Goal: Task Accomplishment & Management: Use online tool/utility

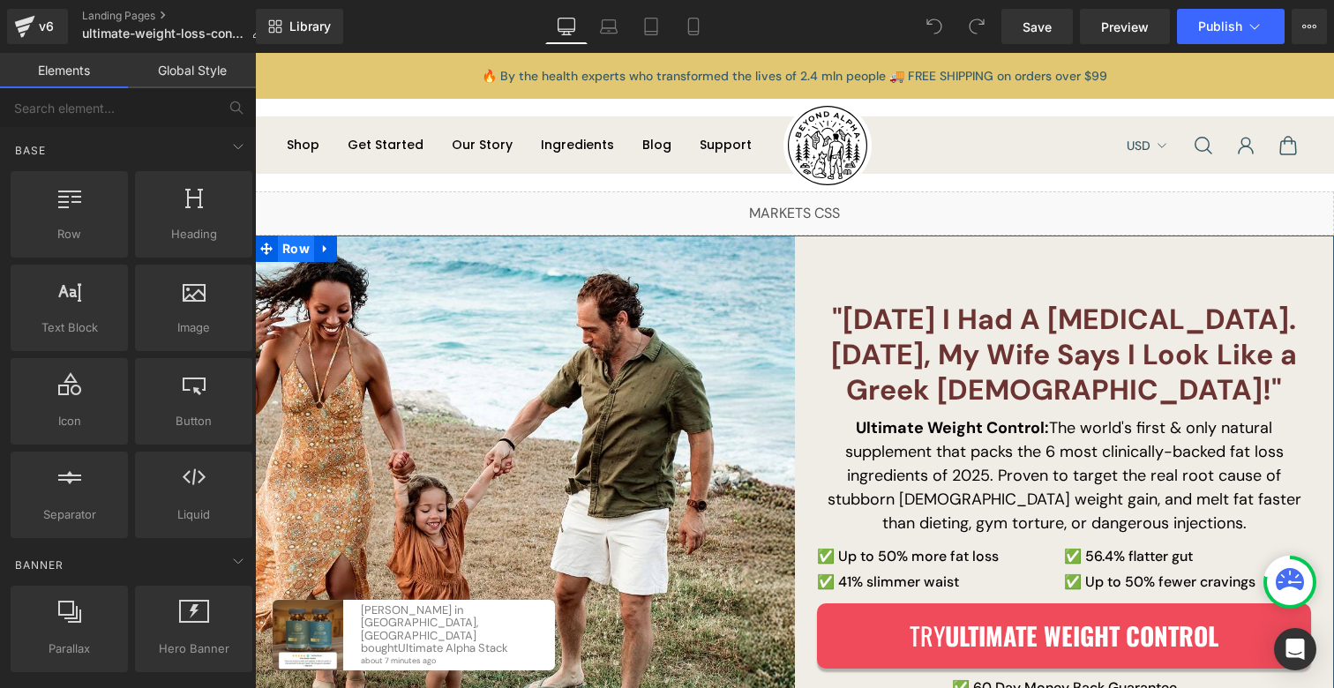
click at [289, 246] on span "Row" at bounding box center [296, 249] width 36 height 26
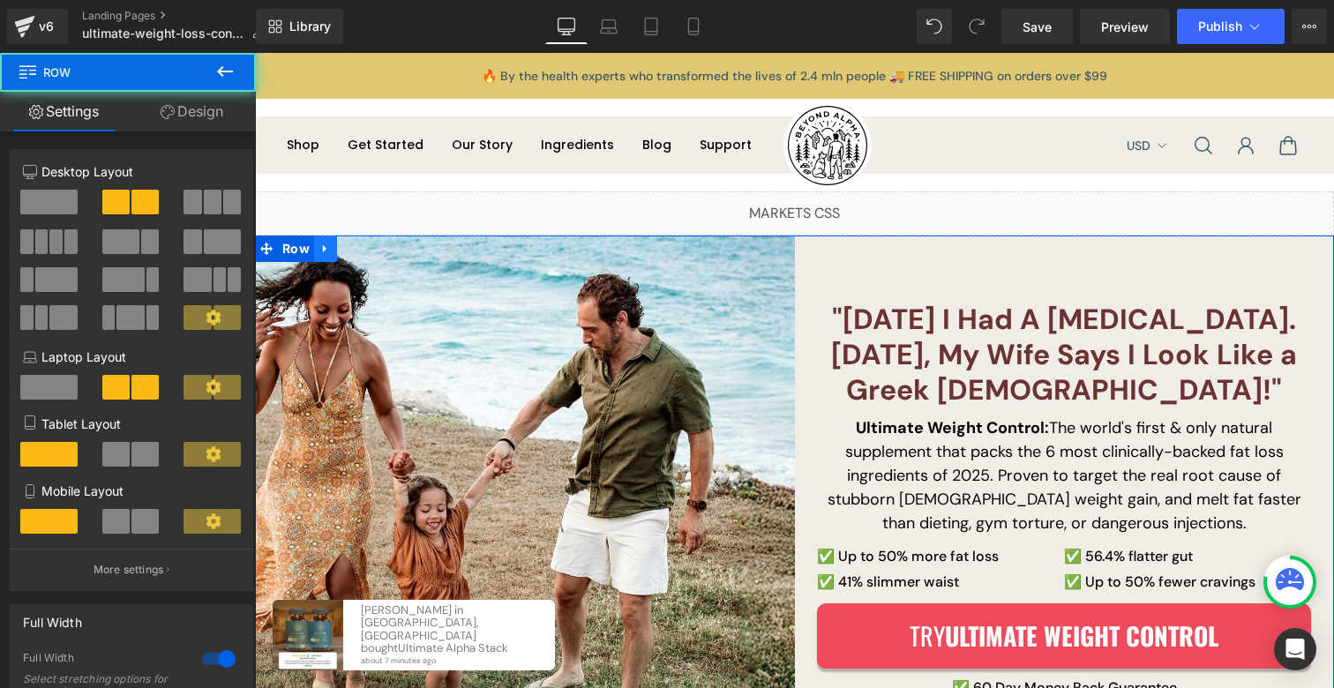
click at [319, 246] on icon at bounding box center [325, 249] width 12 height 13
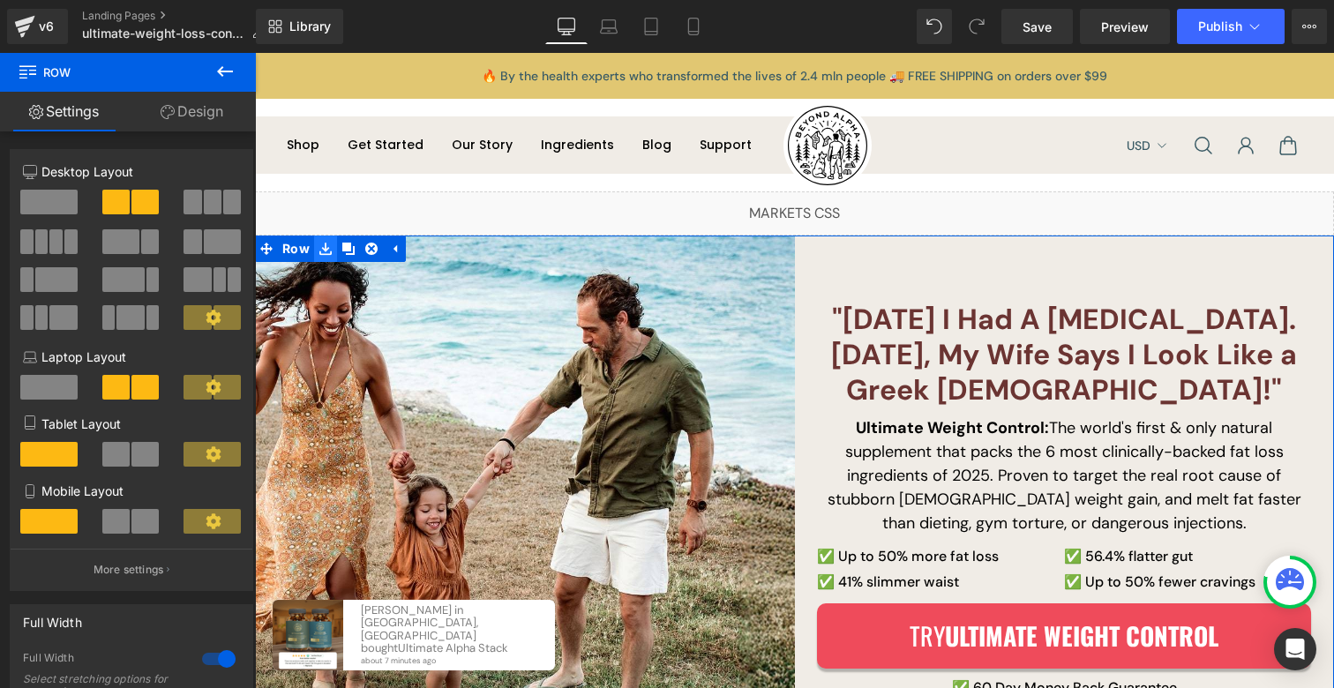
click at [327, 254] on link at bounding box center [325, 249] width 23 height 26
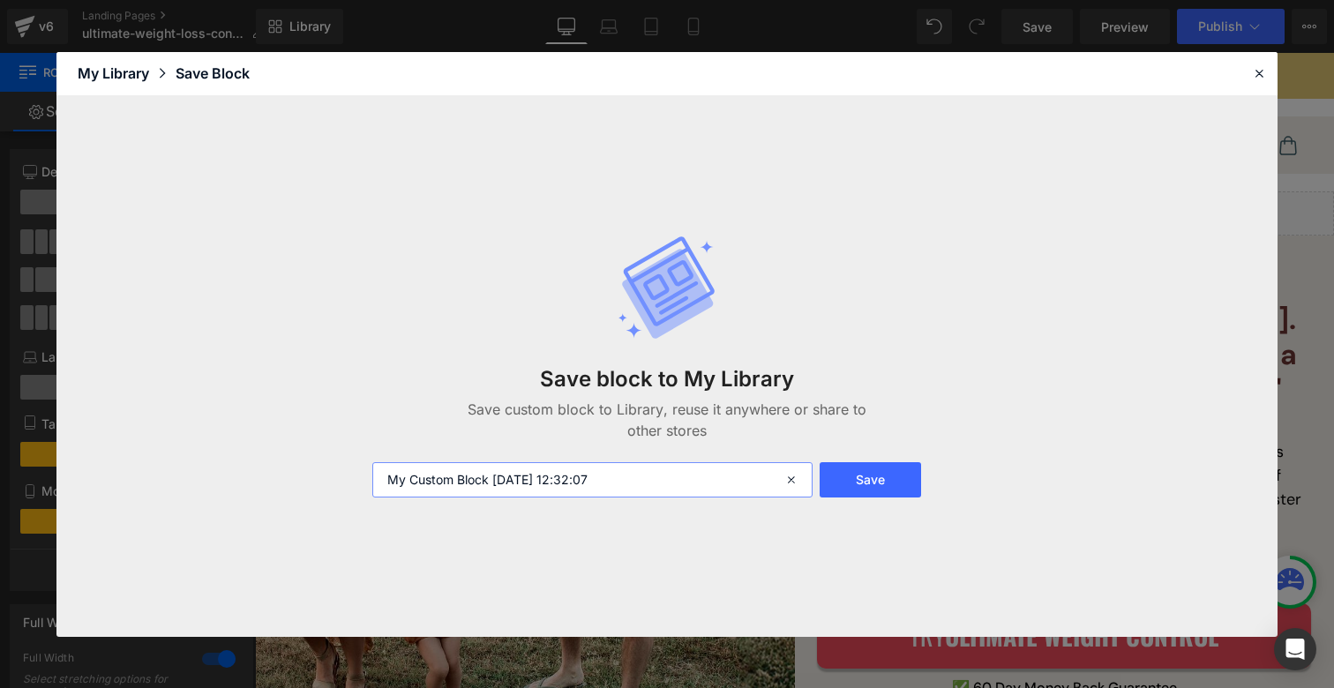
click at [618, 477] on input "My Custom Block 2025-09-25 12:32:07" at bounding box center [592, 479] width 440 height 35
click at [617, 477] on input "My Custom Block 2025-09-25 12:32:07" at bounding box center [592, 479] width 440 height 35
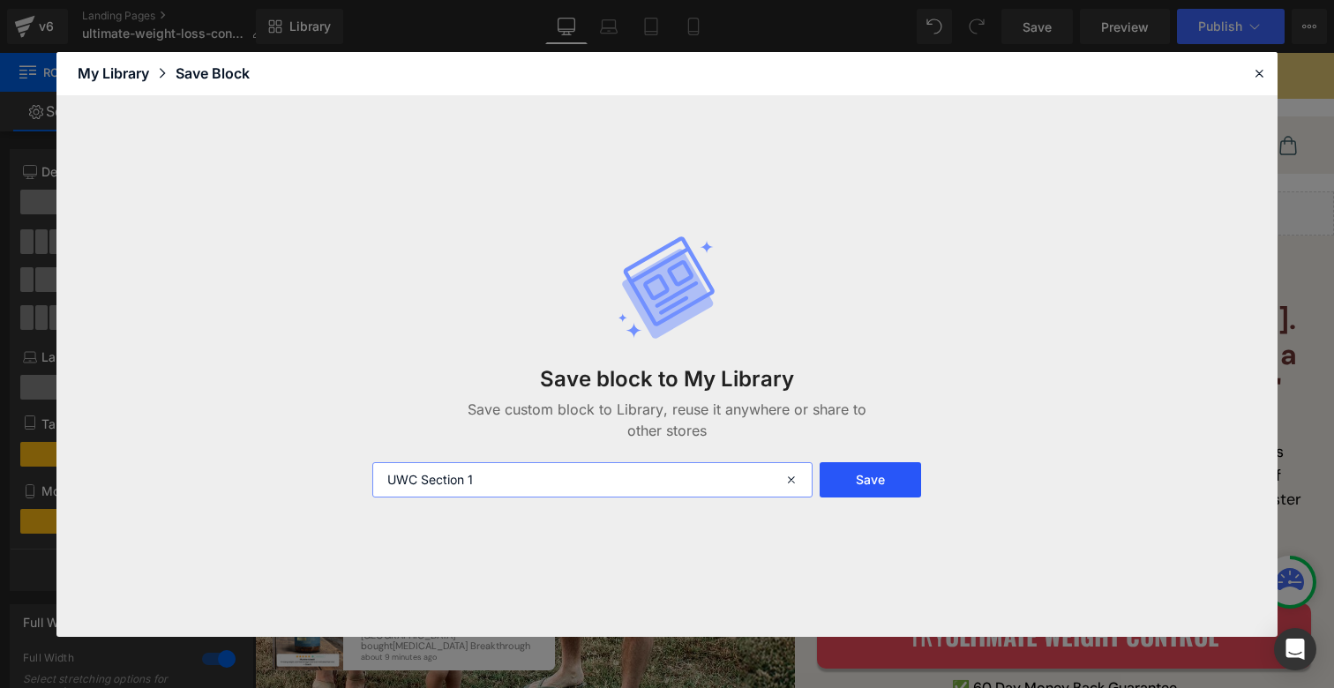
type input "UWC Section 1"
click at [891, 482] on button "Save" at bounding box center [870, 479] width 101 height 35
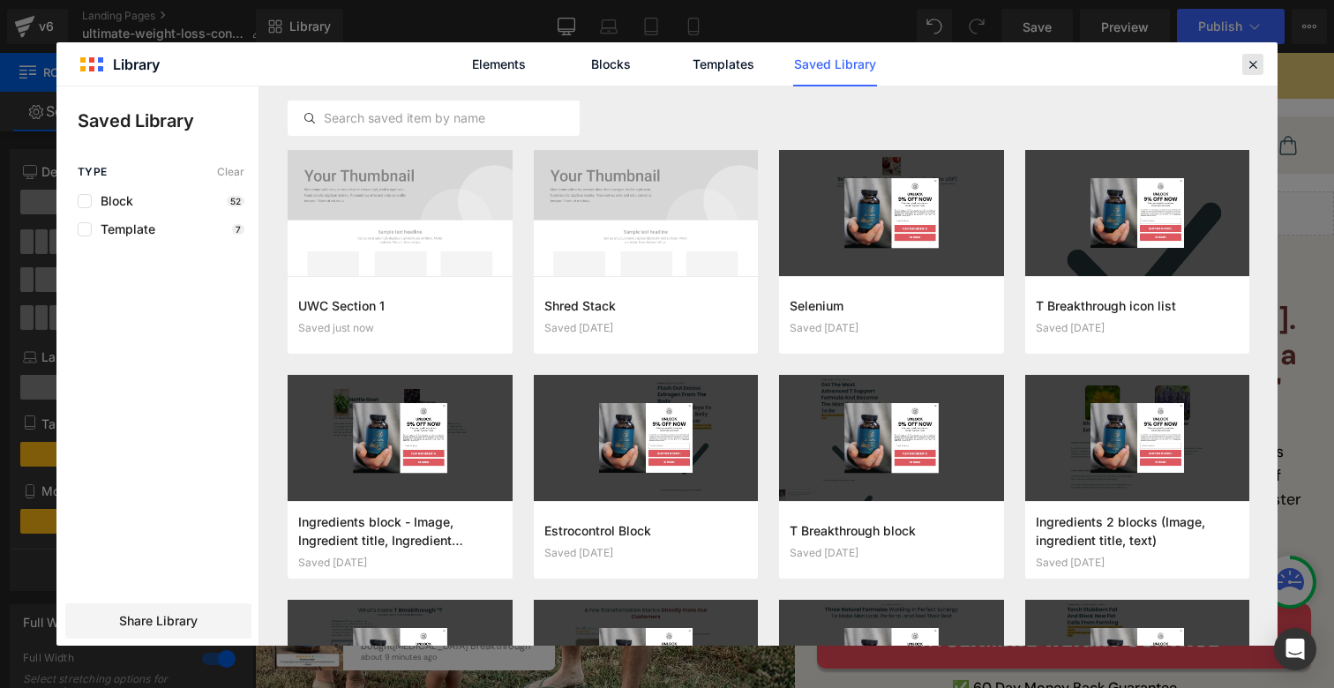
click at [1243, 63] on div at bounding box center [1253, 64] width 21 height 21
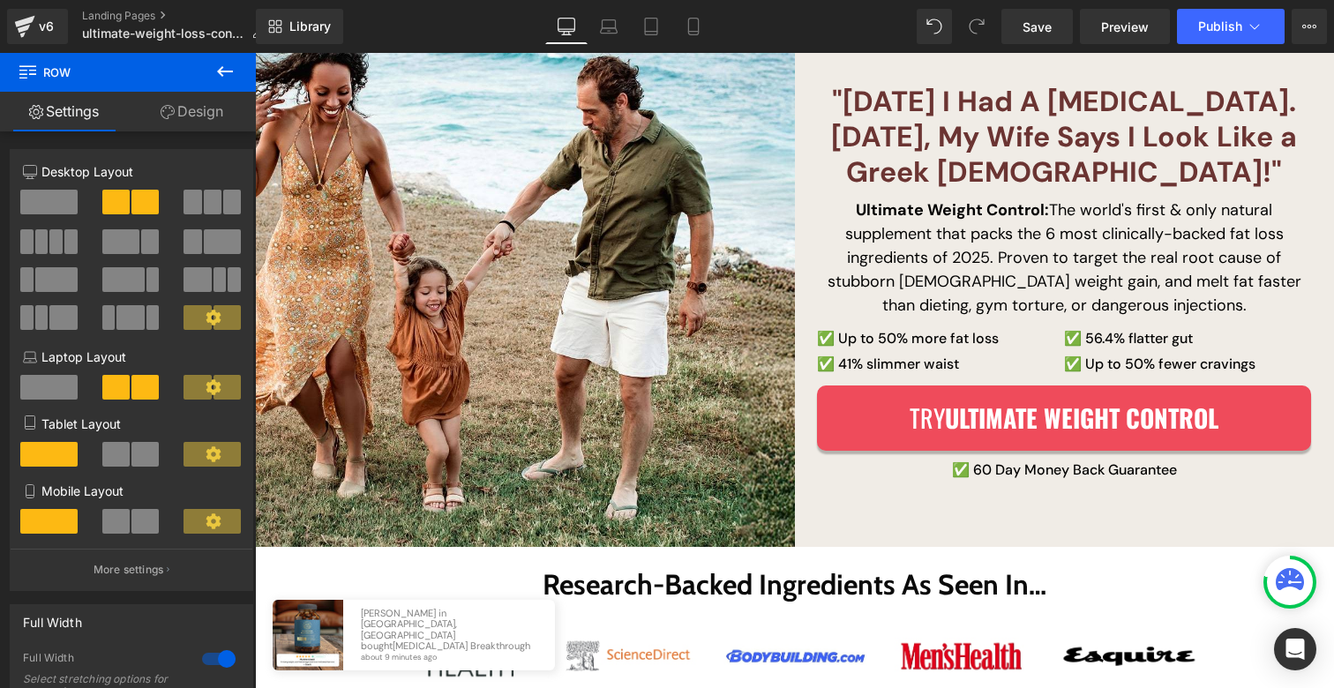
scroll to position [586, 0]
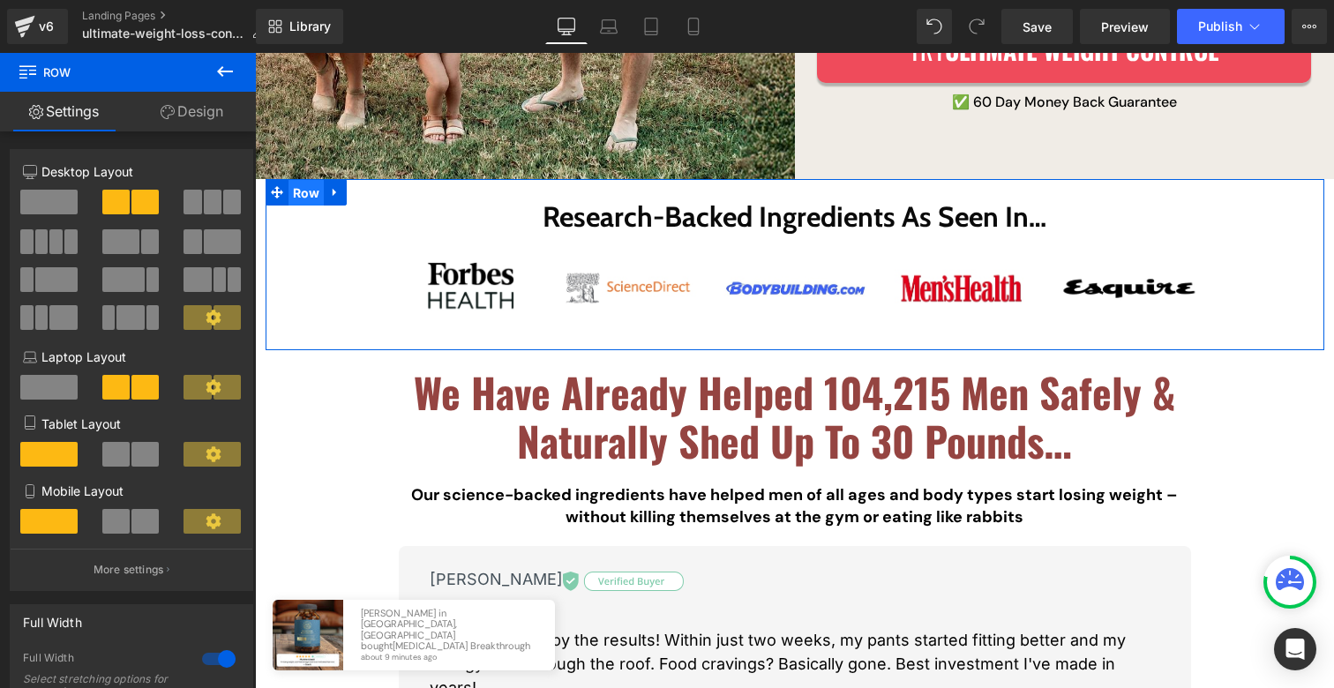
click at [293, 192] on span "Row" at bounding box center [307, 193] width 36 height 26
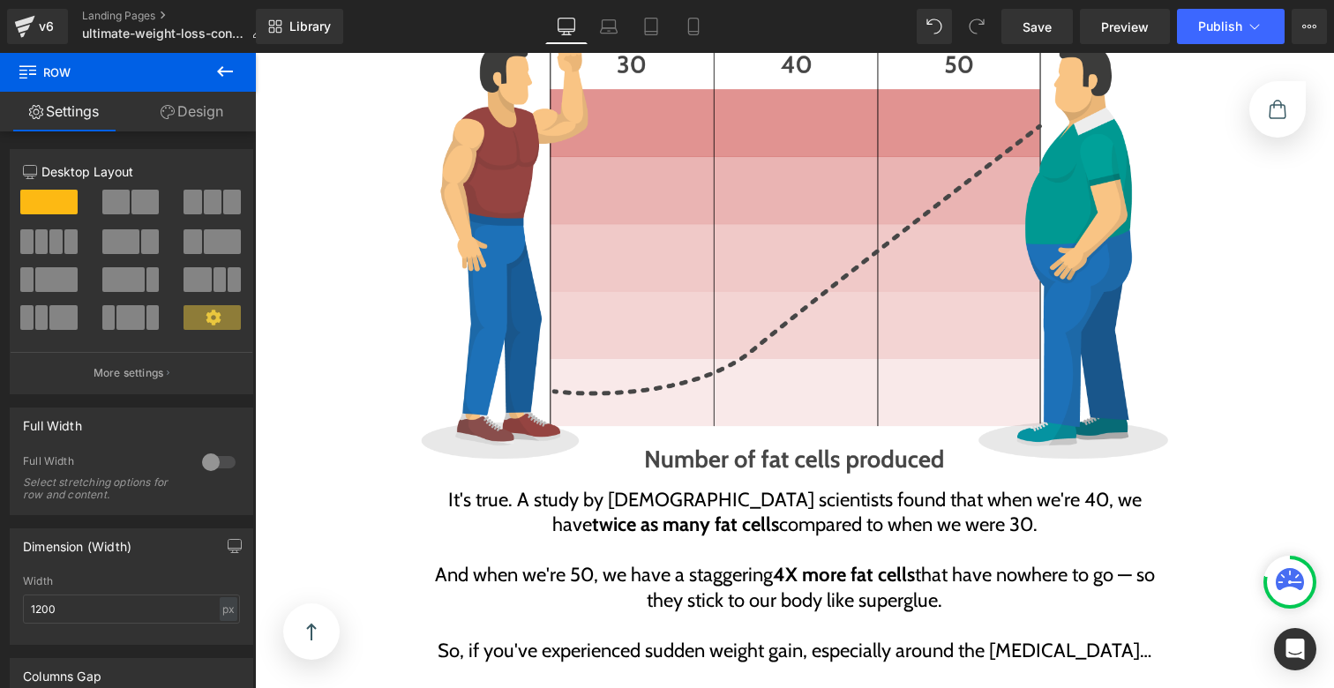
scroll to position [805, 0]
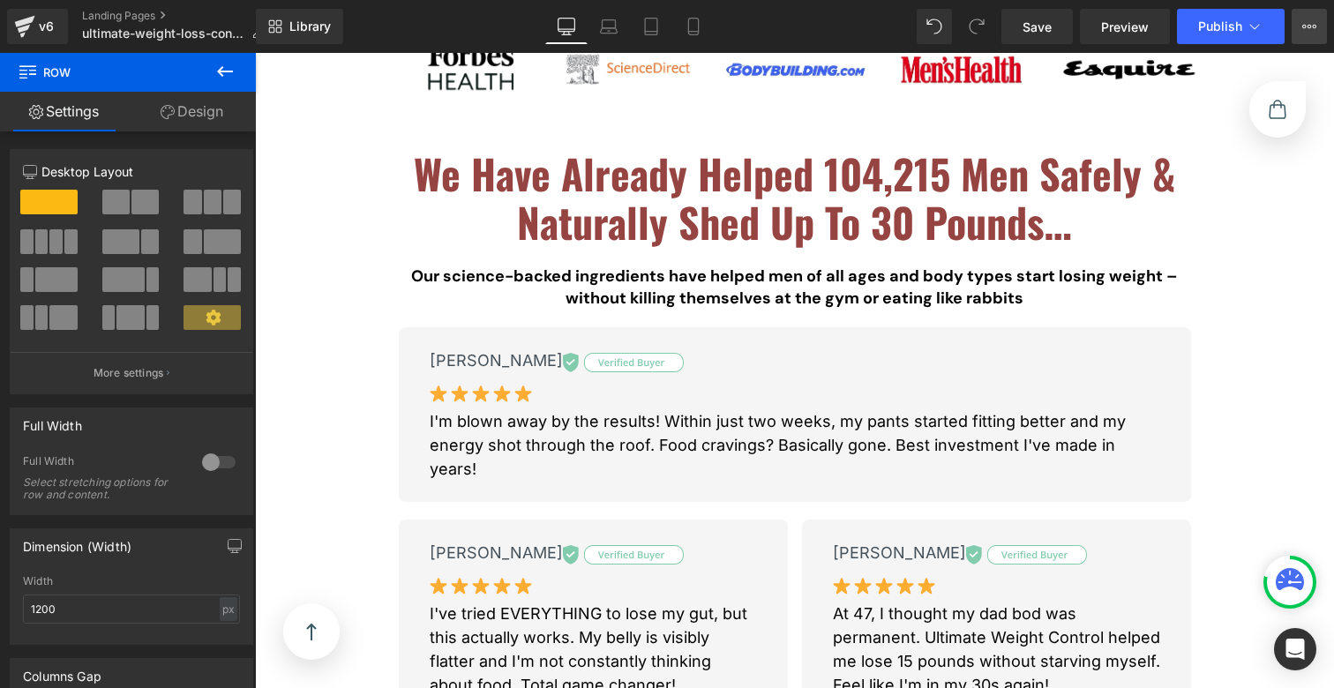
click at [1313, 32] on icon at bounding box center [1310, 26] width 14 height 14
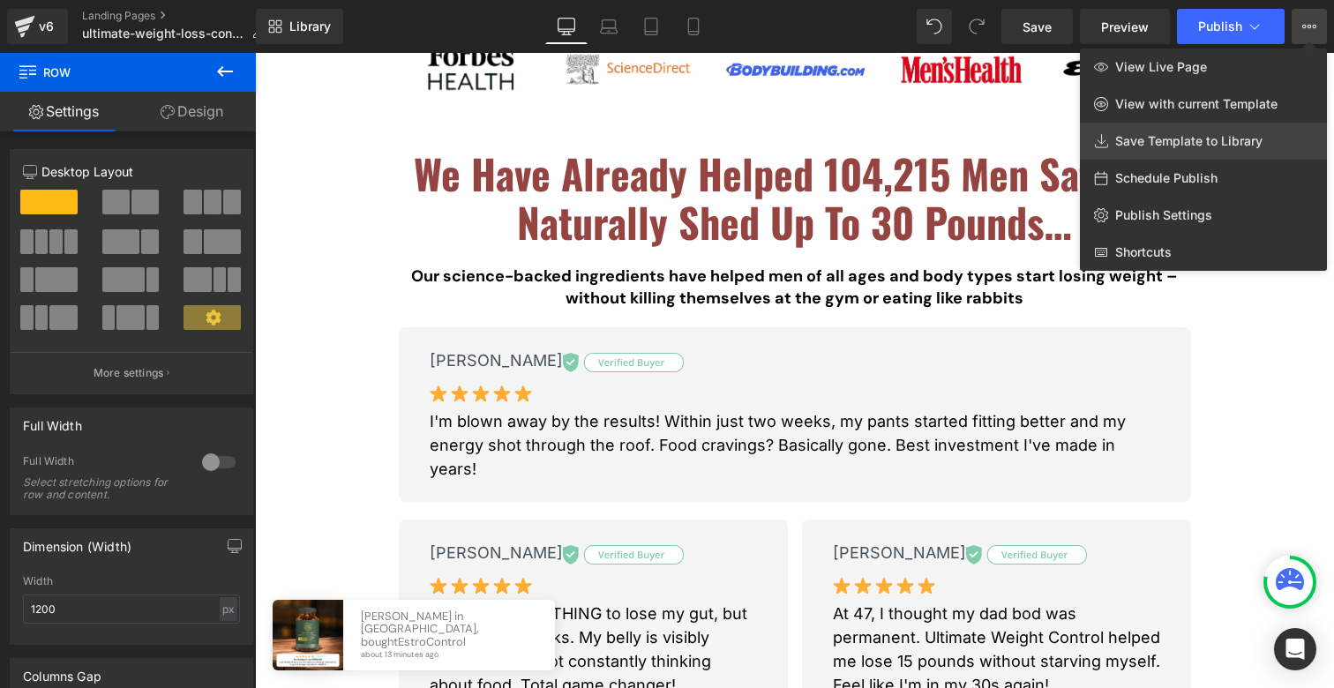
click at [1216, 150] on link "Save Template to Library" at bounding box center [1203, 141] width 247 height 37
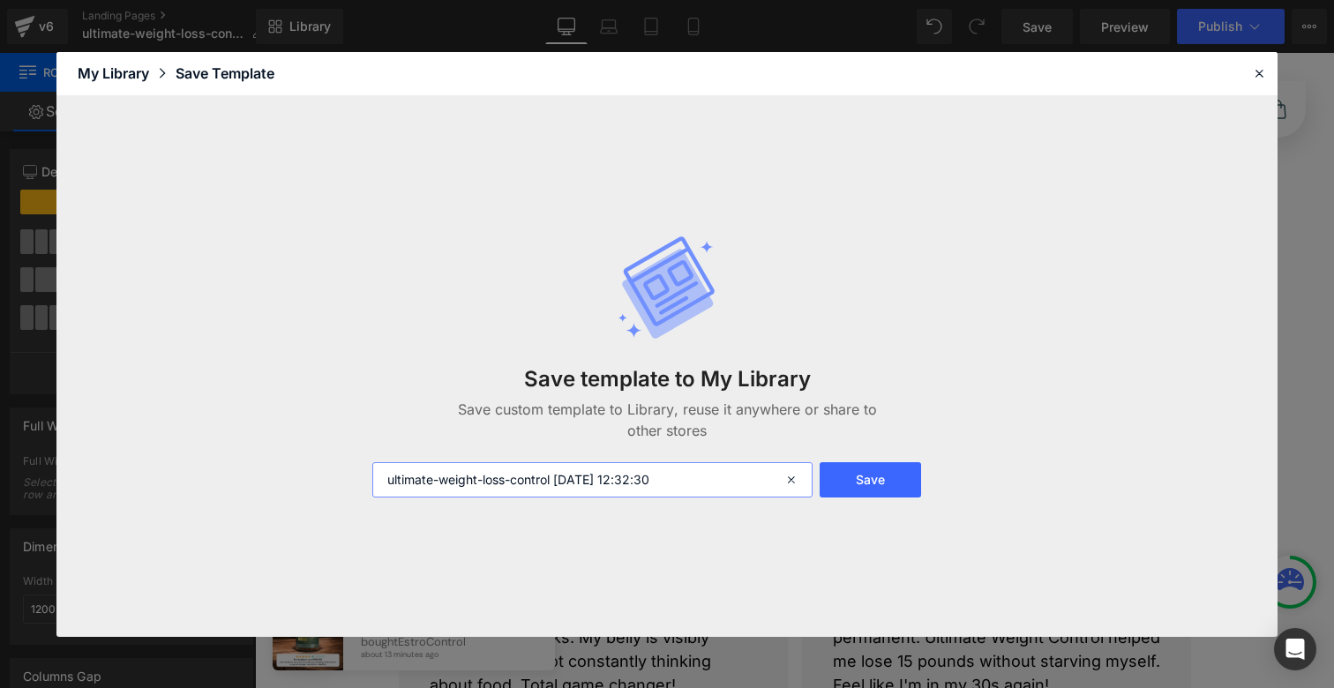
click at [725, 480] on input "ultimate-weight-loss-control 2025-09-25 12:32:30" at bounding box center [592, 479] width 440 height 35
paste input "UWC Section 1"
drag, startPoint x: 421, startPoint y: 477, endPoint x: 612, endPoint y: 477, distance: 190.6
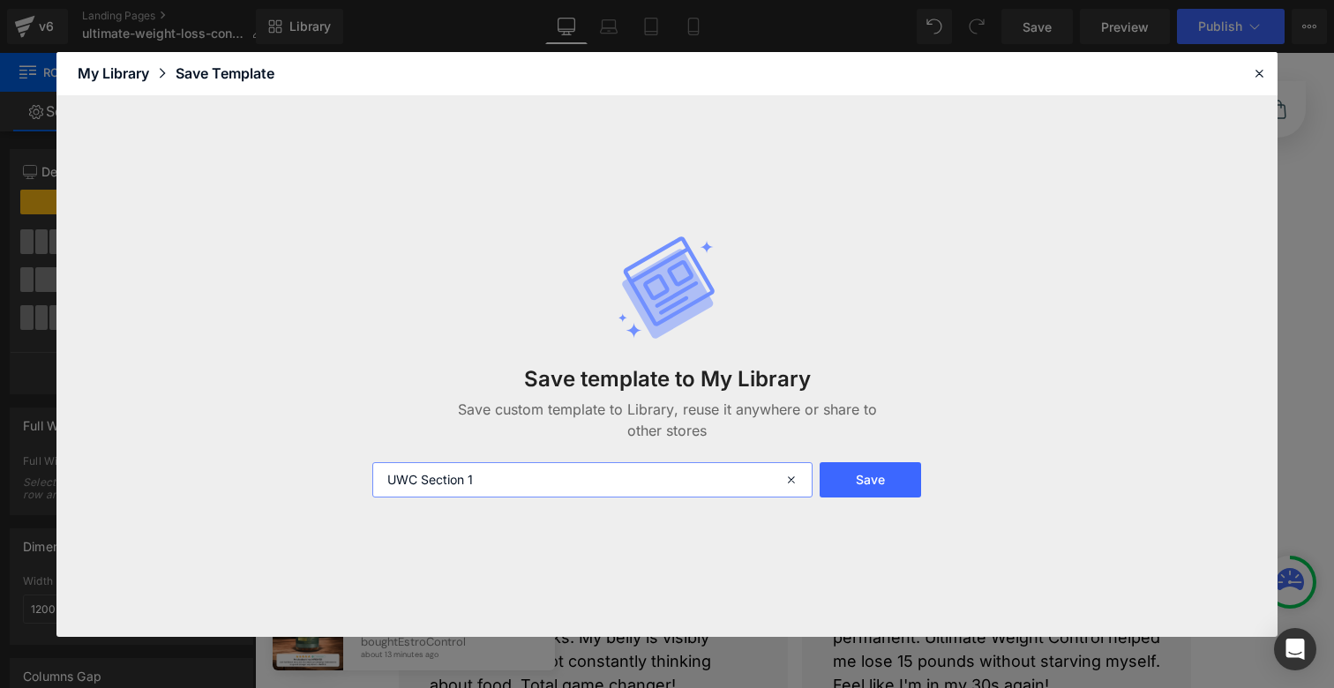
click at [612, 477] on input "UWC Section 1" at bounding box center [592, 479] width 440 height 35
type input "UWC LP"
click at [861, 476] on button "Save" at bounding box center [870, 479] width 101 height 35
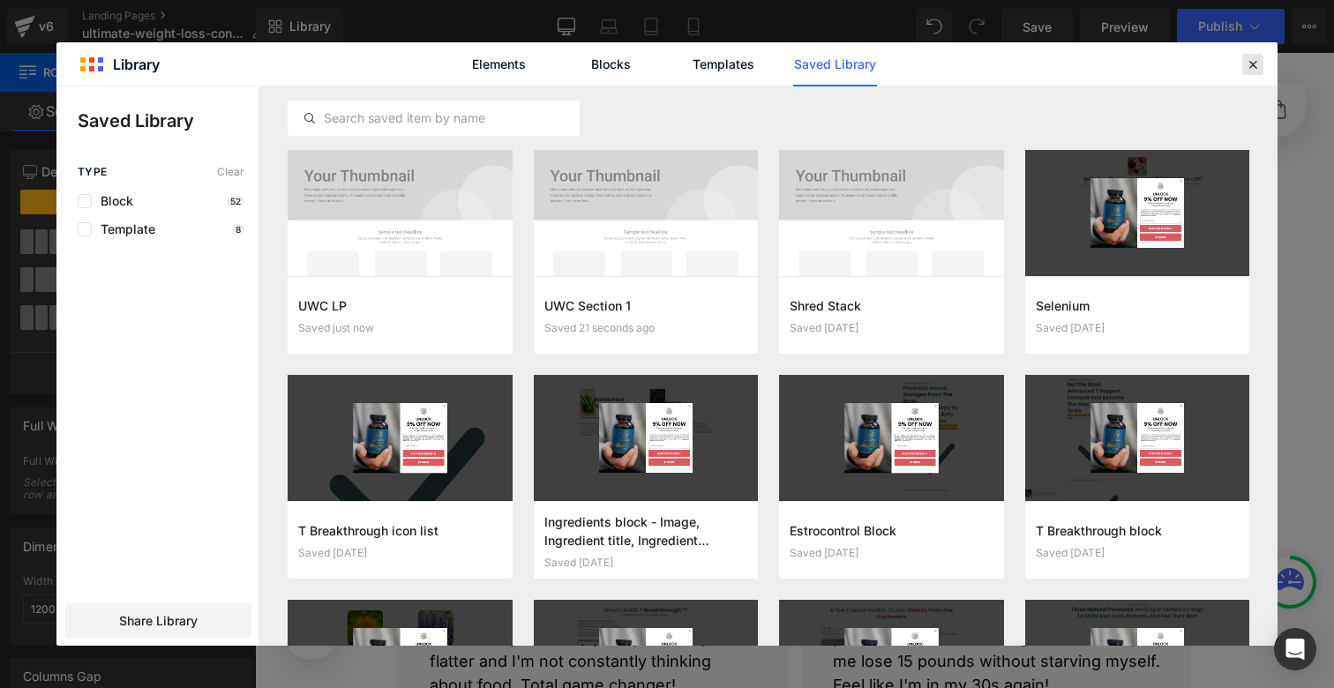
click at [1257, 61] on icon at bounding box center [1253, 64] width 16 height 16
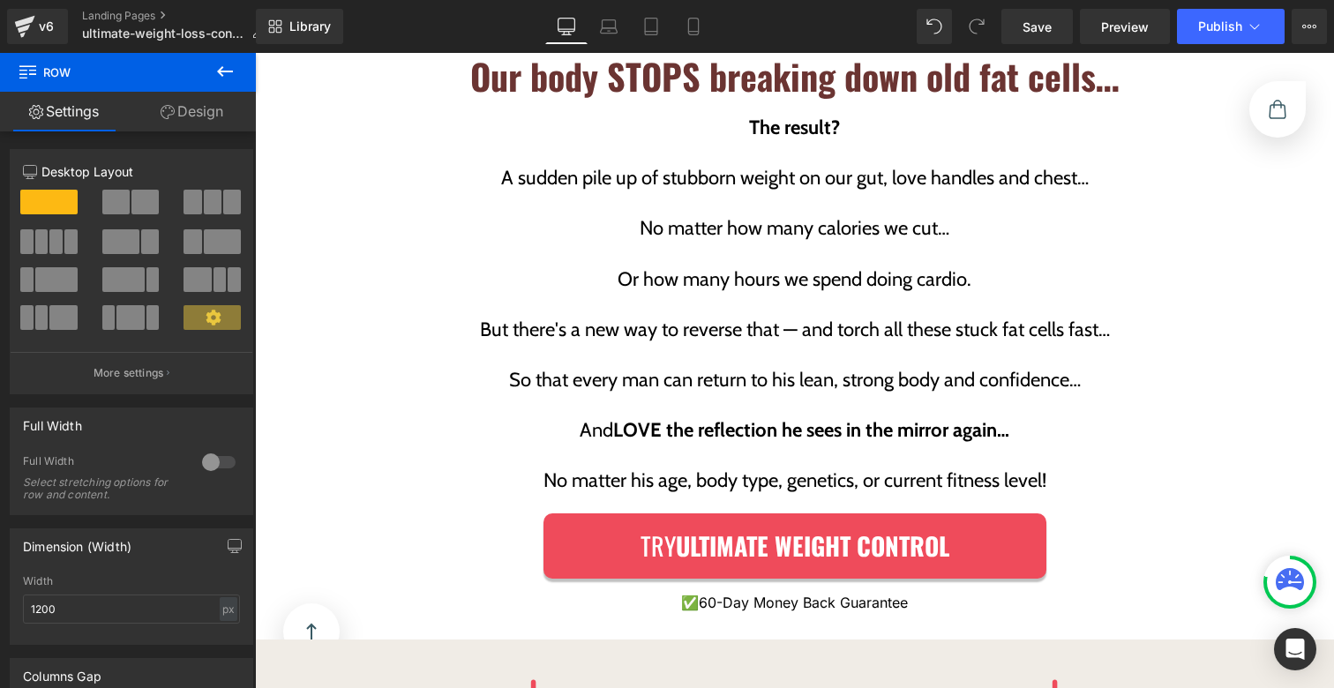
scroll to position [3426, 0]
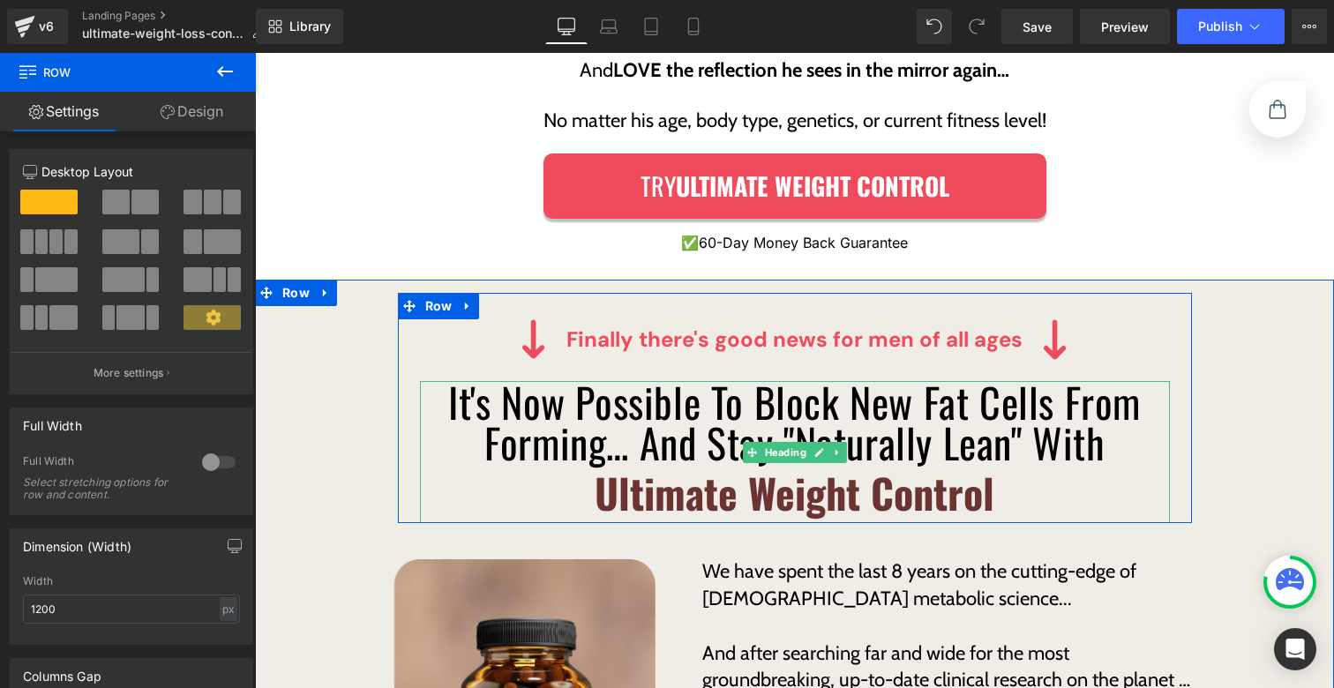
click at [665, 471] on strong "Ultimate Weight Control" at bounding box center [795, 492] width 400 height 60
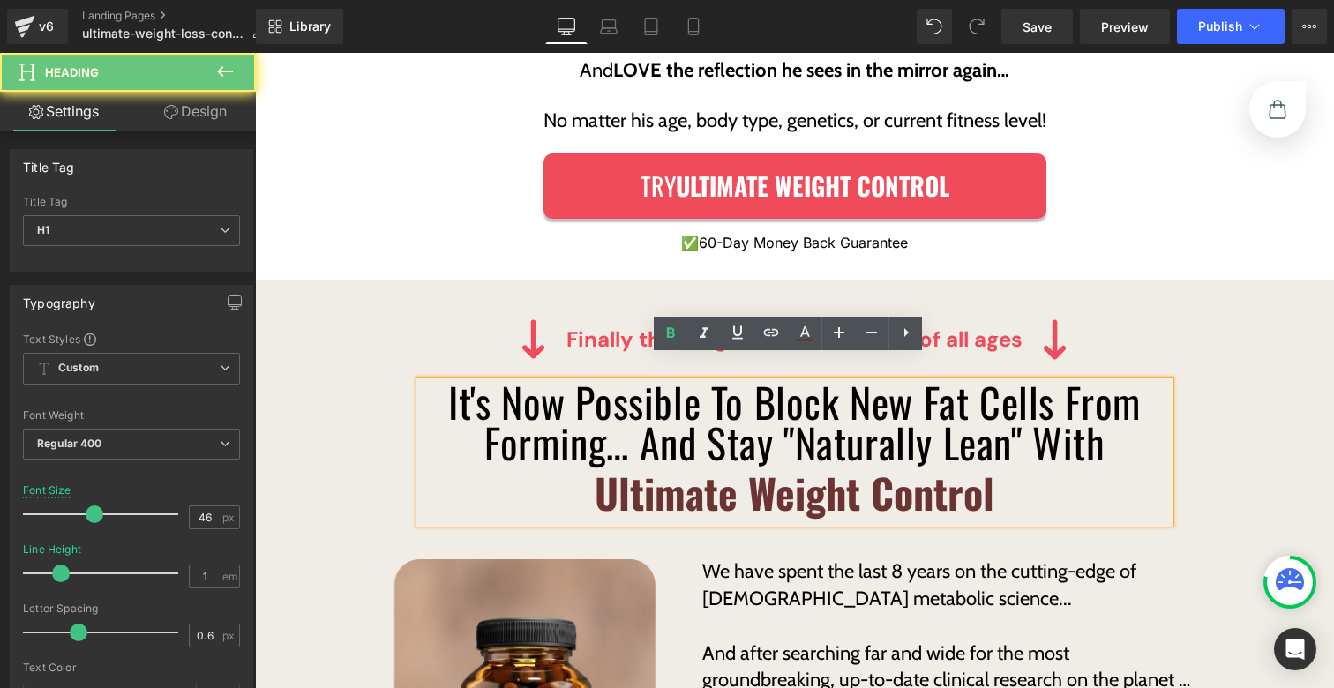
click at [665, 471] on strong "Ultimate Weight Control" at bounding box center [795, 492] width 400 height 60
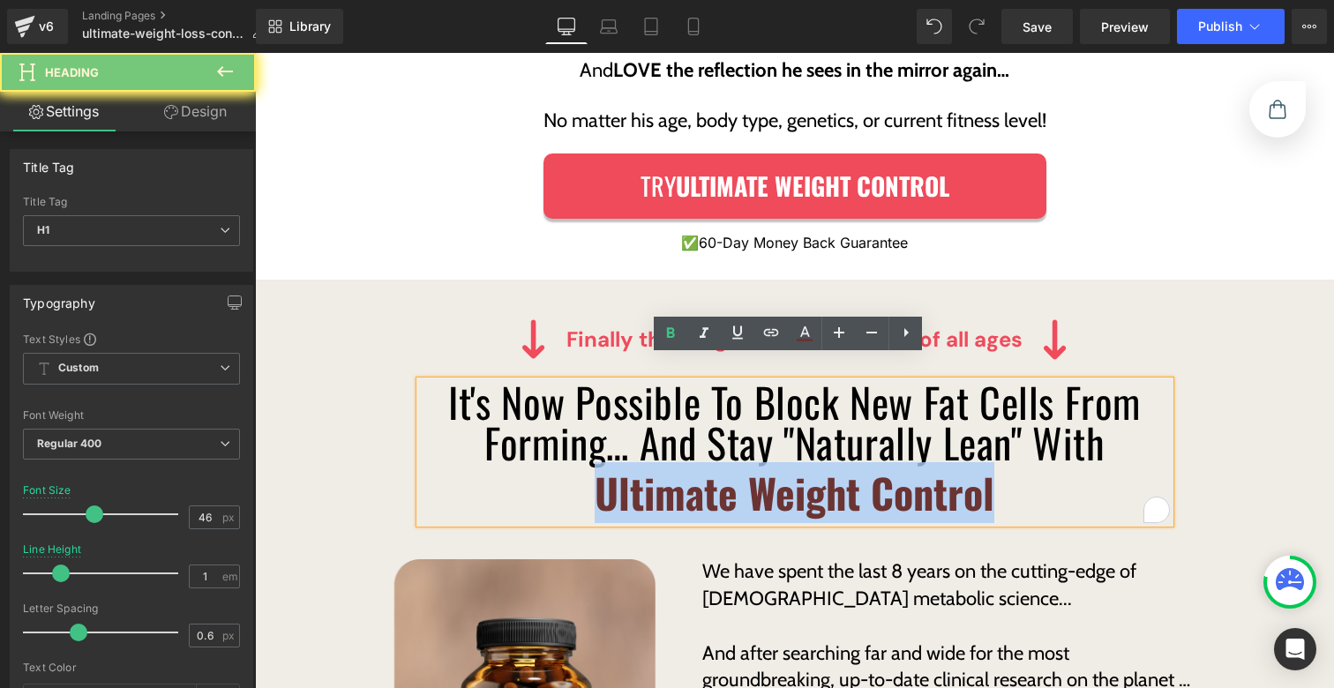
click at [665, 471] on strong "Ultimate Weight Control" at bounding box center [795, 492] width 400 height 60
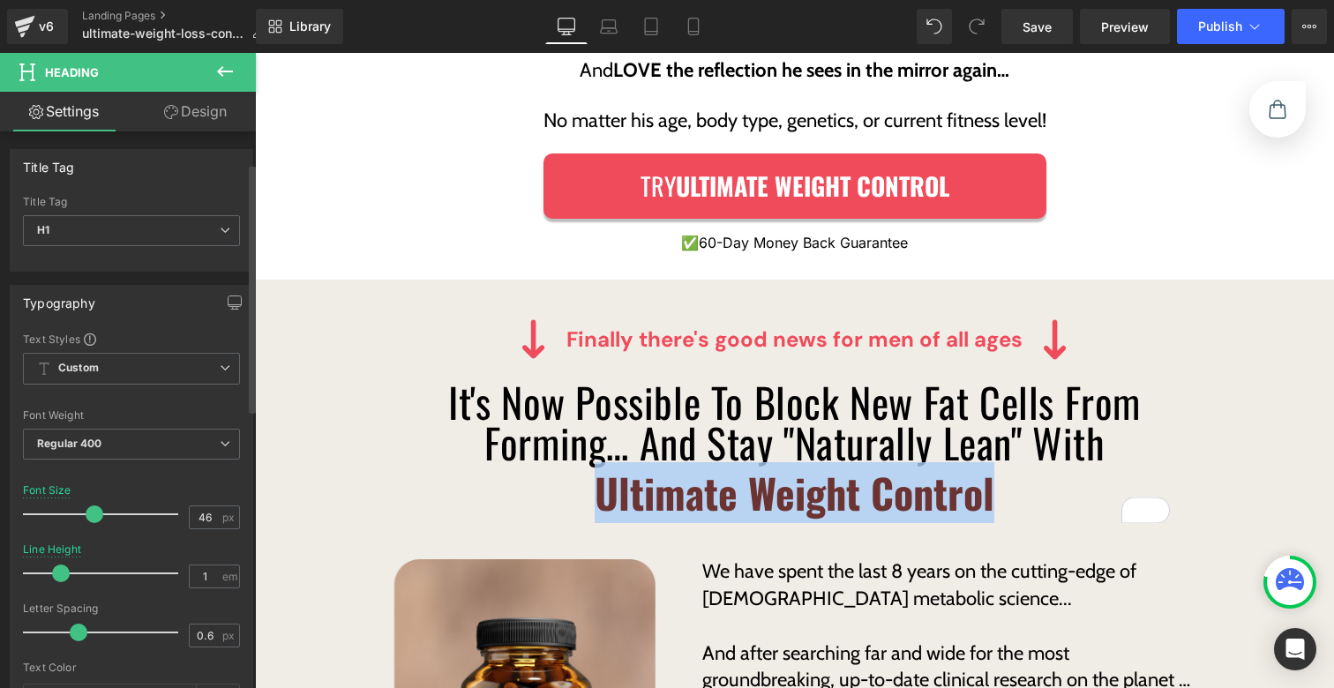
scroll to position [359, 0]
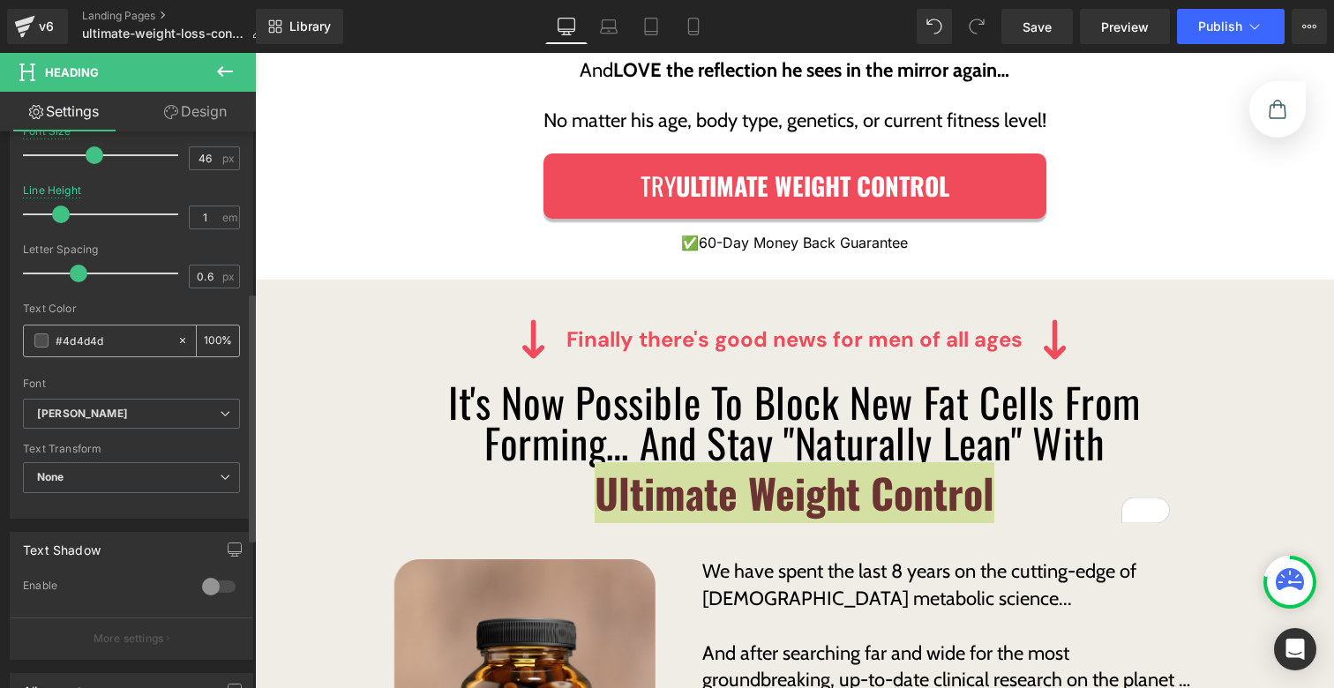
click at [101, 344] on input "#4d4d4d" at bounding box center [112, 340] width 113 height 19
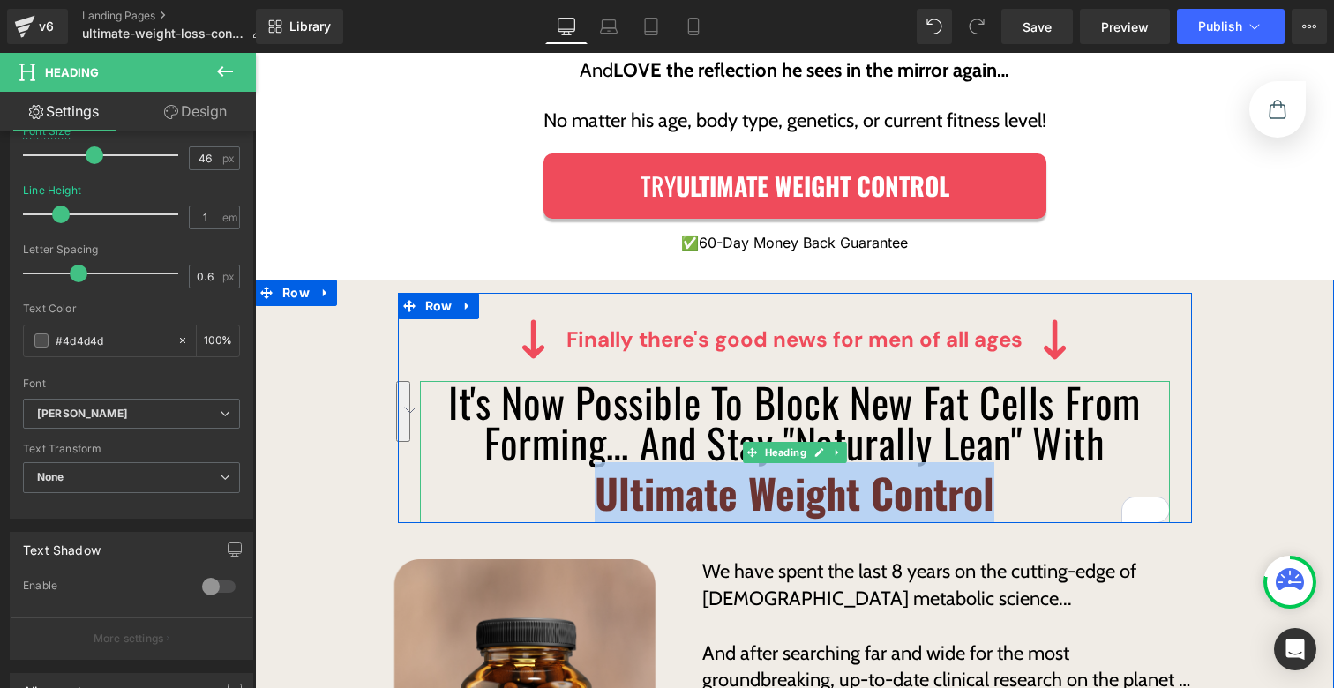
click at [613, 465] on strong "Ultimate Weight Control" at bounding box center [795, 492] width 400 height 60
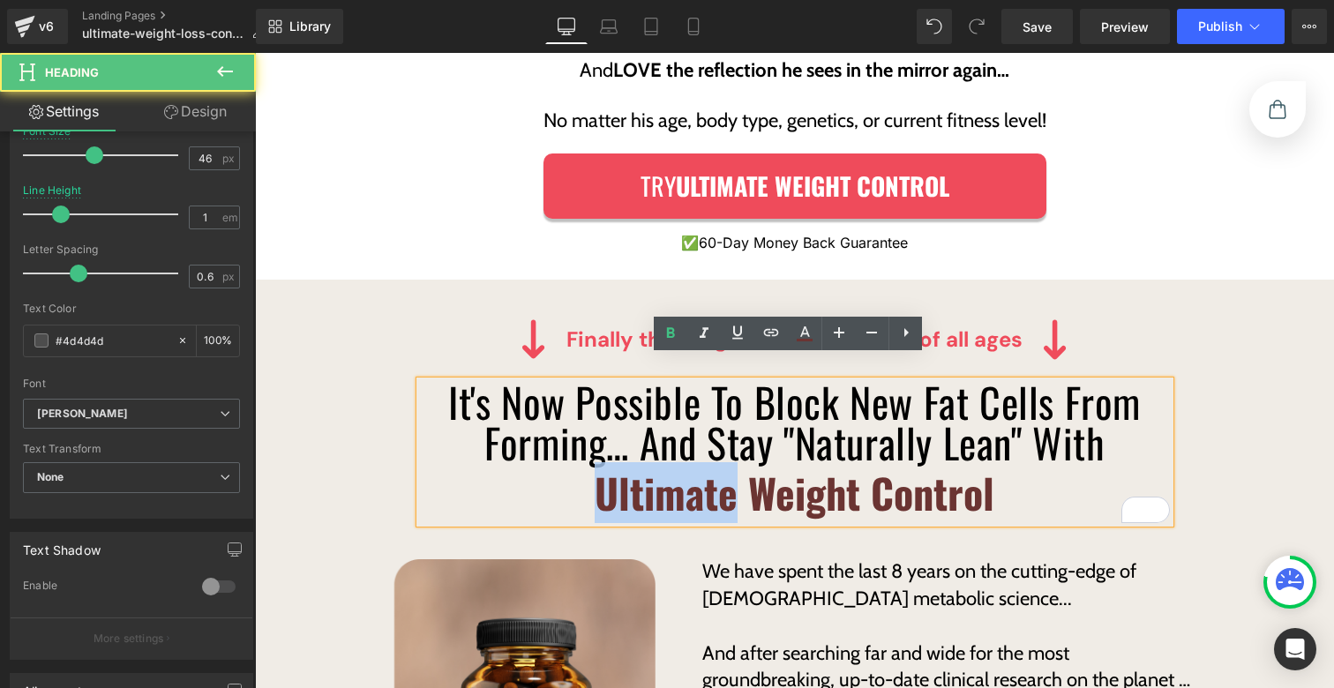
click at [613, 465] on strong "Ultimate Weight Control" at bounding box center [795, 492] width 400 height 60
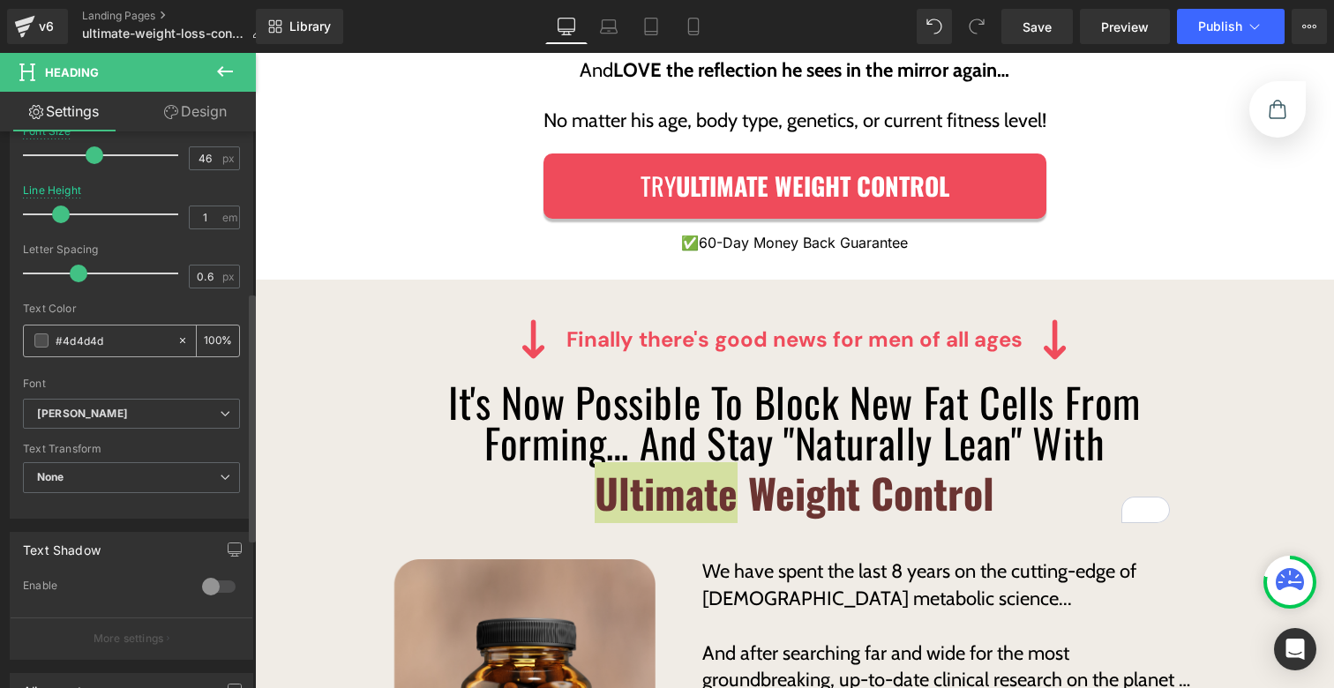
click at [124, 342] on input "#4d4d4d" at bounding box center [112, 340] width 113 height 19
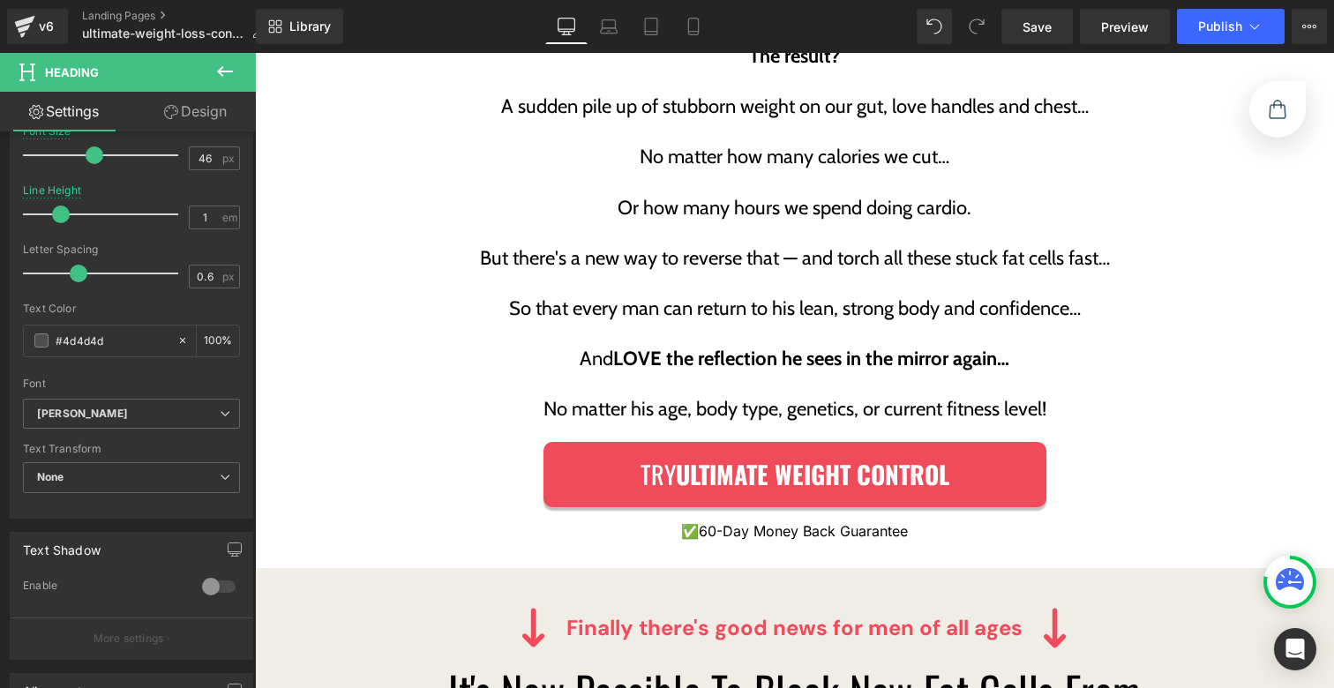
scroll to position [3238, 0]
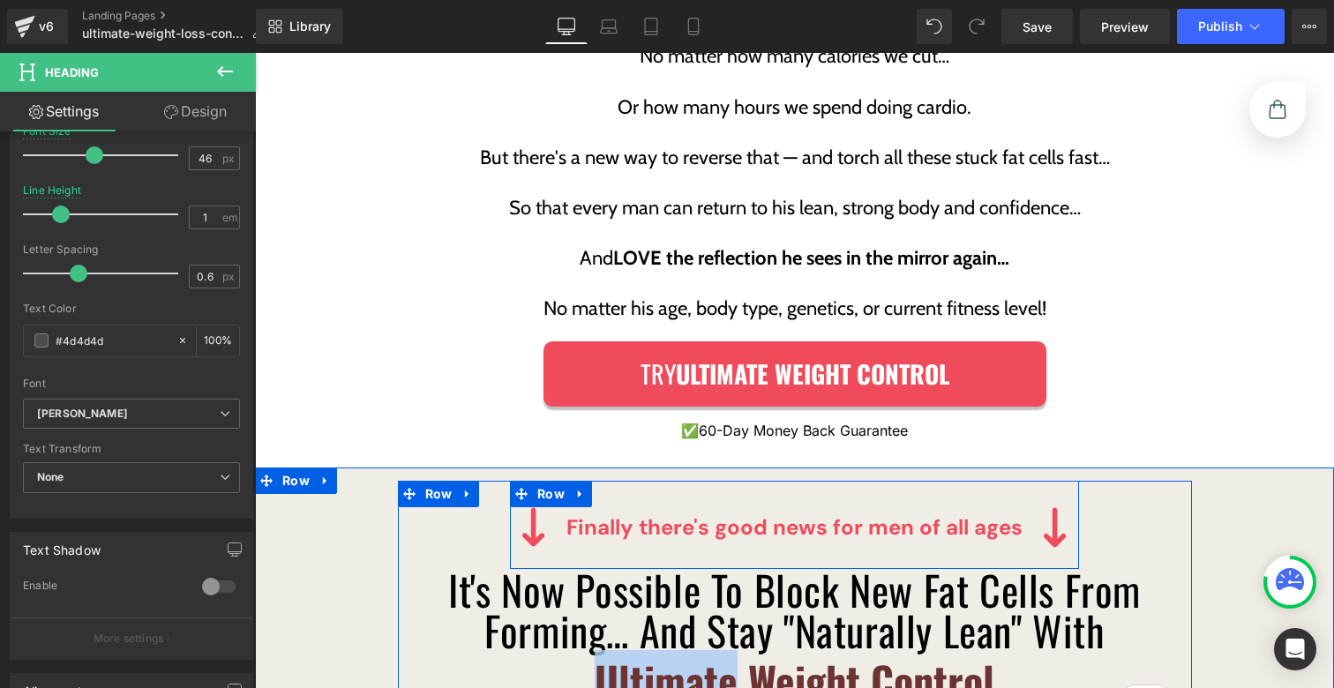
click at [644, 512] on p "Finally there's good news for men of all ages" at bounding box center [795, 528] width 474 height 32
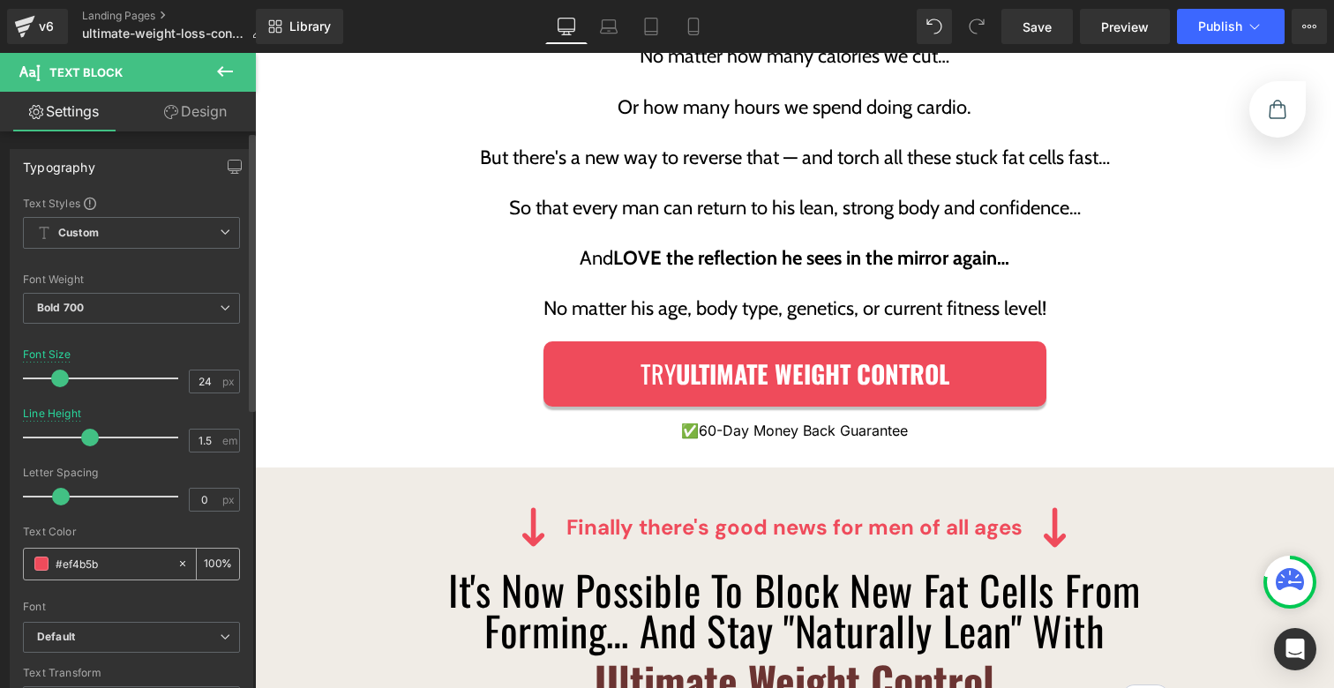
click at [92, 553] on div "#ef4b5b" at bounding box center [100, 564] width 153 height 31
click at [92, 554] on div "#ef4b5b" at bounding box center [100, 564] width 153 height 31
click at [89, 560] on input "#ef4b5b" at bounding box center [112, 563] width 113 height 19
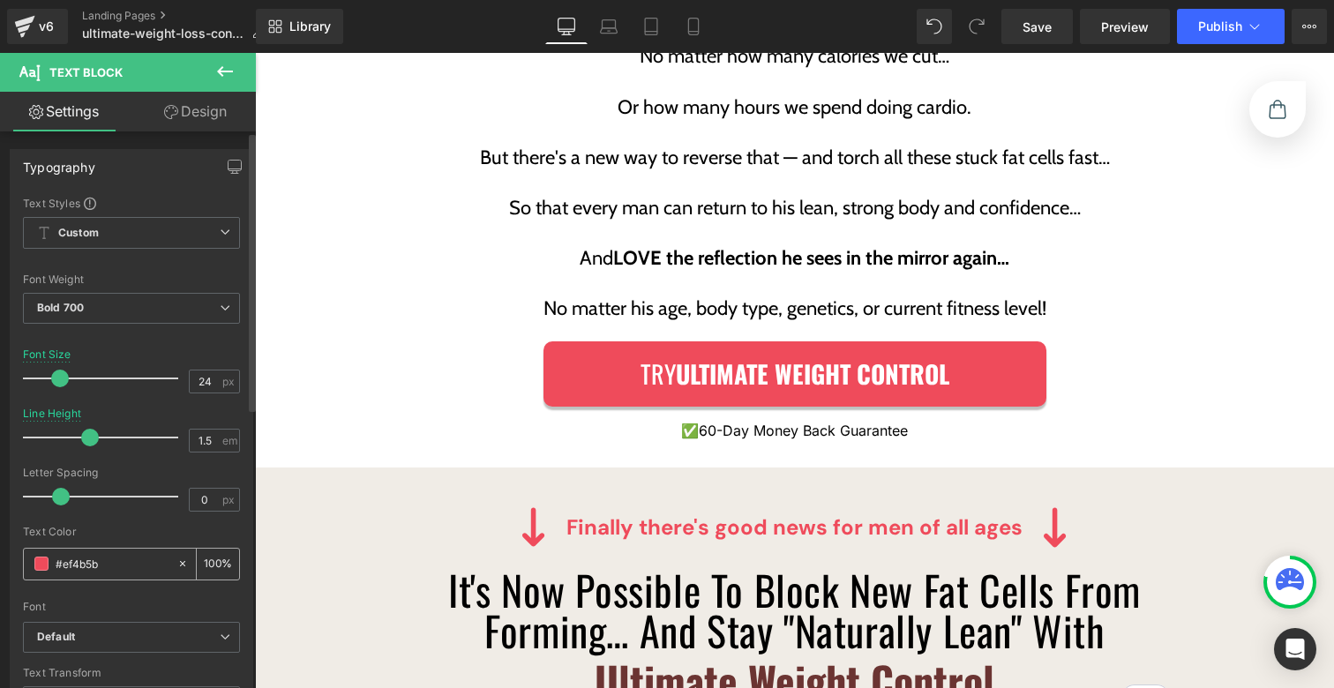
click at [89, 560] on input "#ef4b5b" at bounding box center [112, 563] width 113 height 19
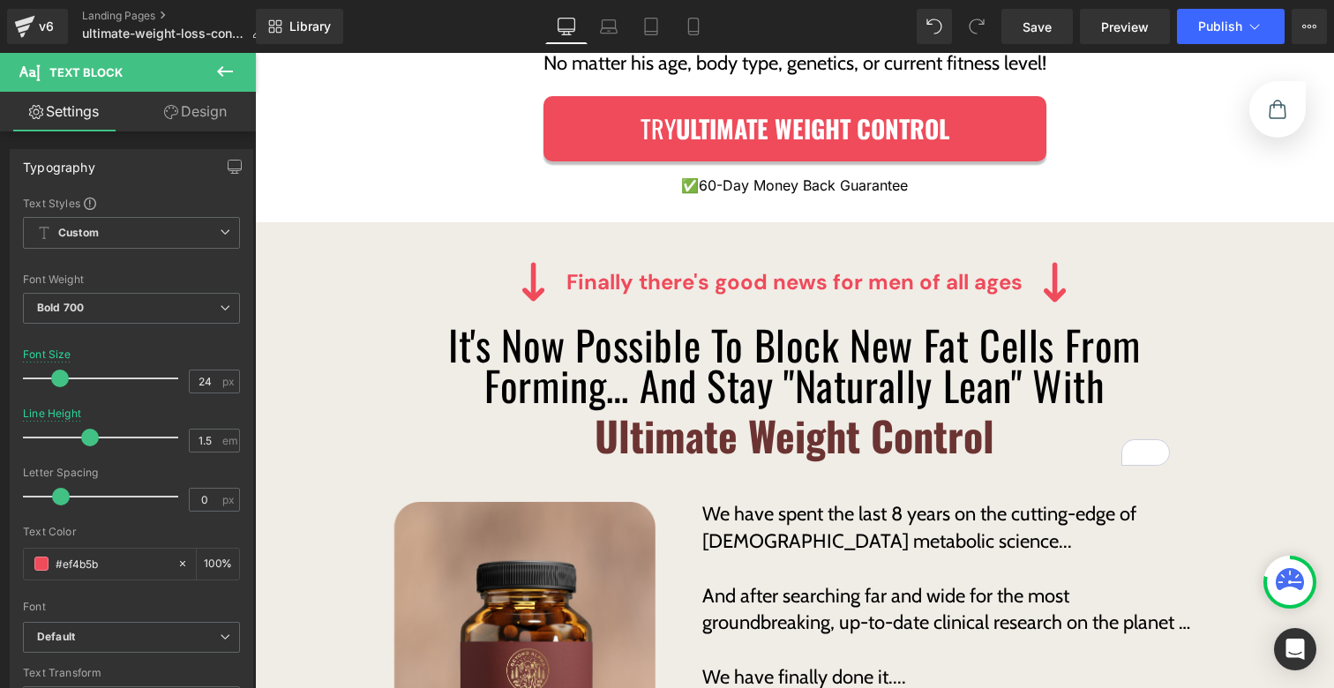
scroll to position [3830, 0]
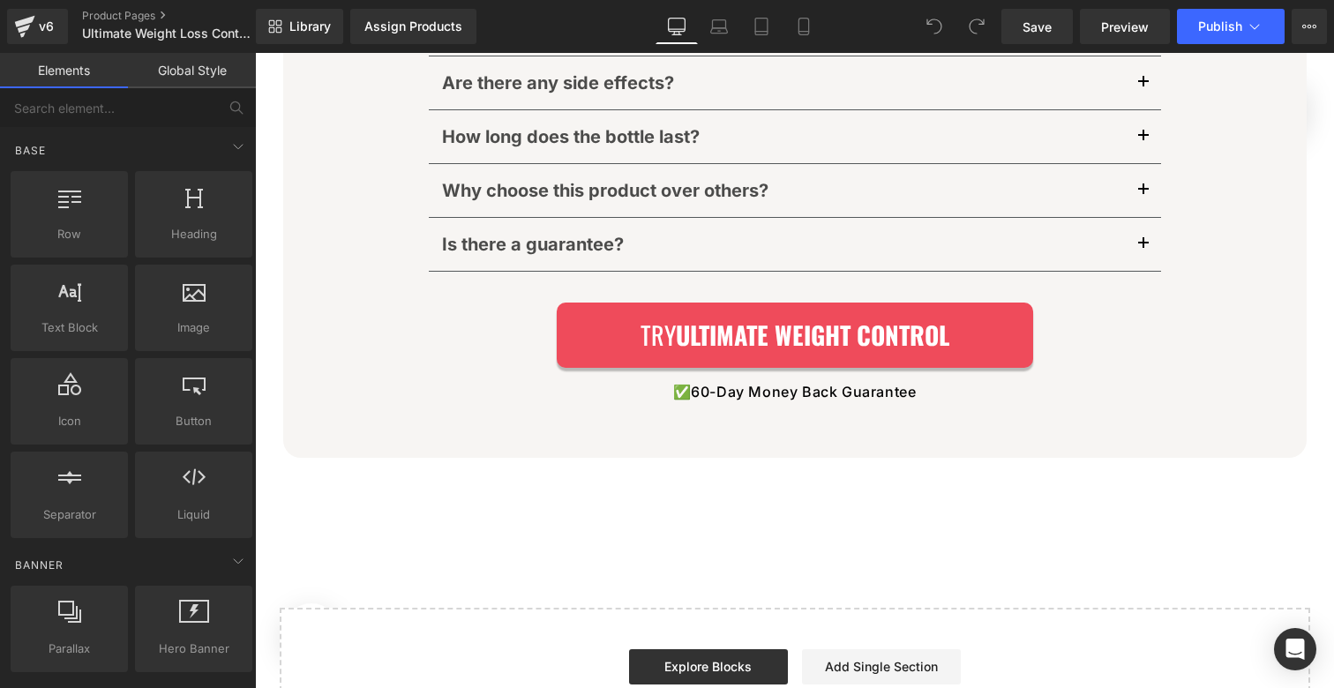
scroll to position [5875, 0]
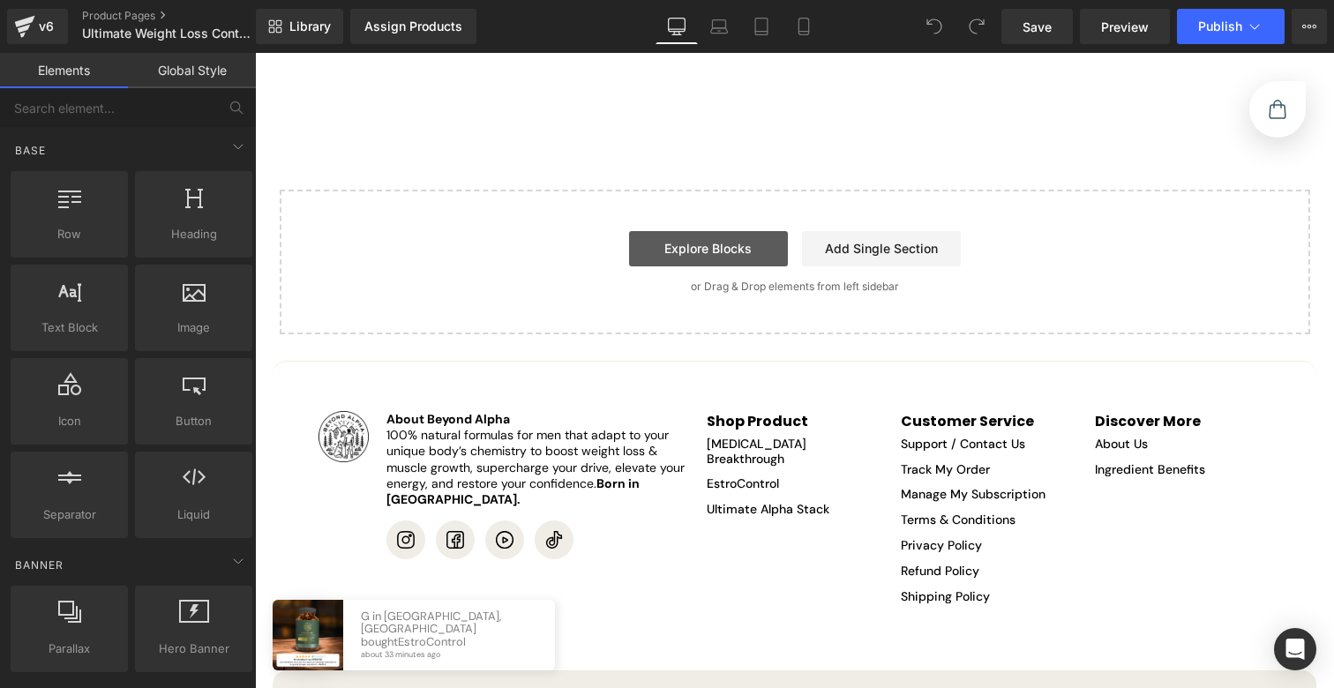
click at [717, 231] on link "Explore Blocks" at bounding box center [708, 248] width 159 height 35
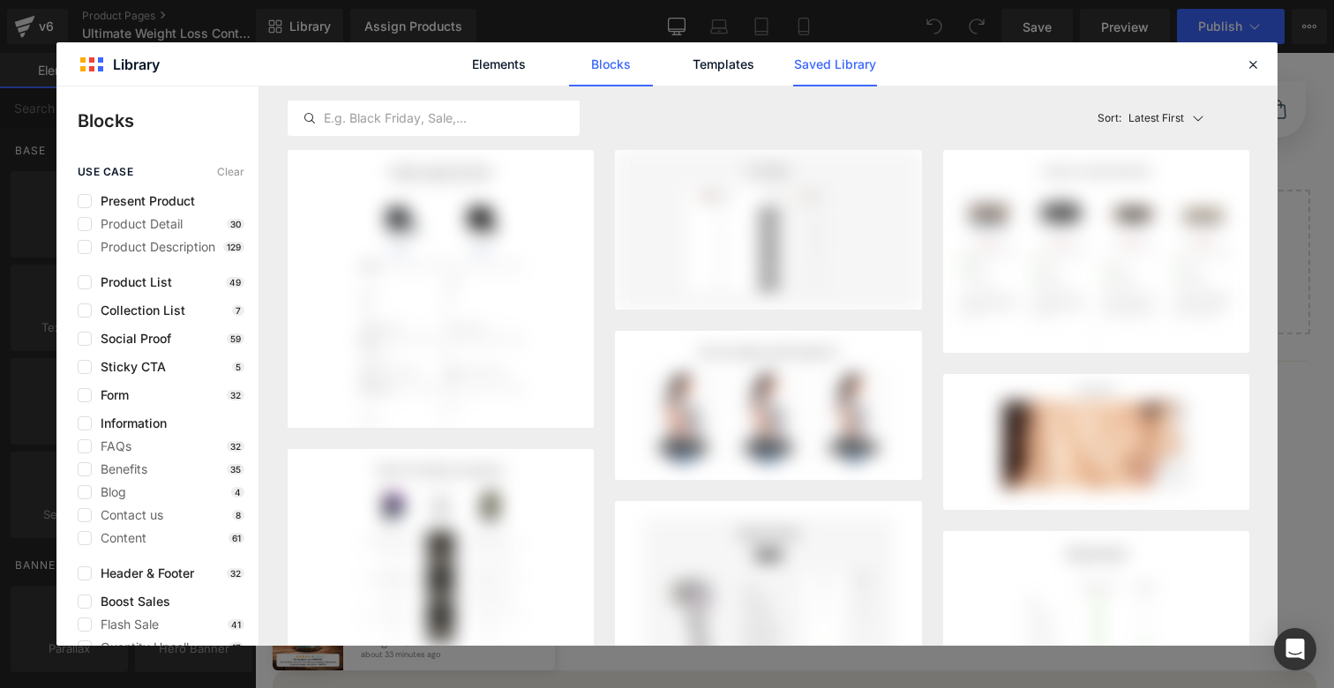
click at [832, 71] on link "Saved Library" at bounding box center [835, 64] width 84 height 44
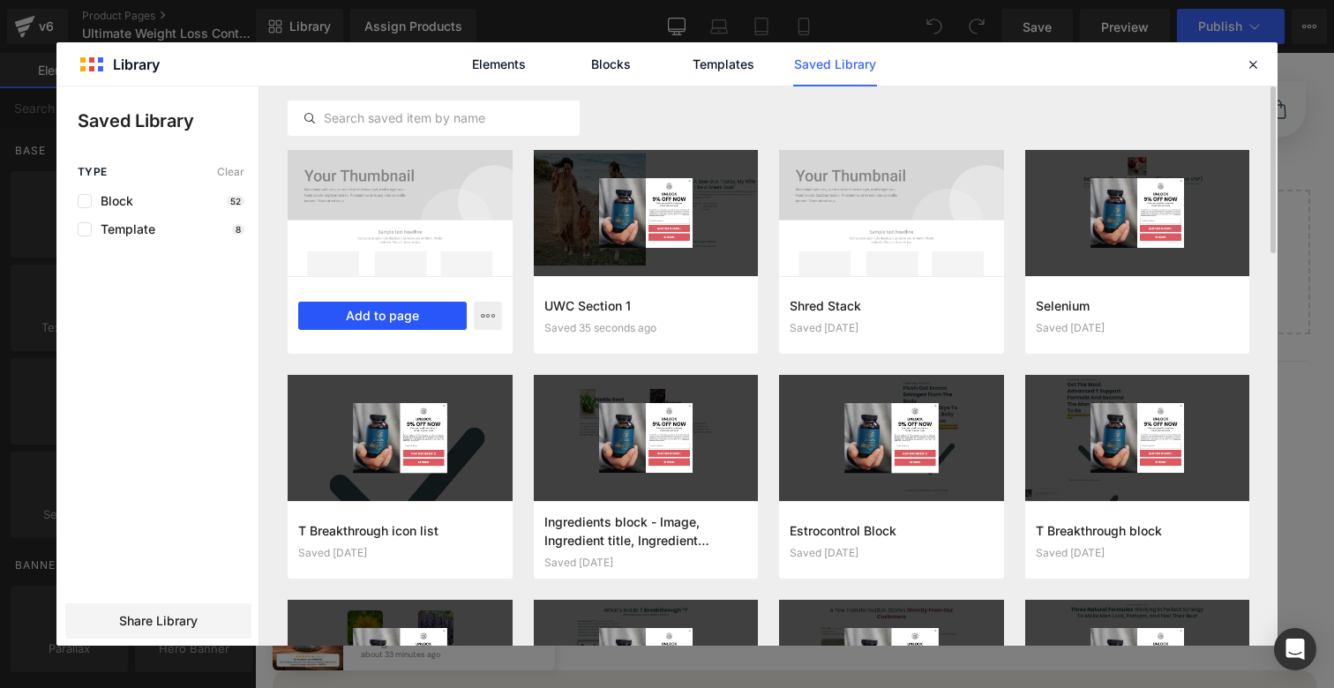
drag, startPoint x: 385, startPoint y: 315, endPoint x: 130, endPoint y: 262, distance: 260.5
click at [385, 315] on button "Add to page" at bounding box center [382, 316] width 169 height 28
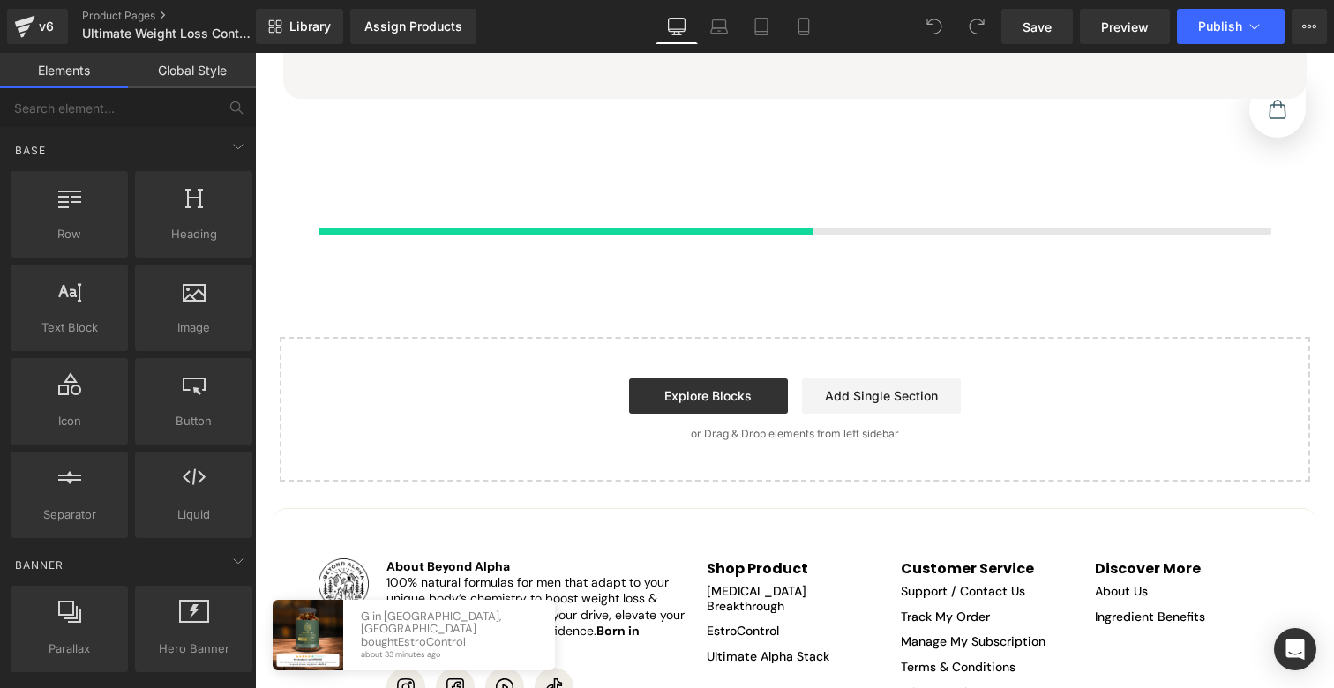
scroll to position [5814, 0]
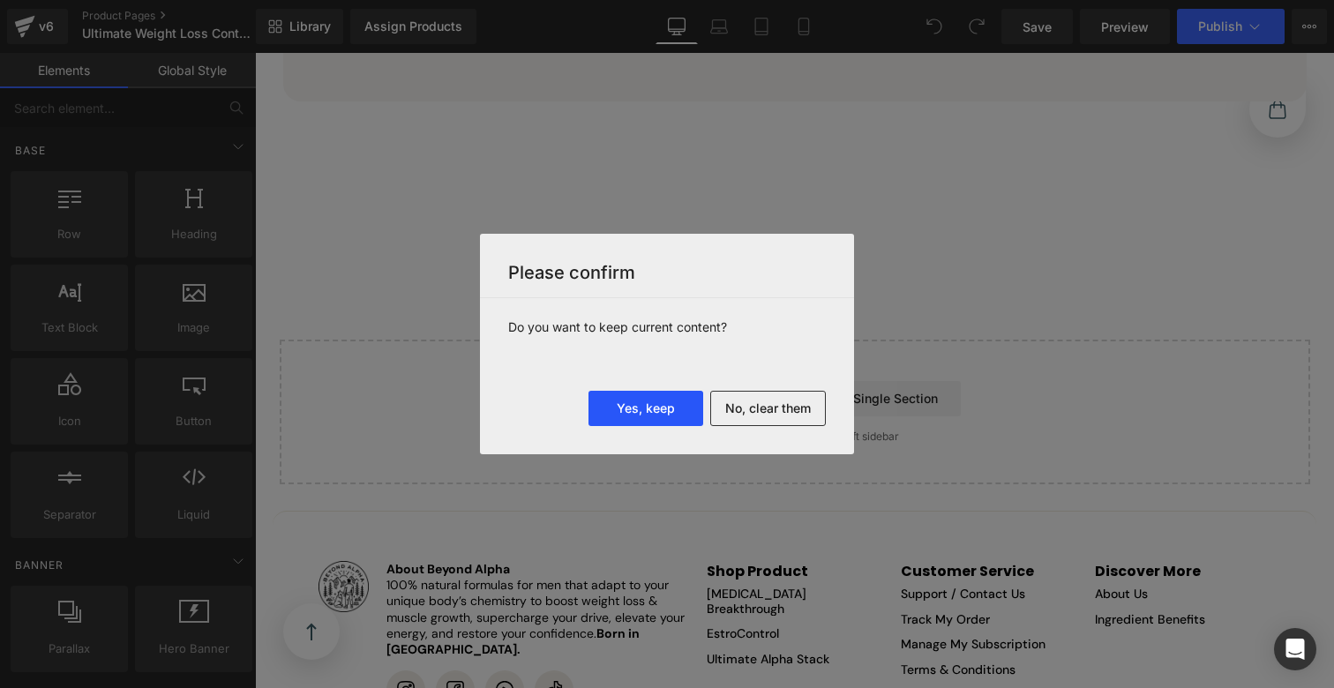
click at [647, 400] on button "Yes, keep" at bounding box center [646, 408] width 115 height 35
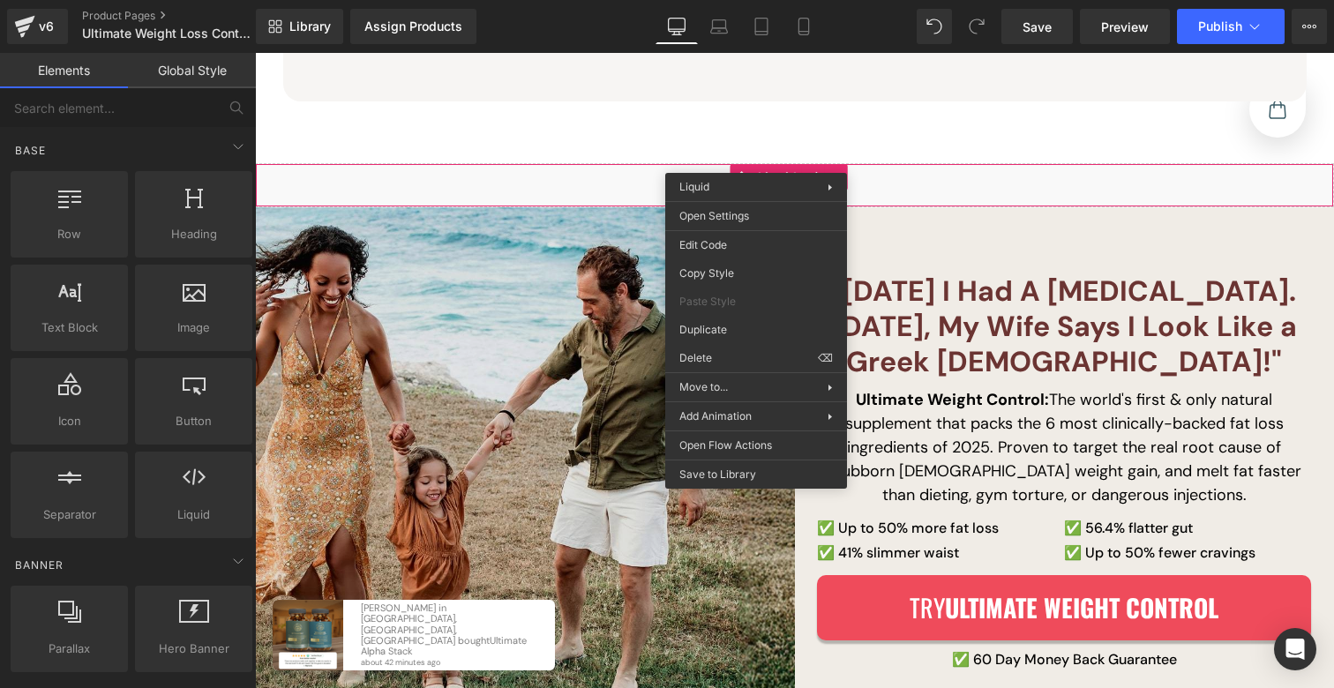
drag, startPoint x: 989, startPoint y: 411, endPoint x: 735, endPoint y: 358, distance: 259.6
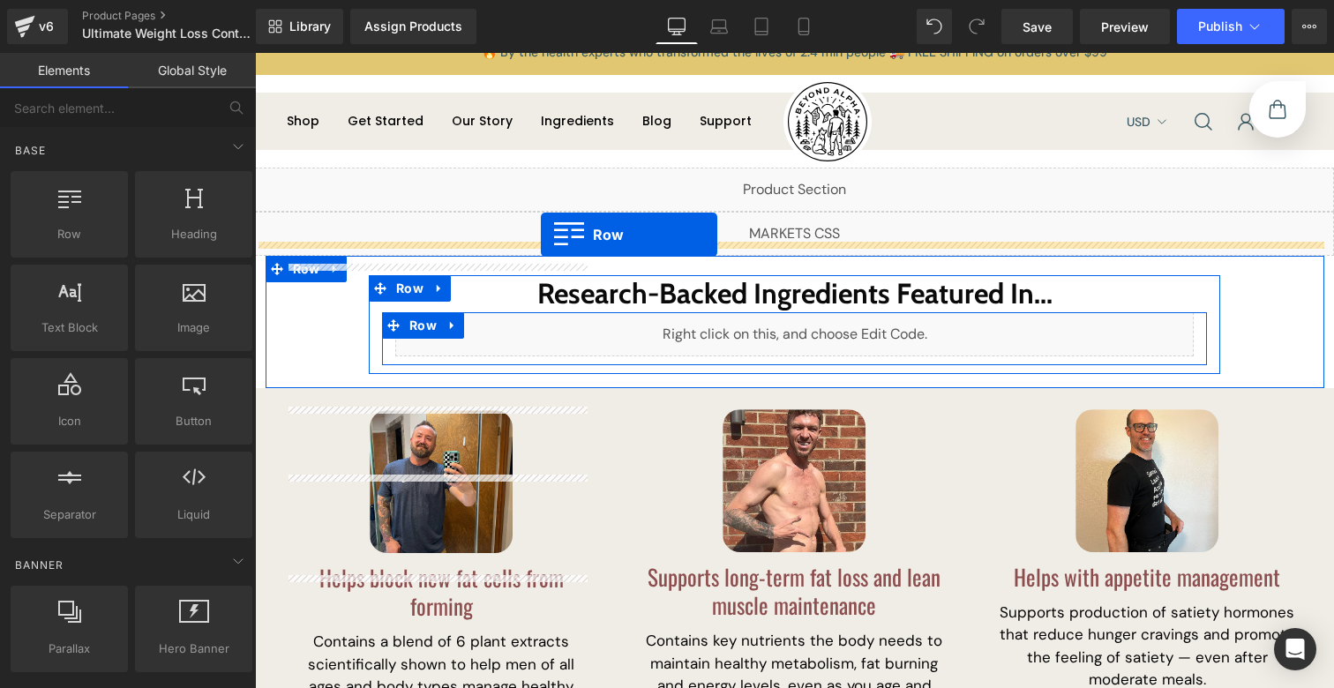
scroll to position [0, 0]
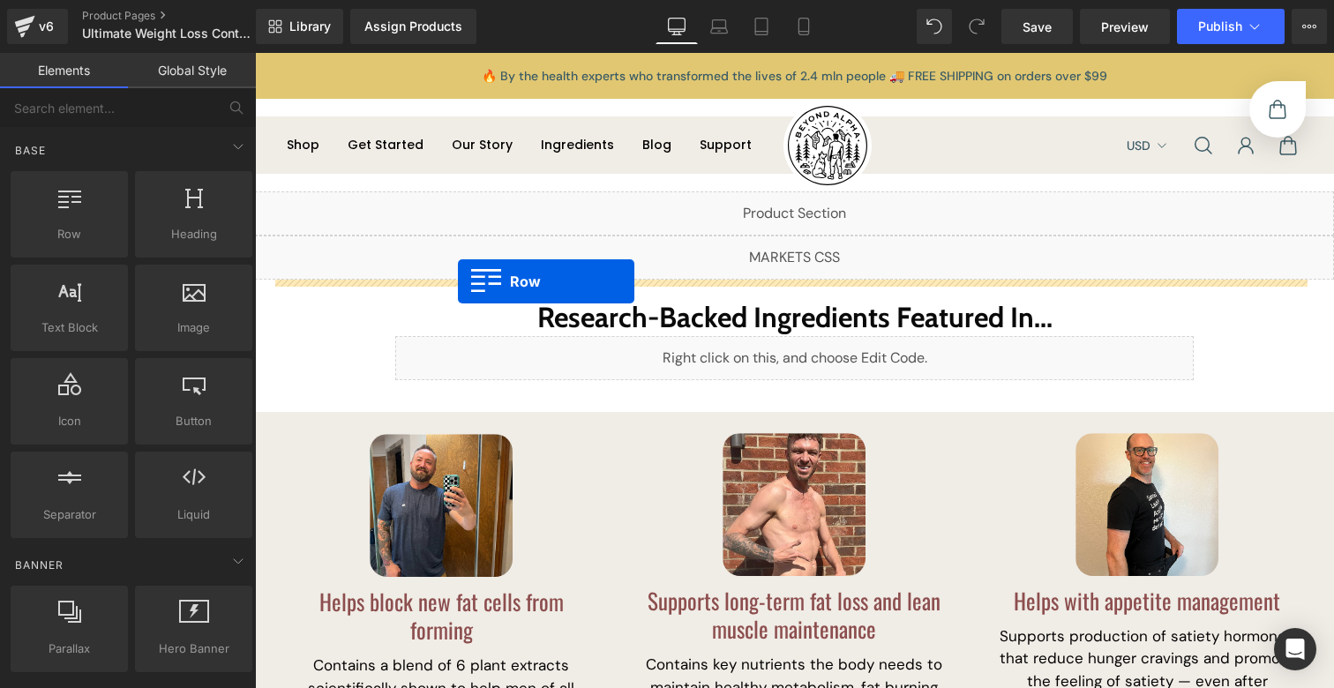
drag, startPoint x: 287, startPoint y: 155, endPoint x: 458, endPoint y: 282, distance: 212.7
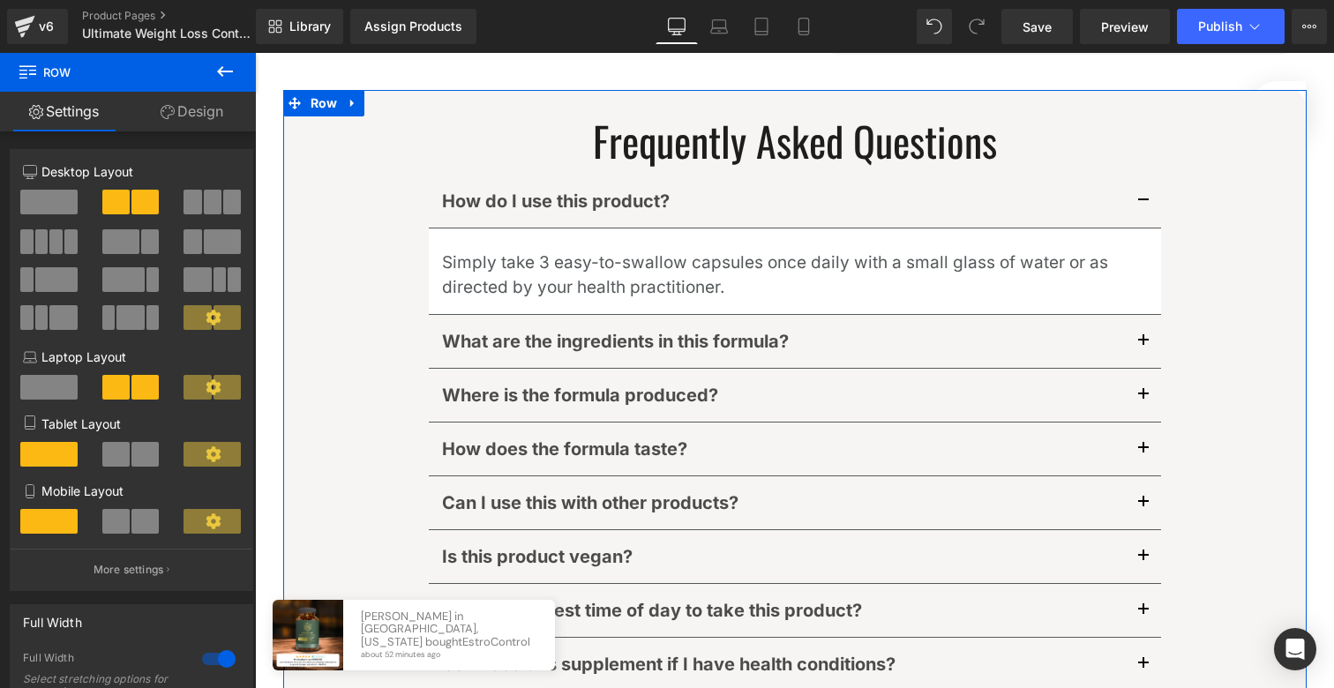
scroll to position [5160, 0]
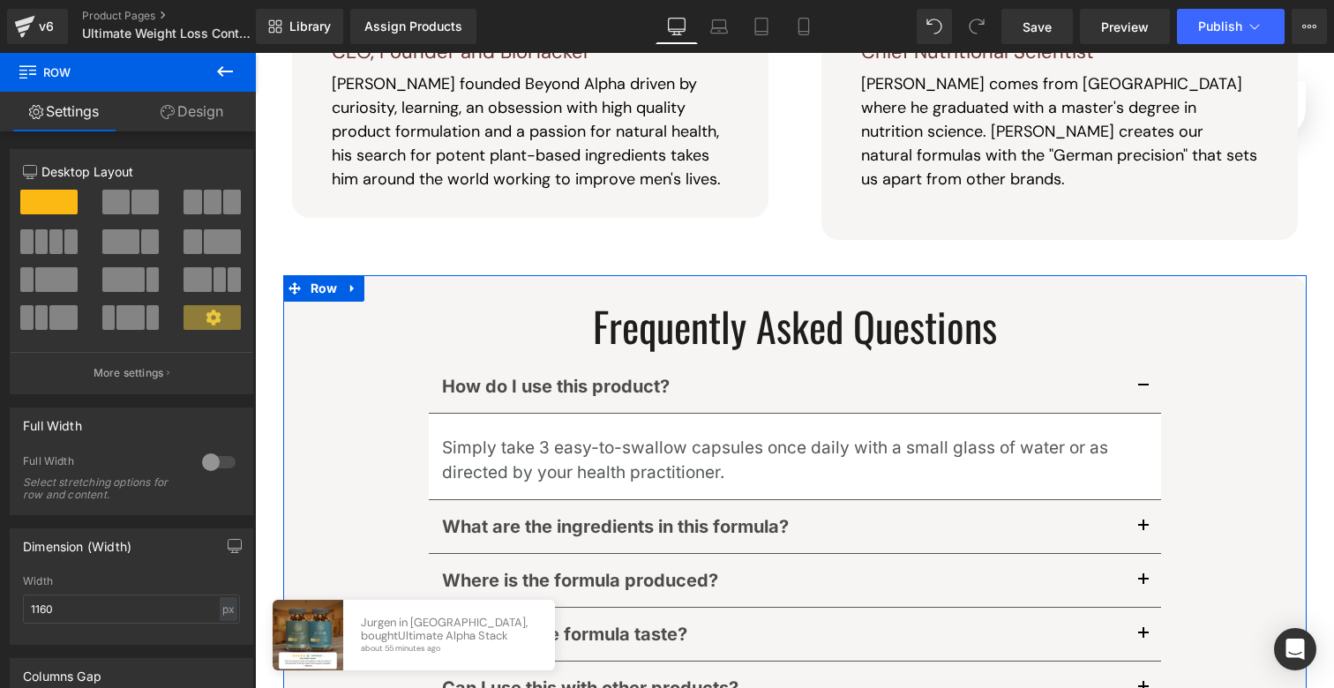
scroll to position [5042, 0]
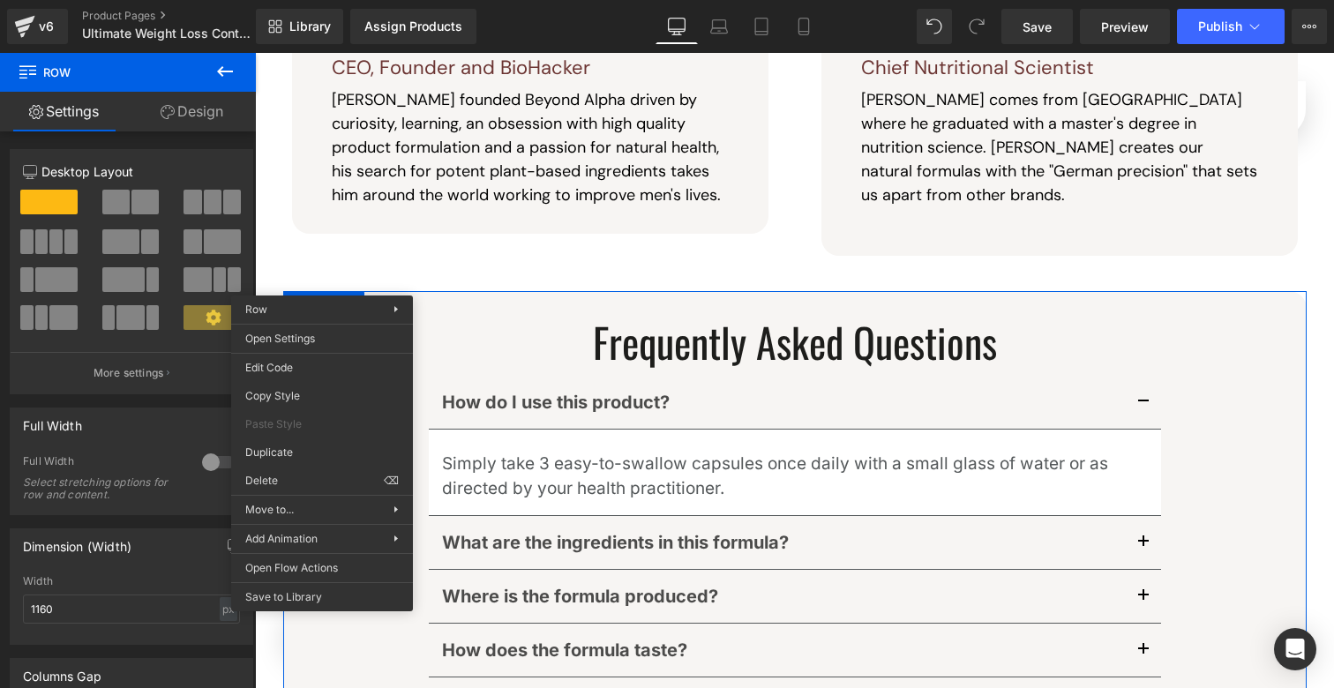
drag, startPoint x: 541, startPoint y: 533, endPoint x: 296, endPoint y: 470, distance: 253.2
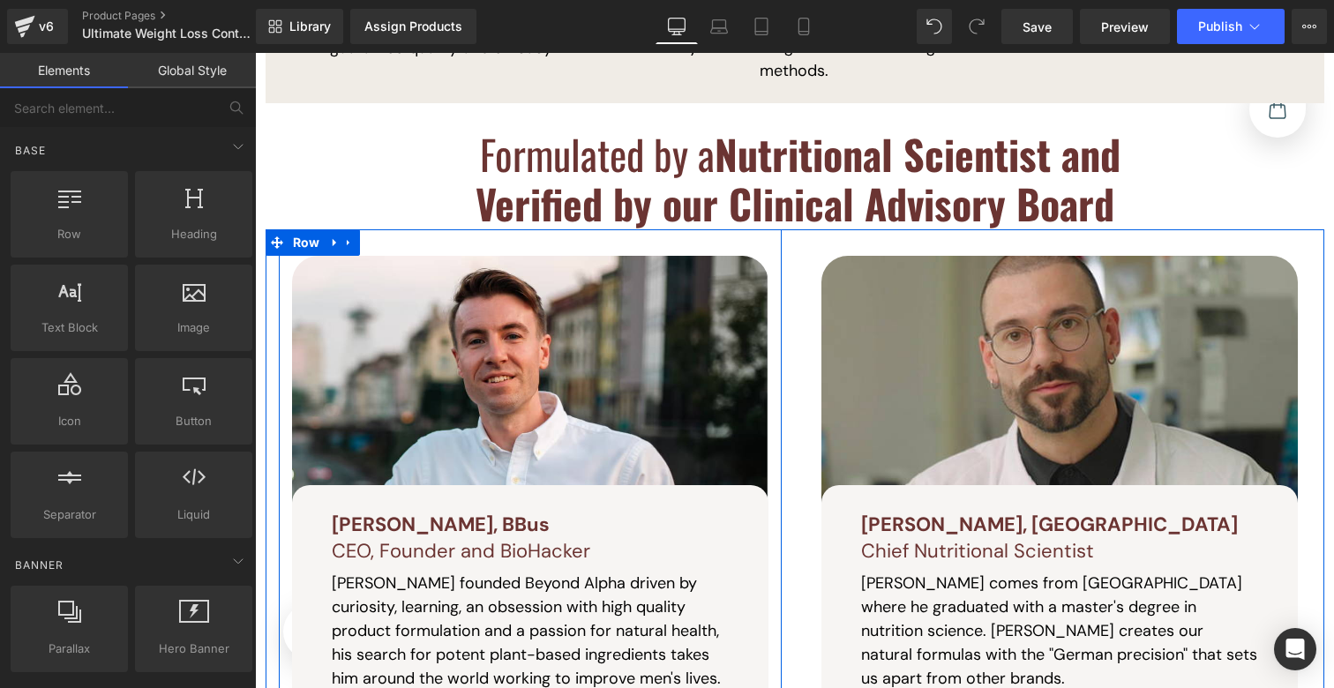
scroll to position [4263, 0]
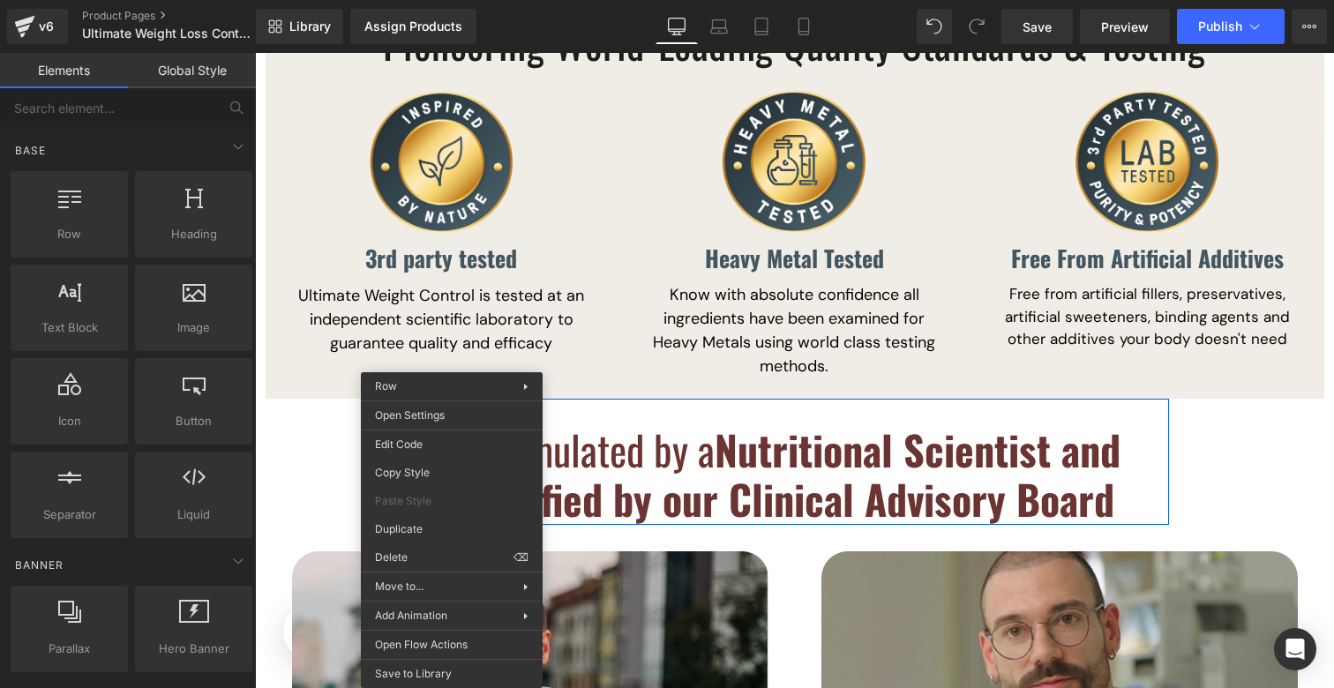
drag, startPoint x: 662, startPoint y: 608, endPoint x: 408, endPoint y: 553, distance: 260.2
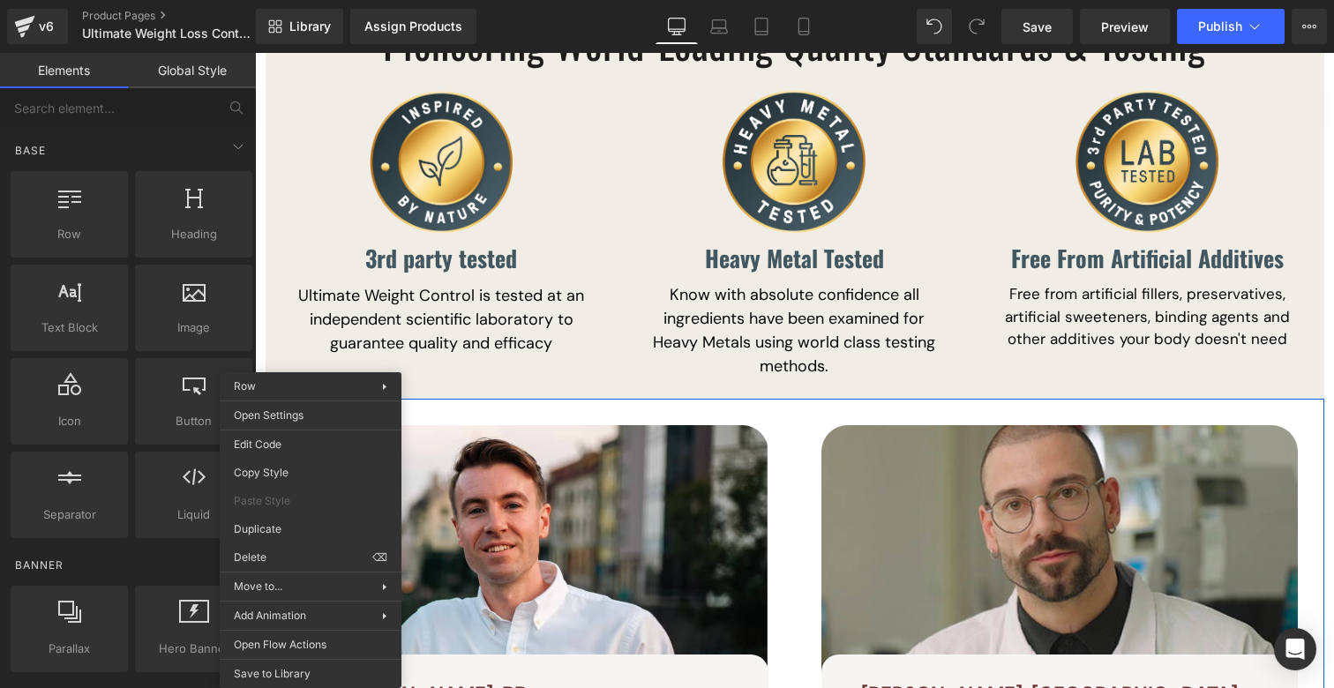
drag, startPoint x: 529, startPoint y: 609, endPoint x: 274, endPoint y: 556, distance: 259.6
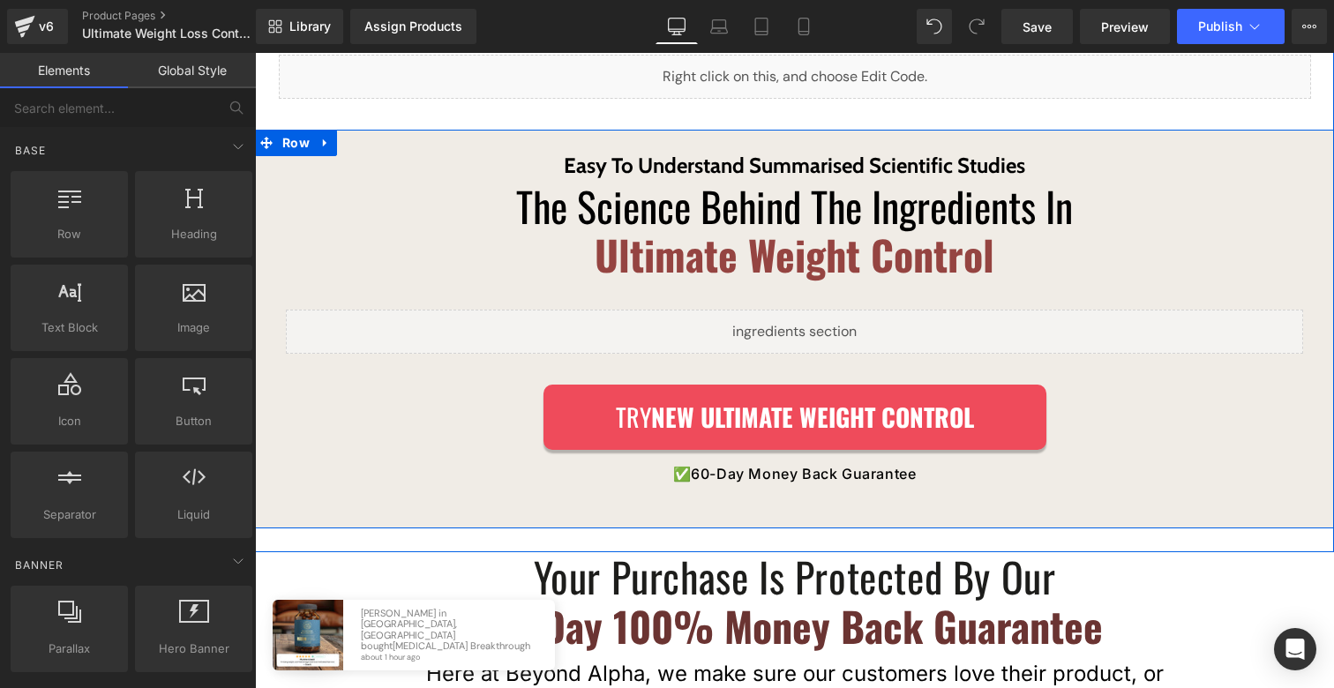
scroll to position [2865, 0]
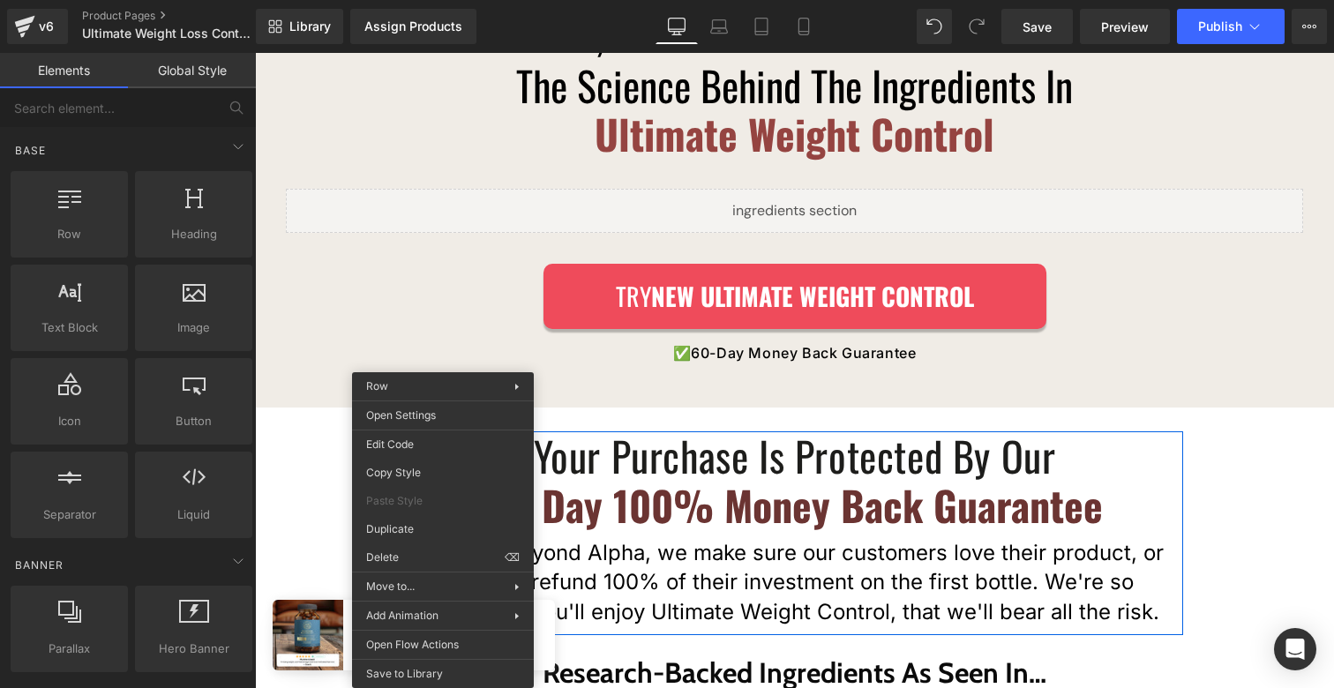
drag, startPoint x: 678, startPoint y: 611, endPoint x: 423, endPoint y: 546, distance: 263.1
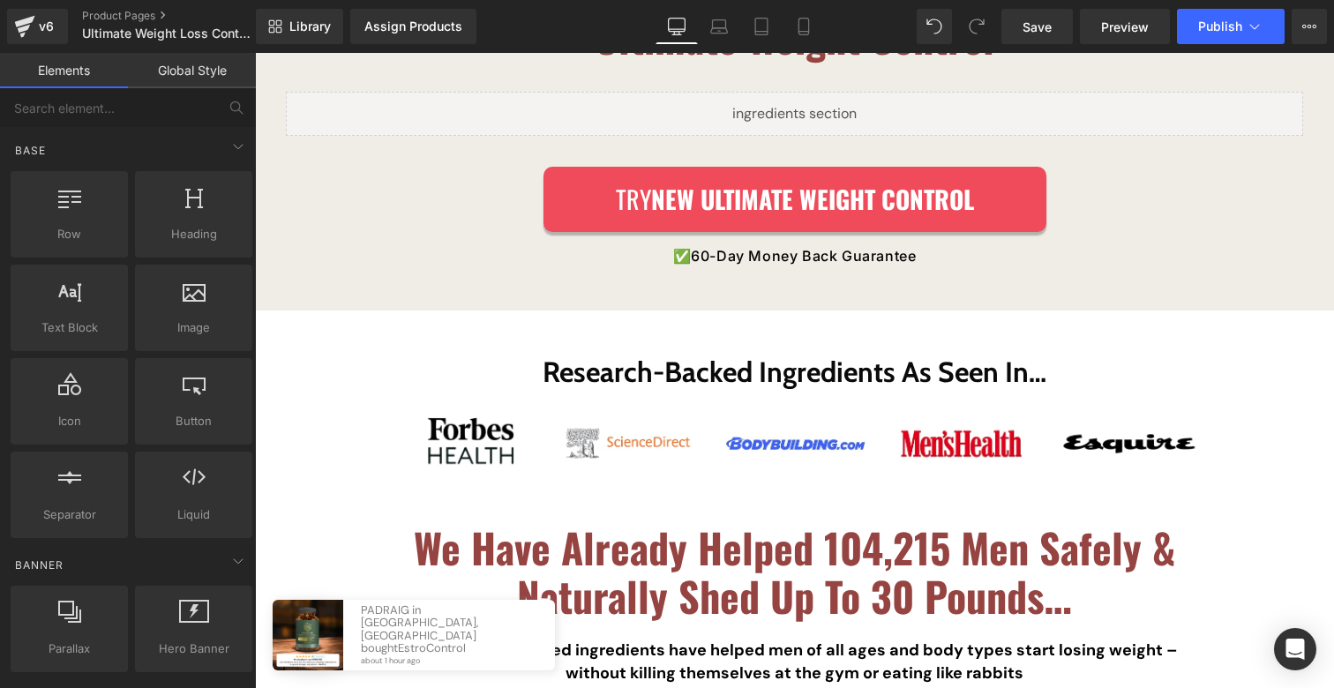
scroll to position [2606, 0]
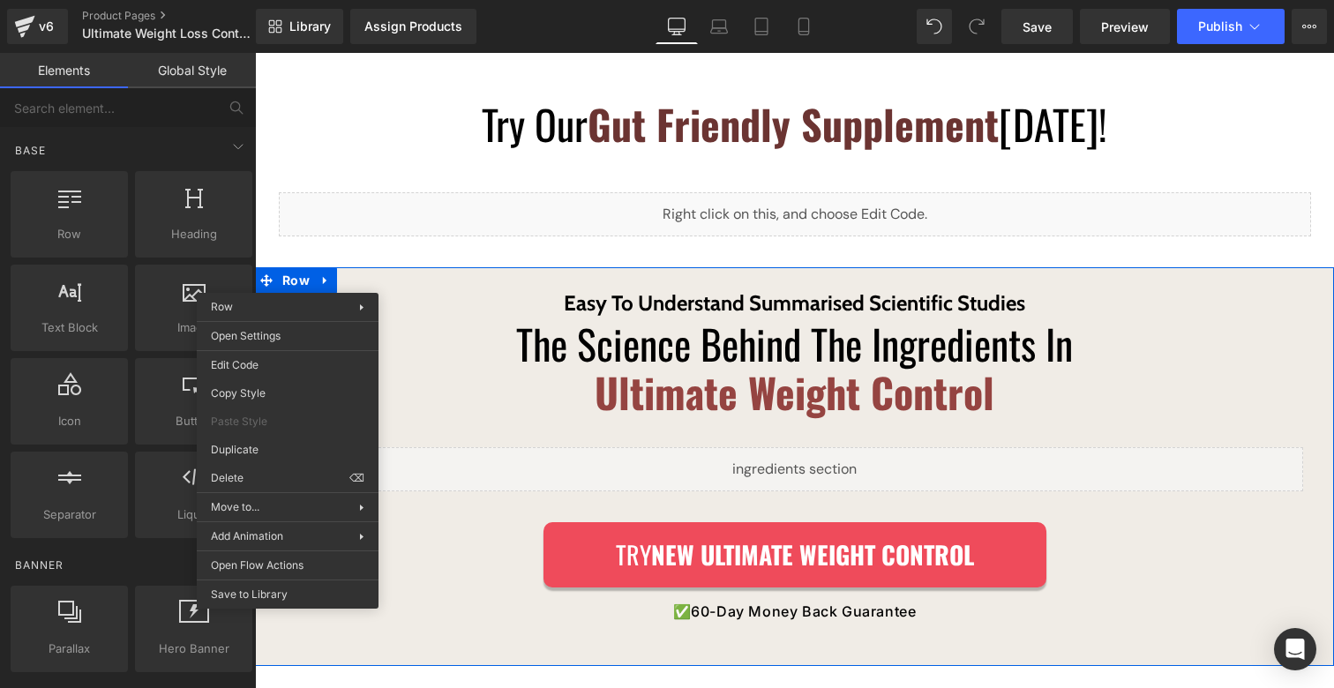
drag, startPoint x: 567, startPoint y: 530, endPoint x: 313, endPoint y: 475, distance: 259.3
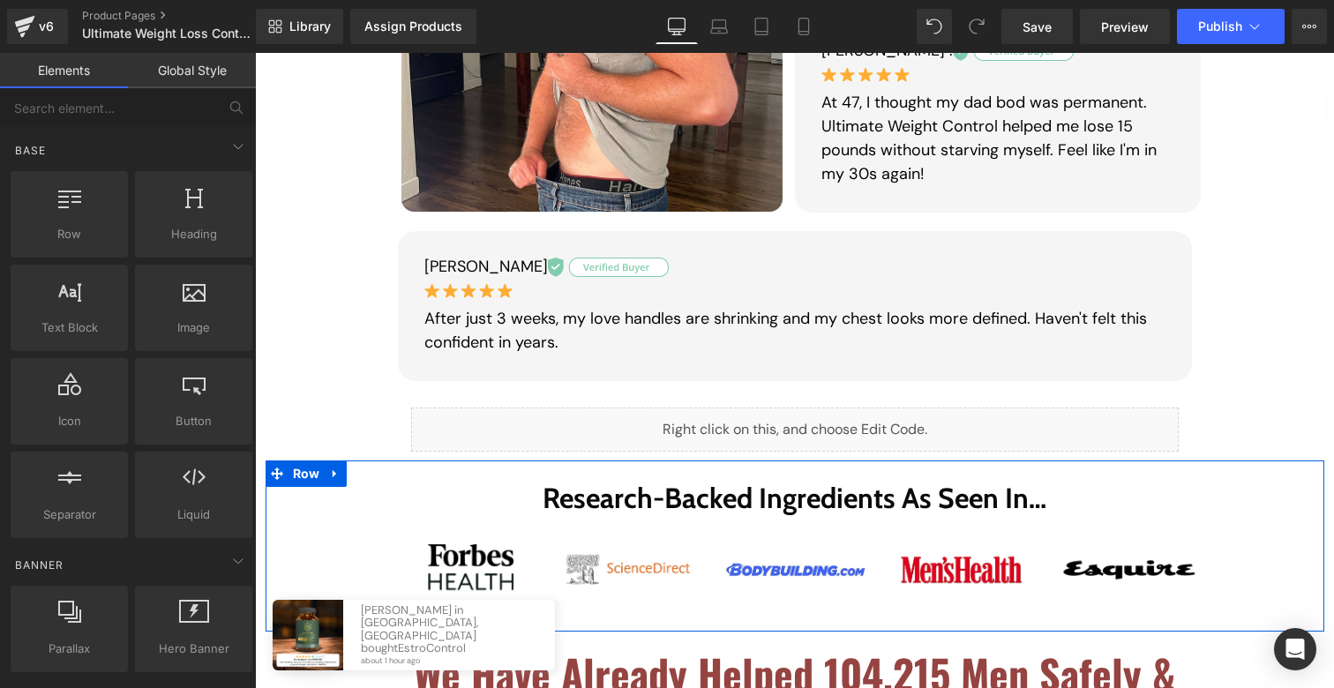
scroll to position [1807, 0]
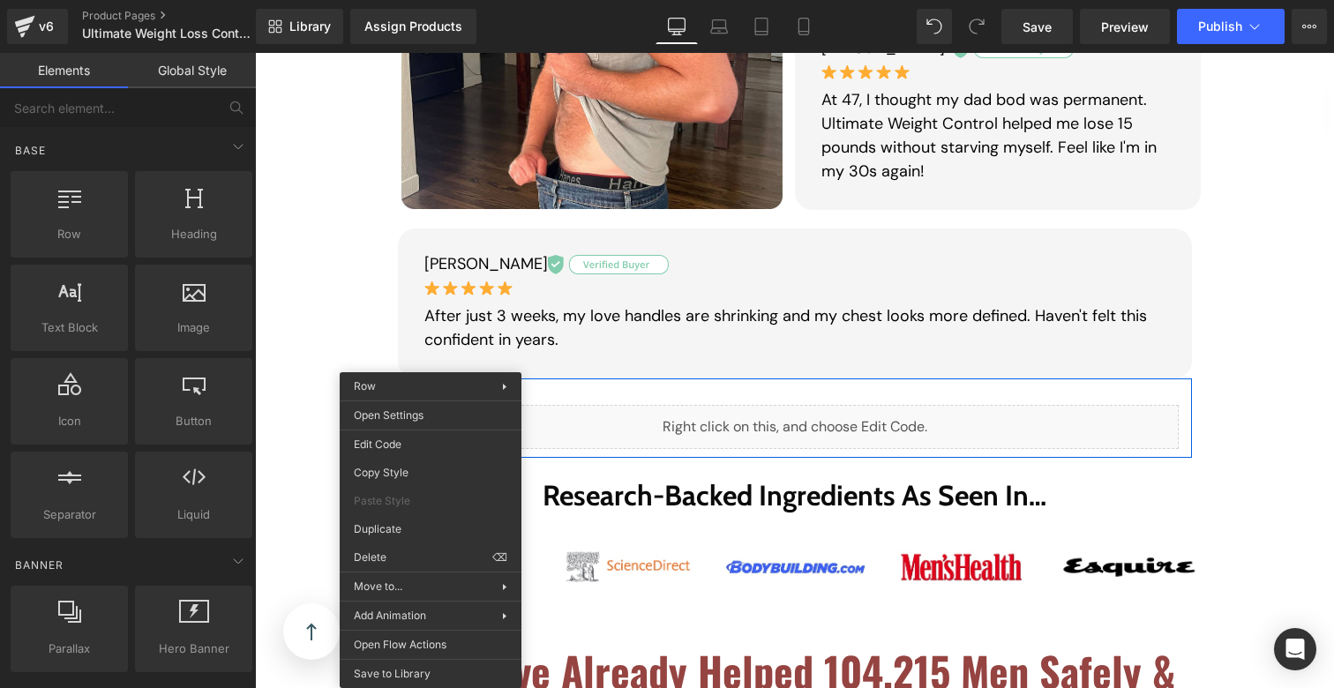
drag, startPoint x: 638, startPoint y: 605, endPoint x: 385, endPoint y: 551, distance: 259.1
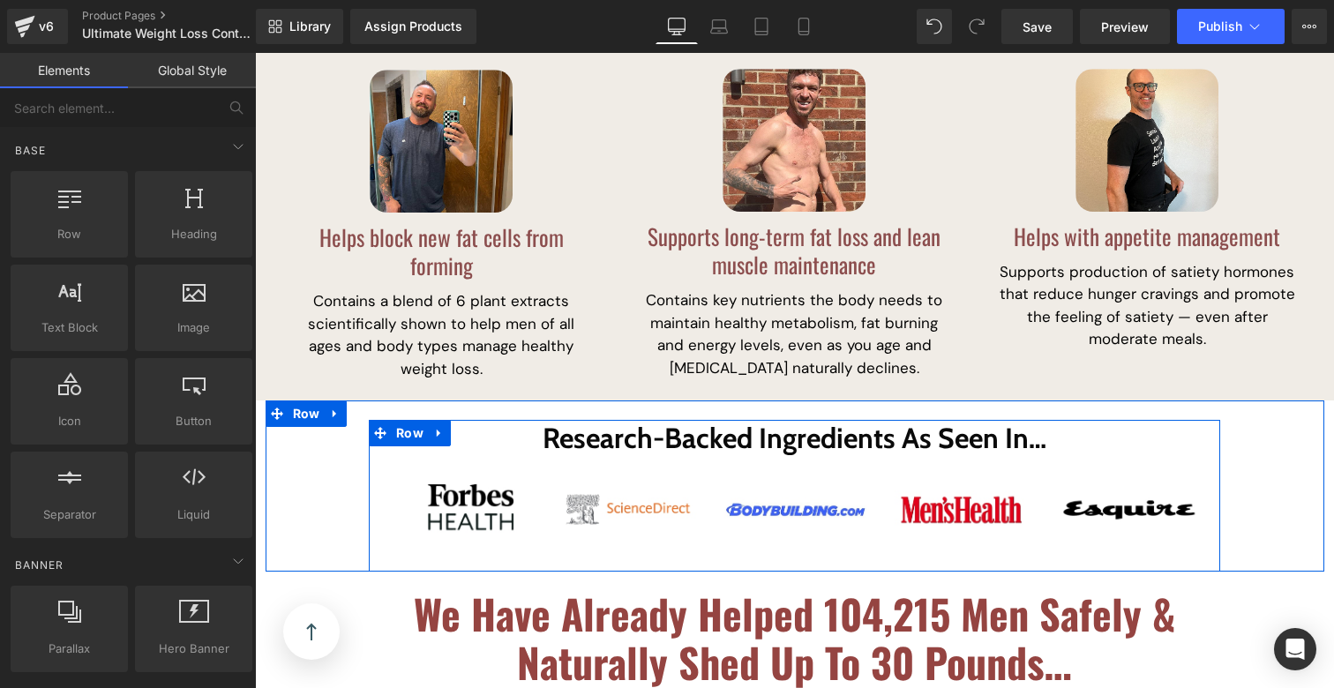
scroll to position [783, 0]
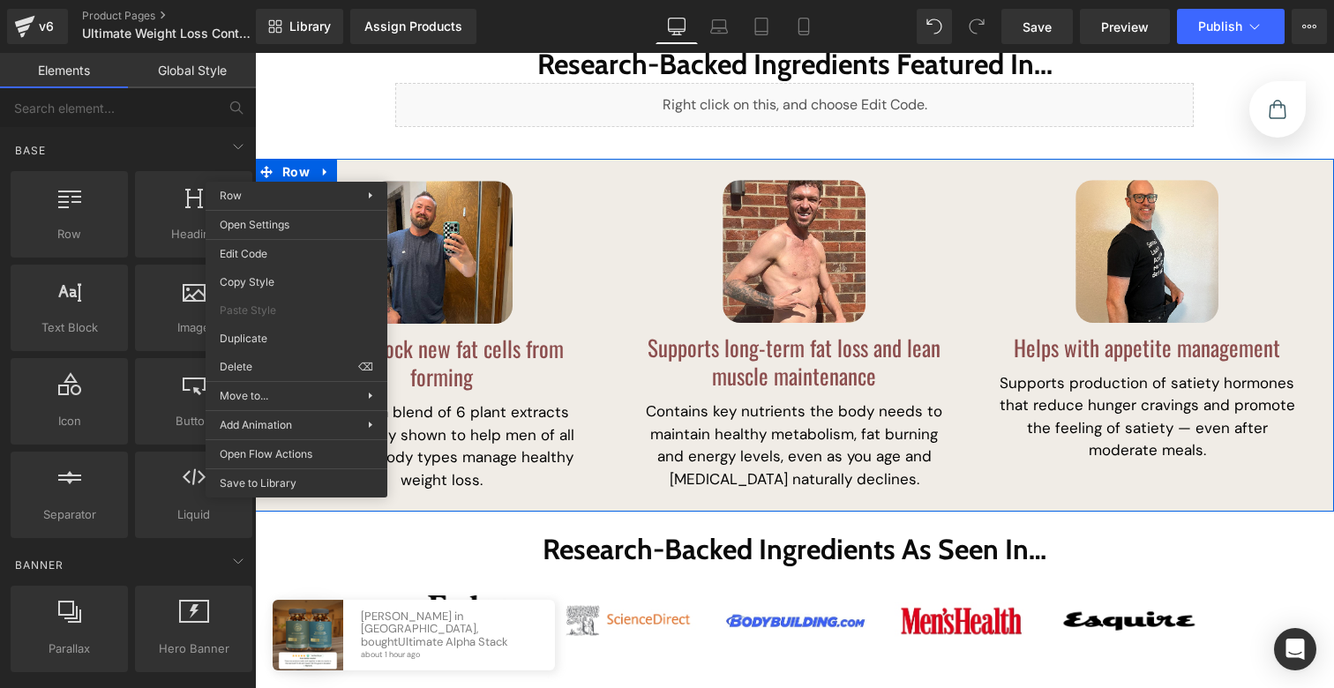
click at [253, 365] on div "Row You are previewing how the will restyle your page. You can not edit Element…" at bounding box center [667, 359] width 1334 height 718
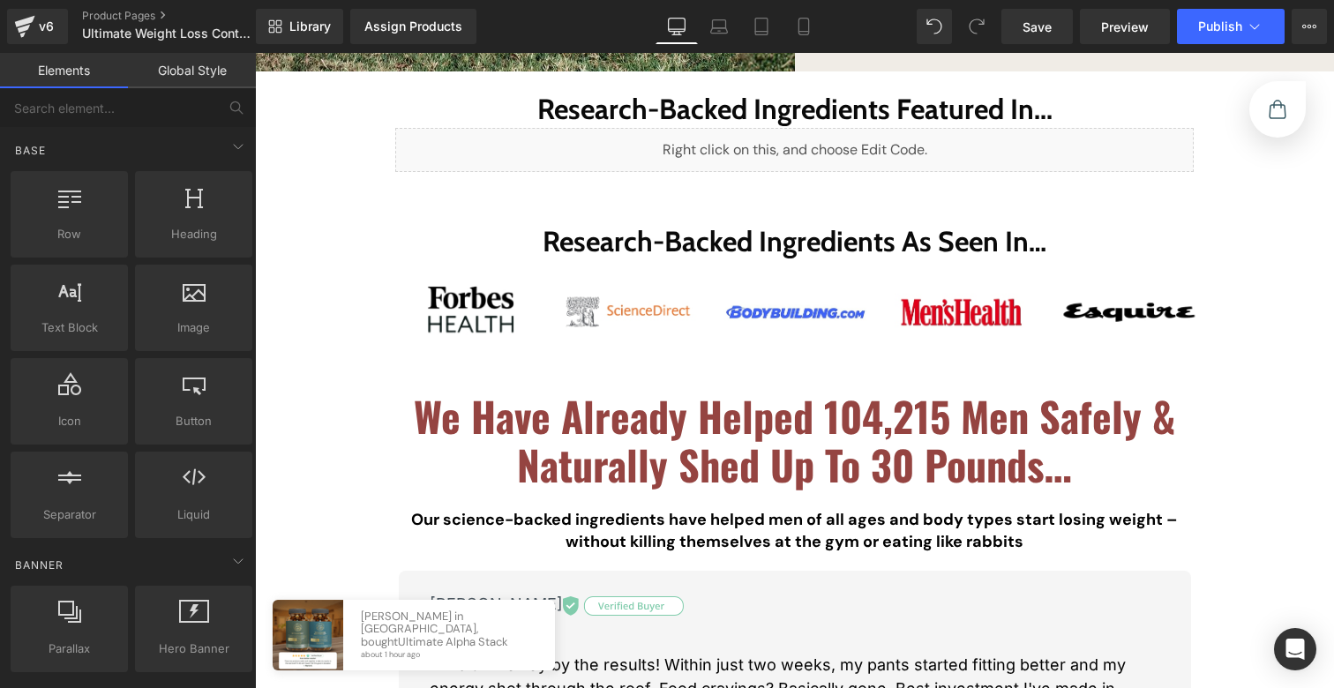
scroll to position [483, 0]
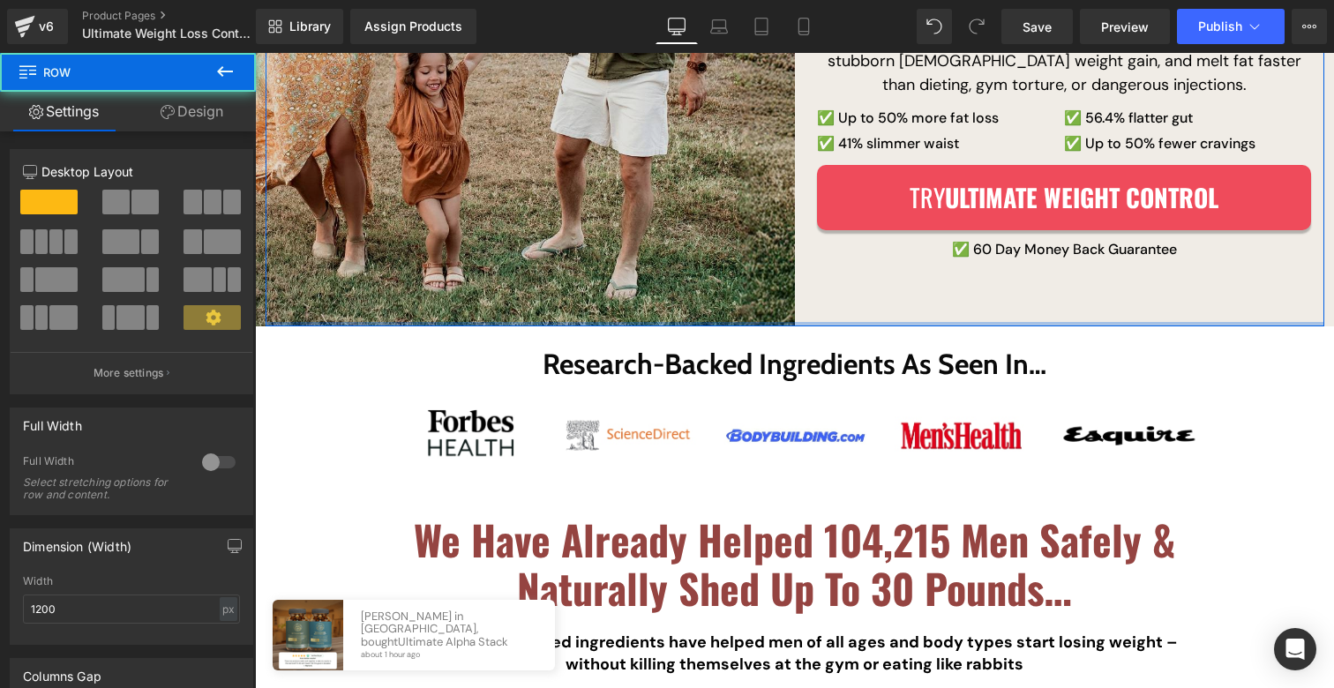
drag, startPoint x: 635, startPoint y: 337, endPoint x: 635, endPoint y: 309, distance: 28.3
click at [635, 310] on div "Image "[DATE] I Had A [MEDICAL_DATA]. [DATE], My Wife Says I Look Like a Greek …" at bounding box center [795, 62] width 1059 height 530
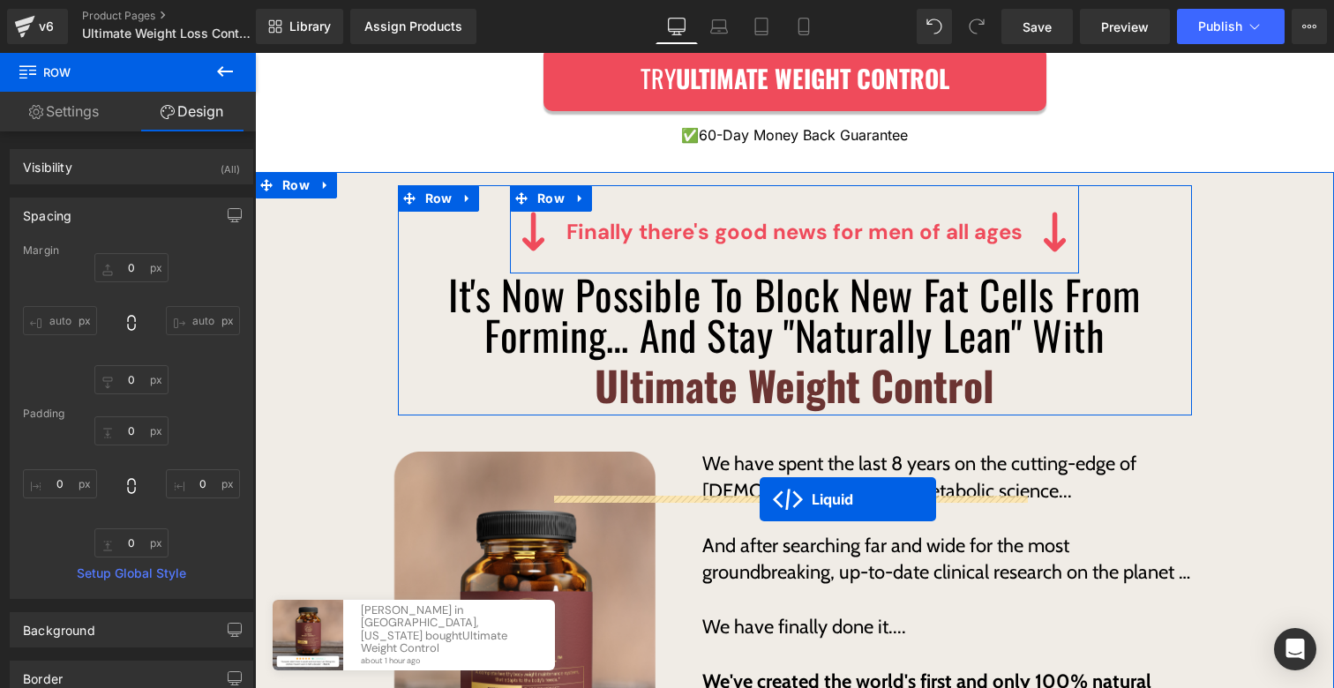
scroll to position [3581, 0]
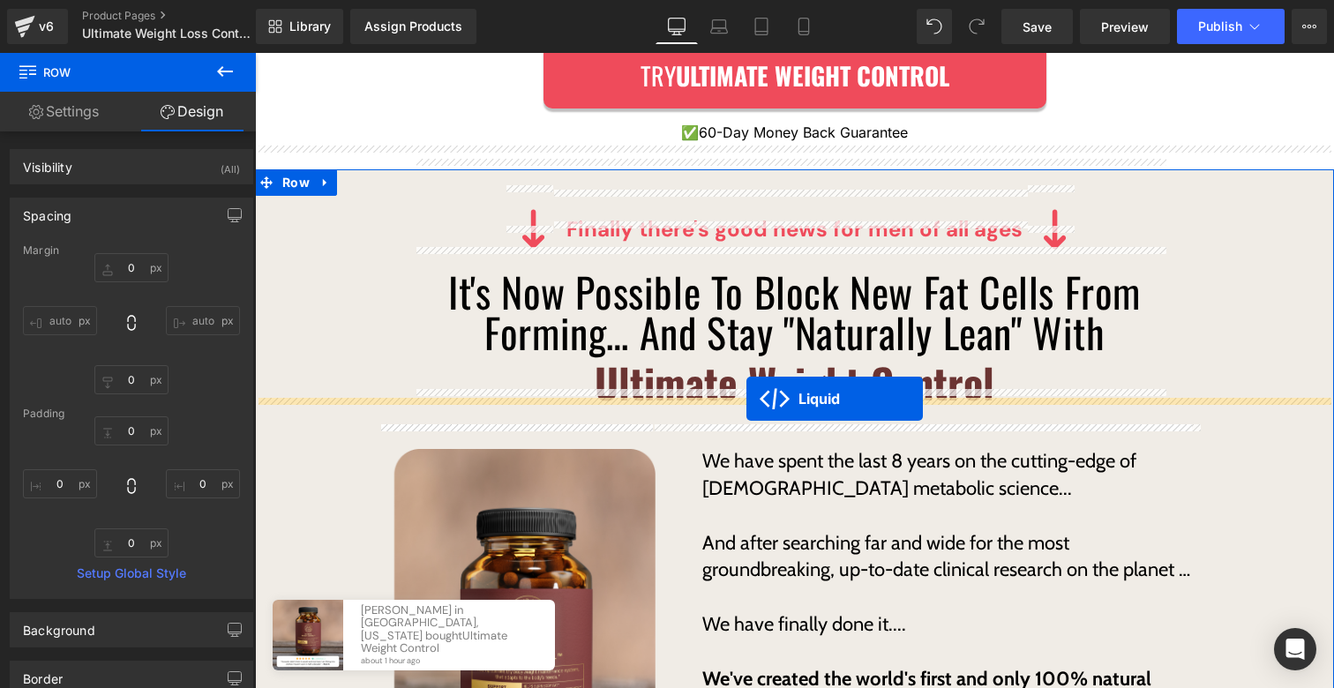
drag, startPoint x: 781, startPoint y: 204, endPoint x: 747, endPoint y: 399, distance: 198.1
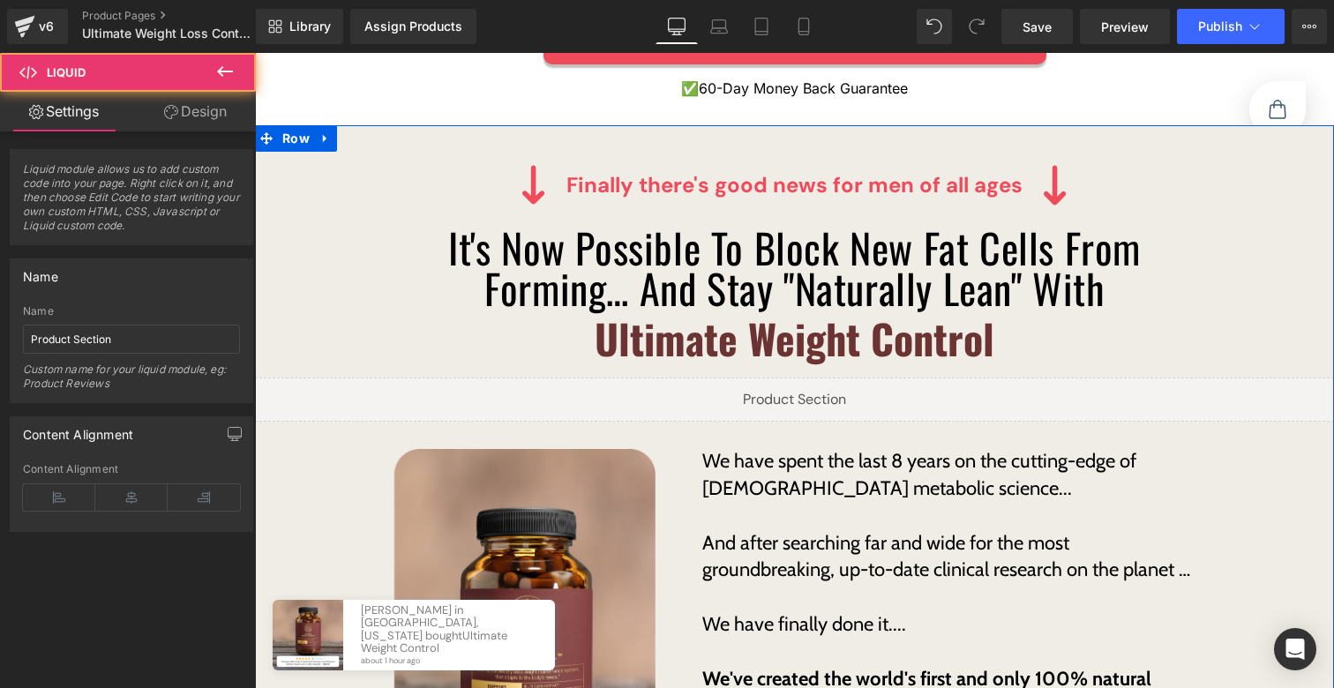
scroll to position [3537, 0]
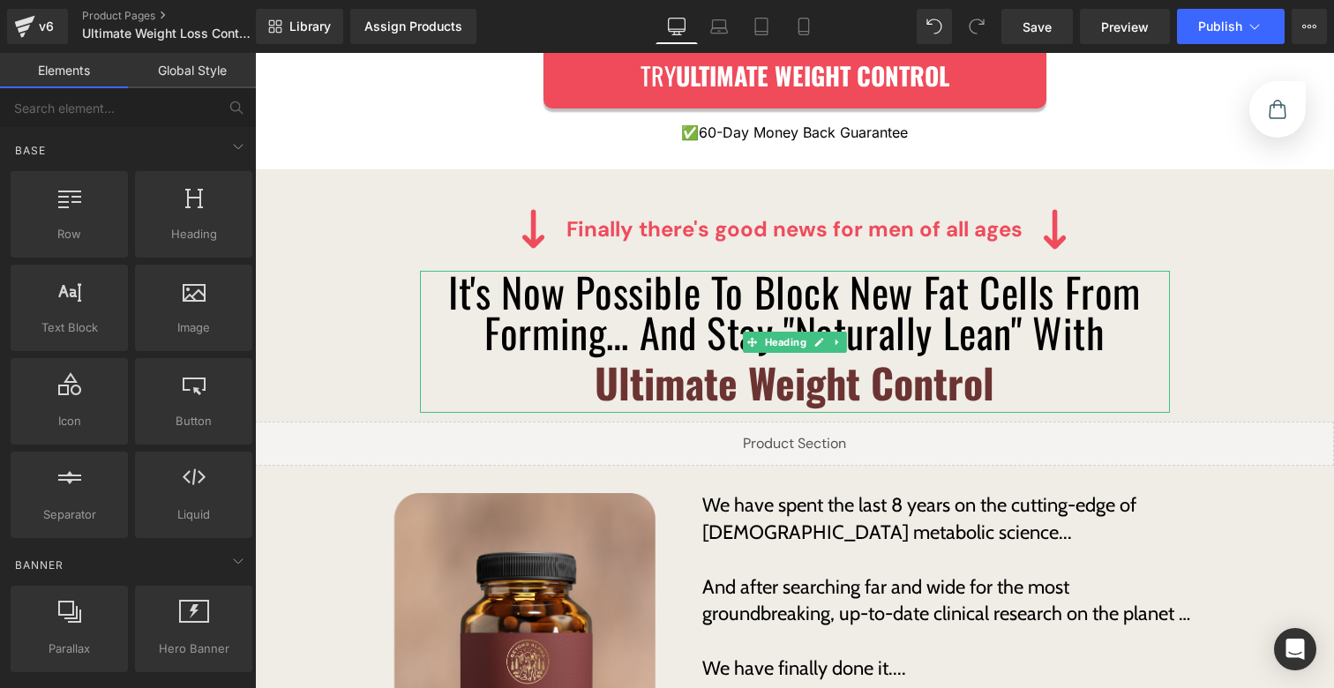
drag, startPoint x: 1008, startPoint y: 564, endPoint x: 753, endPoint y: 511, distance: 260.5
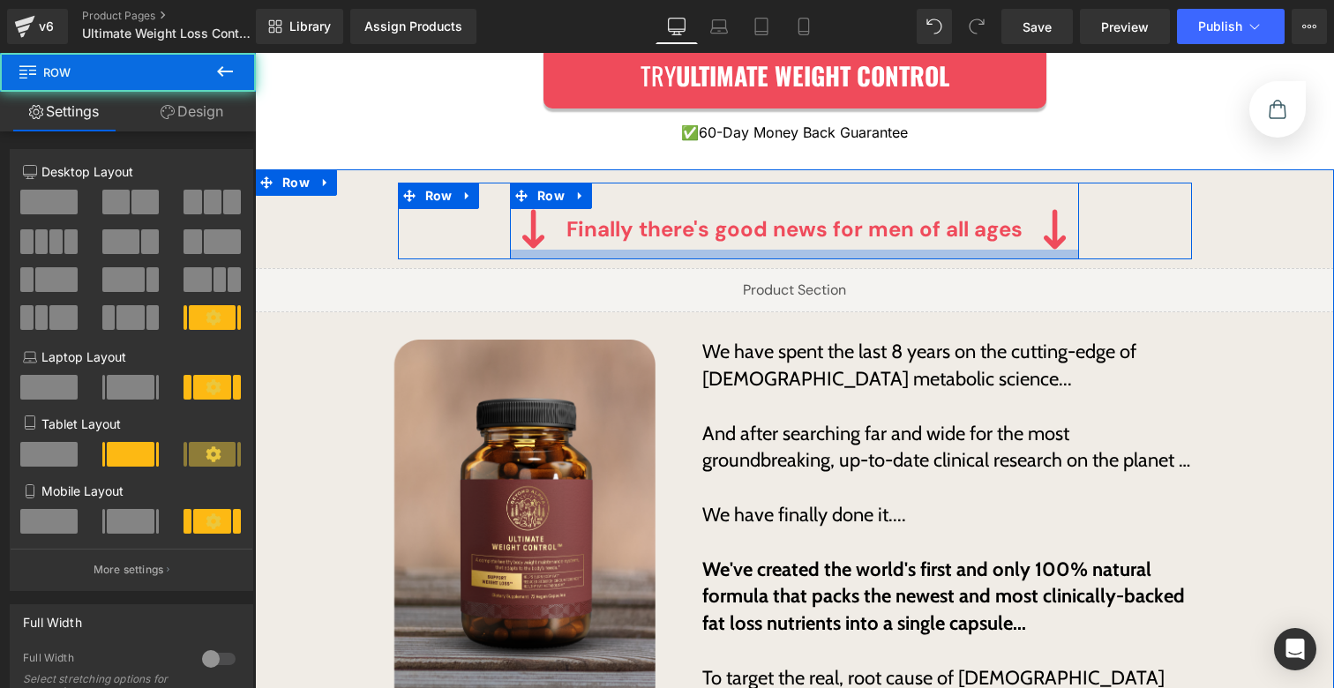
drag, startPoint x: 744, startPoint y: 241, endPoint x: 741, endPoint y: 229, distance: 12.6
click at [741, 250] on div at bounding box center [794, 255] width 569 height 10
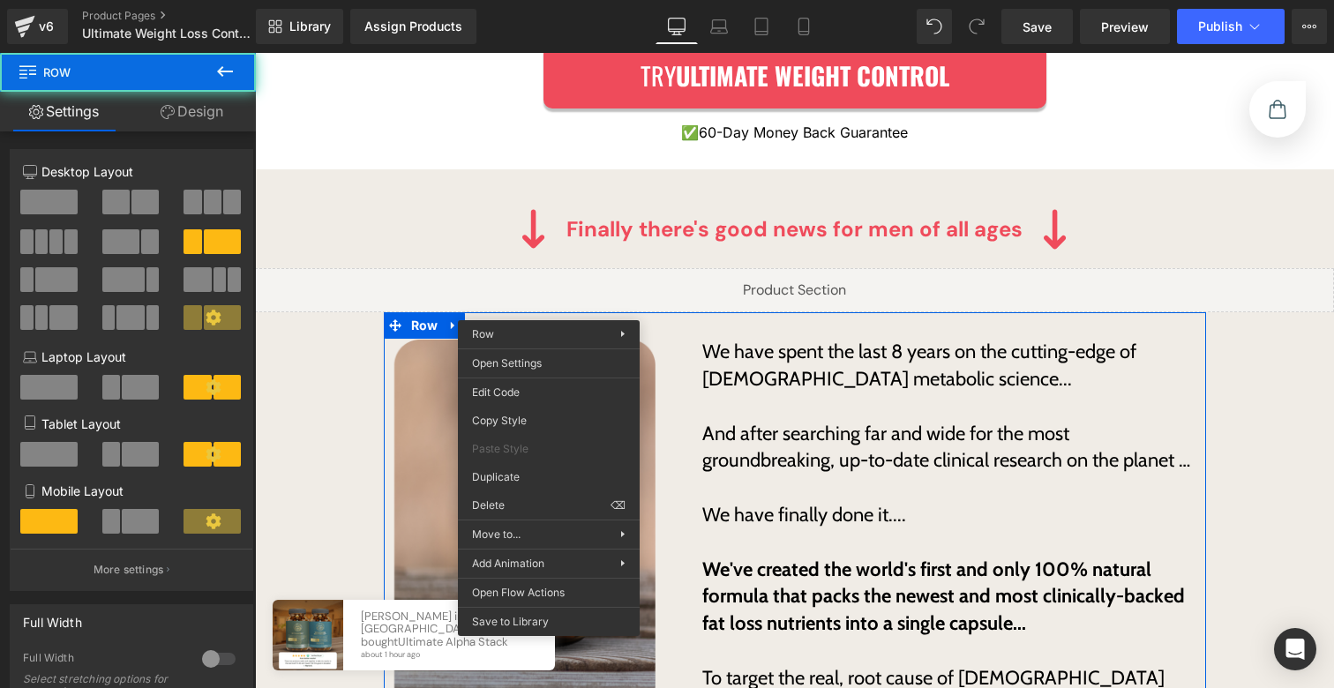
drag, startPoint x: 767, startPoint y: 553, endPoint x: 513, endPoint y: 500, distance: 259.6
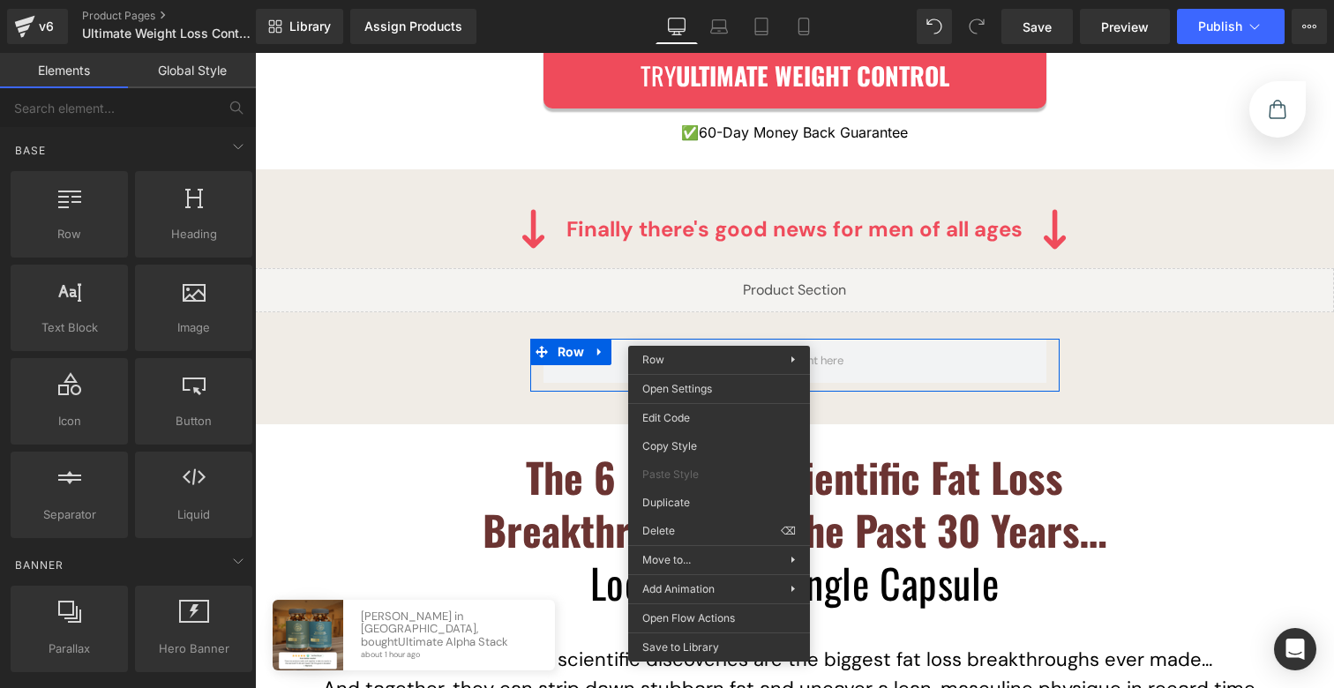
drag, startPoint x: 937, startPoint y: 575, endPoint x: 682, endPoint y: 519, distance: 261.2
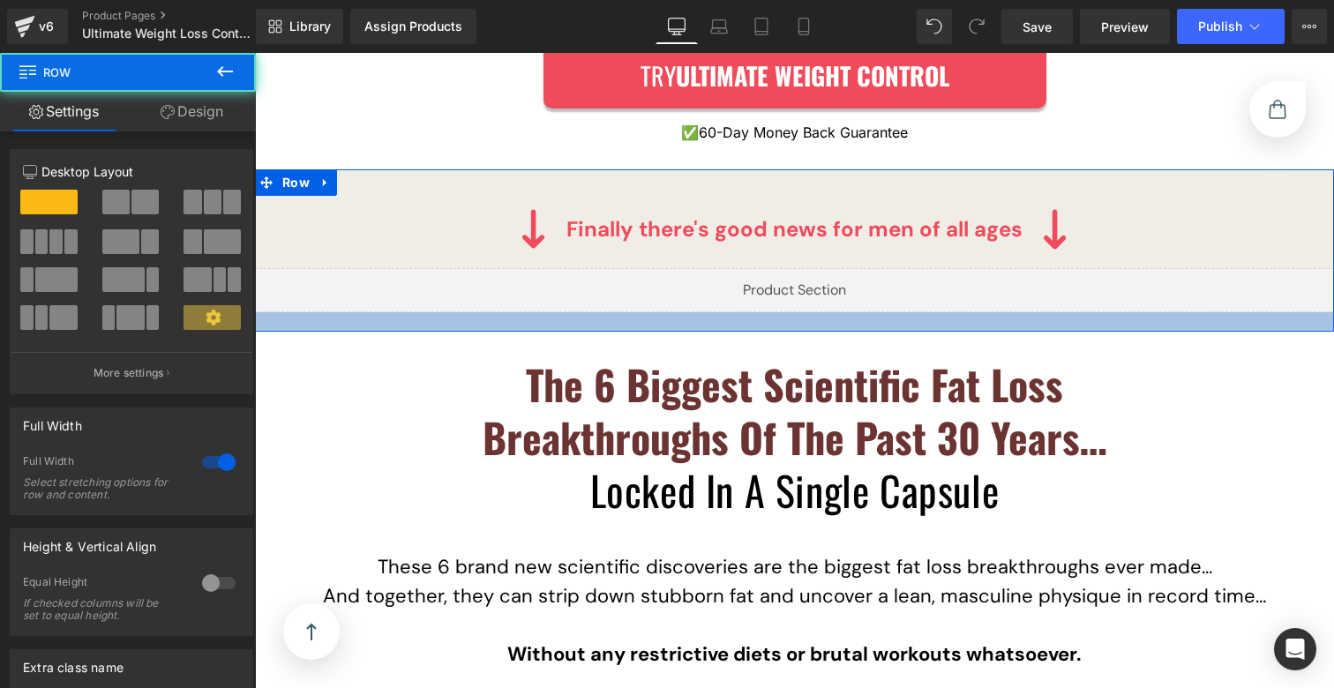
drag, startPoint x: 670, startPoint y: 318, endPoint x: 672, endPoint y: 304, distance: 13.4
click at [672, 312] on div at bounding box center [794, 321] width 1079 height 19
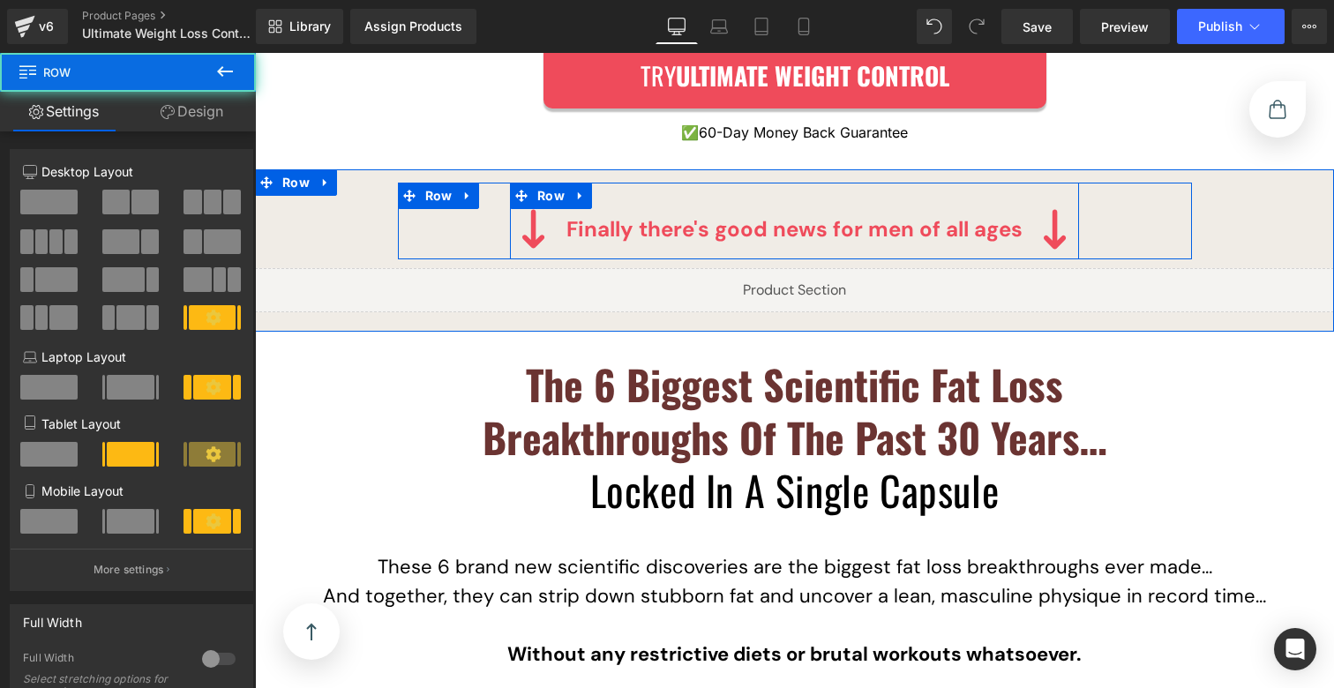
click at [638, 183] on div "Image Finally there's good news for men of all ages Text Block Image Row" at bounding box center [794, 221] width 569 height 77
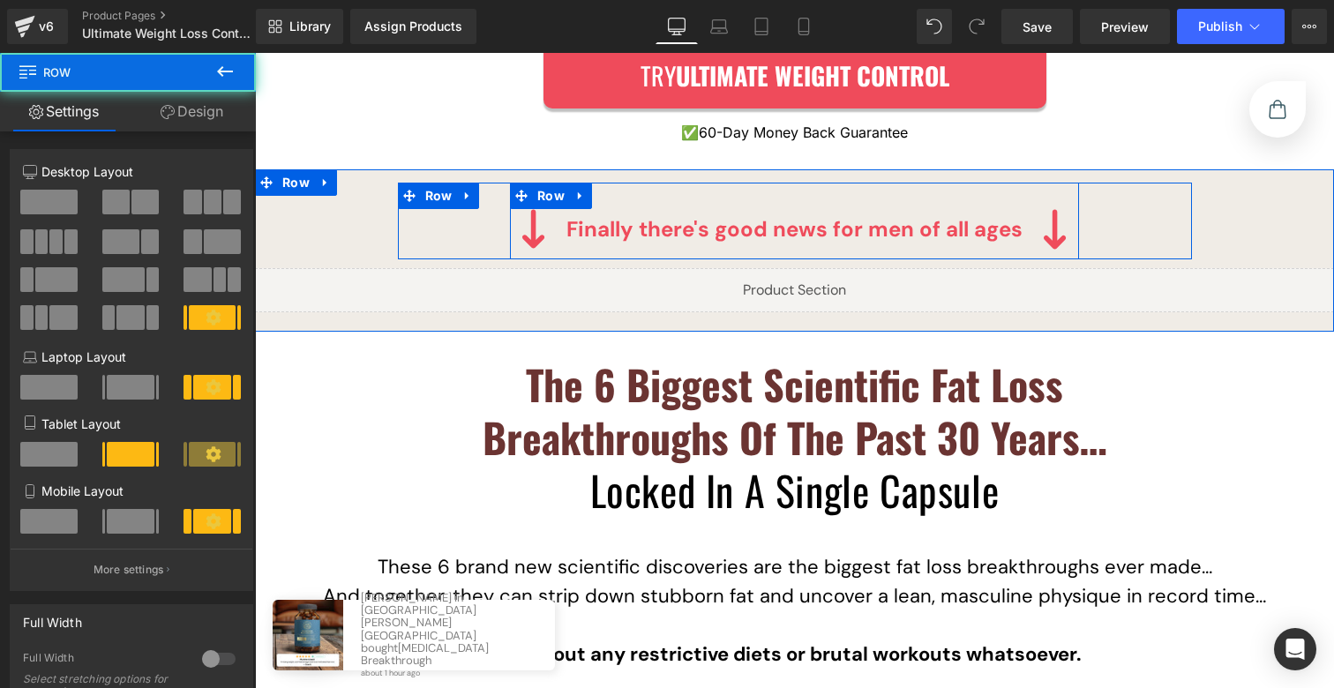
click at [637, 183] on div "Image Finally there's good news for men of all ages Text Block Image Row" at bounding box center [794, 221] width 569 height 77
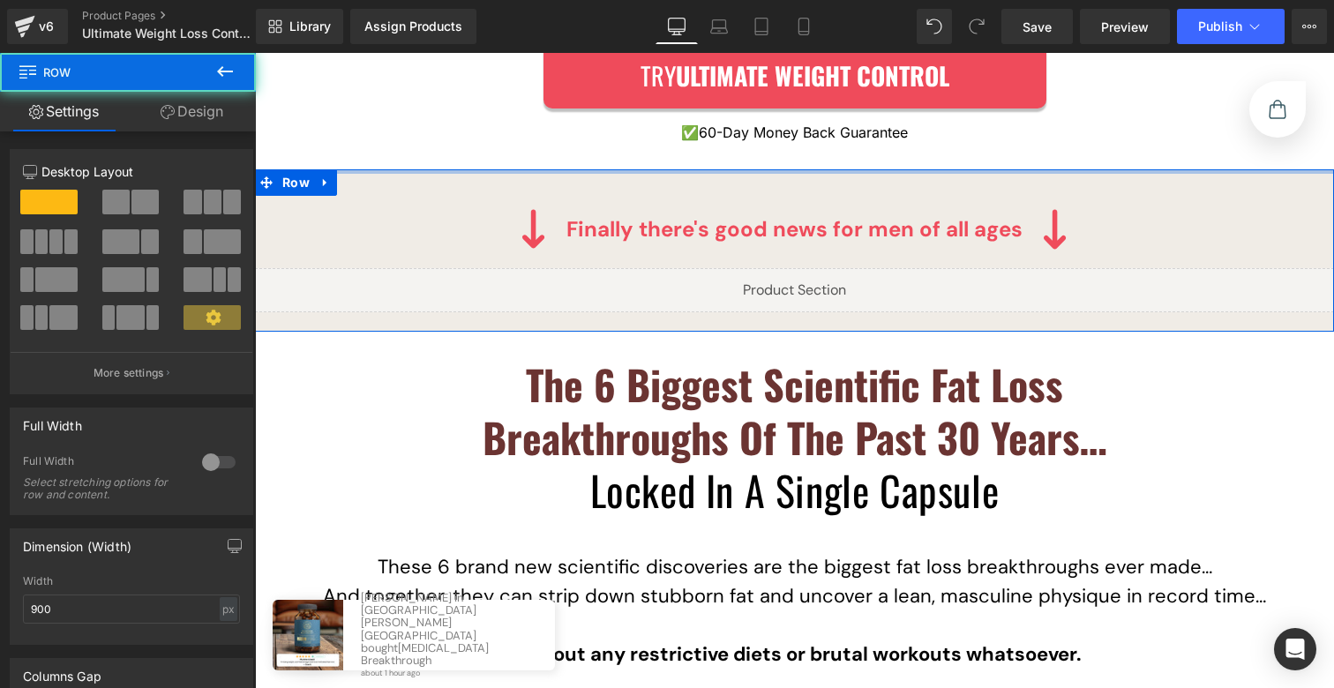
drag, startPoint x: 638, startPoint y: 161, endPoint x: 636, endPoint y: 134, distance: 26.5
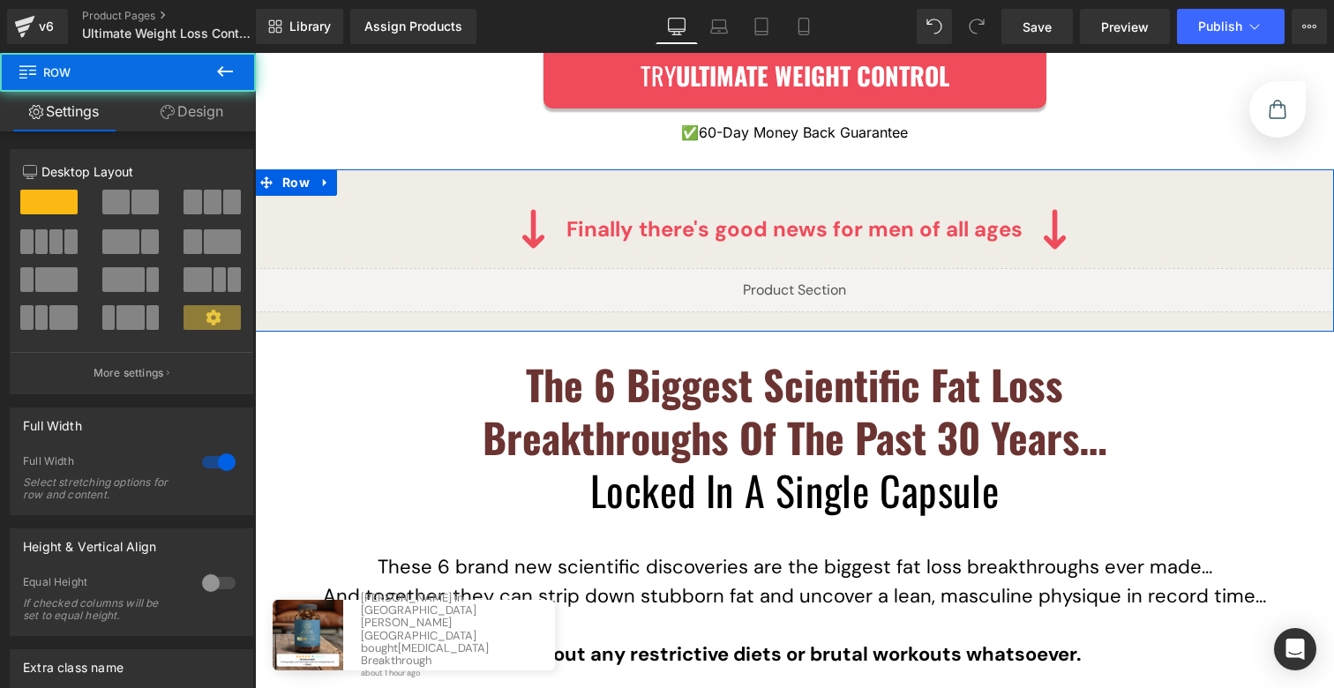
click at [633, 169] on div "Image Finally there's good news for men of all ages Text Block Image Row Row Li…" at bounding box center [794, 240] width 1079 height 143
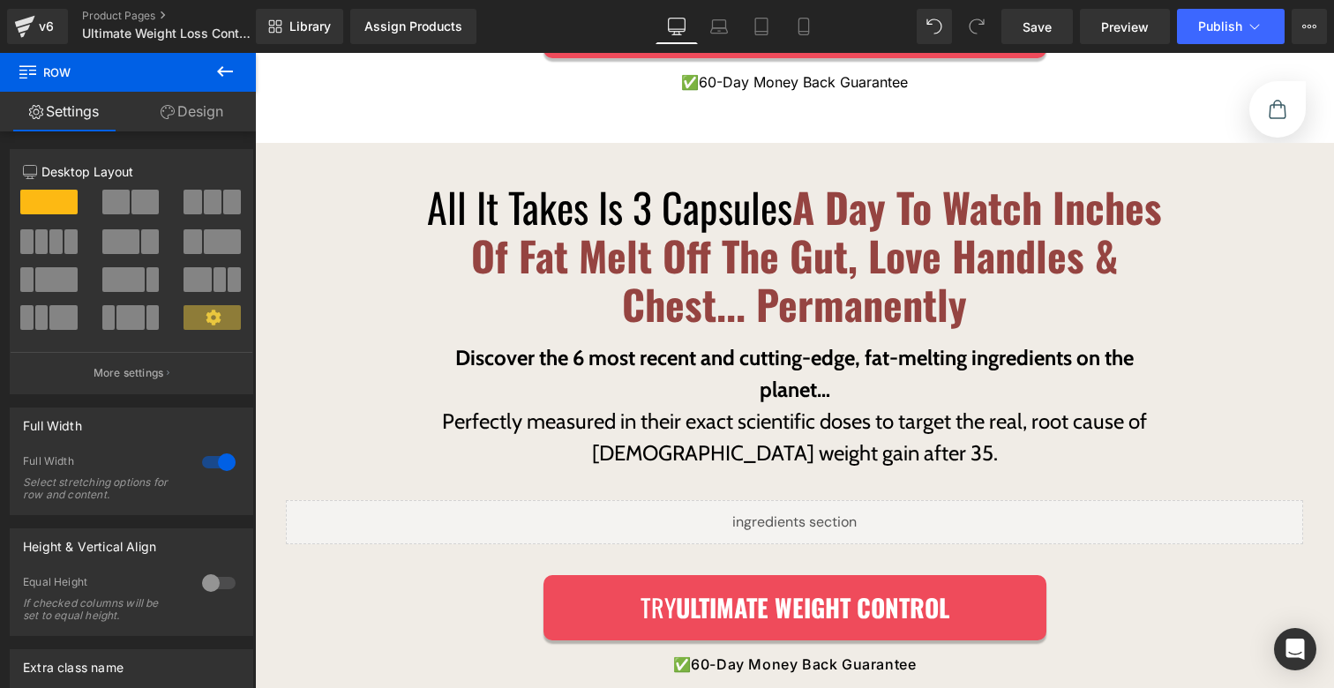
scroll to position [6518, 0]
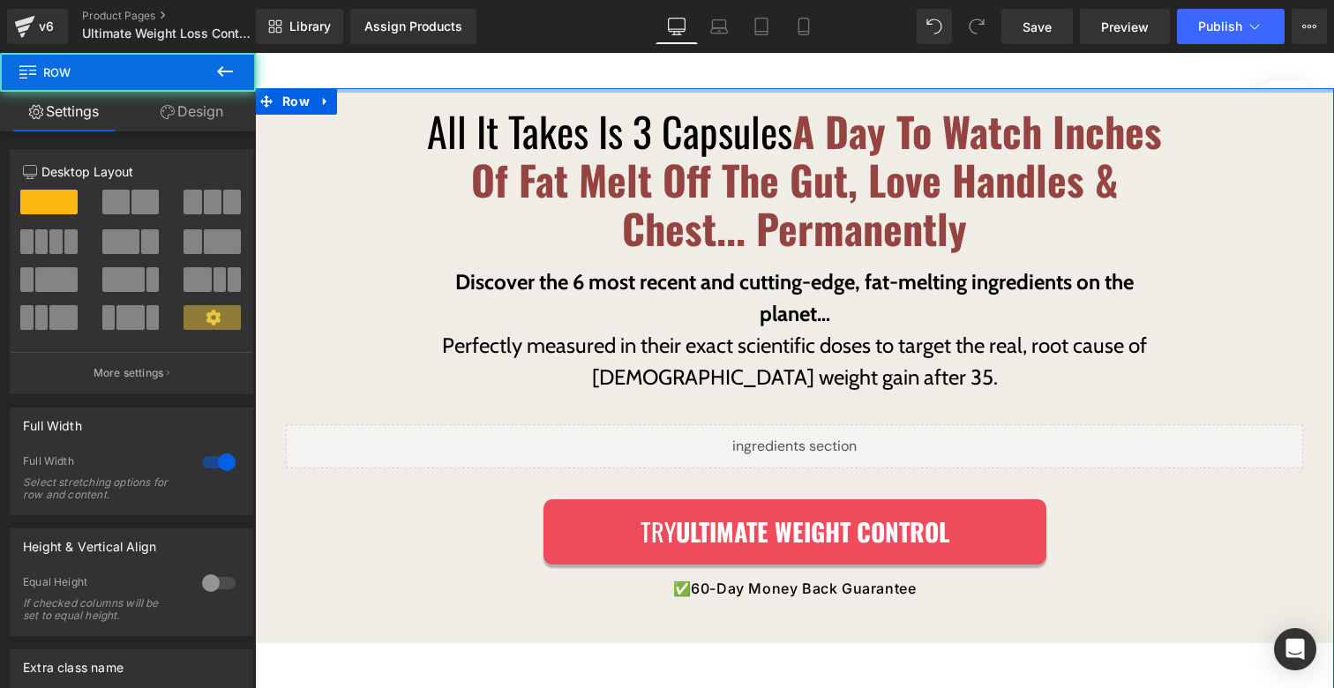
drag, startPoint x: 680, startPoint y: 95, endPoint x: 678, endPoint y: 70, distance: 25.7
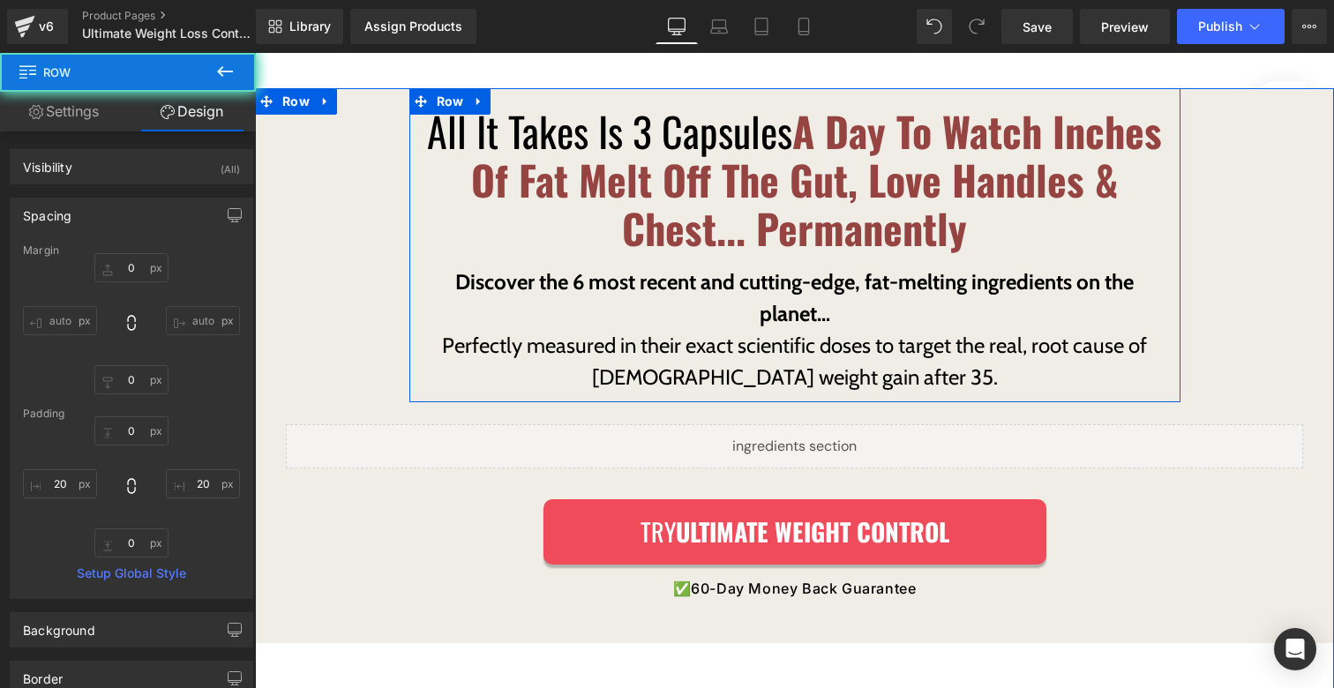
scroll to position [6828, 0]
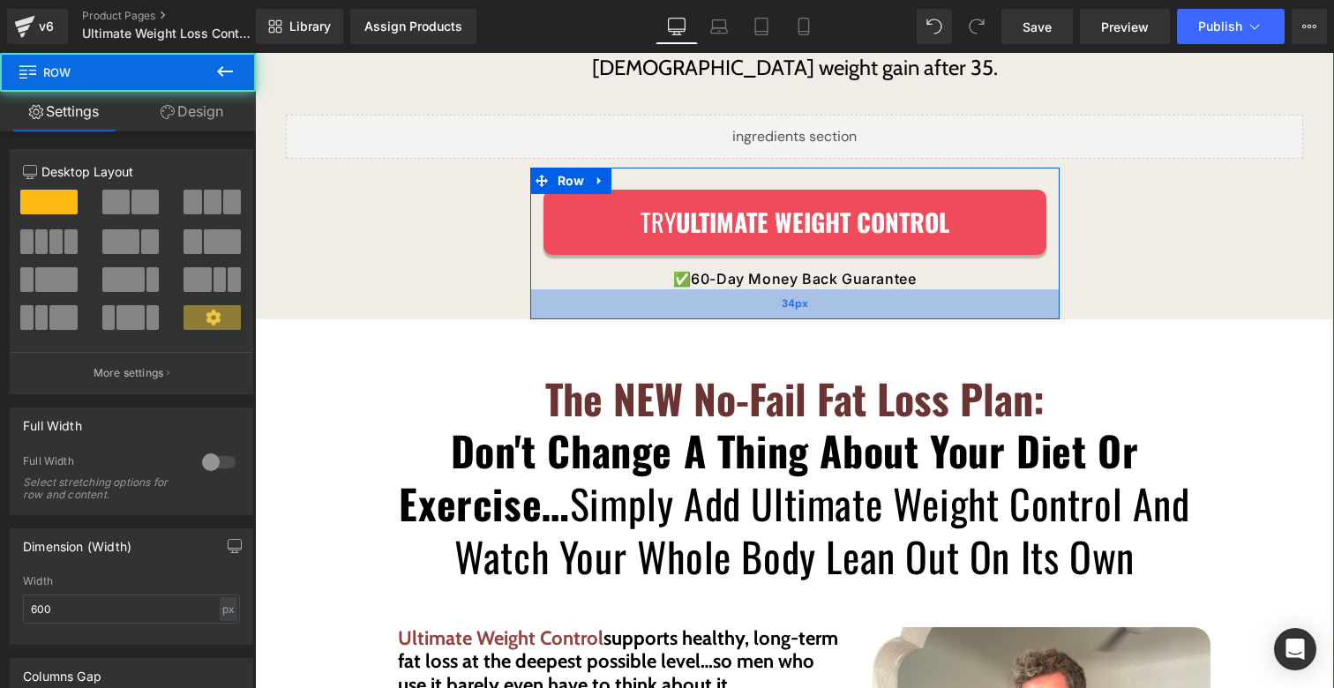
drag, startPoint x: 713, startPoint y: 323, endPoint x: 715, endPoint y: 307, distance: 16.0
click at [715, 307] on div "34px" at bounding box center [795, 304] width 530 height 30
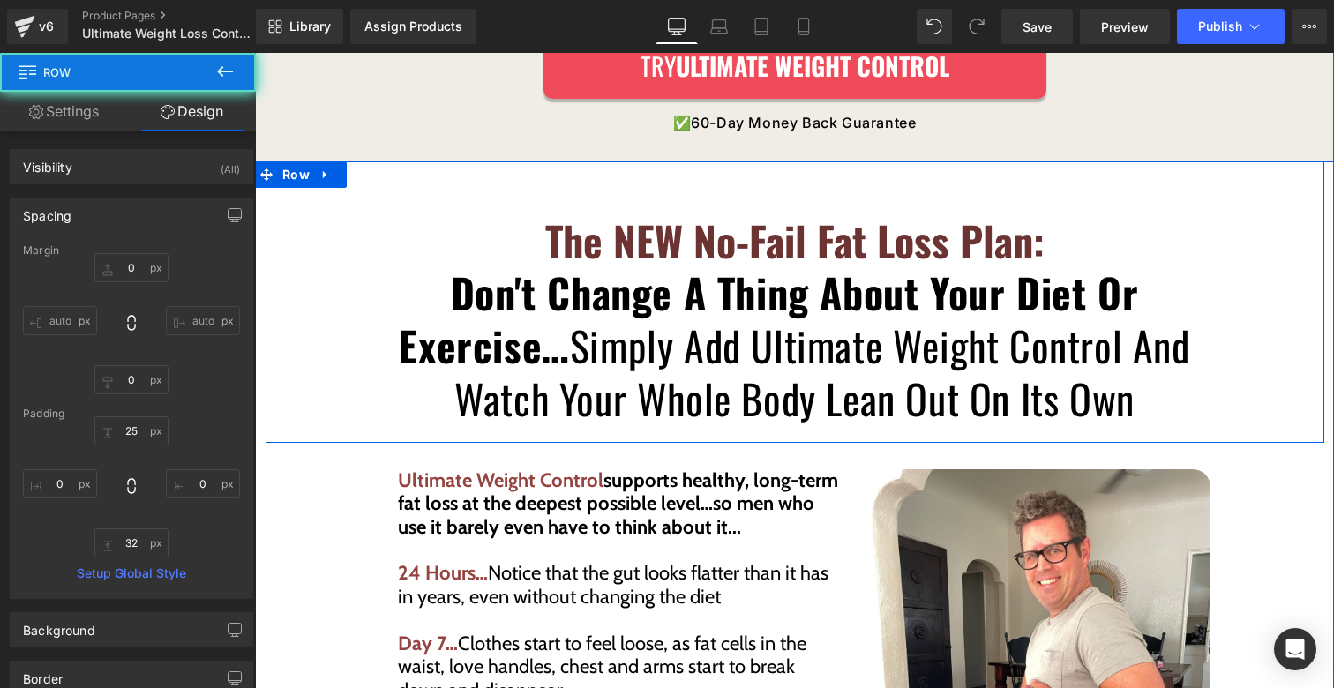
scroll to position [6985, 0]
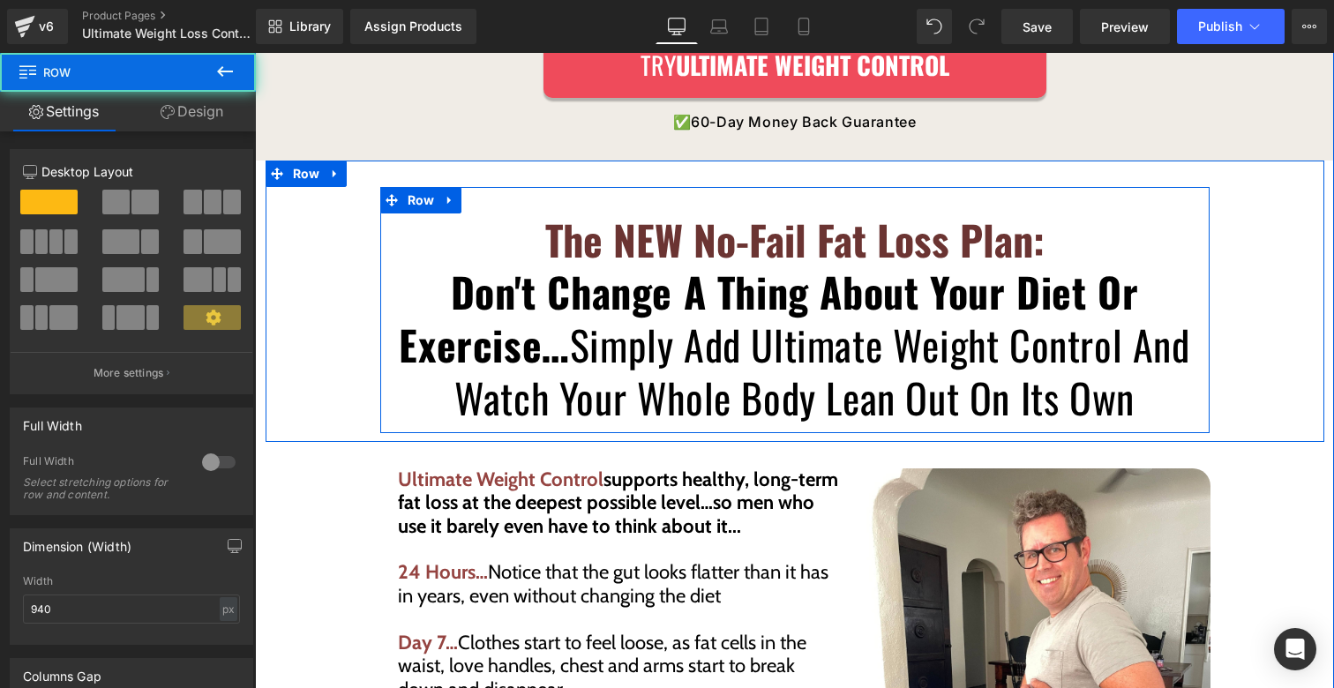
click at [718, 190] on div "The NEW No-Fail Fat Loss Plan: Don't Change A Thing About Your Diet Or Exercise…" at bounding box center [795, 310] width 830 height 246
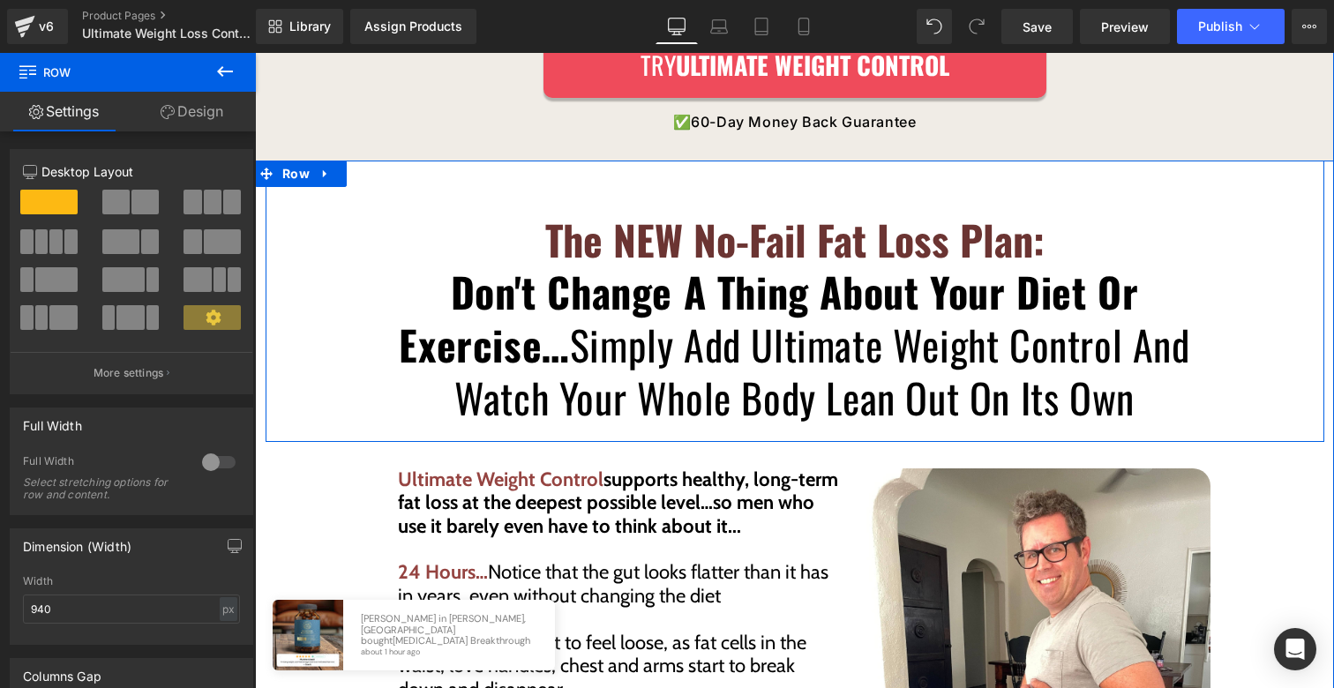
click at [705, 162] on div "The NEW No-Fail Fat Loss Plan: Don't Change A Thing About Your Diet Or Exercise…" at bounding box center [795, 302] width 1059 height 282
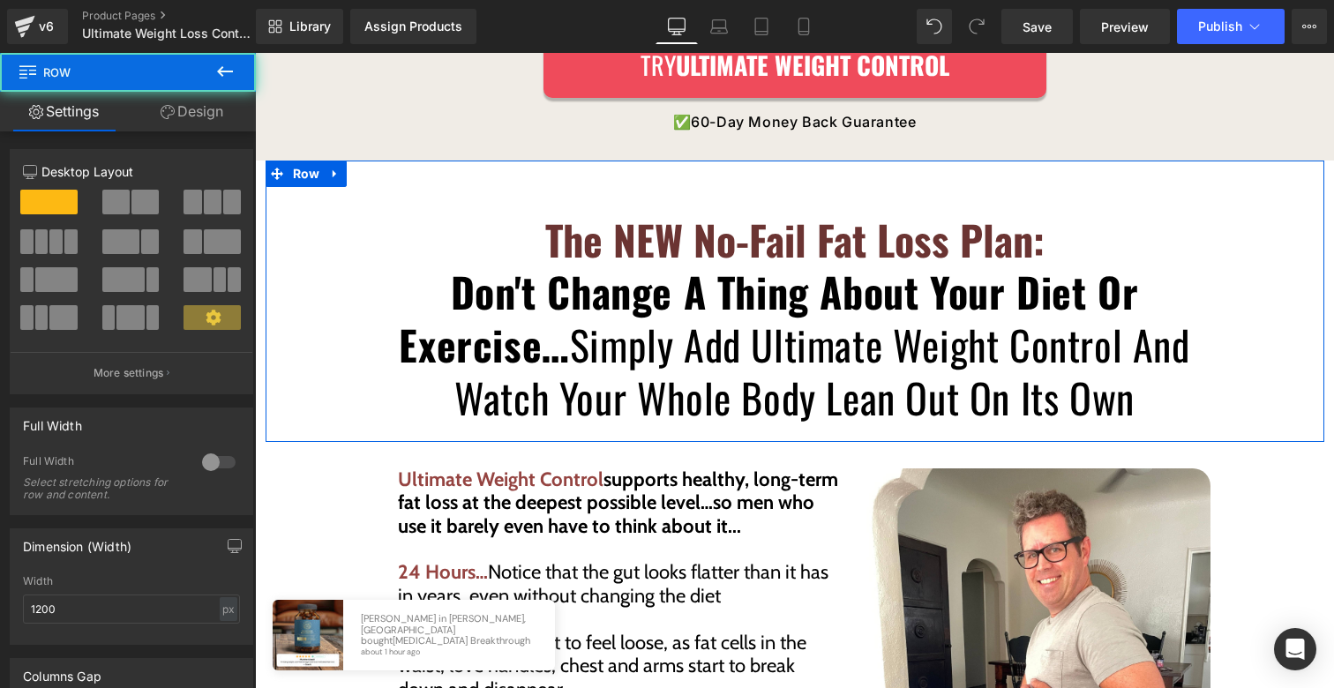
click at [195, 114] on link "Design" at bounding box center [192, 112] width 128 height 40
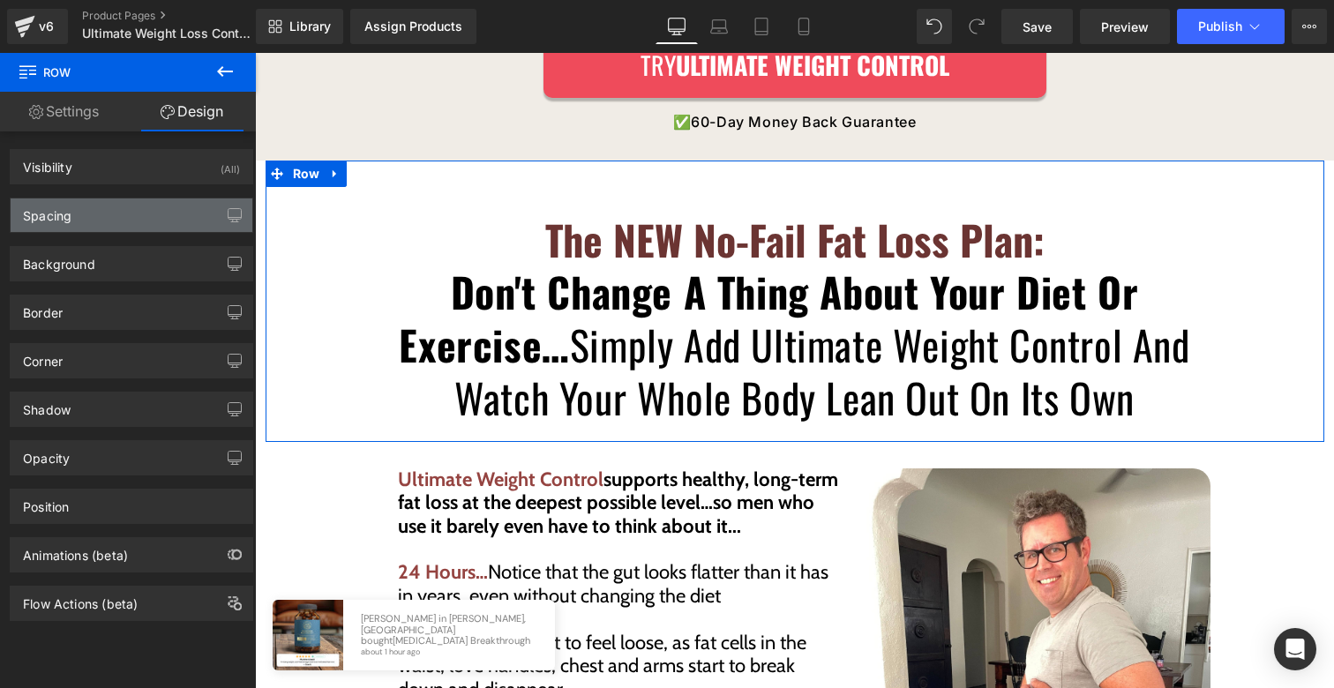
click at [157, 204] on div "Spacing" at bounding box center [132, 216] width 242 height 34
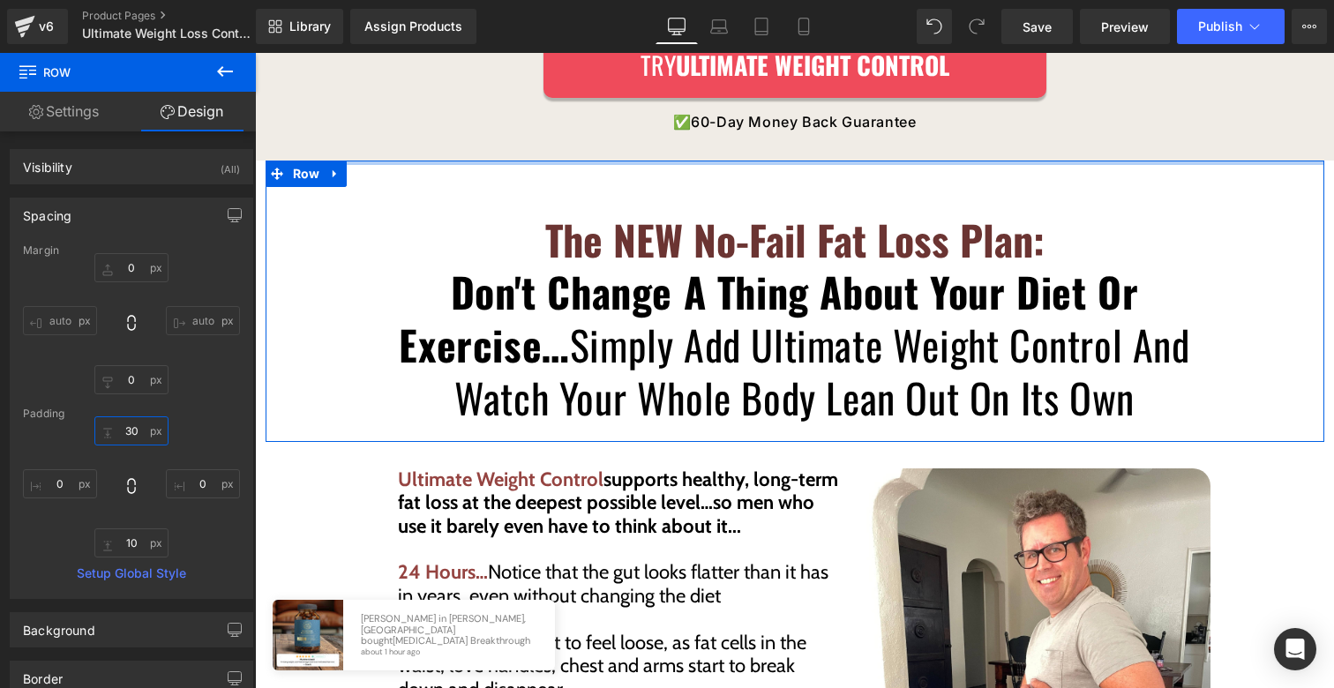
click at [127, 429] on input "30" at bounding box center [131, 431] width 74 height 29
type input "0"
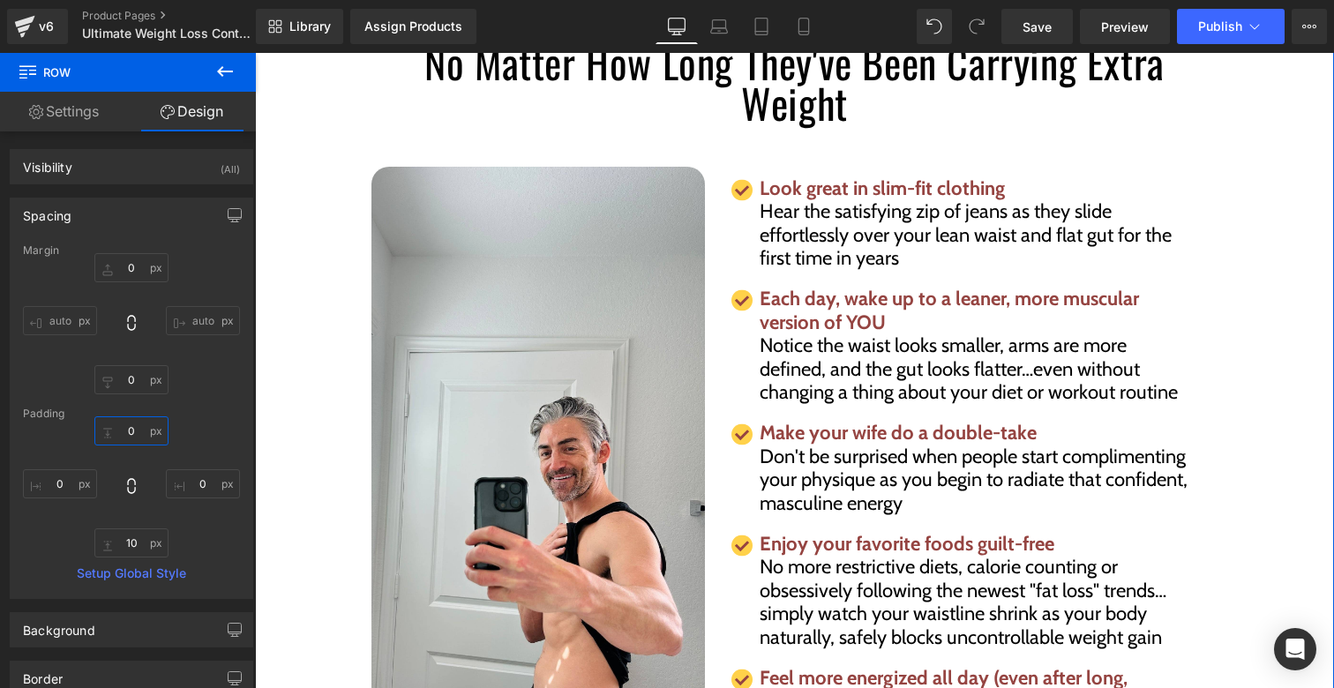
scroll to position [7951, 0]
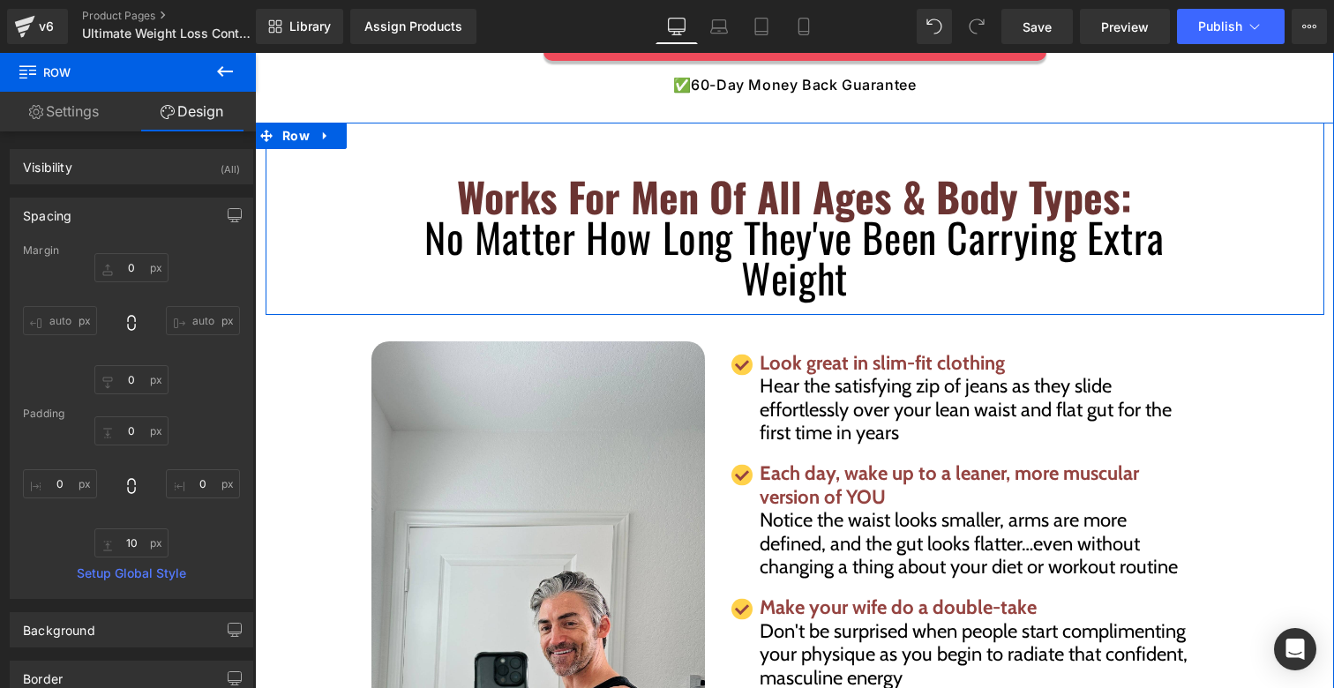
click at [762, 128] on div "Works For Men Of All Ages & Body Types: No Matter How Long They've Been Carryin…" at bounding box center [795, 219] width 1059 height 192
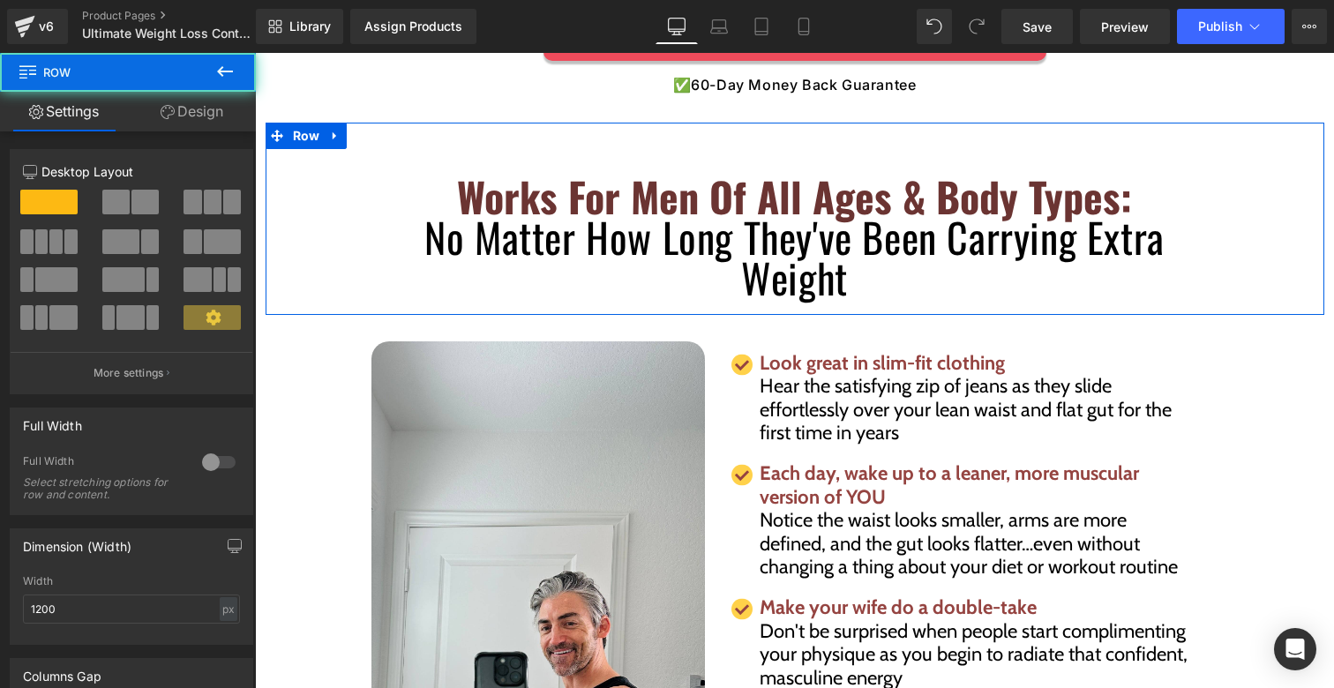
click at [177, 120] on link "Design" at bounding box center [192, 112] width 128 height 40
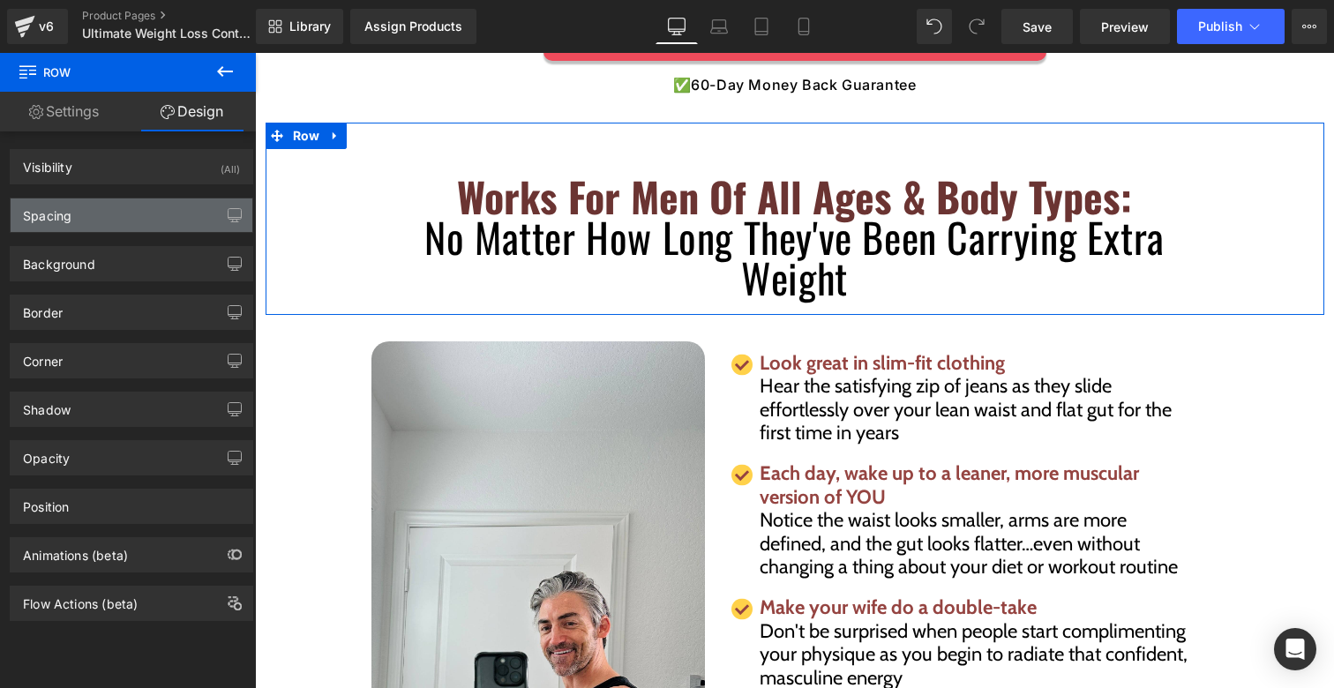
click at [119, 228] on div "Spacing" at bounding box center [132, 216] width 242 height 34
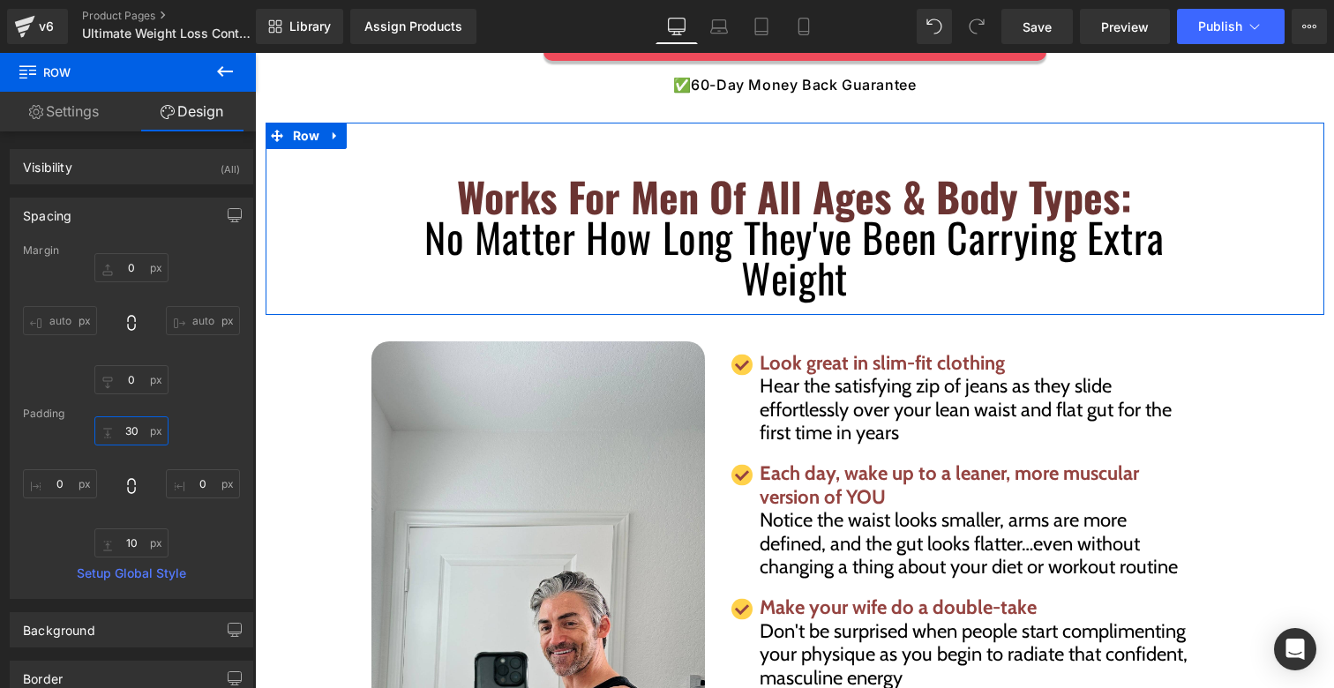
click at [141, 426] on input "30" at bounding box center [131, 431] width 74 height 29
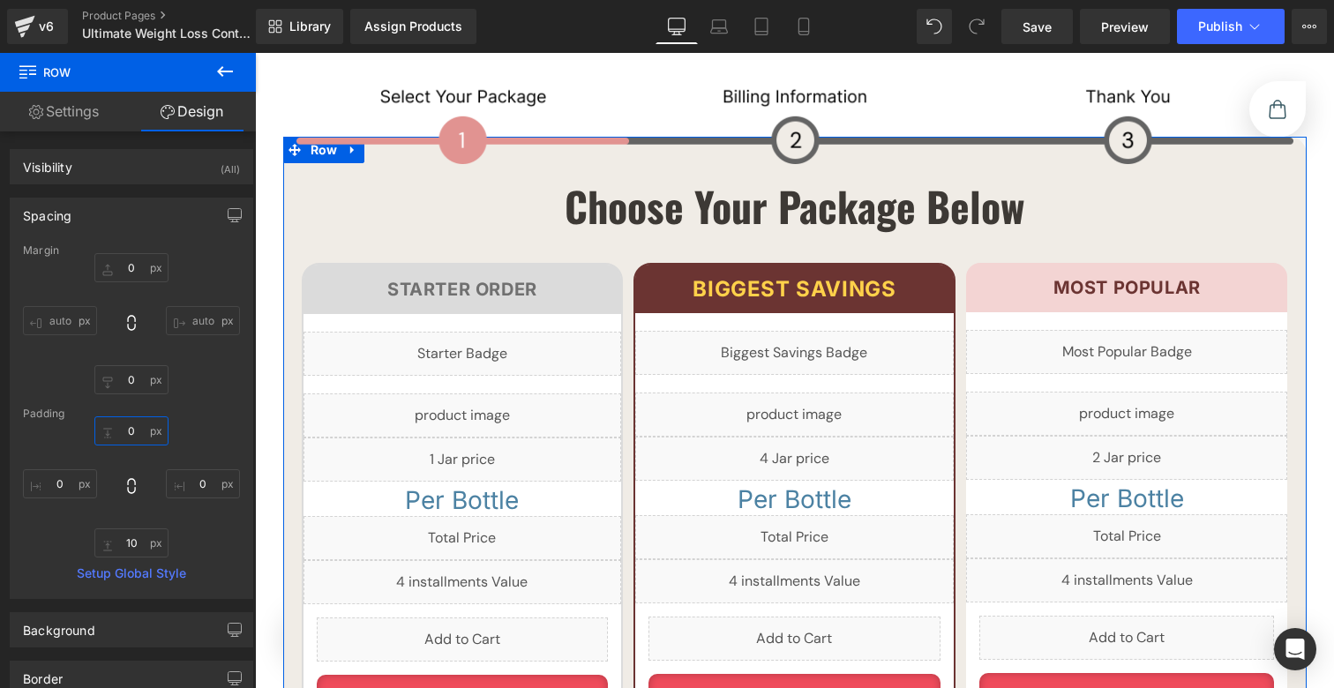
scroll to position [9210, 0]
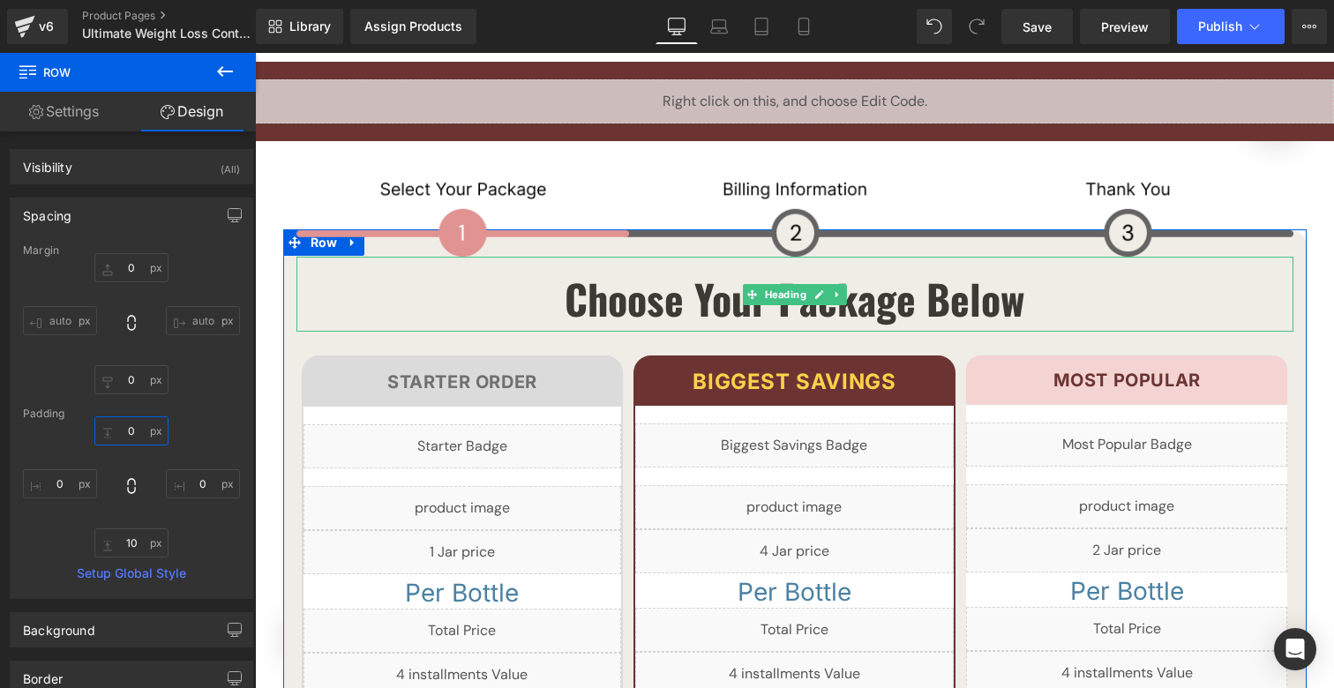
type input "0"
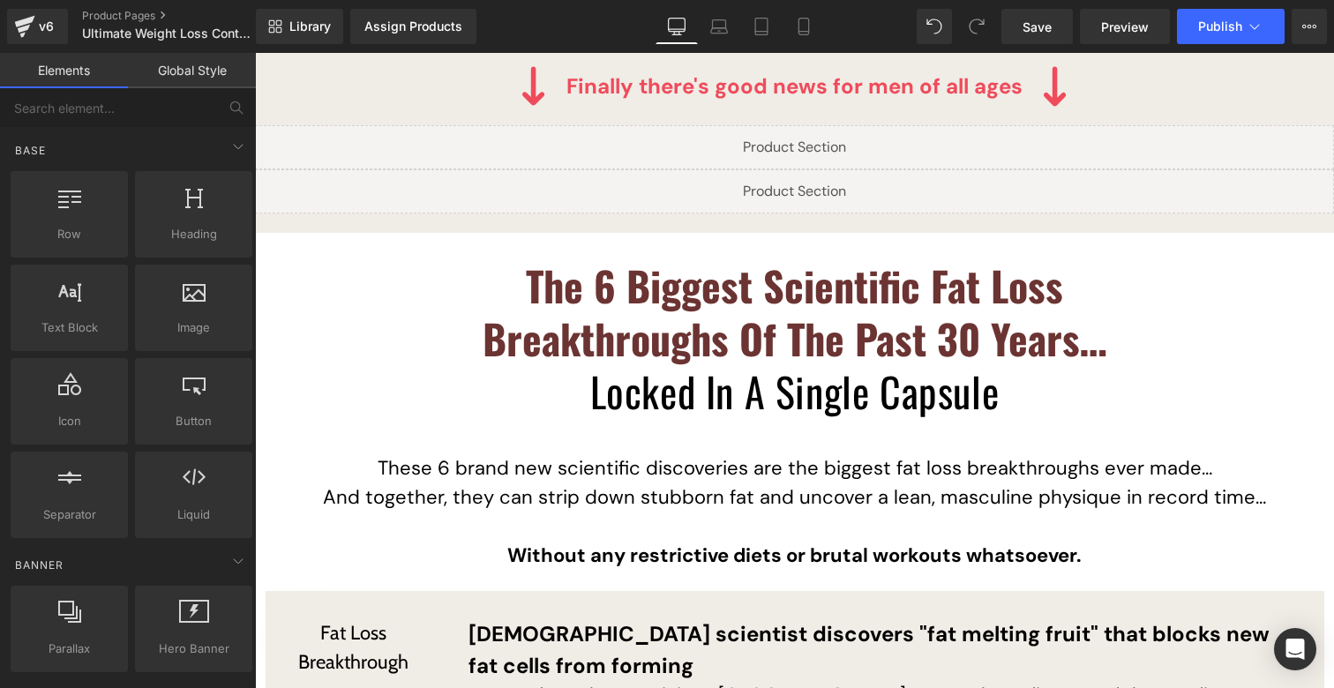
scroll to position [3702, 0]
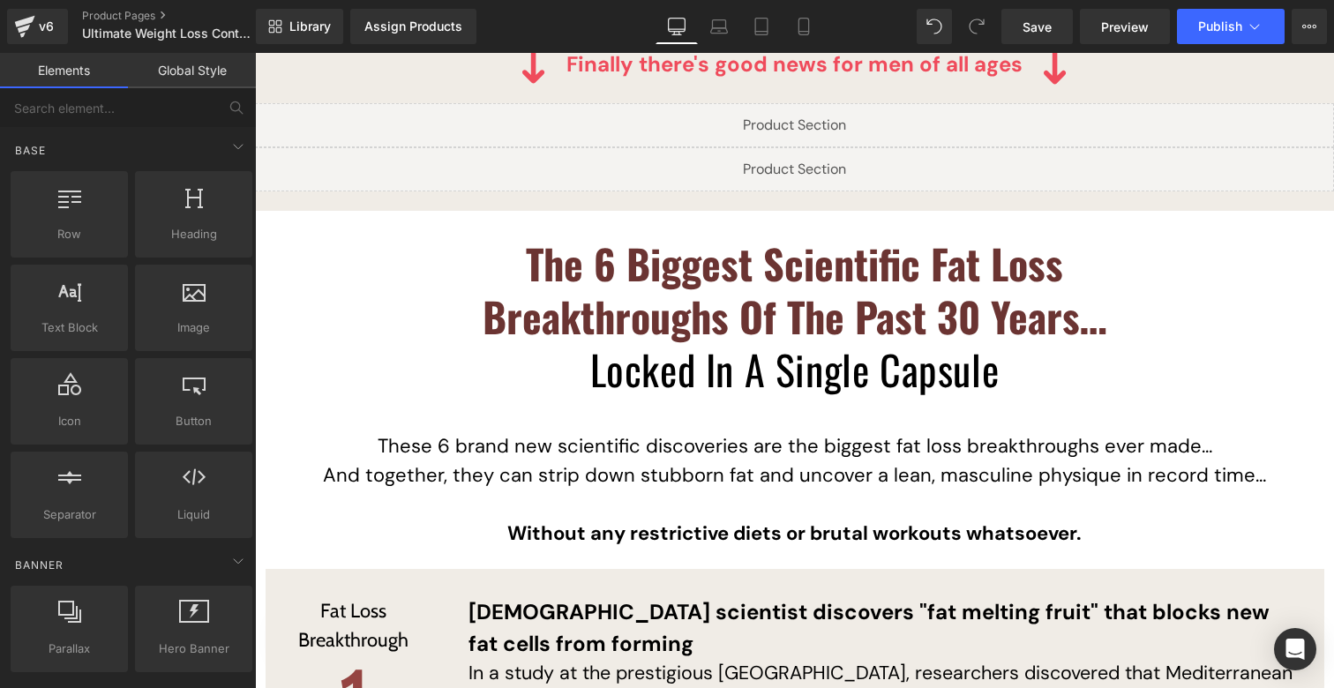
click at [792, 147] on div "Liquid" at bounding box center [794, 169] width 1079 height 44
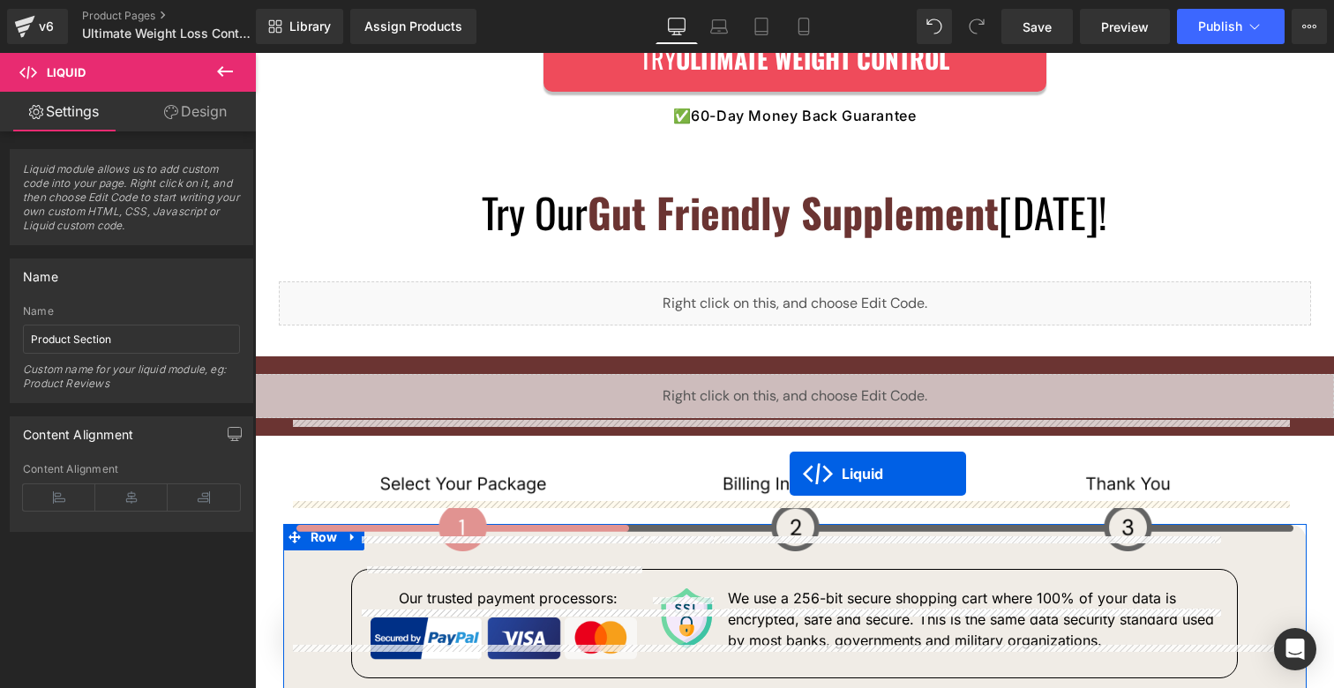
scroll to position [9064, 0]
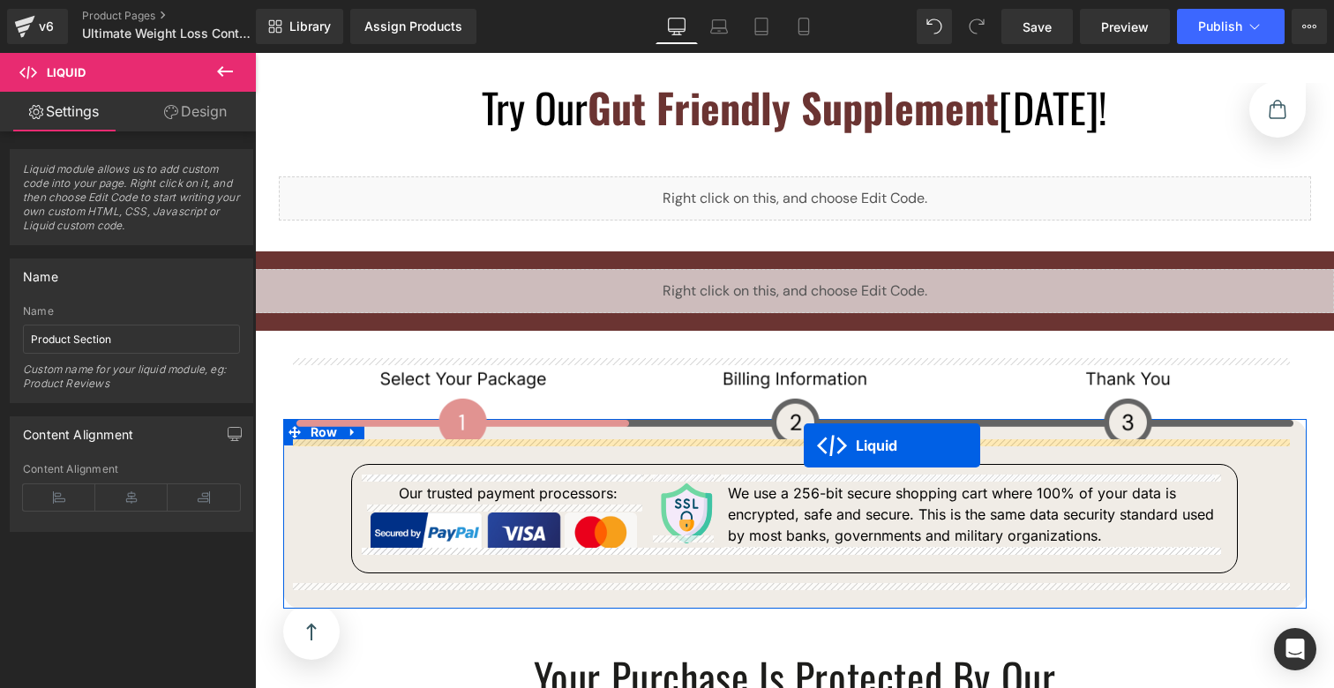
drag, startPoint x: 778, startPoint y: 136, endPoint x: 804, endPoint y: 446, distance: 310.8
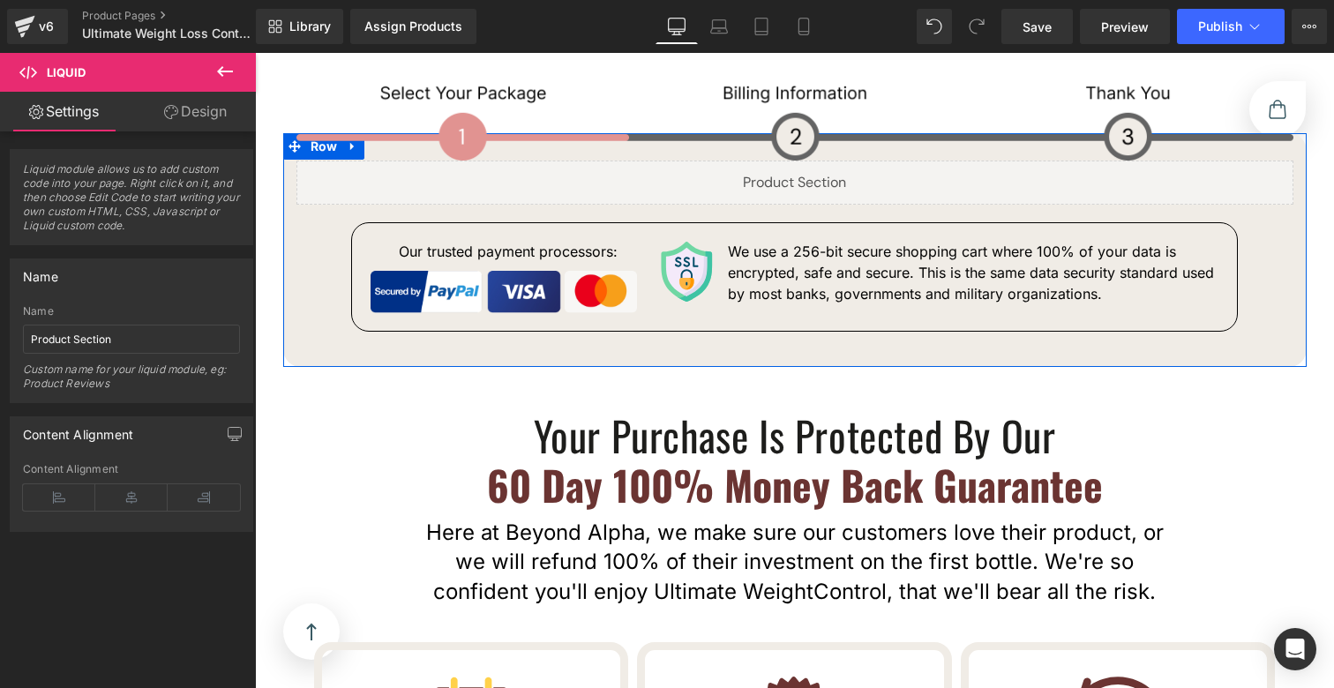
scroll to position [9506, 0]
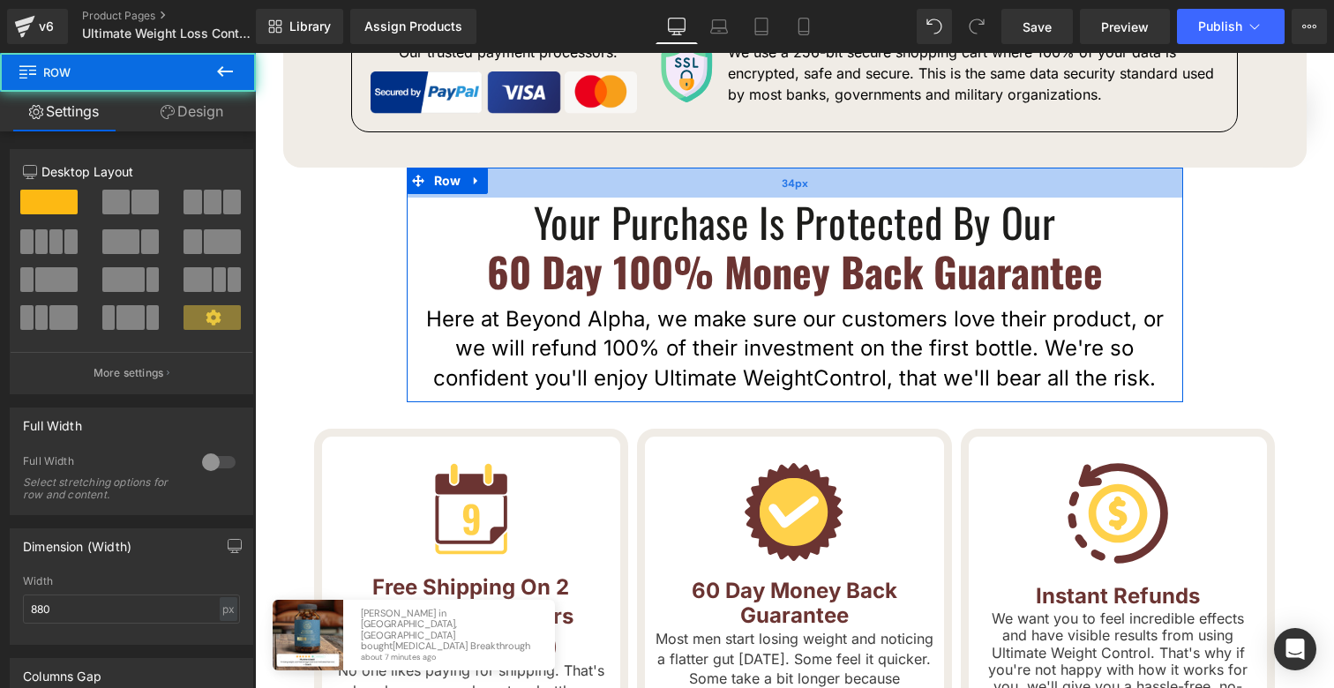
drag, startPoint x: 703, startPoint y: 178, endPoint x: 703, endPoint y: 162, distance: 16.8
click at [703, 168] on div "34px" at bounding box center [795, 183] width 777 height 30
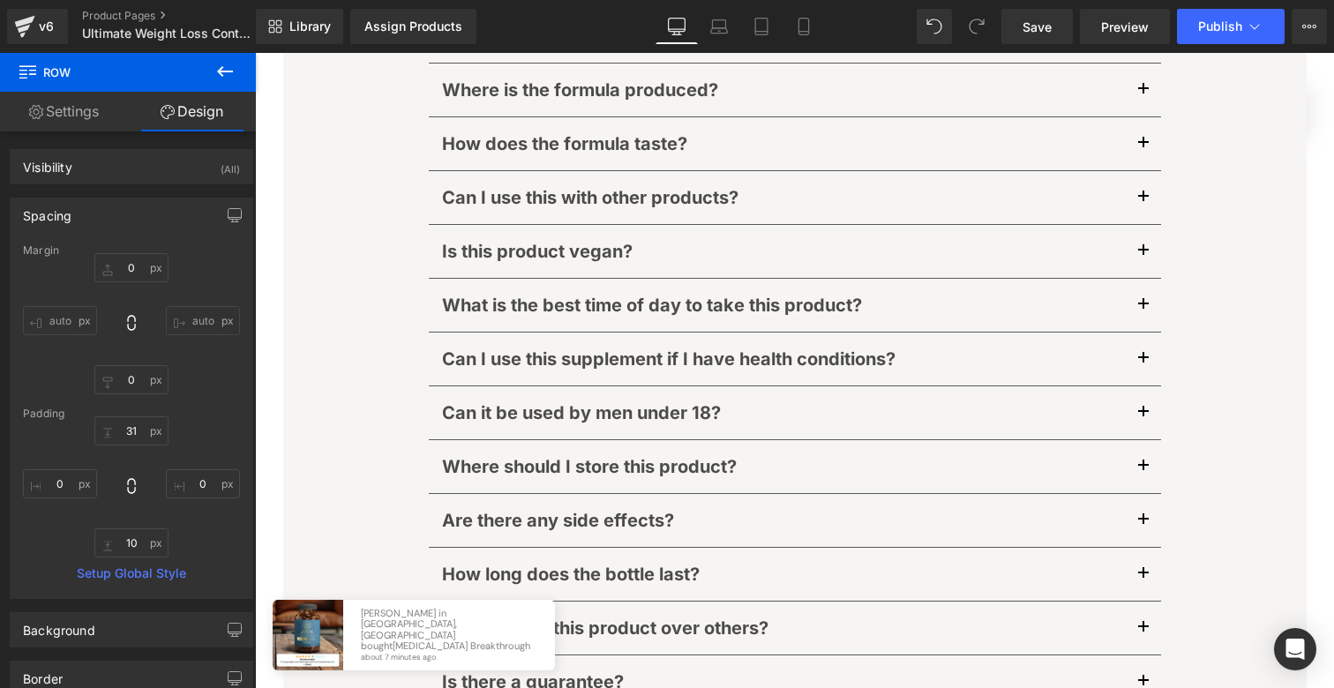
scroll to position [12809, 0]
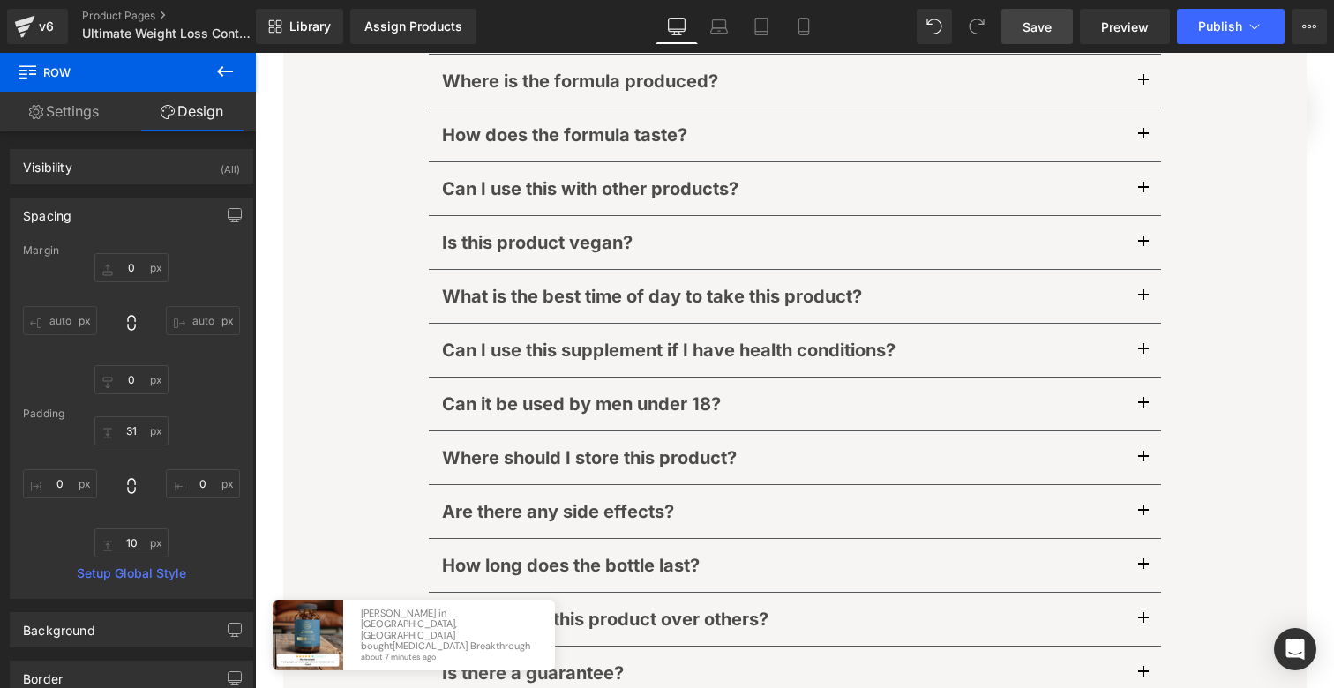
drag, startPoint x: 1035, startPoint y: 30, endPoint x: 507, endPoint y: 4, distance: 528.5
click at [1035, 30] on span "Save" at bounding box center [1037, 27] width 29 height 19
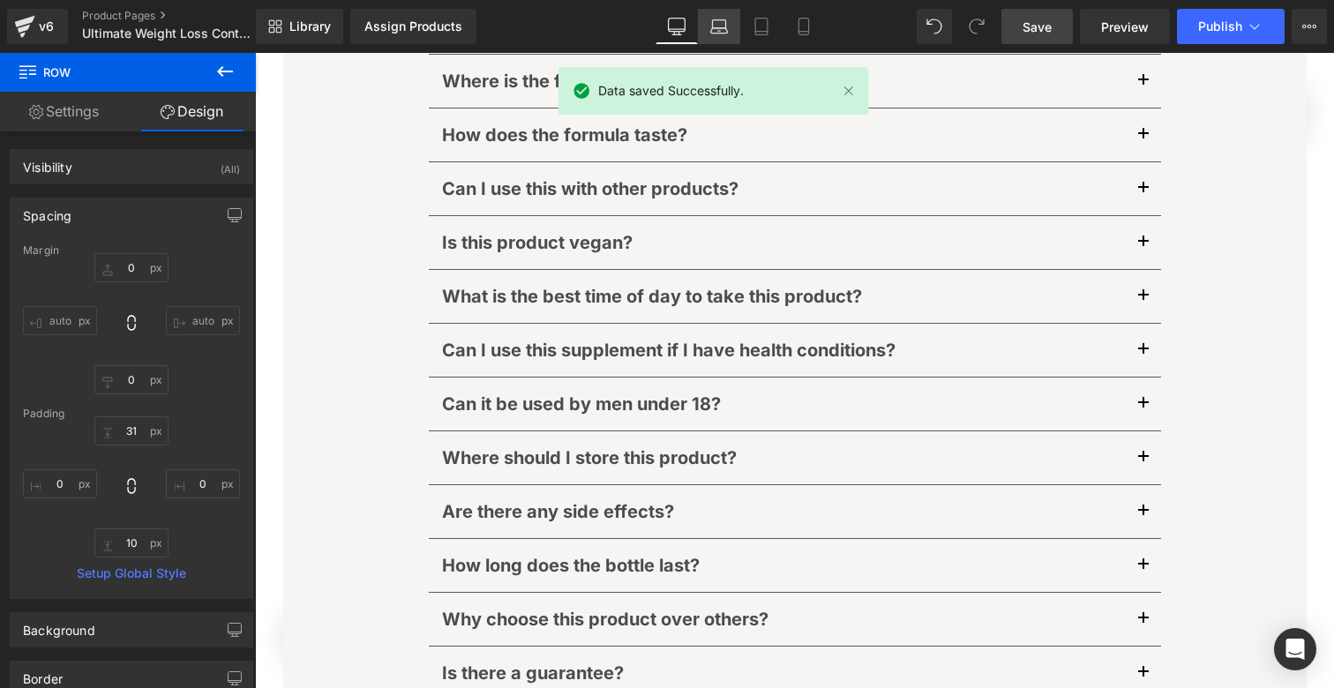
click at [700, 32] on link "Laptop" at bounding box center [719, 26] width 42 height 35
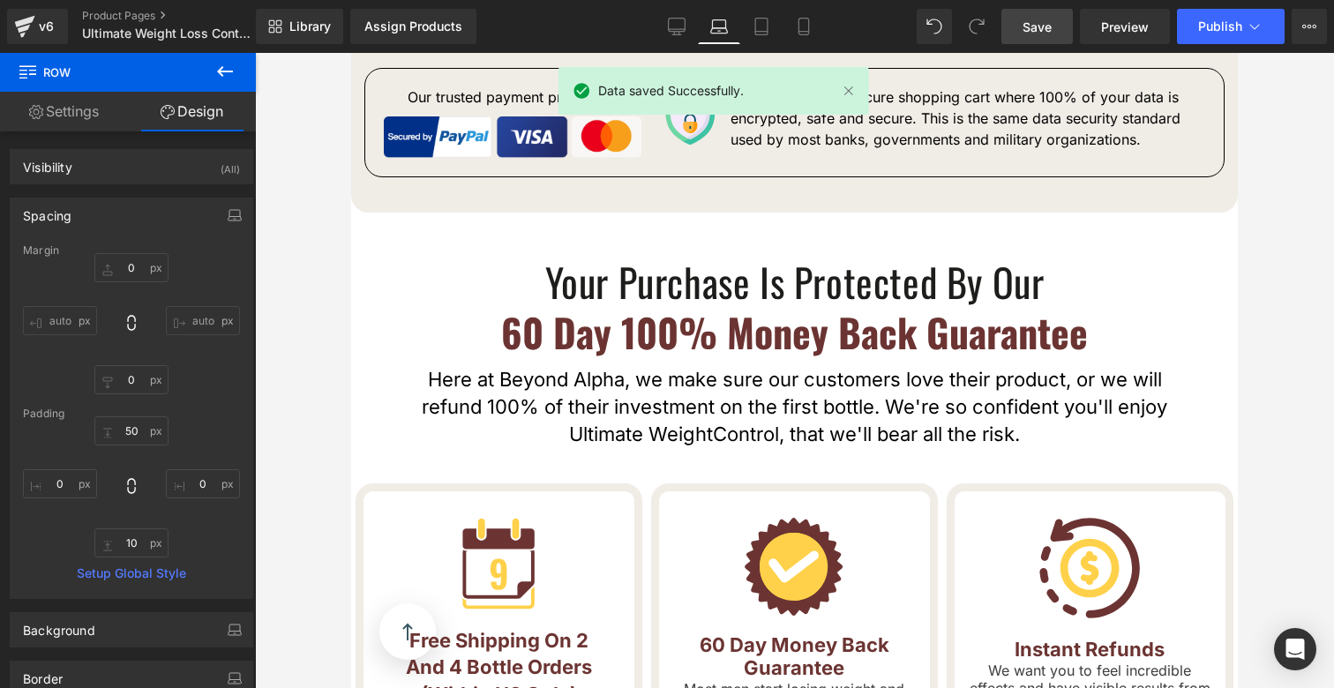
scroll to position [9603, 0]
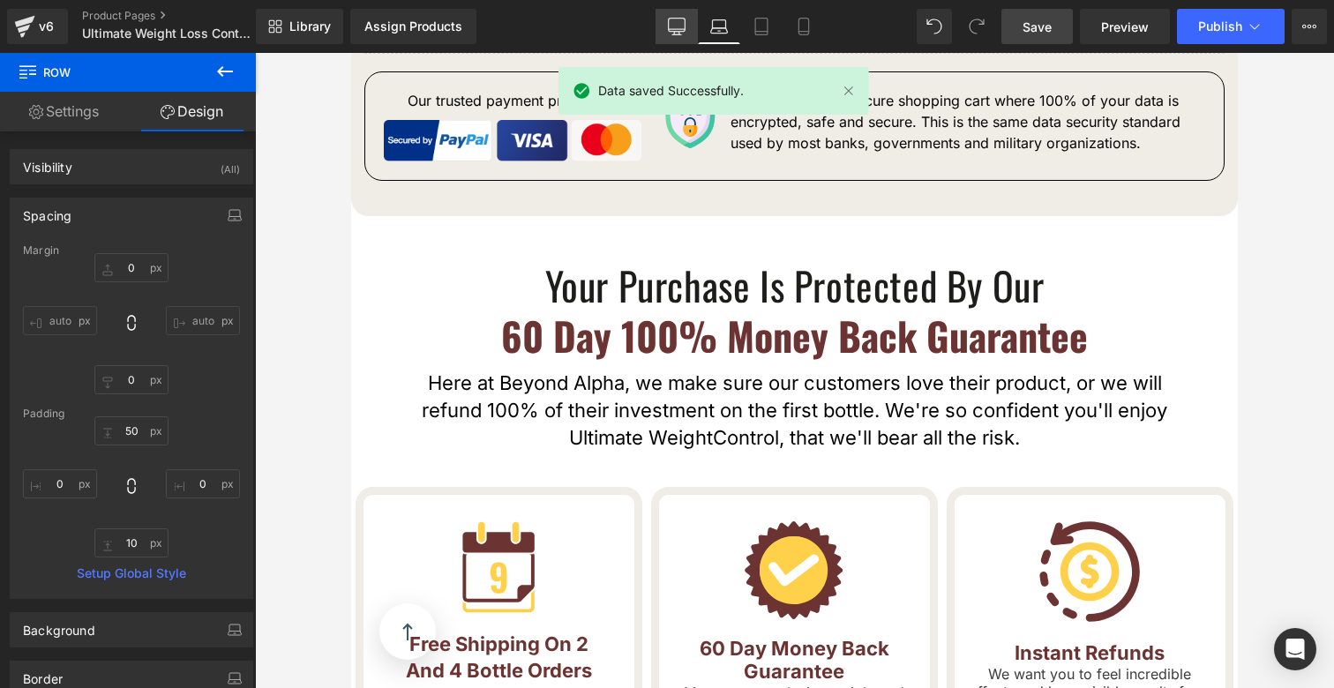
click at [667, 36] on link "Desktop" at bounding box center [677, 26] width 42 height 35
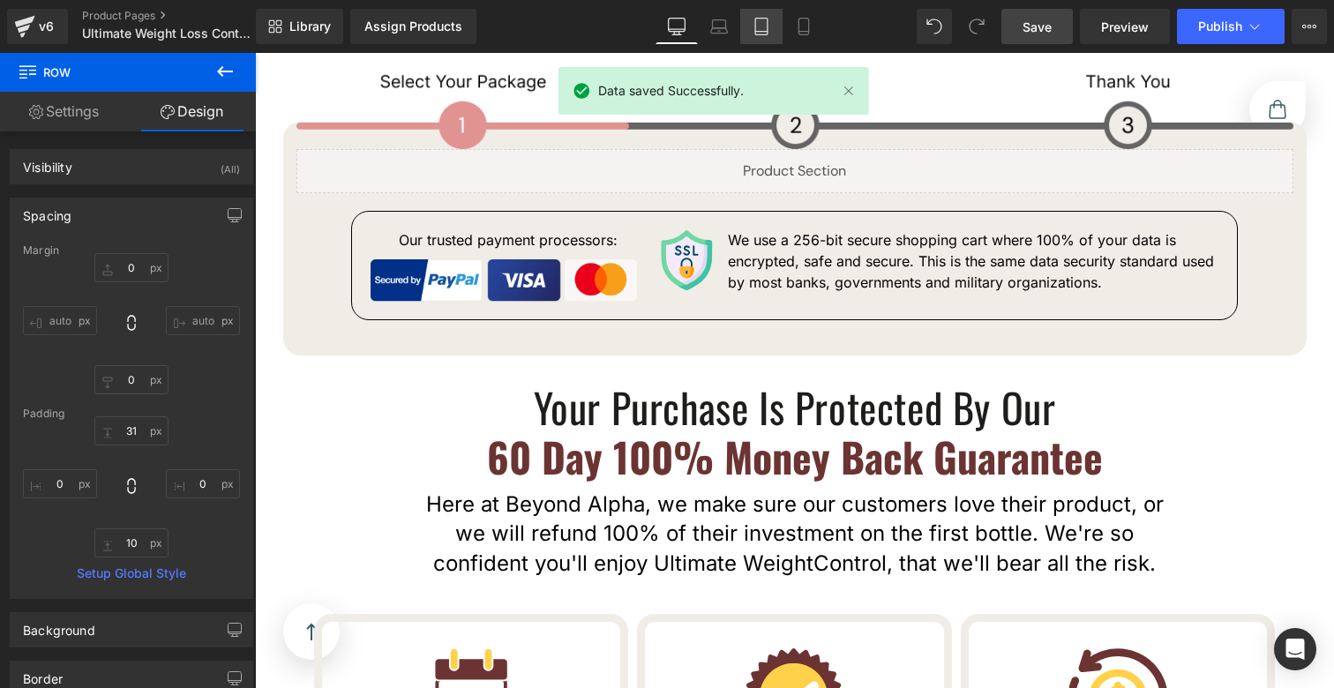
scroll to position [9399, 0]
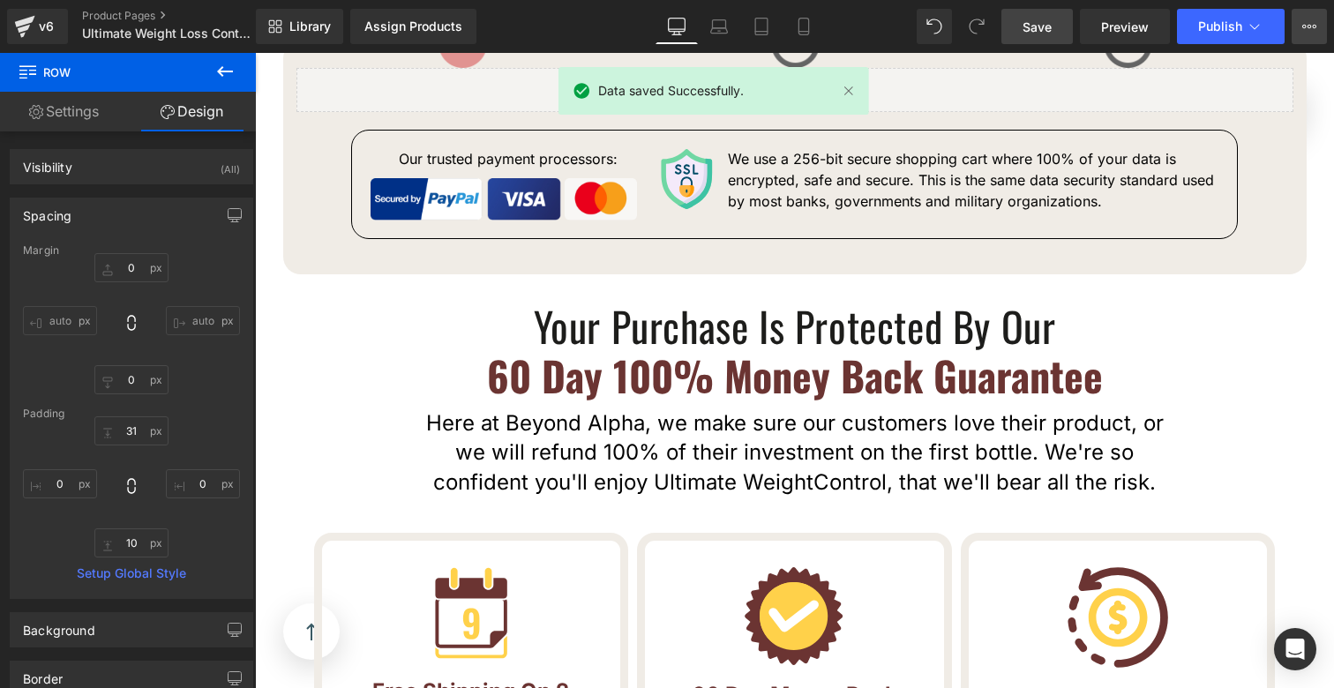
click at [1318, 17] on button "View Live Page View with current Template Save Template to Library Schedule Pub…" at bounding box center [1309, 26] width 35 height 35
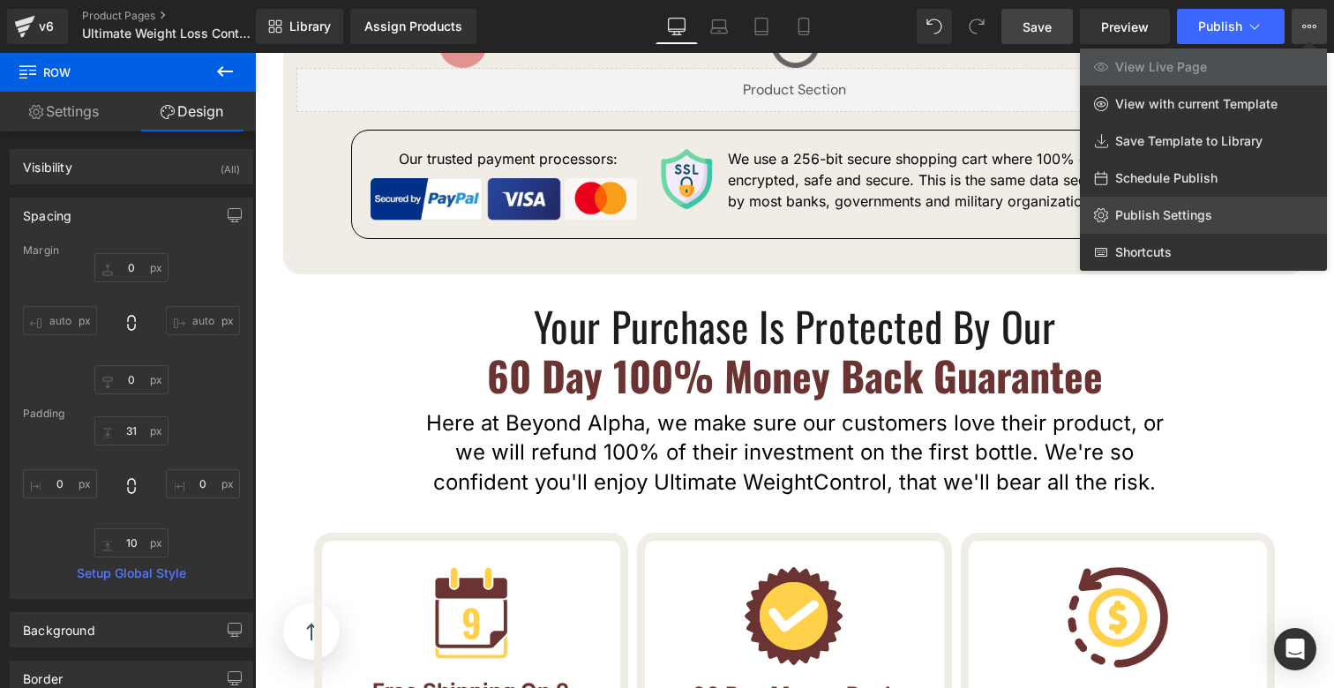
click at [1171, 208] on span "Publish Settings" at bounding box center [1164, 215] width 97 height 16
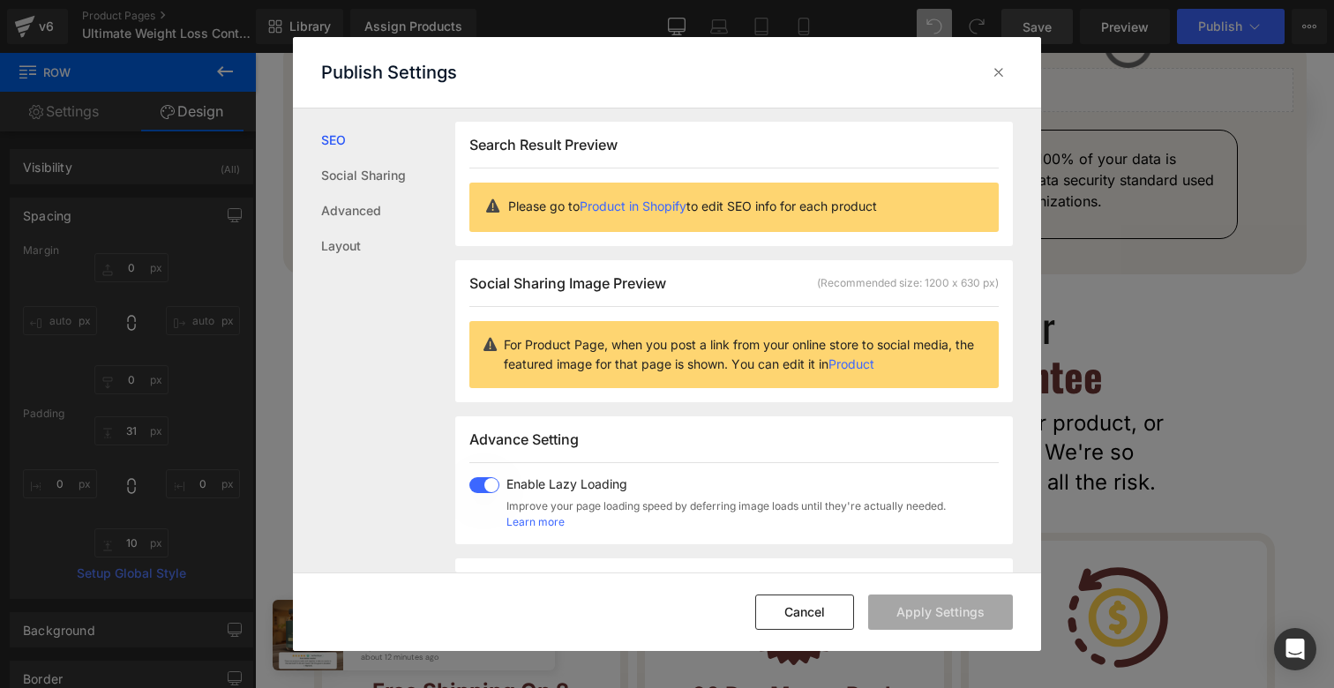
scroll to position [370, 0]
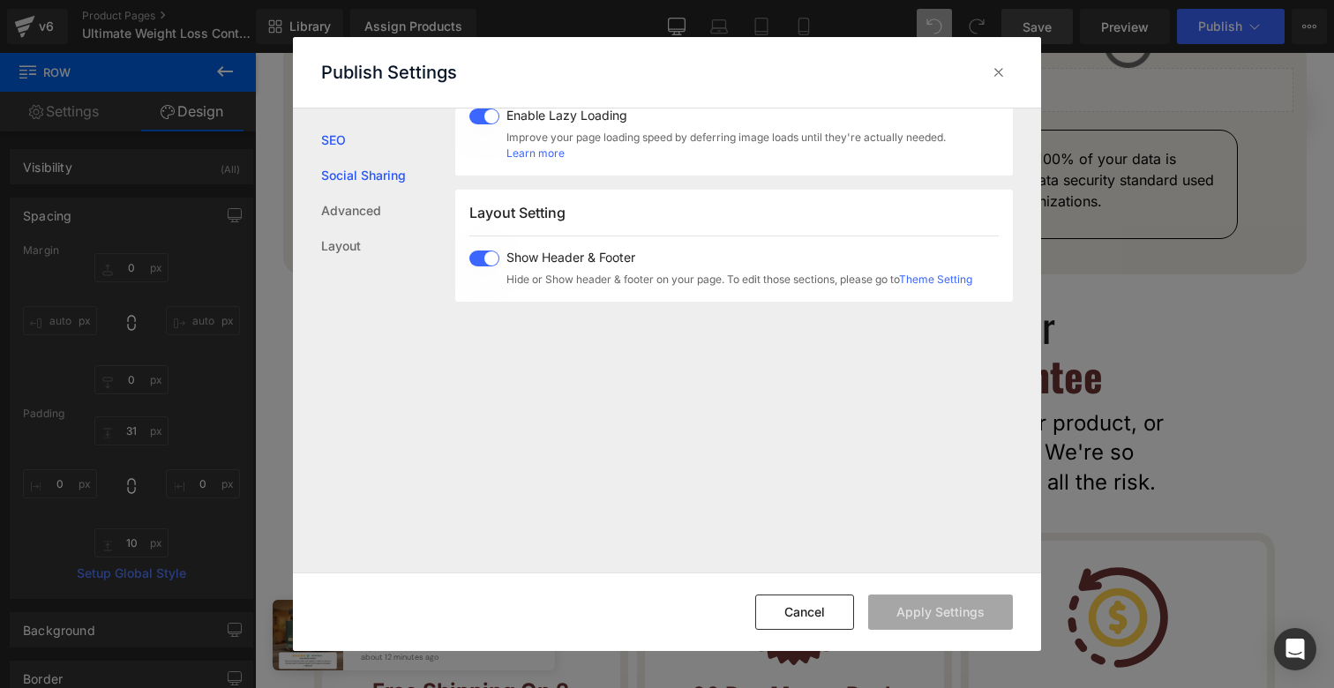
click at [380, 183] on link "Social Sharing" at bounding box center [388, 175] width 134 height 35
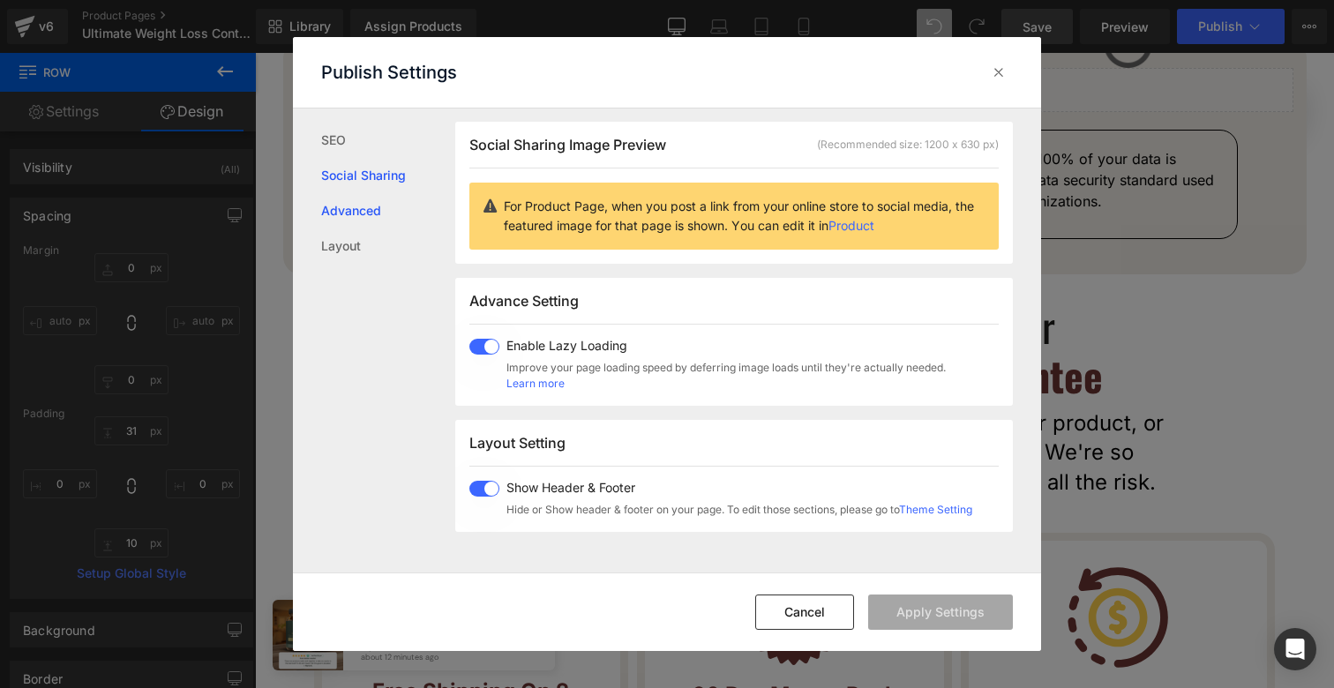
click at [365, 206] on link "Advanced" at bounding box center [388, 210] width 134 height 35
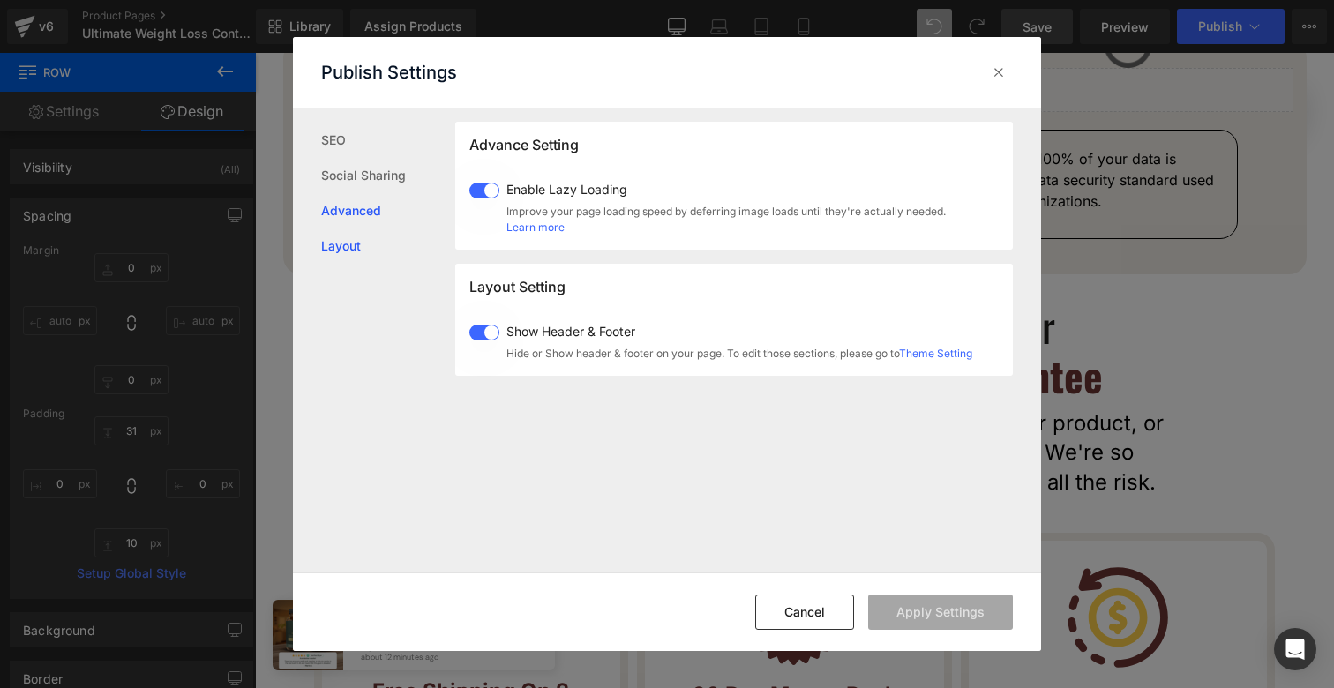
click at [357, 234] on link "Layout" at bounding box center [388, 246] width 134 height 35
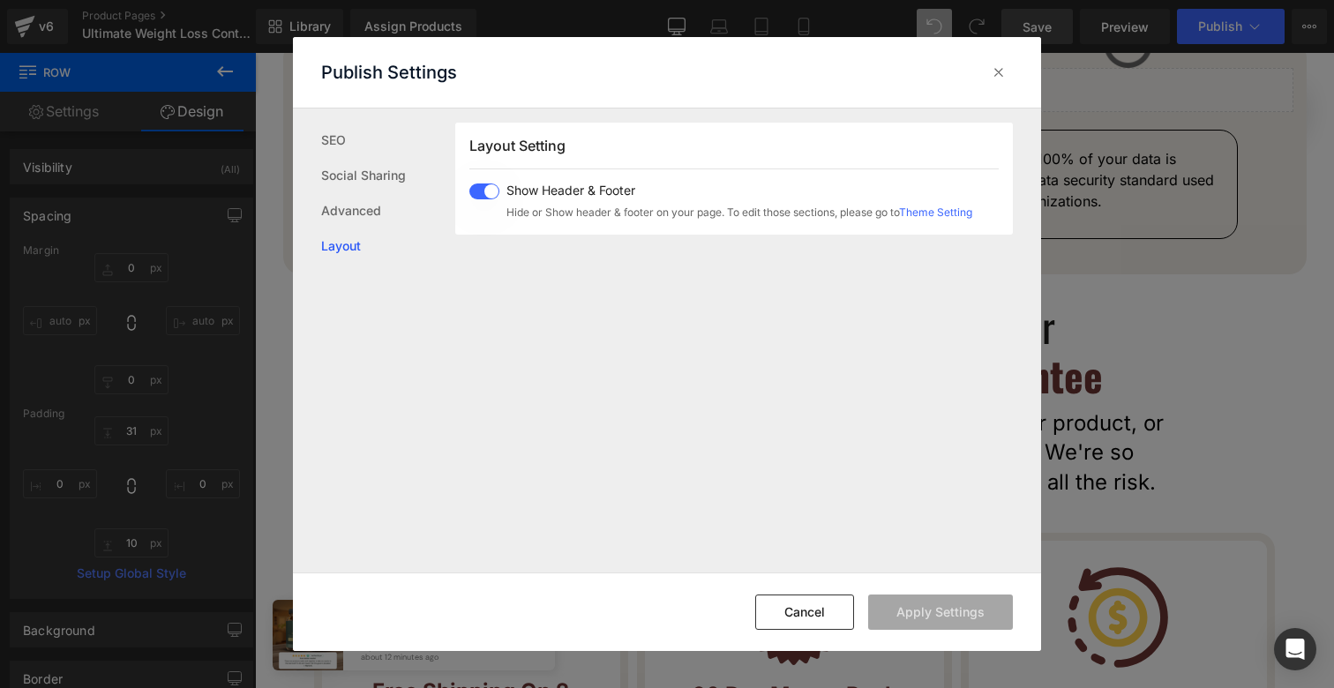
click at [335, 114] on ul "SEO Social Sharing Advanced Layout" at bounding box center [374, 186] width 162 height 155
click at [330, 141] on link "SEO" at bounding box center [388, 140] width 134 height 35
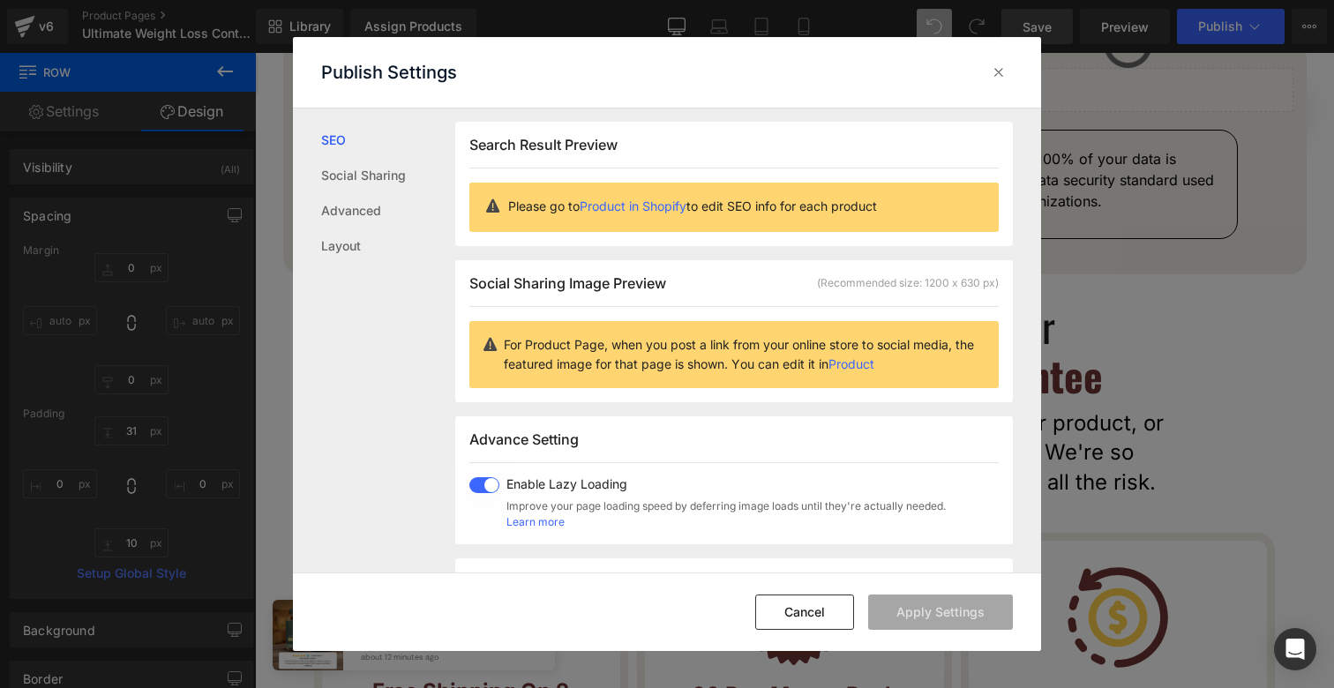
scroll to position [1, 0]
click at [991, 78] on icon at bounding box center [999, 73] width 18 height 18
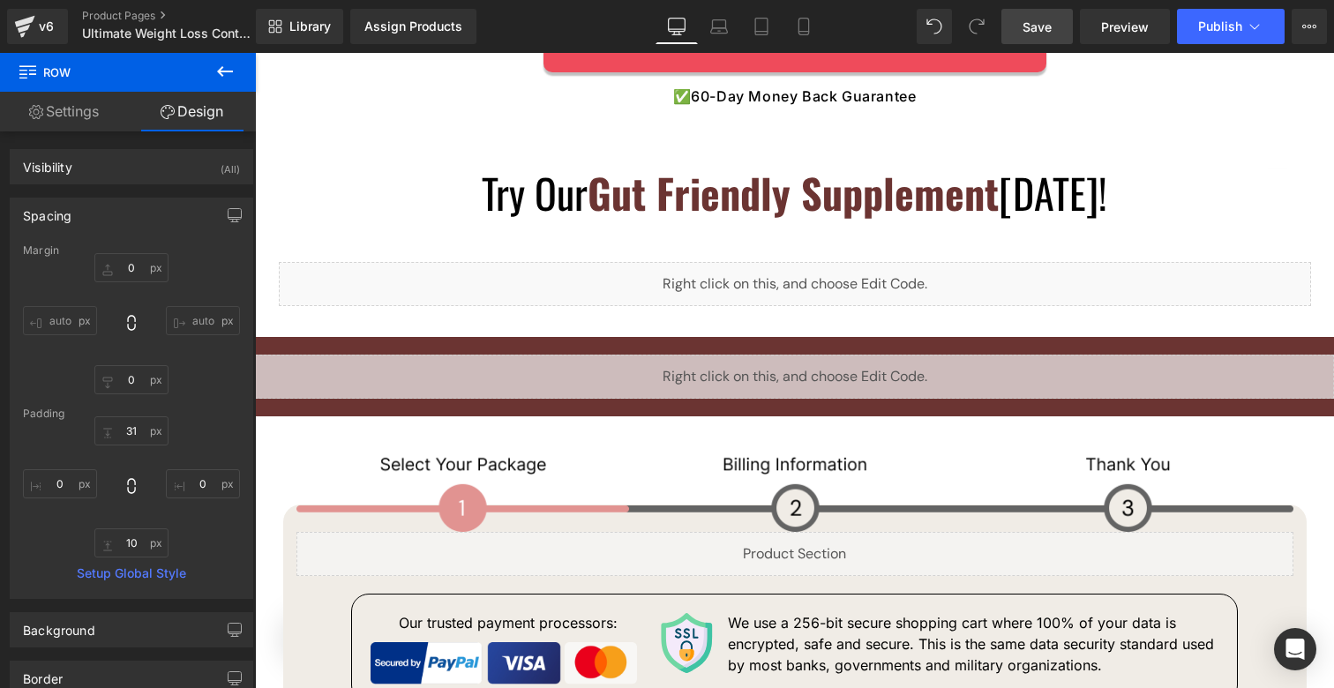
scroll to position [8907, 0]
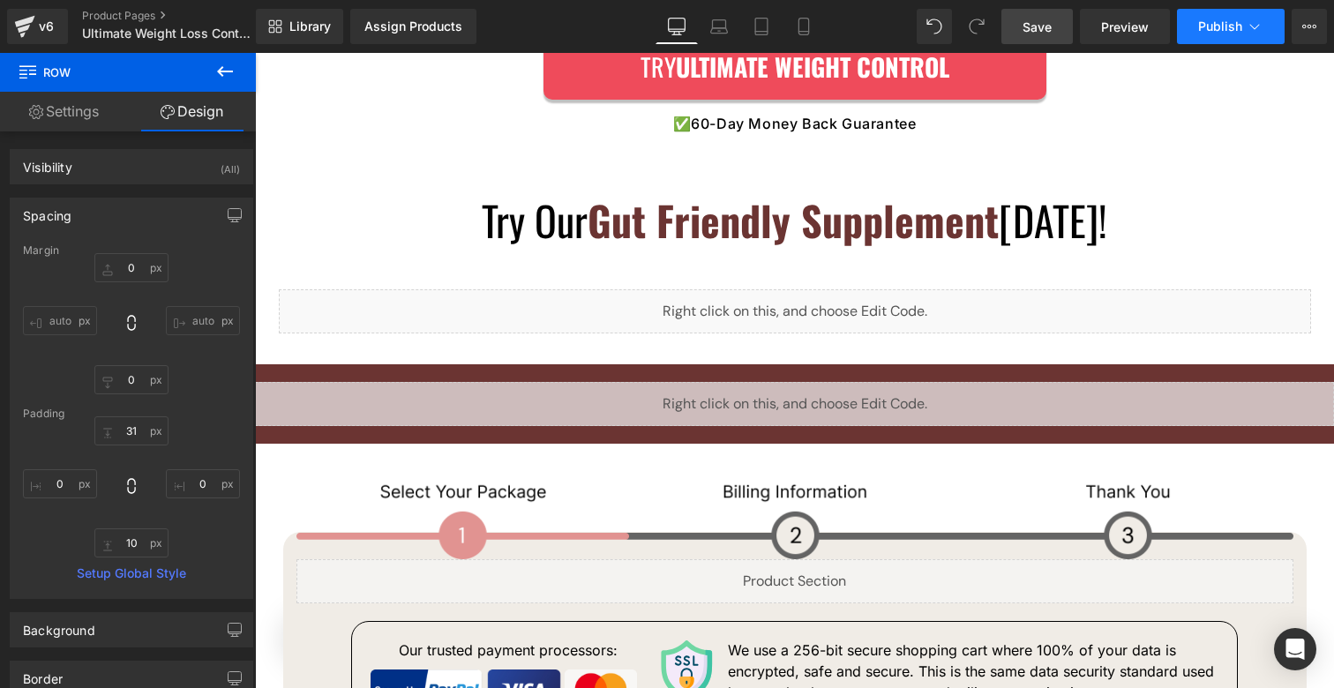
click at [1214, 20] on span "Publish" at bounding box center [1221, 26] width 44 height 14
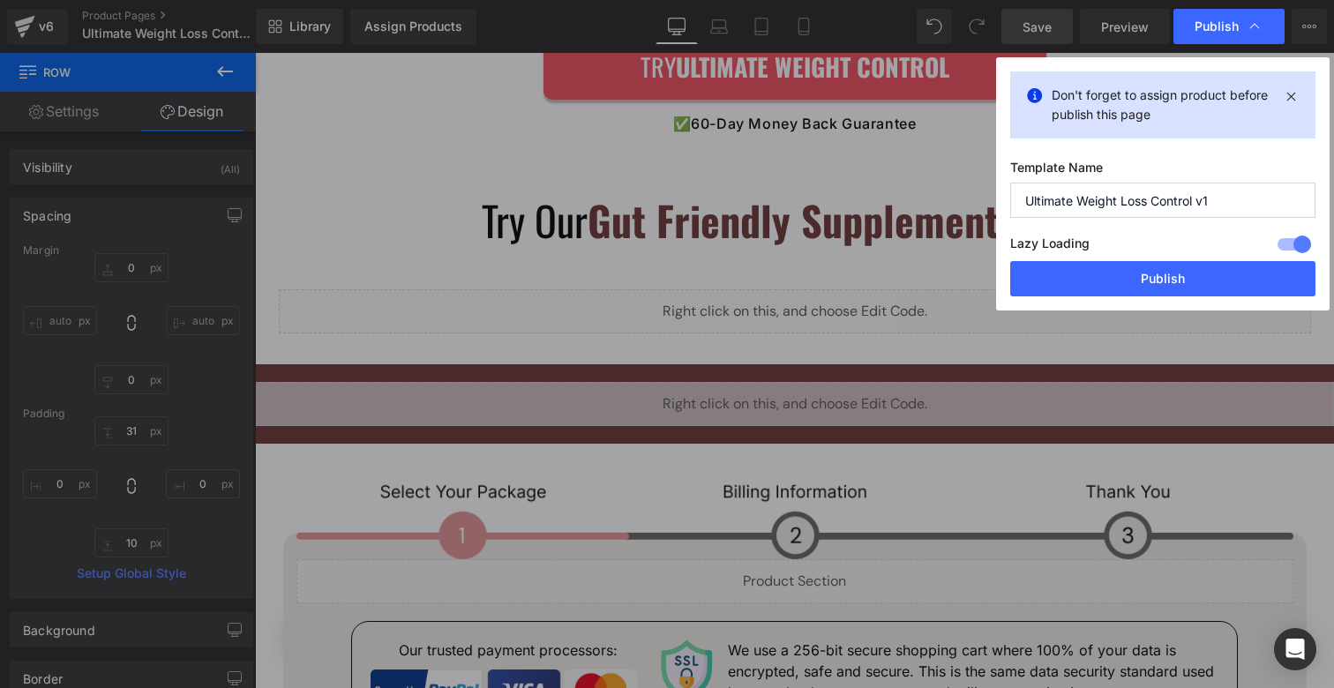
drag, startPoint x: 1198, startPoint y: 200, endPoint x: 1250, endPoint y: 199, distance: 52.1
click at [1250, 199] on input "Ultimate Weight Loss Control v1" at bounding box center [1163, 200] width 305 height 35
drag, startPoint x: 1177, startPoint y: 281, endPoint x: 996, endPoint y: 34, distance: 306.1
click at [1177, 281] on button "Publish" at bounding box center [1163, 278] width 305 height 35
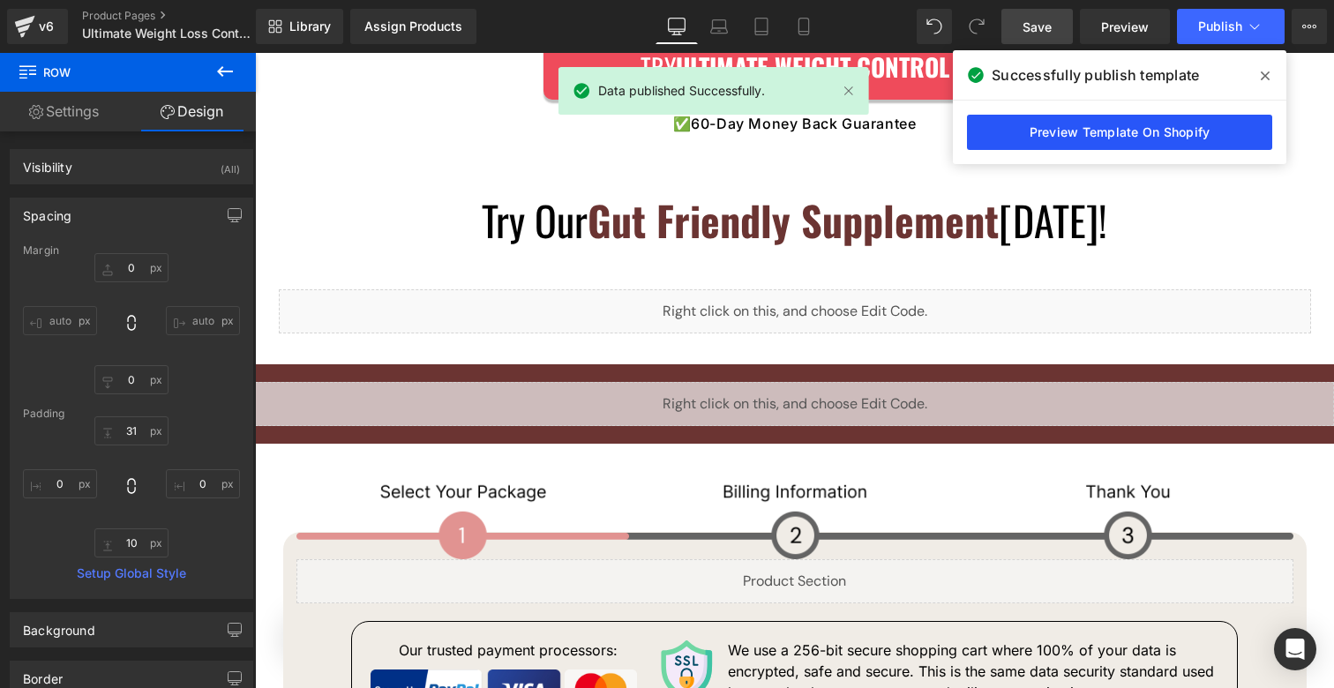
click at [1258, 122] on link "Preview Template On Shopify" at bounding box center [1119, 132] width 305 height 35
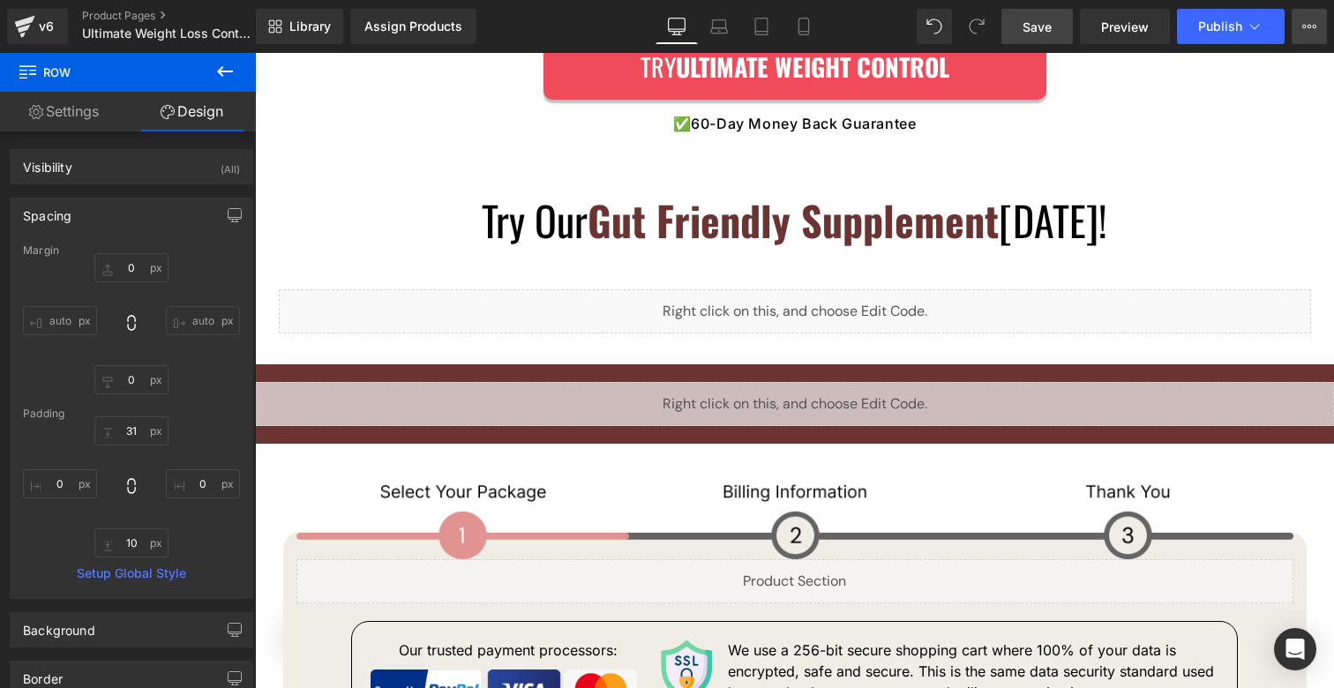
click at [1314, 21] on icon at bounding box center [1310, 26] width 14 height 14
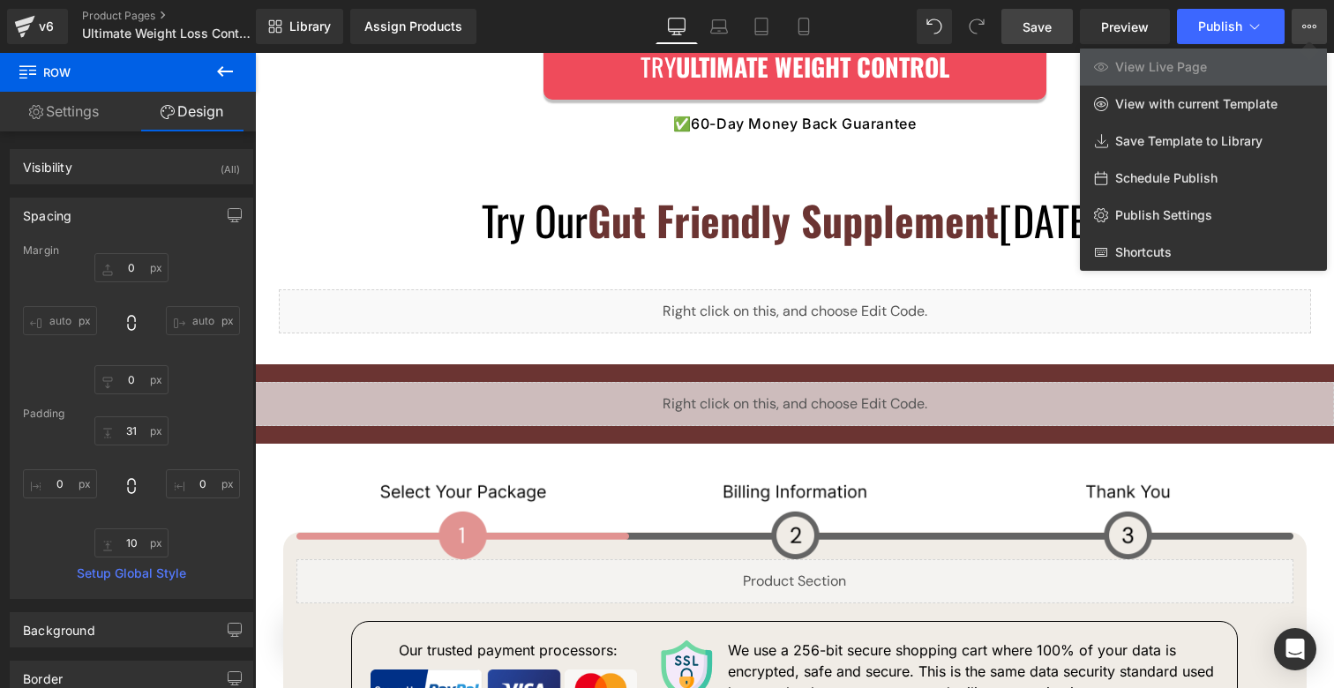
click at [1267, 75] on link "View Live Page" at bounding box center [1203, 67] width 247 height 37
click at [787, 225] on div at bounding box center [794, 370] width 1079 height 635
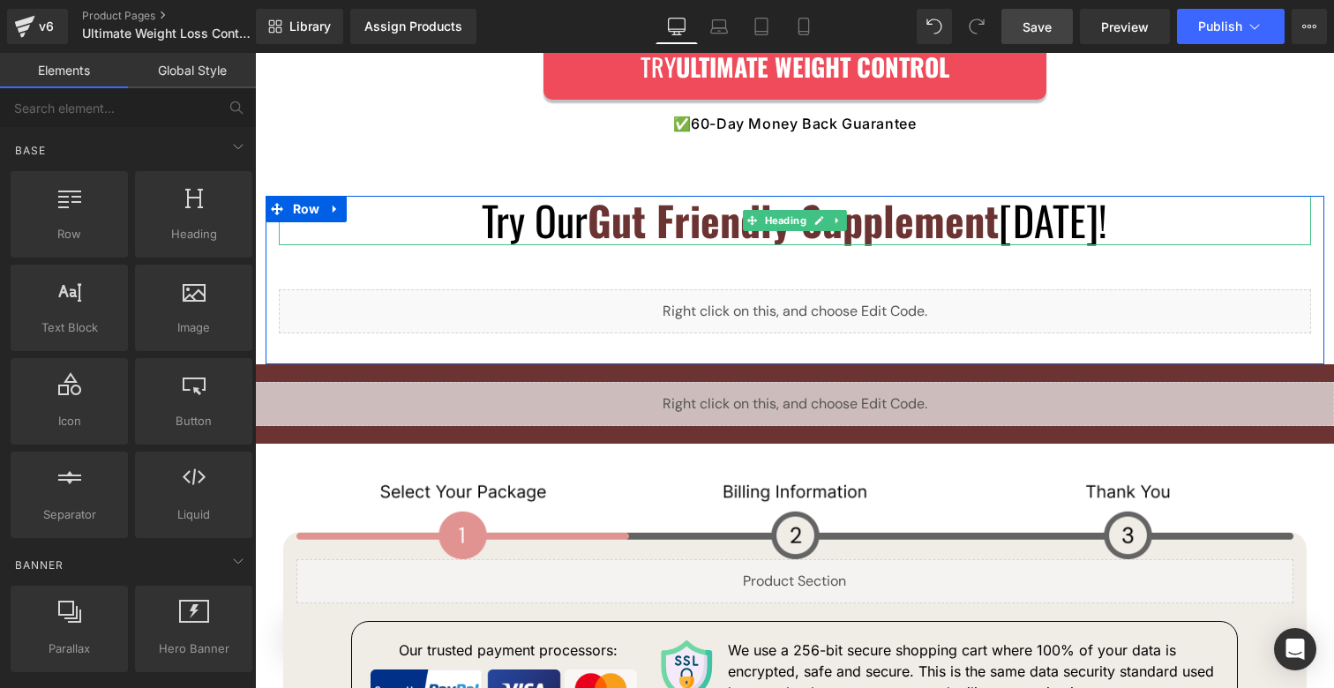
click at [620, 220] on span "Gut Friendly Supplement" at bounding box center [793, 220] width 411 height 60
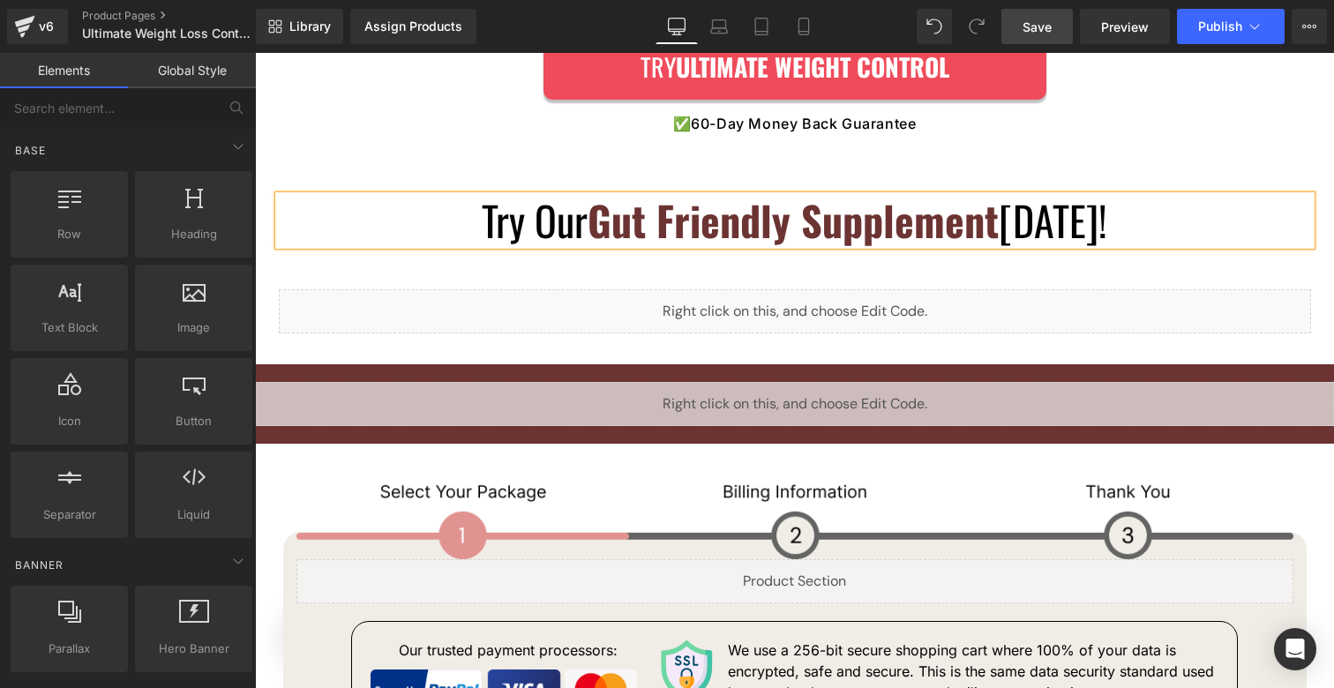
click at [620, 220] on span "Gut Friendly Supplement" at bounding box center [793, 220] width 411 height 60
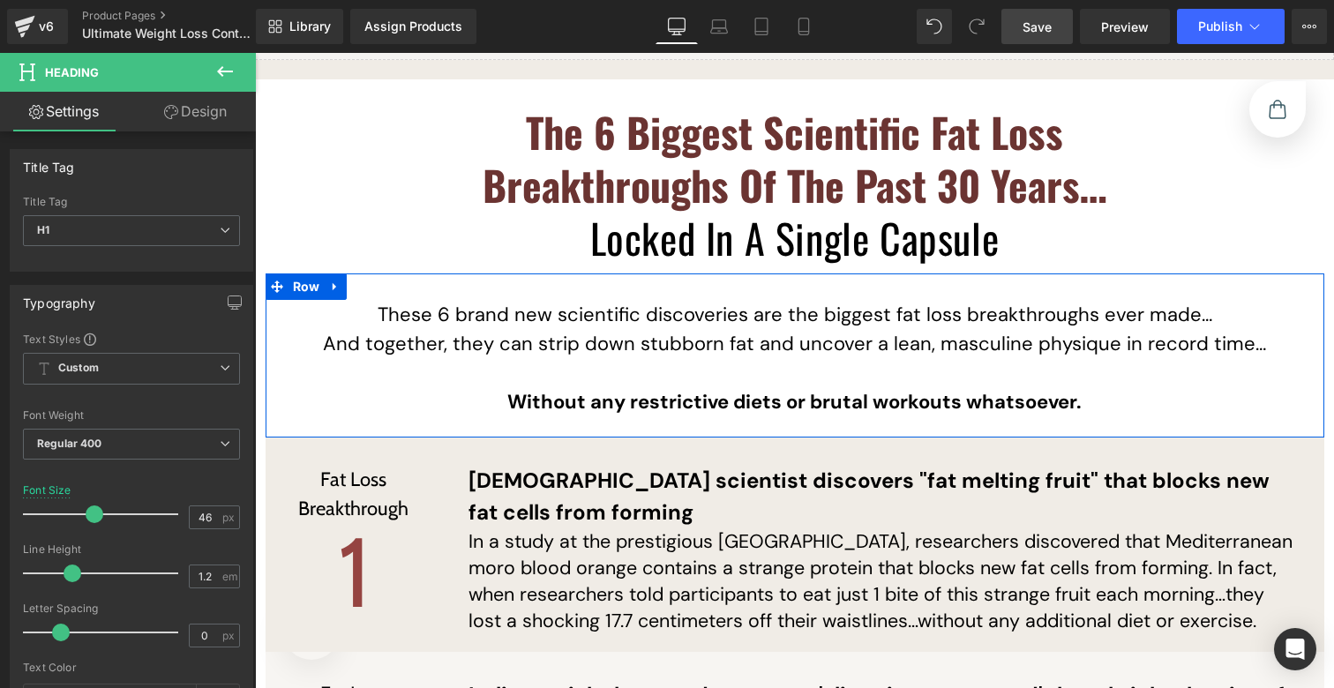
scroll to position [3788, 0]
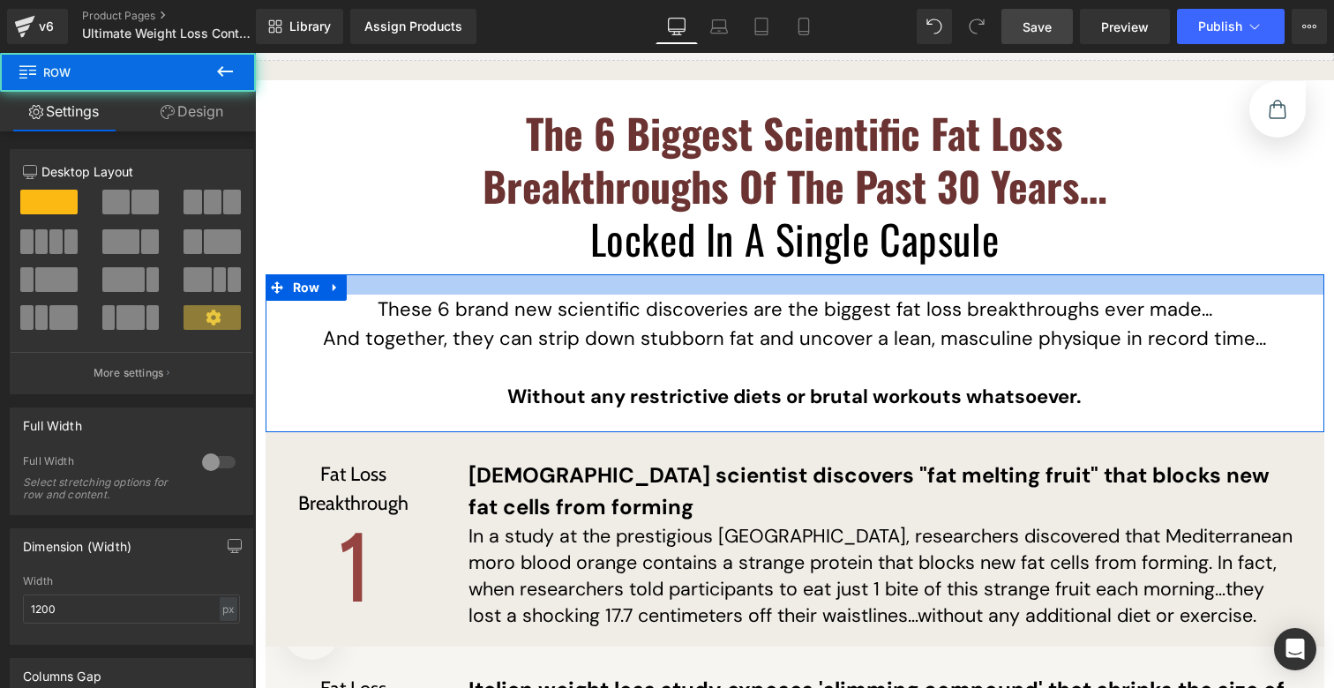
click at [763, 274] on div at bounding box center [795, 284] width 1059 height 20
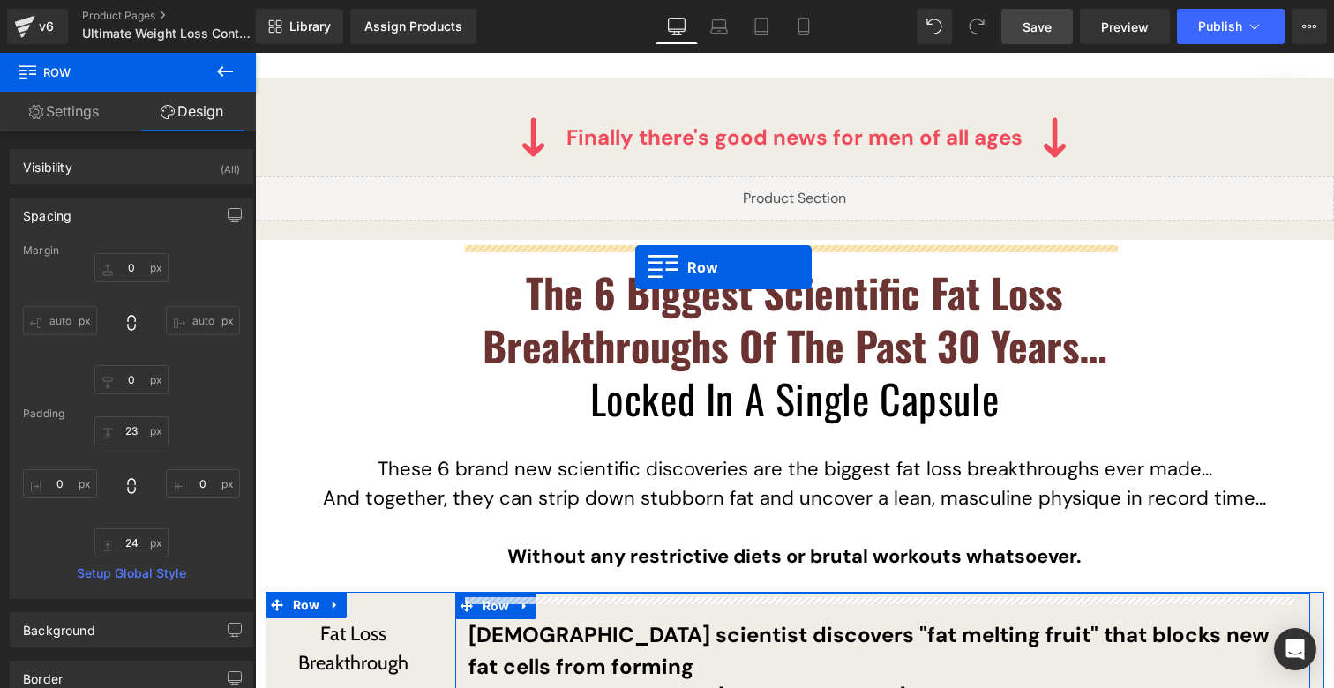
scroll to position [3624, 0]
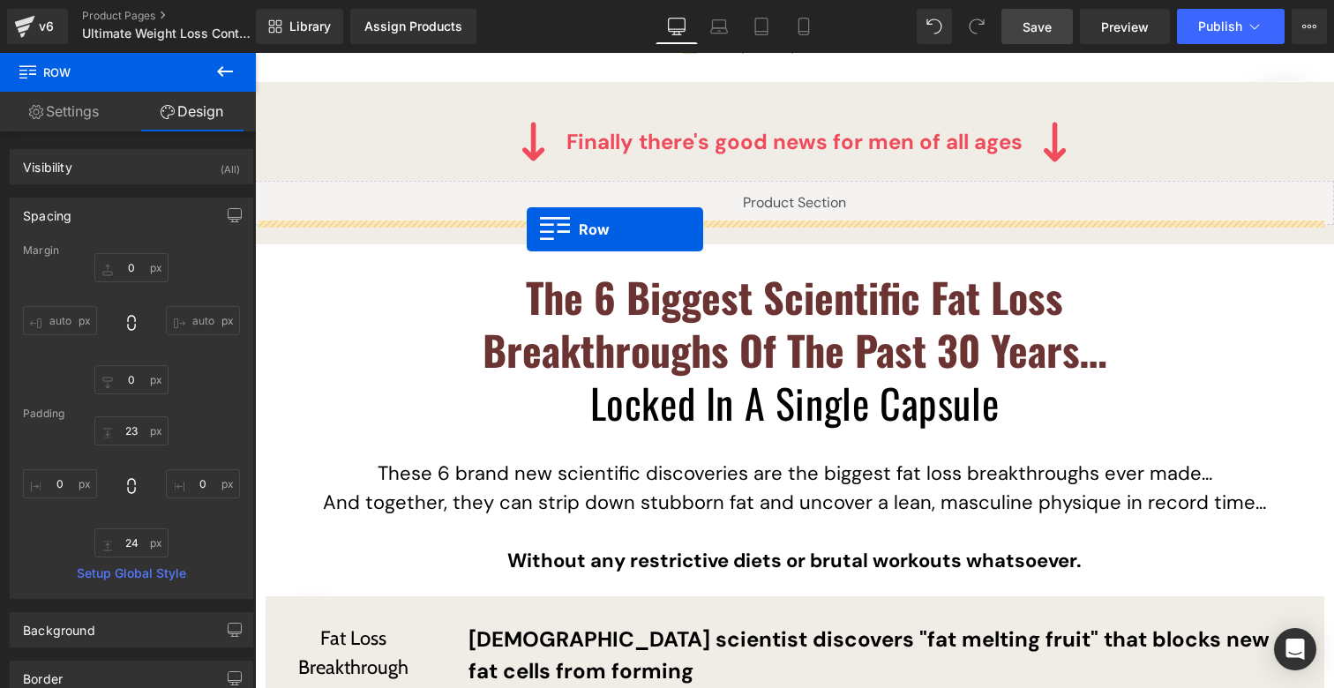
drag, startPoint x: 297, startPoint y: 290, endPoint x: 527, endPoint y: 229, distance: 237.4
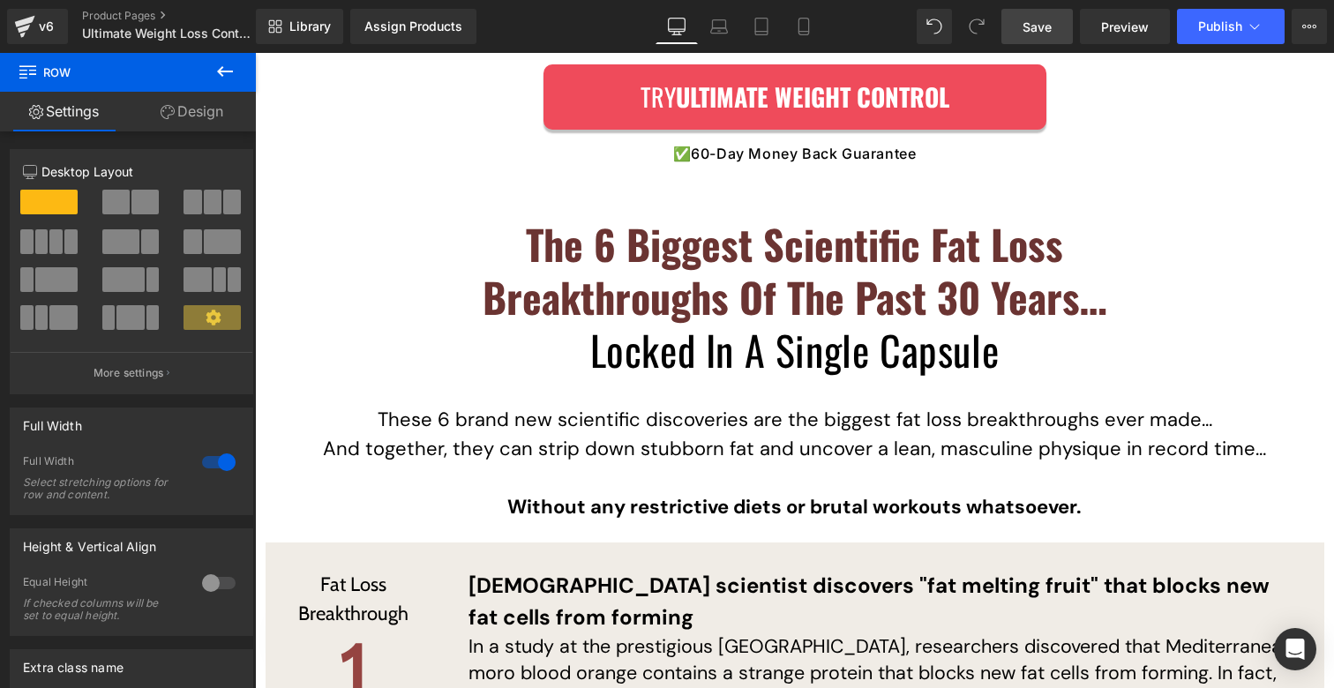
scroll to position [4612, 0]
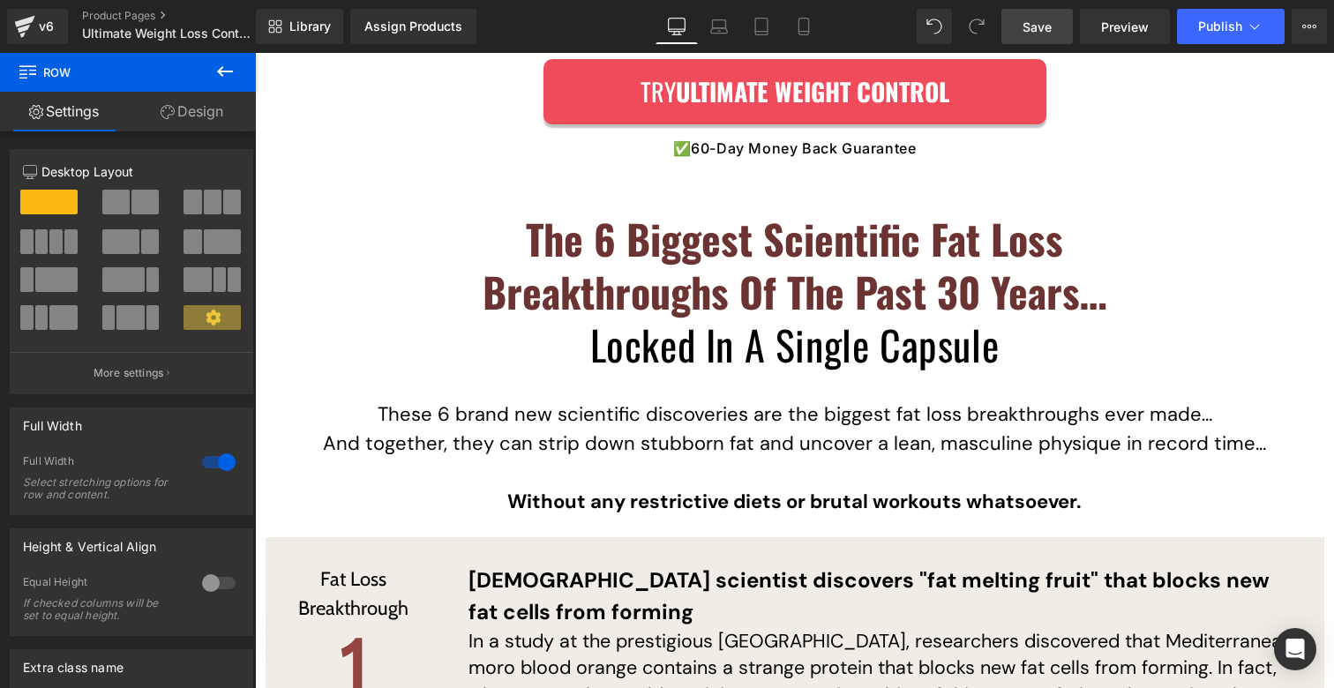
click at [502, 186] on div "The 6 Biggest Scientific Fat Loss Breakthroughs Of The Past 30 Years… Locked In…" at bounding box center [795, 282] width 680 height 193
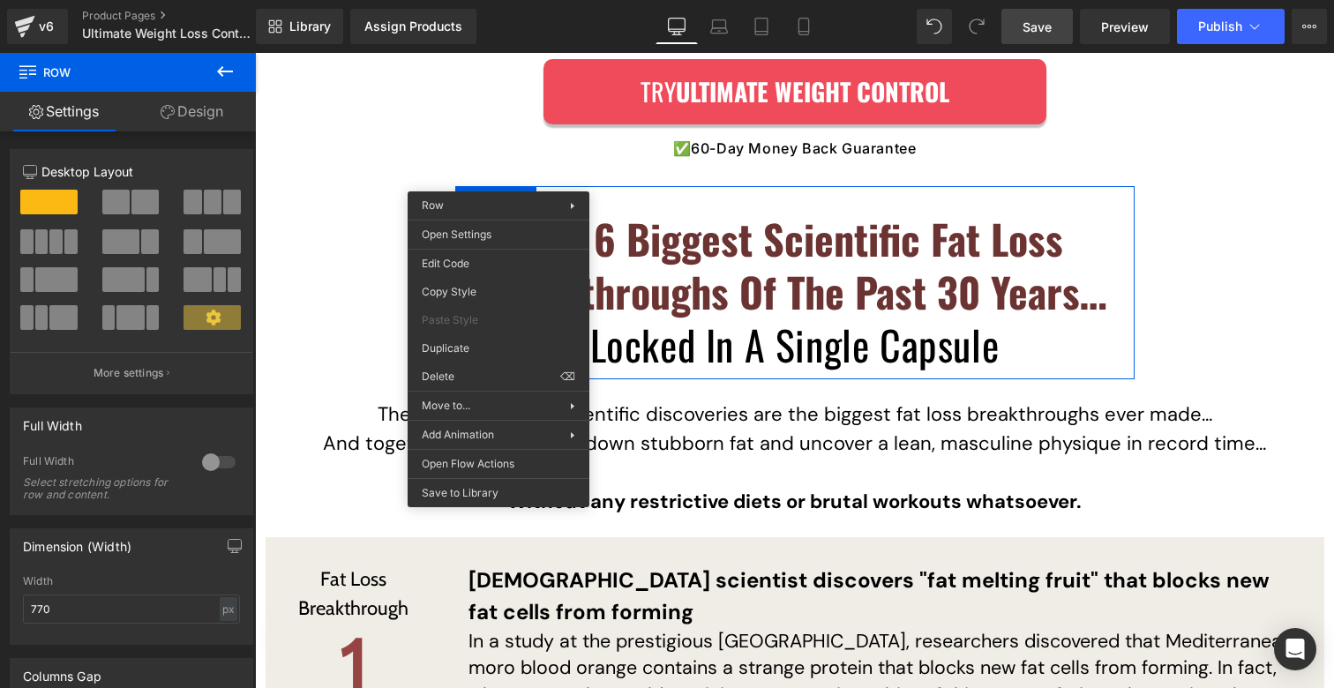
drag, startPoint x: 730, startPoint y: 428, endPoint x: 460, endPoint y: 259, distance: 318.4
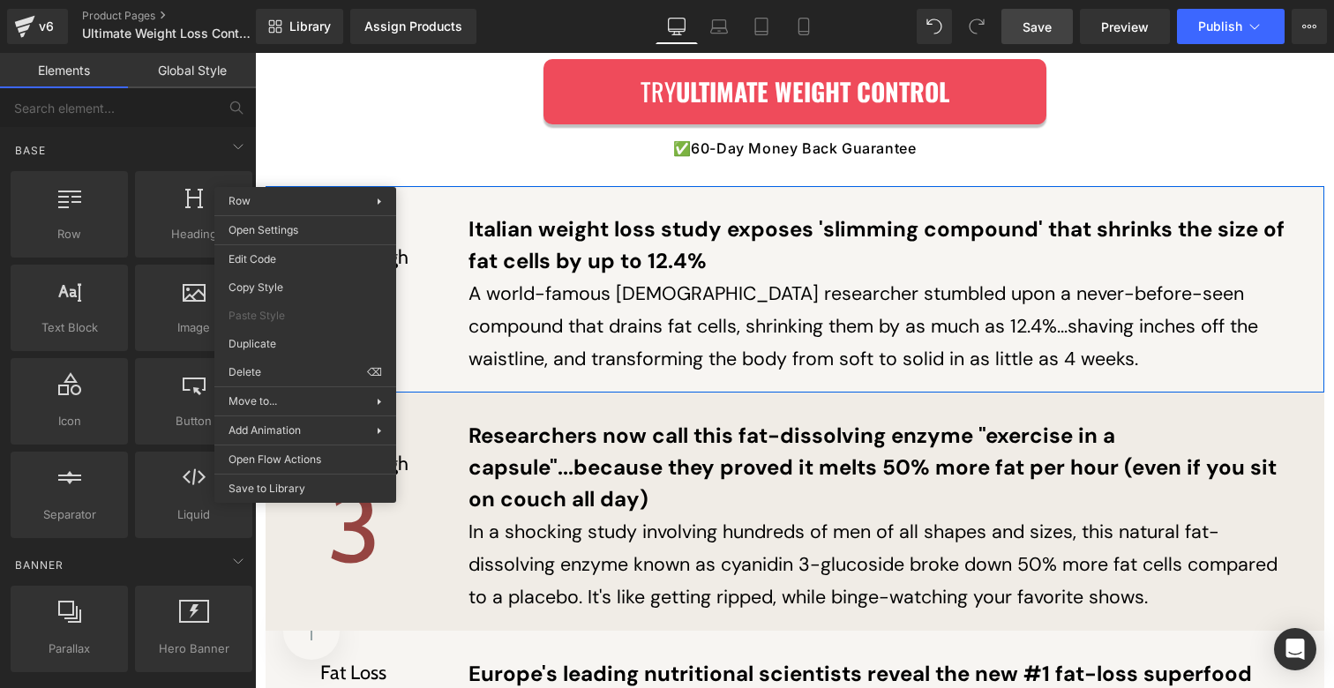
drag, startPoint x: 556, startPoint y: 417, endPoint x: 302, endPoint y: 364, distance: 259.6
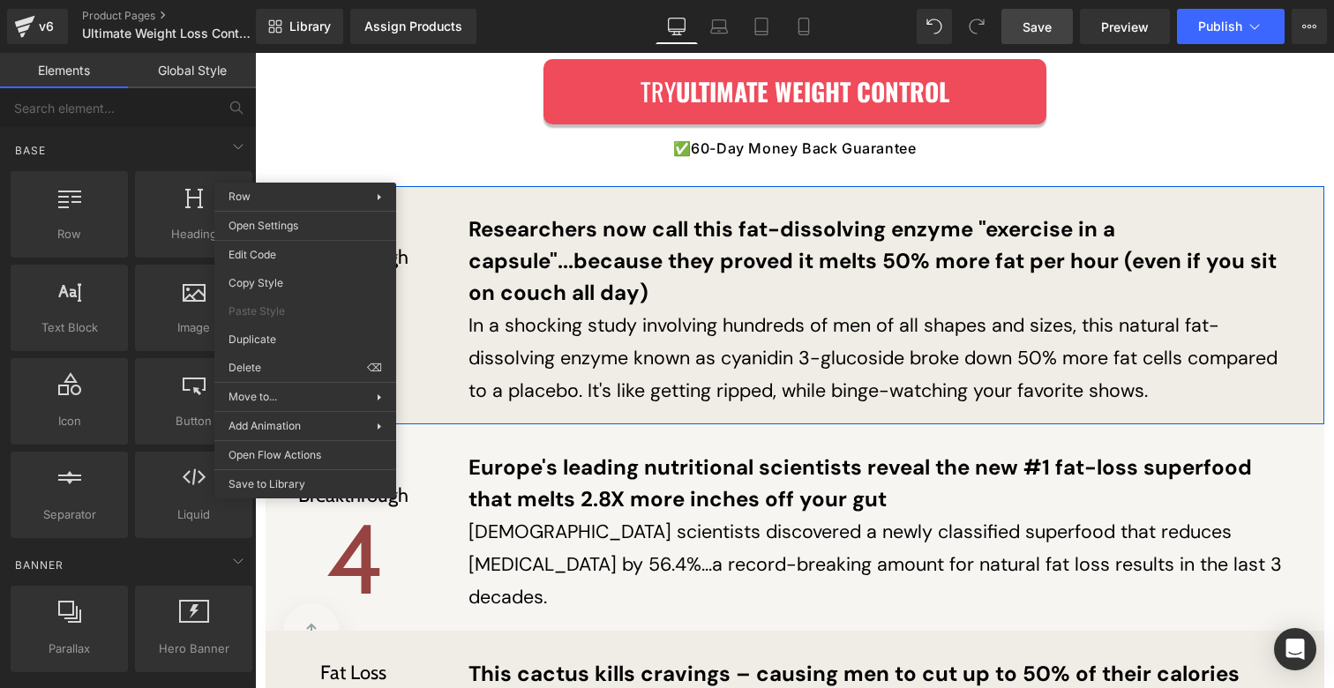
drag, startPoint x: 553, startPoint y: 412, endPoint x: 297, endPoint y: 359, distance: 260.5
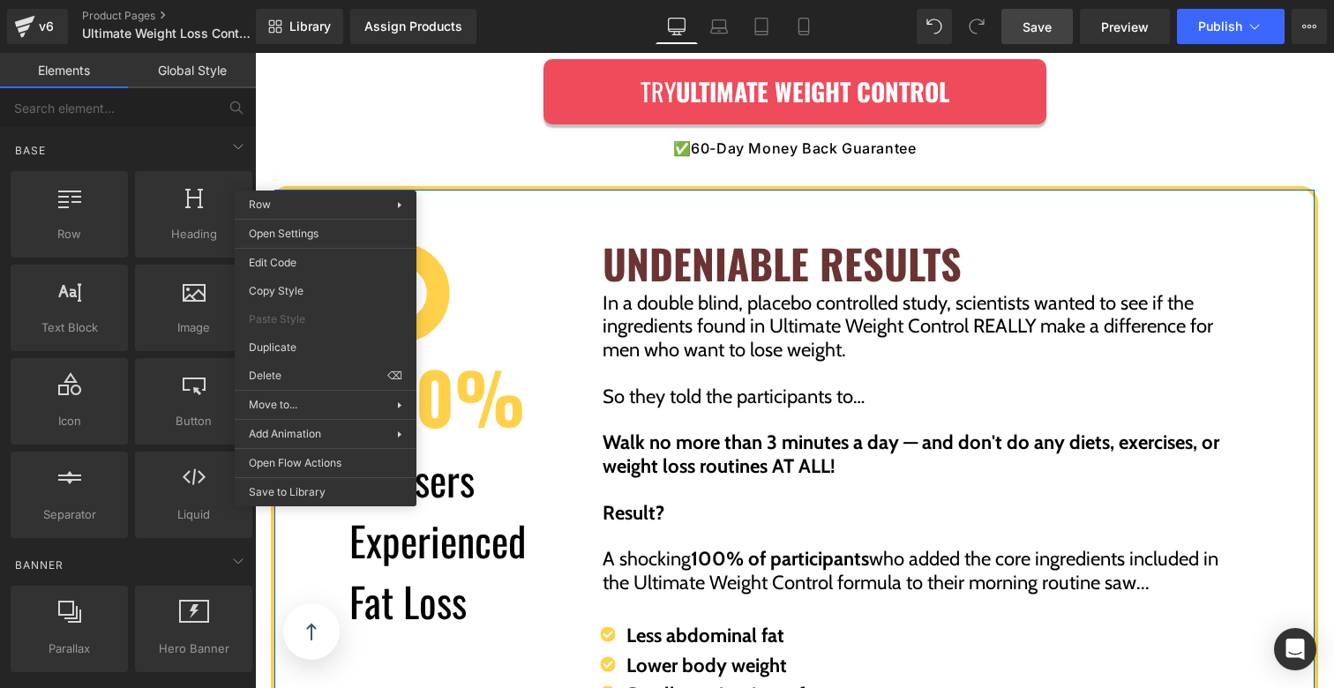
drag, startPoint x: 574, startPoint y: 421, endPoint x: 319, endPoint y: 367, distance: 260.7
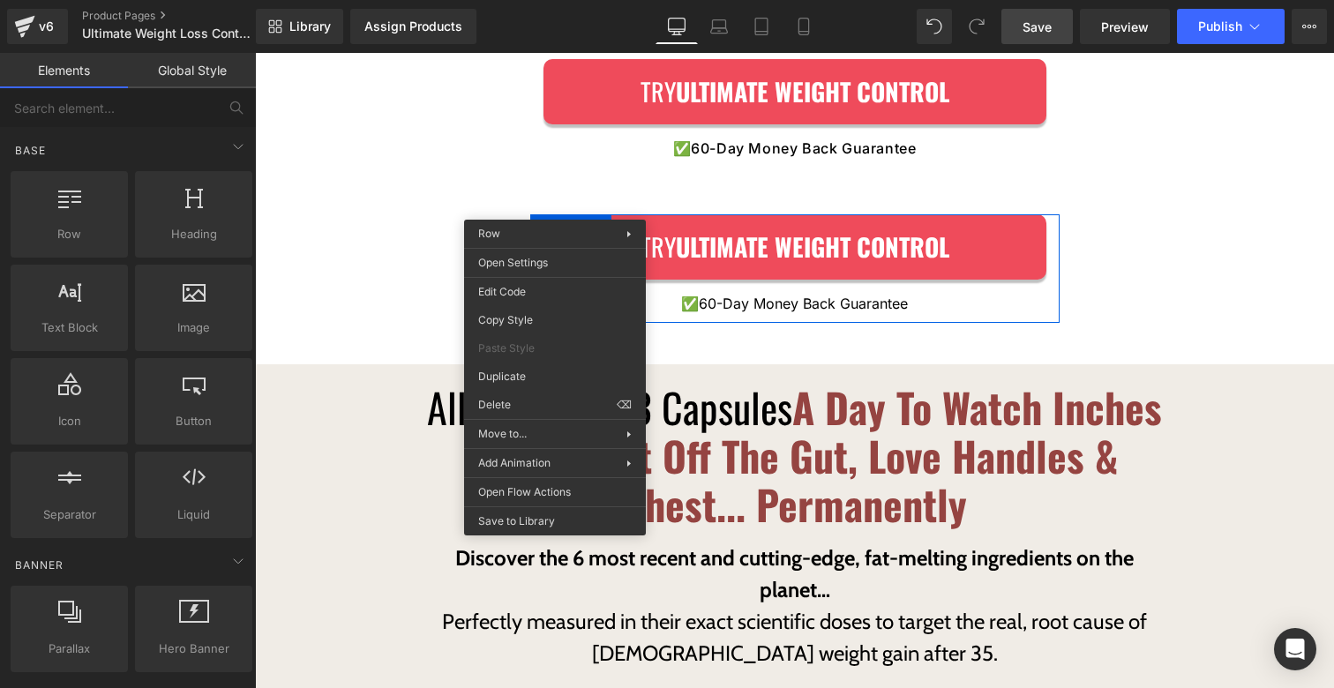
drag, startPoint x: 783, startPoint y: 447, endPoint x: 529, endPoint y: 395, distance: 259.6
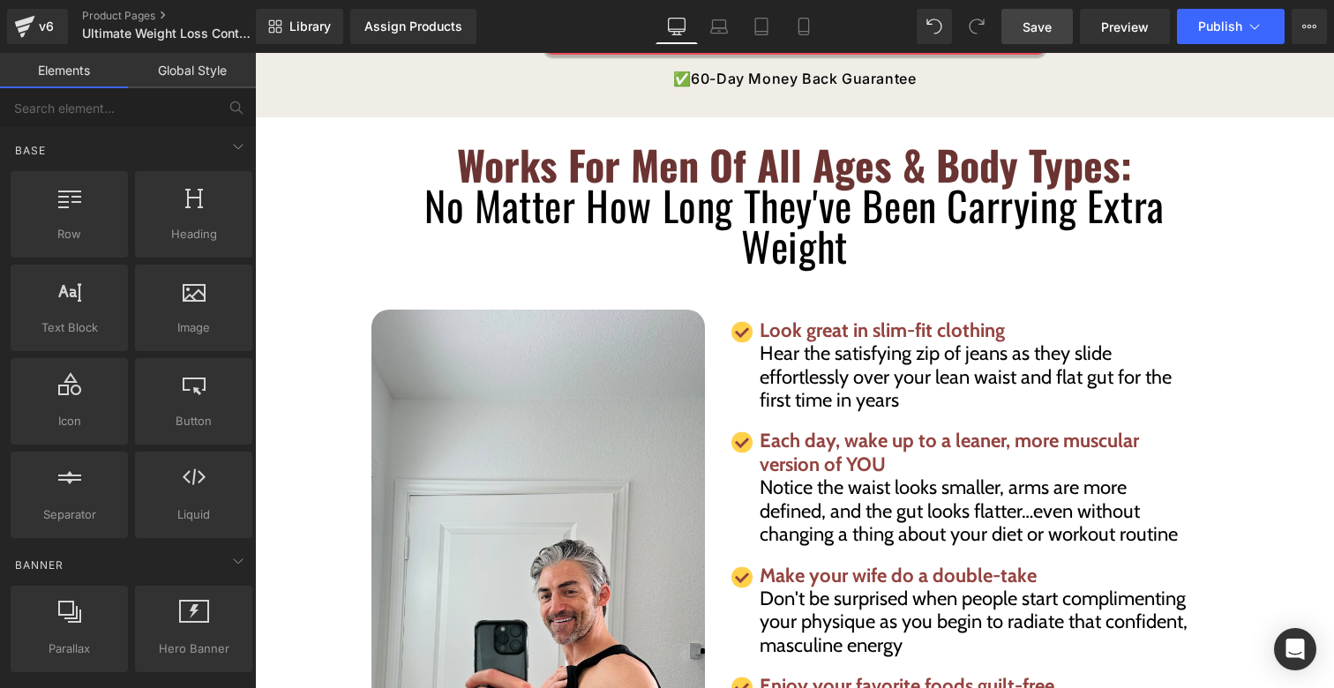
scroll to position [5288, 0]
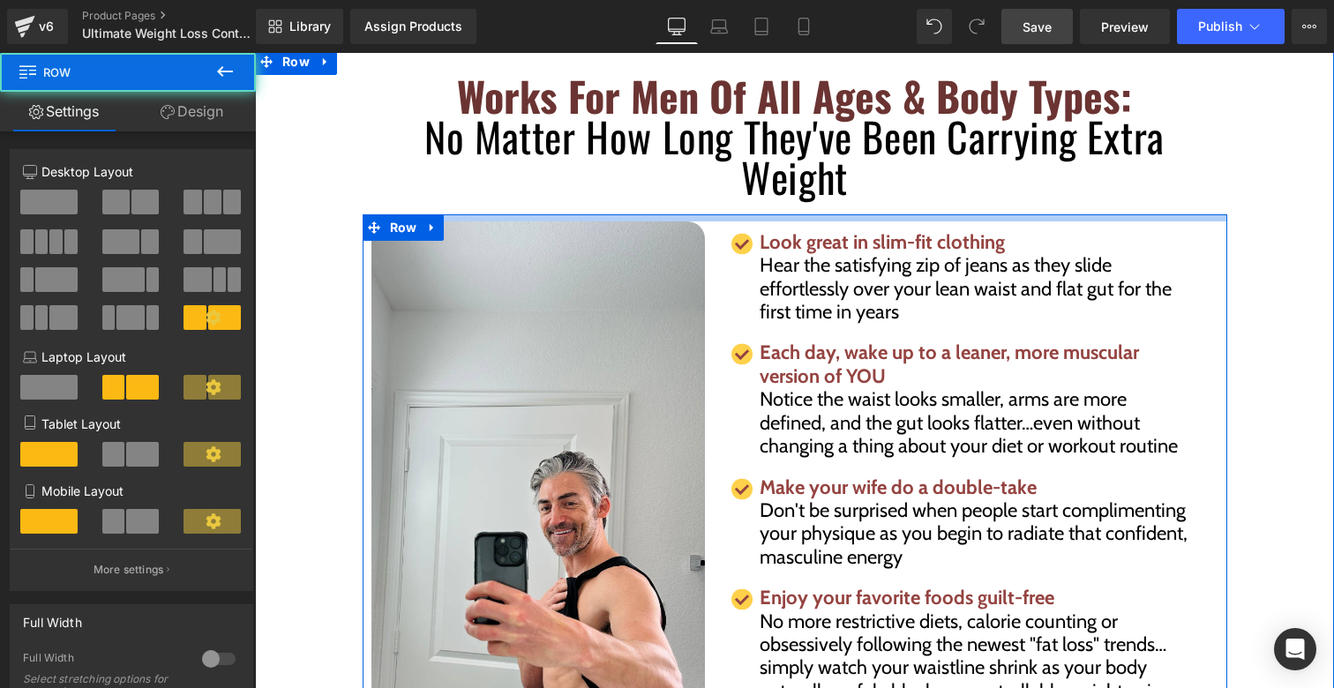
drag, startPoint x: 769, startPoint y: 197, endPoint x: 766, endPoint y: 178, distance: 18.7
click at [766, 178] on div "Works For Men Of All Ages & Body Types: No Matter How Long They've Been Carryin…" at bounding box center [794, 523] width 1079 height 948
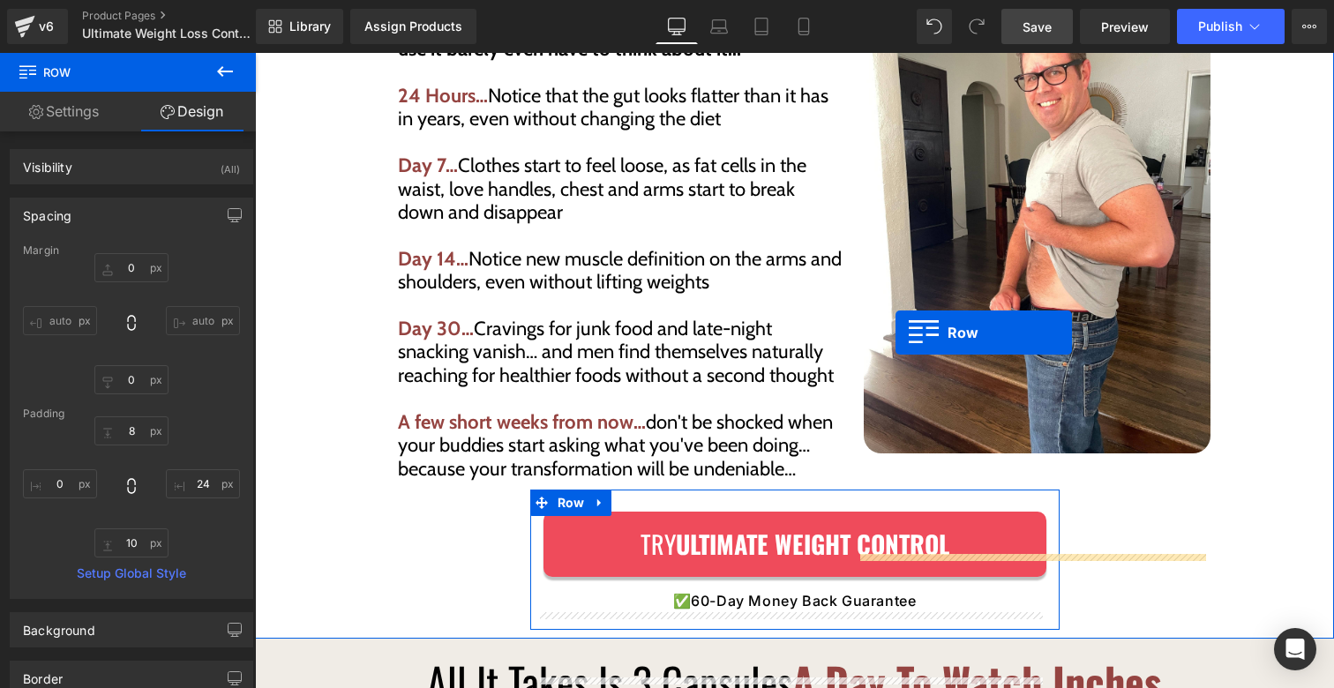
scroll to position [4380, 0]
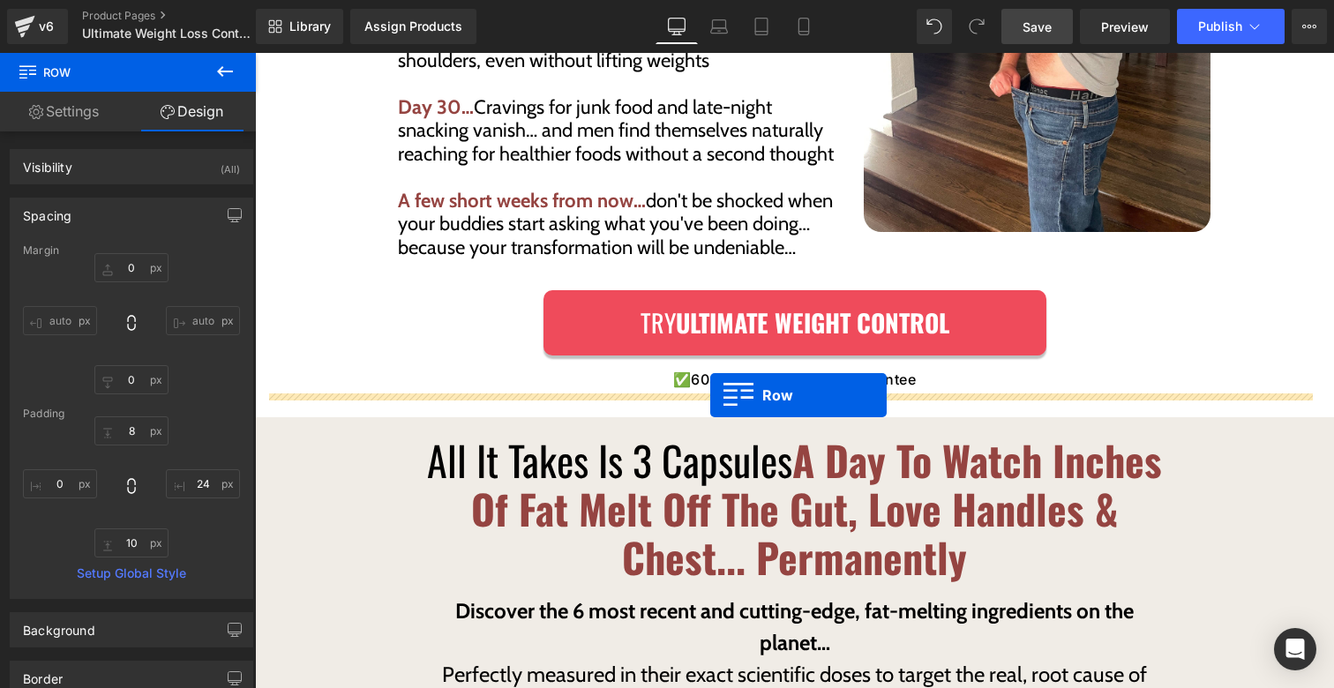
drag, startPoint x: 298, startPoint y: 144, endPoint x: 710, endPoint y: 395, distance: 482.1
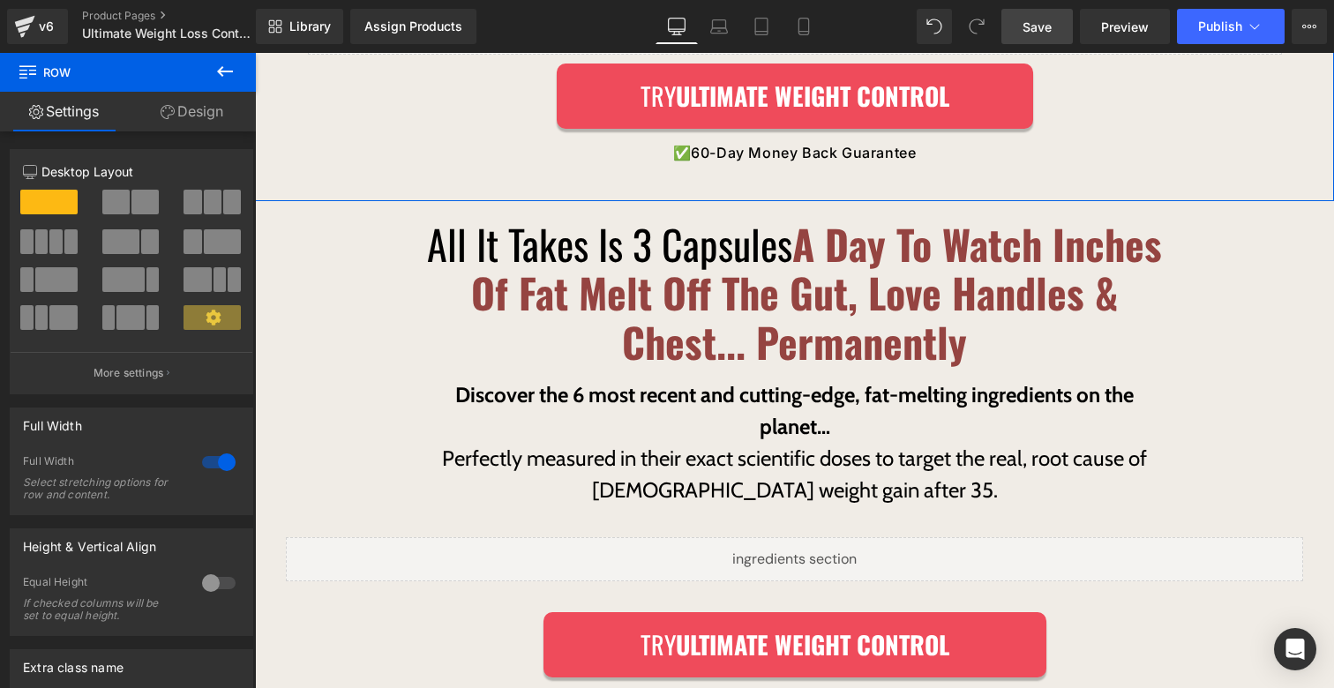
scroll to position [5076, 0]
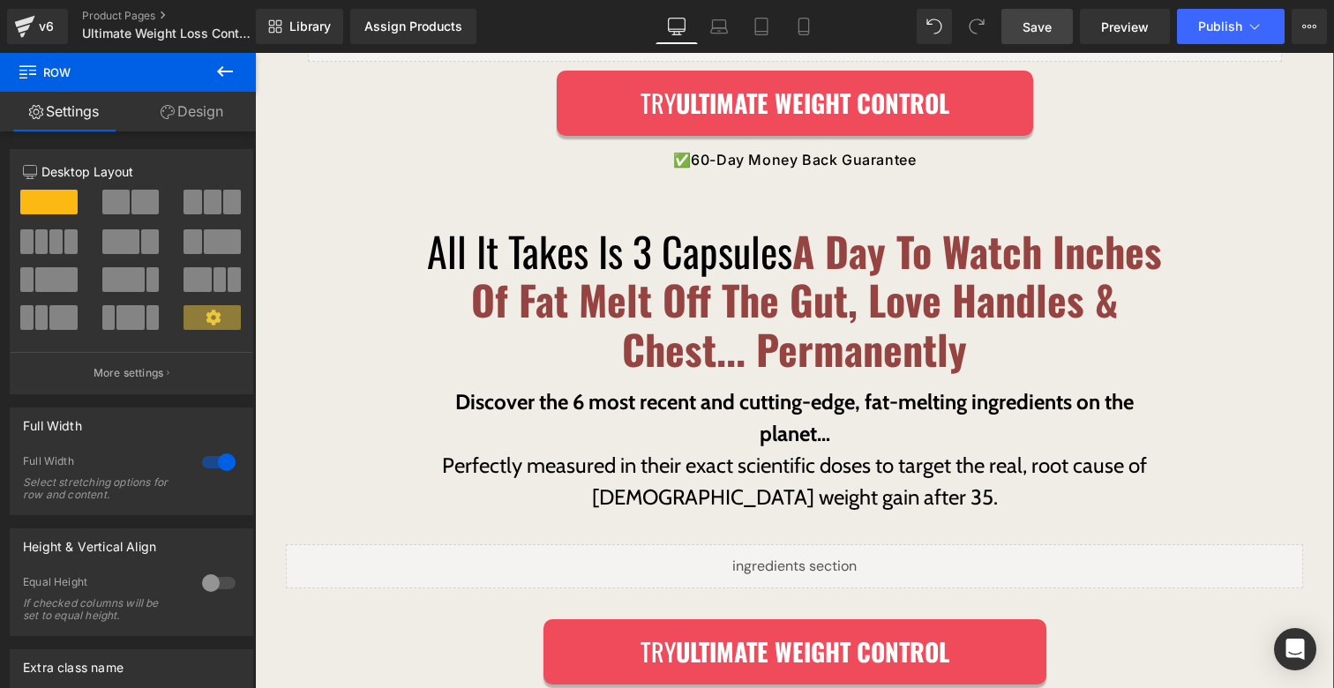
scroll to position [5047, 0]
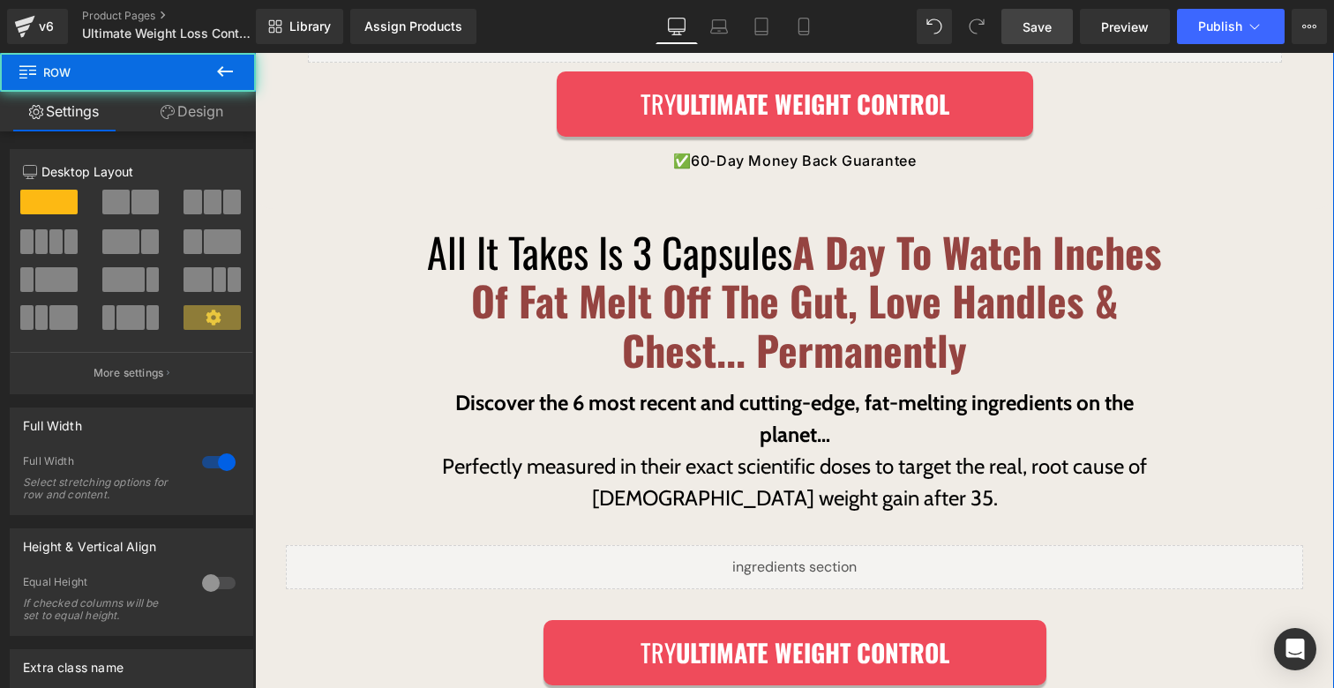
drag, startPoint x: 362, startPoint y: 226, endPoint x: 380, endPoint y: 247, distance: 28.1
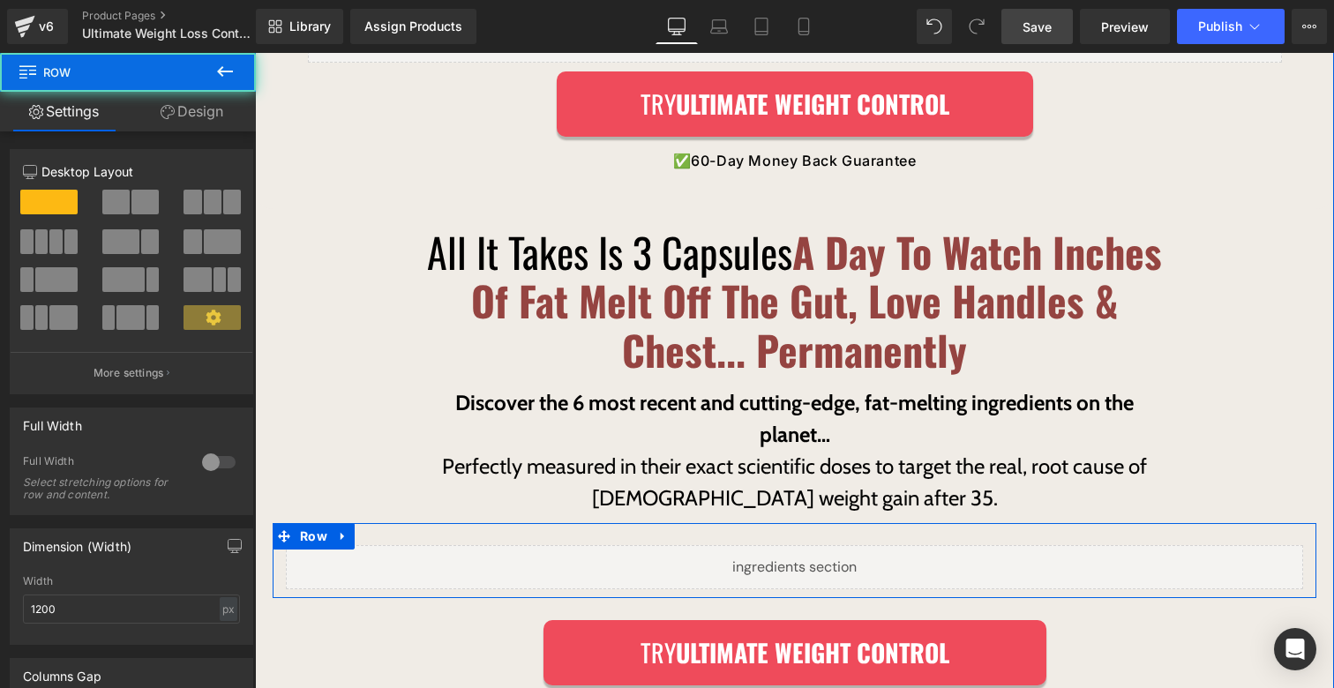
click at [391, 523] on div "Liquid Row" at bounding box center [795, 560] width 1044 height 75
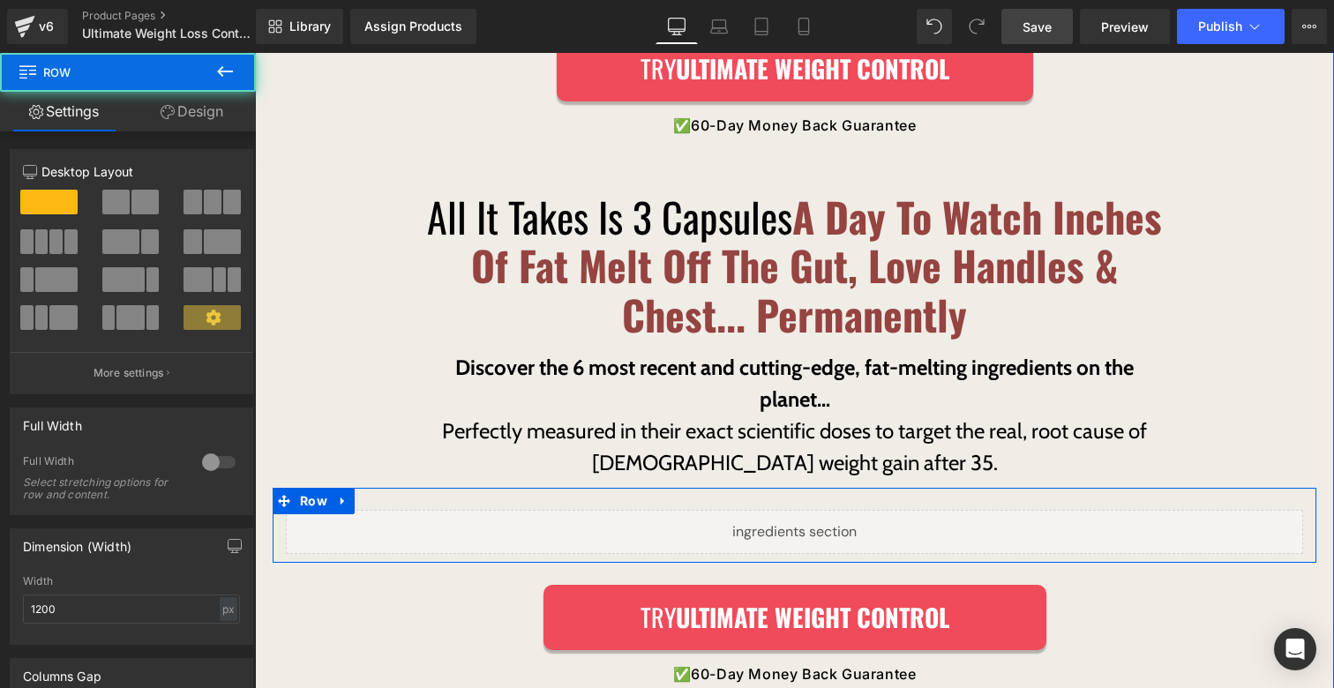
scroll to position [5084, 0]
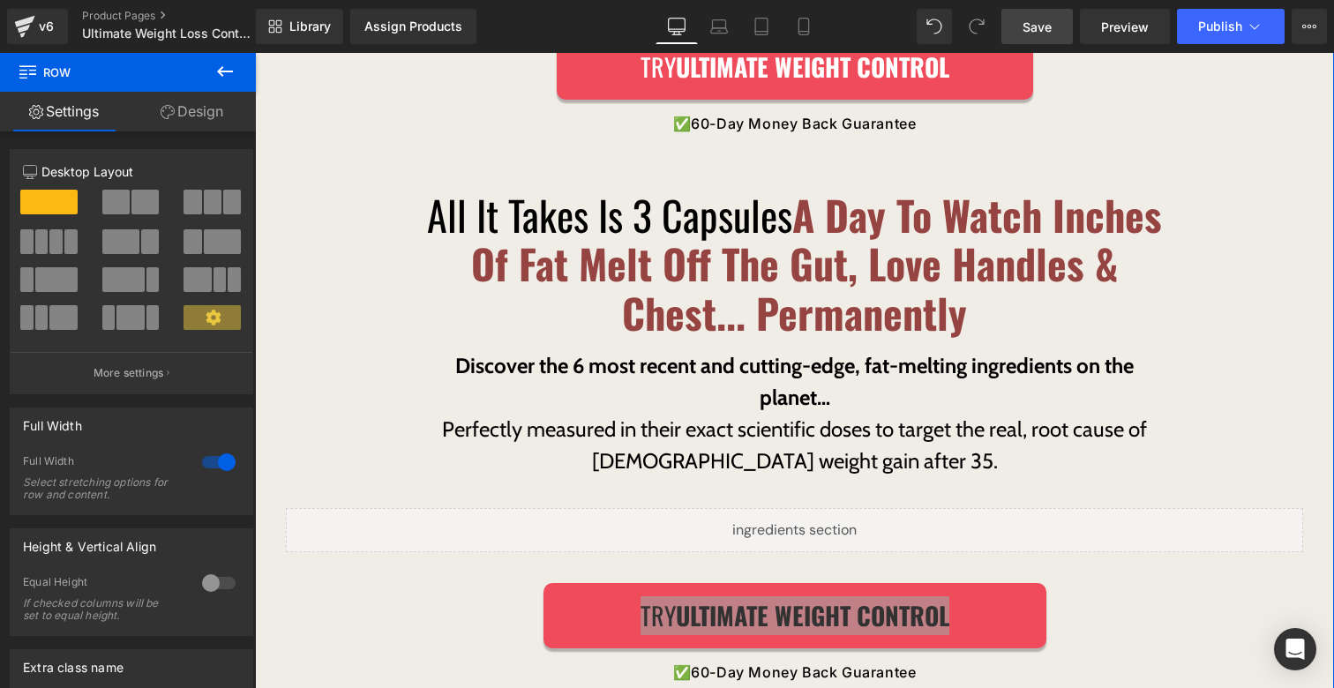
click at [197, 116] on link "Design" at bounding box center [192, 112] width 128 height 40
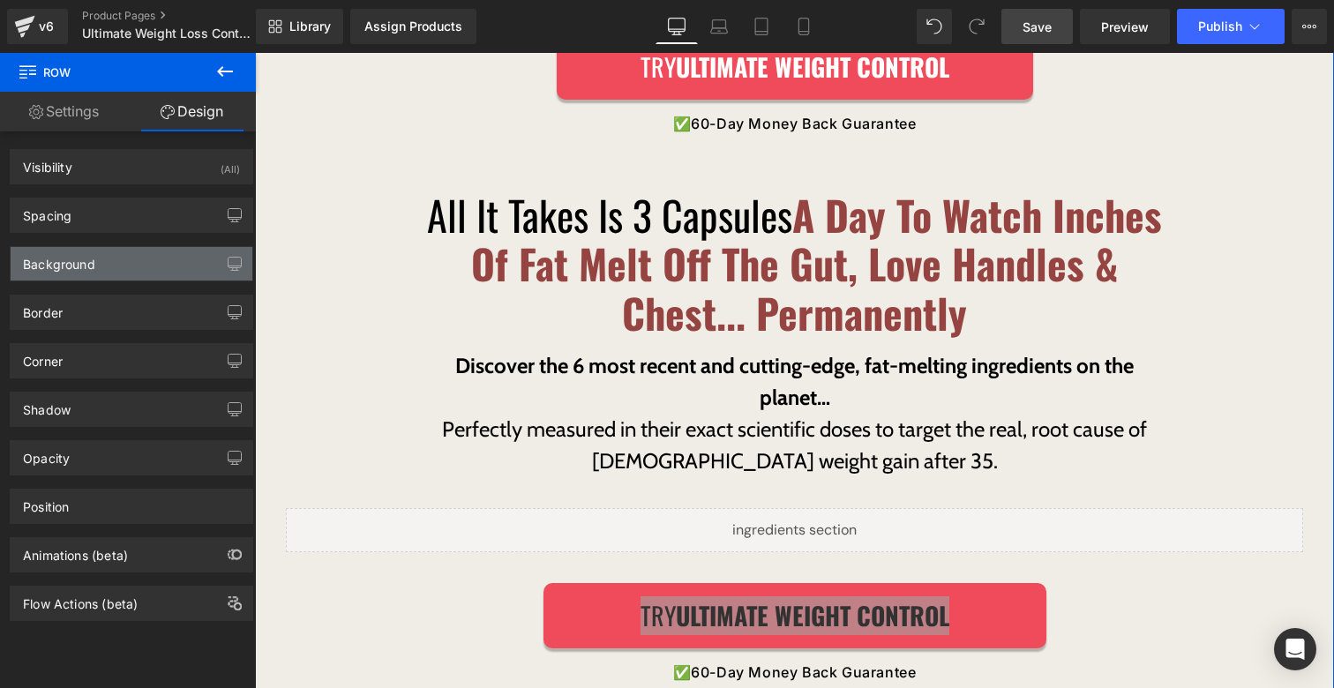
click at [109, 278] on div "Background" at bounding box center [132, 264] width 242 height 34
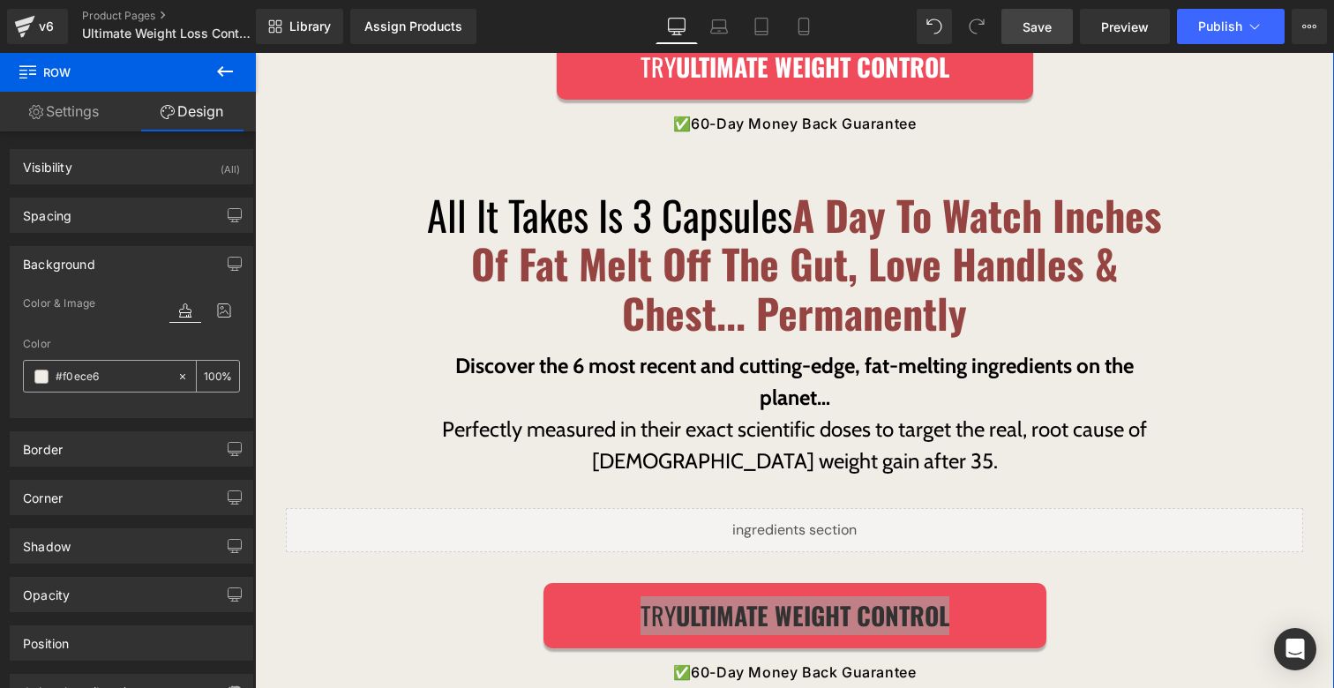
click at [177, 378] on icon at bounding box center [183, 377] width 12 height 12
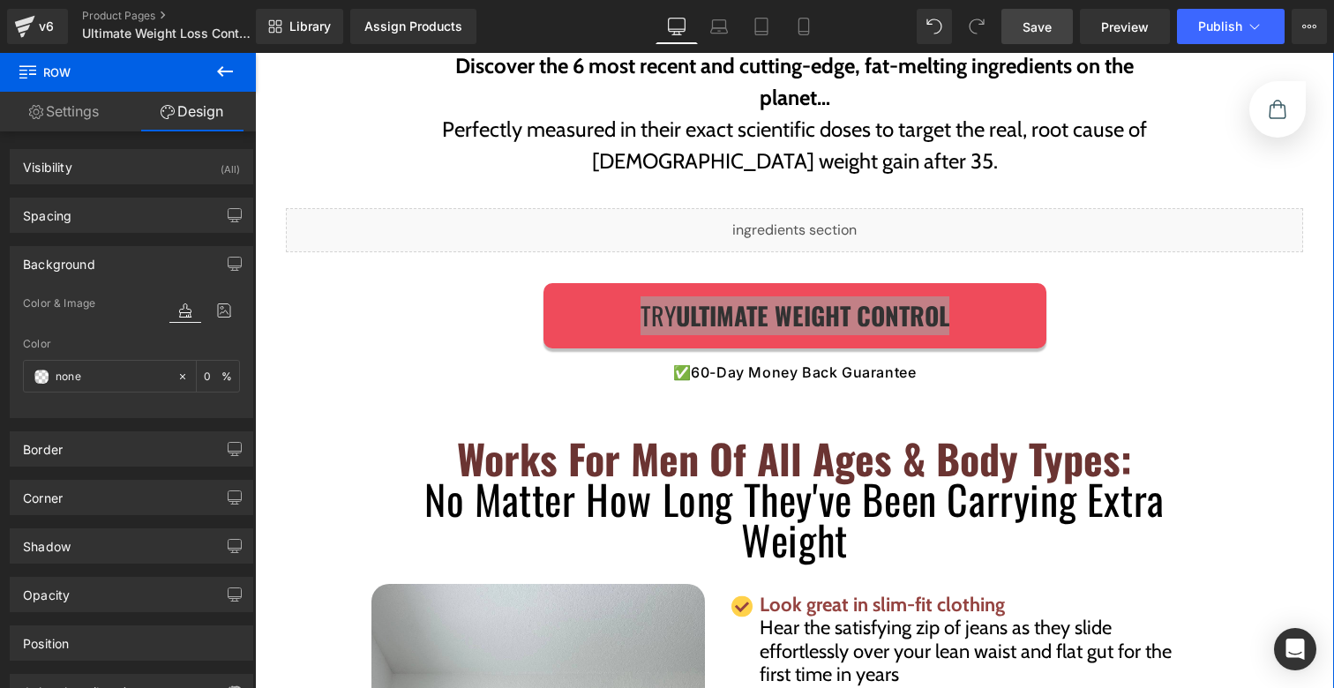
scroll to position [5356, 0]
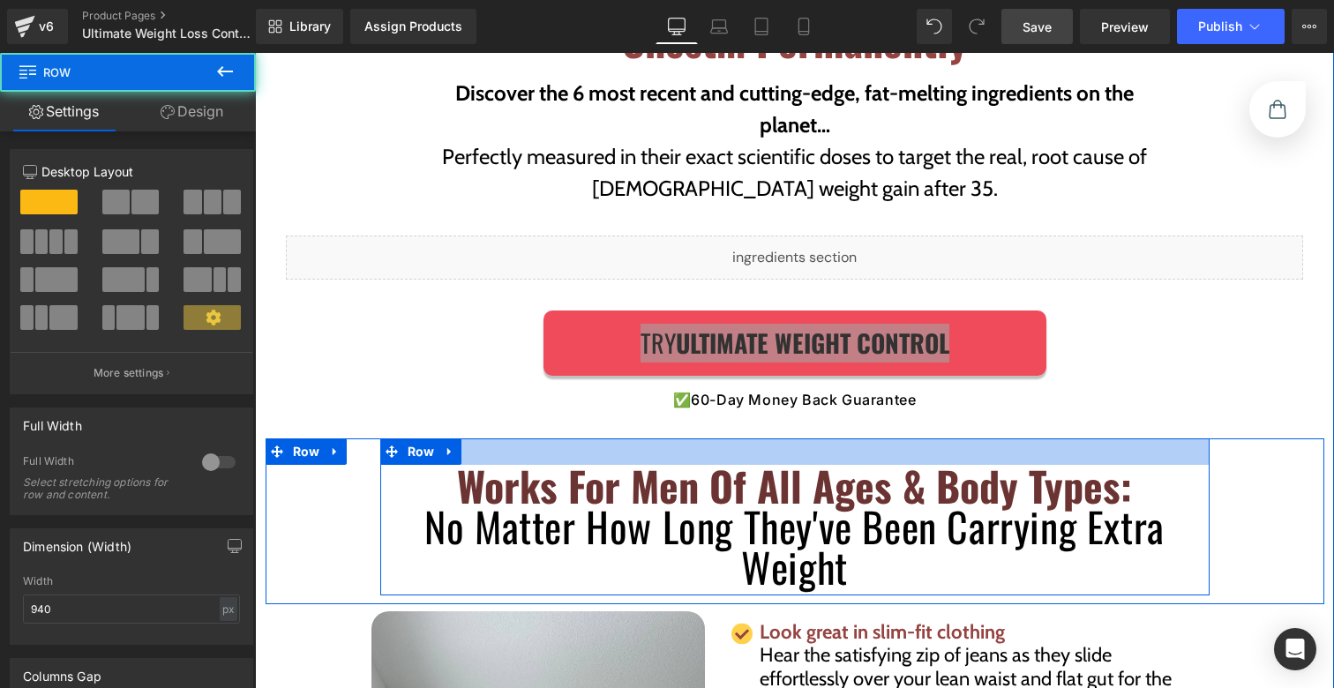
click at [694, 439] on div at bounding box center [795, 452] width 830 height 26
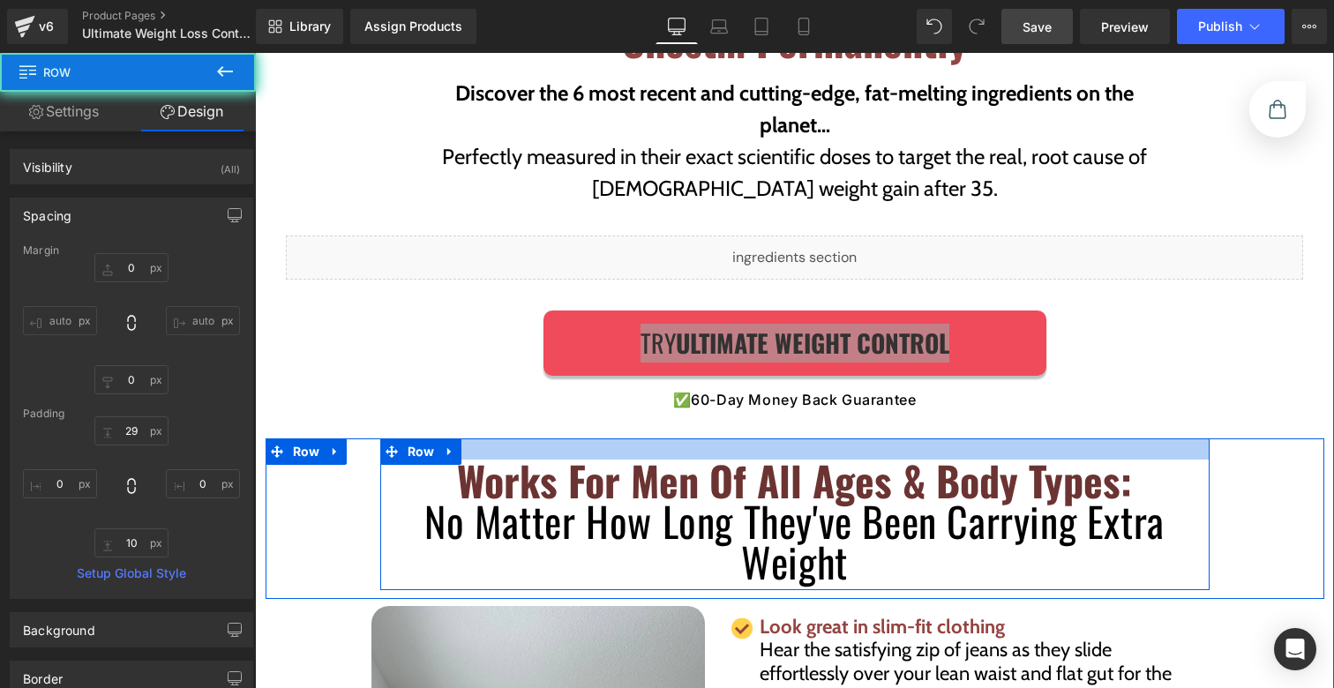
click at [694, 413] on div "Real, Verified Results:  See Why Men All Over The Country Call Our Unique Fat L…" at bounding box center [795, 442] width 1044 height 2002
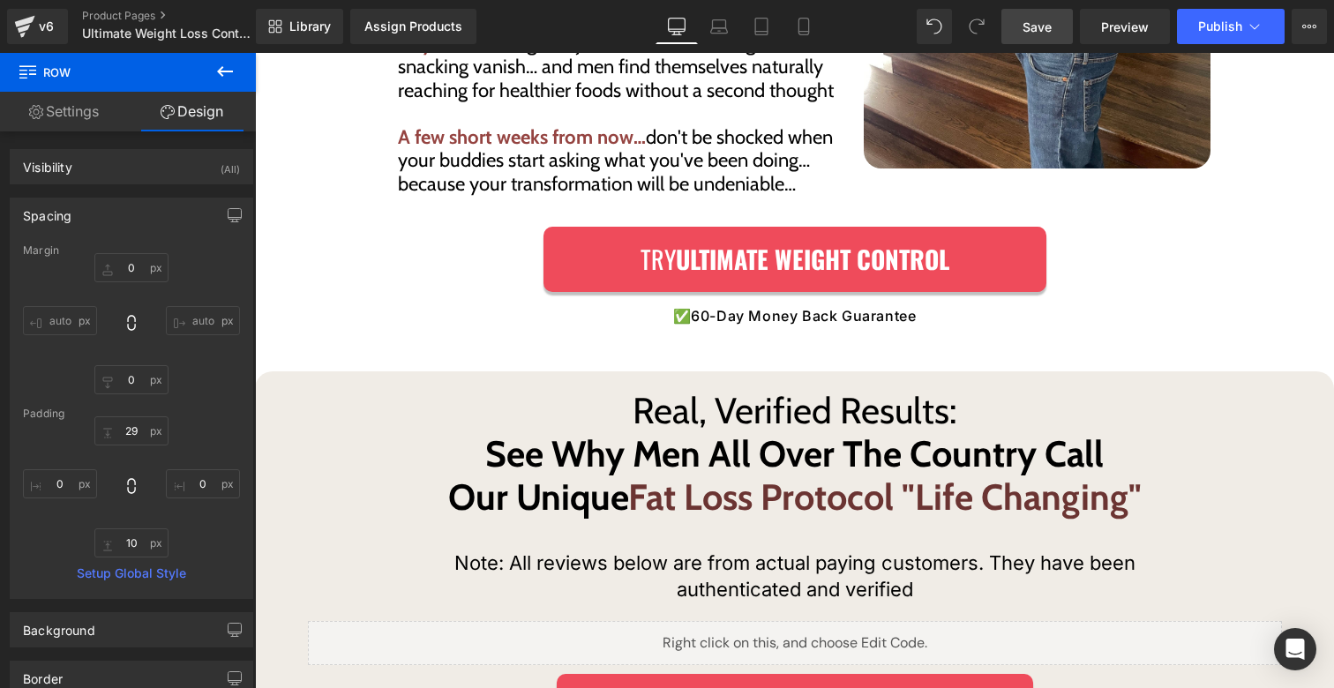
scroll to position [4270, 0]
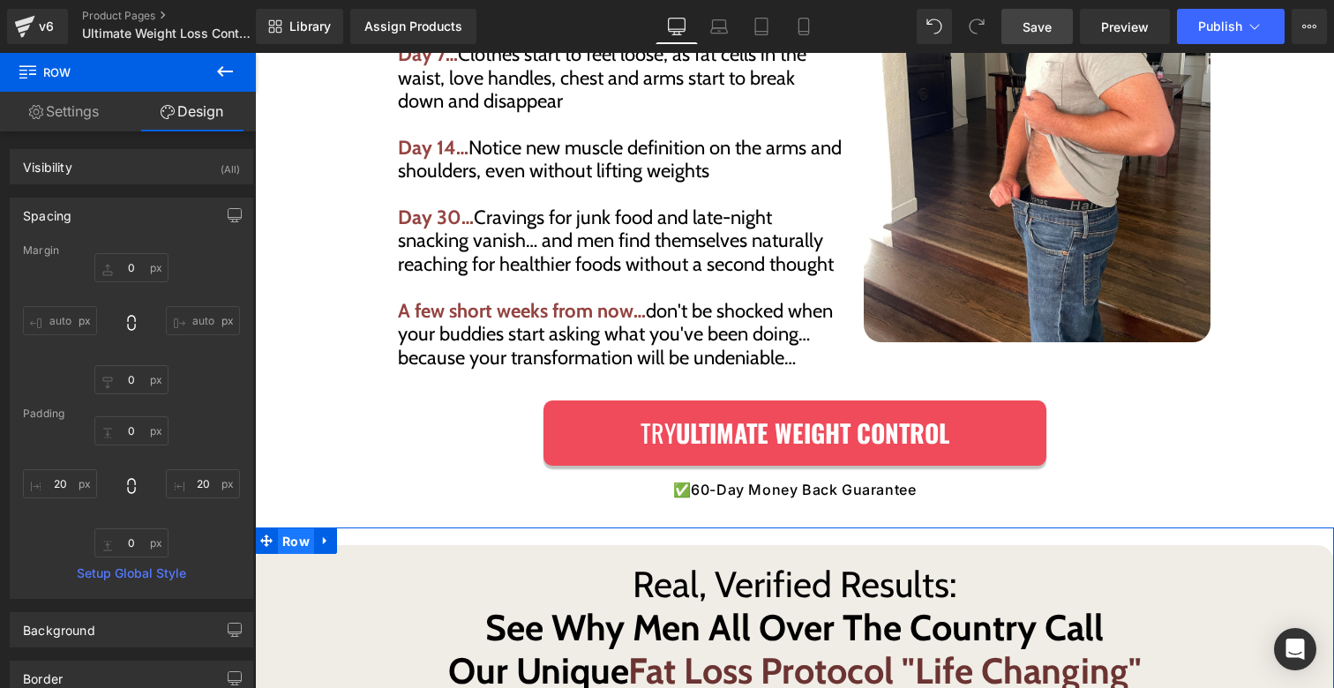
click at [293, 529] on span "Row" at bounding box center [296, 542] width 36 height 26
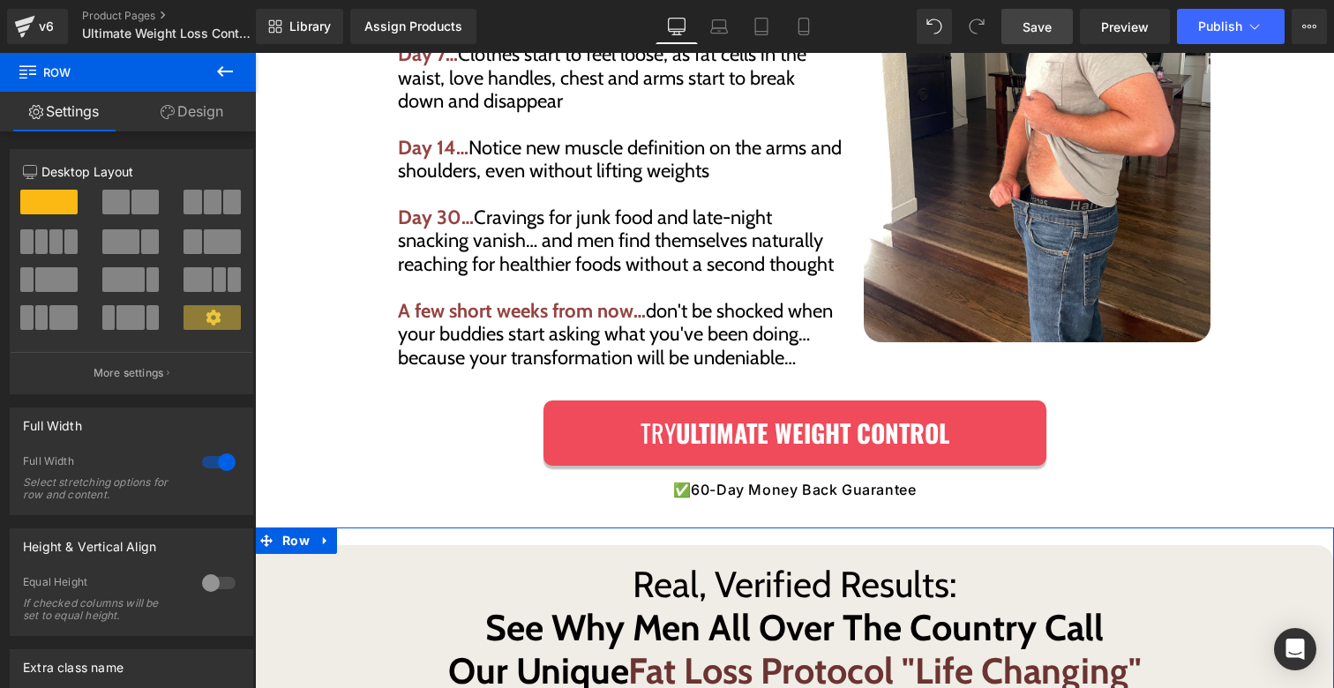
click at [192, 112] on link "Design" at bounding box center [192, 112] width 128 height 40
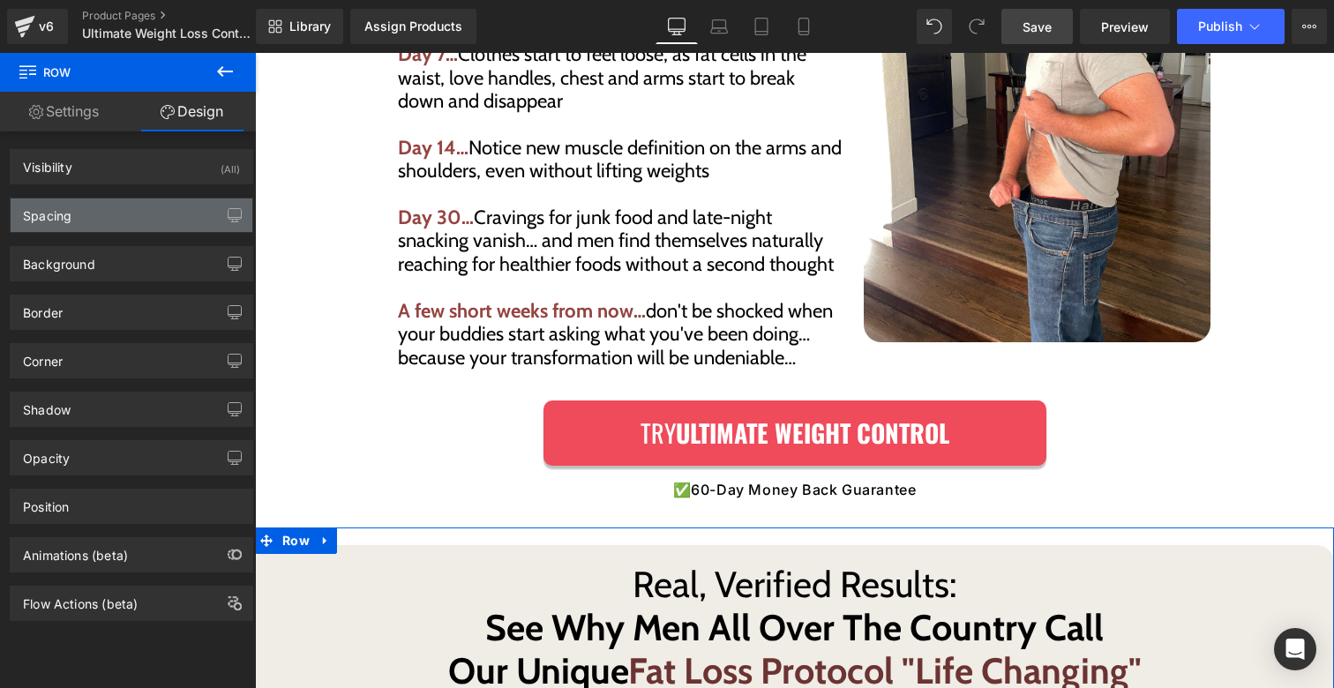
click at [130, 206] on div "Spacing" at bounding box center [132, 216] width 242 height 34
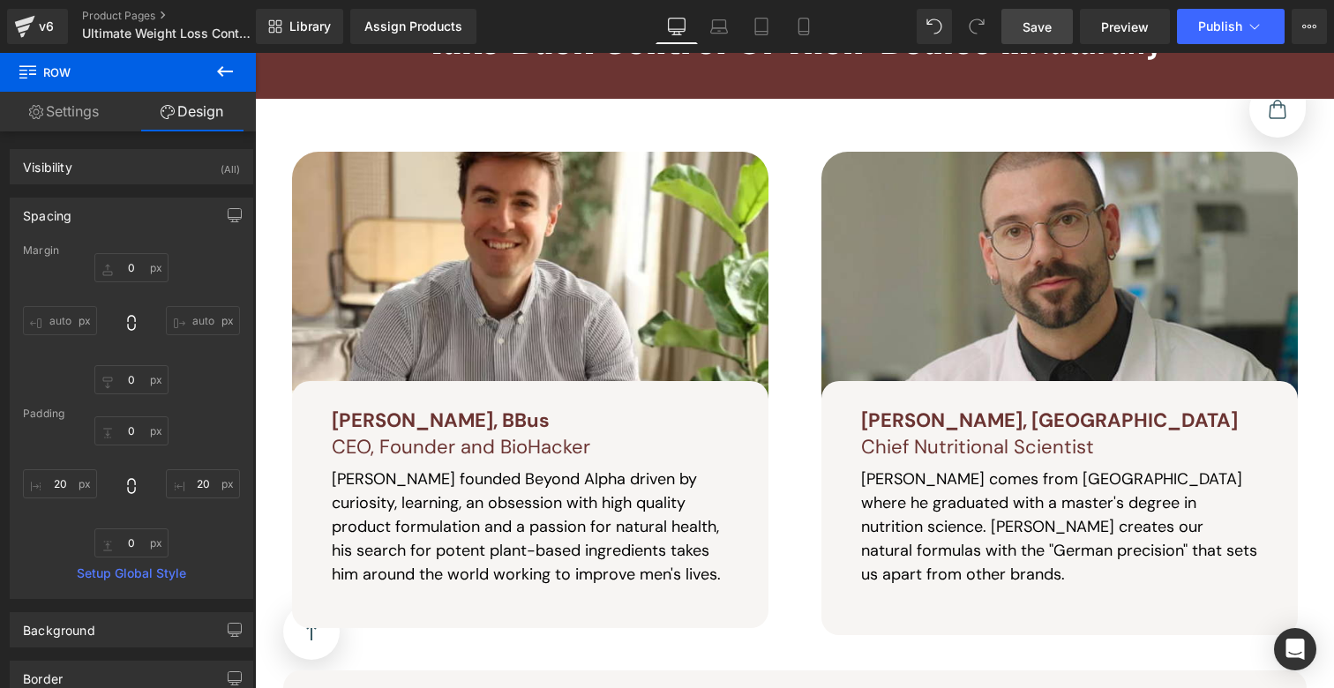
scroll to position [8581, 0]
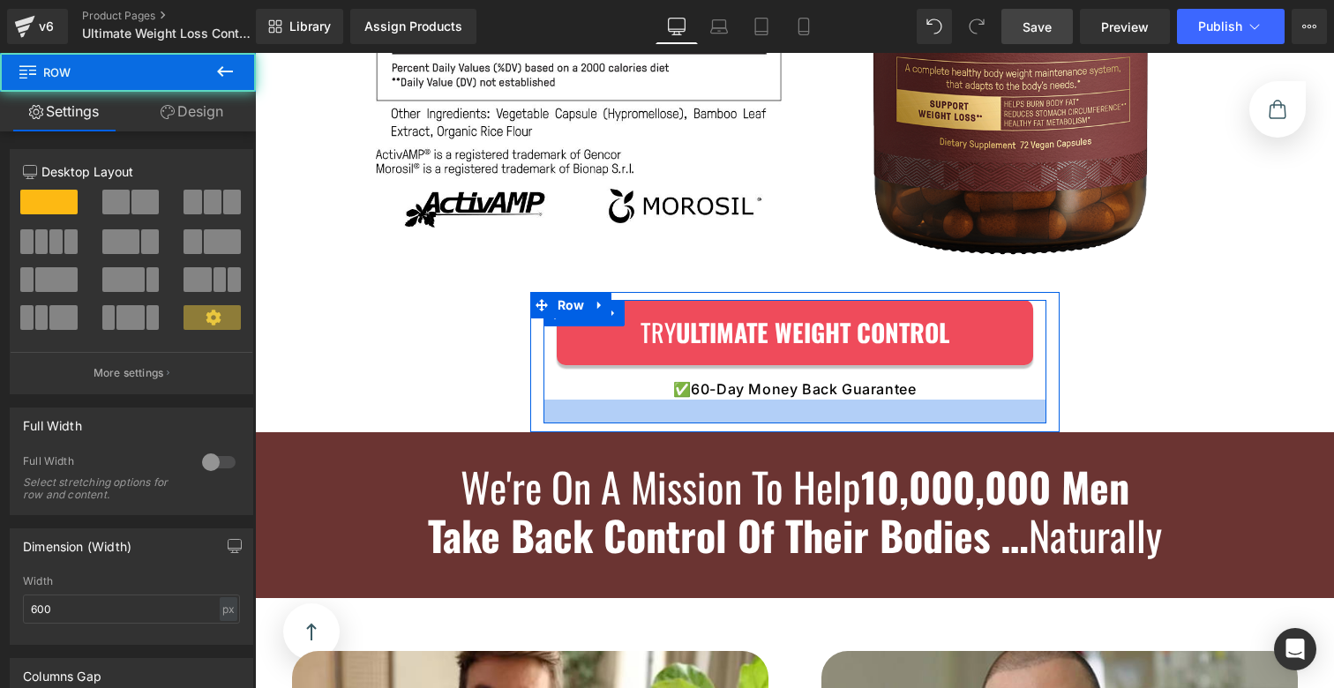
click at [670, 400] on div at bounding box center [795, 412] width 503 height 24
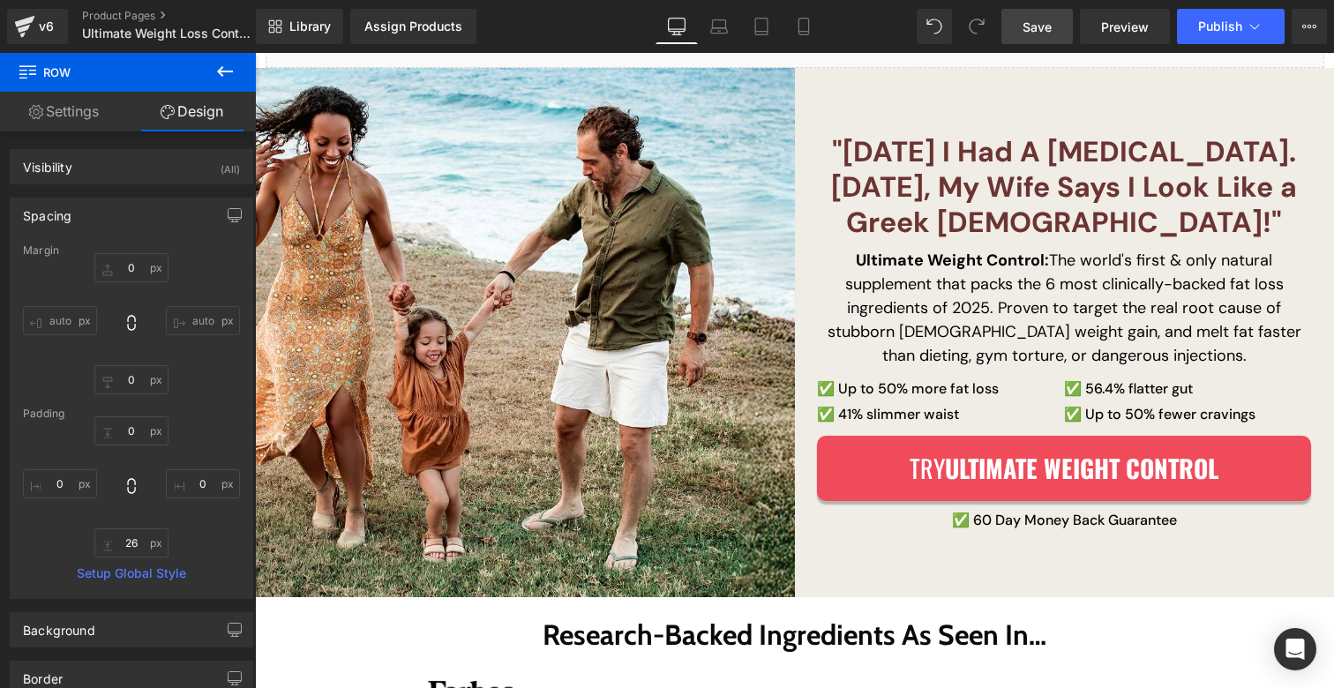
scroll to position [0, 0]
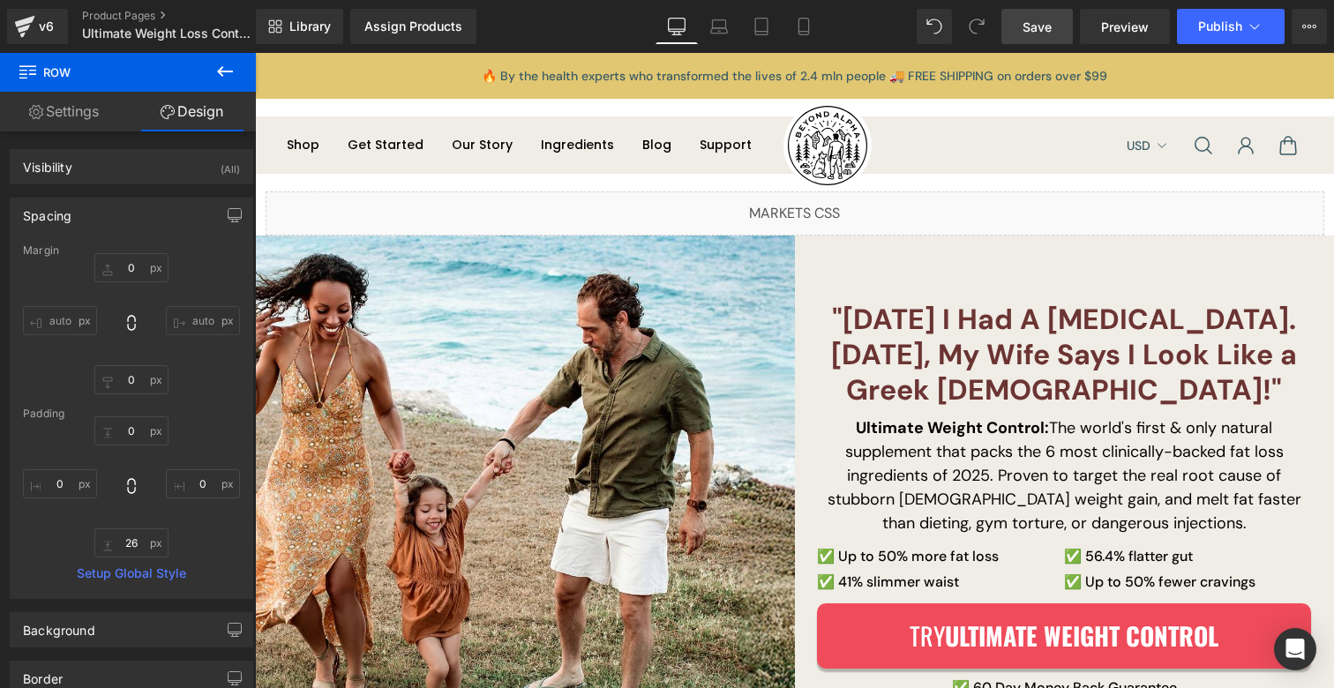
click at [1049, 37] on link "Save" at bounding box center [1037, 26] width 71 height 35
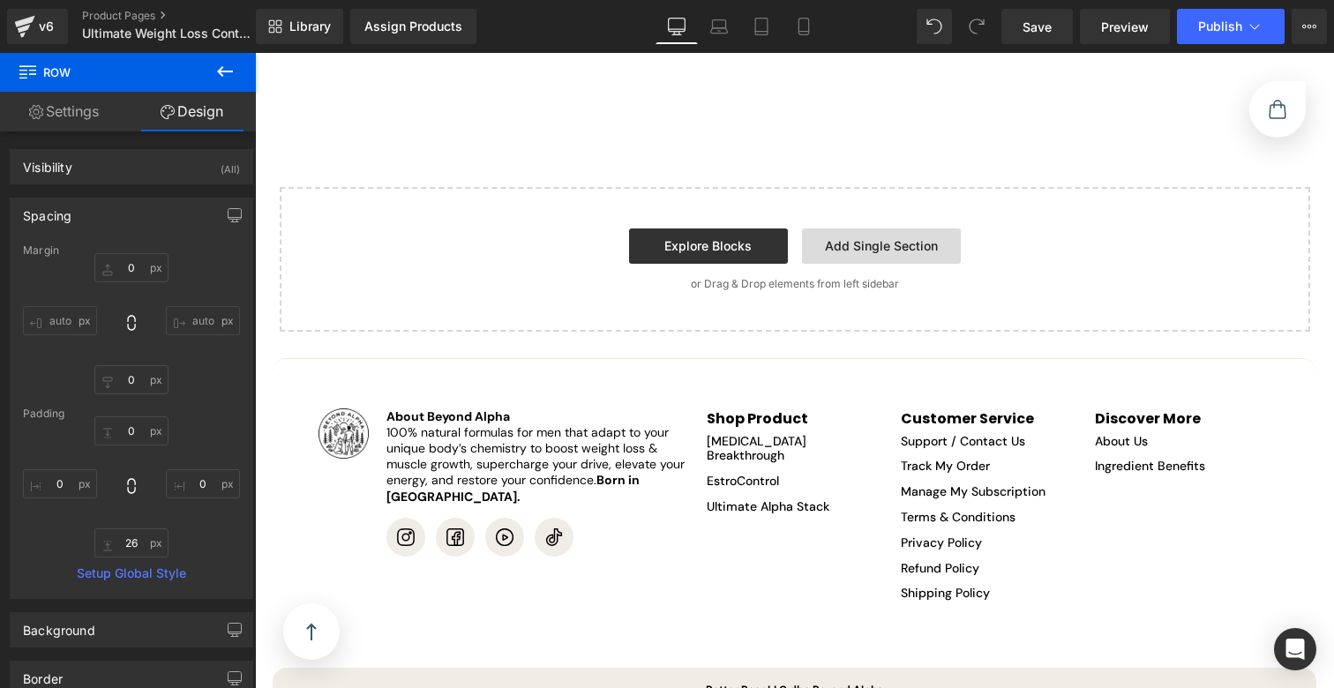
scroll to position [10671, 0]
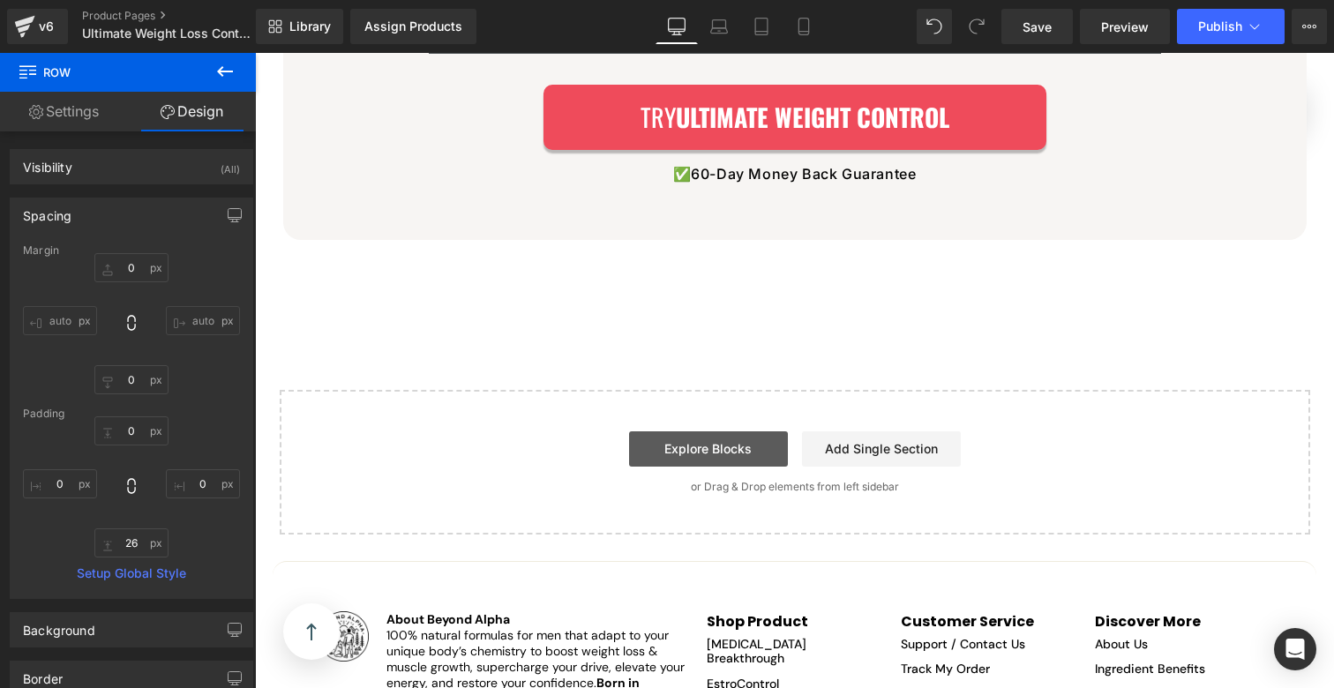
click at [701, 432] on link "Explore Blocks" at bounding box center [708, 449] width 159 height 35
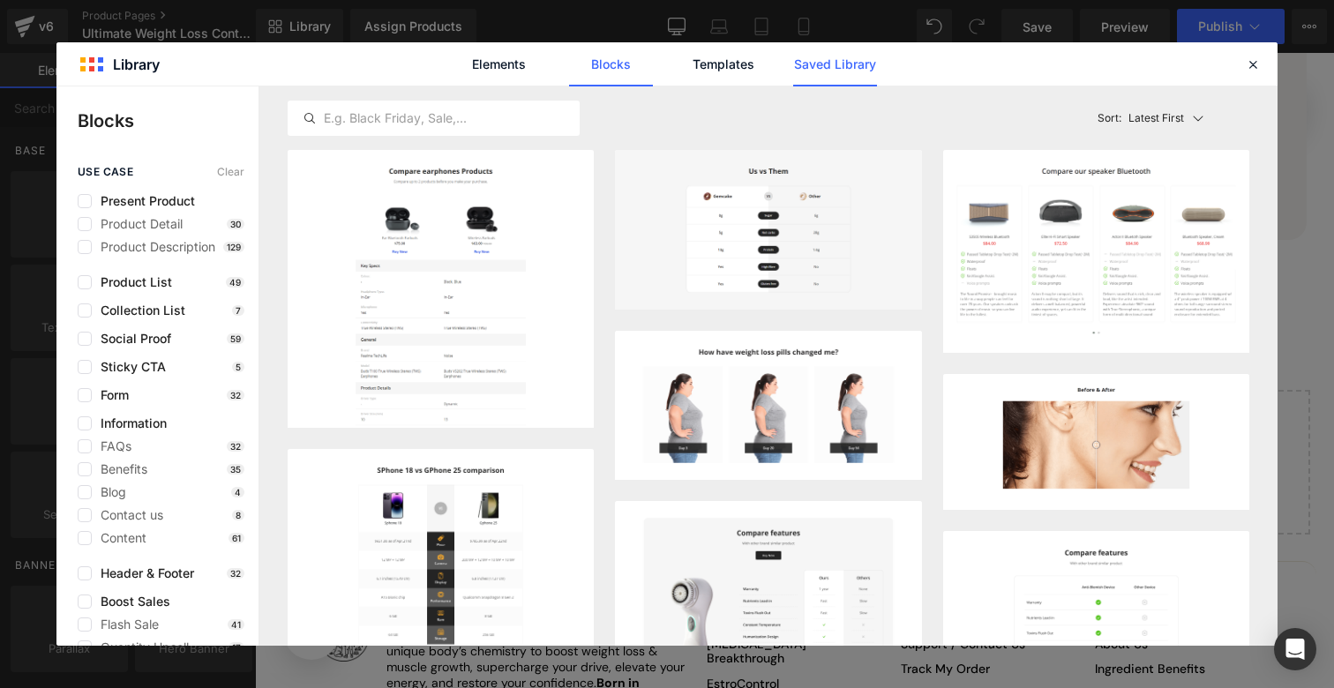
click at [816, 62] on link "Saved Library" at bounding box center [835, 64] width 84 height 44
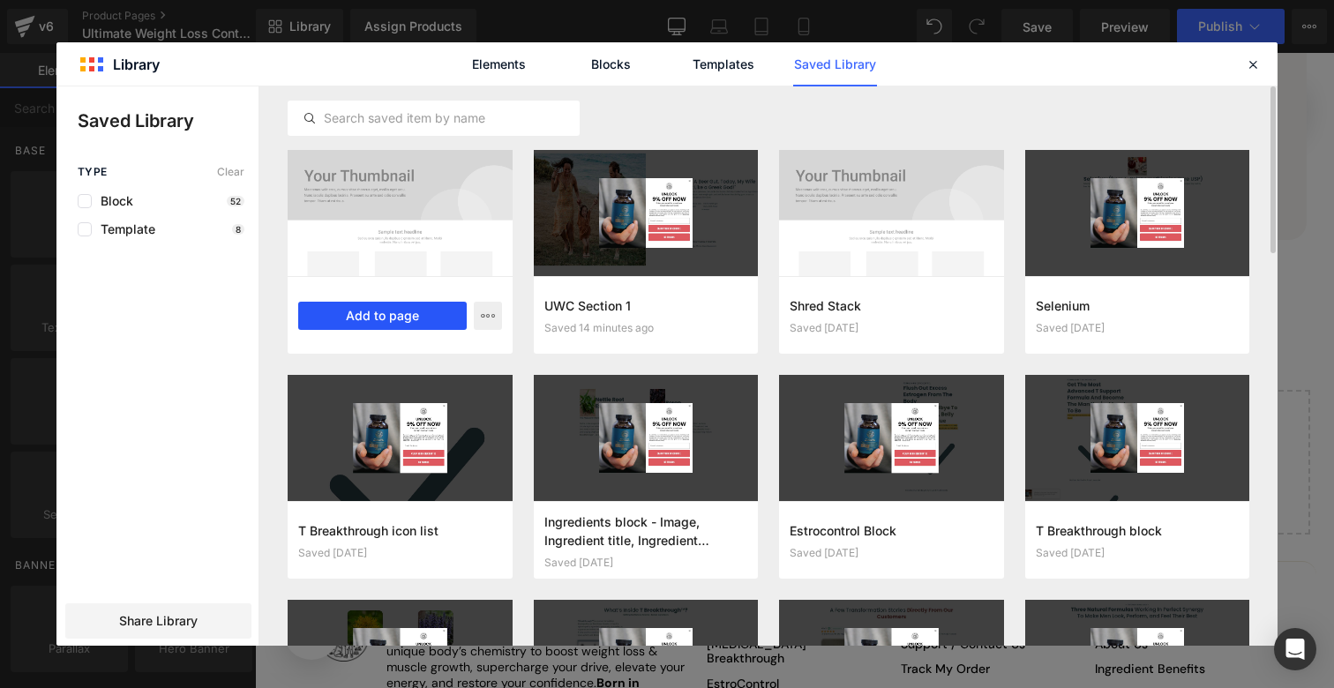
click at [401, 312] on button "Add to page" at bounding box center [382, 316] width 169 height 28
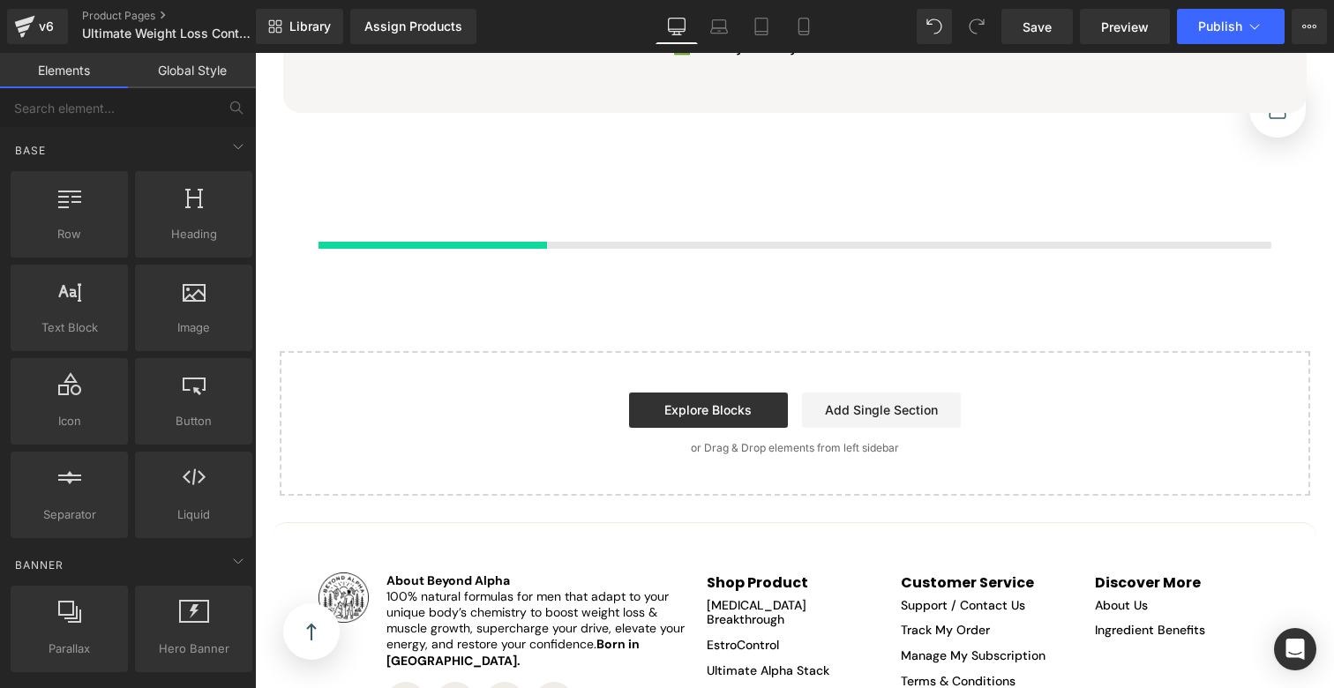
scroll to position [10800, 0]
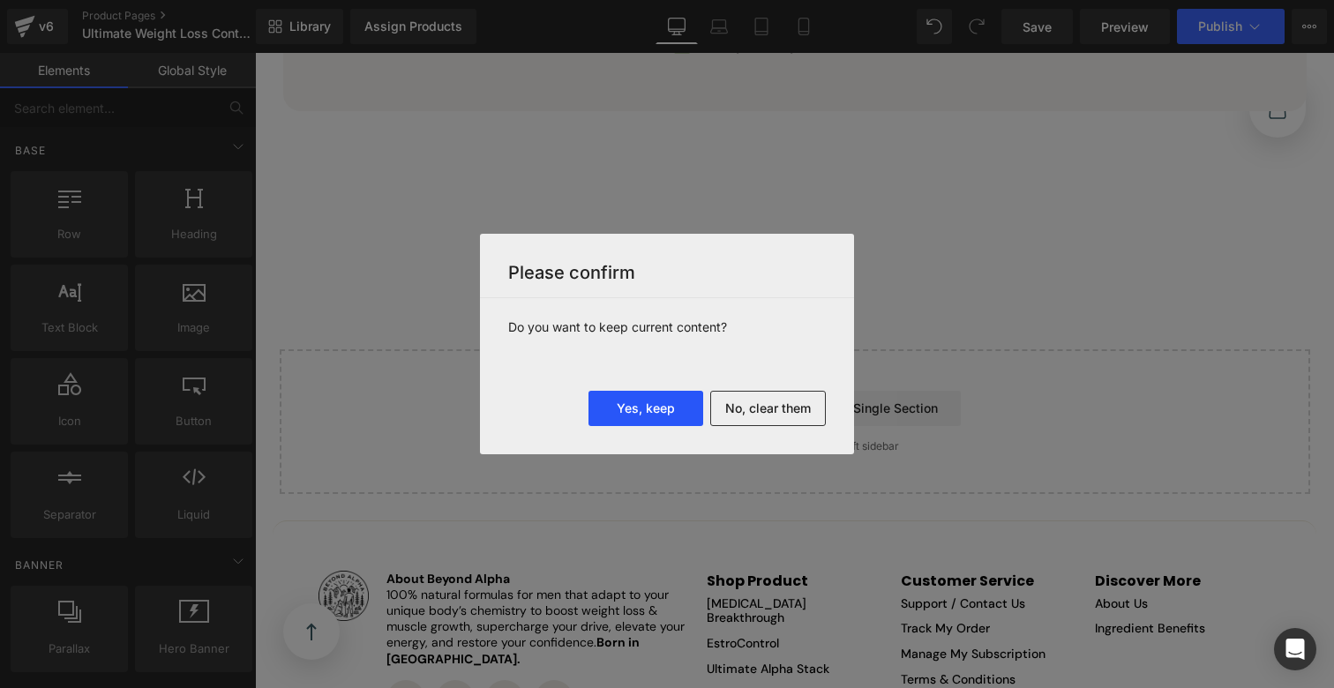
click at [633, 410] on button "Yes, keep" at bounding box center [646, 408] width 115 height 35
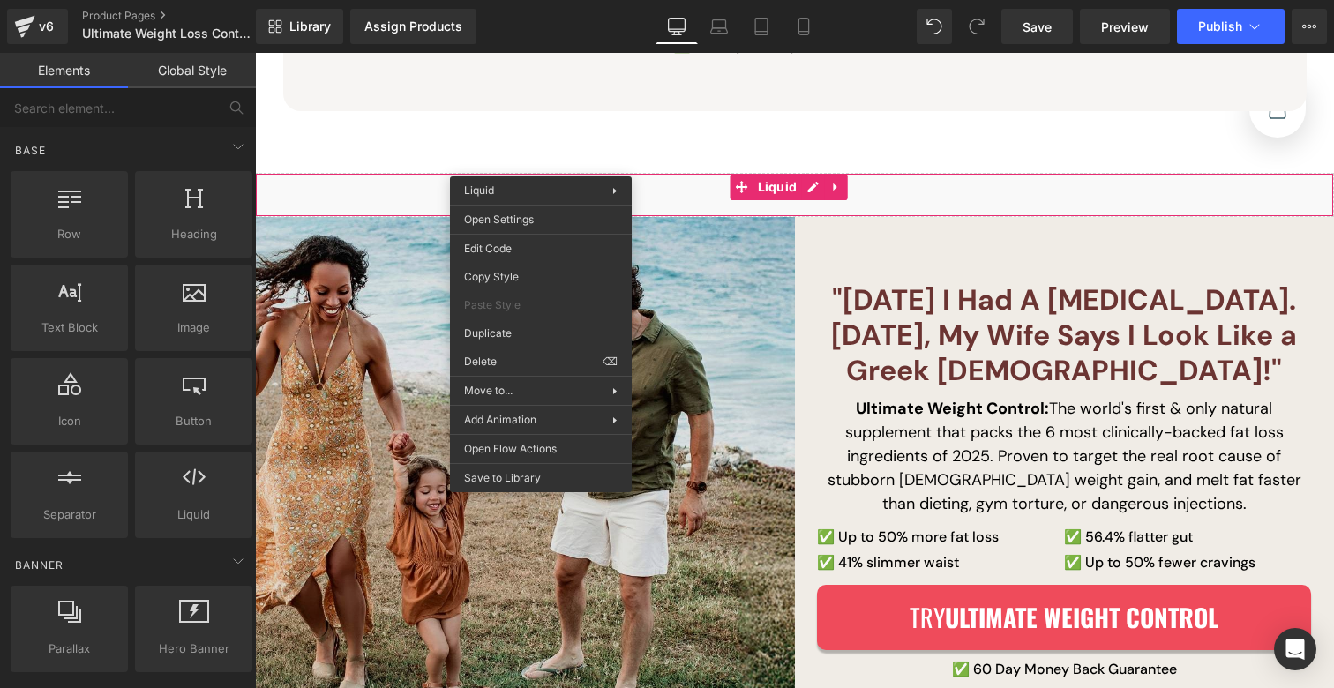
drag, startPoint x: 785, startPoint y: 402, endPoint x: 530, endPoint y: 350, distance: 259.3
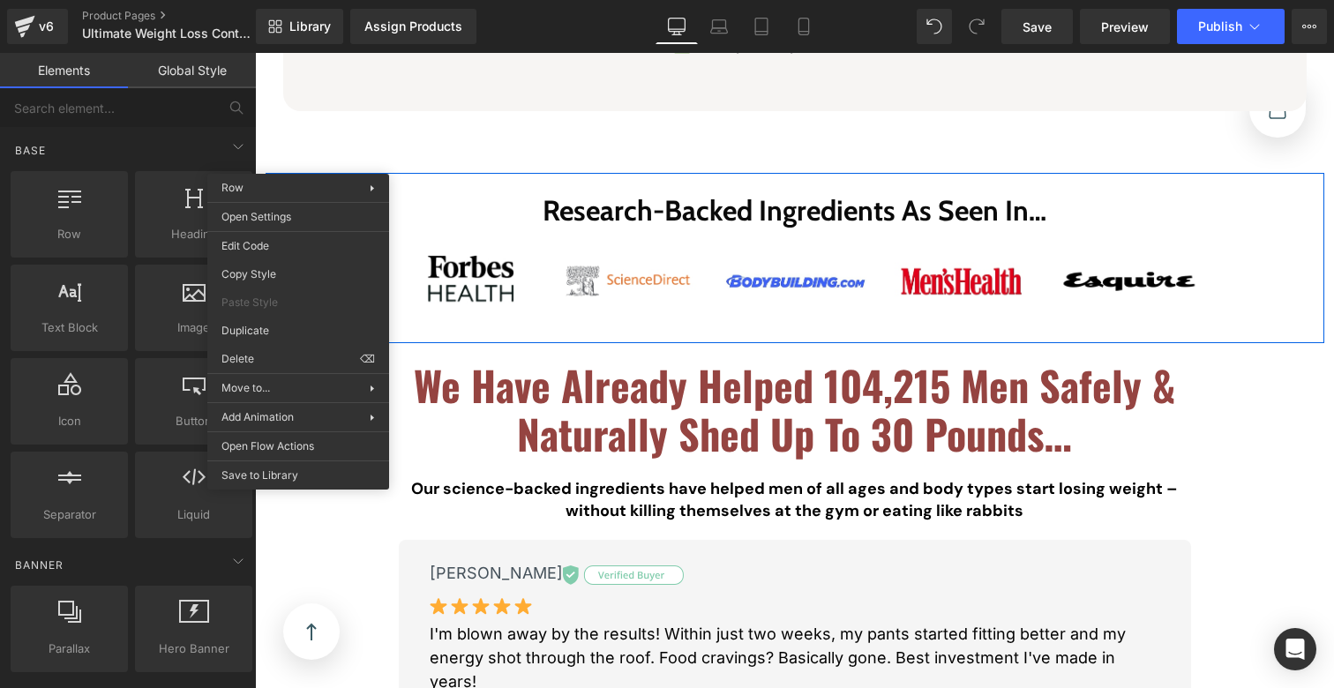
drag, startPoint x: 552, startPoint y: 407, endPoint x: 303, endPoint y: 327, distance: 261.5
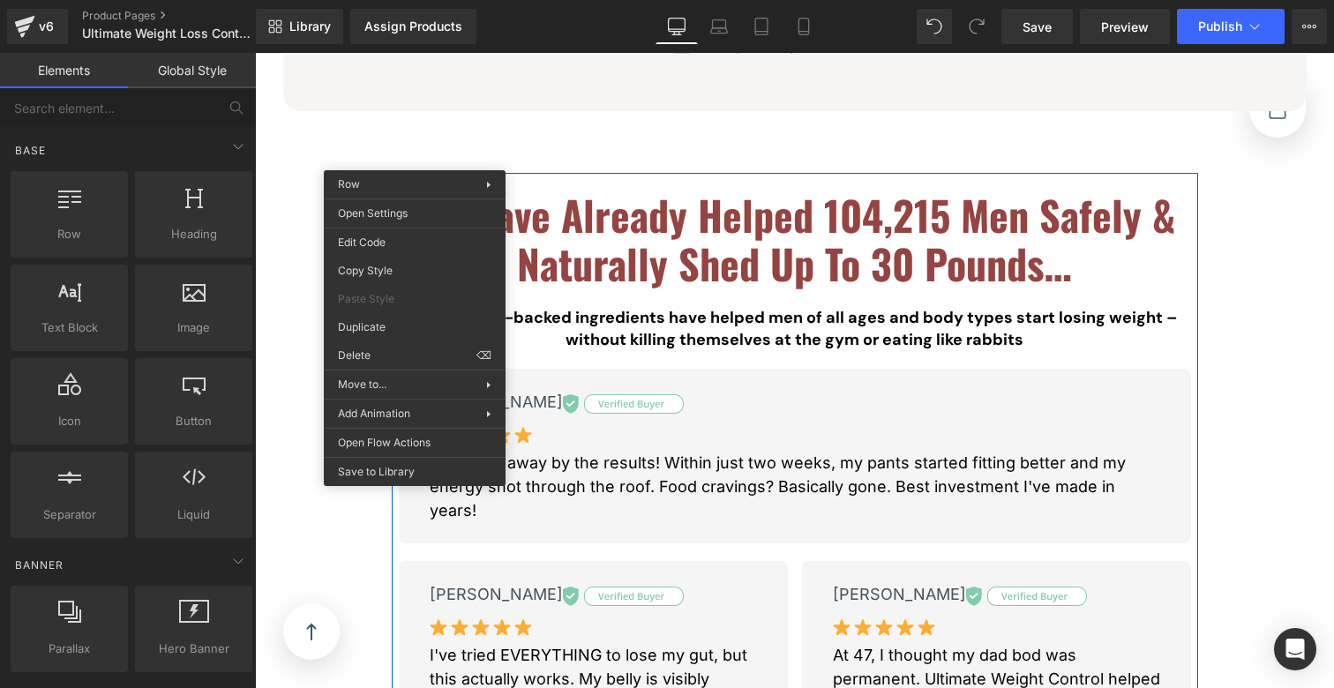
drag, startPoint x: 650, startPoint y: 404, endPoint x: 402, endPoint y: 327, distance: 260.5
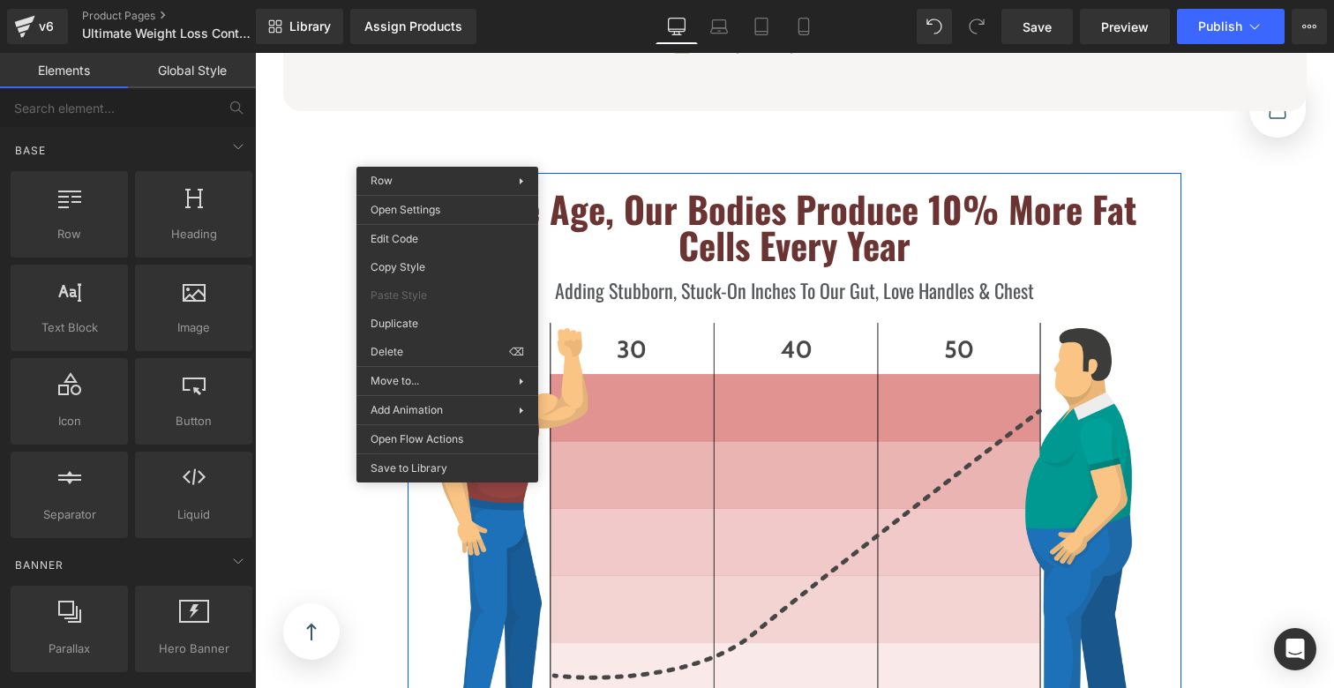
drag, startPoint x: 665, startPoint y: 403, endPoint x: 411, endPoint y: 348, distance: 259.3
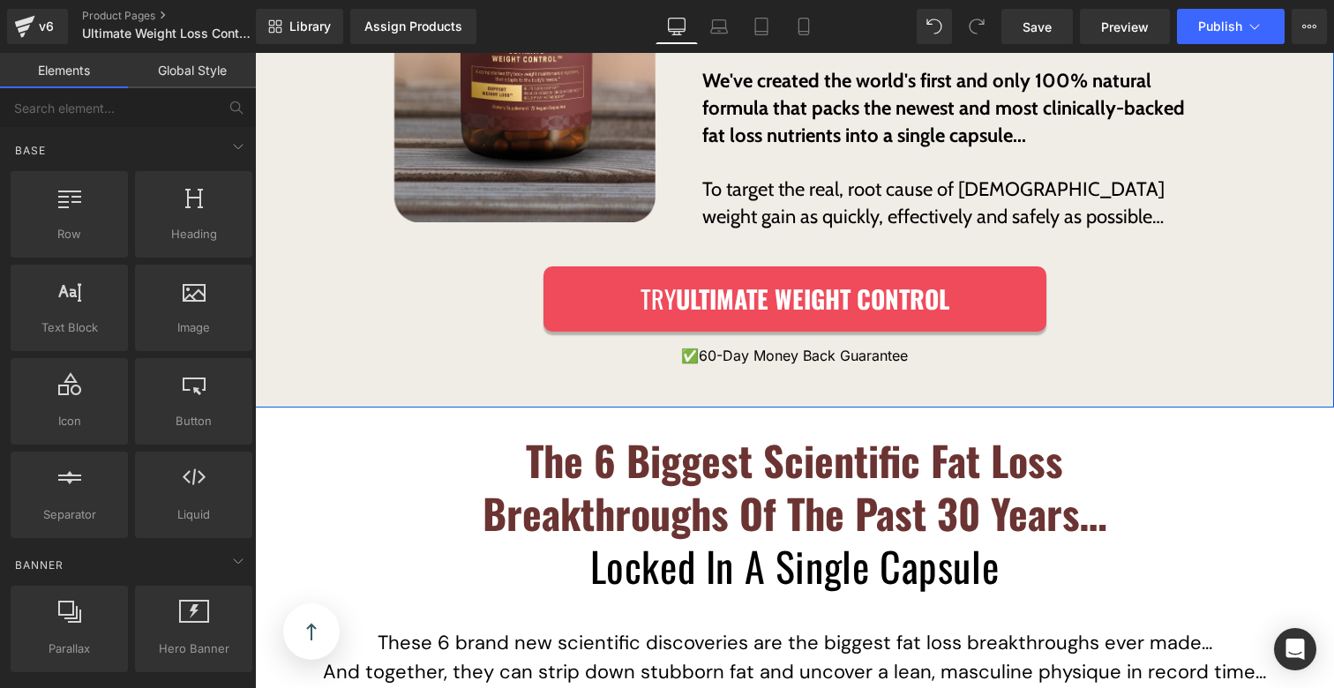
scroll to position [10799, 0]
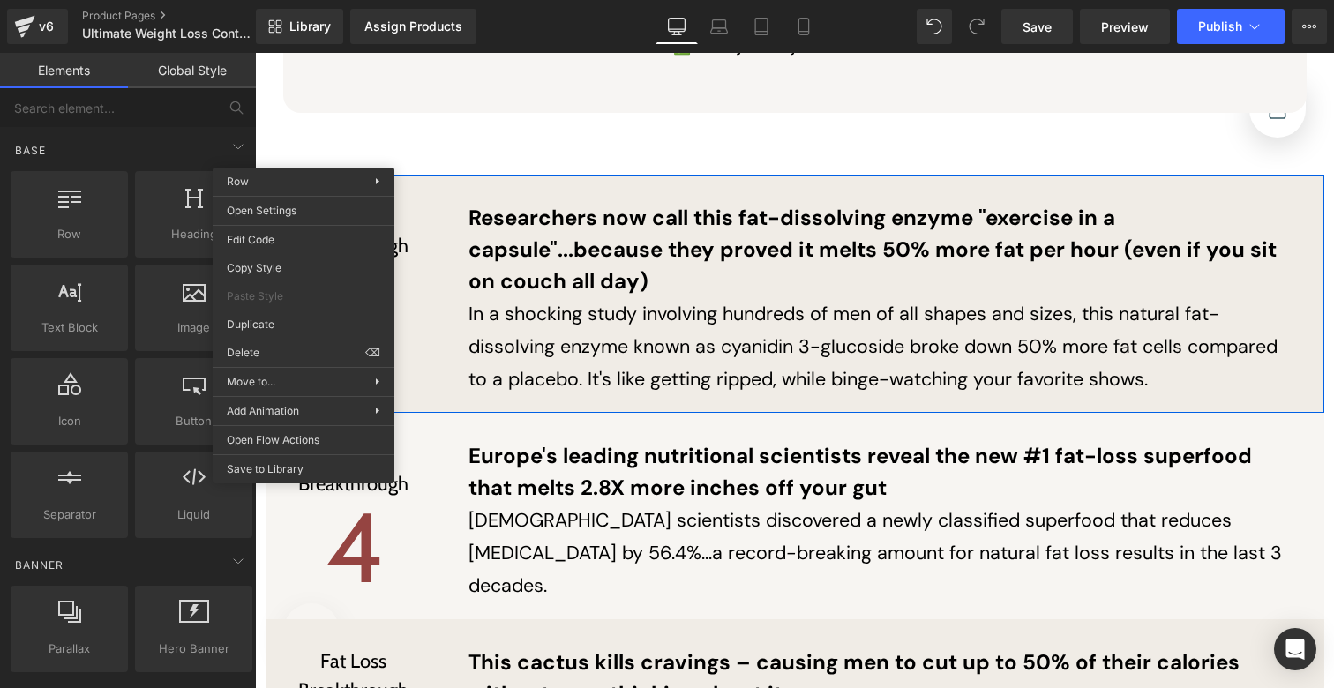
drag, startPoint x: 571, startPoint y: 395, endPoint x: 316, endPoint y: 343, distance: 260.3
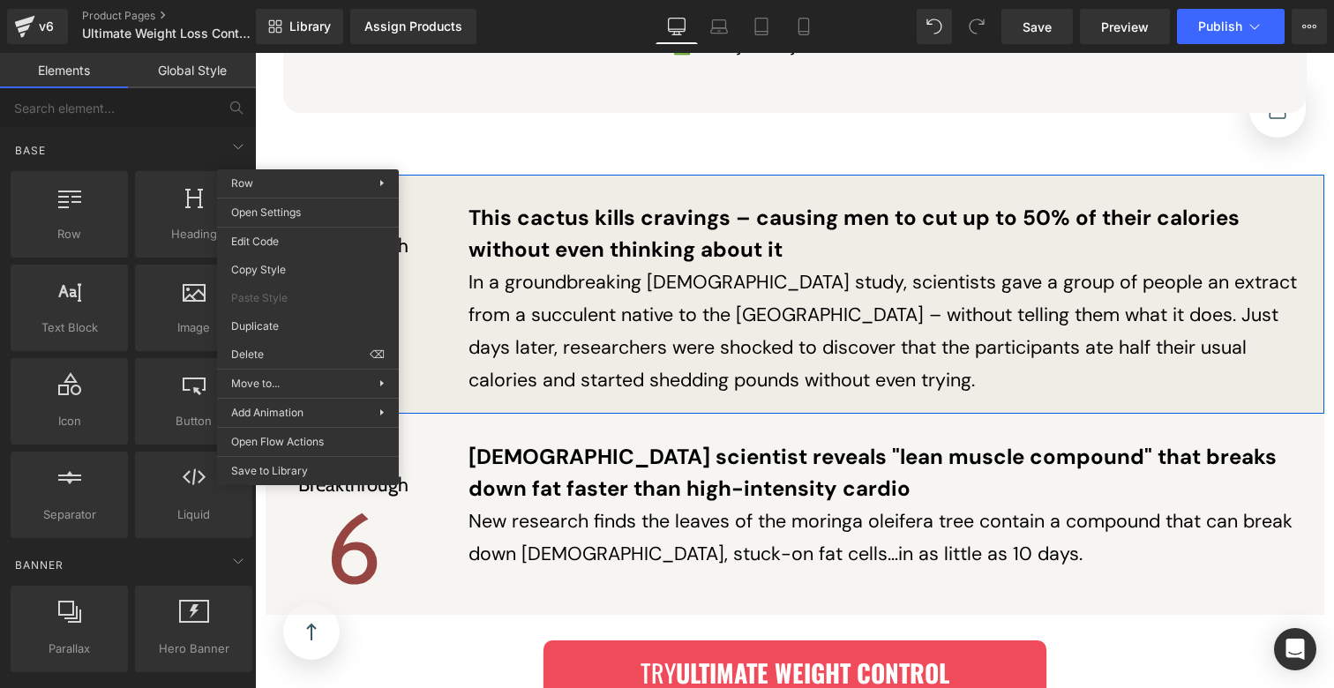
drag, startPoint x: 308, startPoint y: 156, endPoint x: 307, endPoint y: 165, distance: 8.9
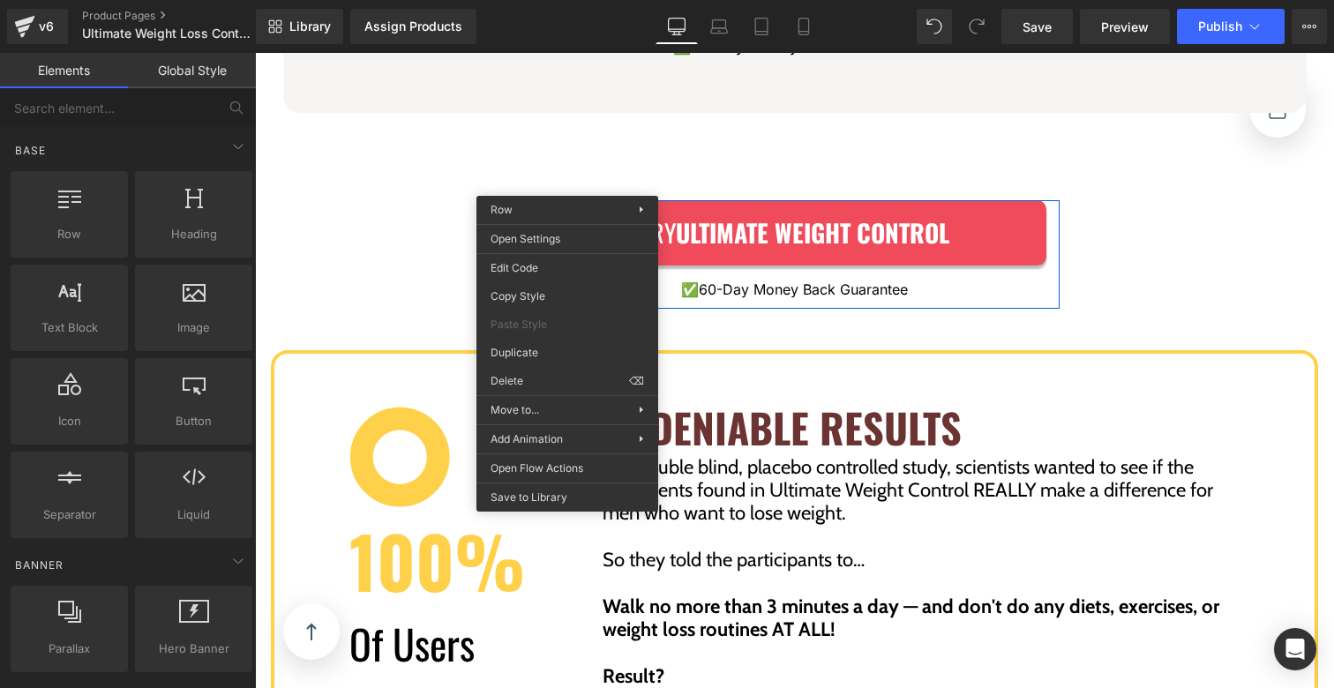
drag, startPoint x: 793, startPoint y: 427, endPoint x: 537, endPoint y: 375, distance: 260.3
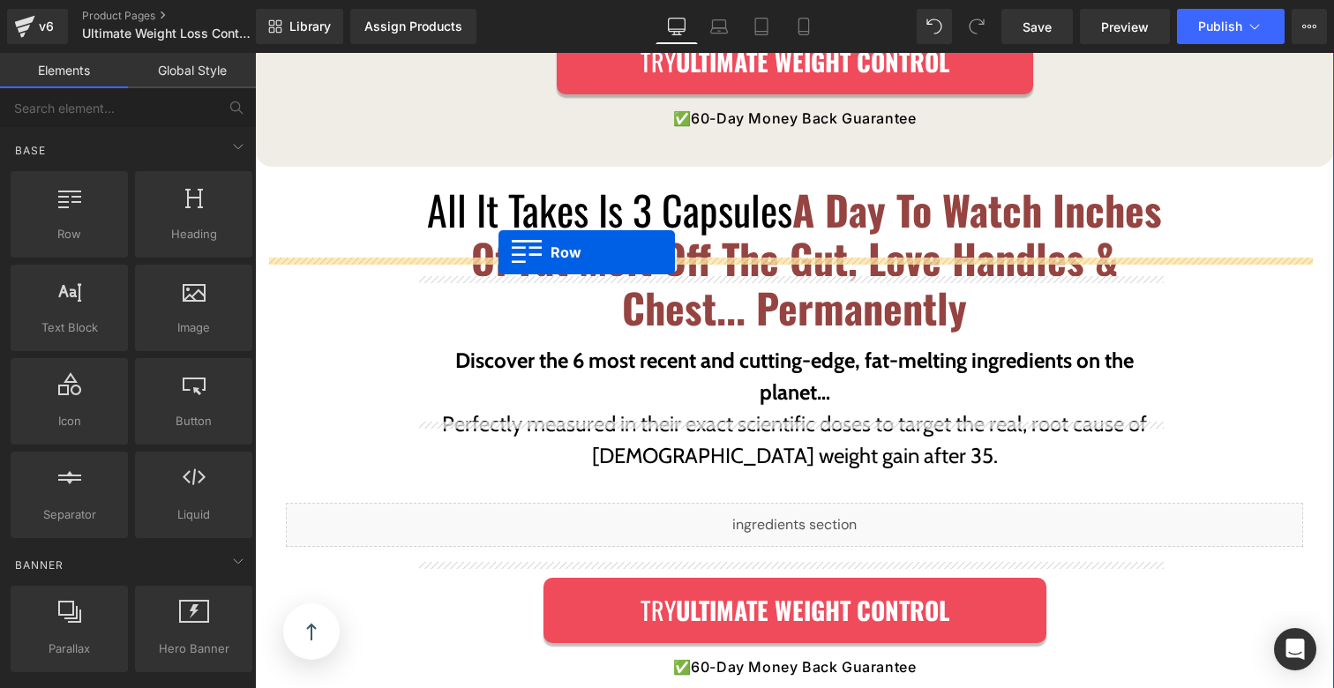
scroll to position [5281, 0]
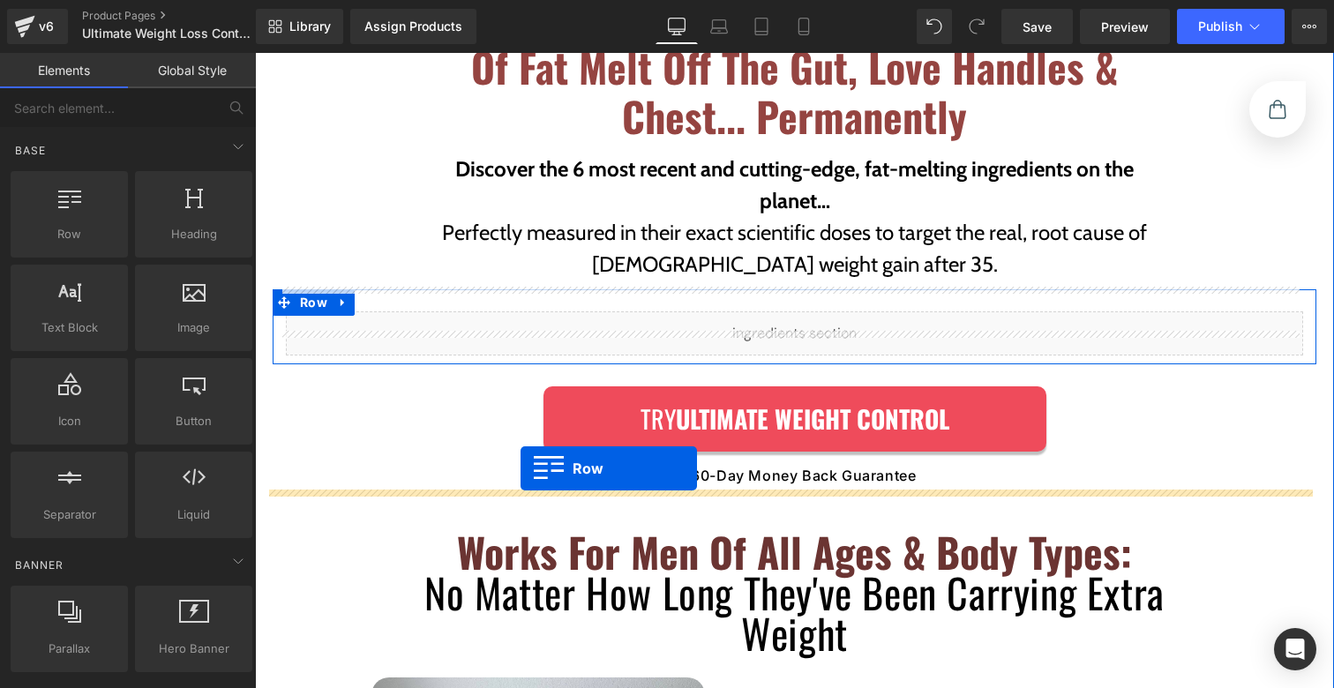
drag, startPoint x: 316, startPoint y: 185, endPoint x: 522, endPoint y: 468, distance: 349.4
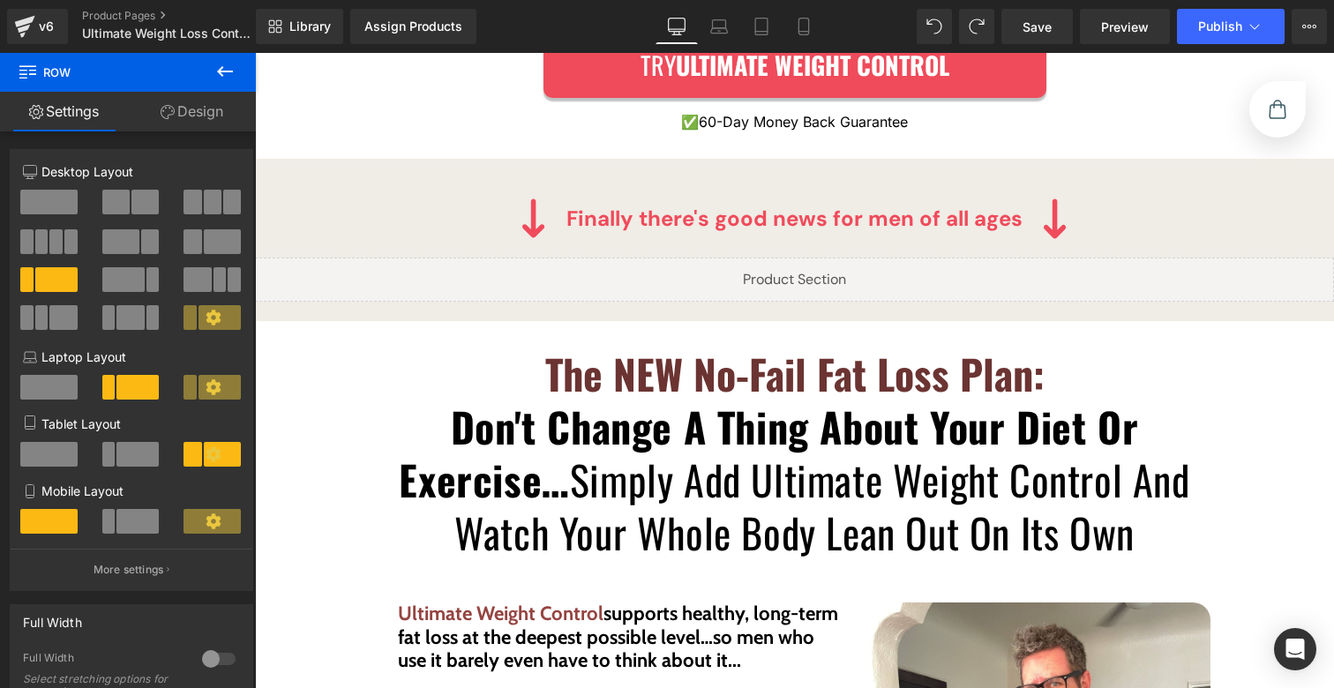
scroll to position [3549, 0]
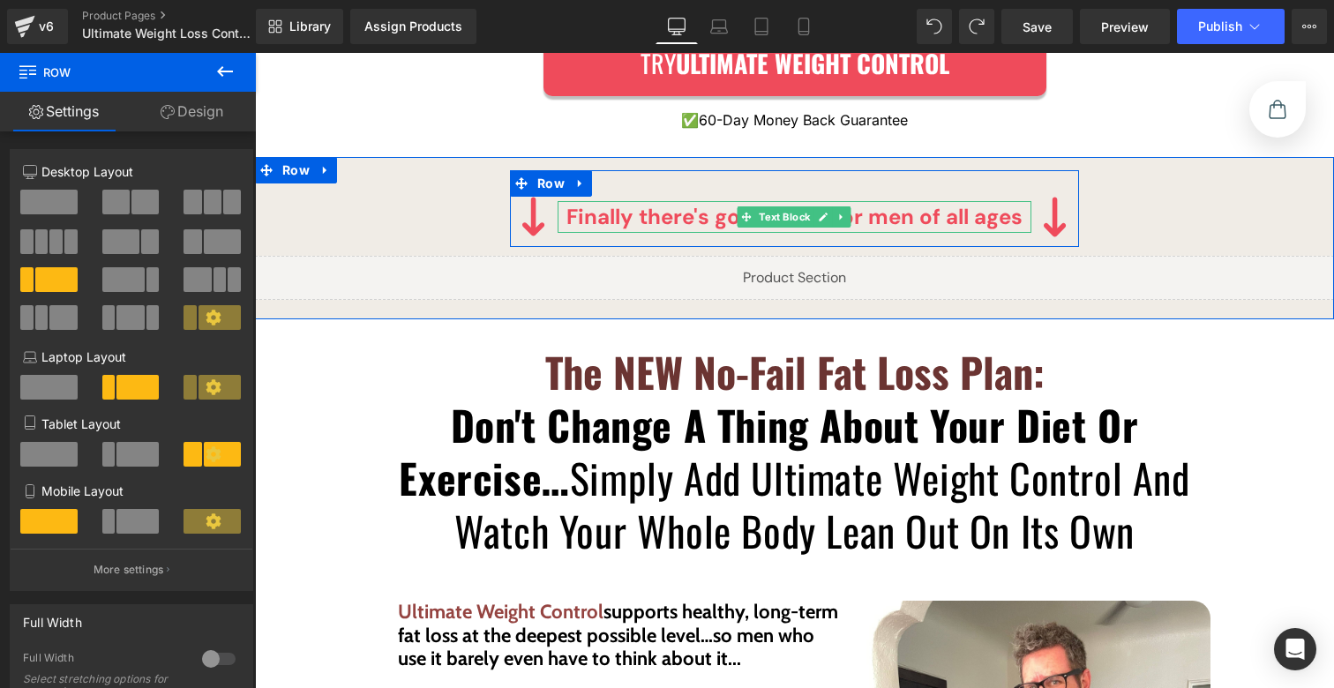
click at [898, 201] on p "Finally there's good news for men of all ages" at bounding box center [795, 217] width 474 height 32
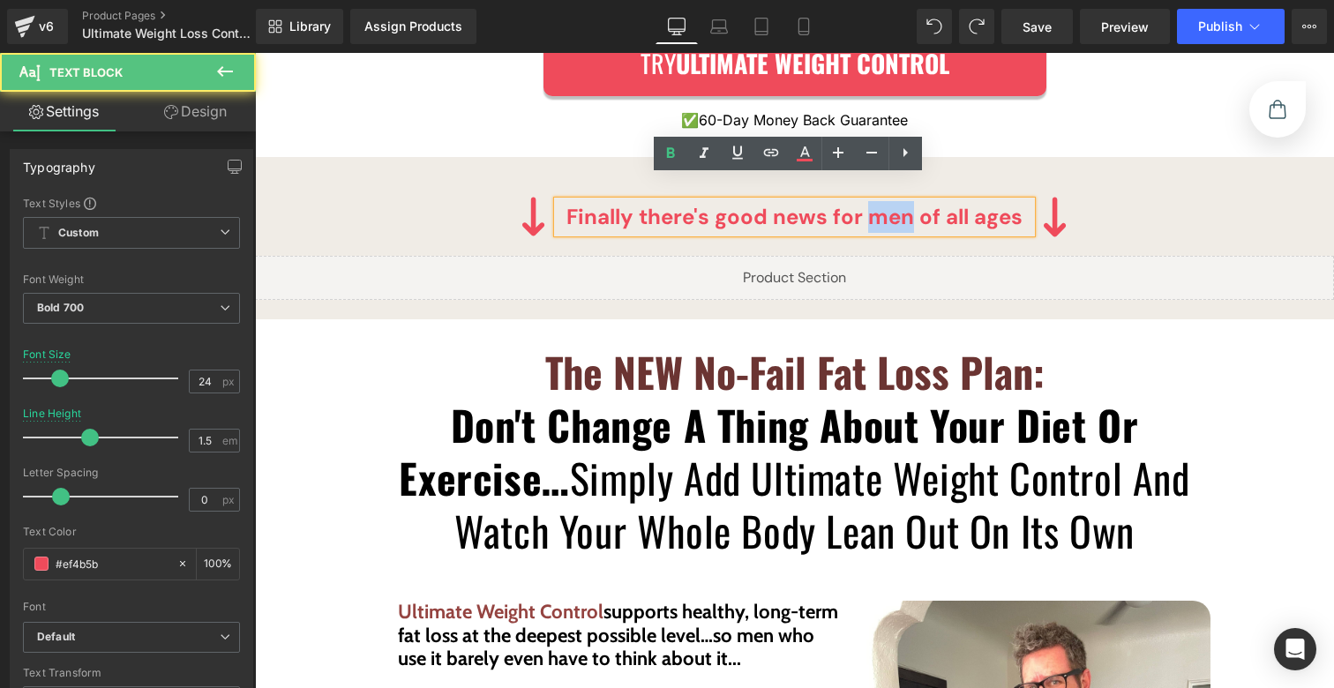
click at [898, 201] on p "Finally there's good news for men of all ages" at bounding box center [795, 217] width 474 height 32
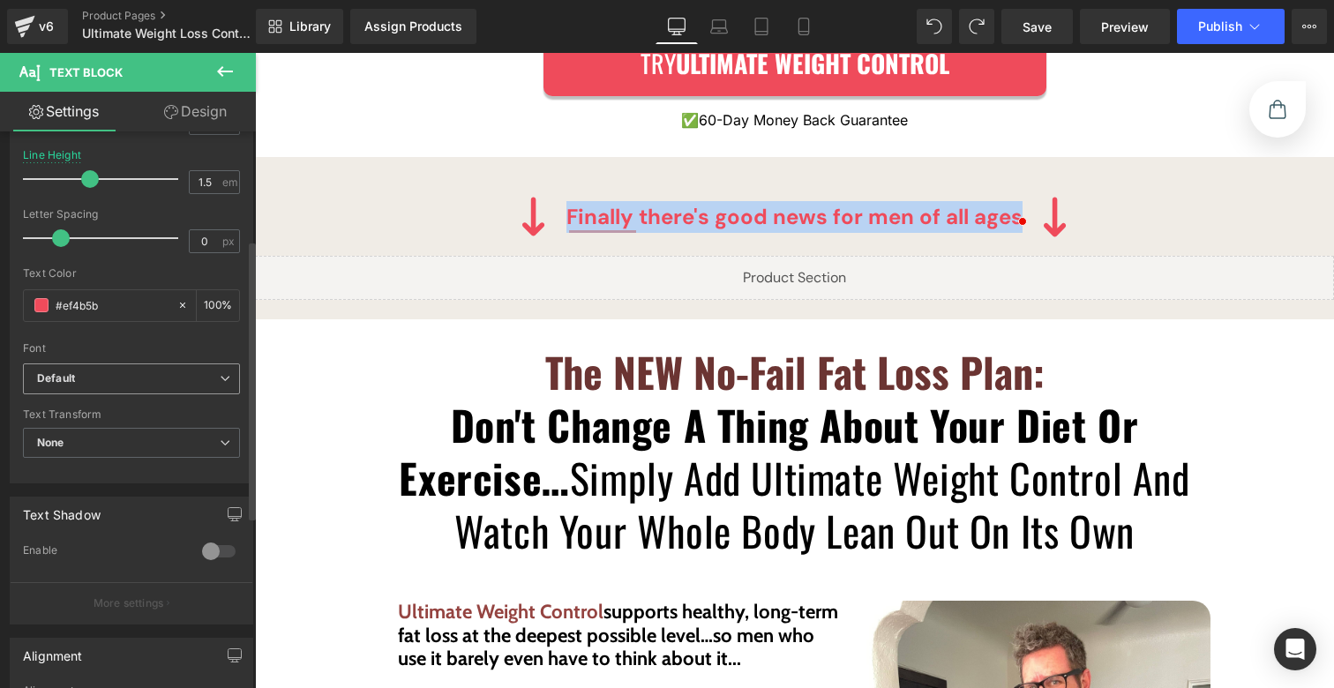
scroll to position [301, 0]
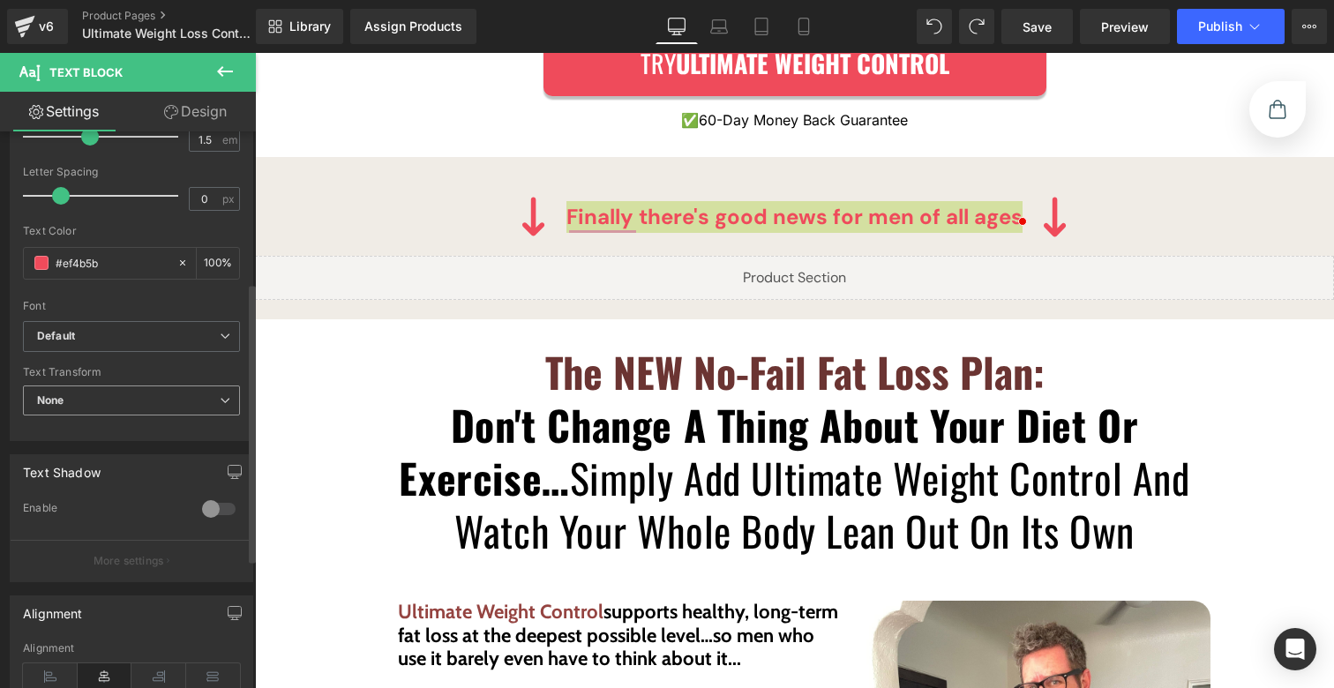
click at [116, 392] on span "None" at bounding box center [131, 401] width 217 height 31
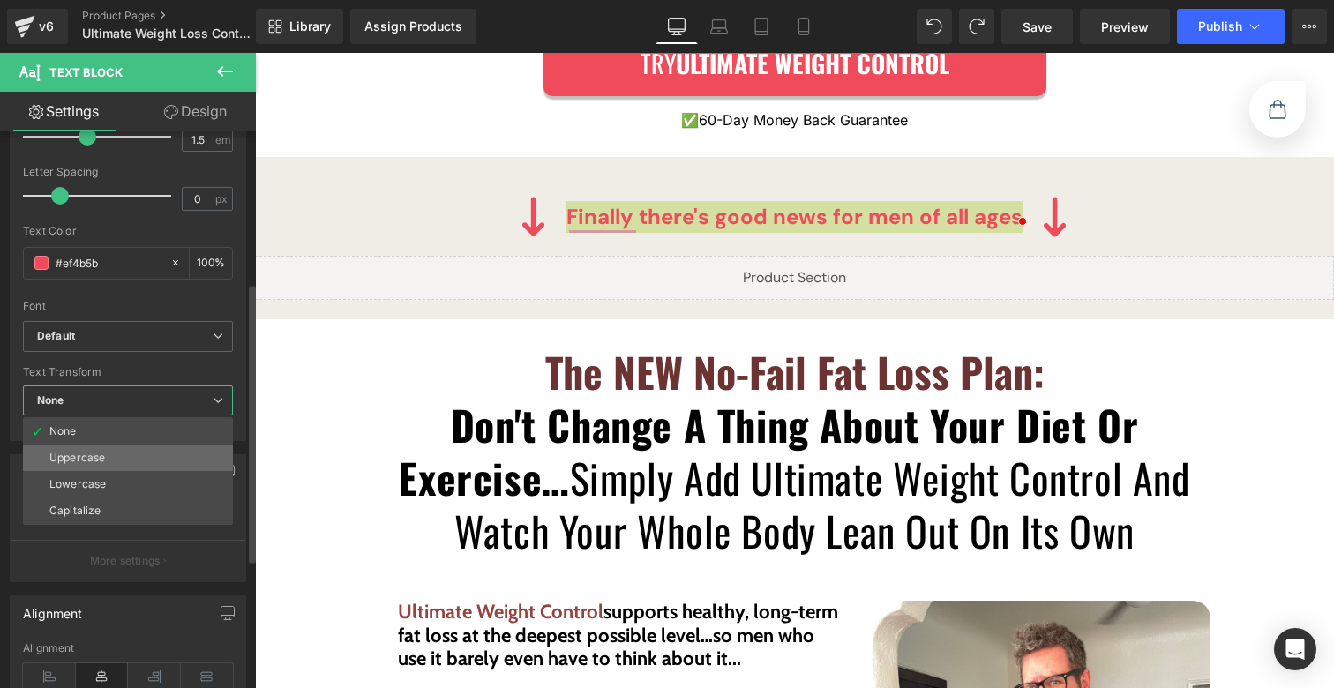
click at [115, 458] on li "Uppercase" at bounding box center [128, 458] width 210 height 26
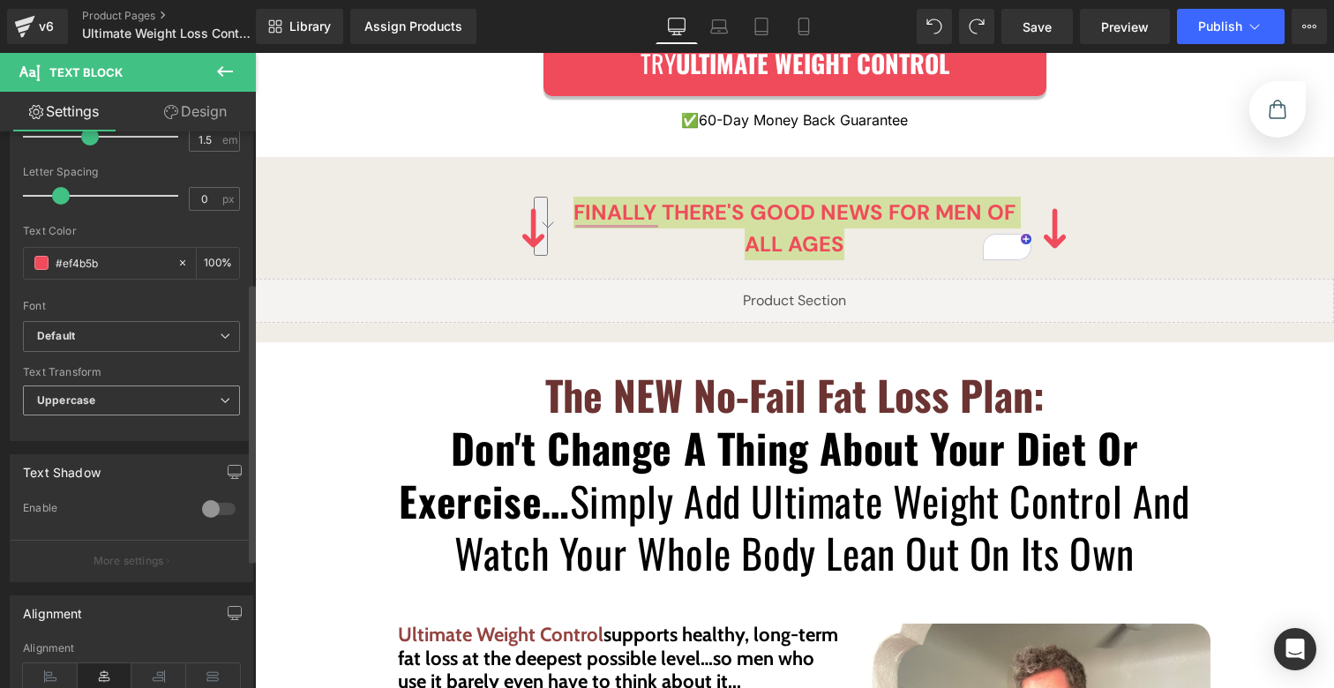
click at [117, 401] on span "Uppercase" at bounding box center [131, 401] width 217 height 31
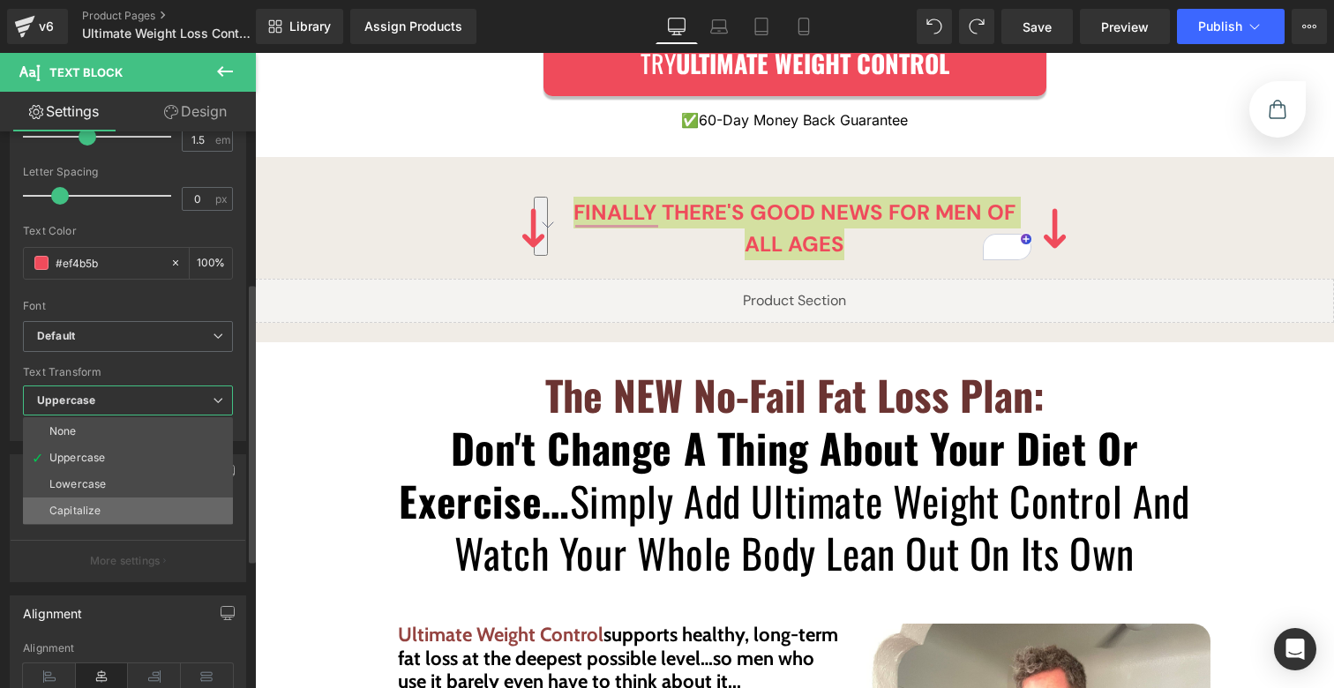
click at [109, 510] on li "Capitalize" at bounding box center [128, 511] width 210 height 26
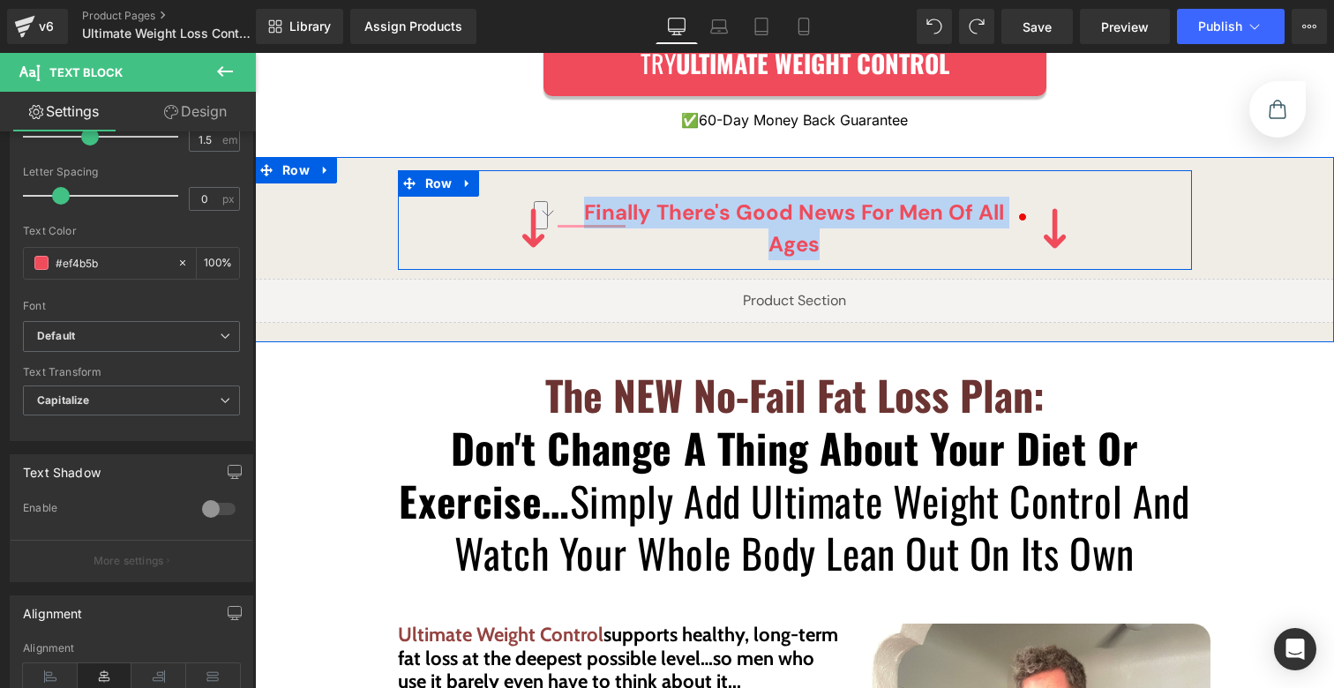
click at [1146, 192] on div "Image Finally there's good news for men of all ages Text Block Image Row" at bounding box center [795, 220] width 794 height 100
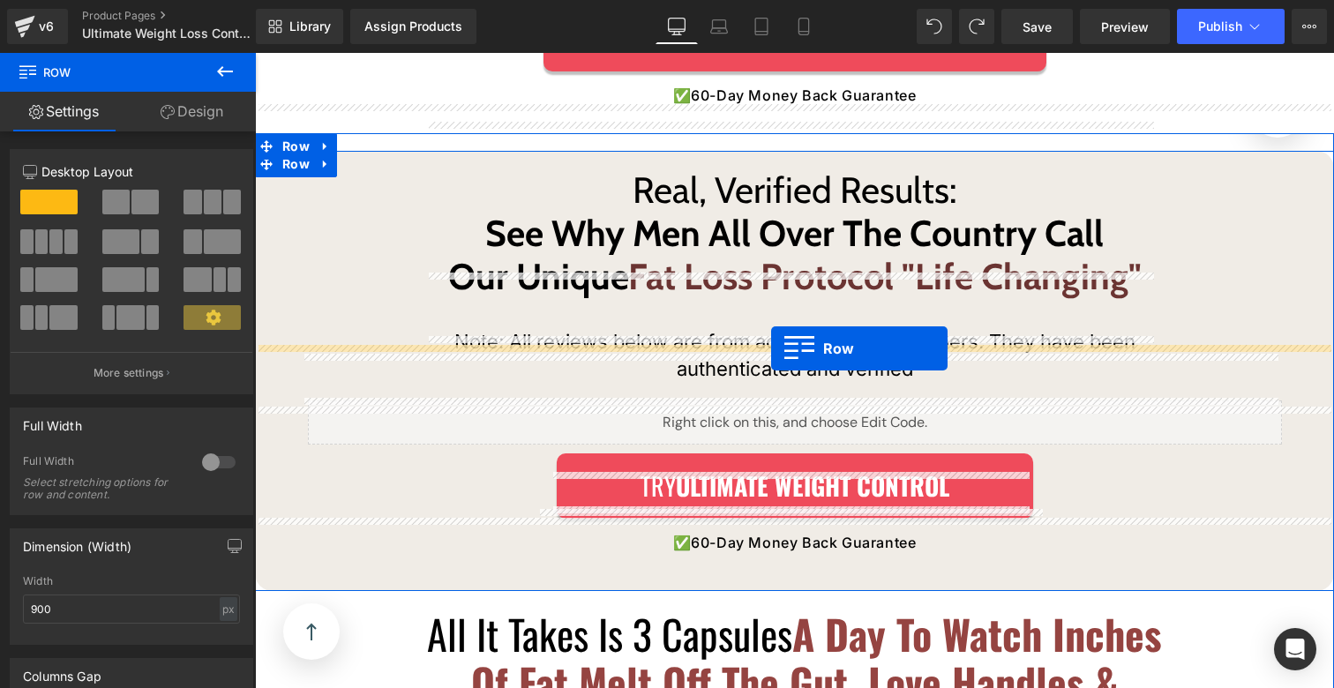
scroll to position [4343, 0]
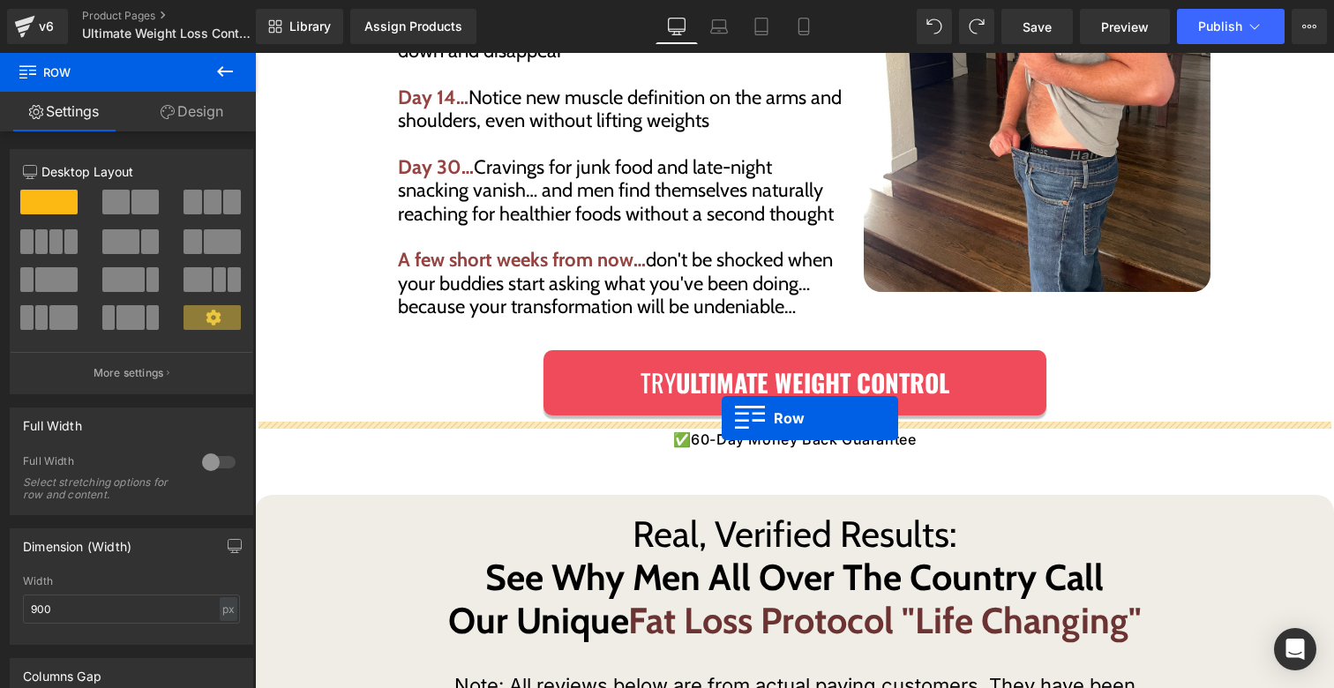
drag, startPoint x: 308, startPoint y: 281, endPoint x: 722, endPoint y: 418, distance: 436.2
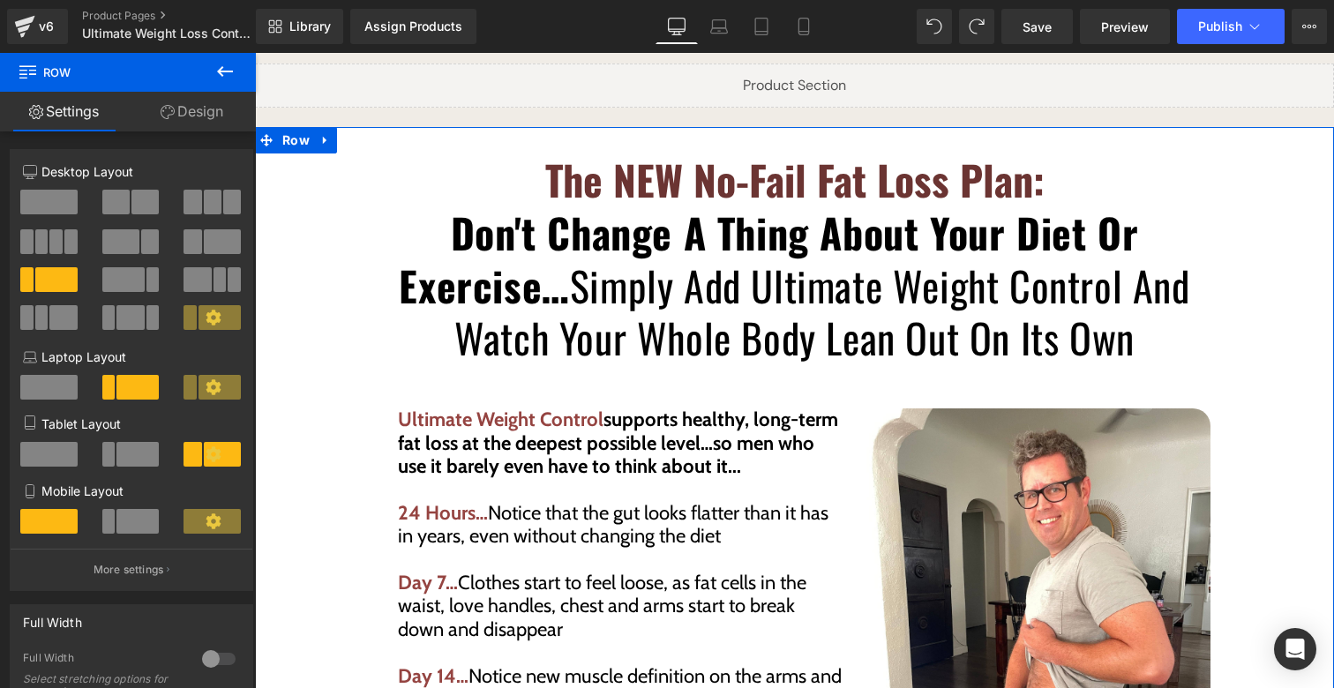
scroll to position [3736, 0]
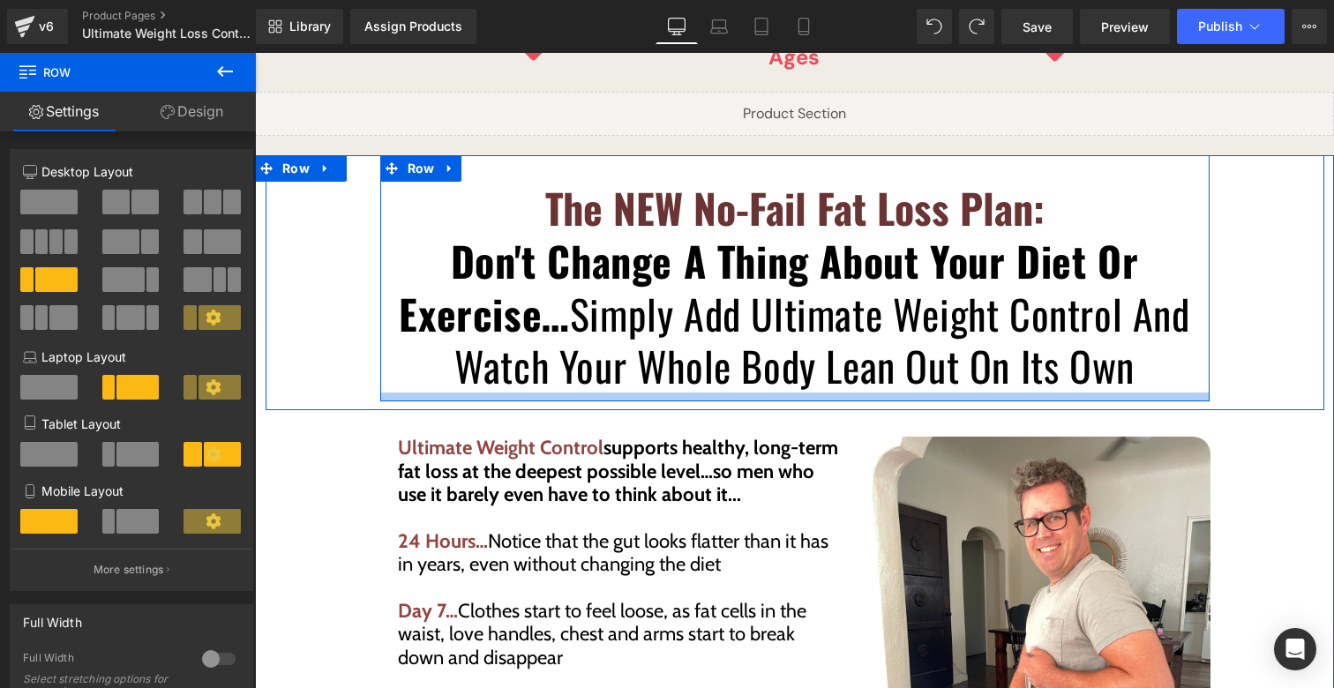
click at [452, 393] on div at bounding box center [795, 397] width 830 height 9
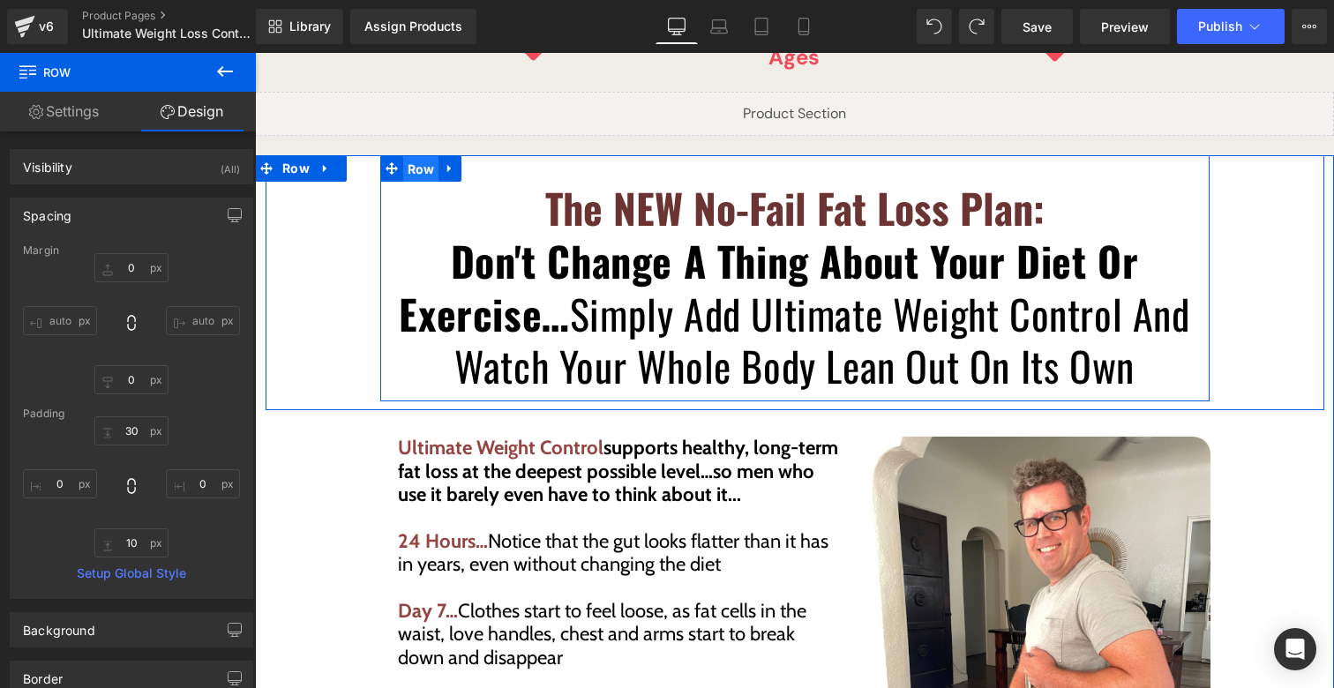
click at [406, 156] on span "Row" at bounding box center [421, 169] width 36 height 26
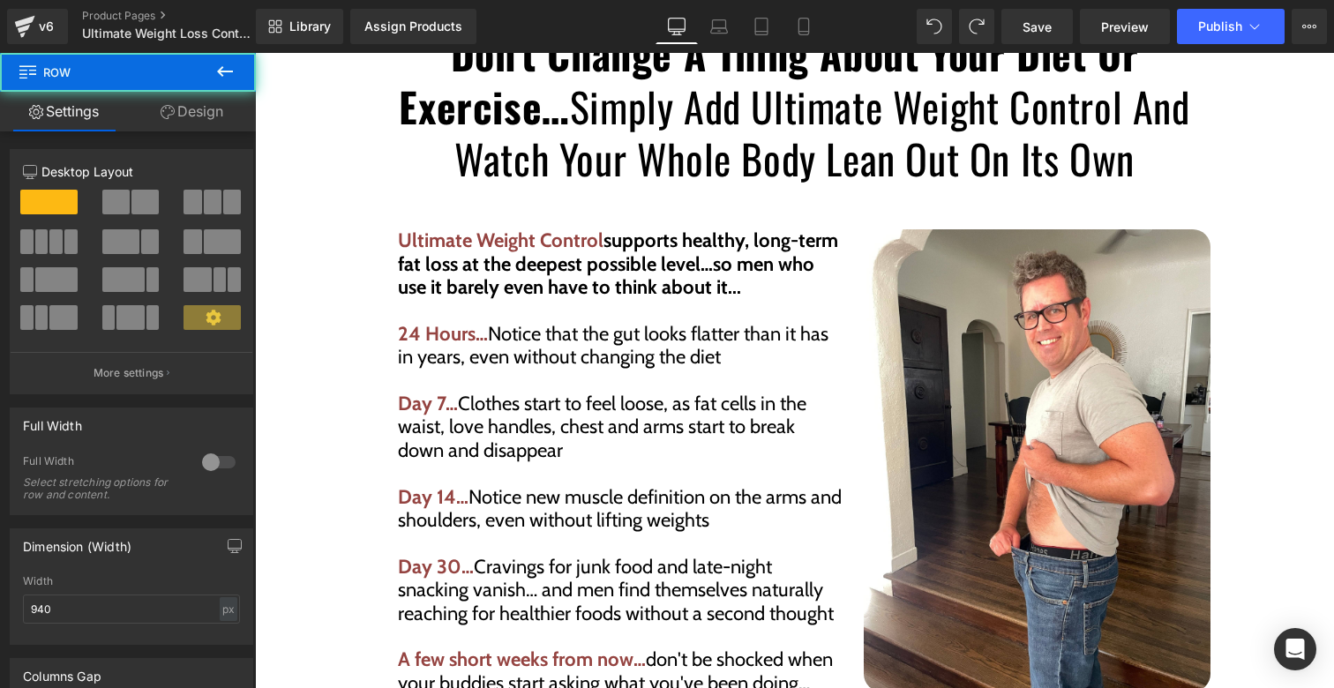
scroll to position [4318, 0]
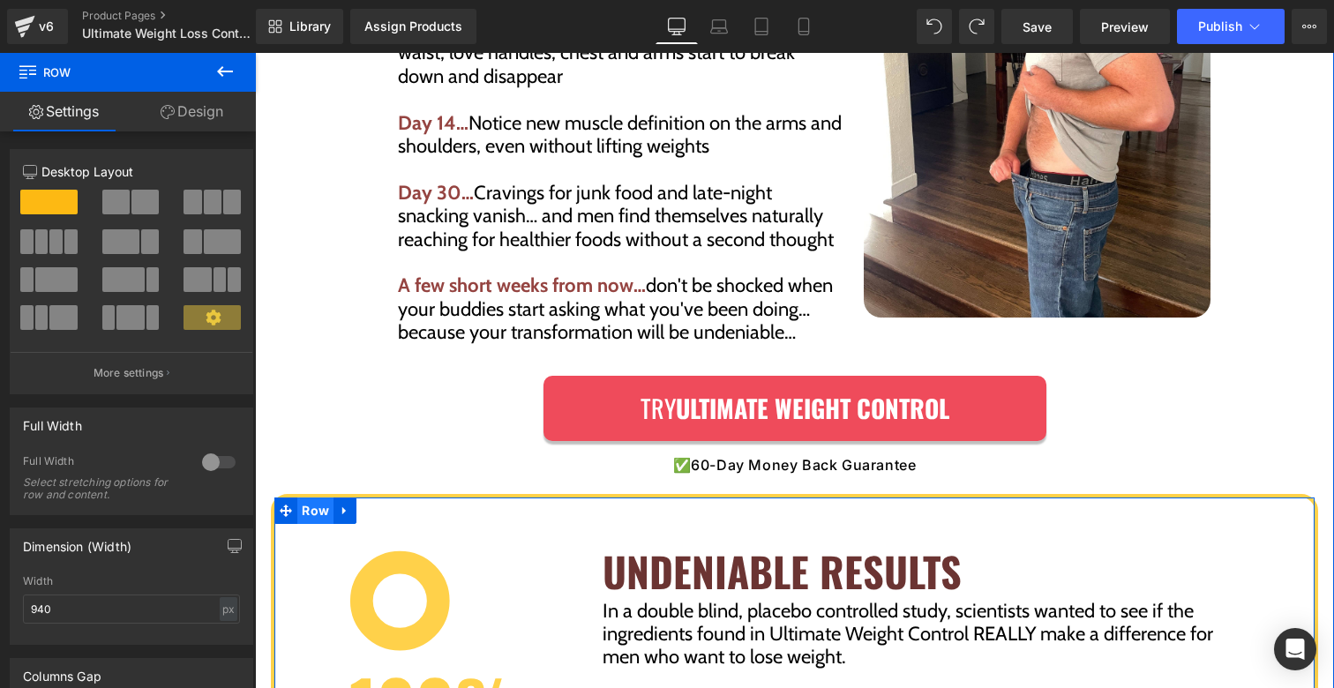
click at [302, 498] on span "Row" at bounding box center [315, 511] width 36 height 26
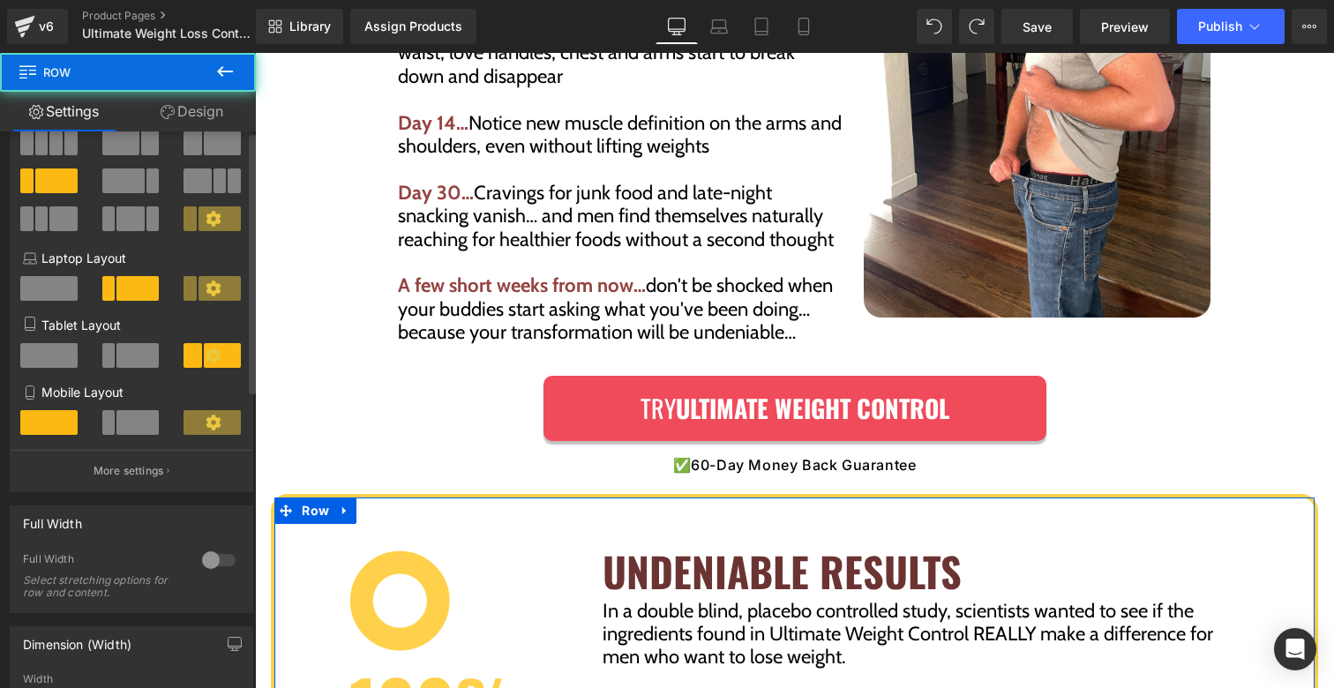
scroll to position [178, 0]
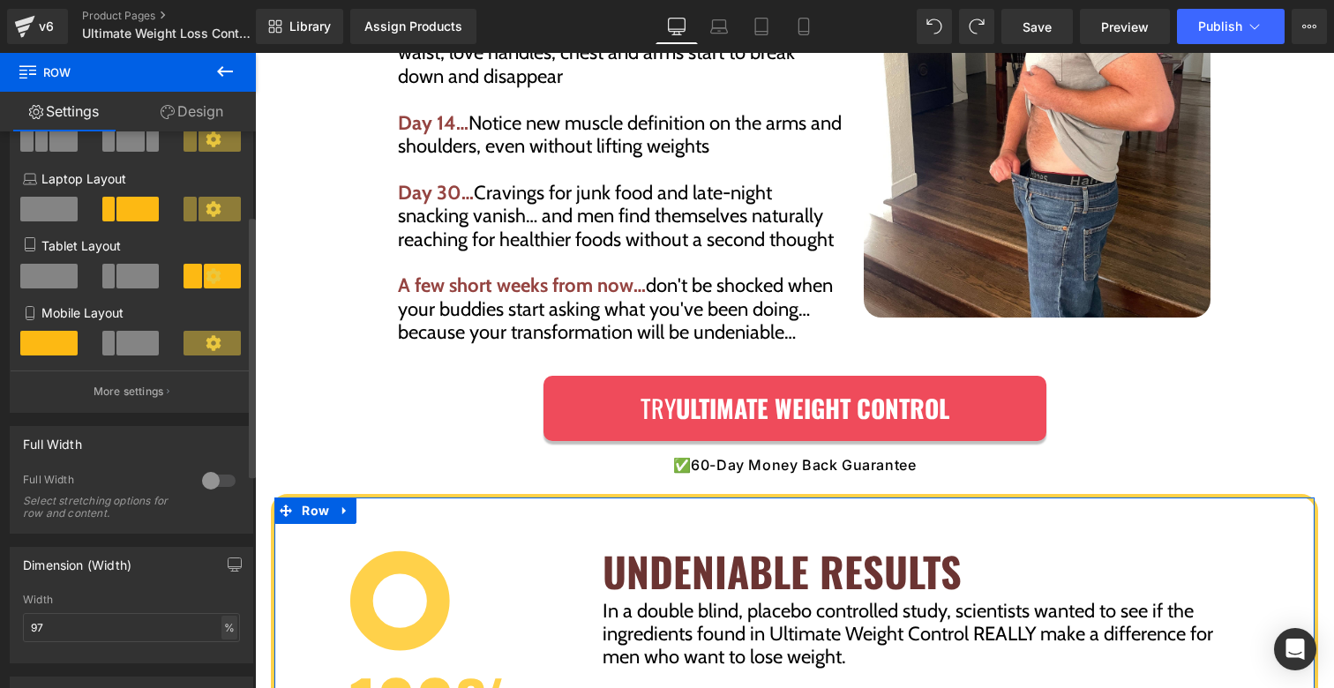
click at [222, 628] on div "%" at bounding box center [230, 628] width 16 height 24
click at [221, 680] on li "px" at bounding box center [228, 681] width 22 height 26
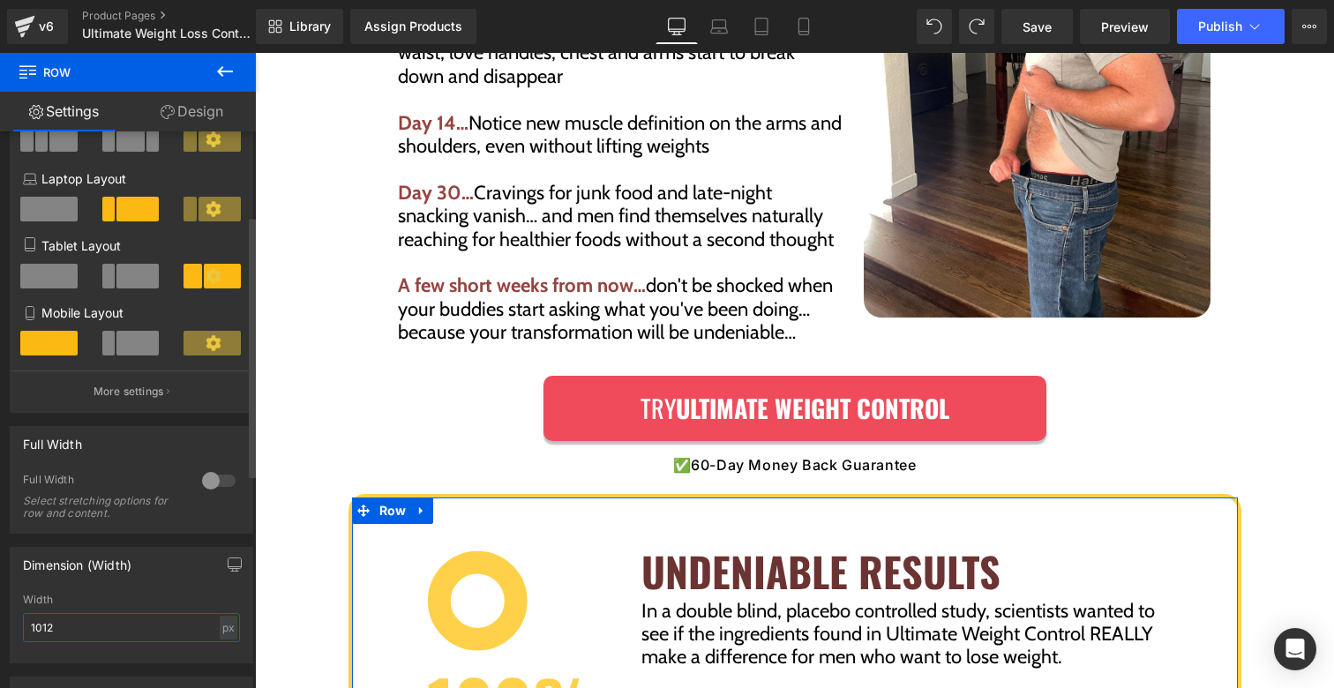
click at [188, 635] on input "1012" at bounding box center [131, 627] width 217 height 29
click at [187, 635] on input "1012" at bounding box center [131, 627] width 217 height 29
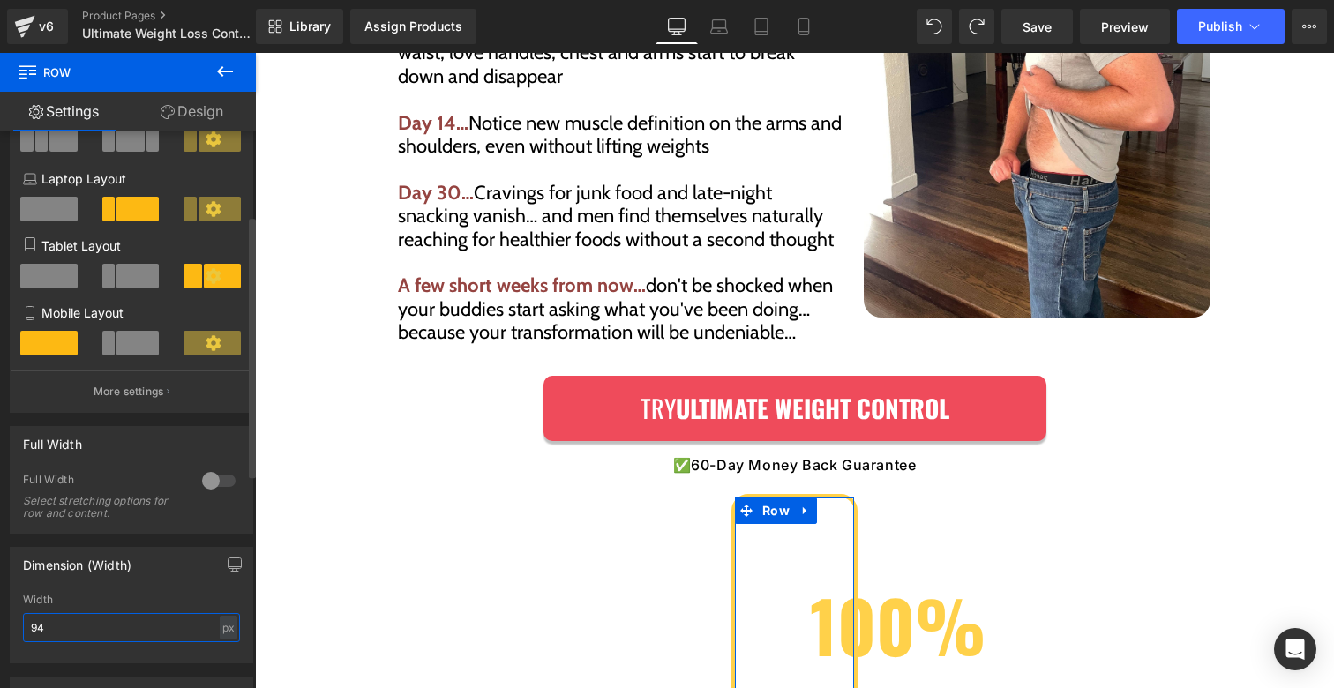
type input "940"
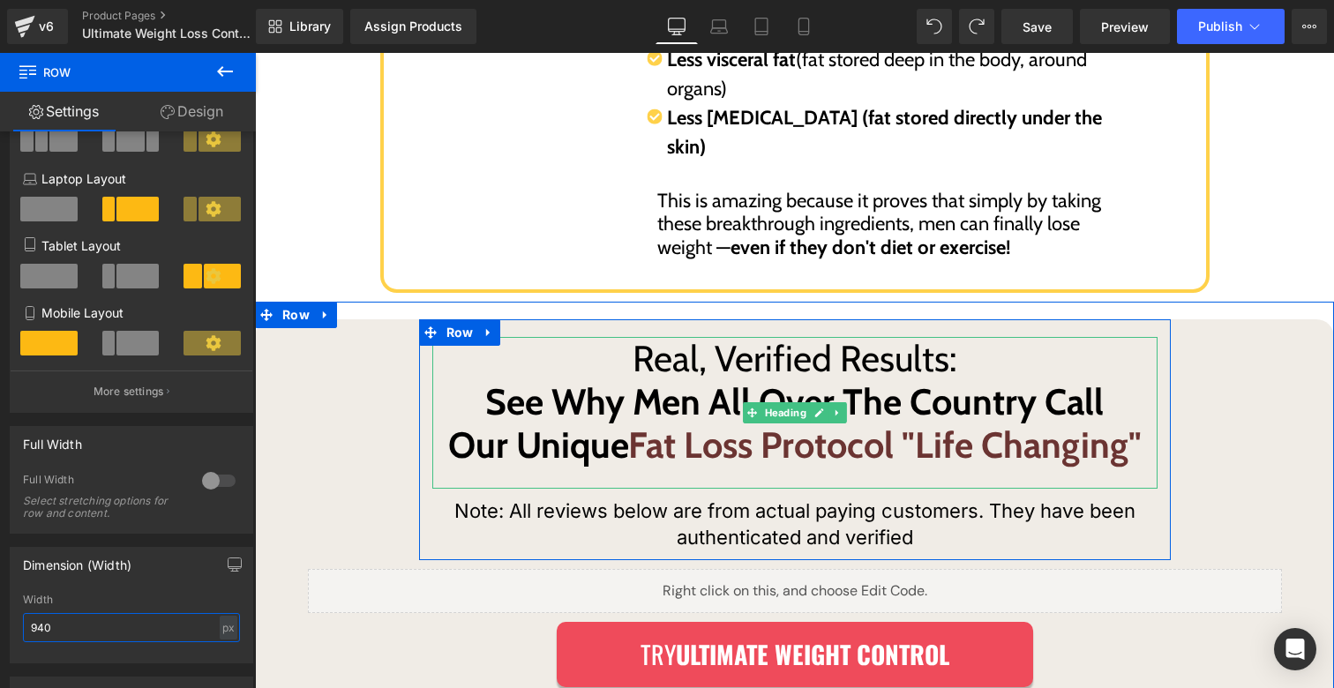
scroll to position [5291, 0]
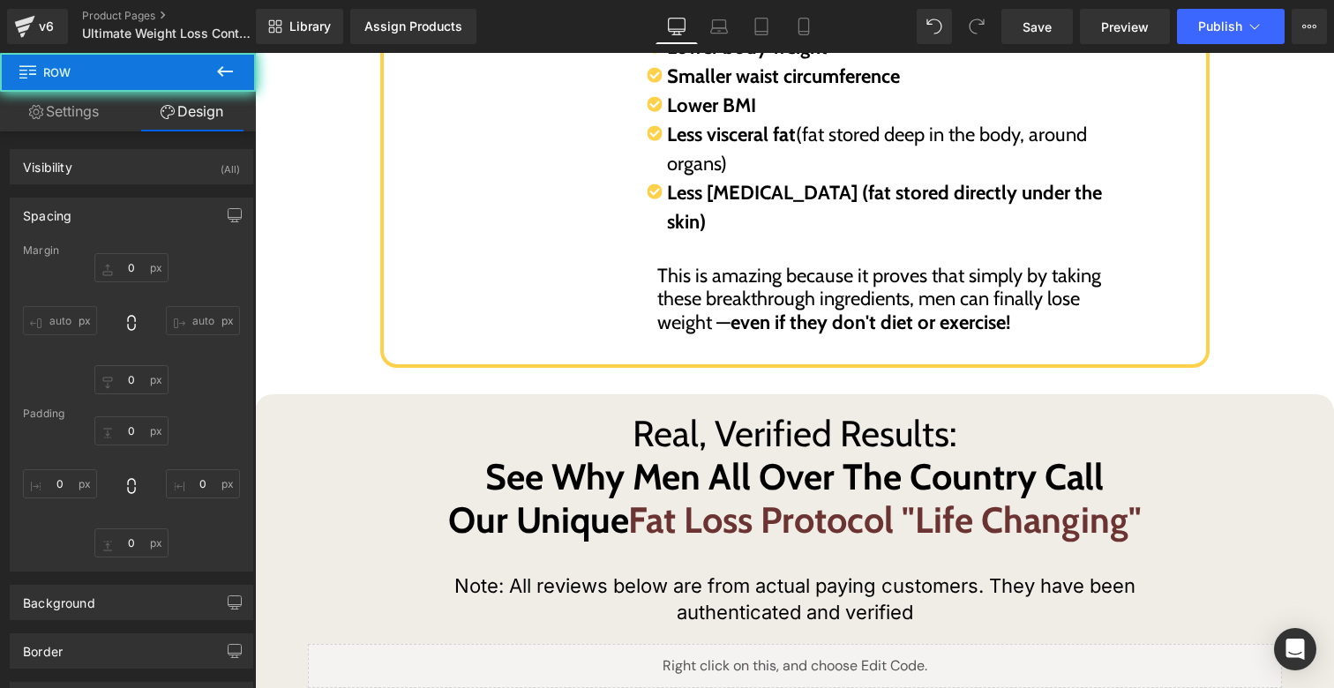
type input "0"
type input "20"
type input "0"
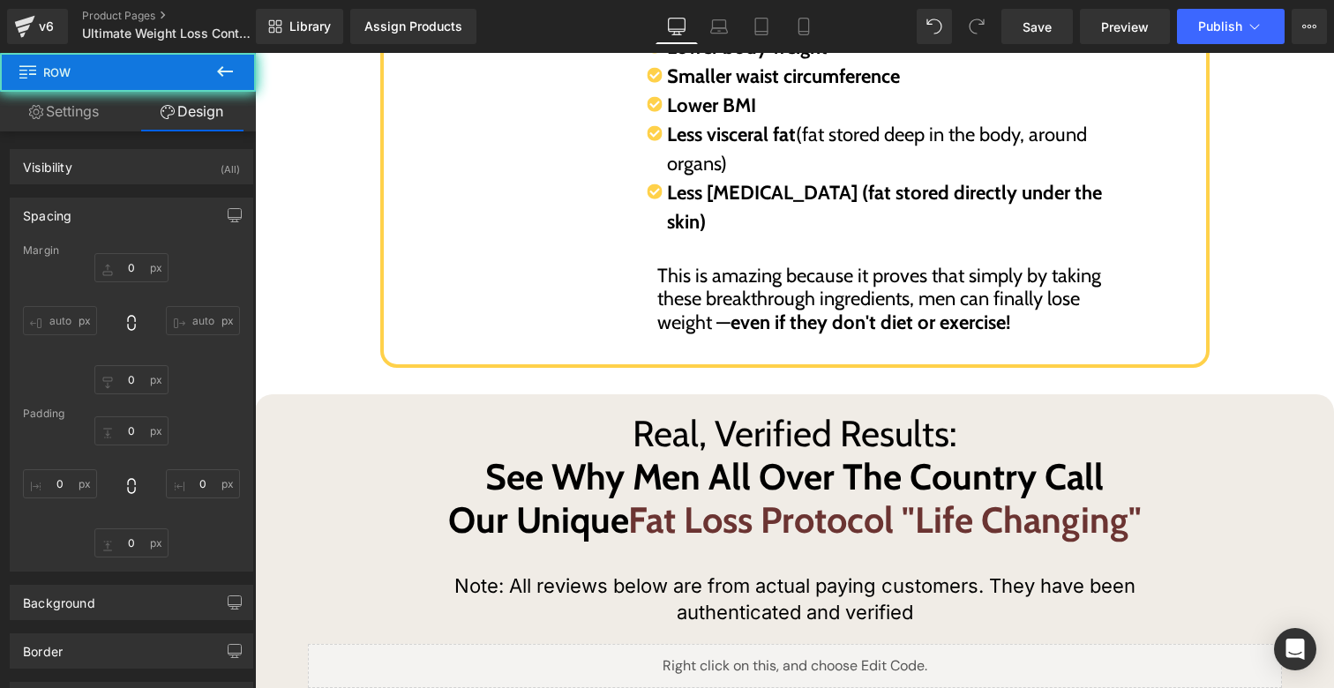
type input "20"
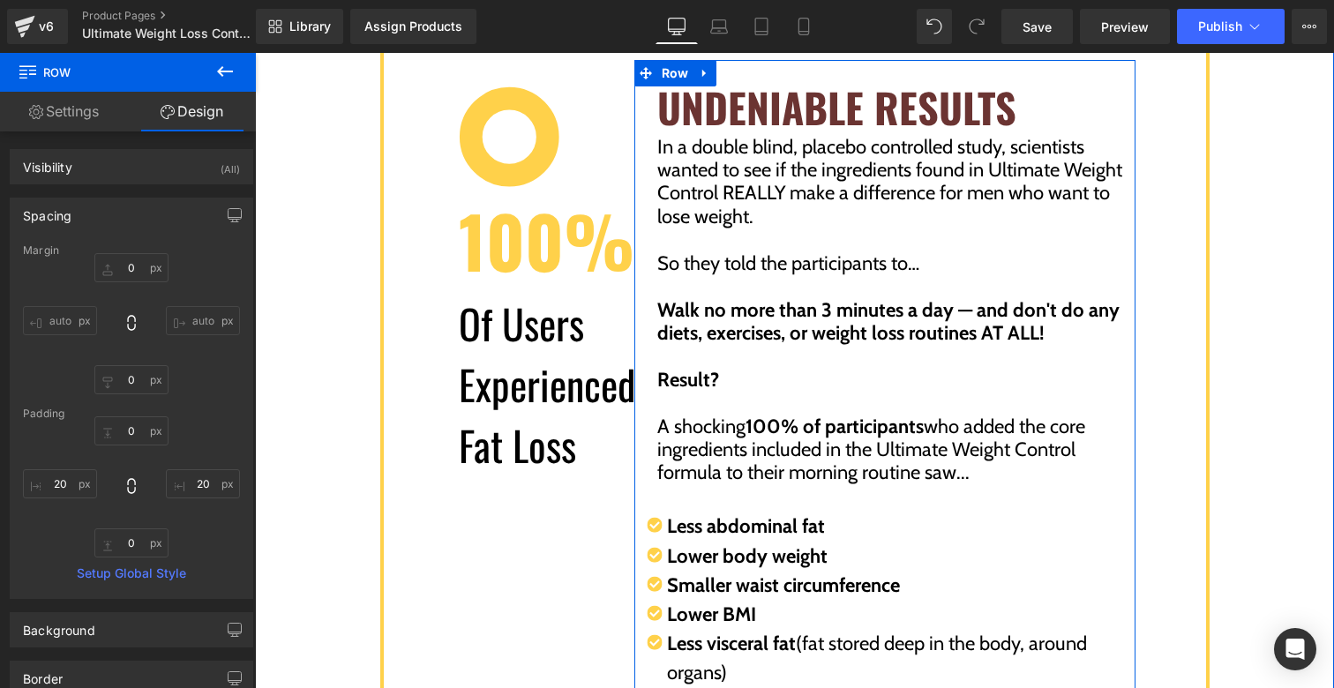
scroll to position [4843, 0]
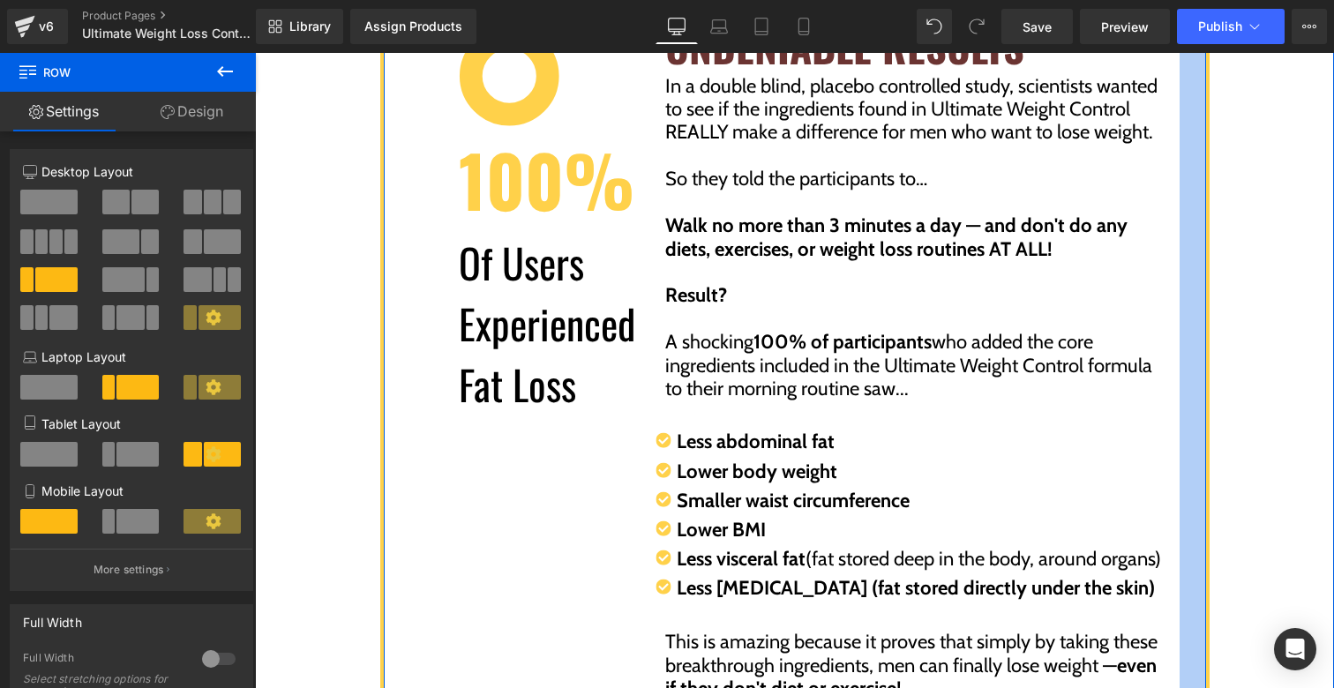
drag, startPoint x: 1169, startPoint y: 308, endPoint x: 1199, endPoint y: 308, distance: 30.9
click at [1199, 308] on div "Image 100% Text Block Of Users Experienced Fat Loss Text Block Row UNDENIABLE R…" at bounding box center [795, 352] width 830 height 766
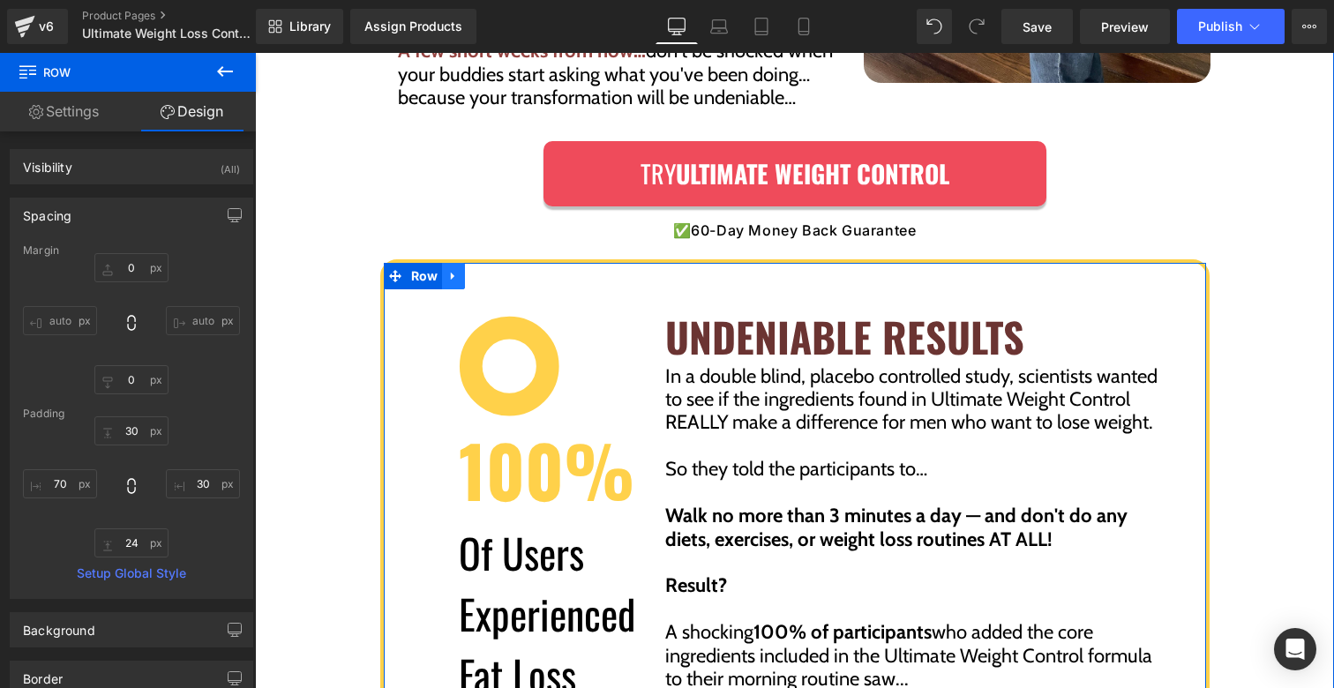
scroll to position [4525, 0]
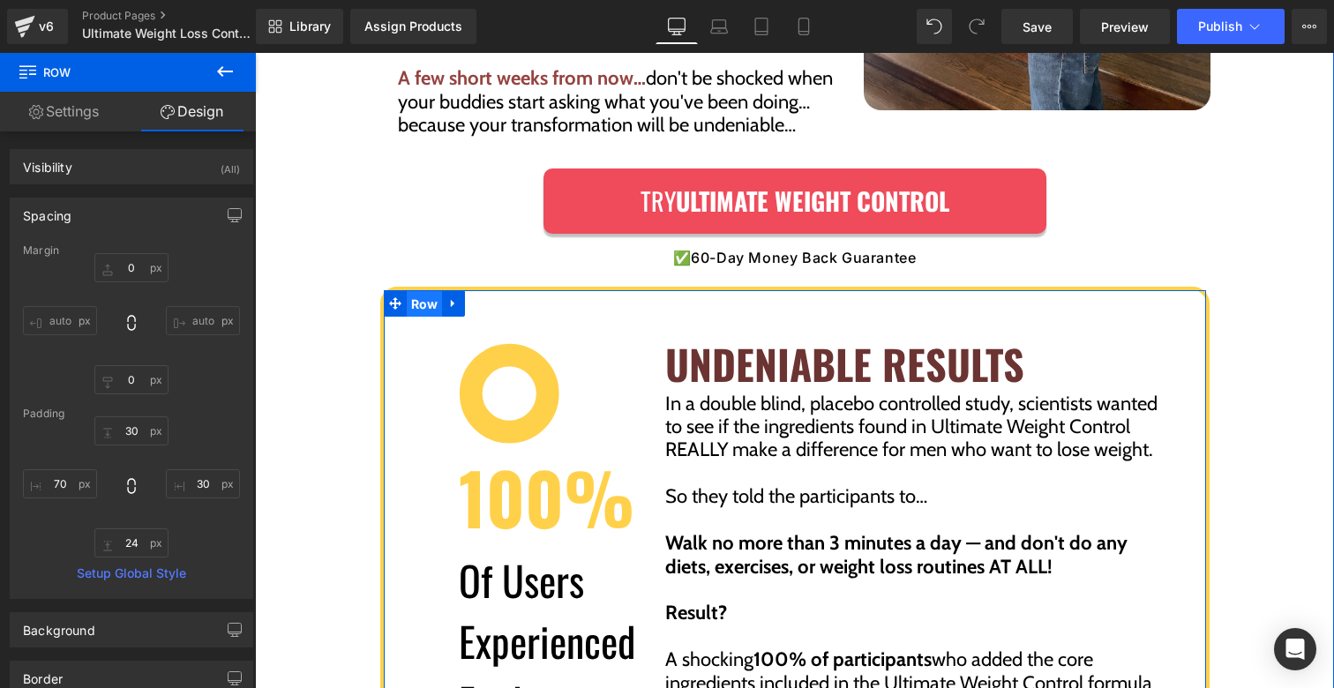
click at [427, 291] on span "Row" at bounding box center [425, 304] width 36 height 26
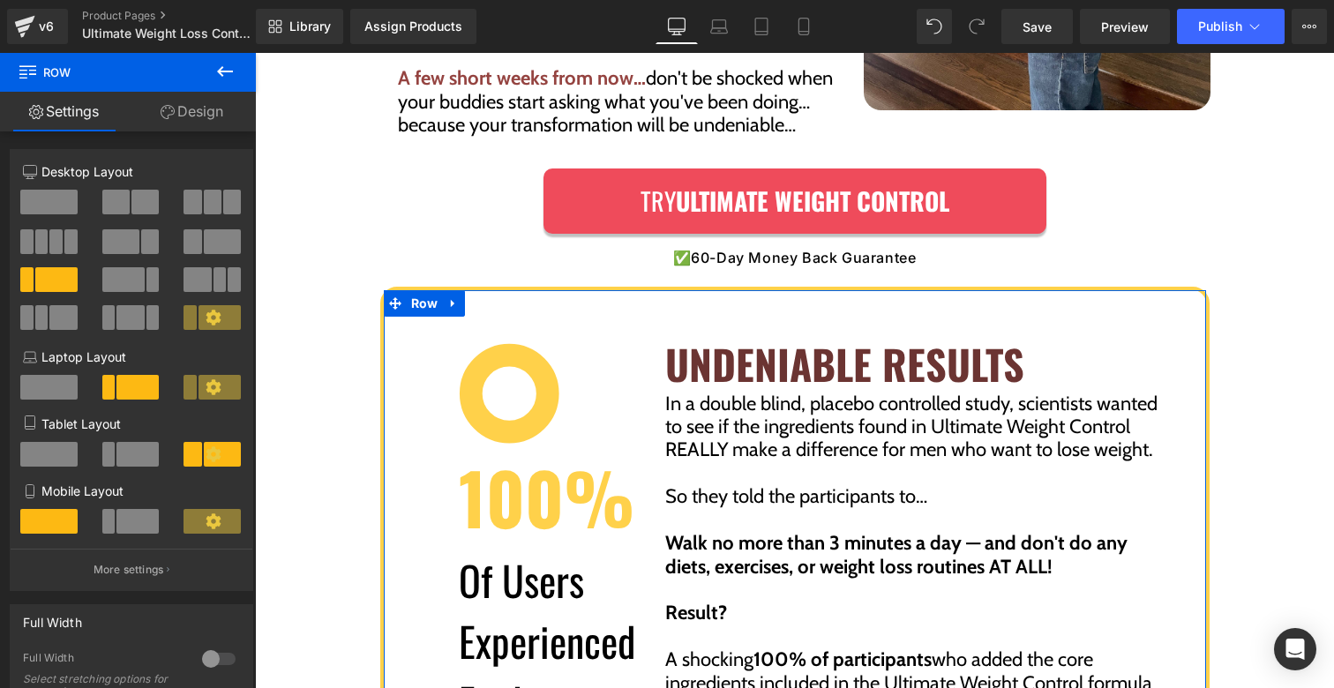
click at [185, 117] on link "Design" at bounding box center [192, 112] width 128 height 40
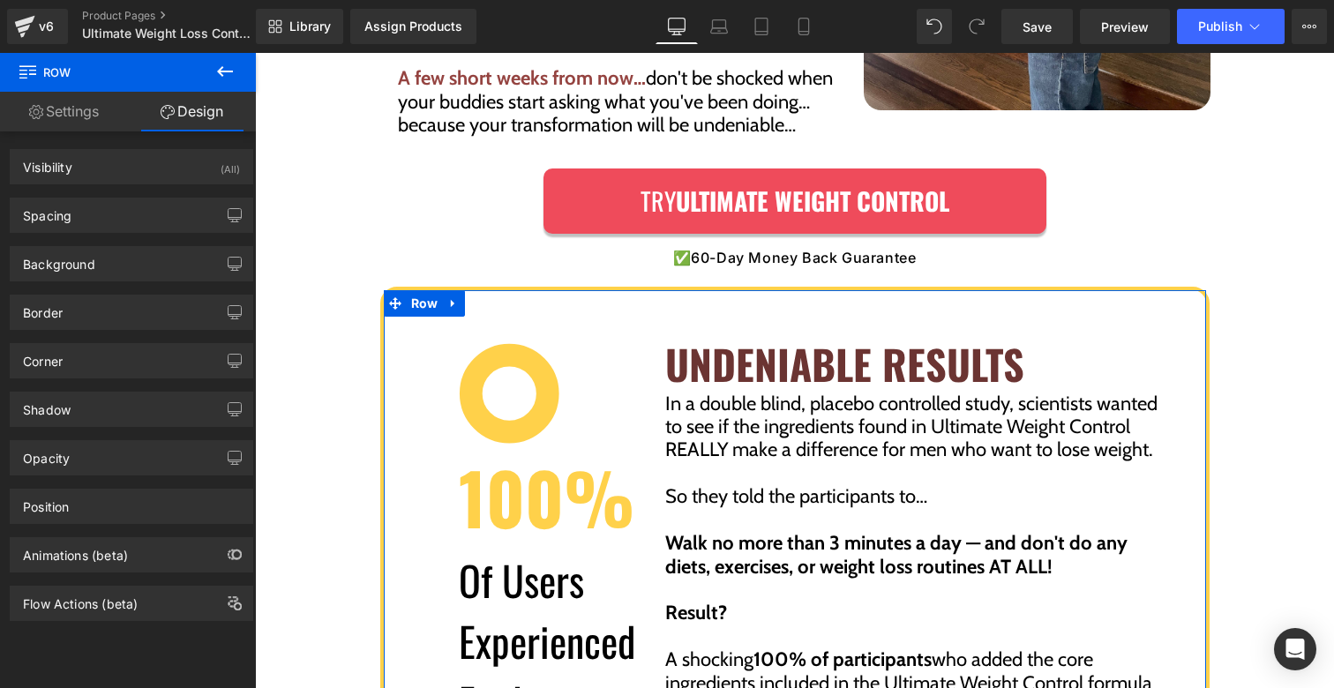
type input "0"
type input "30"
type input "24"
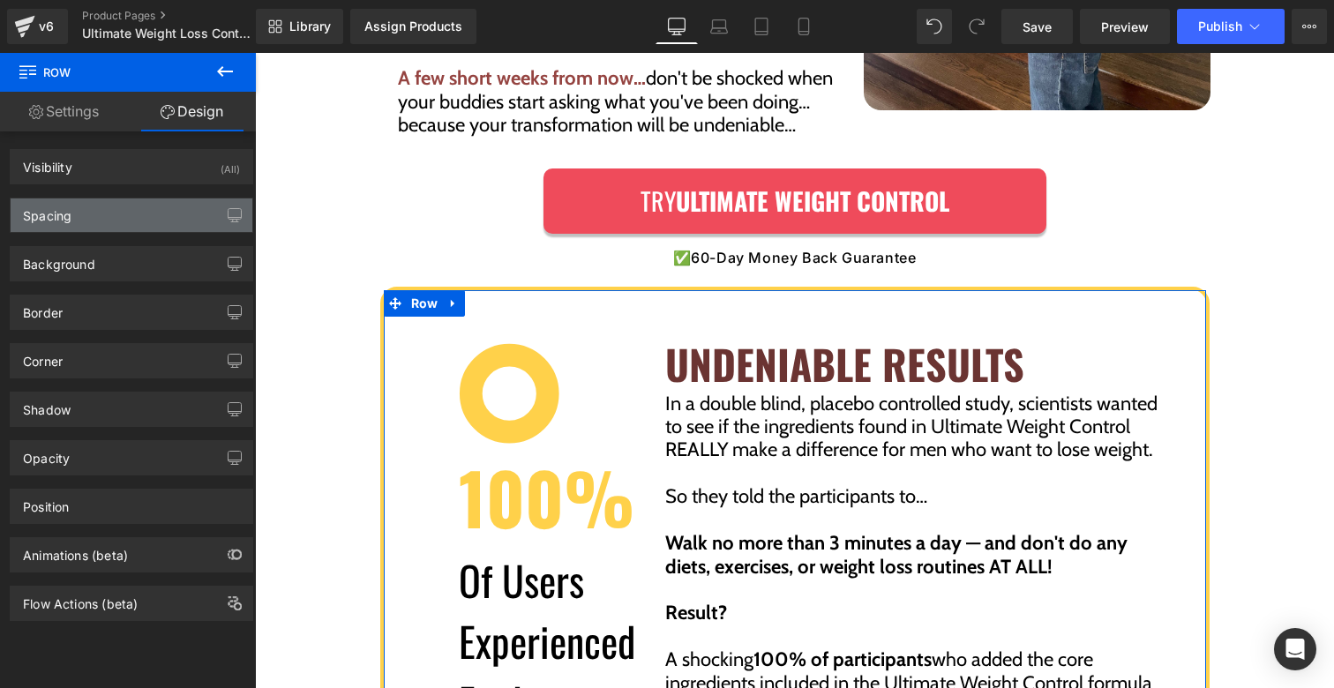
click at [117, 229] on div "Spacing" at bounding box center [132, 216] width 242 height 34
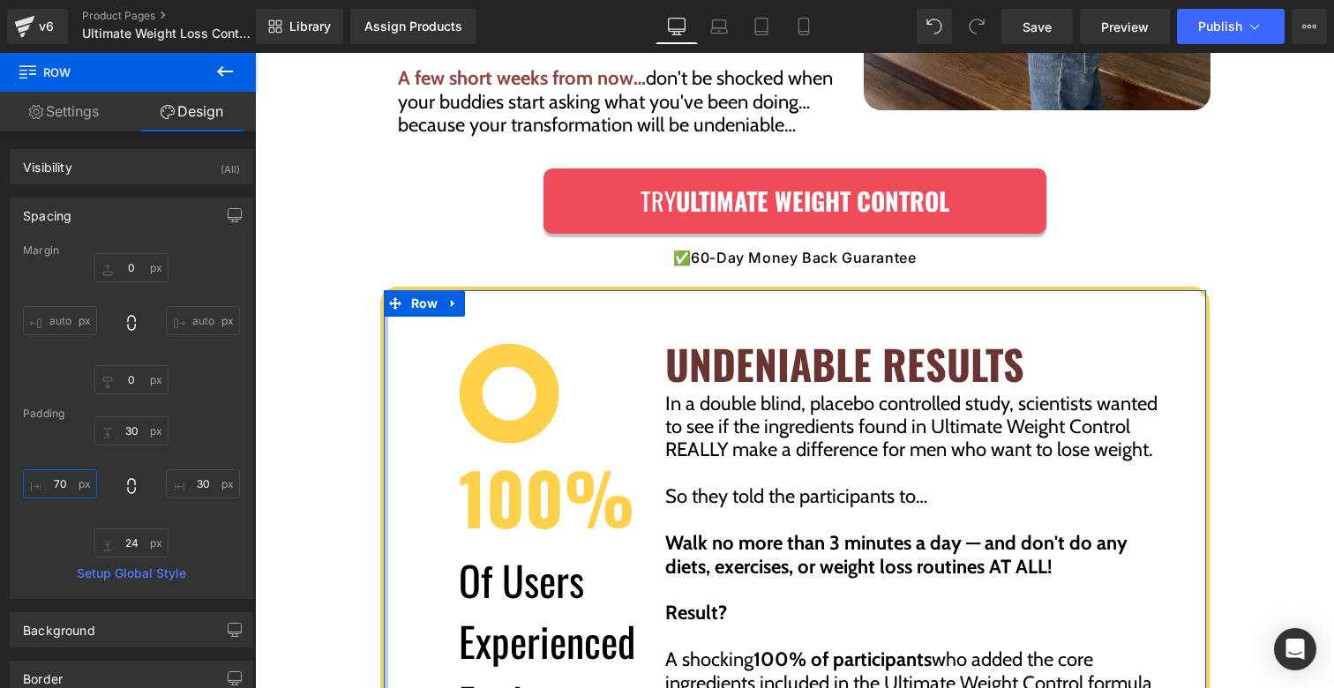
click at [55, 477] on input "70" at bounding box center [60, 484] width 74 height 29
click at [56, 482] on input "70" at bounding box center [60, 484] width 74 height 29
type input "30"
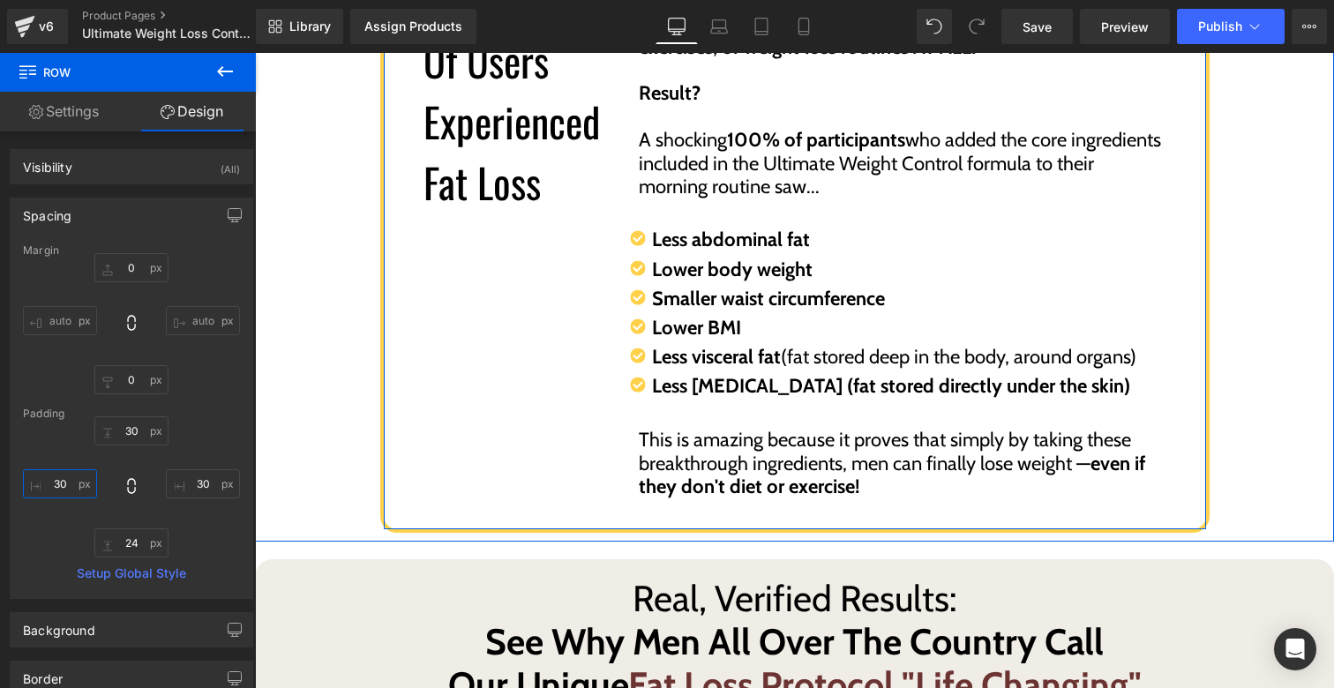
scroll to position [4828, 0]
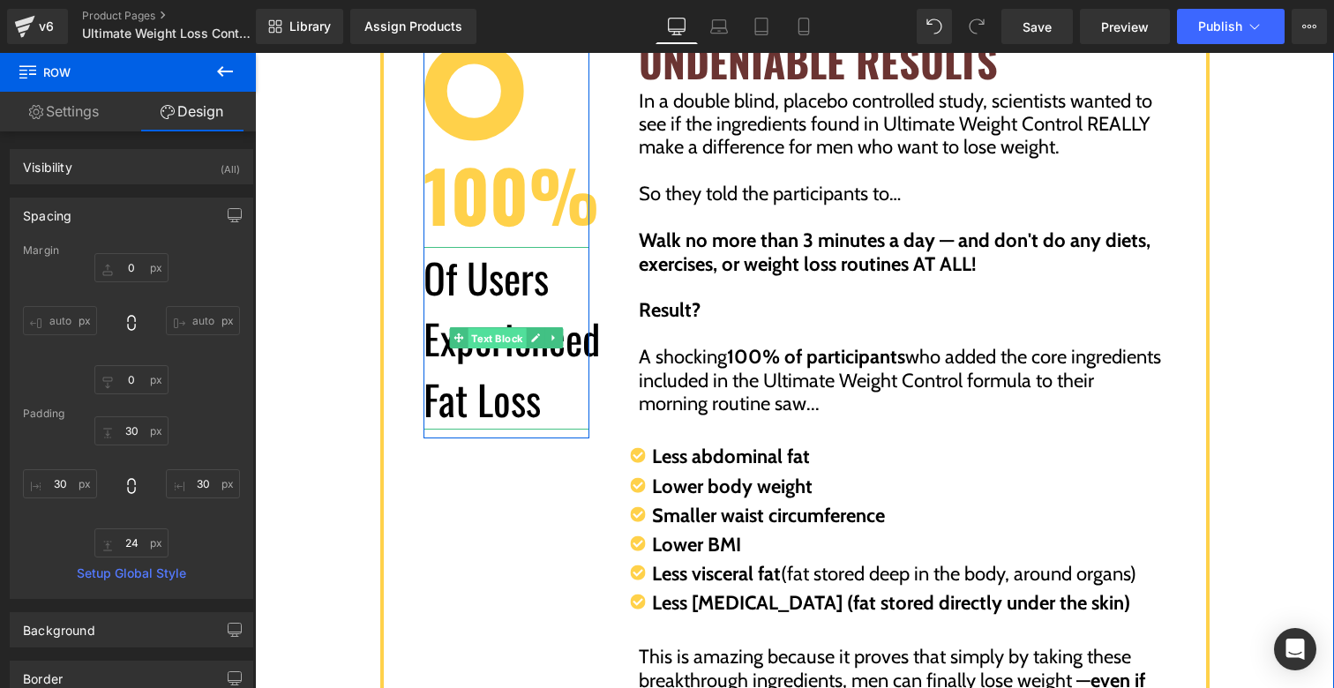
click at [492, 282] on div "Of Users Experienced Fat Loss Text Block" at bounding box center [507, 338] width 166 height 183
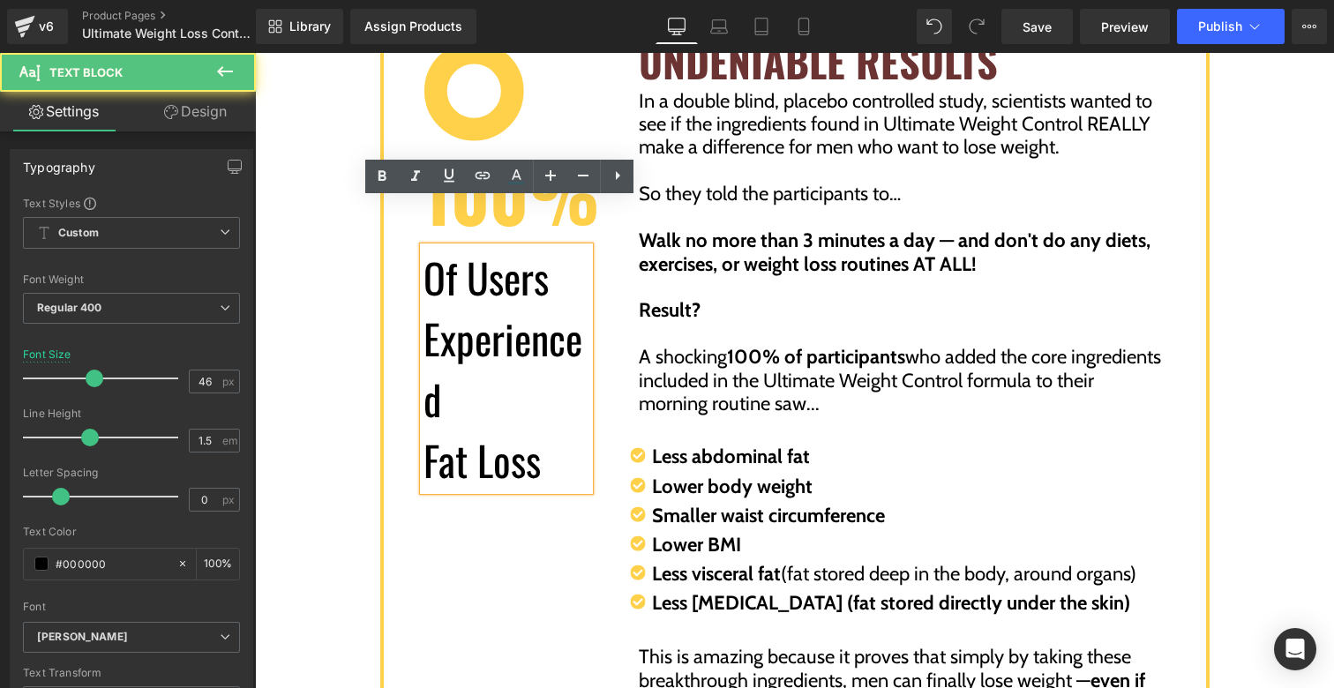
click at [483, 521] on div "Image 100% Text Block Of Users Experienced Fat Loss Text Block Row UNDENIABLE R…" at bounding box center [795, 367] width 830 height 766
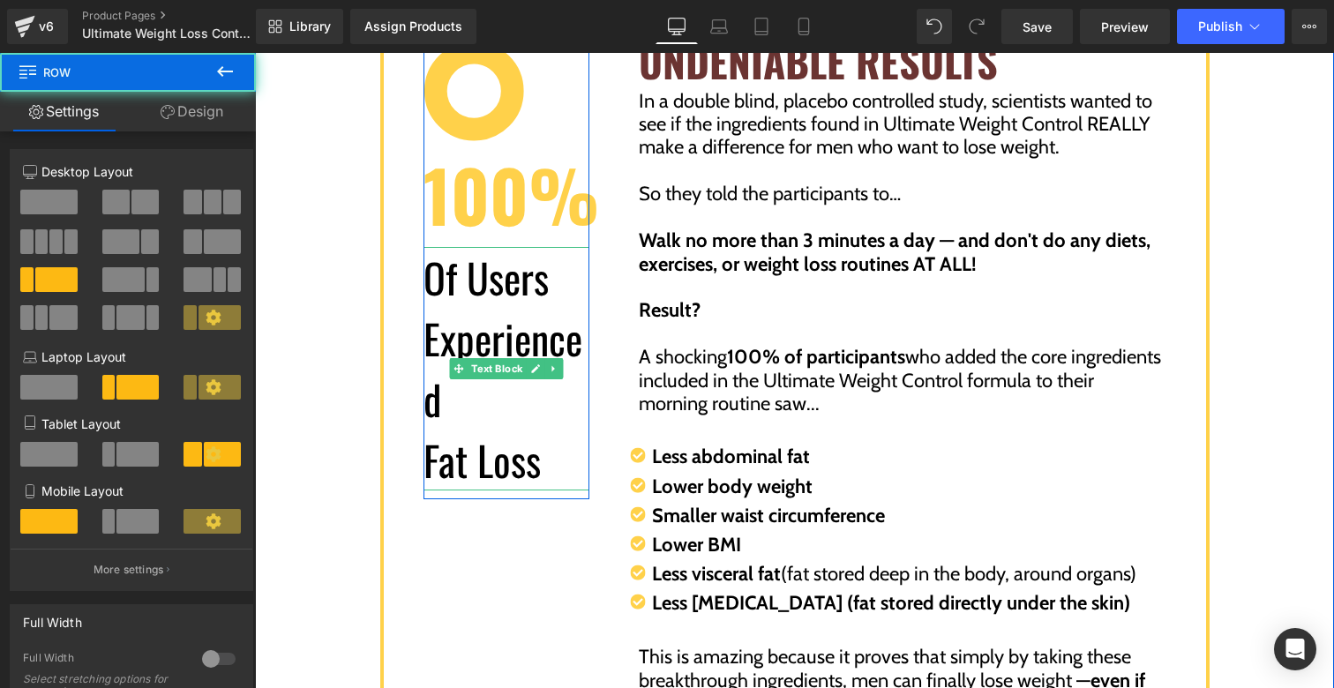
click at [509, 430] on p "Fat Loss" at bounding box center [507, 460] width 166 height 61
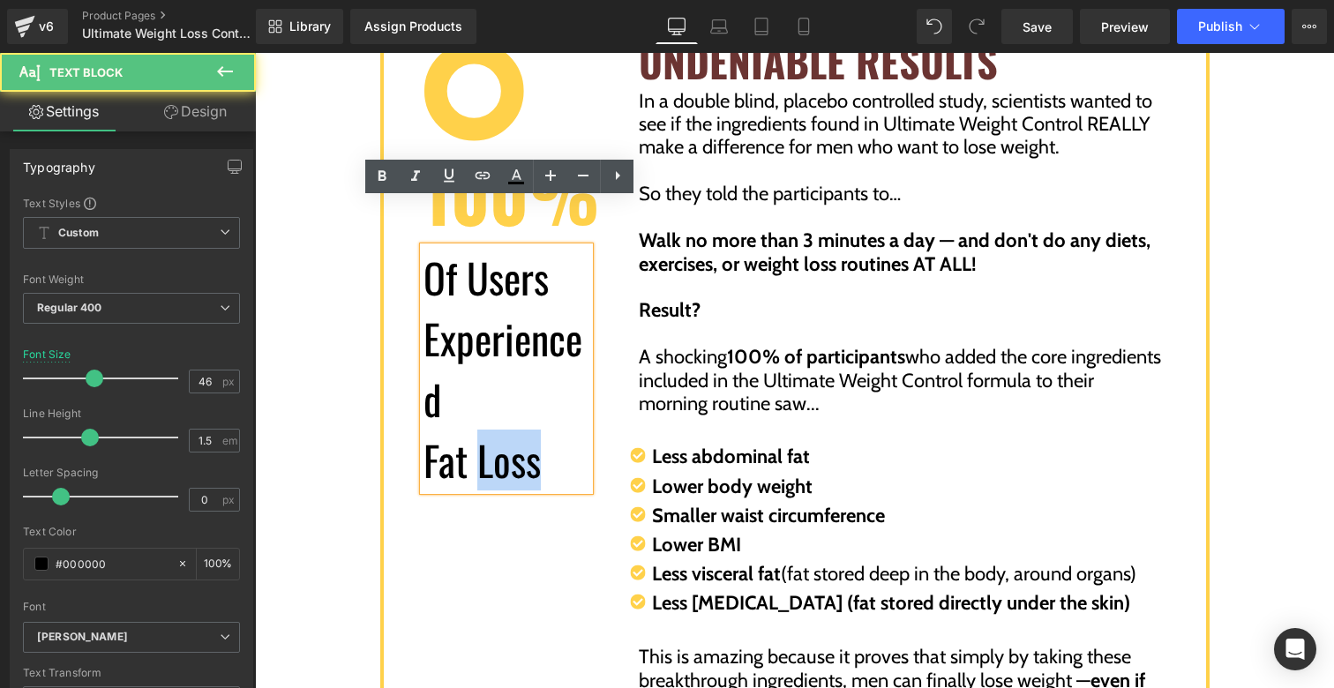
click at [510, 430] on p "Fat Loss" at bounding box center [507, 460] width 166 height 61
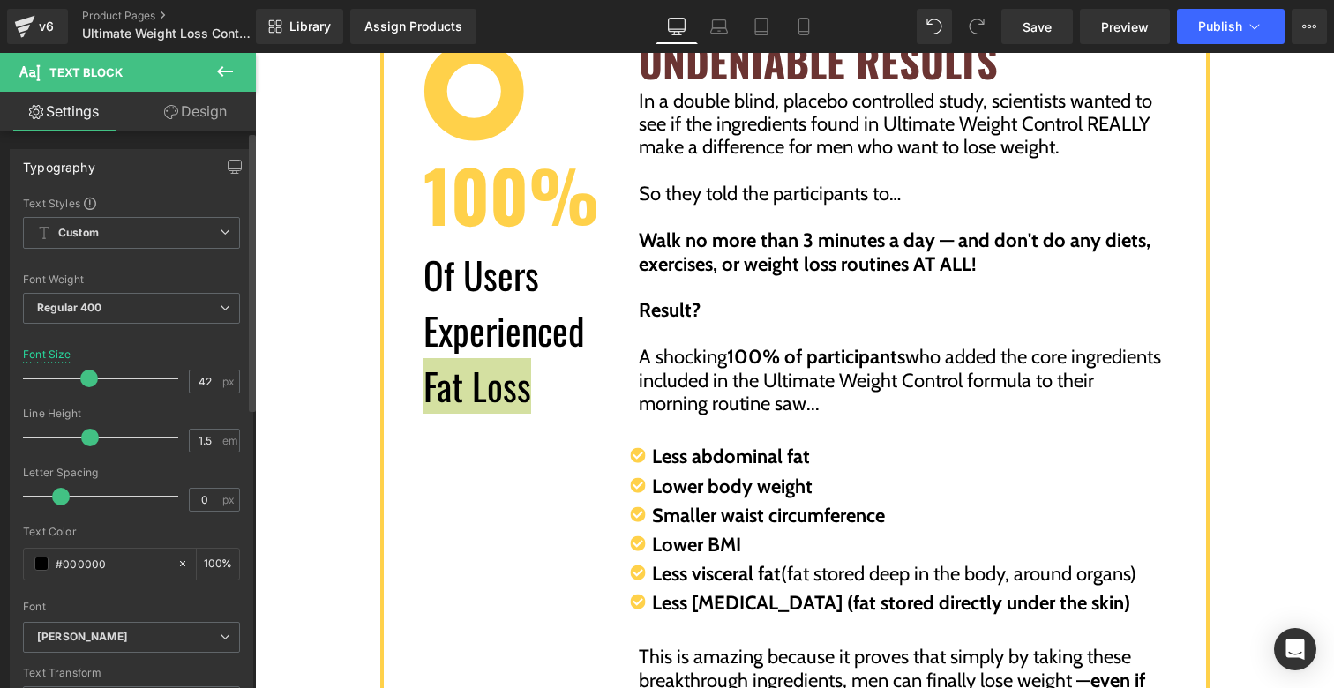
type input "41"
drag, startPoint x: 91, startPoint y: 380, endPoint x: 83, endPoint y: 375, distance: 9.1
click at [83, 375] on span at bounding box center [87, 379] width 18 height 18
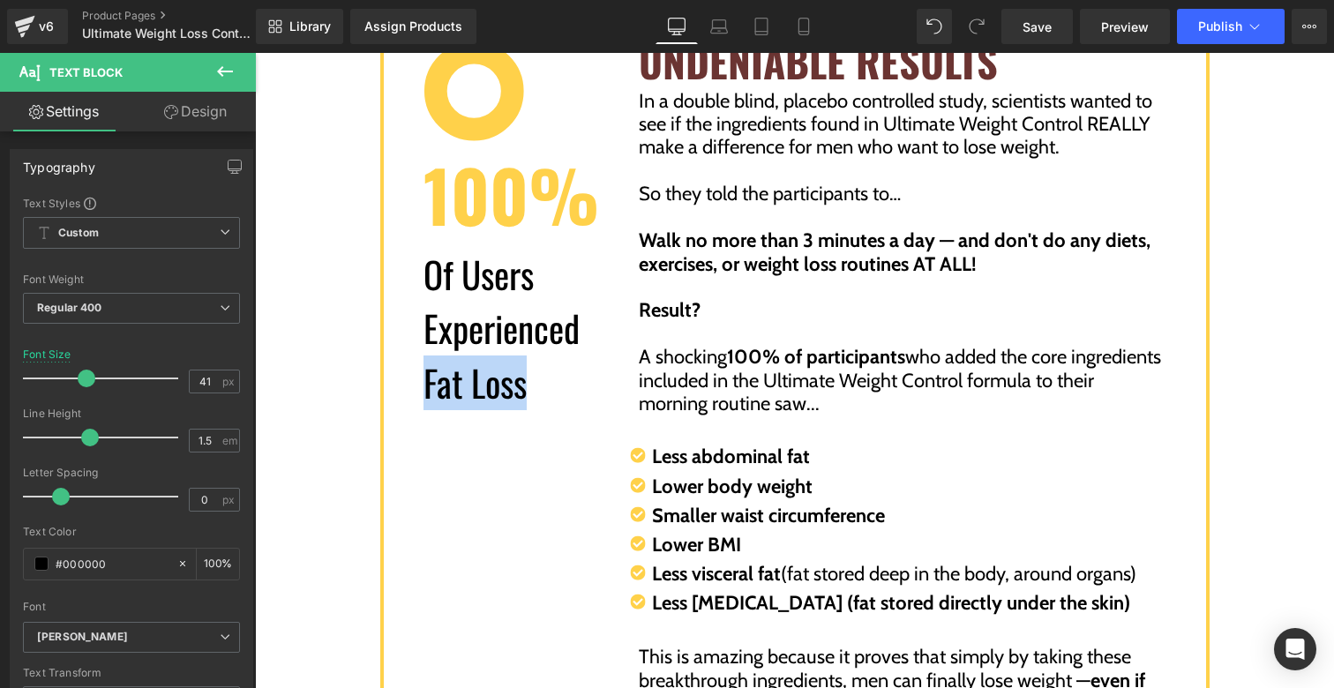
click at [468, 465] on div "Image 100% Text Block Of Users Experienced Fat Loss Text Block Row UNDENIABLE R…" at bounding box center [795, 367] width 830 height 766
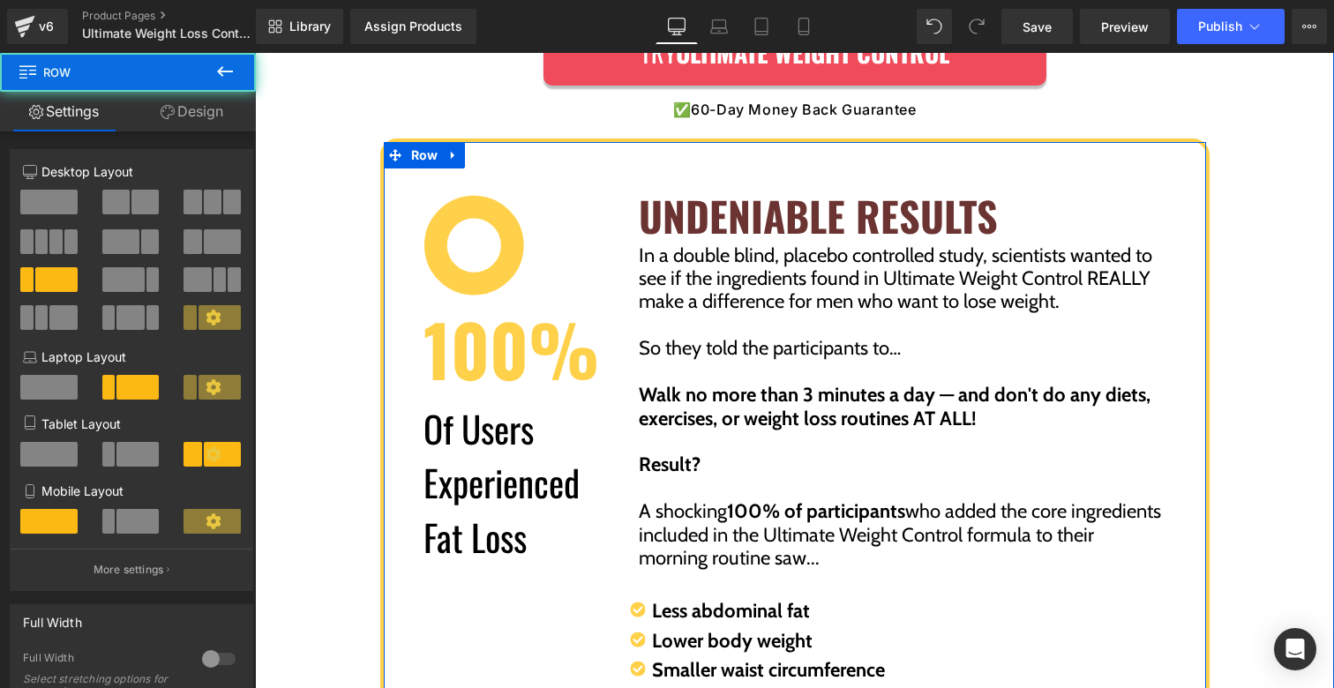
scroll to position [4566, 0]
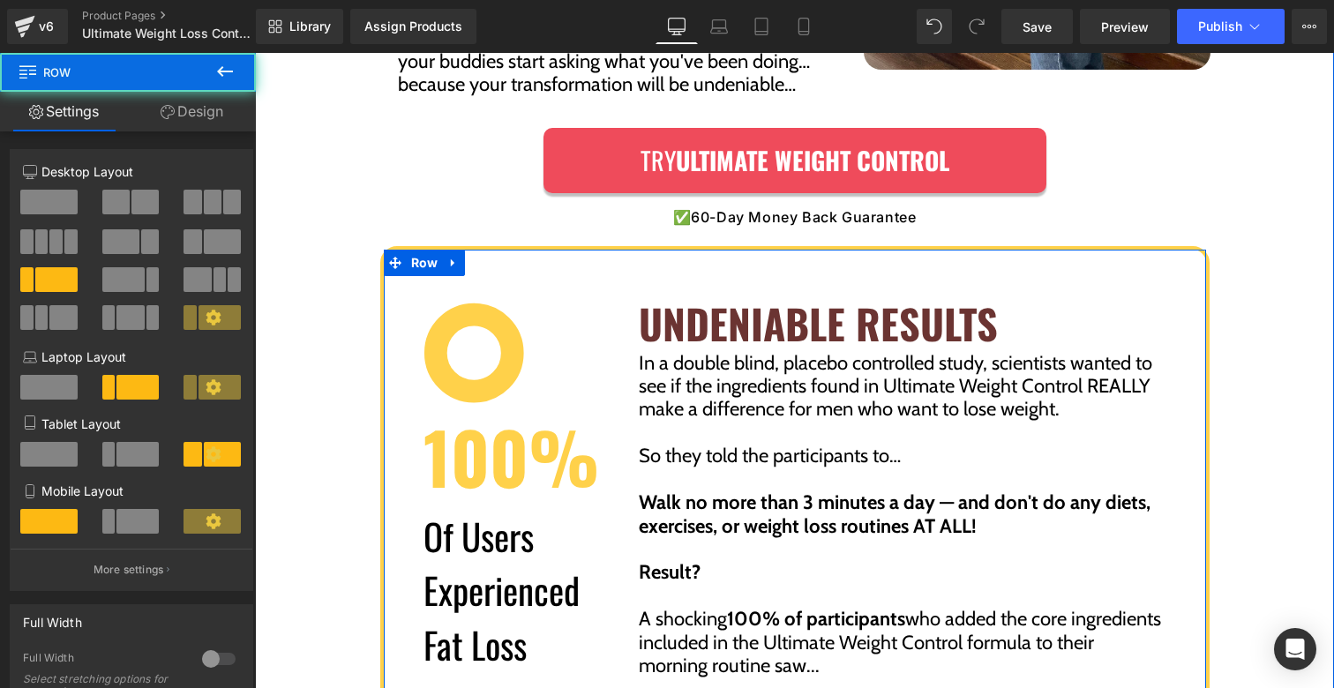
click at [490, 406] on div "100% Text Block" at bounding box center [507, 456] width 166 height 106
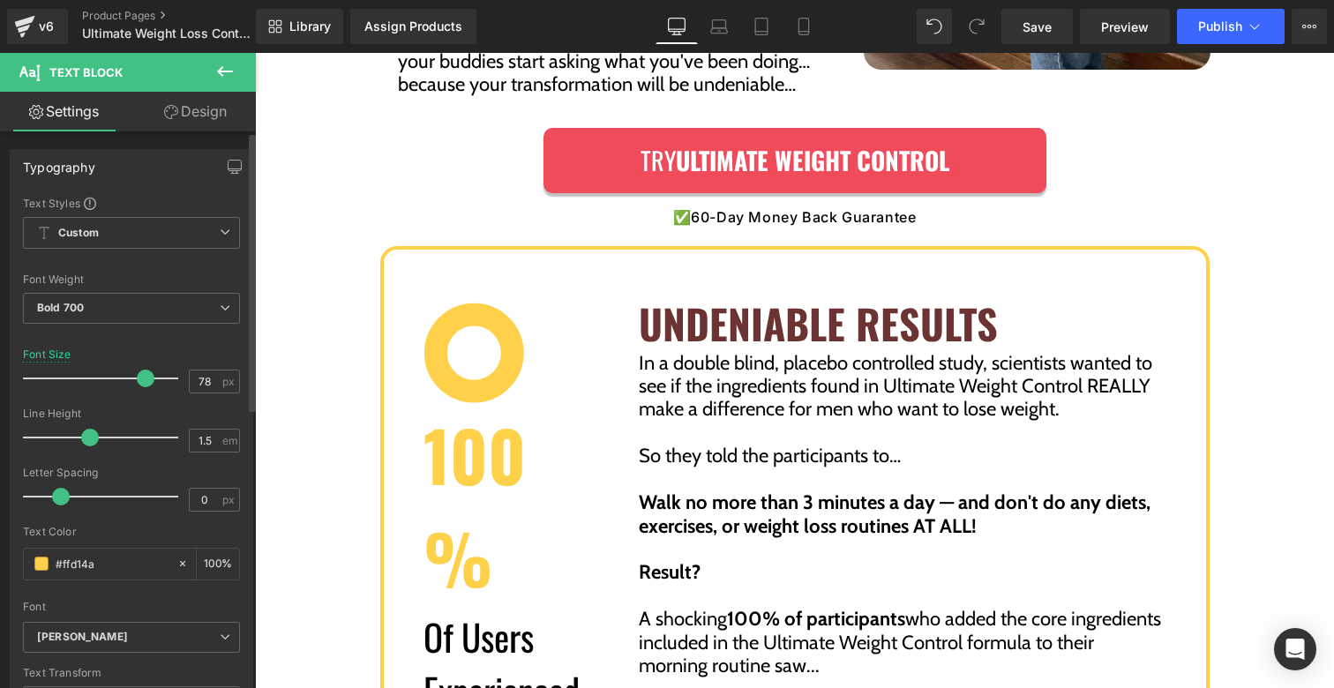
click at [137, 377] on span at bounding box center [146, 379] width 18 height 18
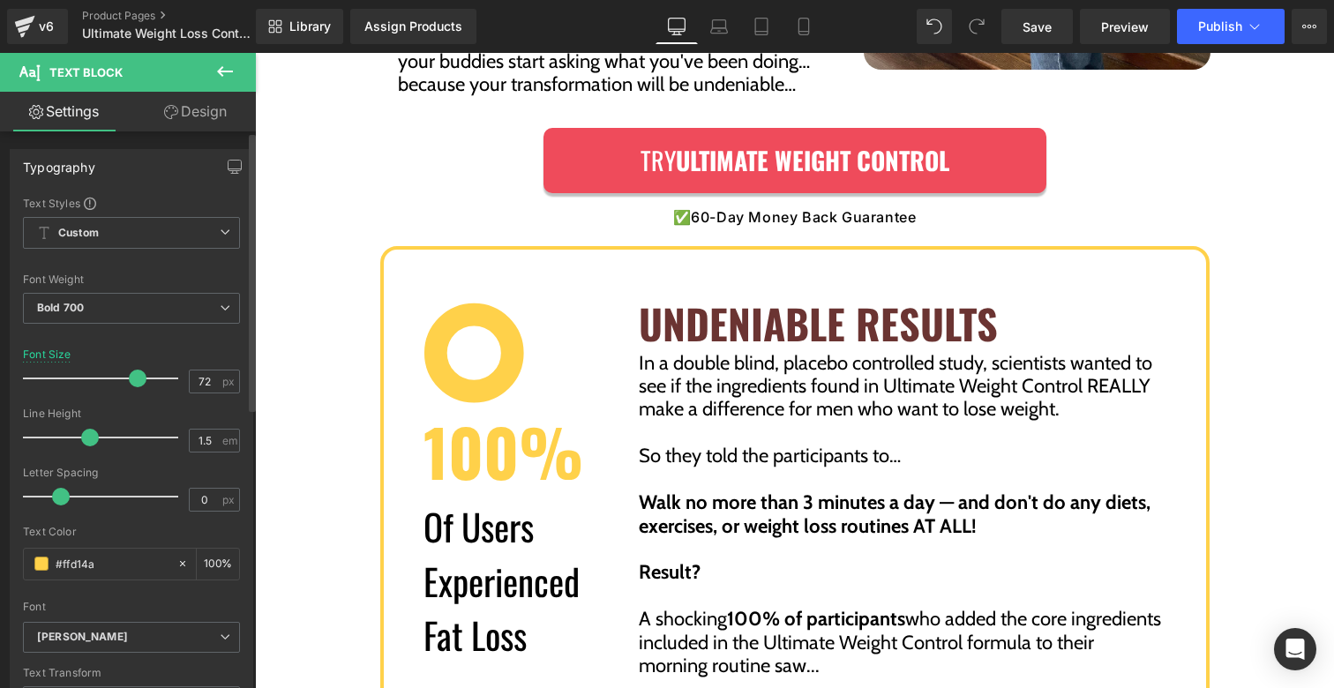
type input "71"
click at [124, 379] on span at bounding box center [133, 379] width 18 height 18
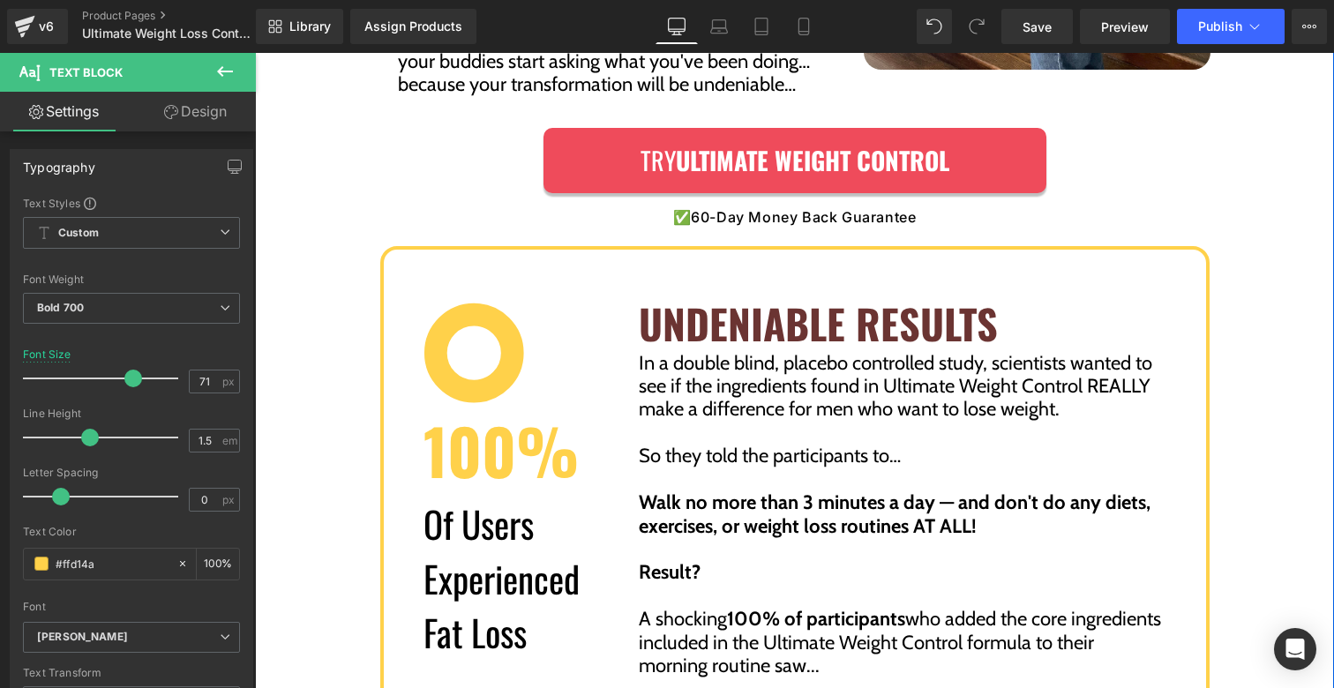
click at [1243, 350] on div "The NEW No-Fail Fat Loss Plan: Don't Change A Thing About Your Diet Or Exercise…" at bounding box center [794, 169] width 1079 height 1687
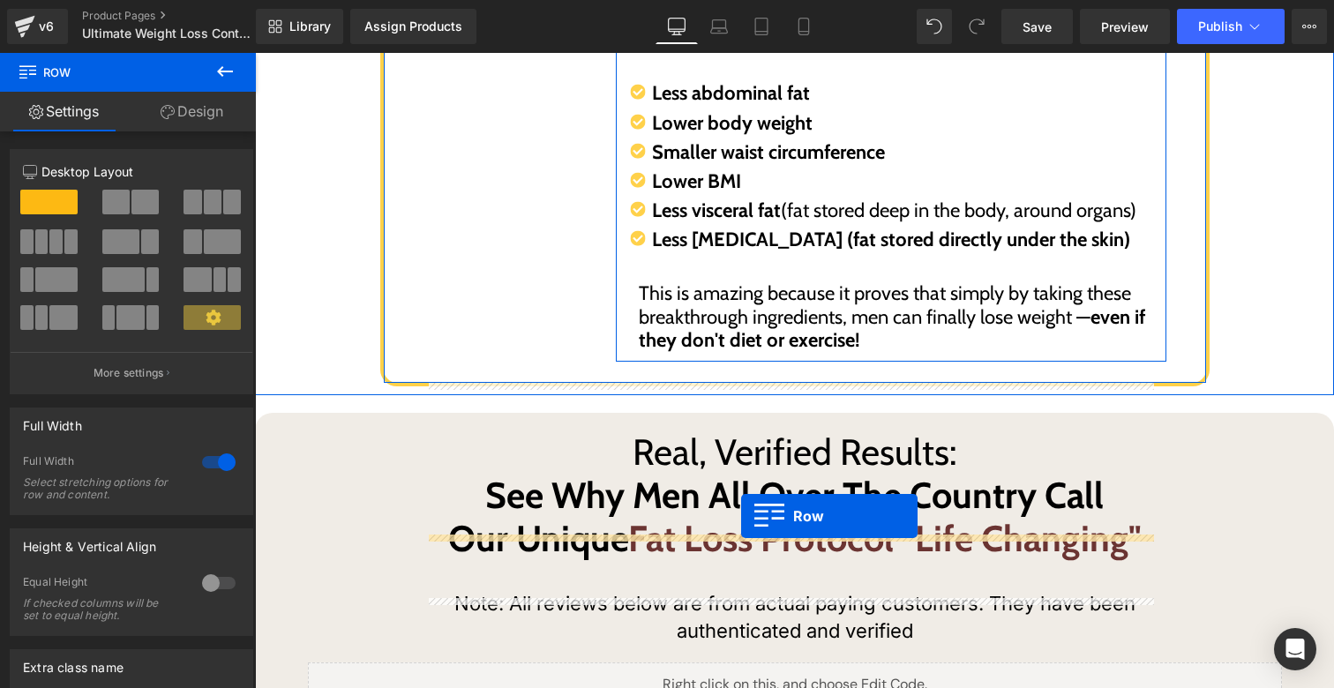
scroll to position [5097, 0]
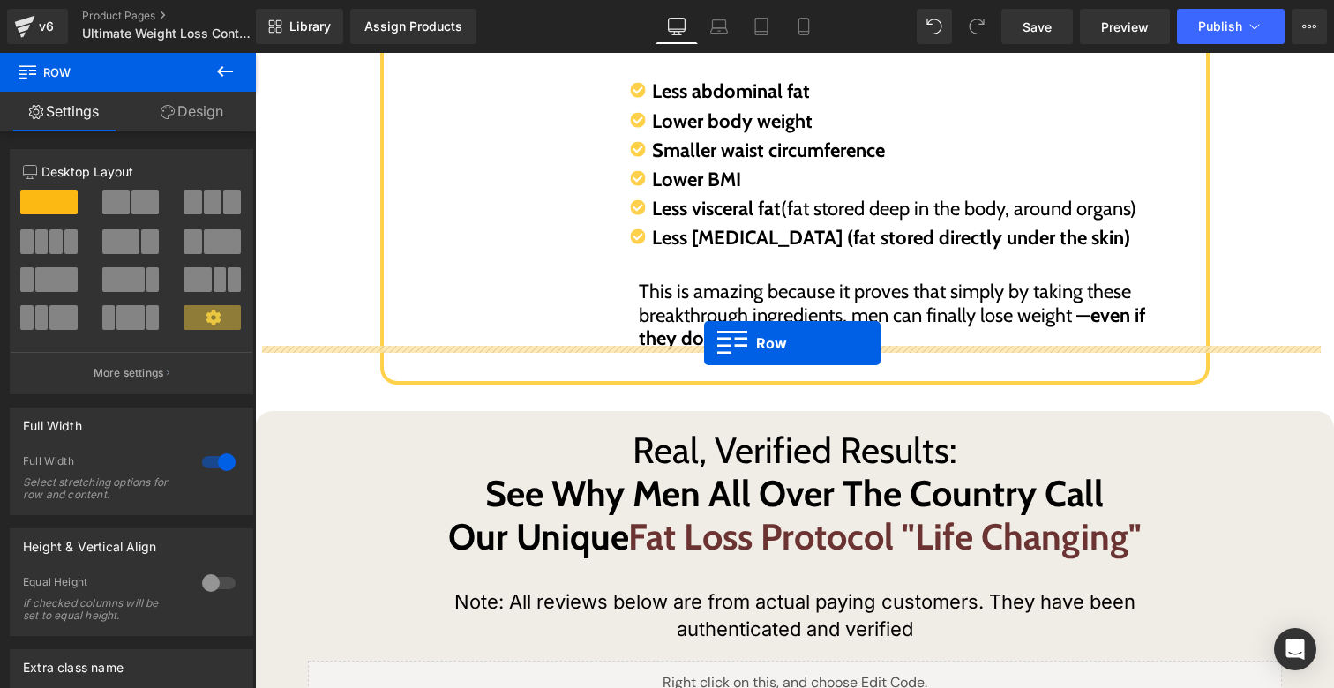
drag, startPoint x: 554, startPoint y: 187, endPoint x: 704, endPoint y: 343, distance: 216.6
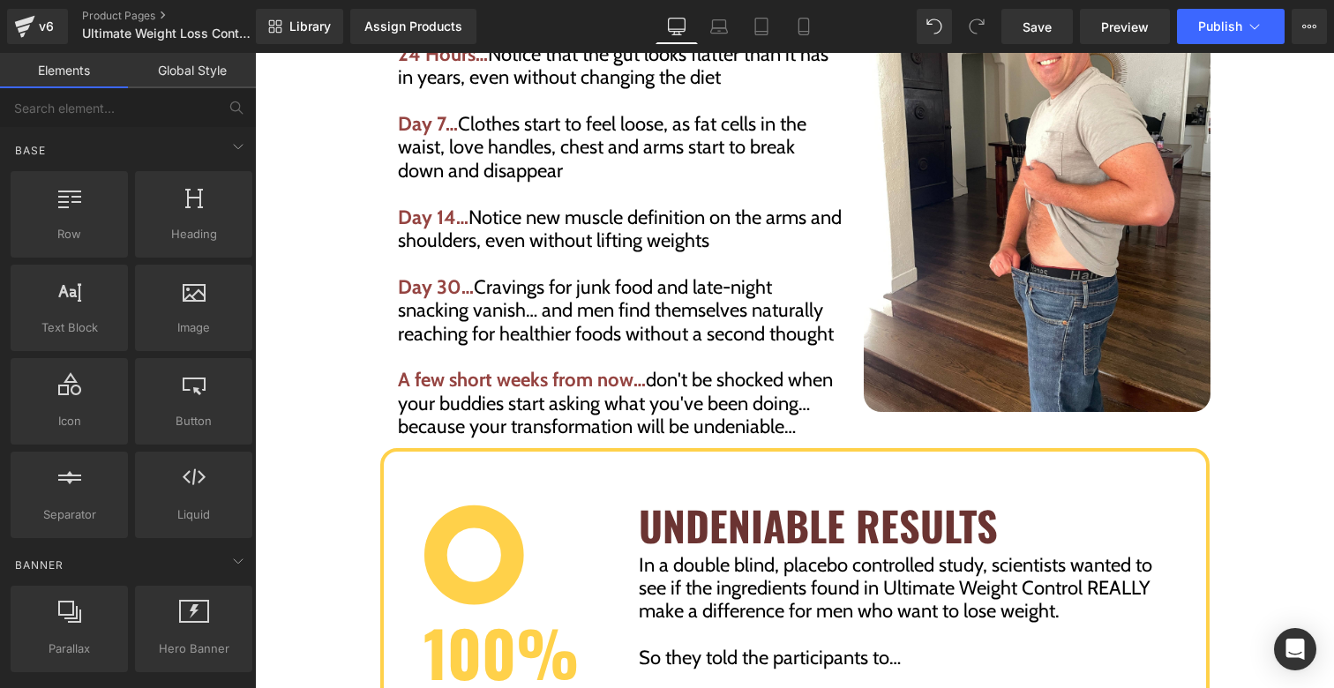
scroll to position [4213, 0]
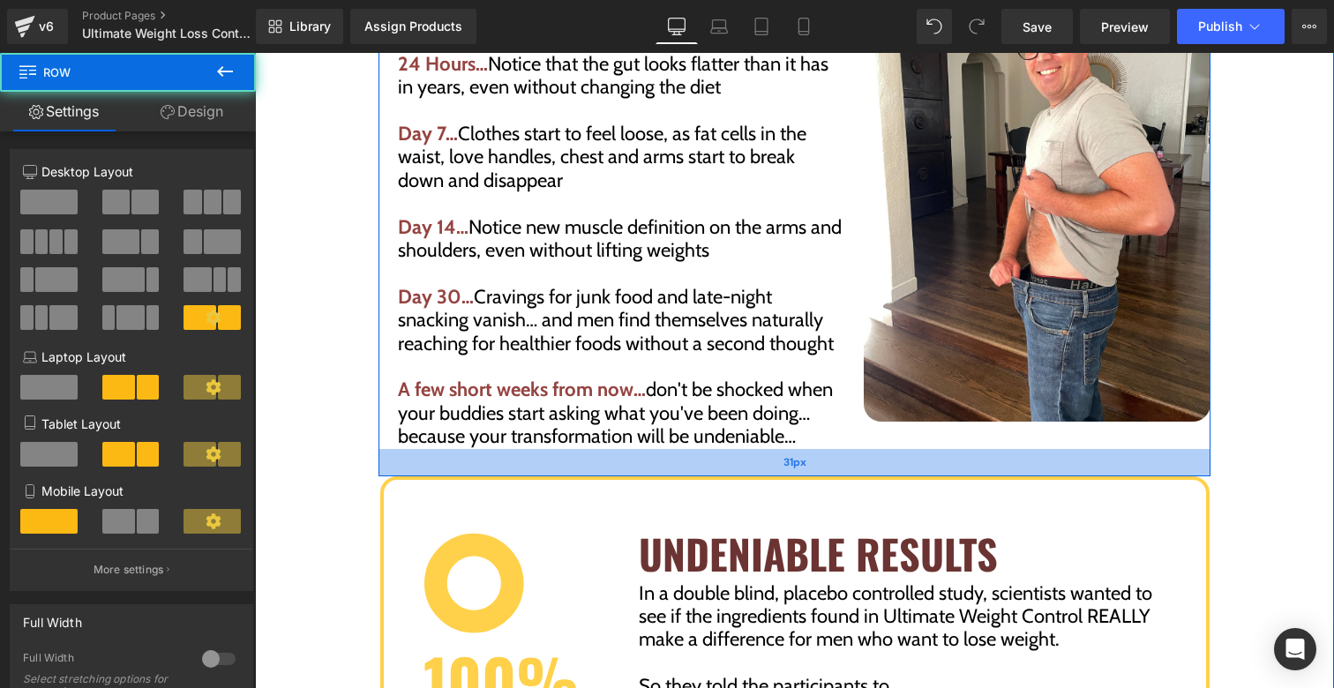
drag, startPoint x: 676, startPoint y: 407, endPoint x: 679, endPoint y: 425, distance: 18.7
click at [679, 449] on div "31px" at bounding box center [795, 462] width 832 height 27
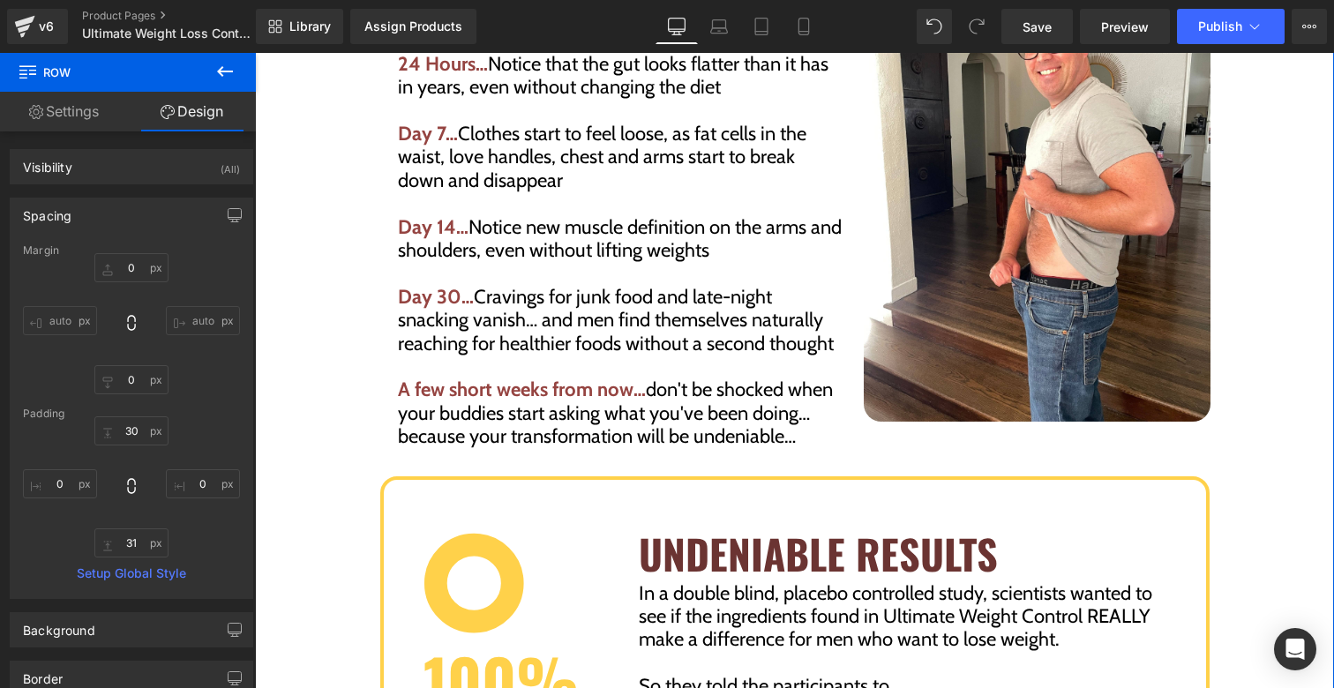
click at [1259, 412] on div "The NEW No-Fail Fat Loss Plan: Don't Change A Thing About Your Diet Or Exercise…" at bounding box center [794, 460] width 1079 height 1565
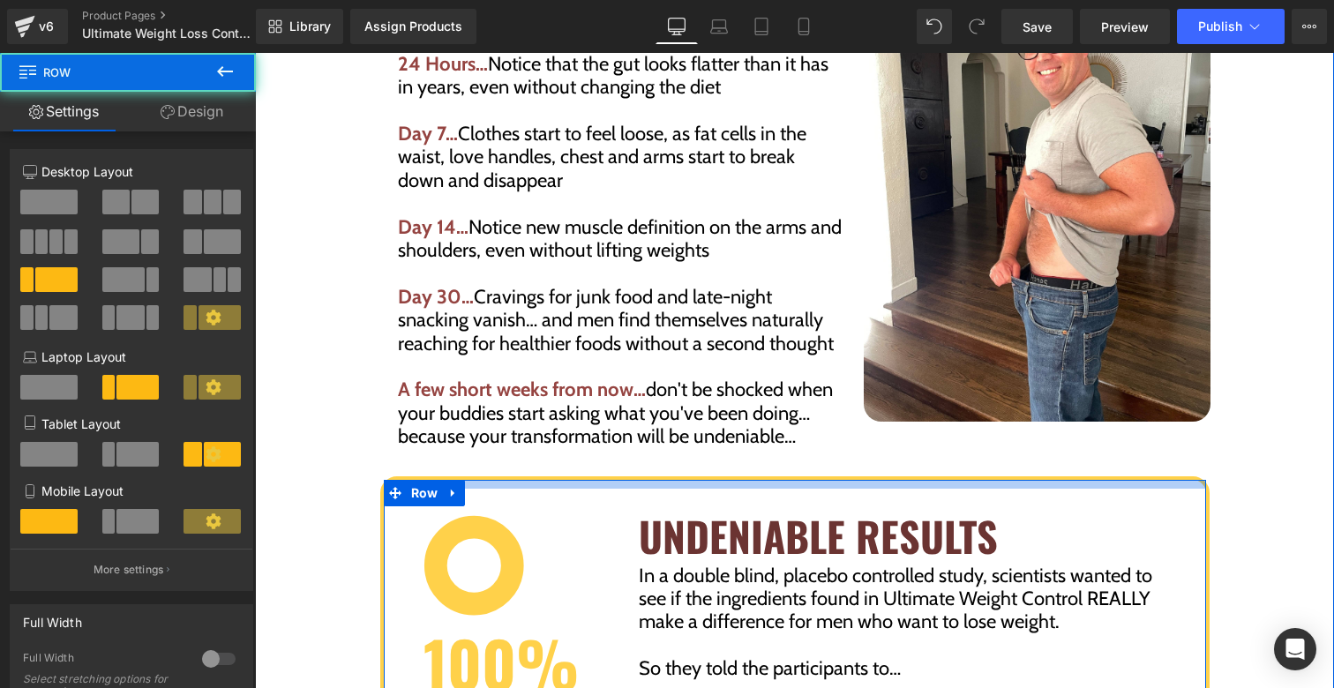
drag, startPoint x: 809, startPoint y: 454, endPoint x: 809, endPoint y: 435, distance: 18.5
click at [809, 480] on div at bounding box center [795, 484] width 823 height 9
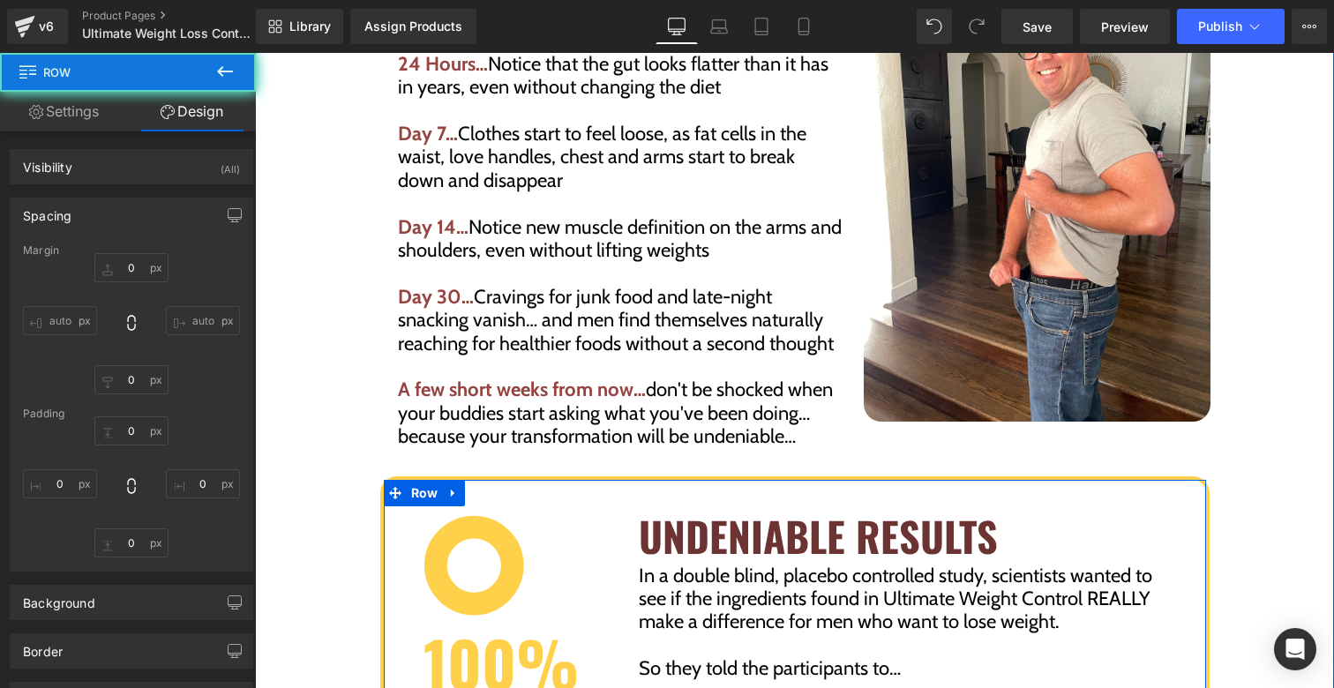
type input "0"
type input "10"
type input "30"
type input "24"
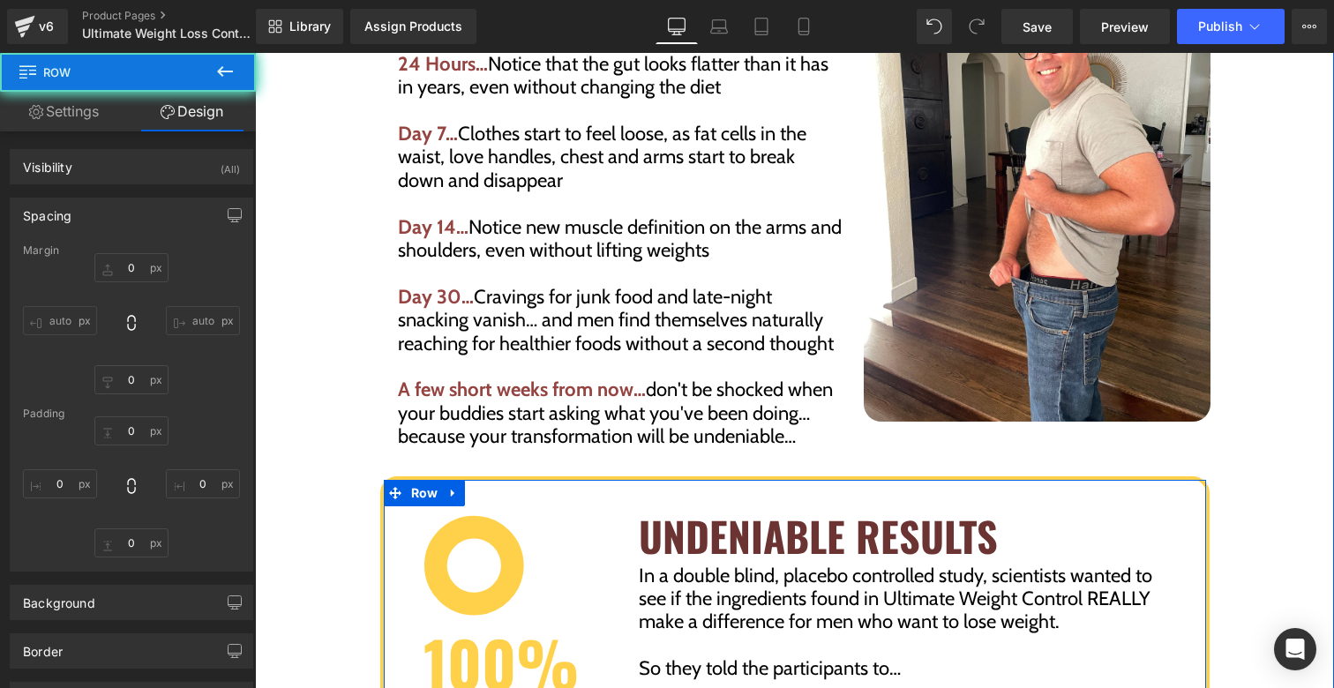
type input "30"
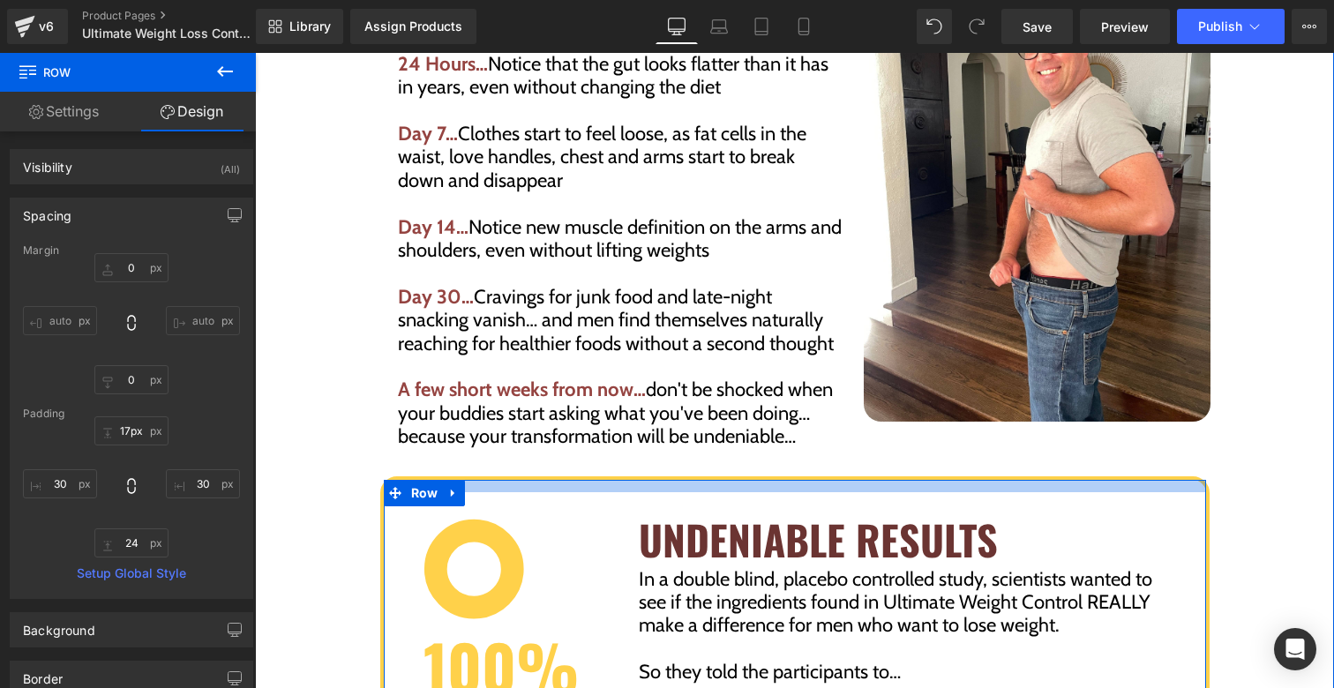
type input "18px"
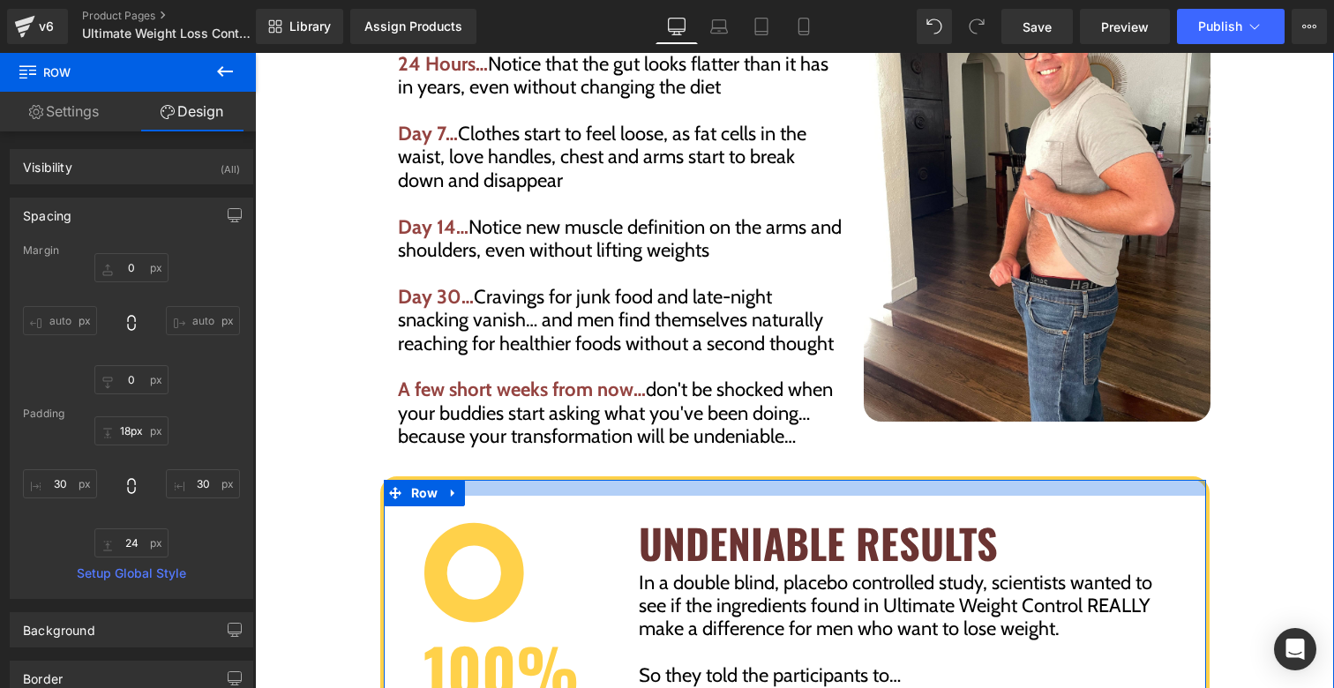
click at [805, 480] on div at bounding box center [795, 488] width 823 height 16
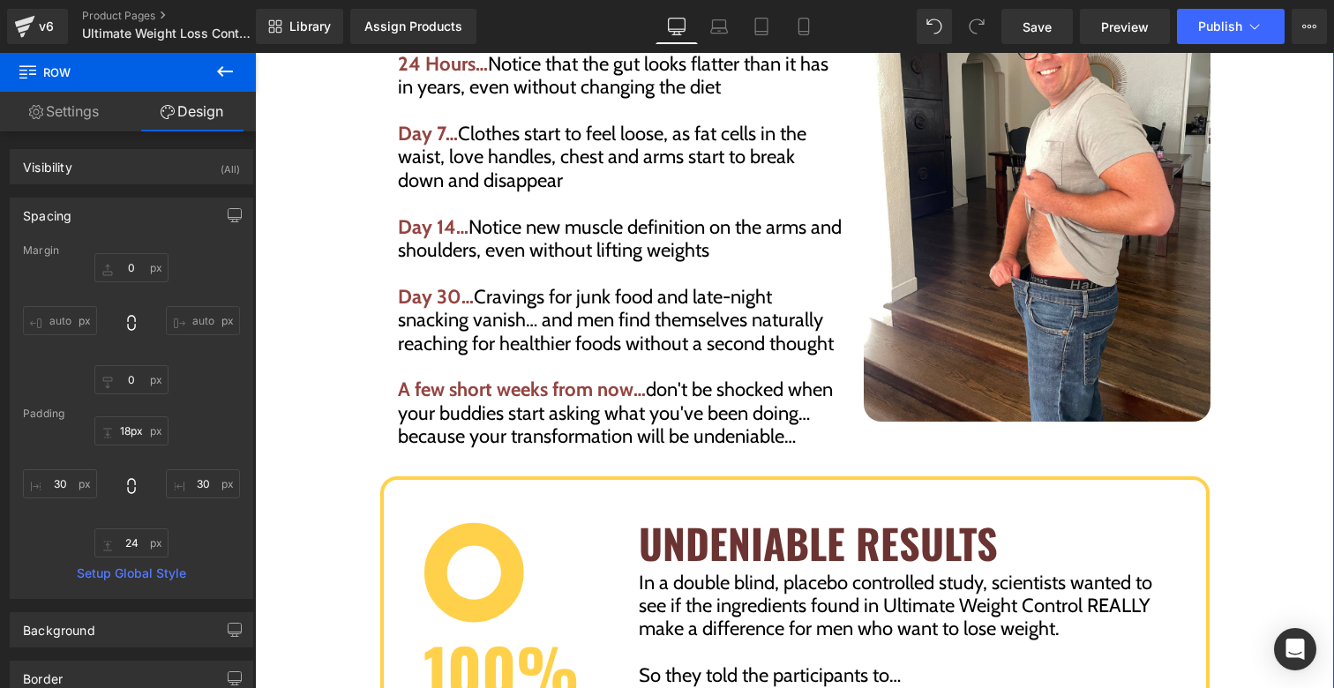
click at [1196, 429] on div "Ultimate Weight Control supports healthy, long-term fat loss at the deepest pos…" at bounding box center [795, 205] width 832 height 544
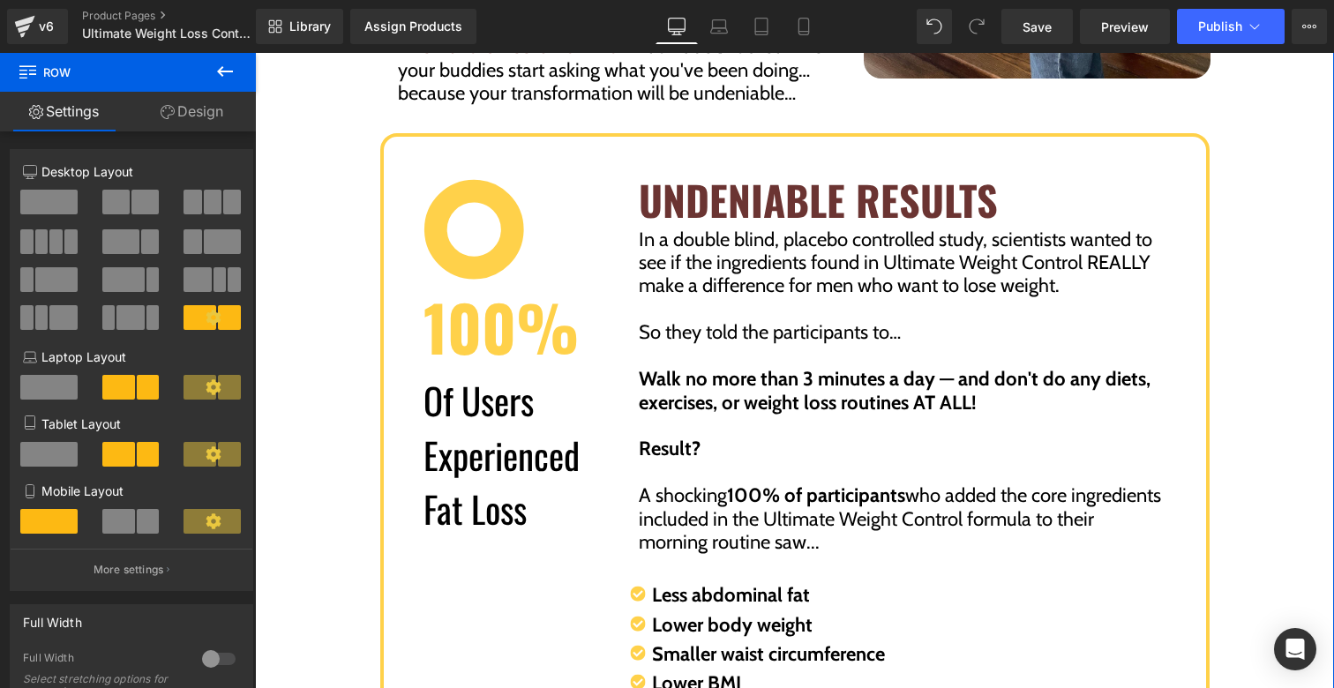
scroll to position [4559, 0]
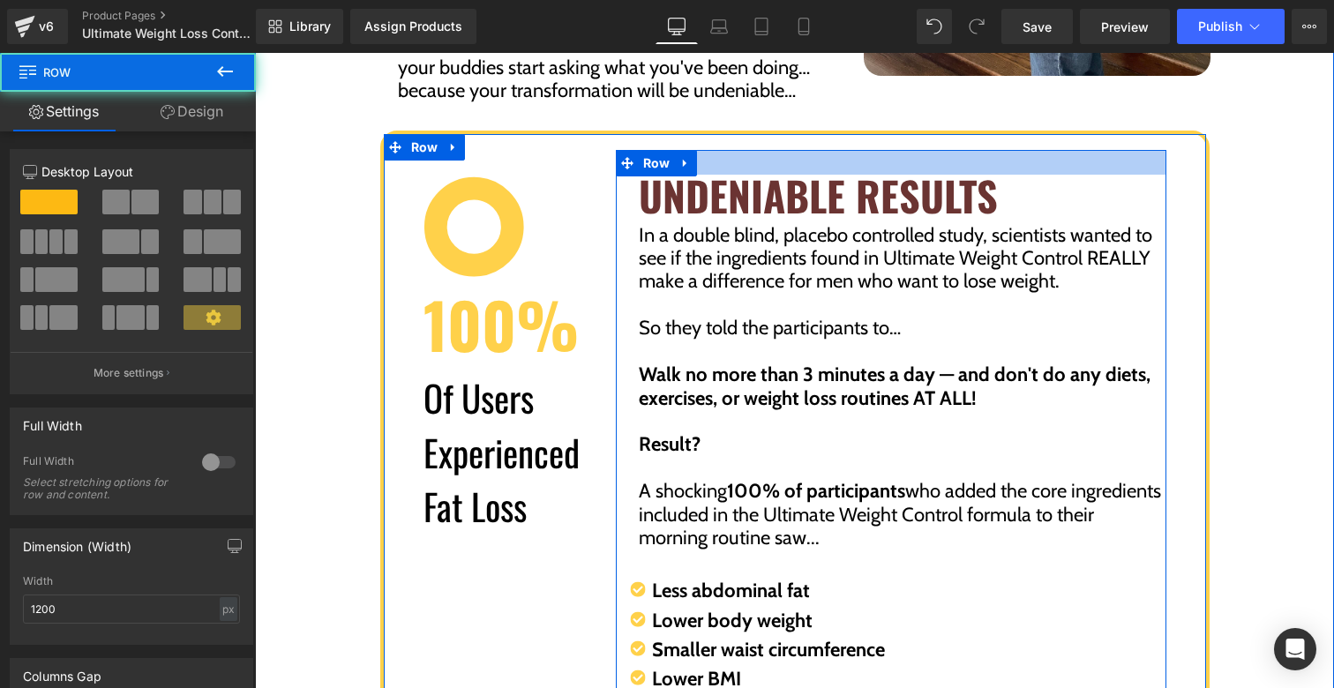
click at [863, 150] on div at bounding box center [891, 162] width 551 height 25
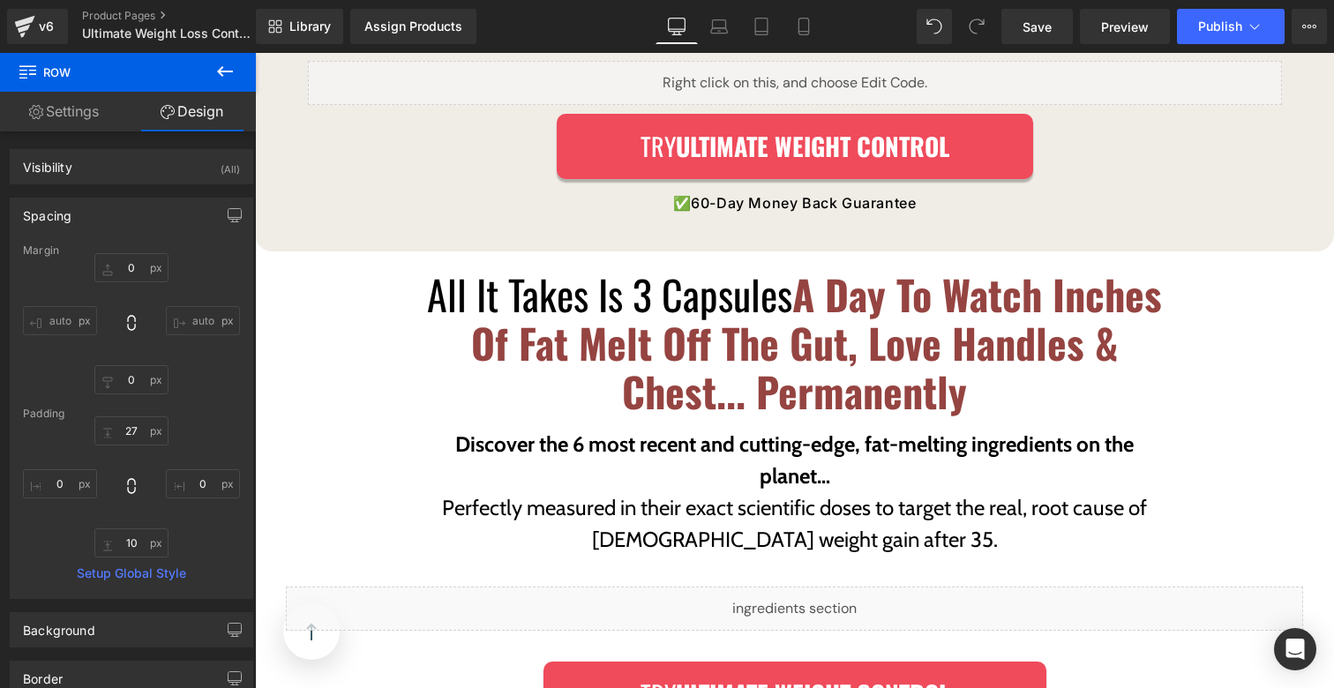
scroll to position [5633, 0]
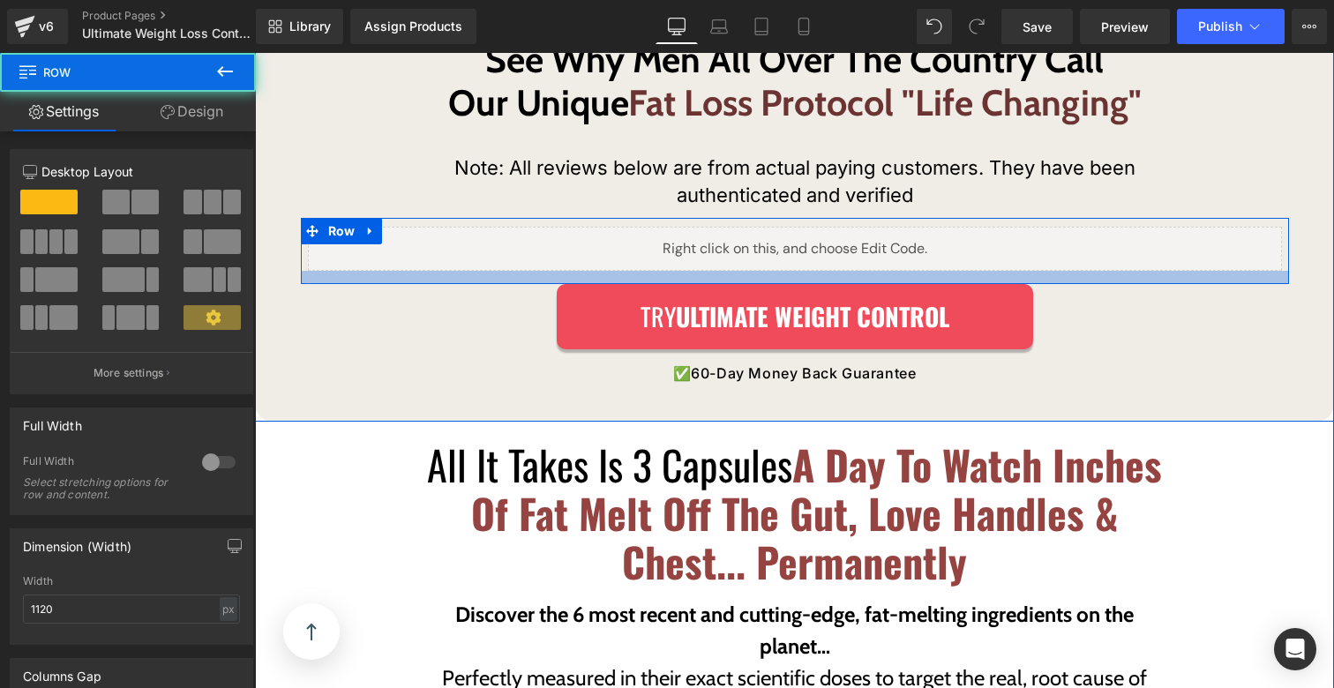
click at [765, 271] on div at bounding box center [795, 277] width 989 height 13
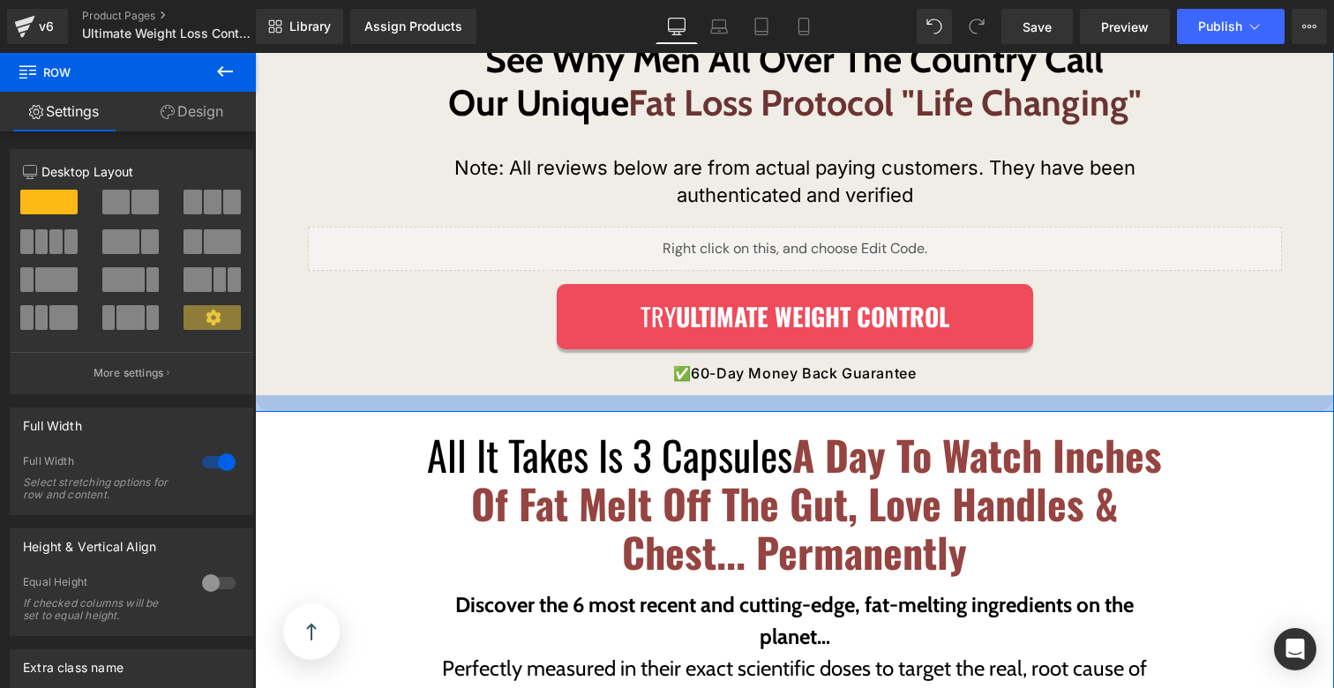
drag, startPoint x: 763, startPoint y: 372, endPoint x: 763, endPoint y: 359, distance: 12.4
click at [763, 395] on div at bounding box center [794, 403] width 1079 height 17
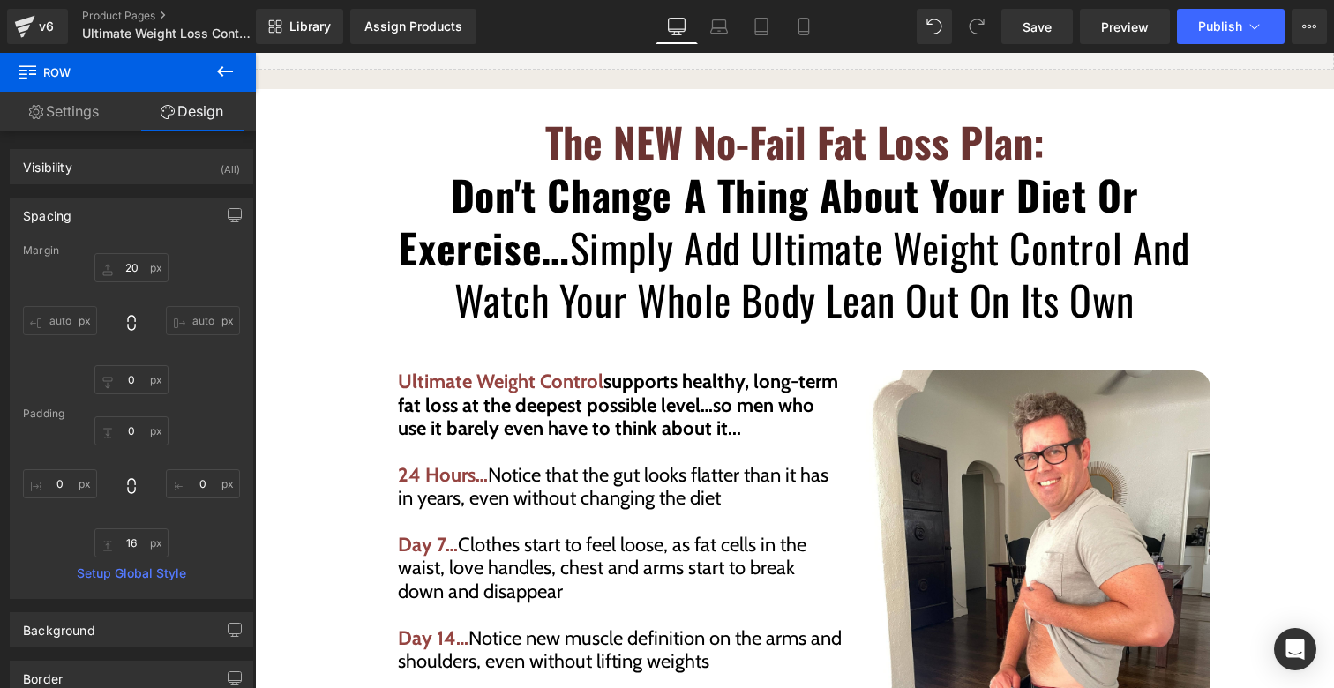
scroll to position [3457, 0]
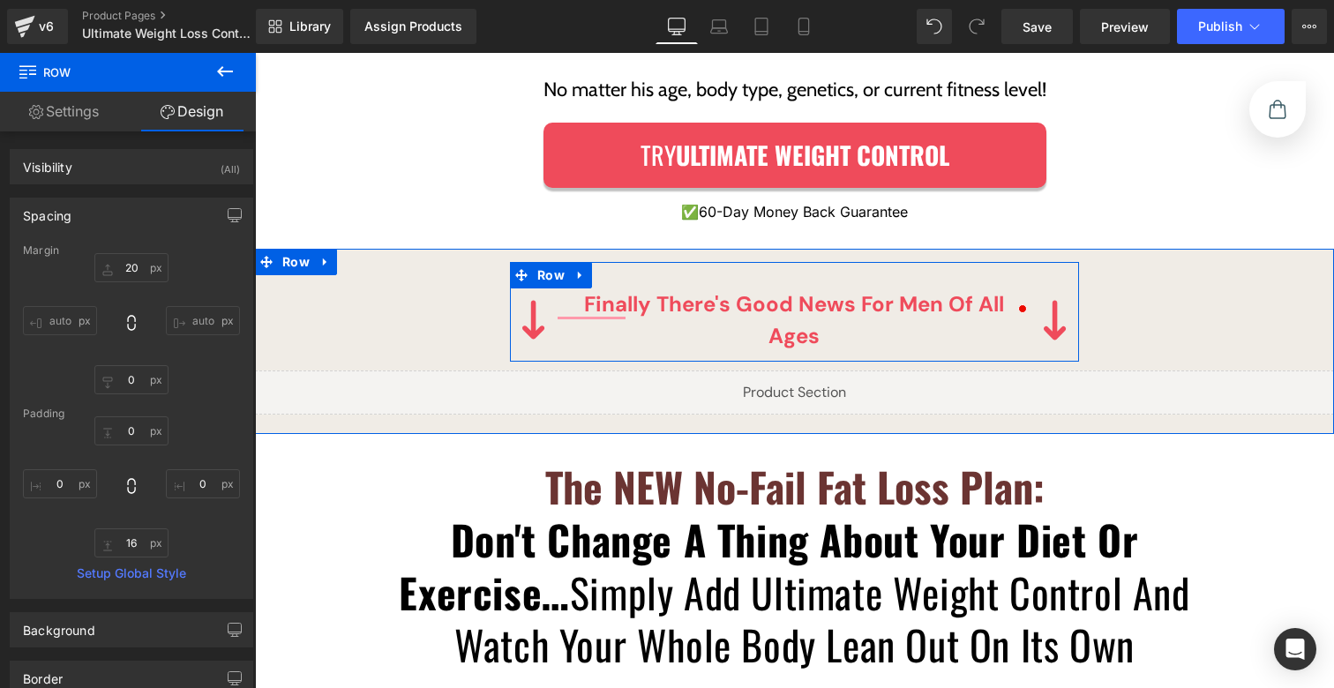
click at [751, 262] on div "Image Finally there's good news for men of all ages Text Block Image Row" at bounding box center [794, 312] width 569 height 100
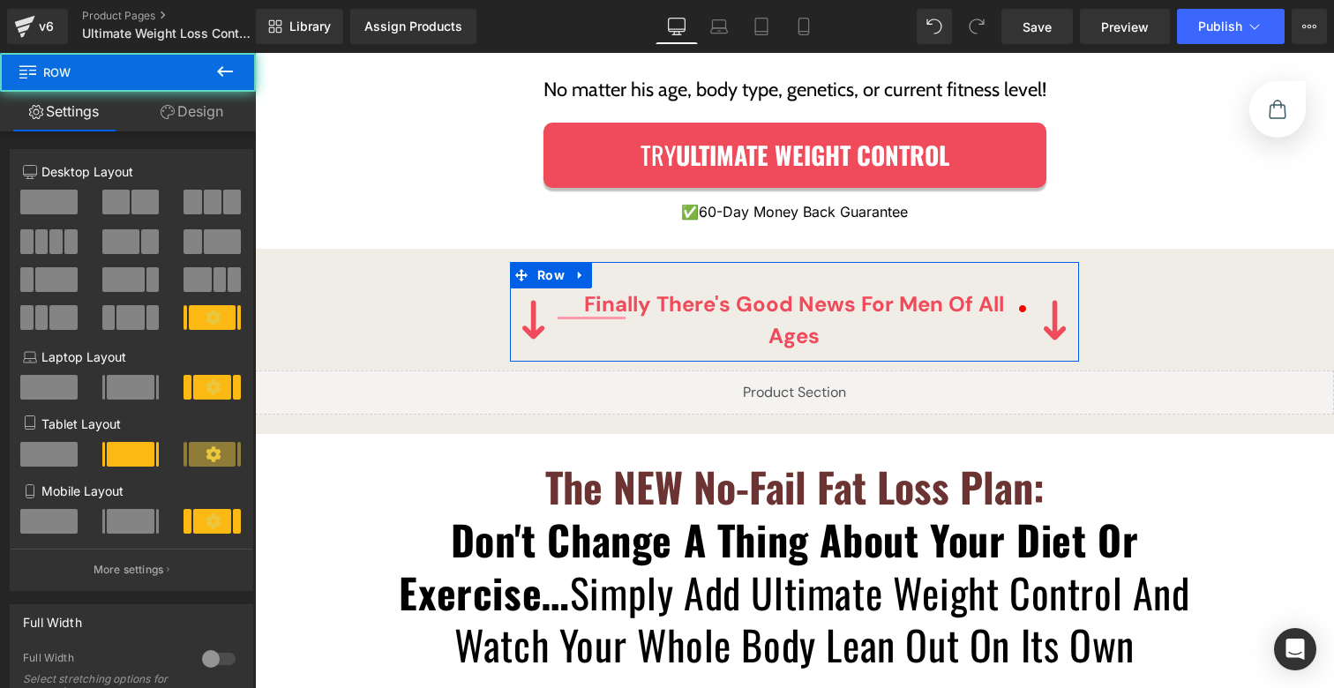
drag, startPoint x: 170, startPoint y: 107, endPoint x: 165, endPoint y: 173, distance: 66.4
click at [171, 107] on icon at bounding box center [168, 112] width 14 height 14
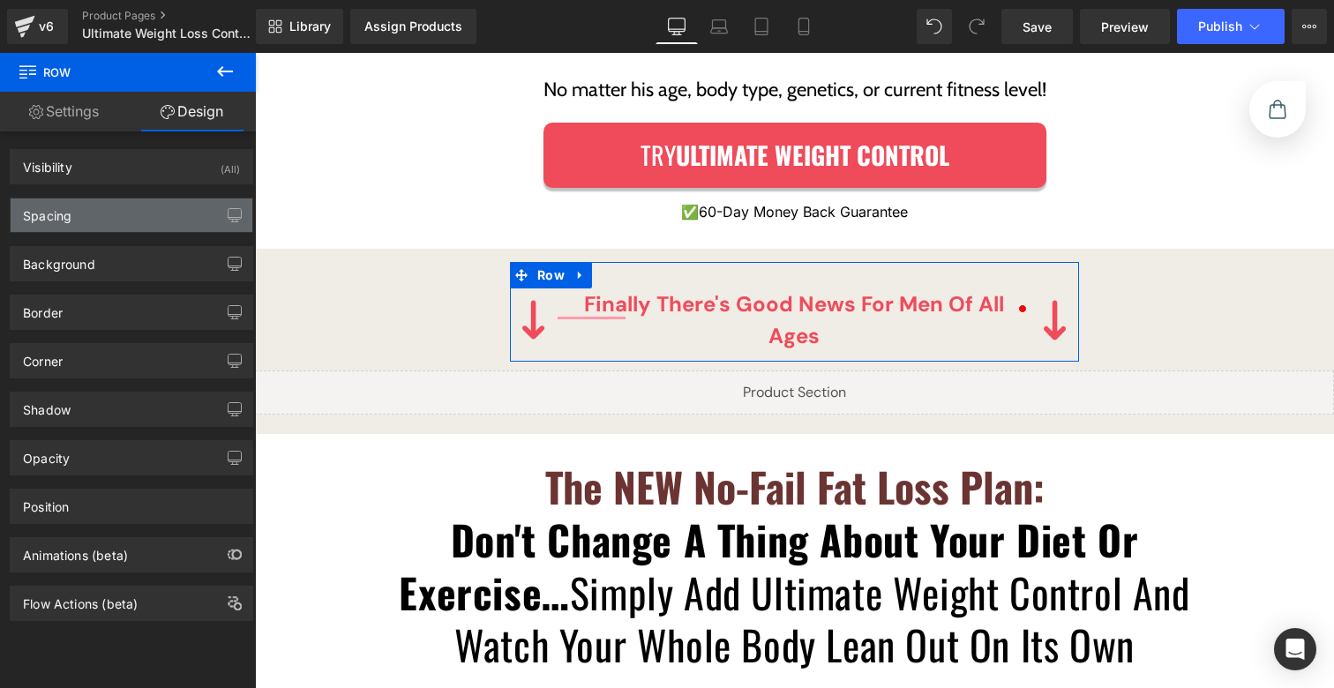
click at [125, 222] on div "Spacing" at bounding box center [132, 216] width 242 height 34
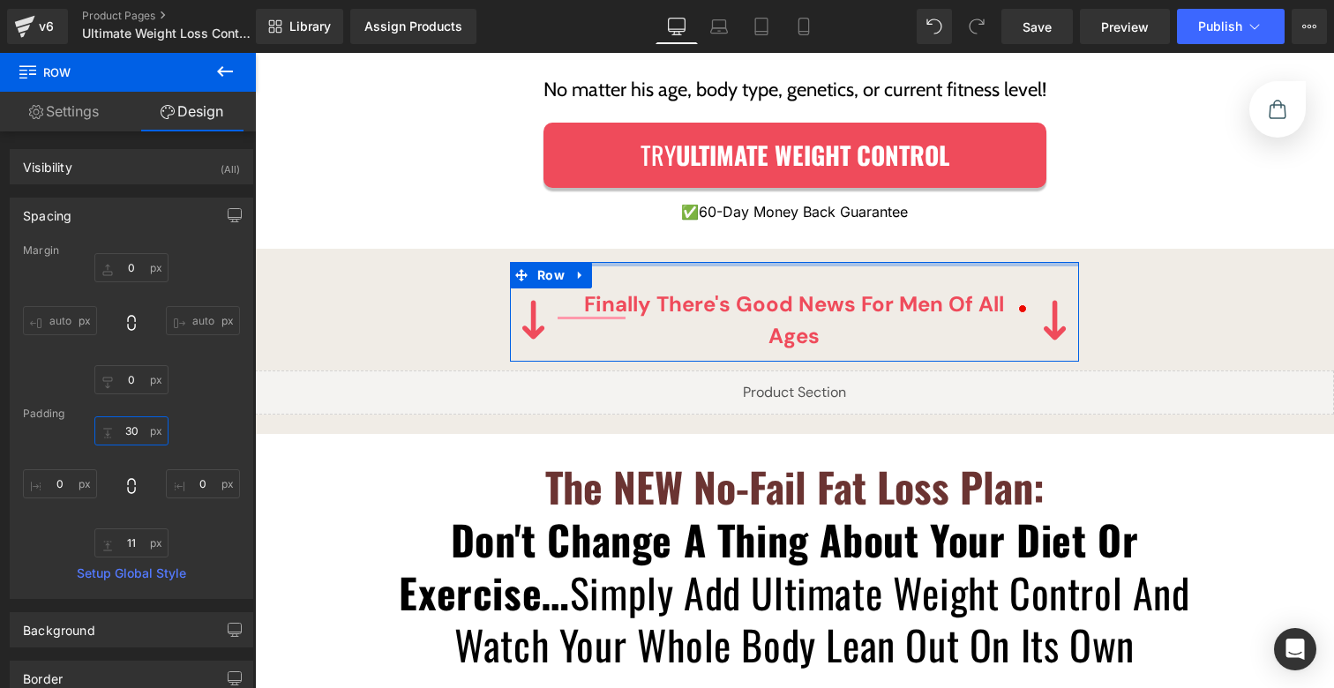
click at [126, 432] on input "30" at bounding box center [131, 431] width 74 height 29
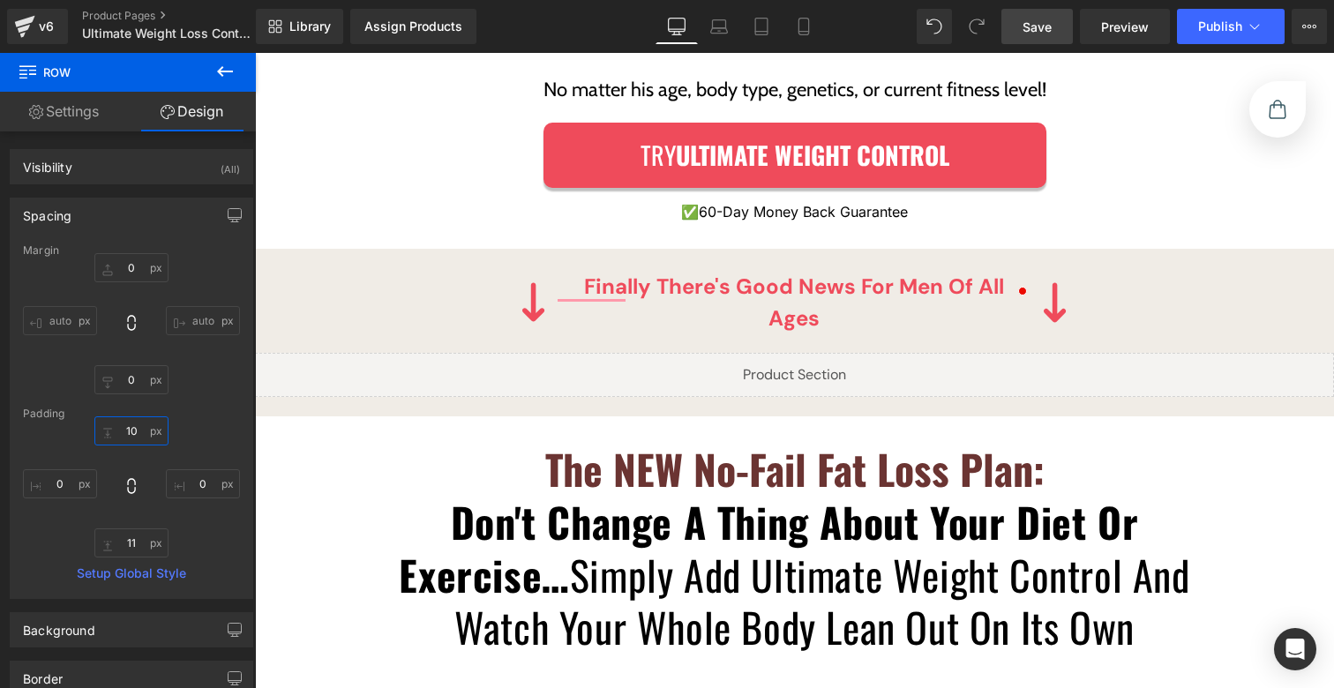
type input "10"
click at [1043, 30] on span "Save" at bounding box center [1037, 27] width 29 height 19
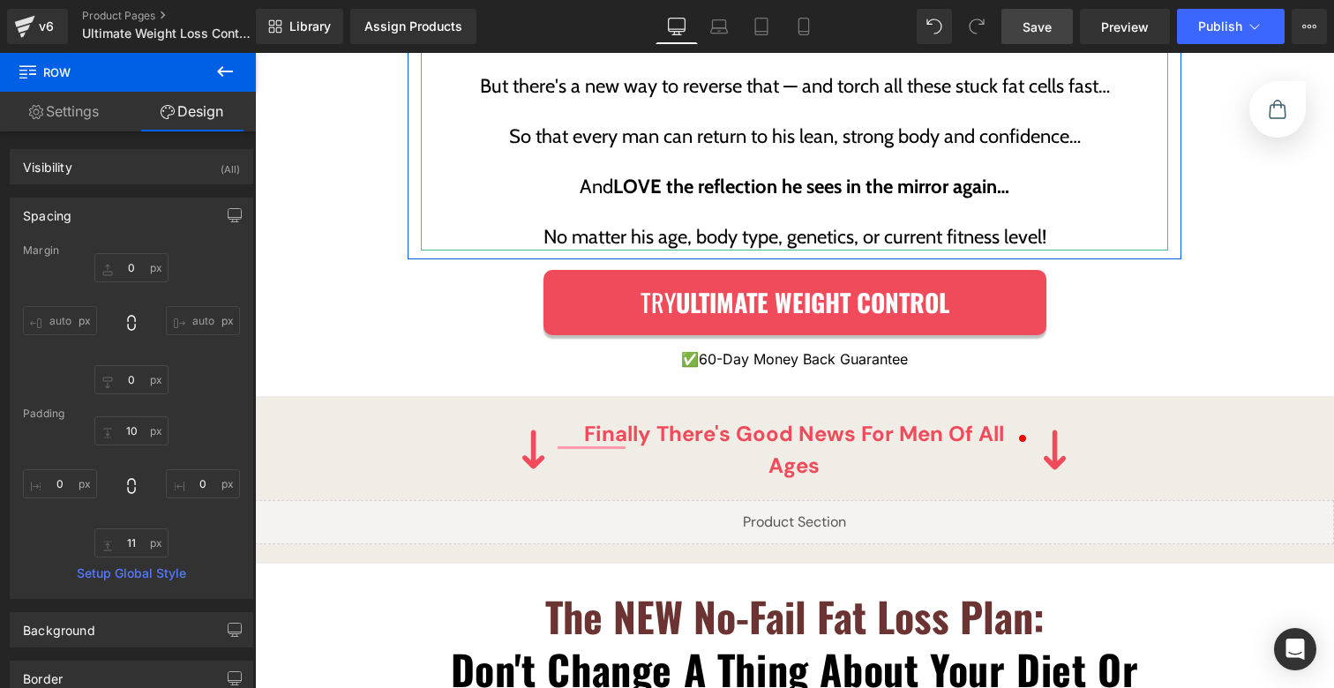
scroll to position [3464, 0]
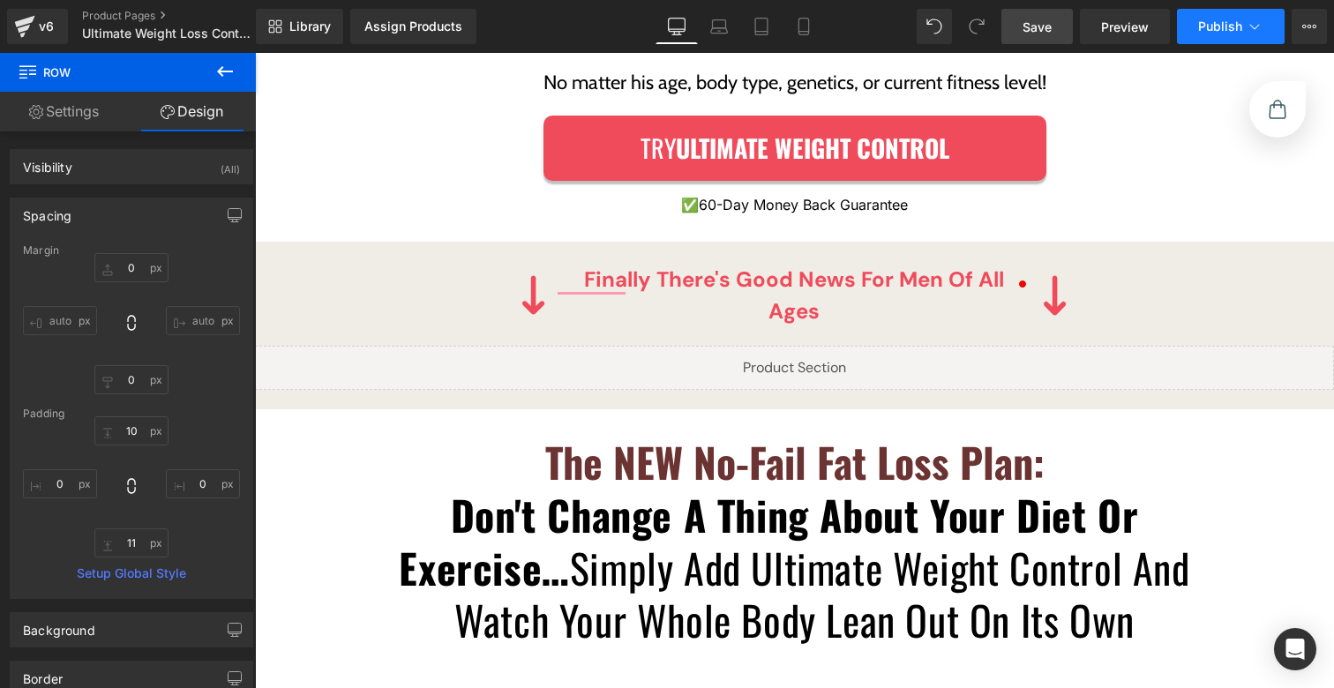
click at [1193, 41] on button "Publish" at bounding box center [1231, 26] width 108 height 35
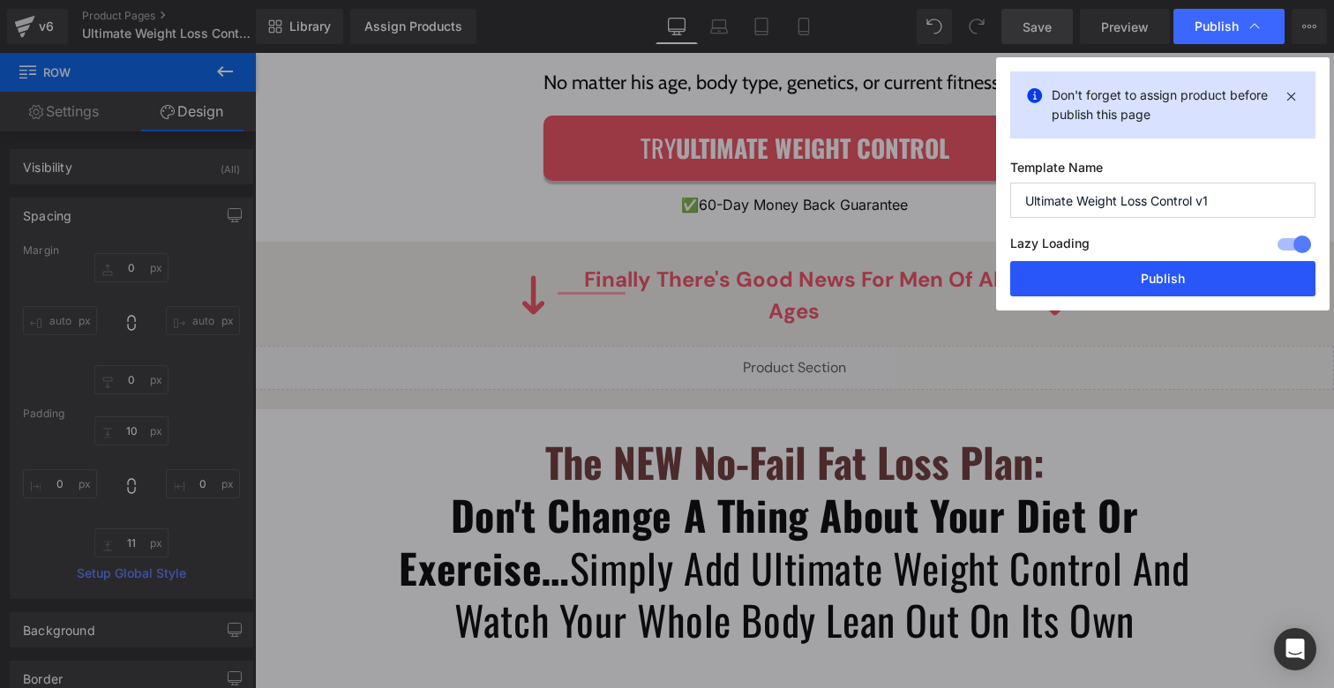
click at [1127, 273] on button "Publish" at bounding box center [1163, 278] width 305 height 35
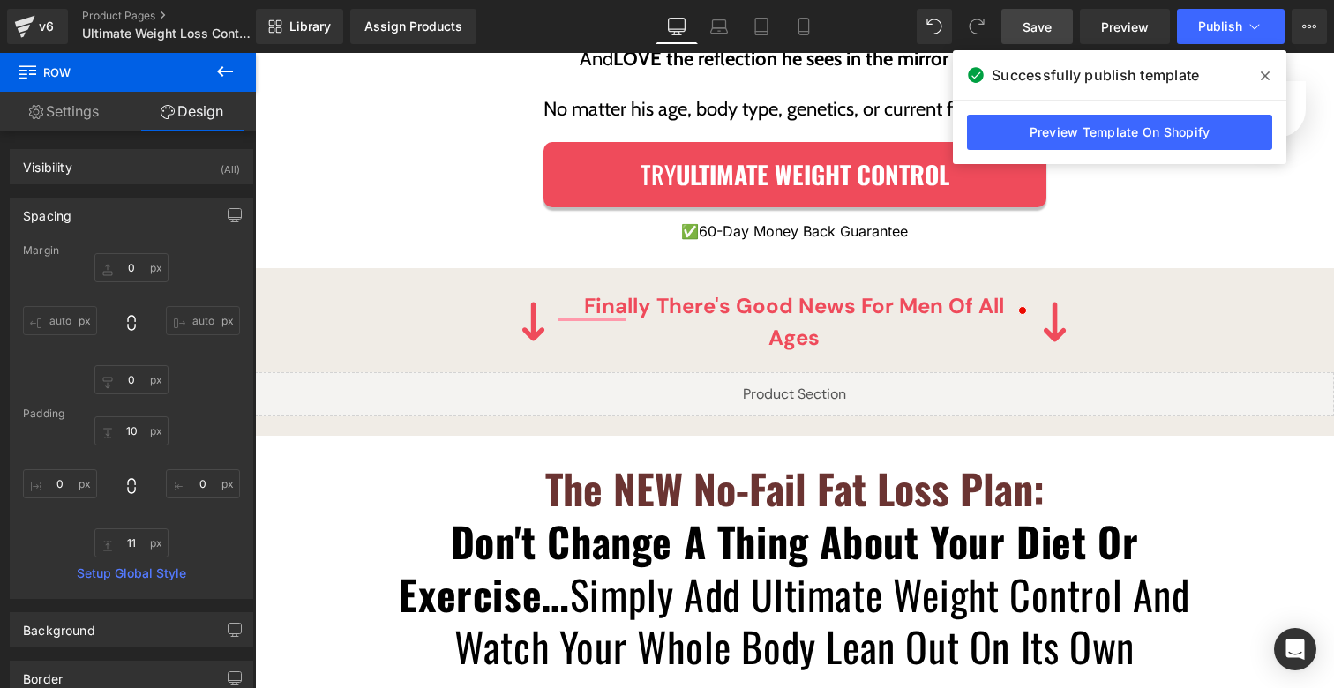
scroll to position [3432, 0]
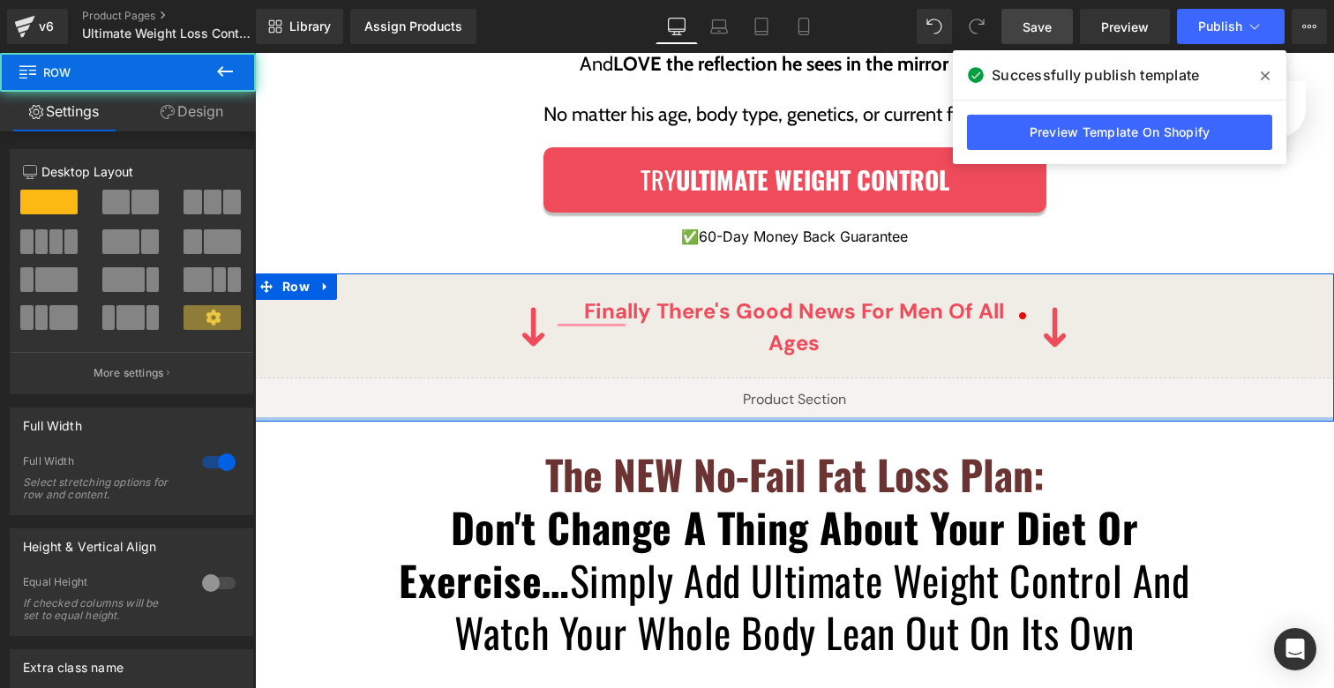
drag, startPoint x: 701, startPoint y: 387, endPoint x: 706, endPoint y: 227, distance: 160.7
click at [703, 327] on div "Image Finally there's good news for men of all ages Text Block Image Row Row Li…" at bounding box center [794, 348] width 1079 height 148
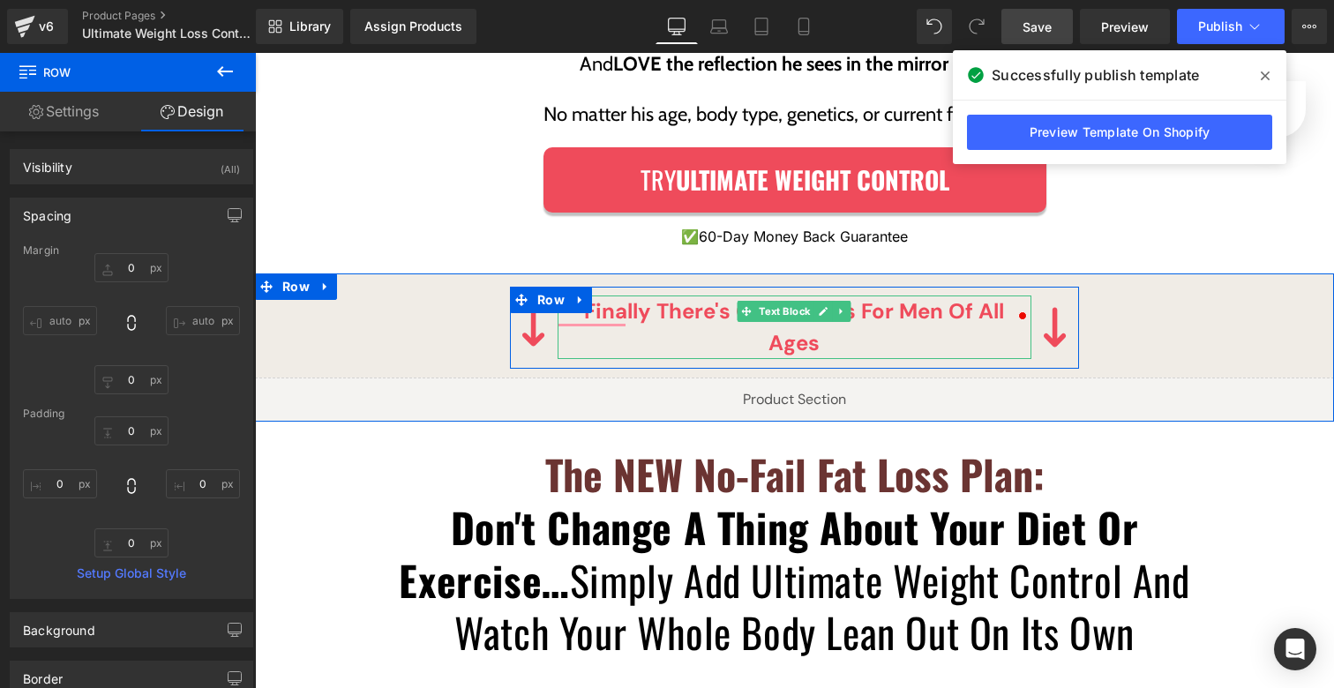
click at [653, 296] on p "Finally there's good news for men of all ages" at bounding box center [795, 328] width 474 height 64
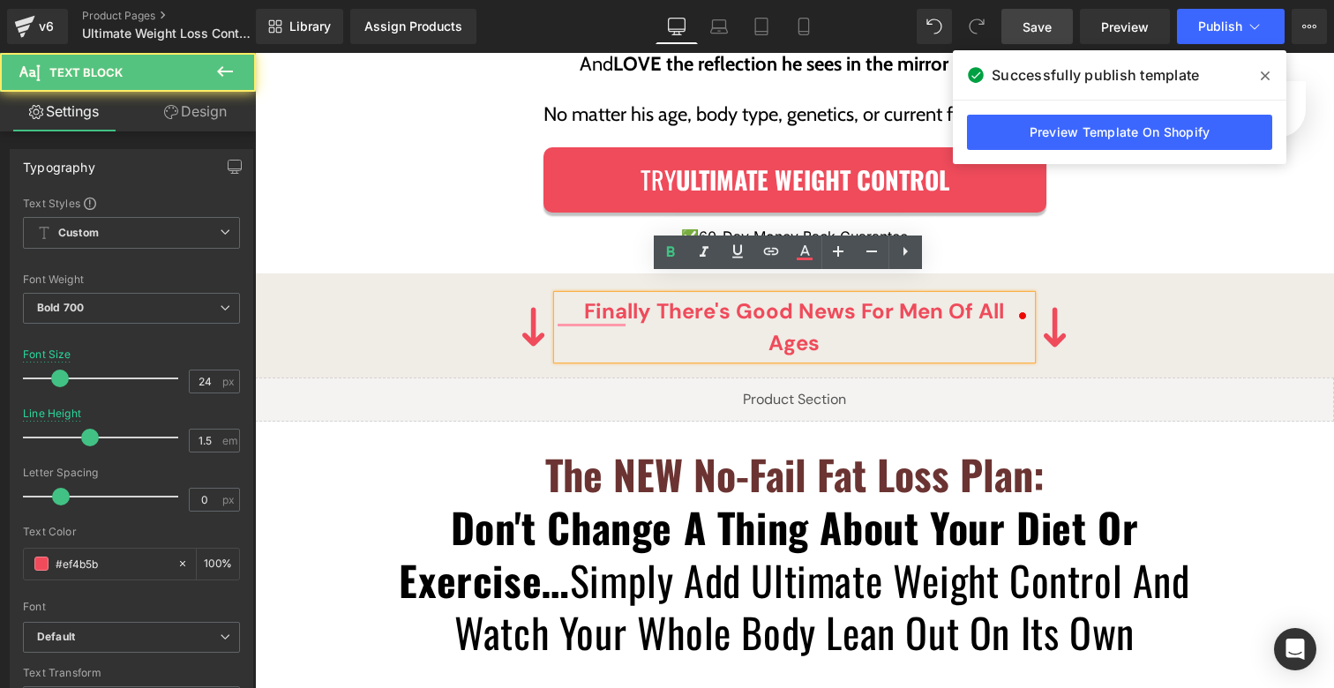
click at [653, 296] on p "Finally there's good news for men of all ages" at bounding box center [795, 328] width 474 height 64
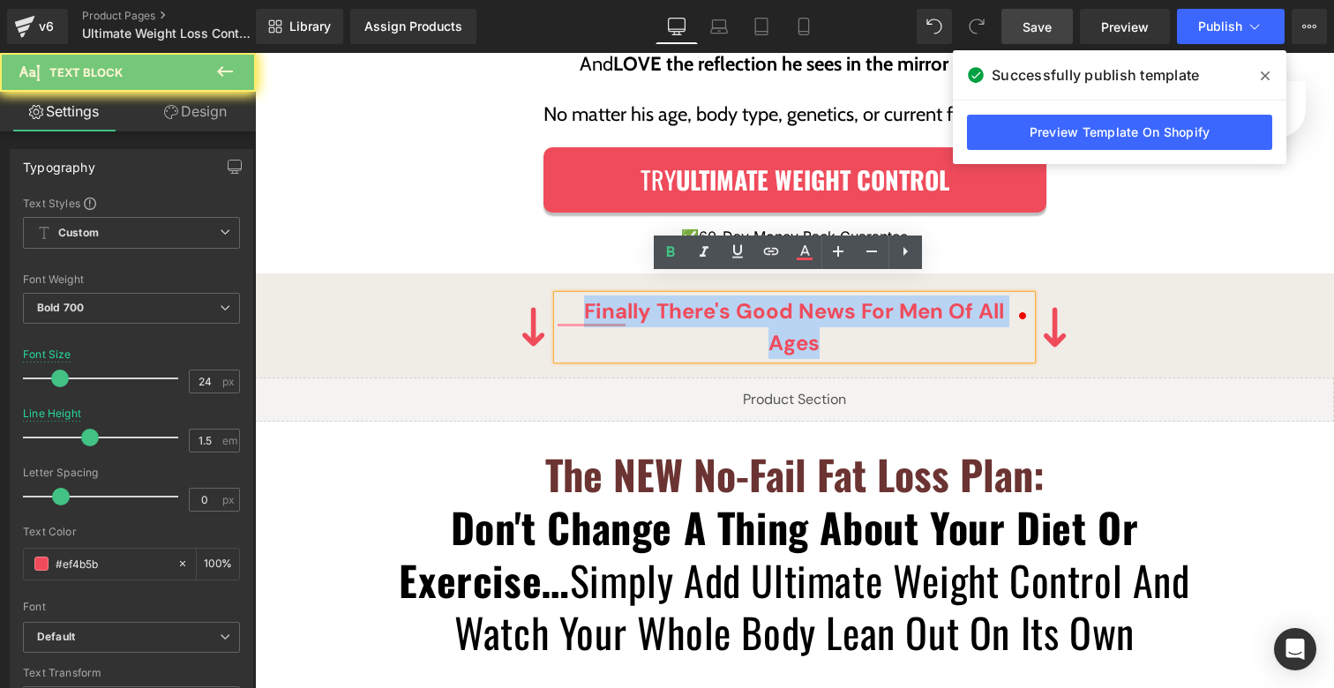
click at [653, 296] on p "Finally there's good news for men of all ages" at bounding box center [795, 328] width 474 height 64
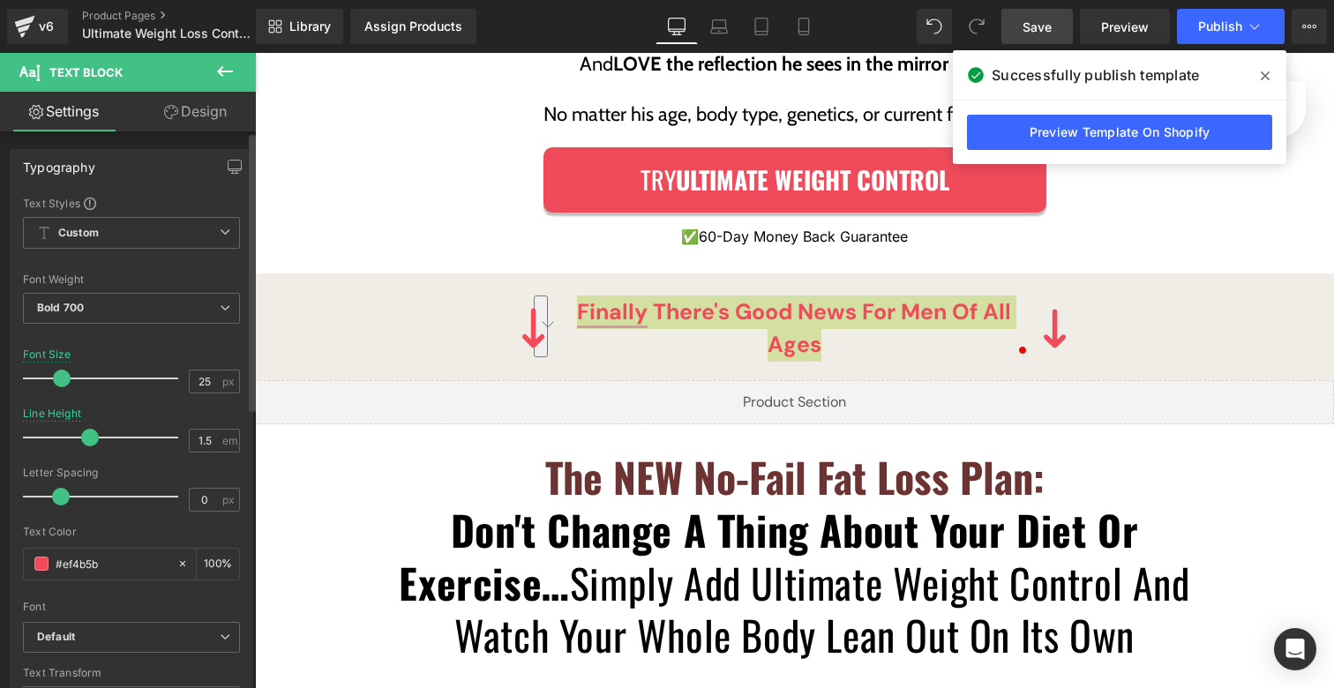
type input "26"
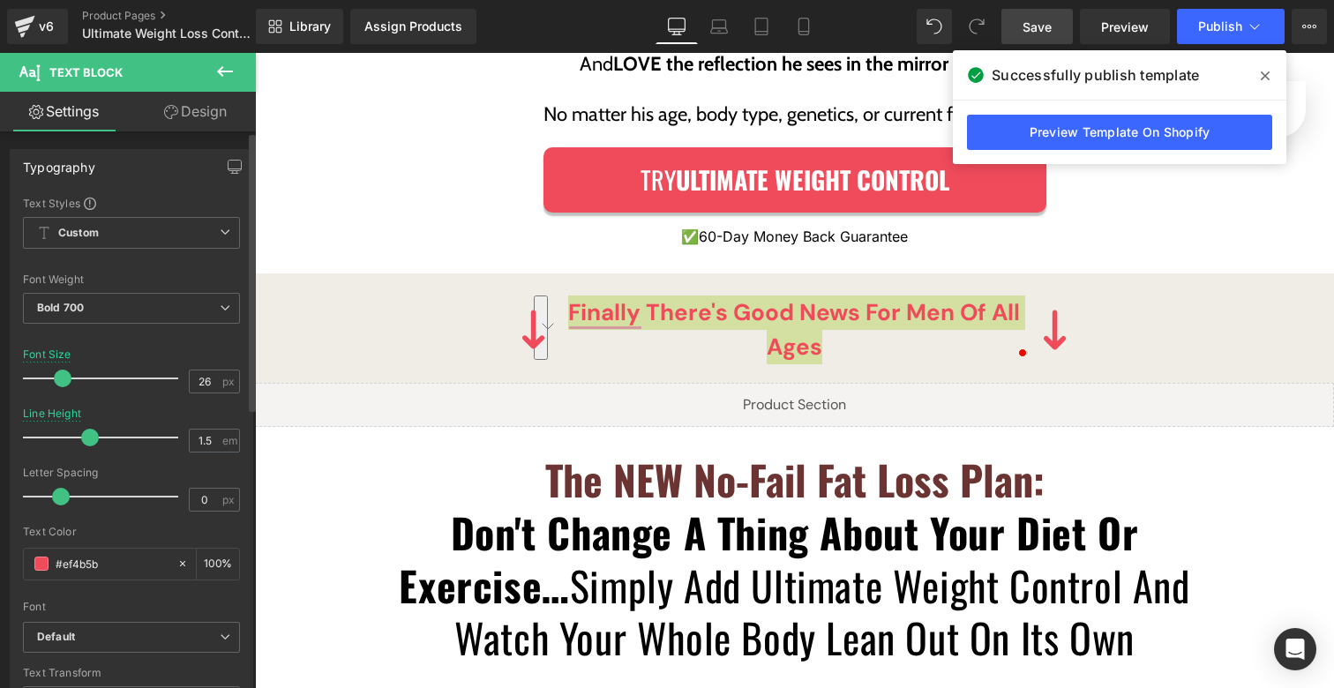
click at [70, 378] on span at bounding box center [63, 379] width 18 height 18
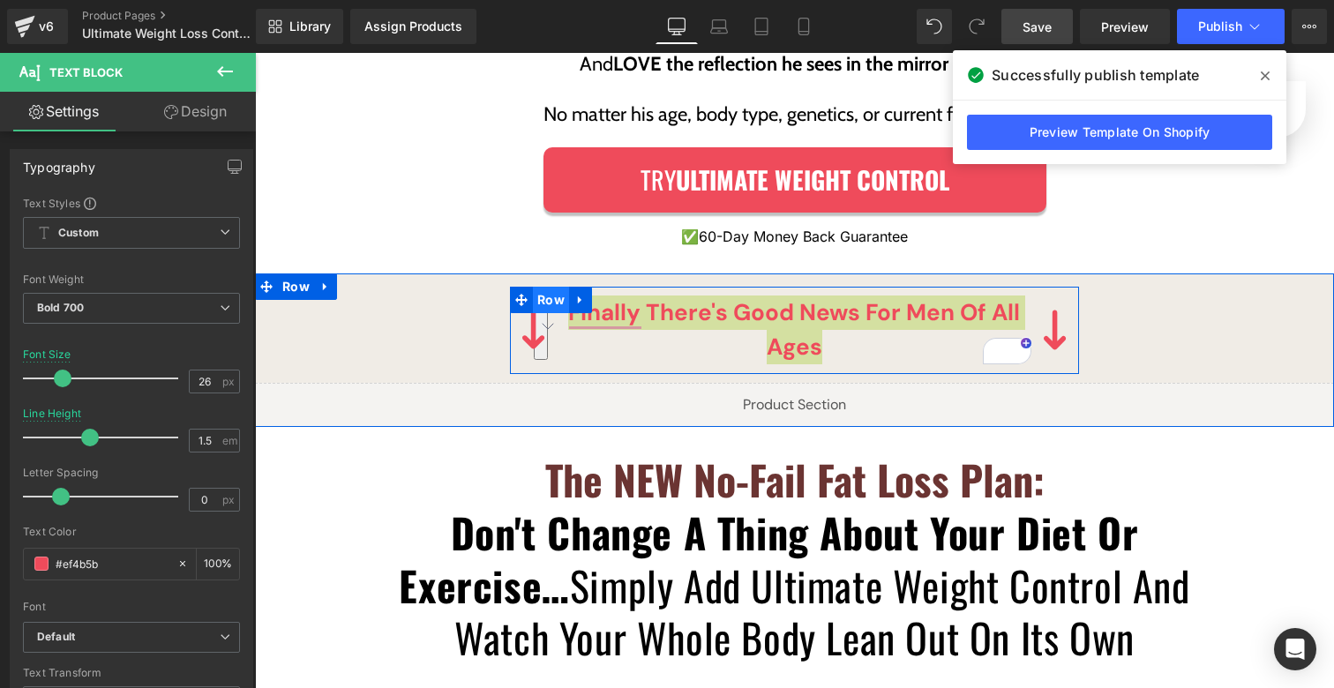
click at [534, 287] on span "Row" at bounding box center [551, 300] width 36 height 26
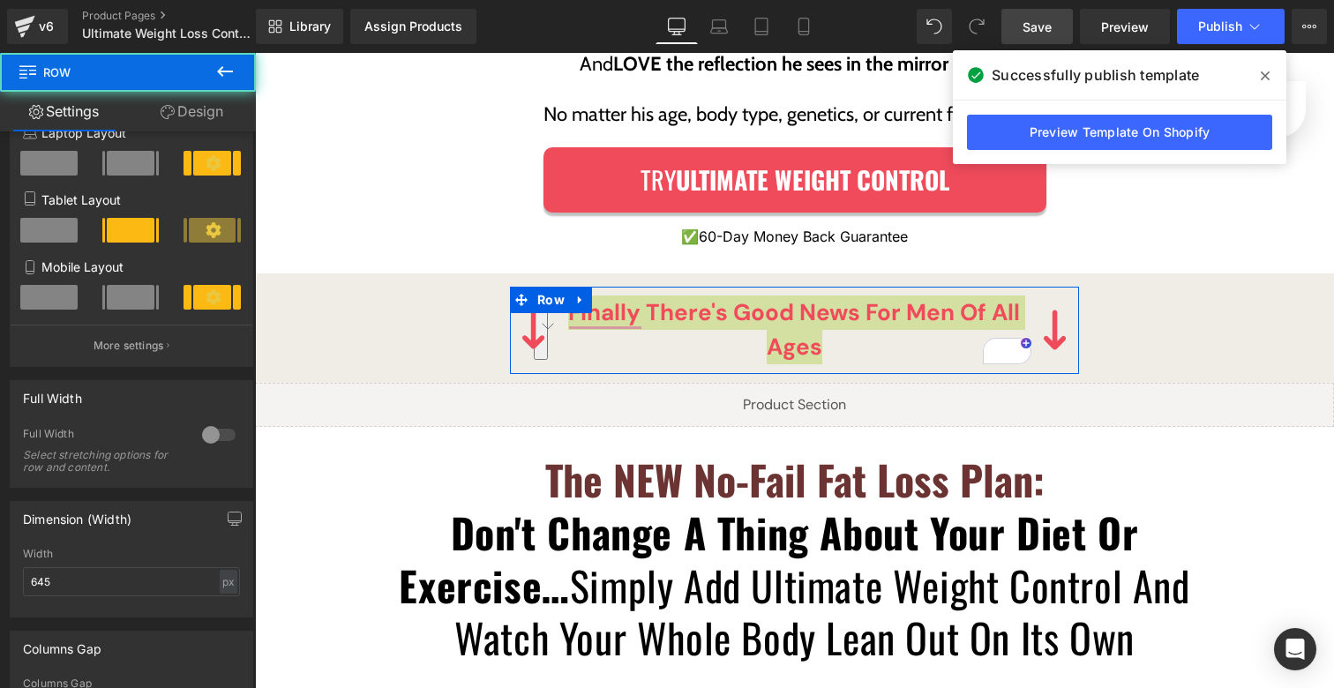
scroll to position [291, 0]
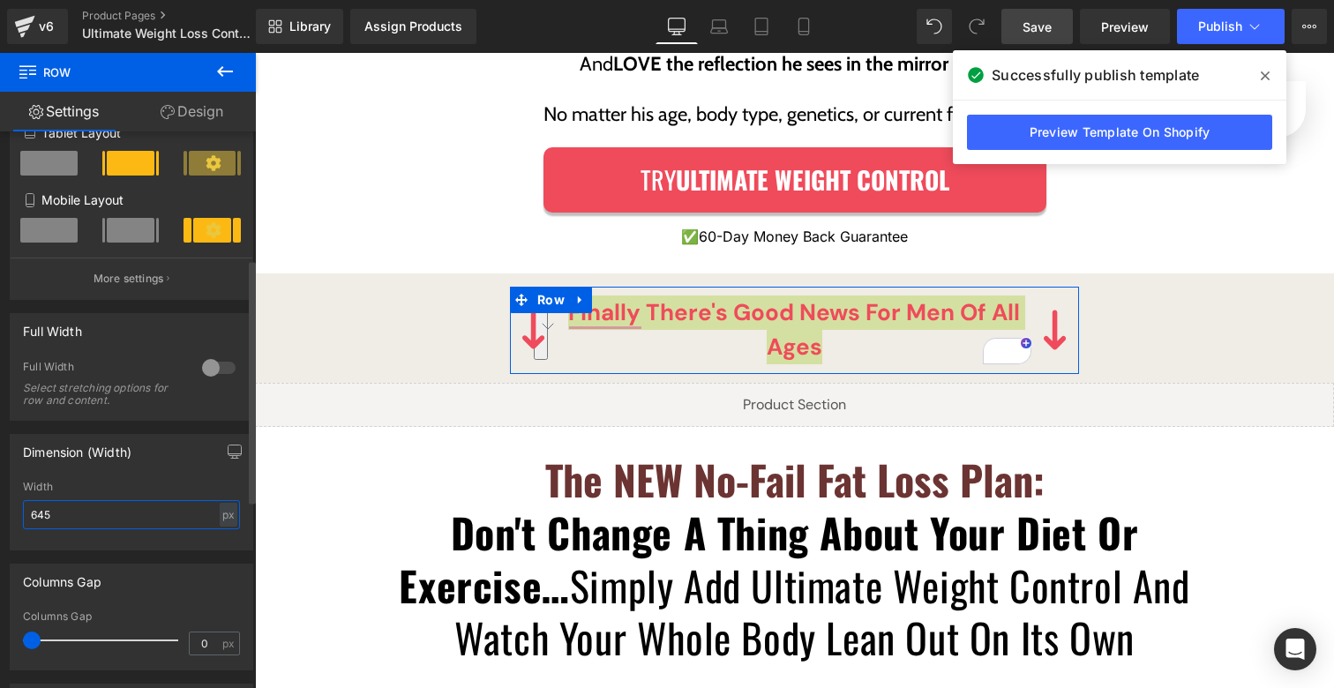
click at [162, 511] on input "645" at bounding box center [131, 514] width 217 height 29
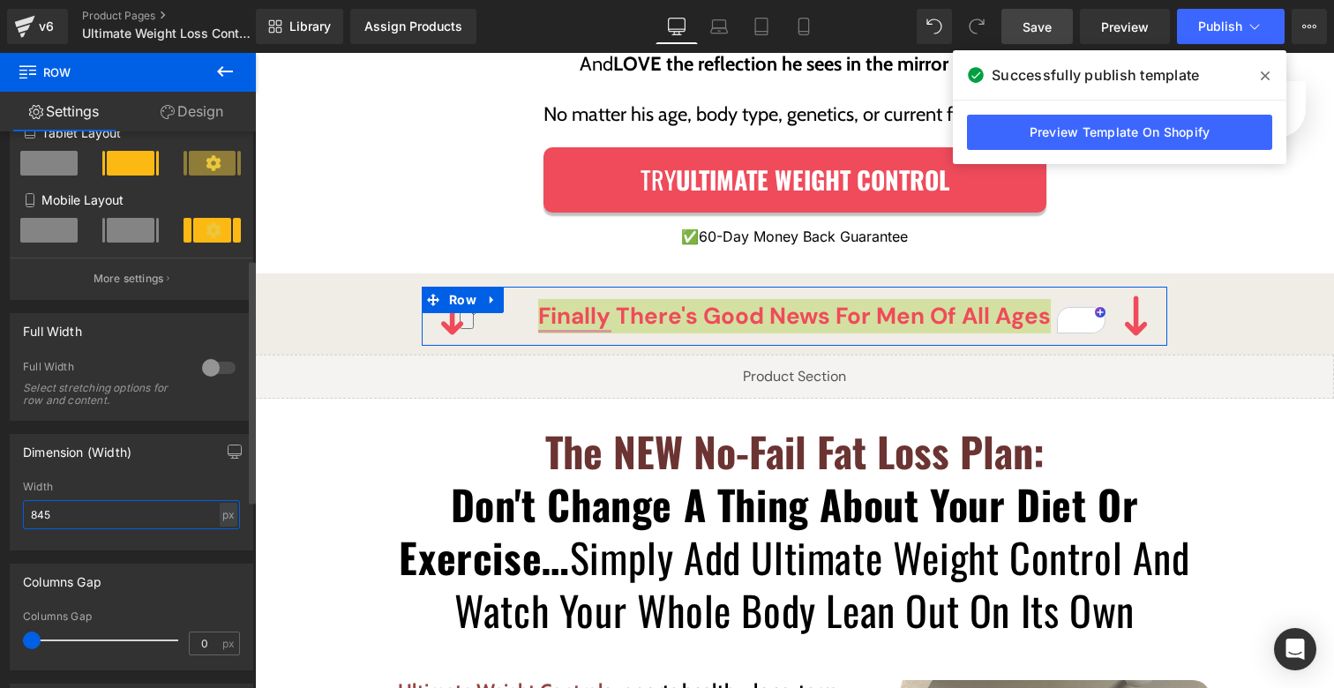
click at [34, 514] on input "845" at bounding box center [131, 514] width 217 height 29
drag, startPoint x: 39, startPoint y: 518, endPoint x: 28, endPoint y: 514, distance: 11.5
click at [28, 514] on input "845" at bounding box center [131, 514] width 217 height 29
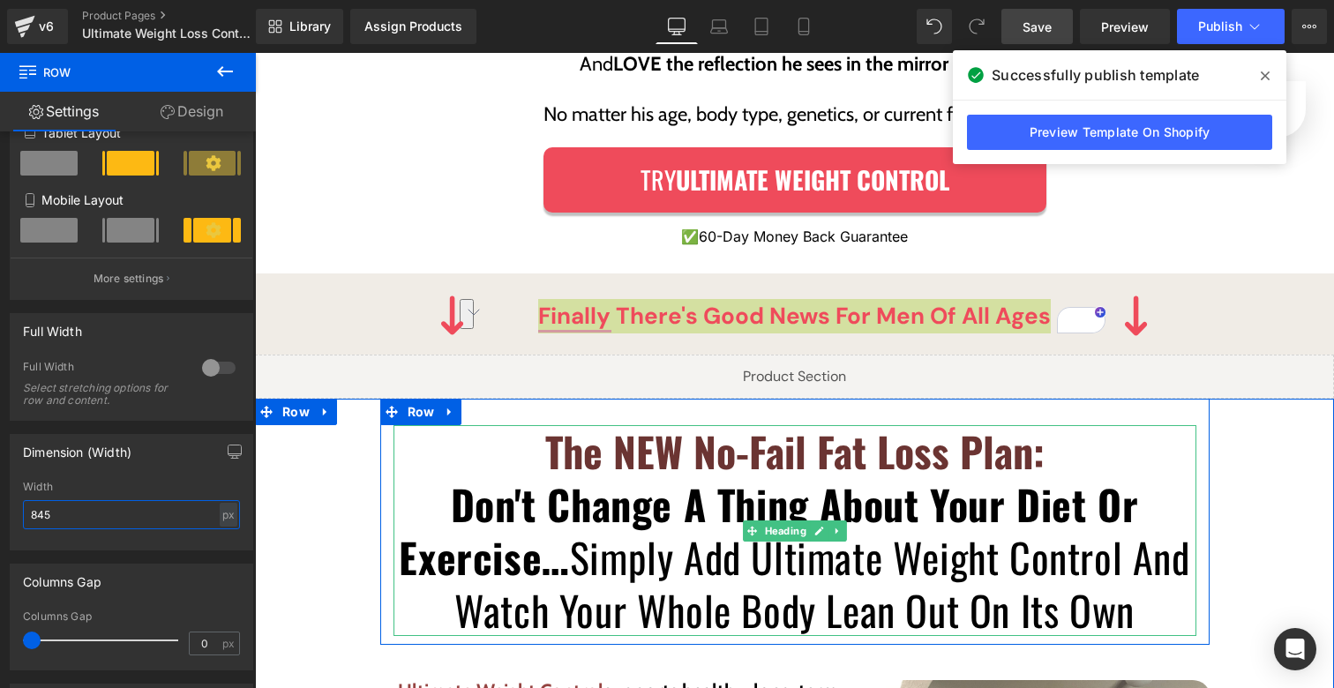
type input "745"
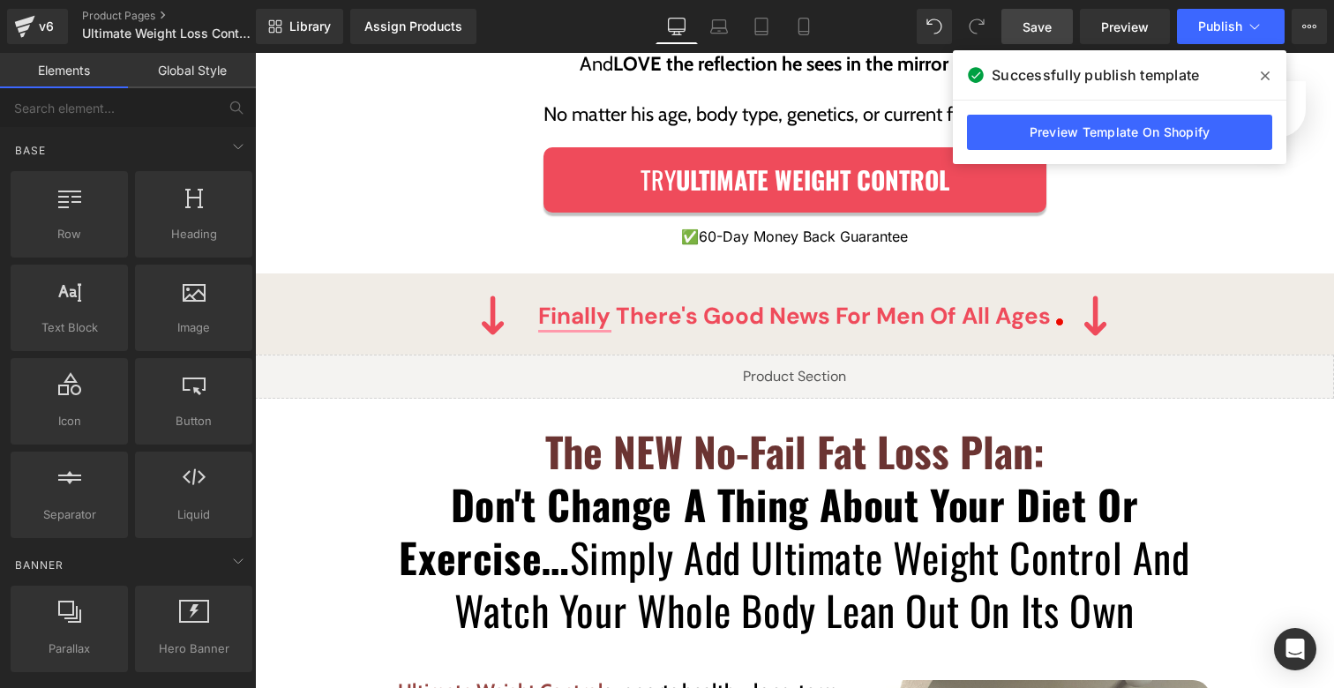
click at [1041, 27] on span "Save" at bounding box center [1037, 27] width 29 height 19
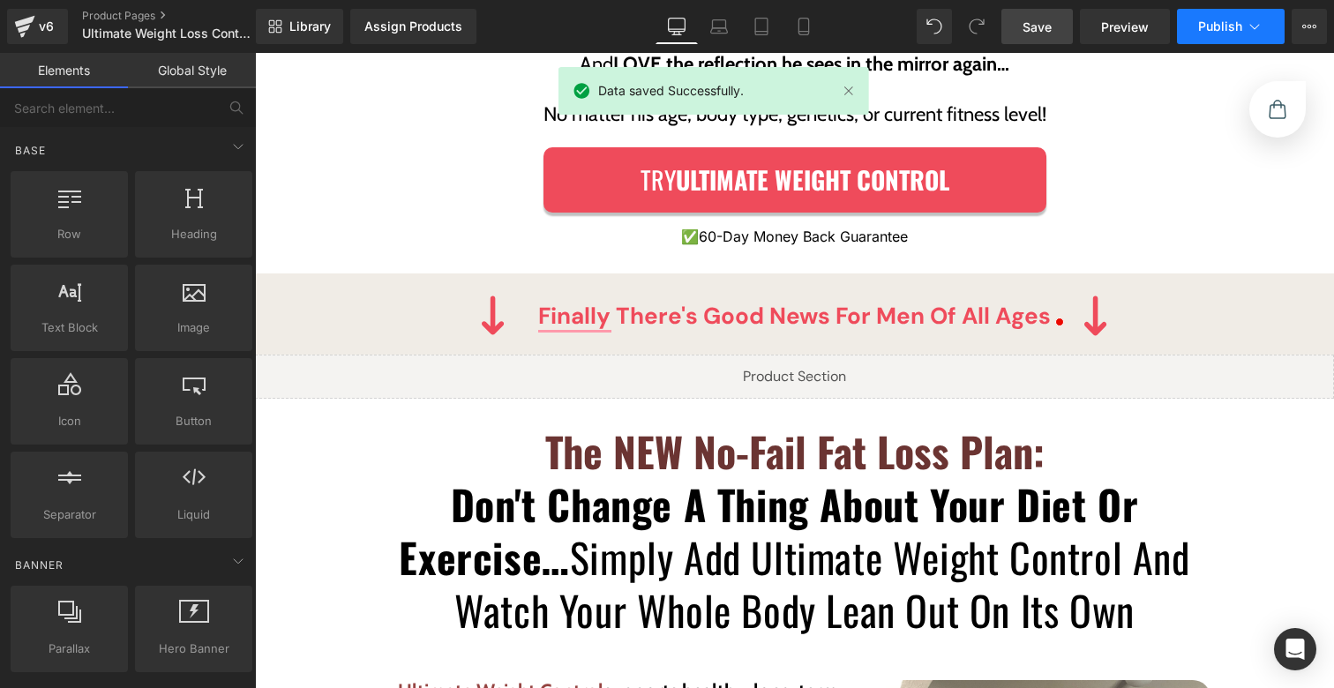
click at [1216, 25] on span "Publish" at bounding box center [1221, 26] width 44 height 14
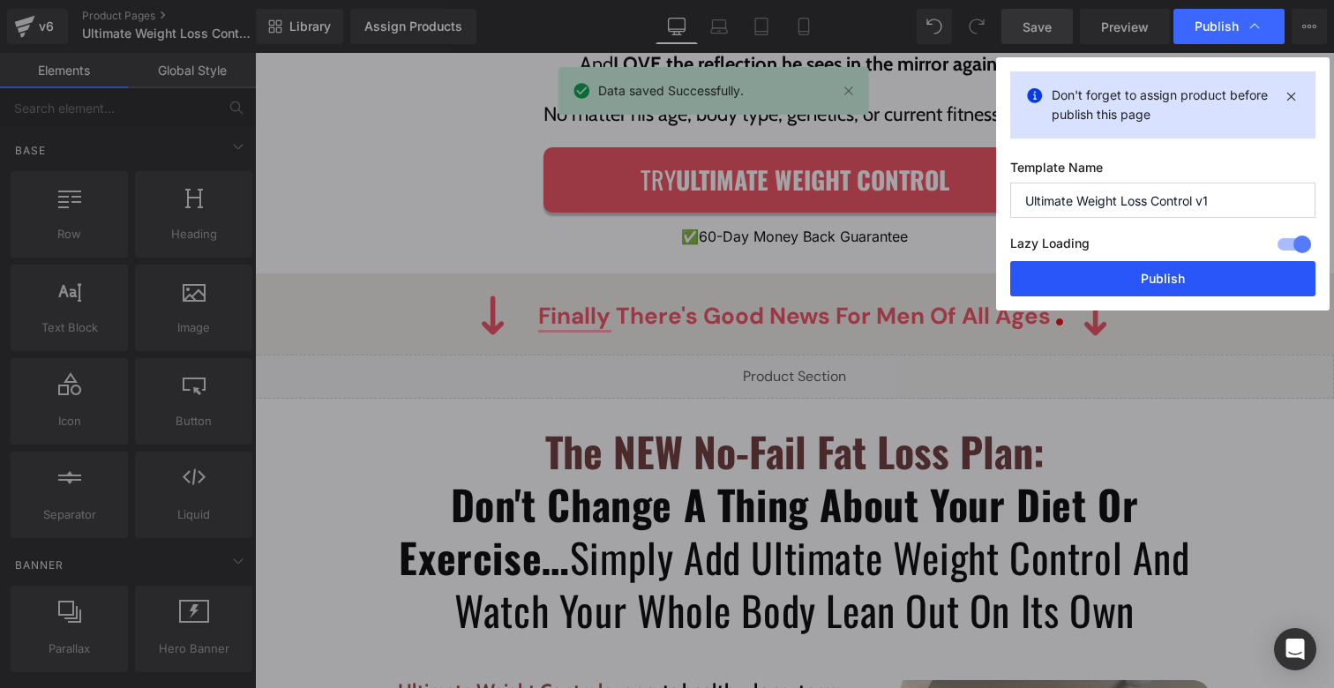
click at [1154, 278] on button "Publish" at bounding box center [1163, 278] width 305 height 35
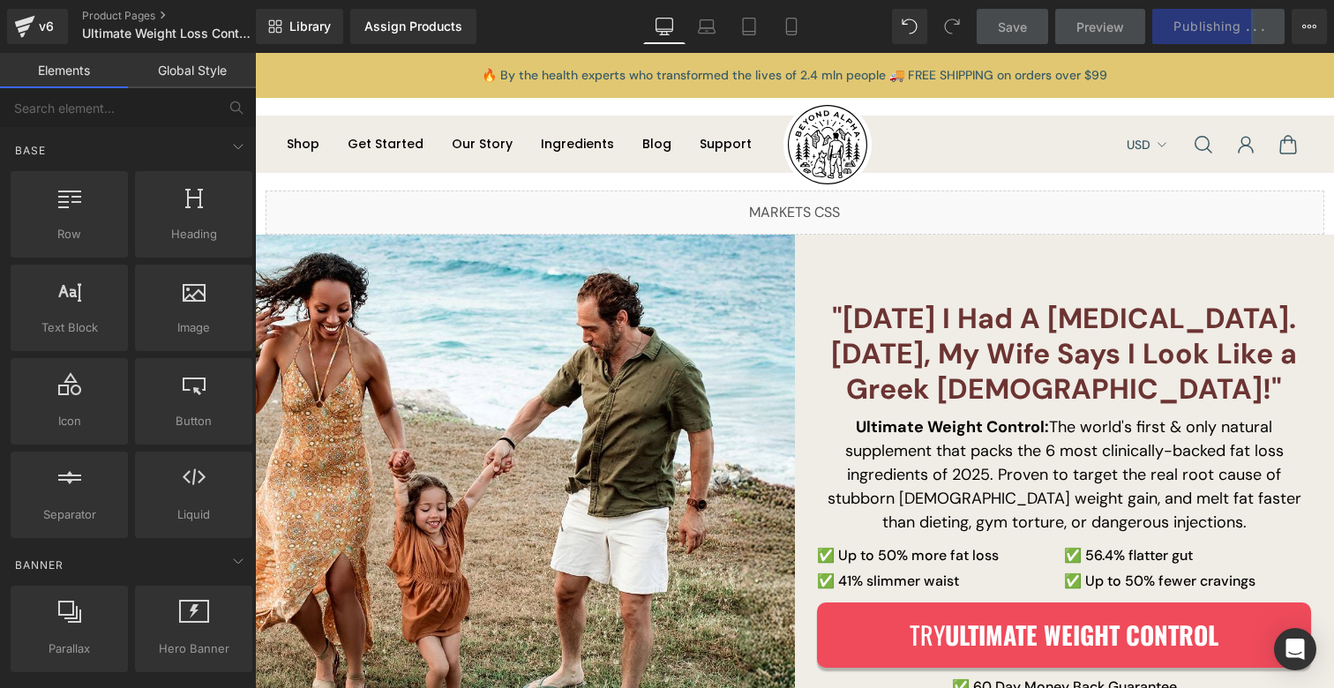
scroll to position [0, 0]
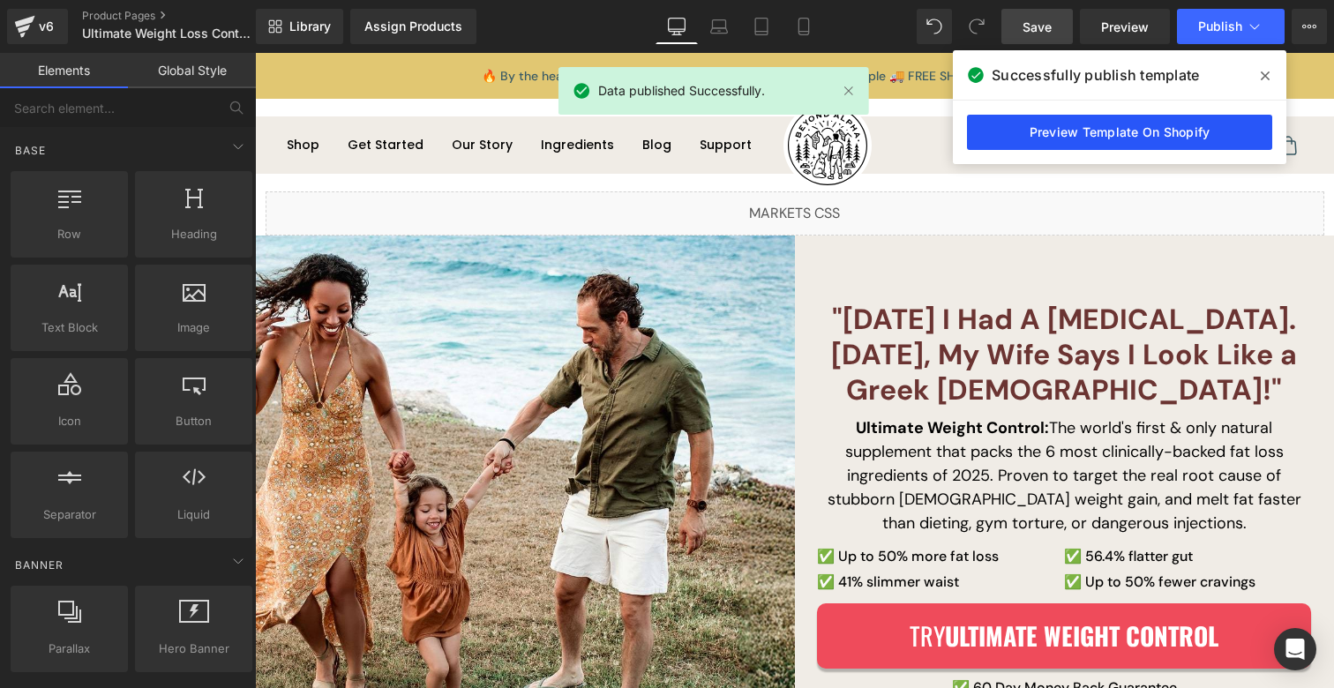
click at [1109, 125] on link "Preview Template On Shopify" at bounding box center [1119, 132] width 305 height 35
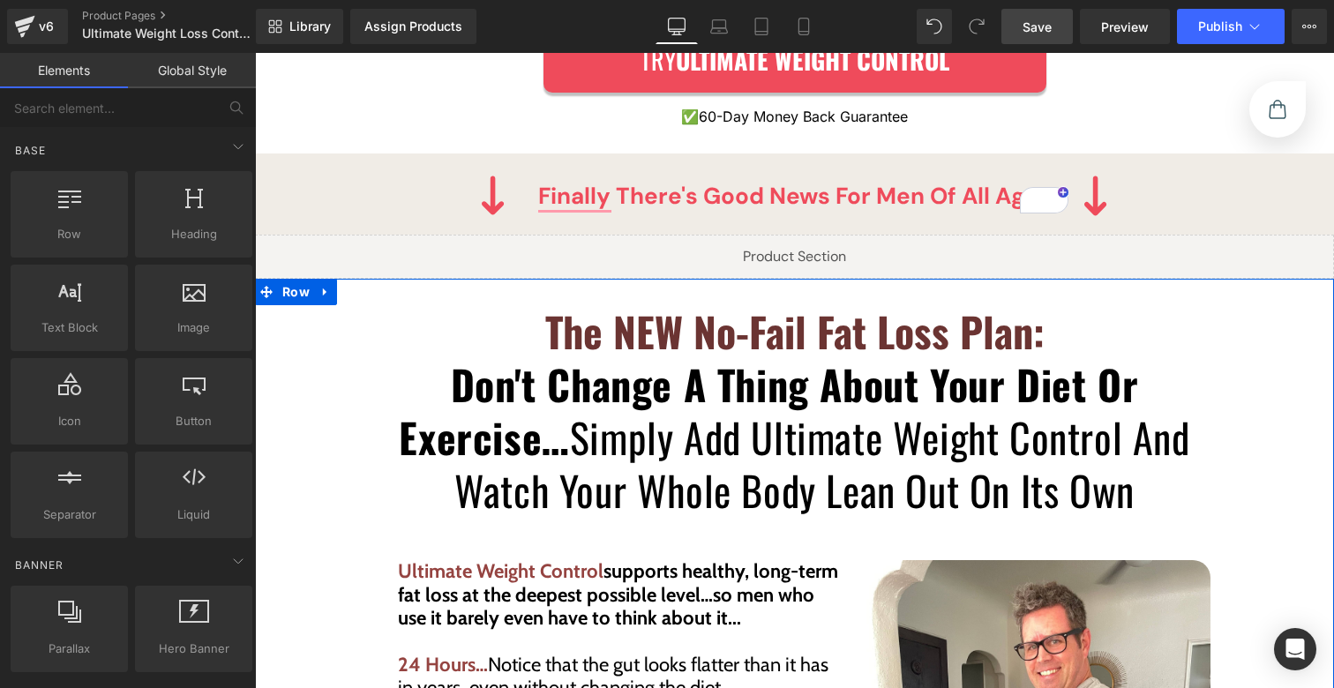
scroll to position [3267, 0]
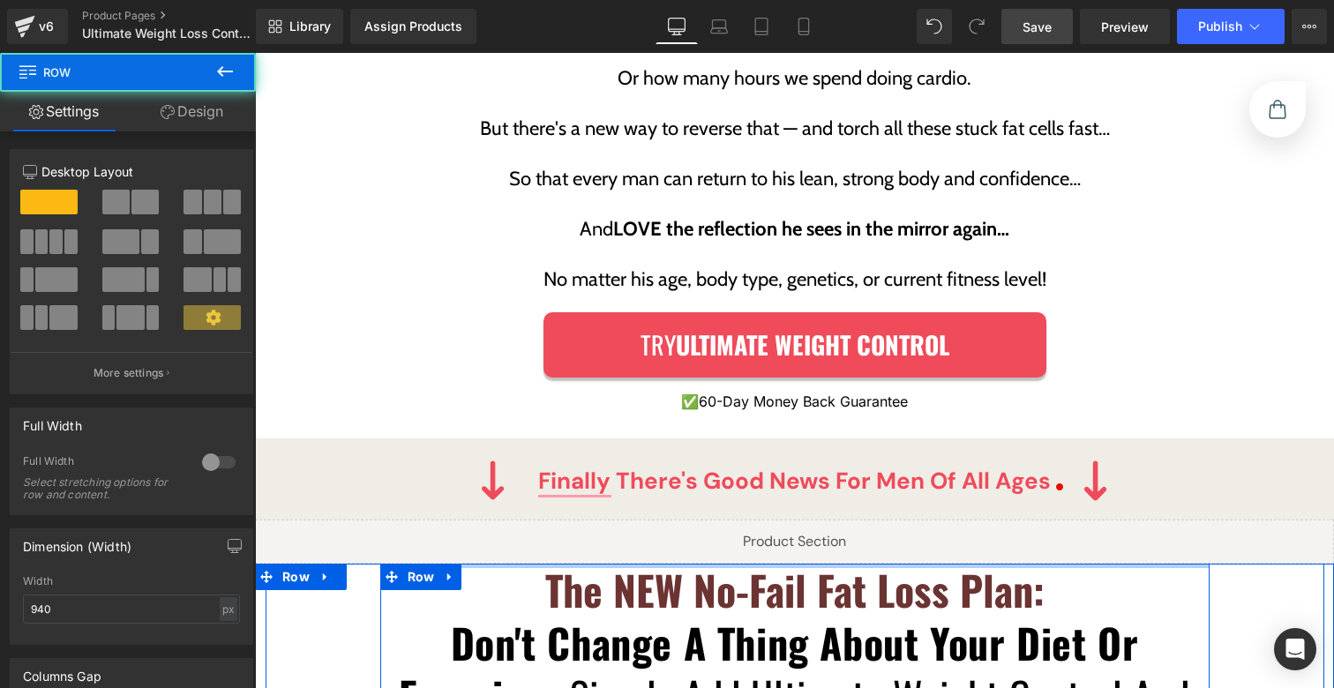
drag, startPoint x: 711, startPoint y: 558, endPoint x: 724, endPoint y: 480, distance: 78.6
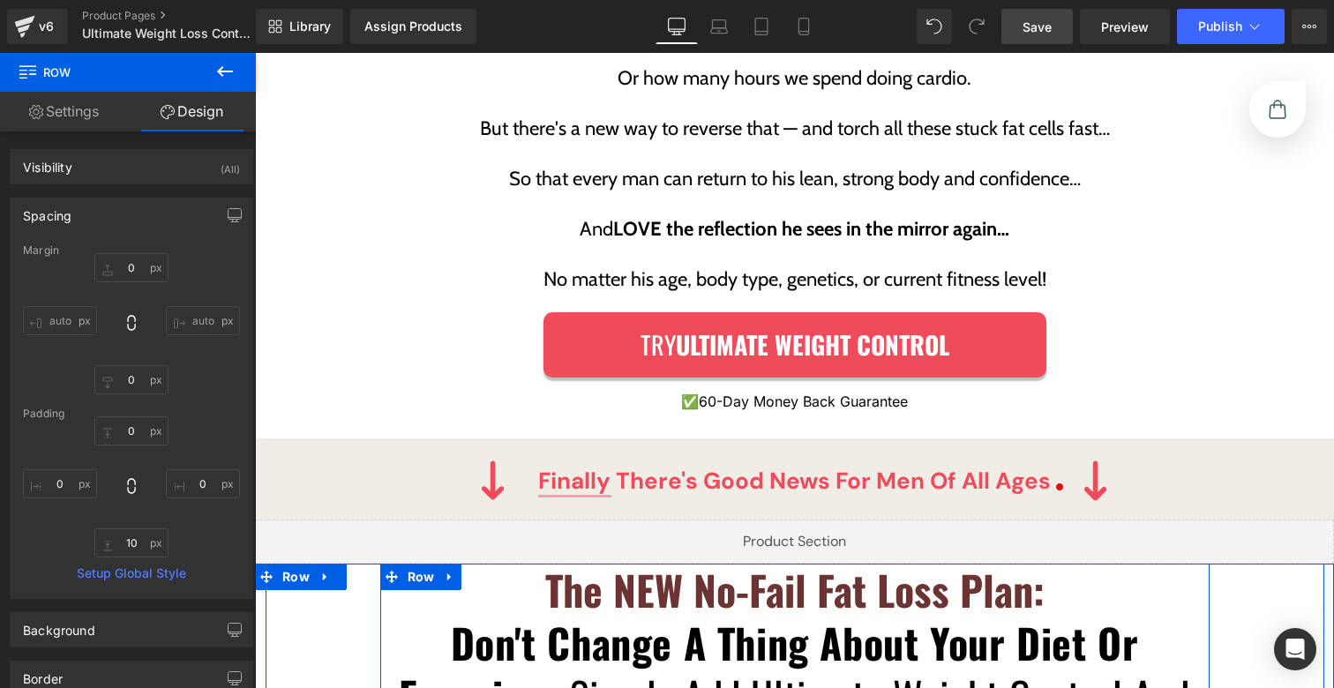
click at [1026, 41] on link "Save" at bounding box center [1037, 26] width 71 height 35
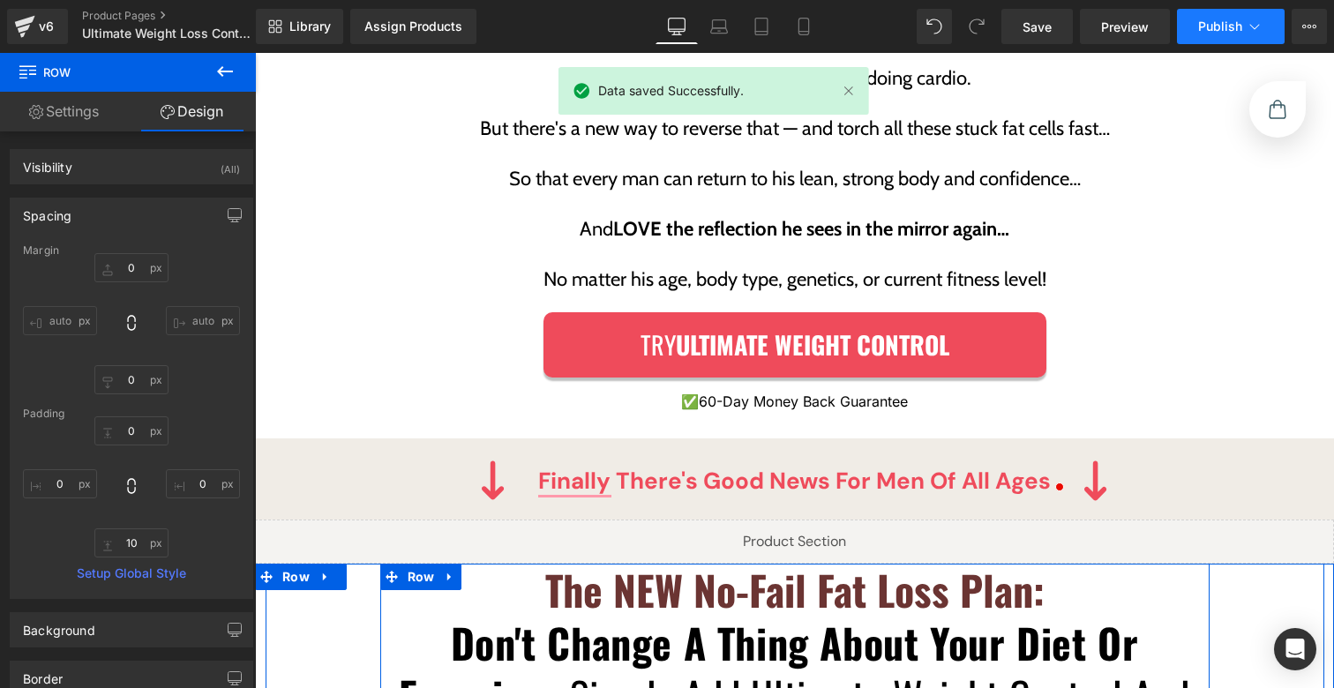
click at [1203, 20] on span "Publish" at bounding box center [1221, 26] width 44 height 14
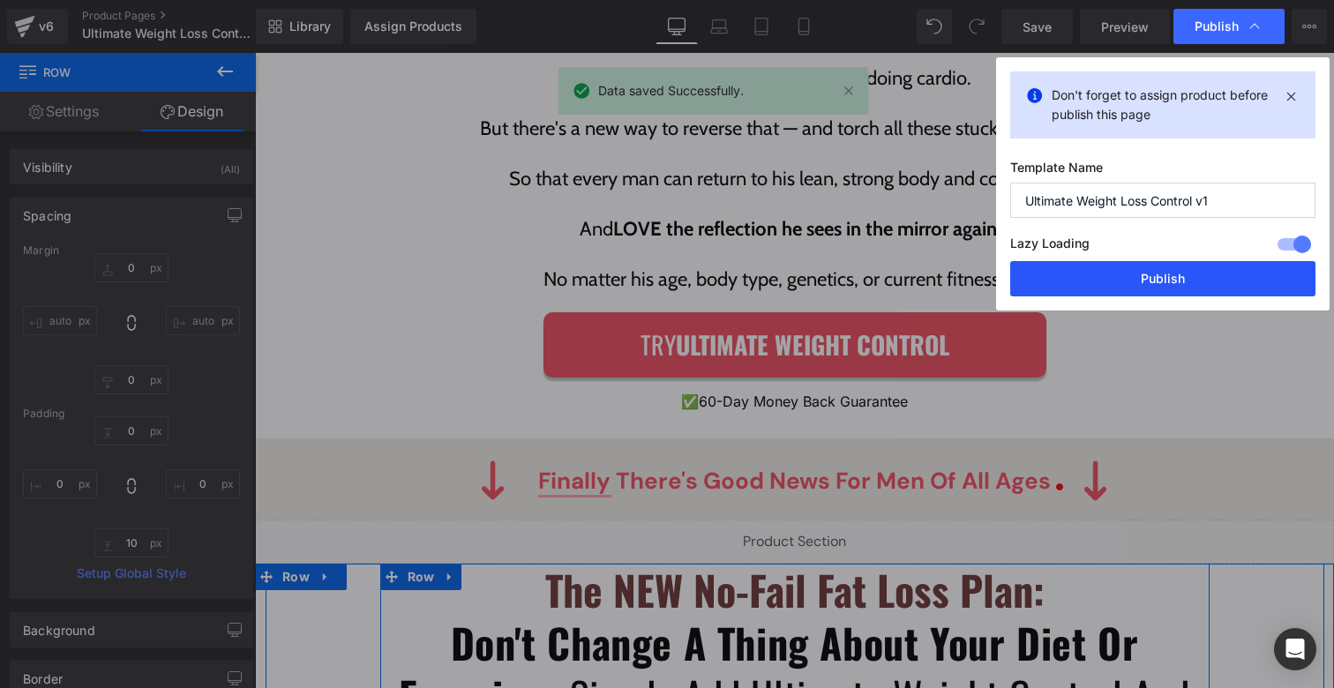
click at [1150, 282] on button "Publish" at bounding box center [1163, 278] width 305 height 35
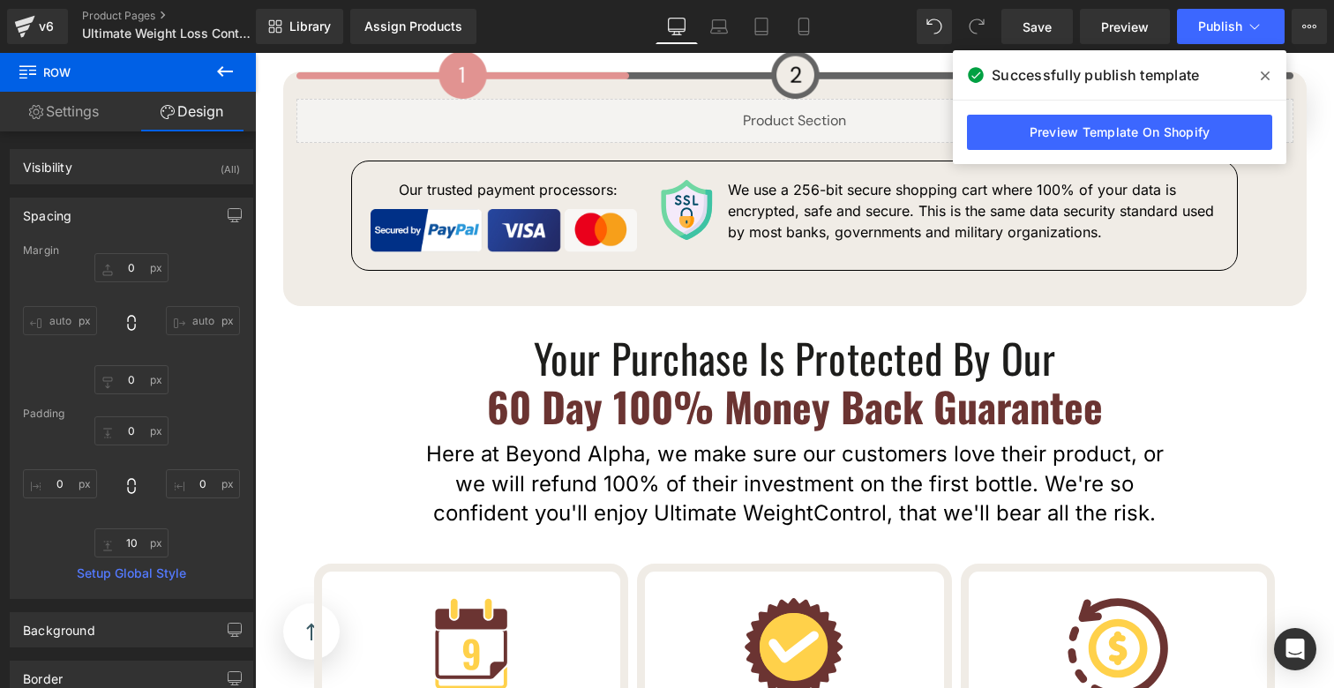
scroll to position [7593, 0]
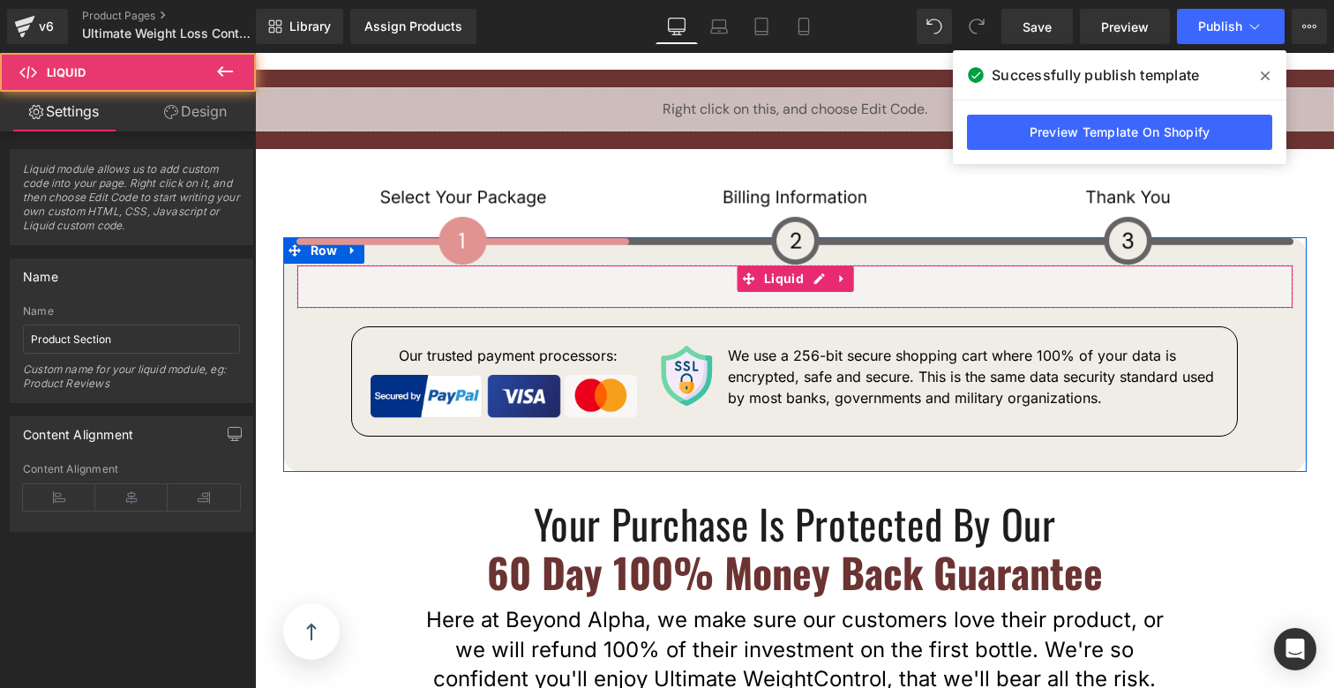
click at [643, 265] on div "Liquid" at bounding box center [795, 287] width 997 height 44
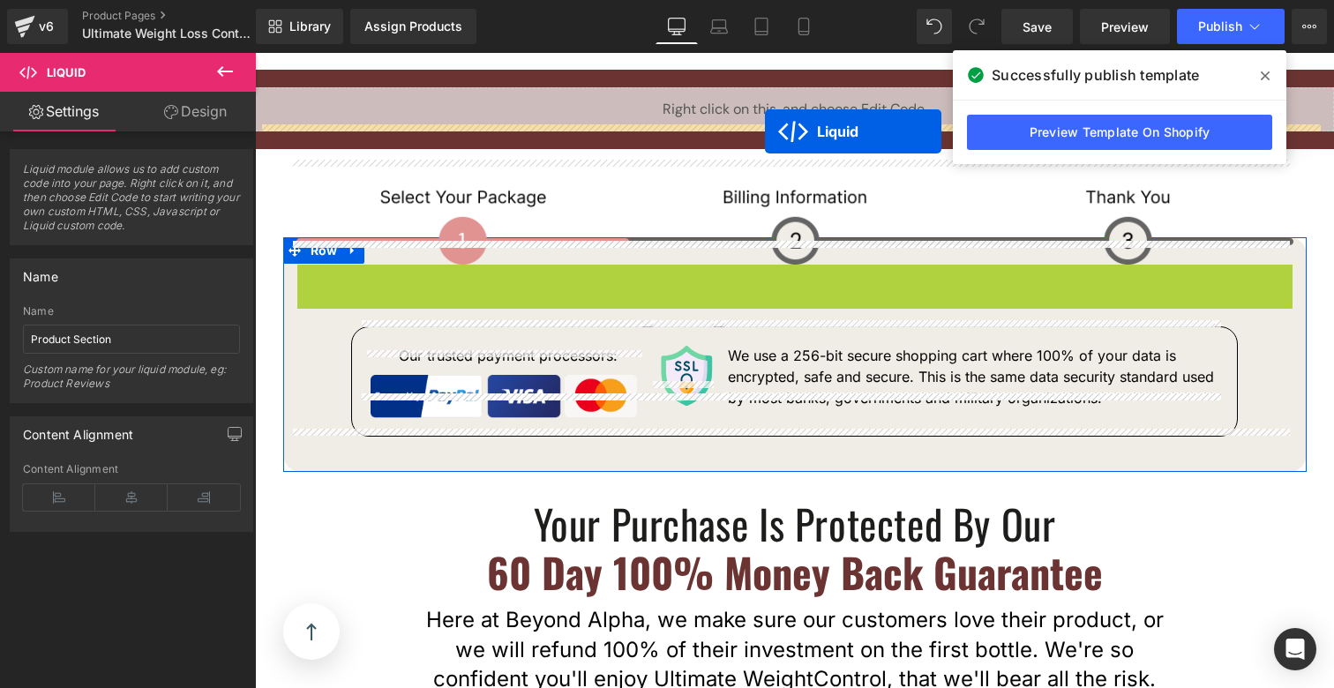
drag, startPoint x: 763, startPoint y: 259, endPoint x: 765, endPoint y: 132, distance: 128.0
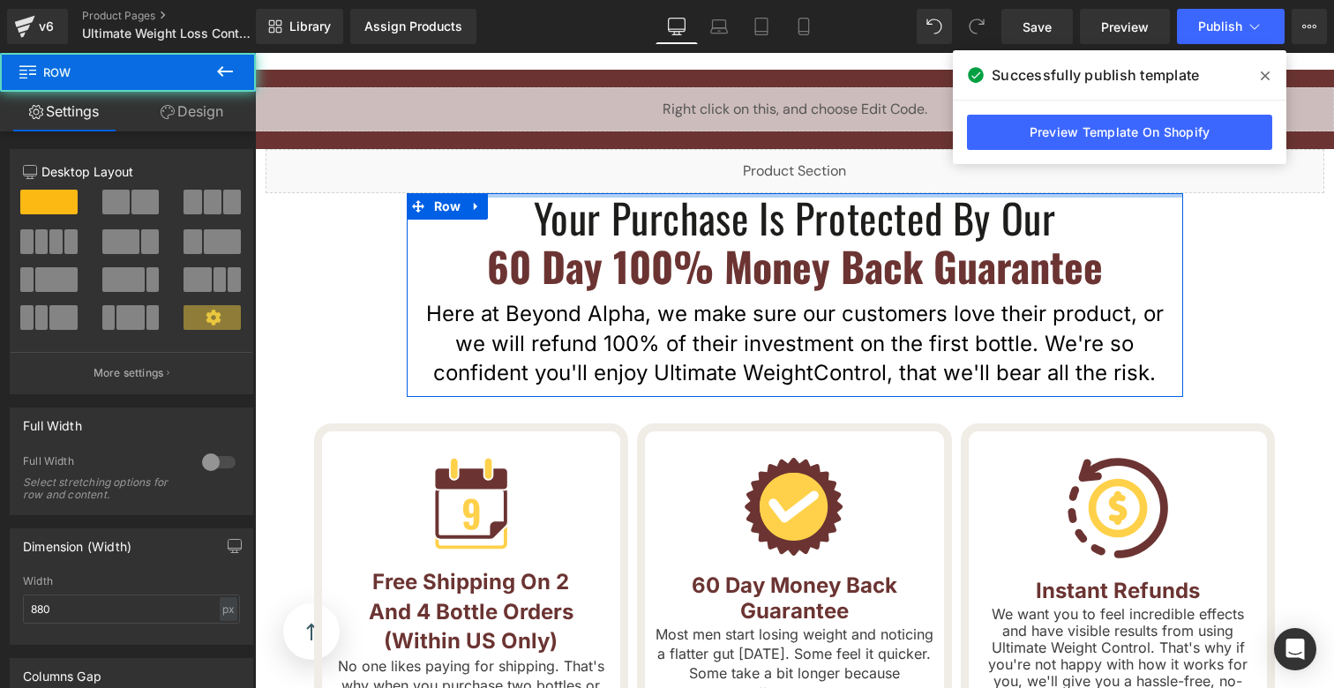
drag, startPoint x: 716, startPoint y: 184, endPoint x: 723, endPoint y: 154, distance: 30.0
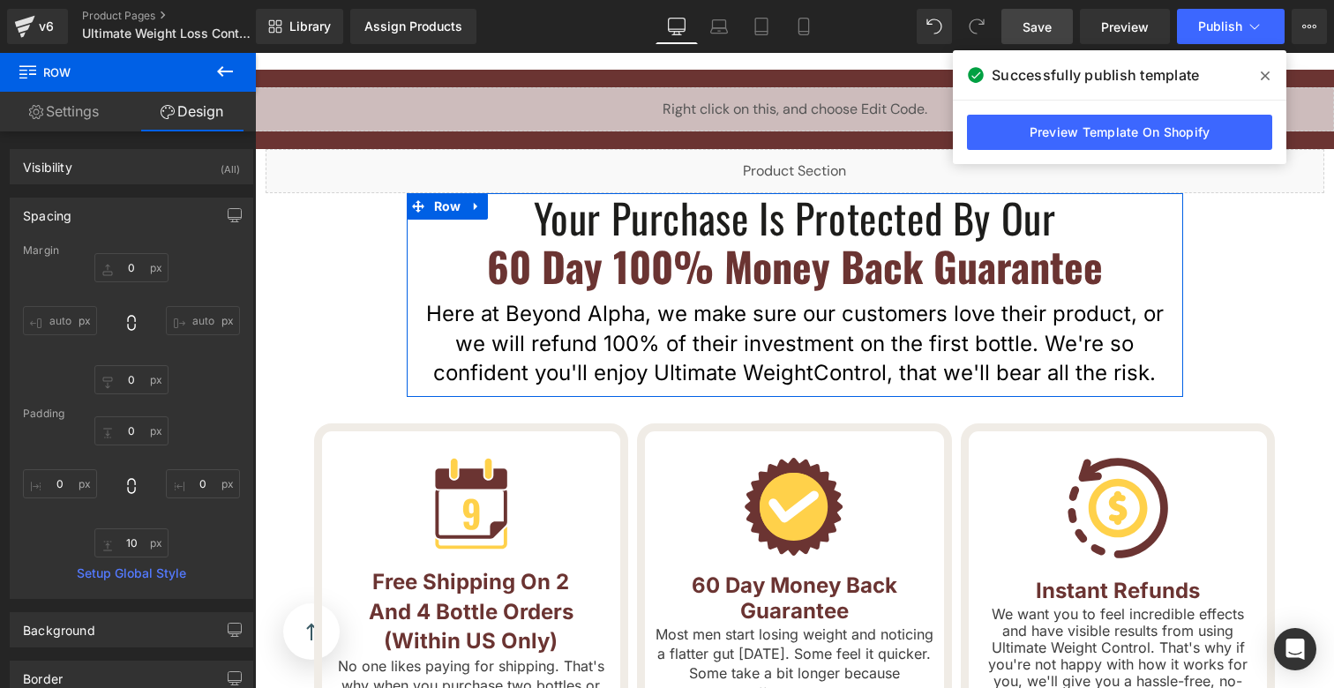
click at [1041, 22] on span "Save" at bounding box center [1037, 27] width 29 height 19
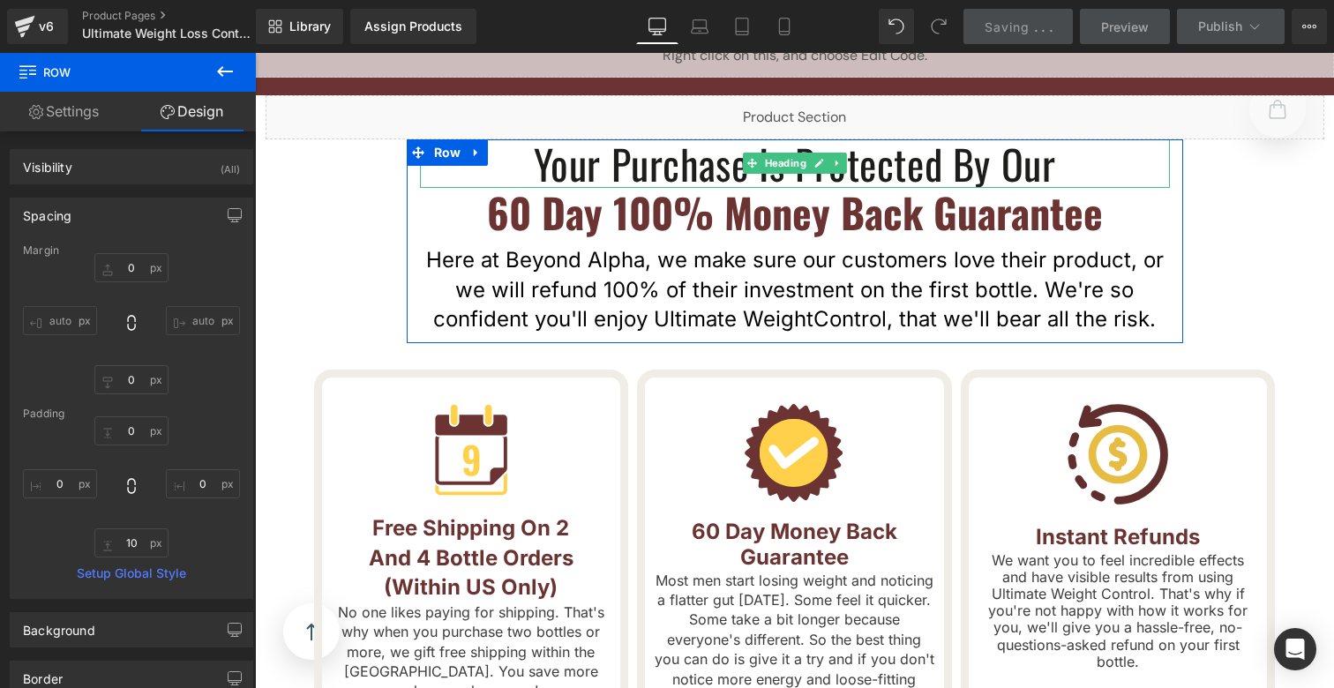
scroll to position [7892, 0]
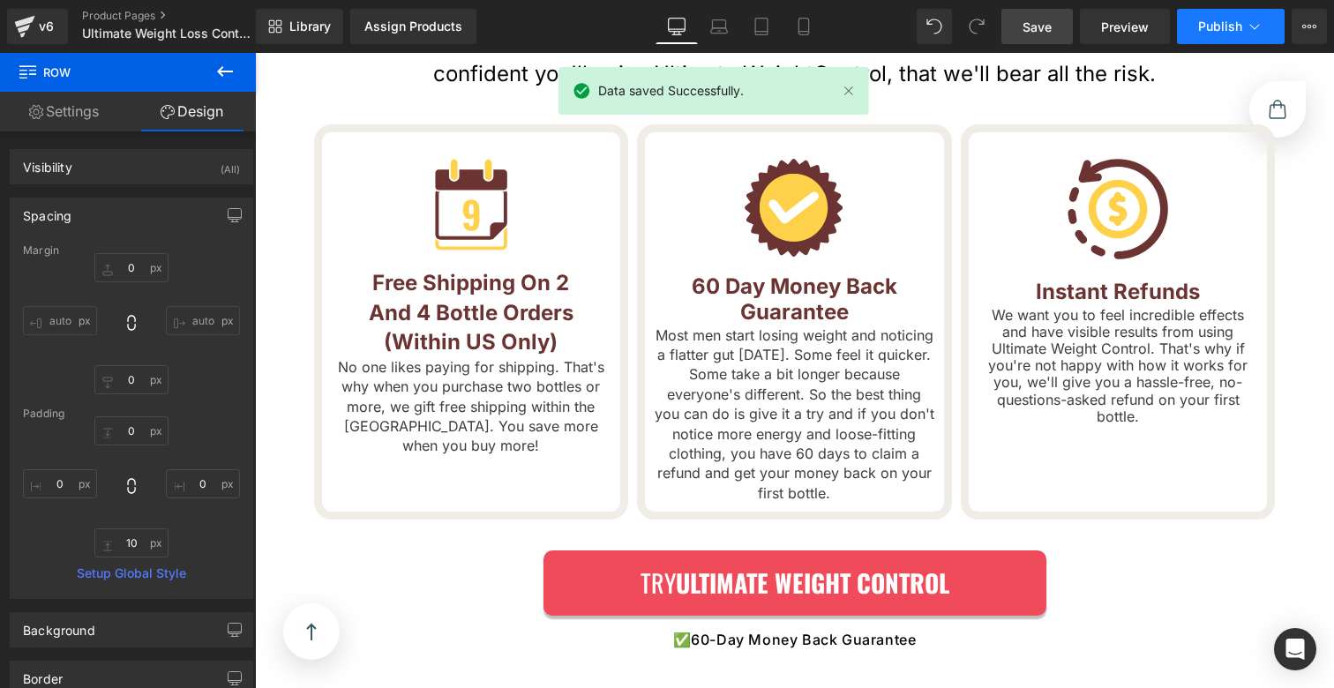
click at [1213, 20] on span "Publish" at bounding box center [1221, 26] width 44 height 14
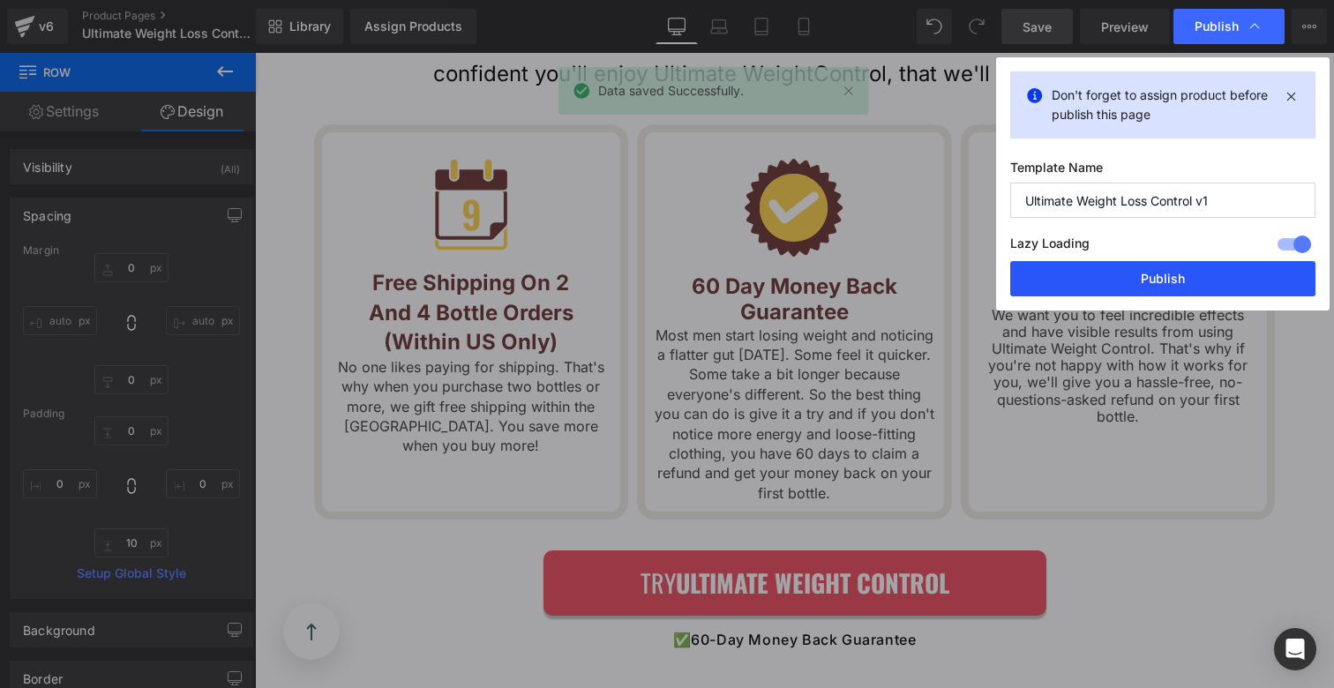
drag, startPoint x: 1173, startPoint y: 283, endPoint x: 920, endPoint y: 230, distance: 258.8
click at [1173, 283] on button "Publish" at bounding box center [1163, 278] width 305 height 35
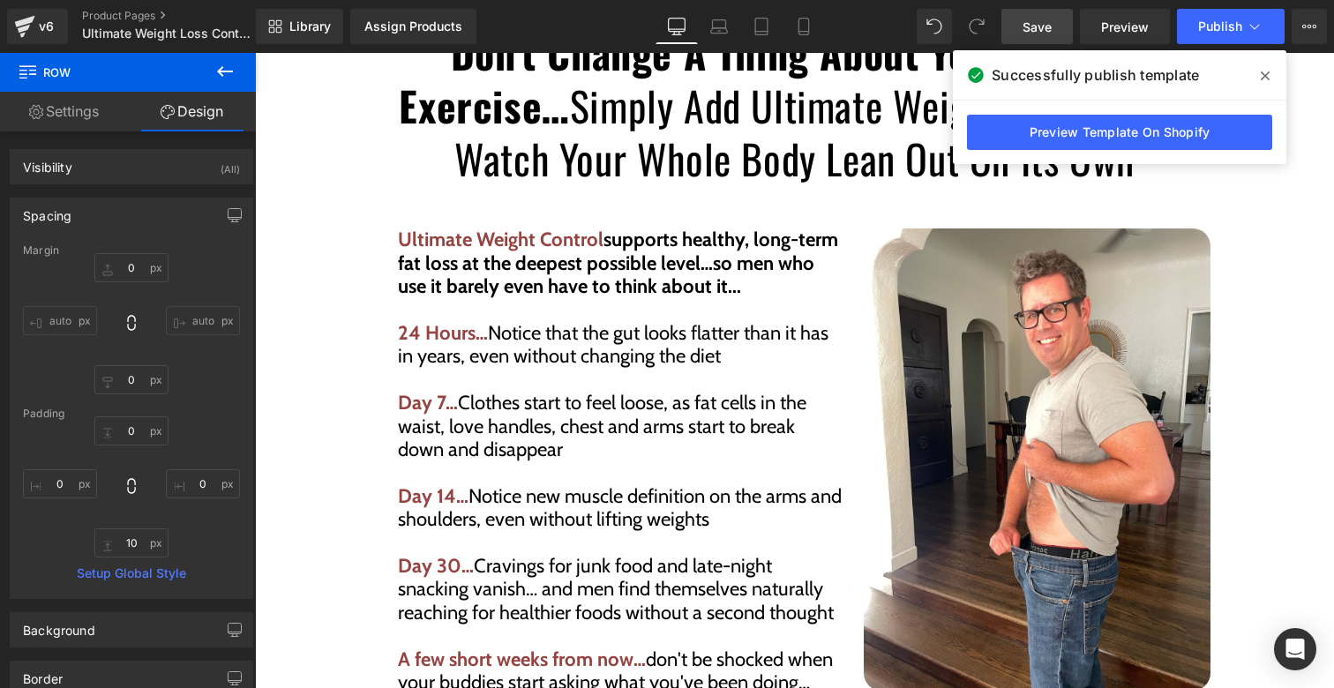
scroll to position [3400, 0]
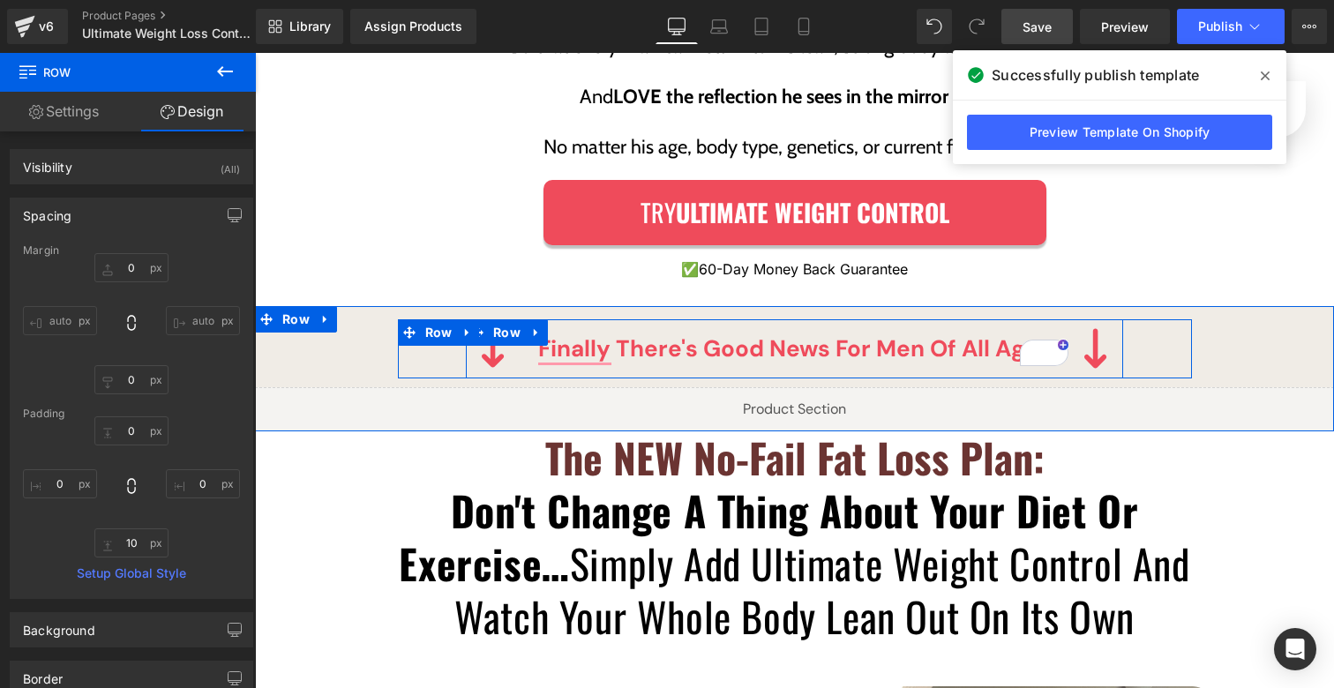
click at [693, 332] on p "Finally there's good news for men of all ages" at bounding box center [795, 349] width 548 height 34
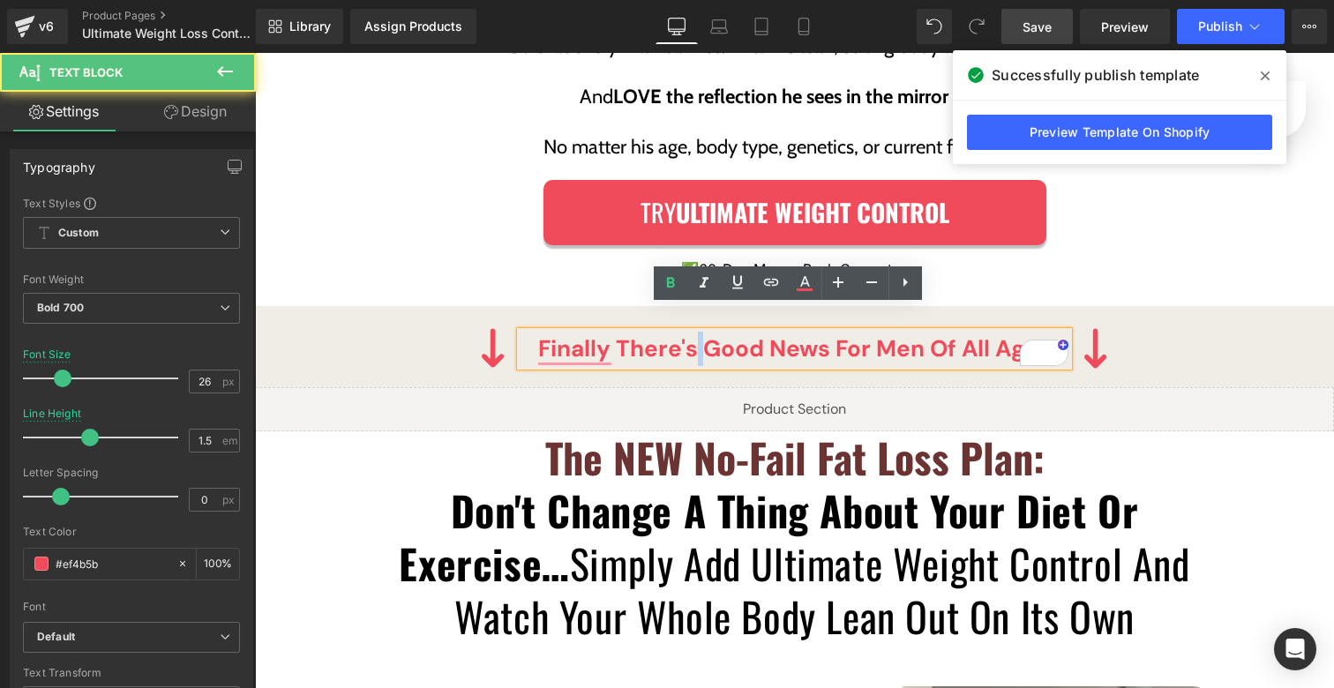
click at [693, 332] on p "Finally there's good news for men of all ages" at bounding box center [795, 349] width 548 height 34
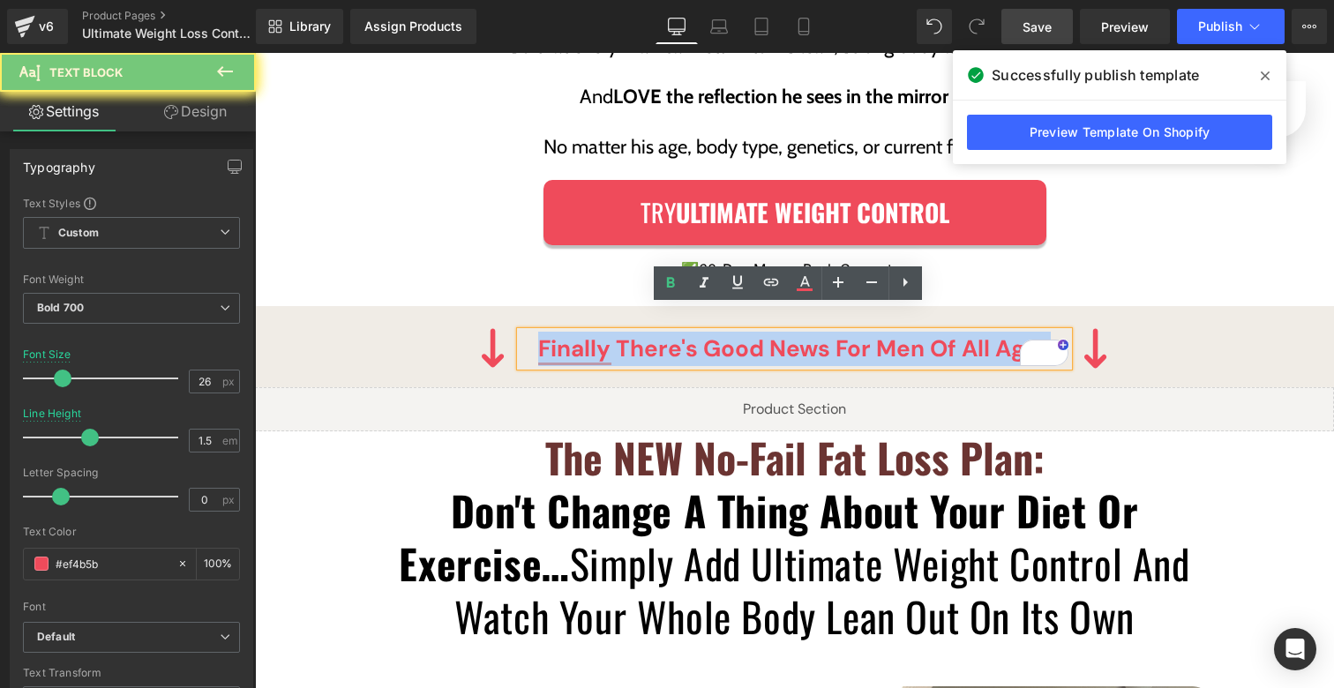
click at [693, 332] on p "Finally there's good news for men of all ages" at bounding box center [795, 349] width 548 height 34
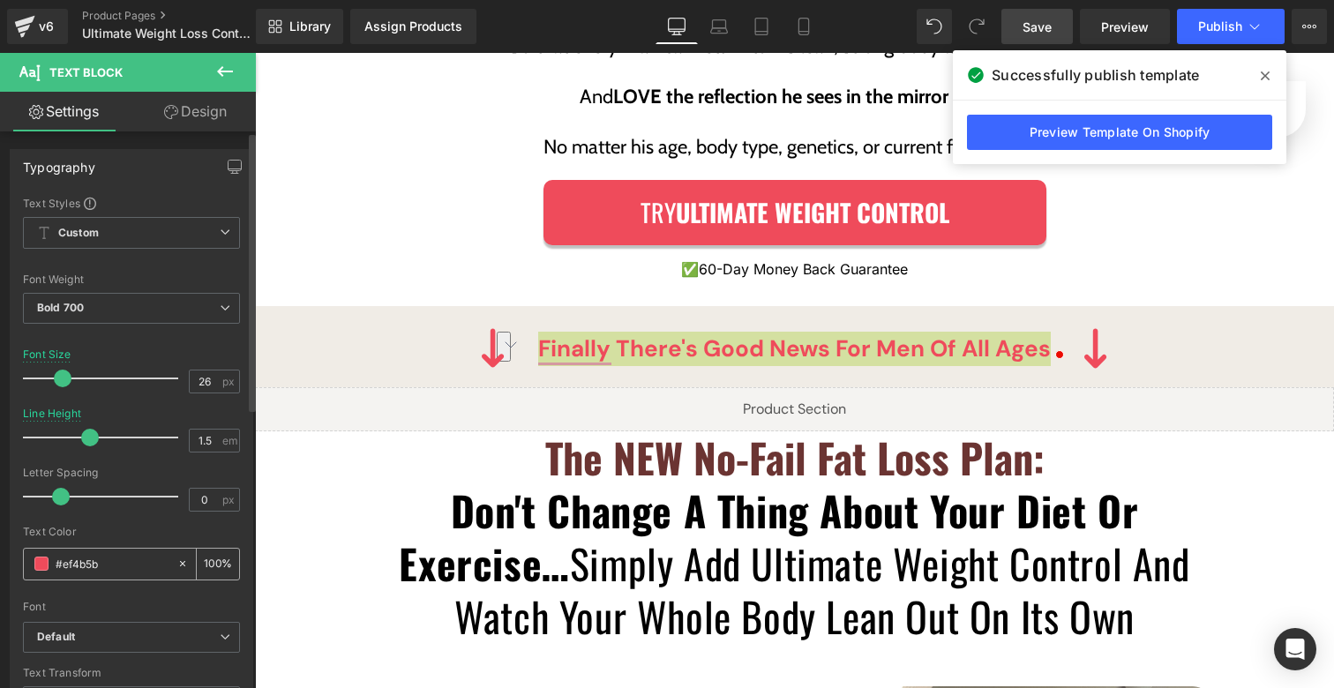
click at [110, 553] on div "#ef4b5b" at bounding box center [100, 564] width 153 height 31
click at [111, 553] on div "#ef4b5b" at bounding box center [100, 564] width 153 height 31
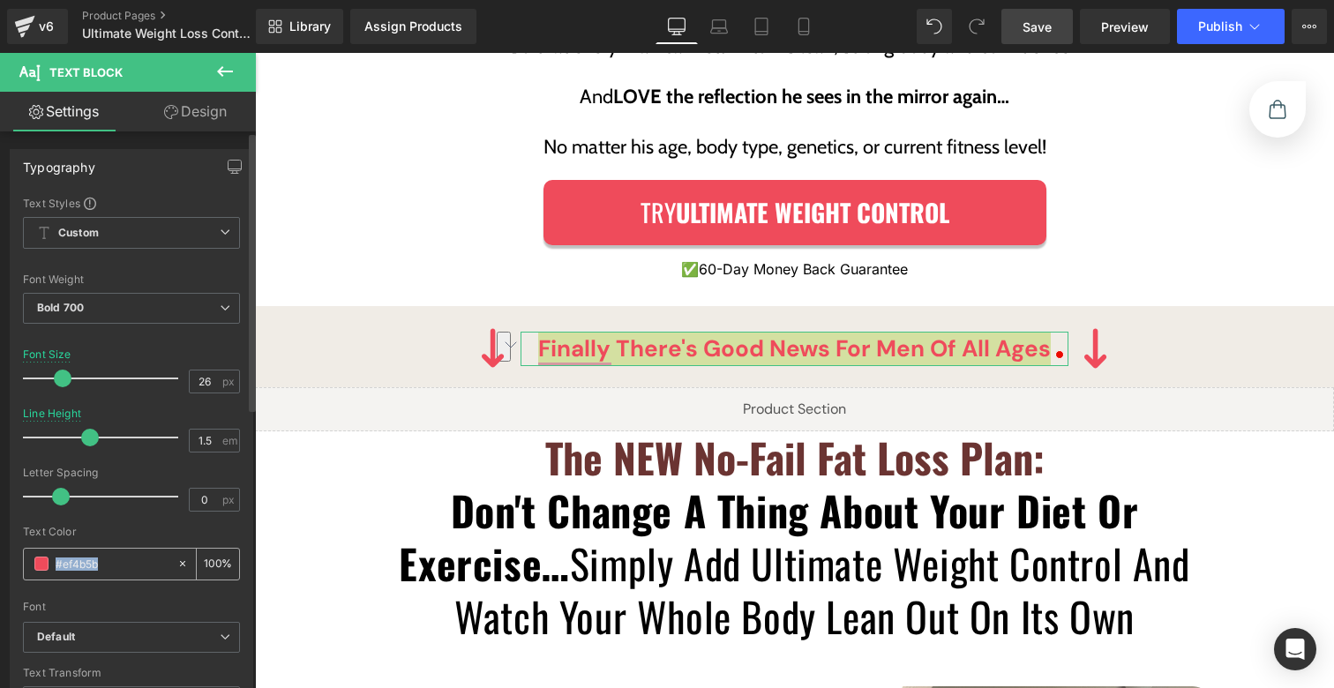
click at [130, 565] on input "#ef4b5b" at bounding box center [112, 563] width 113 height 19
paste input "#4d4d4d"
type input "##4d4d4d"
type input "0"
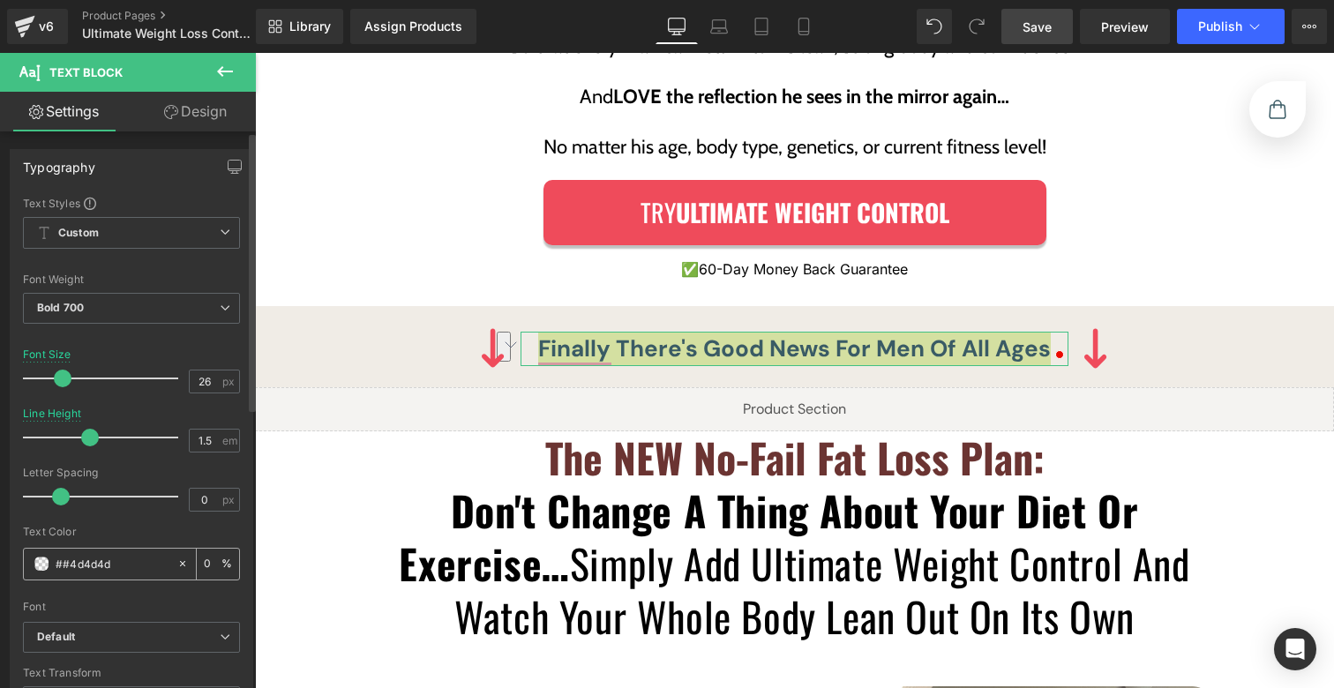
paste input "text"
type input "#4d4d4d"
type input "100"
type input "##4d4d4d"
type input "0"
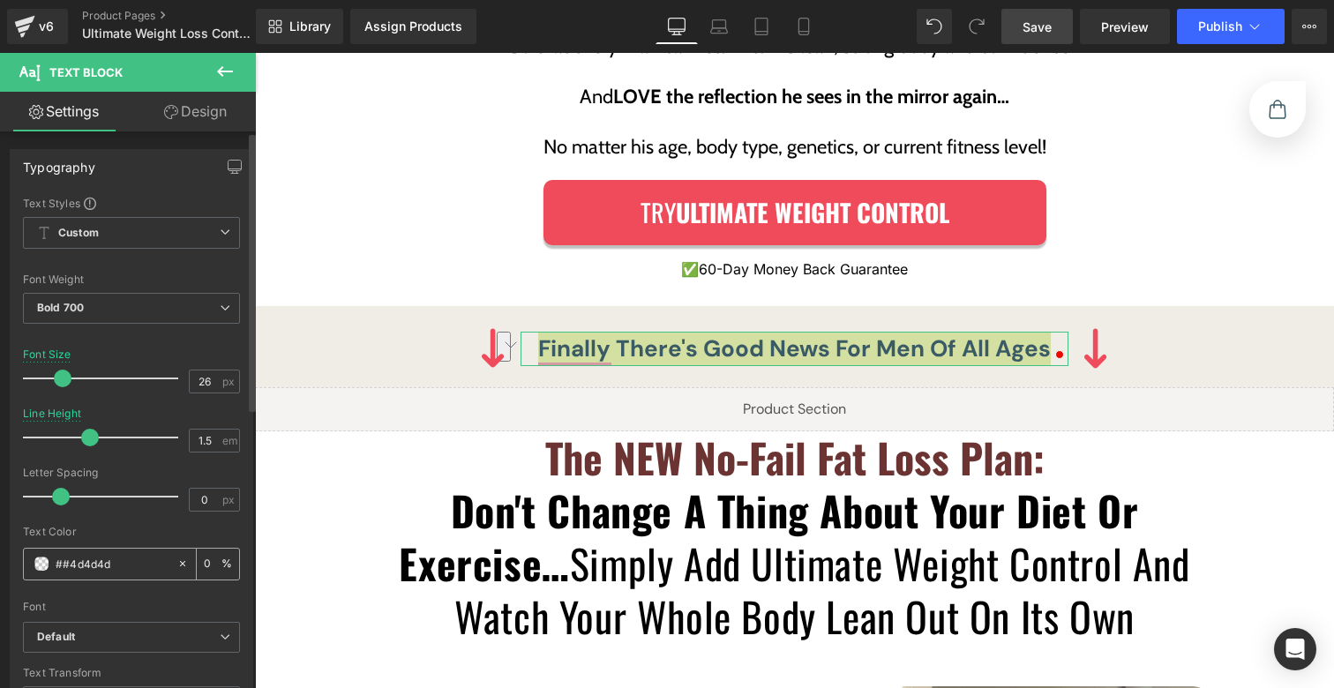
type input "#ef4b5b"
type input "100"
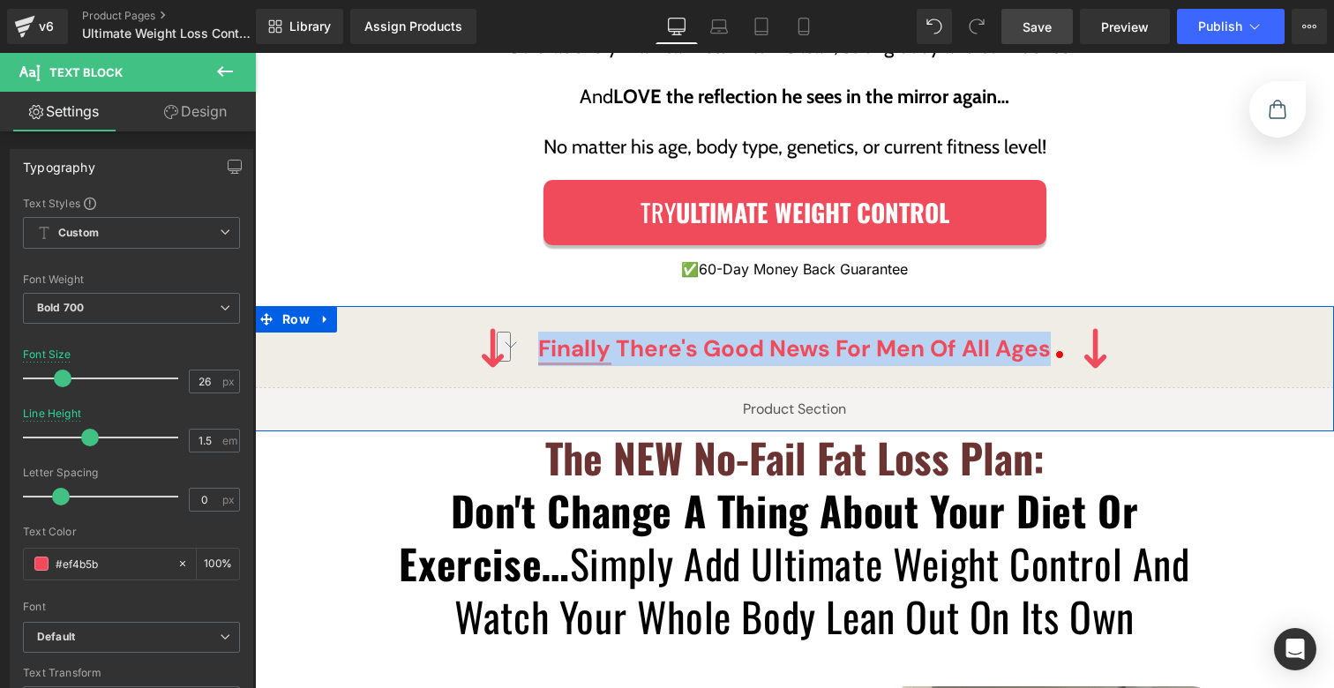
click at [1116, 306] on div "Image Finally there's good news for men of all ages Text Block Image Row Row Li…" at bounding box center [794, 368] width 1079 height 125
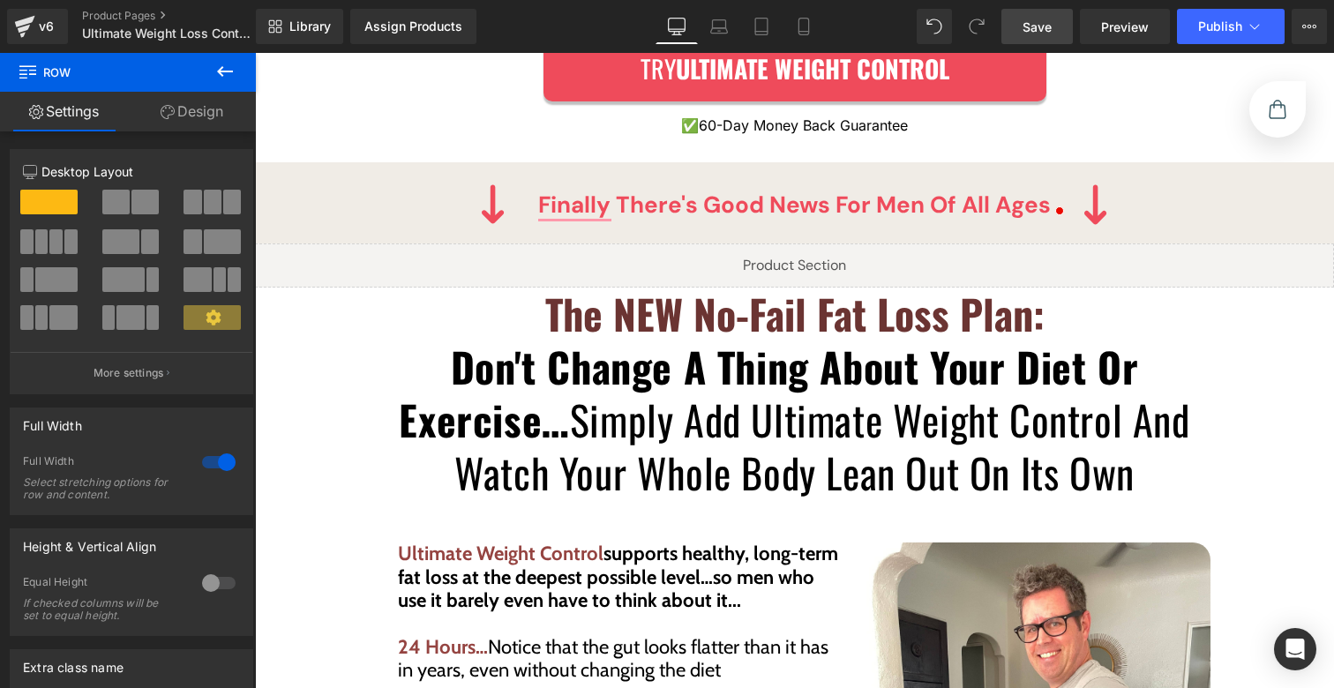
scroll to position [3757, 0]
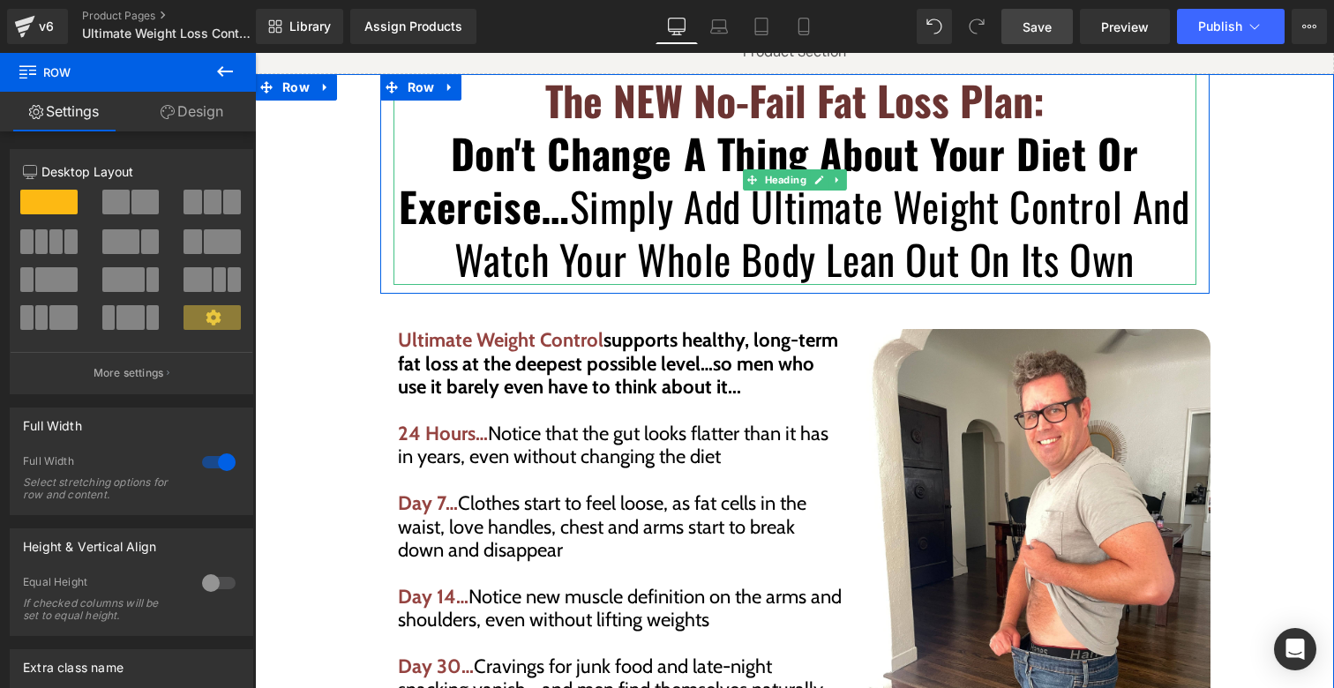
click at [665, 123] on strong "Don't Change A Thing About Your Diet Or Exercise…" at bounding box center [769, 179] width 740 height 113
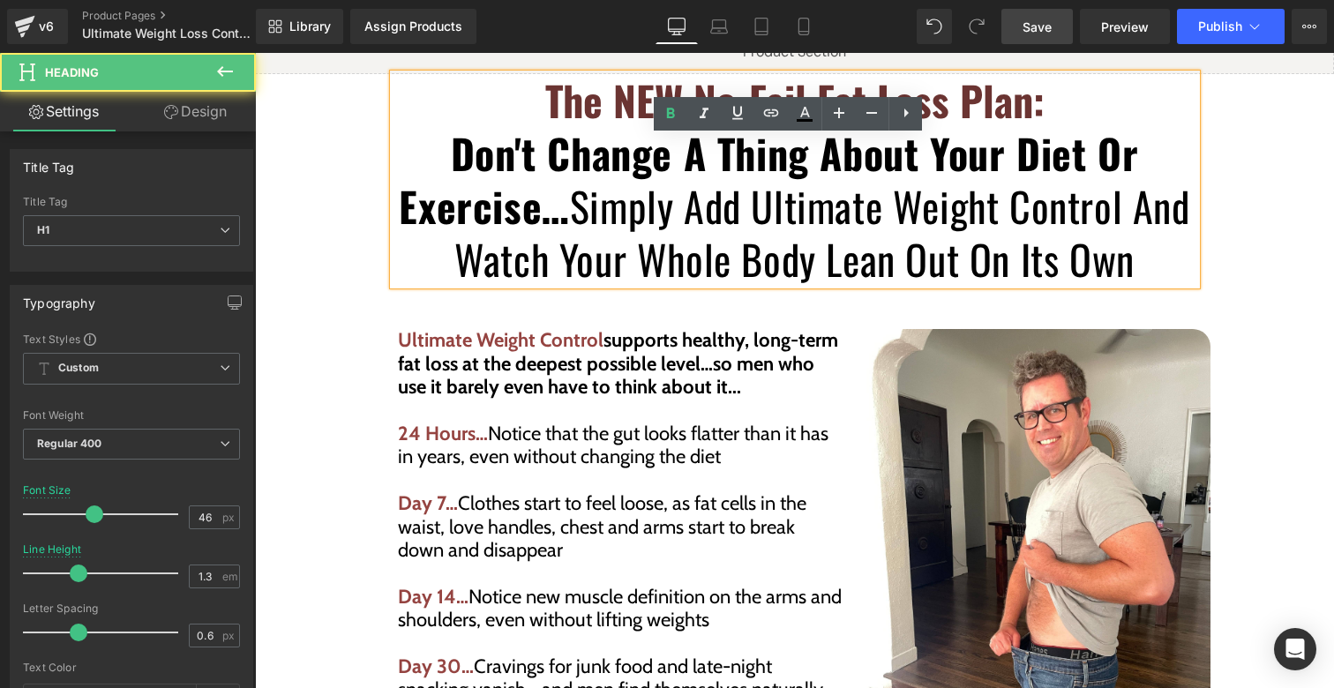
click at [658, 88] on b "The NEW No-Fail Fat Loss Plan:" at bounding box center [795, 100] width 500 height 60
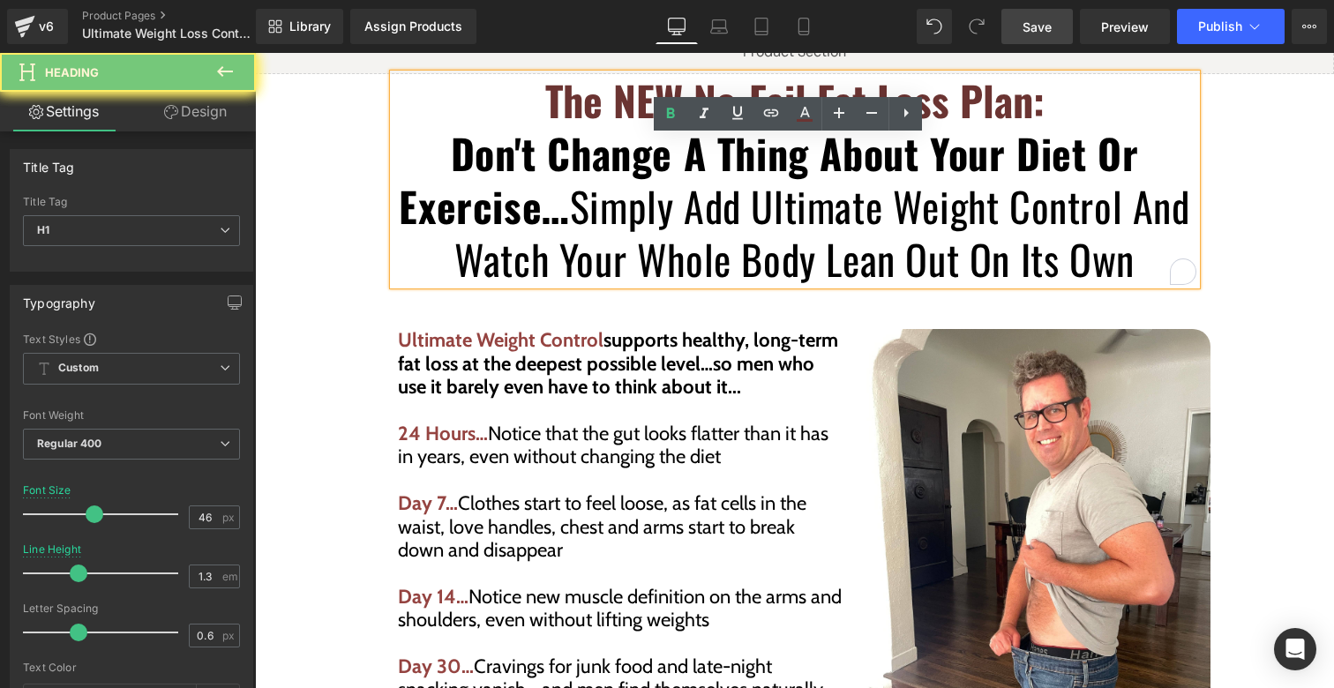
click at [658, 86] on b "The NEW No-Fail Fat Loss Plan:" at bounding box center [795, 100] width 500 height 60
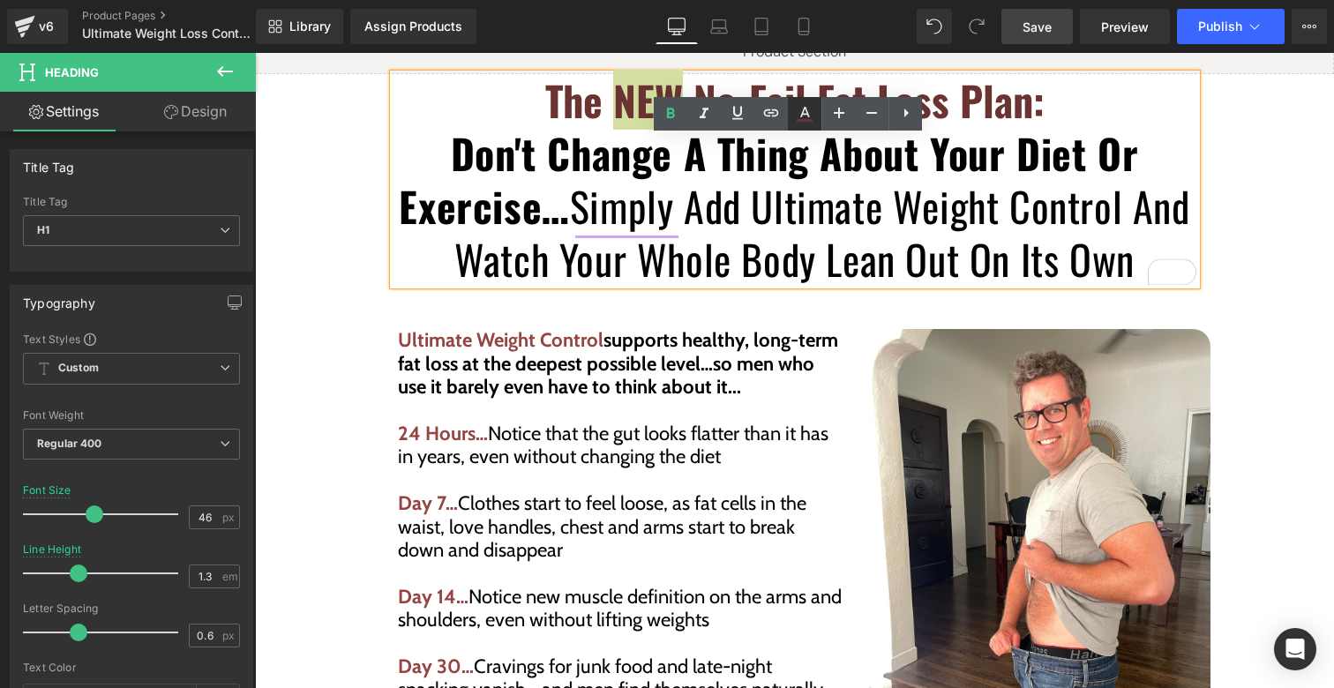
click at [808, 112] on icon at bounding box center [804, 113] width 21 height 21
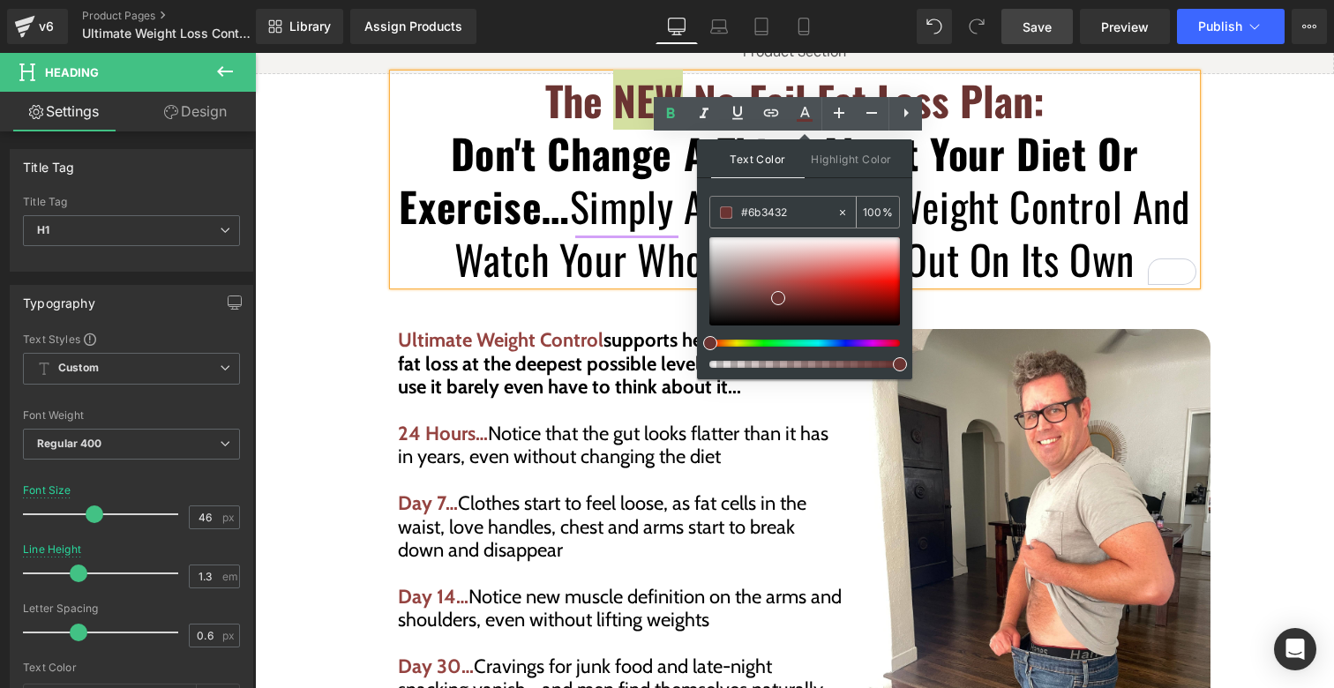
click at [771, 207] on input "#6b3432" at bounding box center [788, 212] width 95 height 19
click at [1237, 174] on div "The NEW No-Fail Fat Loss Plan: Don't Change A Thing About Your Diet Or Exercise…" at bounding box center [795, 184] width 1059 height 220
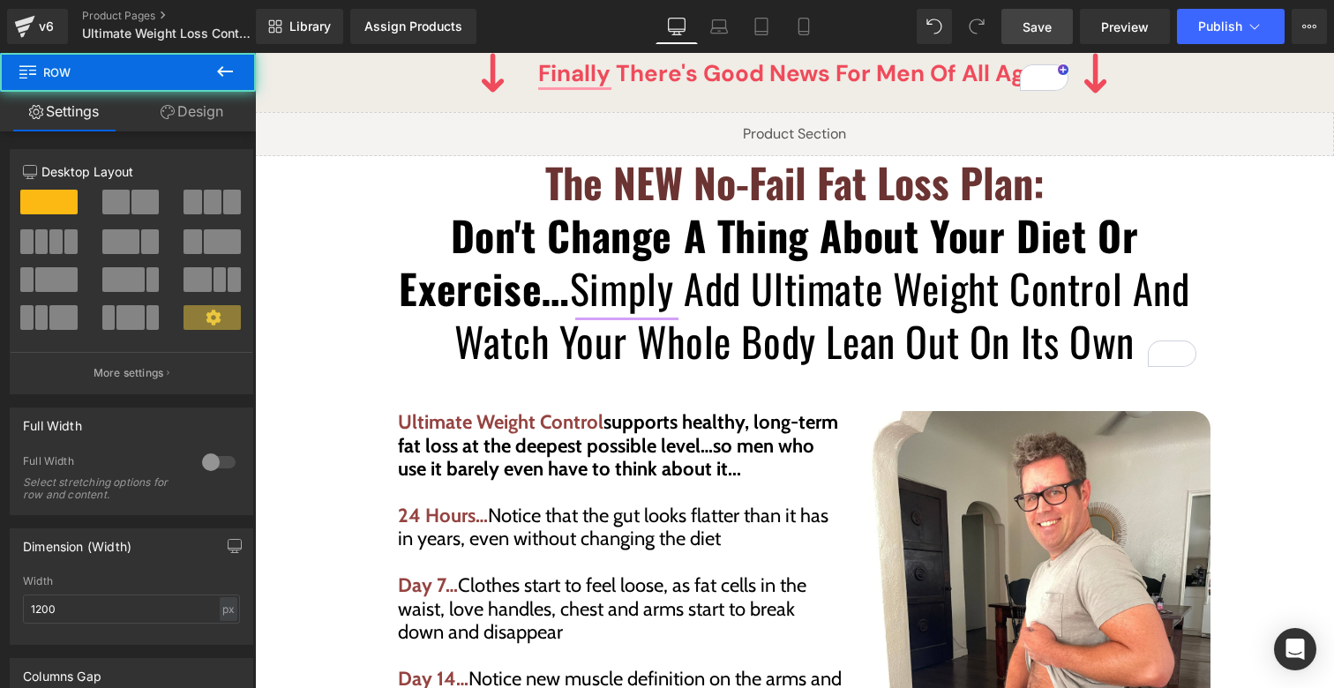
scroll to position [3437, 0]
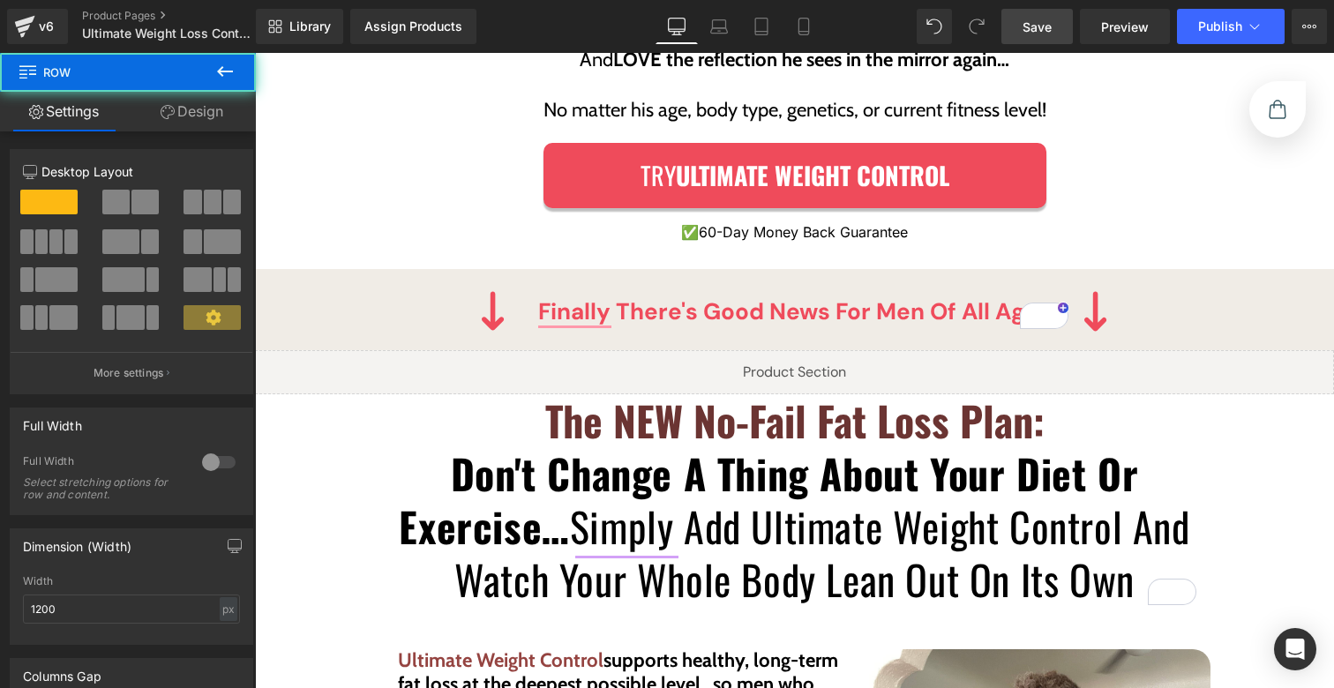
click at [774, 295] on div "Finally there's good news for men of all ages Text Block" at bounding box center [795, 312] width 548 height 34
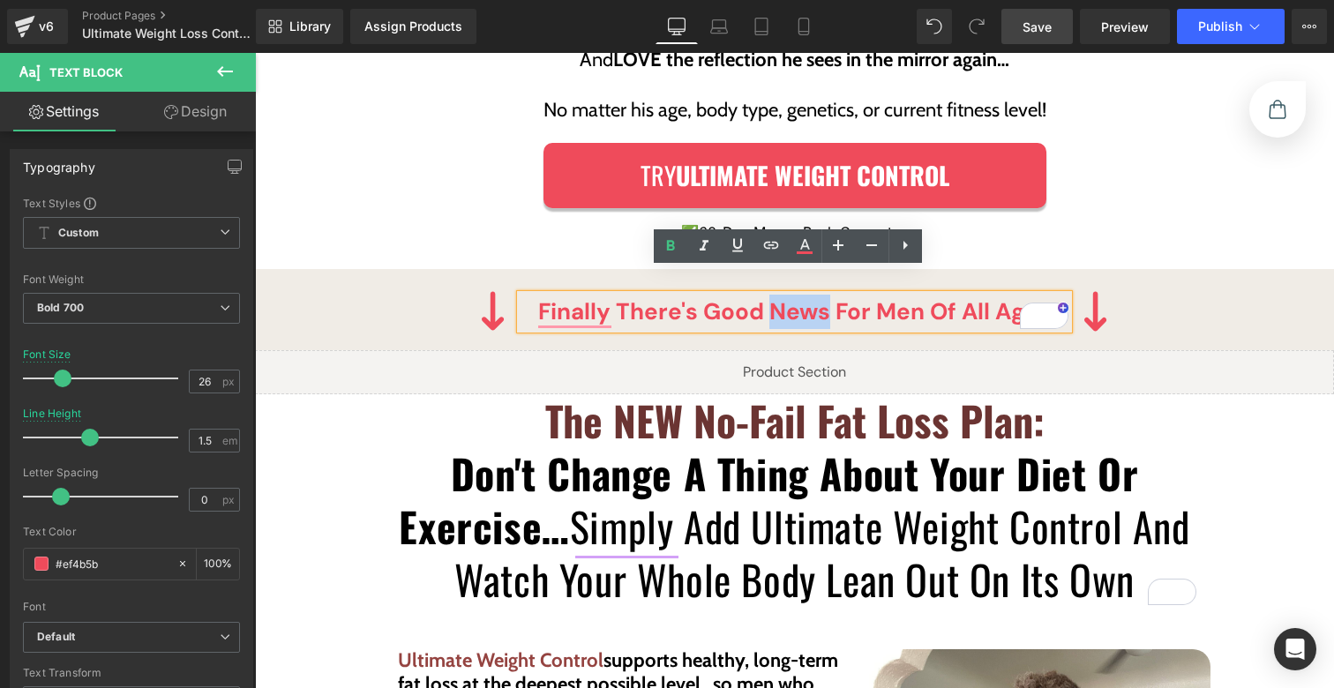
click at [774, 295] on p "Finally there's good news for men of all ages" at bounding box center [795, 312] width 548 height 34
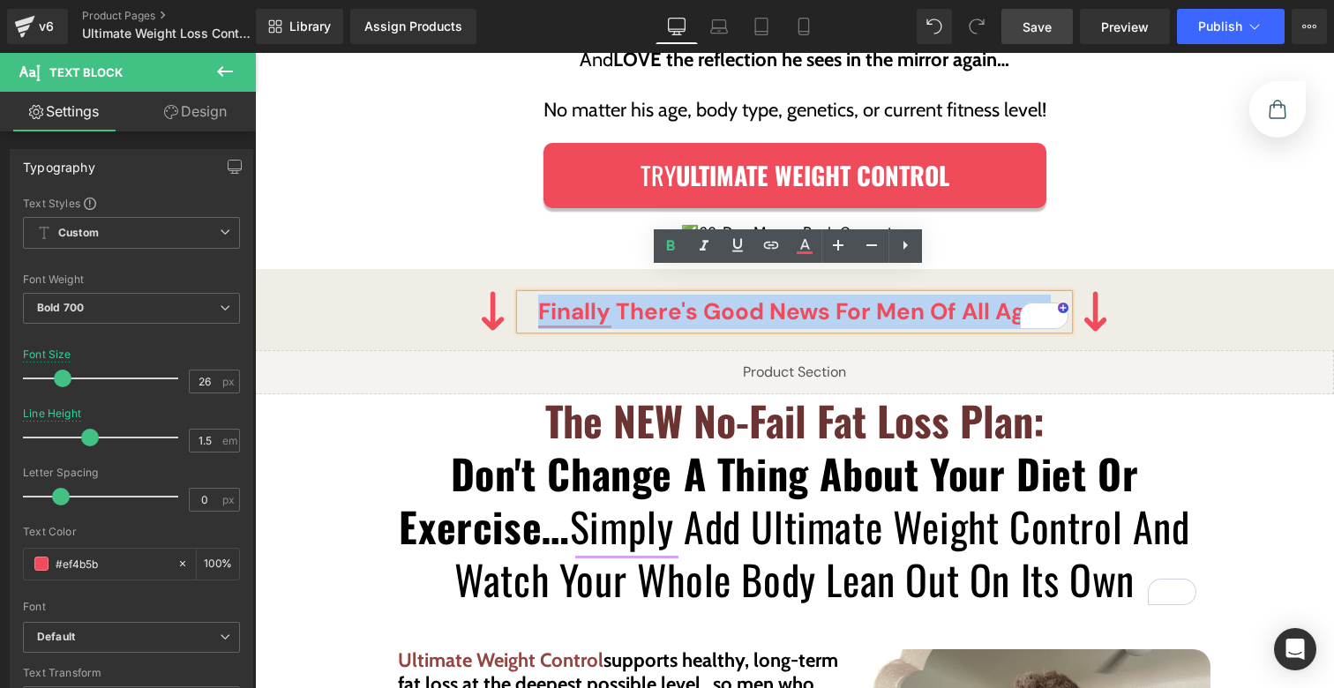
click at [774, 295] on p "Finally there's good news for men of all ages" at bounding box center [795, 312] width 548 height 34
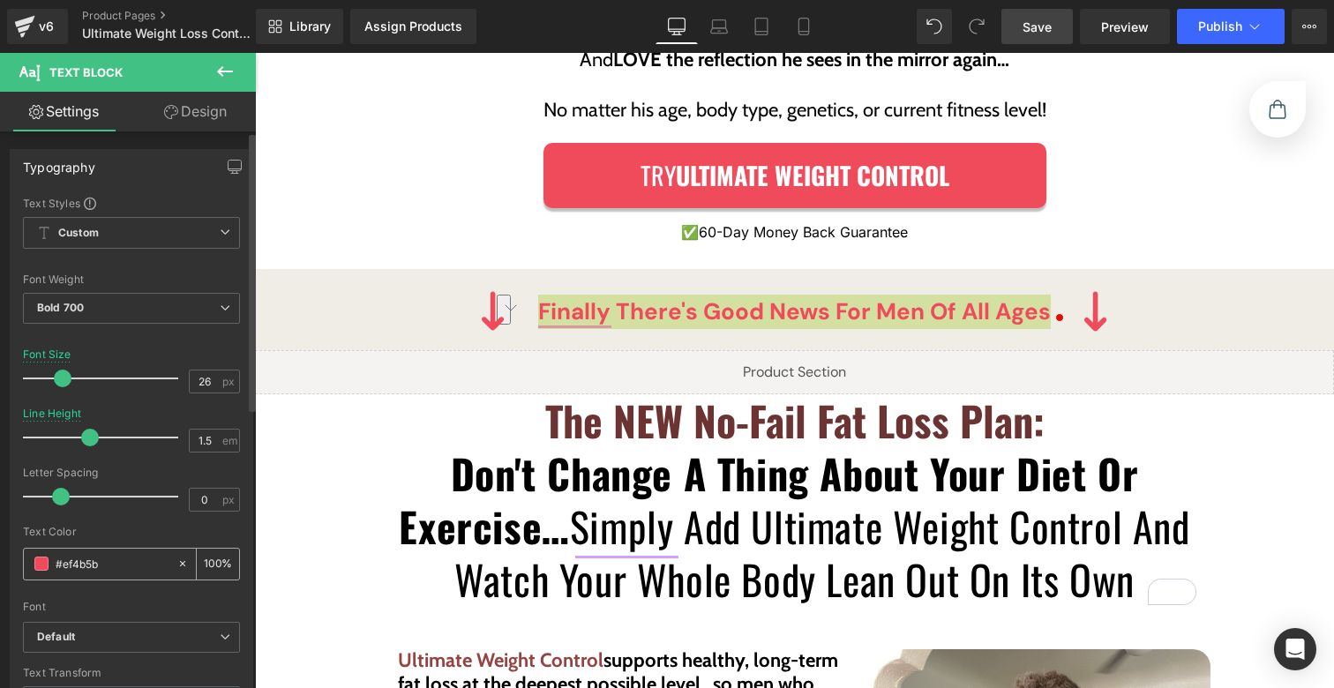
click at [117, 567] on input "#ef4b5b" at bounding box center [112, 563] width 113 height 19
type input "#6b3432"
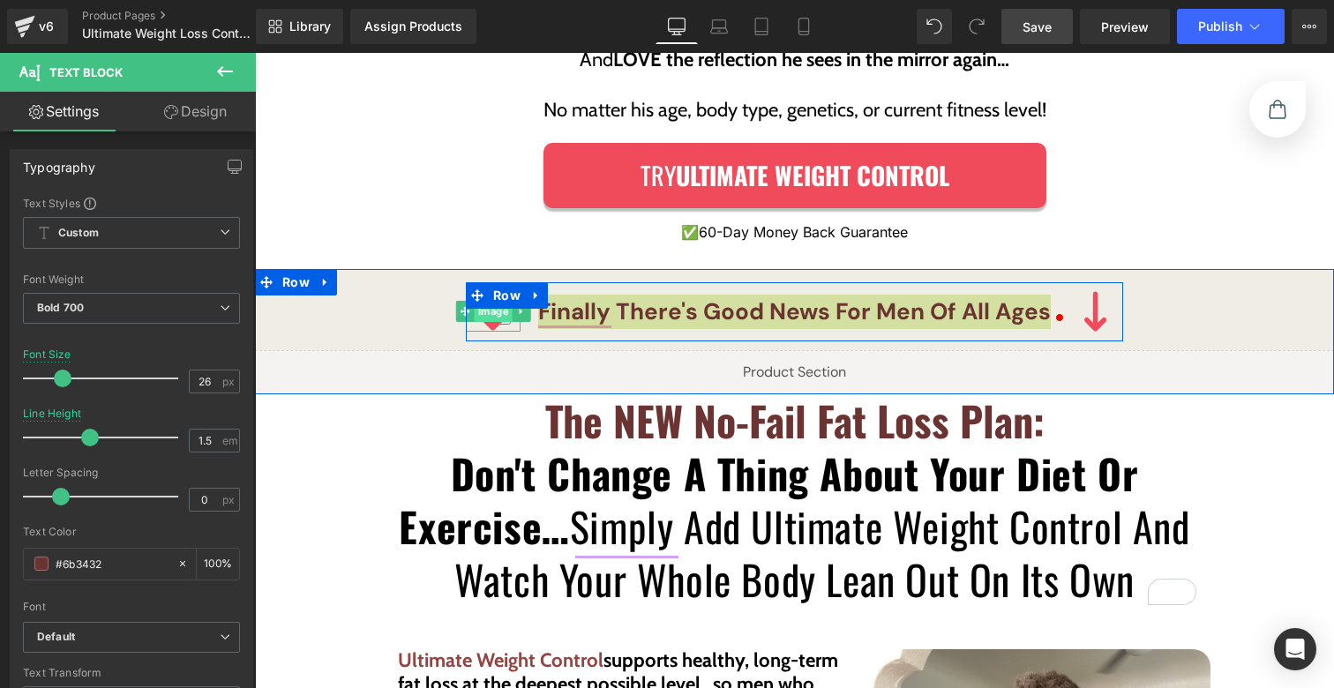
click at [481, 294] on div "Image" at bounding box center [493, 311] width 55 height 41
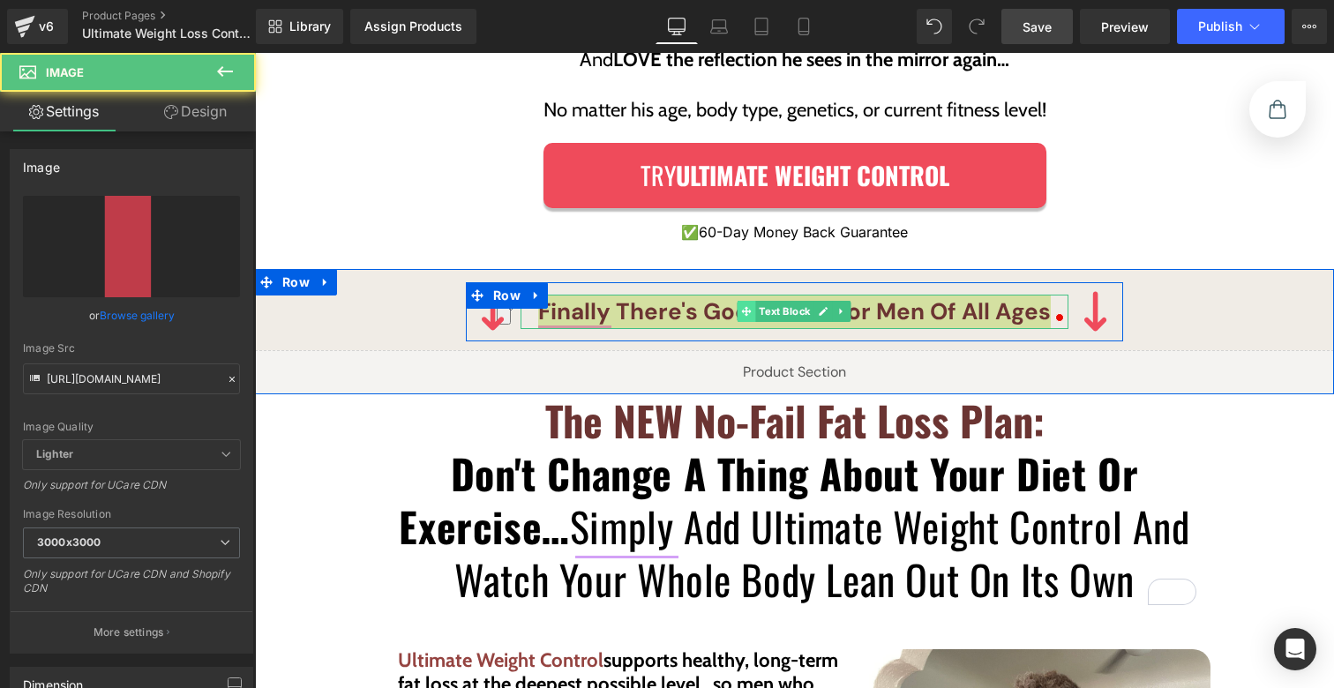
click at [739, 301] on span at bounding box center [747, 311] width 19 height 21
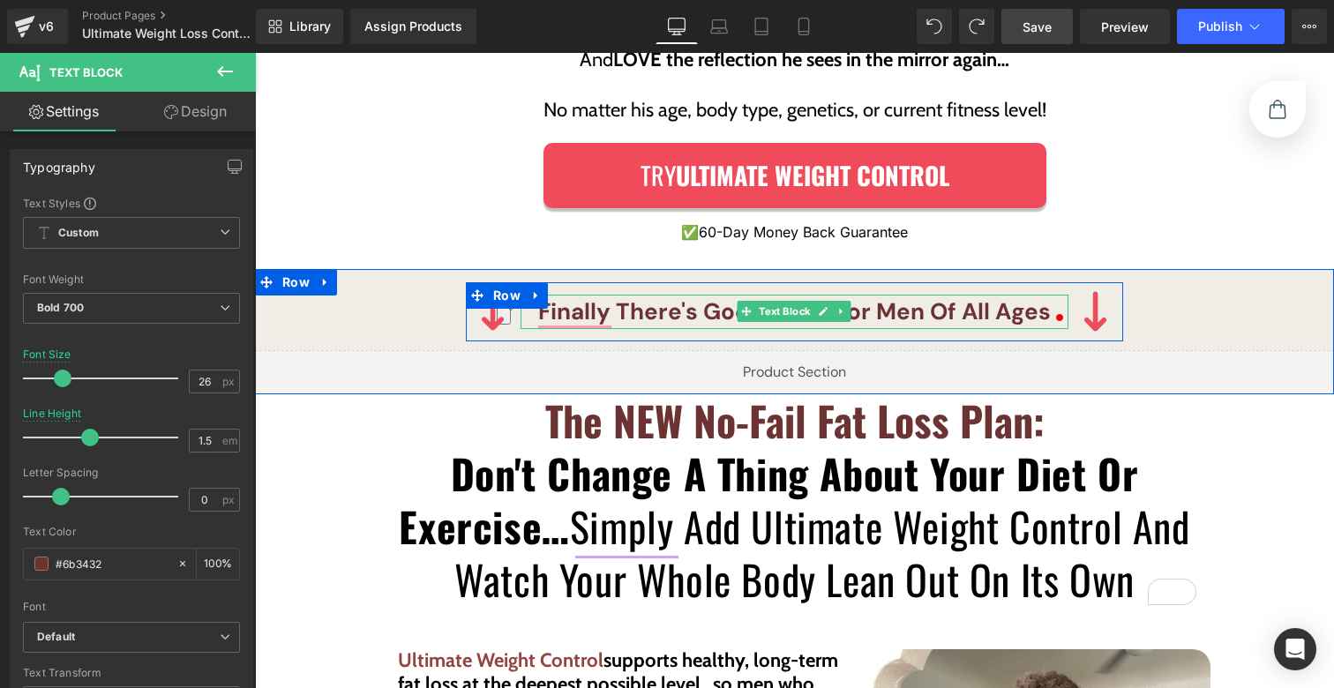
click at [655, 295] on p "Finally there's good news for men of all ages" at bounding box center [795, 312] width 548 height 34
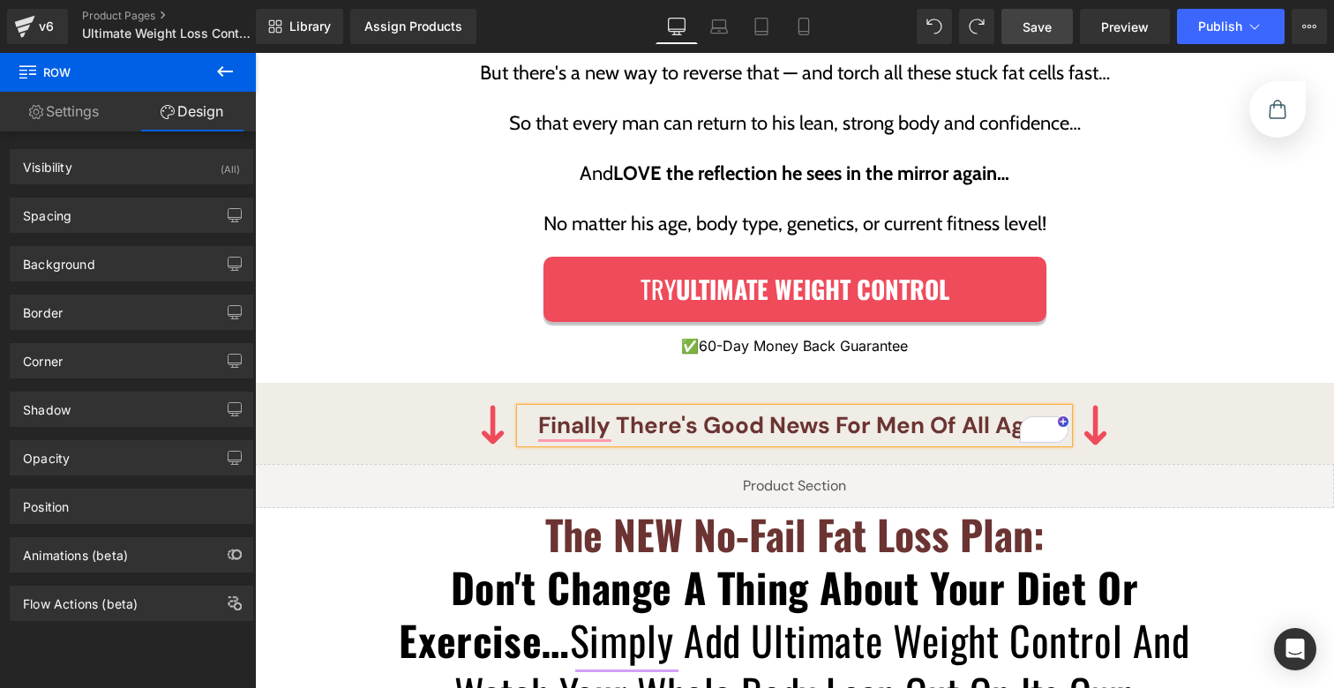
scroll to position [3606, 0]
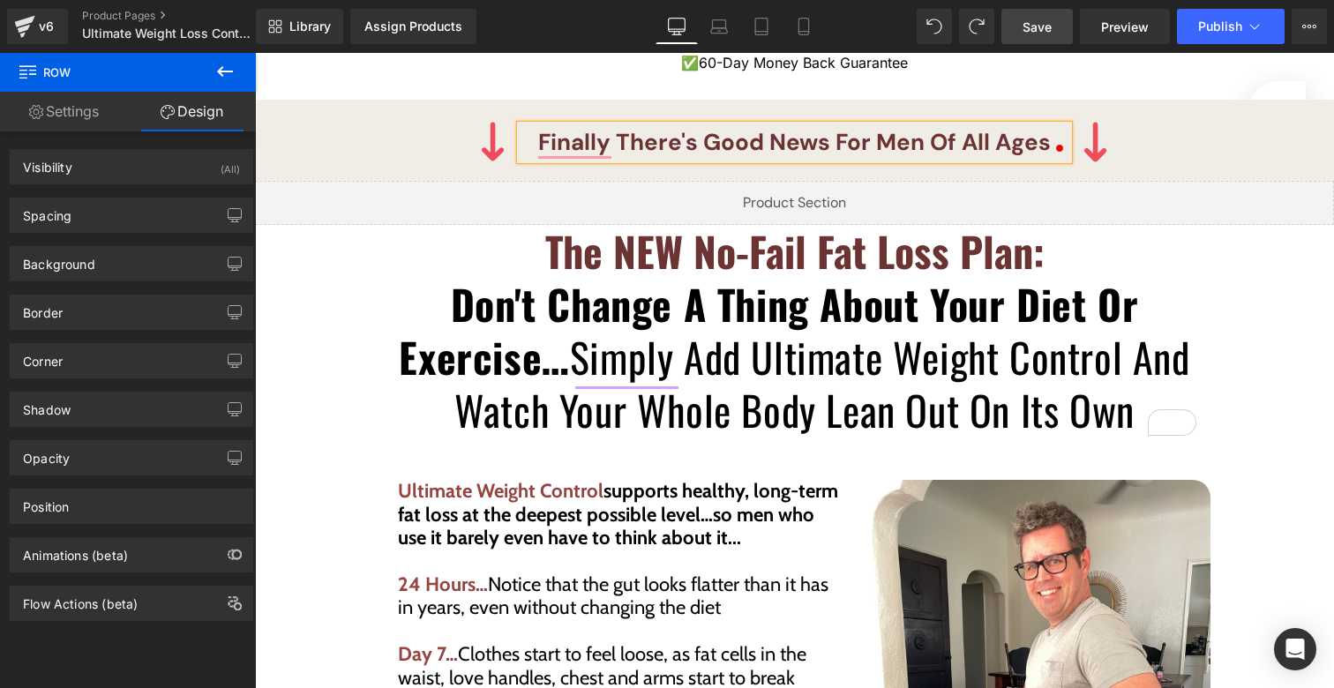
click at [978, 125] on p "Finally there's good news for men of all ages" at bounding box center [795, 142] width 548 height 34
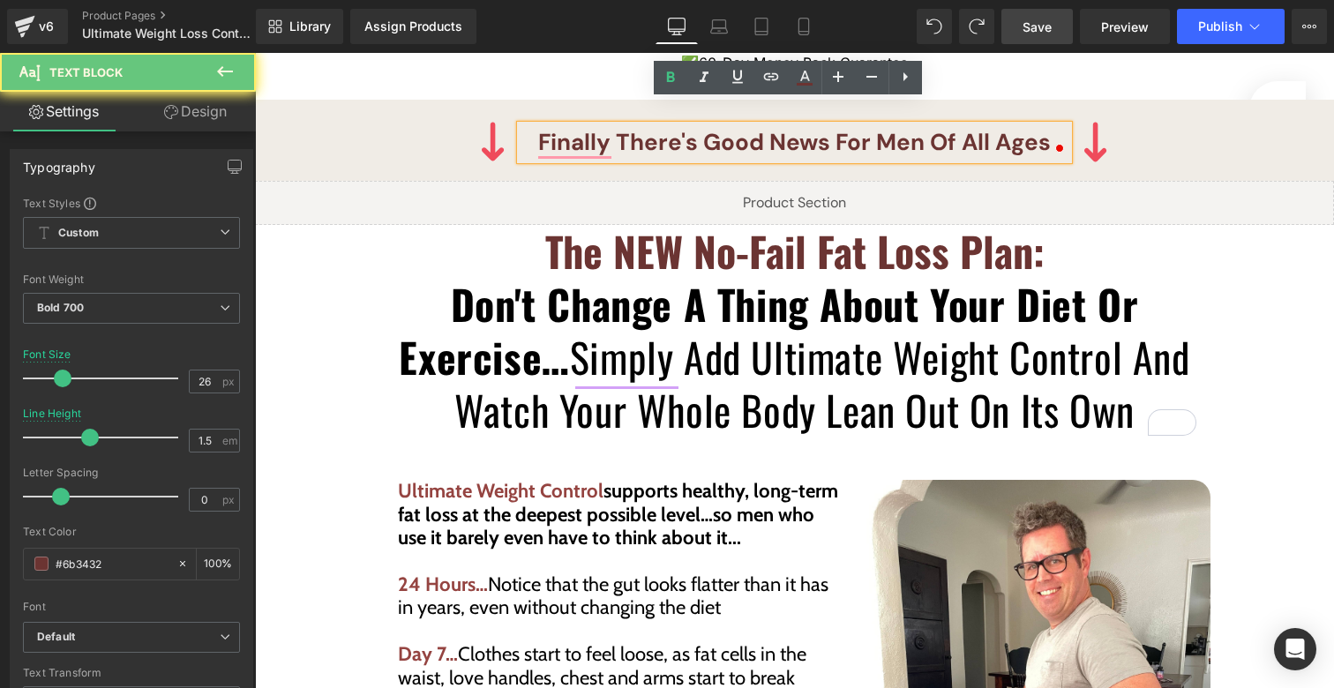
click at [978, 125] on p "Finally there's good news for men of all ages" at bounding box center [795, 142] width 548 height 34
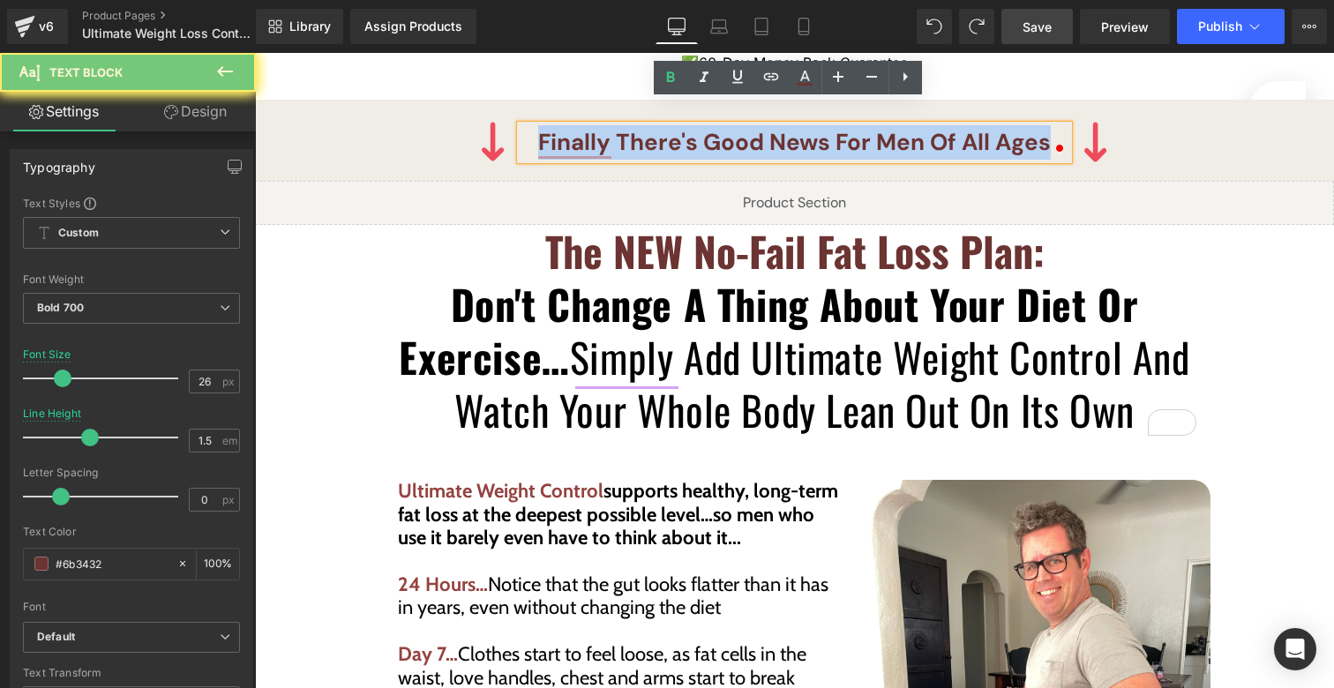
click at [978, 125] on p "Finally there's good news for men of all ages" at bounding box center [795, 142] width 548 height 34
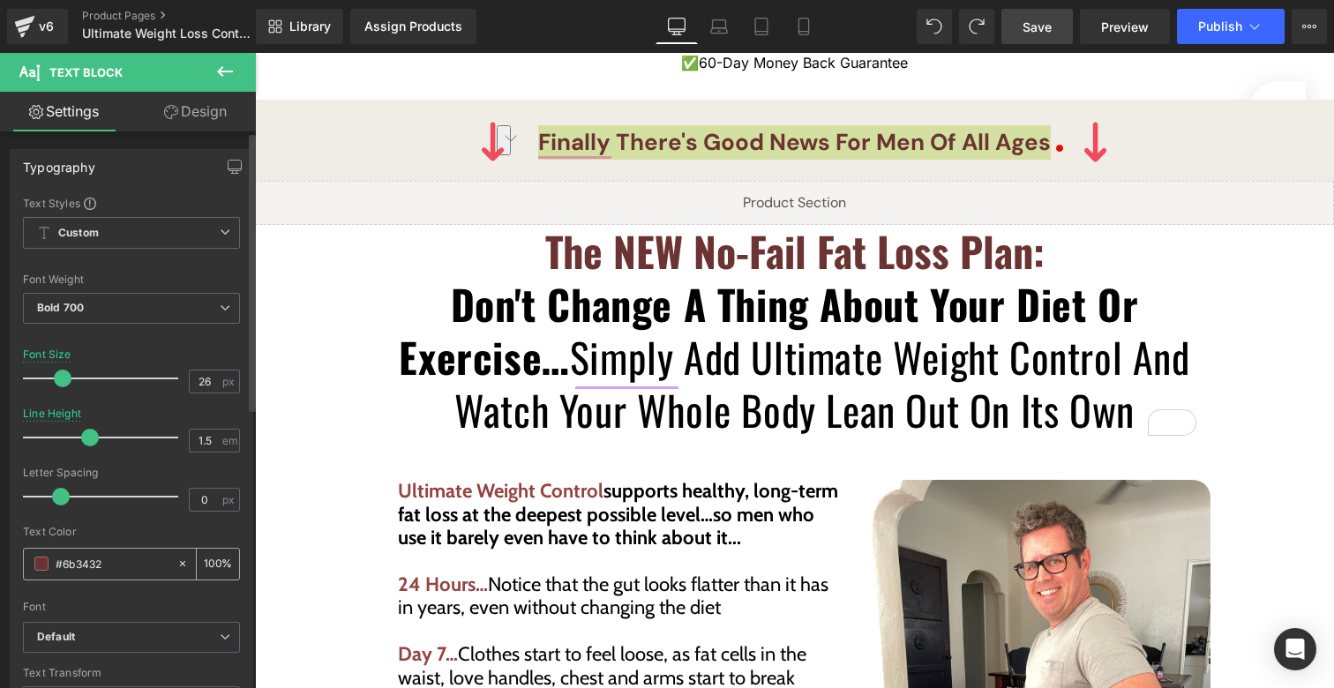
click at [102, 568] on input "#6b3432" at bounding box center [112, 563] width 113 height 19
type input "0"
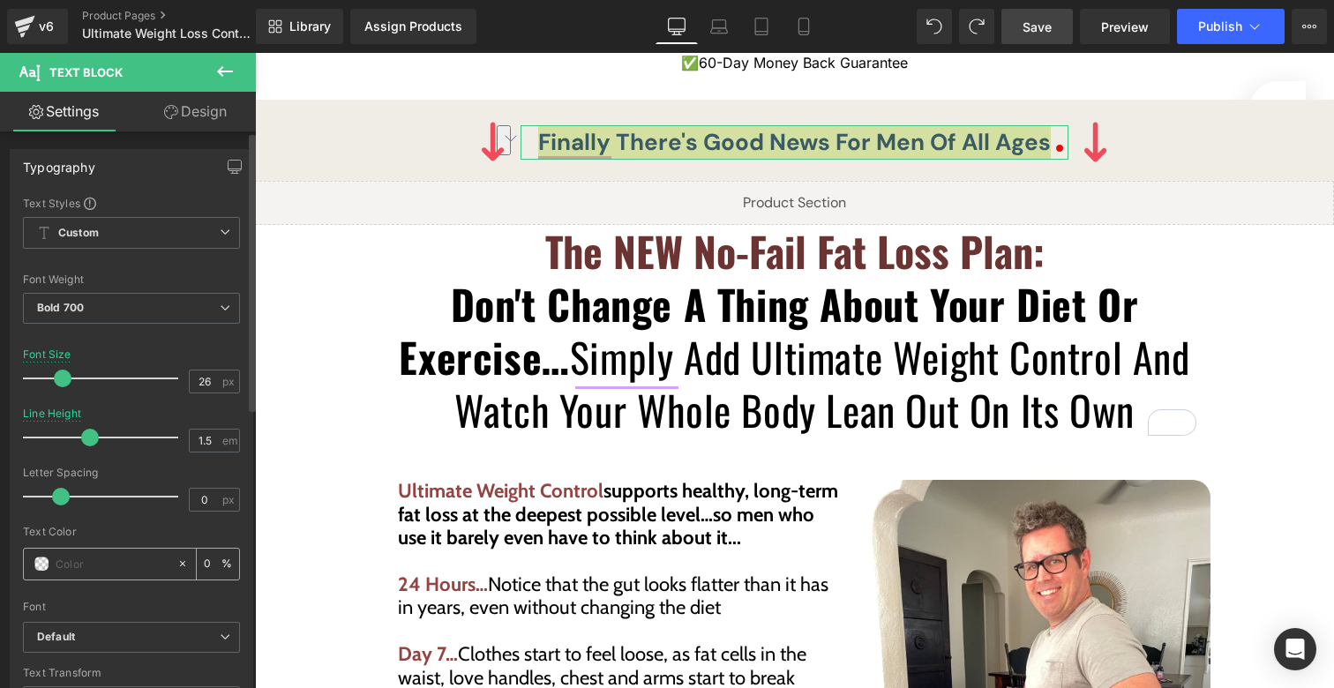
paste input "#ef4b5b"
type input "#ef4b5b"
type input "100"
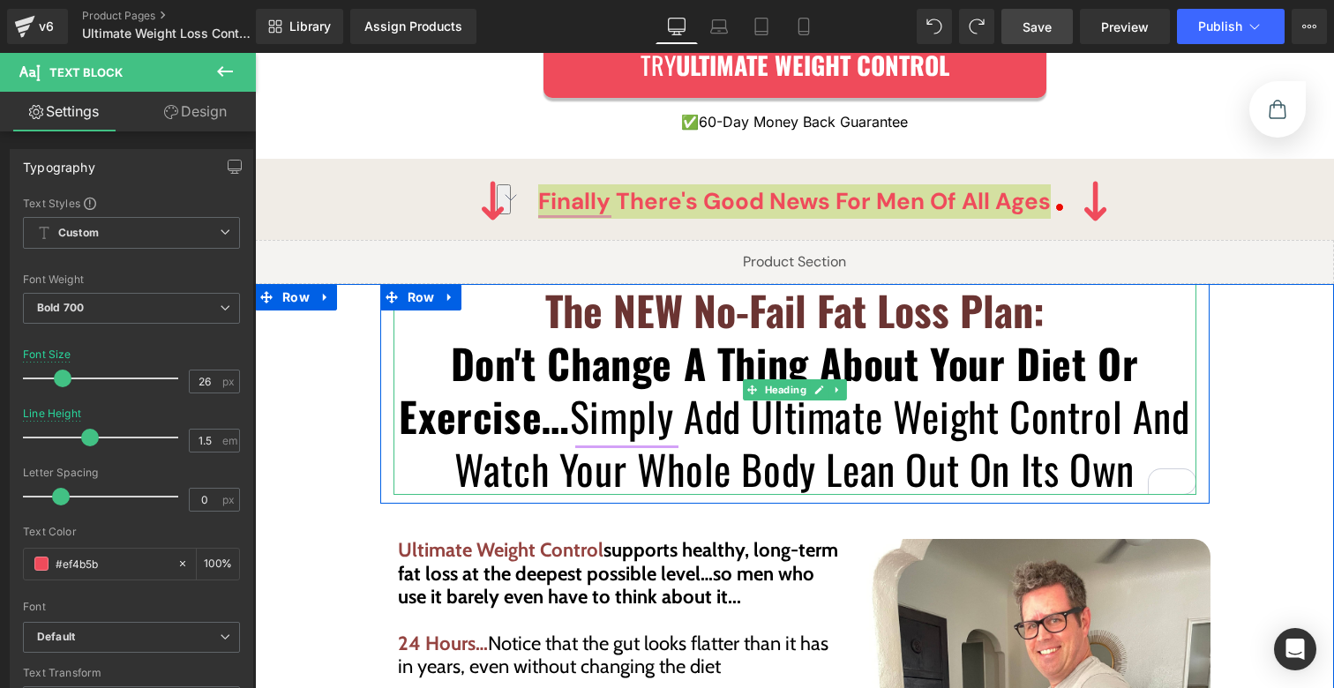
scroll to position [3456, 0]
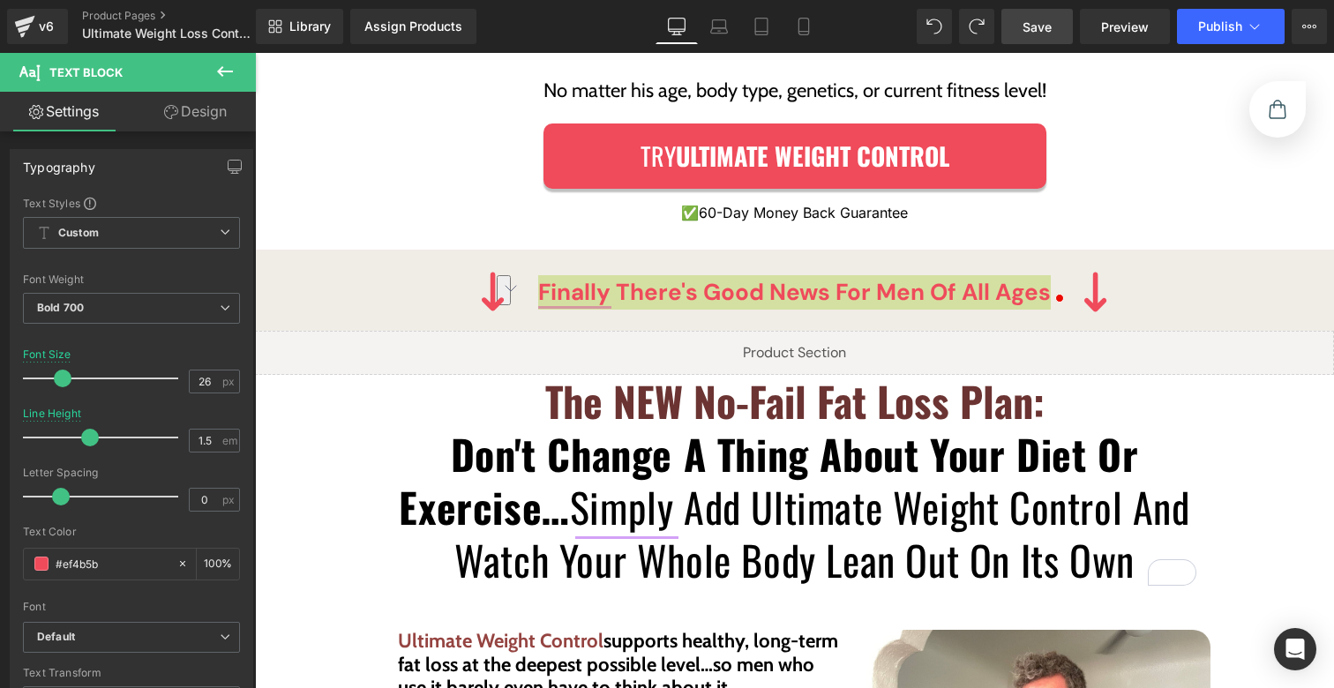
type input "#ef4b5b"
click at [1042, 21] on span "Save" at bounding box center [1037, 27] width 29 height 19
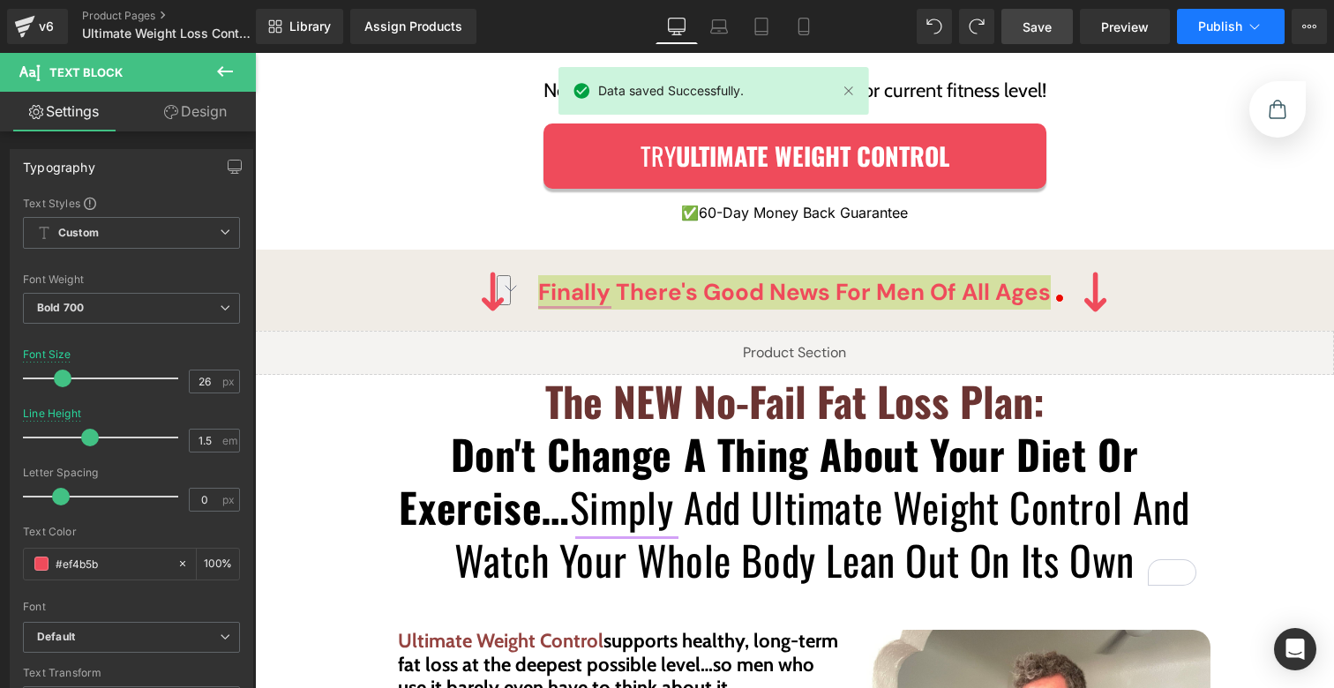
click at [1207, 21] on span "Publish" at bounding box center [1221, 26] width 44 height 14
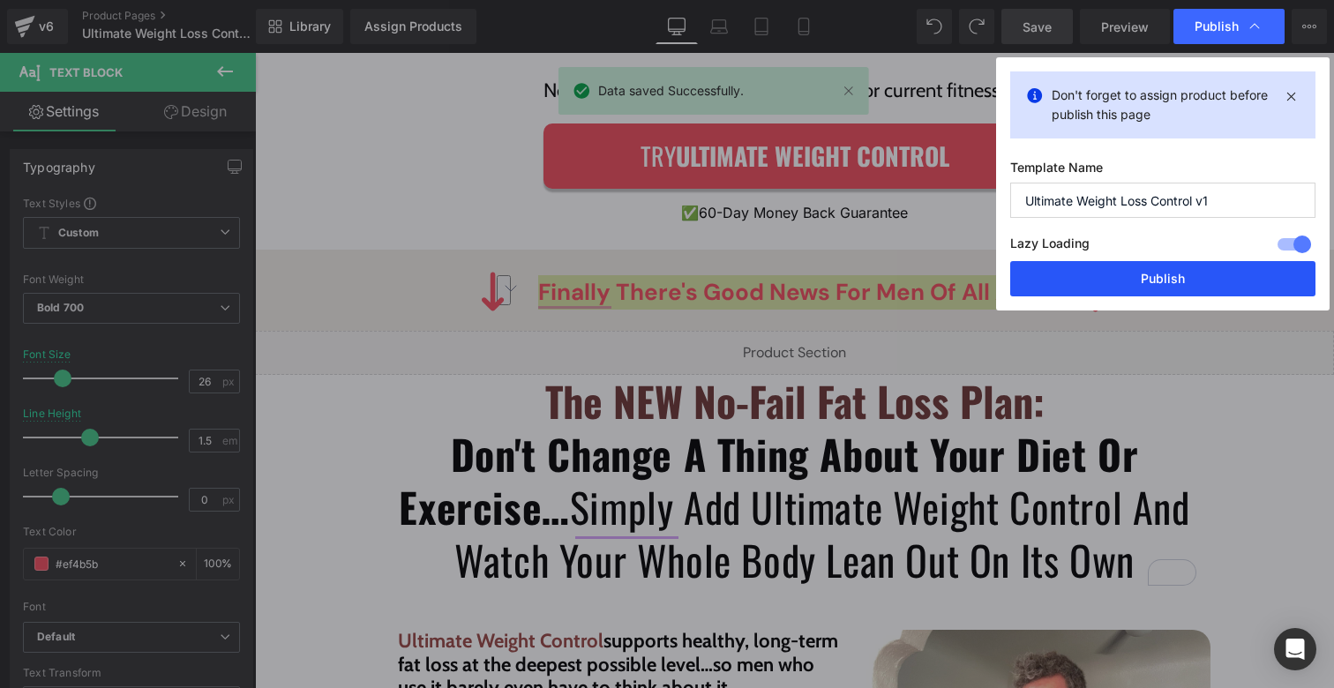
drag, startPoint x: 1153, startPoint y: 282, endPoint x: 885, endPoint y: 210, distance: 277.0
click at [1153, 282] on button "Publish" at bounding box center [1163, 278] width 305 height 35
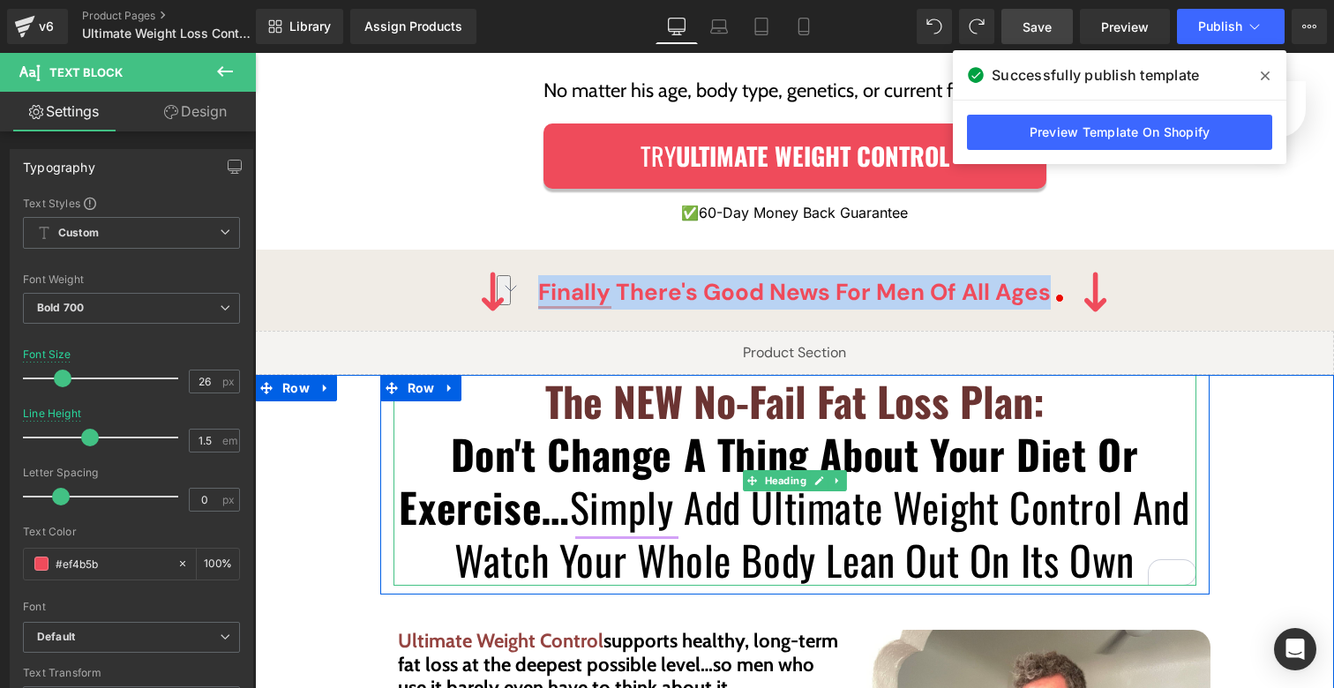
click at [661, 382] on b "The NEW No-Fail Fat Loss Plan:" at bounding box center [795, 401] width 500 height 60
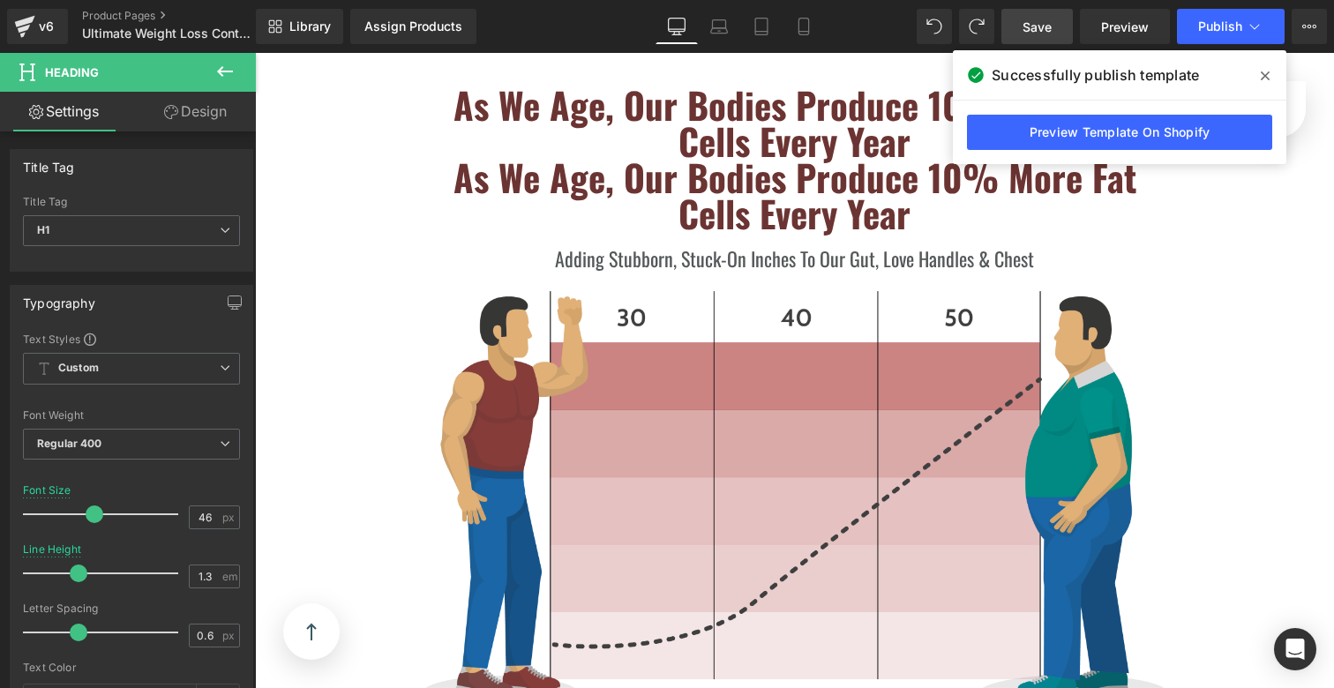
scroll to position [1789, 0]
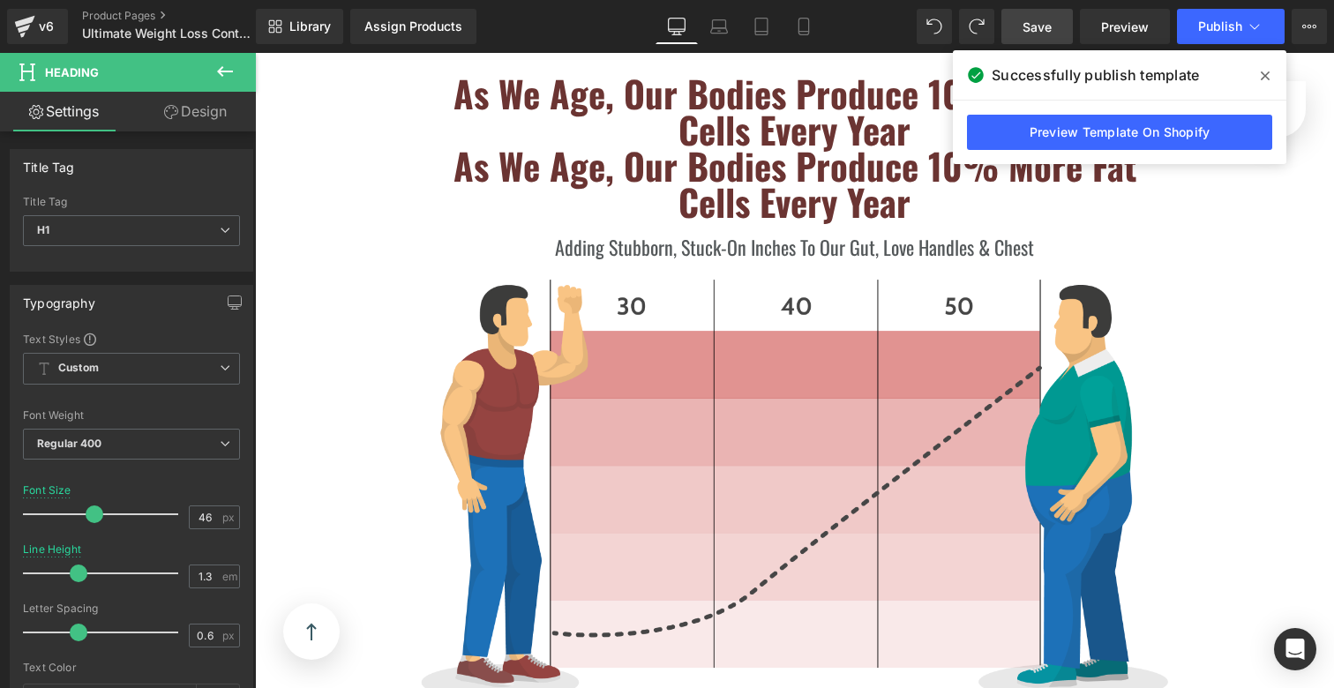
click at [746, 166] on div "As We Age, Our Bodies Produce 10% More Fat Cells Every Year Heading" at bounding box center [795, 183] width 748 height 72
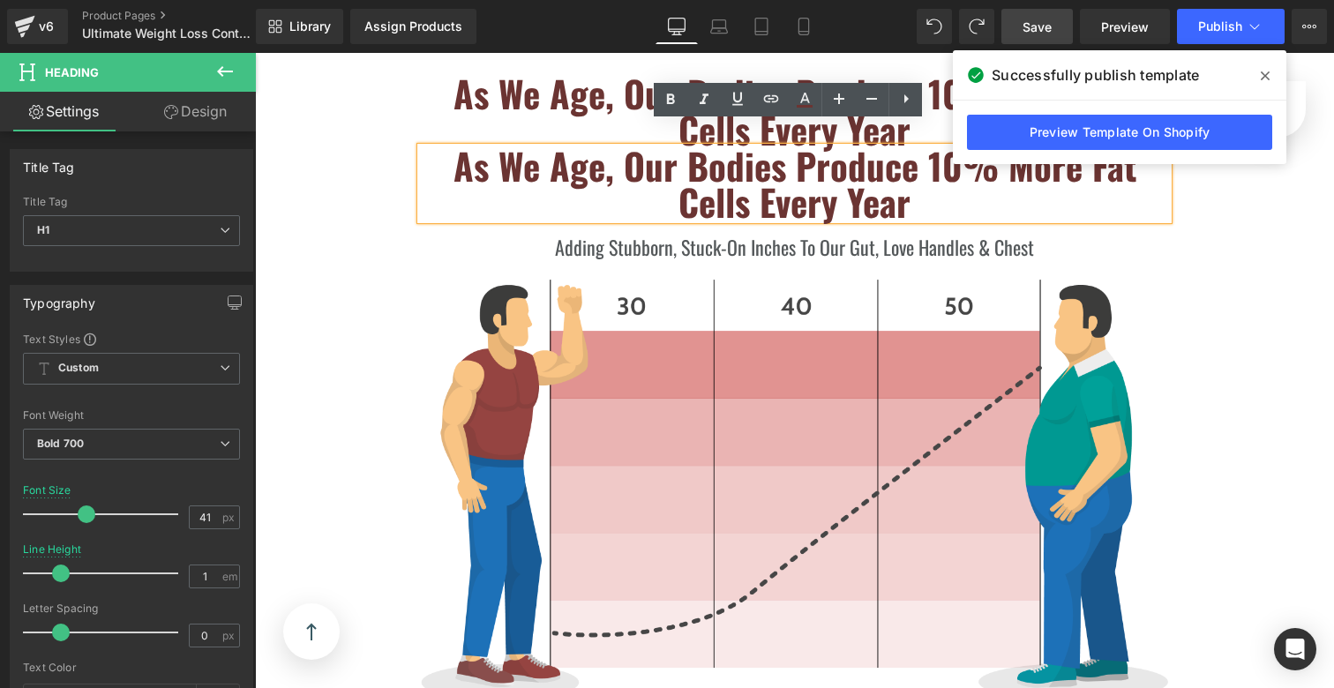
click at [1263, 69] on icon at bounding box center [1265, 76] width 9 height 14
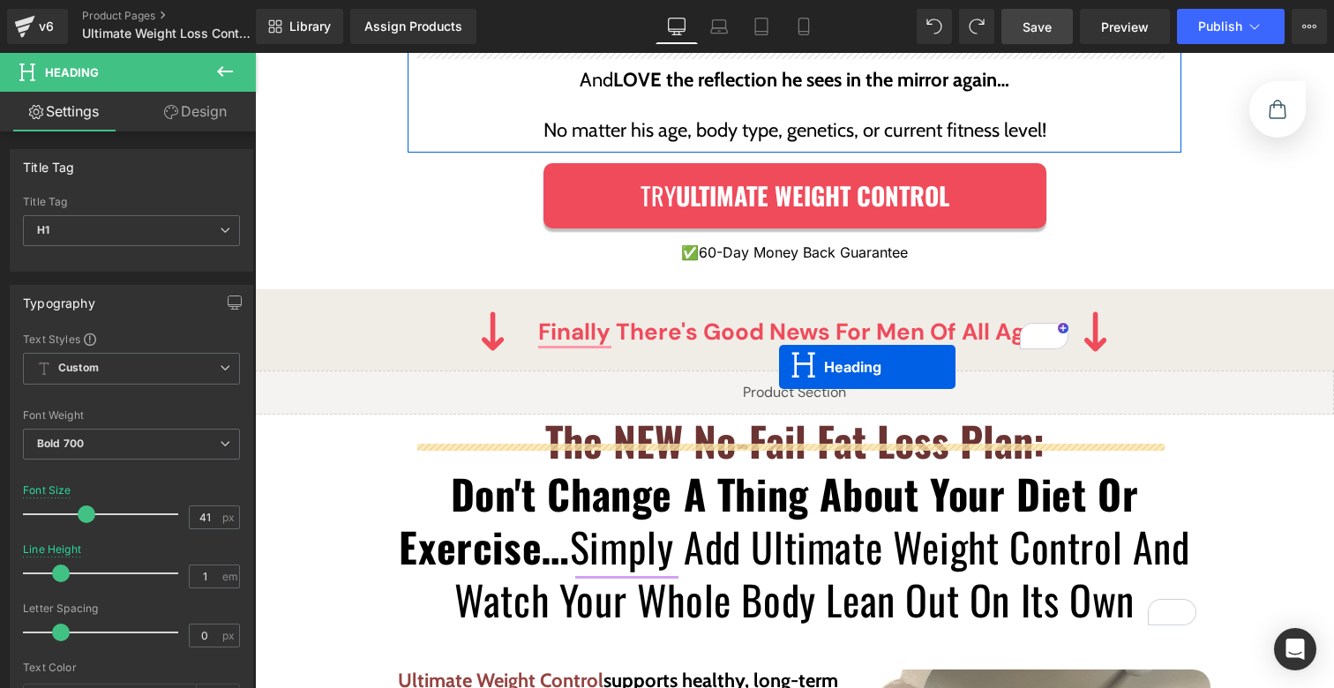
scroll to position [3463, 0]
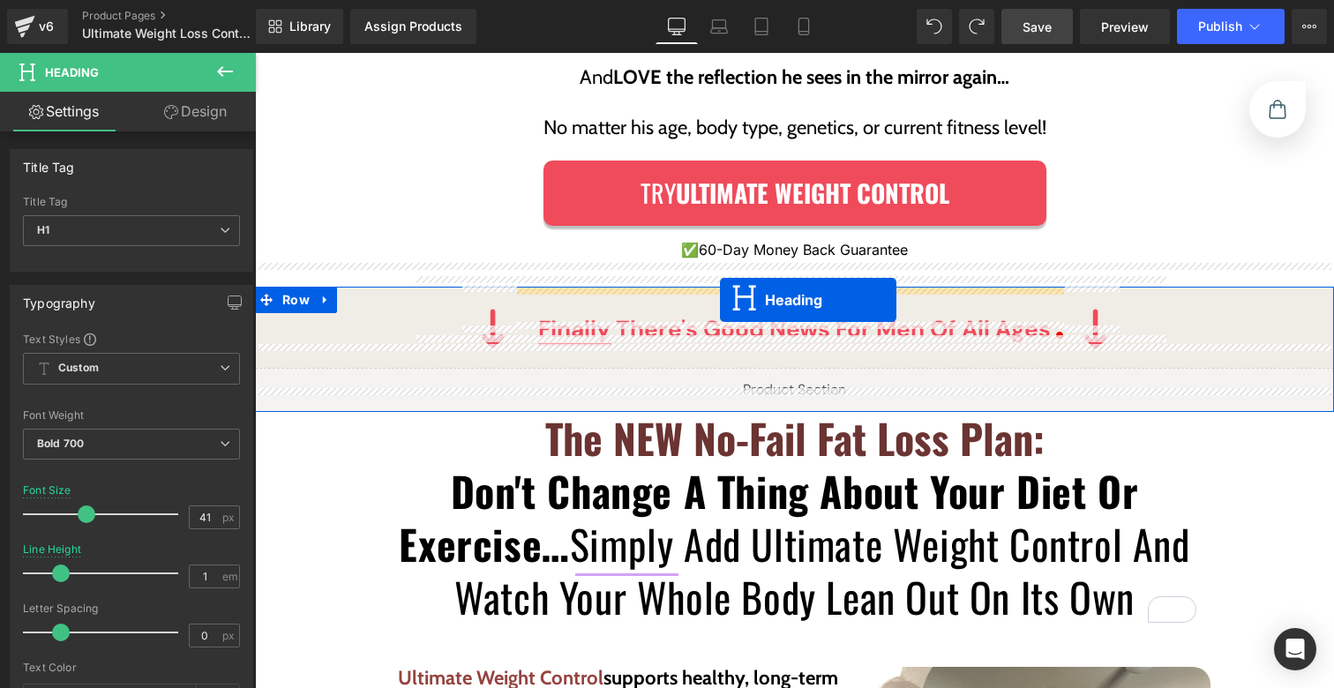
drag, startPoint x: 782, startPoint y: 162, endPoint x: 720, endPoint y: 300, distance: 151.7
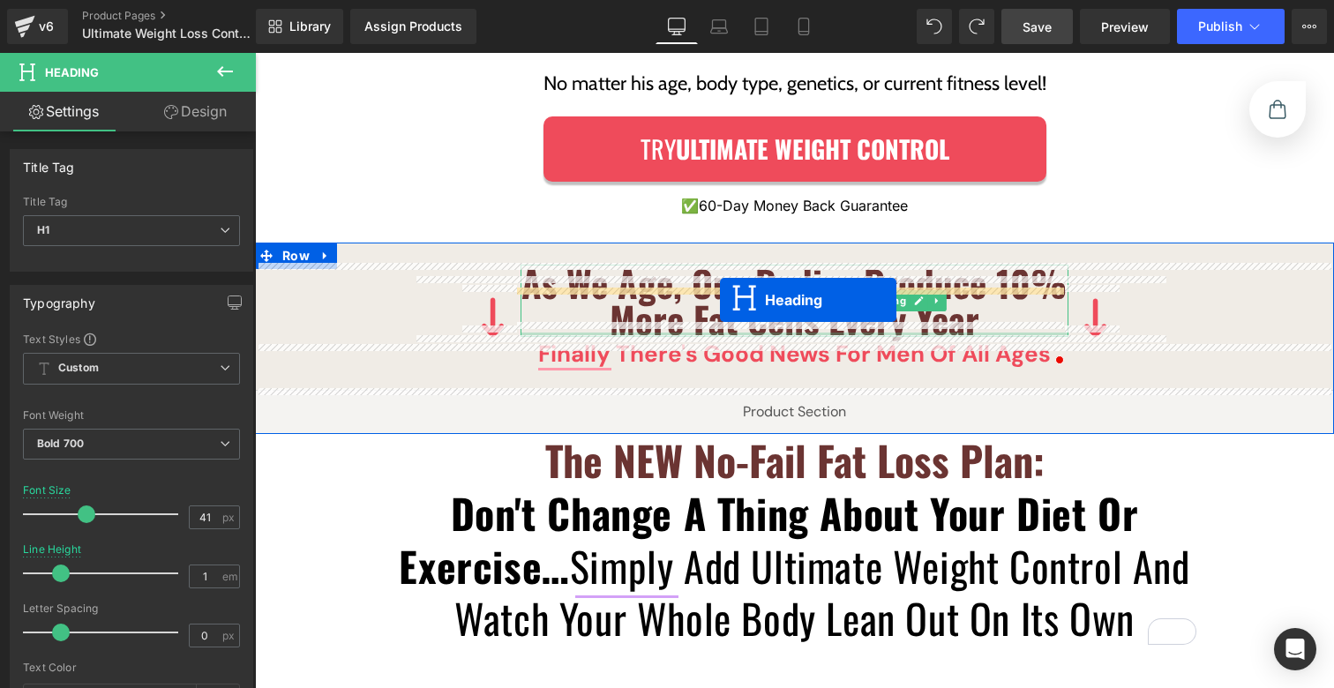
scroll to position [3419, 0]
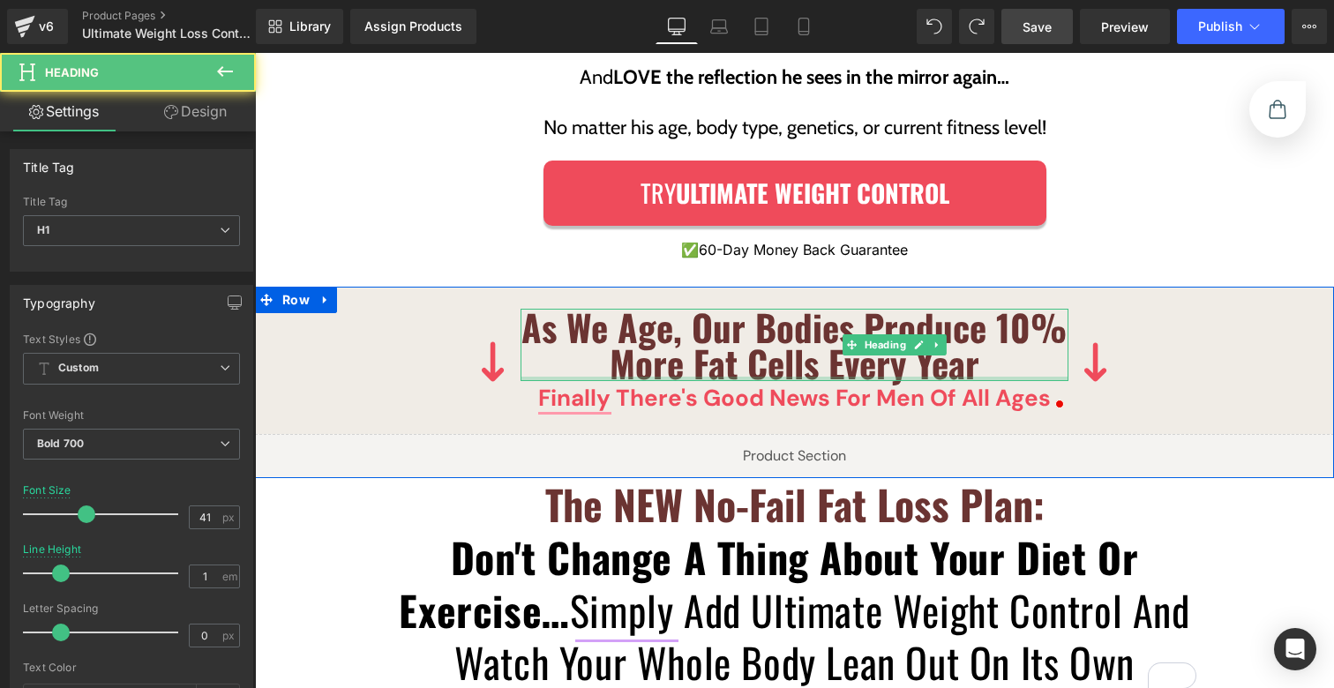
click at [717, 312] on b "As We Age, Our Bodies Produce 10% More Fat Cells Every Year" at bounding box center [794, 345] width 545 height 90
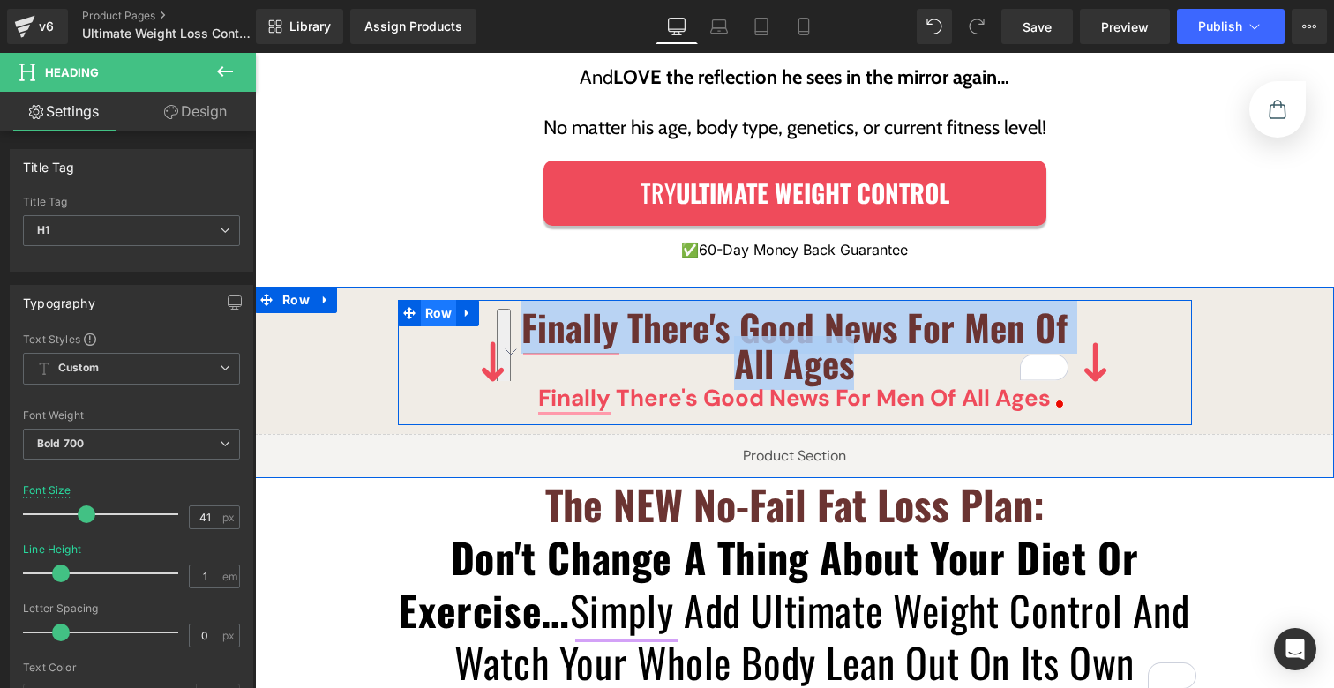
click at [437, 300] on span "Row" at bounding box center [439, 313] width 36 height 26
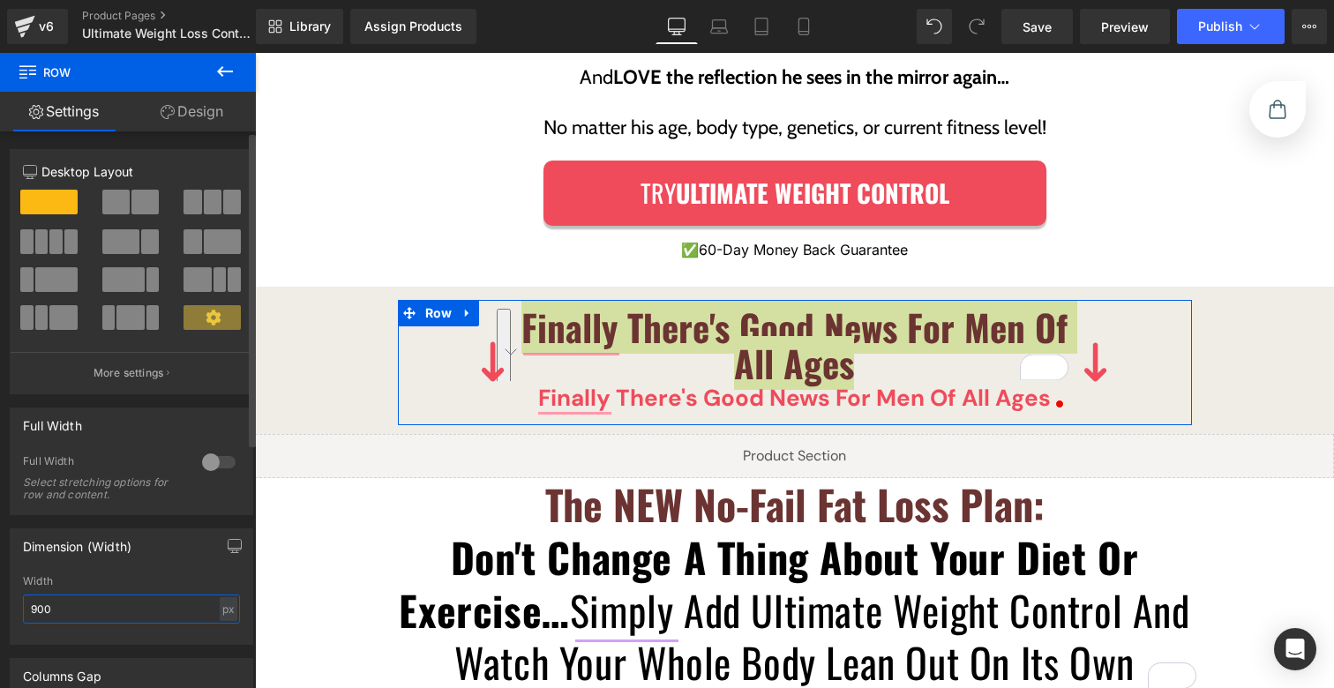
click at [97, 614] on input "900" at bounding box center [131, 609] width 217 height 29
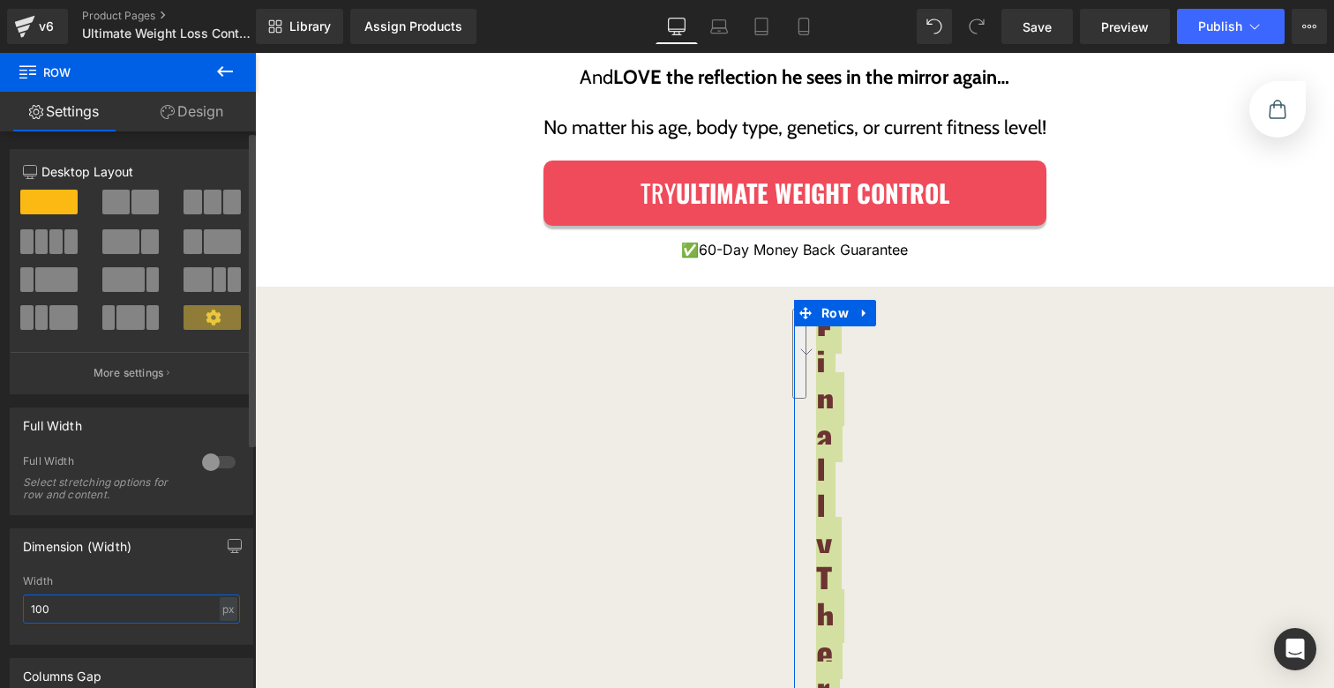
type input "1000"
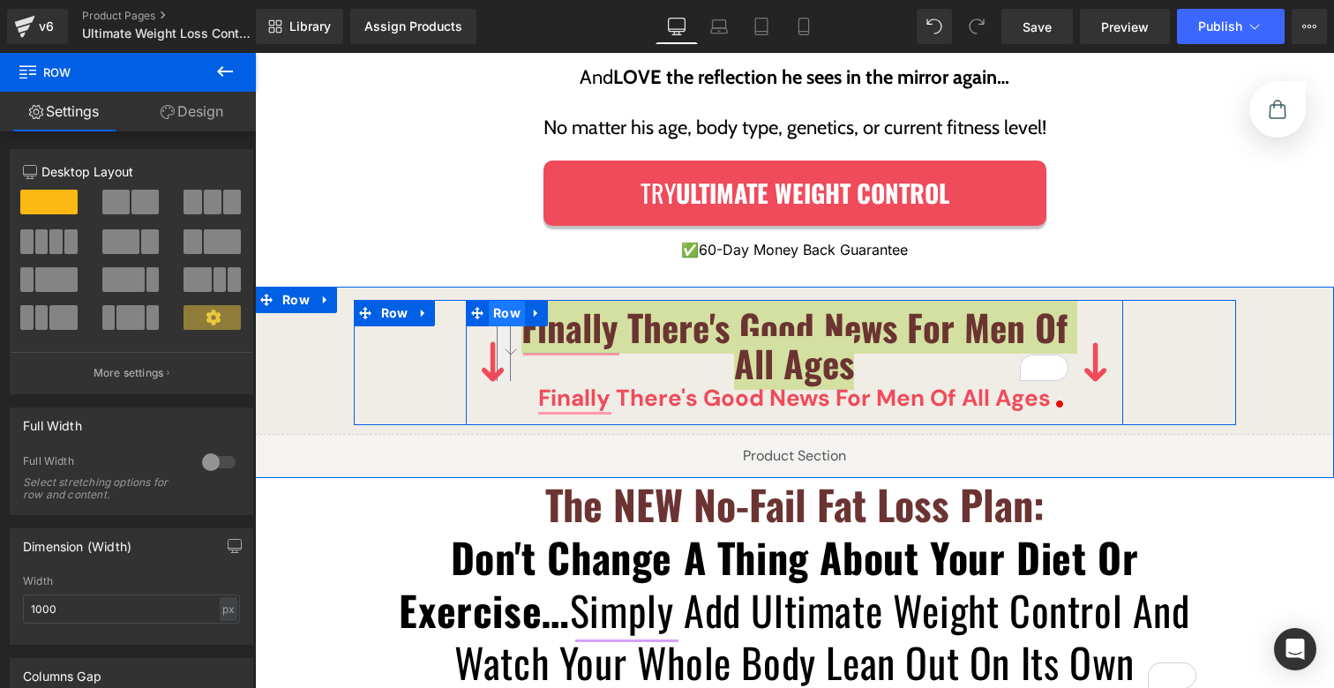
click at [493, 300] on span "Row" at bounding box center [507, 313] width 36 height 26
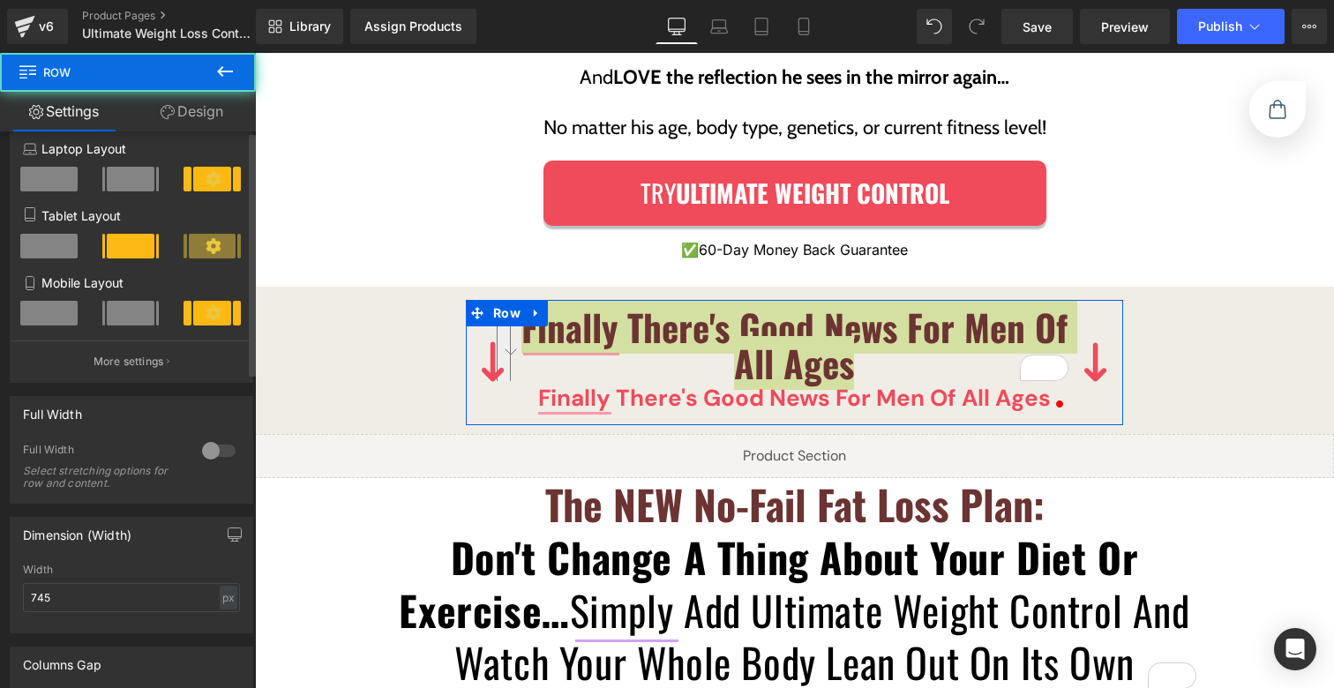
scroll to position [366, 0]
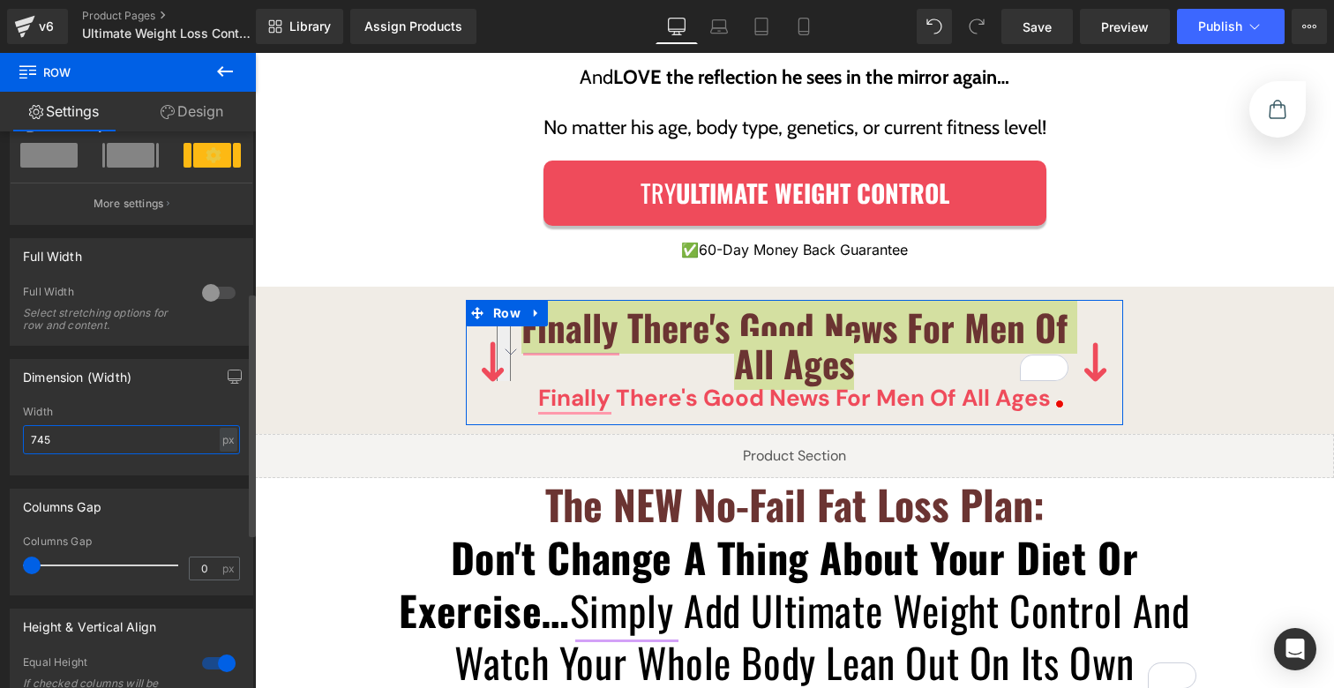
click at [128, 455] on input "745" at bounding box center [131, 439] width 217 height 29
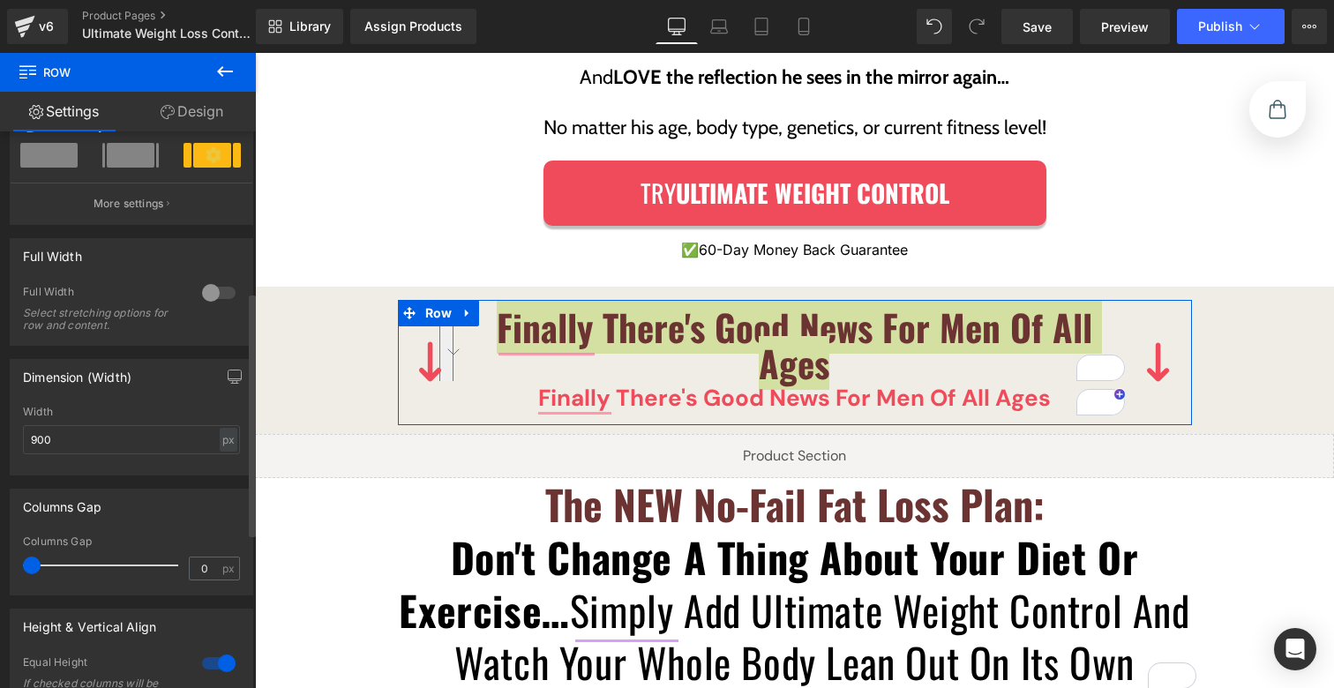
click at [127, 458] on div "Width 900 px % px" at bounding box center [131, 440] width 217 height 69
click at [127, 447] on input "900" at bounding box center [131, 439] width 217 height 29
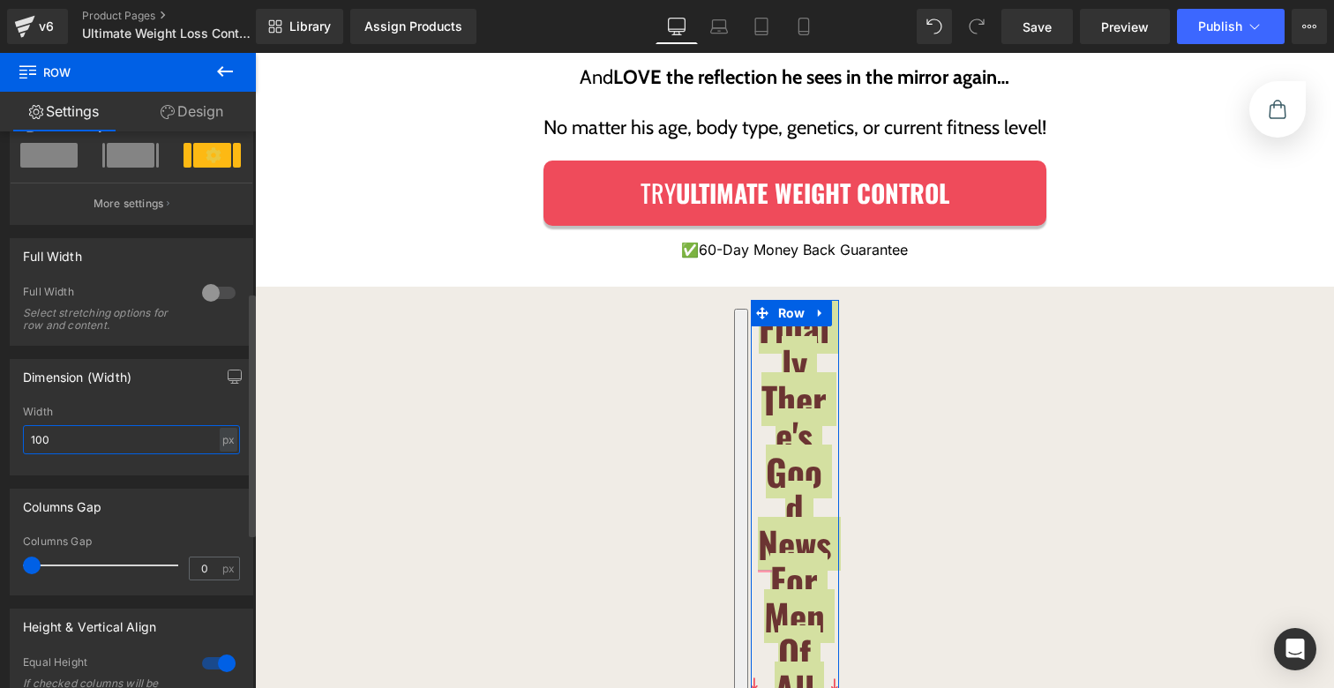
type input "1000"
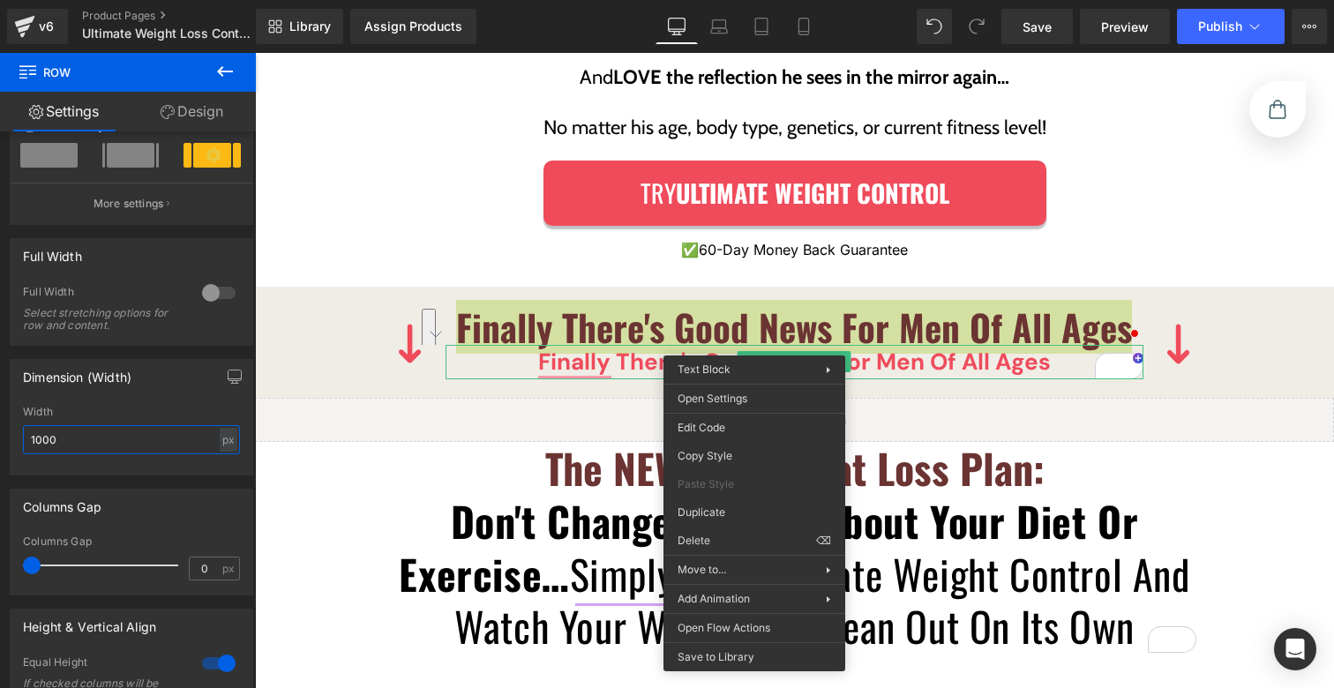
drag, startPoint x: 964, startPoint y: 593, endPoint x: 710, endPoint y: 541, distance: 259.5
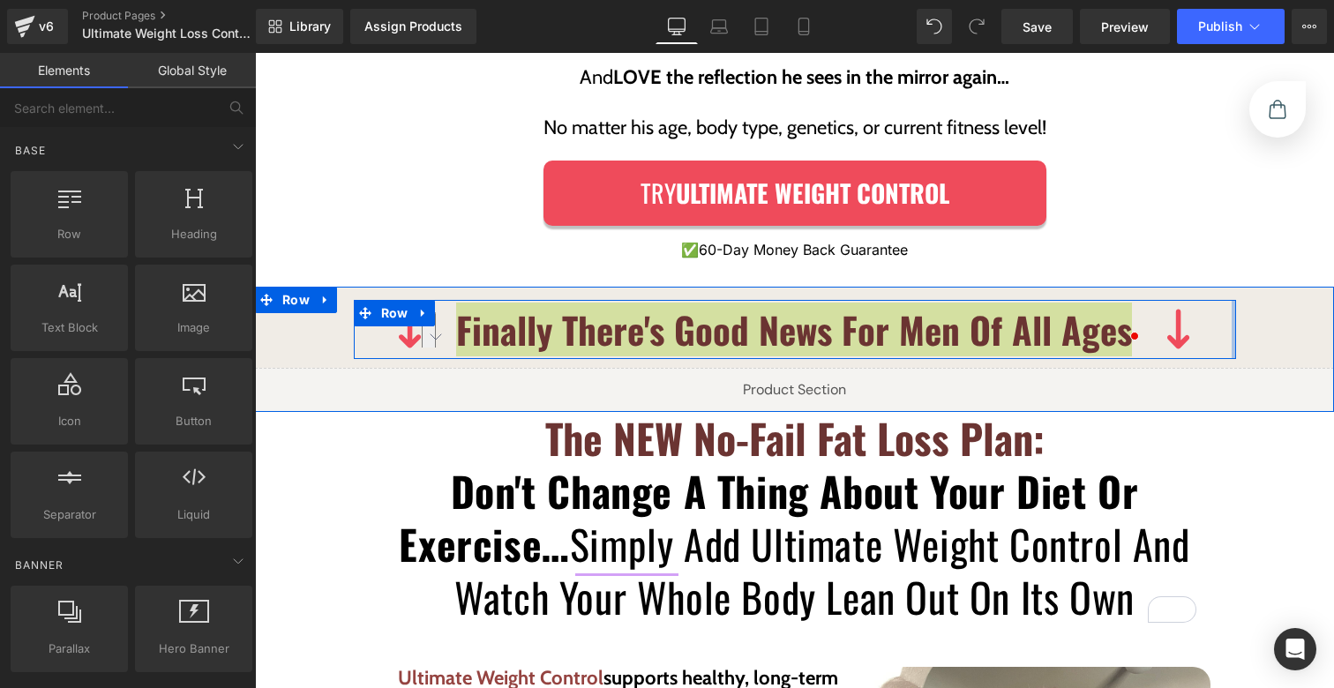
click at [1227, 300] on div "Image Finally There's Good News For Men Of All Ages Heading Image Row Row" at bounding box center [795, 329] width 883 height 59
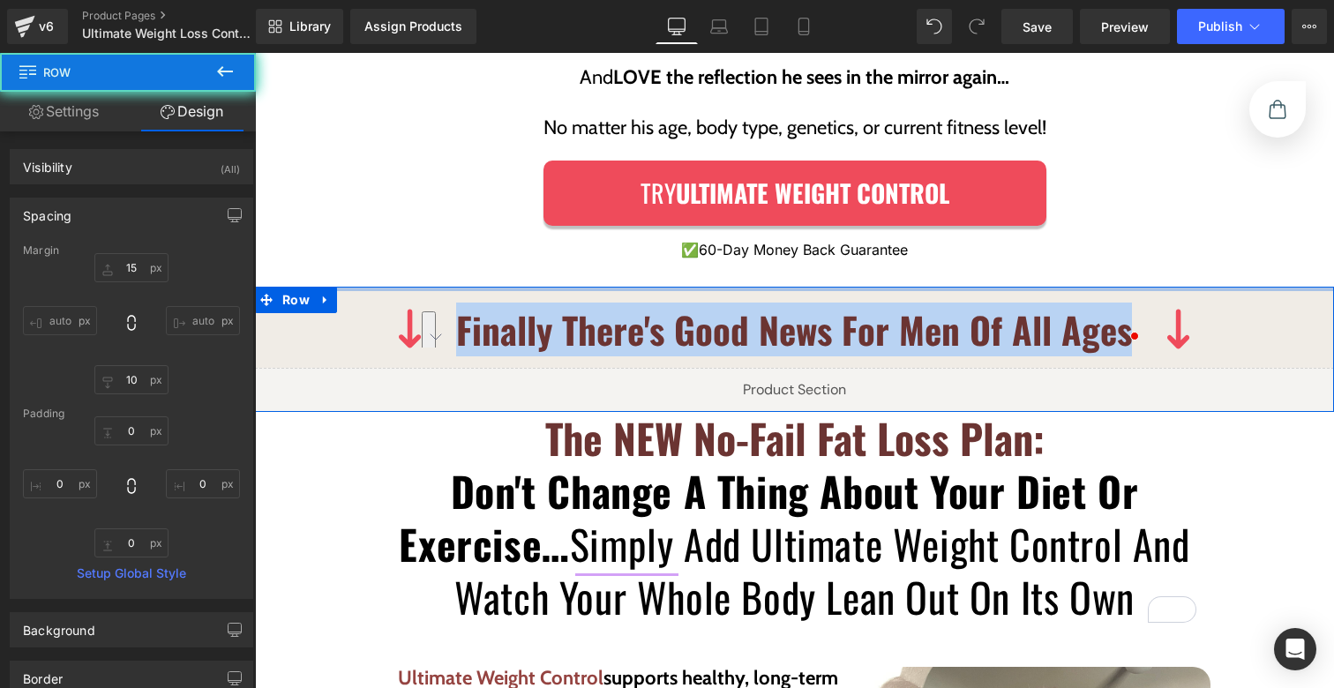
click at [1042, 219] on div "Try ULTIMATE WEIGHT CONTROL Button ✅ 60-Day Money Back Guarantee Text Block" at bounding box center [795, 211] width 530 height 100
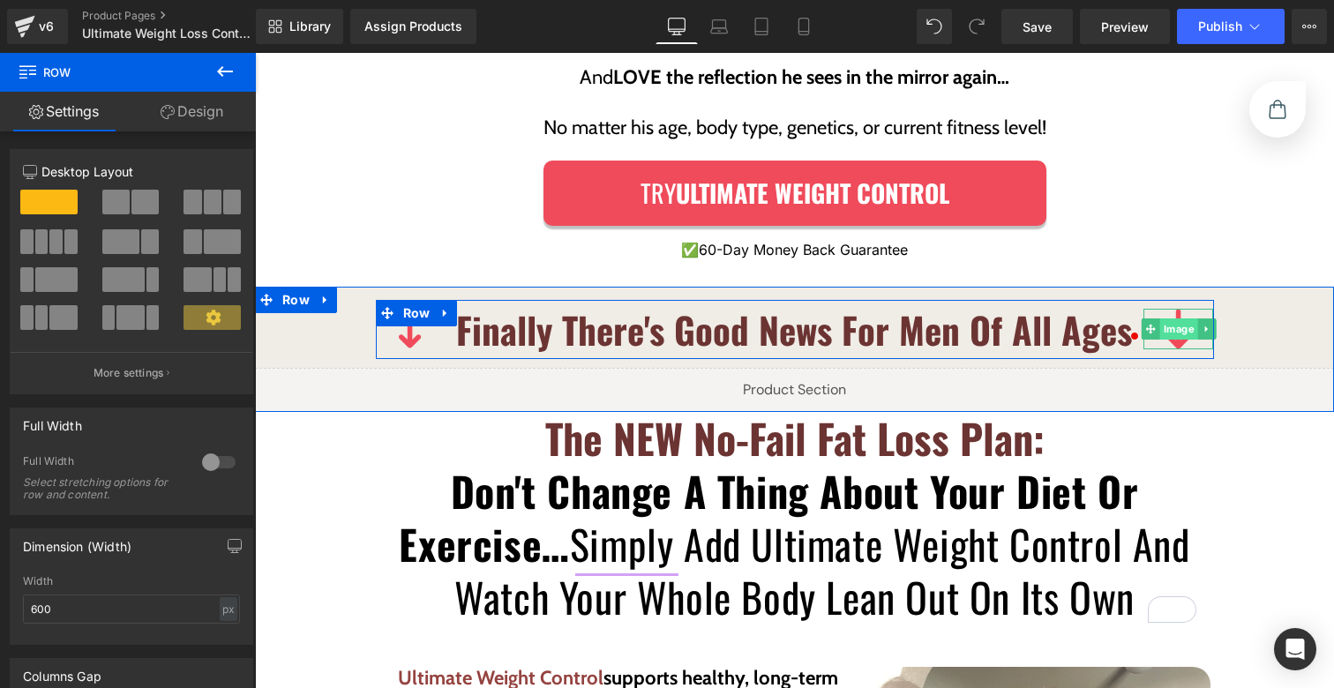
click at [1173, 319] on link "Image" at bounding box center [1170, 329] width 56 height 21
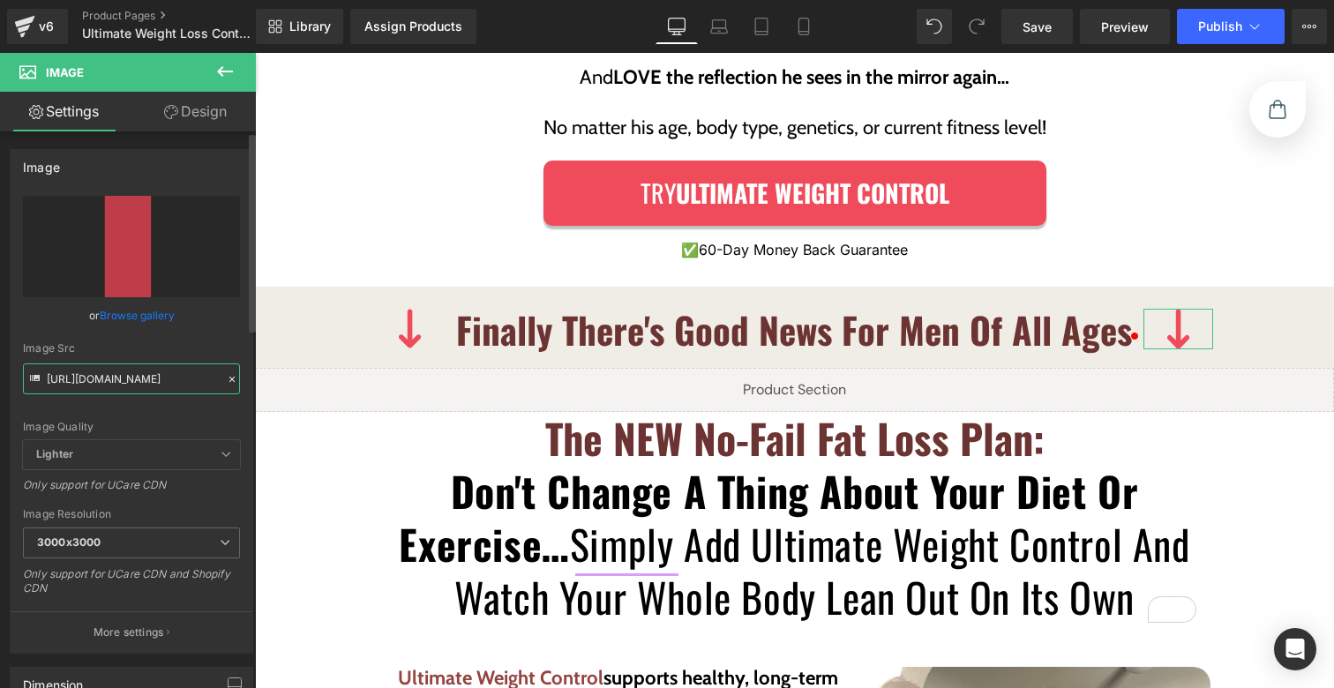
click at [150, 380] on input "[URL][DOMAIN_NAME]" at bounding box center [131, 379] width 217 height 31
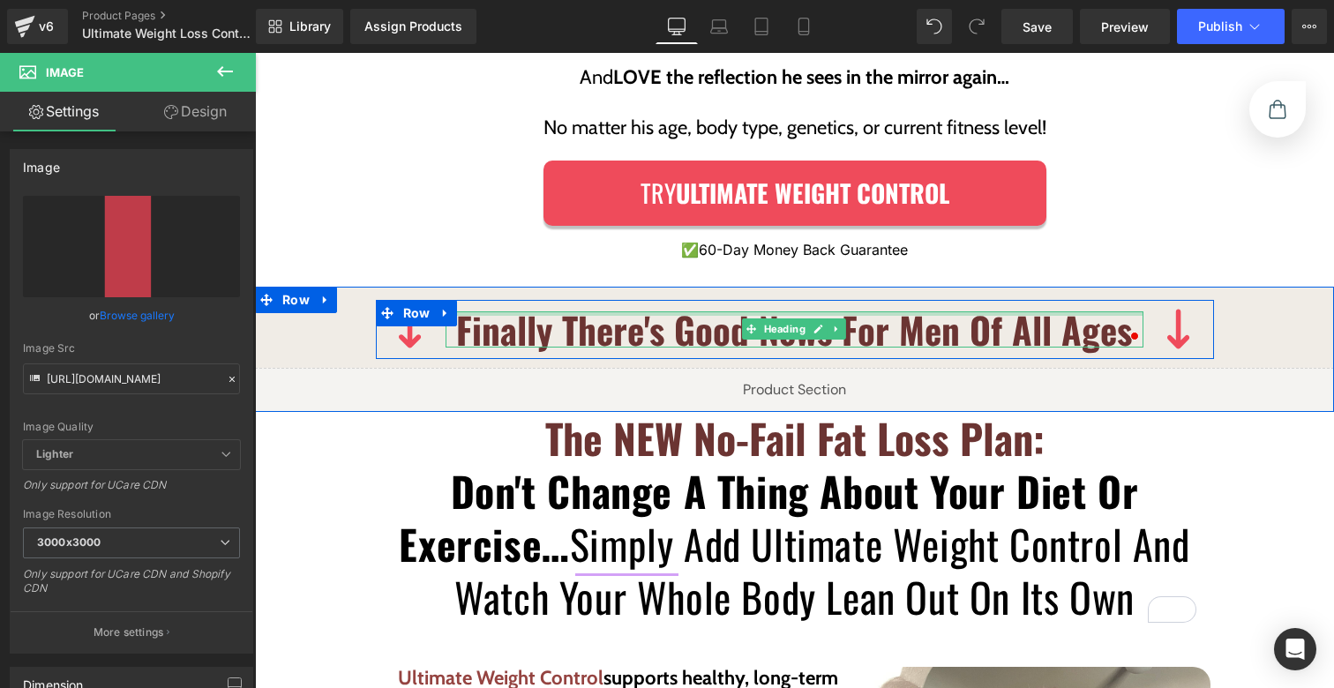
click at [534, 312] on div "Finally There's Good News For Men Of All Ages Heading" at bounding box center [795, 330] width 699 height 36
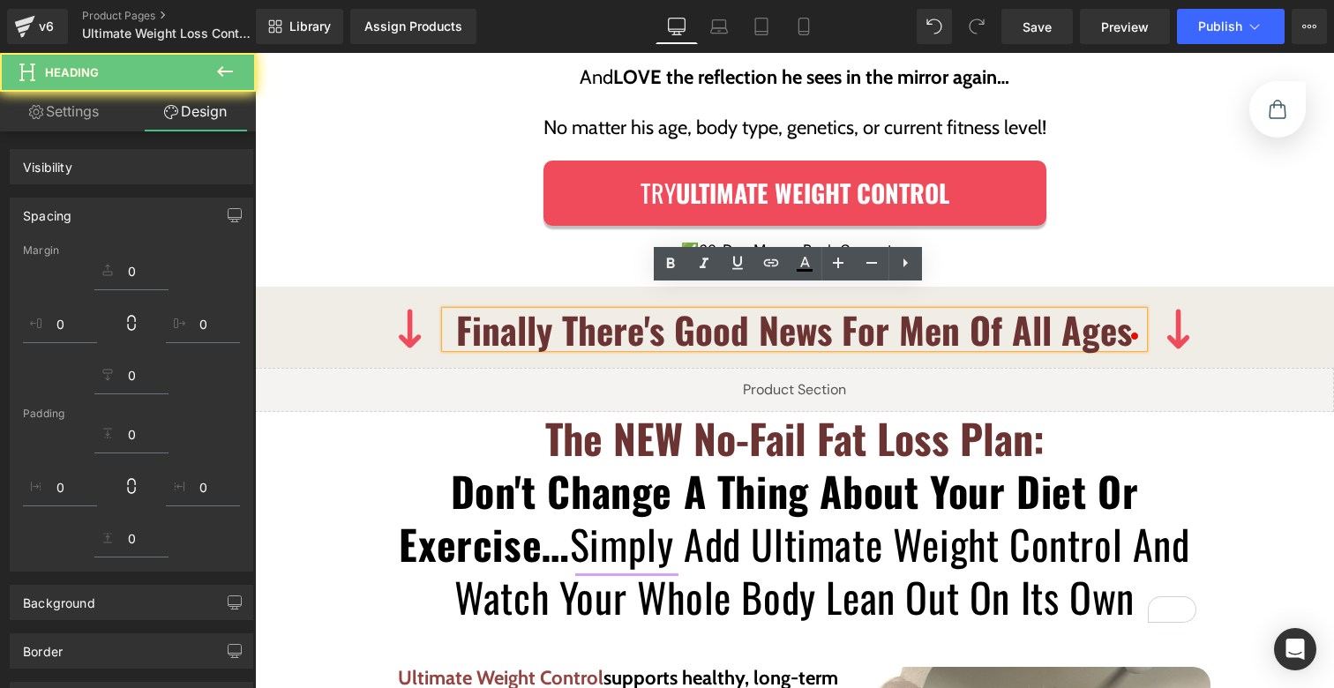
click at [493, 312] on b "Finally There's Good News For Men Of All Ages" at bounding box center [794, 330] width 676 height 54
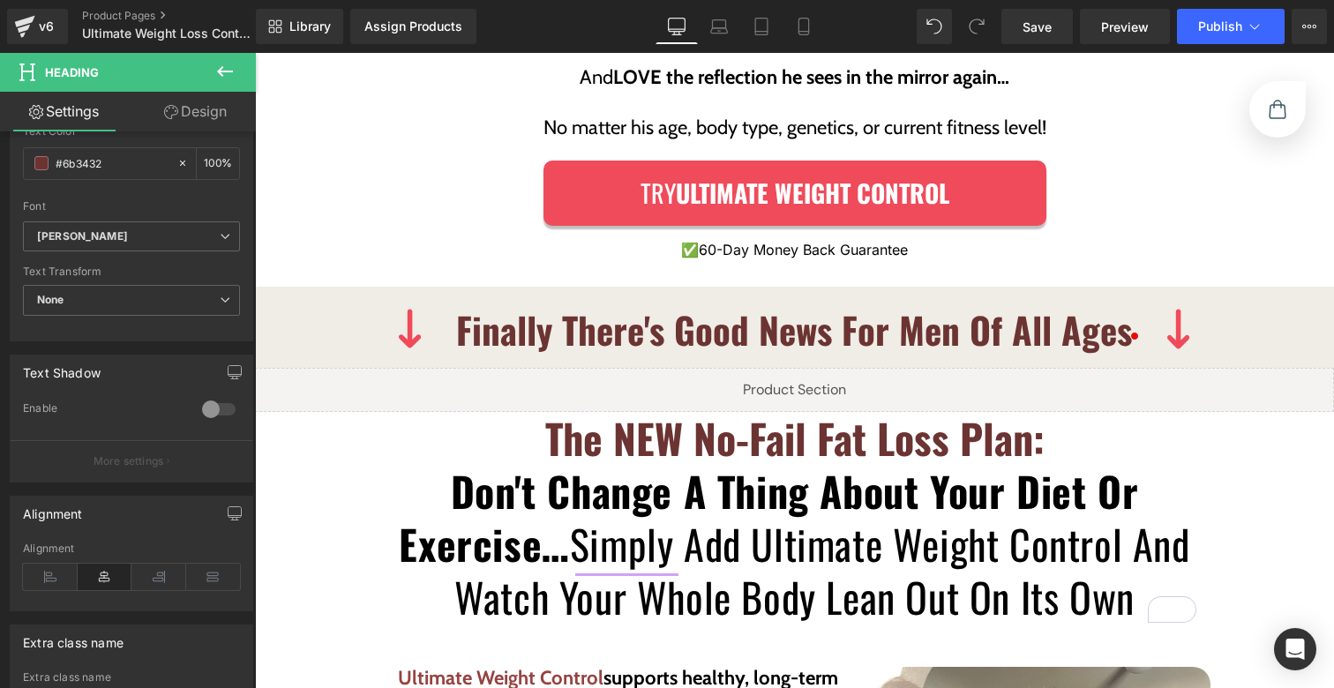
scroll to position [536, 0]
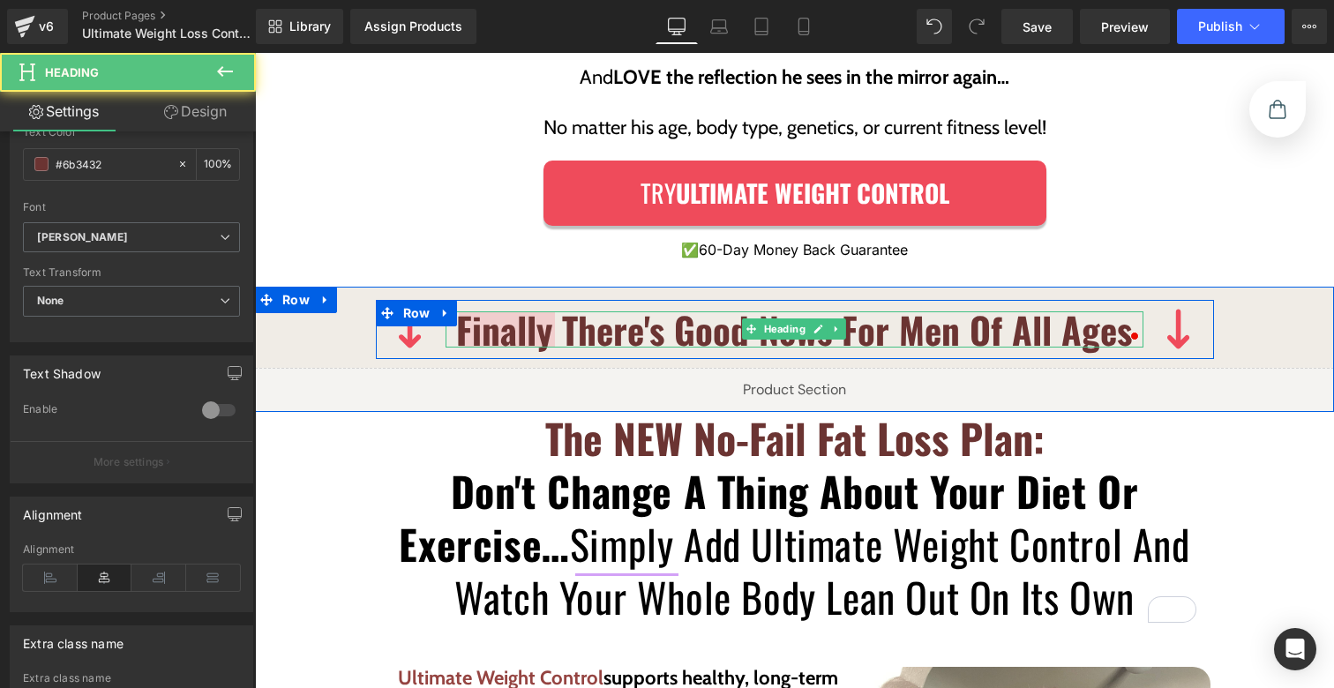
click at [500, 303] on b "Finally There's Good News For Men Of All Ages" at bounding box center [794, 330] width 676 height 54
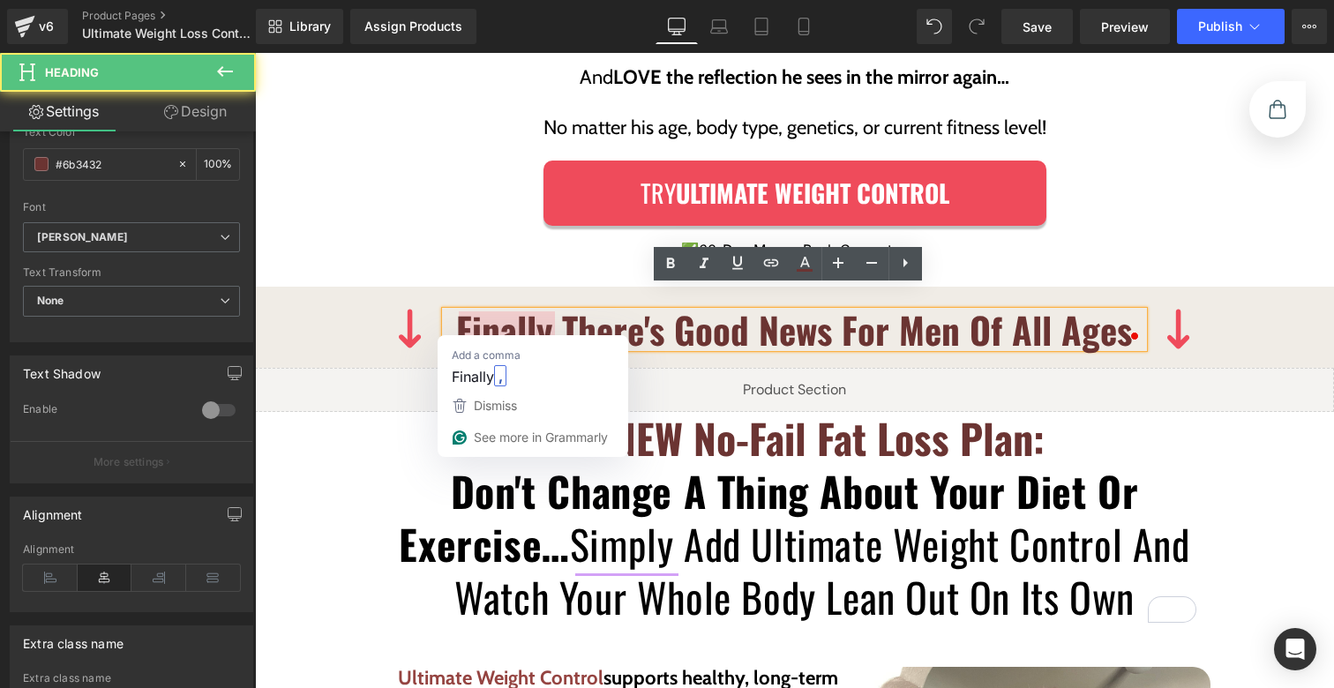
click at [482, 303] on b "Finally There's Good News For Men Of All Ages" at bounding box center [794, 330] width 676 height 54
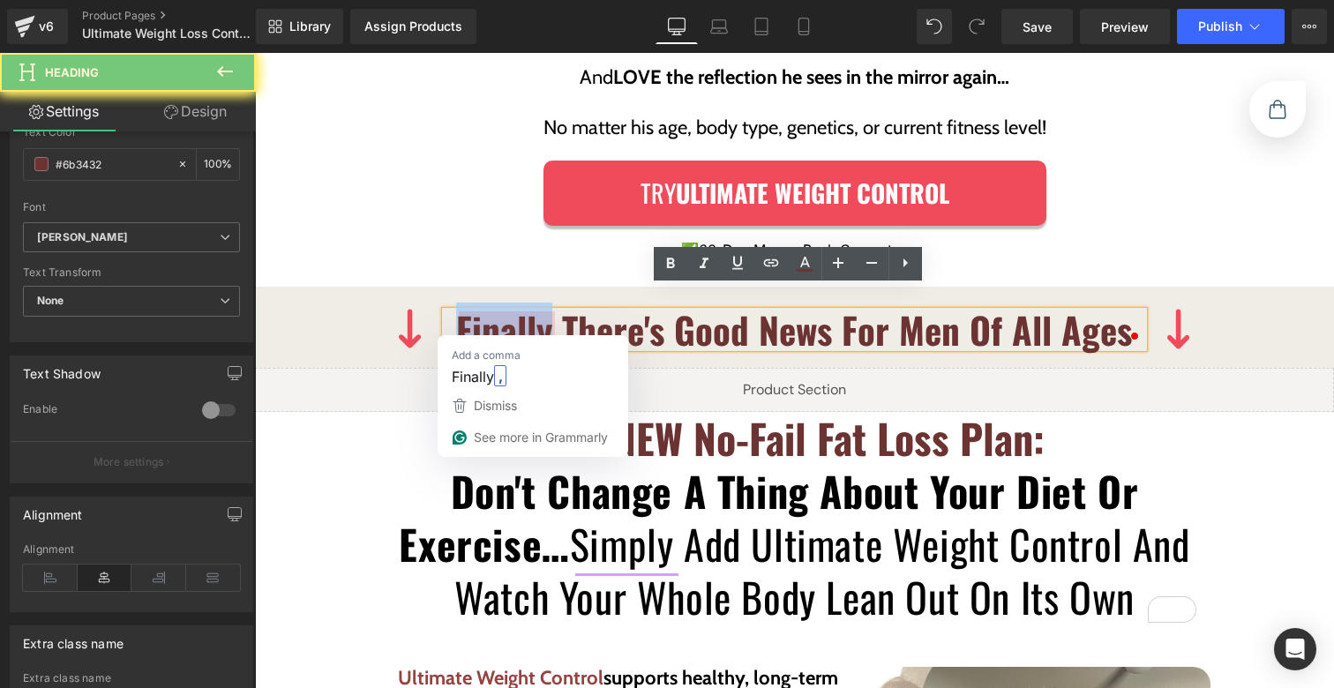
click at [483, 303] on b "Finally There's Good News For Men Of All Ages" at bounding box center [794, 330] width 676 height 54
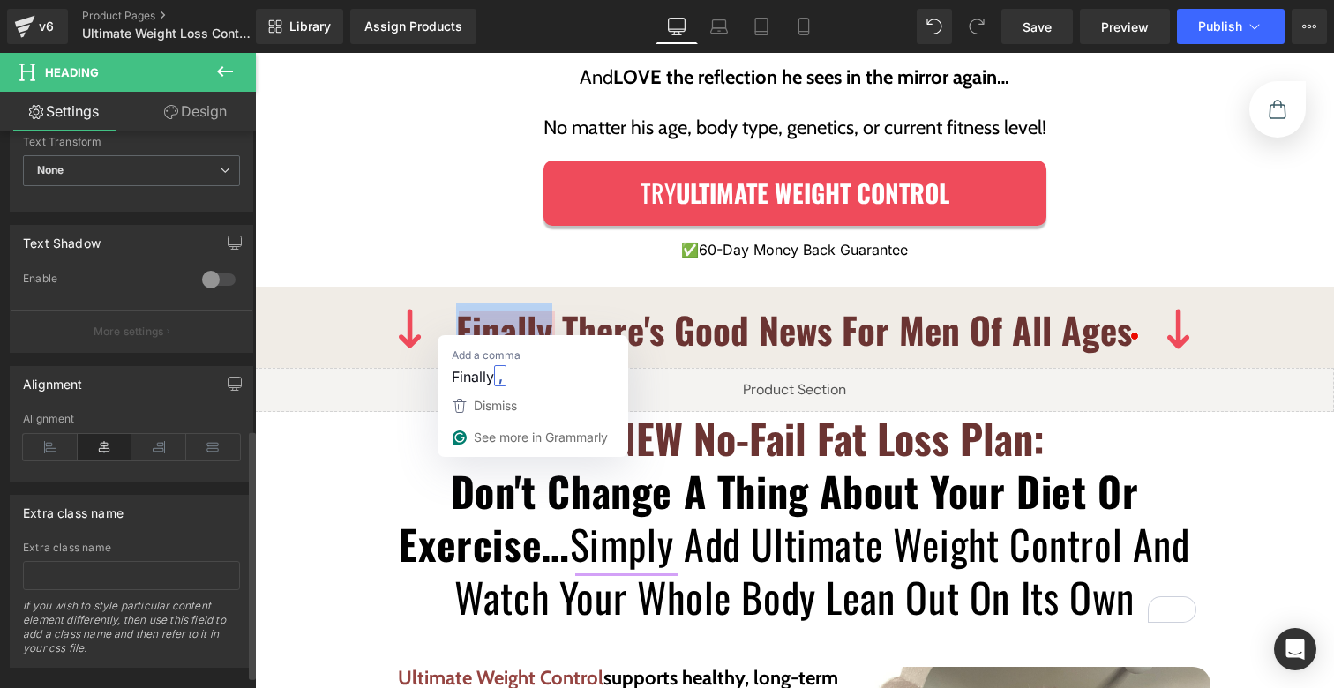
scroll to position [350, 0]
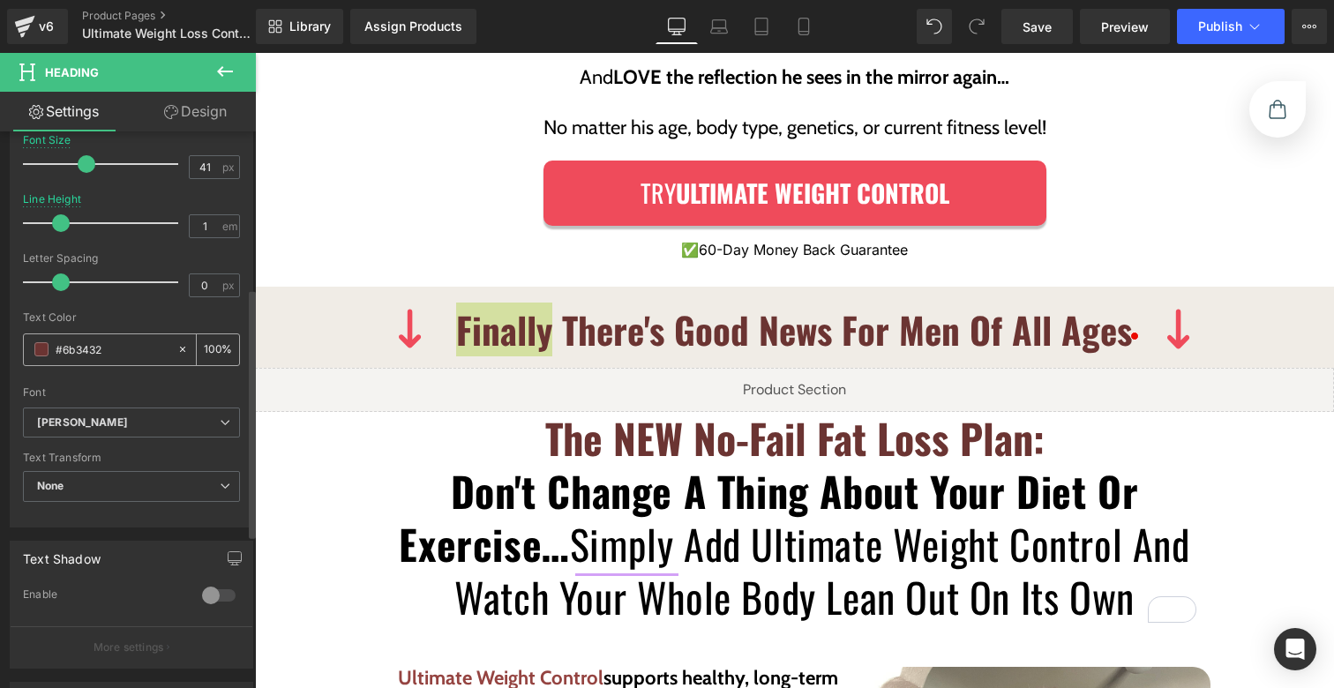
click at [79, 344] on input "#6b3432" at bounding box center [112, 349] width 113 height 19
click at [410, 319] on img at bounding box center [410, 329] width 23 height 41
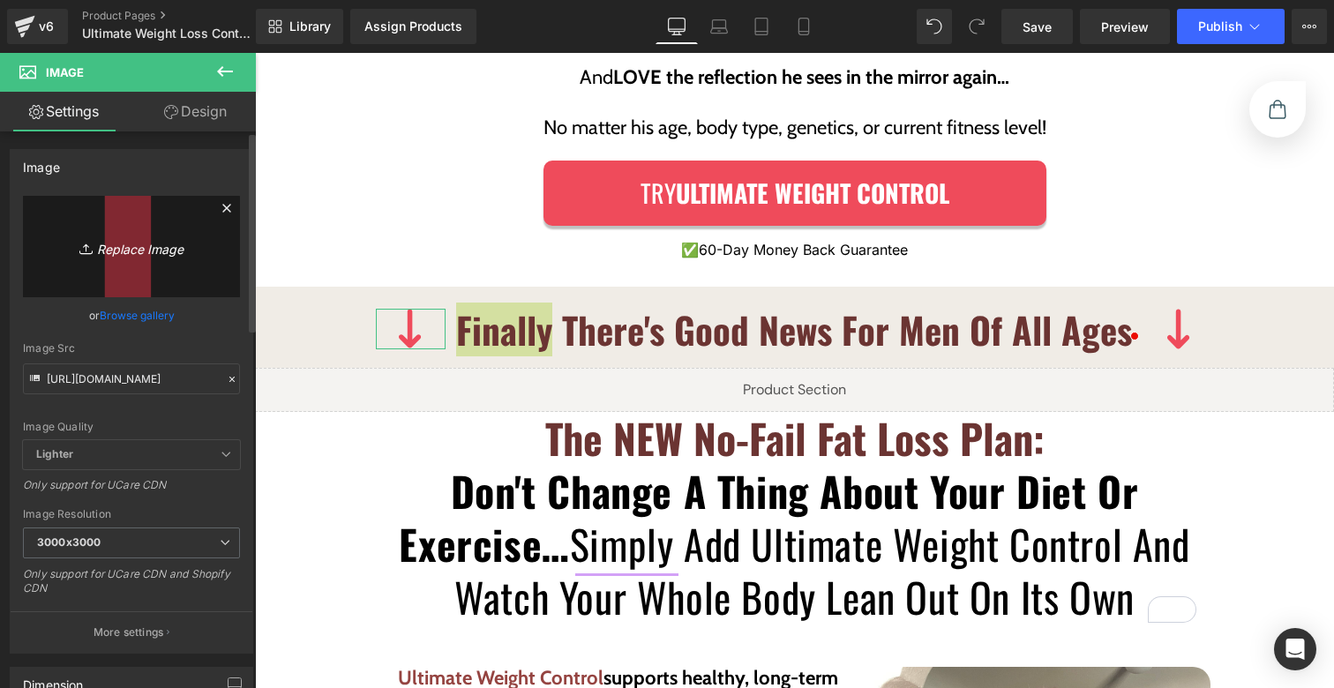
click at [124, 253] on icon "Replace Image" at bounding box center [131, 247] width 141 height 22
type input "C:\fakepath\Vector_6b3432.svg"
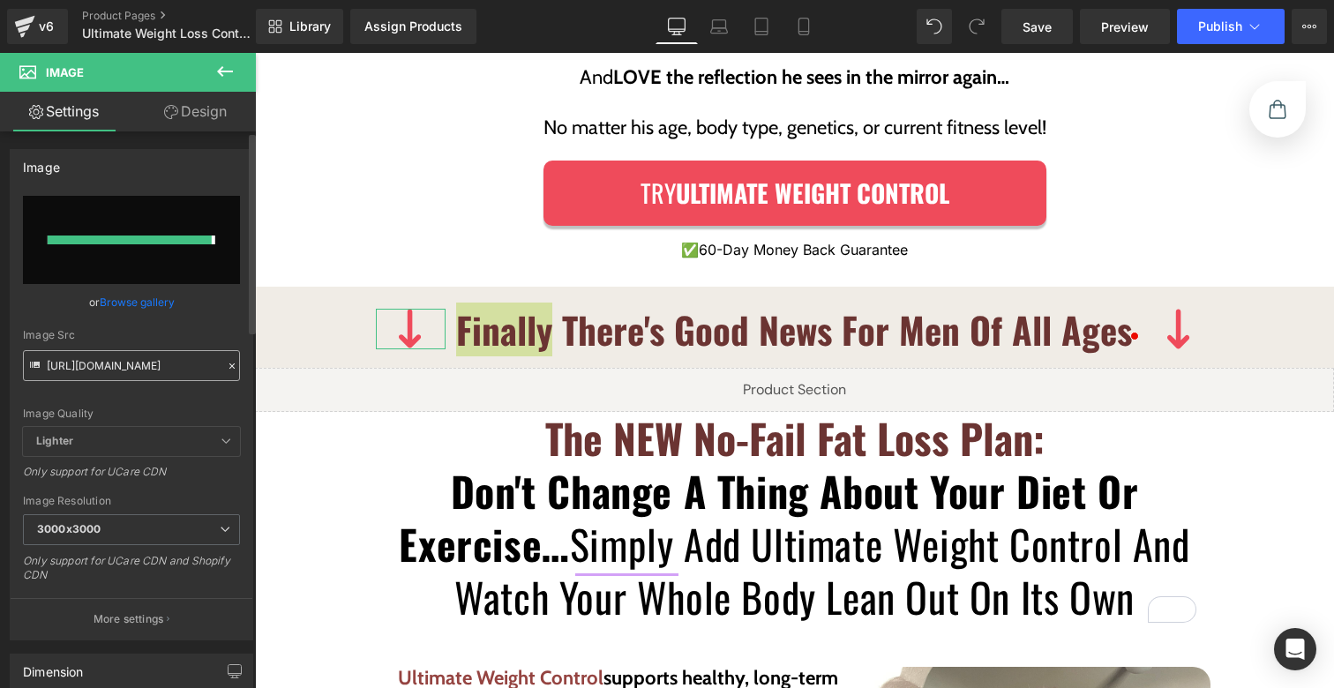
type input "https://ucarecdn.com/64e966cb-40de-4053-a4fa-126aa2162dc2/Vector_6b3432.svg"
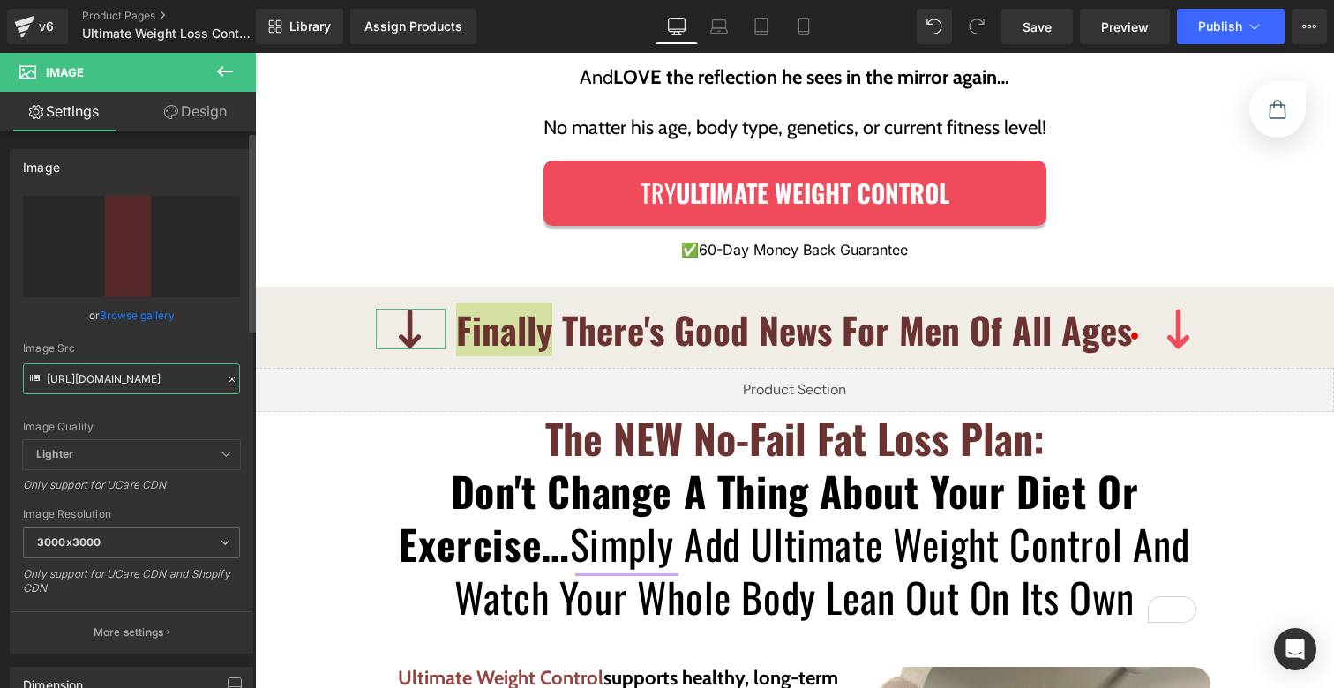
click at [153, 364] on input "https://ucarecdn.com/64e966cb-40de-4053-a4fa-126aa2162dc2/Vector_6b3432.svg" at bounding box center [131, 379] width 217 height 31
click at [150, 374] on input "https://ucarecdn.com/64e966cb-40de-4053-a4fa-126aa2162dc2/Vector_6b3432.svg" at bounding box center [131, 379] width 217 height 31
click at [149, 372] on input "https://ucarecdn.com/64e966cb-40de-4053-a4fa-126aa2162dc2/Vector_6b3432.svg" at bounding box center [131, 379] width 217 height 31
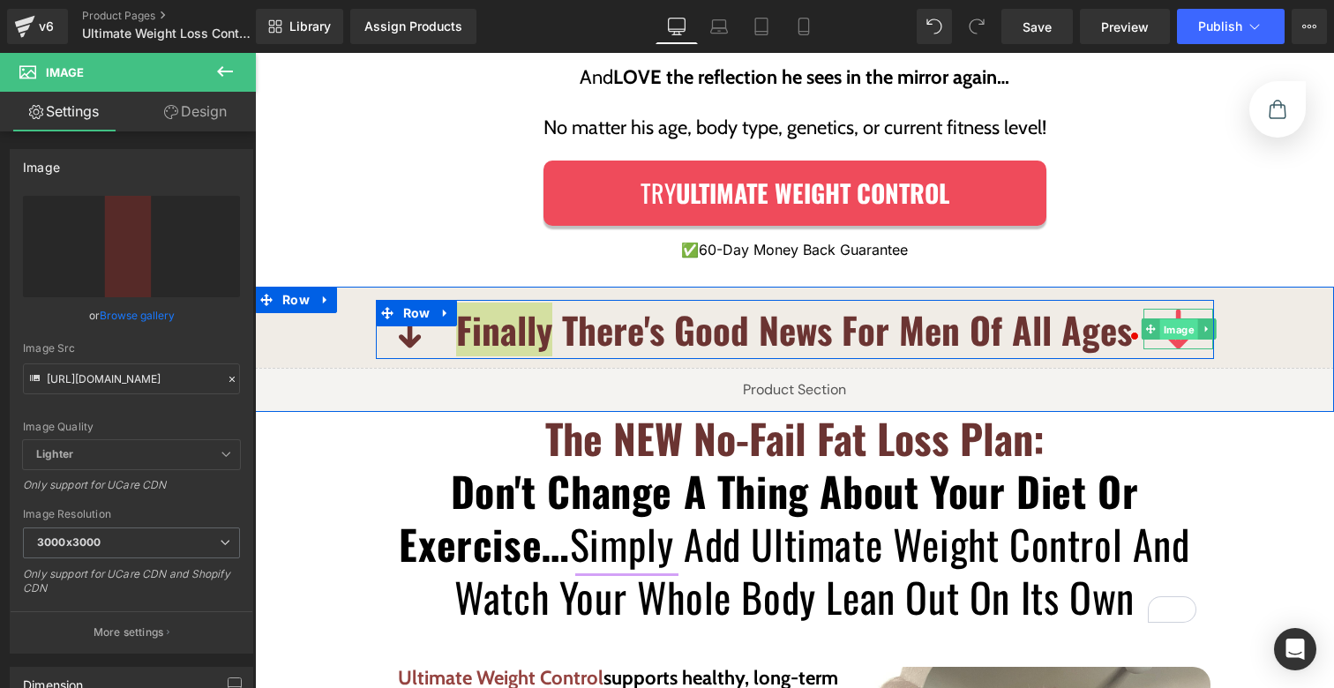
click at [1172, 319] on link "Image" at bounding box center [1170, 329] width 56 height 21
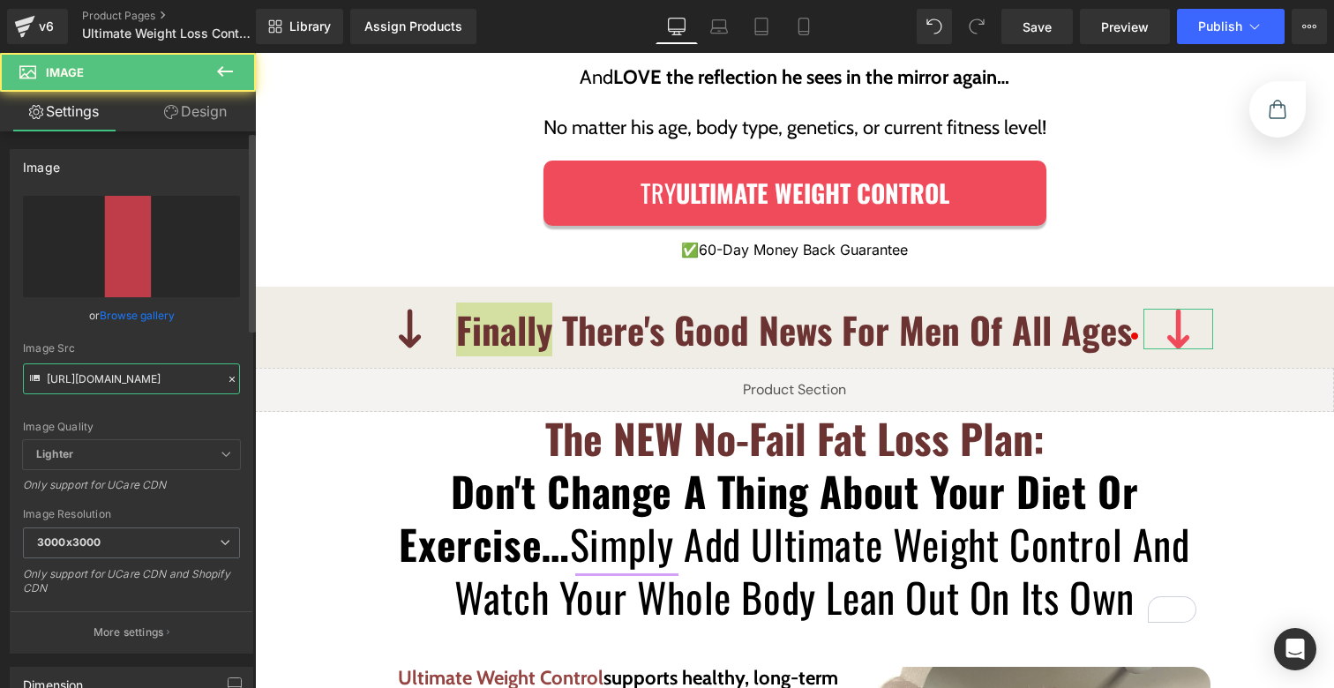
click at [181, 377] on input "https://ucarecdn.com/d85bd832-2a72-4297-8c22-180a286995e5/Vector.svg" at bounding box center [131, 379] width 217 height 31
click at [180, 377] on input "https://ucarecdn.com/d85bd832-2a72-4297-8c22-180a286995e5/Vector.svg" at bounding box center [131, 379] width 217 height 31
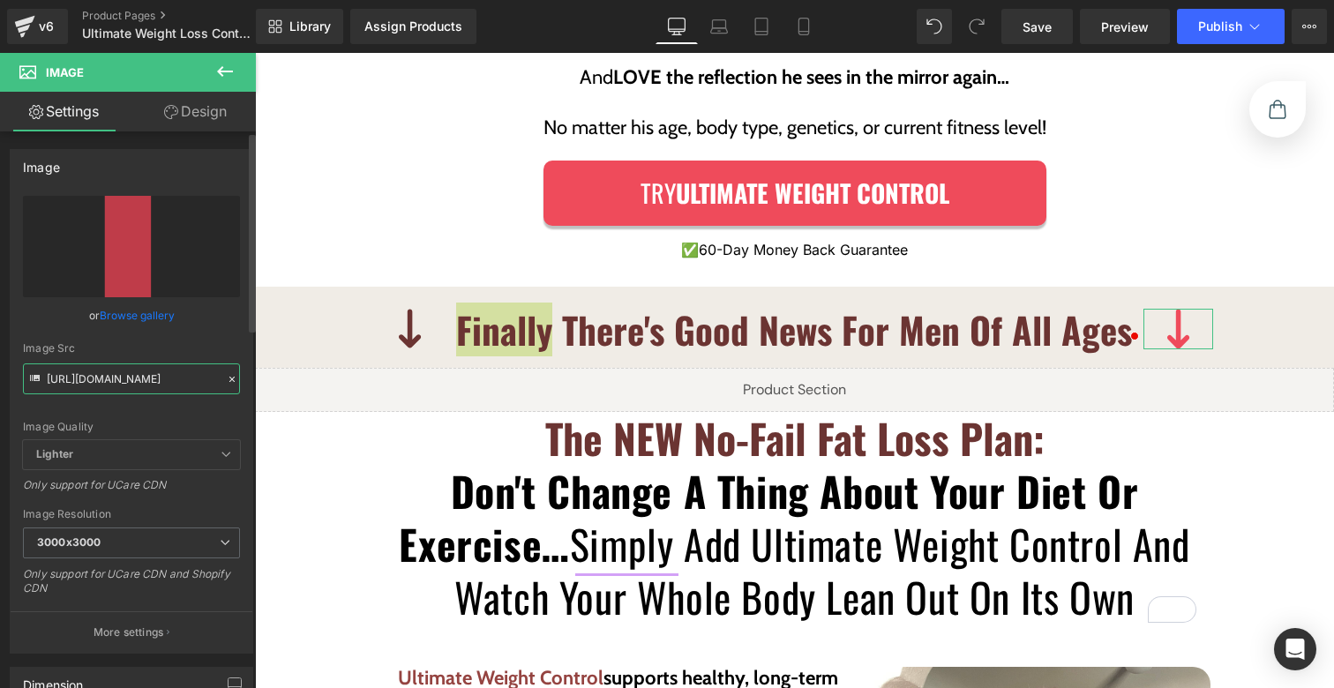
click at [180, 377] on input "https://ucarecdn.com/d85bd832-2a72-4297-8c22-180a286995e5/Vector.svg" at bounding box center [131, 379] width 217 height 31
paste input "64e966cb-40de-4053-a4fa-126aa2162dc2/Vector_6b3432"
type input "https://ucarecdn.com/64e966cb-40de-4053-a4fa-126aa2162dc2/Vector_6b3432.svg"
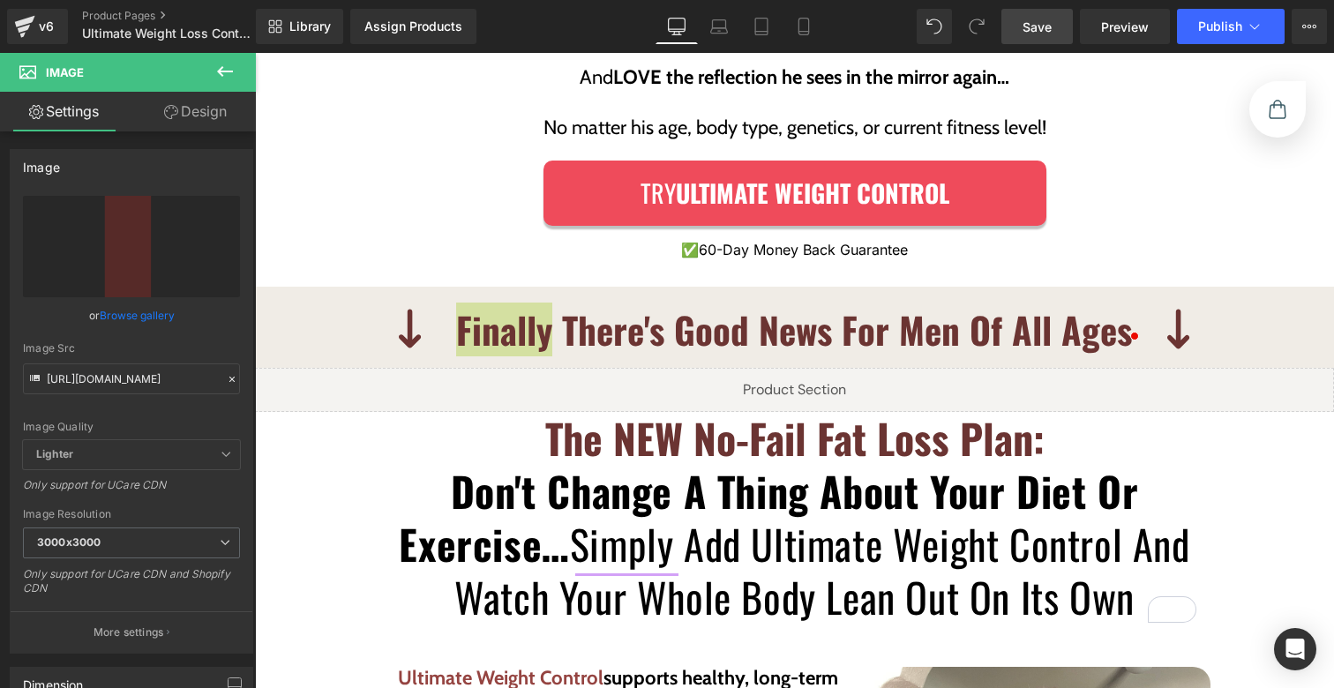
click at [1073, 16] on link "Save" at bounding box center [1037, 26] width 71 height 35
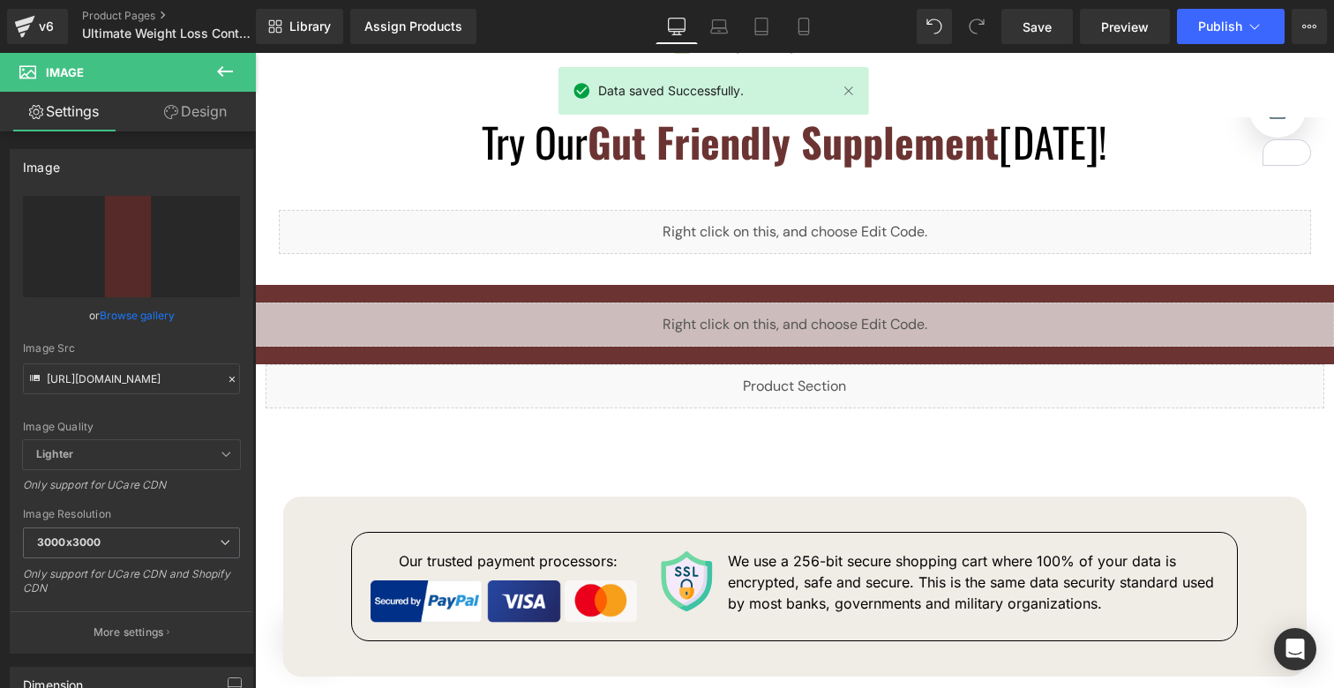
scroll to position [7266, 0]
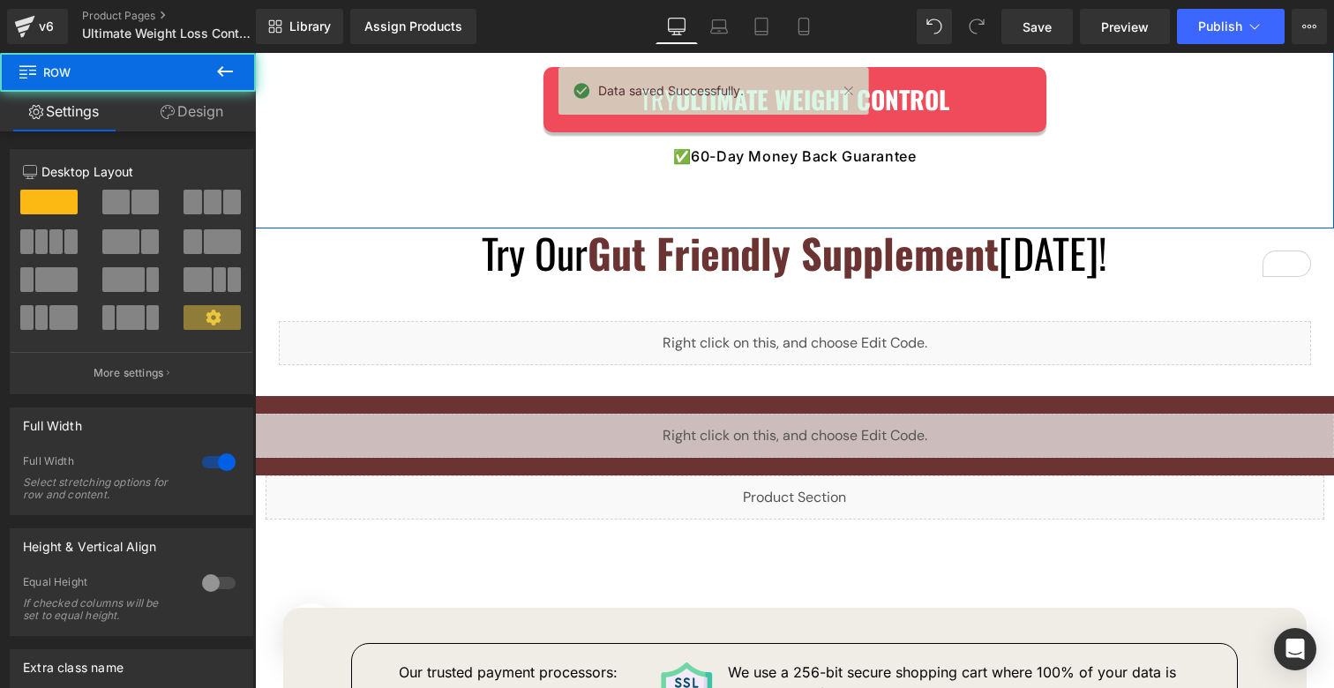
click at [194, 114] on link "Design" at bounding box center [192, 112] width 128 height 40
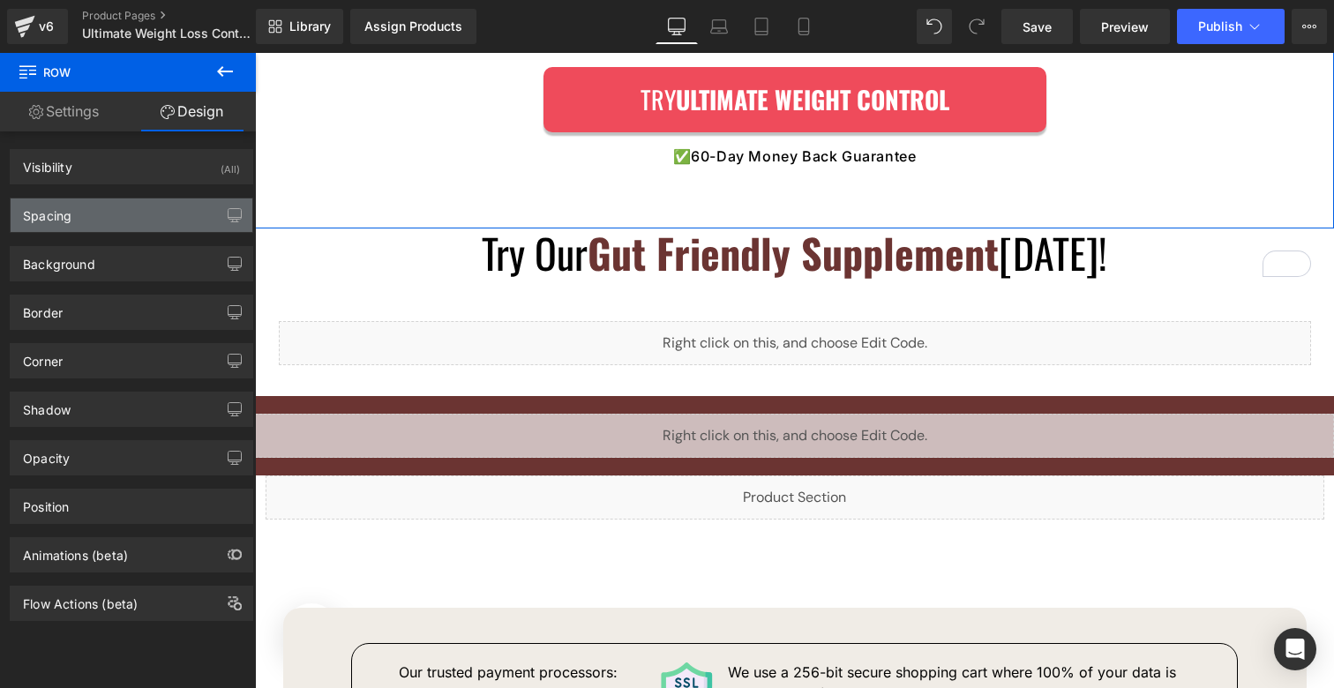
click at [123, 222] on div "Spacing" at bounding box center [132, 216] width 242 height 34
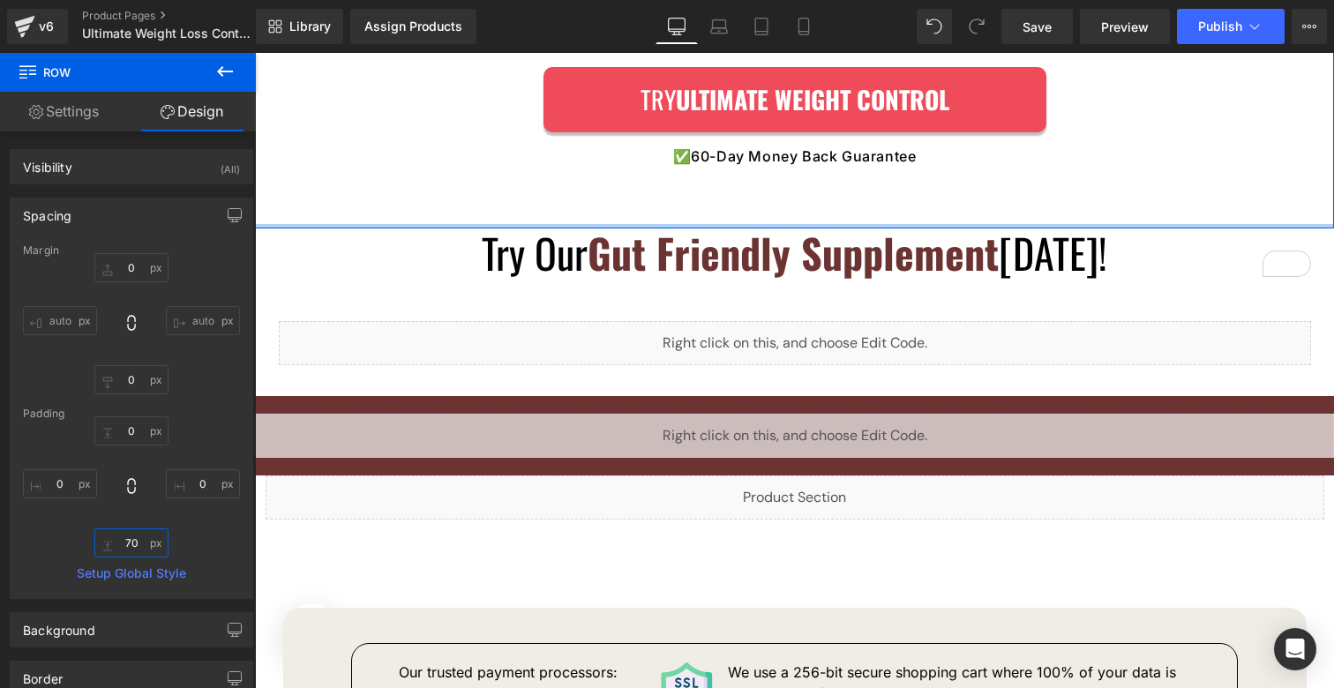
click at [127, 545] on input "70" at bounding box center [131, 543] width 74 height 29
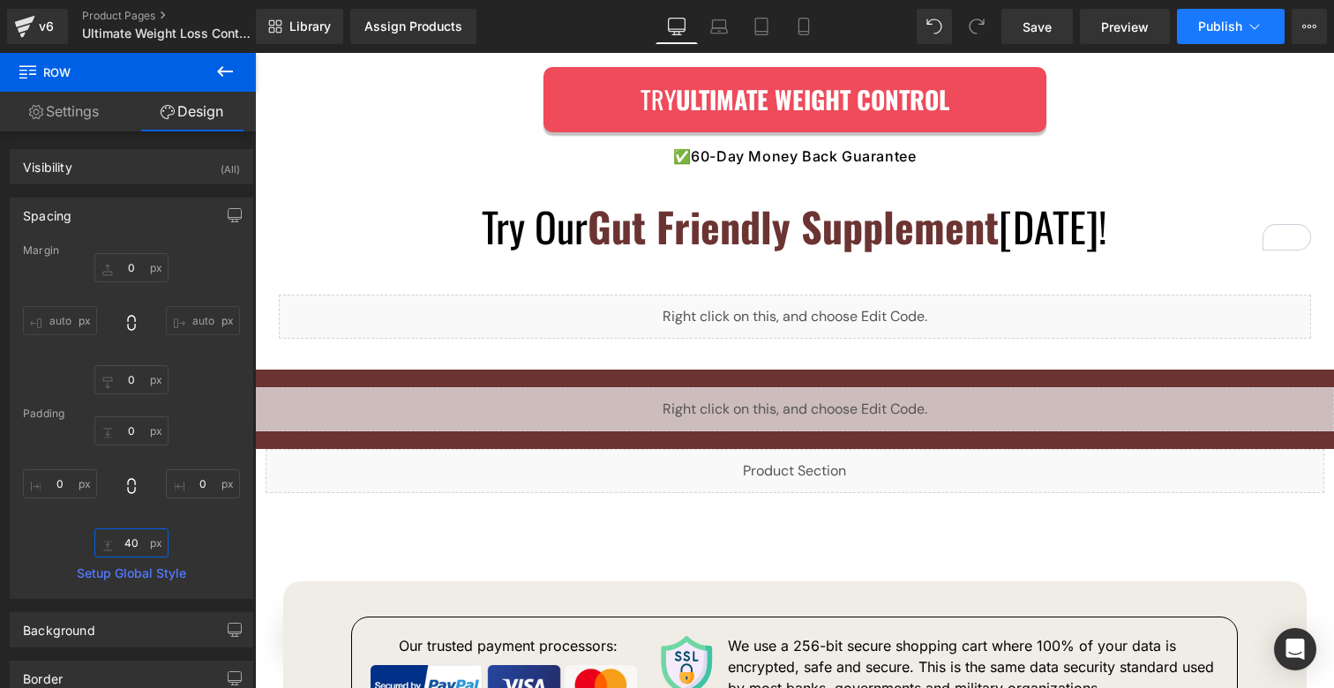
type input "40"
click at [1228, 32] on span "Publish" at bounding box center [1221, 26] width 44 height 14
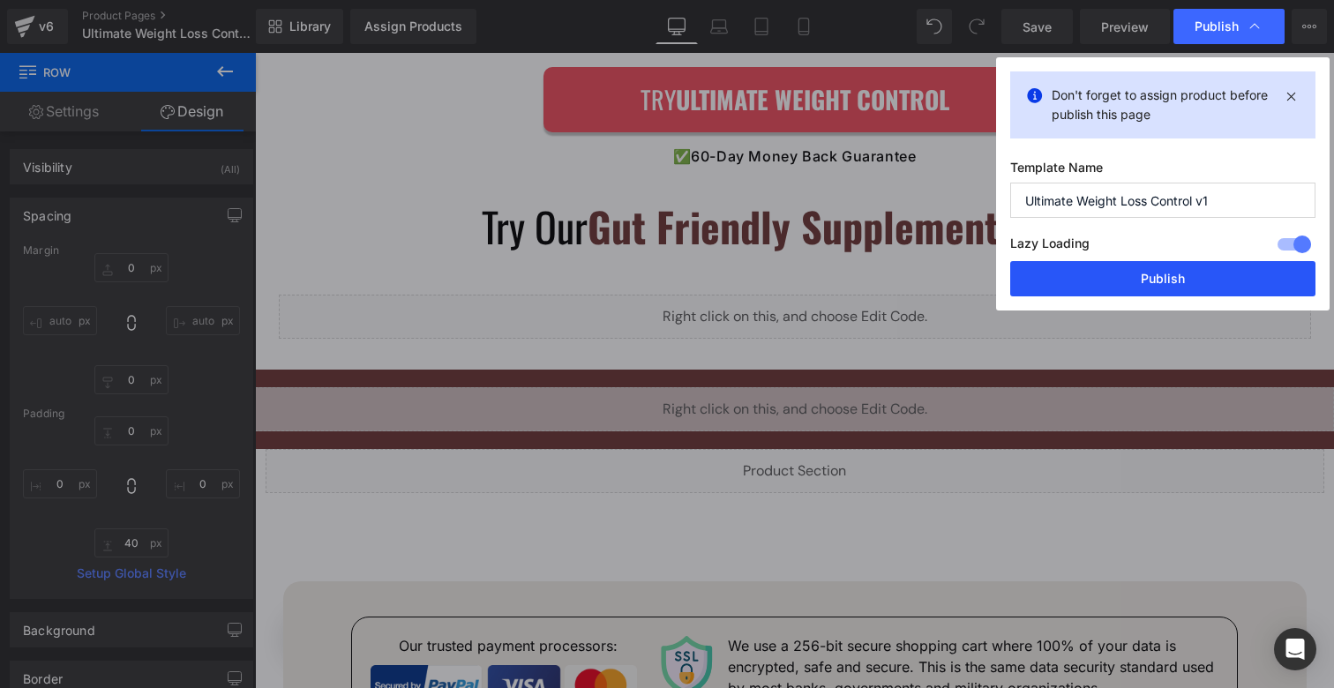
click at [1139, 293] on button "Publish" at bounding box center [1163, 278] width 305 height 35
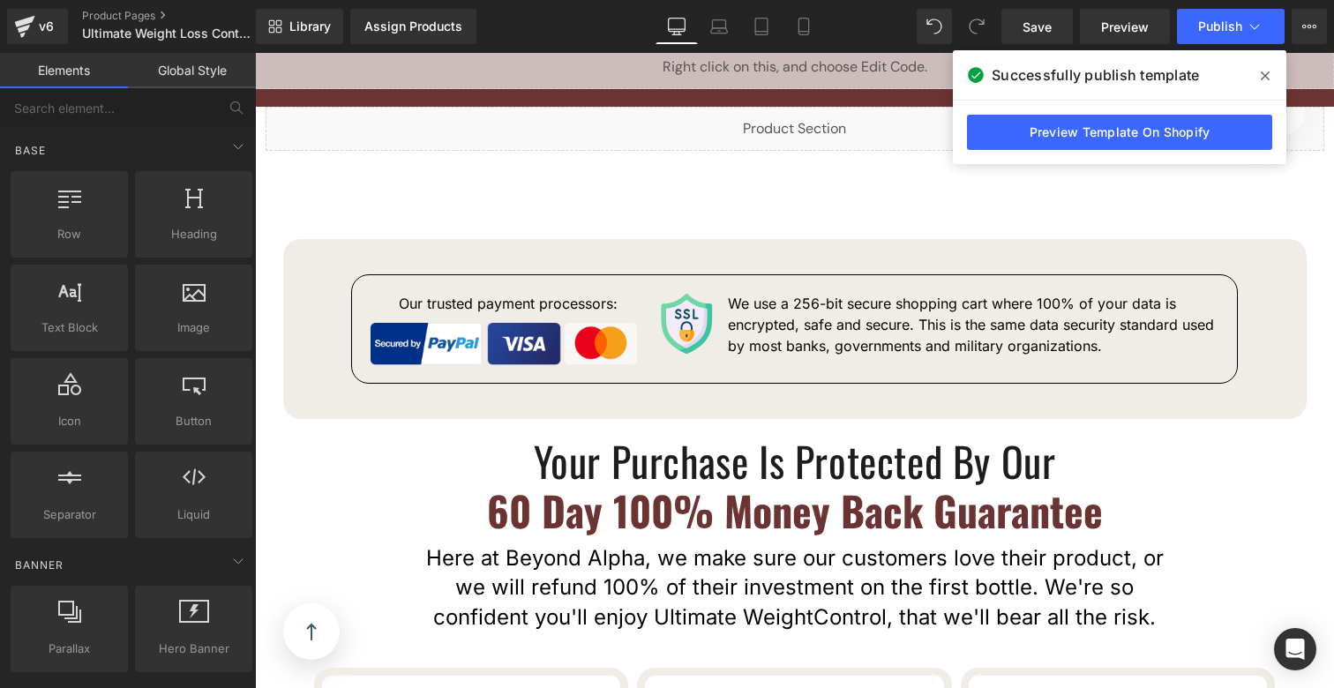
click at [1261, 69] on icon at bounding box center [1265, 76] width 9 height 14
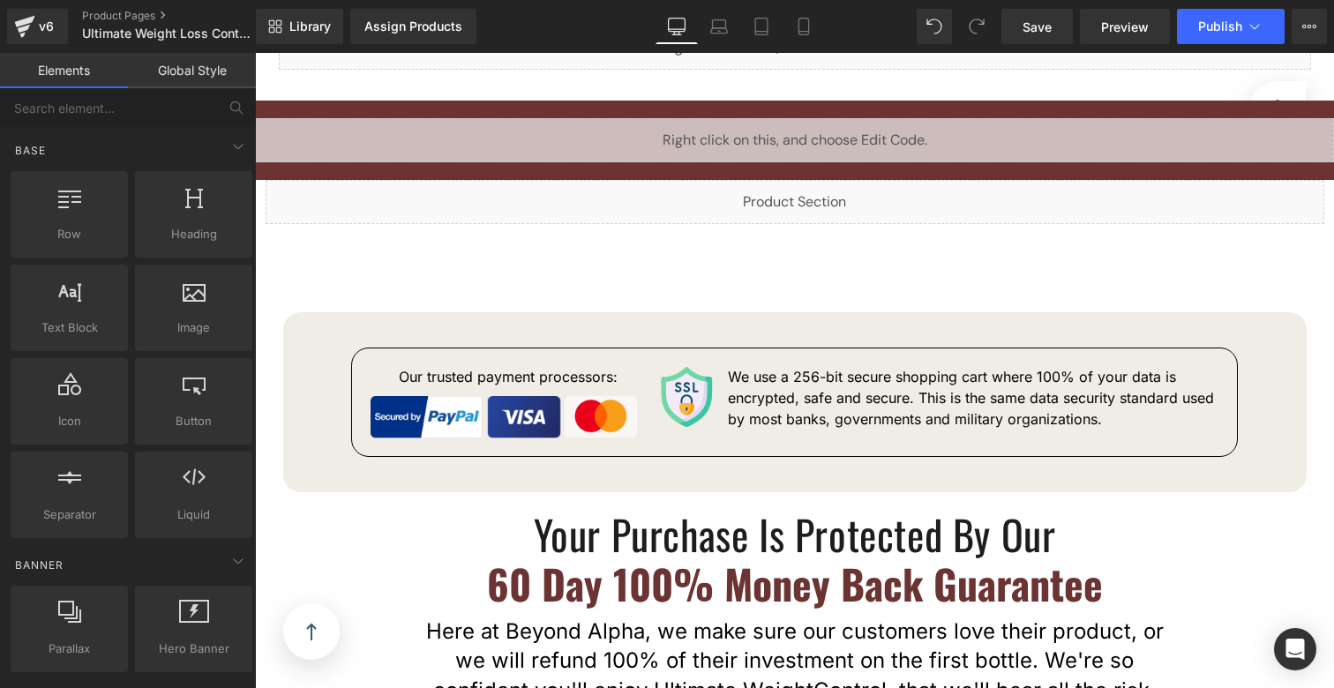
scroll to position [7273, 0]
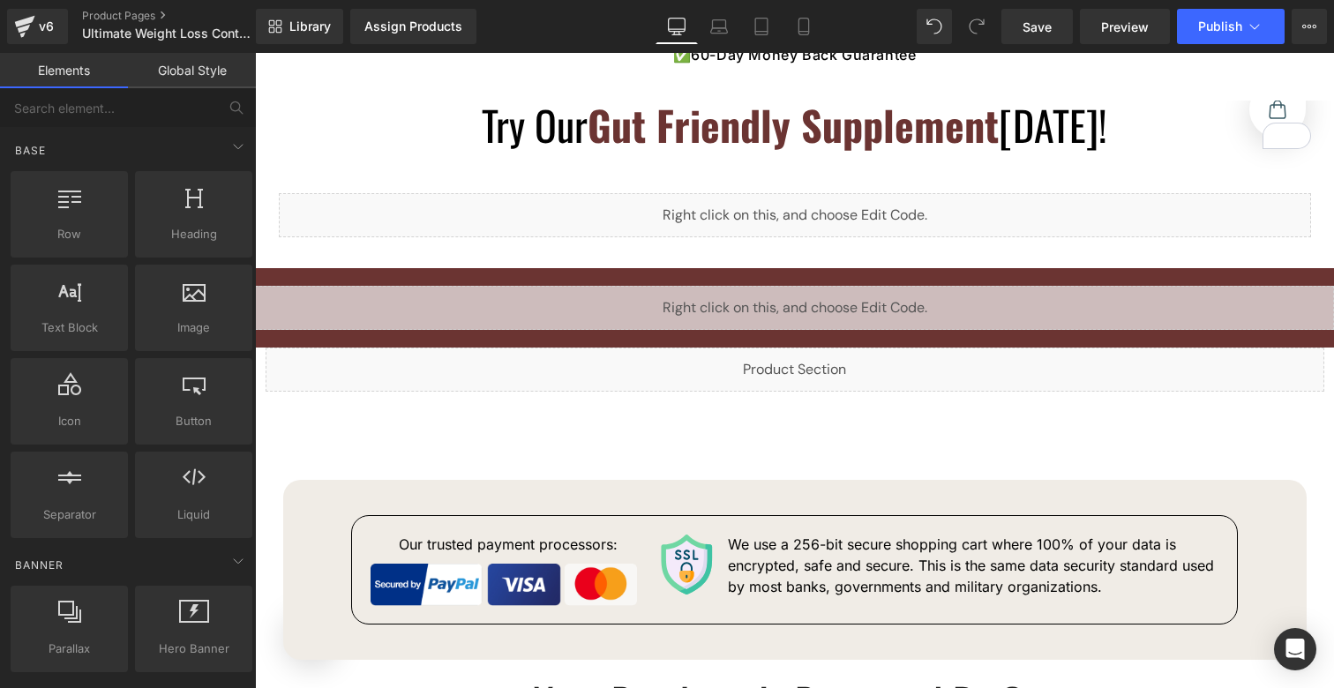
scroll to position [7590, 0]
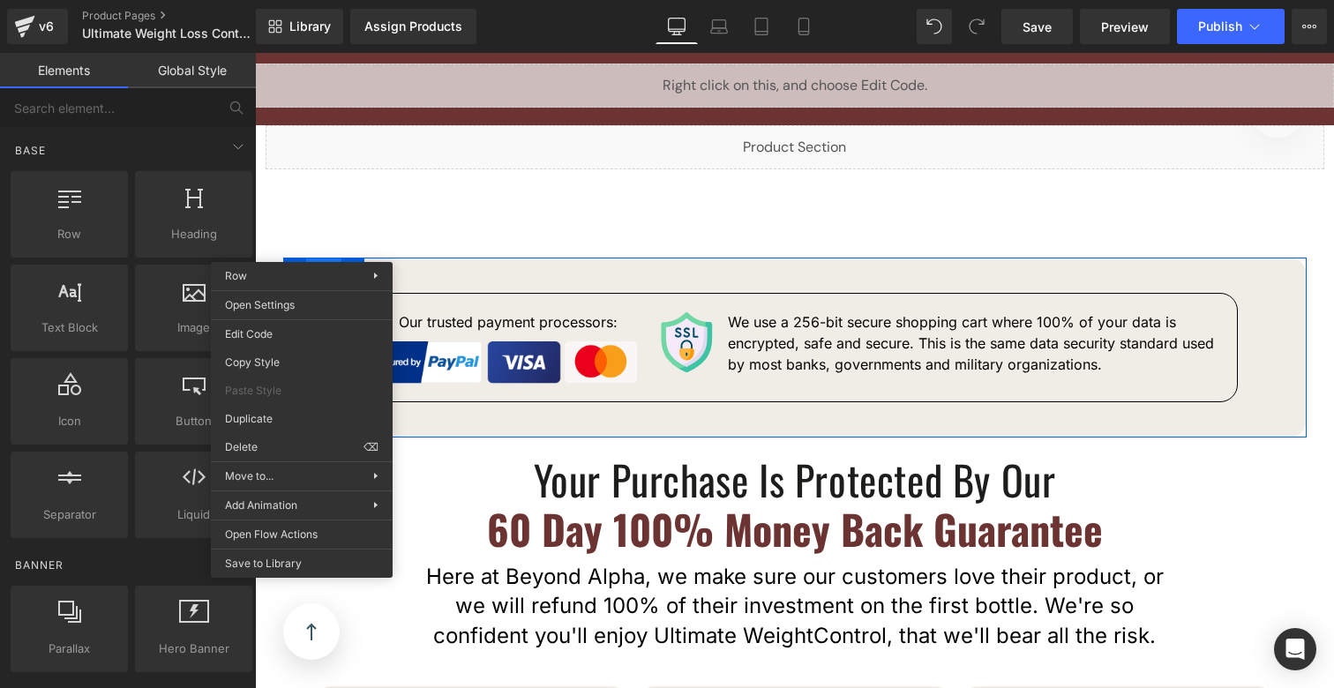
drag, startPoint x: 303, startPoint y: 248, endPoint x: 583, endPoint y: 371, distance: 306.3
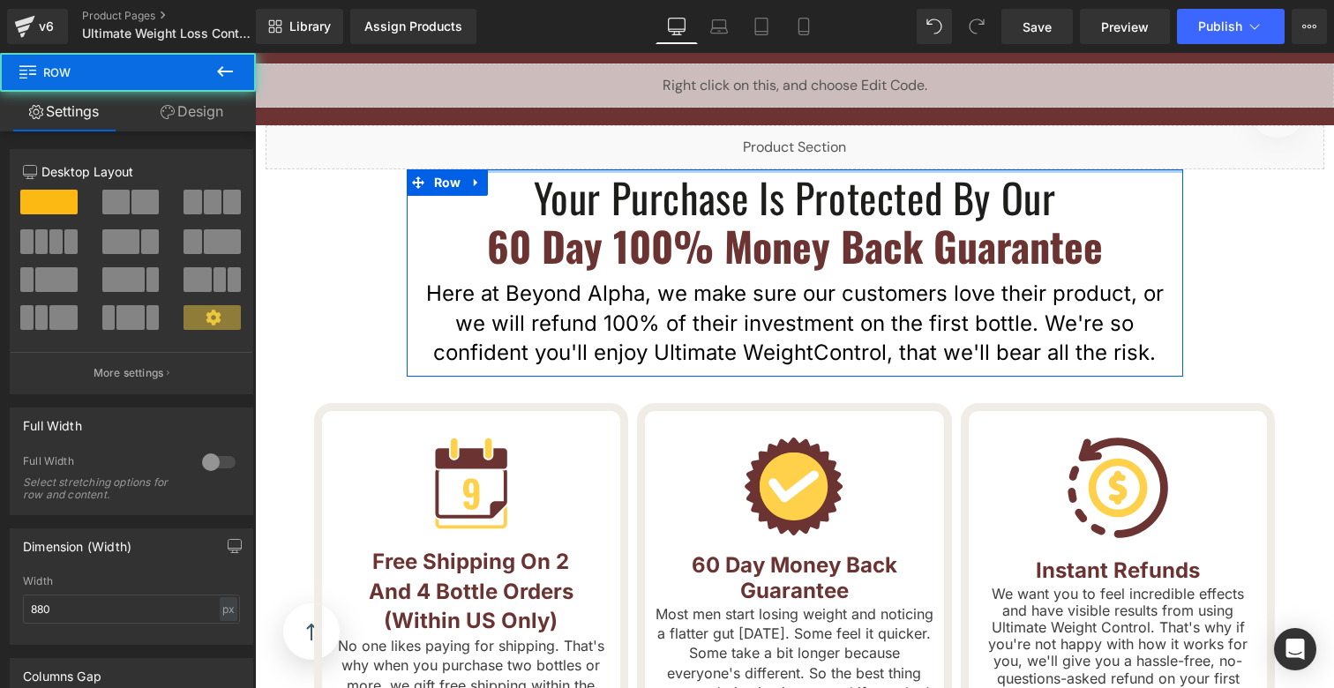
drag, startPoint x: 608, startPoint y: 155, endPoint x: 610, endPoint y: 132, distance: 23.0
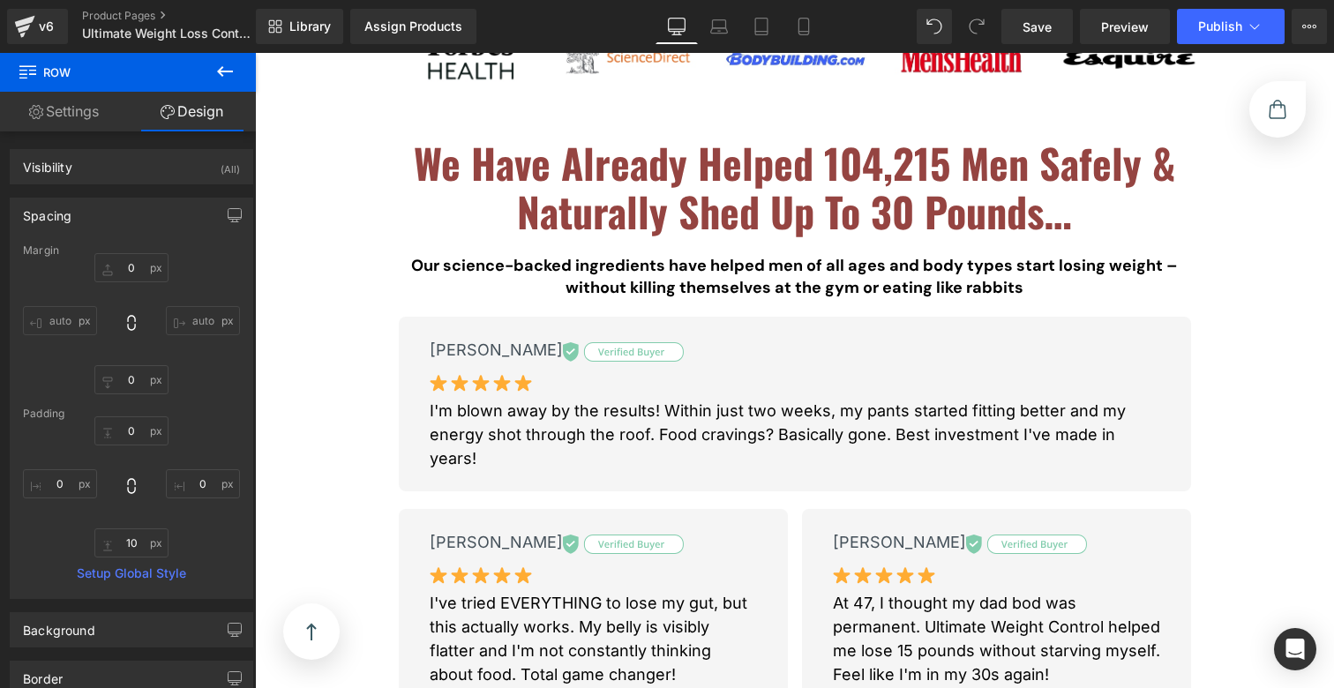
scroll to position [0, 0]
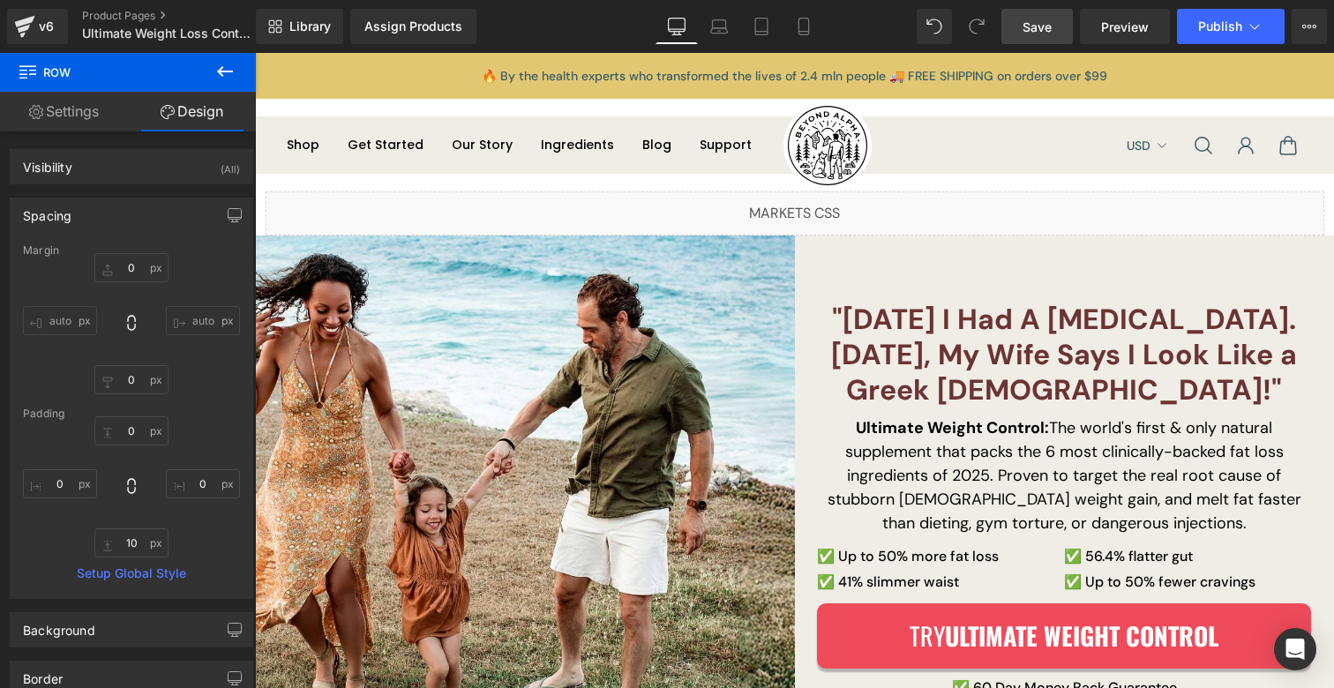
click at [1062, 31] on link "Save" at bounding box center [1037, 26] width 71 height 35
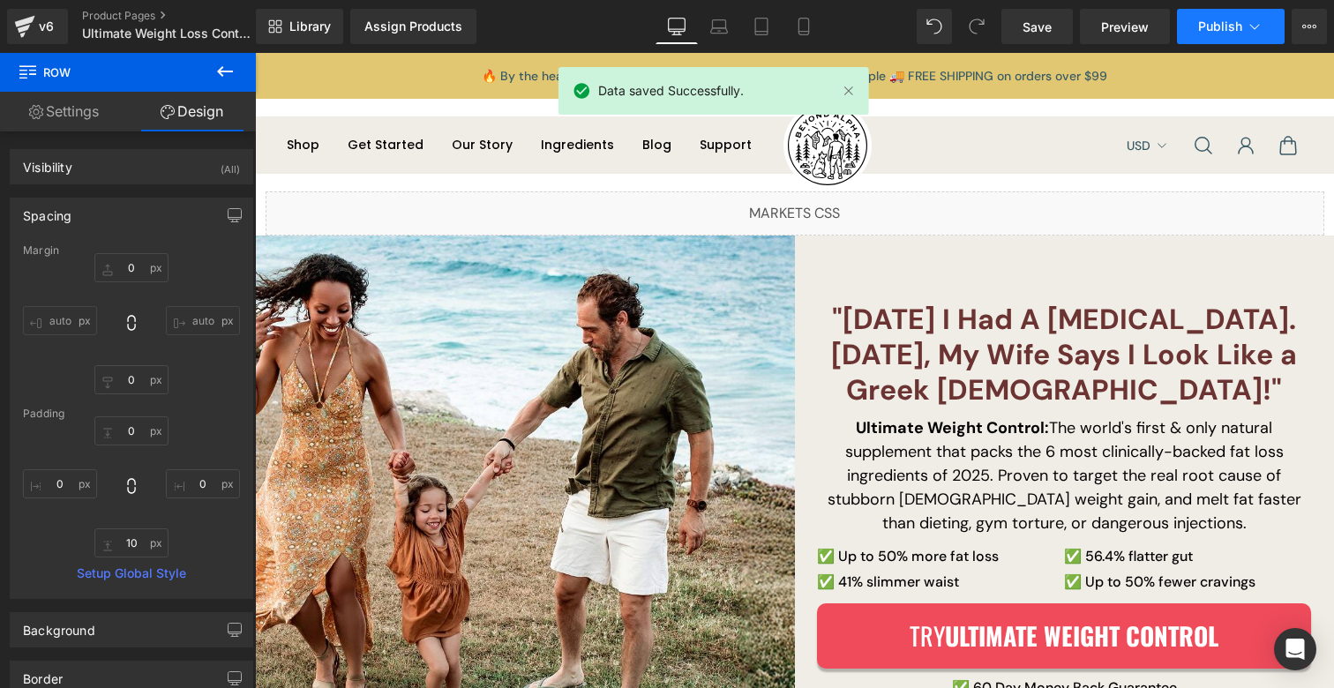
click at [1222, 22] on span "Publish" at bounding box center [1221, 26] width 44 height 14
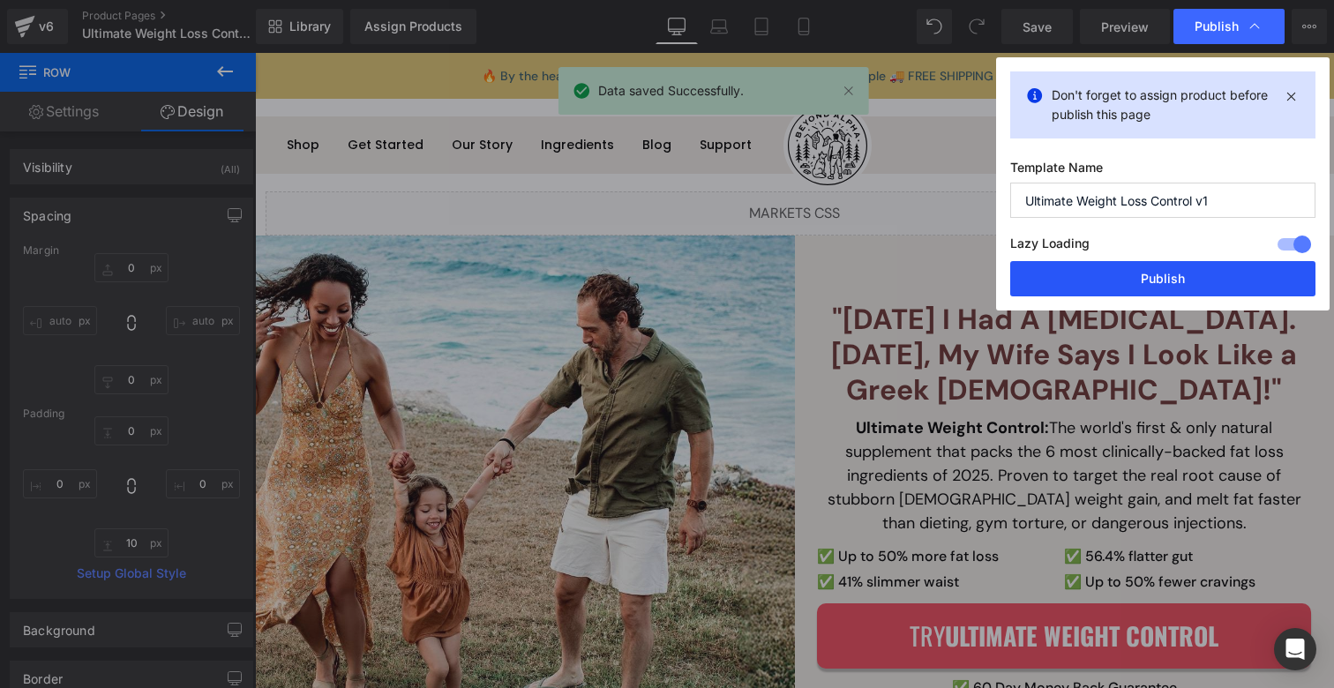
click at [1146, 271] on button "Publish" at bounding box center [1163, 278] width 305 height 35
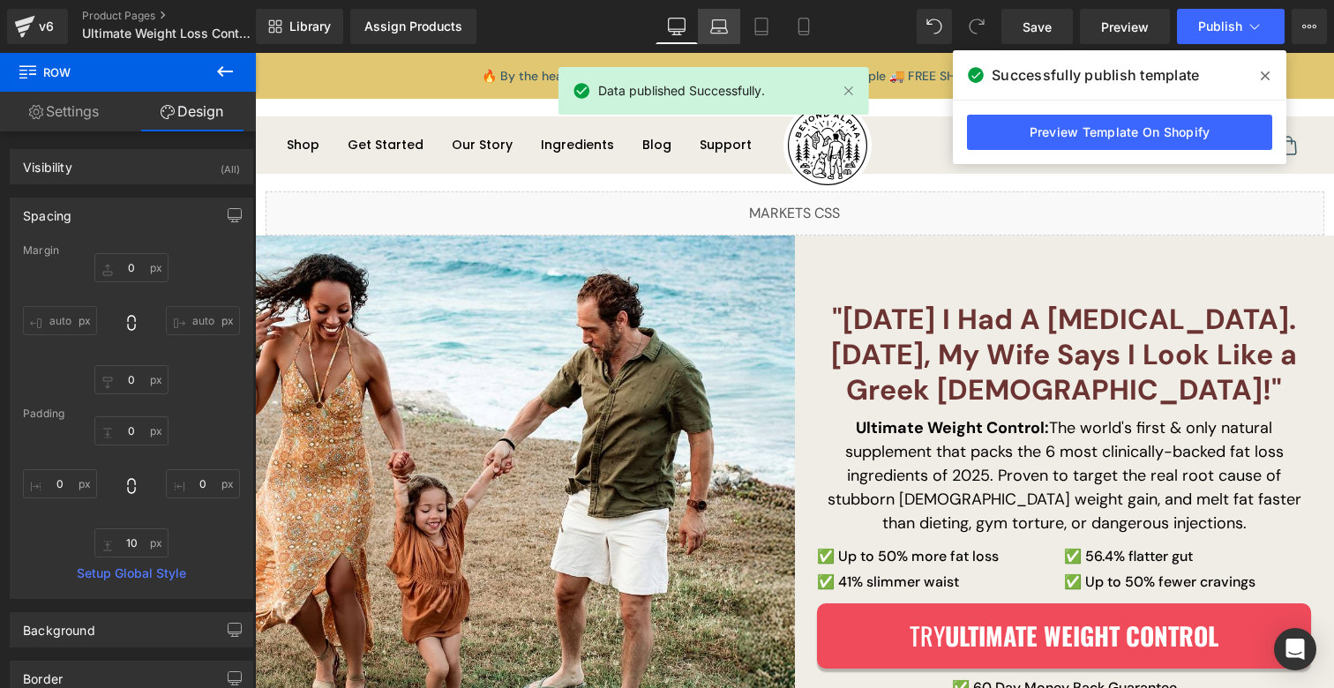
click at [710, 30] on link "Laptop" at bounding box center [719, 26] width 42 height 35
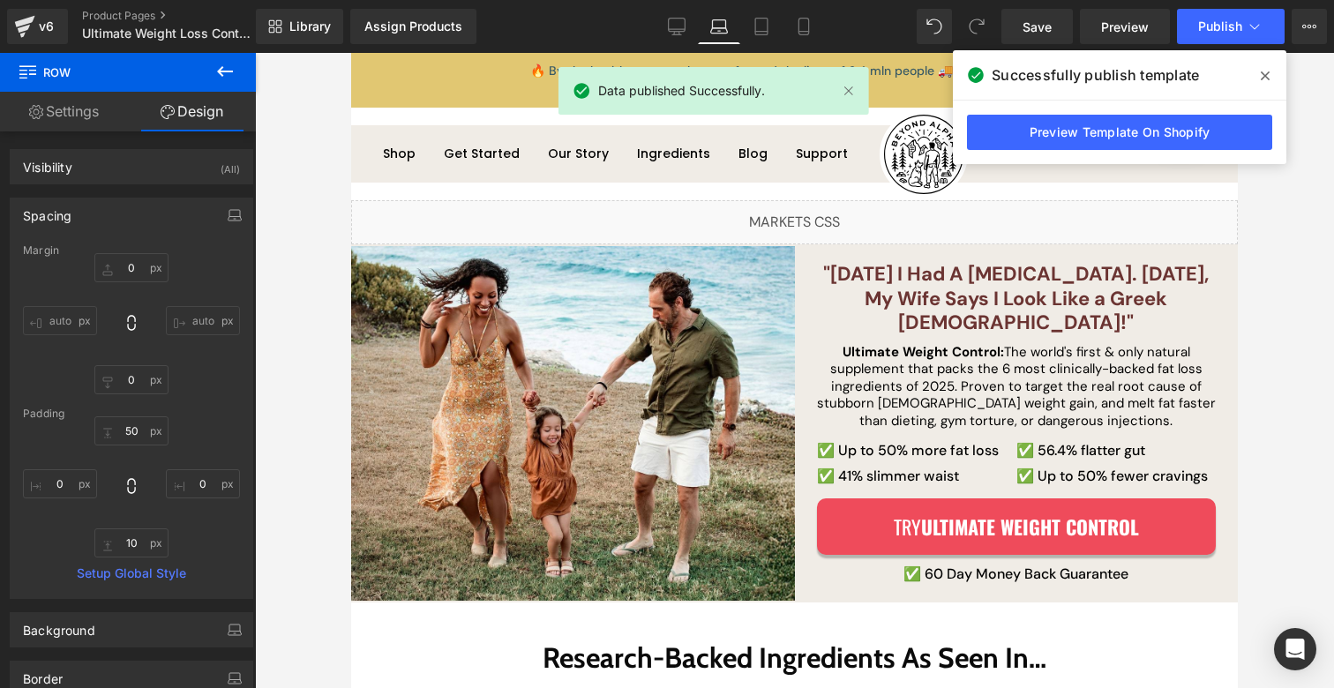
type input "0"
type input "50"
type input "0"
type input "10"
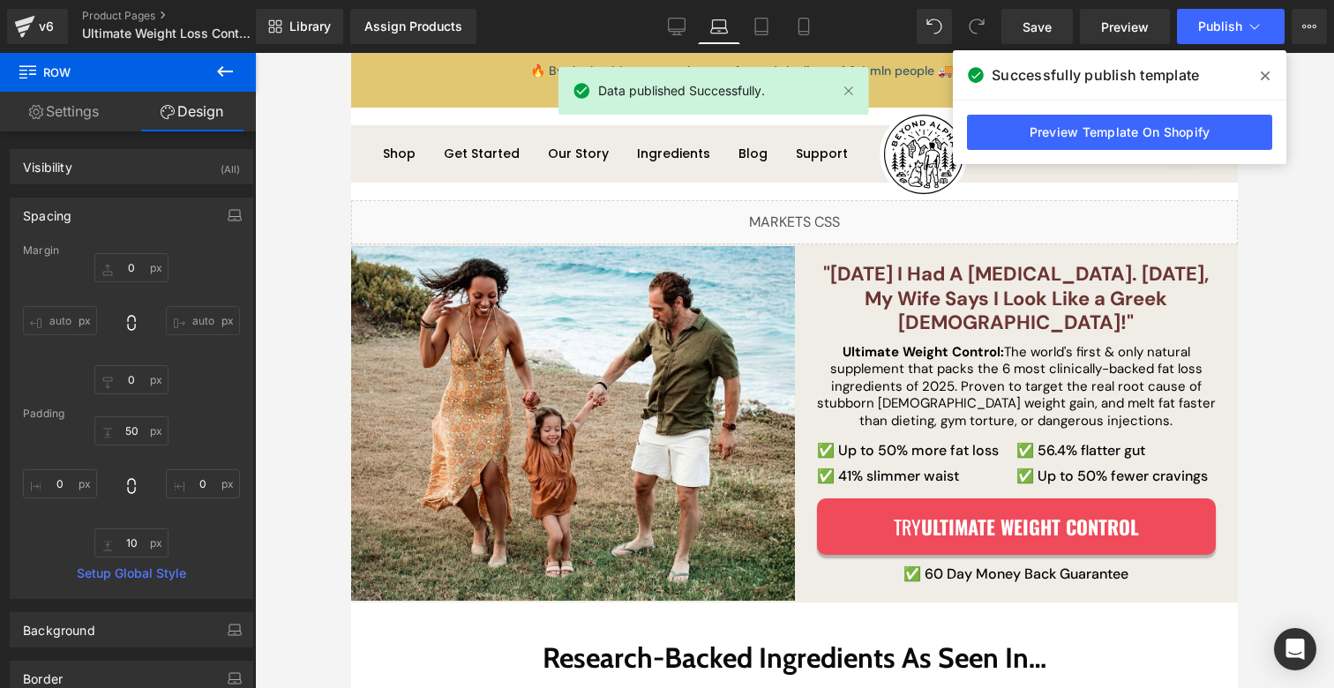
type input "0"
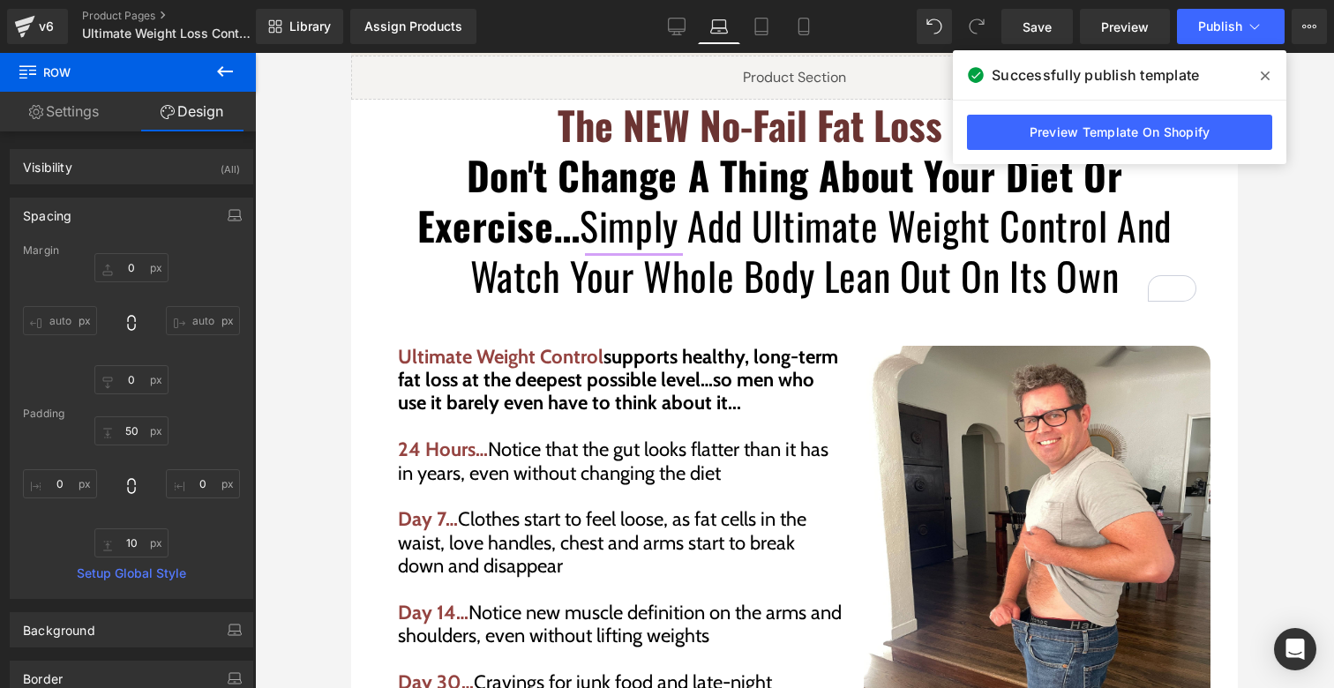
scroll to position [3343, 0]
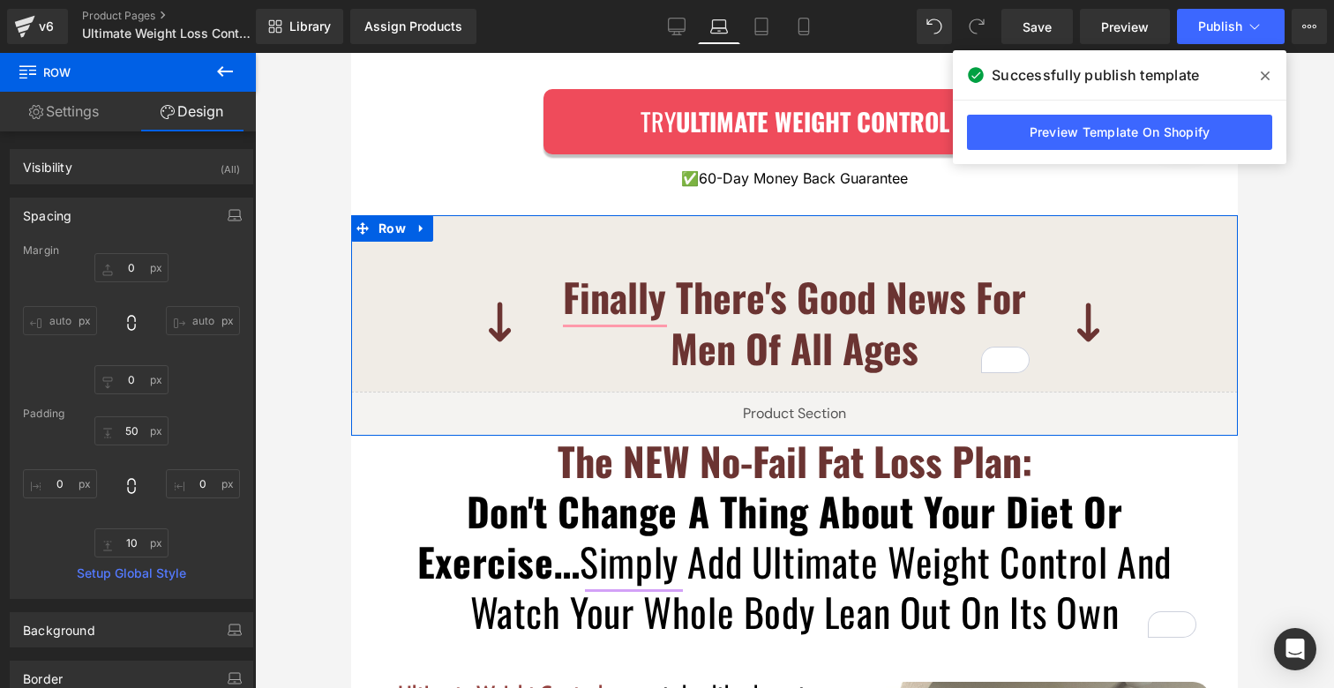
click at [589, 227] on div "Image Finally There's Good News For Men Of All Ages Heading Image Row Row Liquid" at bounding box center [794, 325] width 887 height 220
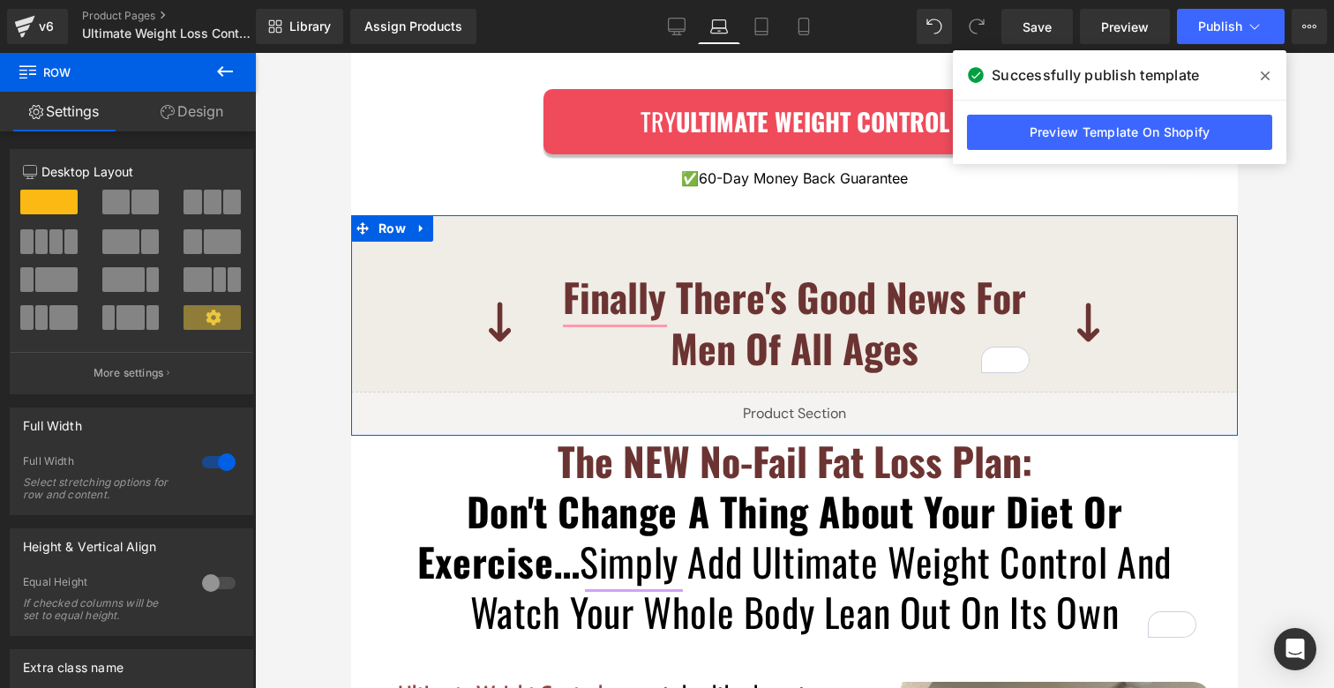
click at [185, 123] on link "Design" at bounding box center [192, 112] width 128 height 40
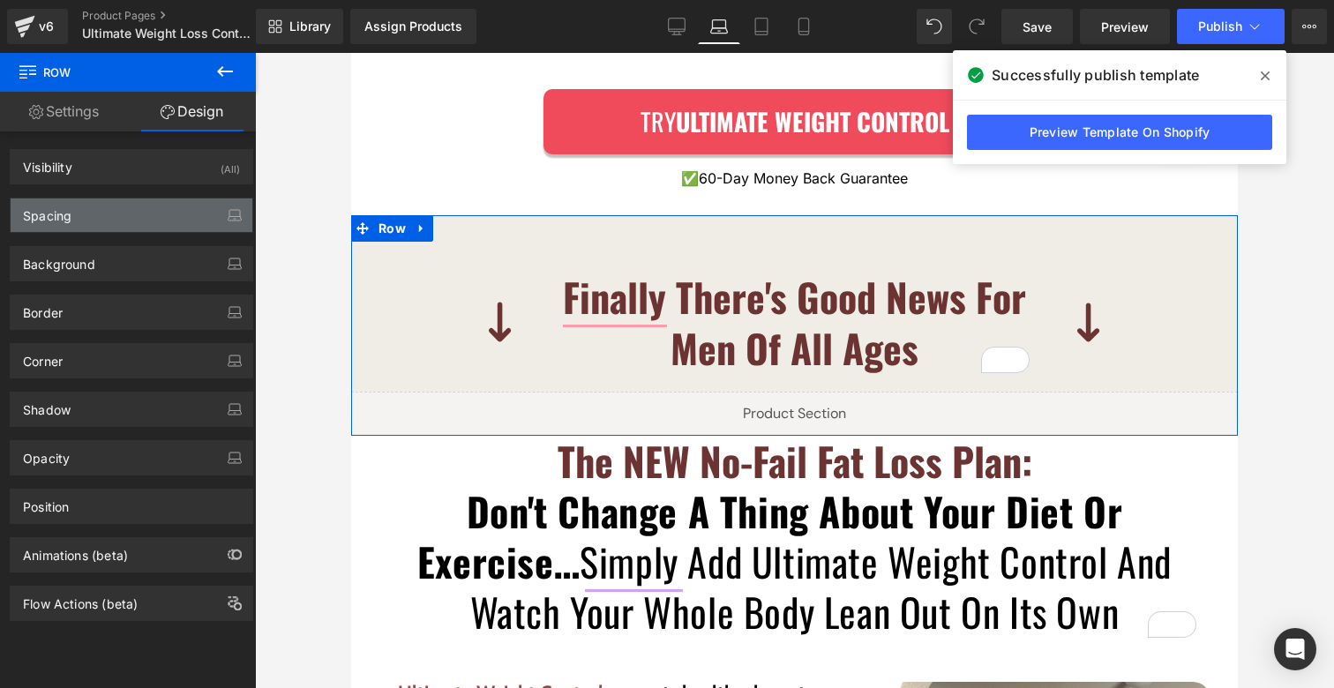
click at [89, 231] on div "Spacing Margin 0px 0 auto auto 0px 0 auto auto Padding 0px 0 0px 0 0px 0 0px 0 …" at bounding box center [132, 215] width 244 height 35
click at [88, 218] on div "Spacing" at bounding box center [132, 216] width 242 height 34
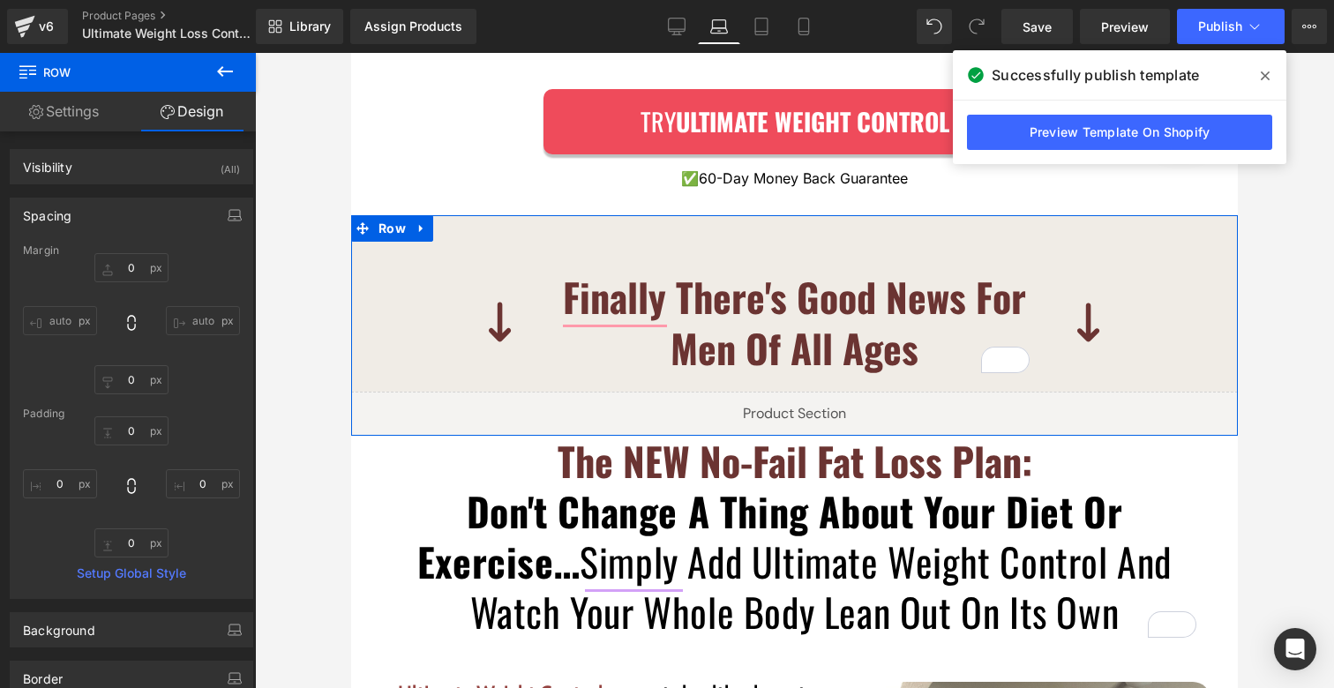
click at [521, 215] on div "Image Finally There's Good News For Men Of All Ages Heading Image Row Row Liquid" at bounding box center [794, 325] width 887 height 220
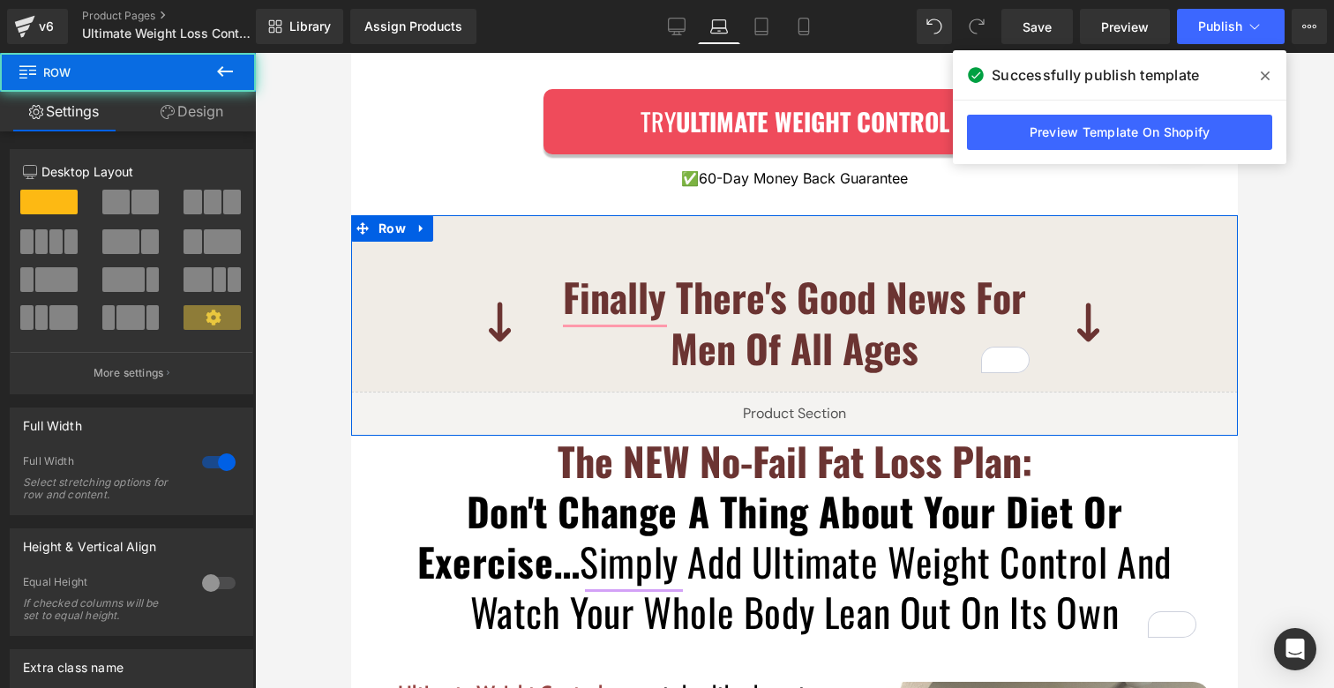
click at [177, 118] on link "Design" at bounding box center [192, 112] width 128 height 40
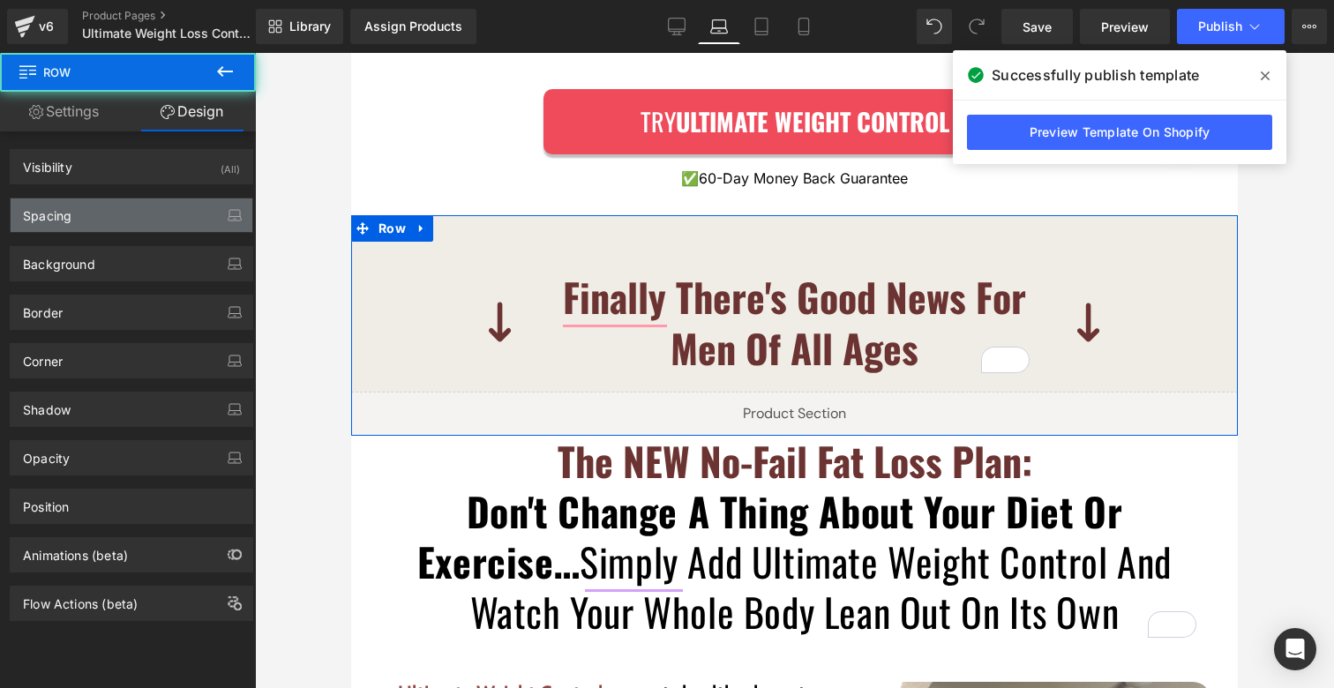
click at [45, 218] on div "Spacing" at bounding box center [47, 211] width 49 height 25
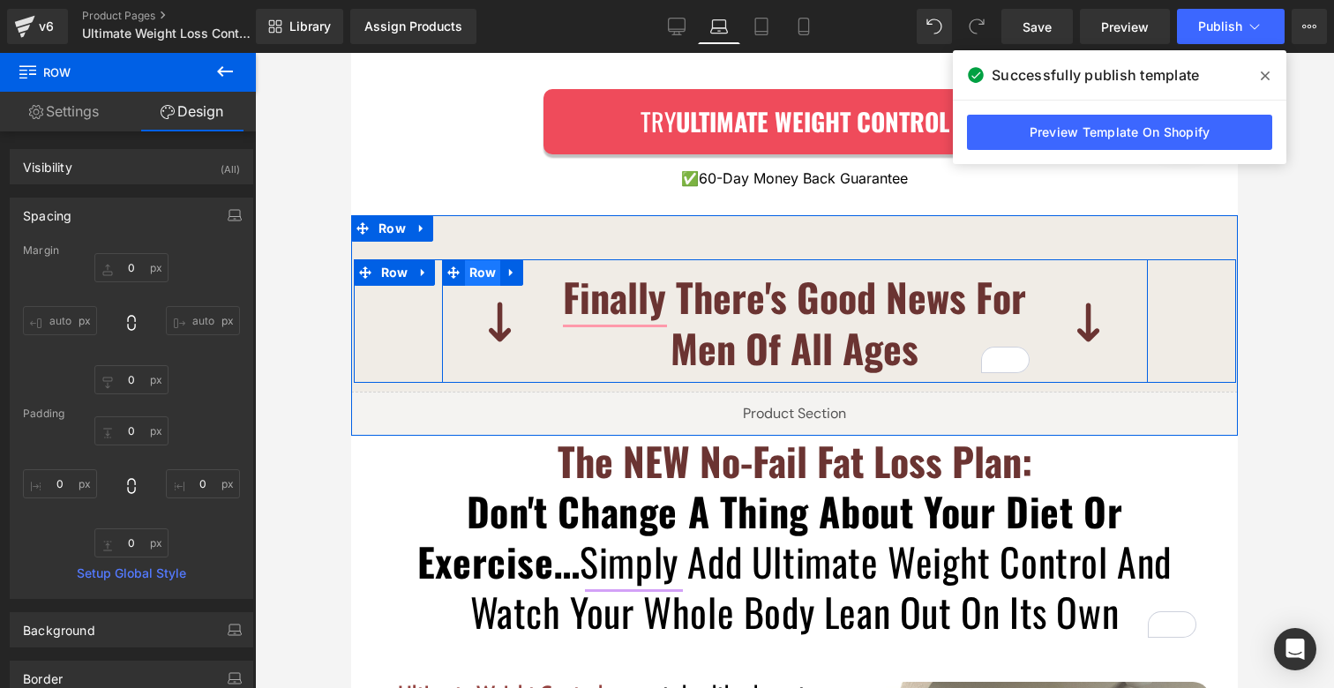
click at [486, 259] on span "Row" at bounding box center [483, 272] width 36 height 26
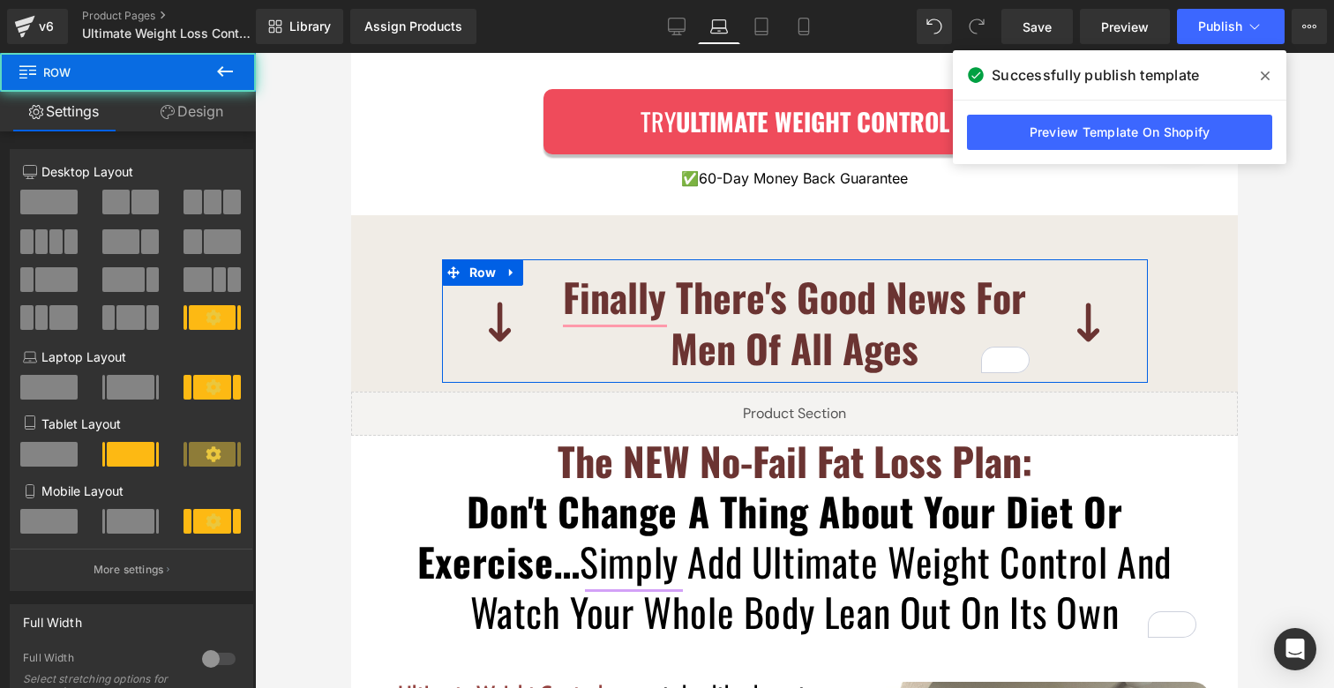
click at [196, 116] on link "Design" at bounding box center [192, 112] width 128 height 40
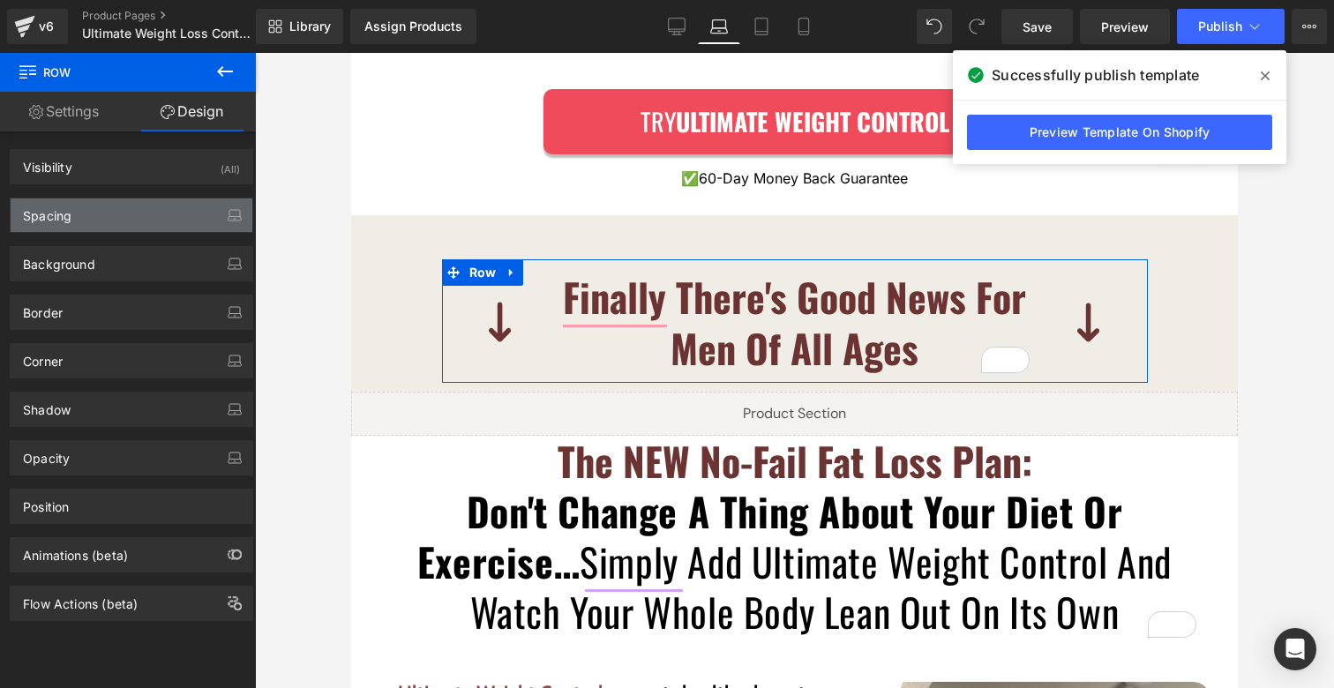
click at [114, 205] on div "Spacing" at bounding box center [132, 216] width 242 height 34
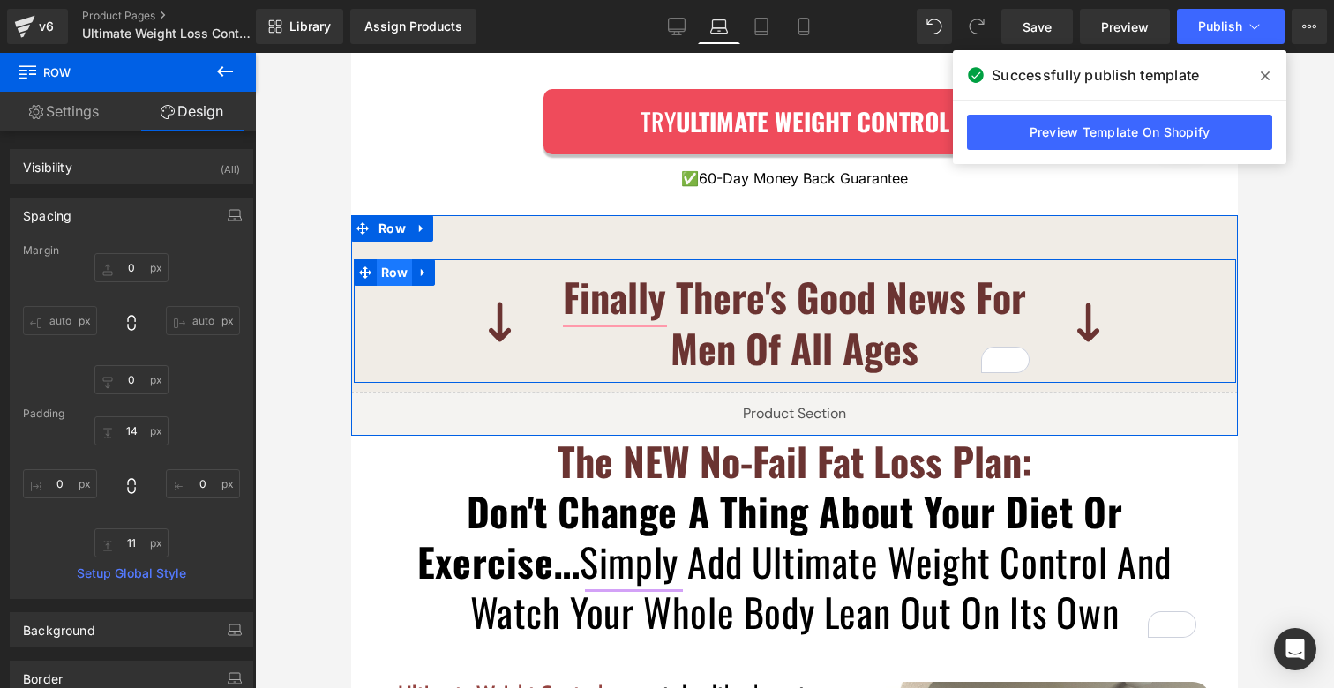
click at [379, 259] on span "Row" at bounding box center [395, 272] width 36 height 26
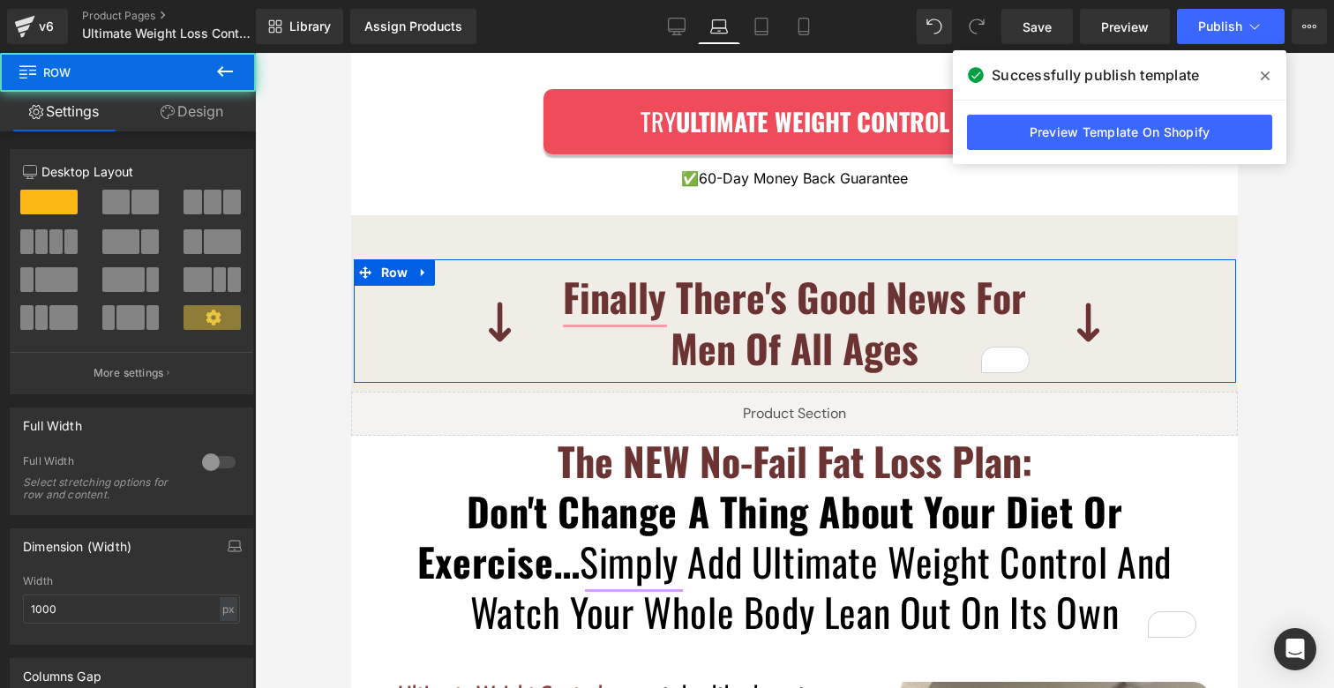
click at [200, 112] on link "Design" at bounding box center [192, 112] width 128 height 40
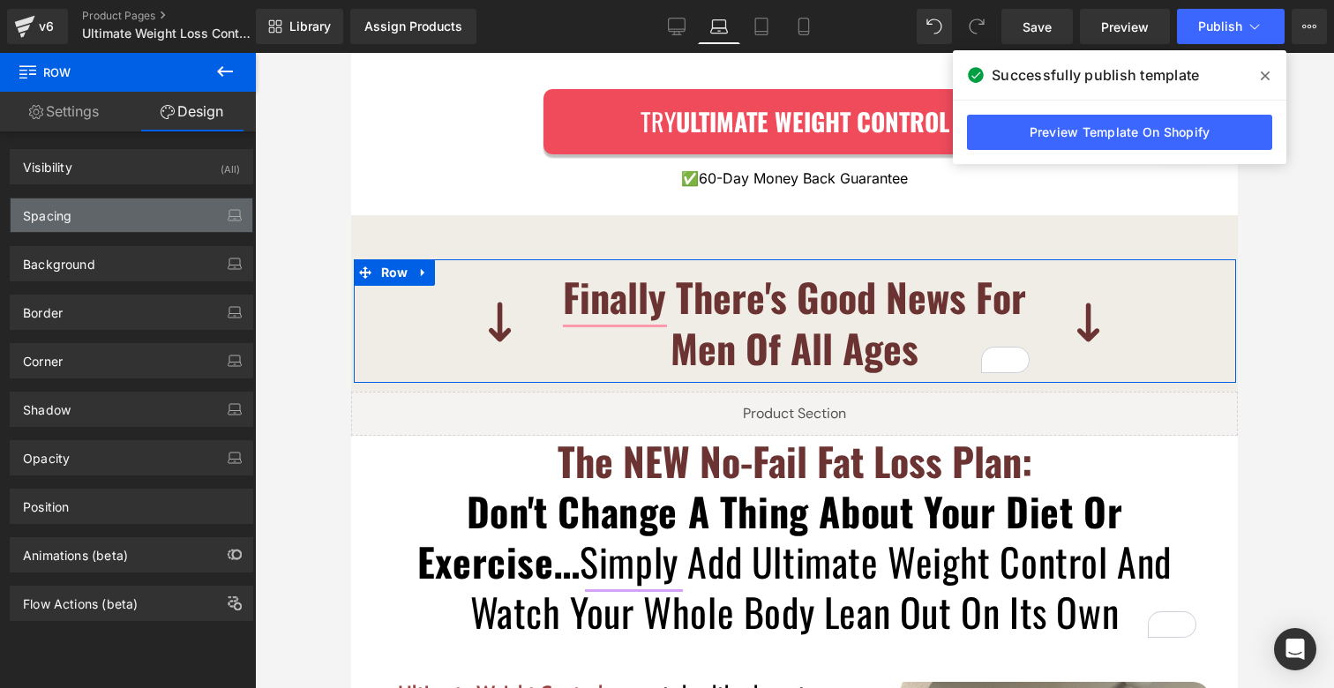
click at [96, 212] on div "Spacing" at bounding box center [132, 216] width 242 height 34
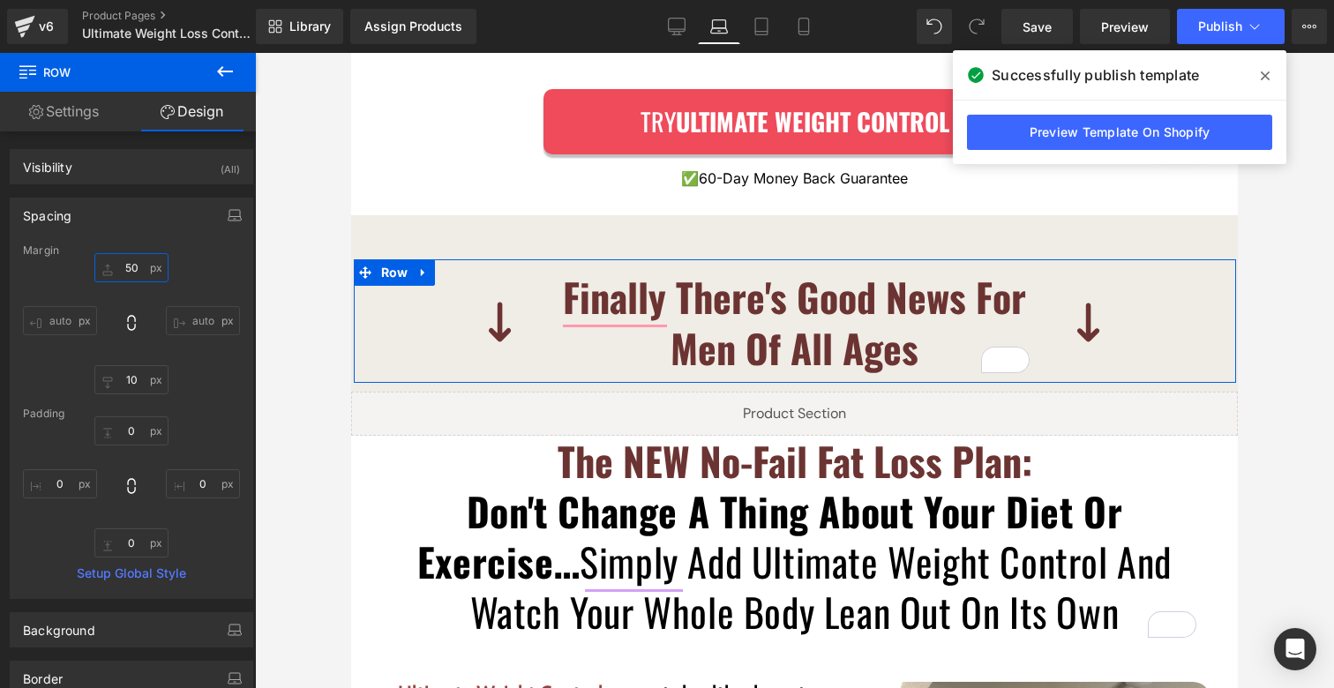
click at [137, 271] on input "50" at bounding box center [131, 267] width 74 height 29
type input "0"
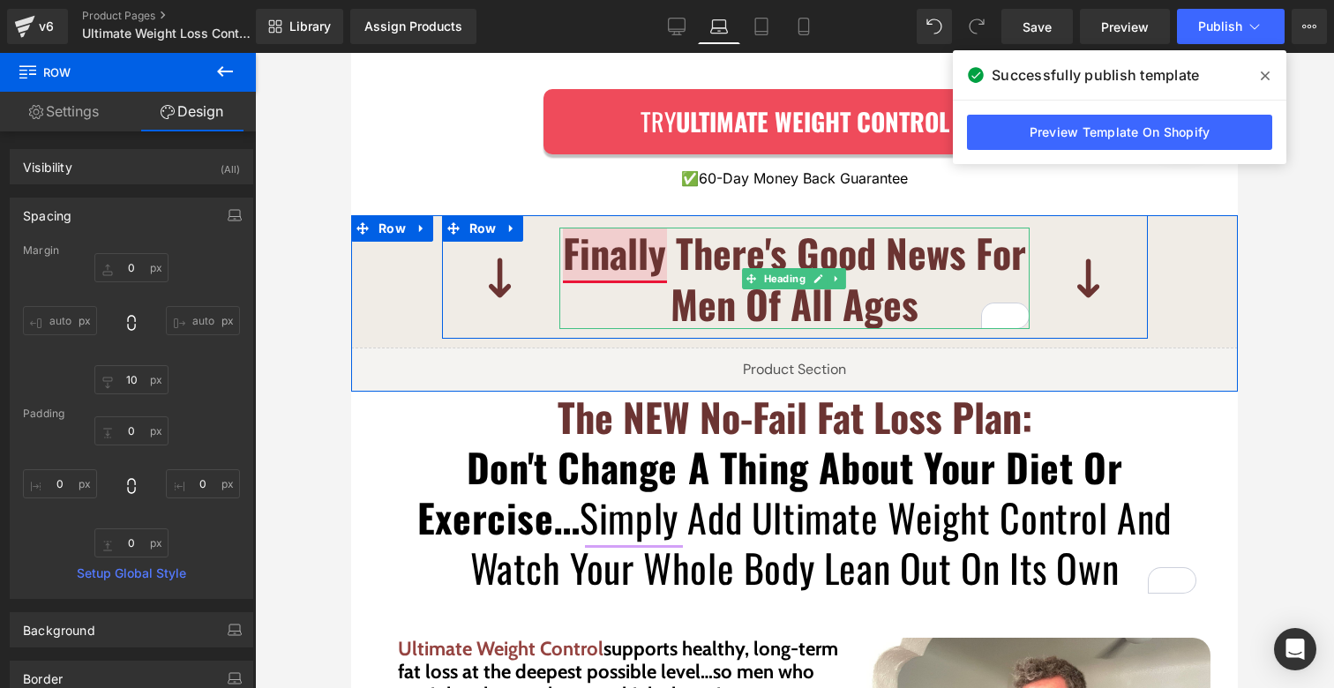
click at [632, 233] on b "Finally There's Good News For Men Of All Ages" at bounding box center [794, 278] width 463 height 108
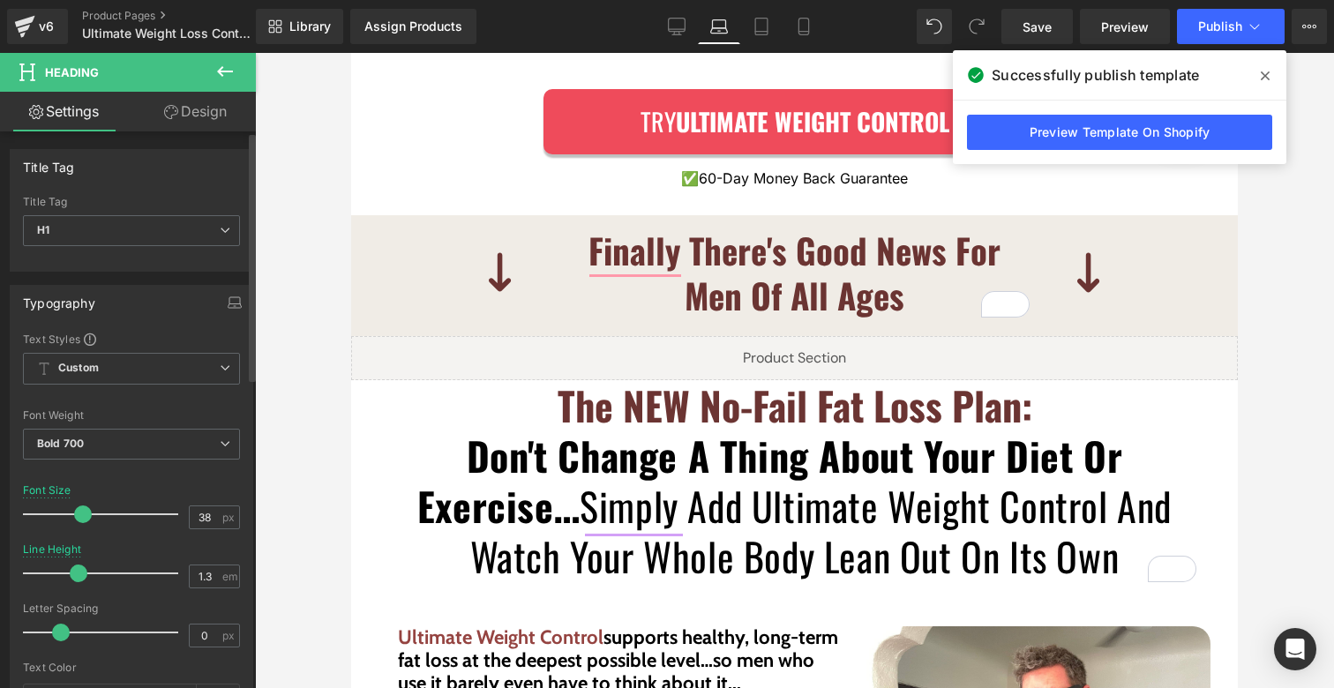
type input "37"
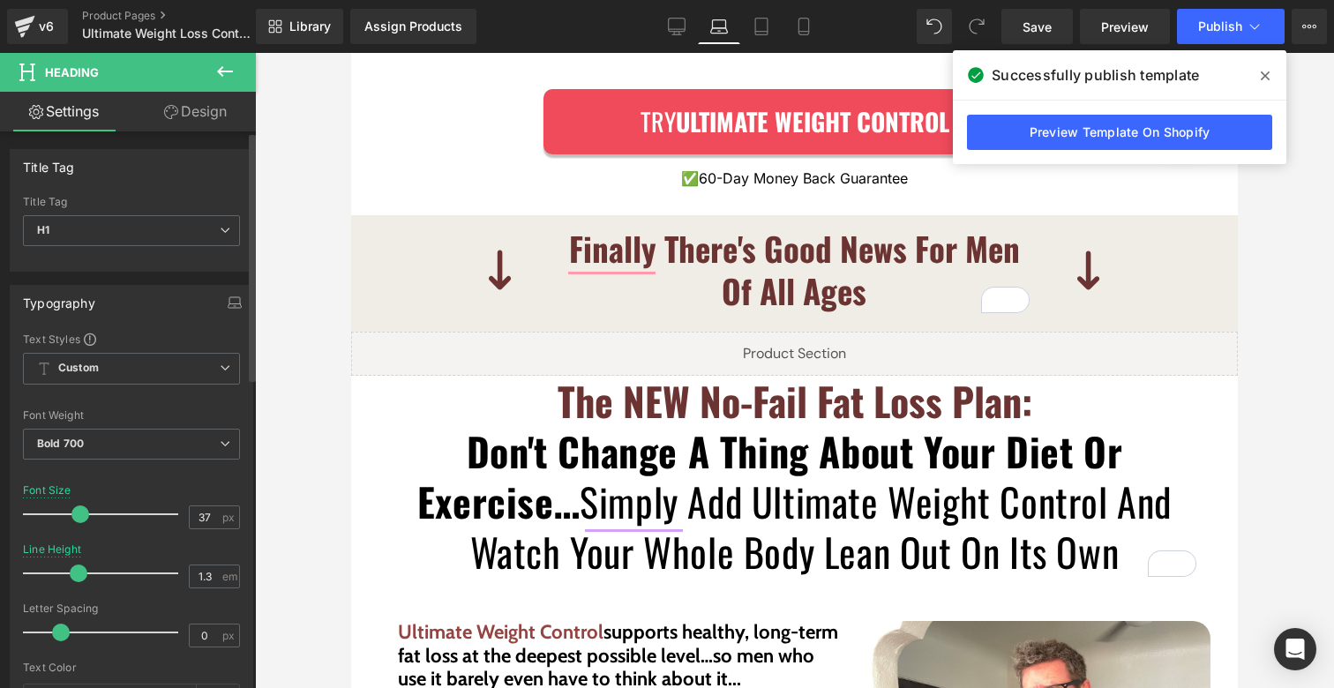
drag, startPoint x: 86, startPoint y: 517, endPoint x: 76, endPoint y: 511, distance: 12.3
click at [76, 511] on span at bounding box center [80, 515] width 18 height 18
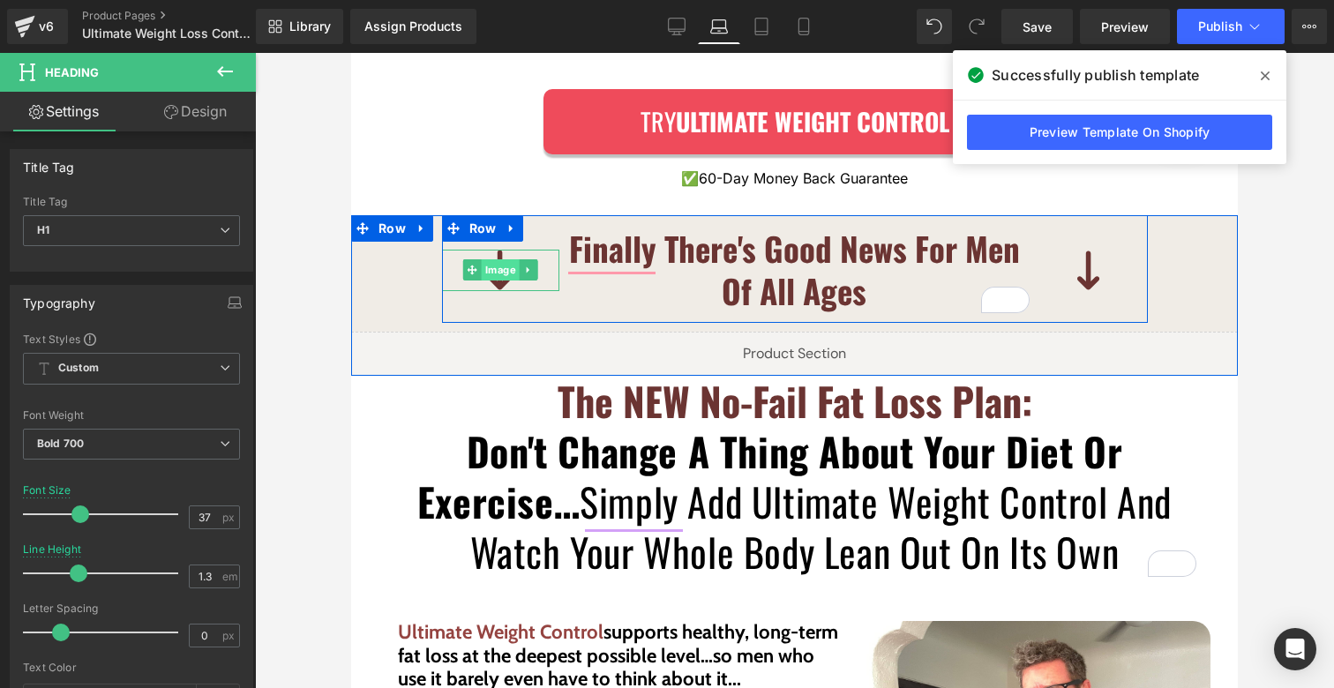
click at [487, 250] on div "Image" at bounding box center [500, 270] width 117 height 41
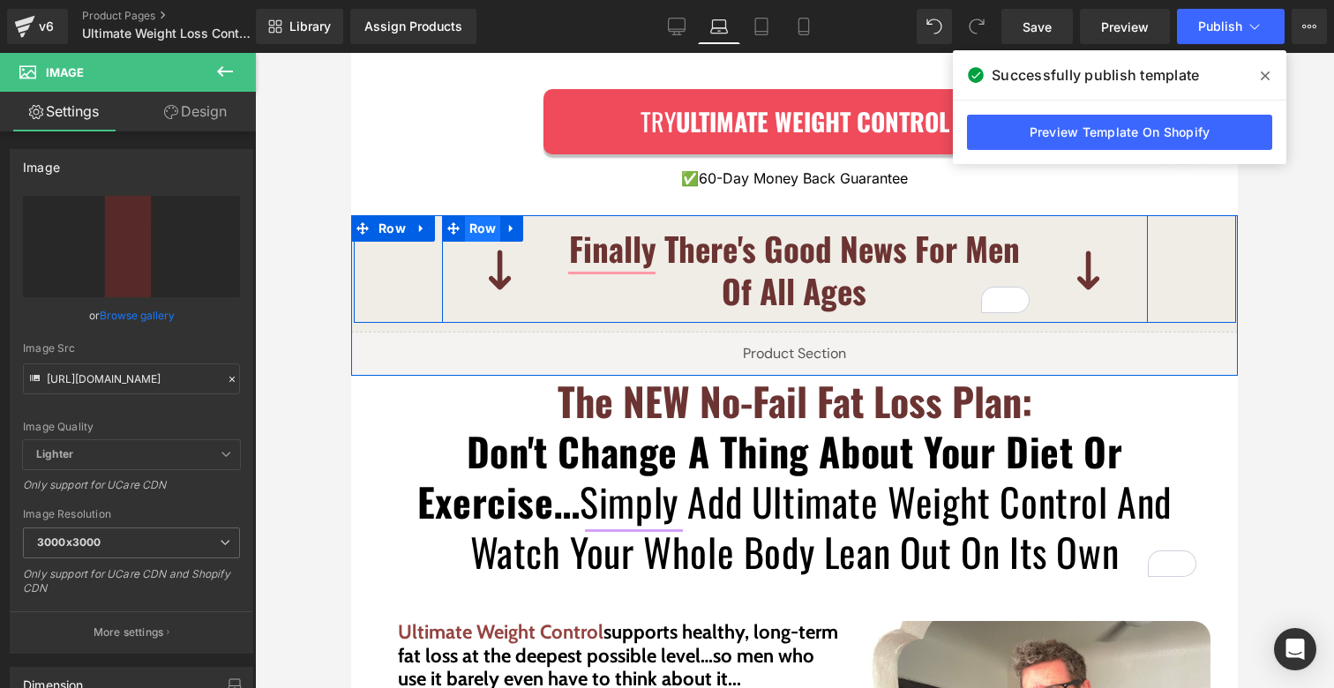
click at [467, 215] on span "Row" at bounding box center [483, 228] width 36 height 26
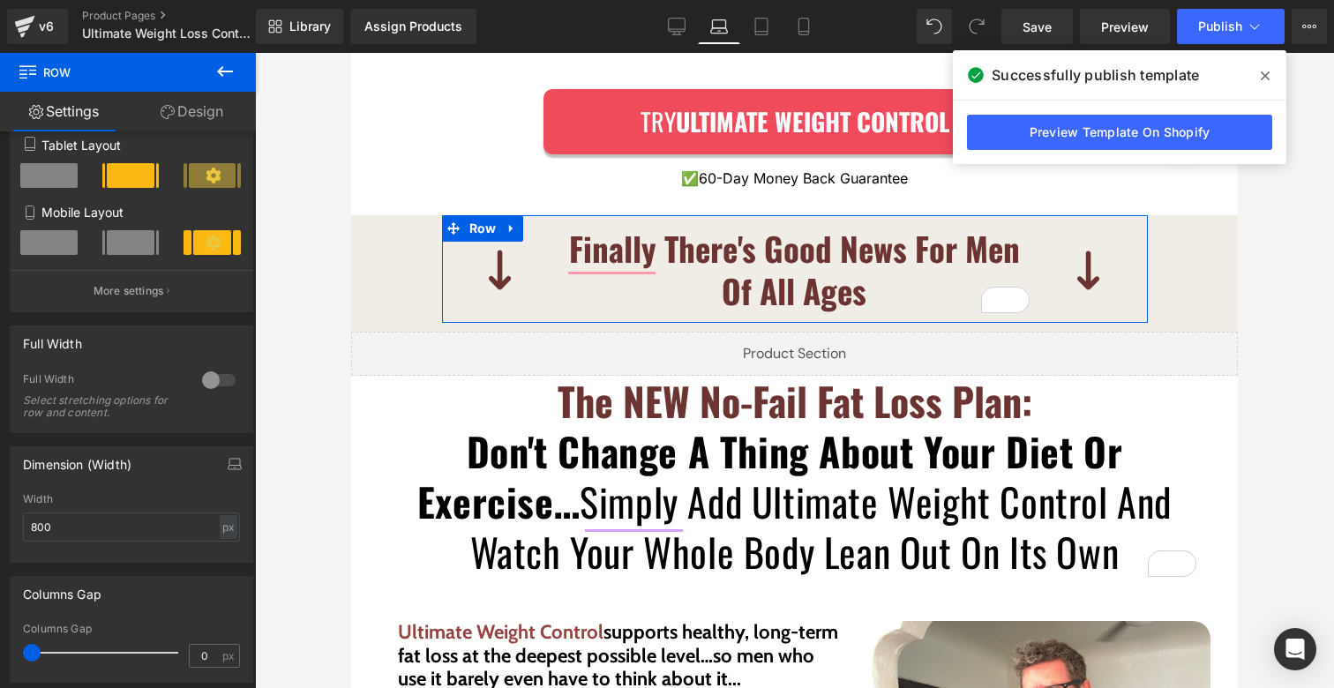
scroll to position [289, 0]
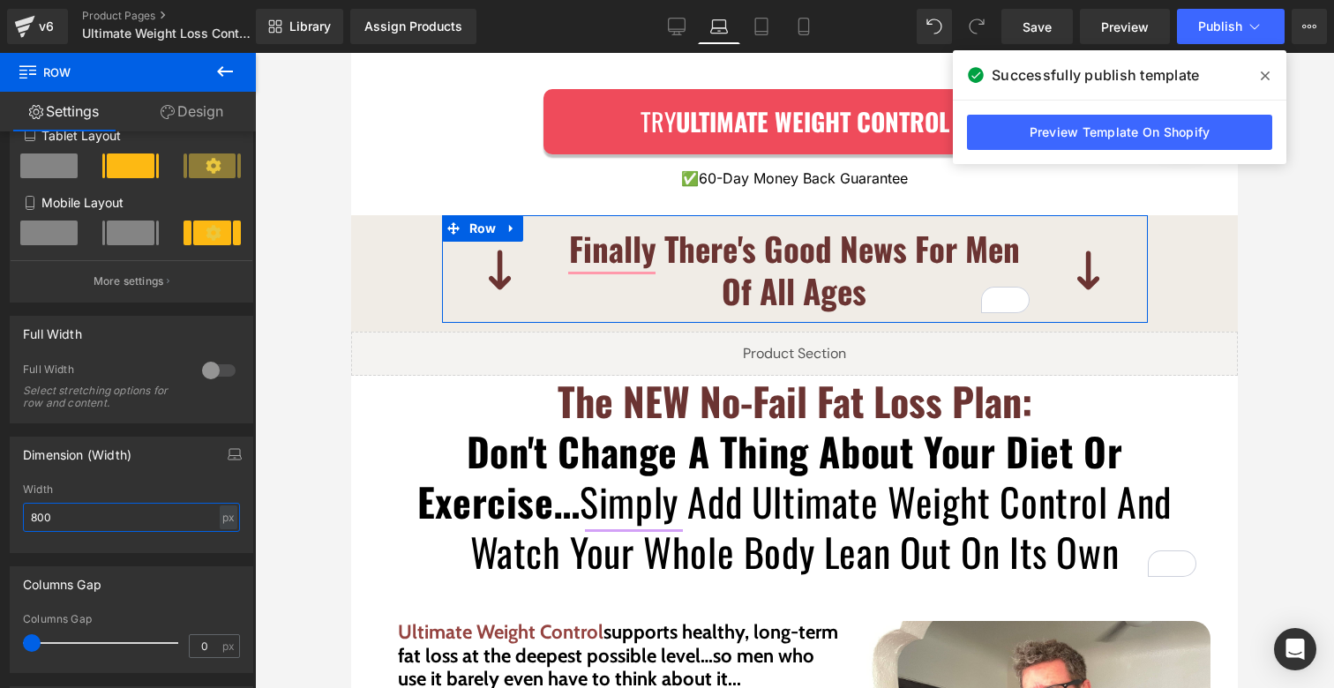
click at [75, 515] on input "800" at bounding box center [131, 517] width 217 height 29
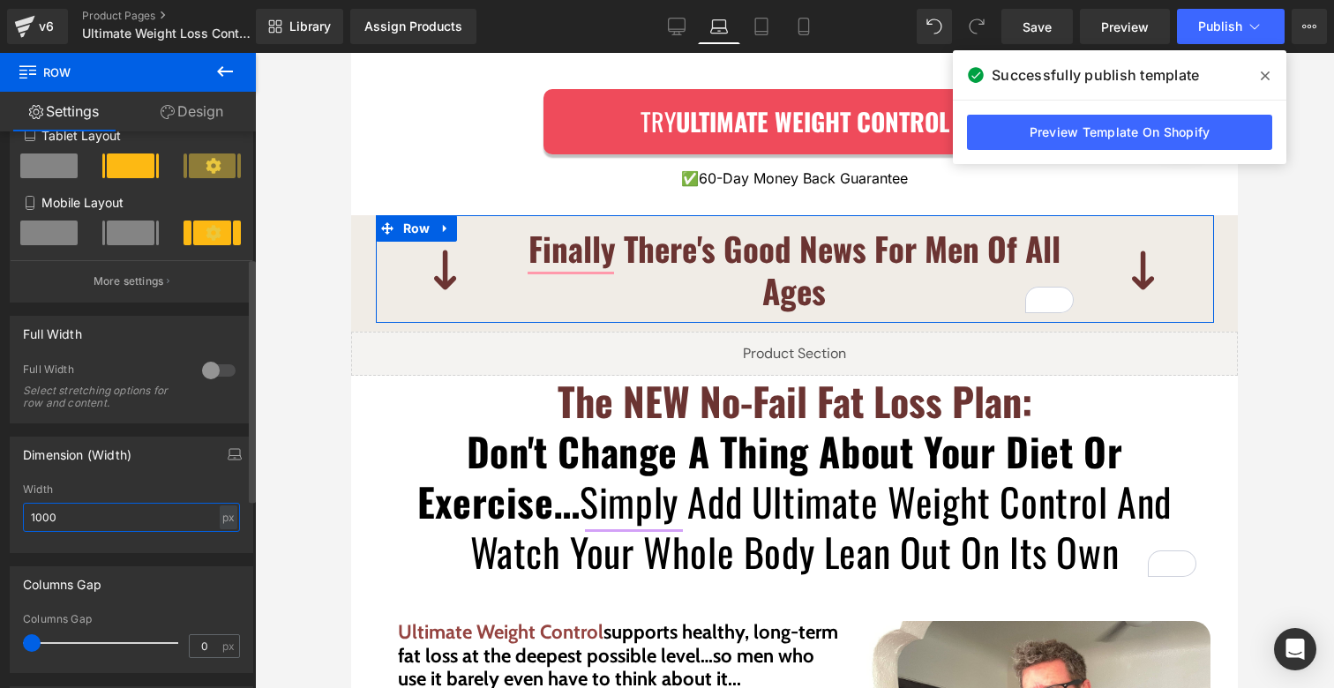
click at [38, 519] on input "1000" at bounding box center [131, 517] width 217 height 29
type input "1100"
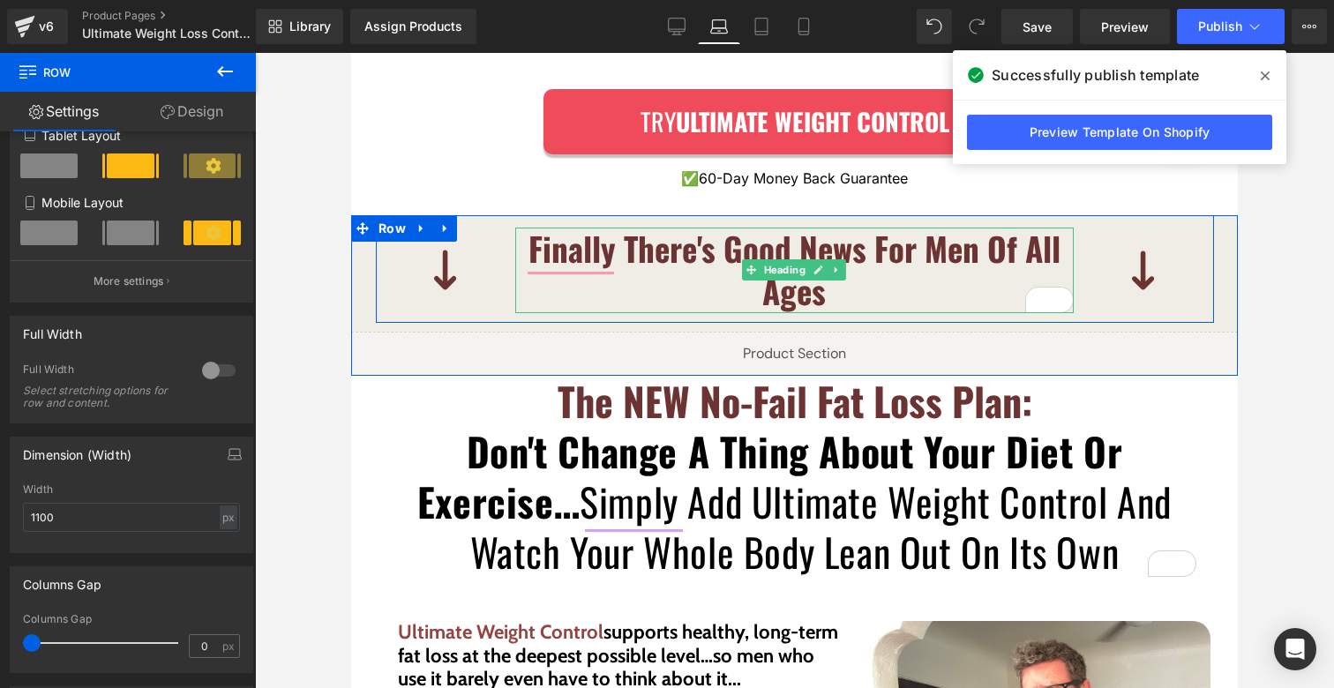
click at [610, 224] on b "Finally There's Good News For Men Of All Ages" at bounding box center [795, 269] width 532 height 91
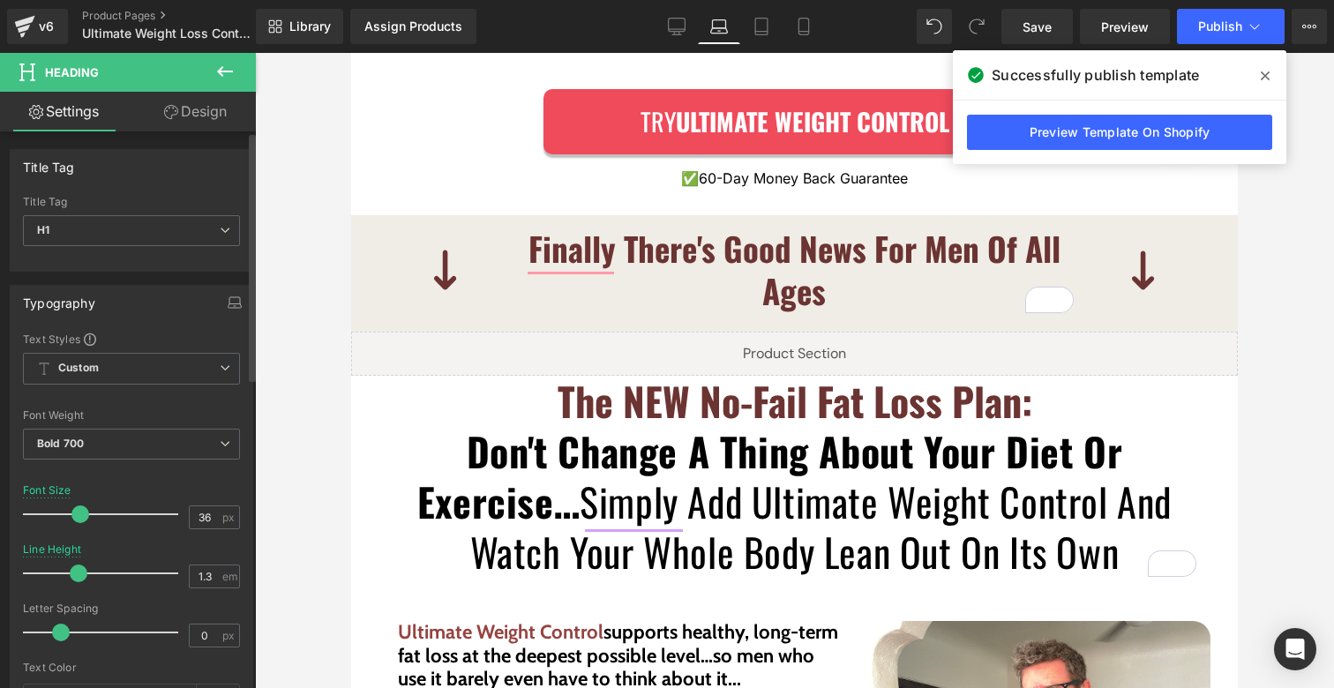
click at [71, 510] on span at bounding box center [80, 515] width 18 height 18
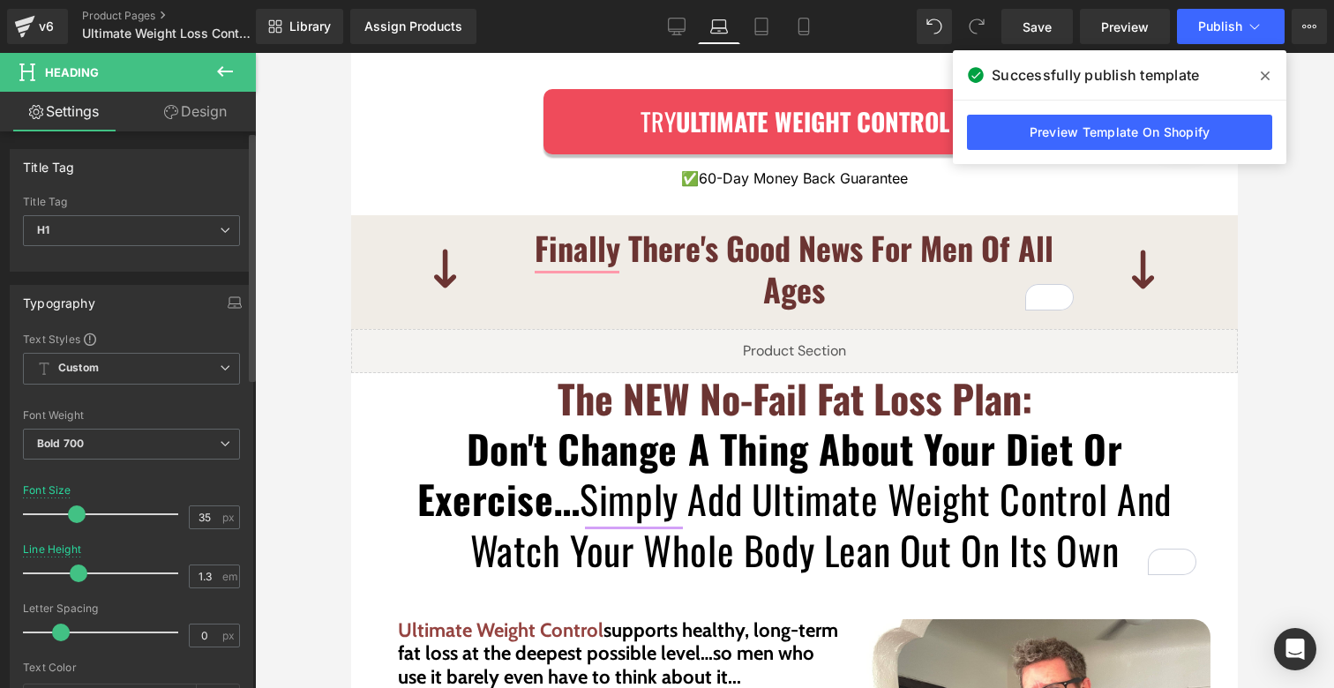
click at [68, 509] on span at bounding box center [77, 515] width 18 height 18
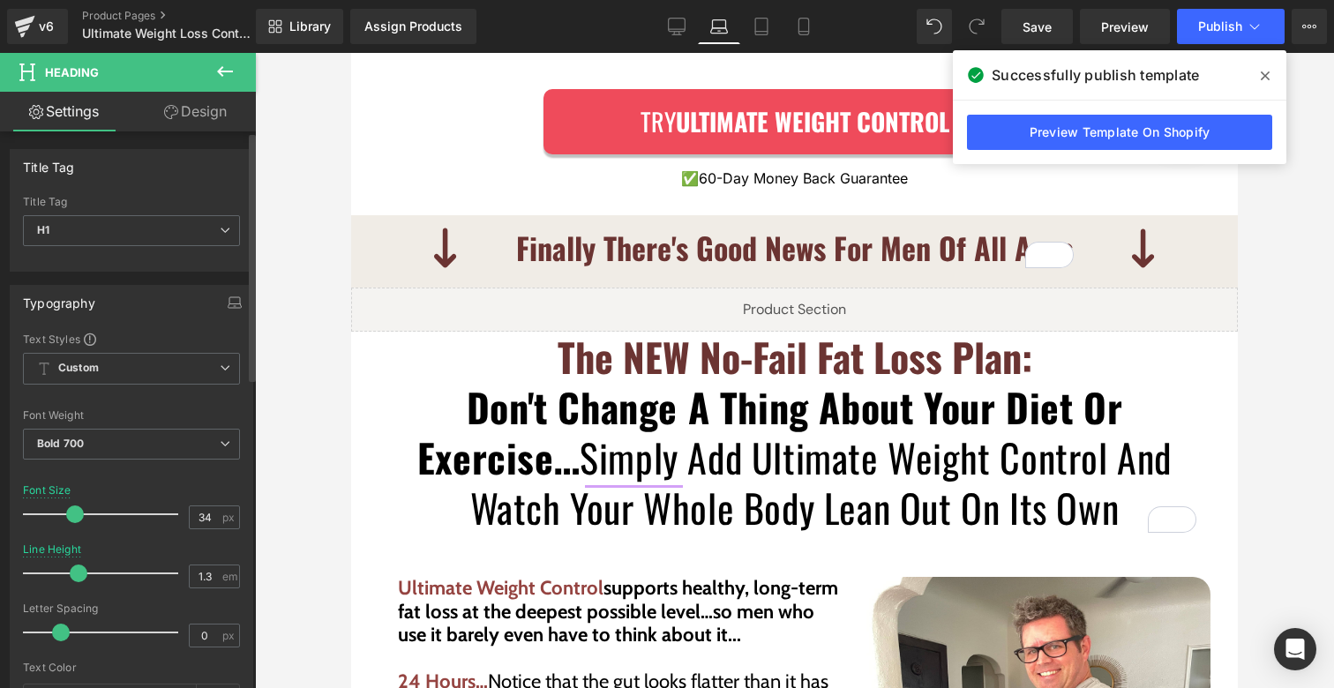
type input "33"
click at [66, 507] on span at bounding box center [75, 515] width 18 height 18
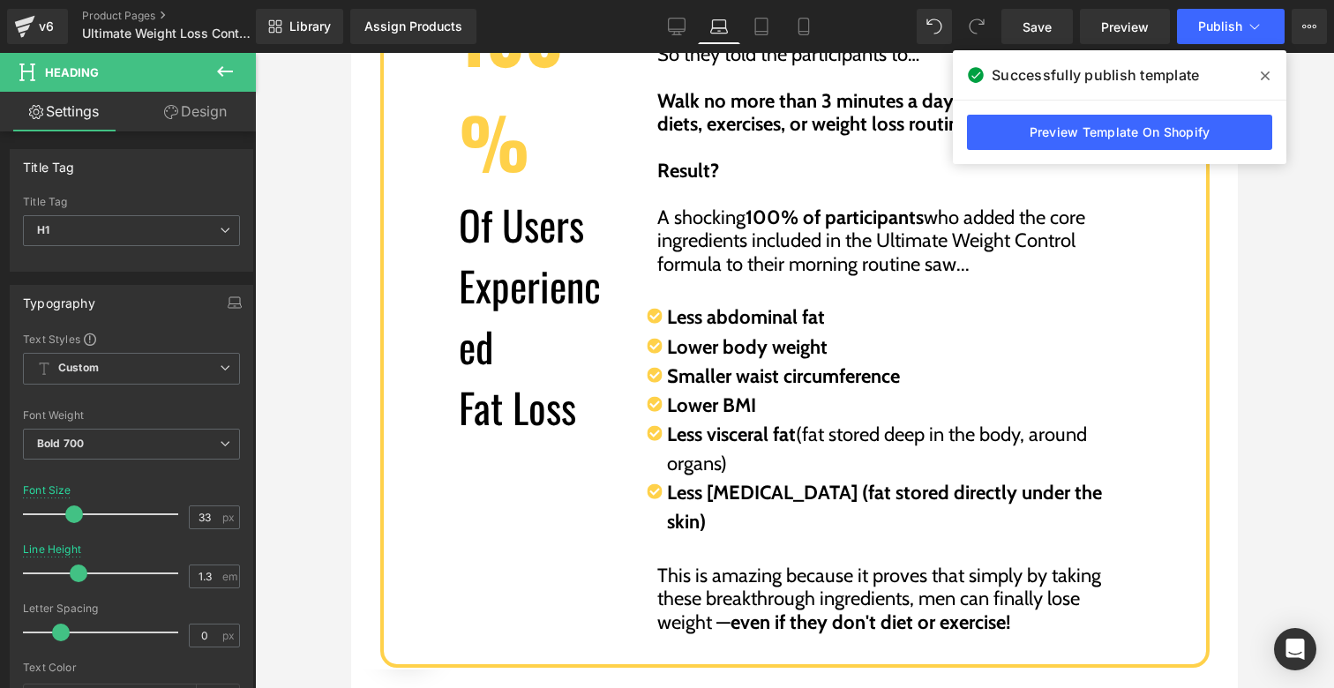
scroll to position [4321, 0]
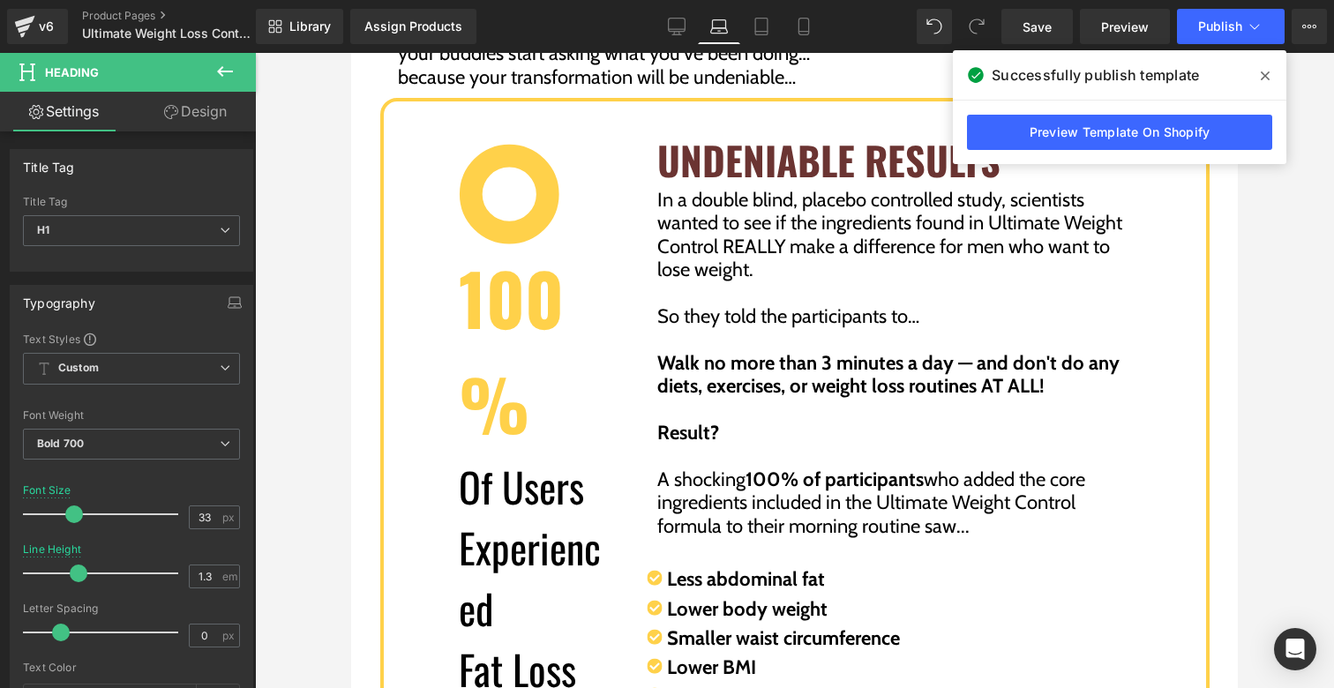
click at [516, 514] on p "Of Users Experienced" at bounding box center [533, 547] width 149 height 183
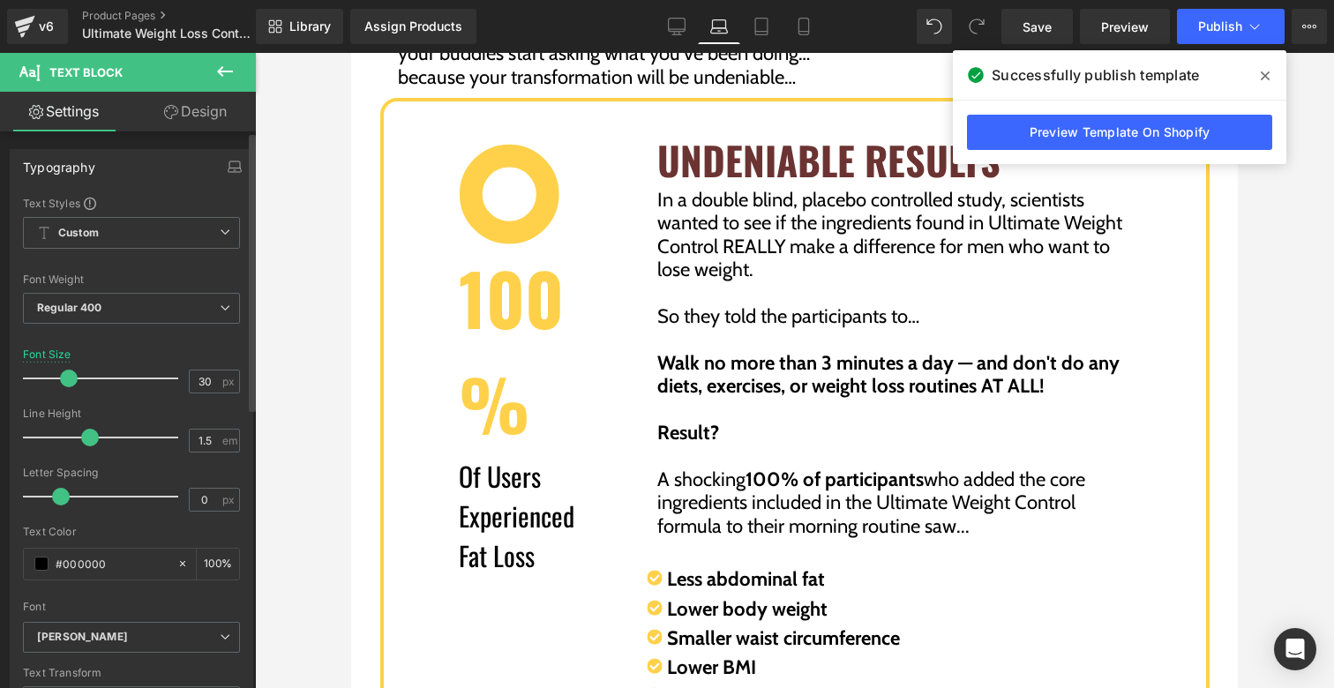
type input "31"
drag, startPoint x: 89, startPoint y: 376, endPoint x: 68, endPoint y: 372, distance: 21.5
click at [68, 372] on span at bounding box center [71, 379] width 18 height 18
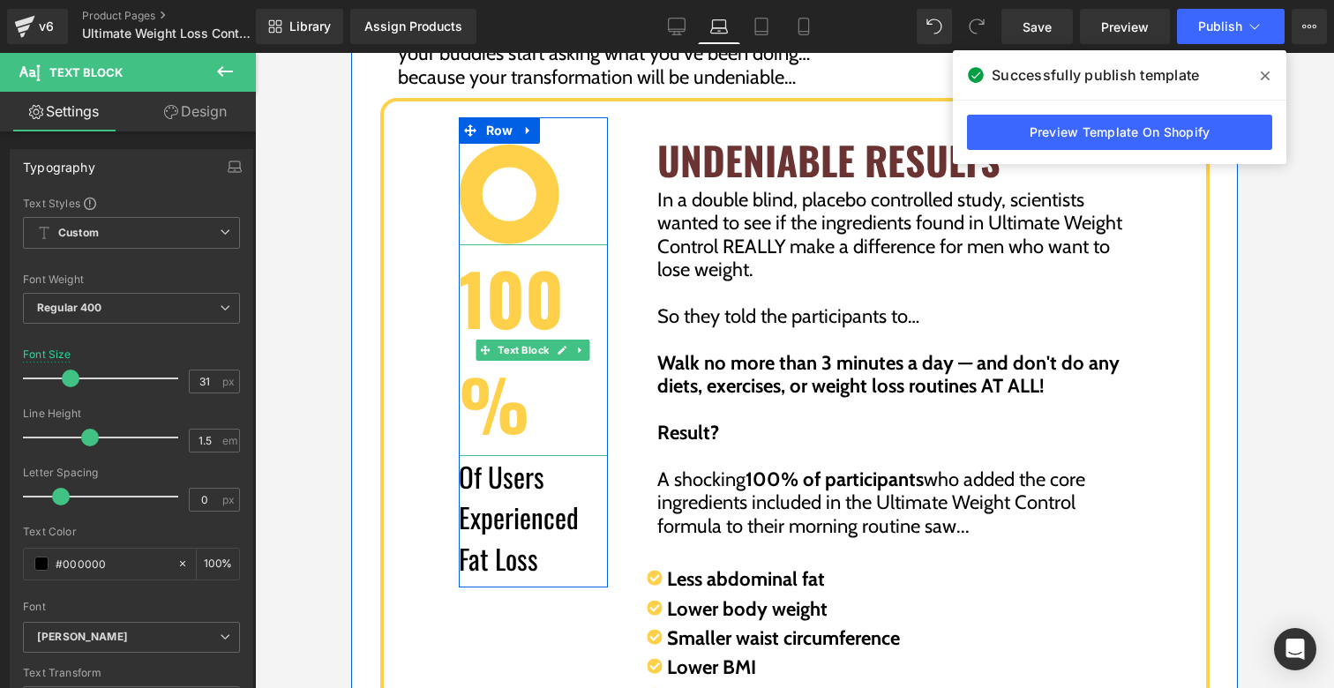
click at [503, 267] on p "100%" at bounding box center [533, 350] width 149 height 212
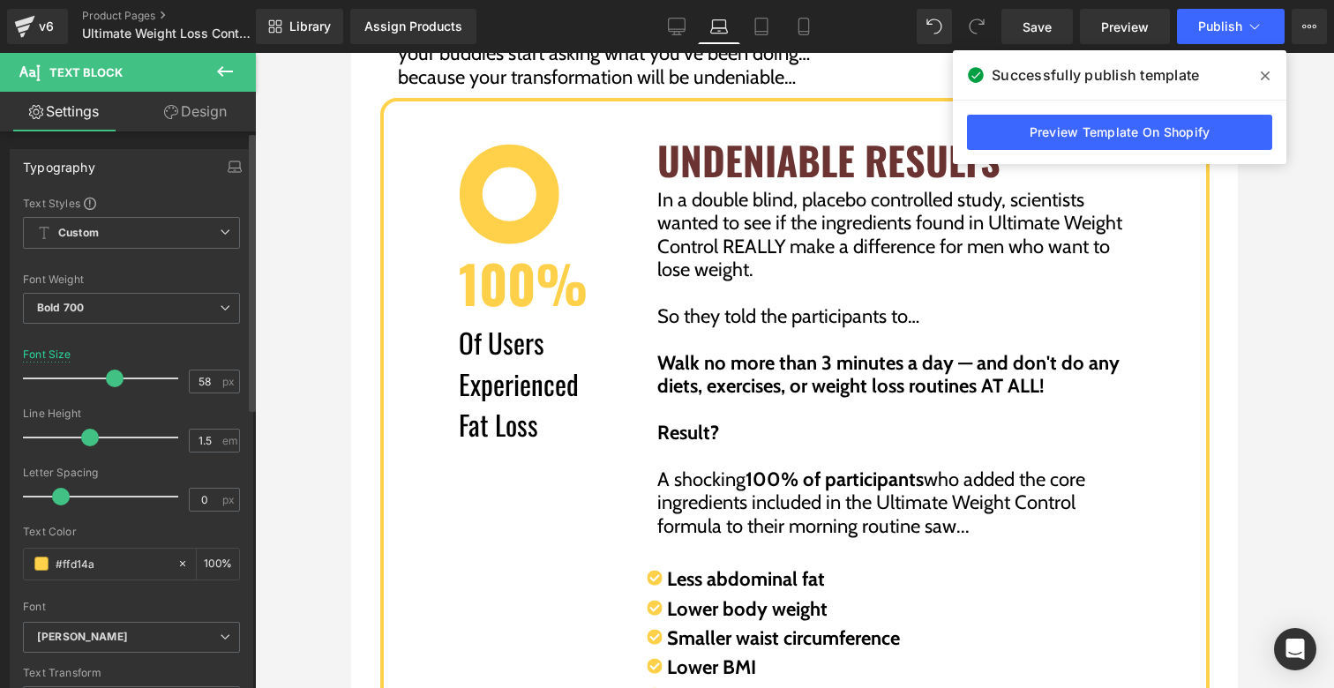
type input "57"
drag, startPoint x: 135, startPoint y: 381, endPoint x: 101, endPoint y: 376, distance: 34.0
click at [102, 376] on span at bounding box center [111, 379] width 18 height 18
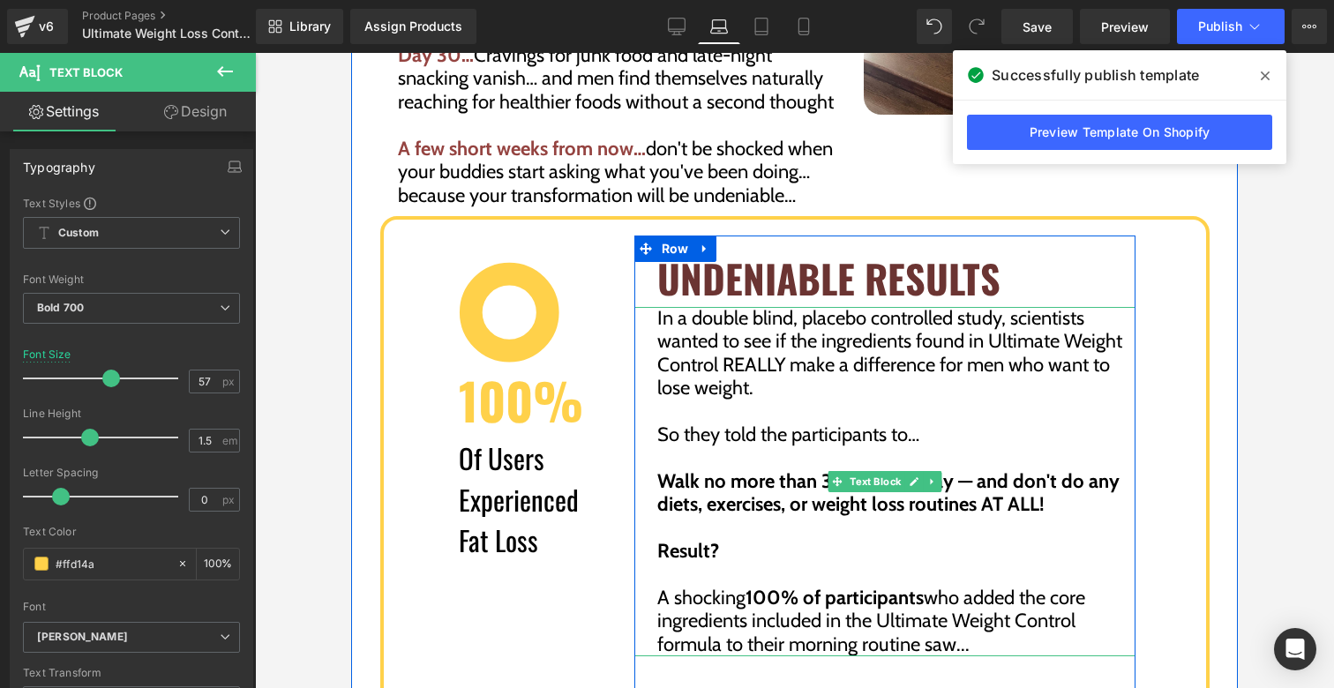
scroll to position [4194, 0]
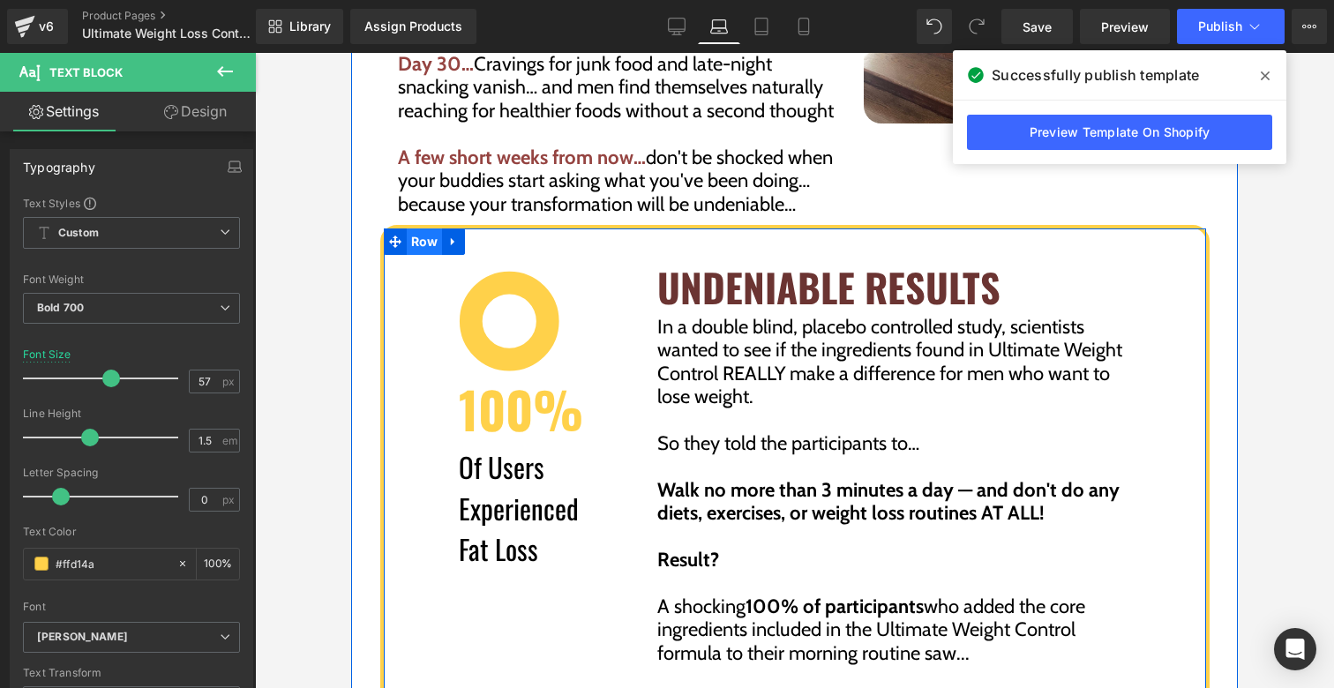
click at [426, 229] on span "Row" at bounding box center [425, 242] width 36 height 26
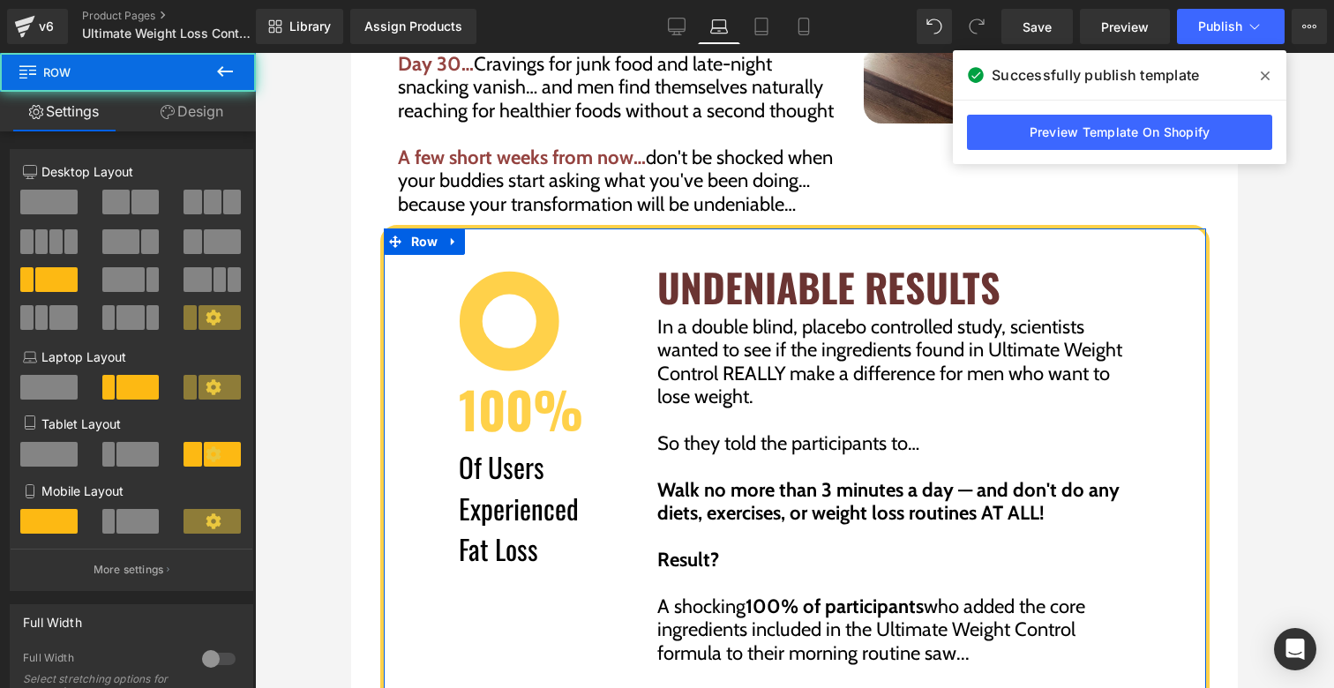
click at [177, 124] on link "Design" at bounding box center [192, 112] width 128 height 40
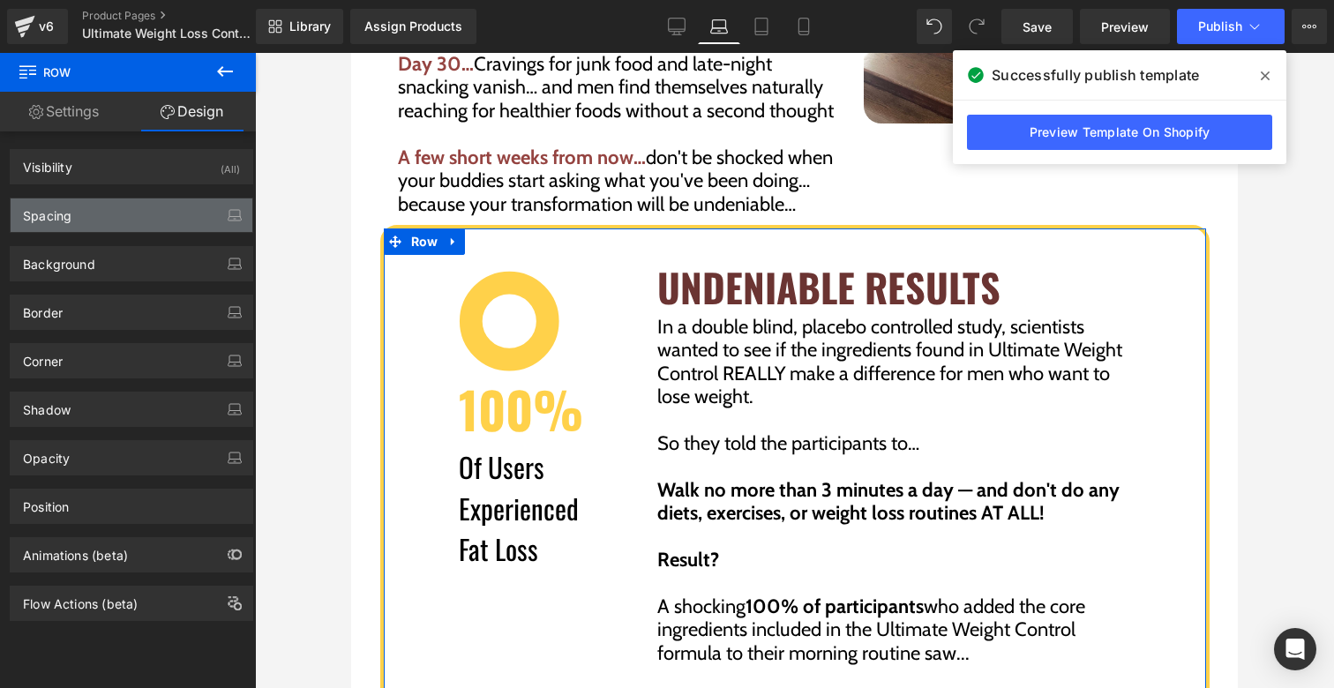
click at [68, 223] on div "Spacing" at bounding box center [132, 216] width 242 height 34
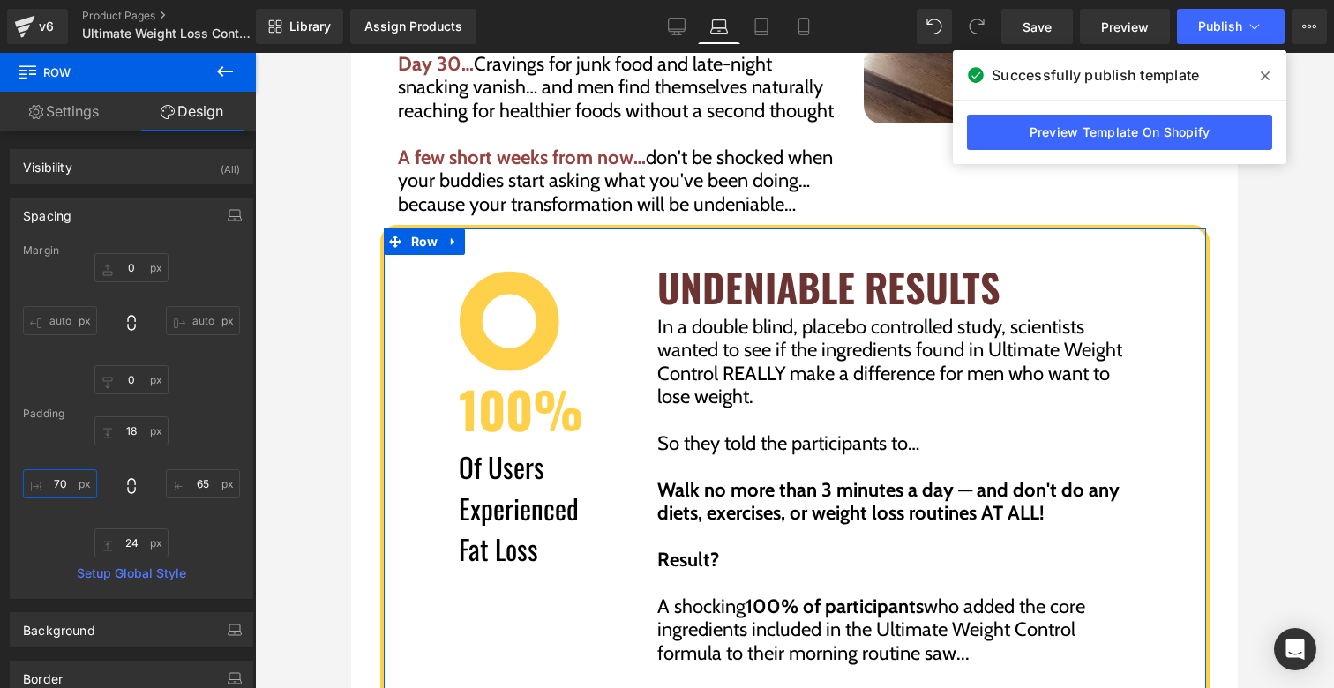
click at [60, 479] on input "70" at bounding box center [60, 484] width 74 height 29
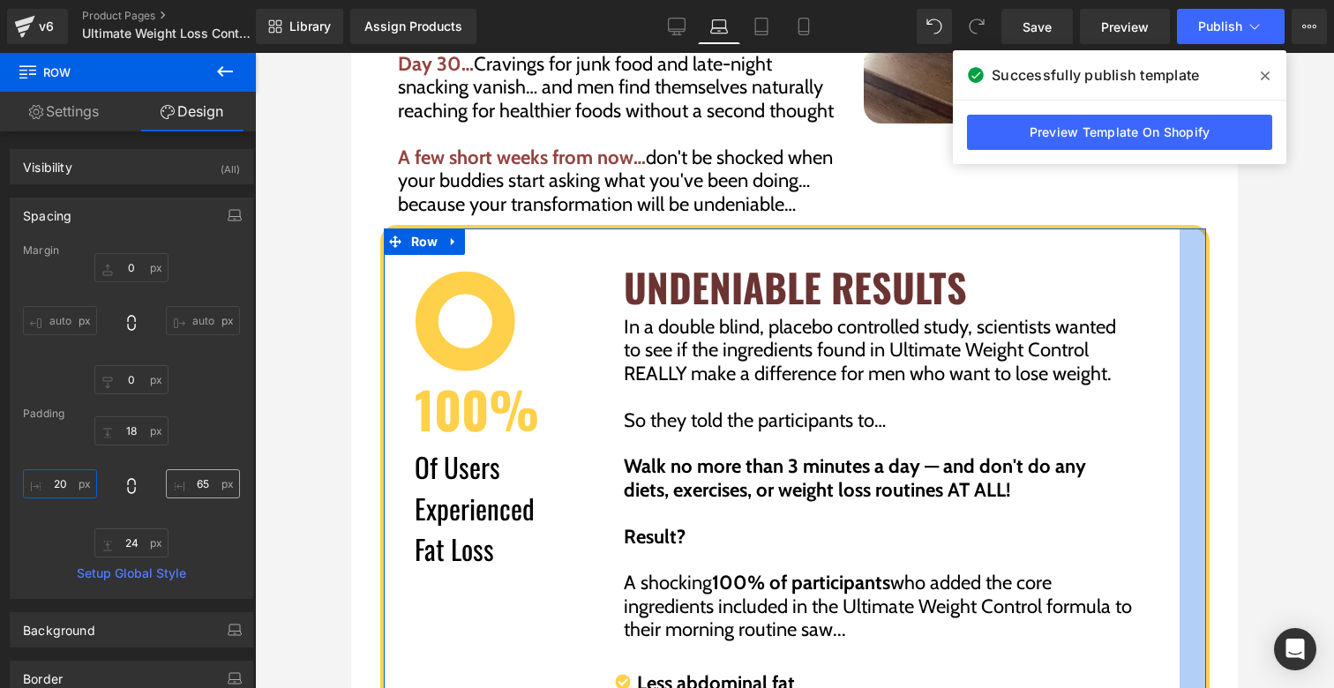
type input "20"
click at [205, 483] on input "65" at bounding box center [203, 484] width 74 height 29
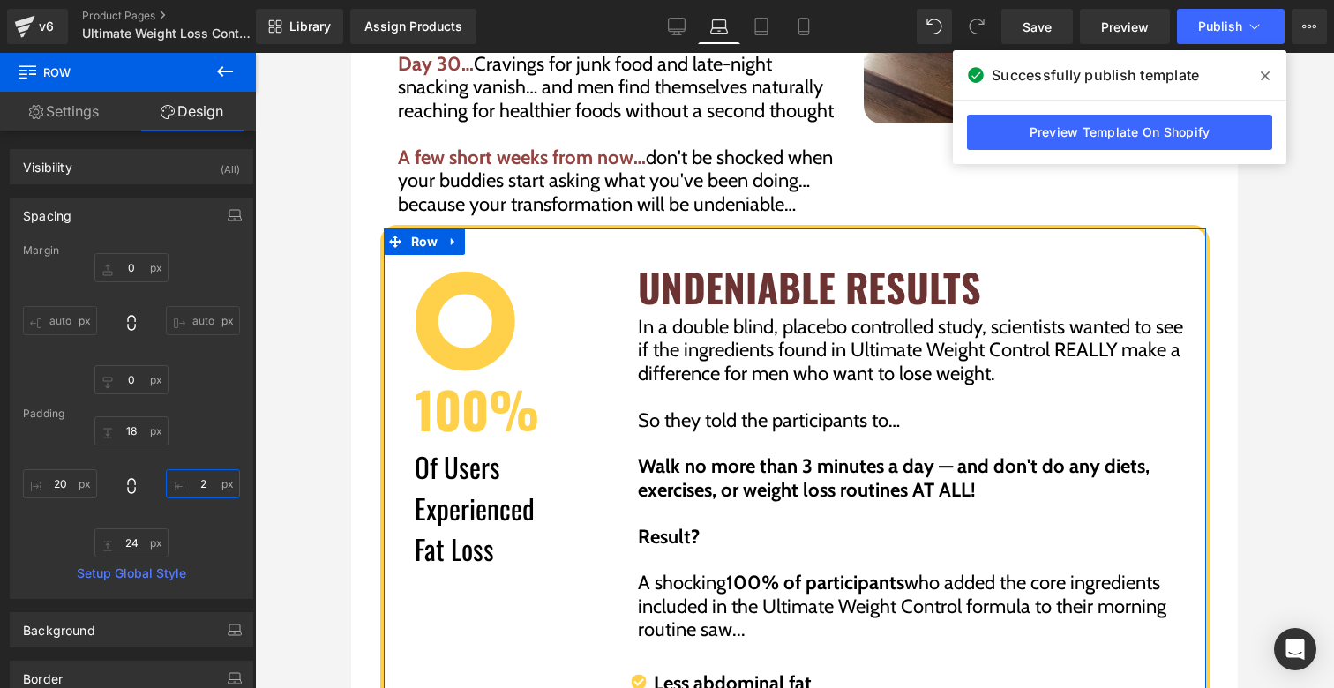
type input "20"
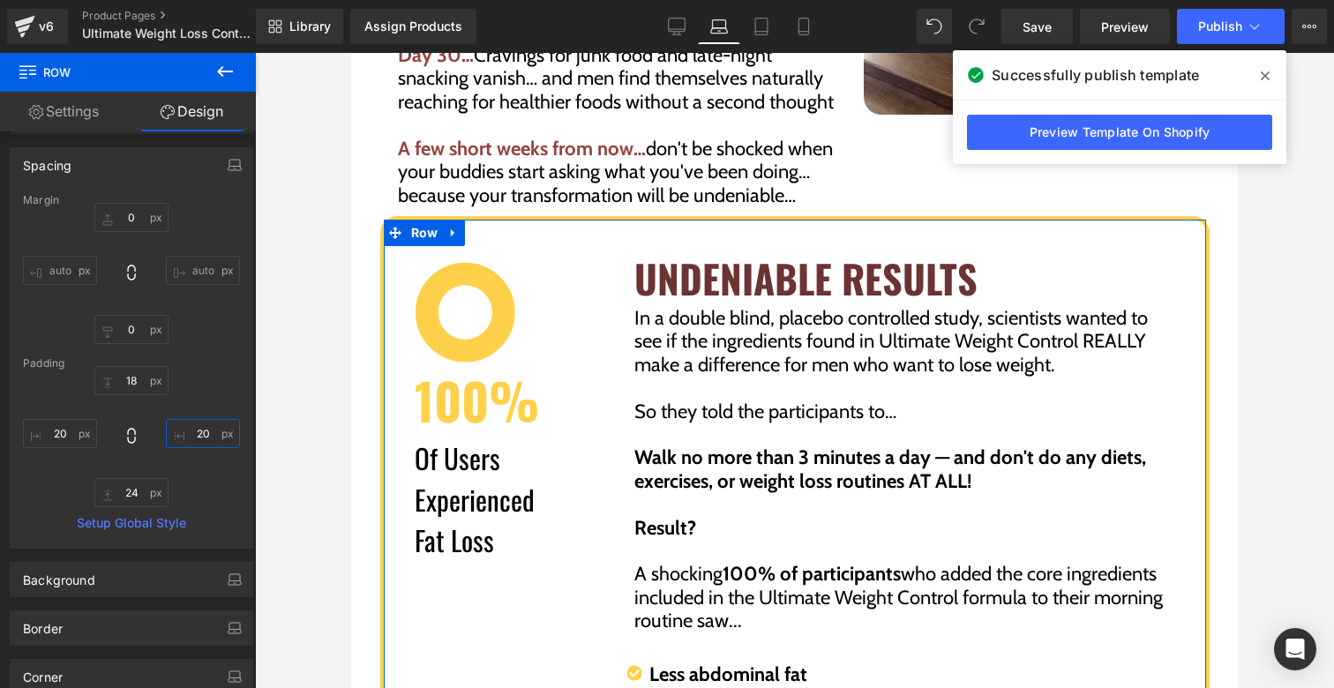
scroll to position [339, 0]
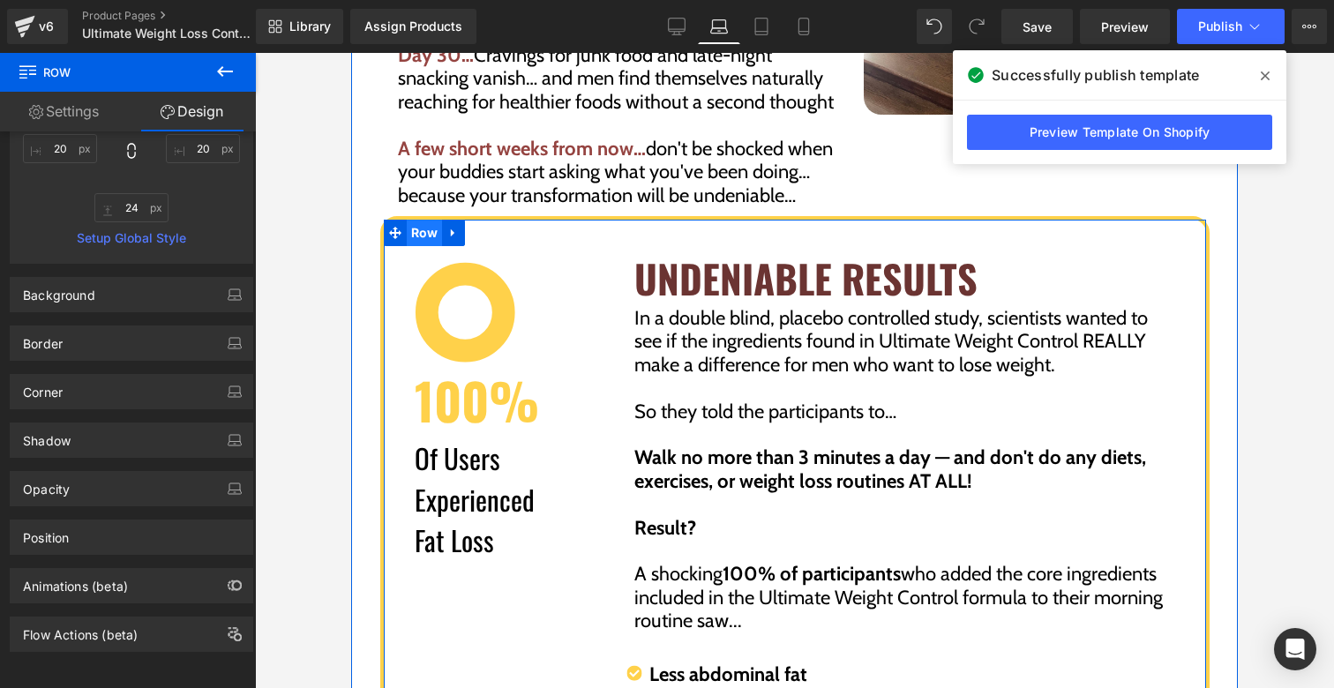
click at [417, 220] on span "Row" at bounding box center [425, 233] width 36 height 26
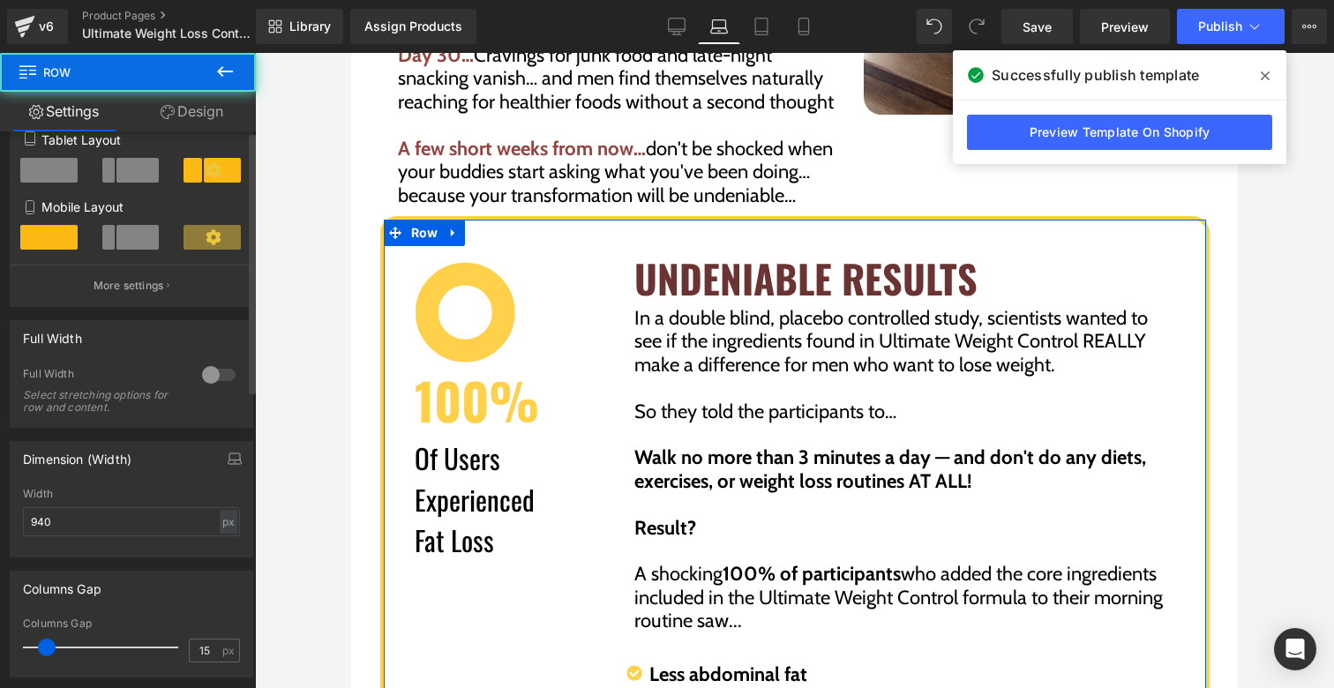
scroll to position [317, 0]
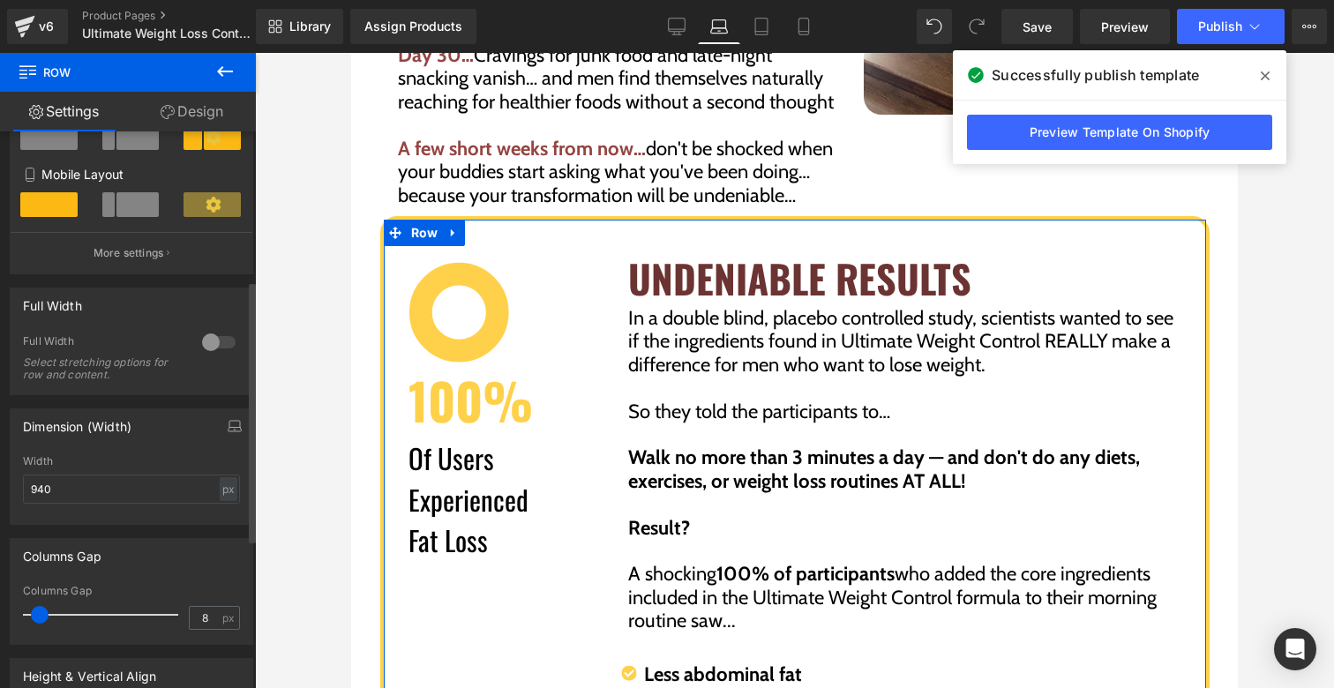
click at [41, 613] on span at bounding box center [40, 615] width 18 height 18
click at [39, 612] on span at bounding box center [37, 615] width 18 height 18
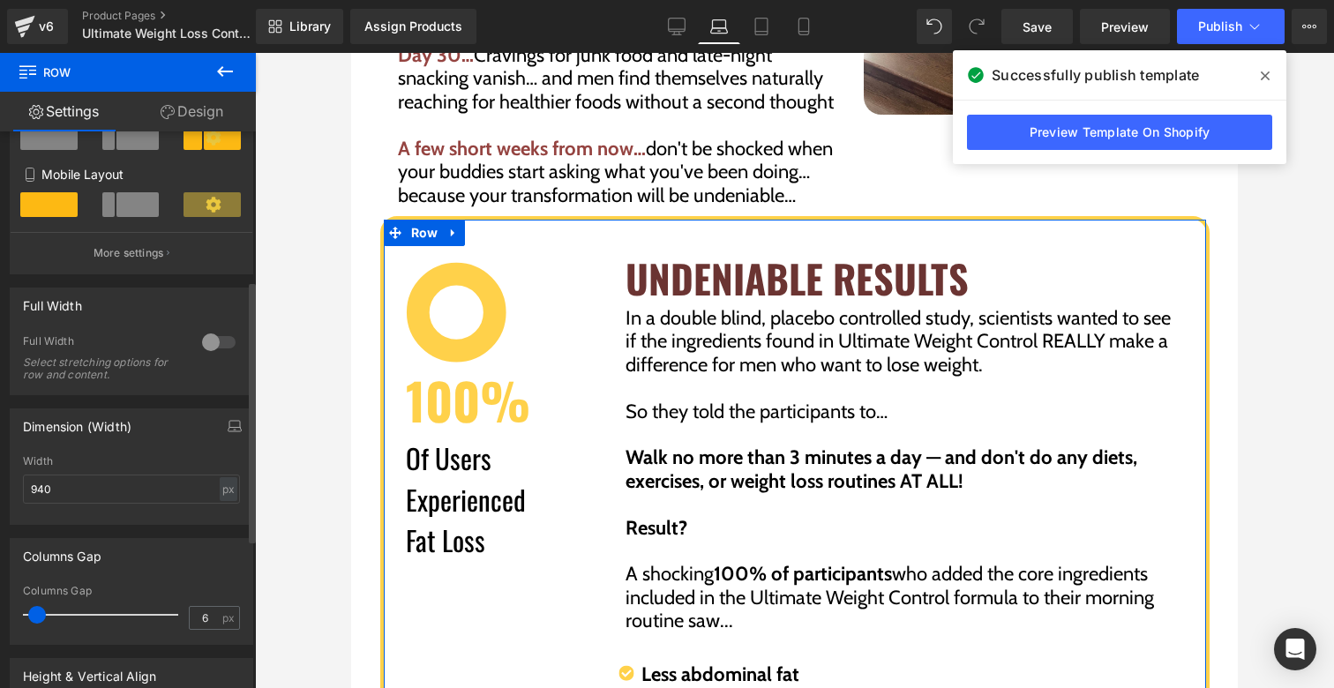
type input "7"
click at [41, 613] on span at bounding box center [39, 615] width 18 height 18
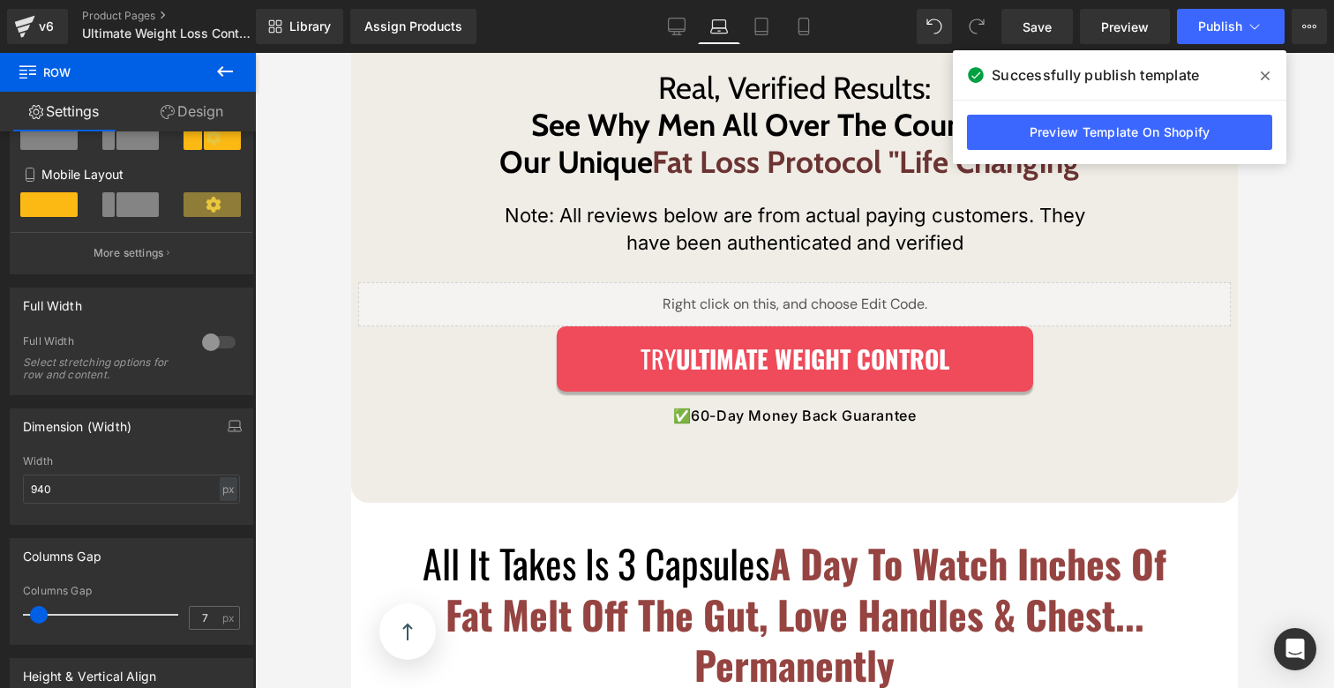
scroll to position [5097, 0]
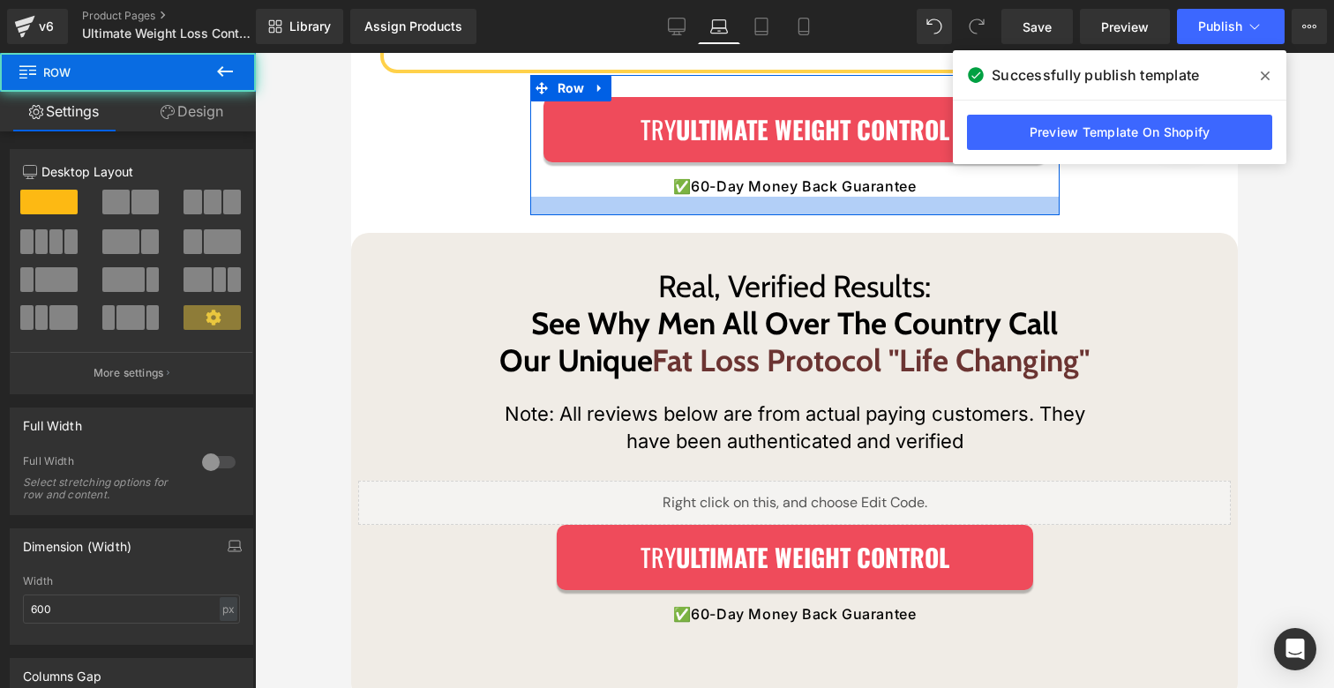
drag, startPoint x: 739, startPoint y: 199, endPoint x: 739, endPoint y: 180, distance: 18.5
click at [739, 197] on div at bounding box center [795, 206] width 530 height 19
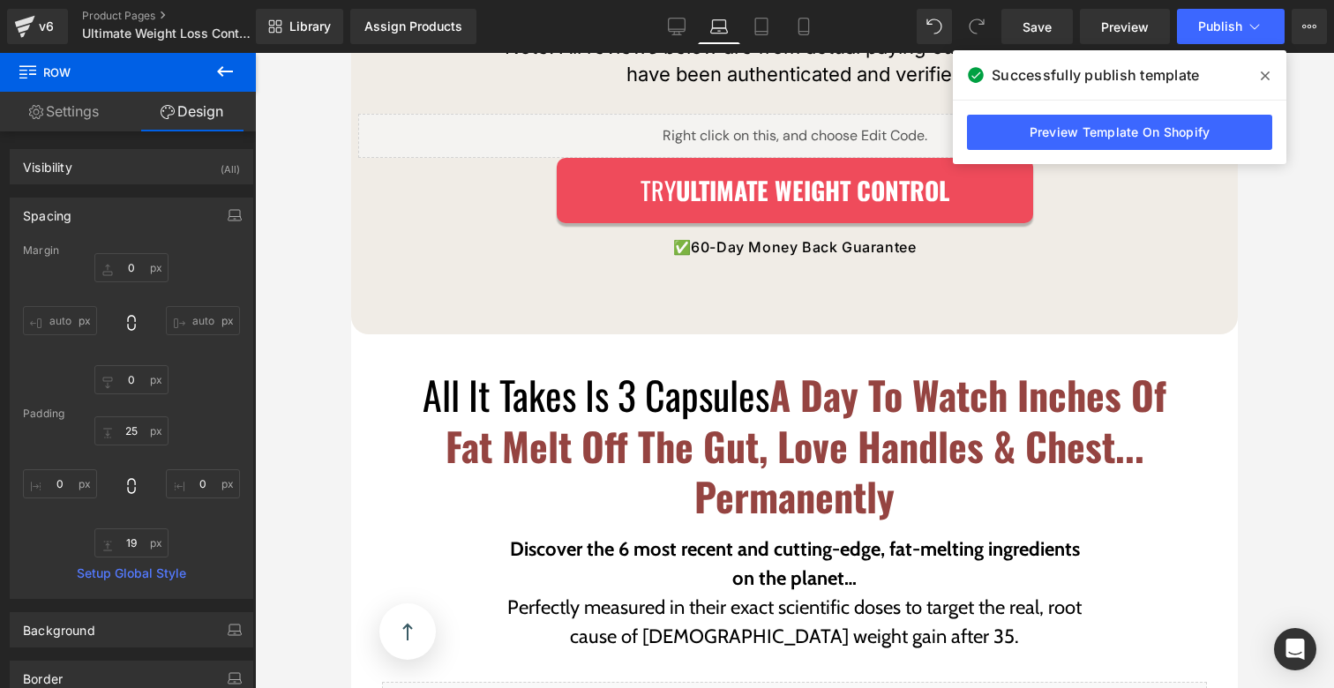
scroll to position [5266, 0]
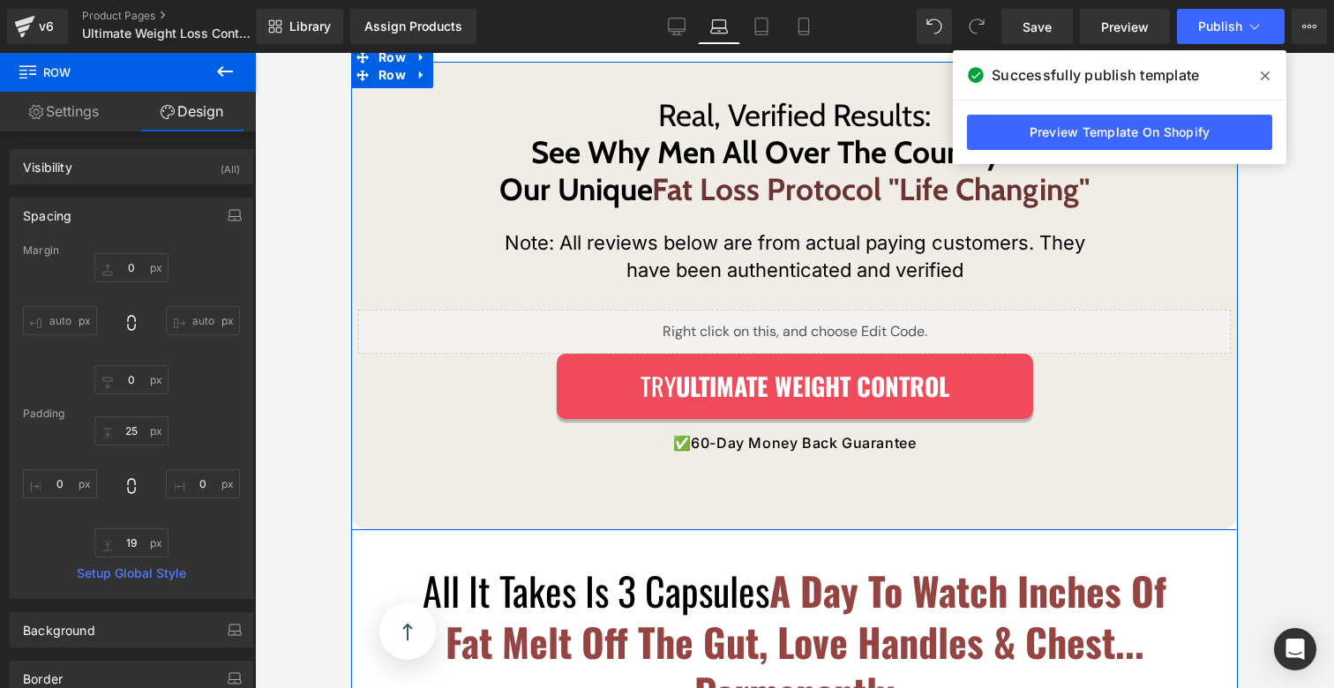
click at [703, 485] on div "Real, Verified Results:  See Why Men All Over The Country Call Our Unique Fat L…" at bounding box center [794, 297] width 887 height 470
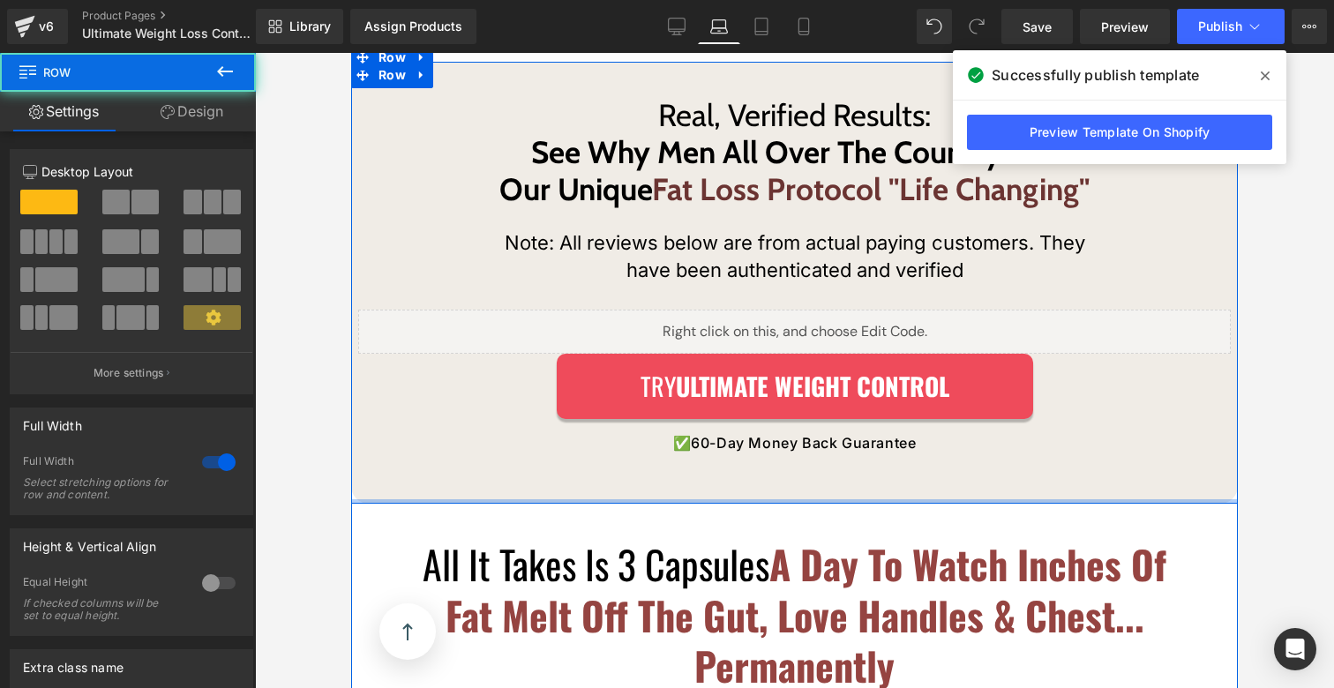
drag, startPoint x: 699, startPoint y: 499, endPoint x: 699, endPoint y: 422, distance: 76.8
click at [697, 393] on div "Real, Verified Results:  See Why Men All Over The Country Call Our Unique Fat L…" at bounding box center [794, 283] width 887 height 443
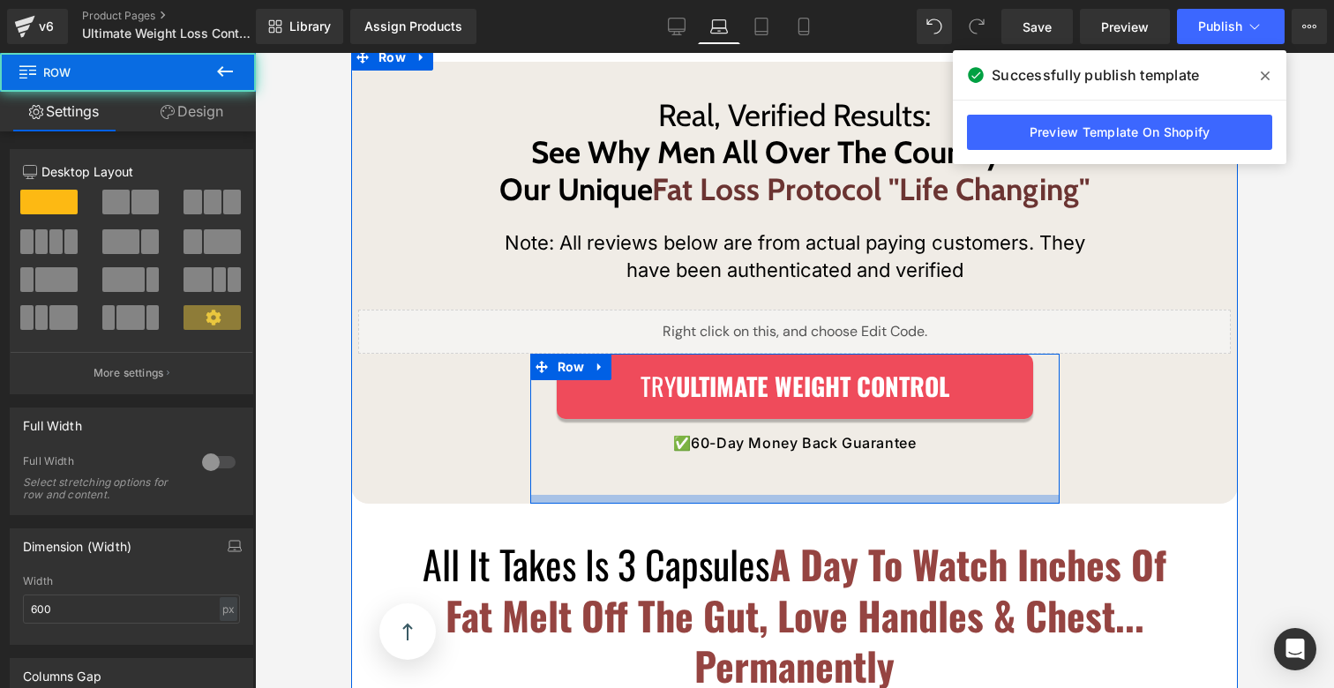
click at [751, 495] on div at bounding box center [795, 499] width 530 height 9
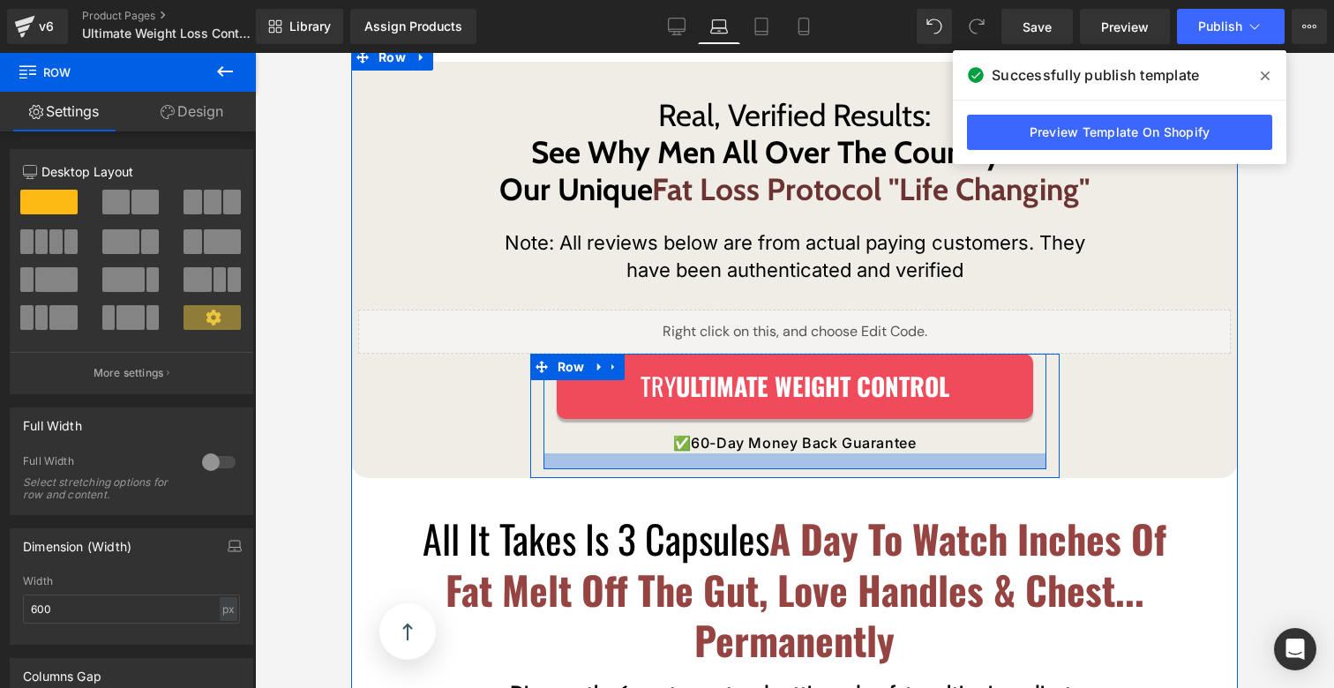
drag, startPoint x: 748, startPoint y: 452, endPoint x: 745, endPoint y: 425, distance: 26.7
click at [745, 425] on div "Try ULTIMATE WEIGHT CONTROL Button ✅ 60-Day Money Back Guarantee Text Block Row" at bounding box center [795, 412] width 503 height 116
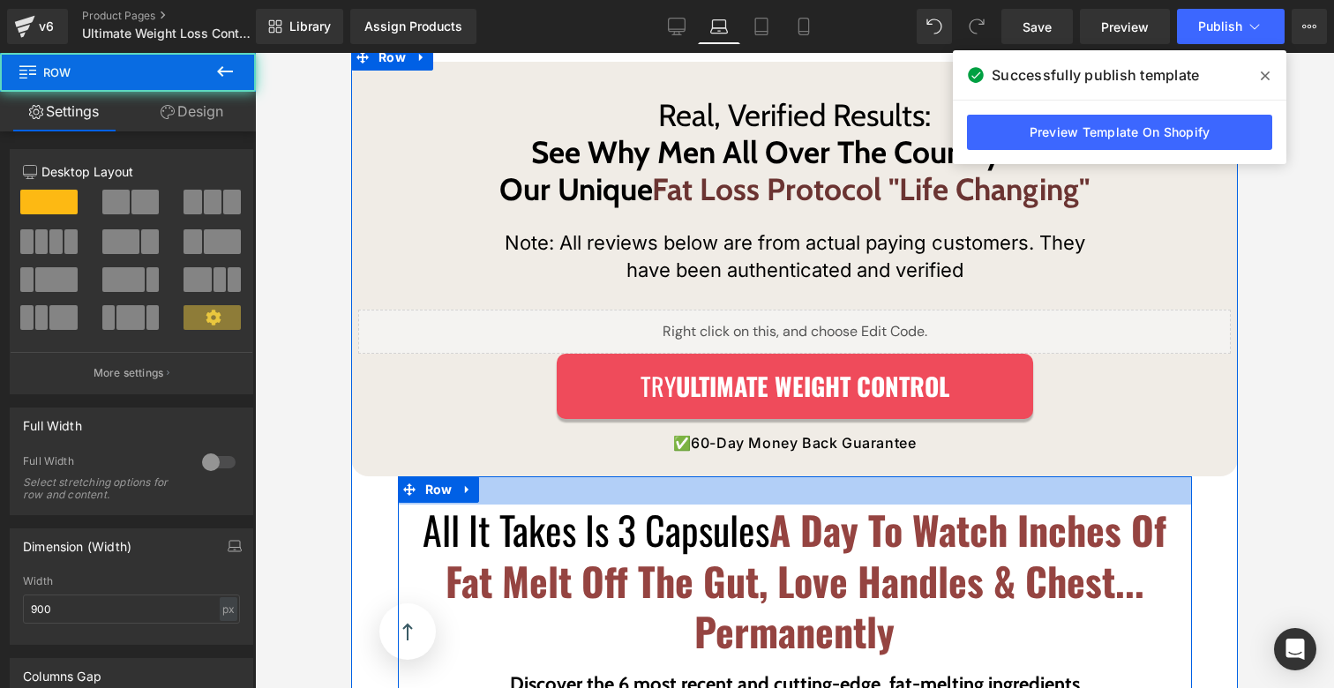
drag, startPoint x: 737, startPoint y: 458, endPoint x: 739, endPoint y: 472, distance: 14.2
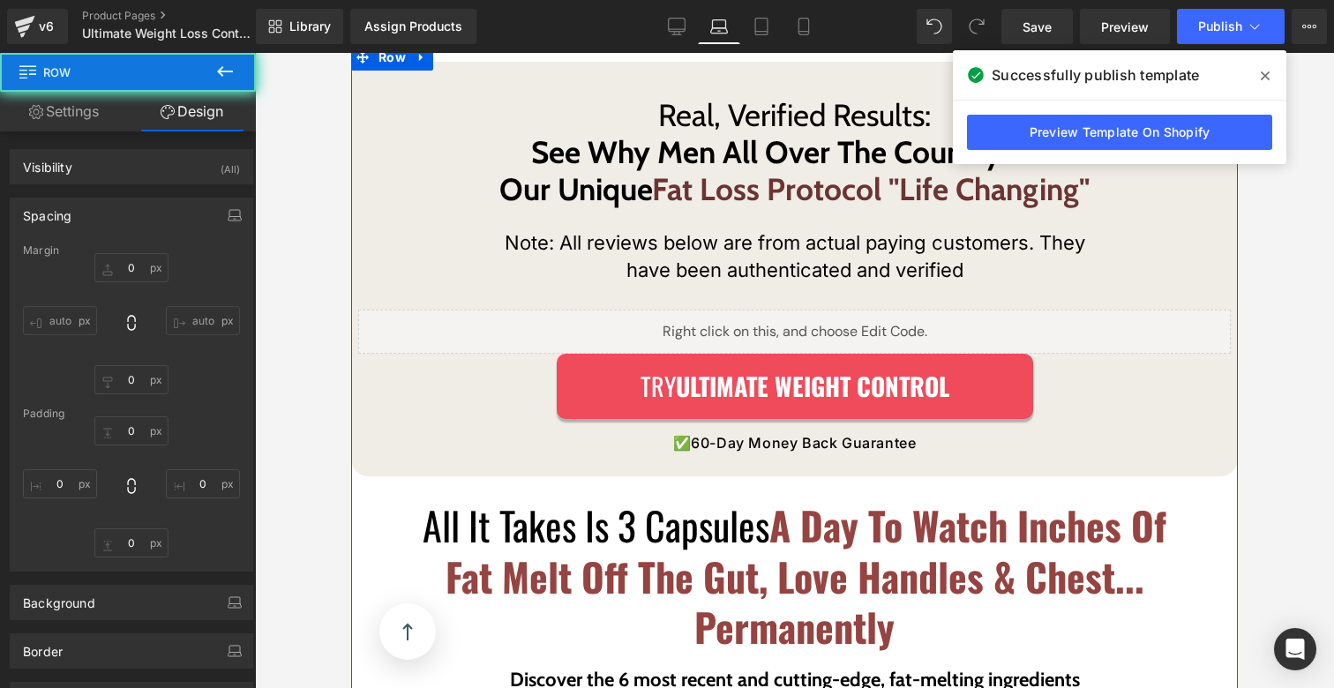
type input "0"
type input "27"
type input "0"
type input "10"
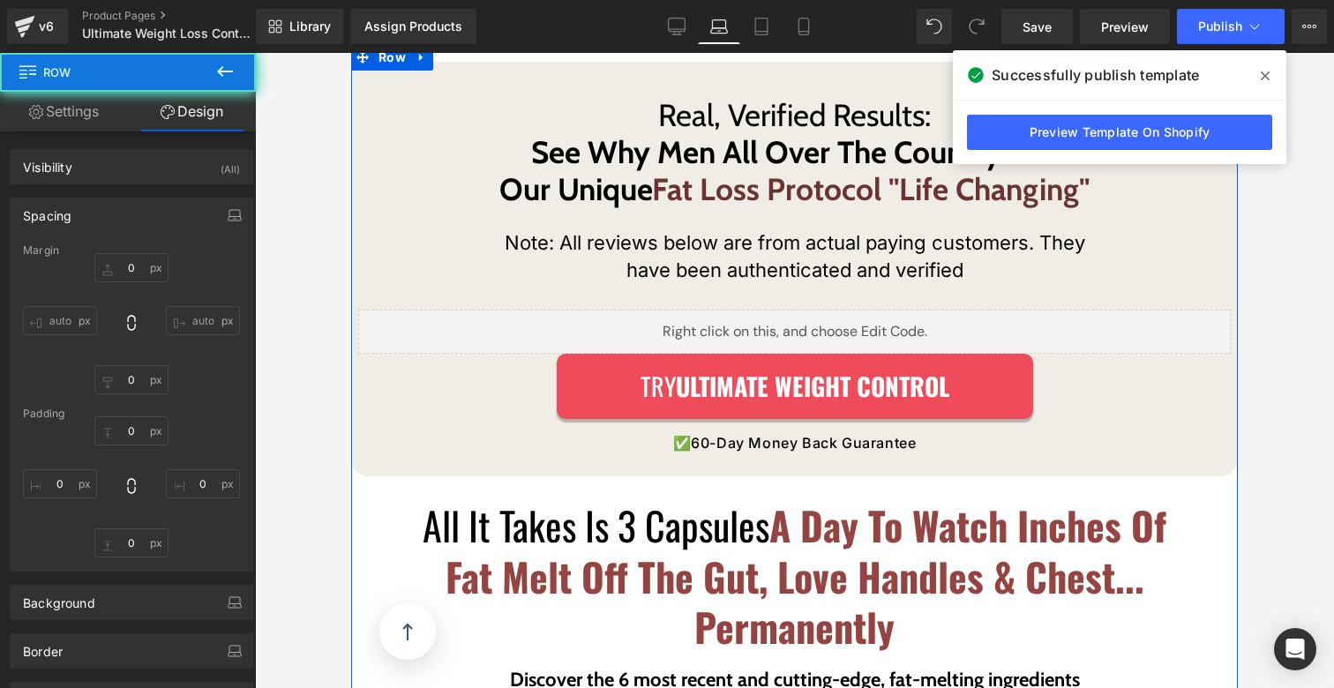
type input "0"
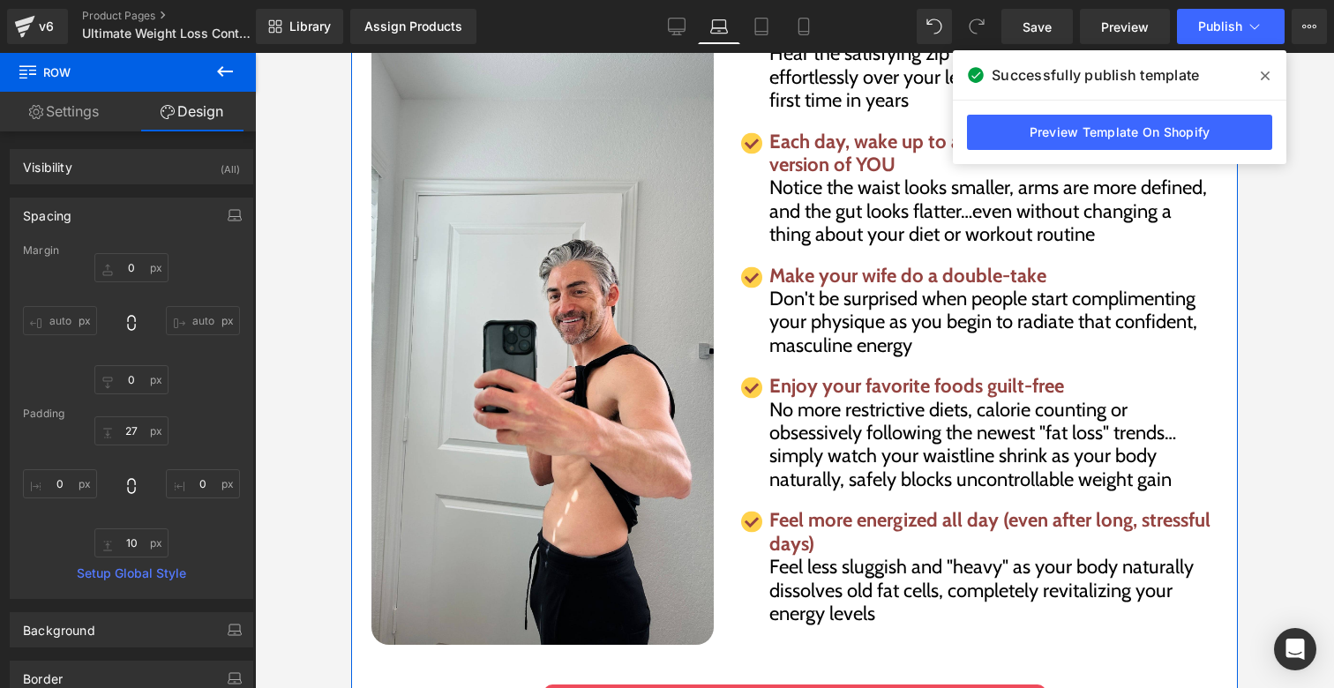
scroll to position [6110, 0]
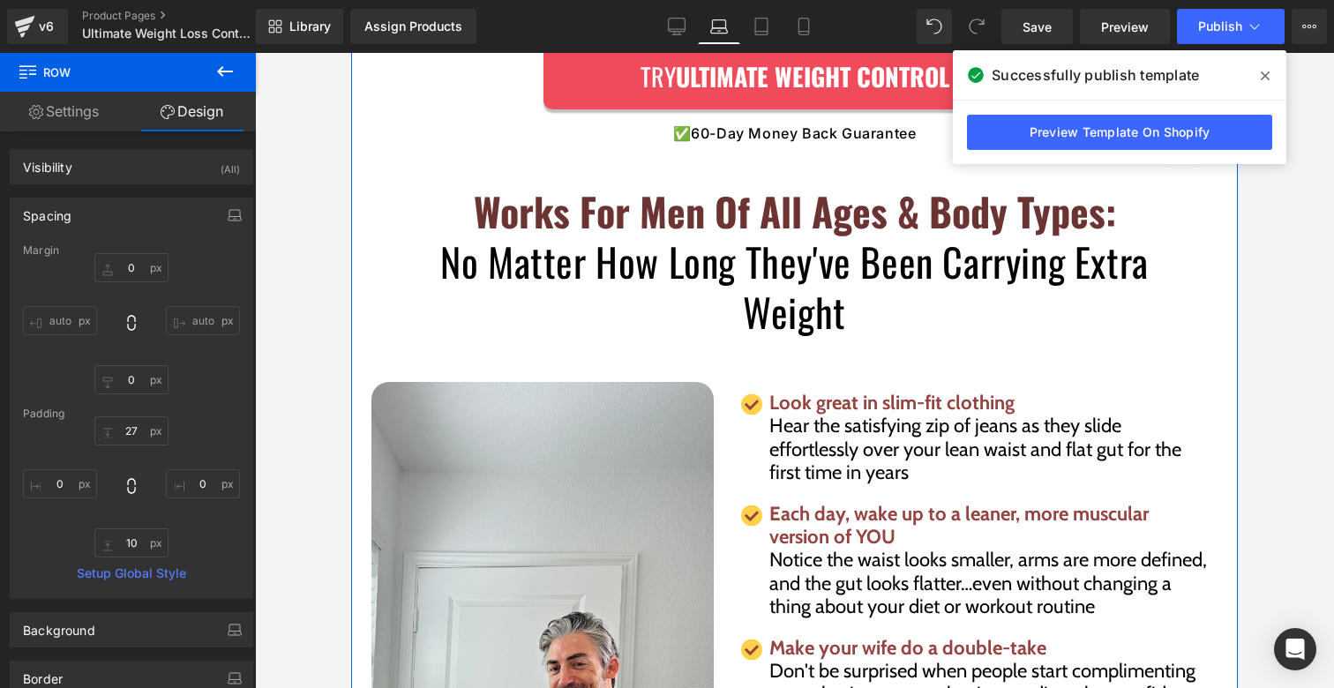
click at [767, 312] on font "No Matter How Long They've Been Carrying Extra Weight" at bounding box center [794, 287] width 709 height 108
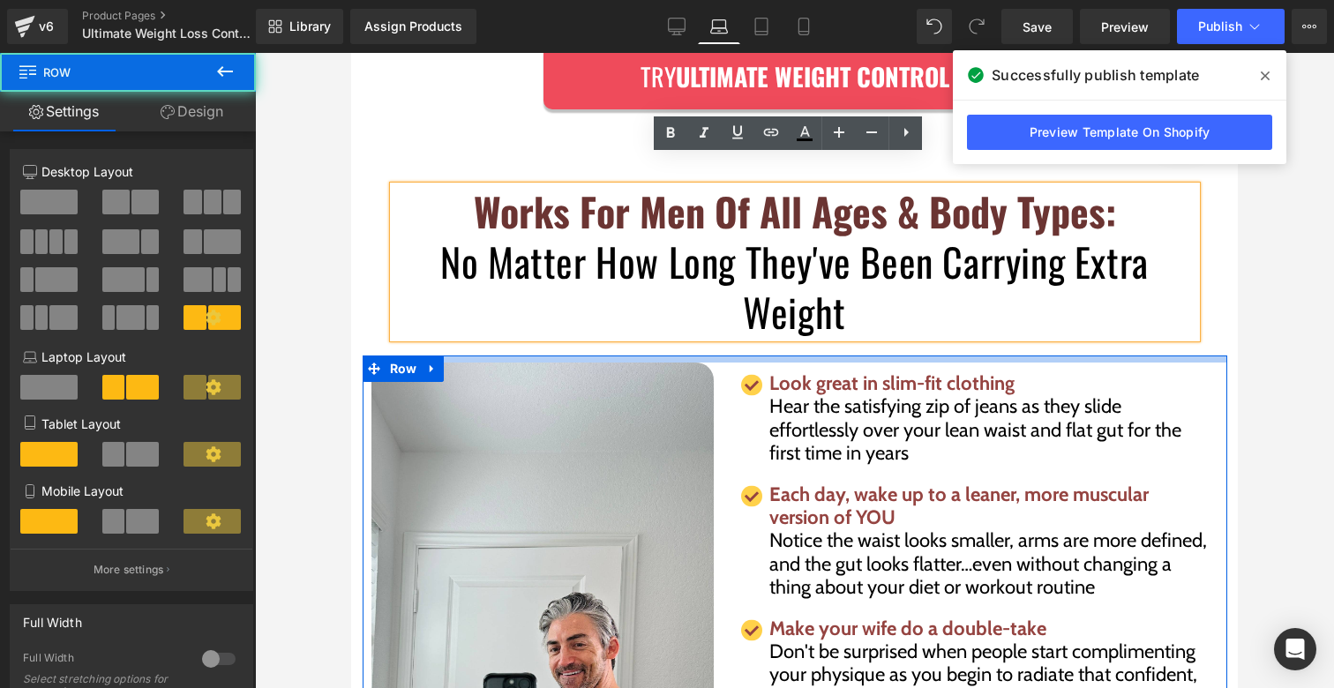
drag, startPoint x: 747, startPoint y: 336, endPoint x: 746, endPoint y: 315, distance: 21.2
click at [746, 315] on div "Works For Men Of All Ages & Body Types: No Matter How Long They've Been Carryin…" at bounding box center [794, 682] width 887 height 994
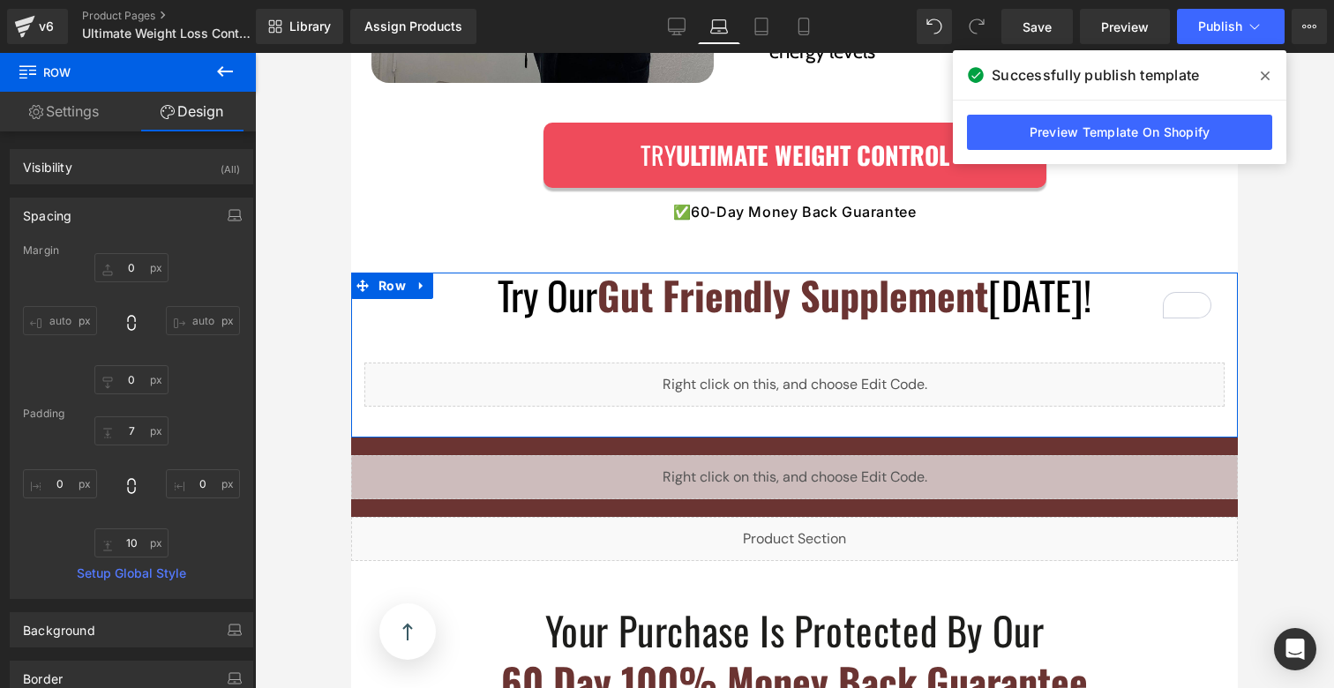
scroll to position [7189, 0]
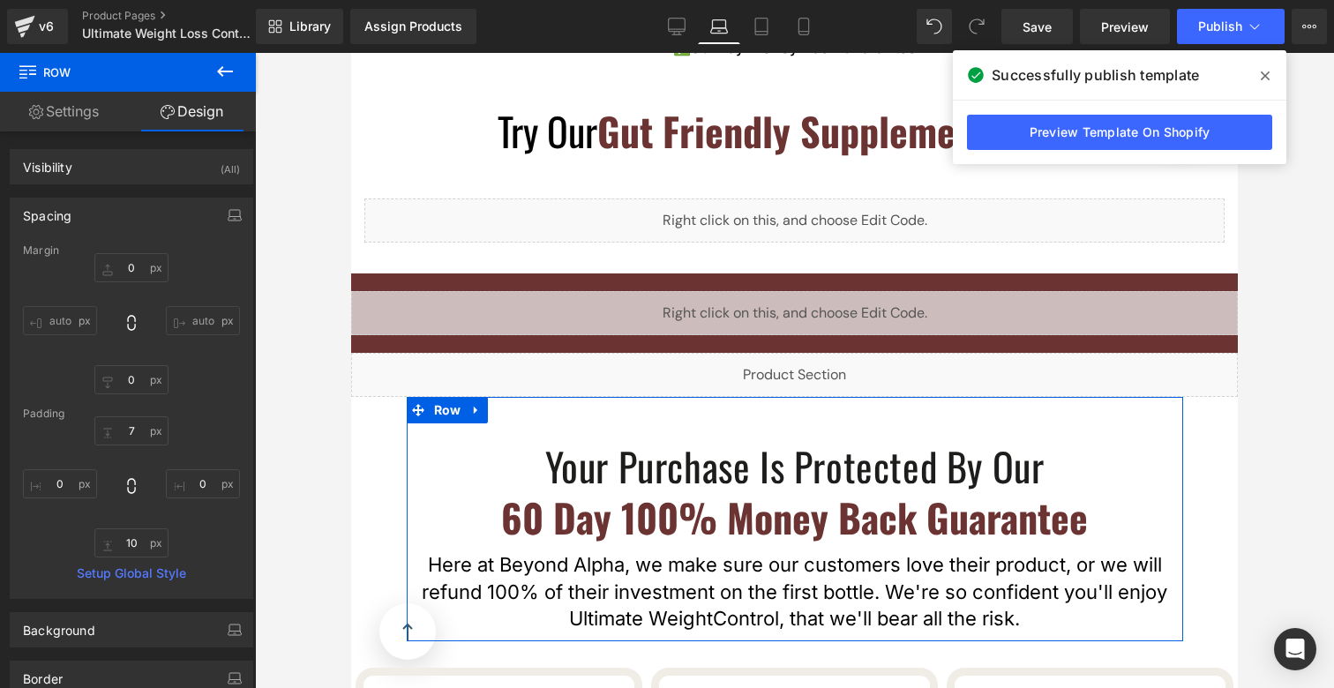
click at [688, 397] on div "Your Purchase Is Protected By Our Heading 60 Day 100% Money Back Guarantee Head…" at bounding box center [795, 519] width 777 height 244
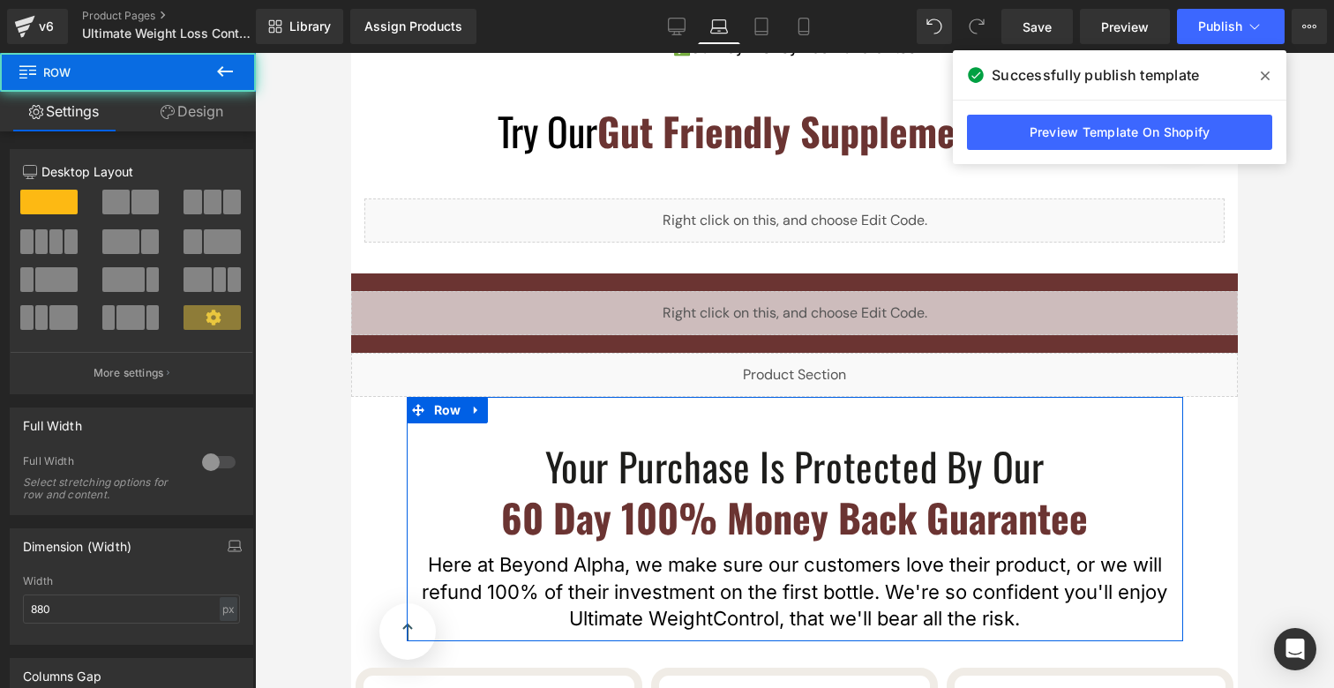
click at [221, 115] on link "Design" at bounding box center [192, 112] width 128 height 40
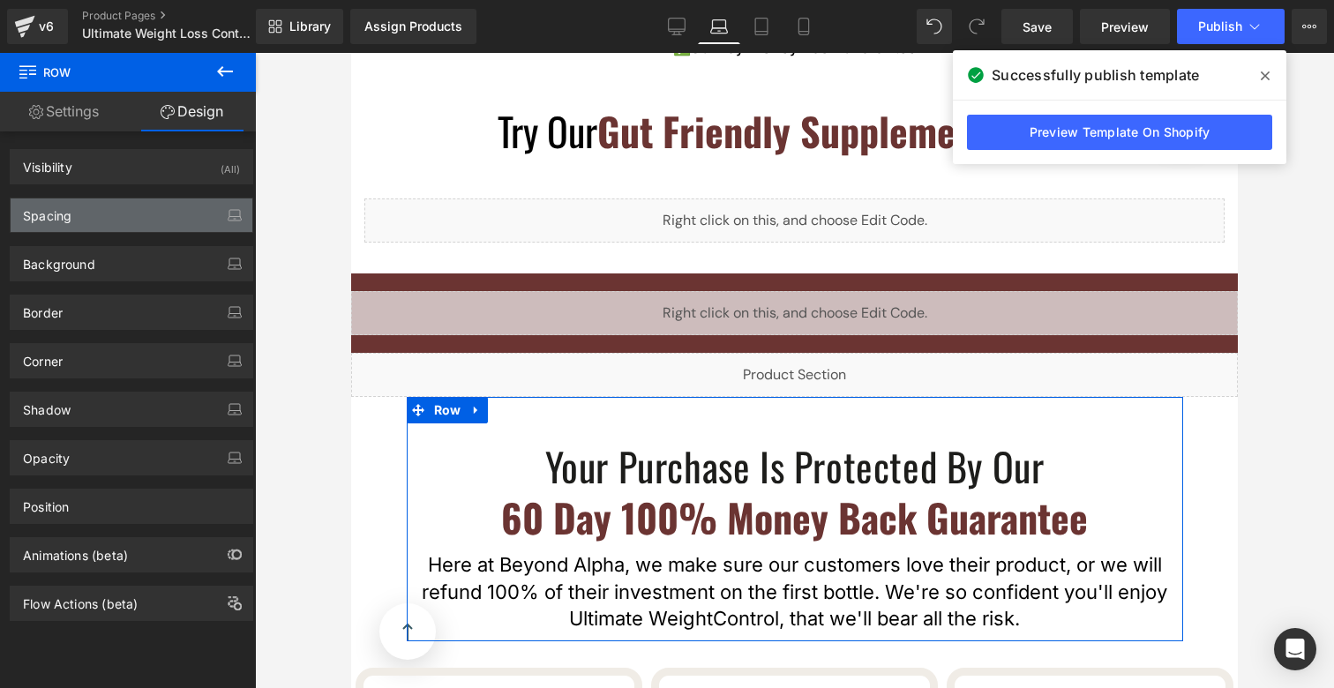
click at [73, 222] on div "Spacing" at bounding box center [132, 216] width 242 height 34
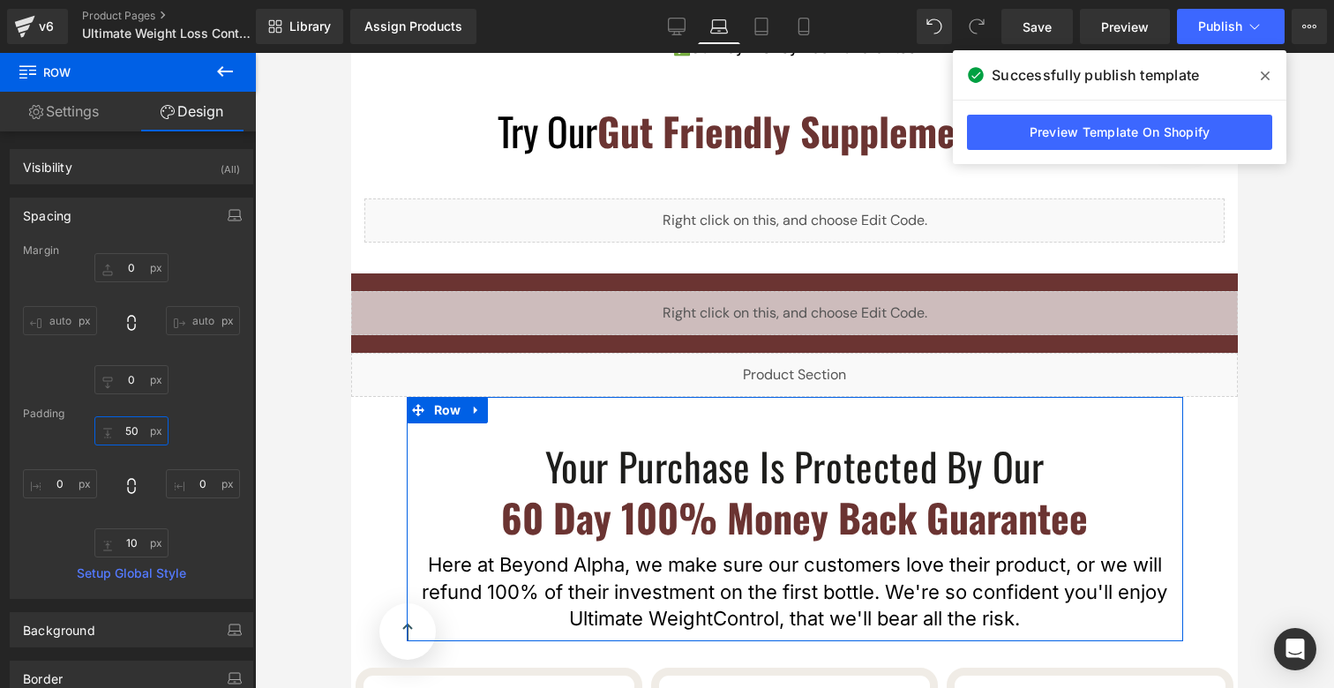
click at [132, 423] on input "50" at bounding box center [131, 431] width 74 height 29
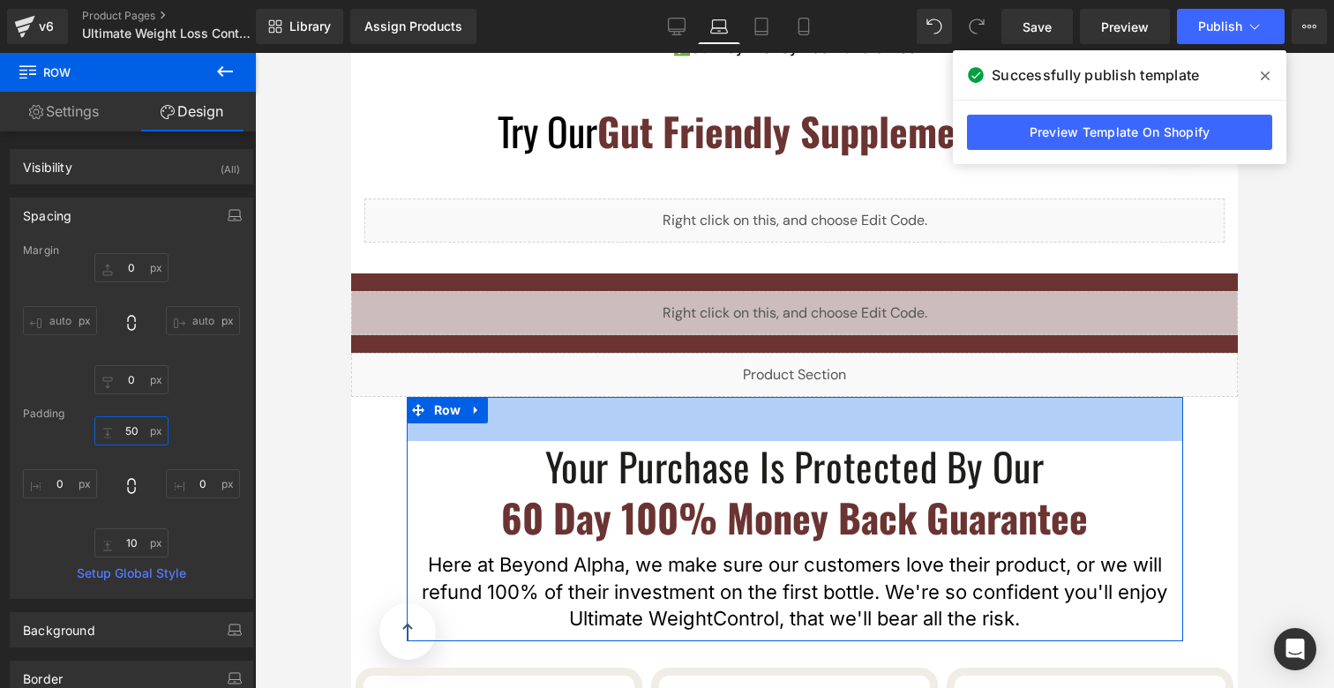
type input "0"
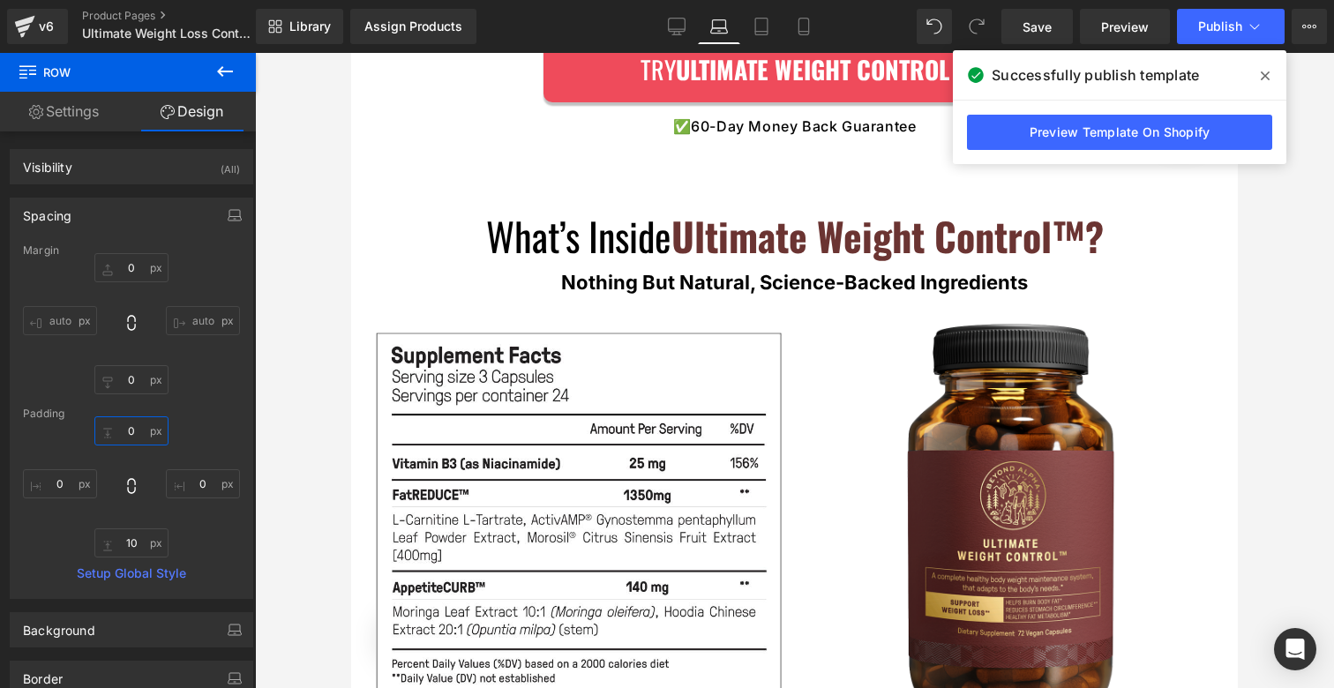
scroll to position [8122, 0]
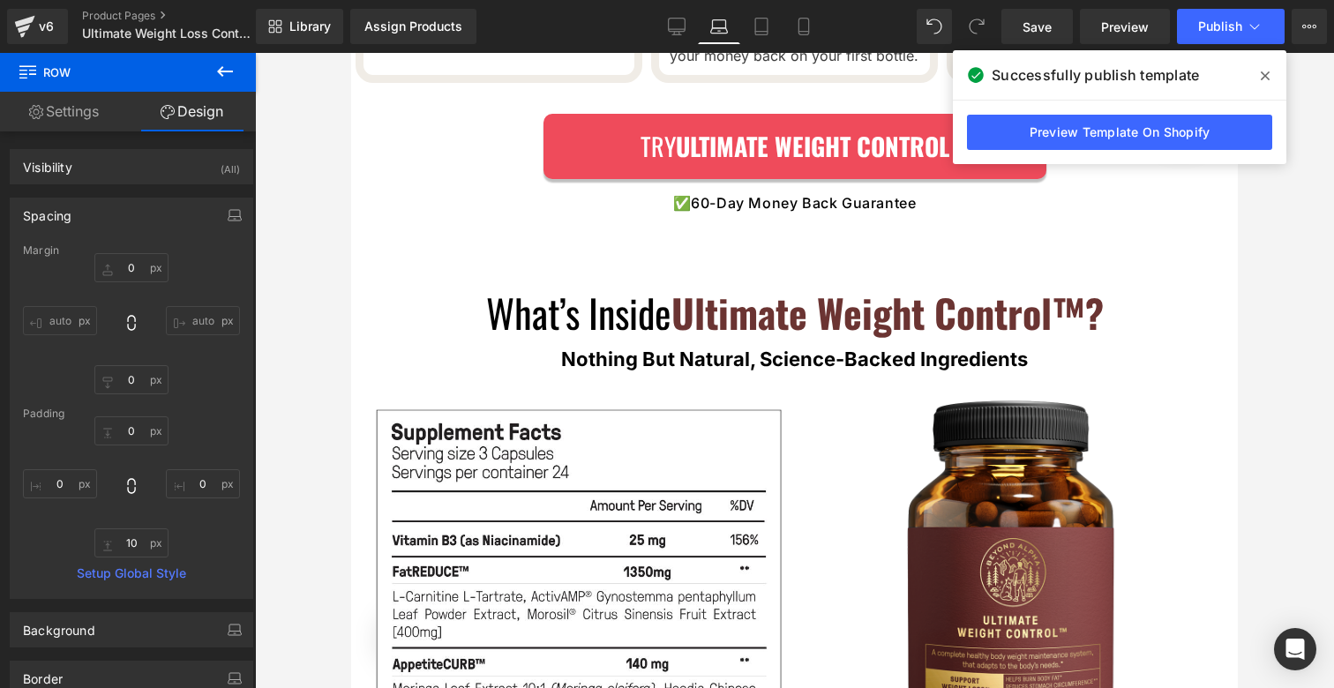
click at [732, 255] on div "What’s Inside Ultimate Weight Control™? Heading Nothing But Natural, Science-Ba…" at bounding box center [794, 318] width 887 height 127
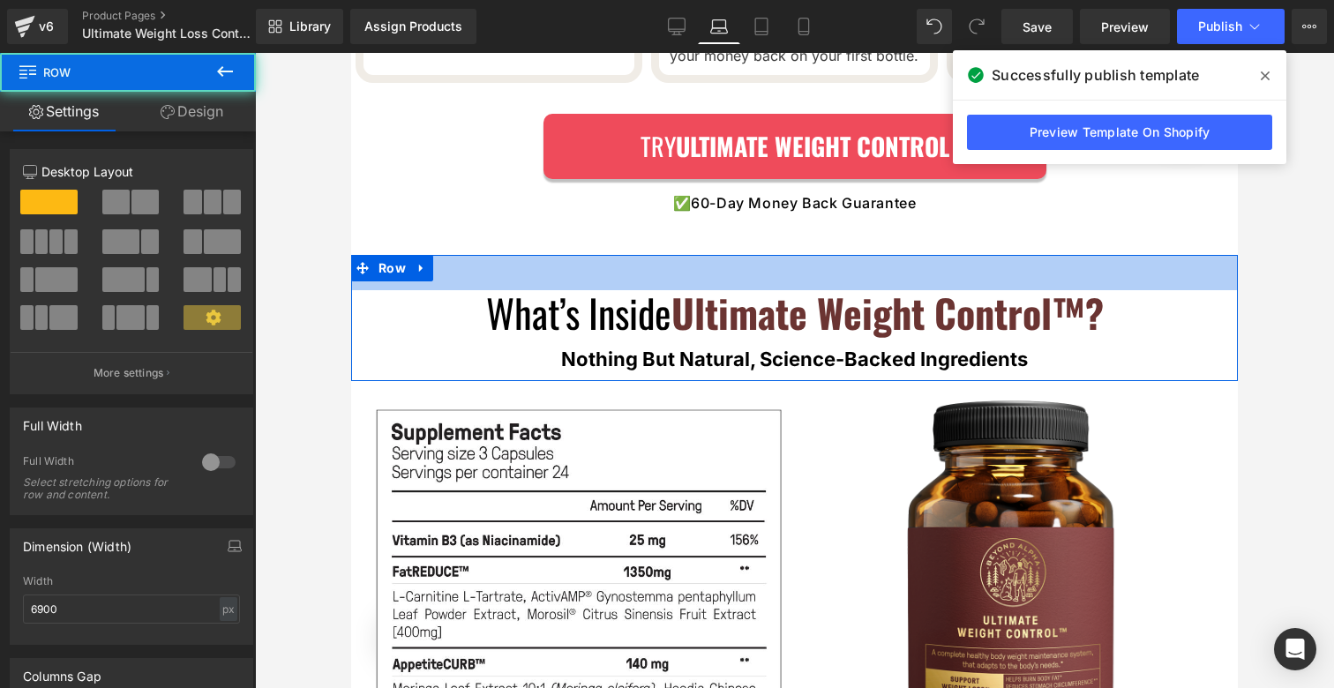
drag, startPoint x: 655, startPoint y: 270, endPoint x: 659, endPoint y: 191, distance: 79.6
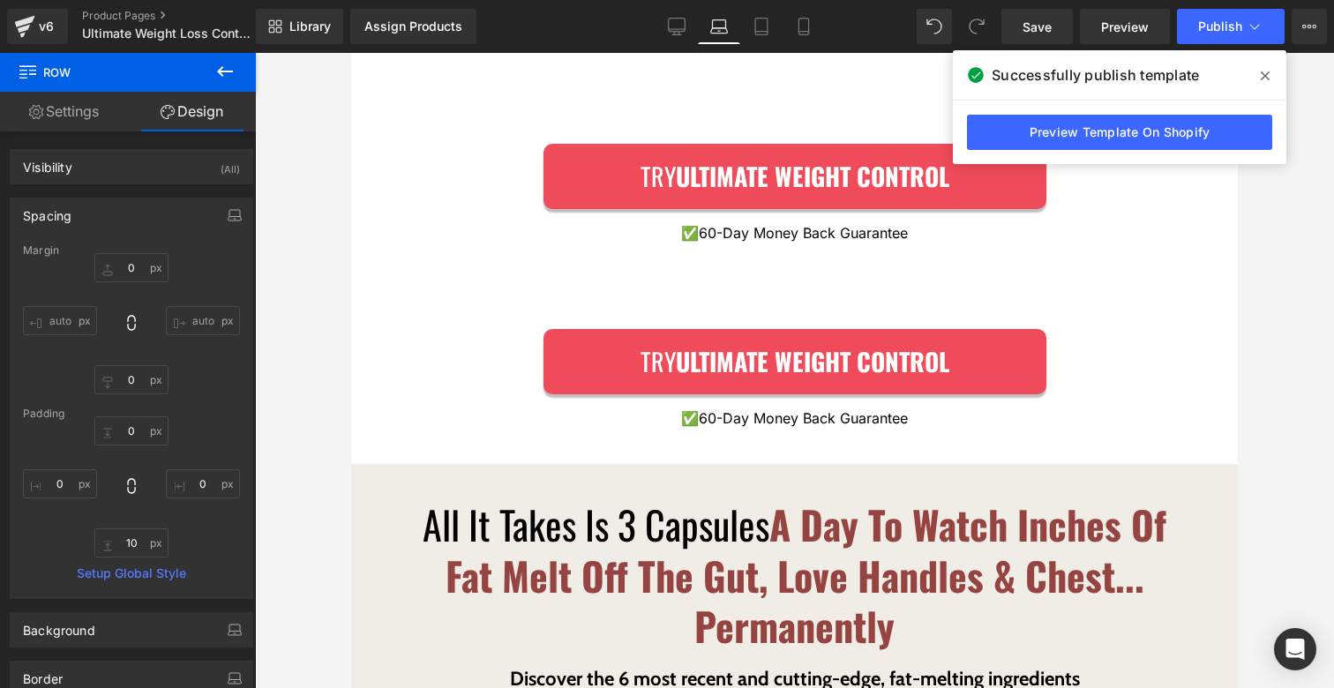
scroll to position [11324, 0]
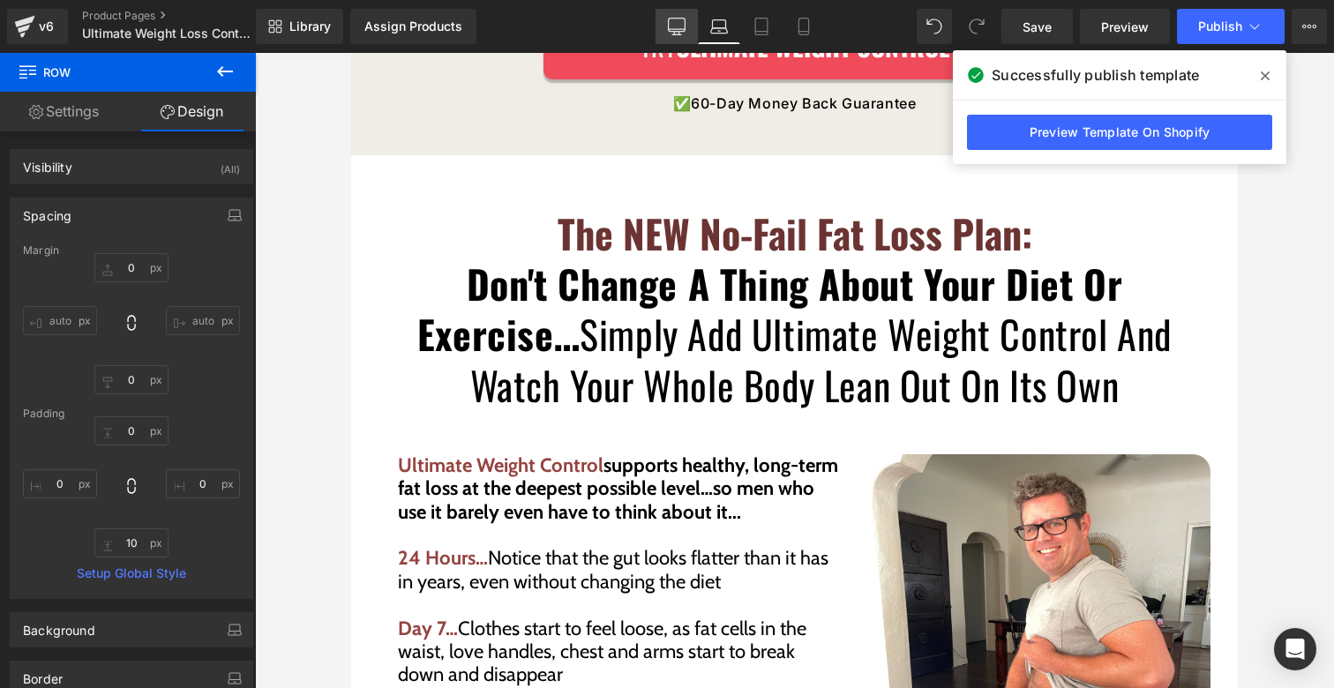
click at [673, 39] on link "Desktop" at bounding box center [677, 26] width 42 height 35
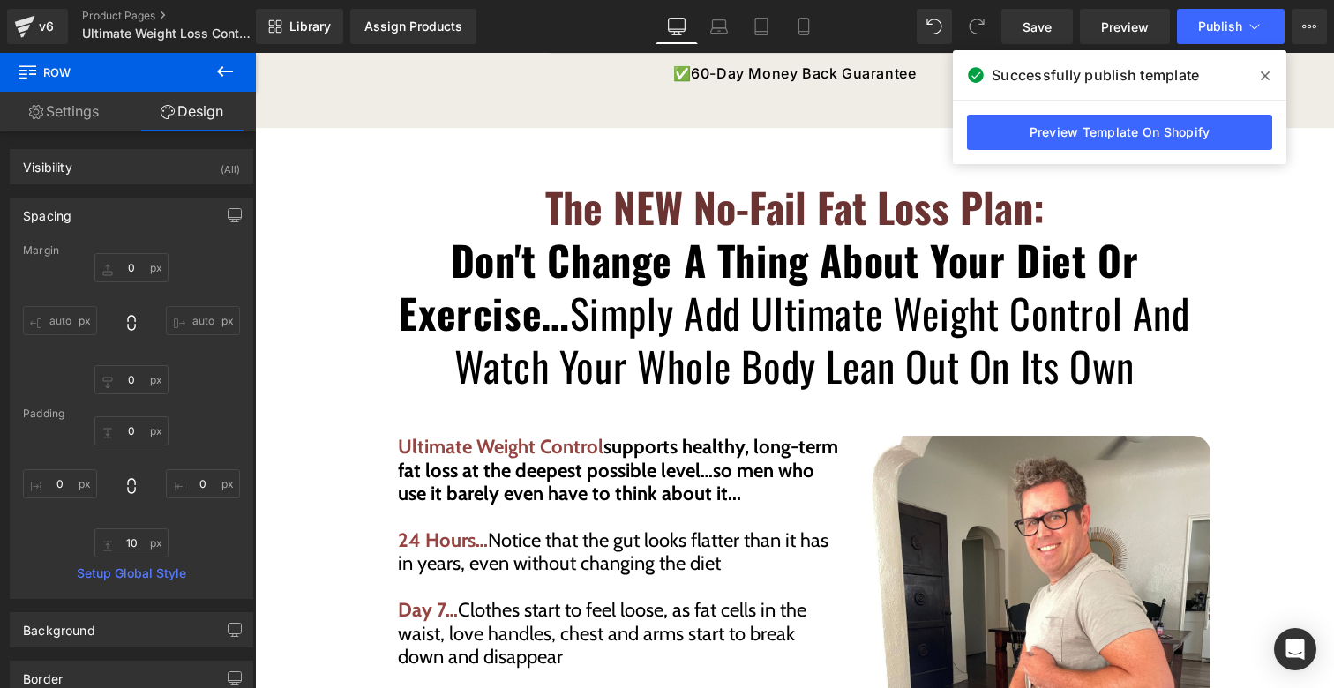
type input "0"
type input "30"
type input "0"
type input "10"
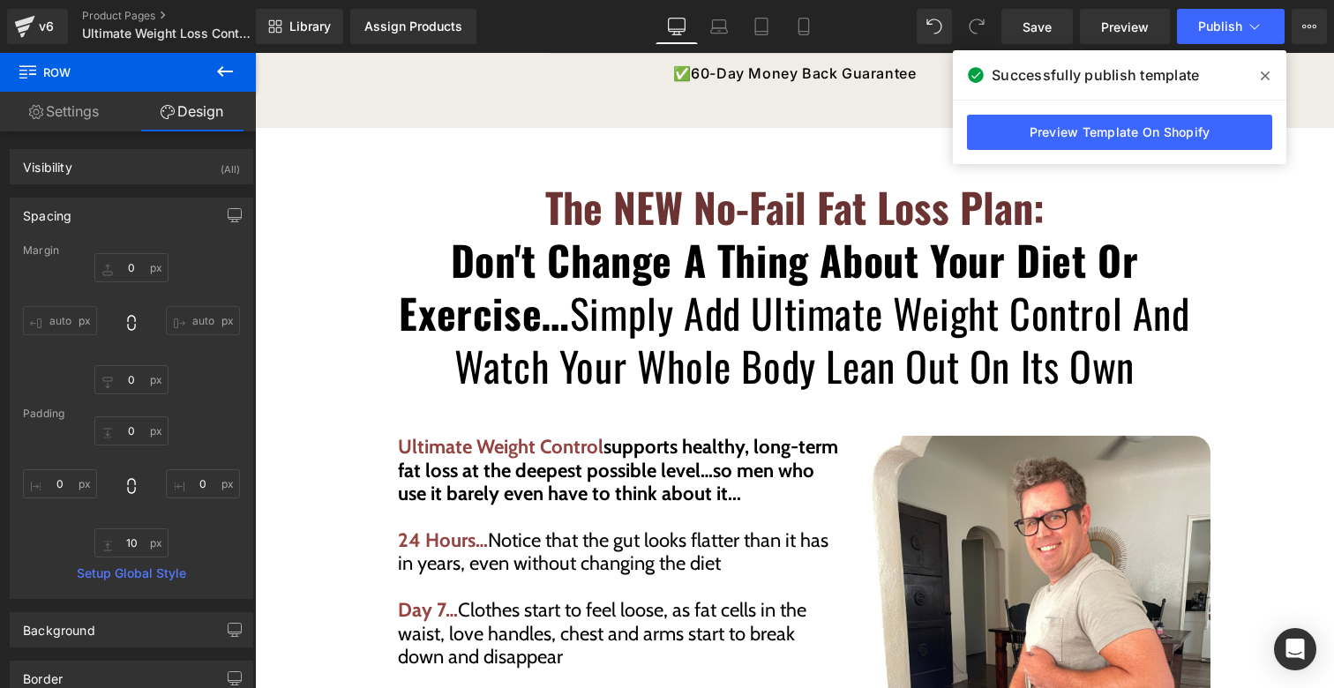
type input "0"
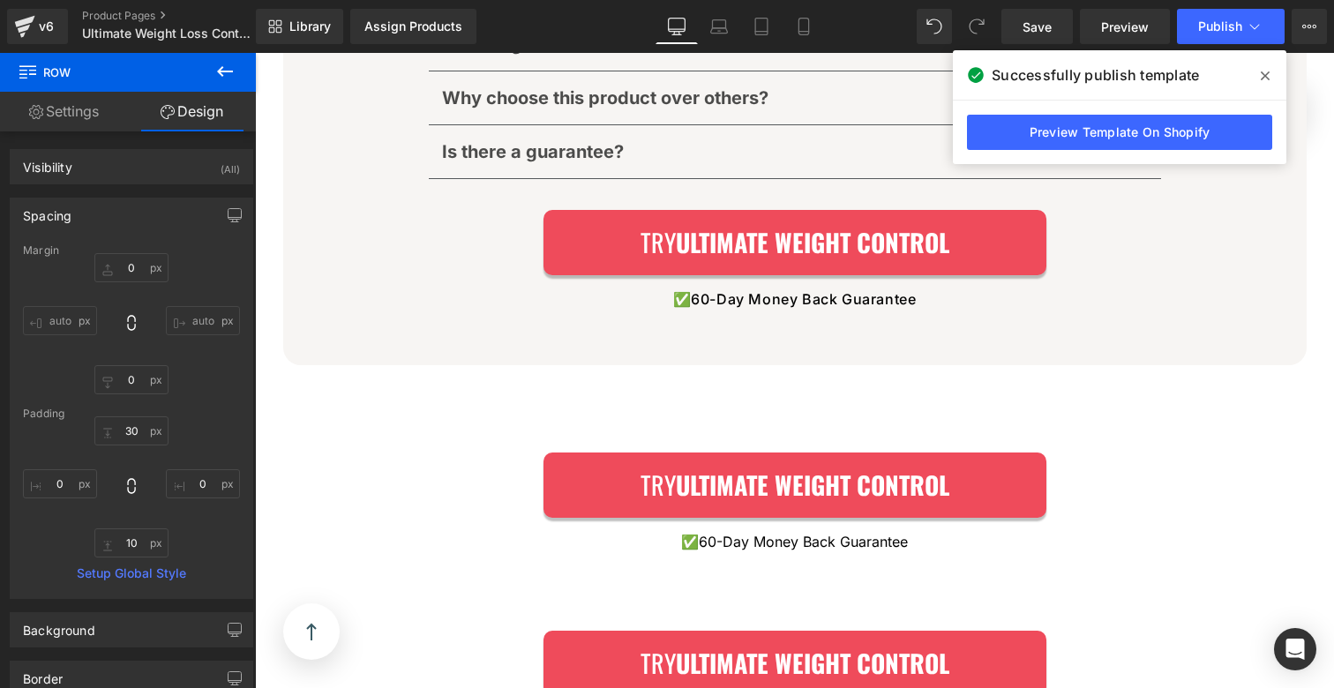
scroll to position [10956, 0]
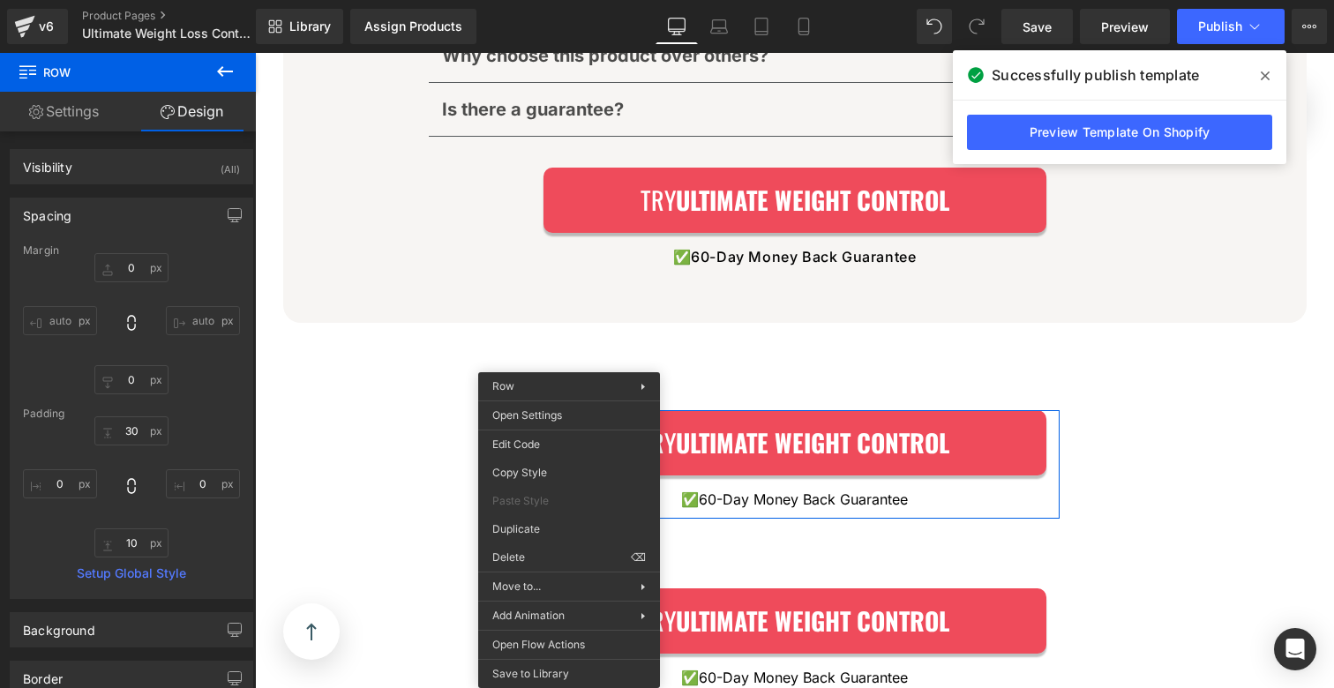
drag, startPoint x: 569, startPoint y: 389, endPoint x: 823, endPoint y: 459, distance: 262.7
drag, startPoint x: 803, startPoint y: 601, endPoint x: 548, endPoint y: 549, distance: 260.3
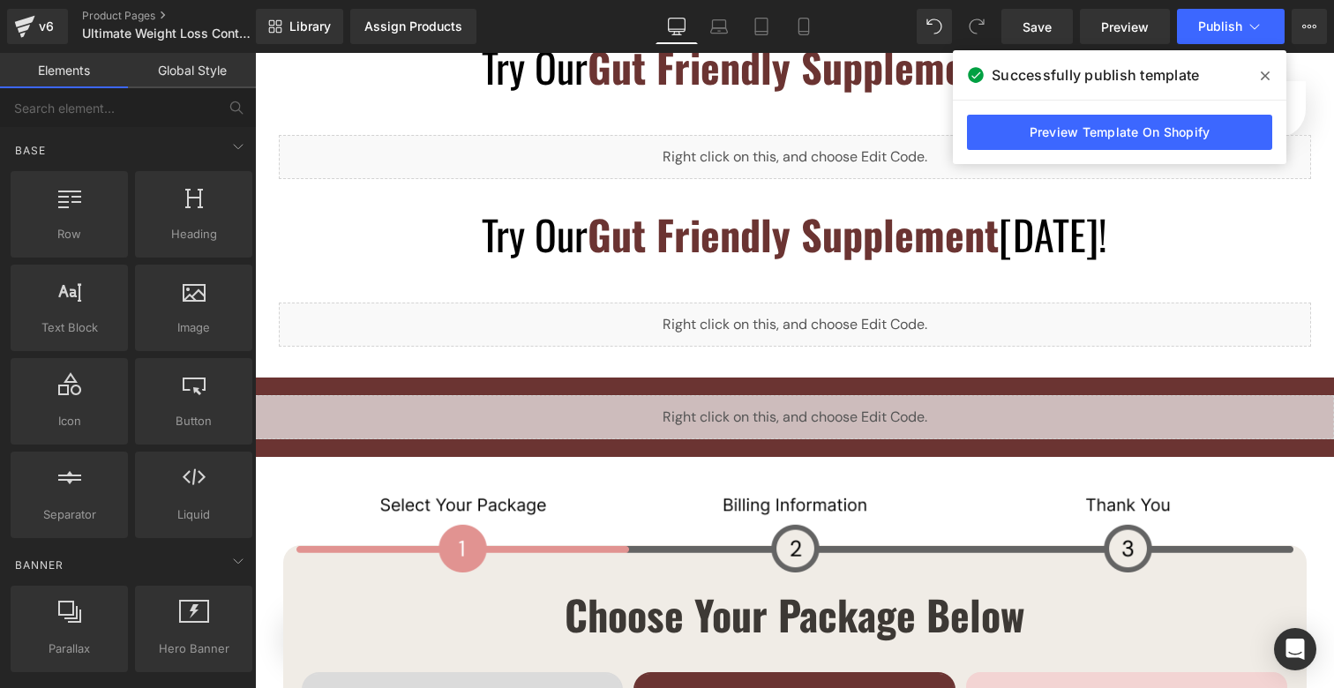
scroll to position [11188, 0]
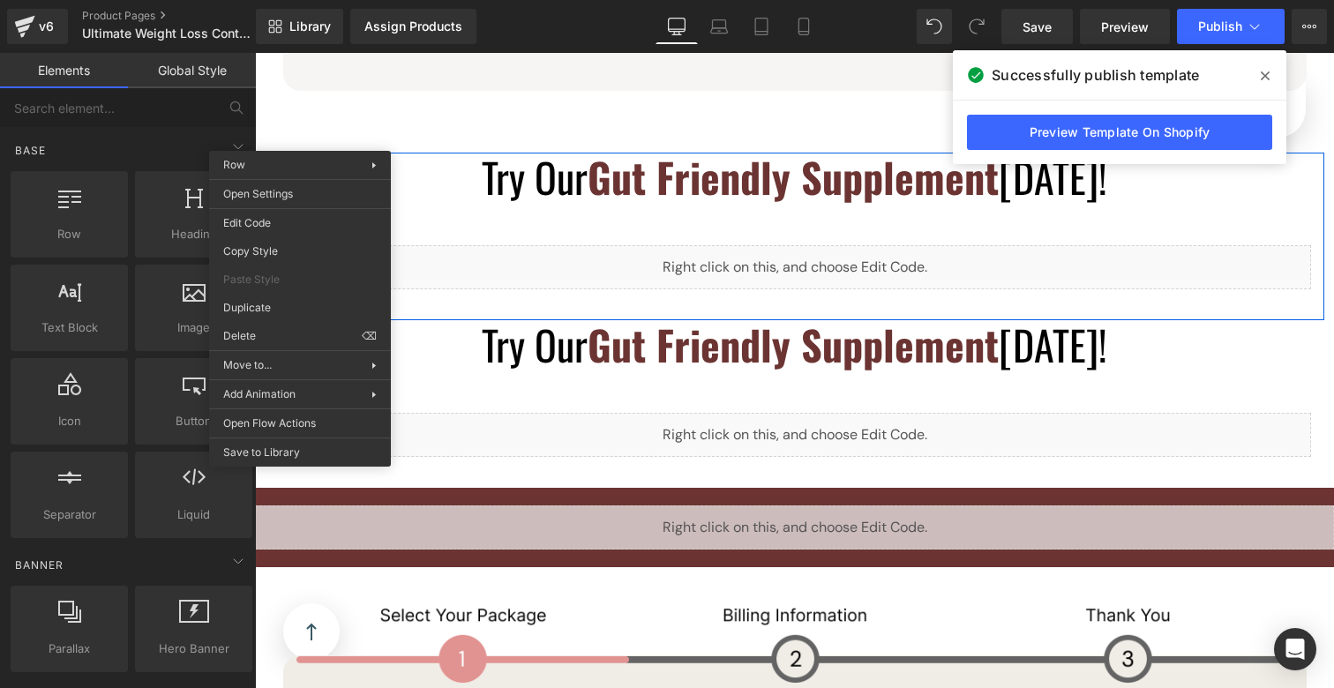
drag, startPoint x: 533, startPoint y: 394, endPoint x: 279, endPoint y: 338, distance: 260.2
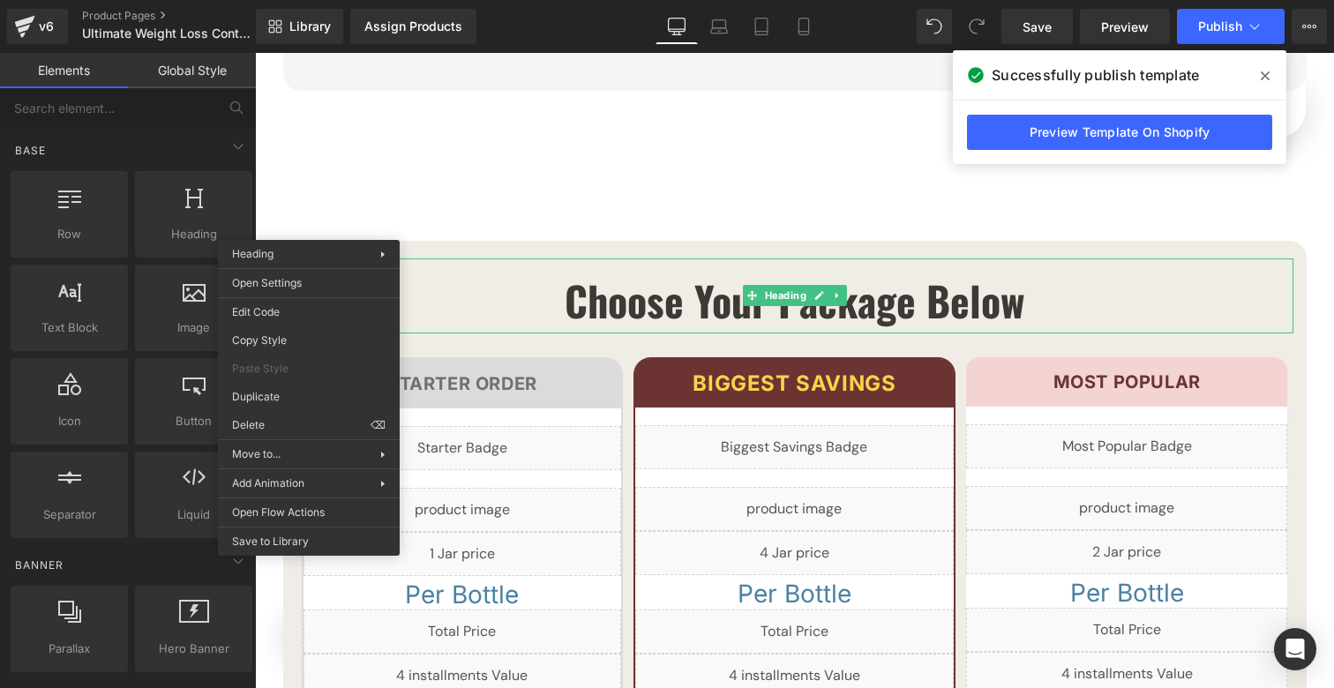
drag, startPoint x: 550, startPoint y: 468, endPoint x: 295, endPoint y: 415, distance: 260.5
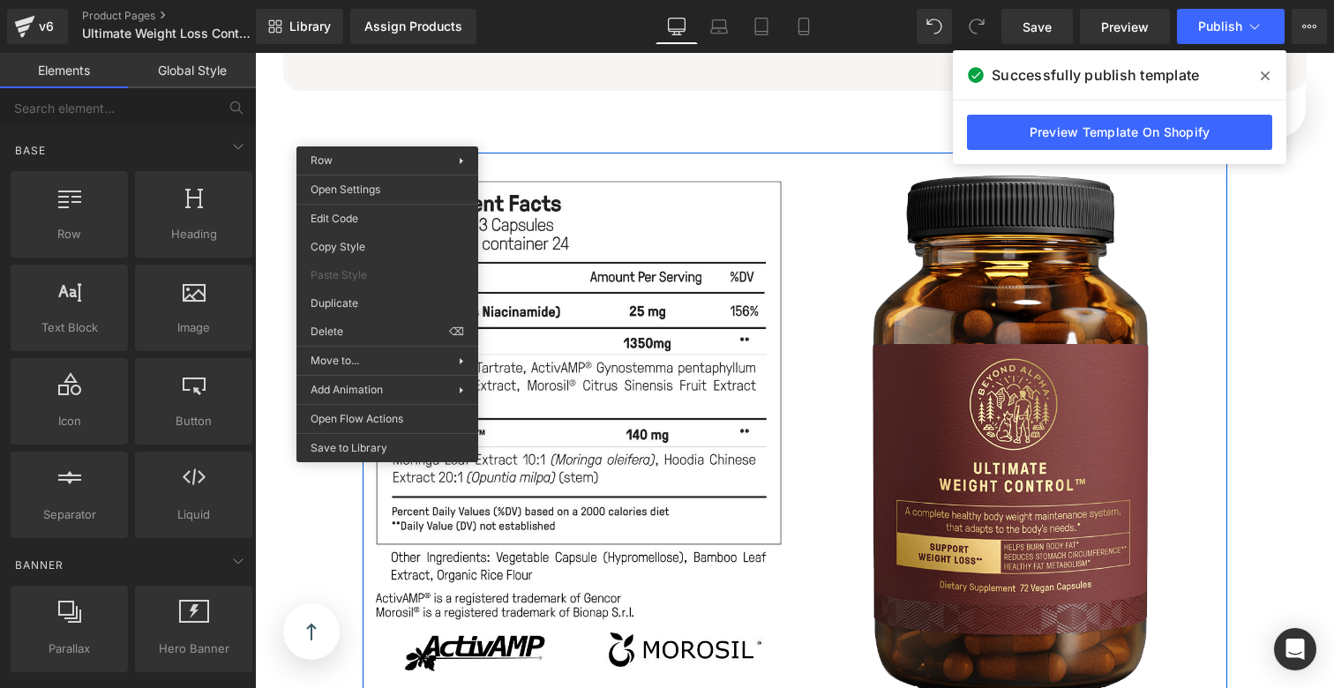
drag, startPoint x: 597, startPoint y: 380, endPoint x: 346, endPoint y: 306, distance: 261.1
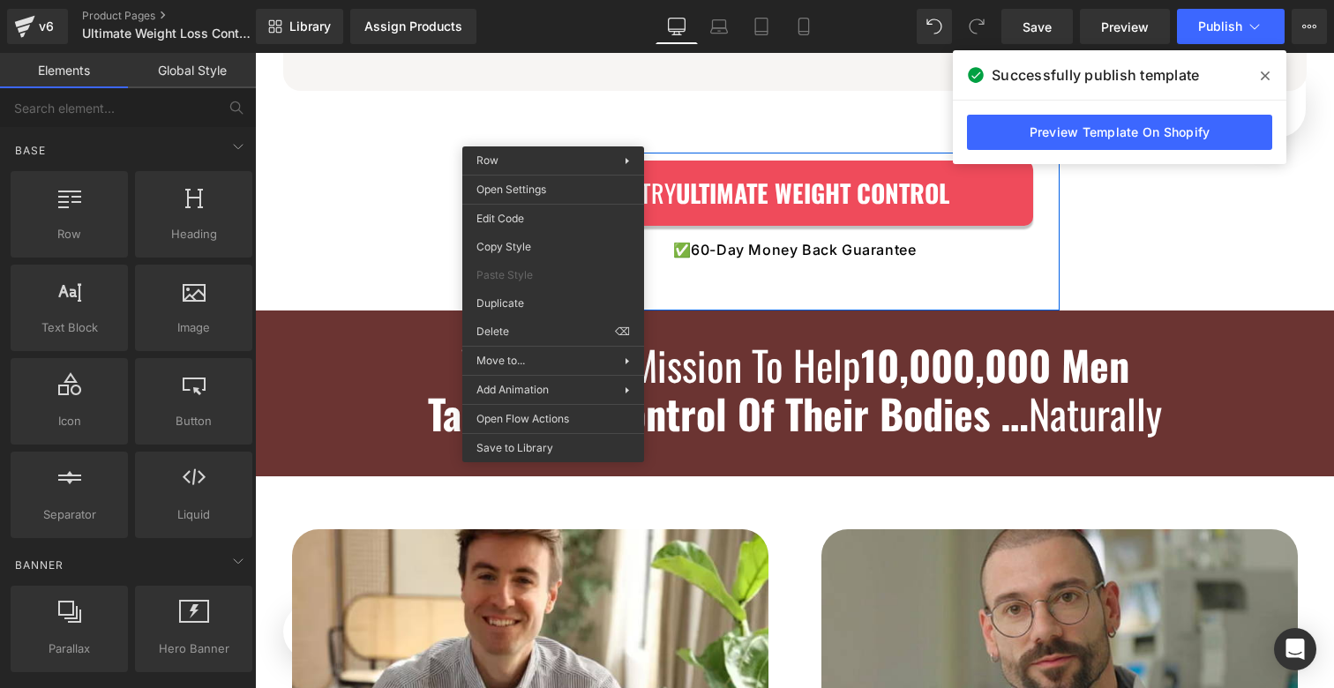
drag, startPoint x: 747, startPoint y: 379, endPoint x: 492, endPoint y: 326, distance: 260.5
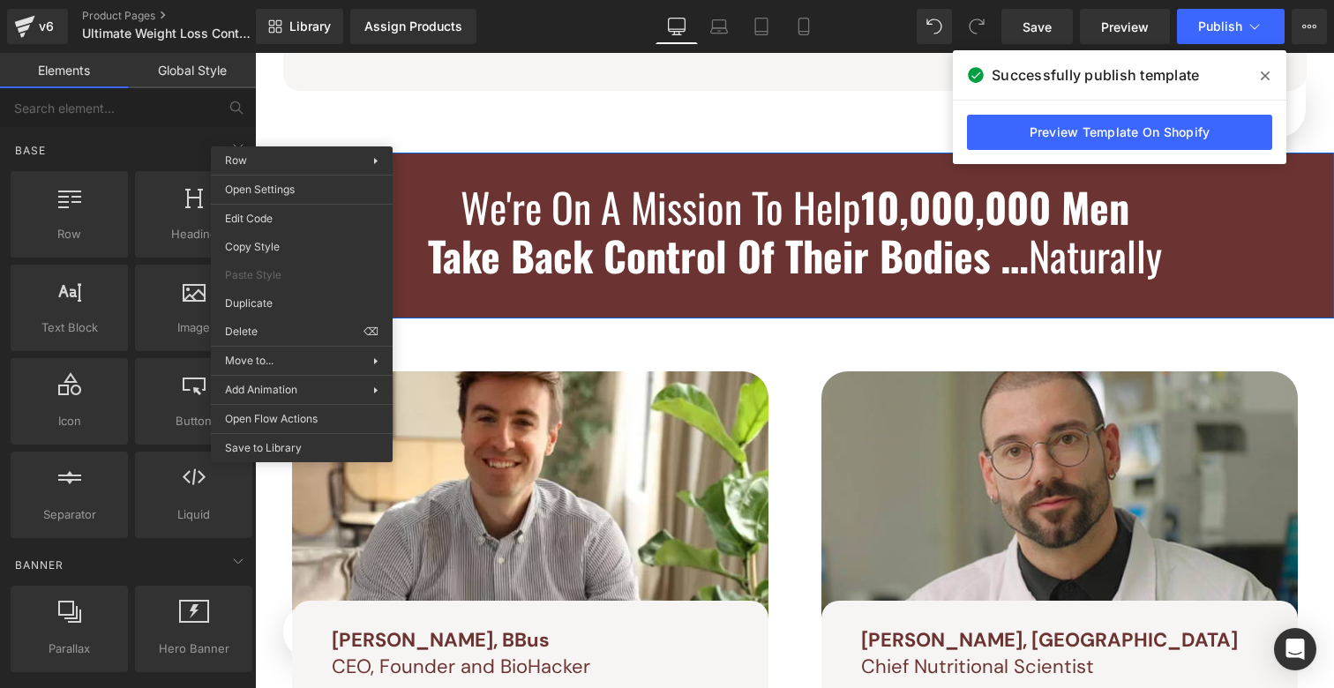
drag, startPoint x: 524, startPoint y: 382, endPoint x: 277, endPoint y: 311, distance: 257.3
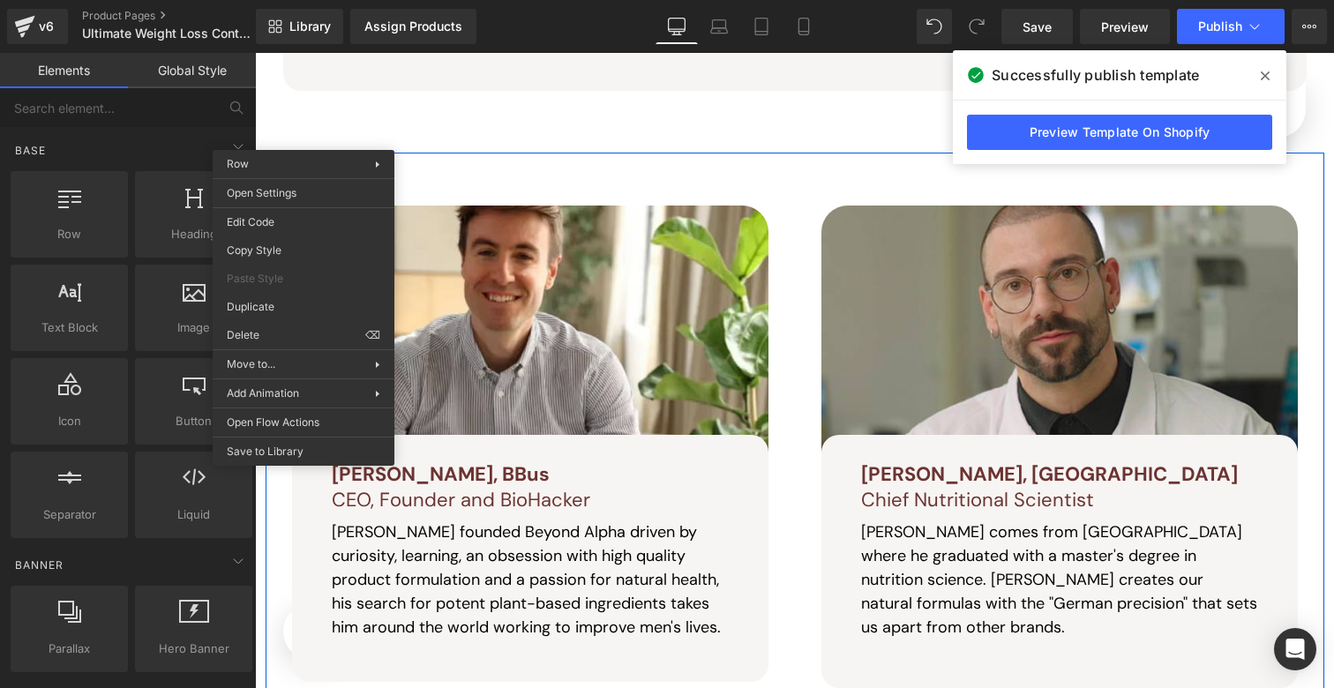
drag, startPoint x: 530, startPoint y: 388, endPoint x: 274, endPoint y: 335, distance: 260.5
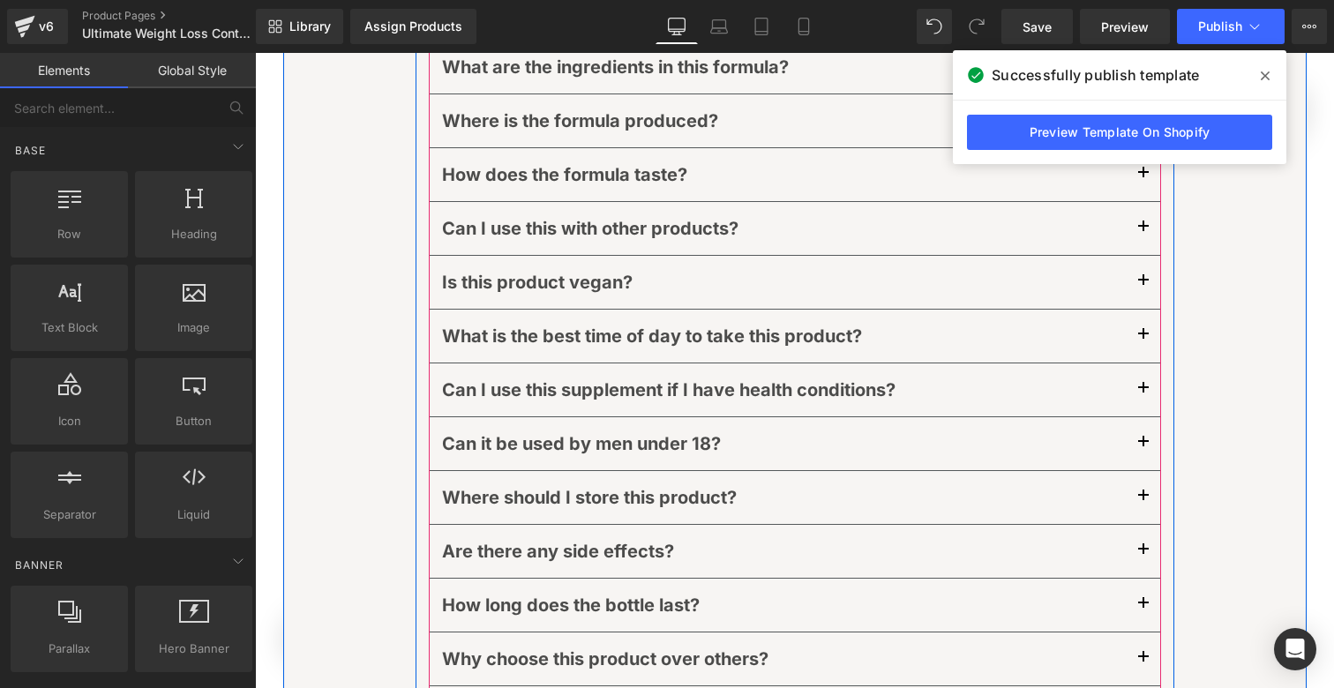
scroll to position [10042, 0]
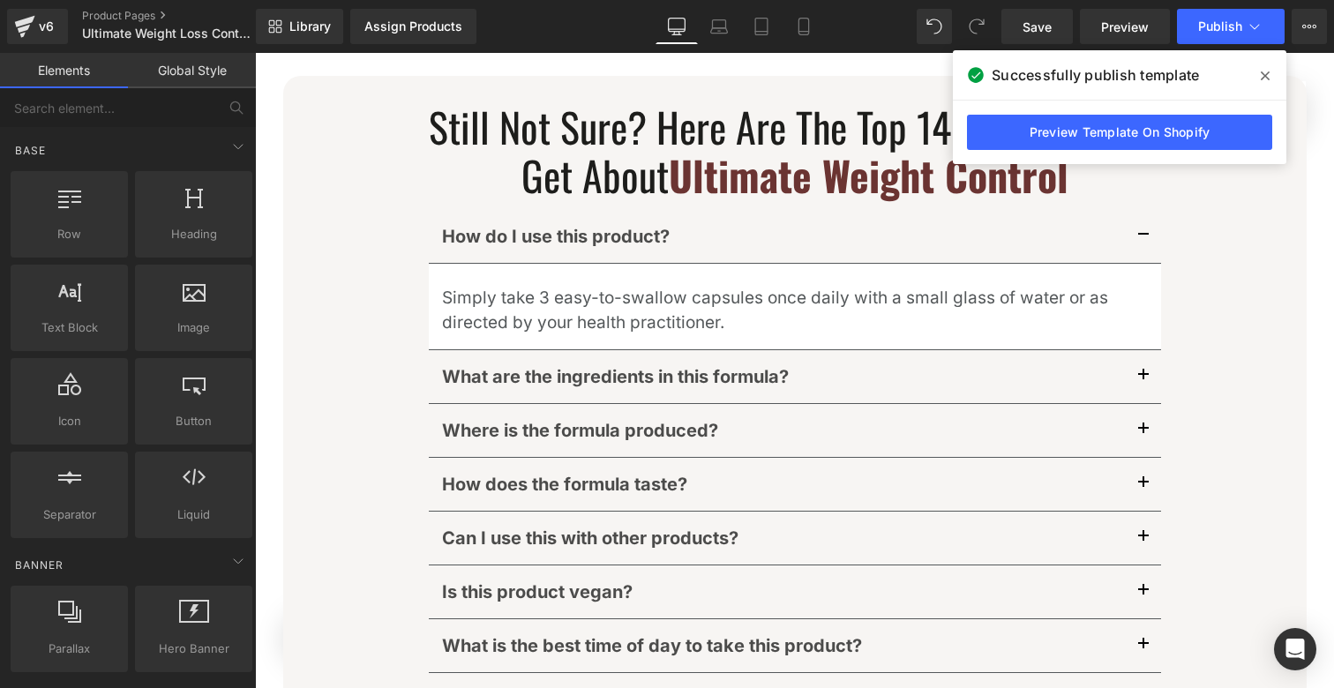
click at [1262, 71] on icon at bounding box center [1265, 75] width 9 height 9
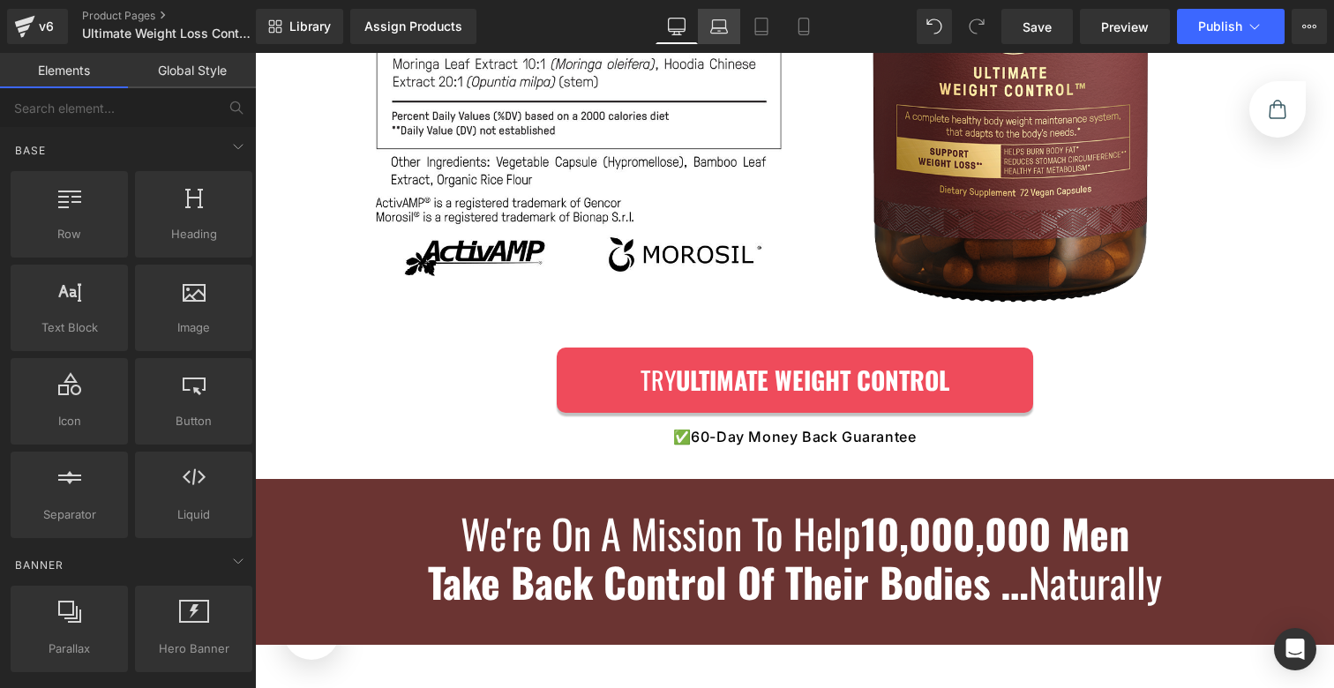
click at [718, 33] on icon at bounding box center [719, 30] width 17 height 5
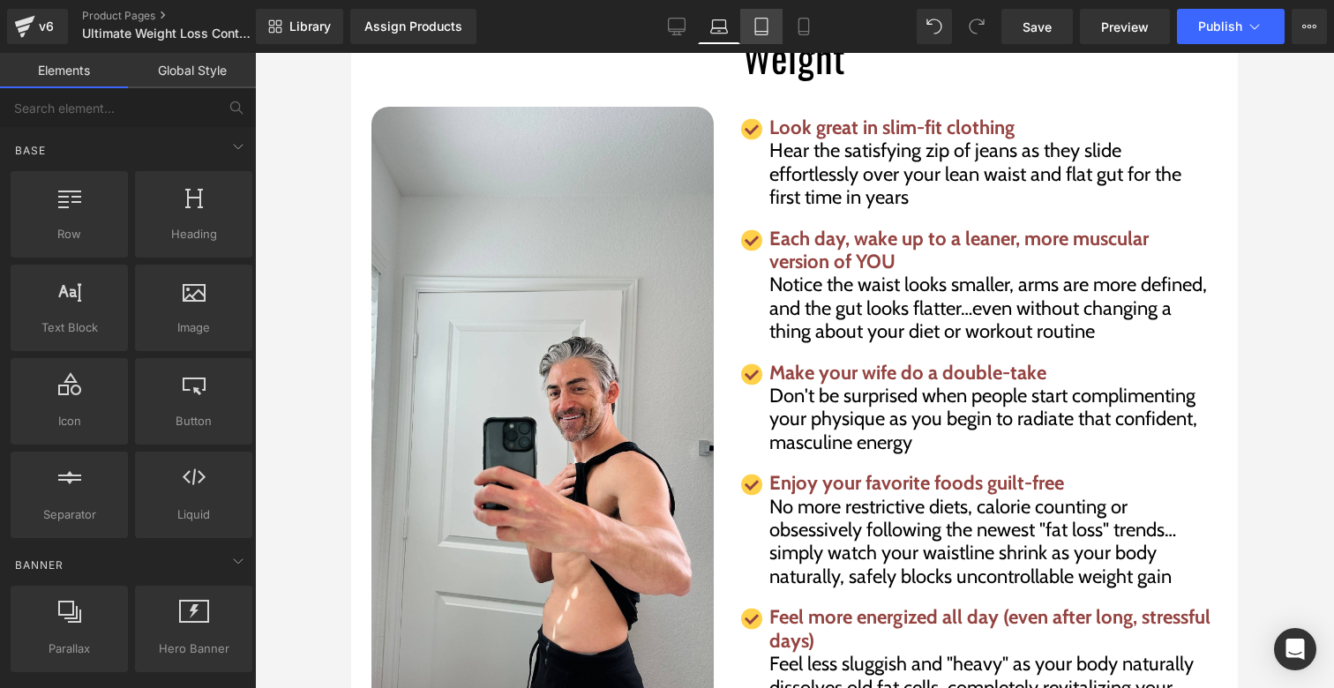
click at [756, 26] on icon at bounding box center [762, 27] width 18 height 18
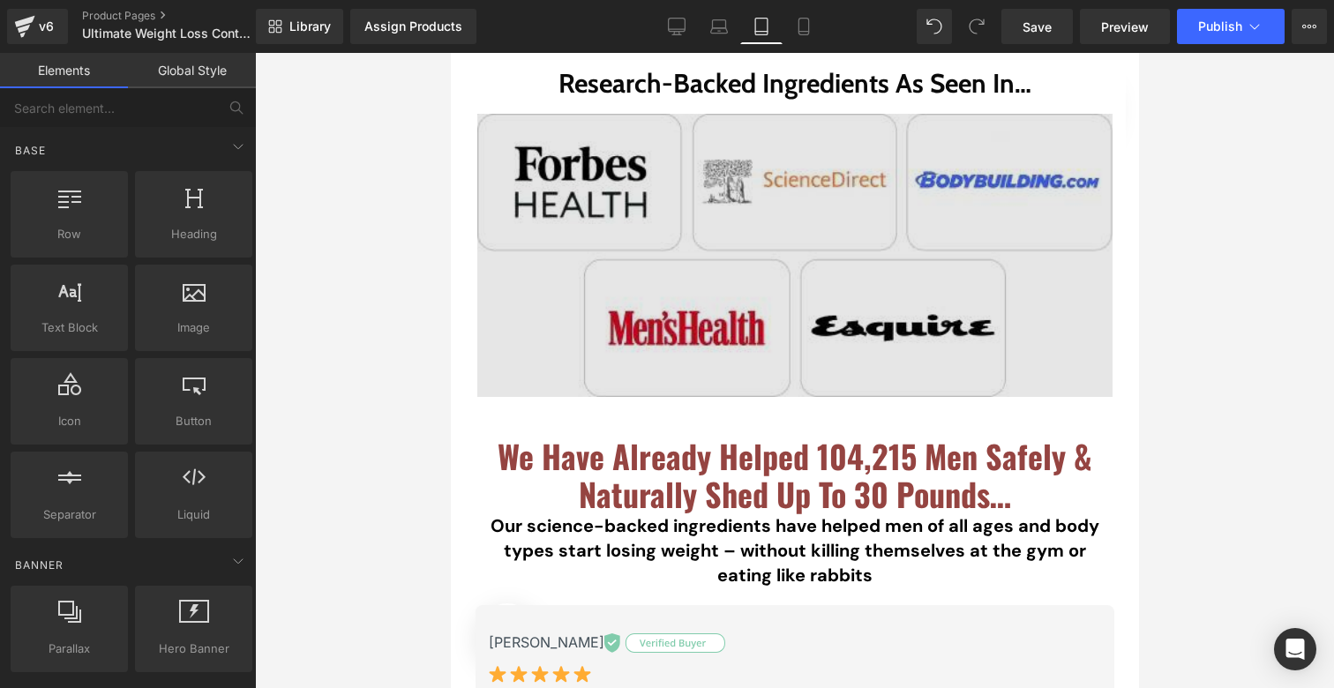
scroll to position [1031, 0]
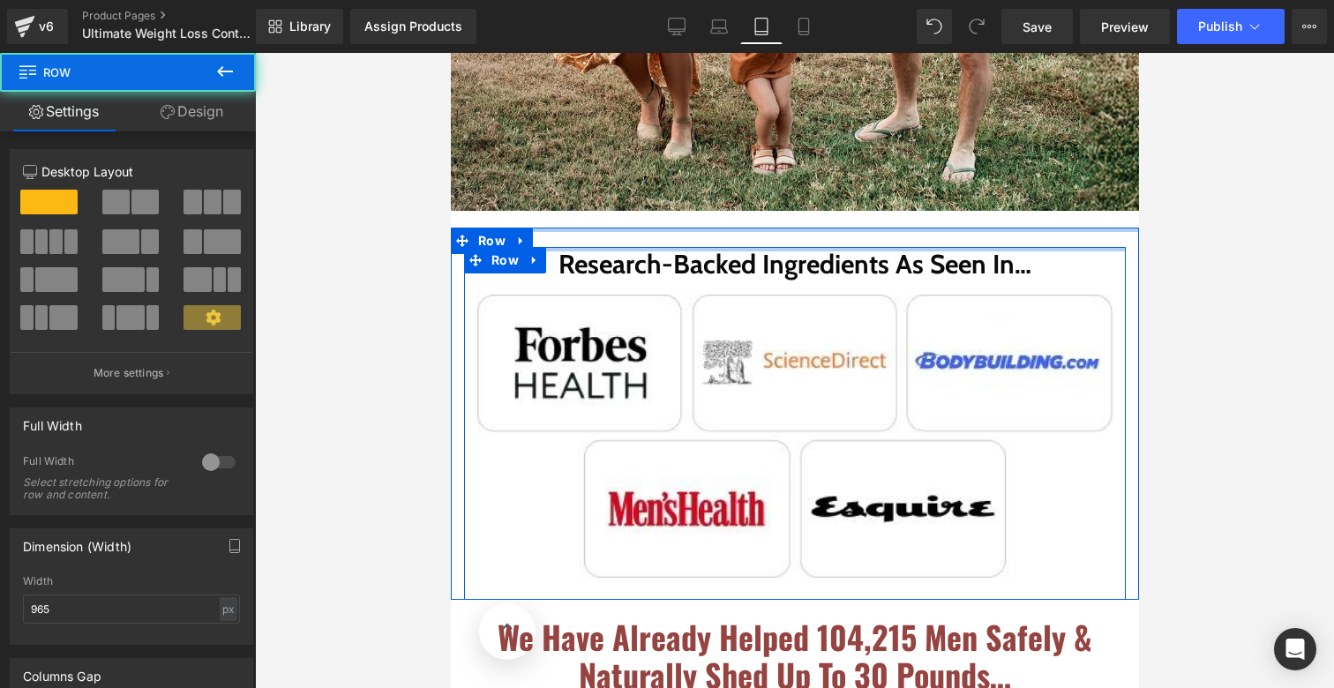
drag, startPoint x: 693, startPoint y: 256, endPoint x: 695, endPoint y: 223, distance: 32.7
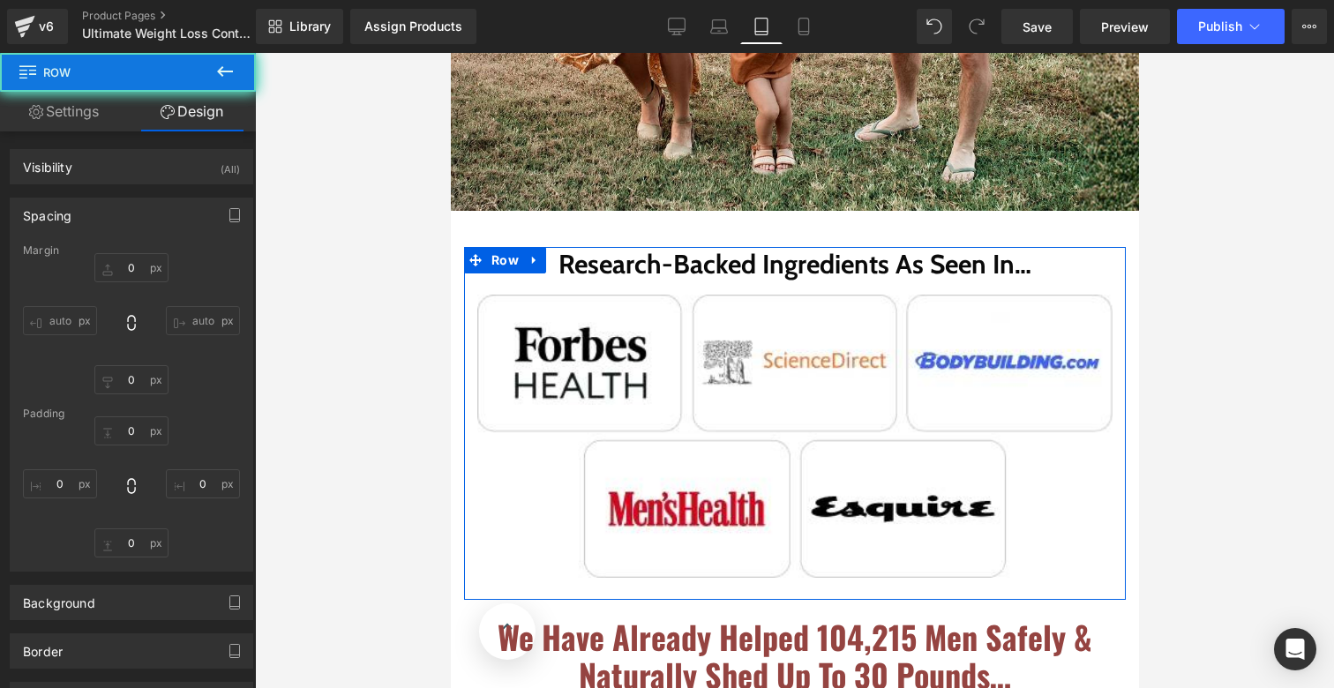
type input "22"
type input "0"
type input "10"
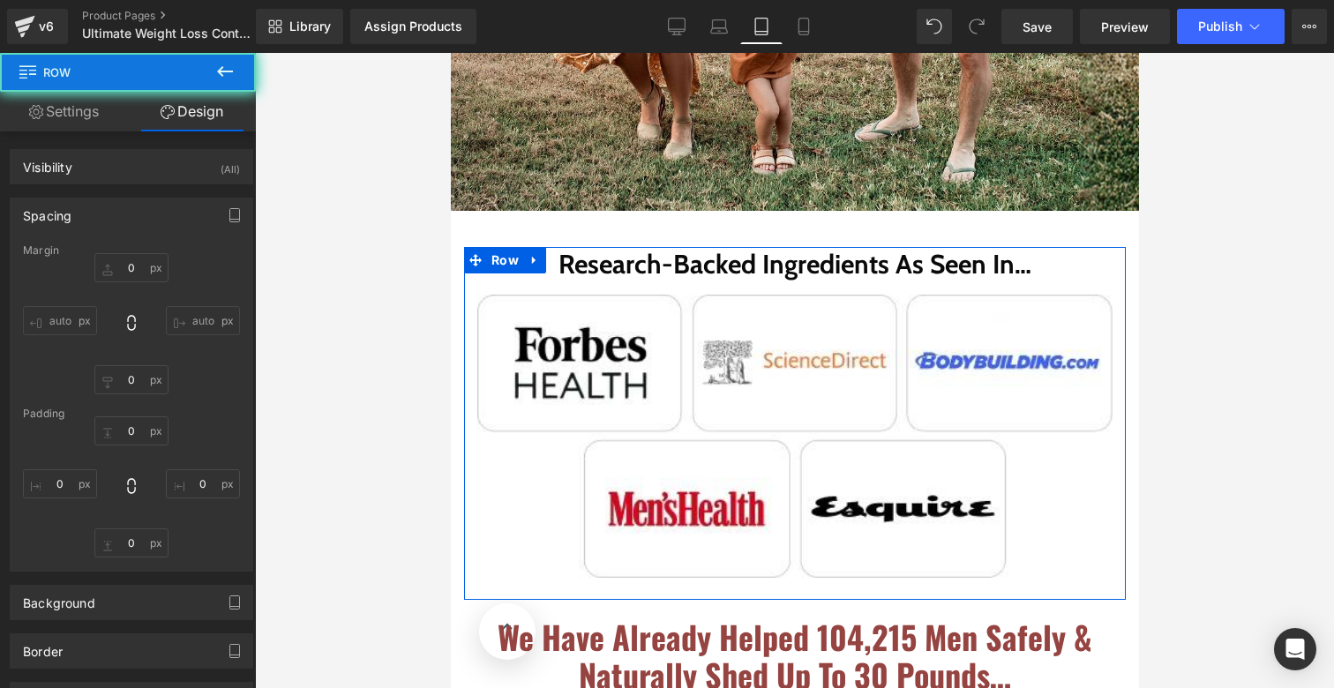
type input "0"
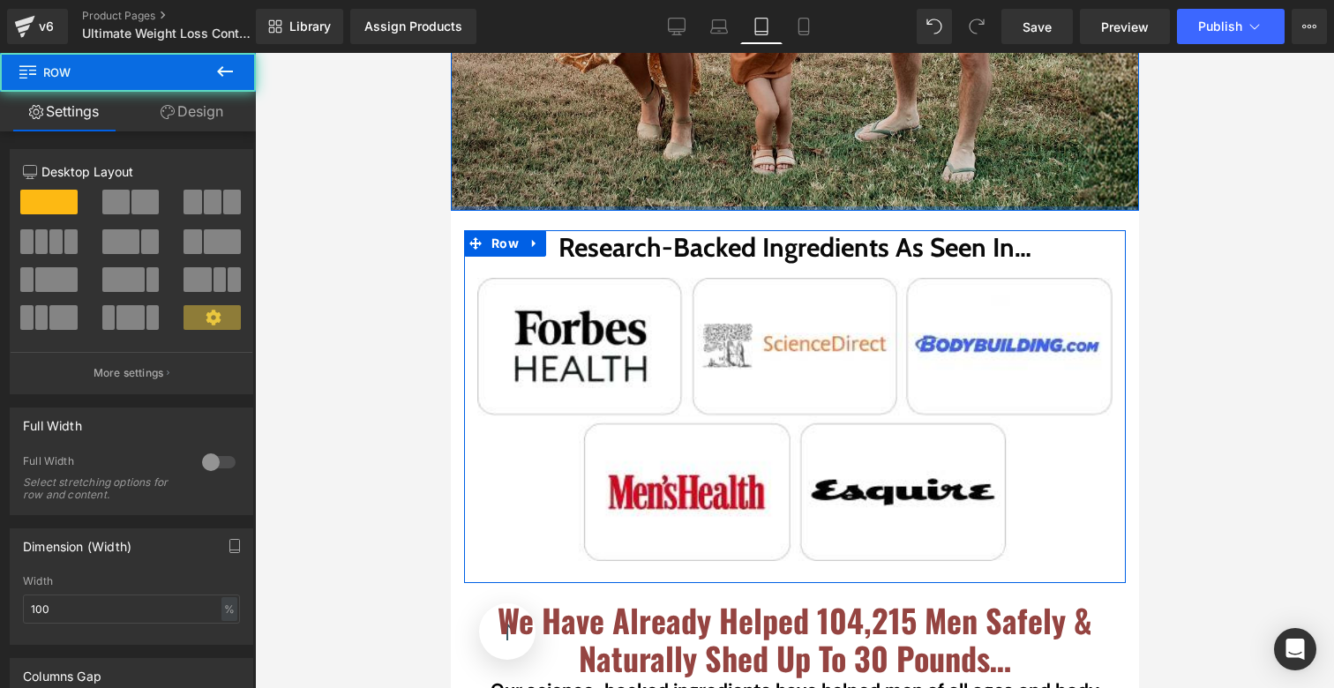
drag, startPoint x: 688, startPoint y: 221, endPoint x: 705, endPoint y: 153, distance: 70.2
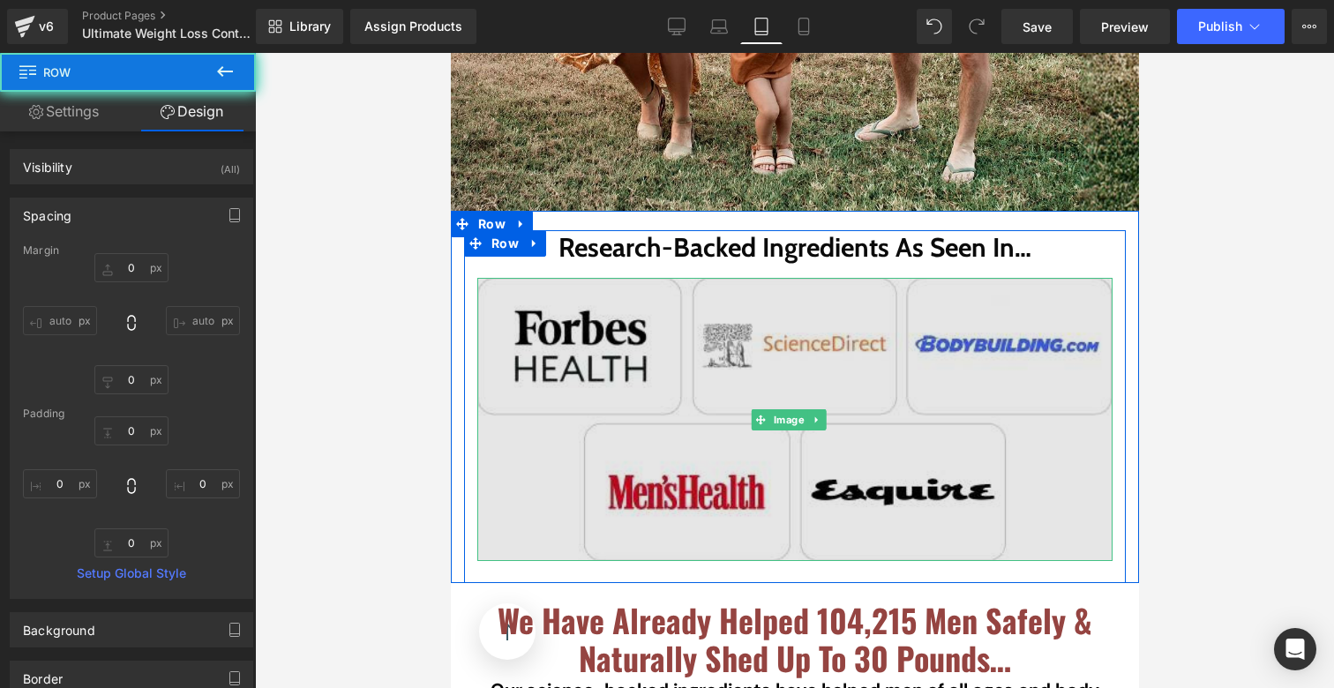
click at [771, 320] on img at bounding box center [794, 419] width 635 height 283
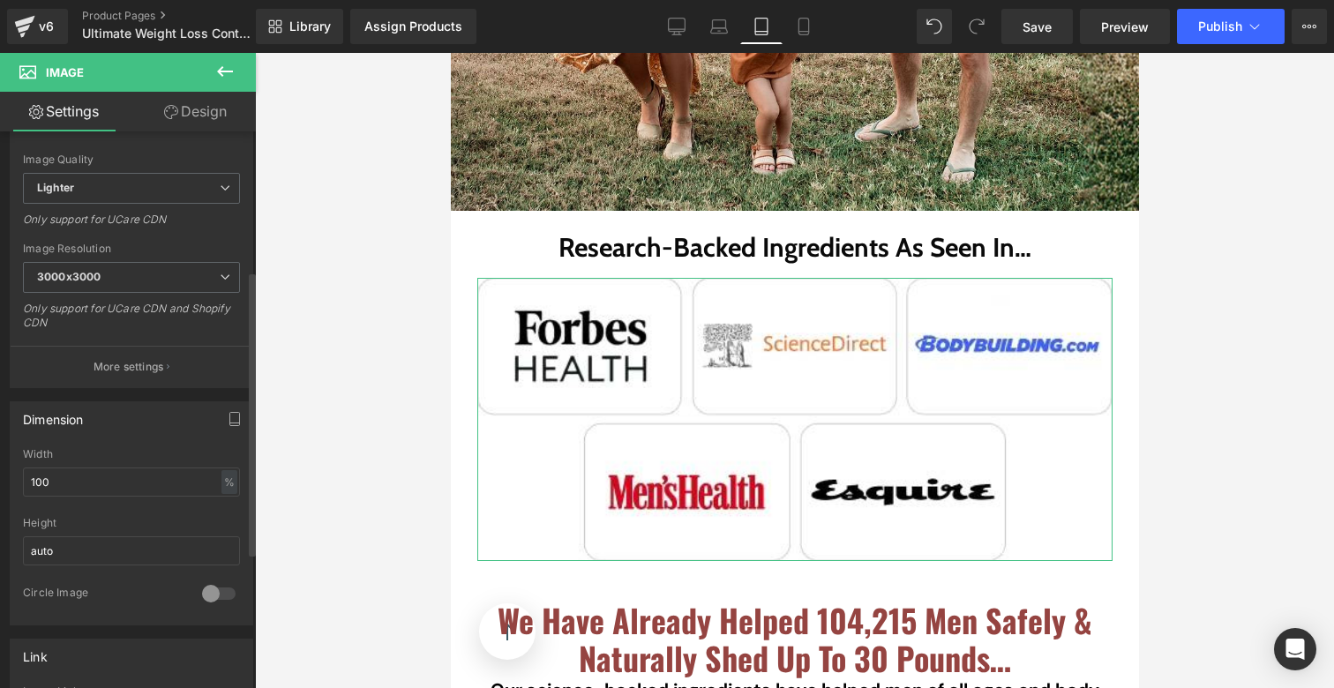
scroll to position [272, 0]
click at [116, 477] on input "100" at bounding box center [131, 477] width 217 height 29
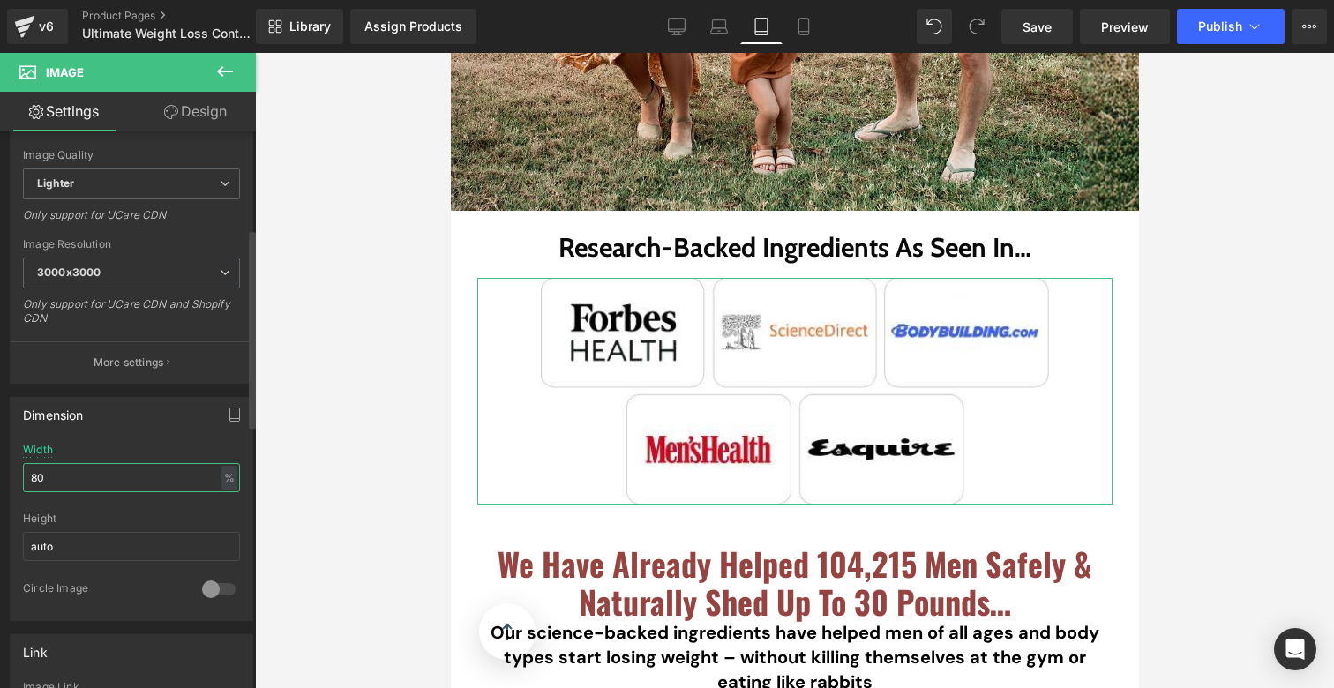
click at [96, 485] on input "80" at bounding box center [131, 477] width 217 height 29
type input "60"
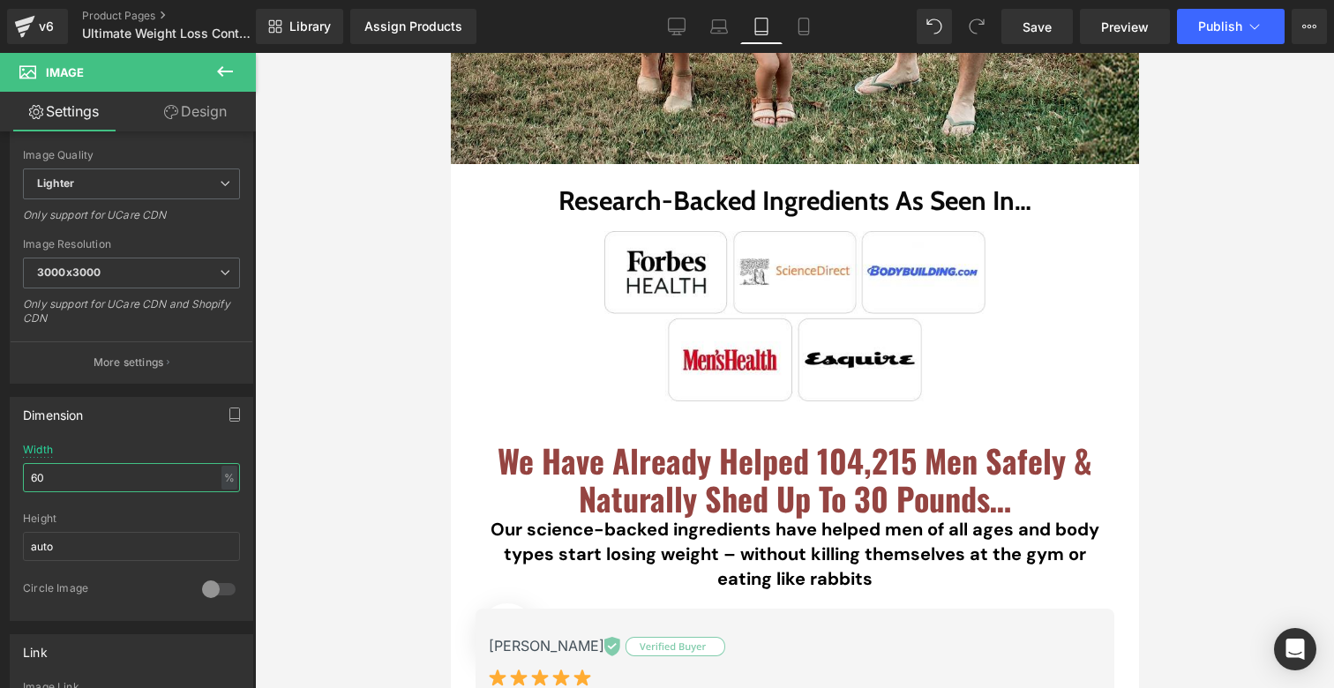
scroll to position [1324, 0]
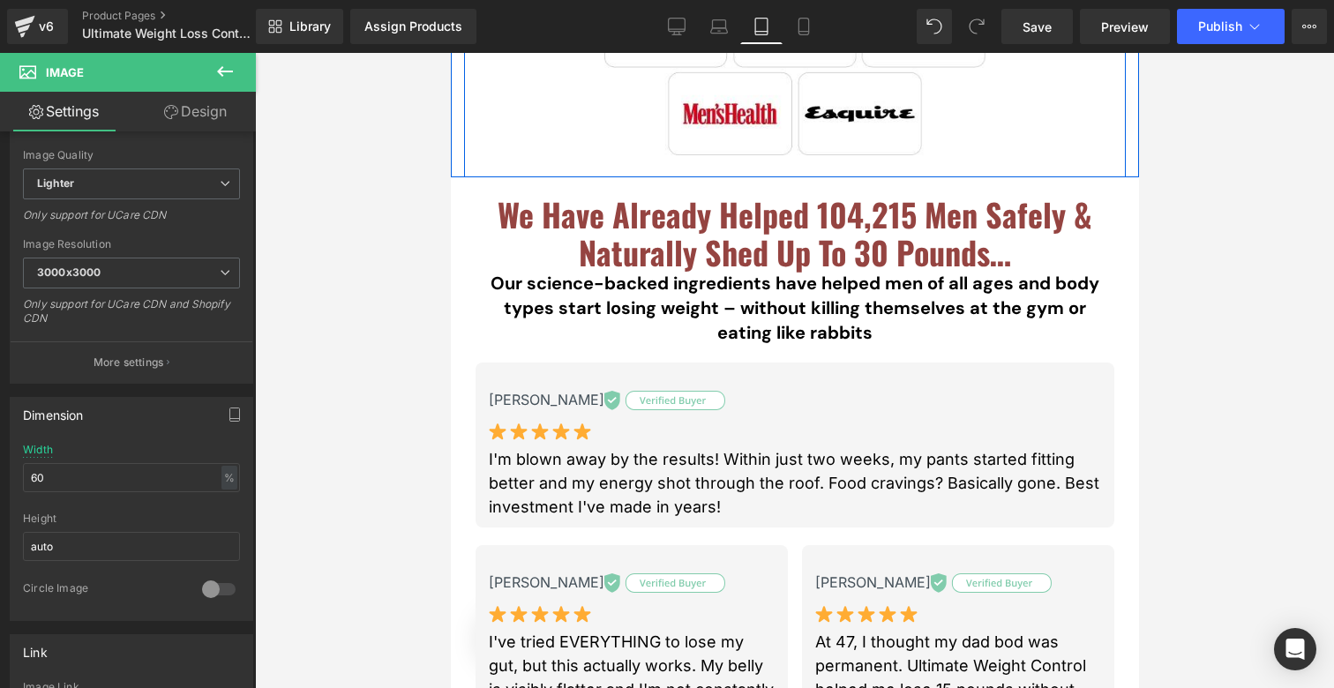
click at [729, 164] on div "Research-Backed Ingredients As Seen In… Heading Image Image Row" at bounding box center [794, 57] width 662 height 240
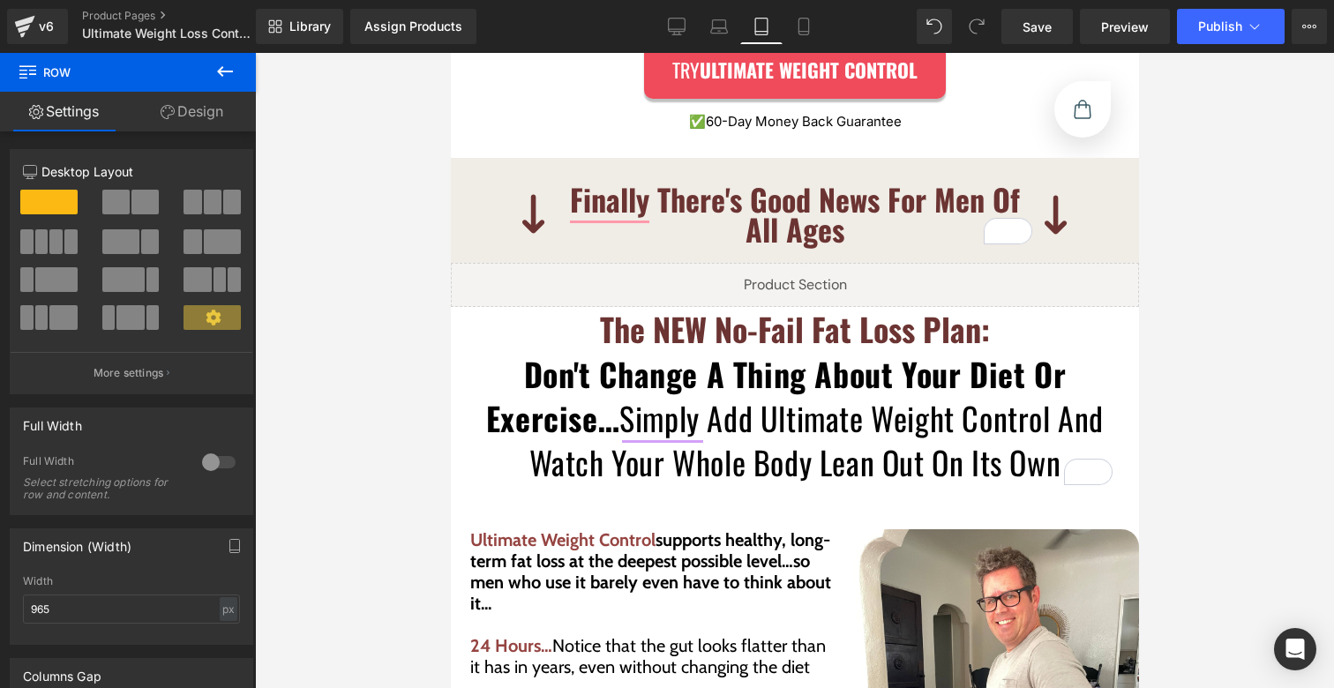
scroll to position [3983, 0]
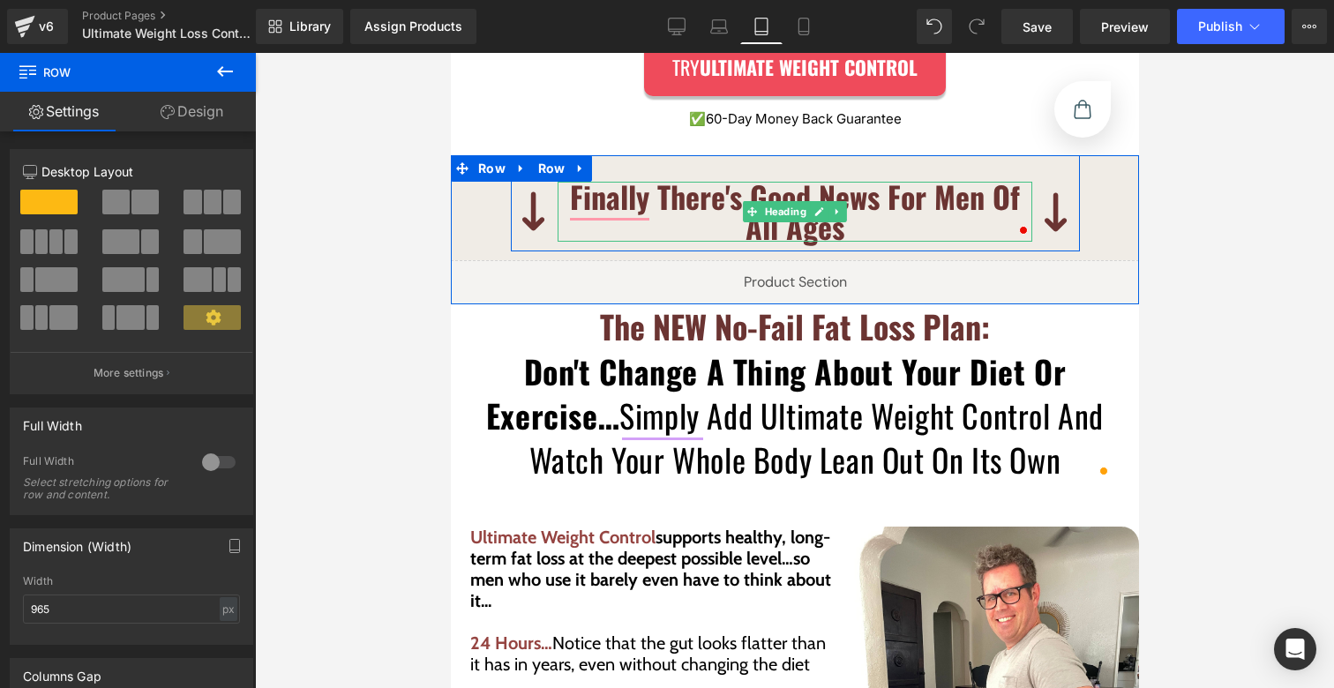
click at [711, 193] on b "Finally There's Good News For Men Of All Ages" at bounding box center [794, 211] width 450 height 75
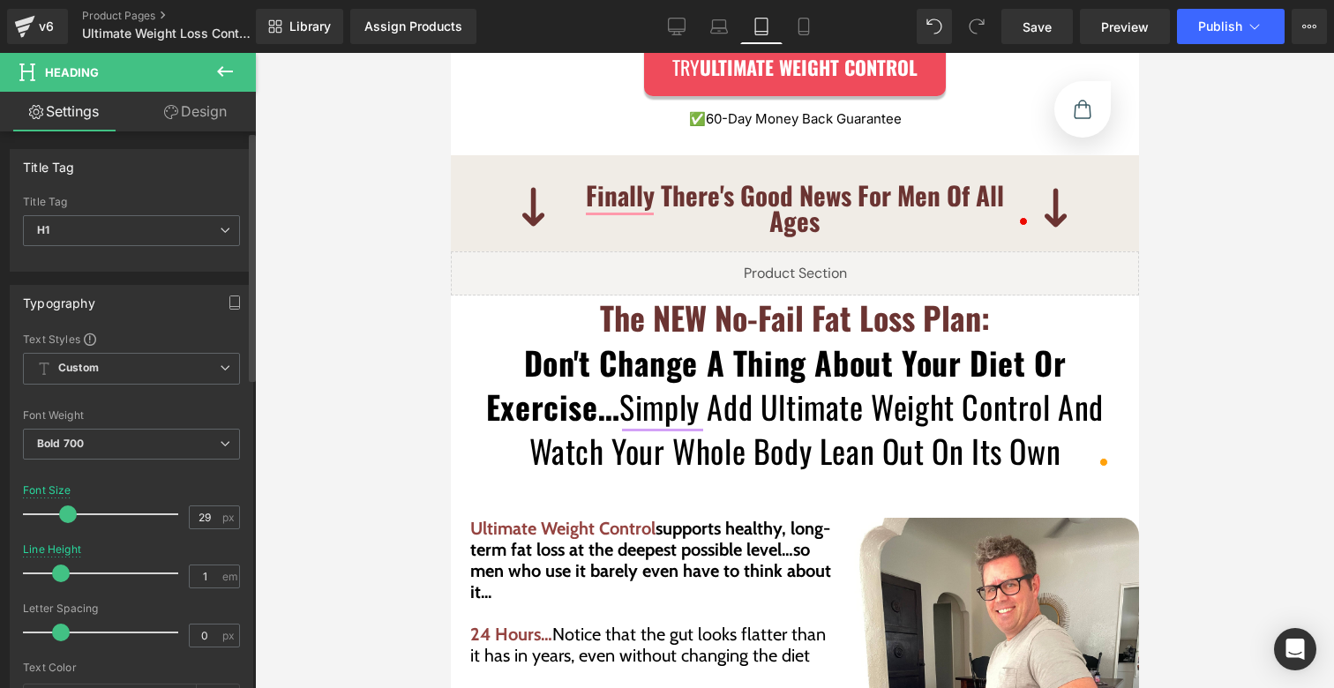
click at [66, 506] on span at bounding box center [68, 515] width 18 height 18
type input "28"
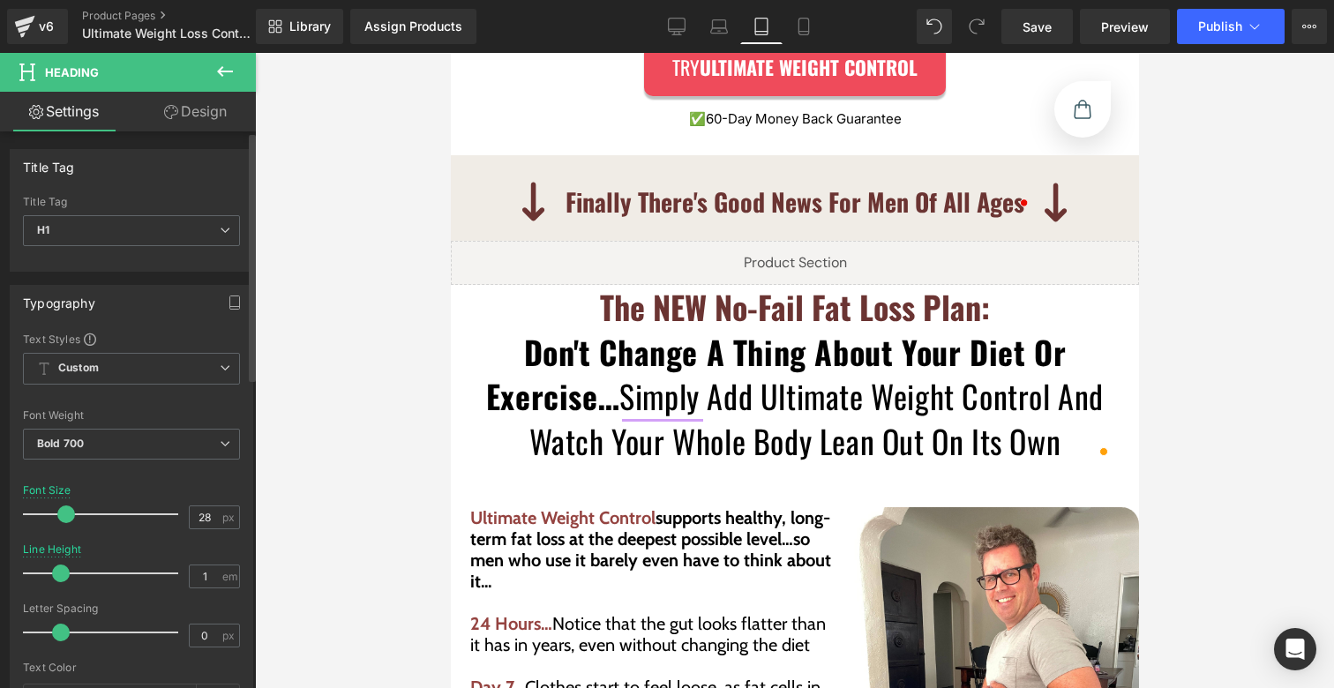
click at [64, 504] on div at bounding box center [105, 514] width 147 height 35
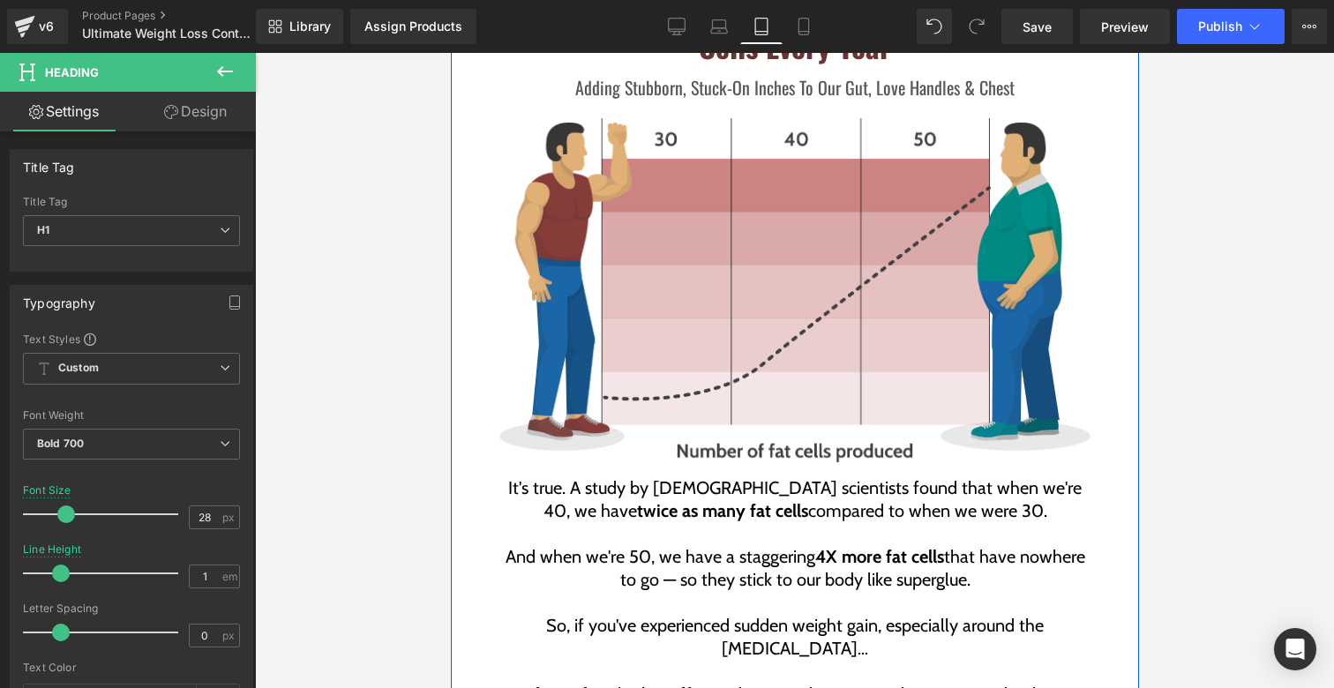
scroll to position [2385, 0]
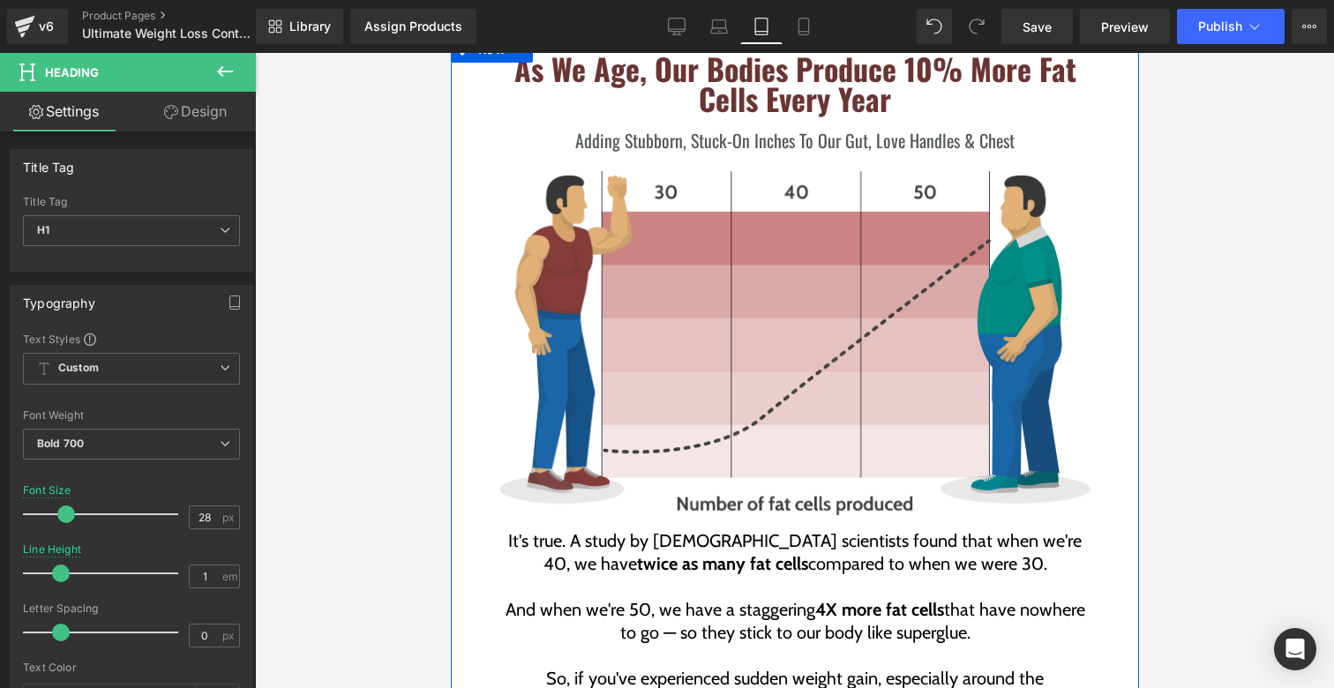
click at [504, 218] on img at bounding box center [794, 343] width 591 height 345
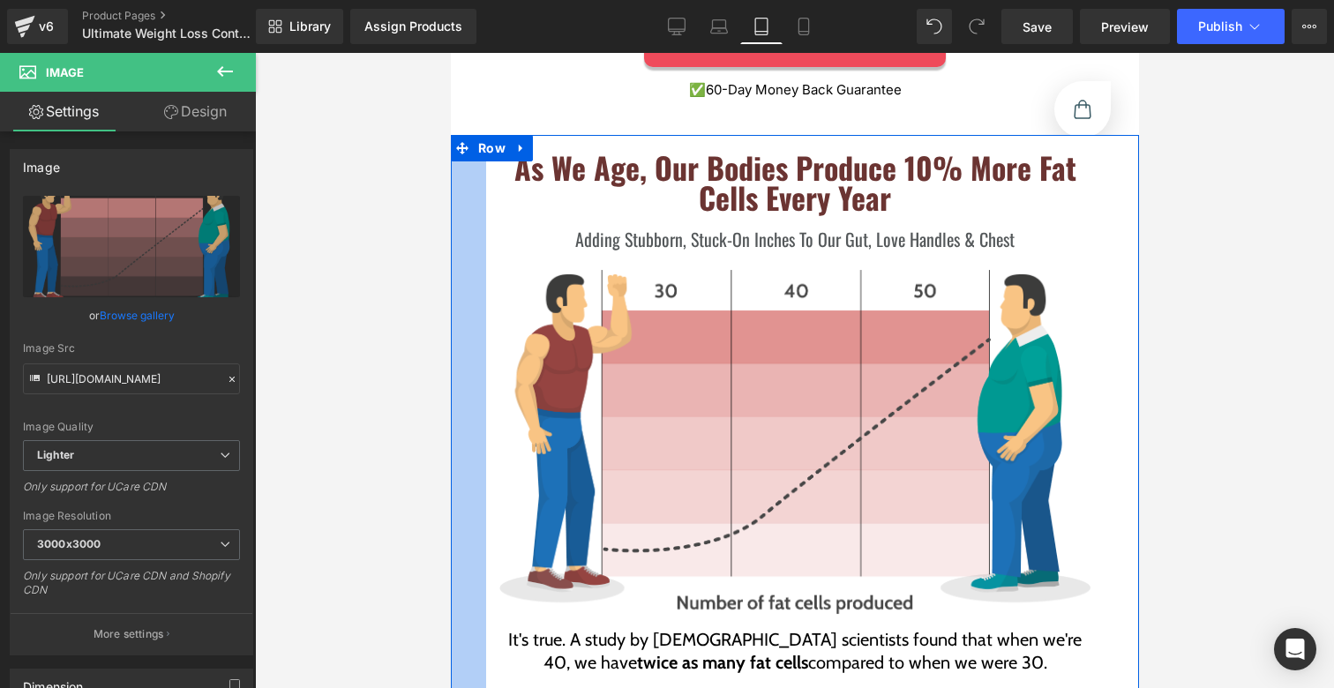
scroll to position [2069, 0]
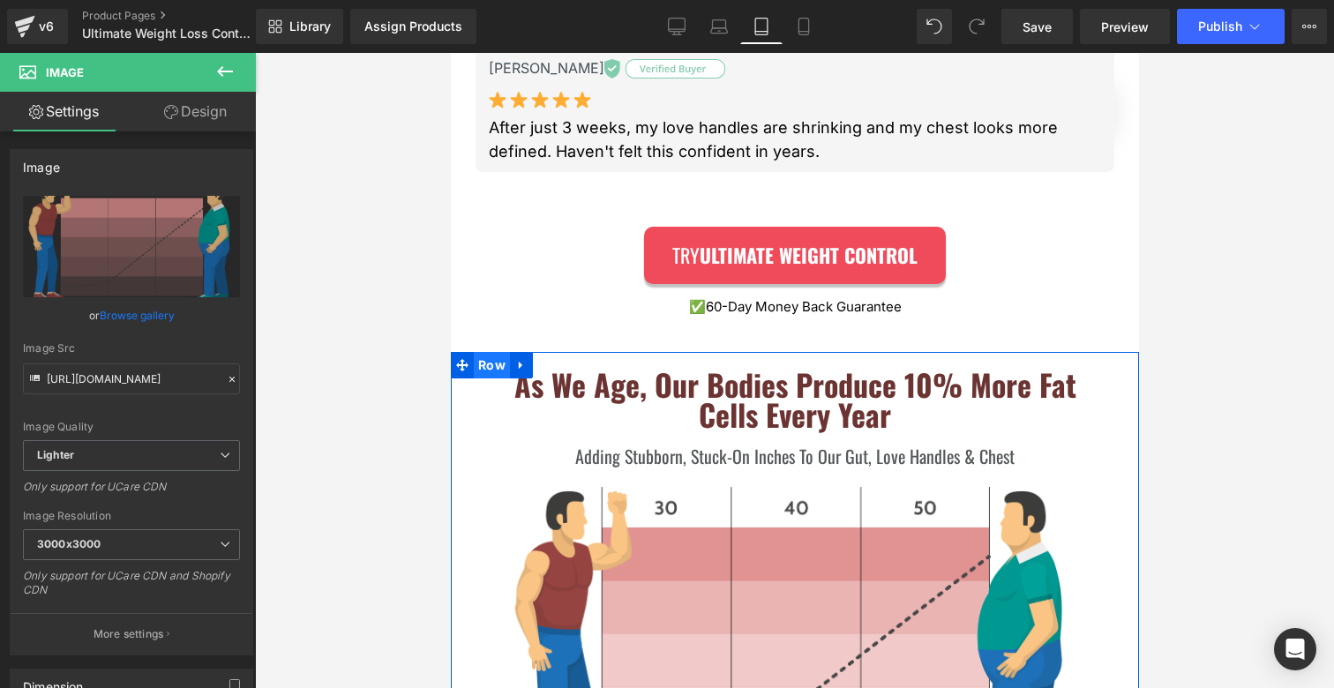
click at [487, 369] on span "Row" at bounding box center [491, 365] width 36 height 26
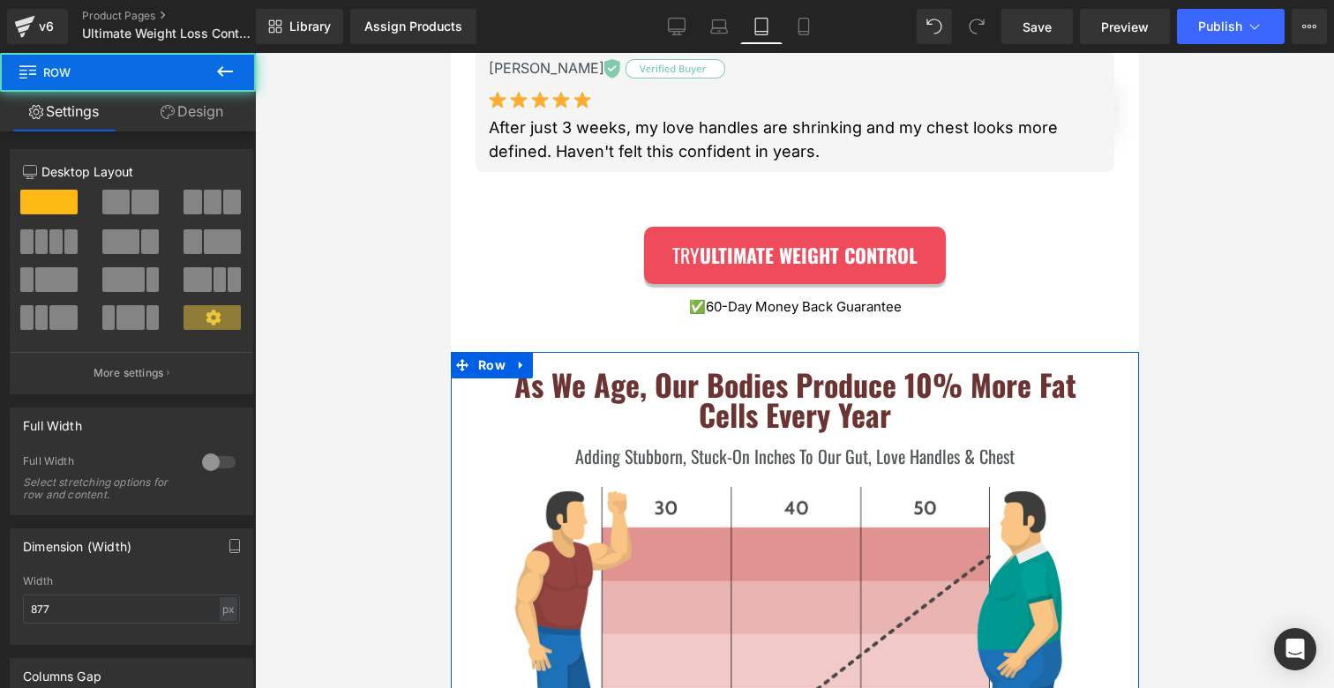
click at [222, 127] on link "Design" at bounding box center [192, 112] width 128 height 40
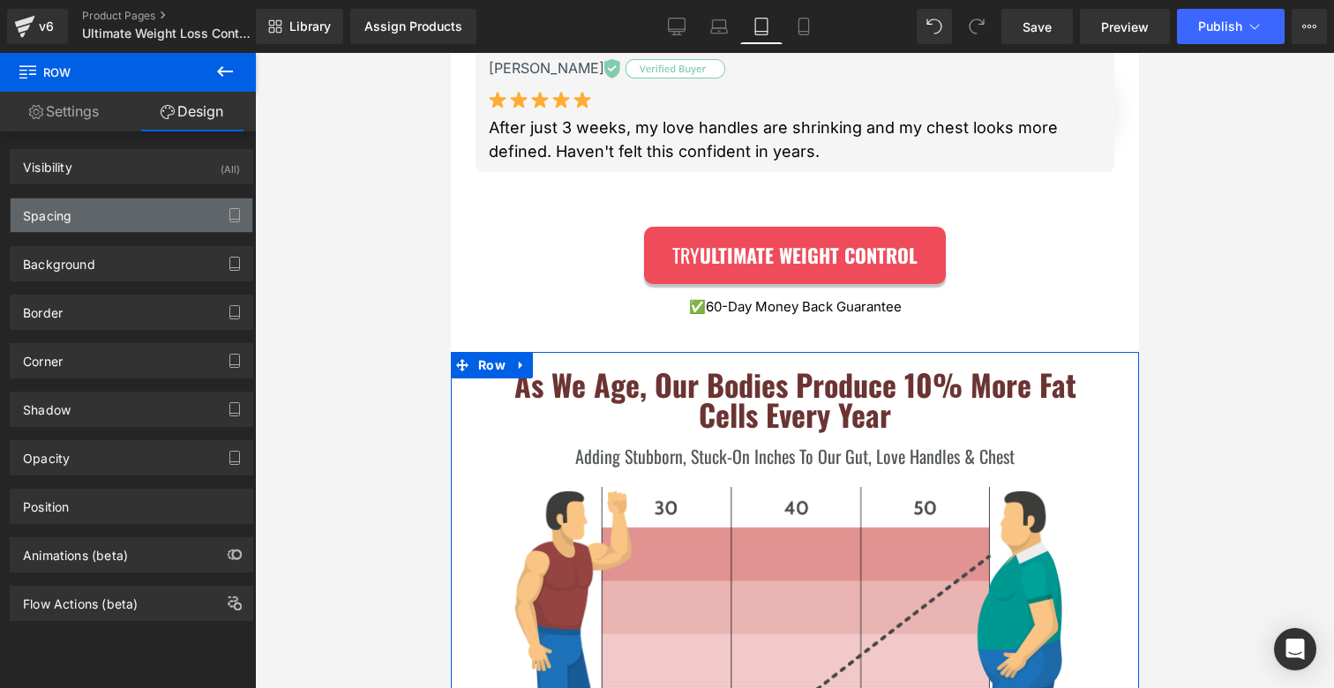
click at [86, 226] on div "Spacing" at bounding box center [132, 216] width 242 height 34
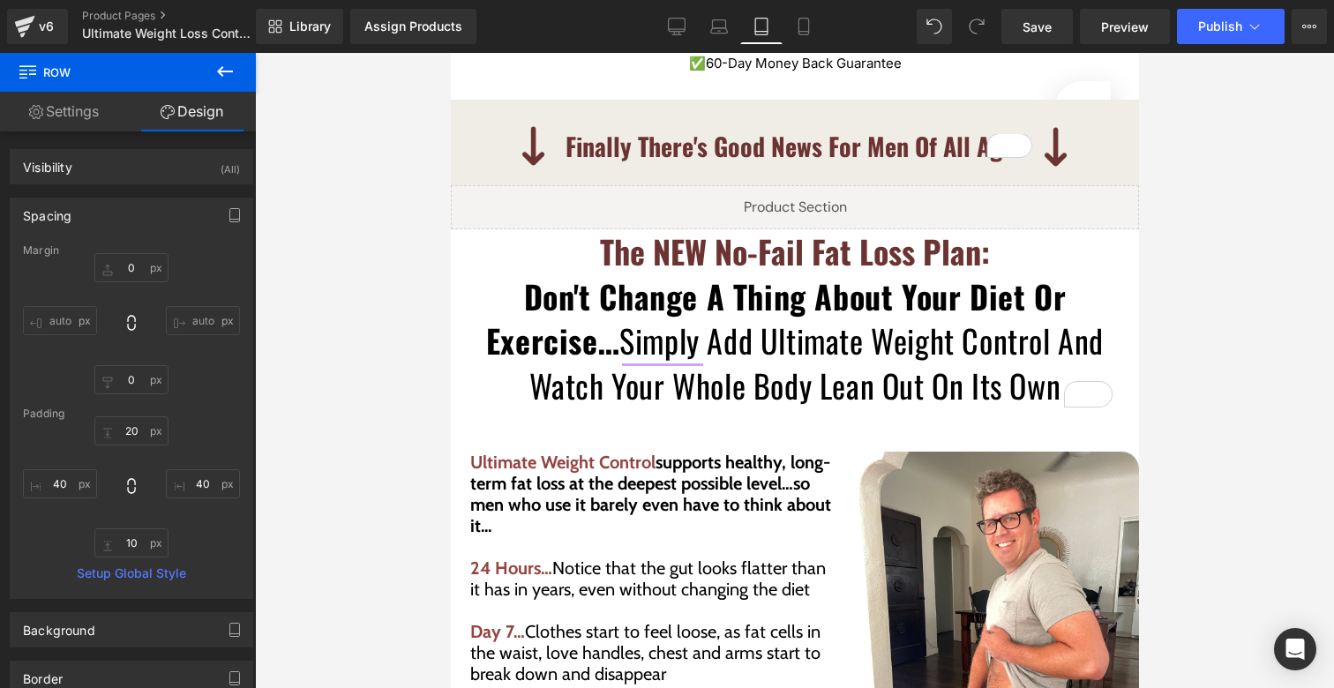
scroll to position [4079, 0]
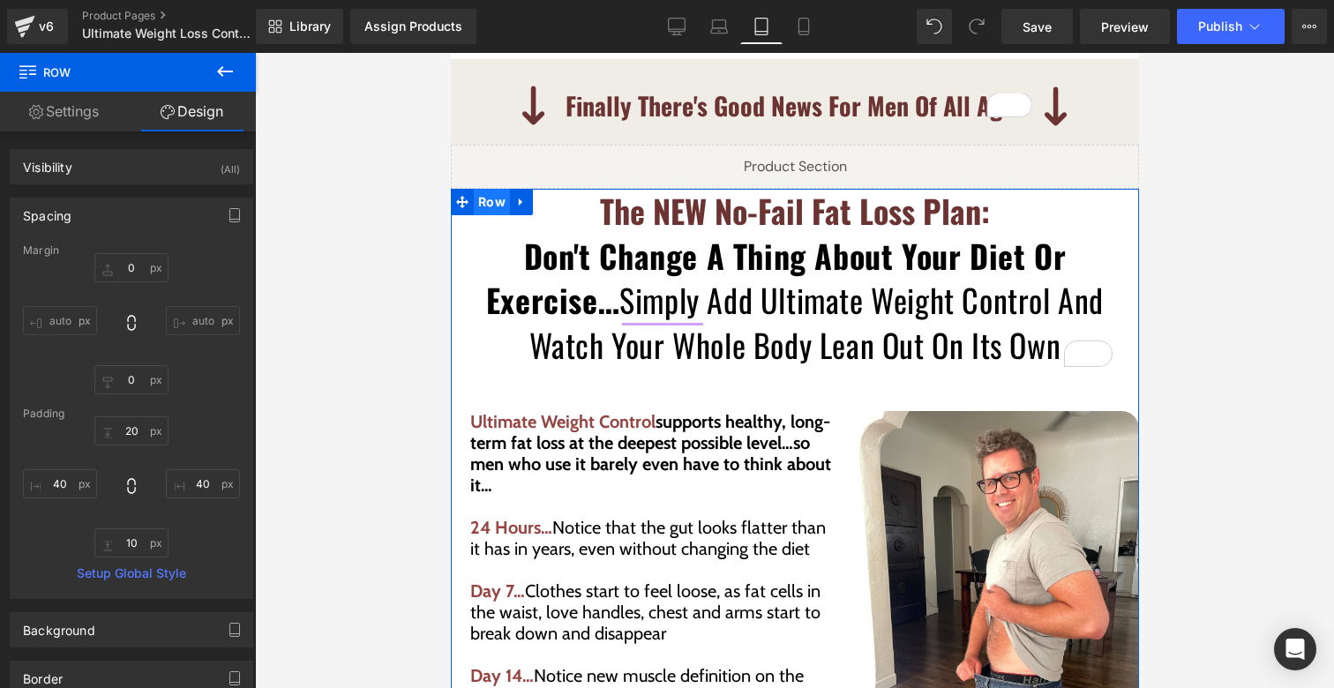
click at [485, 196] on span "Row" at bounding box center [491, 202] width 36 height 26
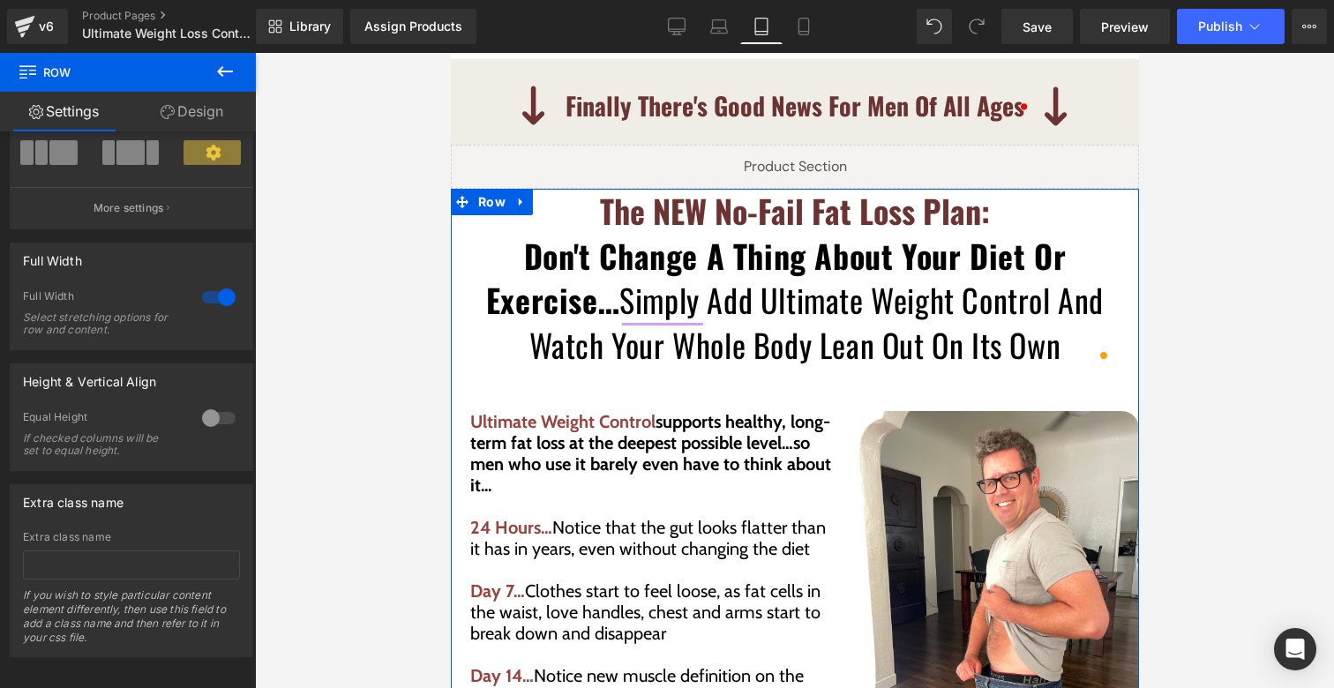
scroll to position [184, 0]
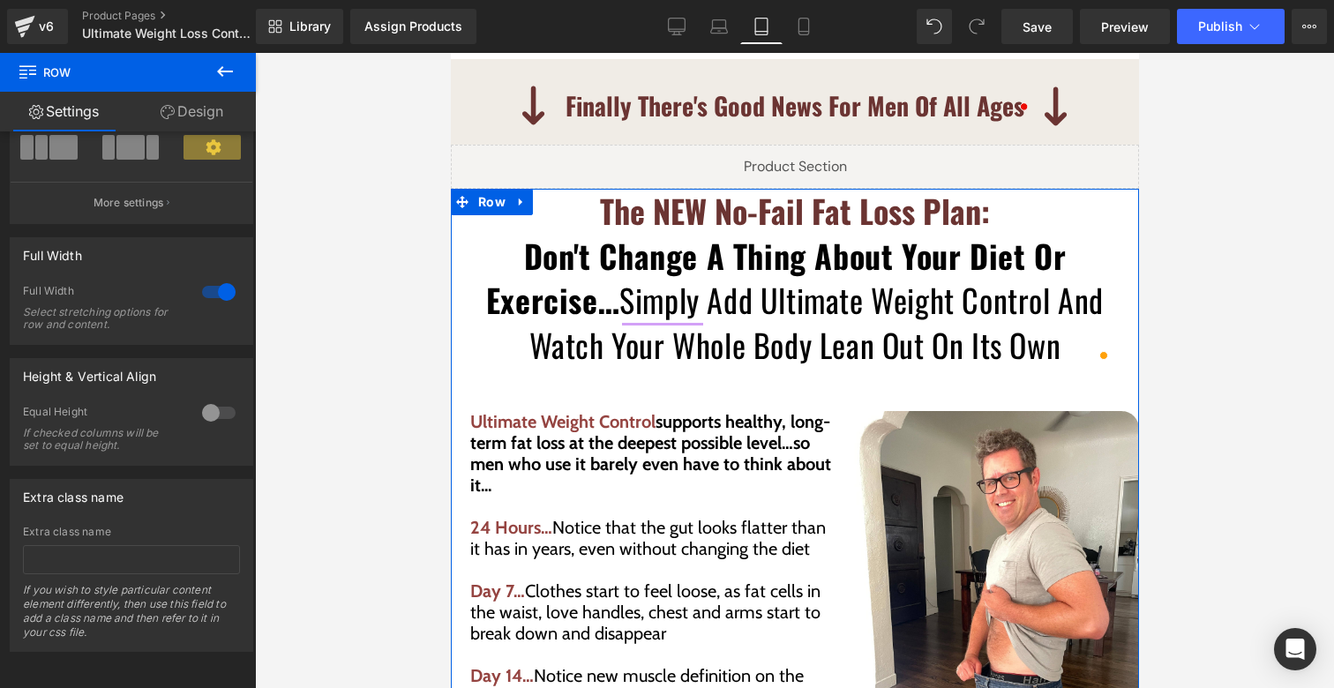
click at [198, 113] on link "Design" at bounding box center [192, 112] width 128 height 40
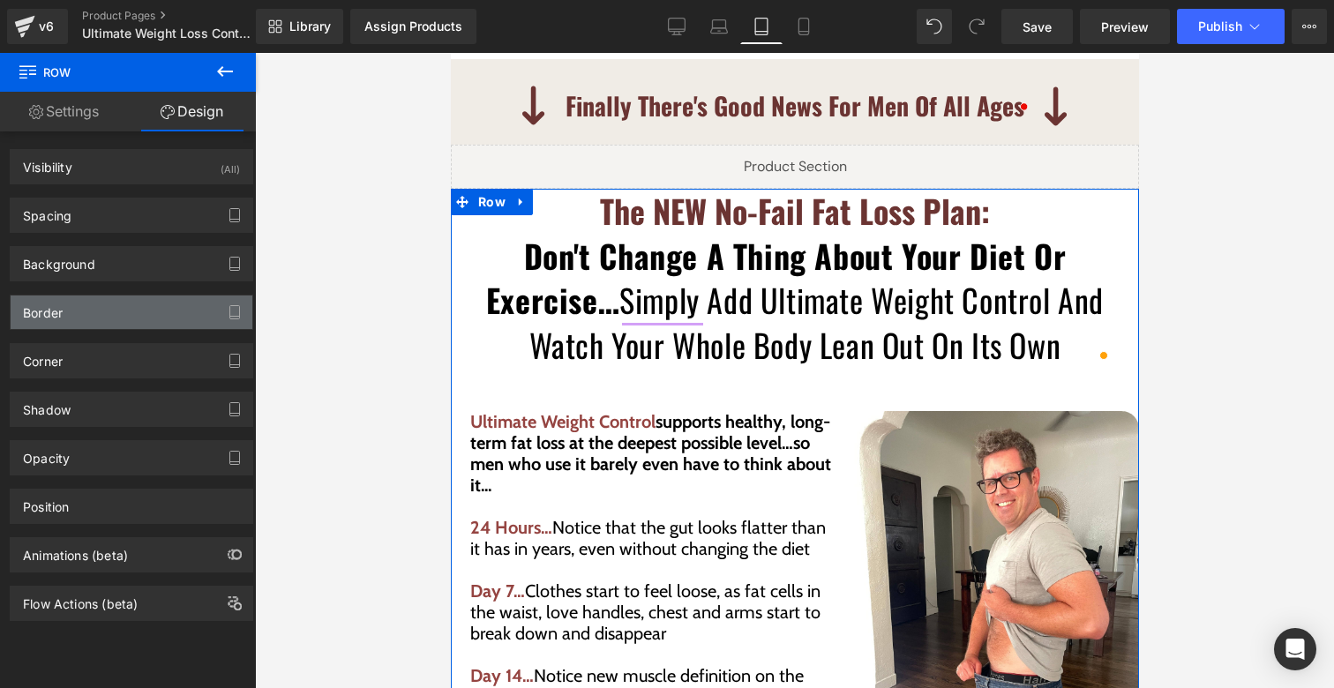
type input "0"
type input "10"
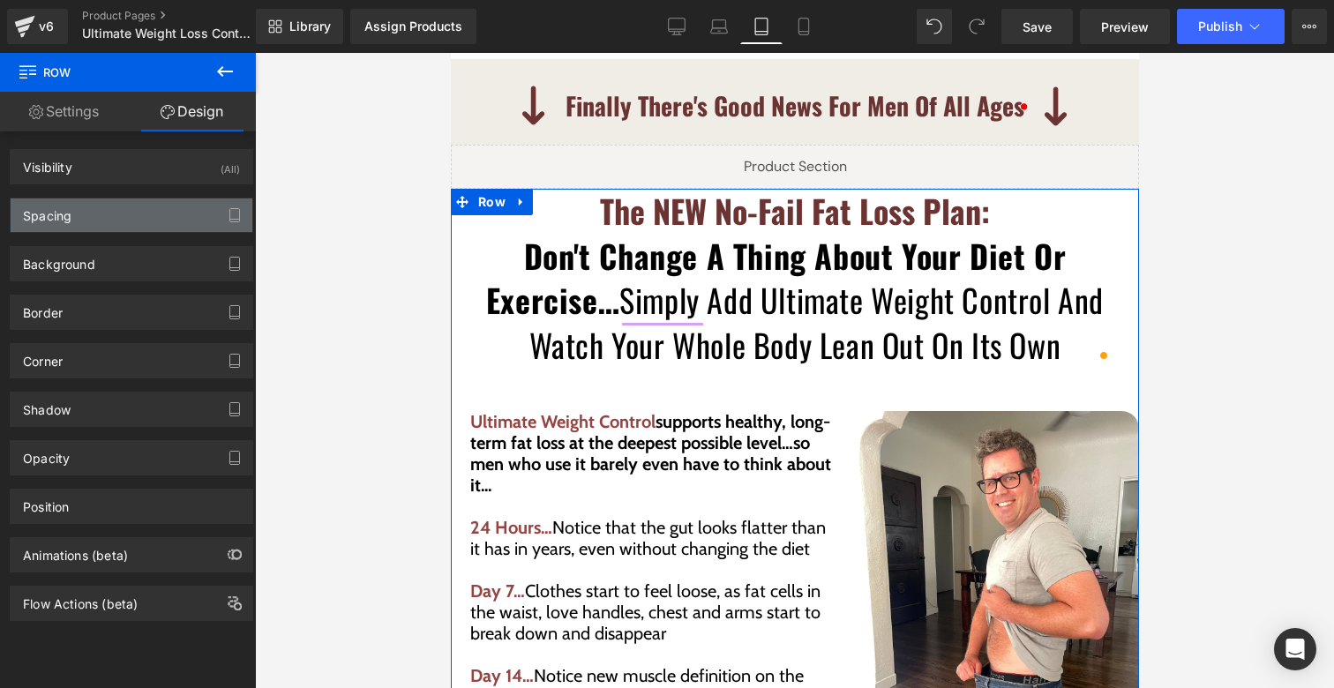
click at [73, 218] on div "Spacing" at bounding box center [132, 216] width 242 height 34
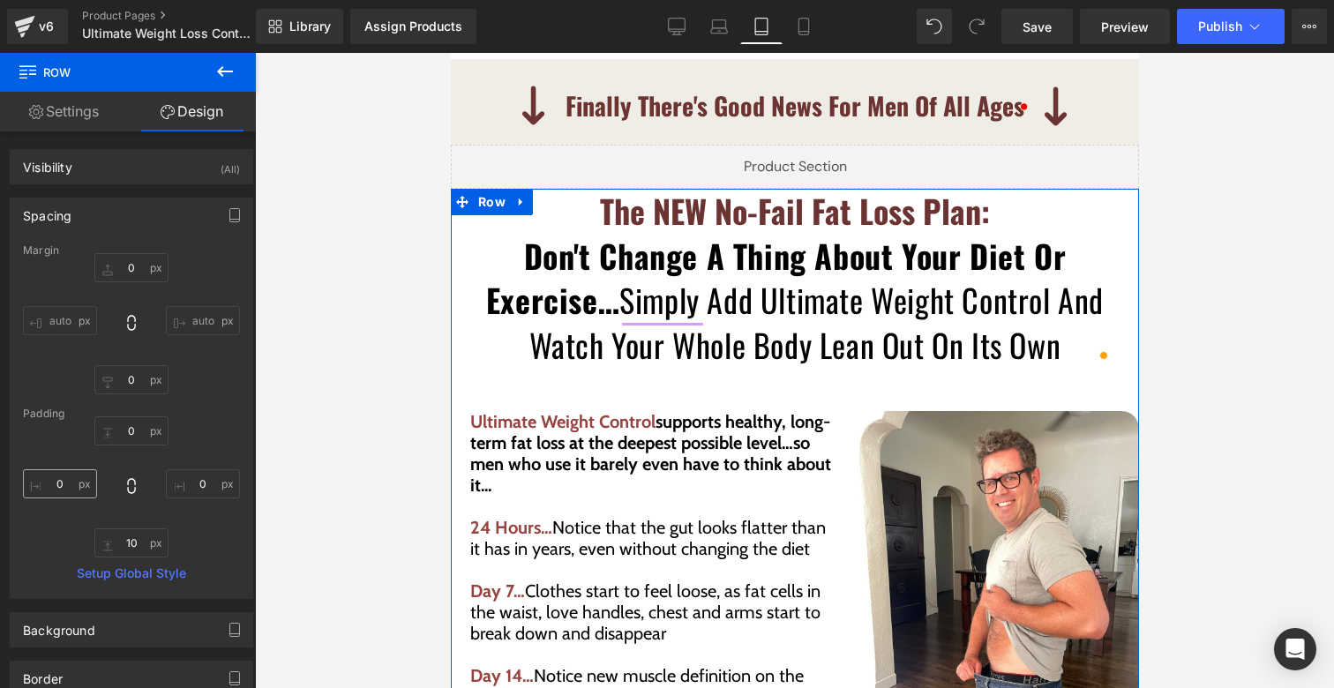
click at [55, 500] on div "0px 0 0px 0 10px 10 0px 0" at bounding box center [131, 487] width 217 height 141
click at [58, 485] on input "0" at bounding box center [60, 484] width 74 height 29
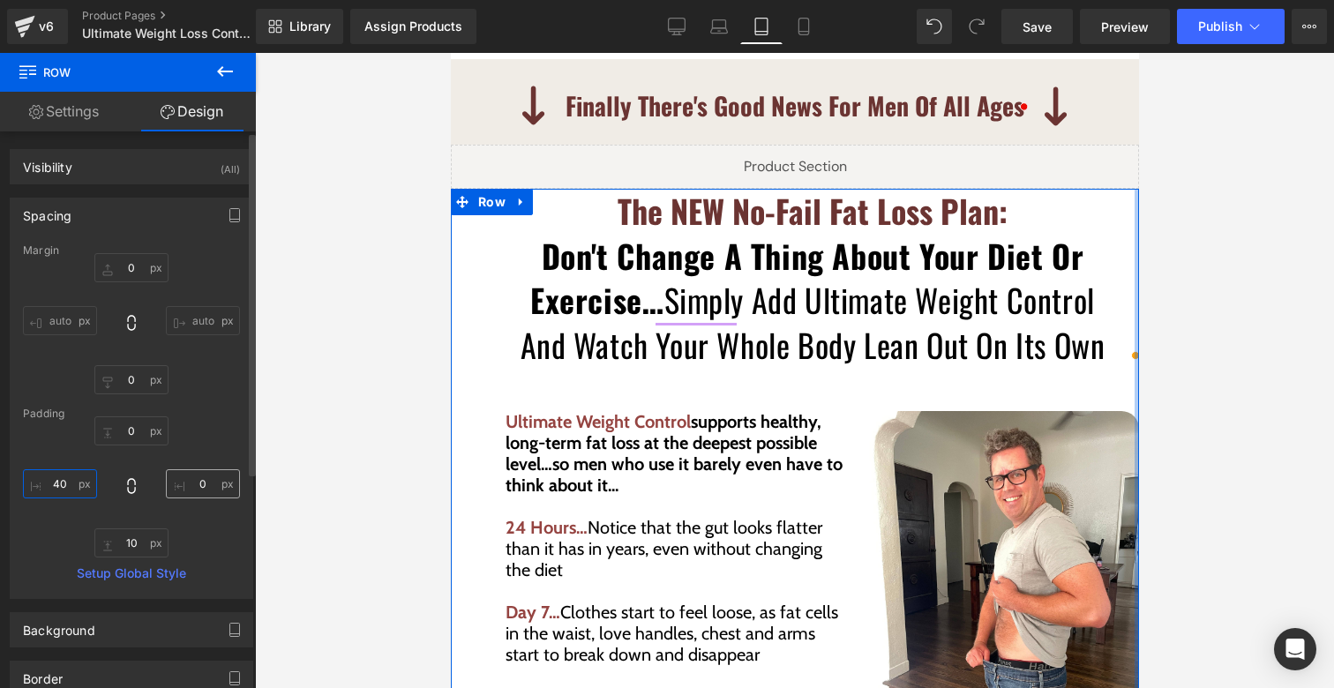
type input "40"
click at [190, 481] on input "0" at bounding box center [203, 484] width 74 height 29
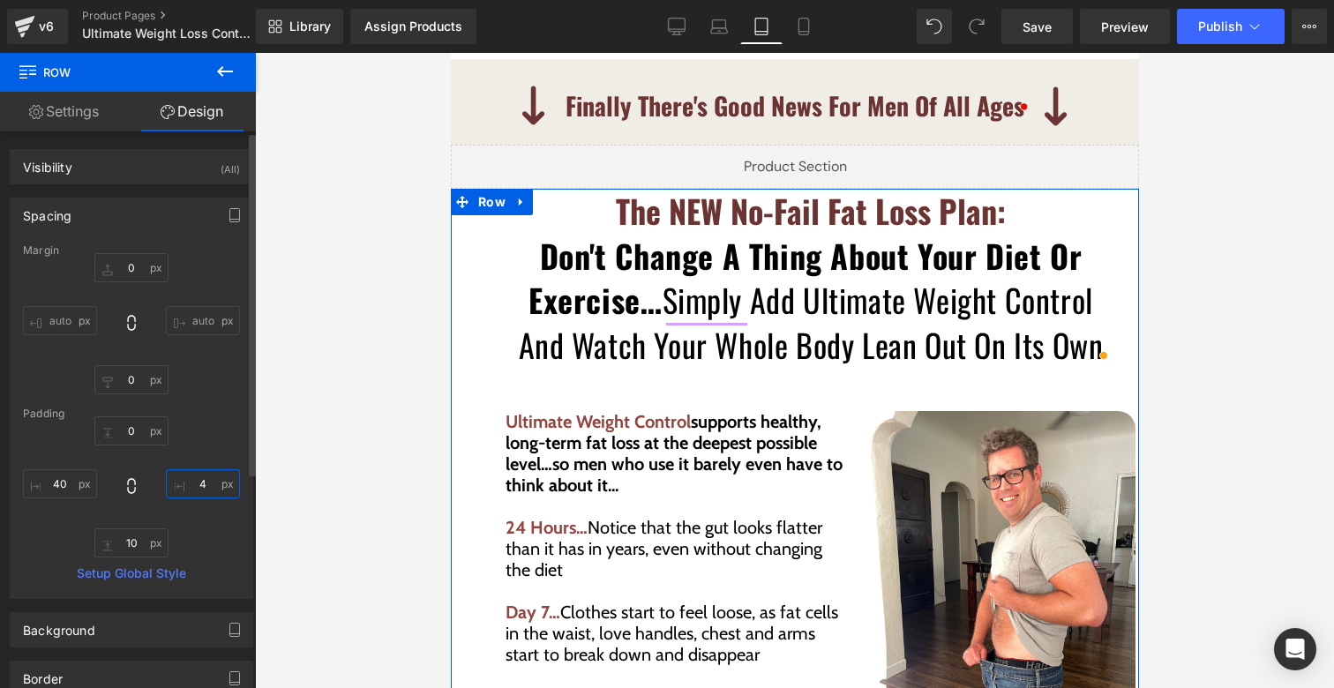
type input "40"
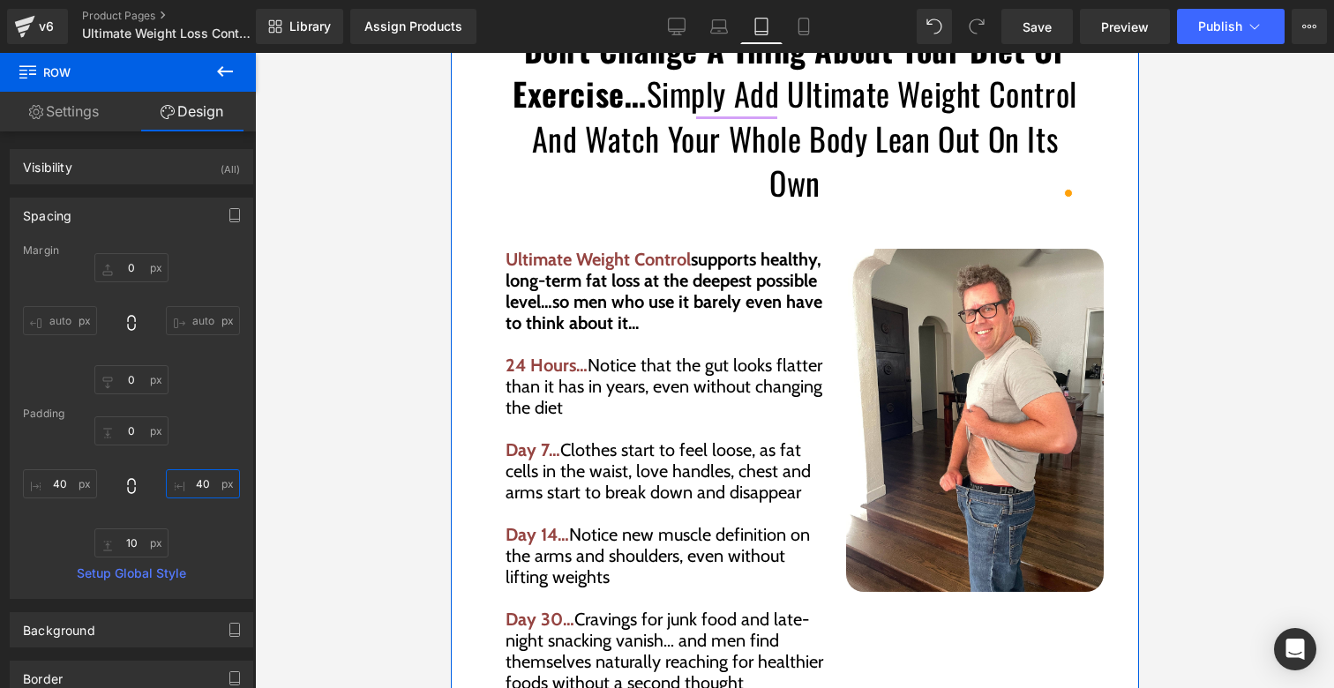
scroll to position [4165, 0]
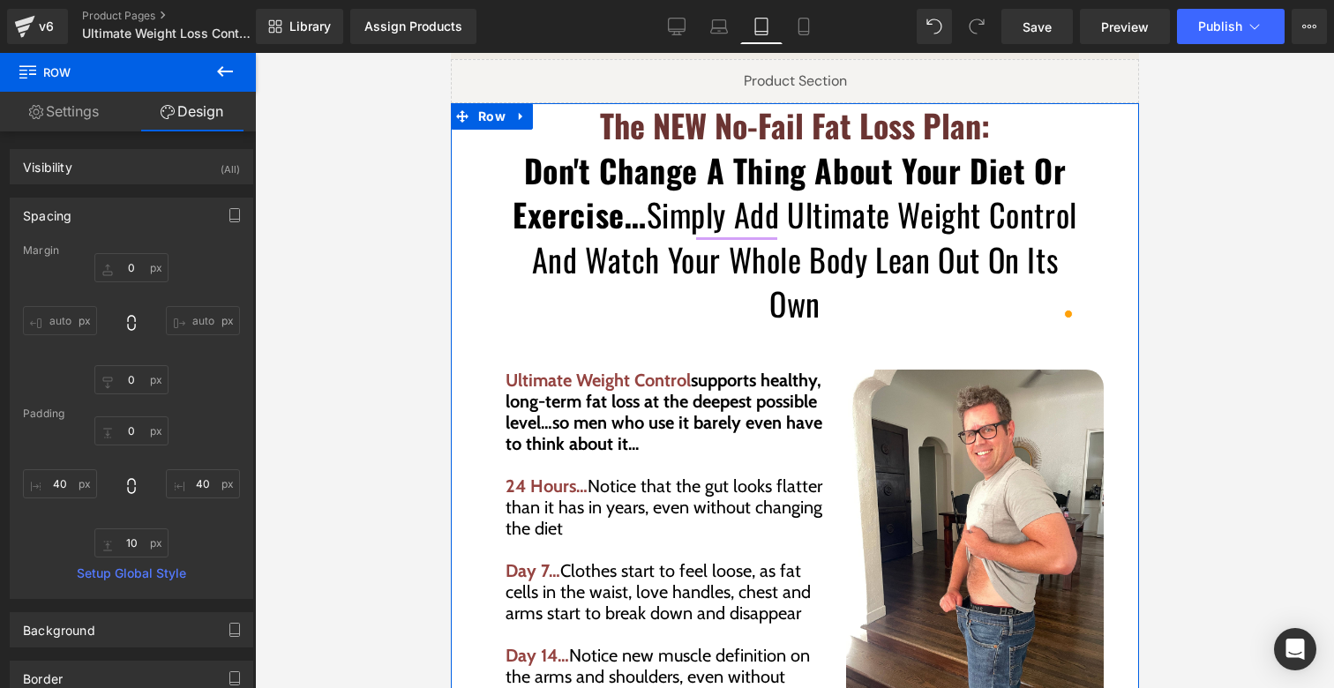
click at [718, 343] on div "Ultimate Weight Control supports healthy, long-term fat loss at the deepest pos…" at bounding box center [794, 636] width 618 height 586
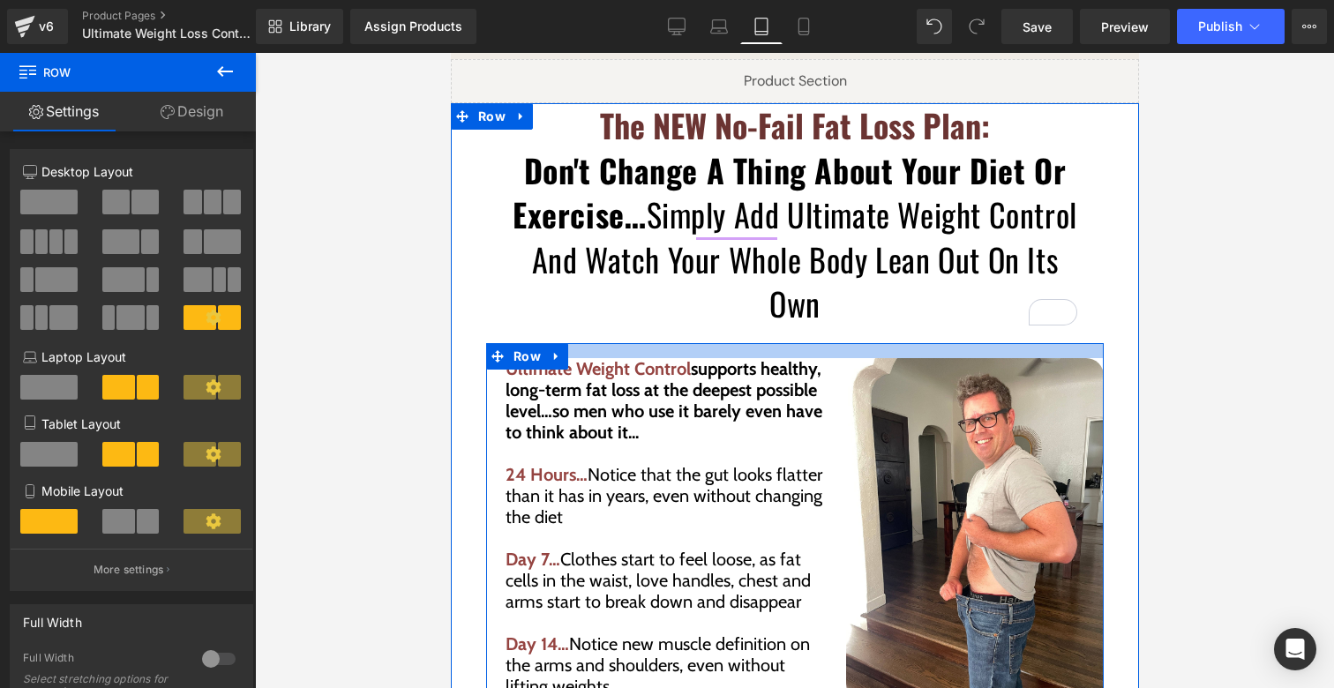
drag, startPoint x: 697, startPoint y: 349, endPoint x: 699, endPoint y: 327, distance: 21.3
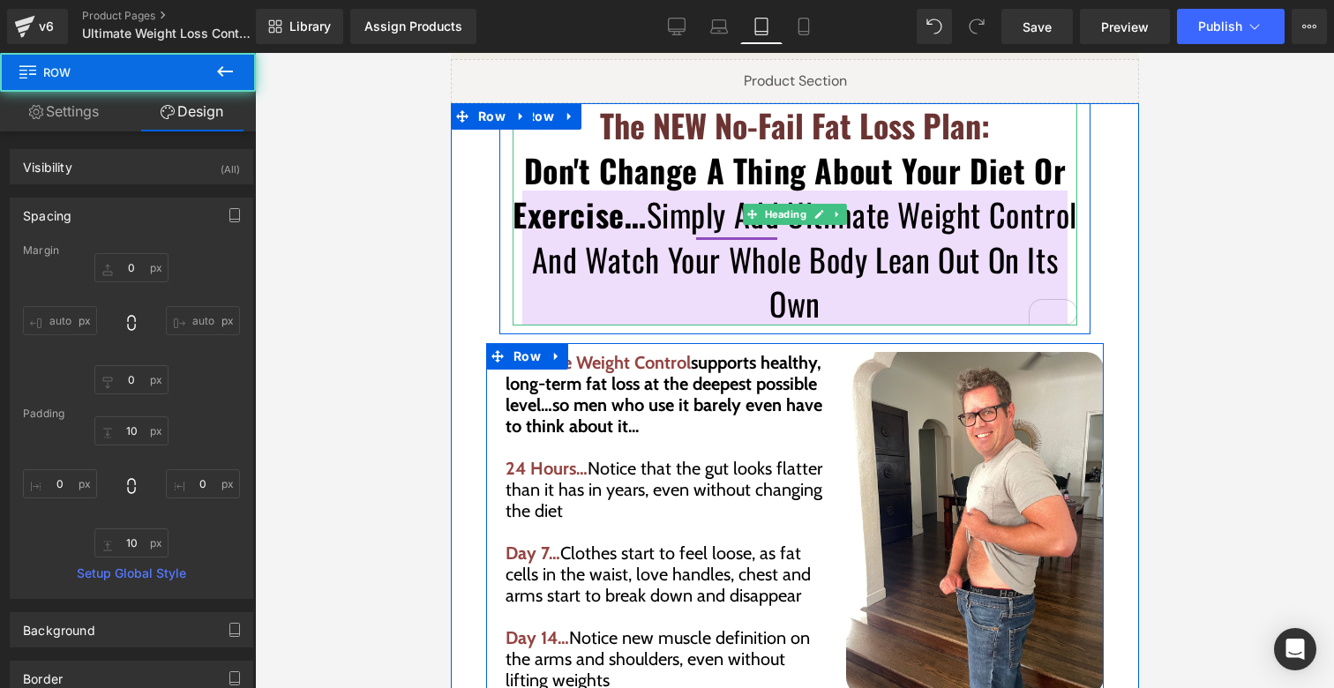
click at [703, 211] on font "Don't Change A Thing About Your Diet Or Exercise… Simply Add Ultimate Weight Co…" at bounding box center [794, 237] width 565 height 180
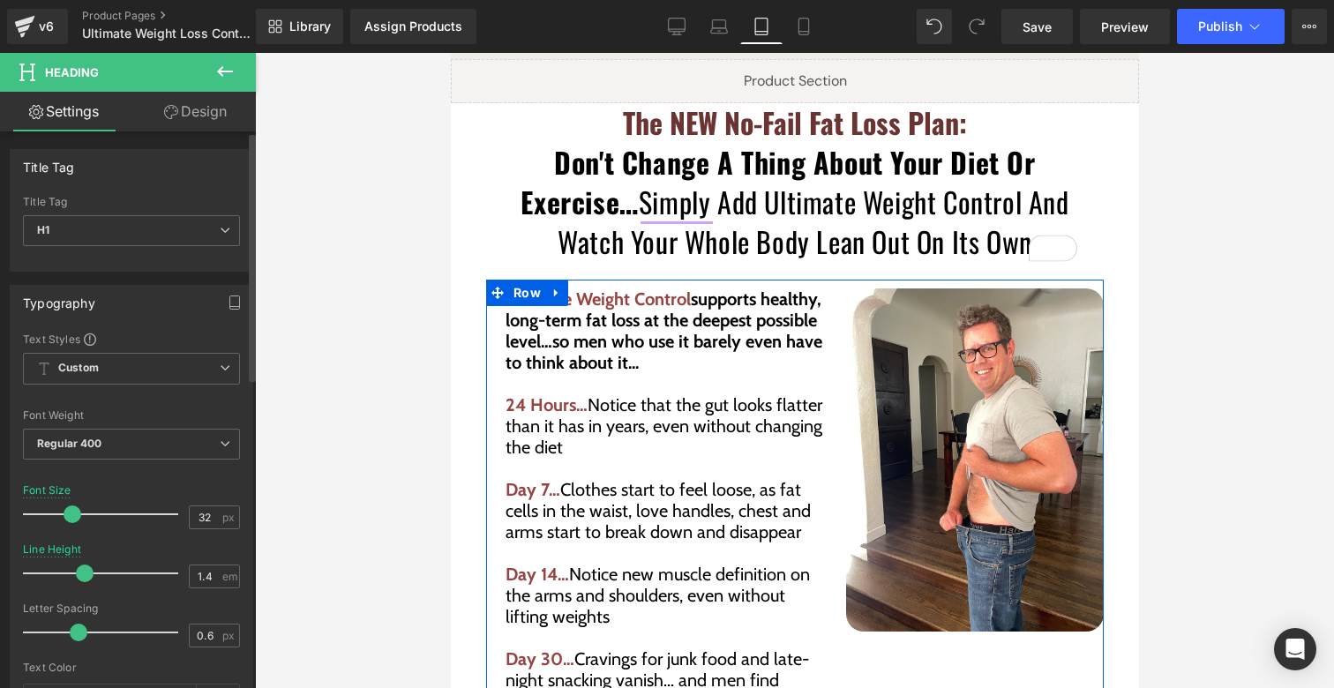
type input "31"
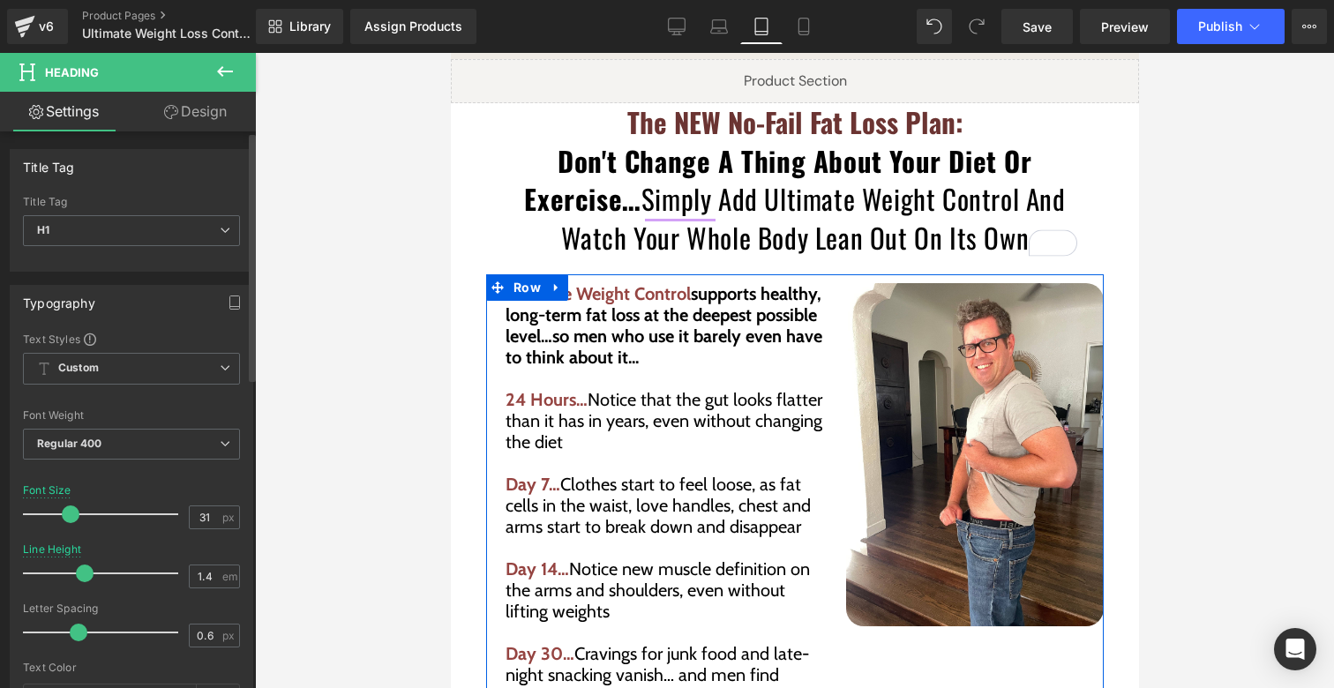
click at [75, 513] on span at bounding box center [71, 515] width 18 height 18
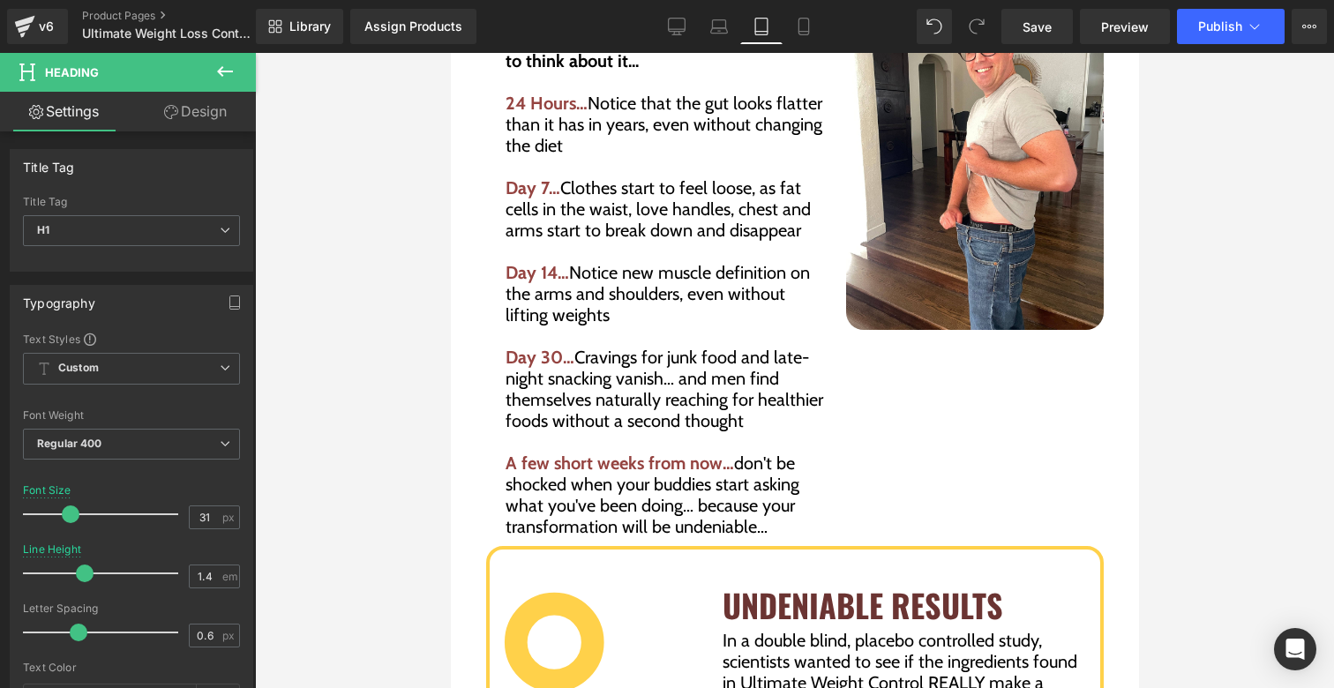
scroll to position [4769, 0]
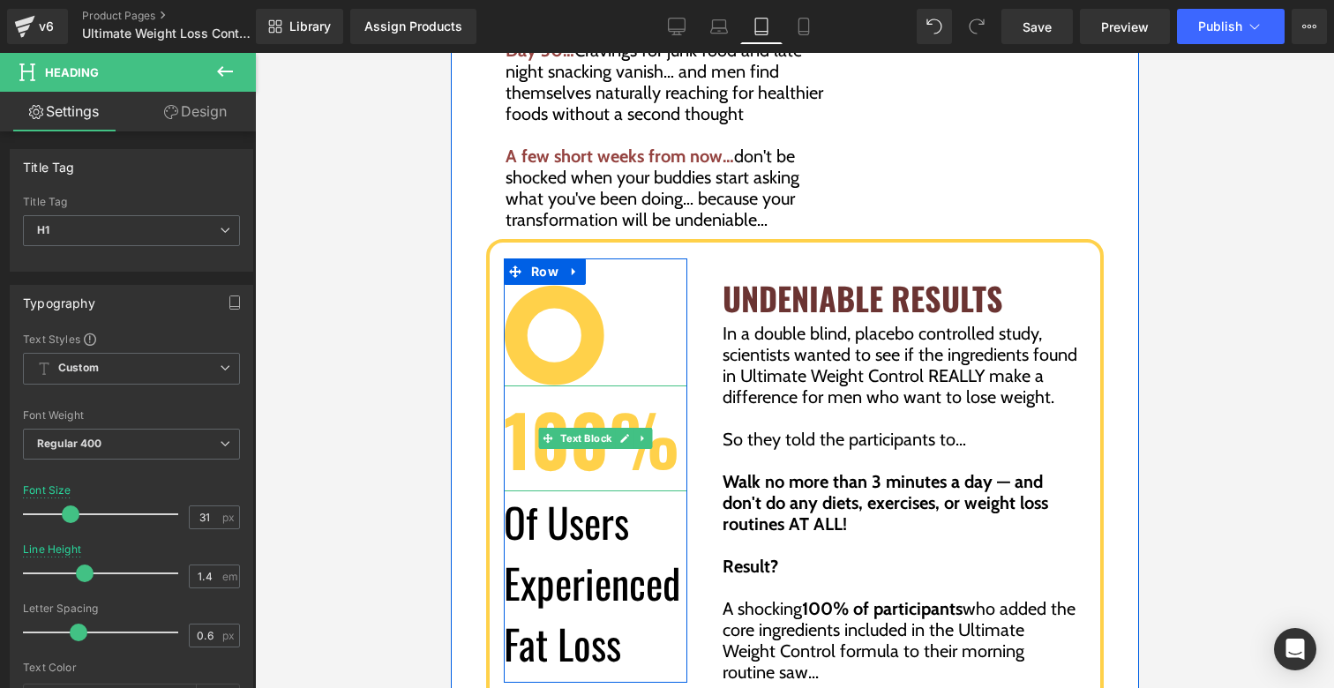
click at [547, 453] on p "100%" at bounding box center [595, 439] width 184 height 106
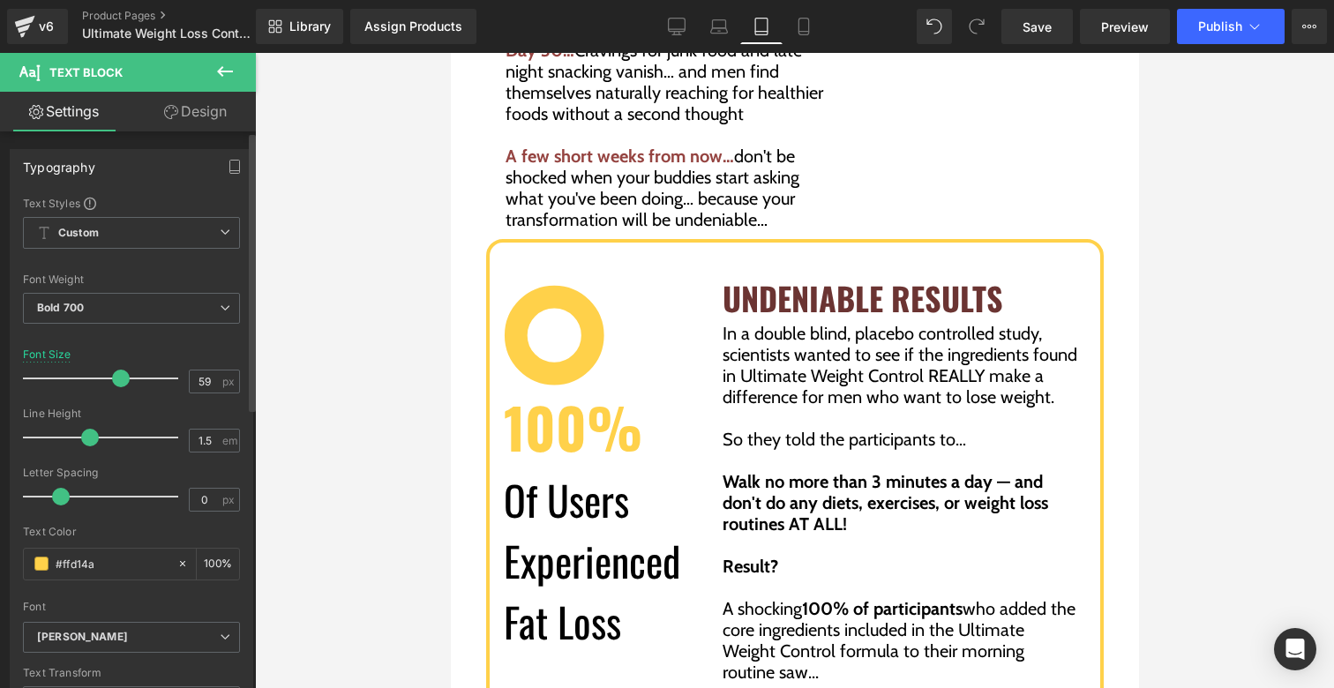
type input "58"
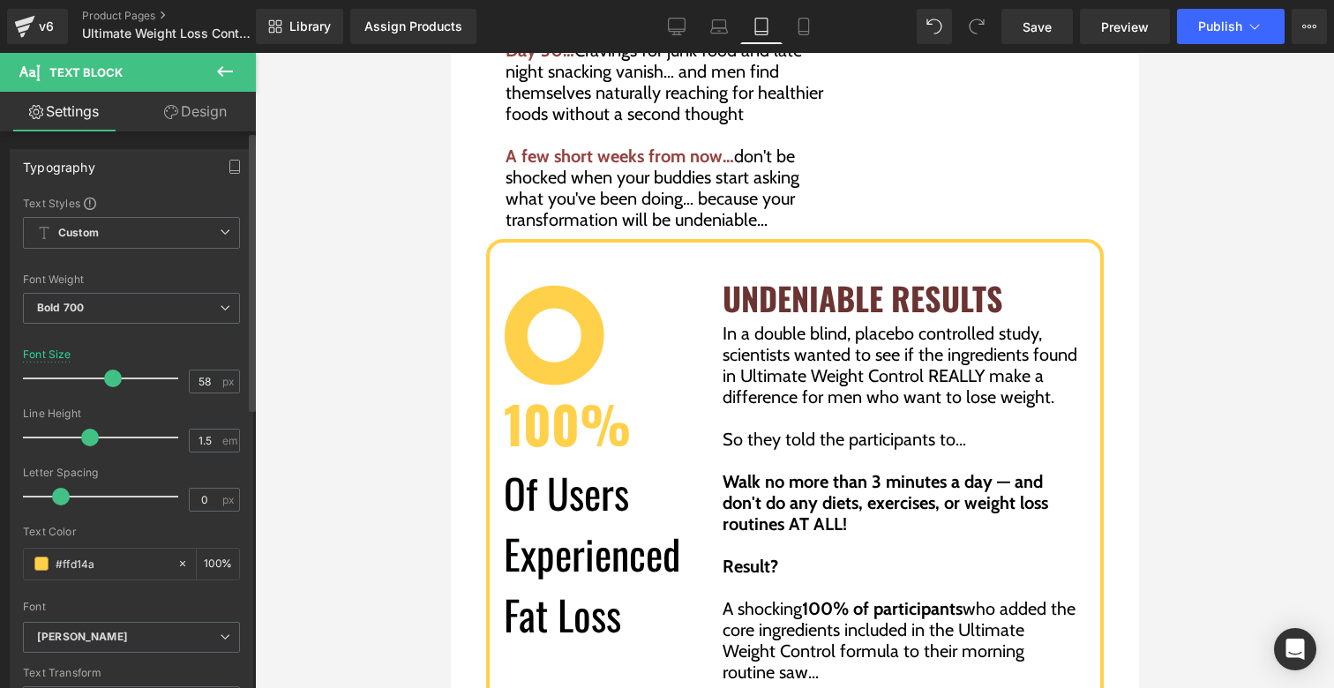
drag, startPoint x: 137, startPoint y: 377, endPoint x: 103, endPoint y: 373, distance: 33.7
click at [104, 372] on span at bounding box center [113, 379] width 18 height 18
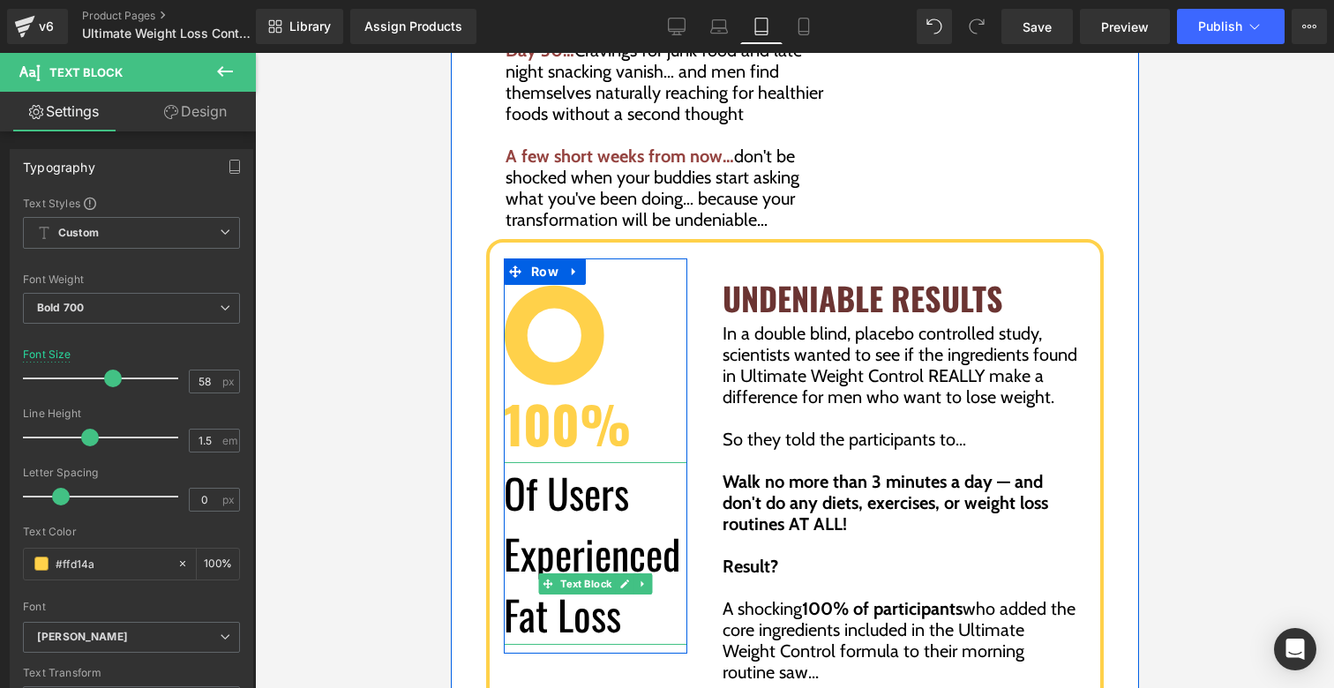
click at [526, 497] on p "Of Users Experienced" at bounding box center [595, 523] width 184 height 122
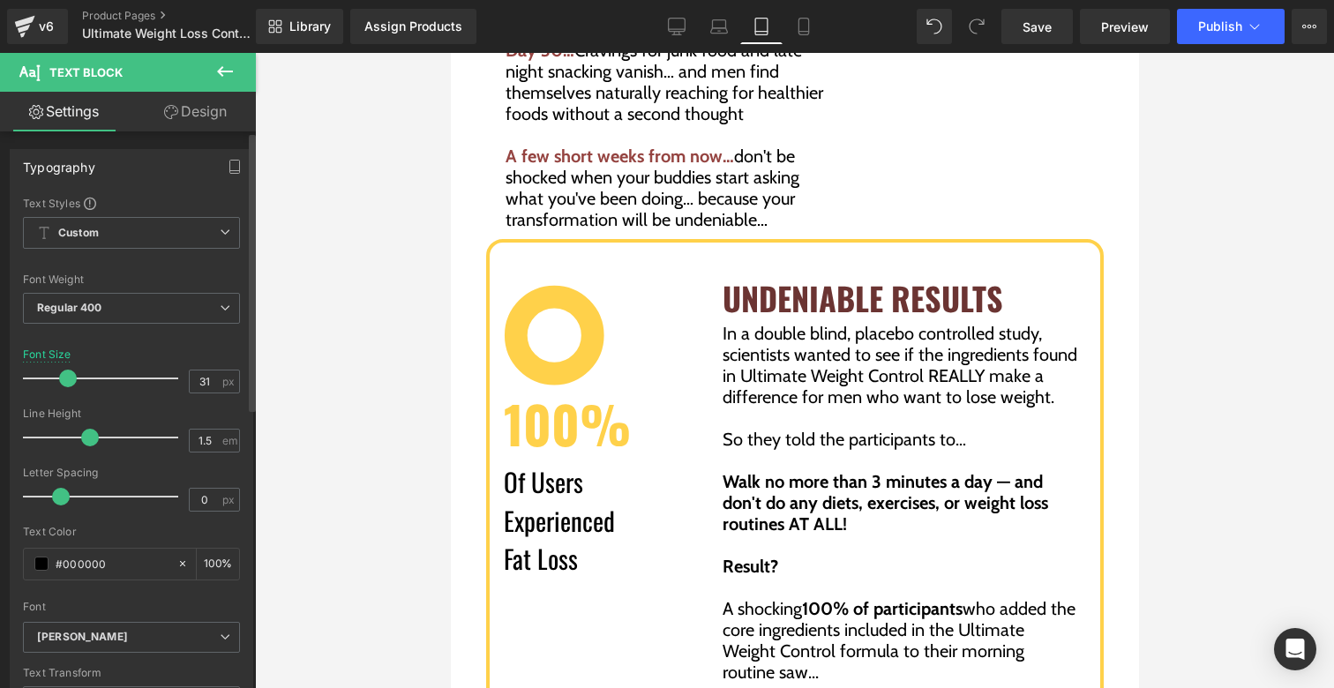
type input "32"
drag, startPoint x: 87, startPoint y: 378, endPoint x: 76, endPoint y: 377, distance: 11.5
click at [76, 377] on span at bounding box center [73, 379] width 18 height 18
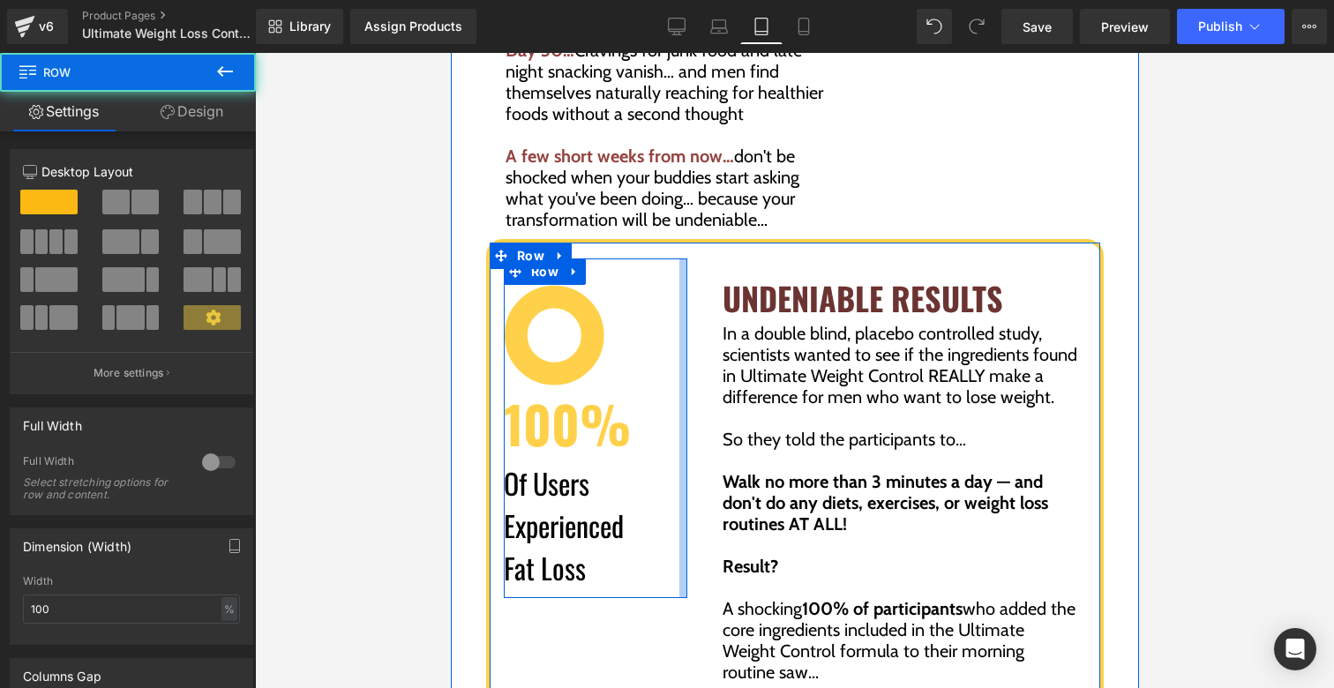
drag, startPoint x: 676, startPoint y: 283, endPoint x: 665, endPoint y: 282, distance: 10.6
click at [668, 282] on div "Image 100% Text Block Of Users Experienced Fat Loss Text Block Row" at bounding box center [595, 429] width 184 height 340
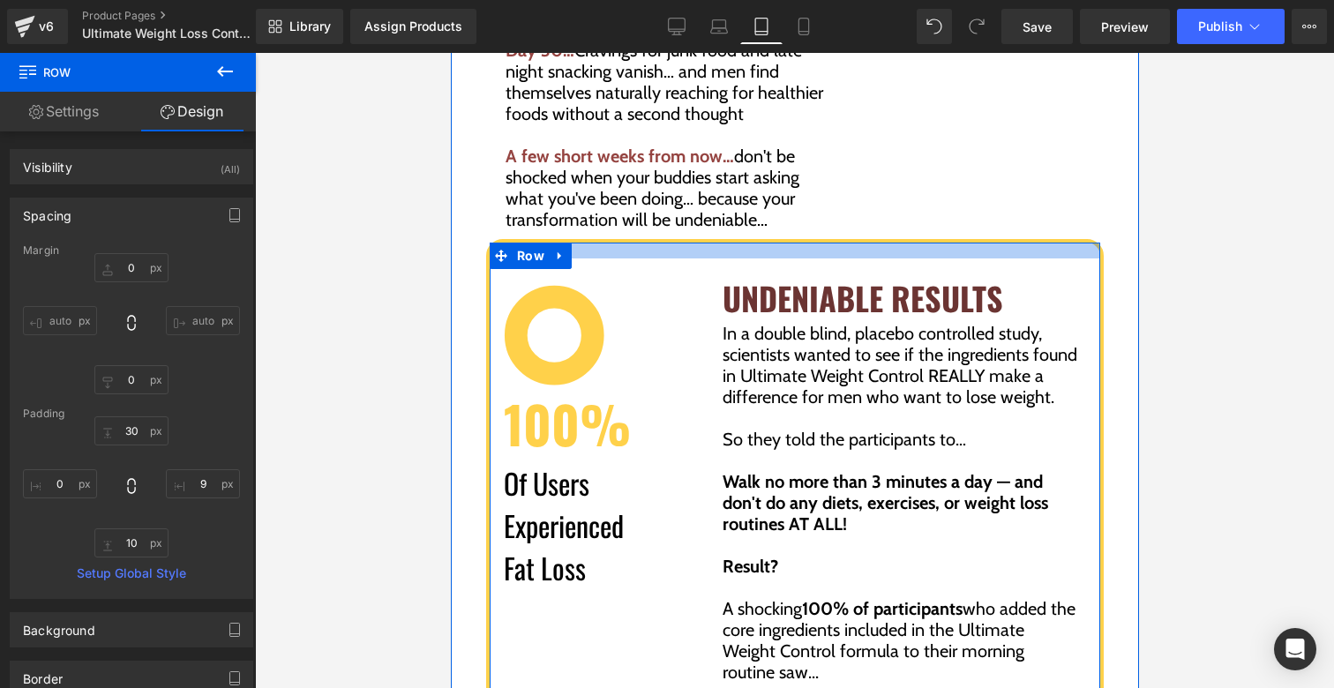
click at [666, 243] on div at bounding box center [794, 251] width 611 height 16
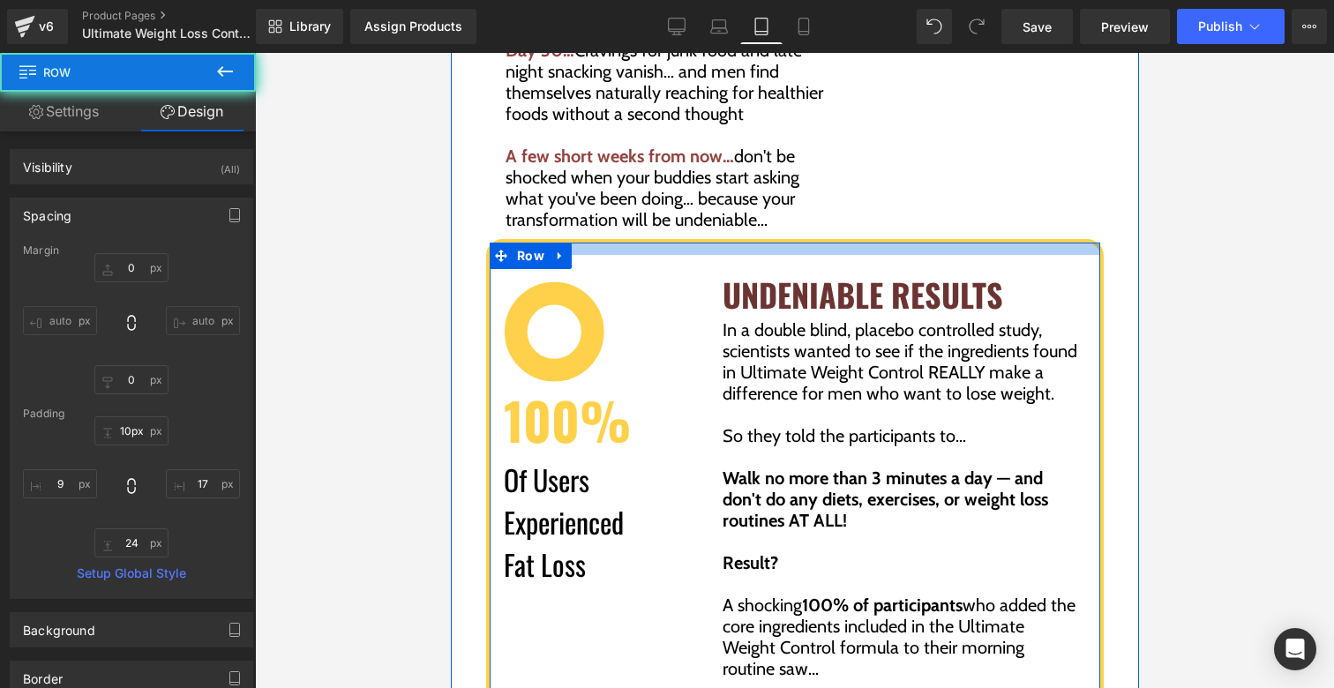
type input "9px"
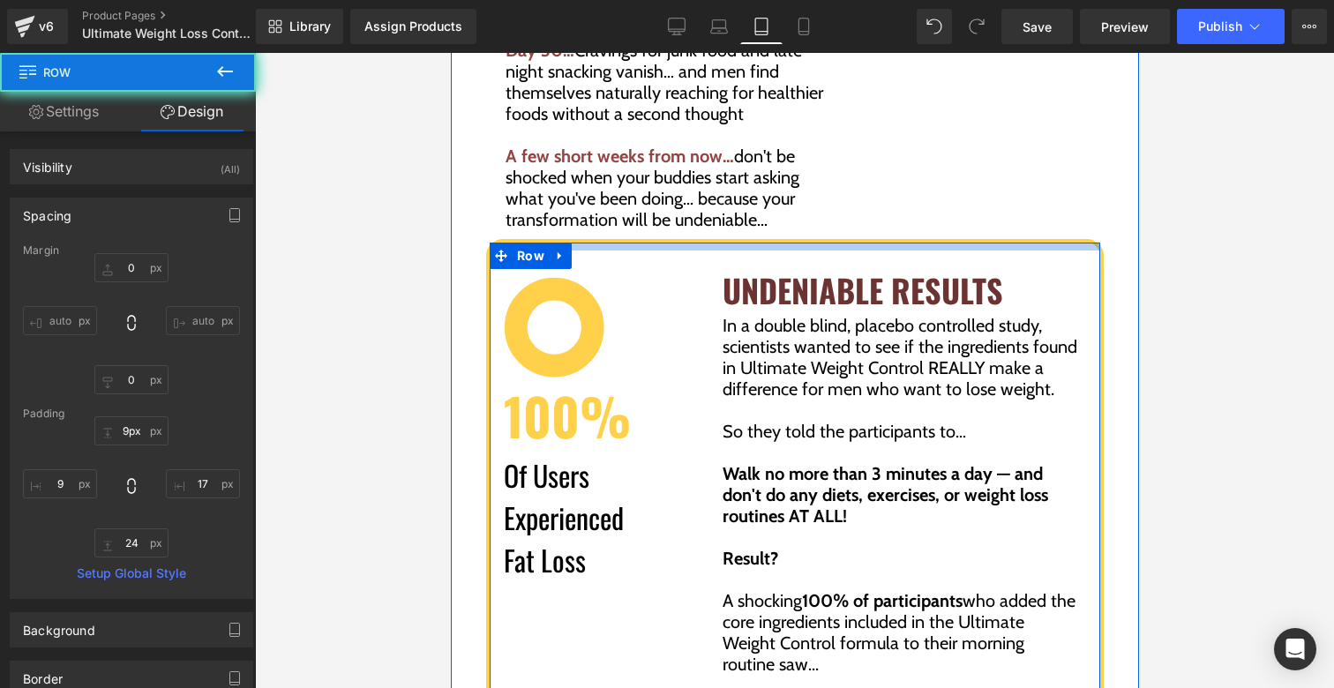
click at [668, 243] on div at bounding box center [794, 247] width 611 height 8
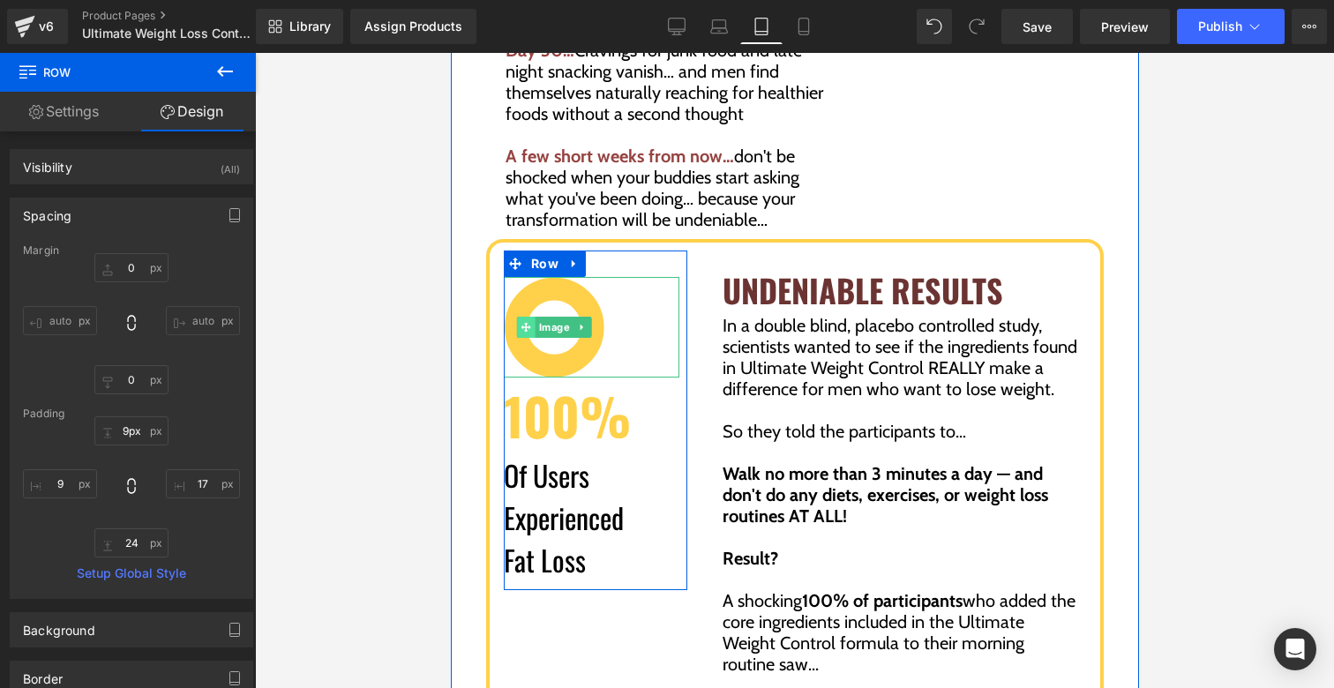
click at [523, 322] on icon at bounding box center [526, 327] width 10 height 11
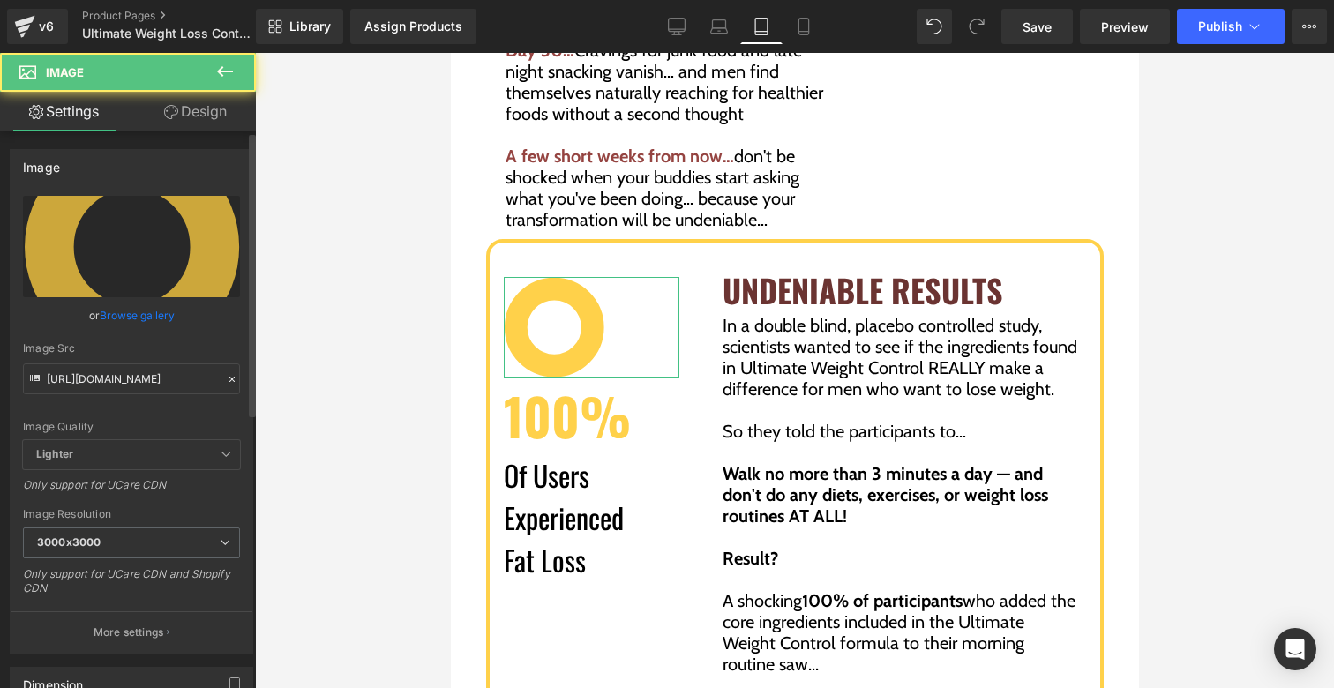
scroll to position [382, 0]
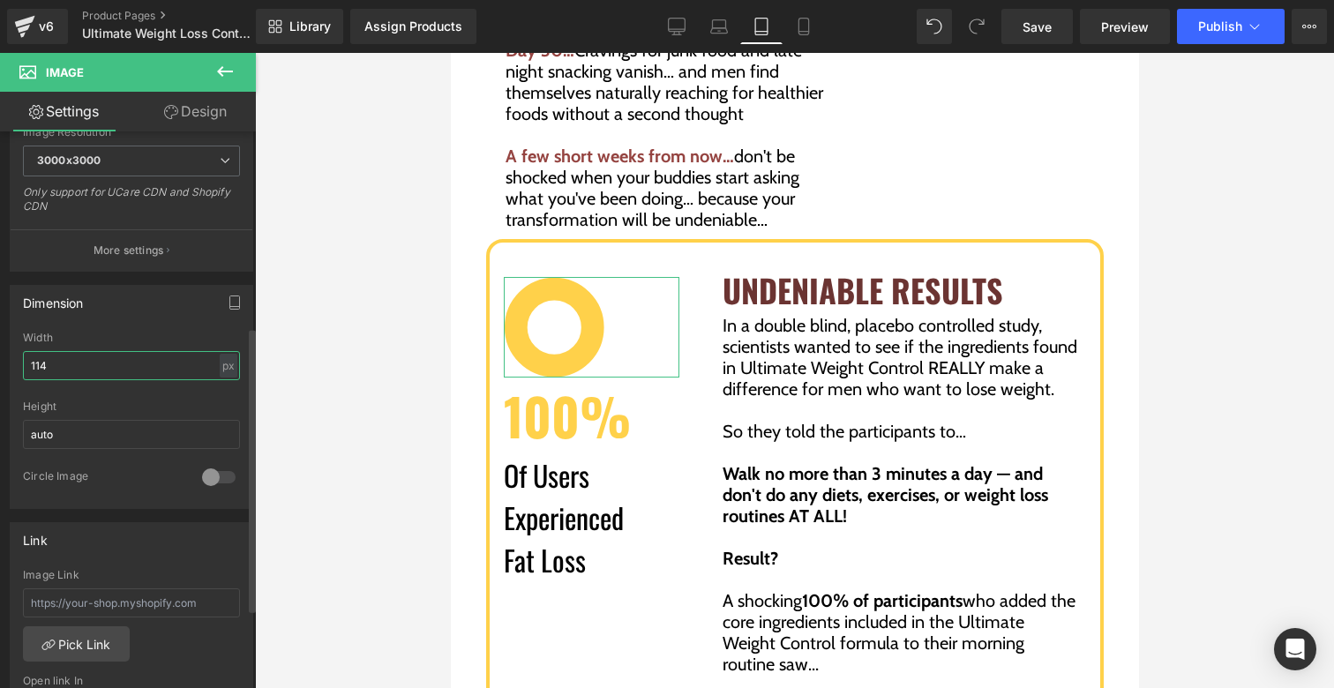
click at [150, 371] on input "114" at bounding box center [131, 365] width 217 height 29
click at [220, 368] on div "px" at bounding box center [229, 366] width 18 height 24
click at [221, 395] on li "%" at bounding box center [228, 393] width 22 height 26
click at [171, 365] on input "57.29" at bounding box center [131, 365] width 217 height 29
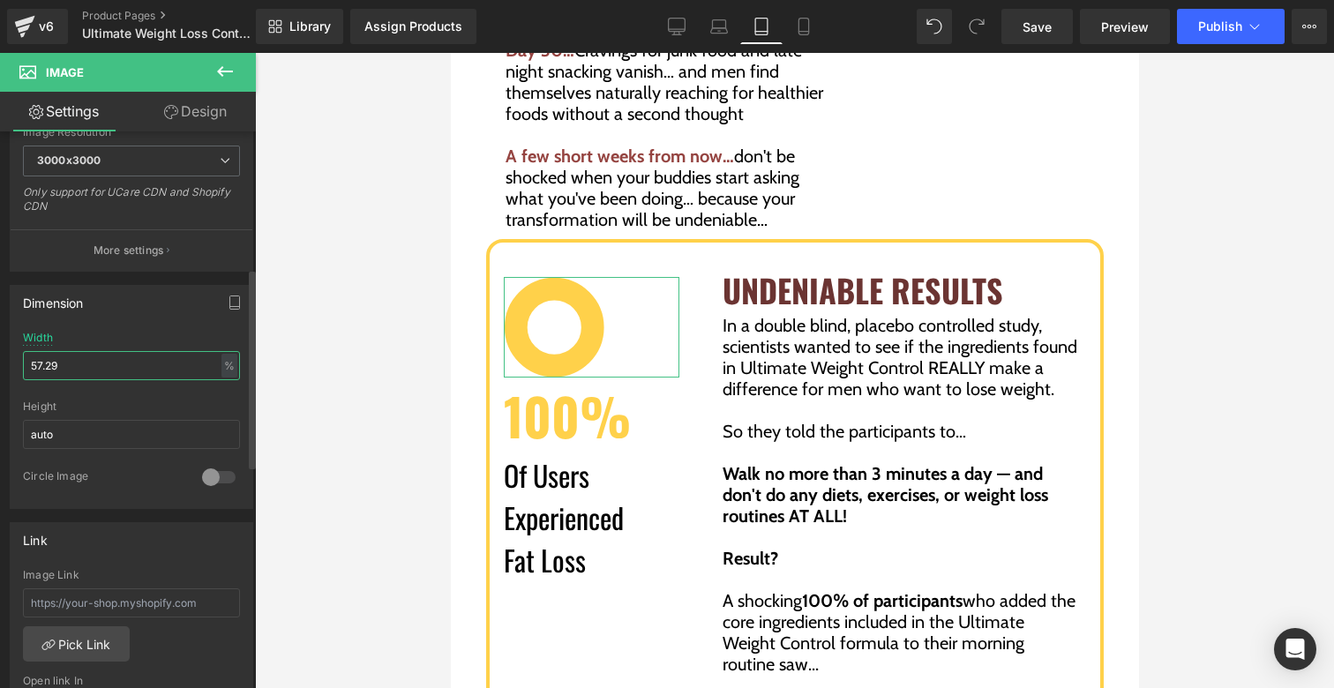
click at [170, 365] on input "57.29" at bounding box center [131, 365] width 217 height 29
type input "40"
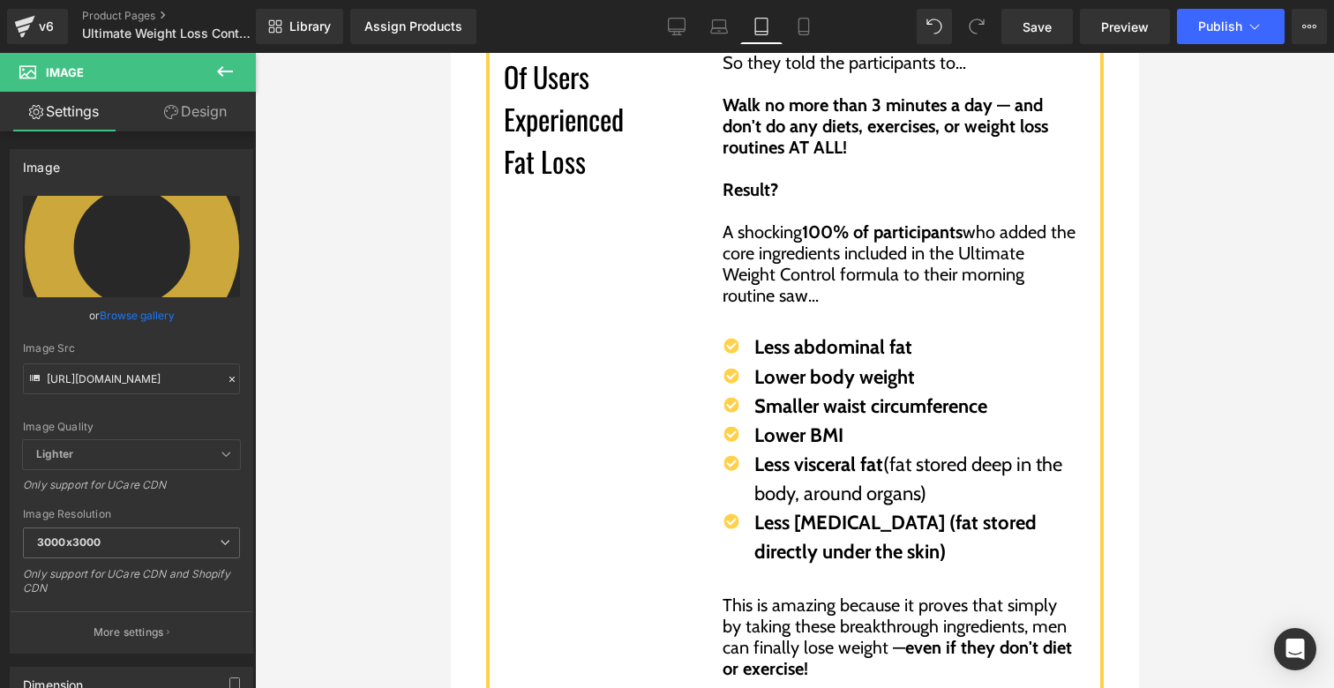
scroll to position [4796, 0]
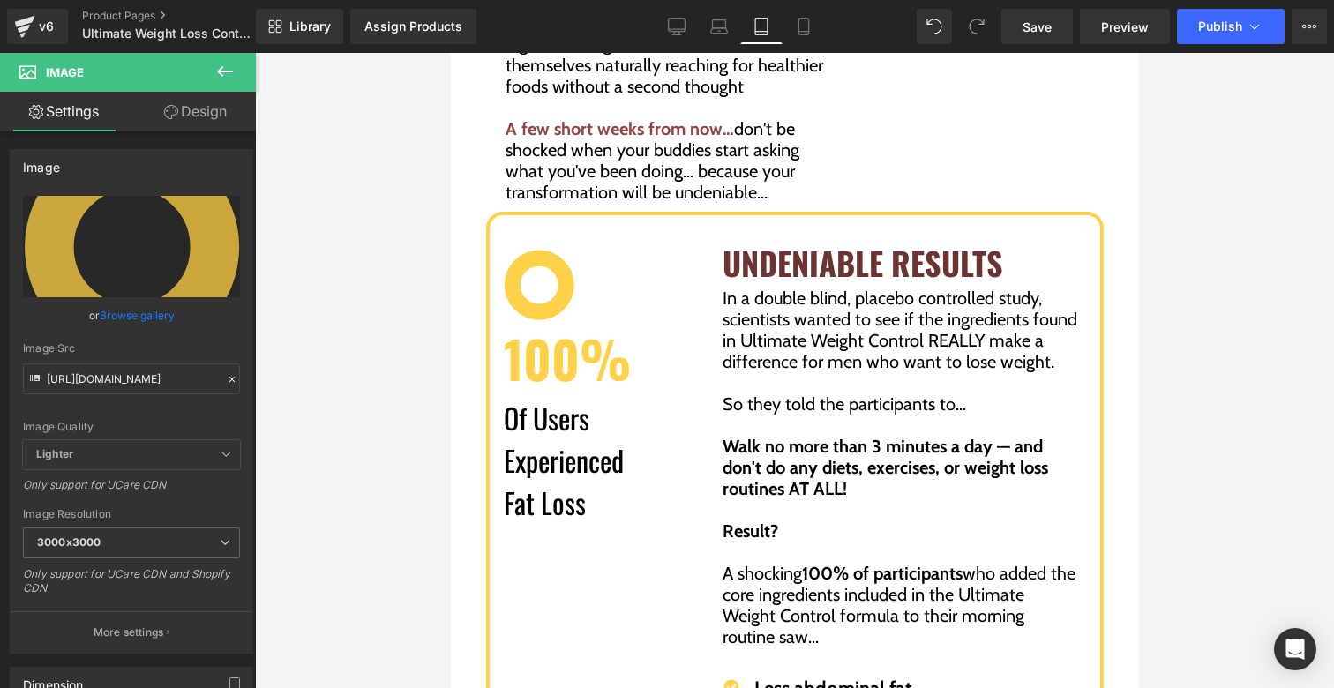
click at [585, 212] on div "Image 100% Text Block Of Users Experienced Fat Loss Text Block Row UNDENIABLE R…" at bounding box center [794, 633] width 618 height 843
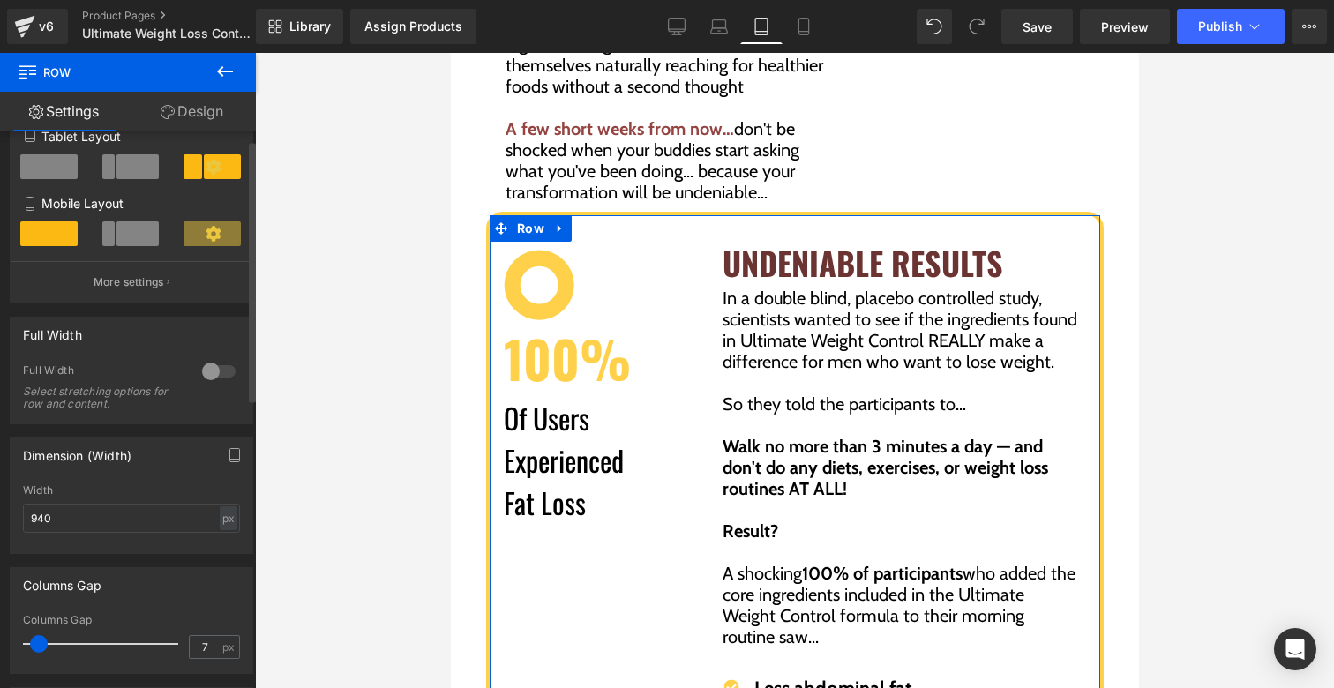
scroll to position [291, 0]
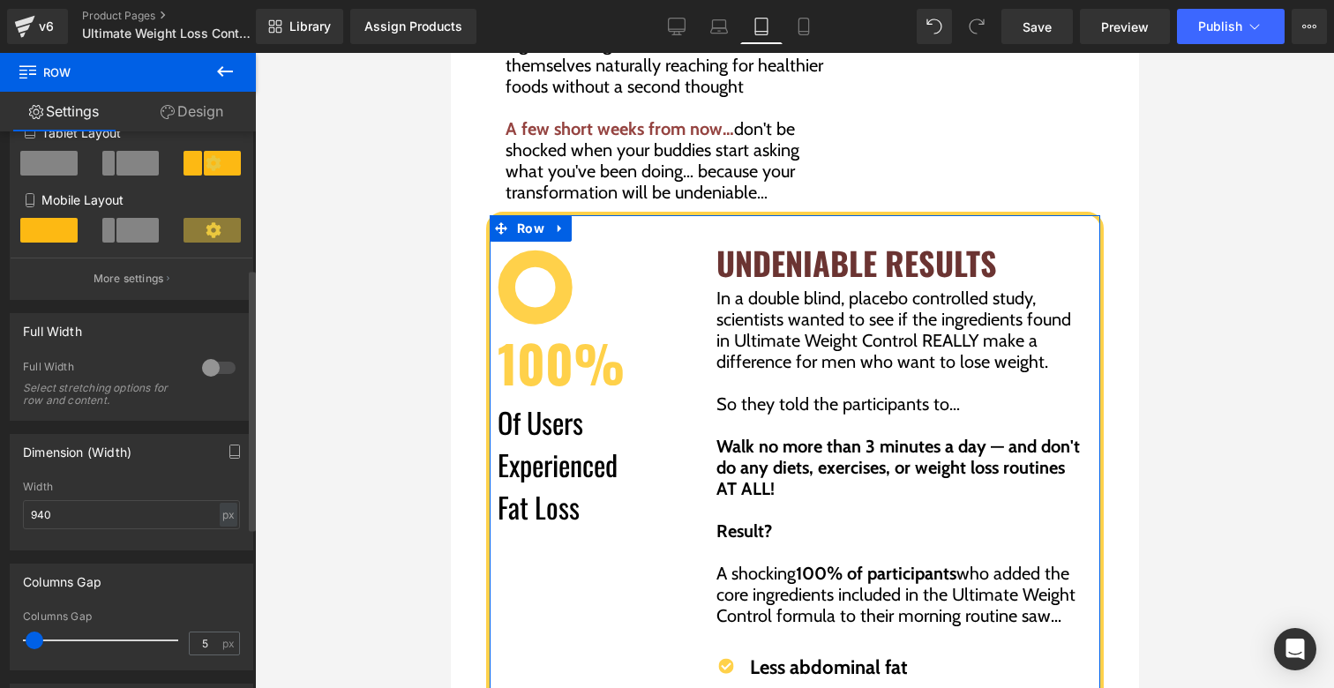
type input "6"
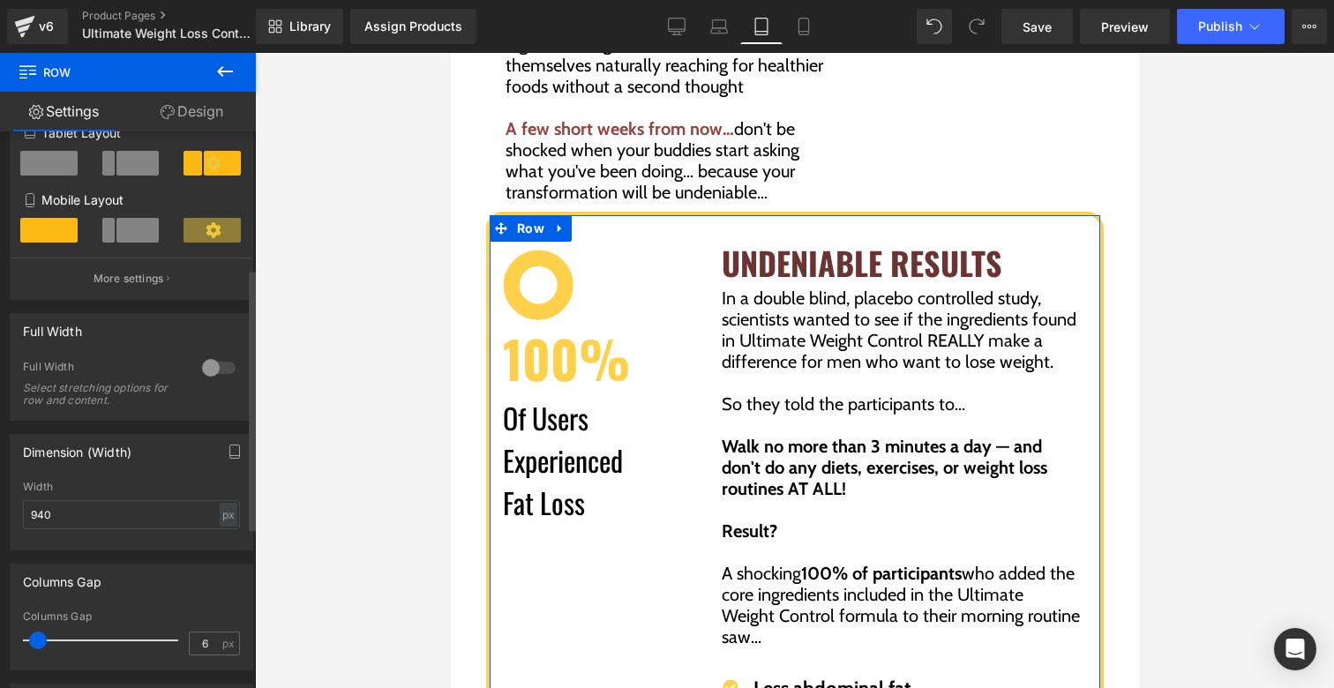
click at [42, 643] on span at bounding box center [38, 641] width 18 height 18
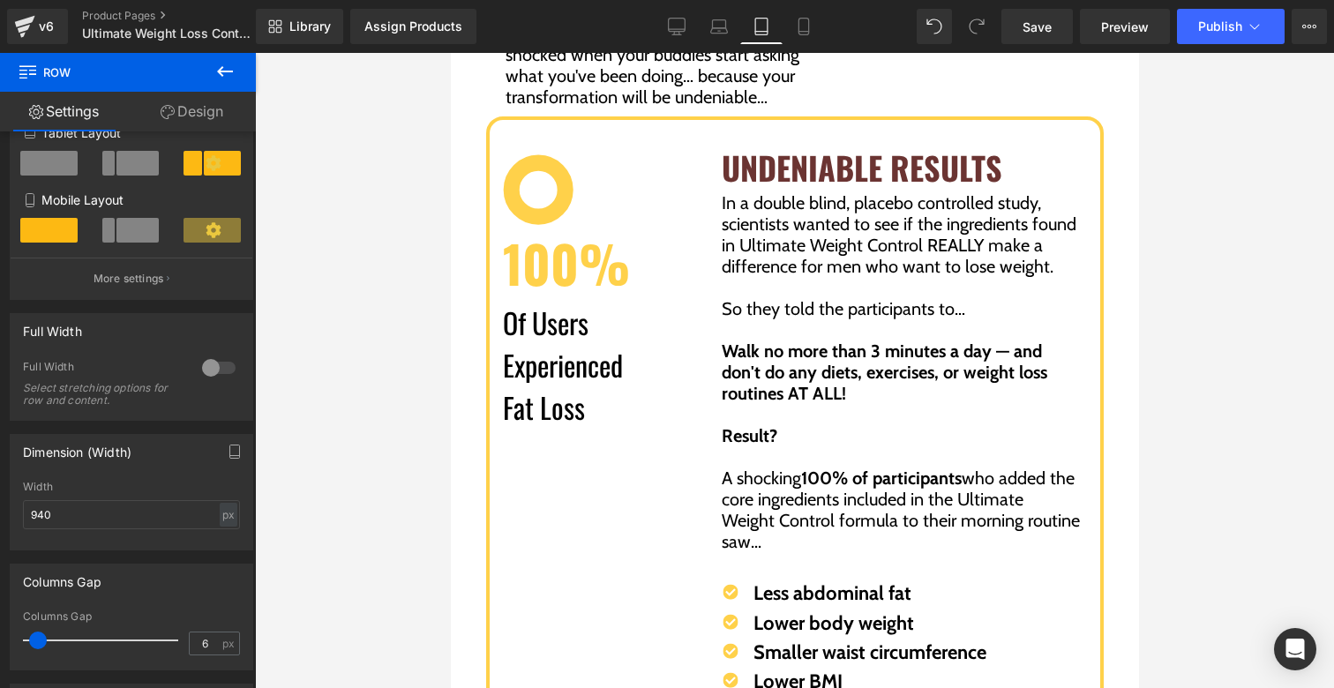
scroll to position [5315, 0]
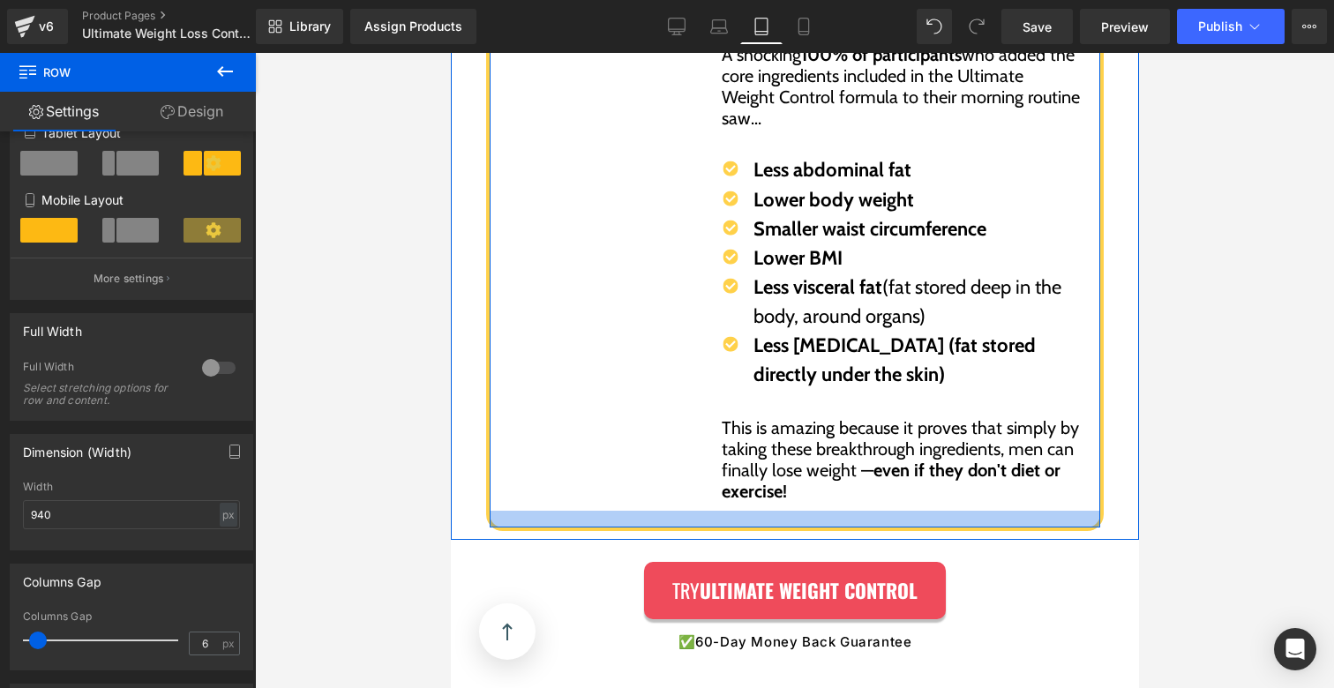
click at [696, 511] on div at bounding box center [794, 519] width 611 height 17
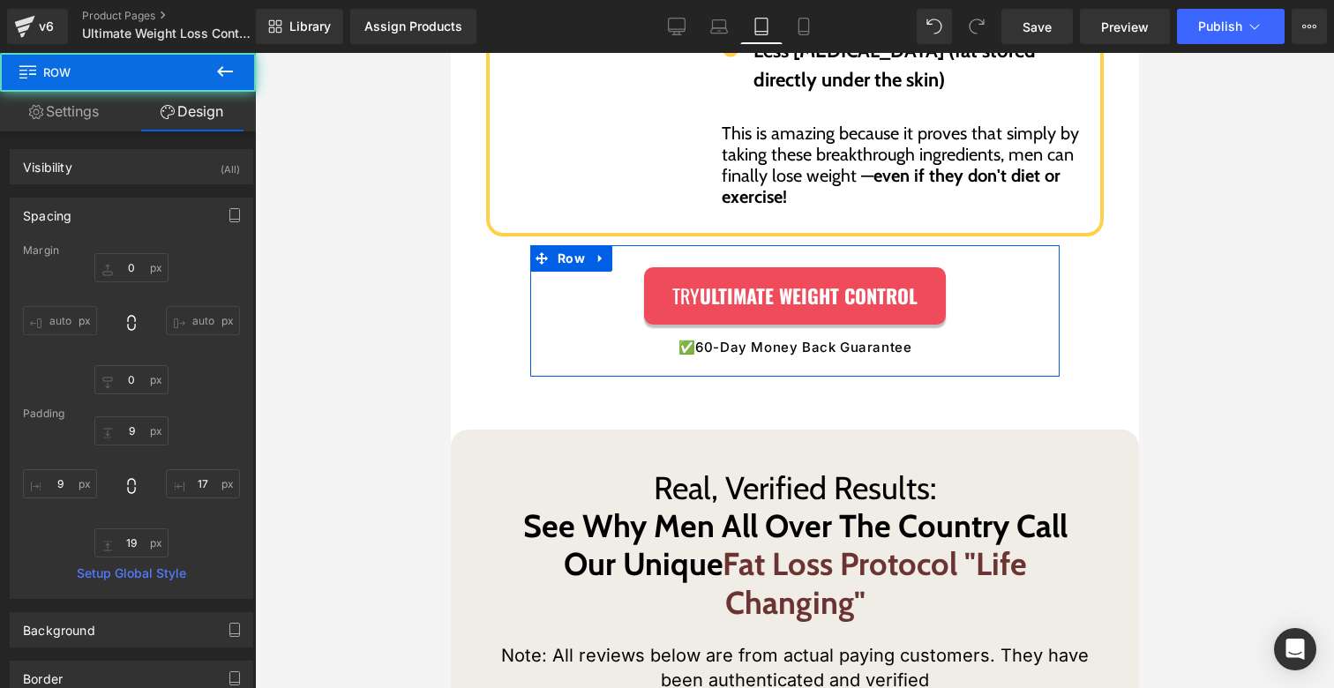
scroll to position [5634, 0]
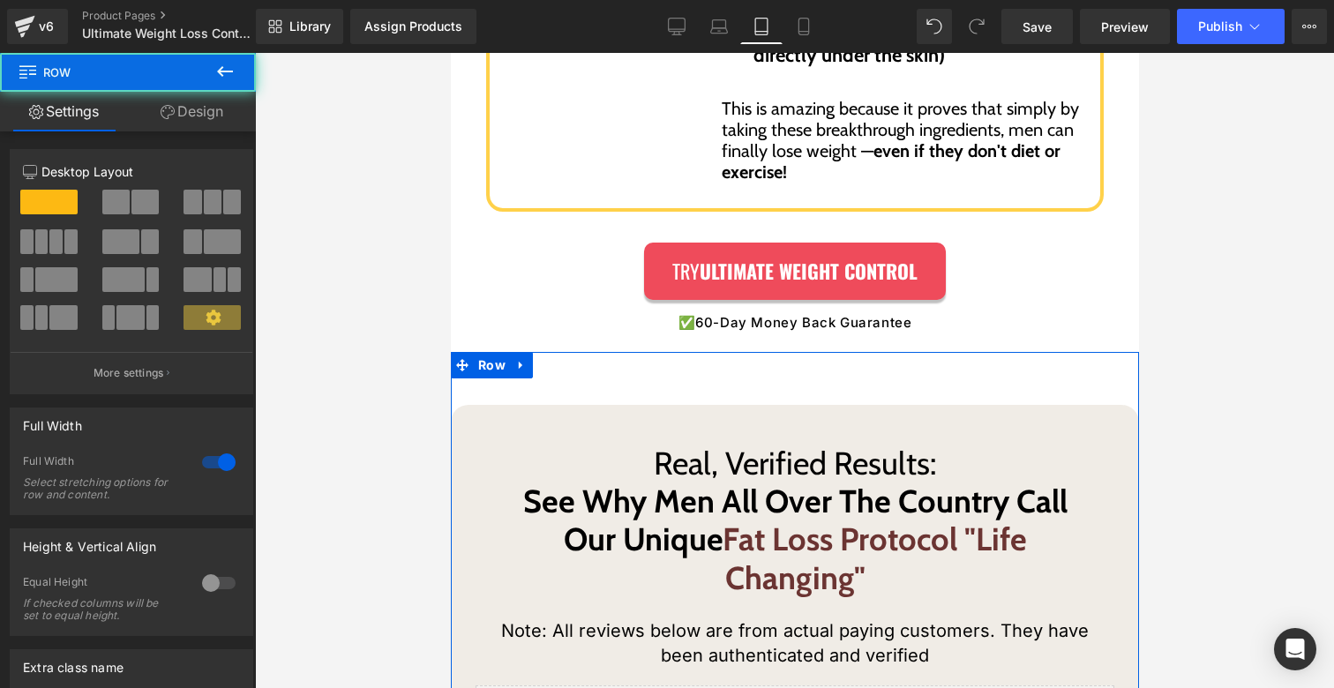
drag, startPoint x: 224, startPoint y: 110, endPoint x: 148, endPoint y: 152, distance: 86.5
click at [224, 110] on link "Design" at bounding box center [192, 112] width 128 height 40
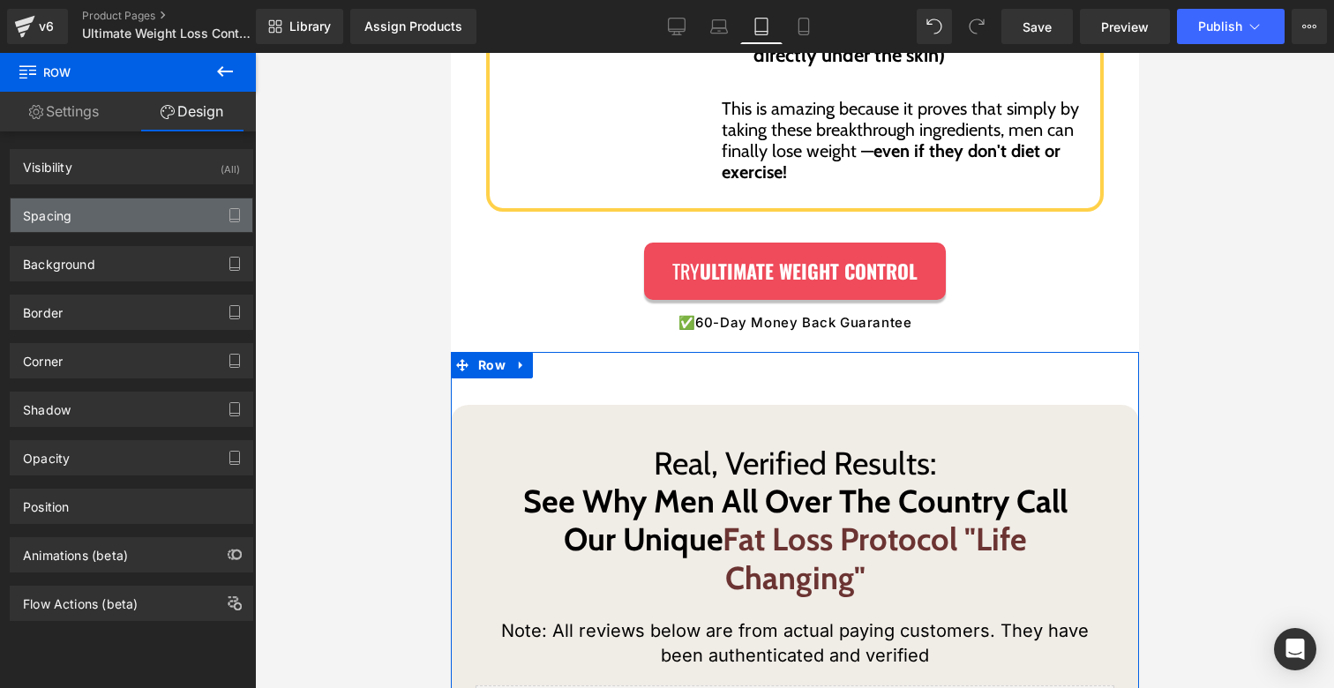
click at [83, 207] on div "Spacing" at bounding box center [132, 216] width 242 height 34
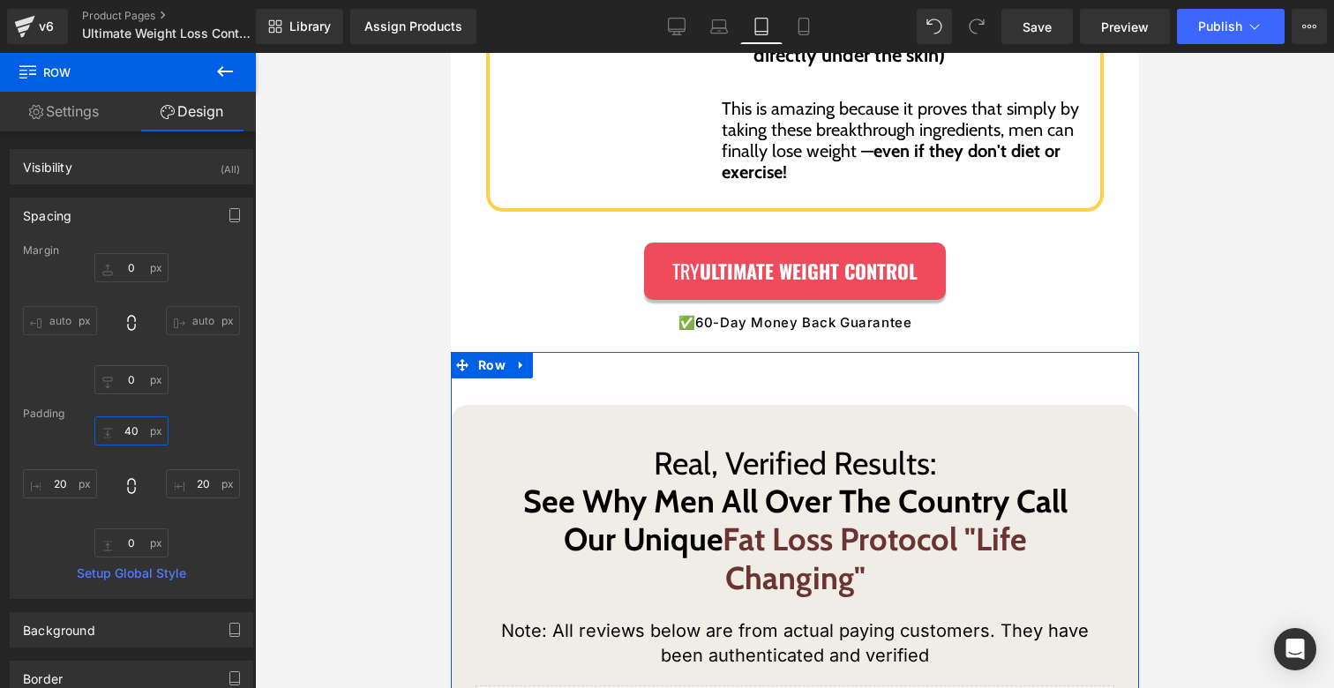
click at [119, 438] on input "40" at bounding box center [131, 431] width 74 height 29
type input "0"
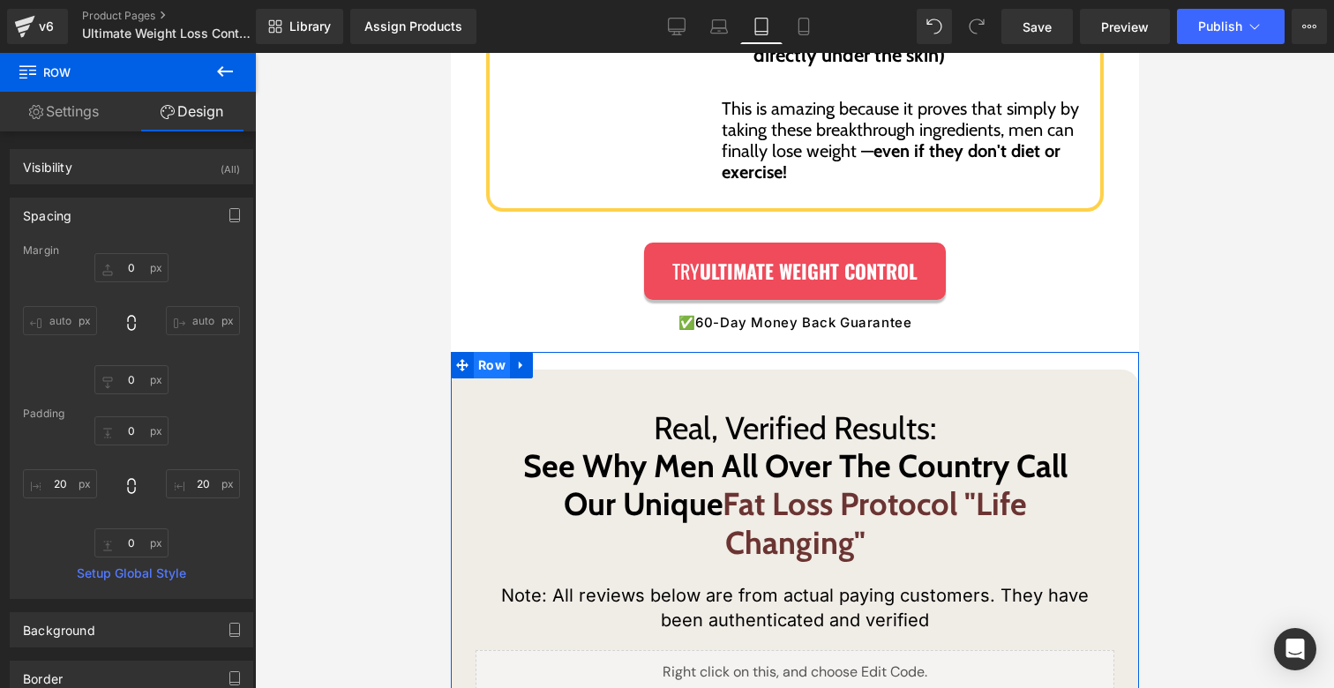
click at [500, 355] on span "Row" at bounding box center [491, 365] width 36 height 26
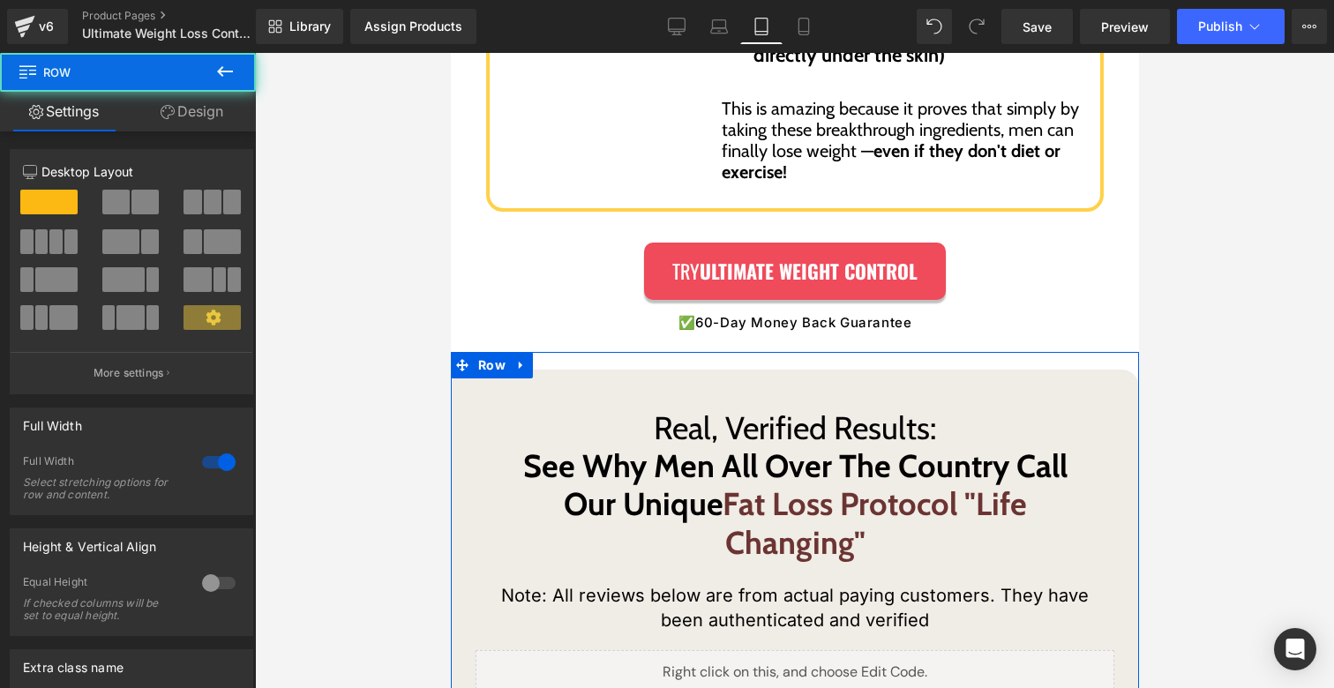
click at [220, 114] on link "Design" at bounding box center [192, 112] width 128 height 40
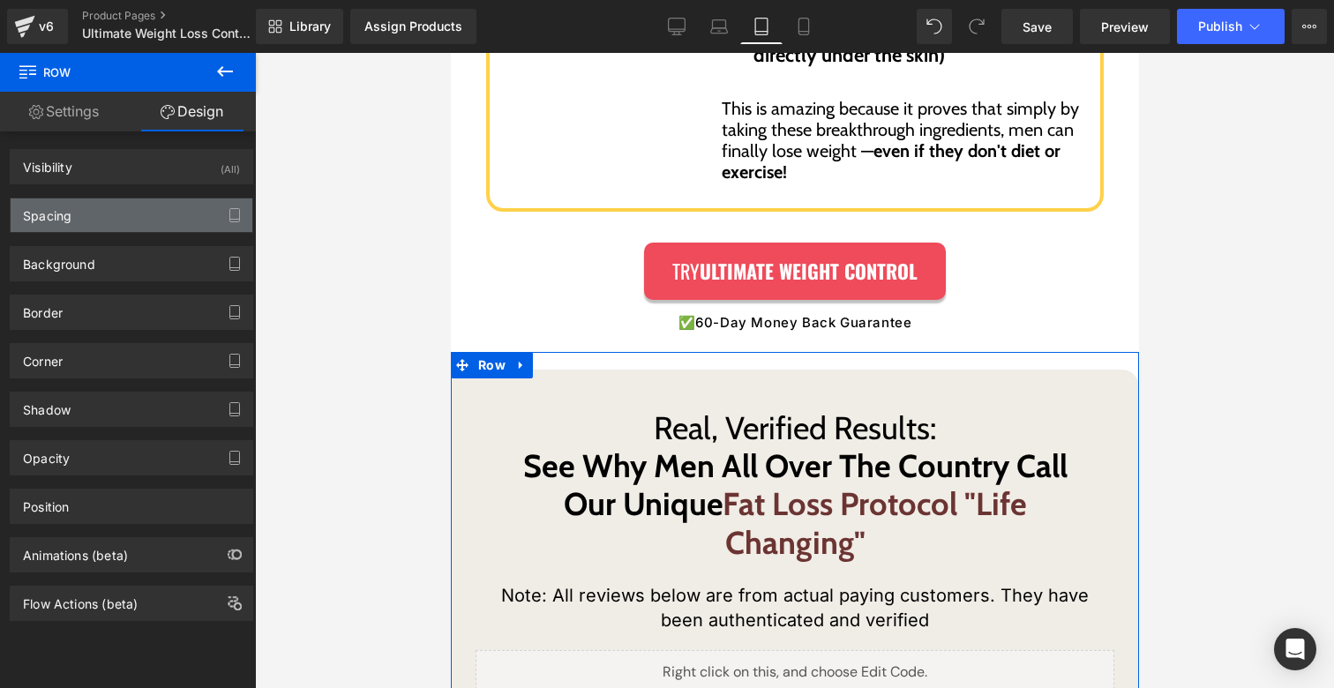
click at [82, 223] on div "Spacing" at bounding box center [132, 216] width 242 height 34
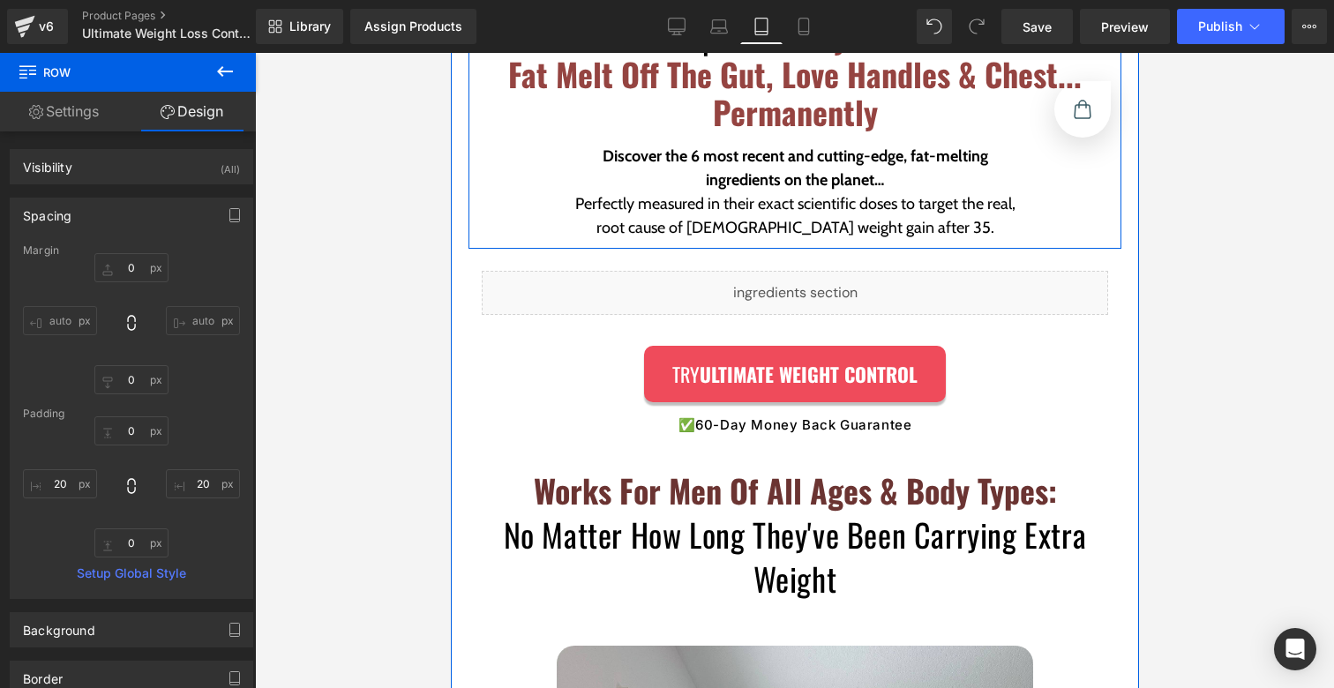
scroll to position [6666, 0]
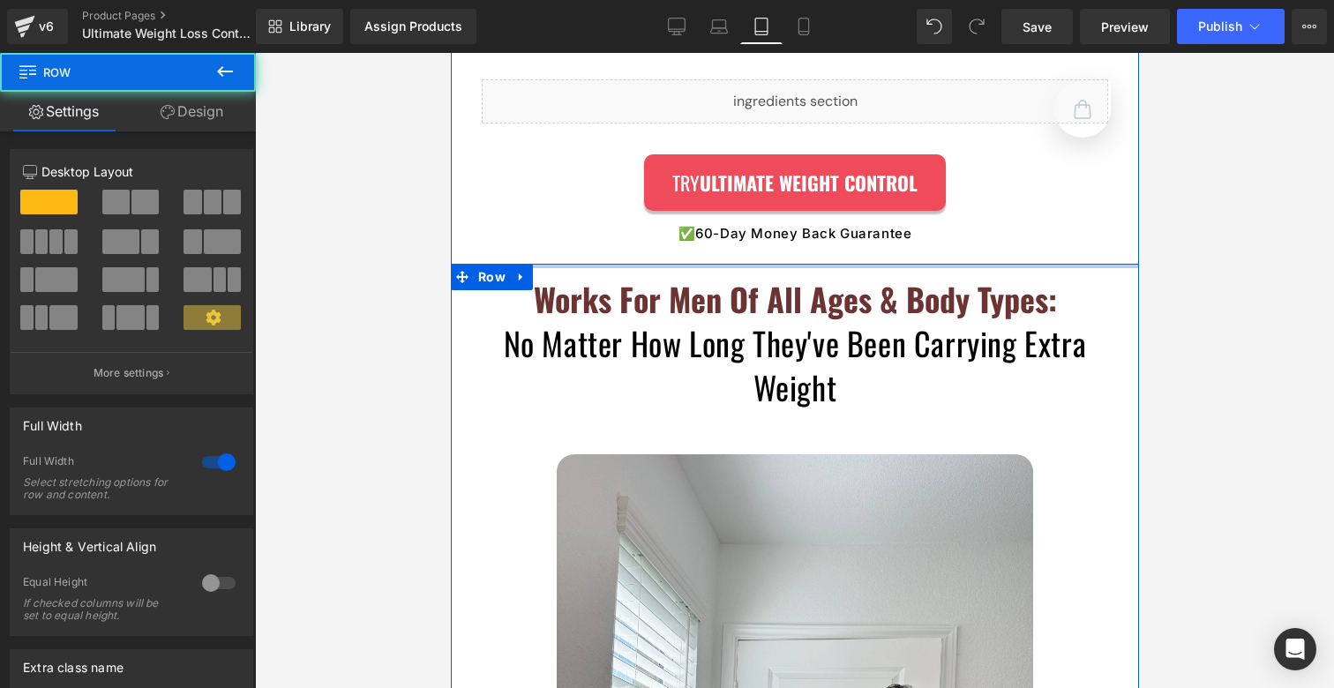
drag, startPoint x: 681, startPoint y: 256, endPoint x: 680, endPoint y: 244, distance: 11.5
click at [680, 244] on div "Real, Verified Results:  See Why Men All Over The Country Call Our Unique Fat L…" at bounding box center [794, 523] width 653 height 2406
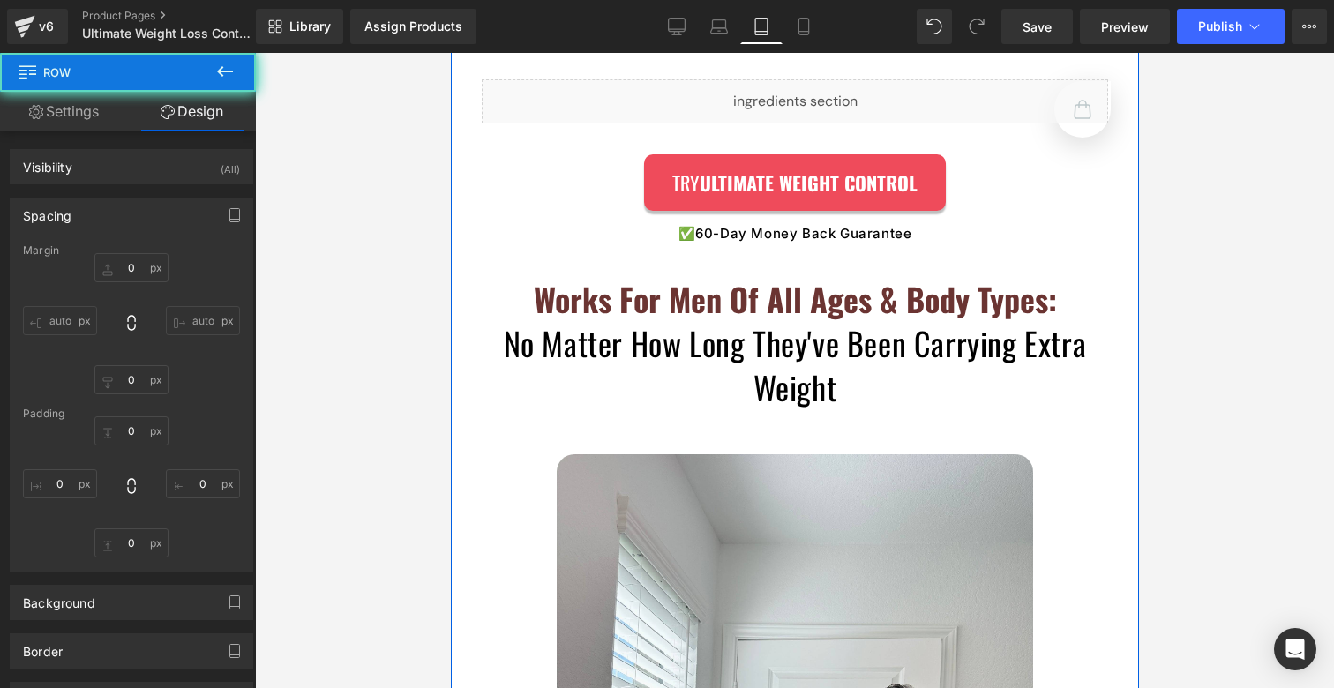
type input "0"
type input "10"
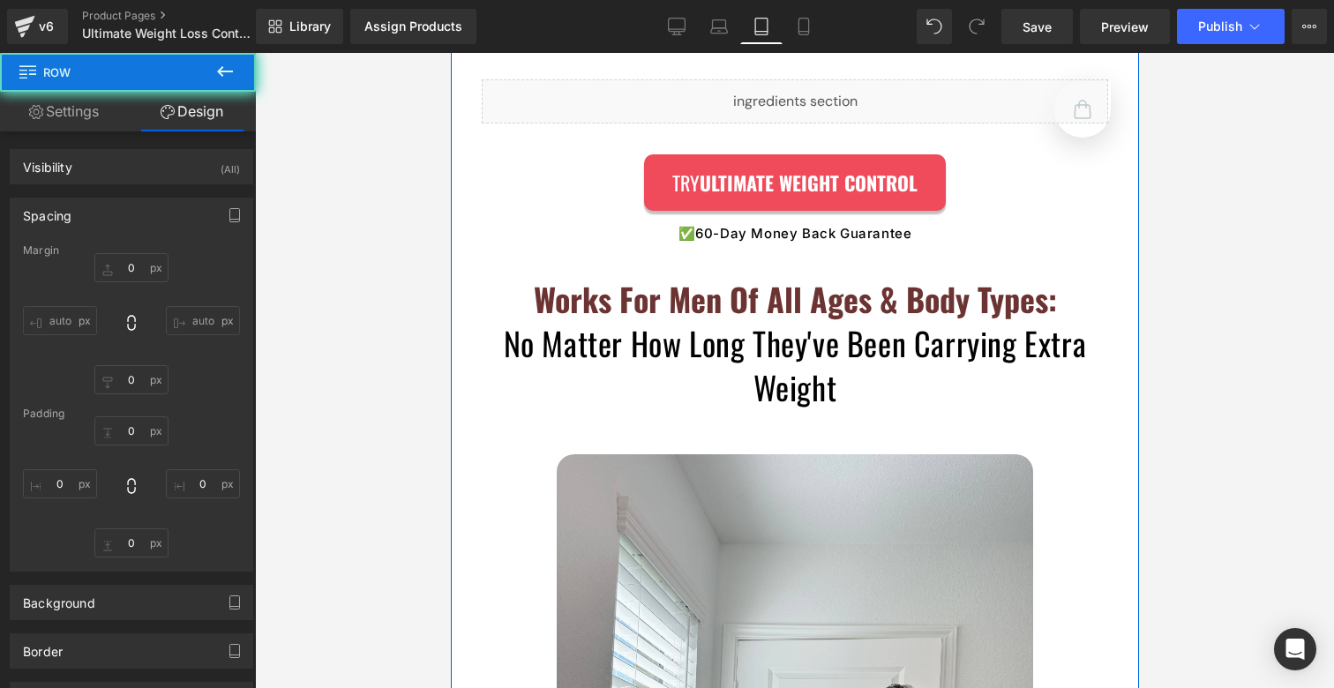
type input "0"
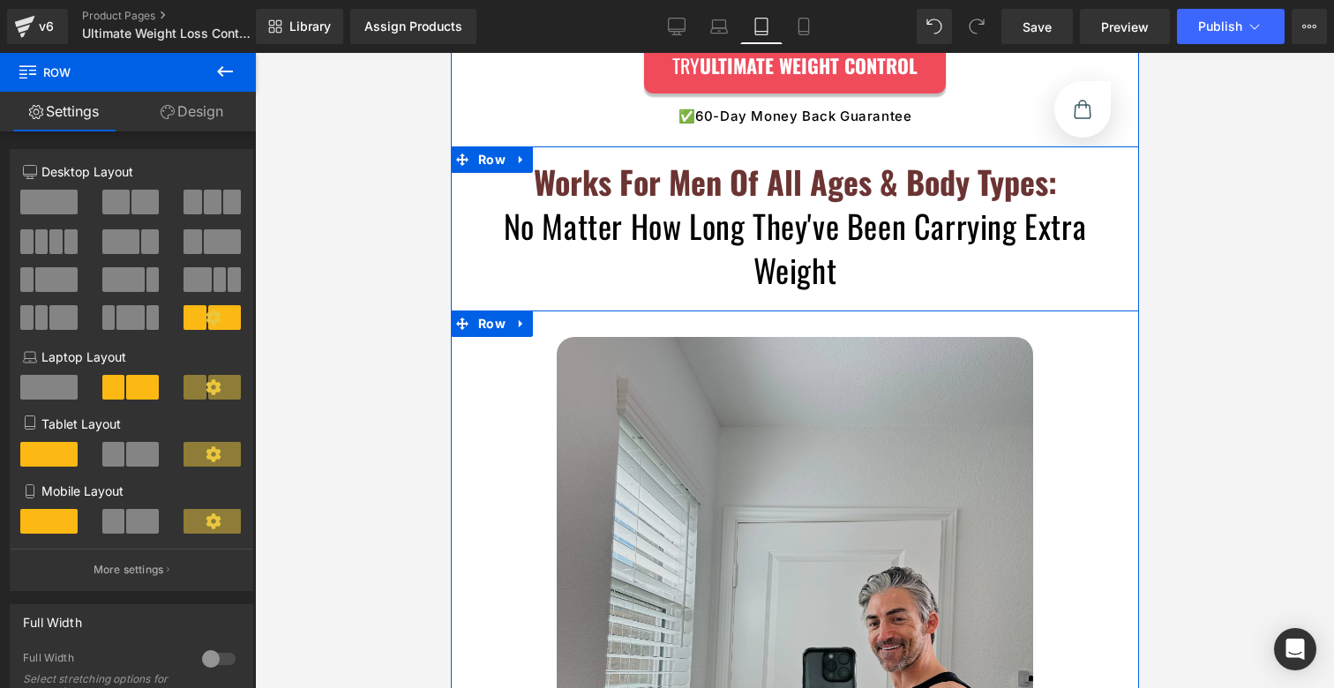
scroll to position [6979, 0]
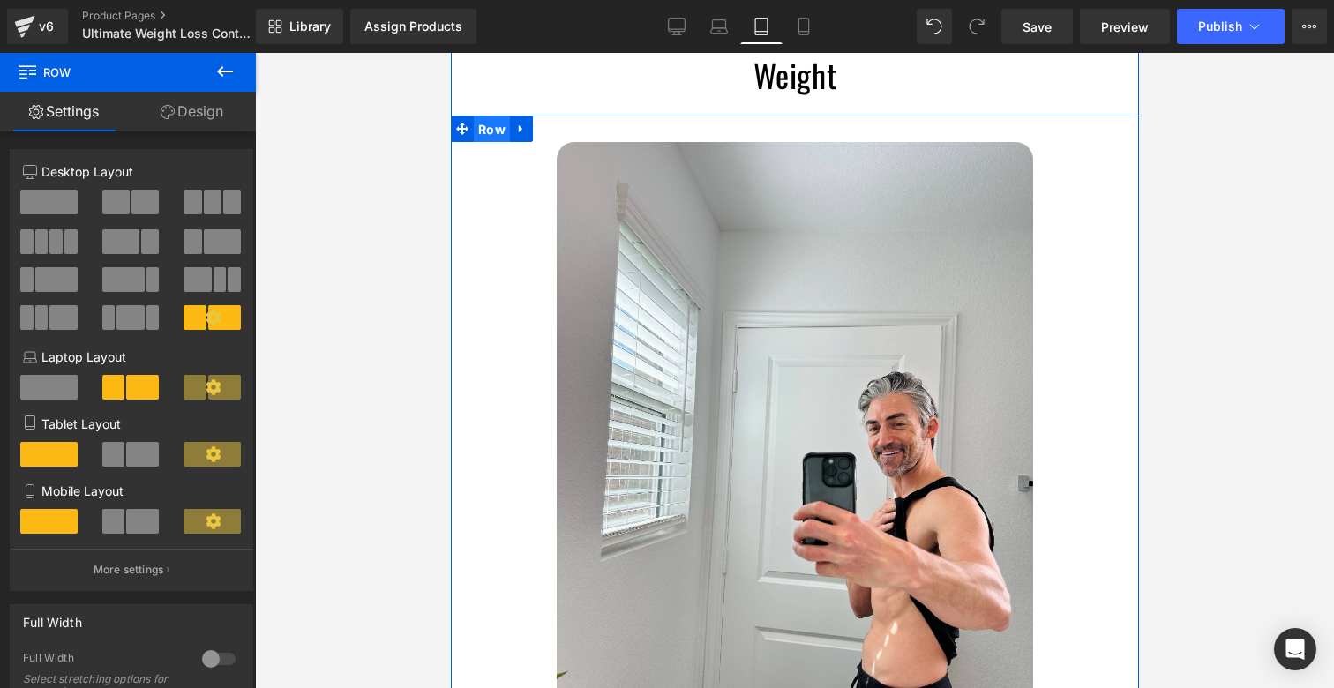
click at [485, 124] on span "Row" at bounding box center [491, 130] width 36 height 26
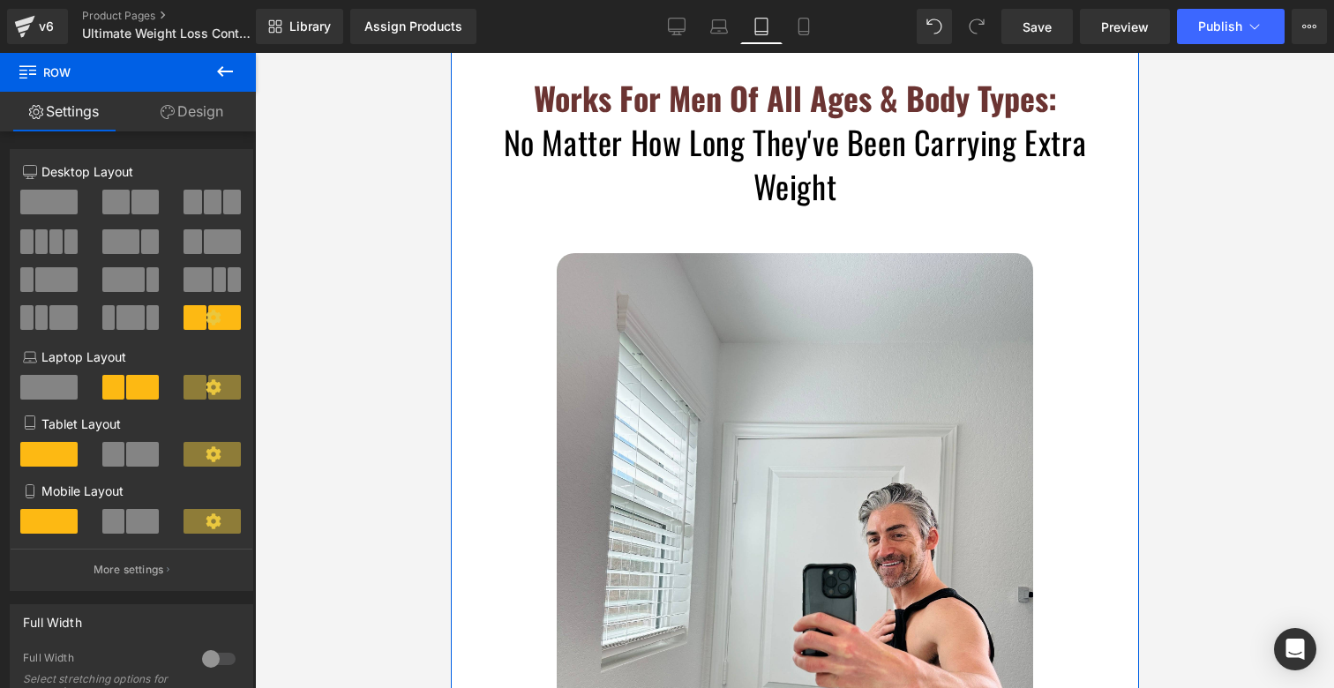
scroll to position [6833, 0]
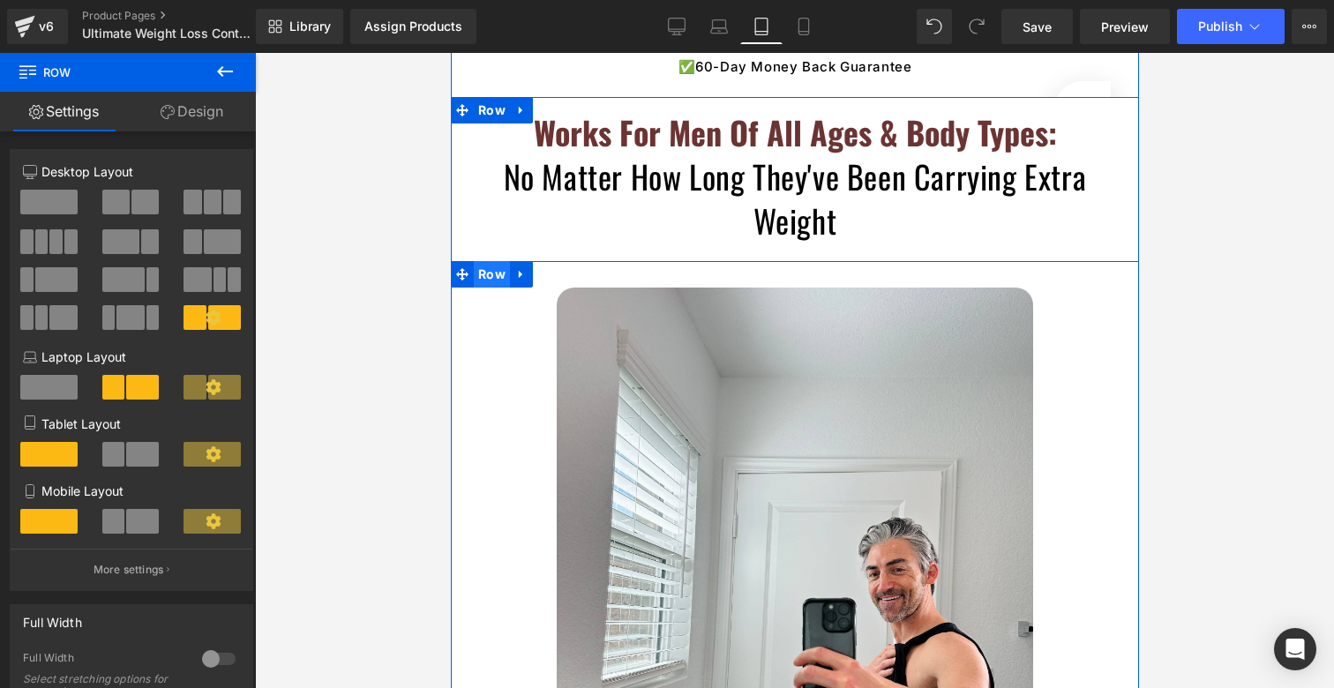
click at [488, 261] on span "Row" at bounding box center [491, 274] width 36 height 26
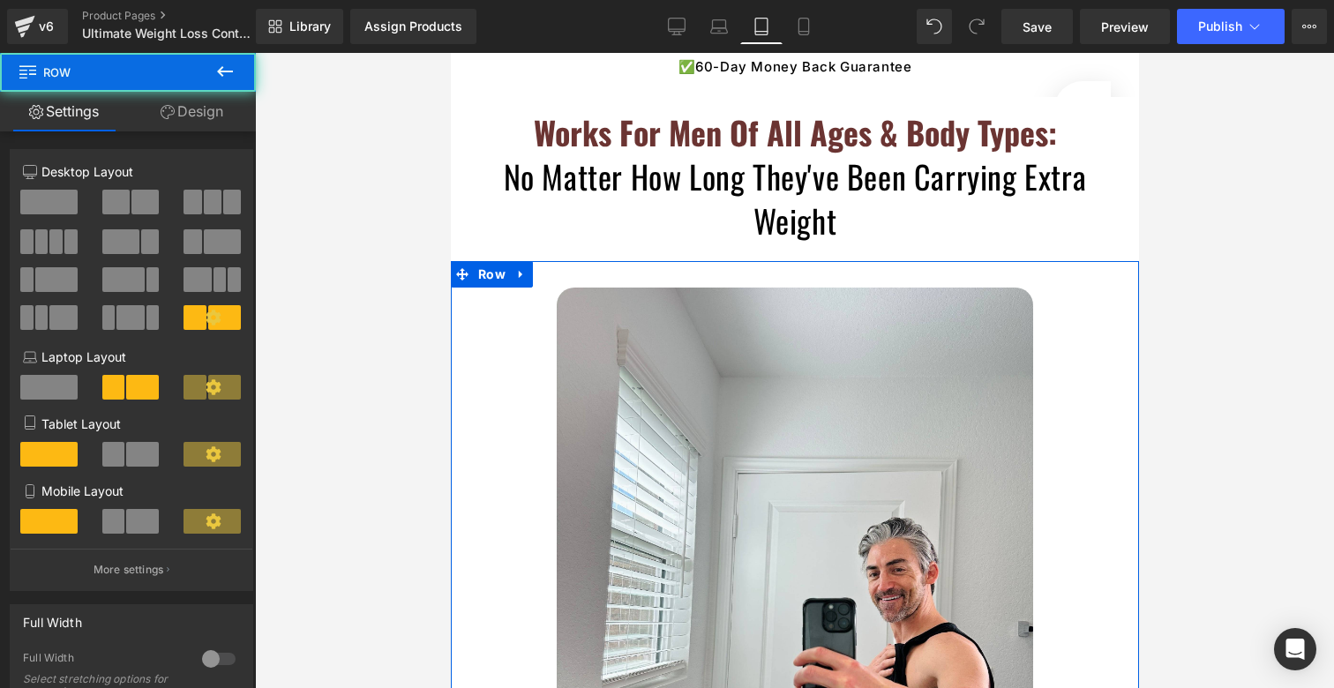
click at [157, 123] on link "Design" at bounding box center [192, 112] width 128 height 40
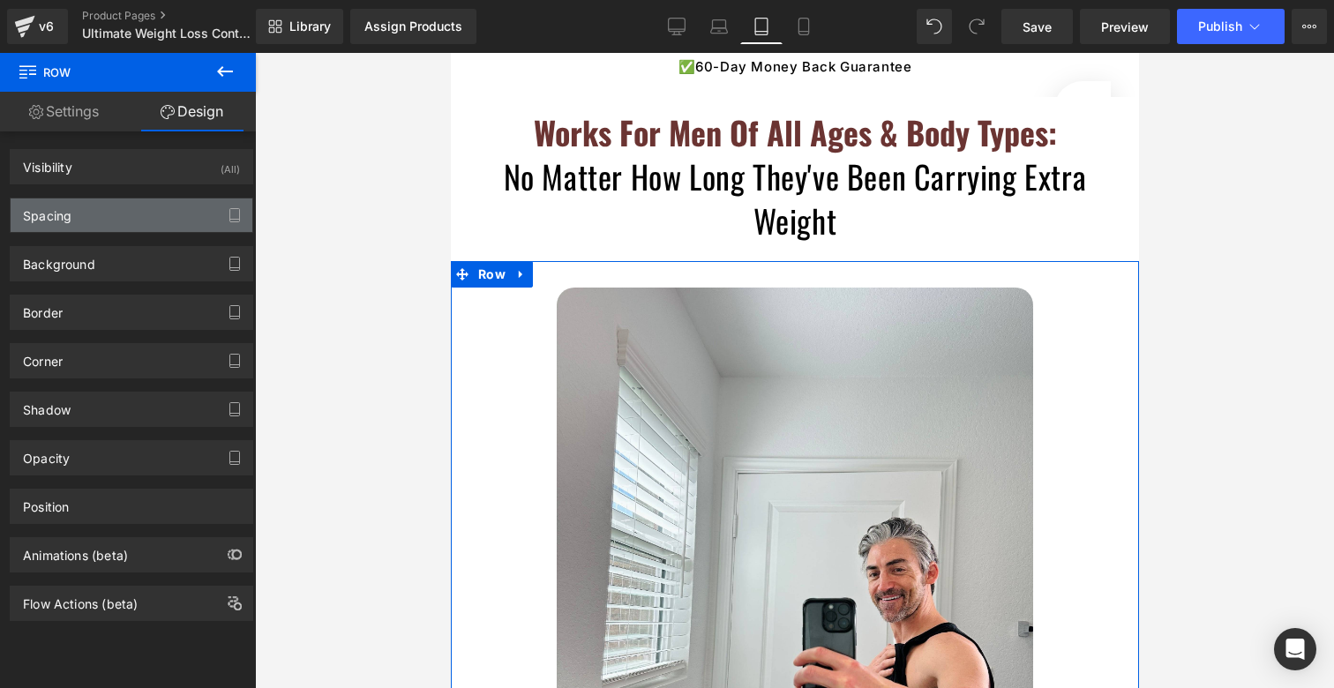
click at [96, 208] on div "Spacing" at bounding box center [132, 216] width 242 height 34
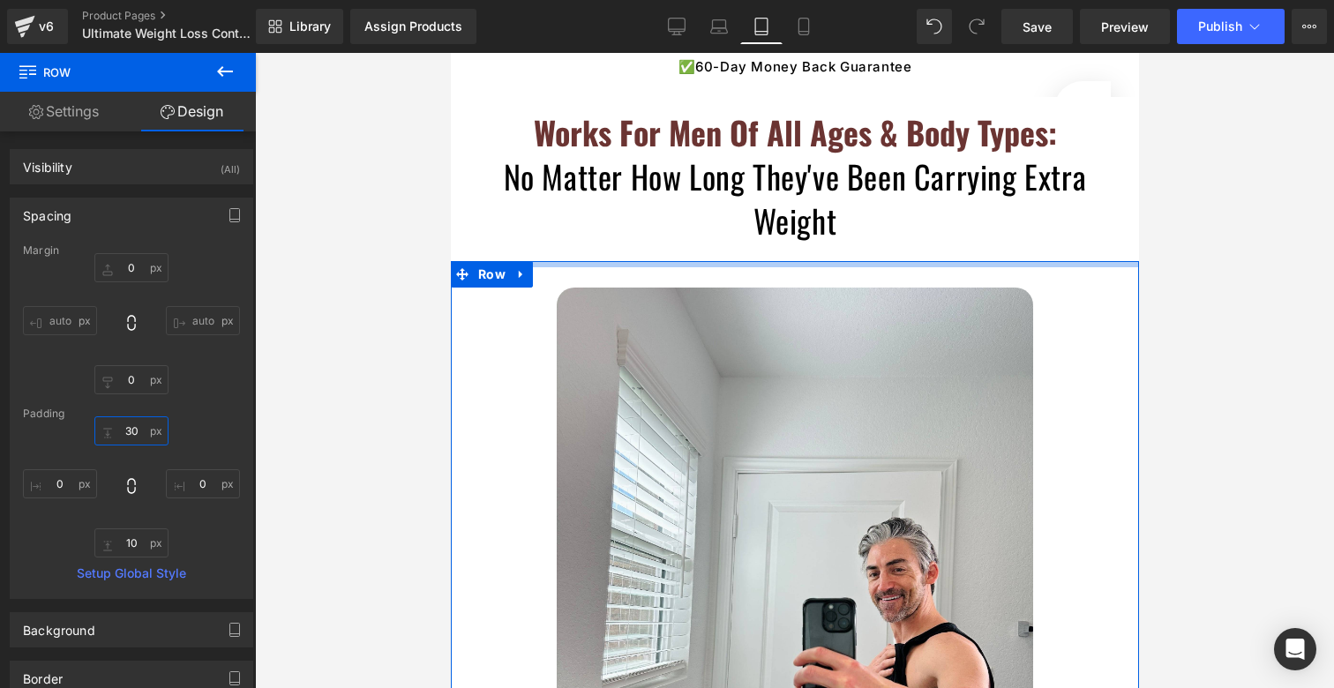
click at [129, 426] on input "30" at bounding box center [131, 431] width 74 height 29
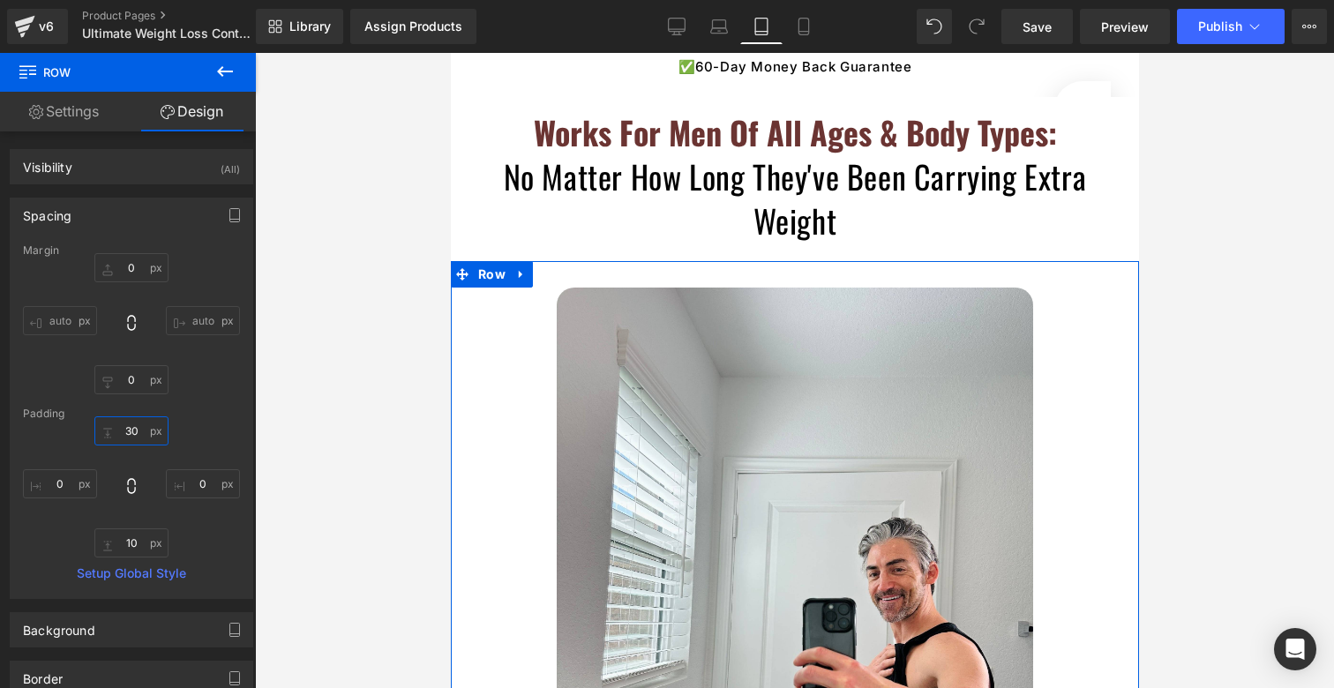
click at [129, 426] on input "30" at bounding box center [131, 431] width 74 height 29
type input "0"
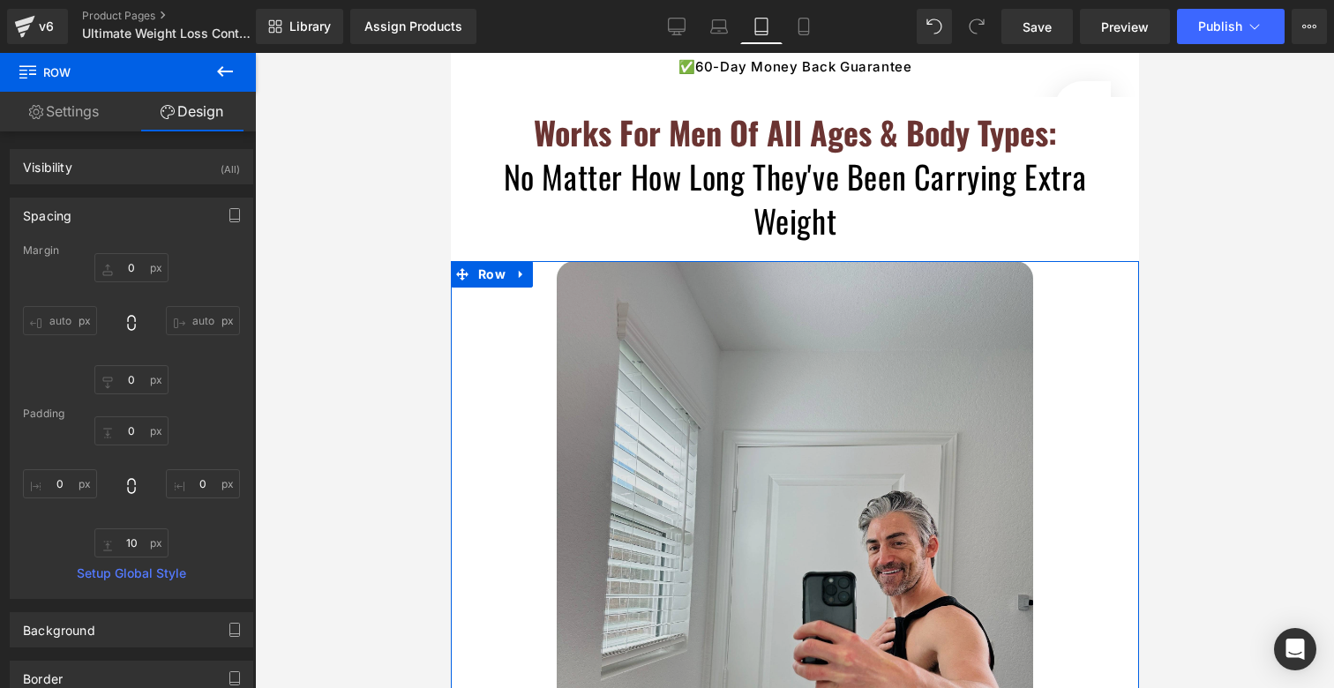
click at [678, 430] on img at bounding box center [794, 578] width 477 height 635
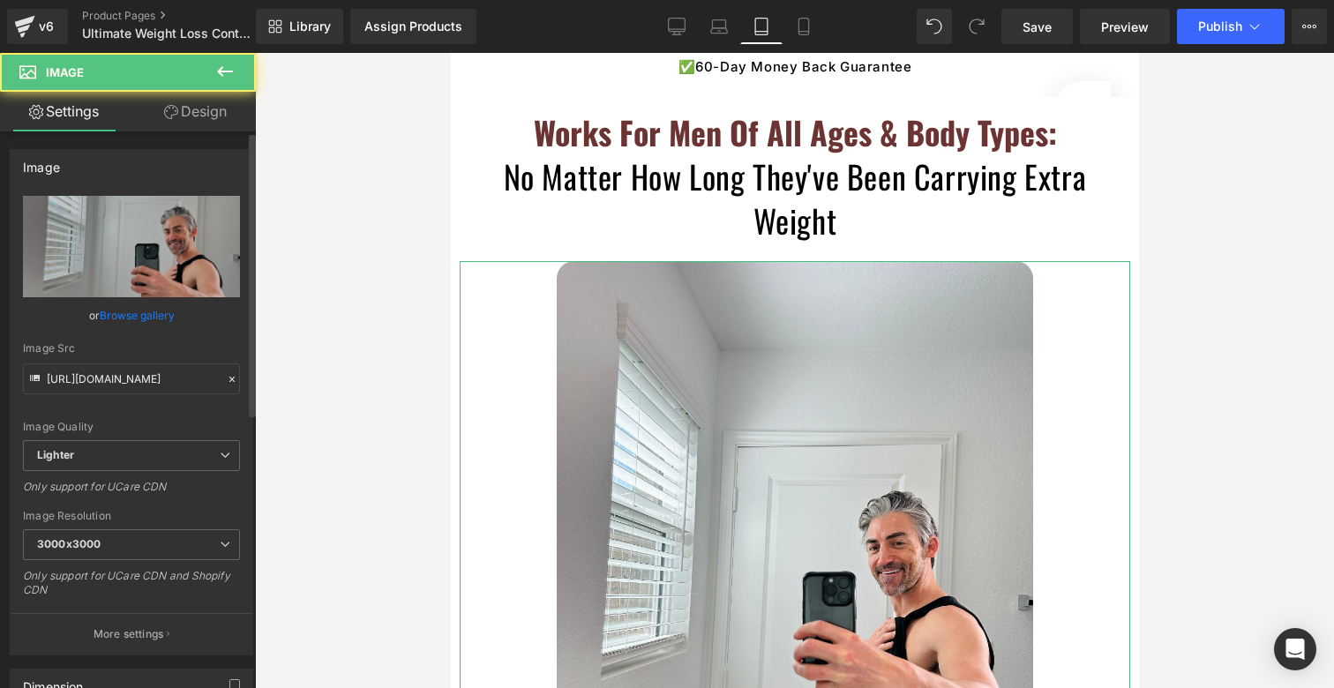
scroll to position [367, 0]
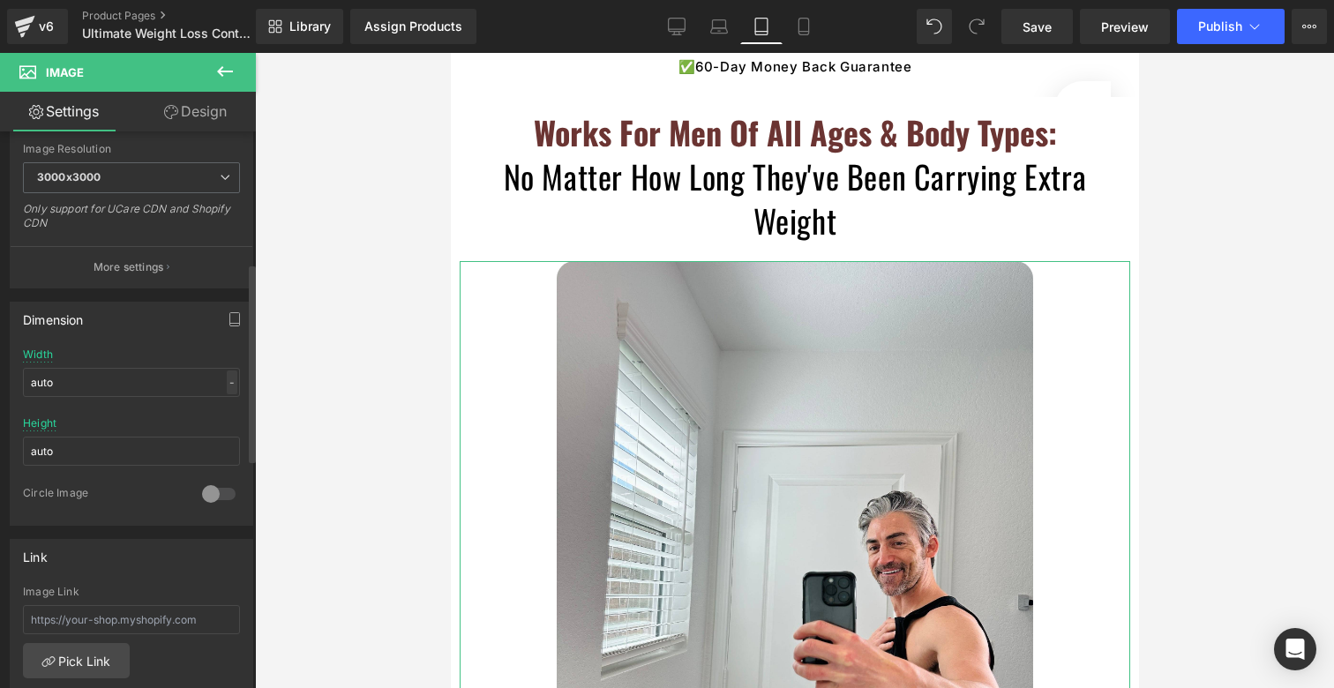
click at [227, 383] on div "-" at bounding box center [232, 383] width 11 height 24
click at [217, 409] on li "%" at bounding box center [228, 410] width 22 height 26
click at [140, 386] on input "auto" at bounding box center [131, 382] width 217 height 29
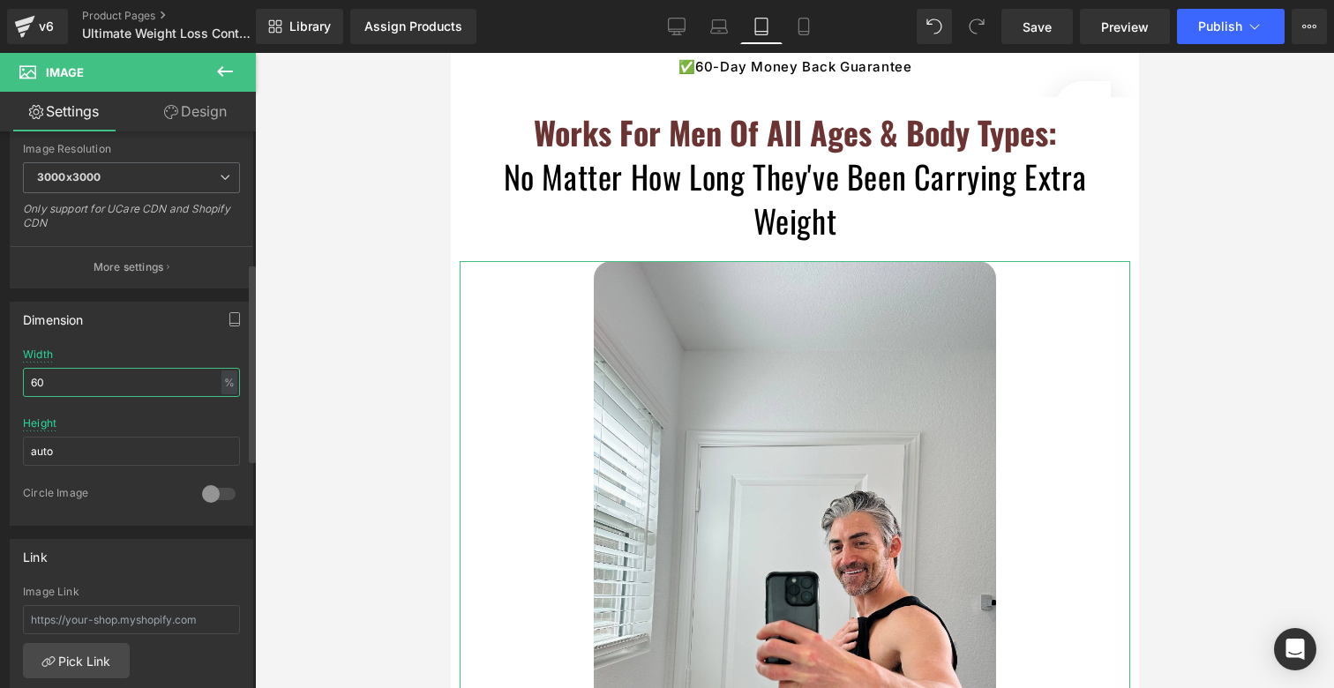
click at [171, 383] on input "60" at bounding box center [131, 382] width 217 height 29
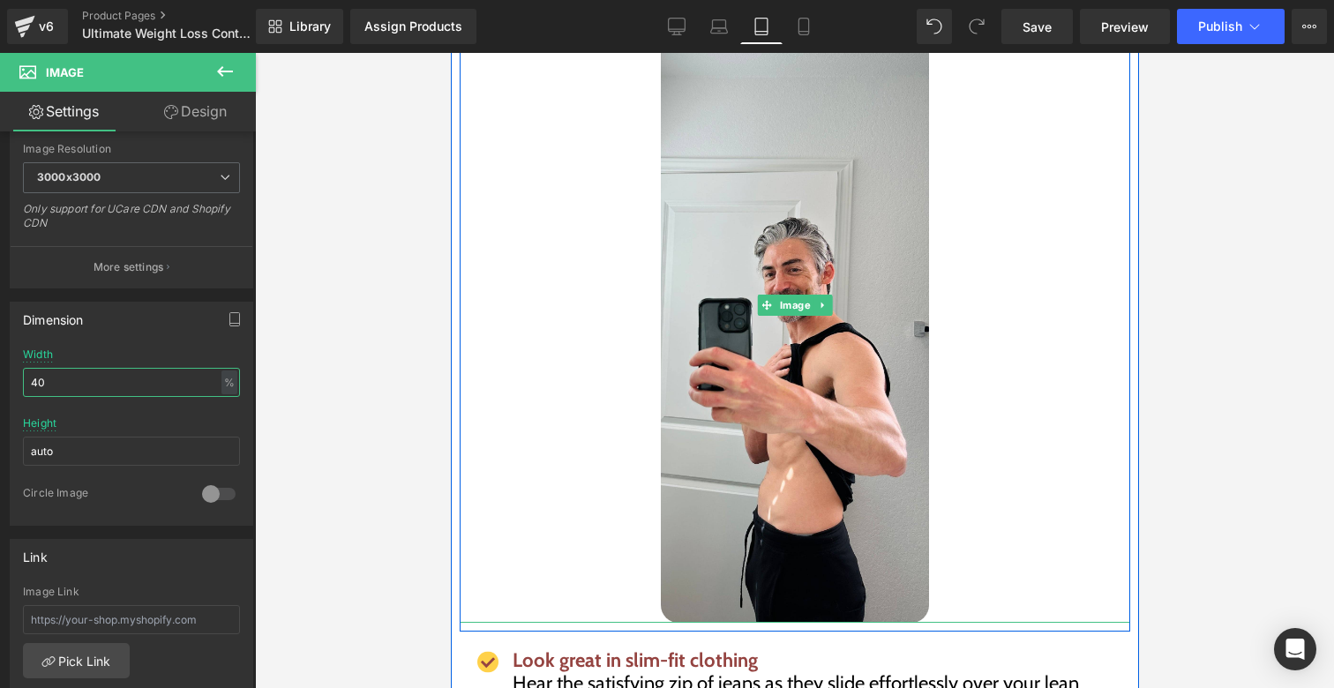
scroll to position [7168, 0]
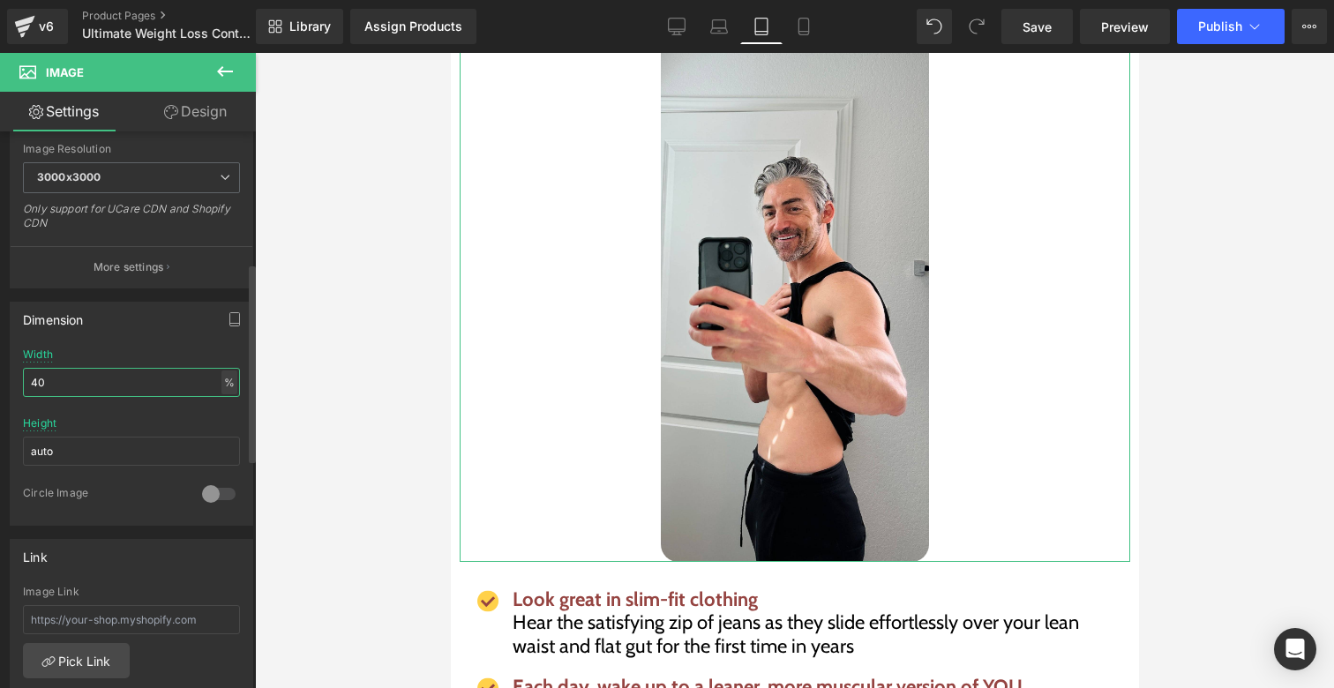
type input "40"
click at [226, 381] on div "%" at bounding box center [230, 383] width 16 height 24
click at [132, 455] on input "auto" at bounding box center [131, 451] width 217 height 29
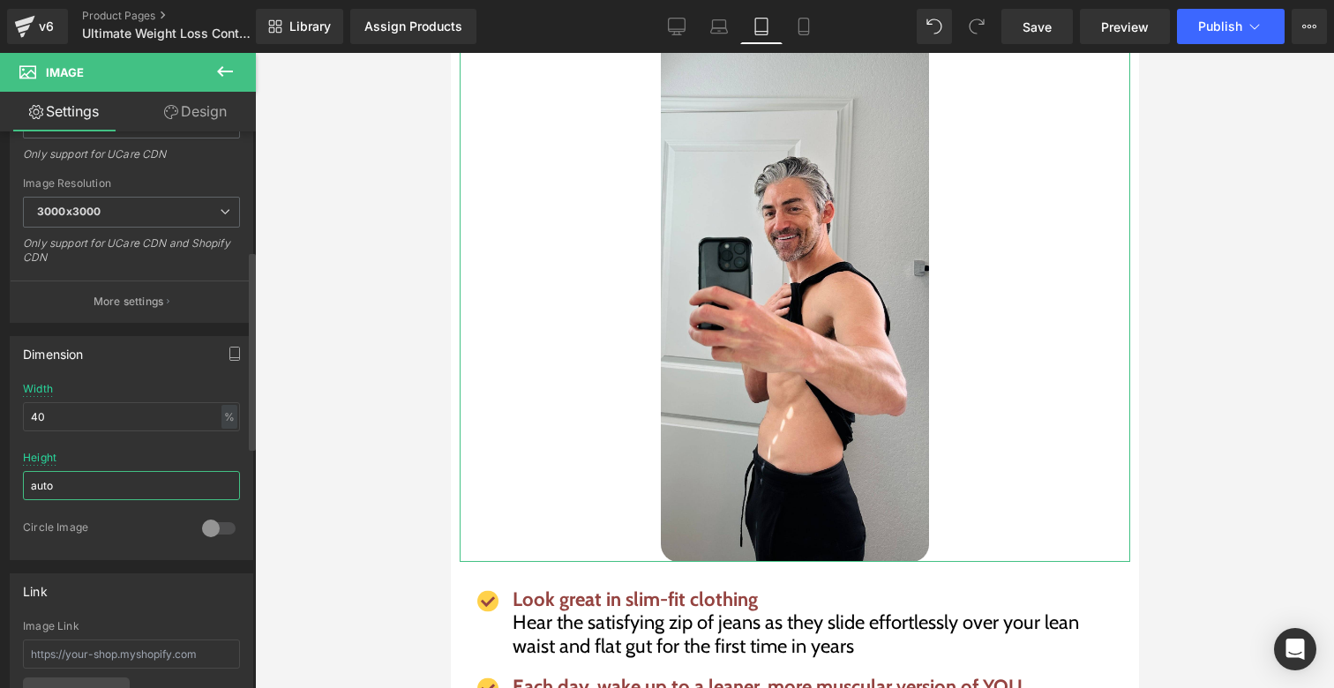
click at [121, 487] on input "auto" at bounding box center [131, 485] width 217 height 29
click at [121, 487] on input "1" at bounding box center [131, 485] width 217 height 29
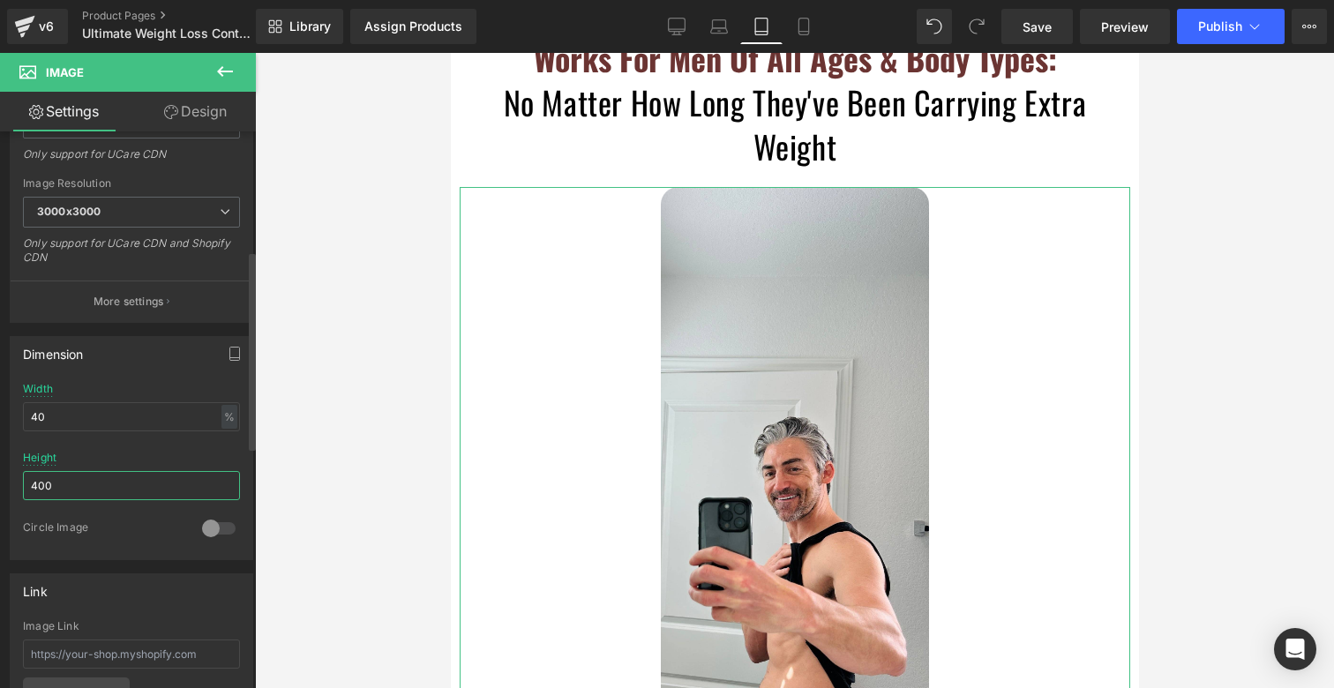
scroll to position [6909, 0]
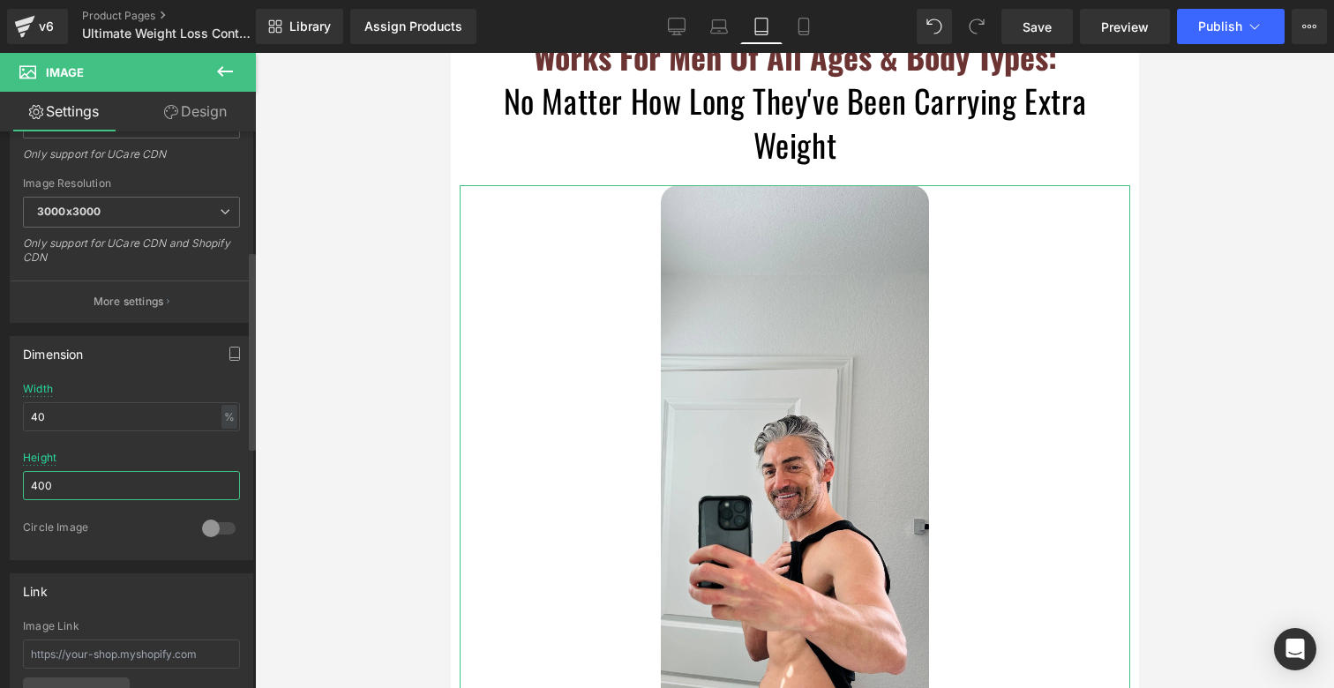
drag, startPoint x: 101, startPoint y: 483, endPoint x: 1, endPoint y: 485, distance: 99.8
click at [1, 485] on div "Dimension 40% Width 40 % % px 400px Height 400 0 Circle Image" at bounding box center [132, 441] width 264 height 237
type input "300"
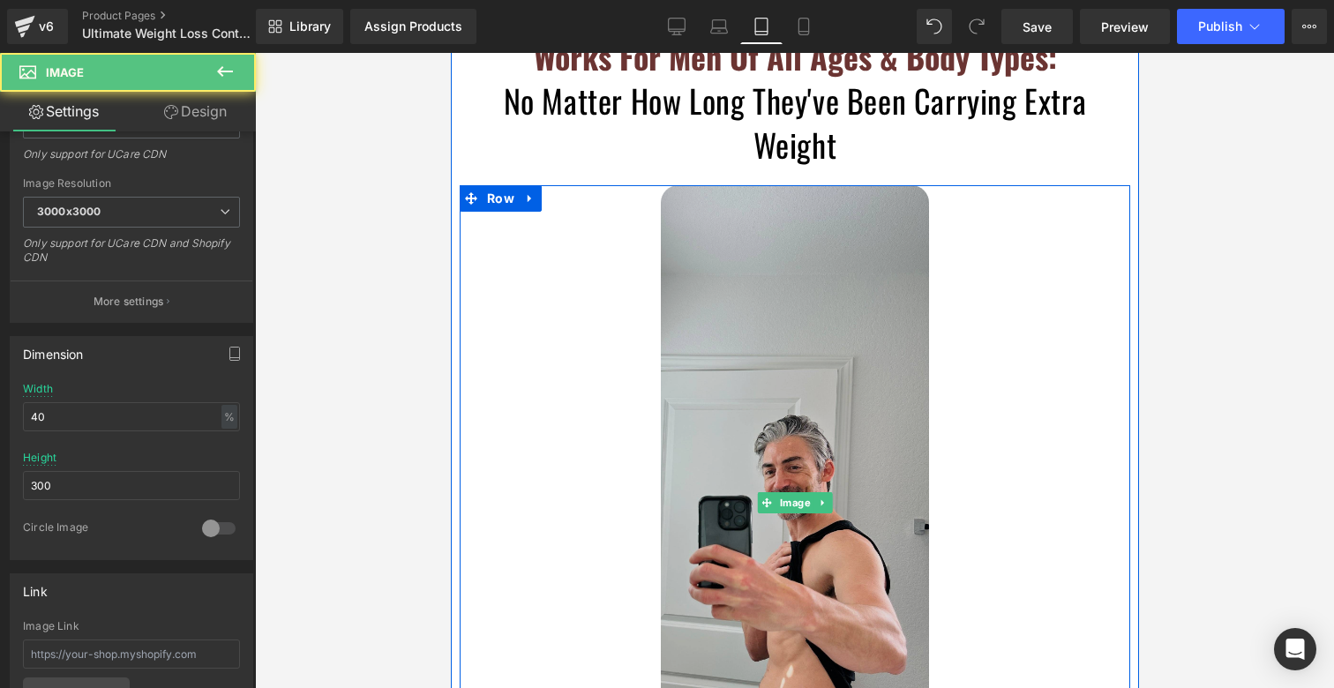
click at [742, 227] on img at bounding box center [794, 502] width 268 height 635
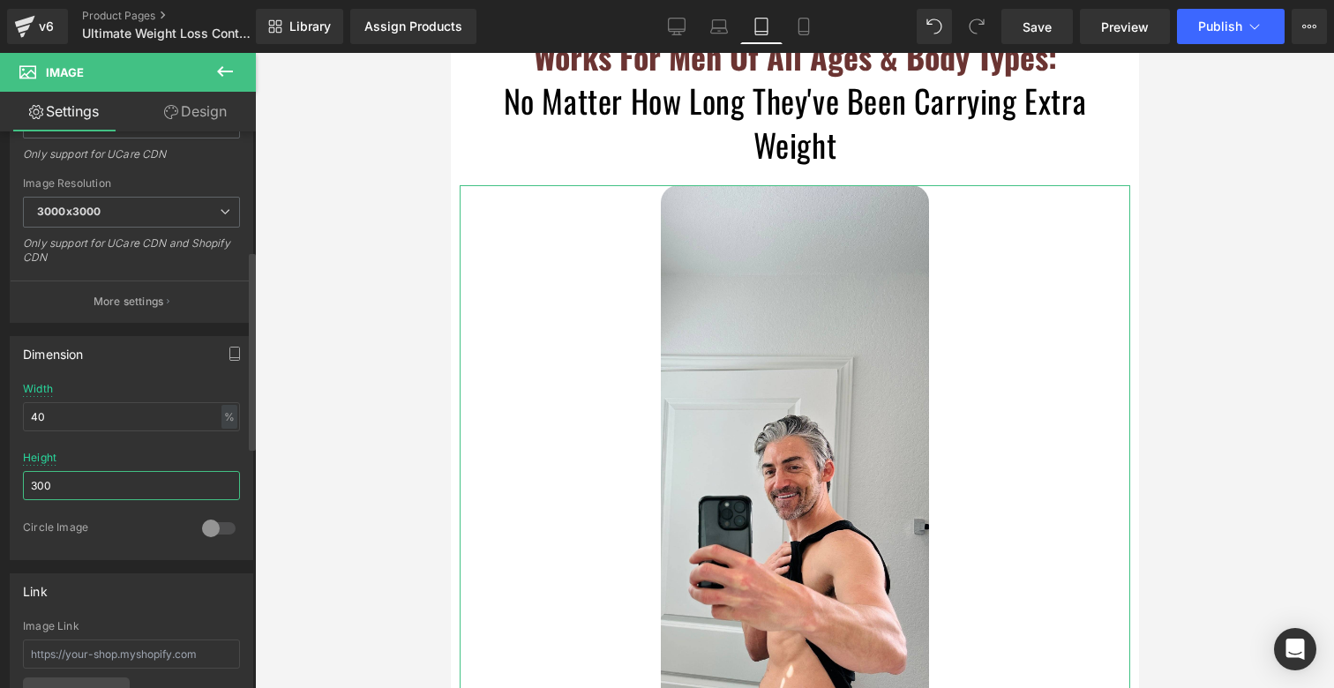
click at [99, 479] on input "300" at bounding box center [131, 485] width 217 height 29
click at [99, 481] on input "300" at bounding box center [131, 485] width 217 height 29
click at [138, 542] on div "Circle Image" at bounding box center [131, 540] width 217 height 39
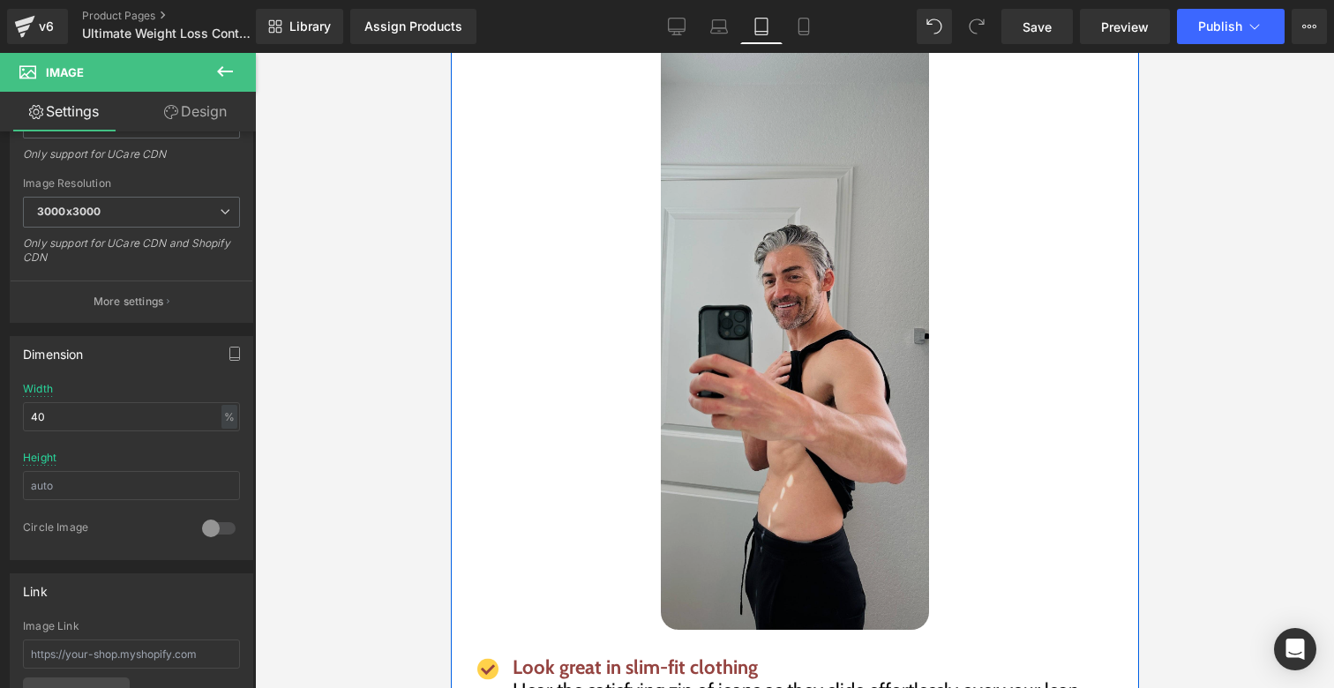
click at [759, 189] on img at bounding box center [794, 312] width 268 height 635
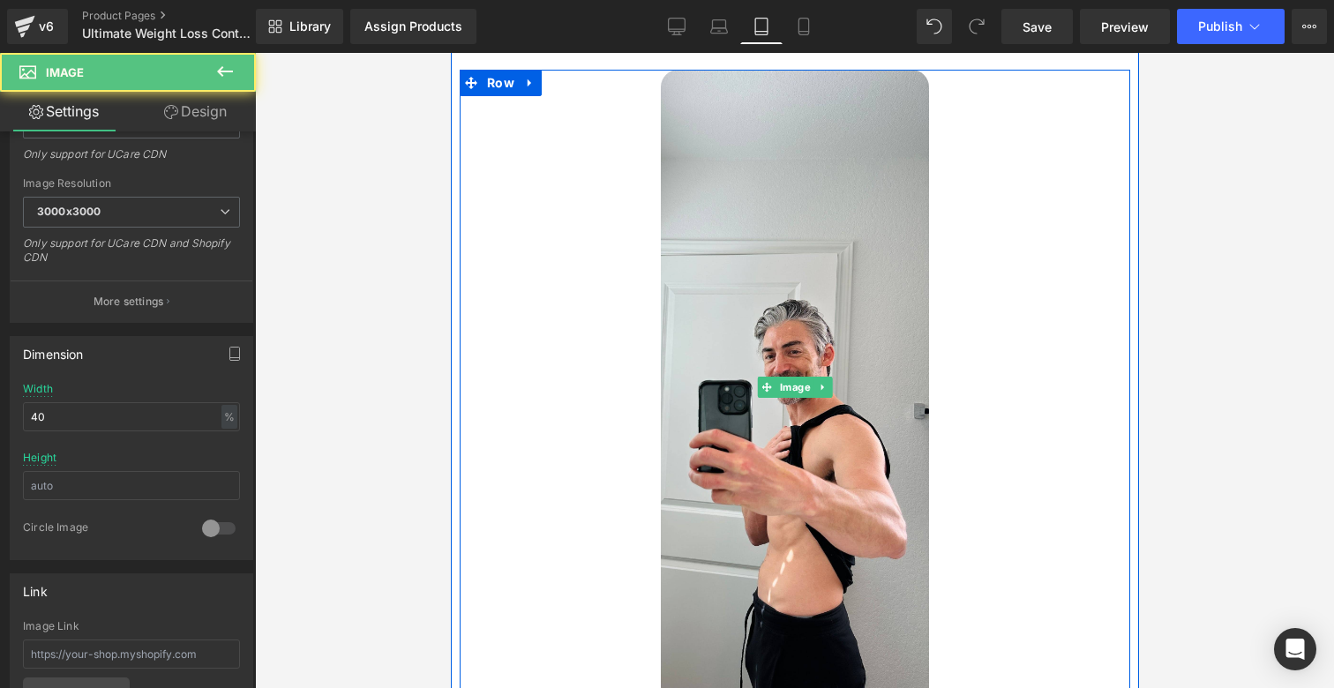
scroll to position [6799, 0]
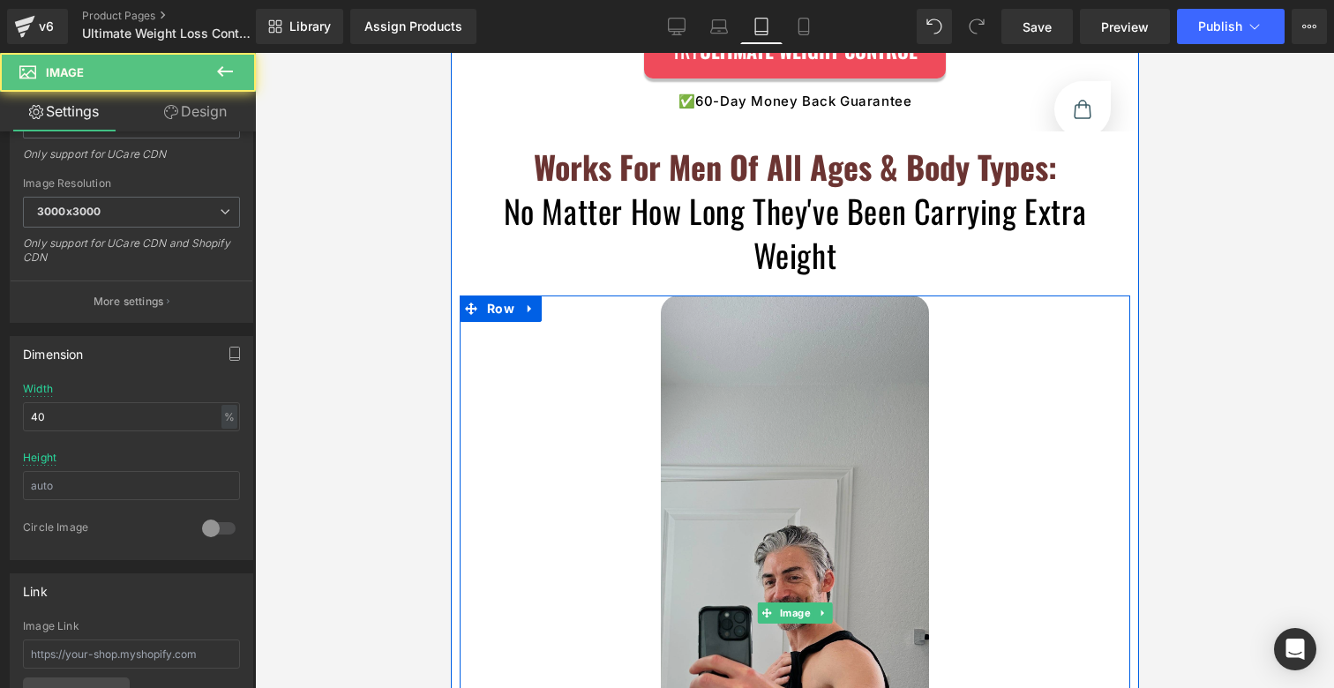
click at [770, 355] on img at bounding box center [794, 613] width 268 height 635
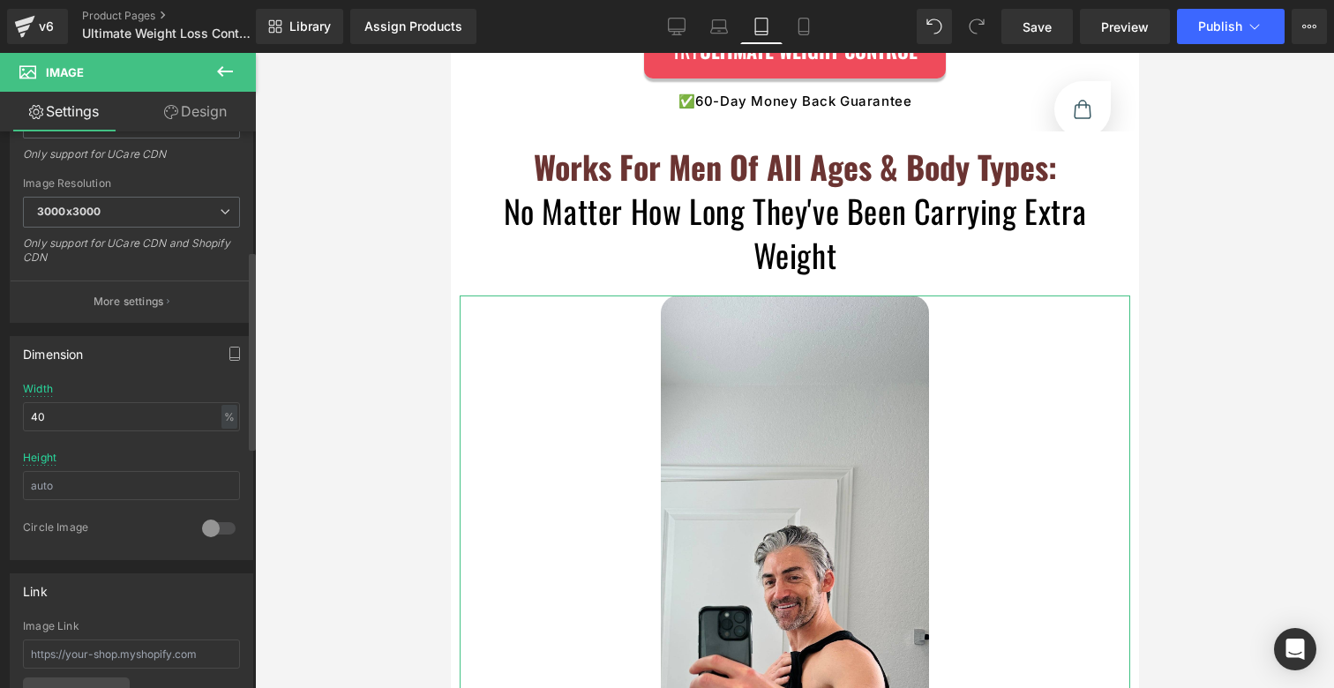
click at [207, 522] on div at bounding box center [219, 529] width 42 height 28
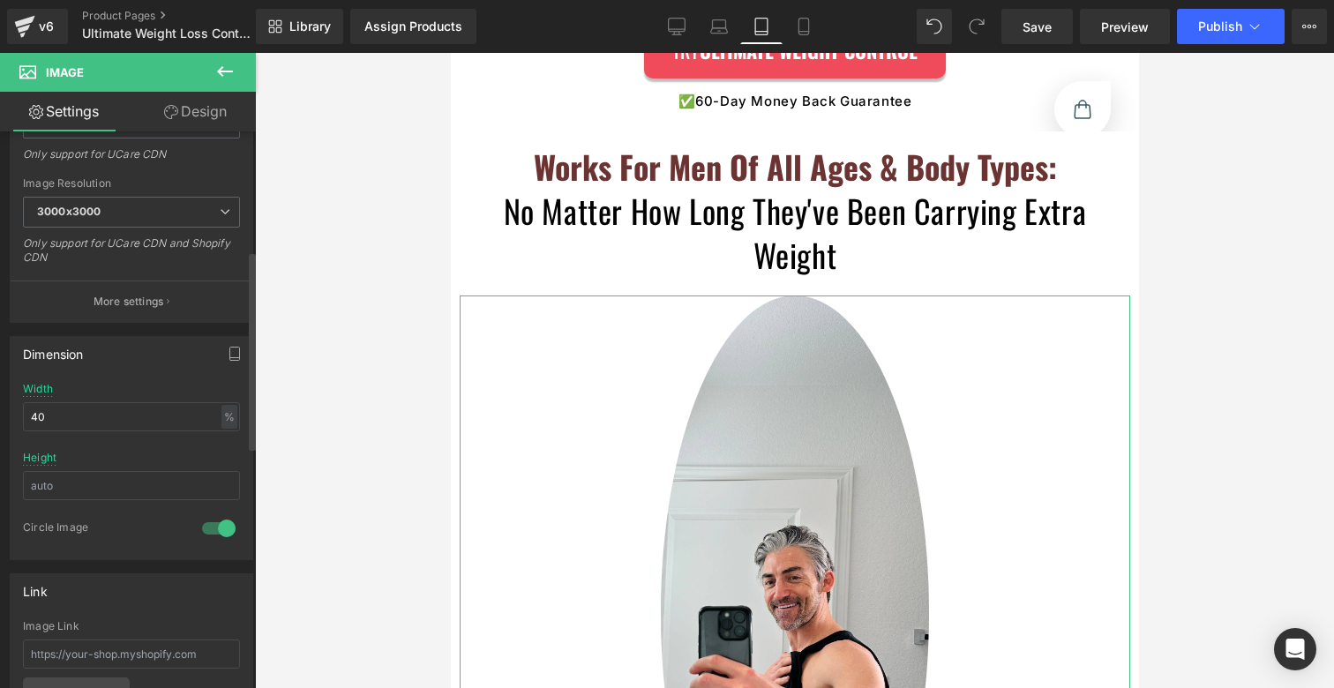
click at [206, 523] on div at bounding box center [219, 529] width 42 height 28
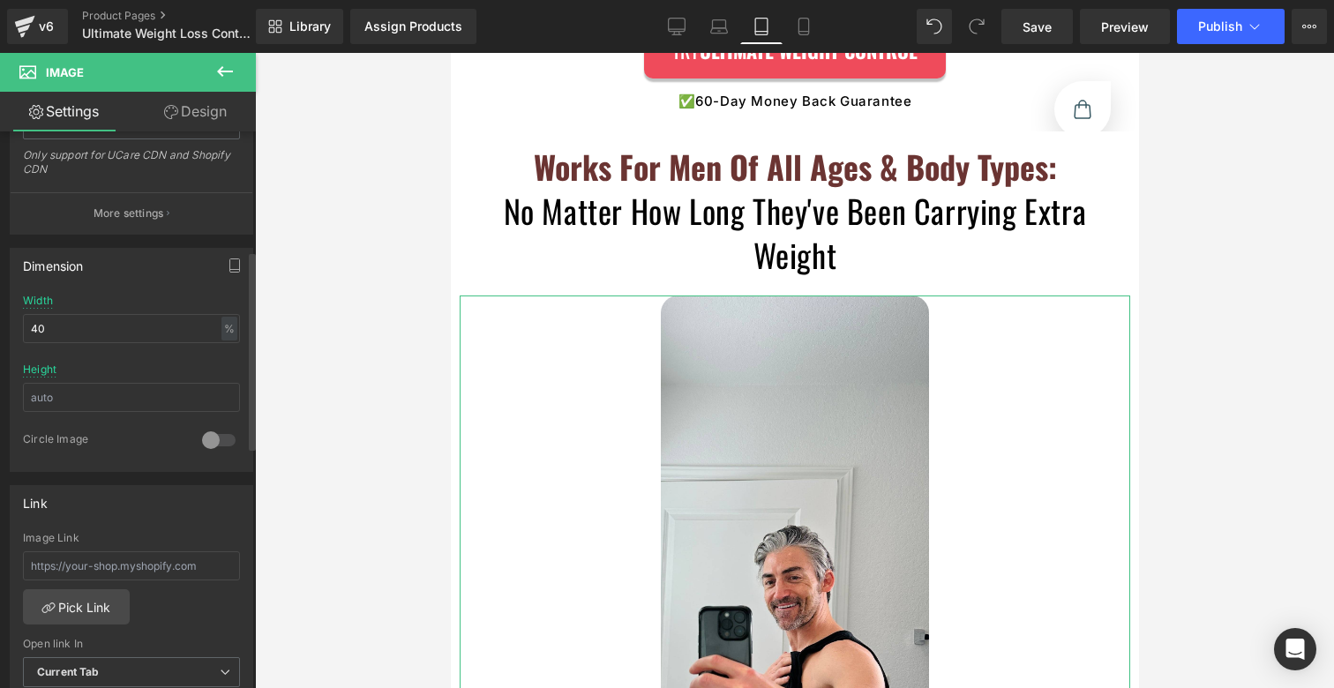
scroll to position [462, 0]
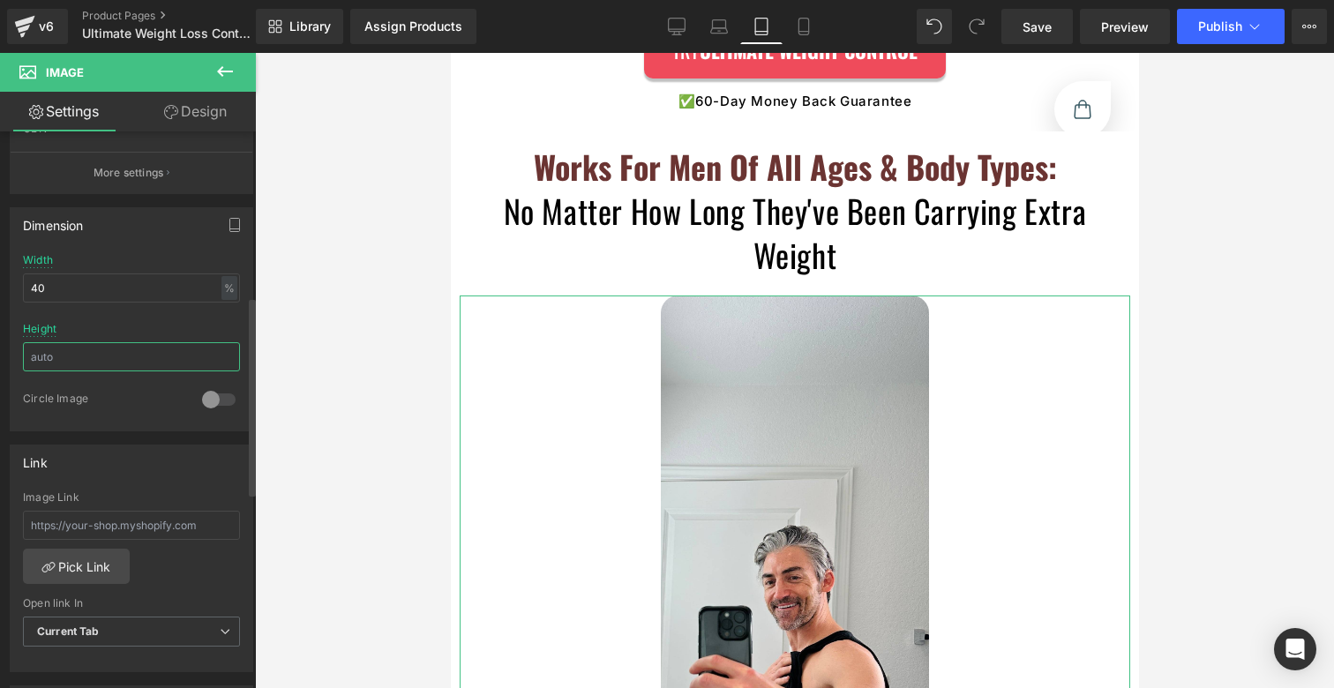
click at [56, 354] on input "text" at bounding box center [131, 356] width 217 height 29
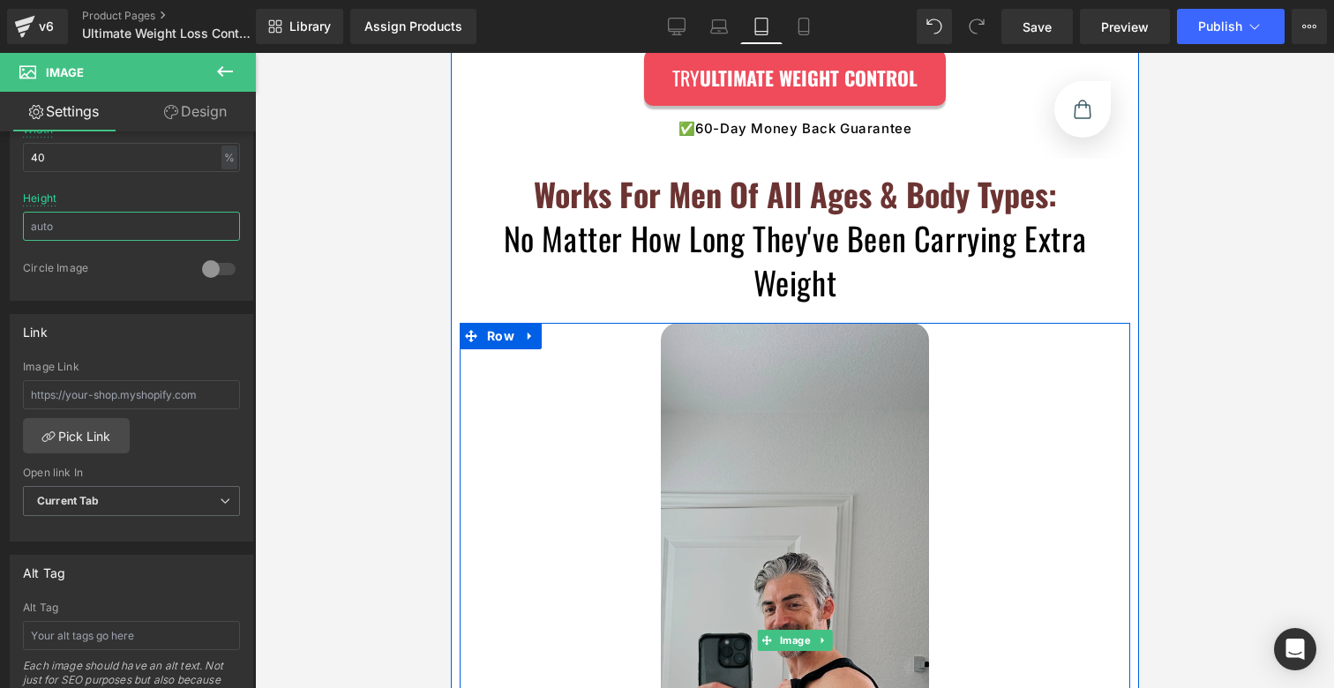
scroll to position [6768, 0]
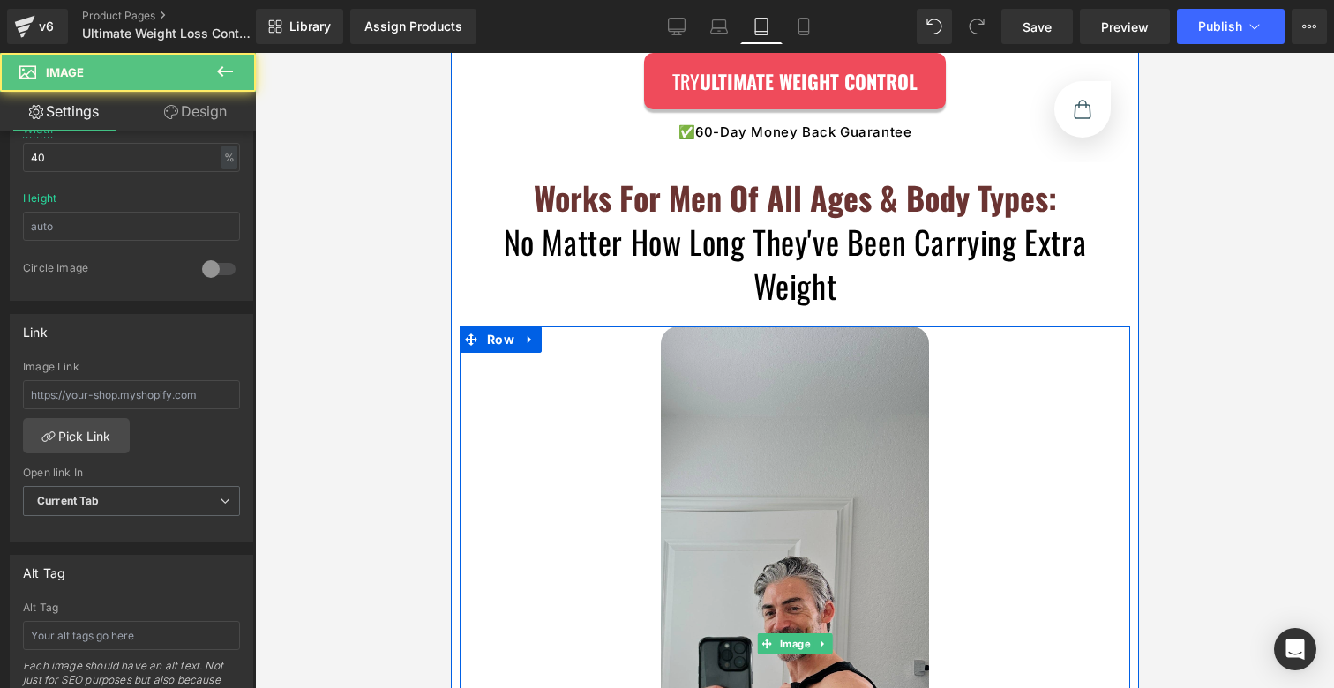
click at [772, 337] on img at bounding box center [794, 644] width 268 height 635
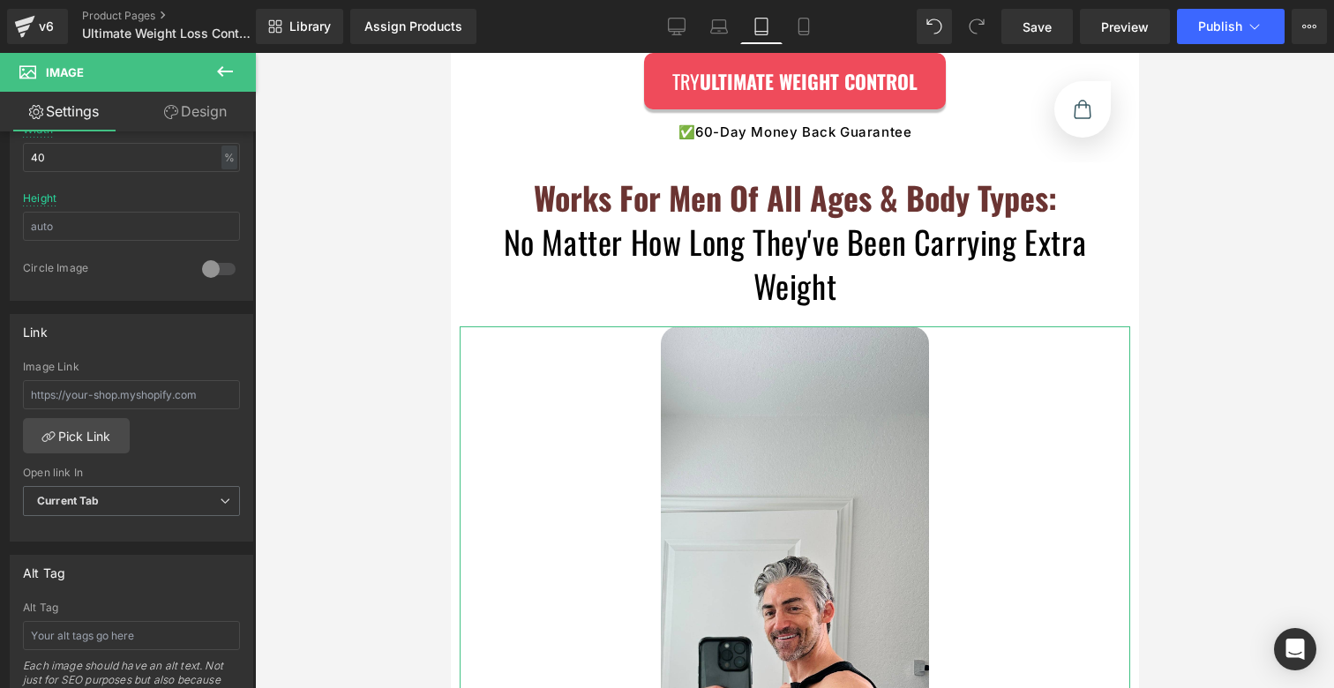
click at [204, 99] on link "Design" at bounding box center [196, 112] width 128 height 40
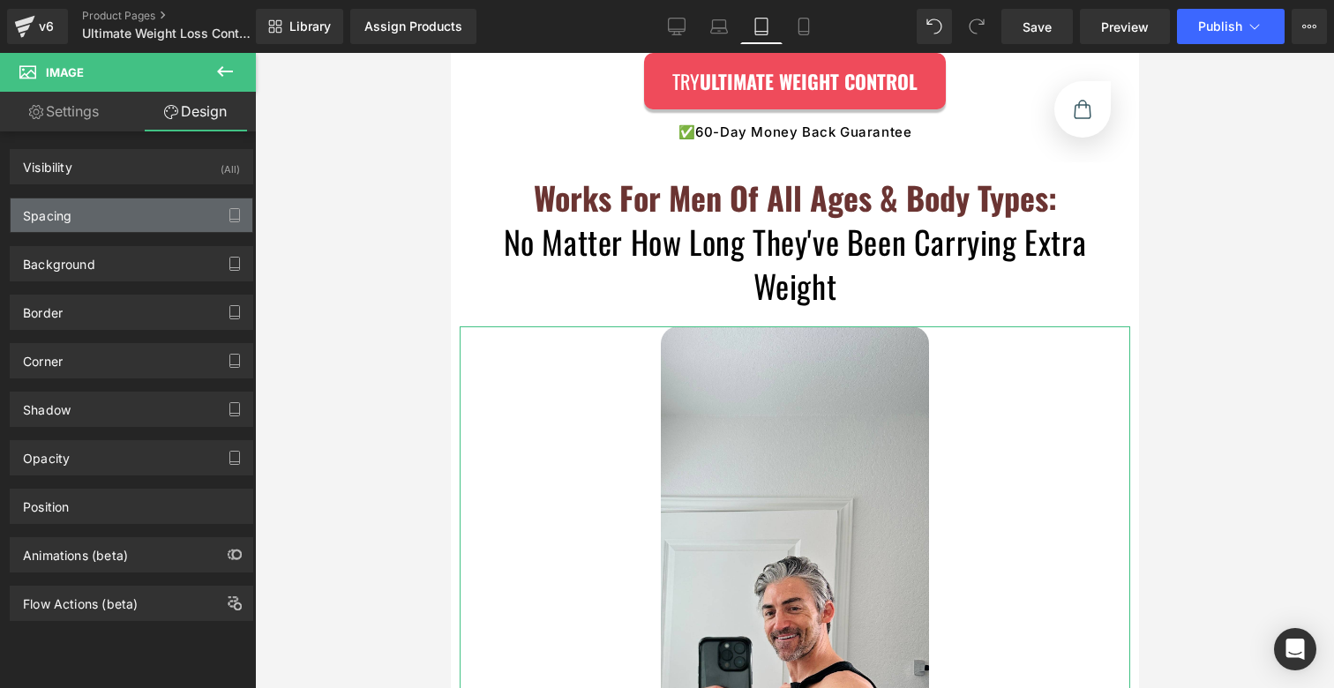
click at [53, 216] on div "Spacing" at bounding box center [47, 211] width 49 height 25
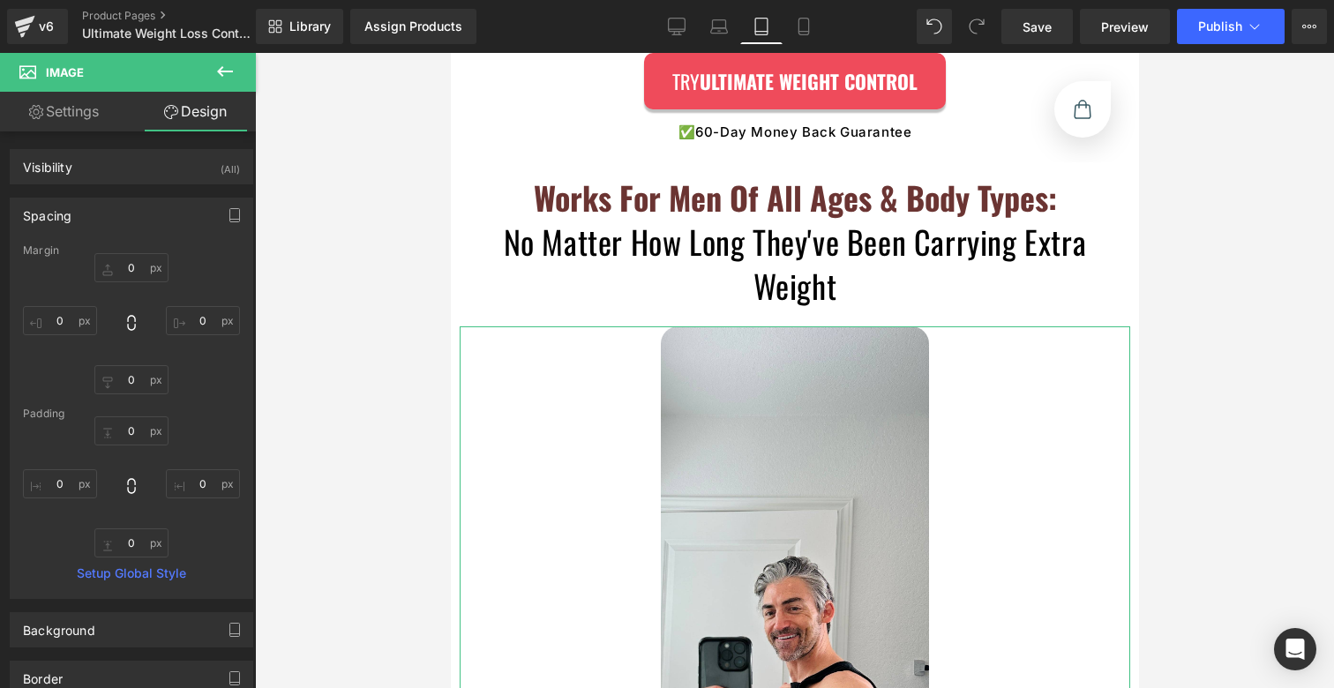
click at [81, 114] on link "Settings" at bounding box center [64, 112] width 128 height 40
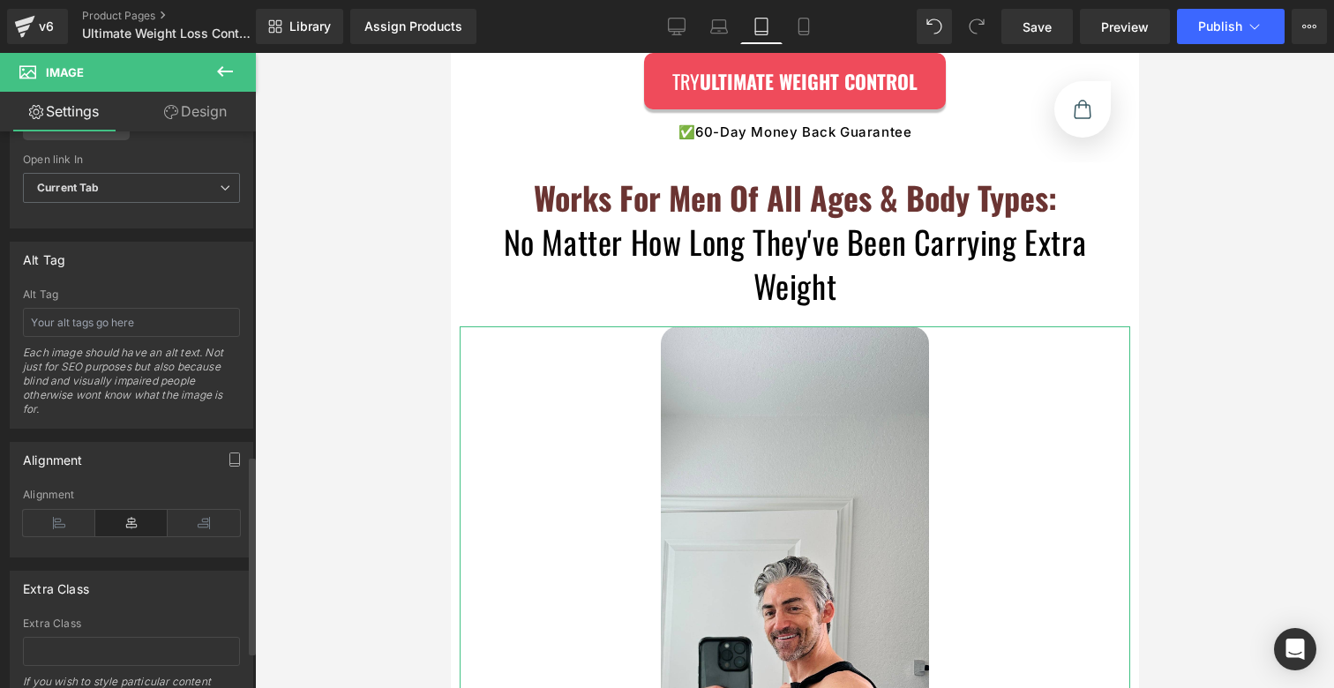
scroll to position [585, 0]
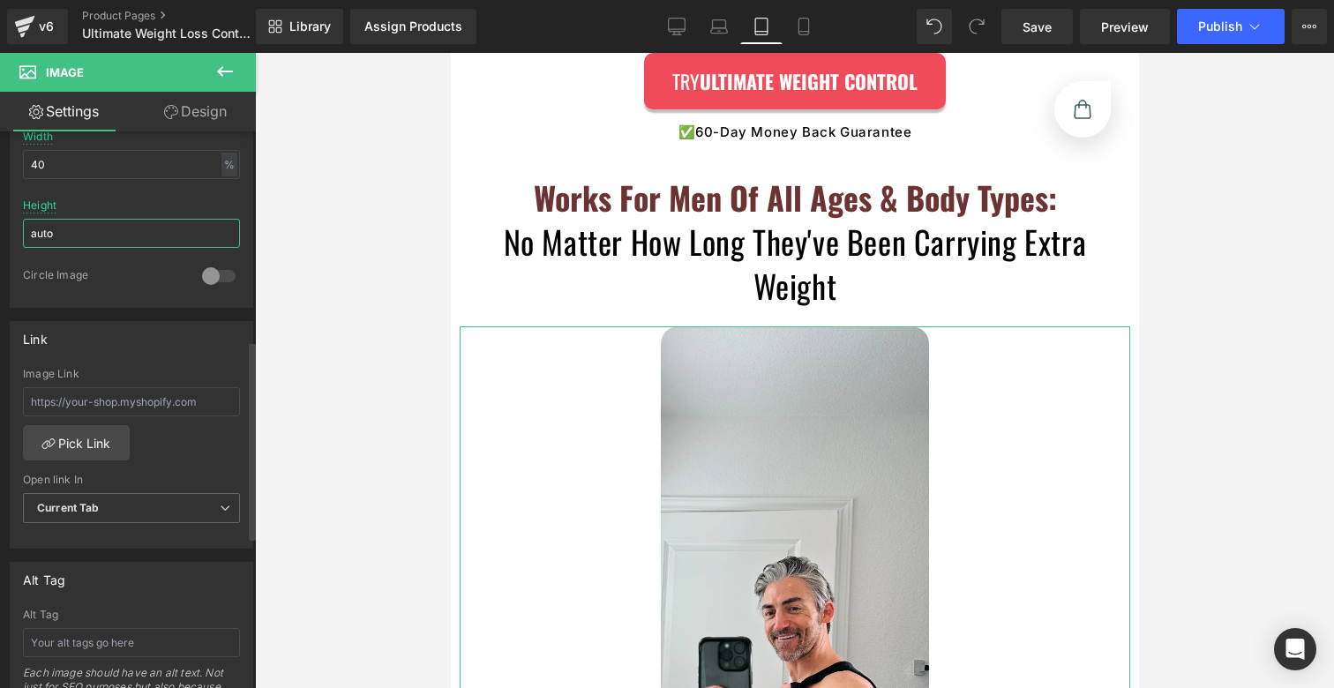
click at [58, 240] on input "auto" at bounding box center [131, 233] width 217 height 29
type input "40"
click at [105, 345] on div "Link" at bounding box center [132, 339] width 242 height 34
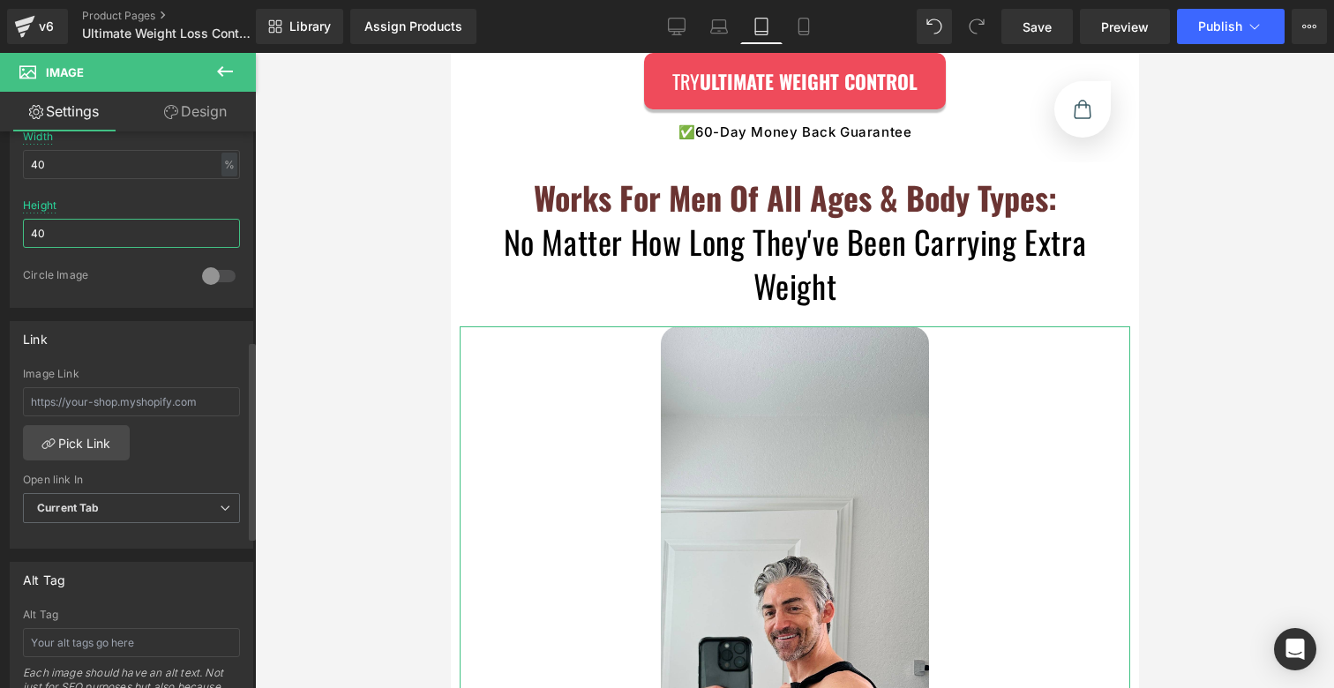
click at [78, 227] on input "40" at bounding box center [131, 233] width 217 height 29
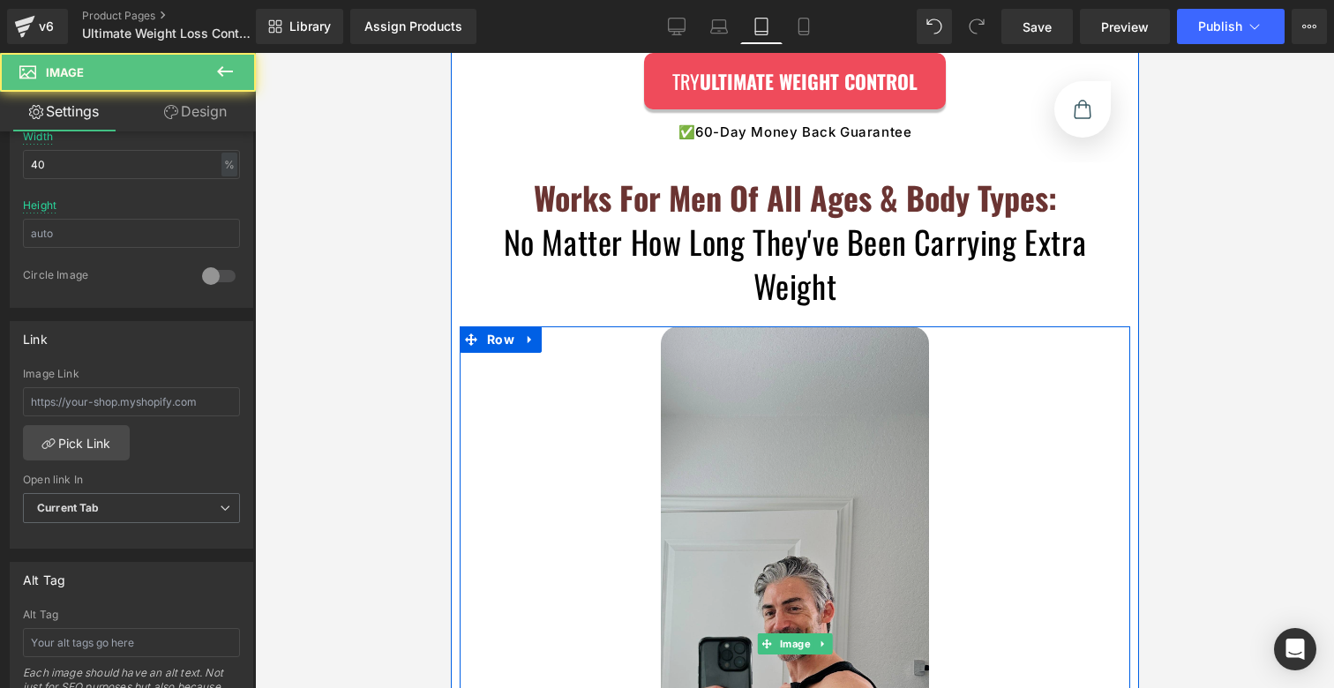
click at [726, 343] on img at bounding box center [794, 644] width 268 height 635
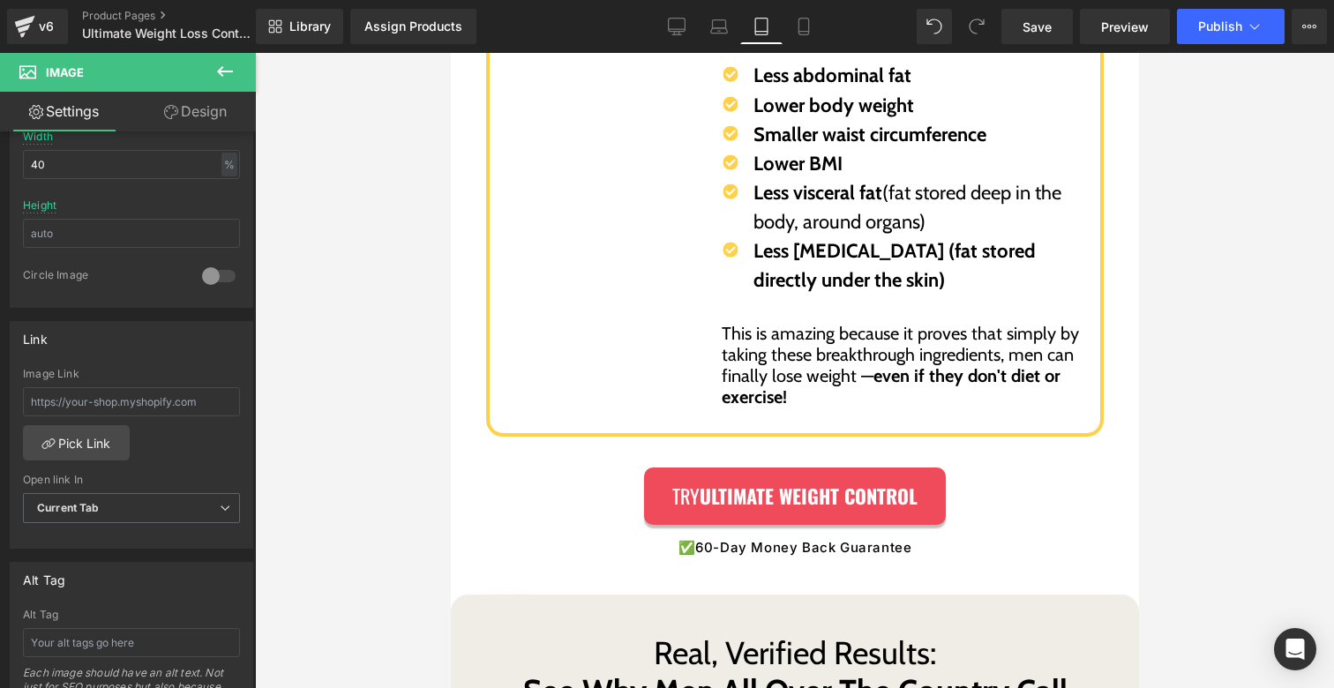
scroll to position [5246, 0]
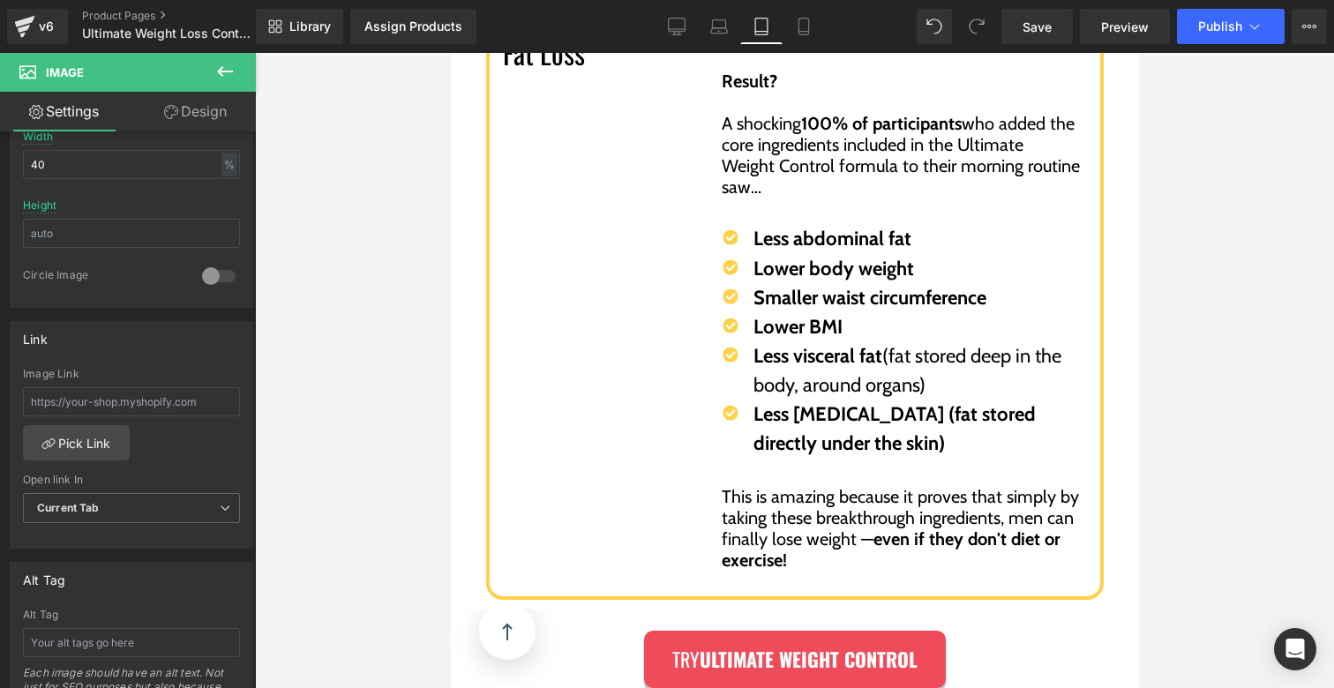
click at [803, 146] on p "A shocking 100% of participants who added the core ingredients included in the …" at bounding box center [900, 155] width 358 height 85
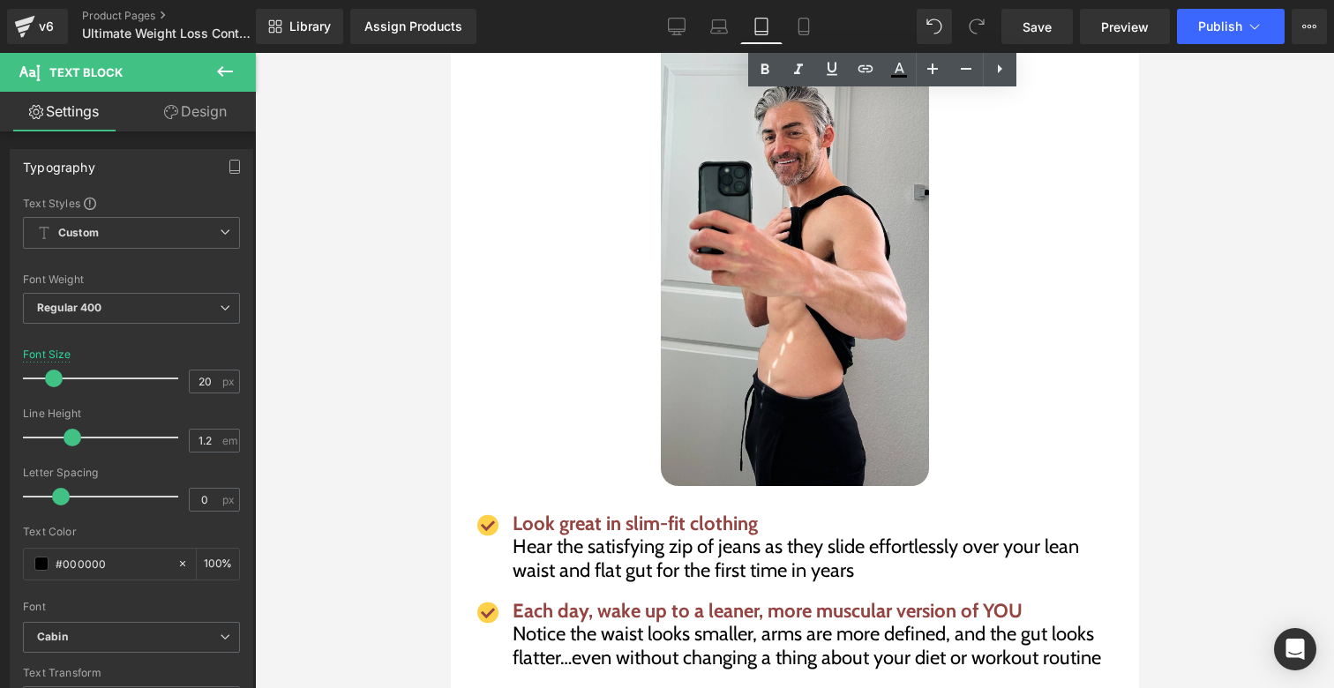
scroll to position [7336, 0]
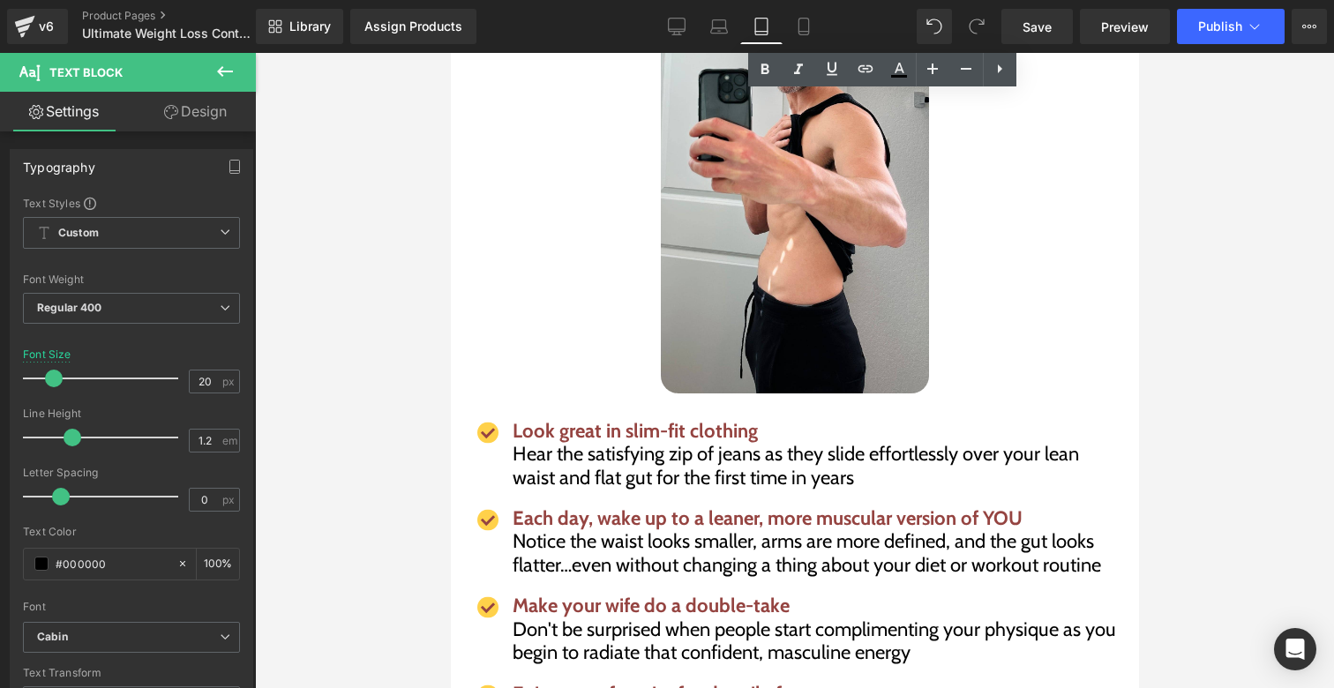
click at [597, 442] on span "Hear the satisfying zip of jeans as they slide effortlessly over your lean wais…" at bounding box center [795, 465] width 567 height 47
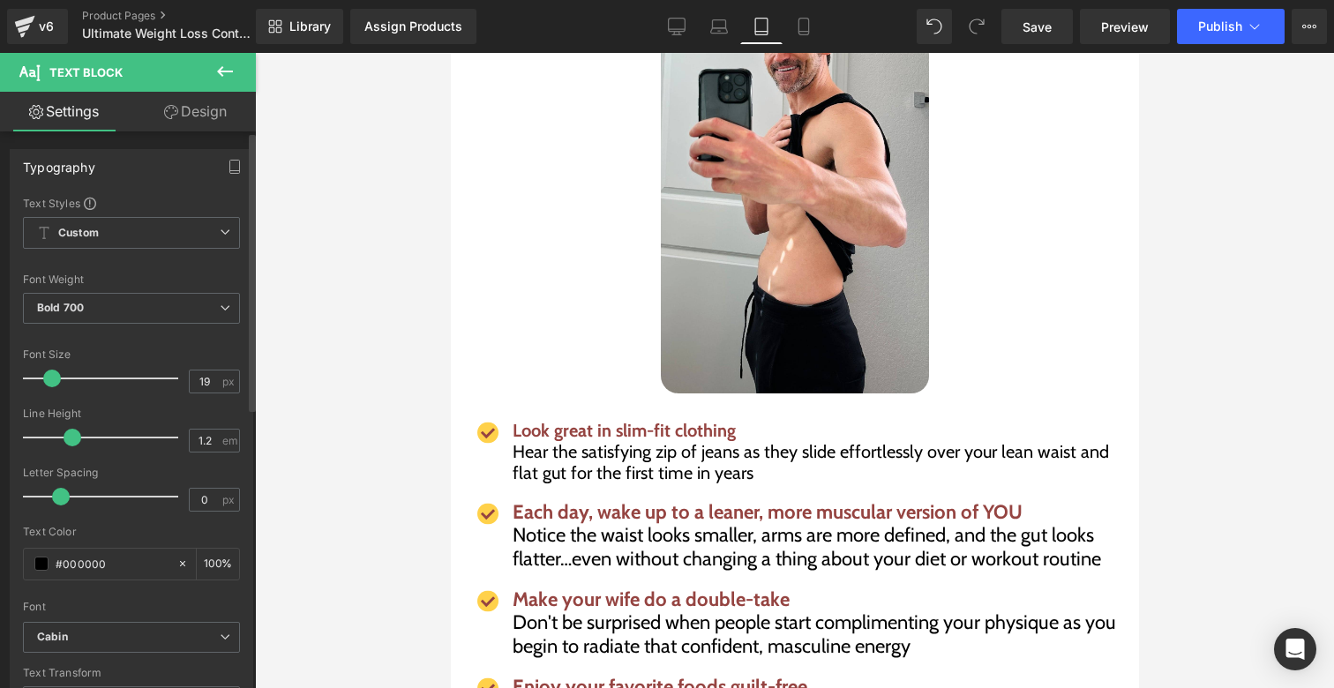
click at [56, 383] on span at bounding box center [52, 379] width 18 height 18
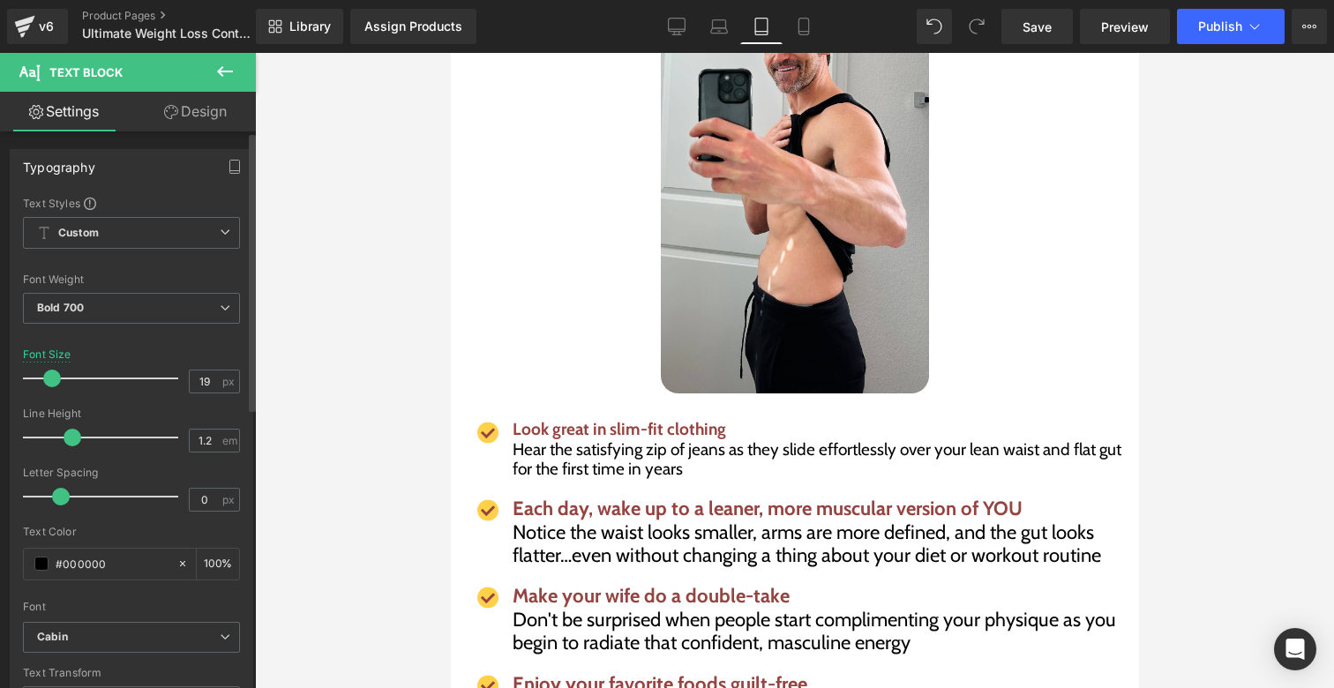
type input "20"
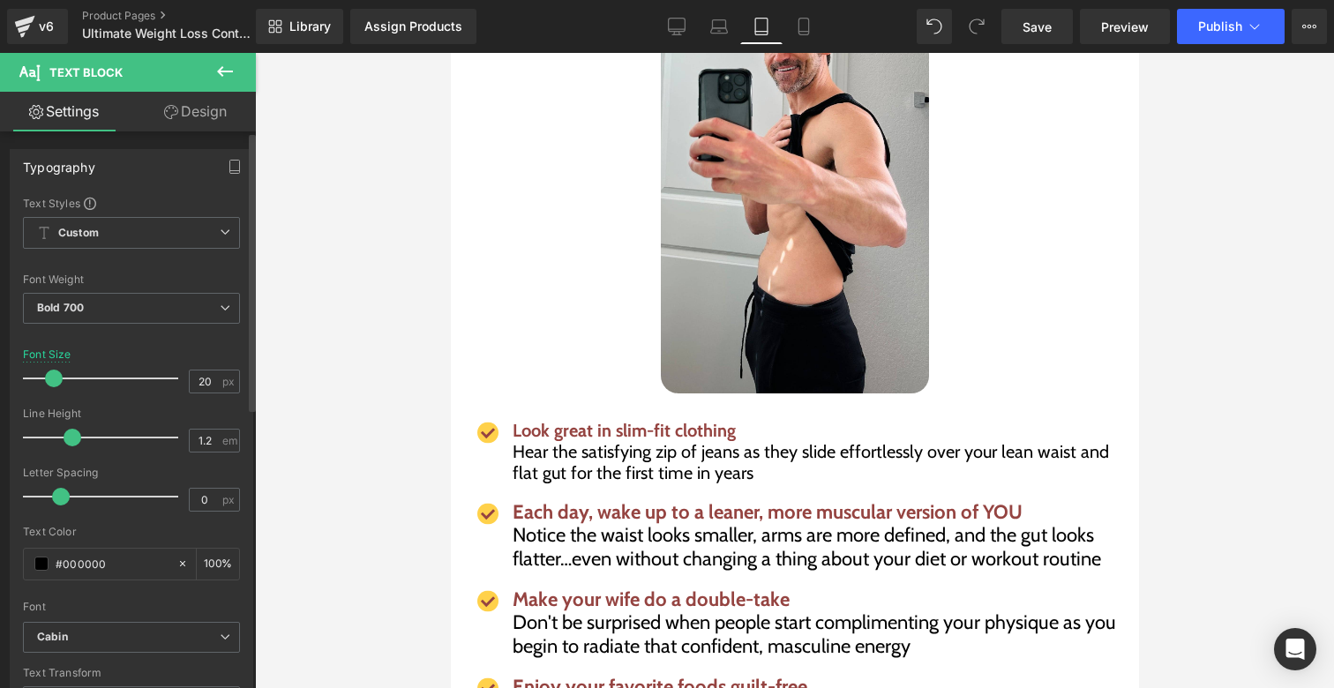
click at [57, 383] on span at bounding box center [54, 379] width 18 height 18
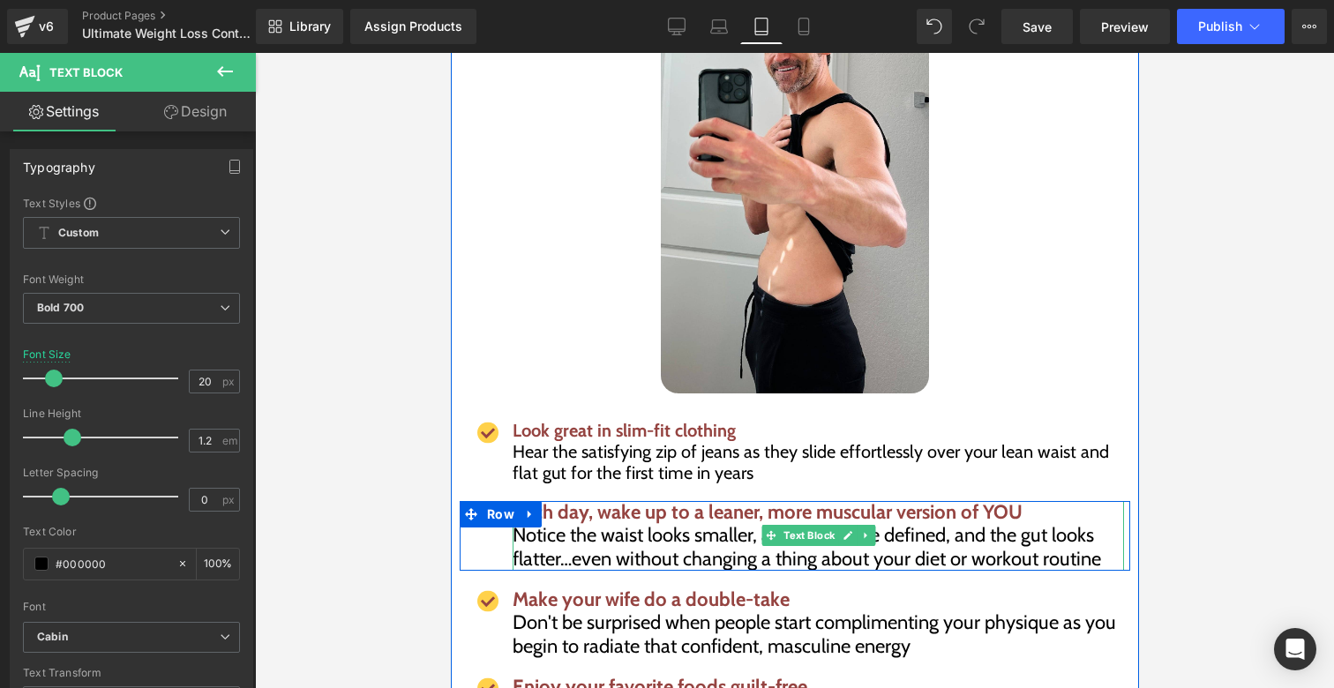
click at [537, 523] on span "Notice the waist looks smaller, arms are more defined, and the gut looks flatte…" at bounding box center [806, 546] width 589 height 47
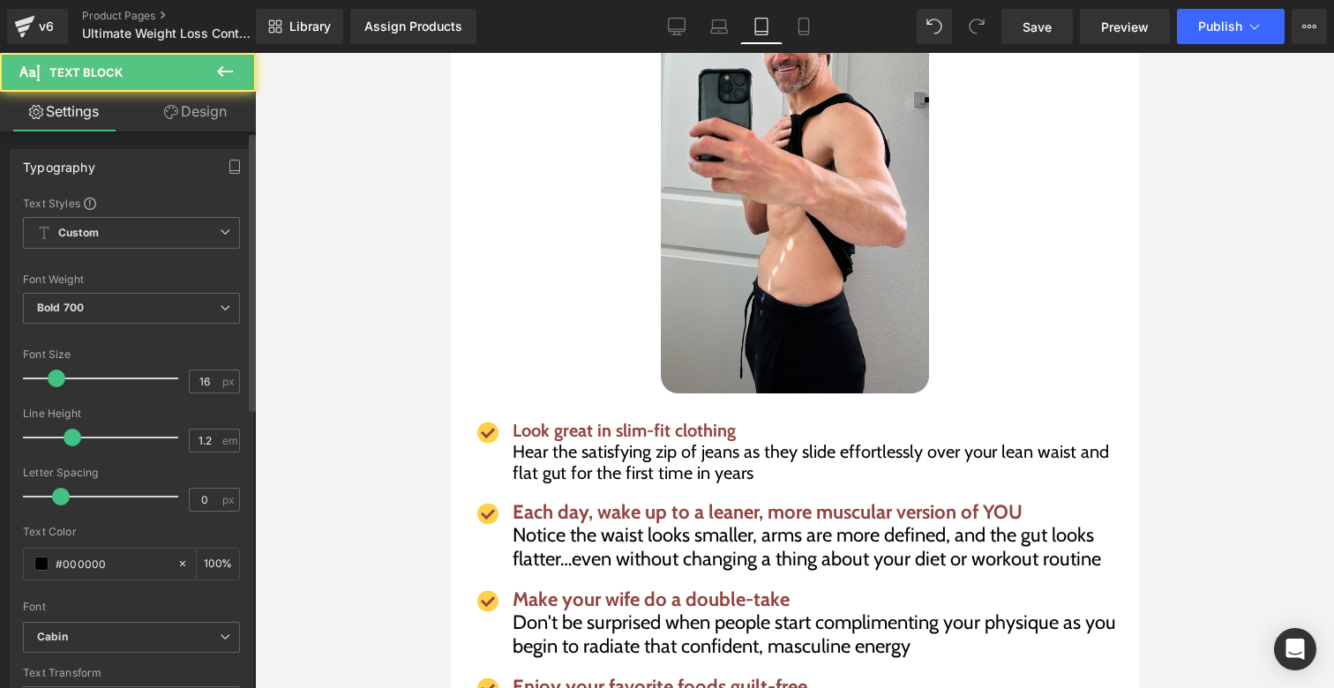
click at [46, 373] on div at bounding box center [105, 378] width 147 height 35
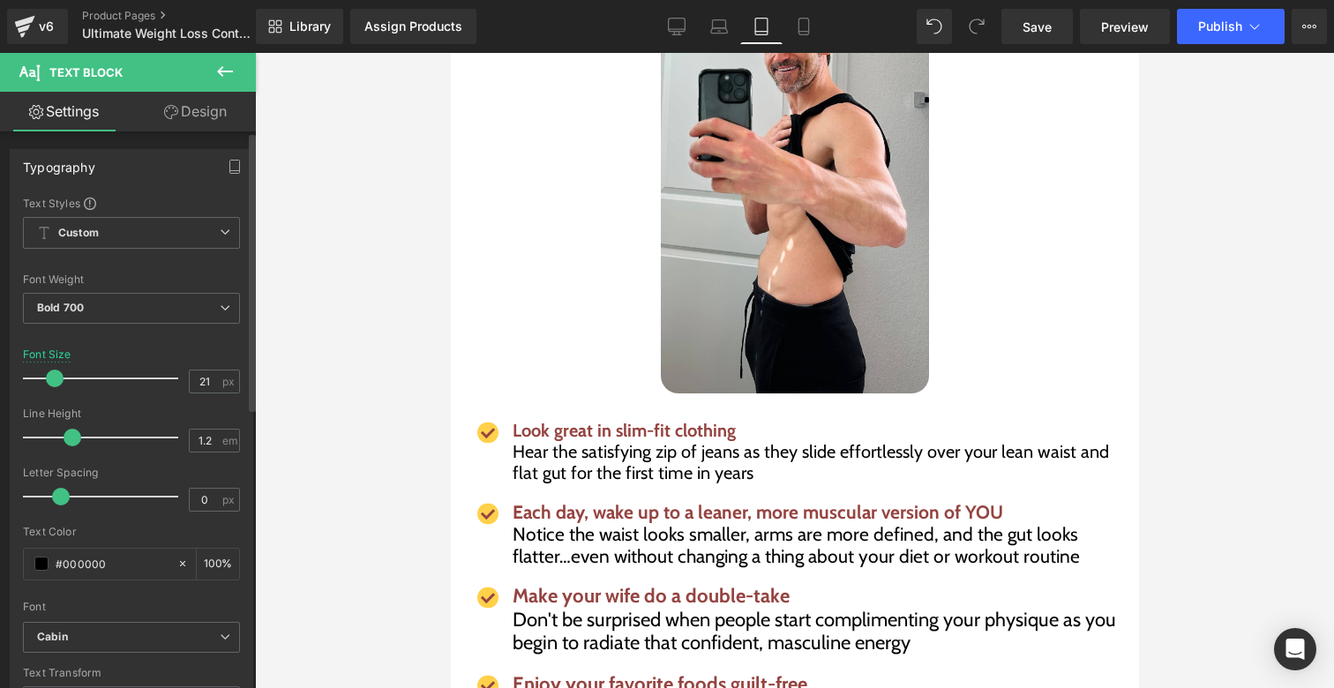
type input "20"
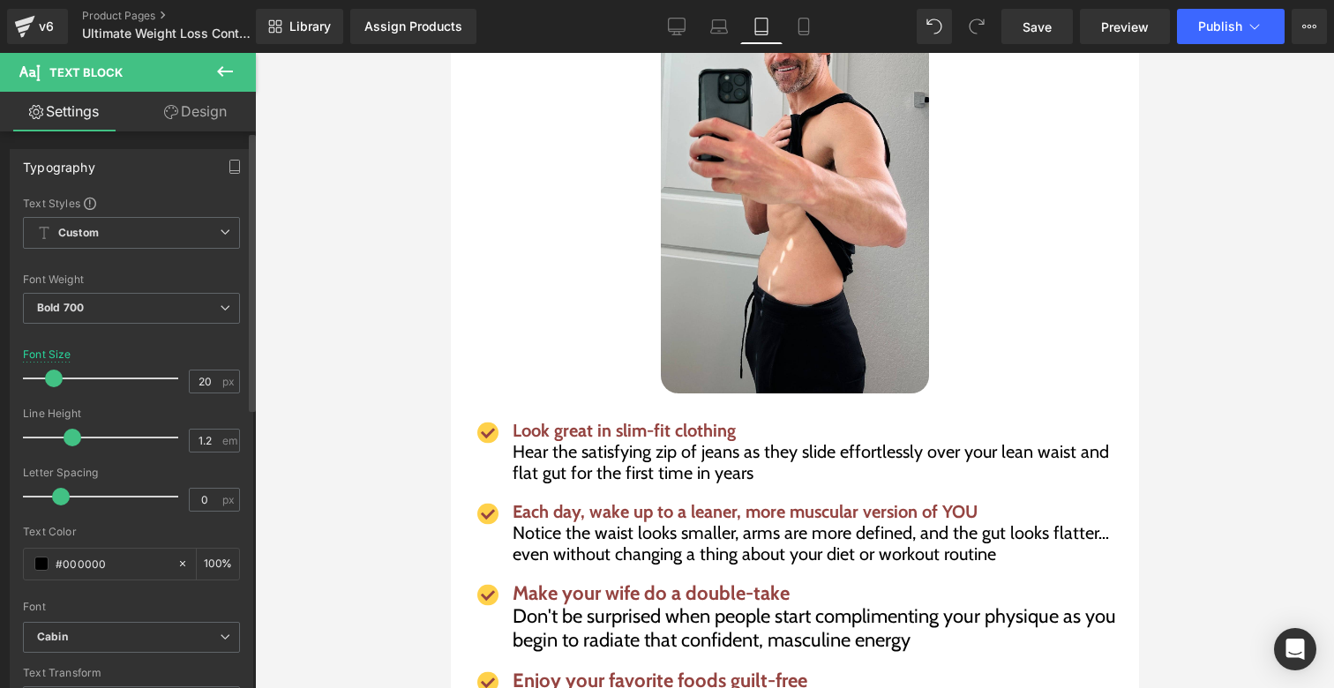
click at [51, 380] on span at bounding box center [54, 379] width 18 height 18
click at [558, 605] on span "Don't be surprised when people start complimenting your physique as you begin t…" at bounding box center [814, 628] width 604 height 47
click at [57, 378] on span at bounding box center [55, 379] width 18 height 18
type input "20"
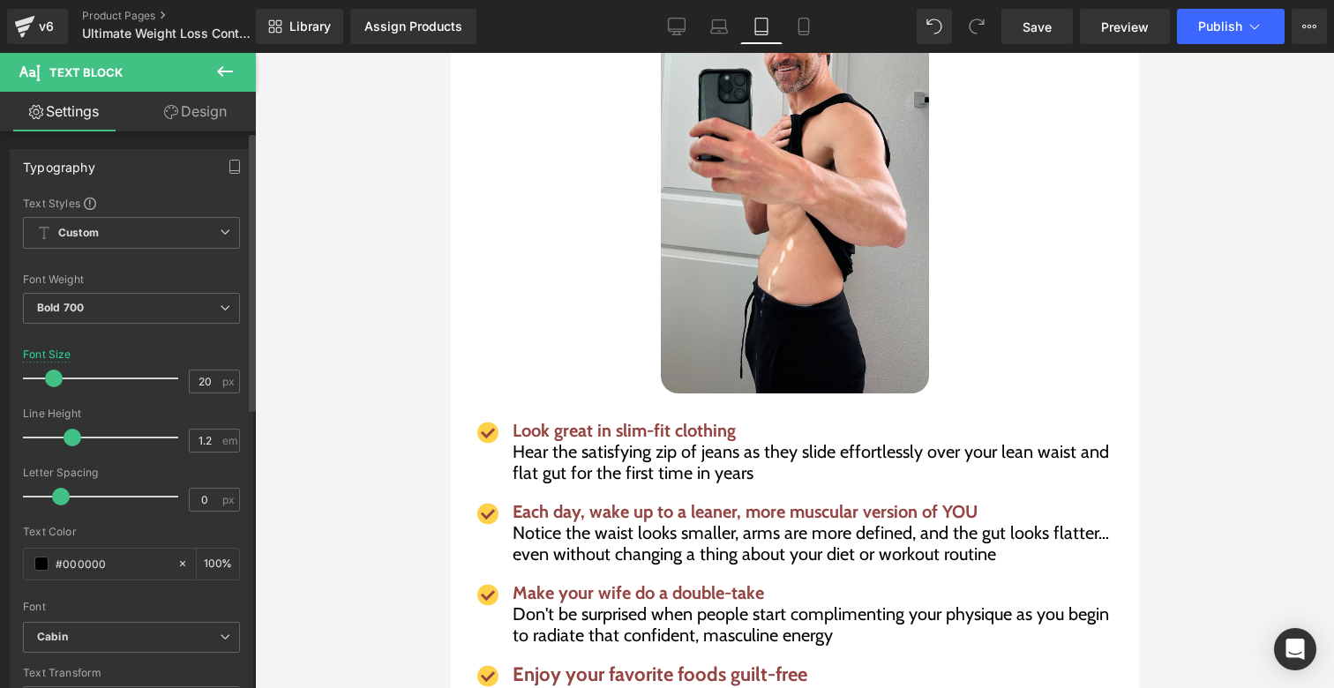
click at [56, 378] on span at bounding box center [54, 379] width 18 height 18
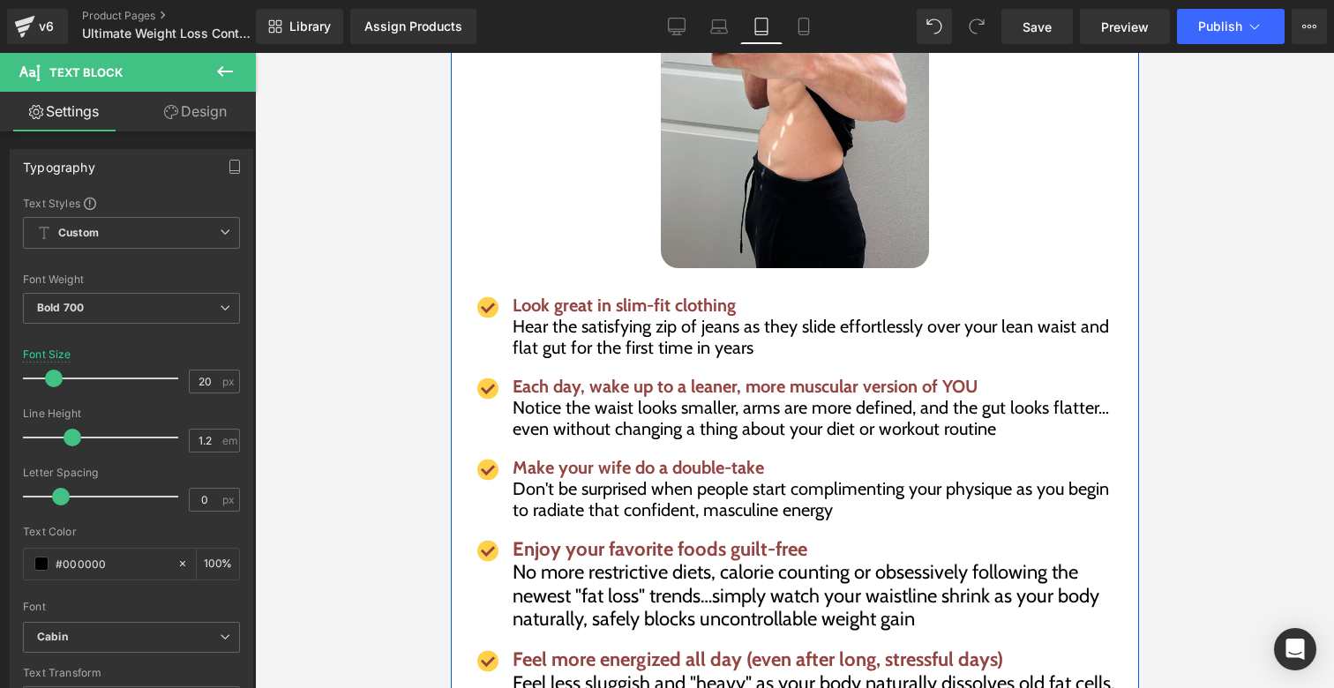
scroll to position [7466, 0]
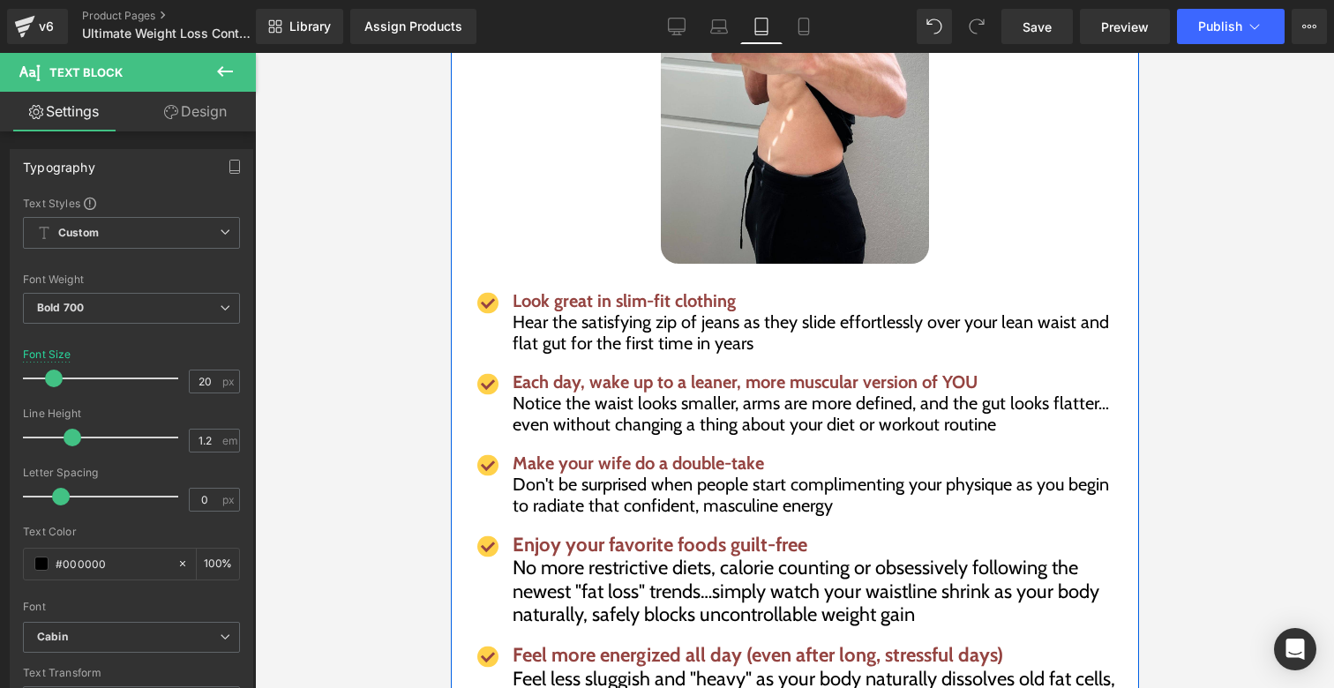
click at [563, 556] on span "No more restrictive diets, calorie counting or obsessively following the newest…" at bounding box center [805, 591] width 587 height 71
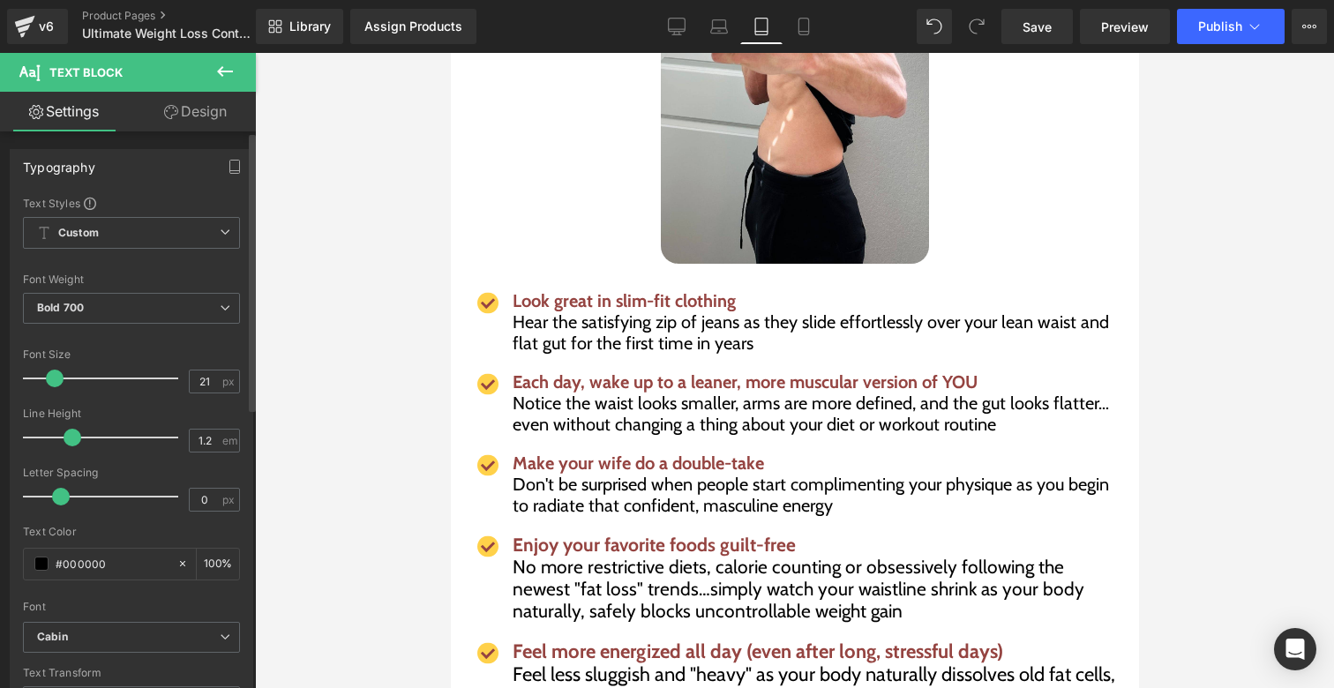
type input "20"
click at [58, 381] on span at bounding box center [55, 379] width 18 height 18
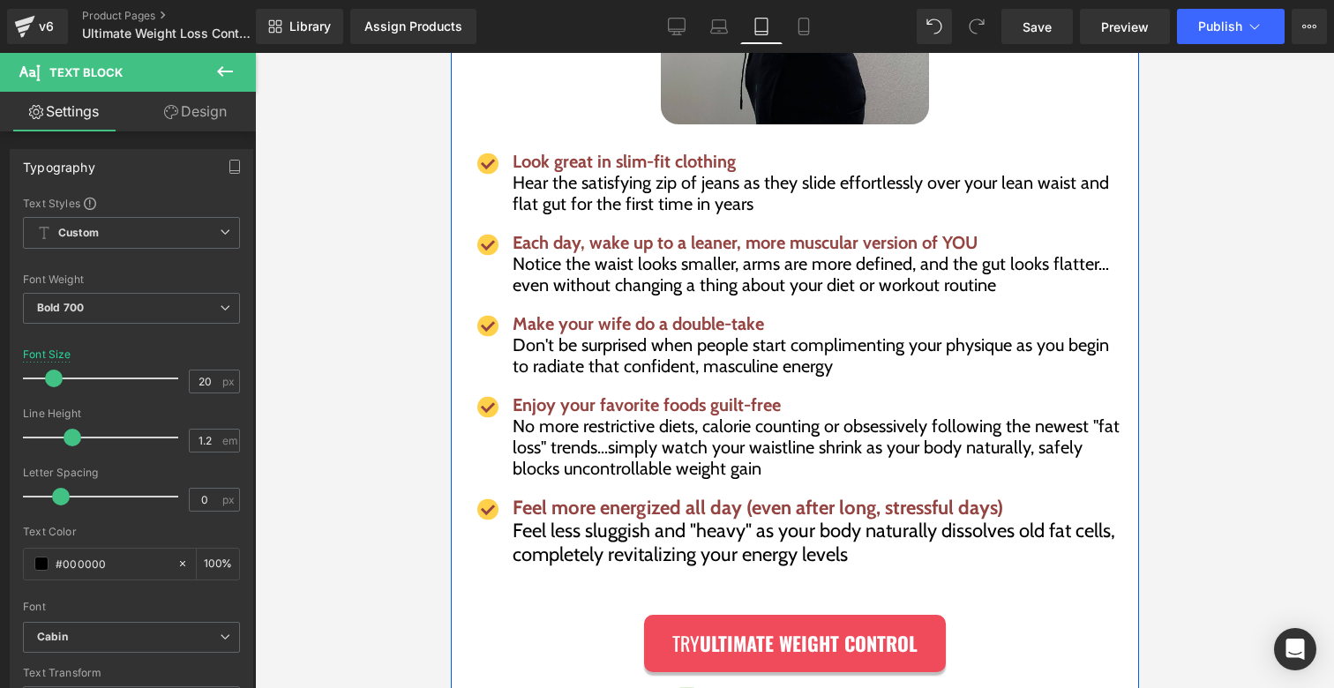
scroll to position [7611, 0]
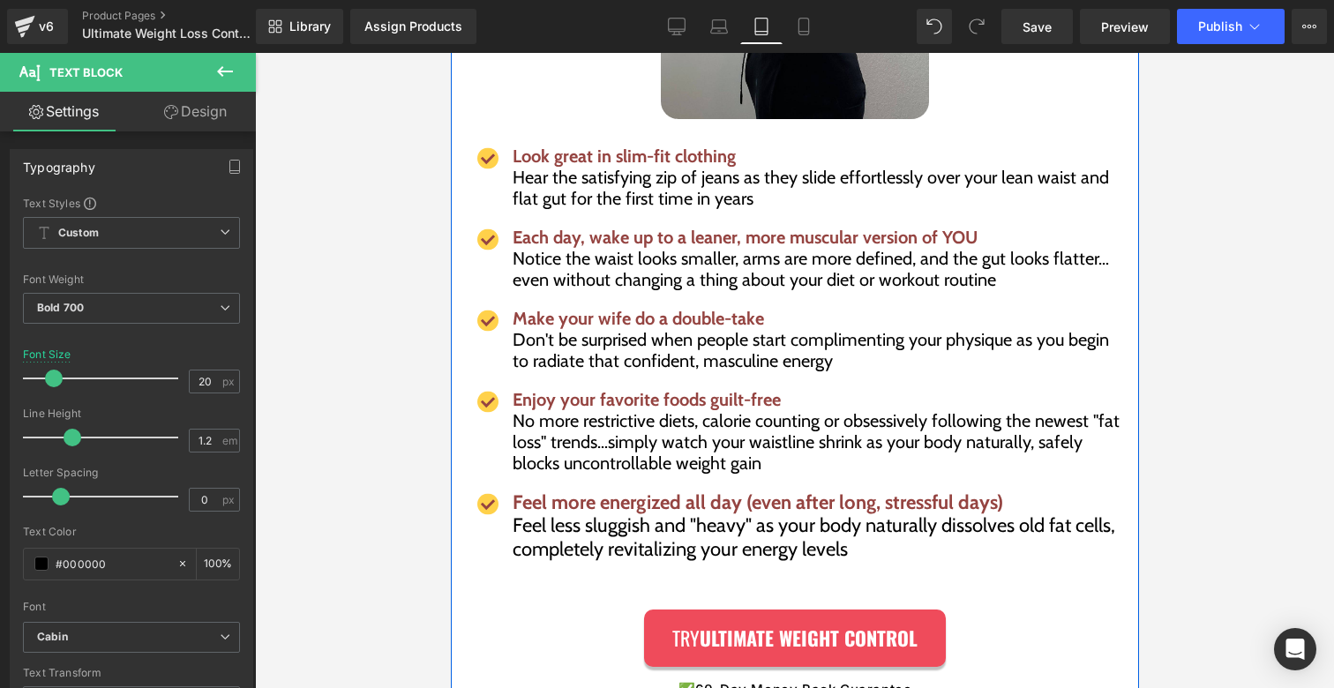
click at [554, 523] on span "Feel less sluggish and "heavy" as your body naturally dissolves old fat cells, …" at bounding box center [813, 537] width 603 height 47
type input "20"
click at [54, 380] on span at bounding box center [55, 379] width 18 height 18
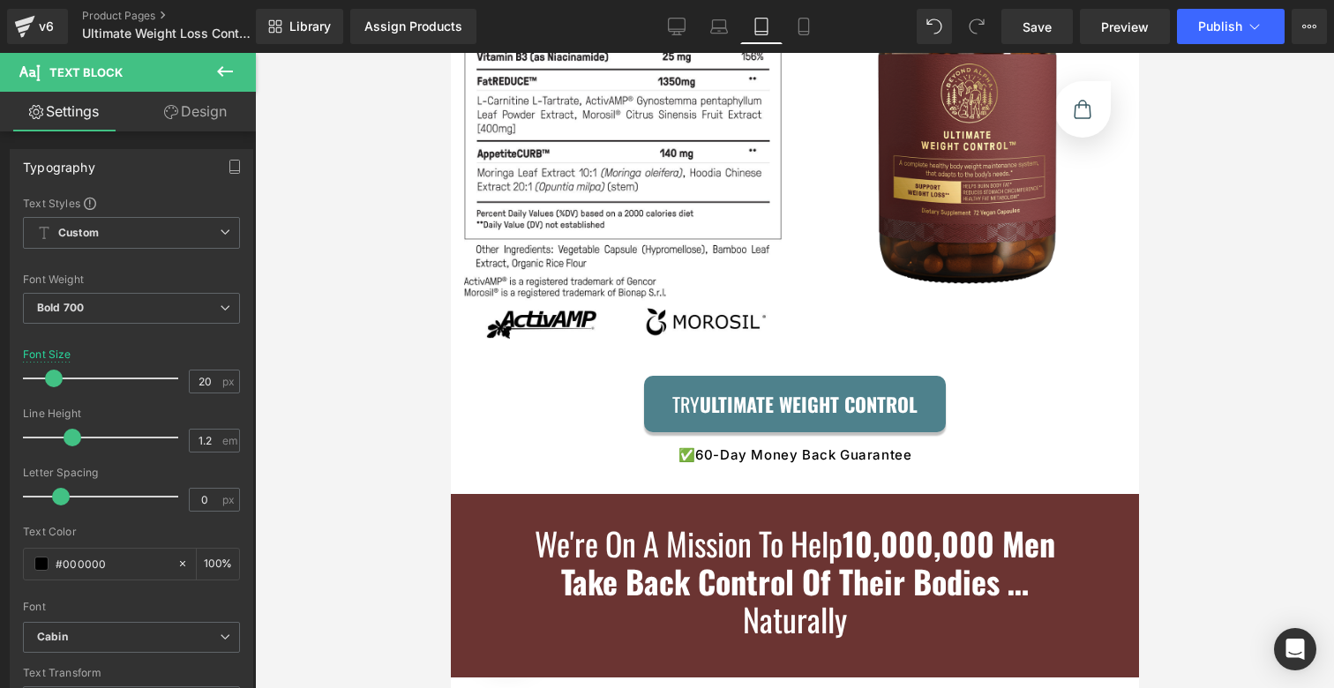
scroll to position [9612, 0]
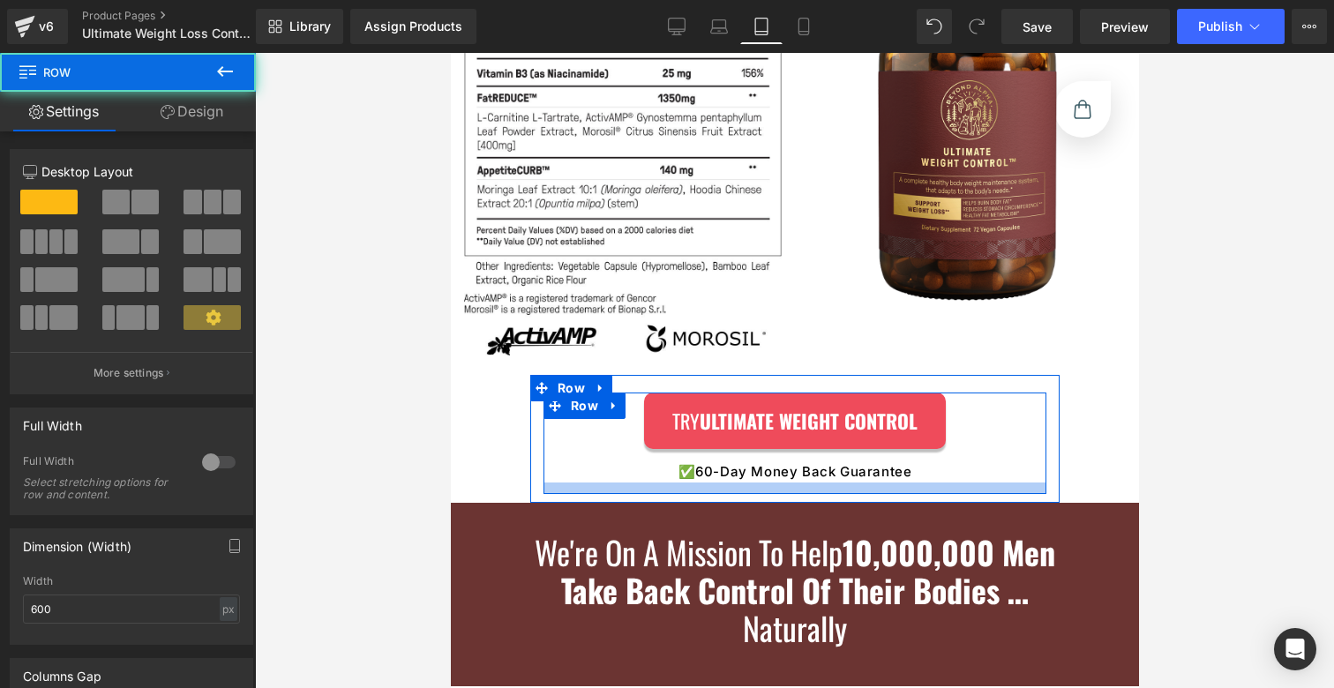
click at [683, 483] on div at bounding box center [794, 488] width 503 height 11
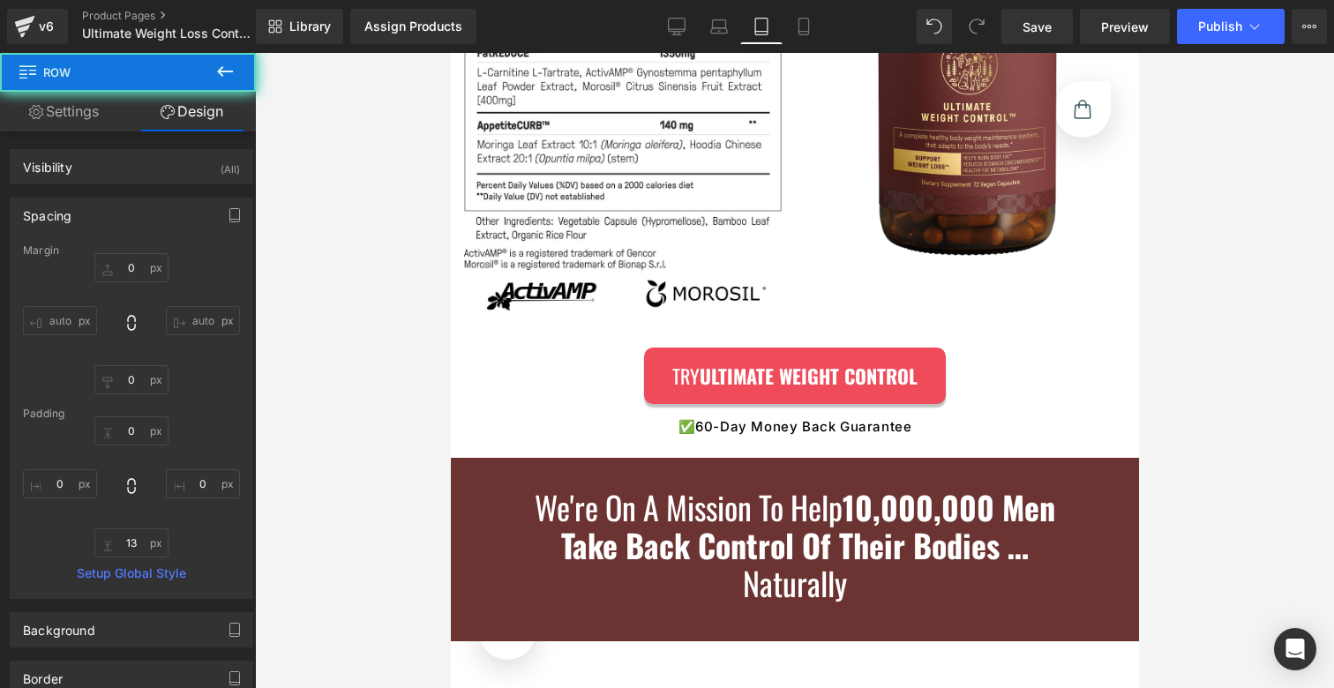
scroll to position [9756, 0]
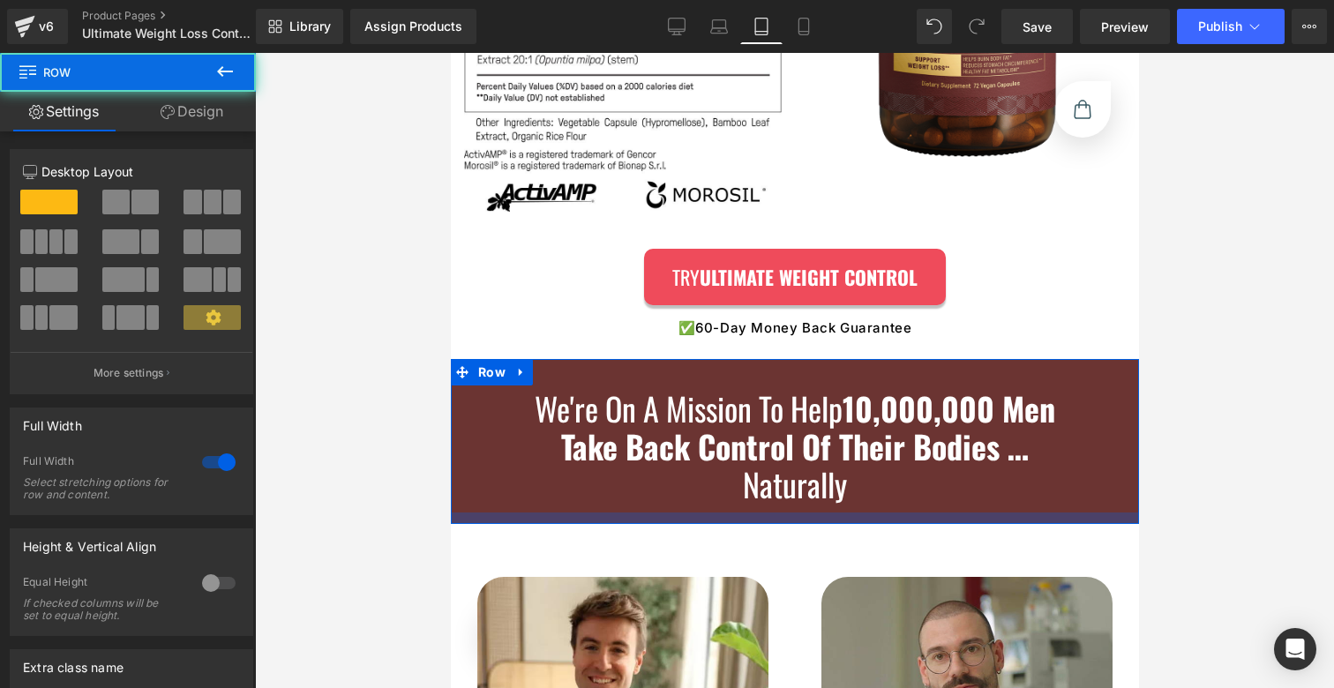
drag, startPoint x: 660, startPoint y: 517, endPoint x: 658, endPoint y: 499, distance: 18.7
click at [658, 513] on div at bounding box center [794, 518] width 688 height 11
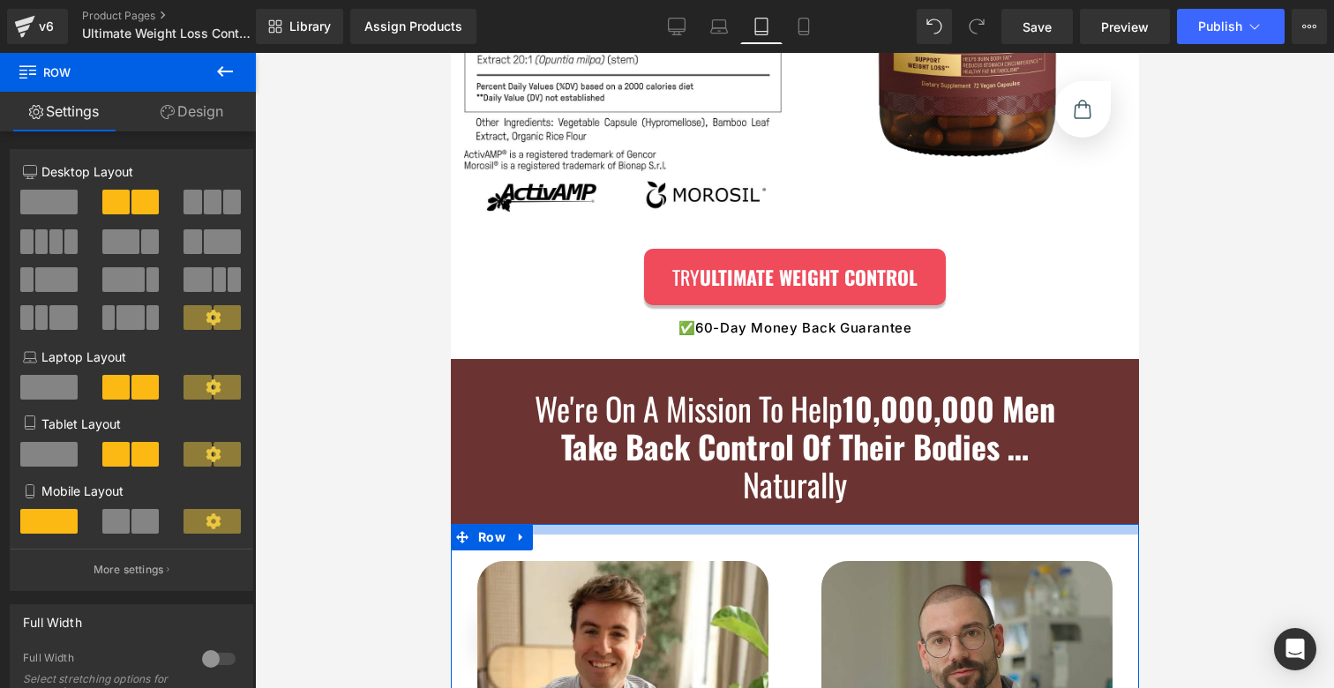
drag, startPoint x: 649, startPoint y: 508, endPoint x: 651, endPoint y: 492, distance: 16.1
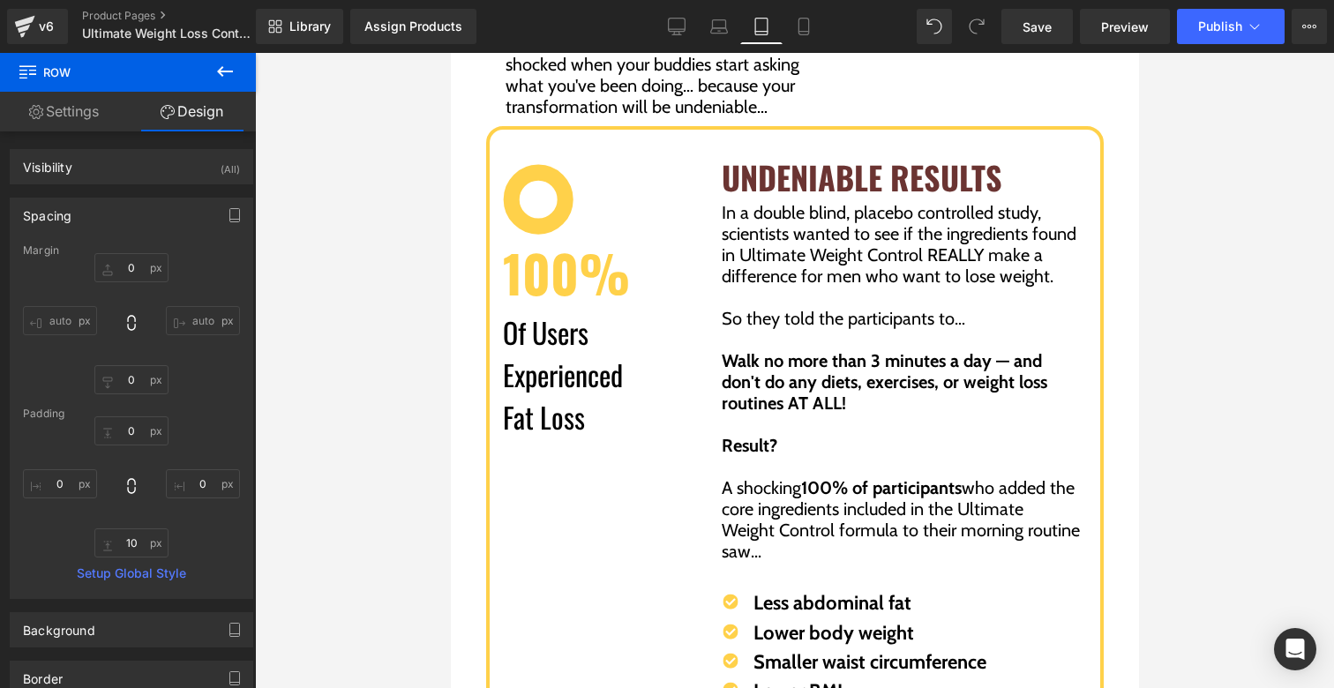
scroll to position [4642, 0]
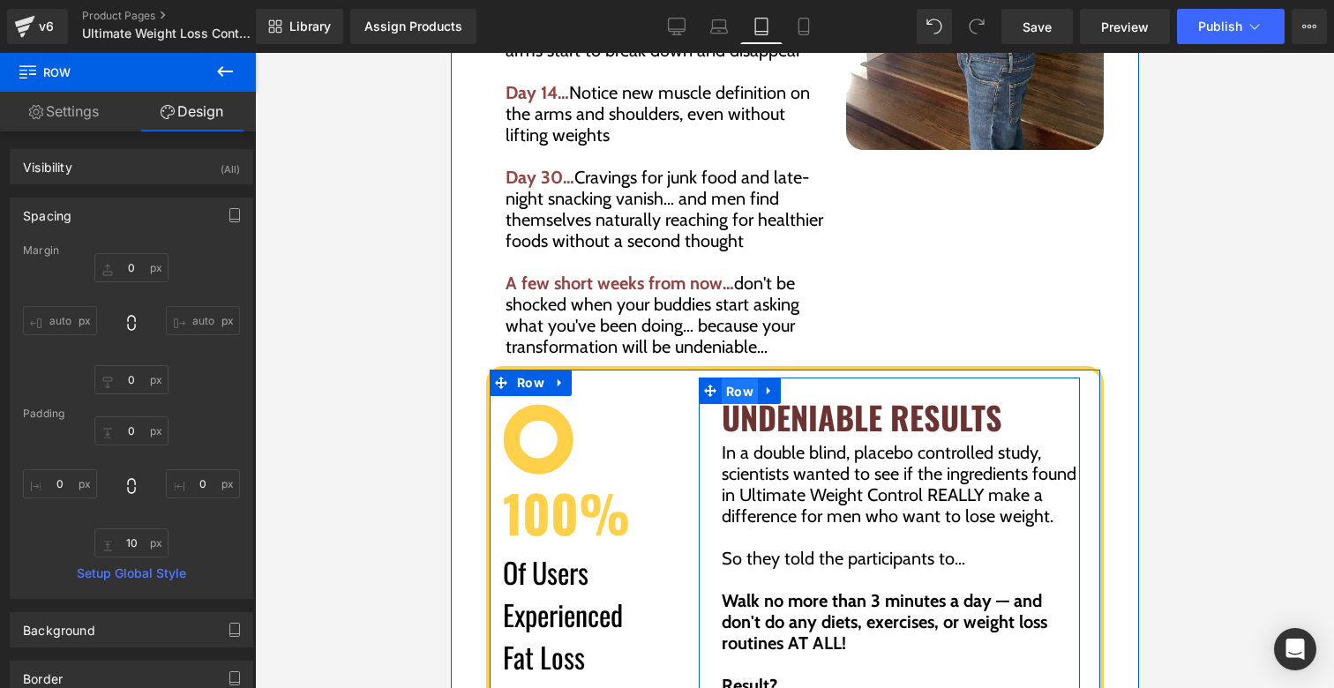
click at [721, 387] on span "Row" at bounding box center [739, 392] width 36 height 26
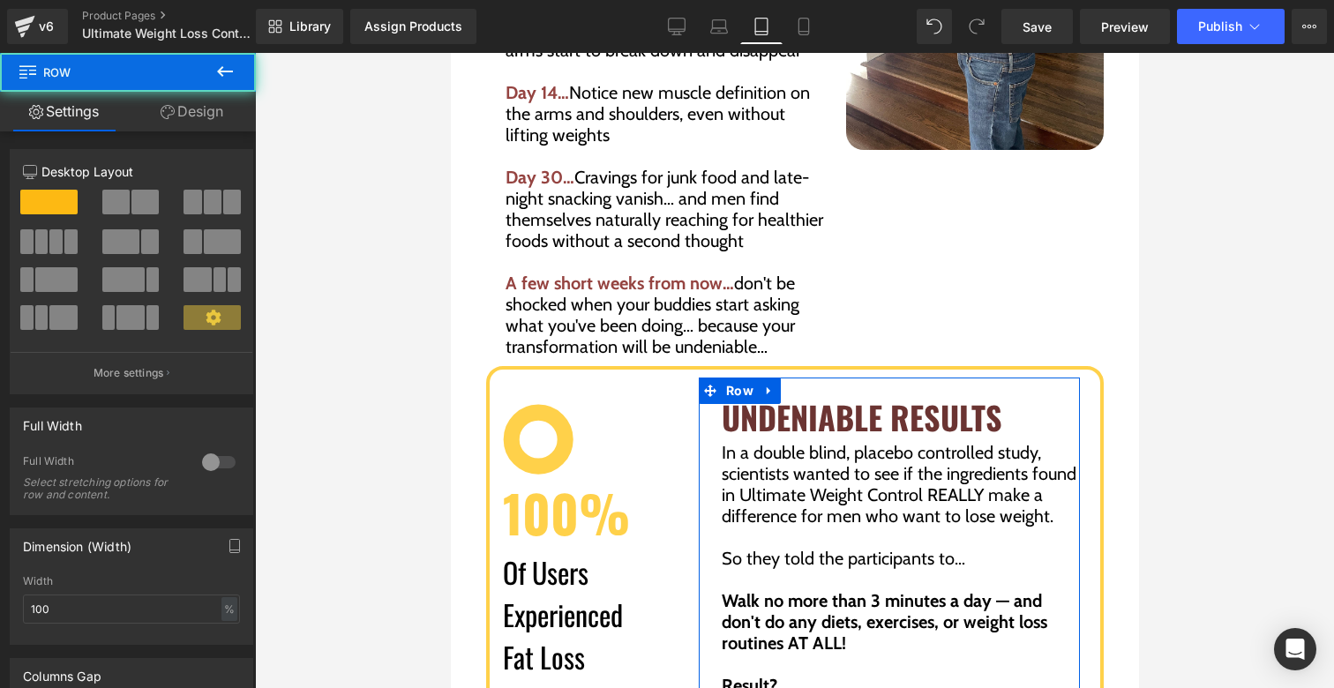
click at [203, 111] on link "Design" at bounding box center [192, 112] width 128 height 40
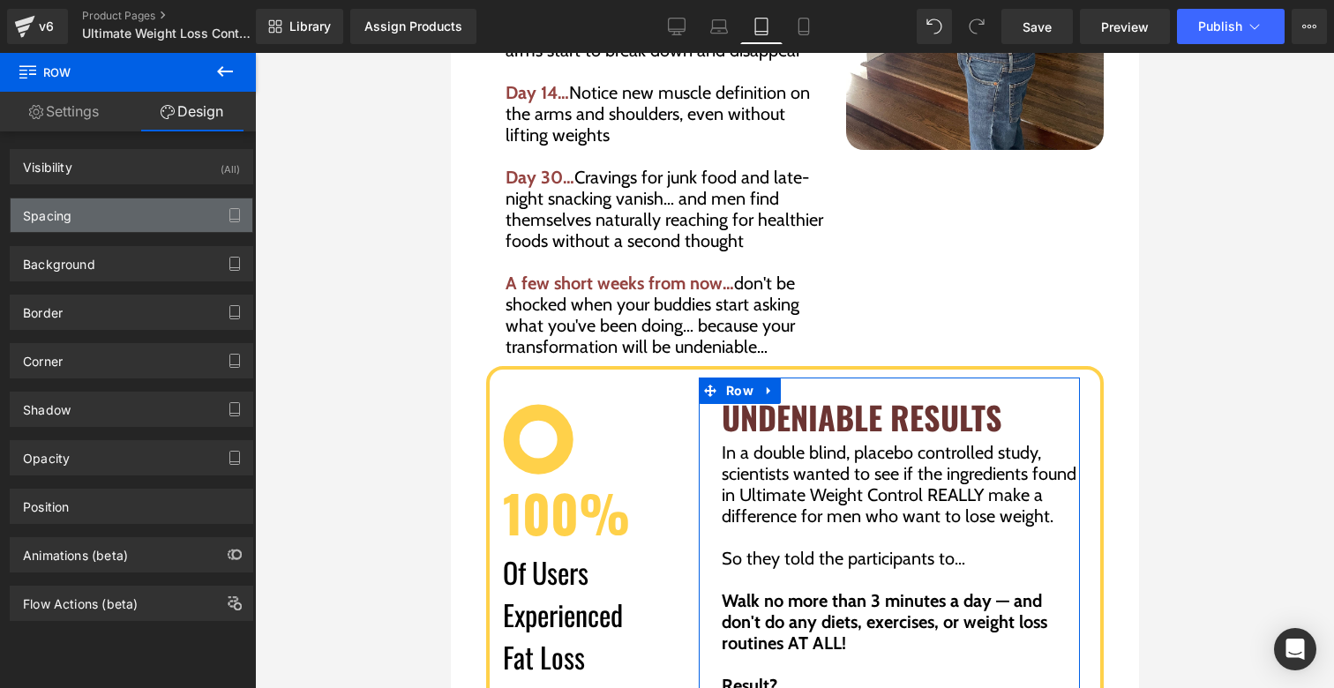
click at [125, 201] on div "Spacing" at bounding box center [132, 216] width 242 height 34
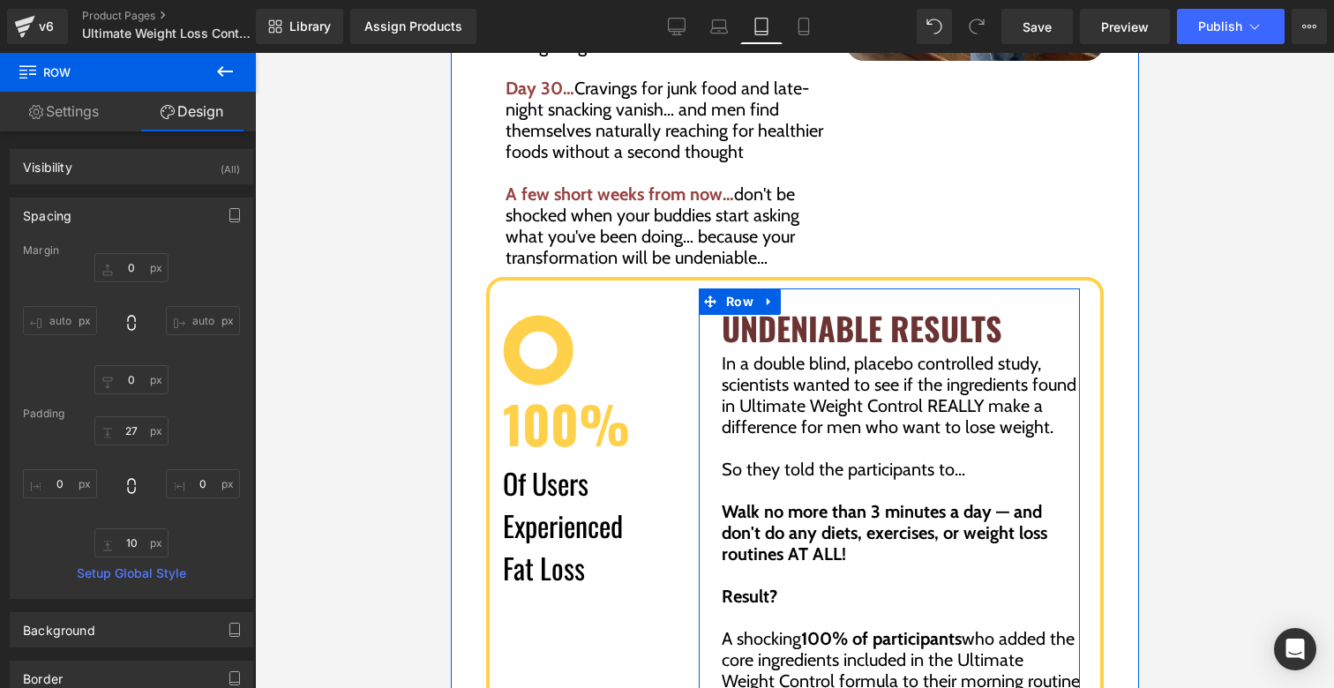
scroll to position [4744, 0]
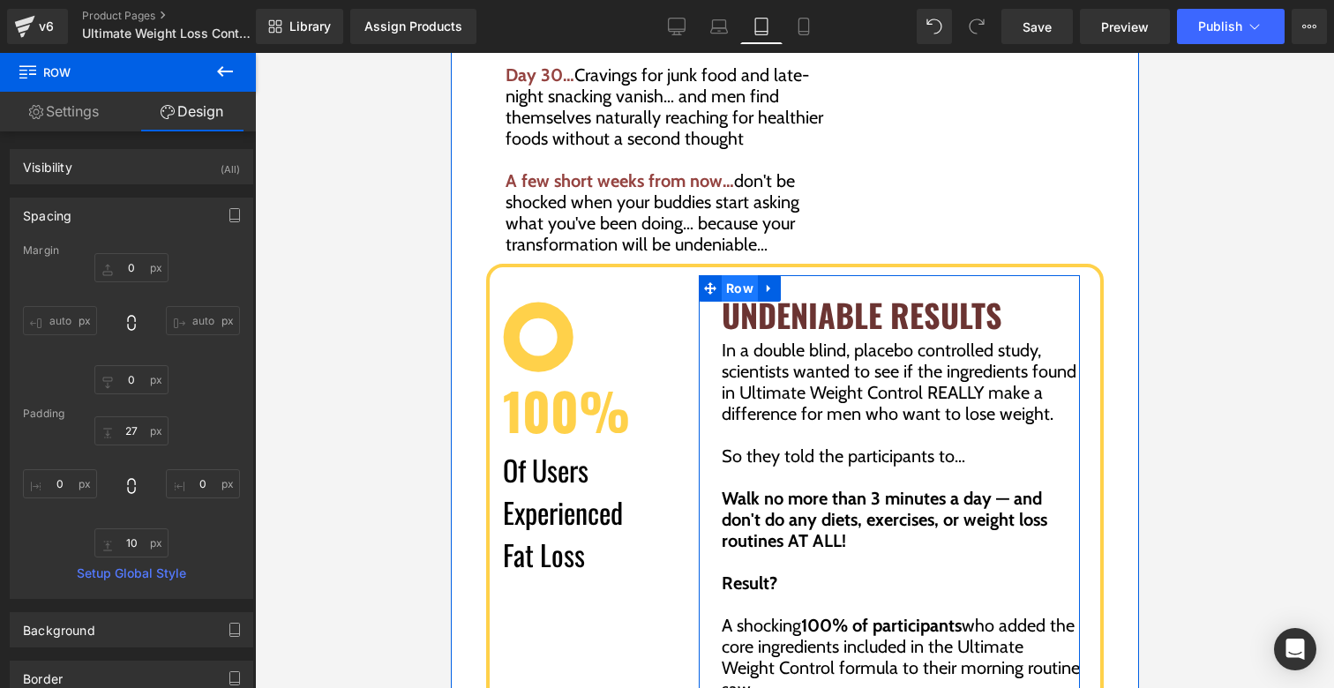
click at [721, 284] on span "Row" at bounding box center [739, 288] width 36 height 26
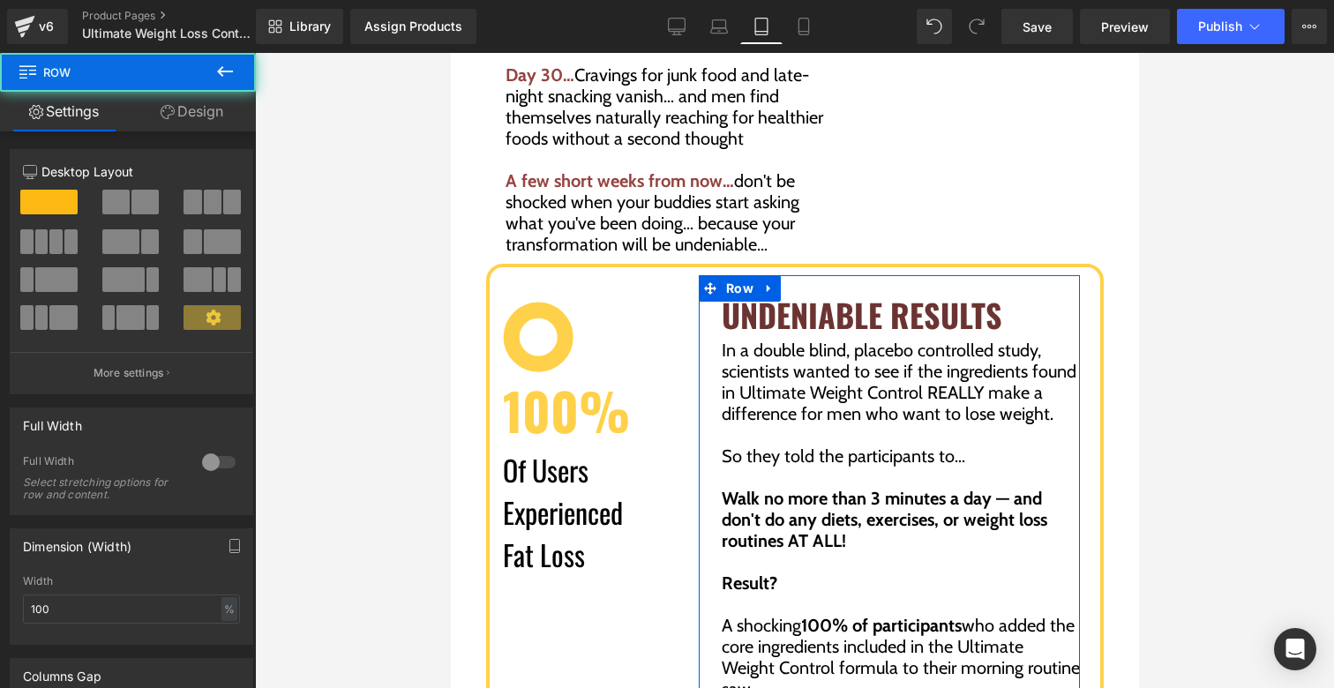
click at [177, 129] on link "Design" at bounding box center [192, 112] width 128 height 40
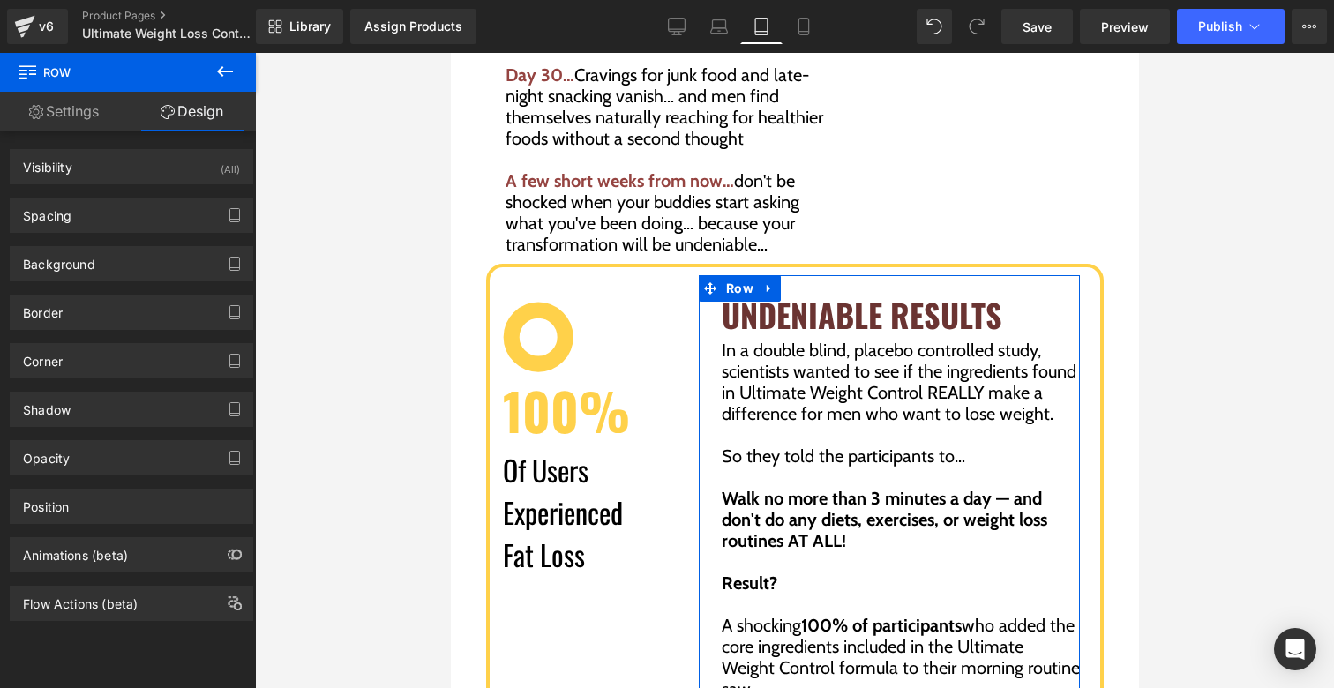
click at [101, 244] on div "Background Color & Image color transparent Color transparent 0 % Image Replace …" at bounding box center [132, 257] width 264 height 49
click at [101, 217] on div "Spacing" at bounding box center [132, 216] width 242 height 34
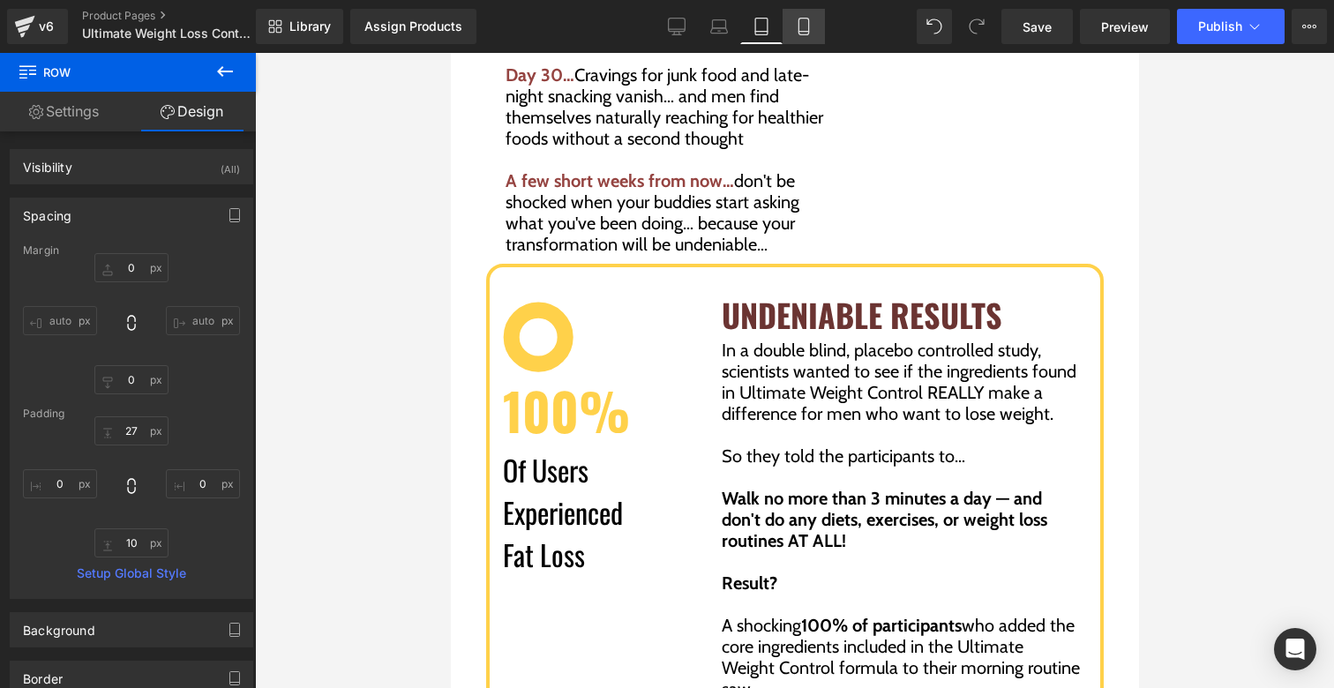
click at [800, 43] on link "Mobile" at bounding box center [804, 26] width 42 height 35
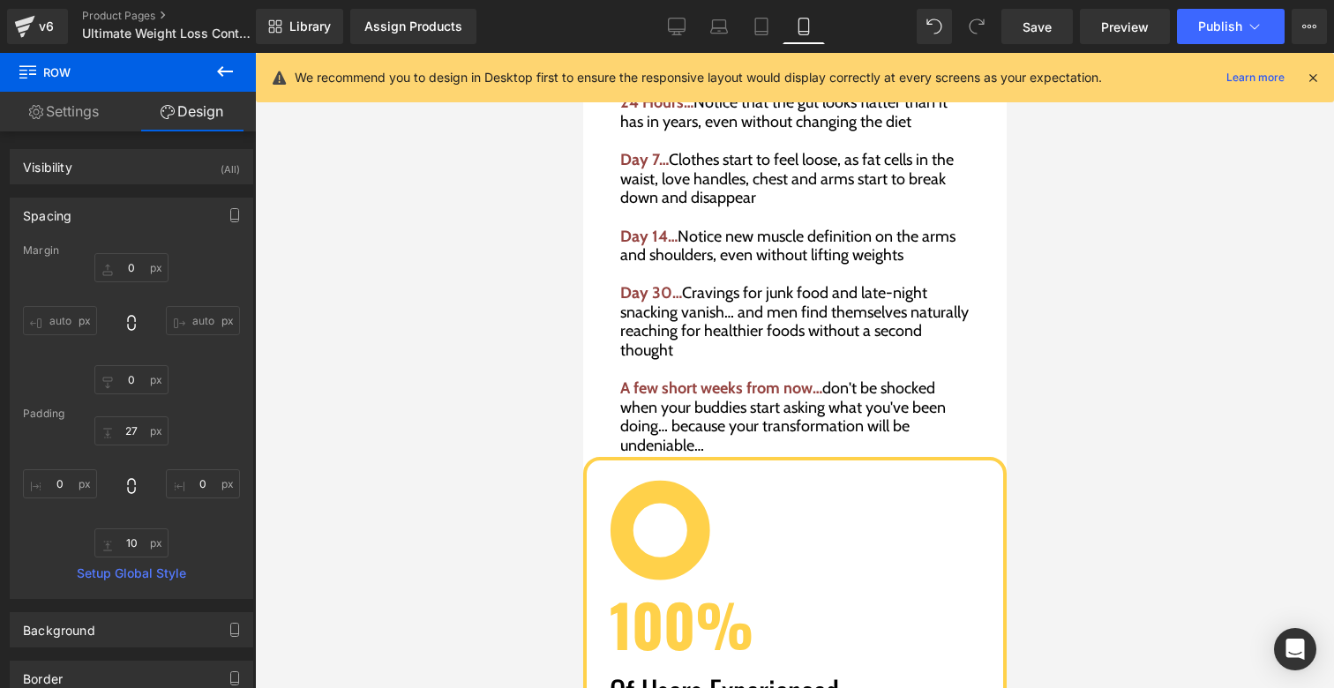
type input "0"
type input "27"
type input "0"
type input "10"
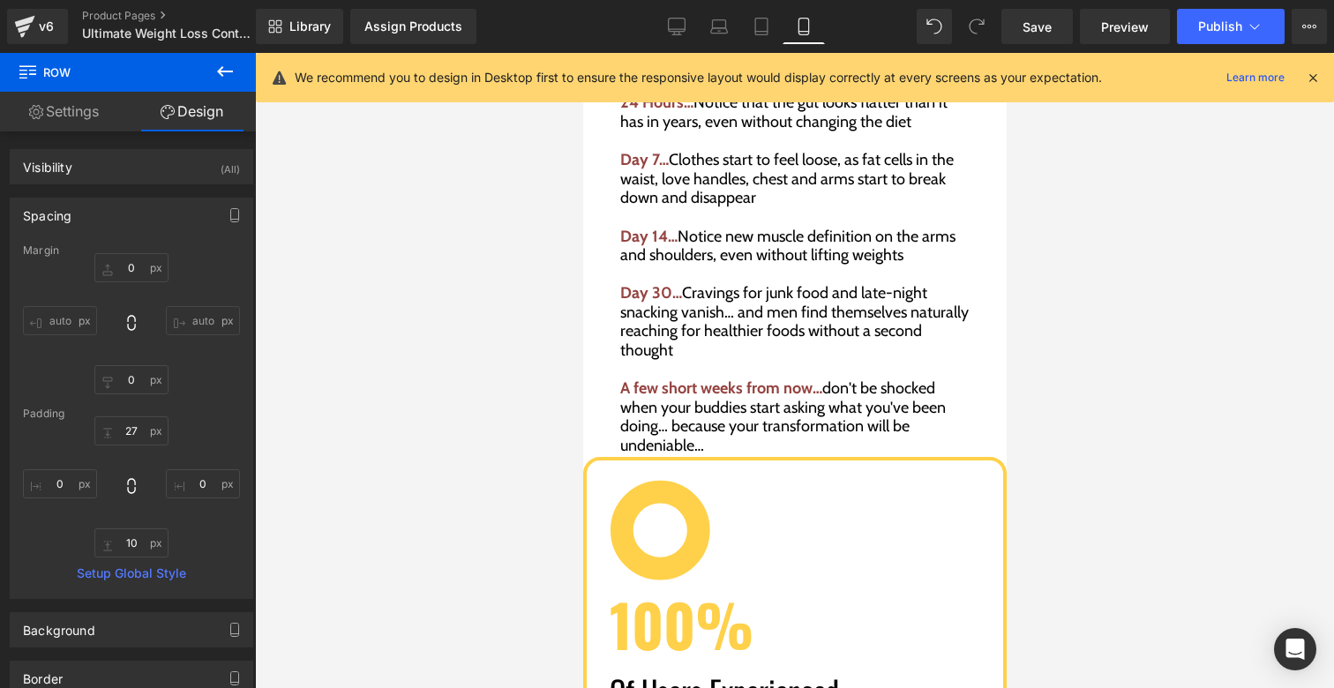
type input "0"
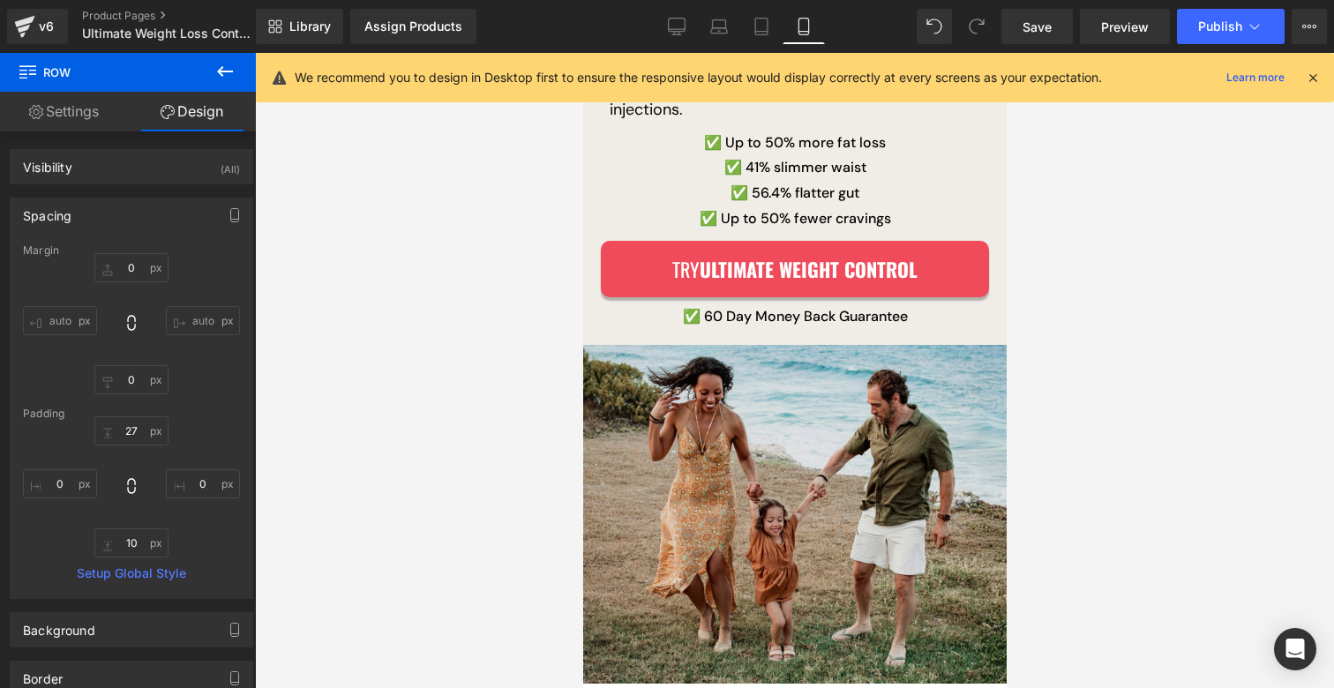
scroll to position [203, 0]
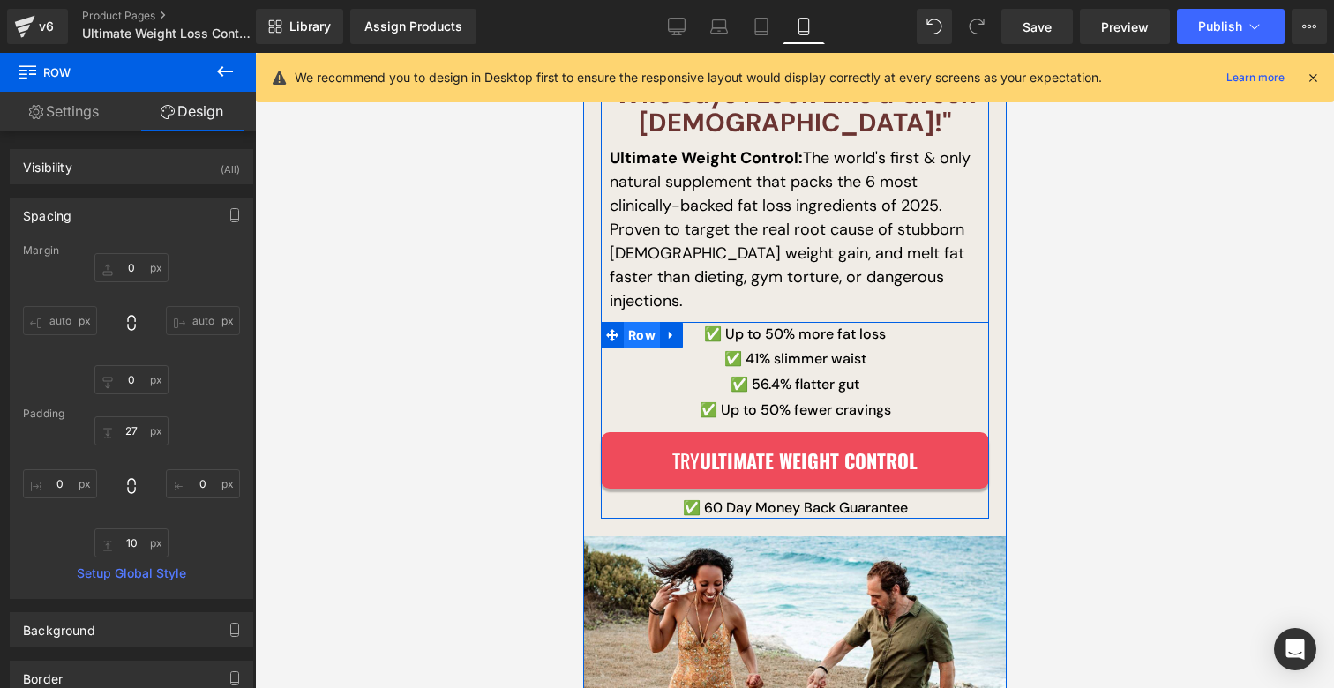
click at [629, 322] on span "Row" at bounding box center [641, 335] width 36 height 26
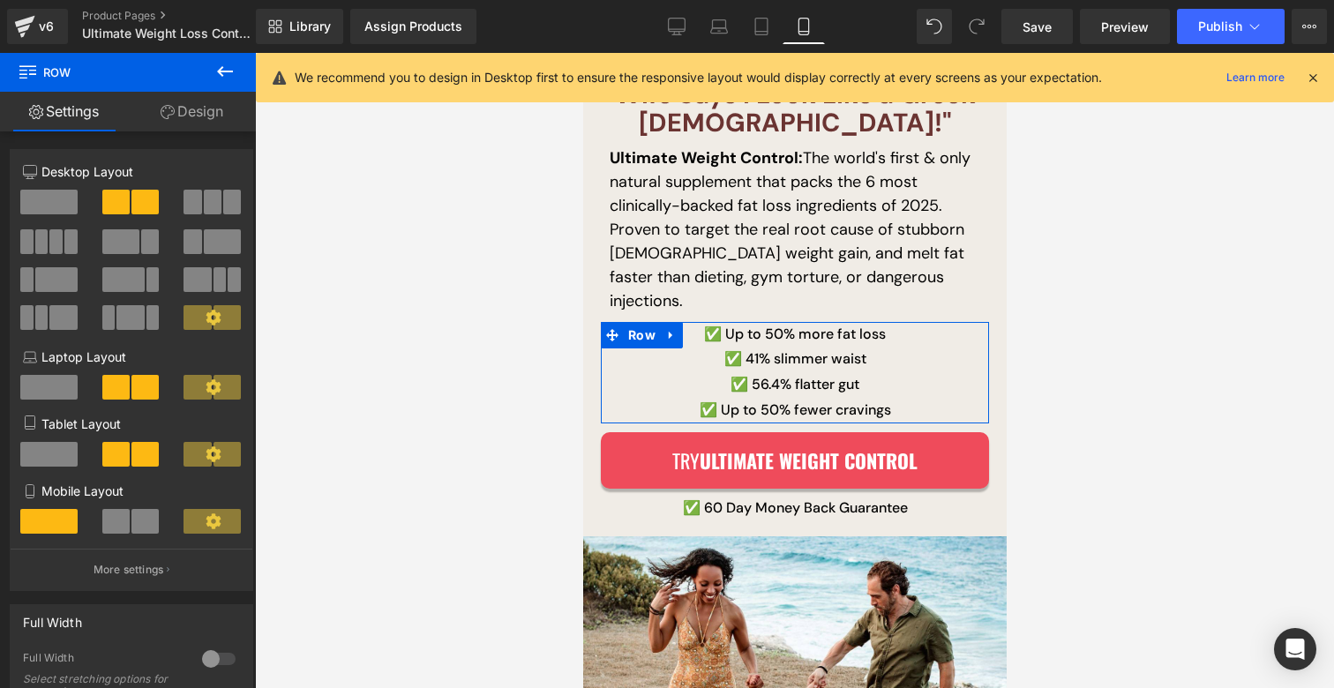
click at [197, 111] on link "Design" at bounding box center [192, 112] width 128 height 40
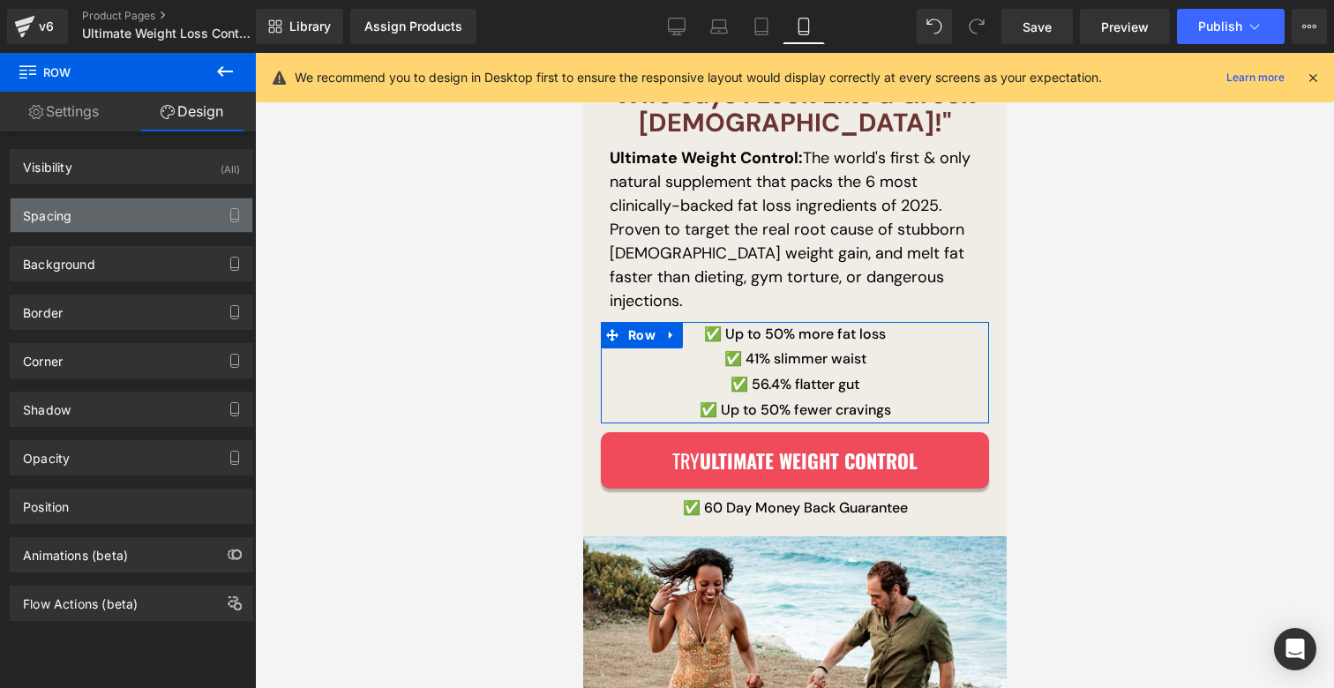
click at [94, 217] on div "Spacing" at bounding box center [132, 216] width 242 height 34
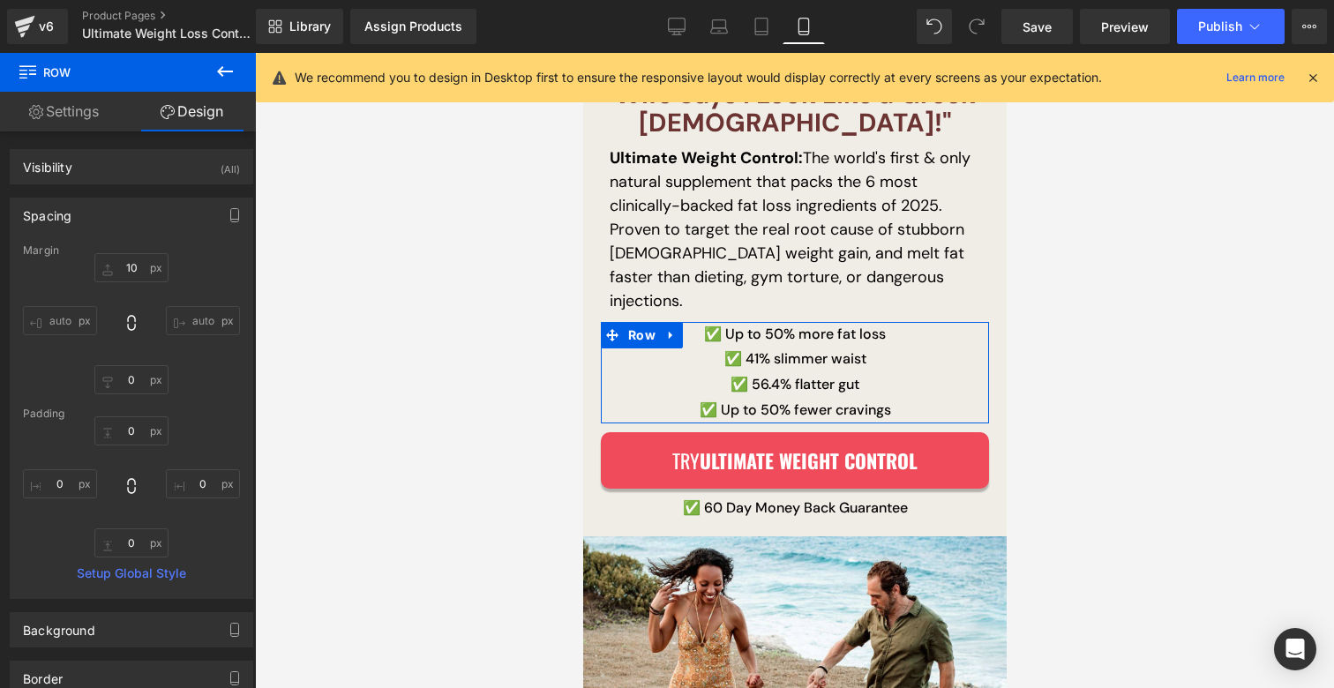
click at [53, 108] on link "Settings" at bounding box center [64, 112] width 128 height 40
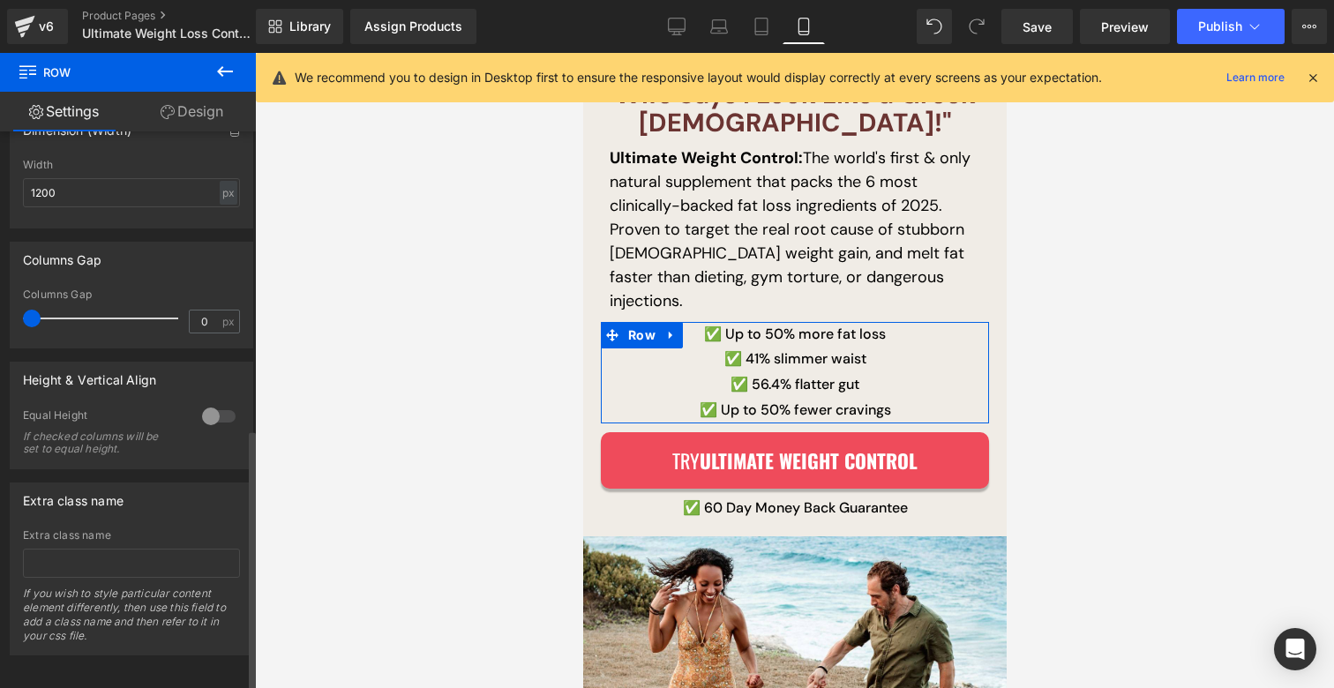
scroll to position [633, 0]
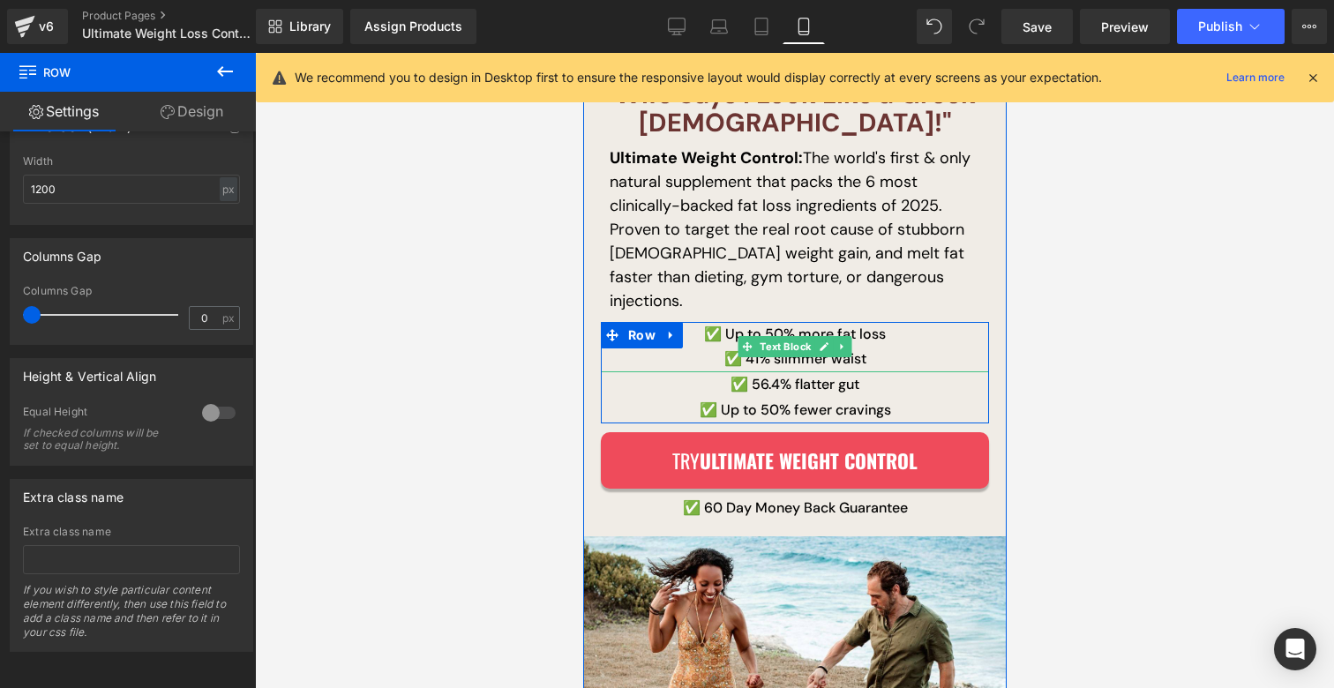
click at [773, 322] on div "✅ Up to 50% more fat loss ✅ 41% slimmer waist Text Block" at bounding box center [794, 347] width 388 height 51
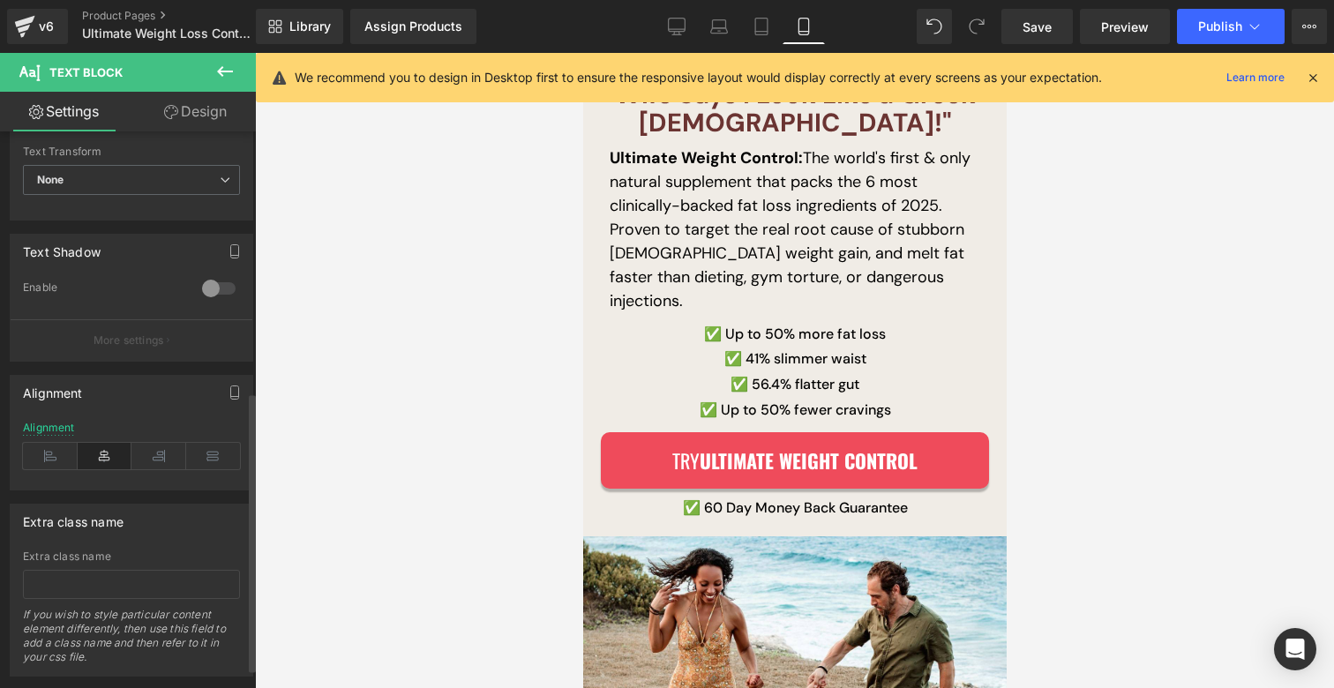
scroll to position [522, 0]
click at [56, 465] on icon at bounding box center [50, 455] width 55 height 26
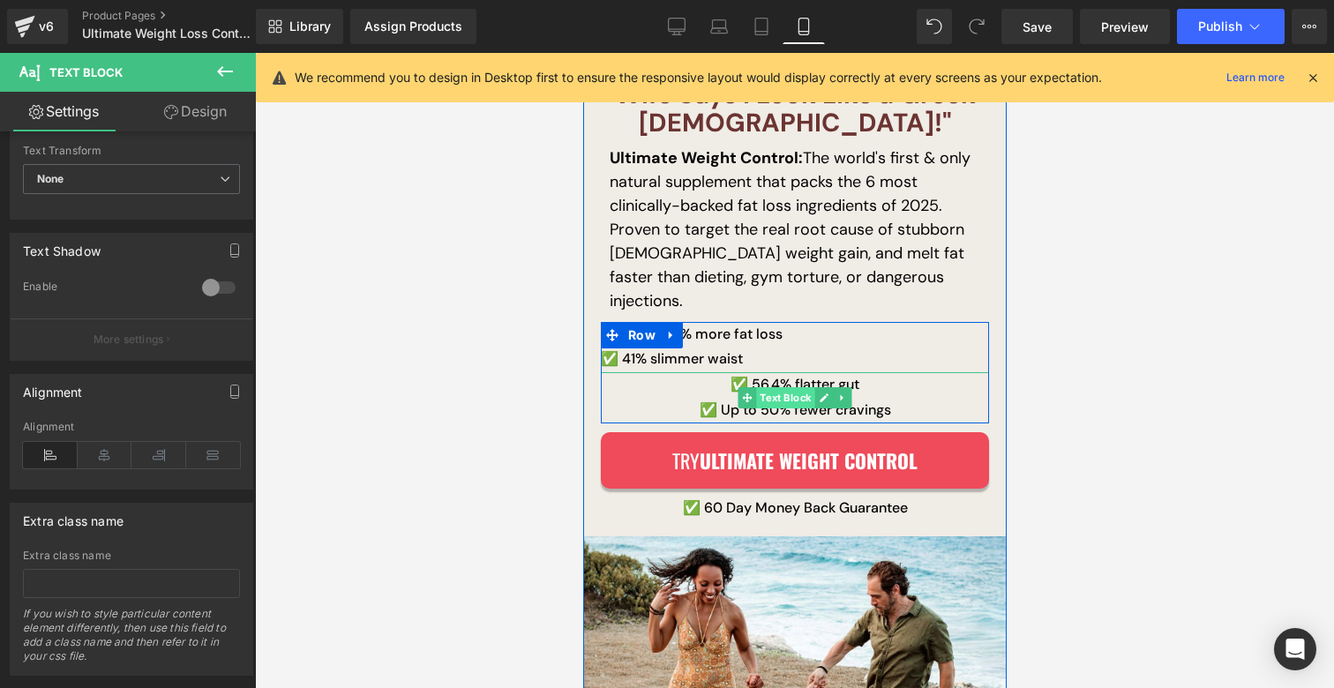
click at [773, 372] on div "✅ 56.4% flatter gut  ✅ Up to 50% fewer cravings Text Block" at bounding box center [794, 397] width 388 height 51
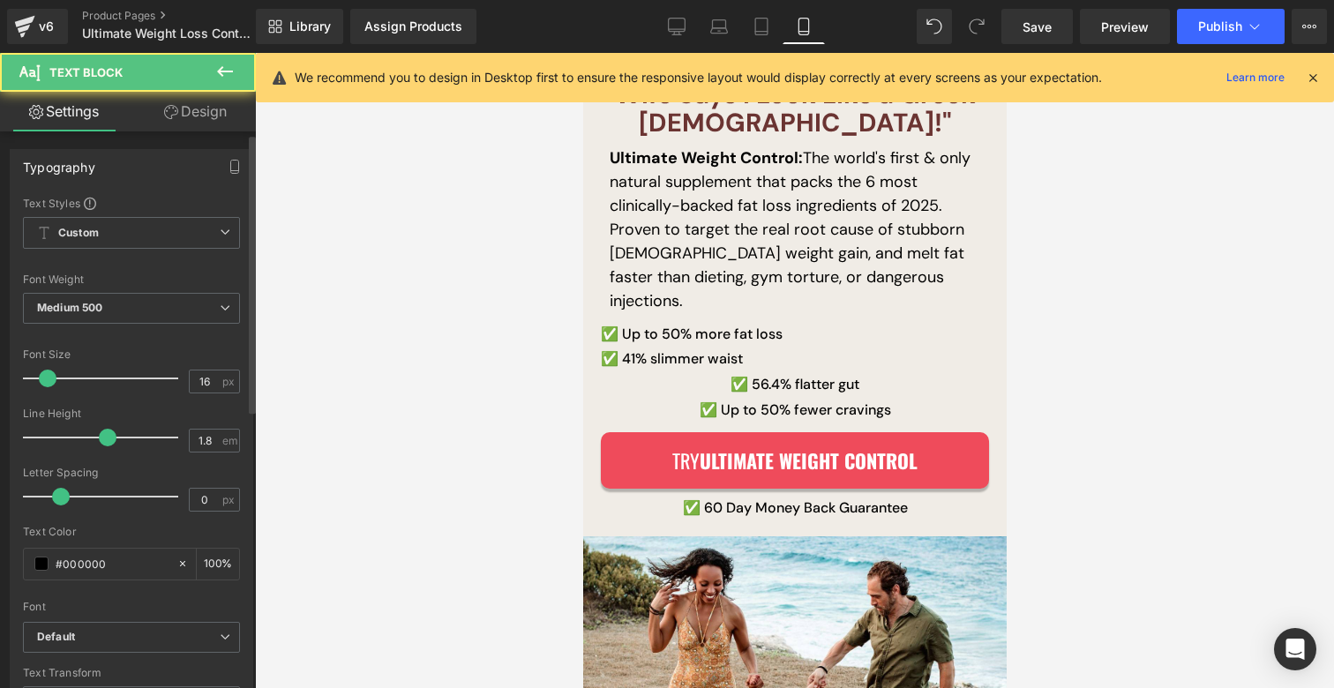
scroll to position [351, 0]
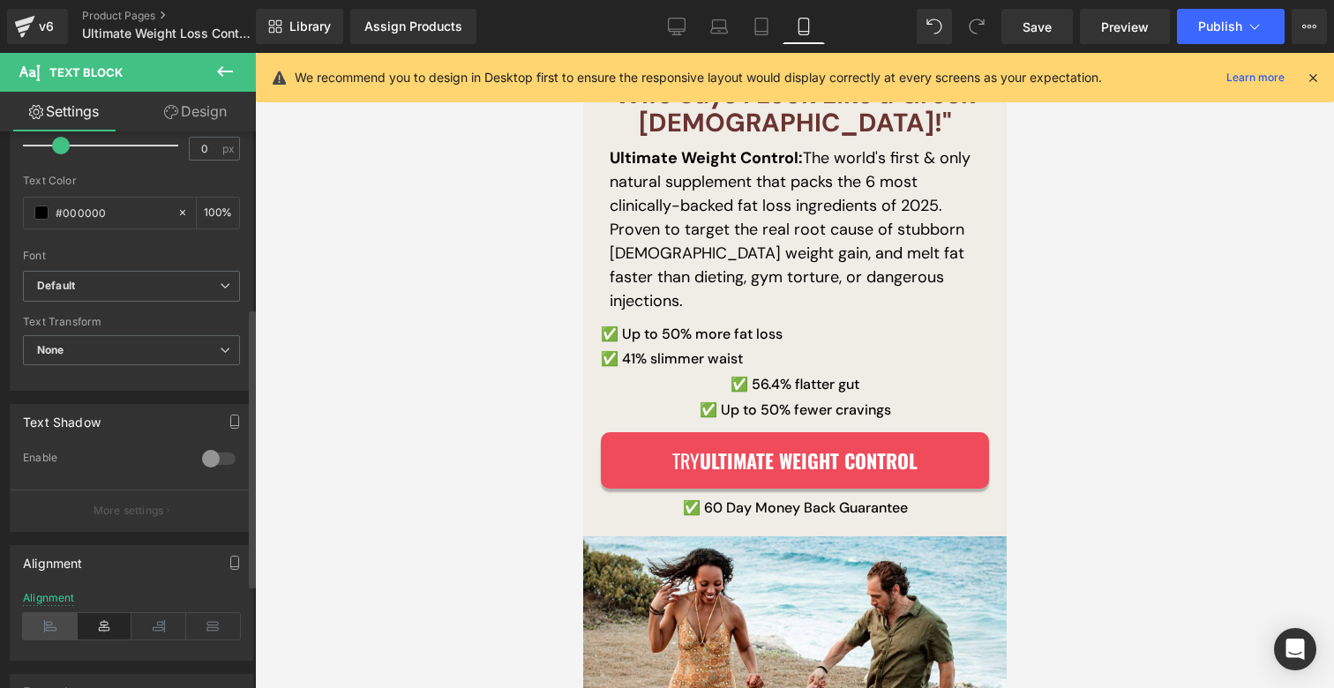
click at [47, 616] on icon at bounding box center [50, 626] width 55 height 26
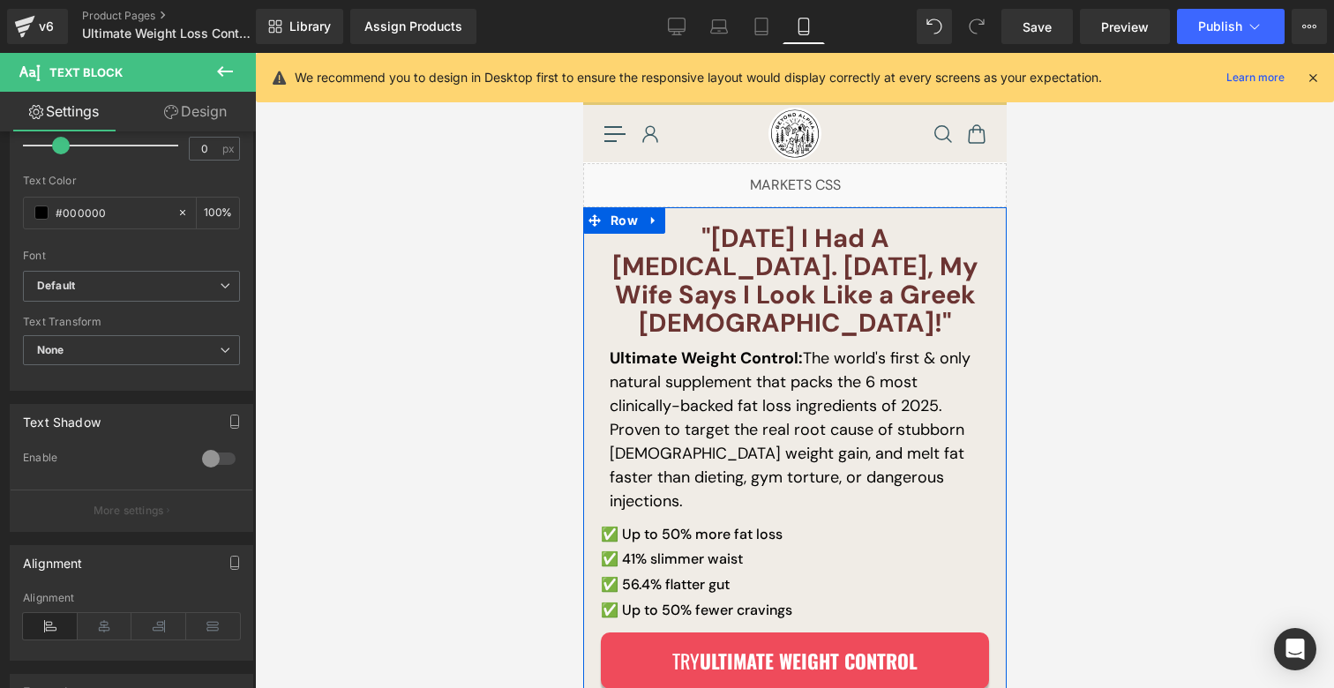
scroll to position [4, 0]
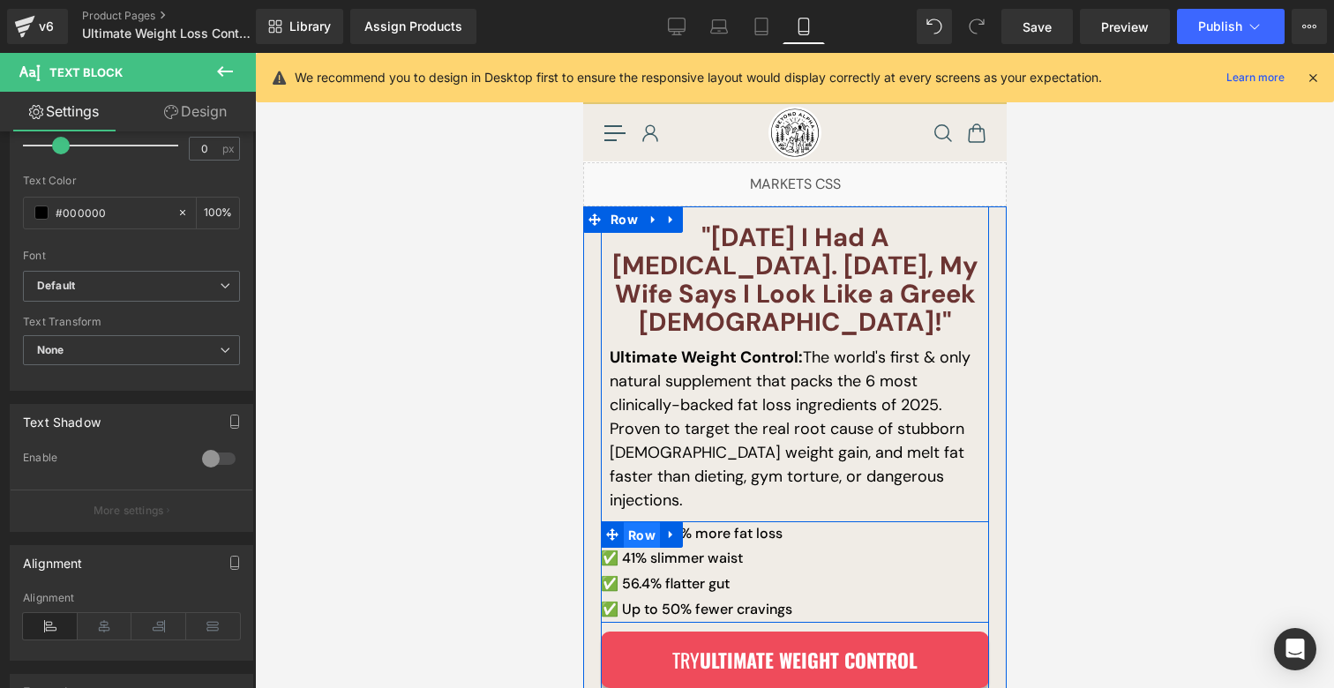
click at [629, 522] on span "Row" at bounding box center [641, 535] width 36 height 26
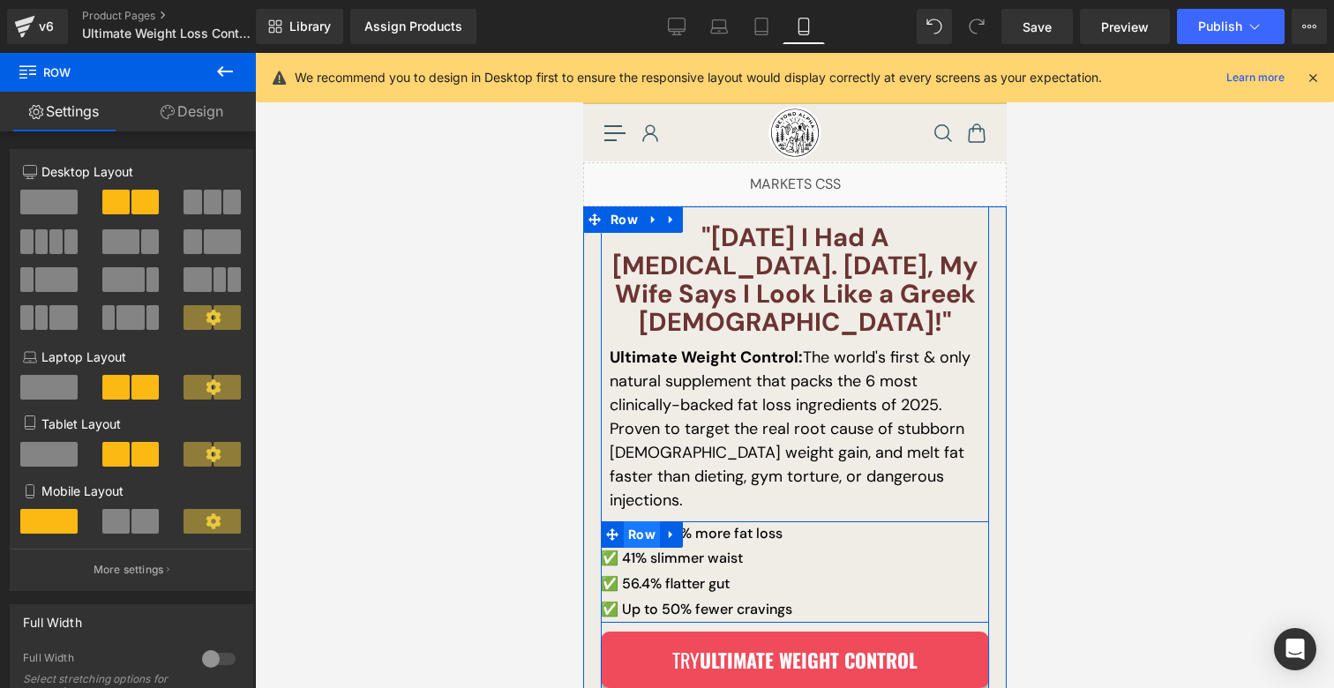
click at [623, 522] on span "Row" at bounding box center [641, 535] width 36 height 26
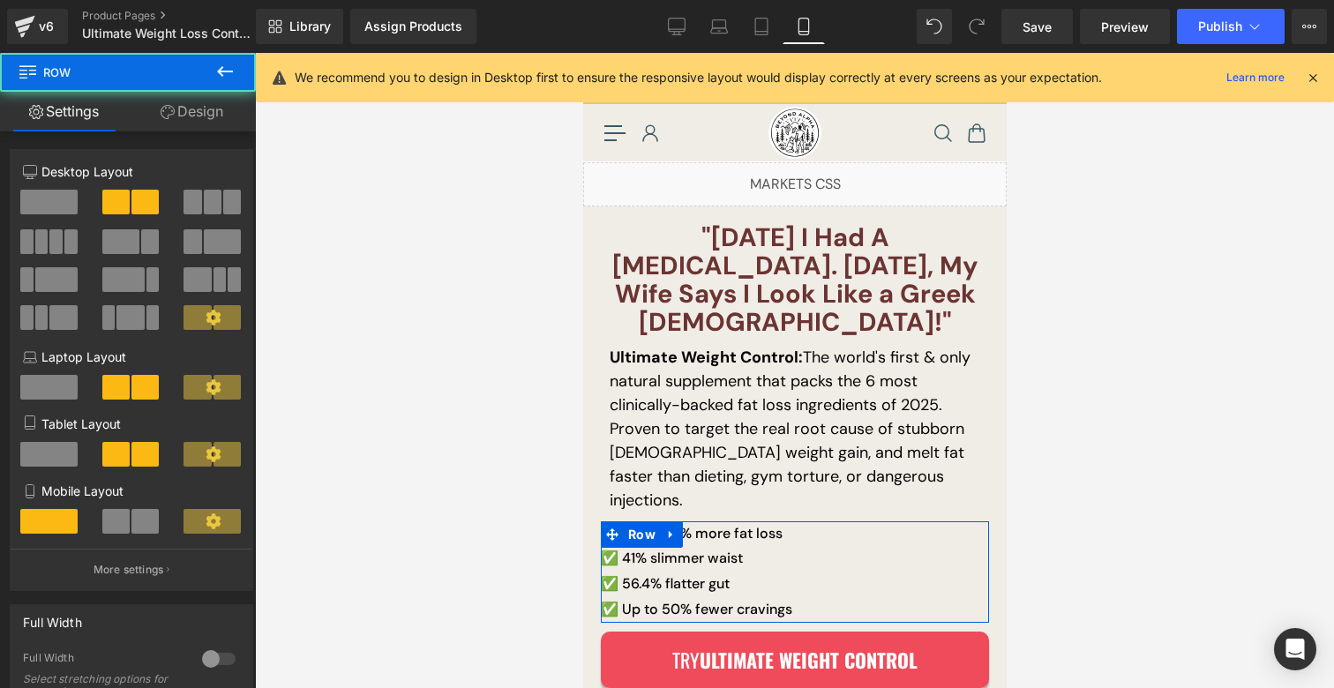
click at [214, 121] on link "Design" at bounding box center [192, 112] width 128 height 40
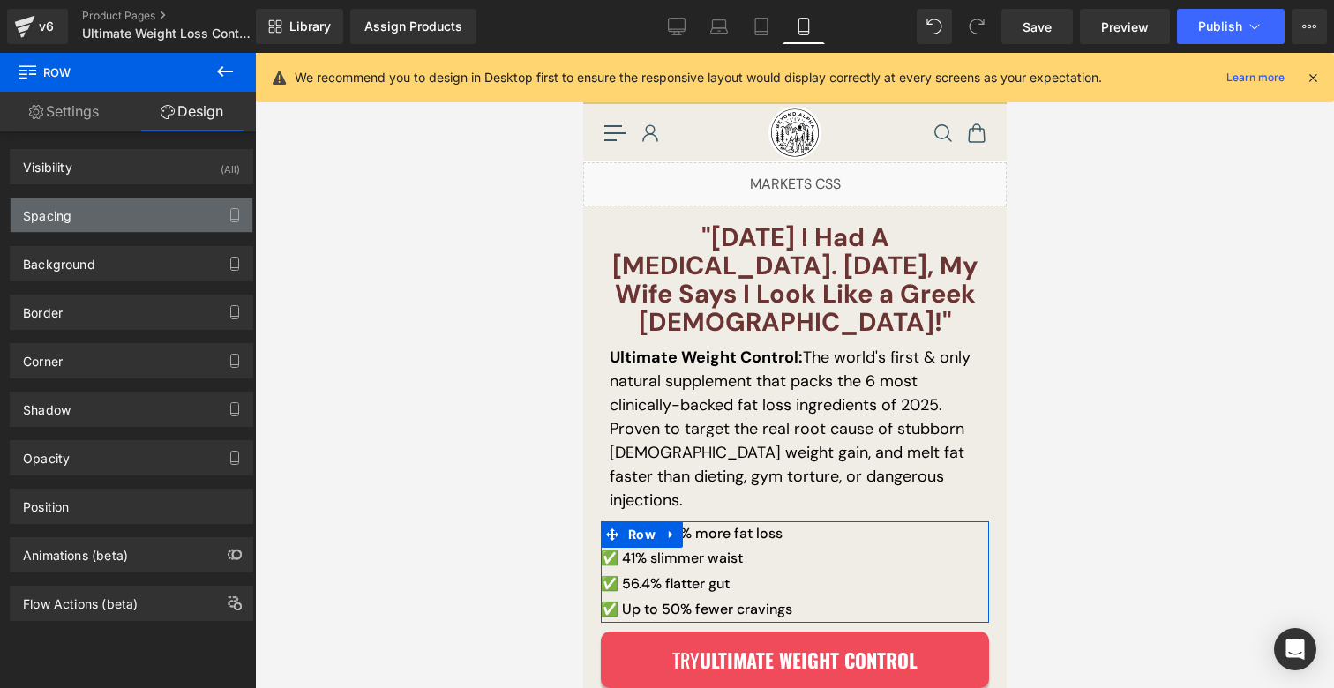
click at [66, 211] on div "Spacing" at bounding box center [47, 211] width 49 height 25
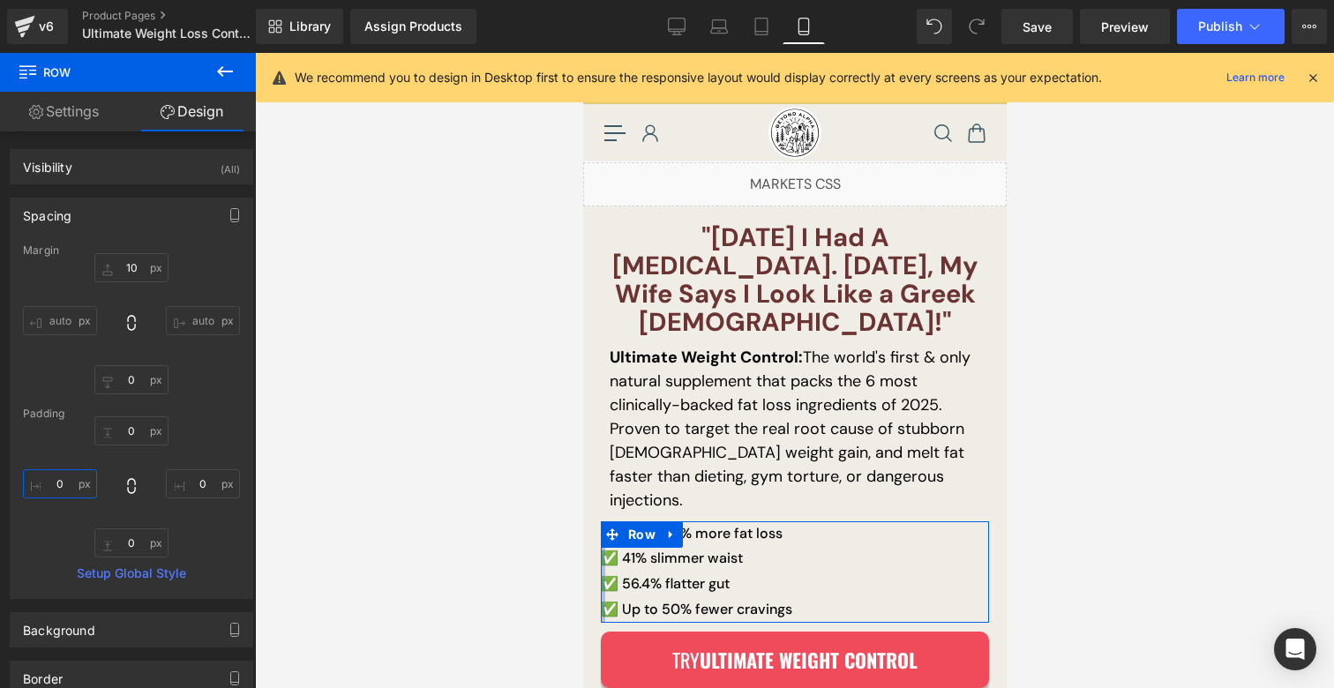
click at [63, 491] on input "0" at bounding box center [60, 484] width 74 height 29
type input "10"
click at [350, 393] on div at bounding box center [794, 370] width 1079 height 635
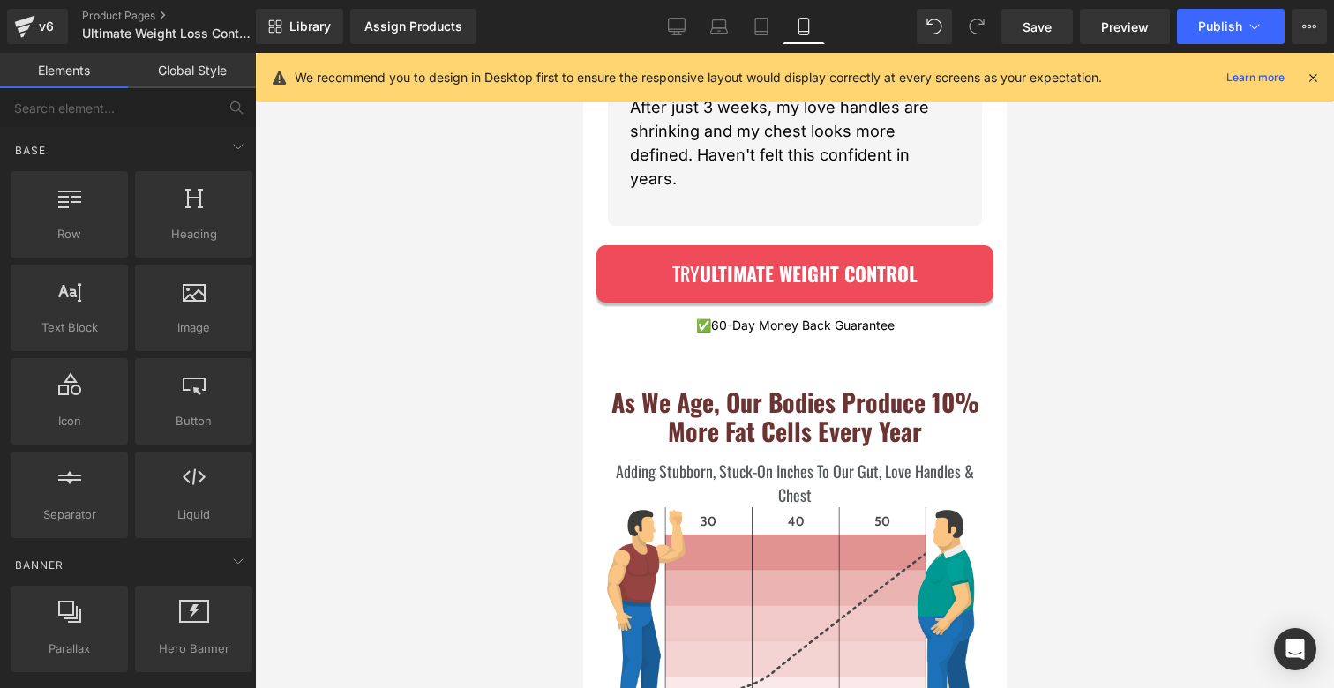
scroll to position [2256, 0]
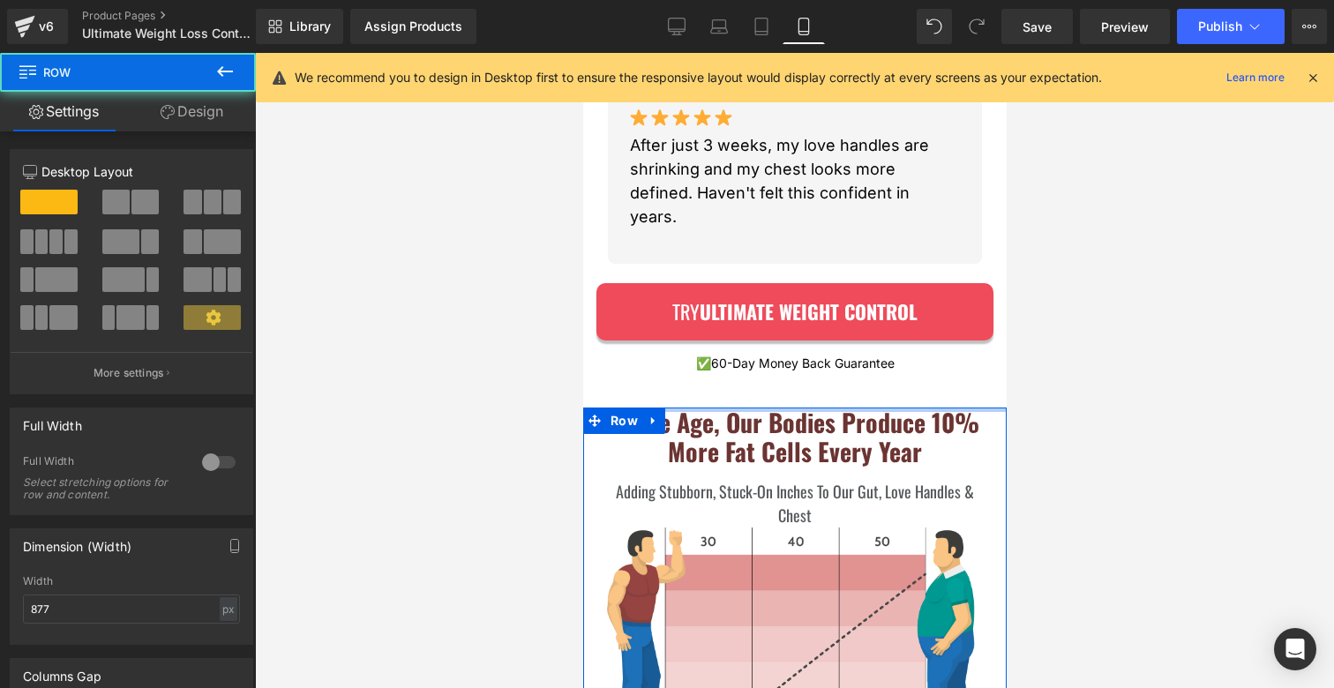
drag, startPoint x: 730, startPoint y: 386, endPoint x: 733, endPoint y: 338, distance: 47.7
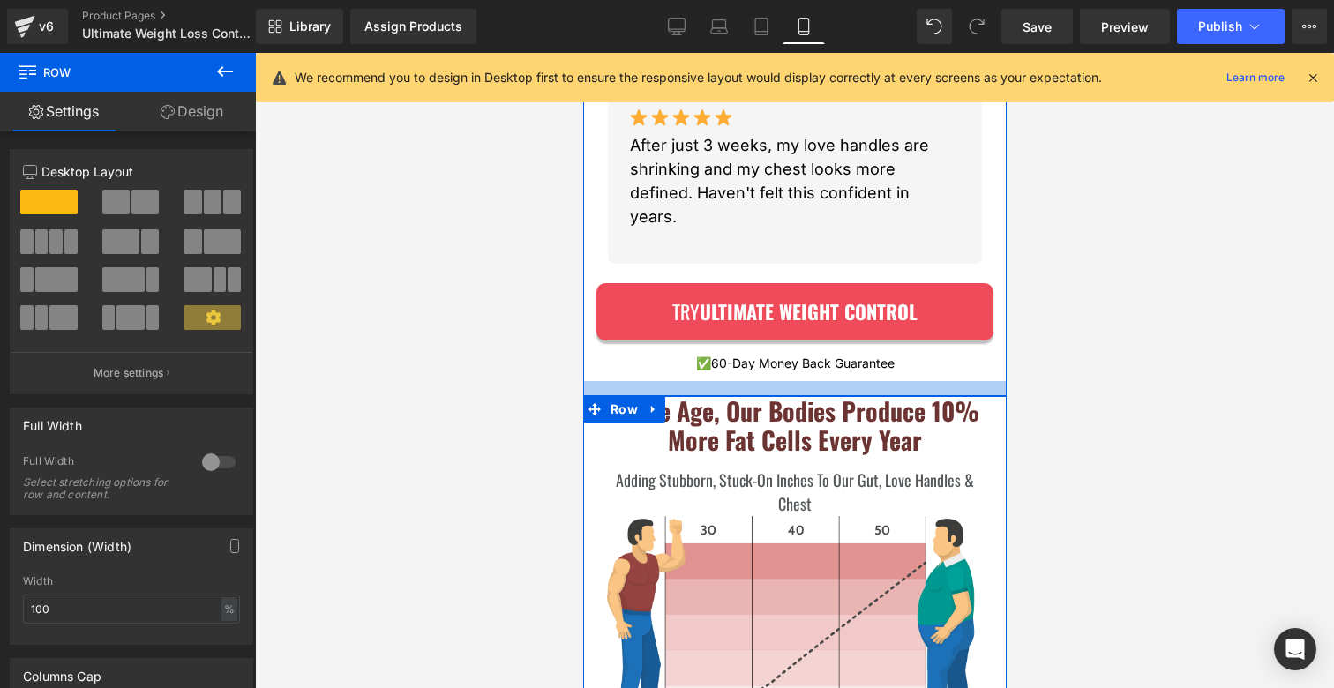
click at [713, 381] on div at bounding box center [795, 388] width 424 height 15
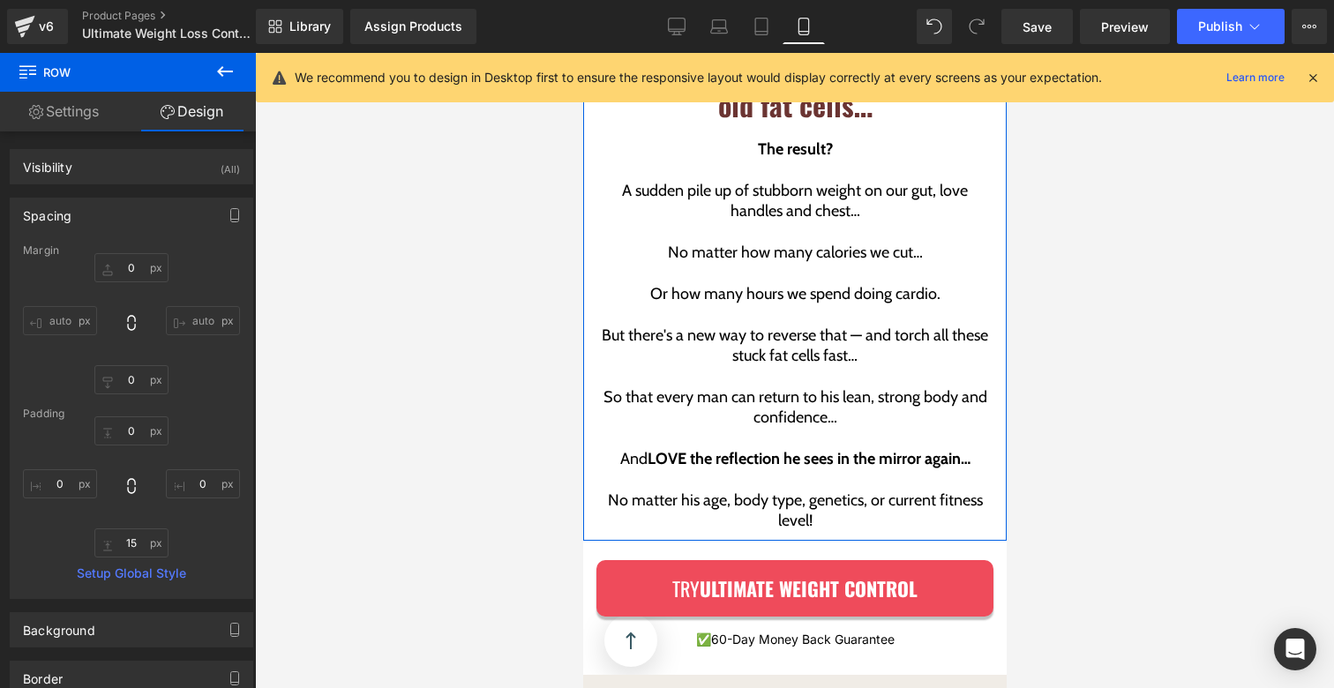
scroll to position [4017, 0]
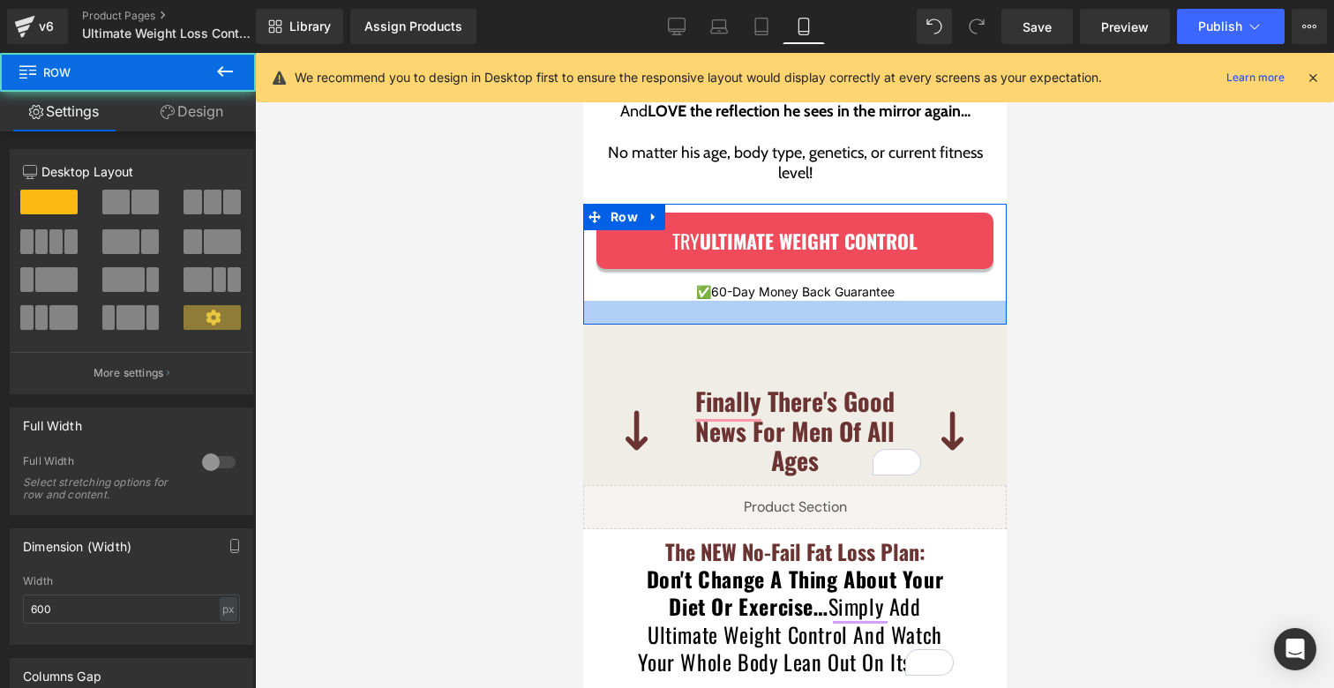
click at [756, 301] on div at bounding box center [795, 313] width 424 height 24
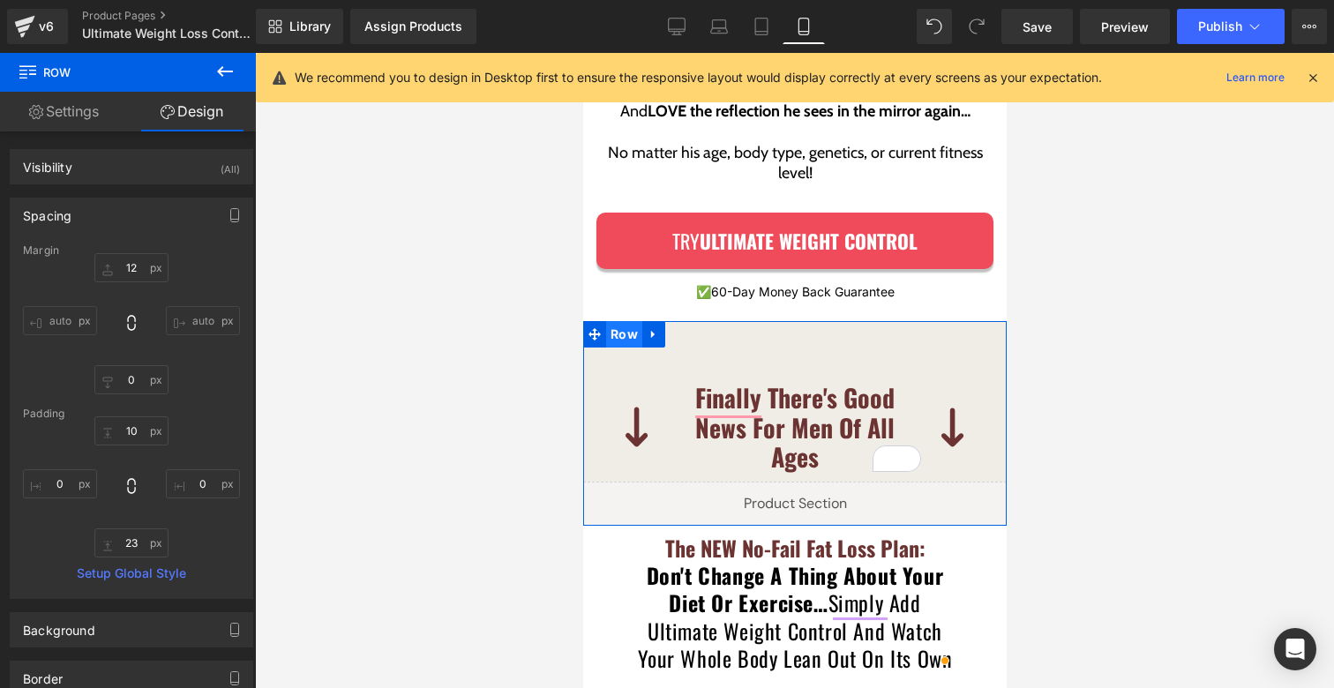
click at [629, 321] on span "Row" at bounding box center [623, 334] width 36 height 26
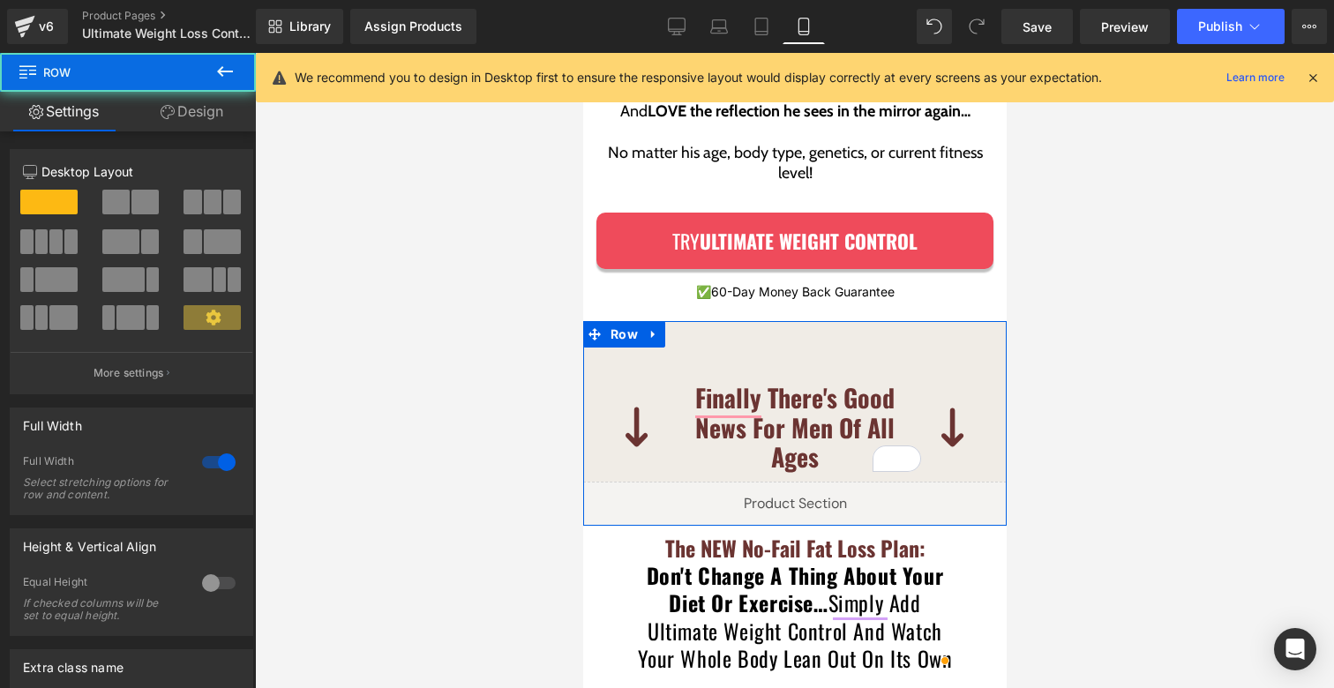
drag, startPoint x: 217, startPoint y: 118, endPoint x: 141, endPoint y: 157, distance: 85.3
click at [217, 118] on link "Design" at bounding box center [192, 112] width 128 height 40
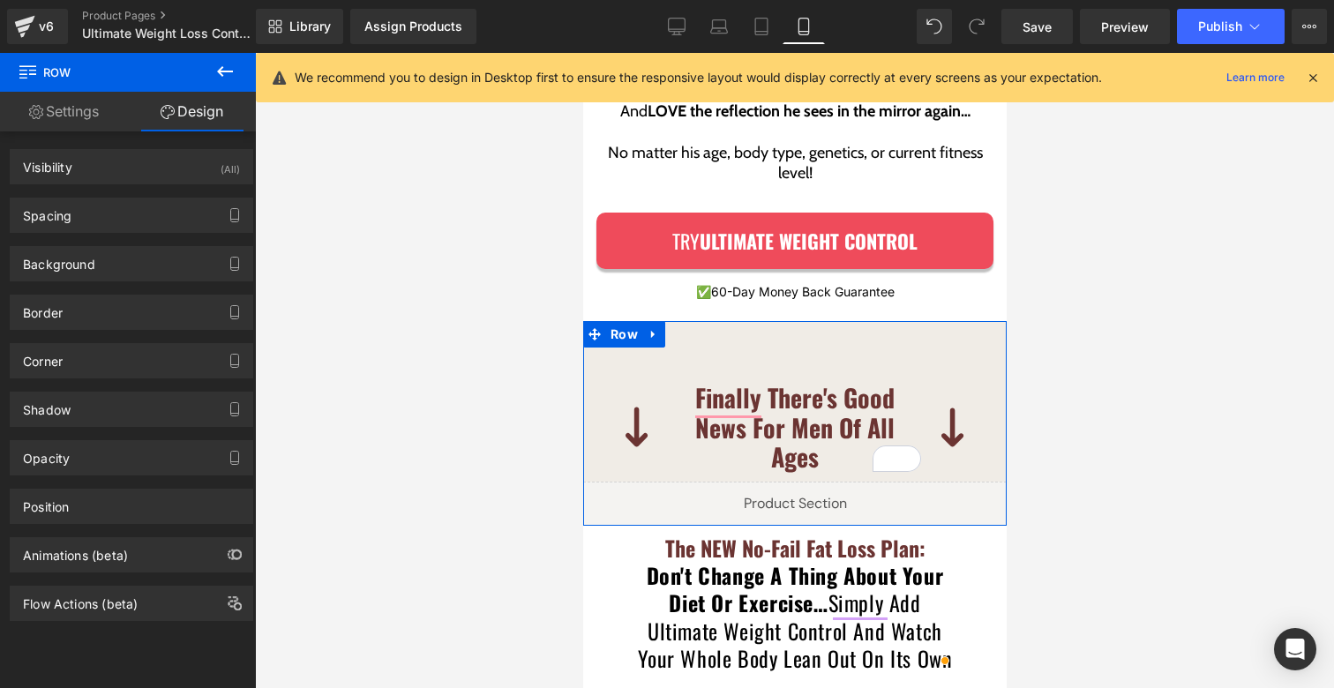
click at [94, 184] on div "Spacing [GEOGRAPHIC_DATA] 0px 0 auto auto 0px 0 auto auto [GEOGRAPHIC_DATA] 10p…" at bounding box center [132, 208] width 264 height 49
click at [86, 202] on div "Spacing" at bounding box center [132, 216] width 242 height 34
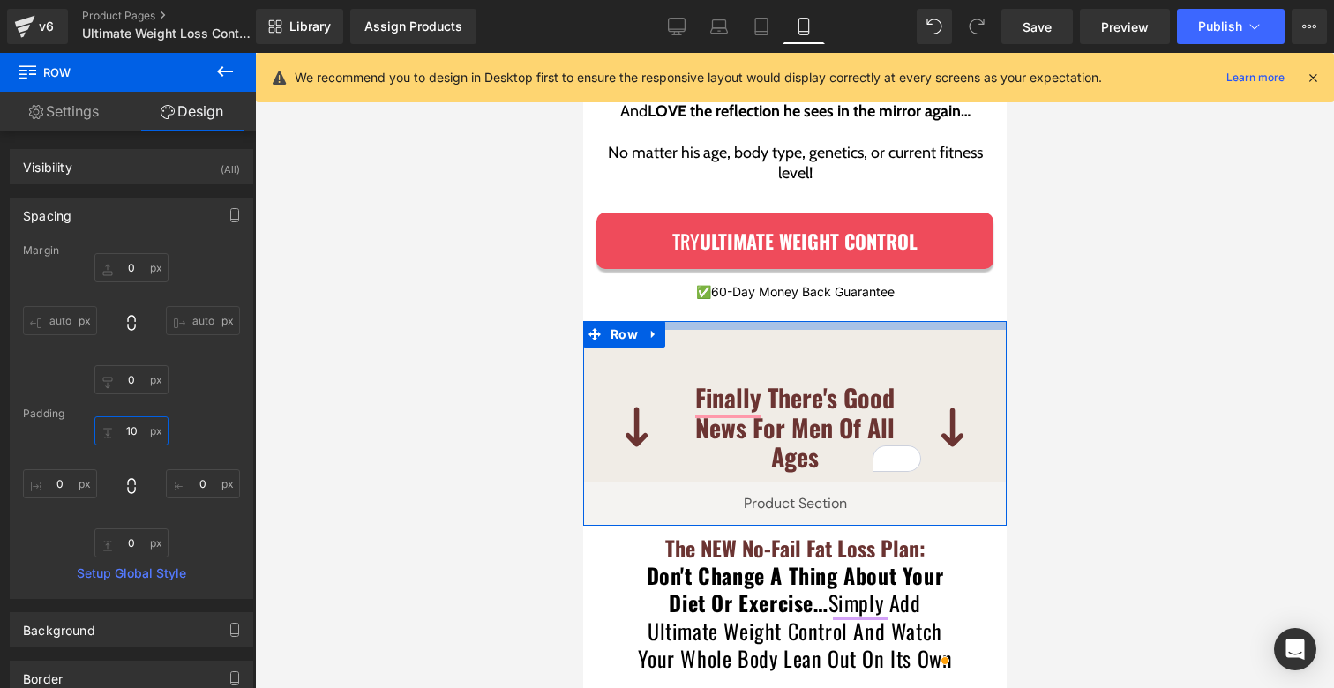
click at [120, 425] on input "10" at bounding box center [131, 431] width 74 height 29
type input "0"
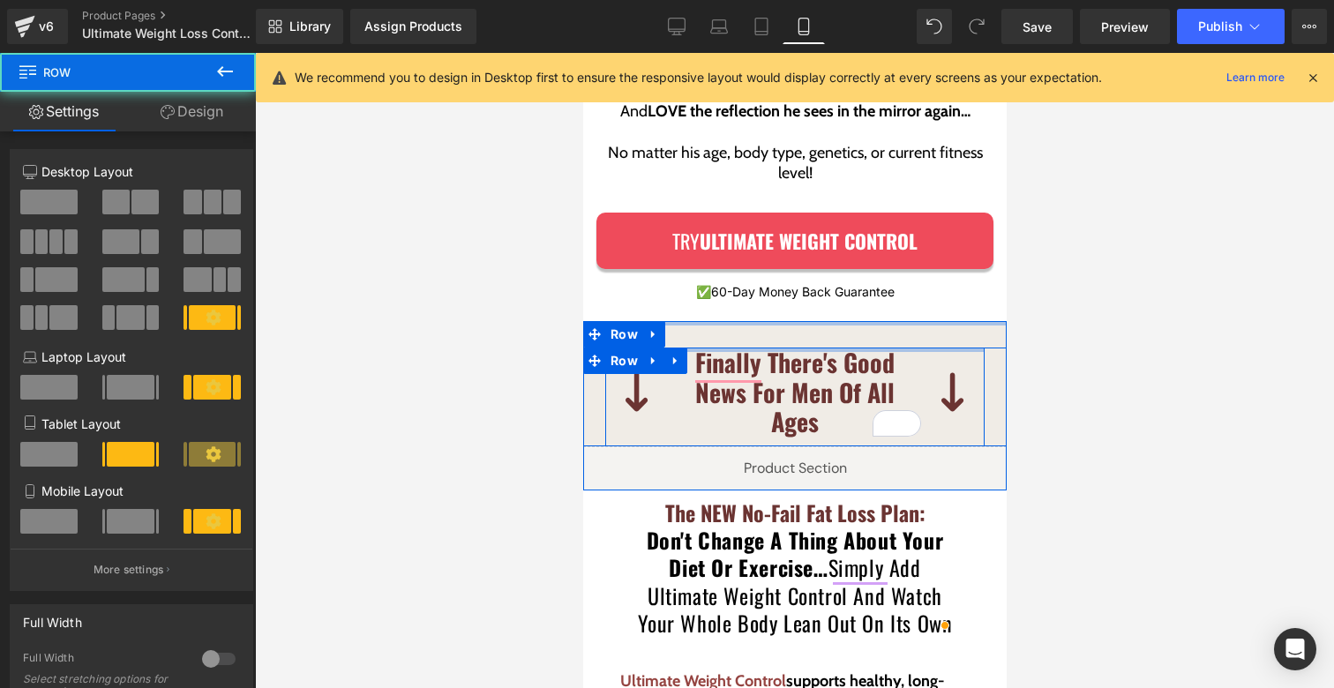
drag, startPoint x: 745, startPoint y: 279, endPoint x: 739, endPoint y: 252, distance: 28.0
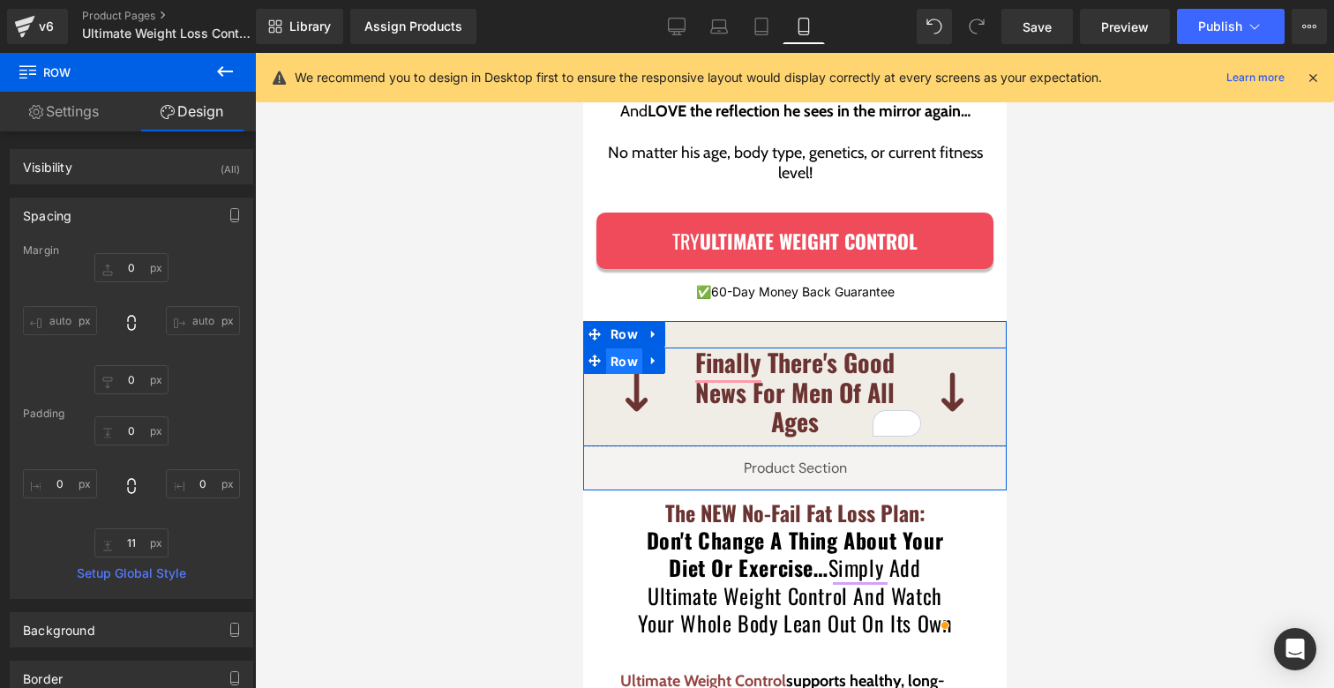
click at [629, 349] on span "Row" at bounding box center [623, 362] width 36 height 26
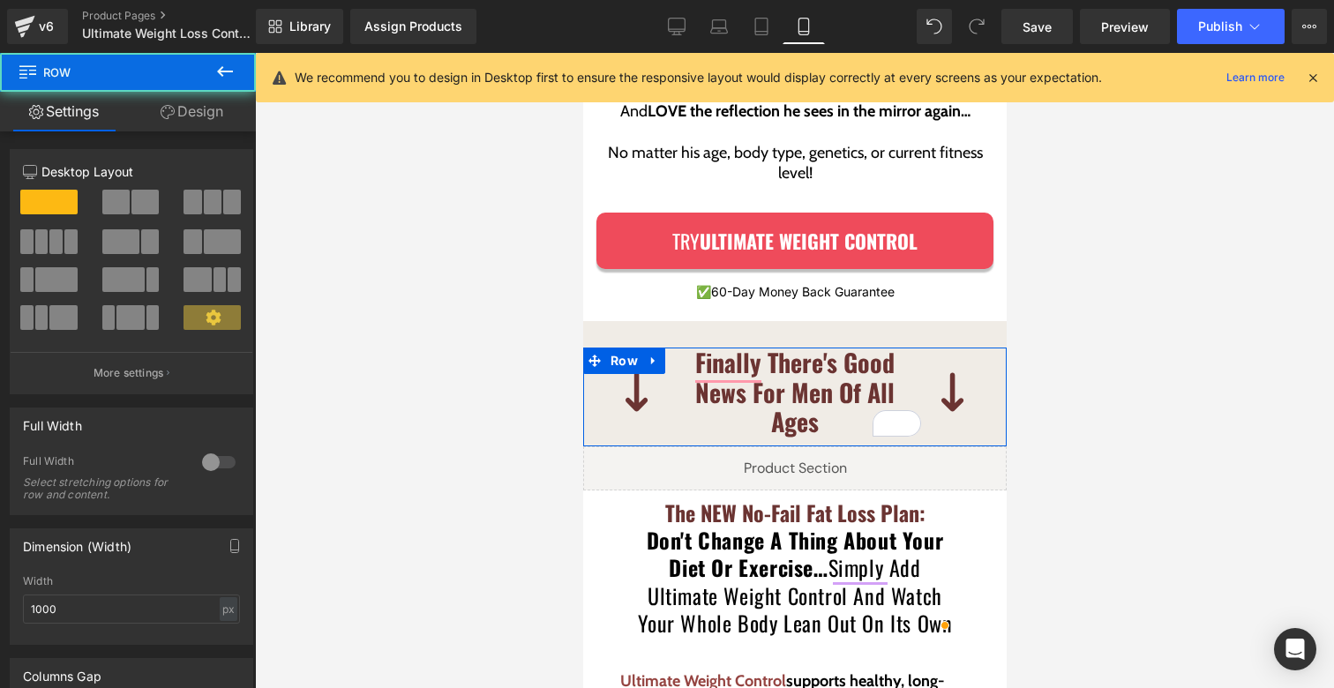
click at [192, 116] on link "Design" at bounding box center [192, 112] width 128 height 40
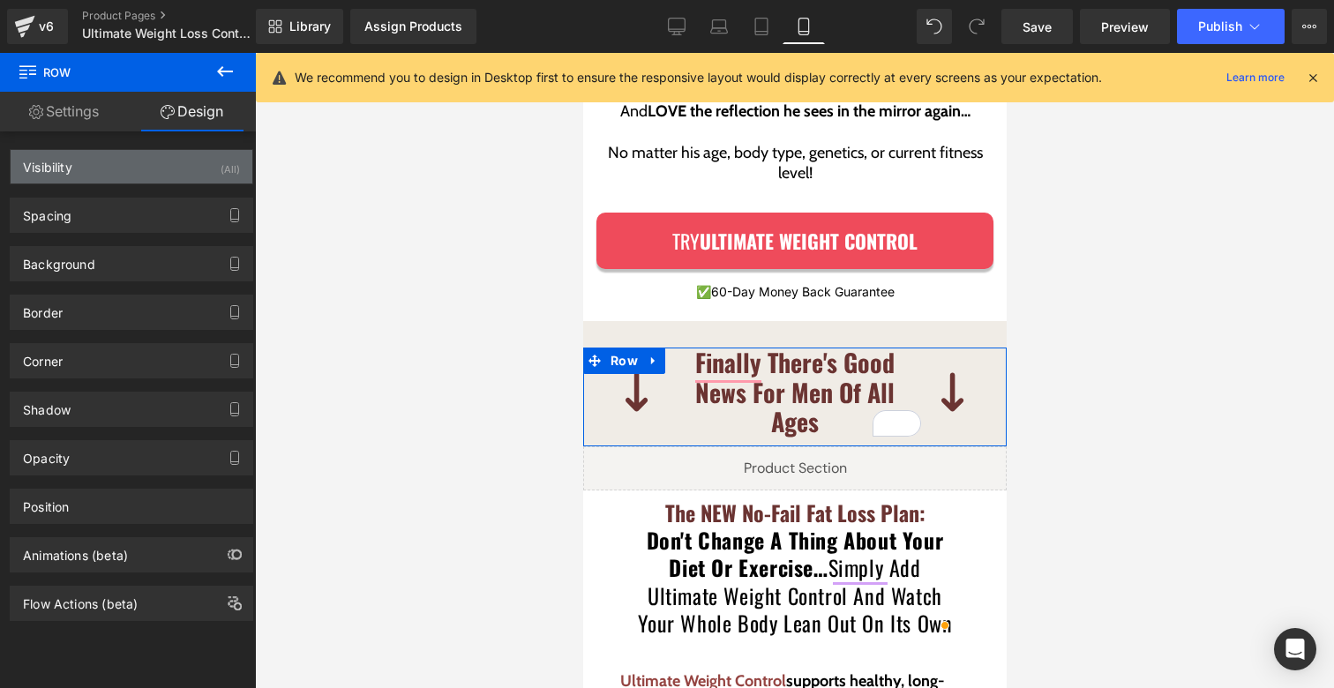
click at [132, 174] on div "Visibility (All)" at bounding box center [132, 167] width 242 height 34
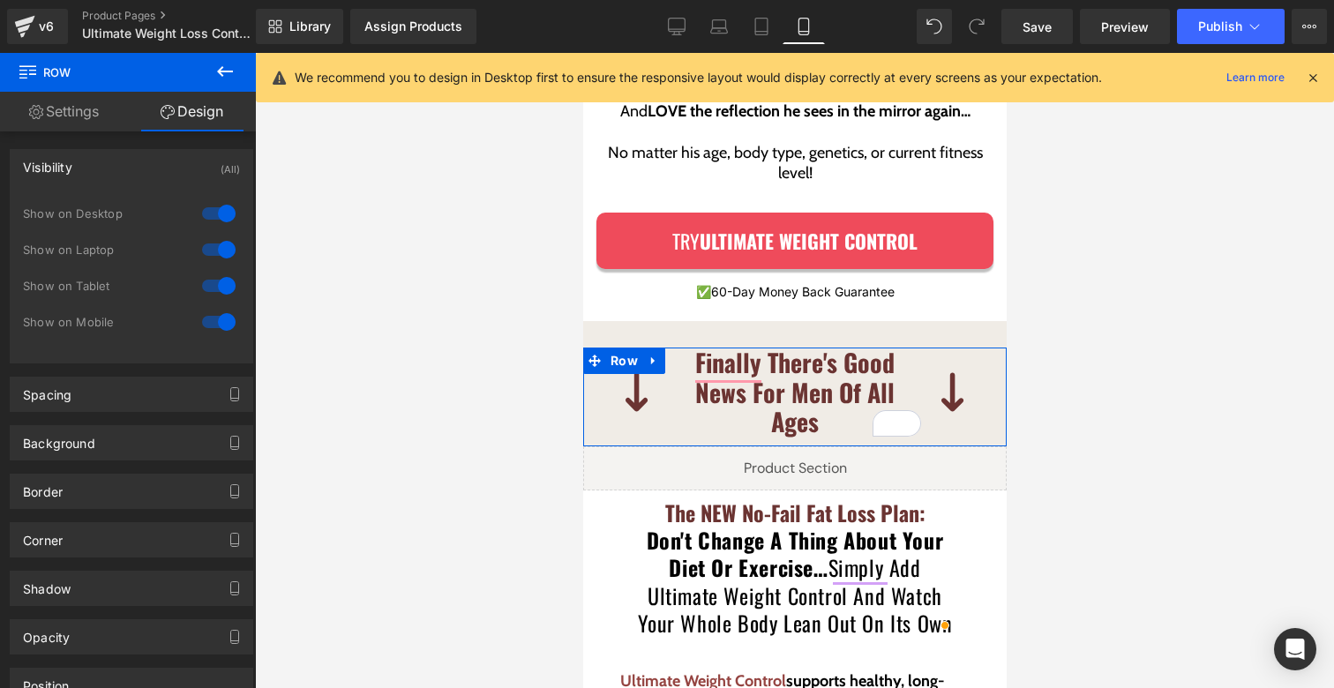
click at [101, 171] on div "Visibility (All)" at bounding box center [132, 167] width 242 height 34
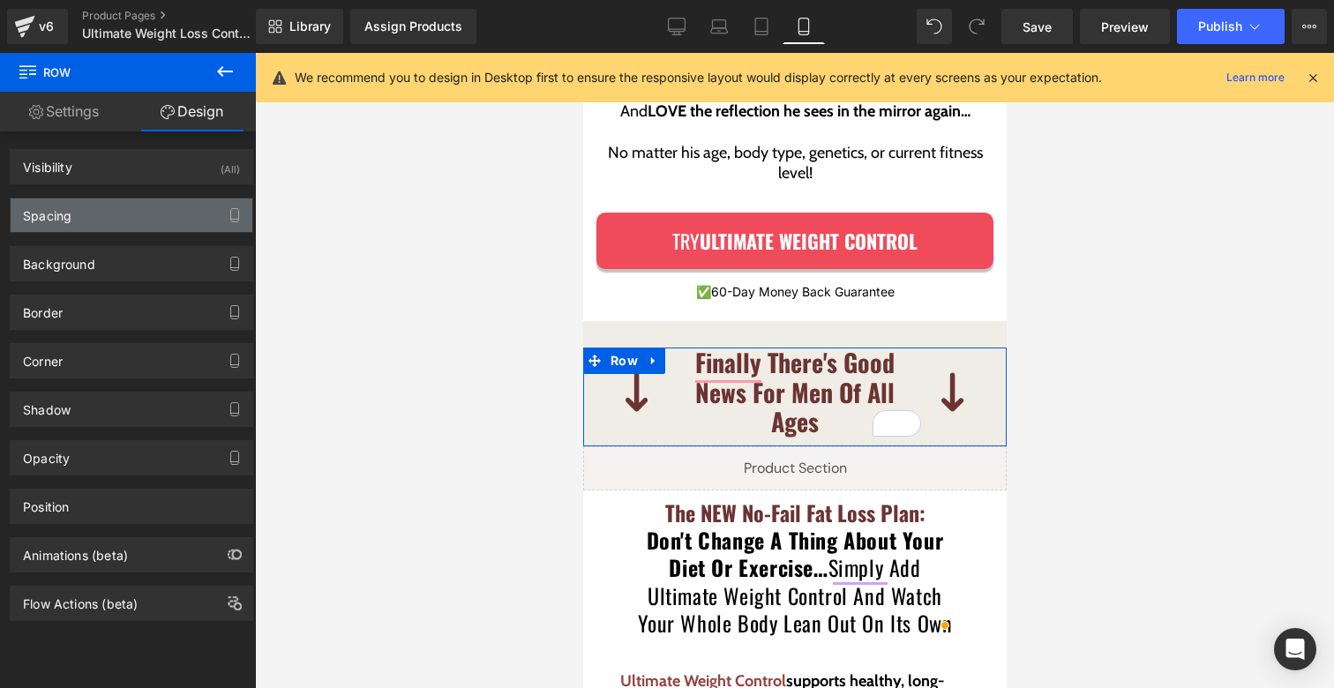
click at [67, 224] on div "Spacing" at bounding box center [132, 216] width 242 height 34
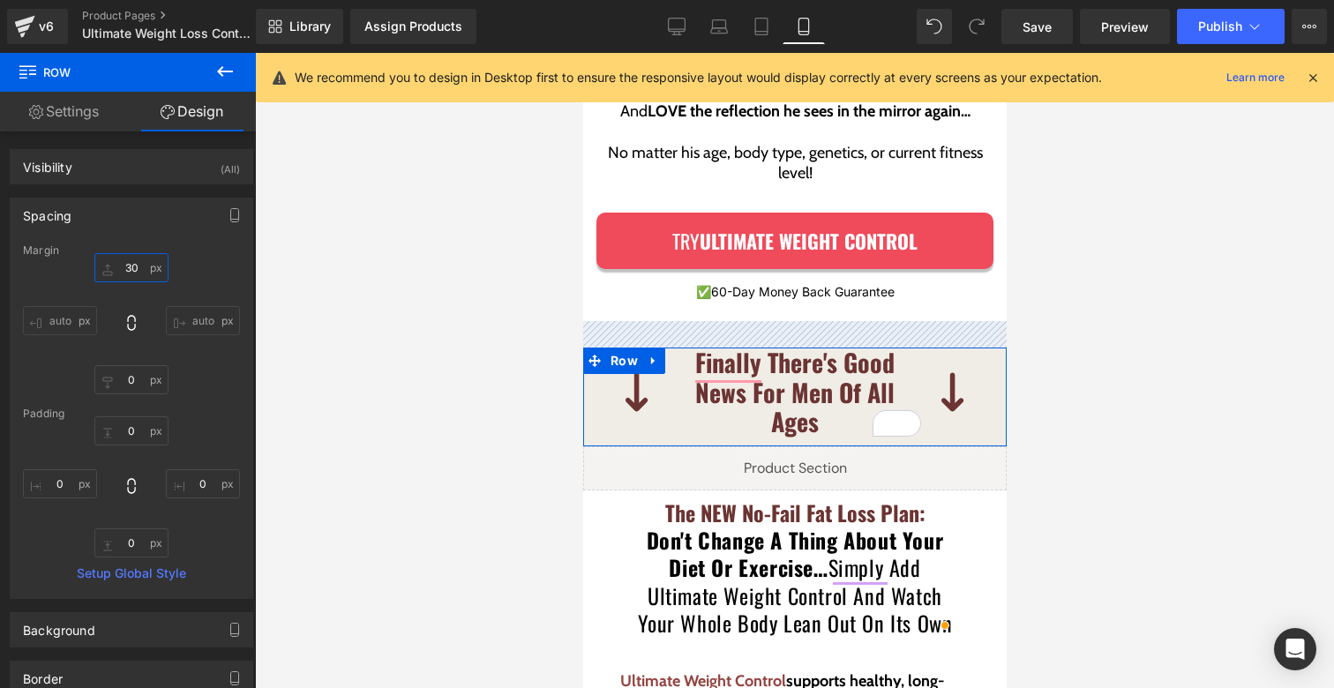
click at [125, 260] on input "30" at bounding box center [131, 267] width 74 height 29
click at [122, 264] on input "30" at bounding box center [131, 267] width 74 height 29
type input "10"
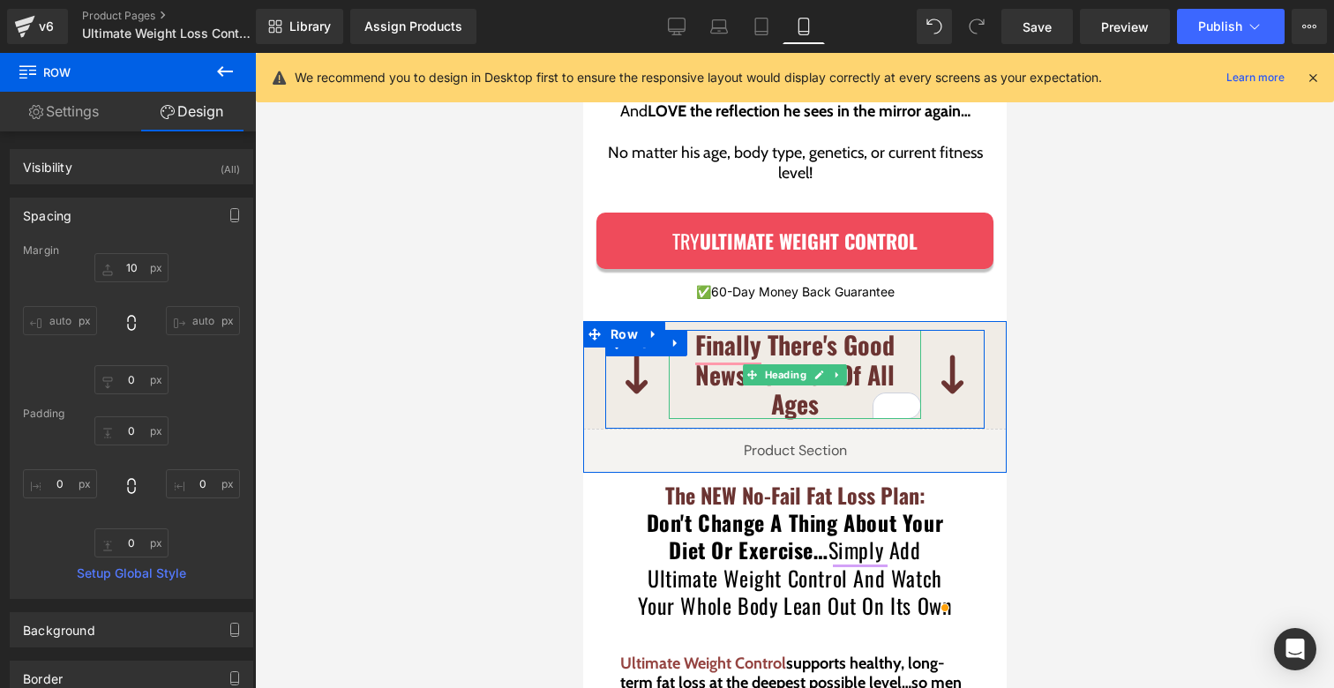
click at [823, 327] on b "Finally There's Good News For Men Of All Ages" at bounding box center [794, 374] width 199 height 95
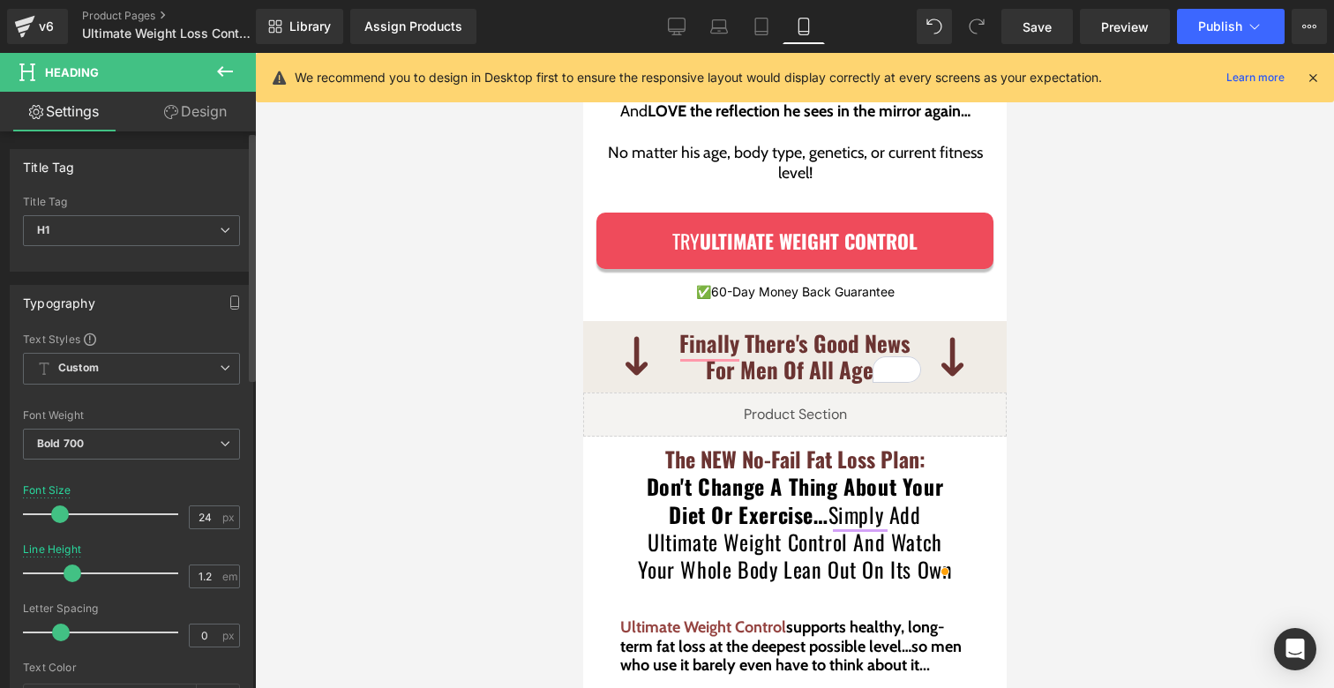
click at [63, 503] on div at bounding box center [105, 514] width 147 height 35
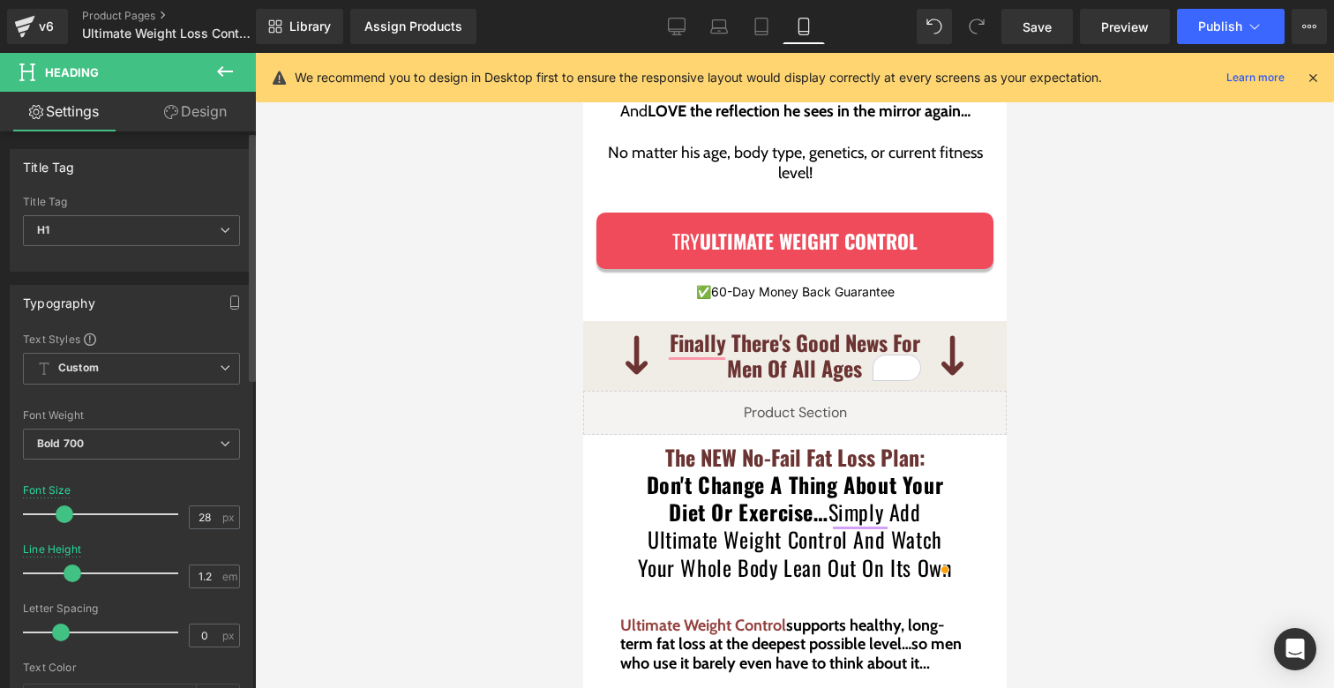
click at [64, 504] on div at bounding box center [105, 514] width 147 height 35
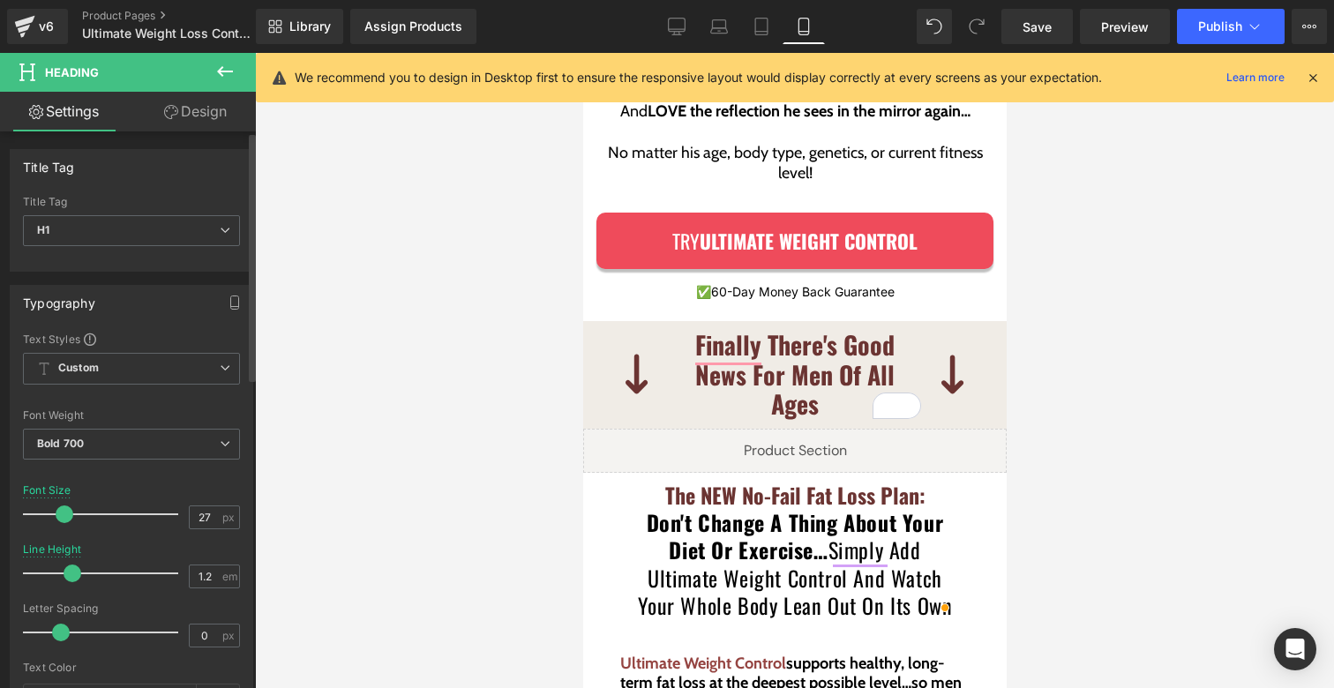
click at [63, 502] on div at bounding box center [105, 514] width 147 height 35
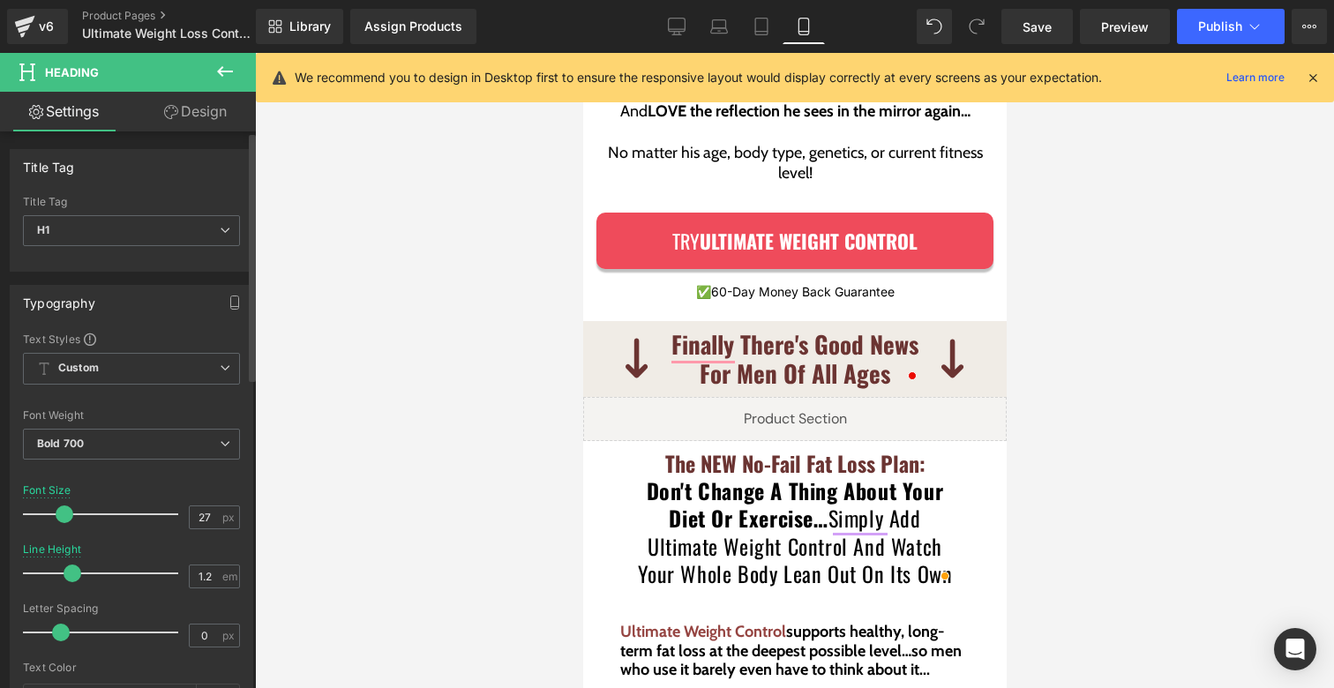
type input "26"
click at [60, 506] on span at bounding box center [63, 515] width 18 height 18
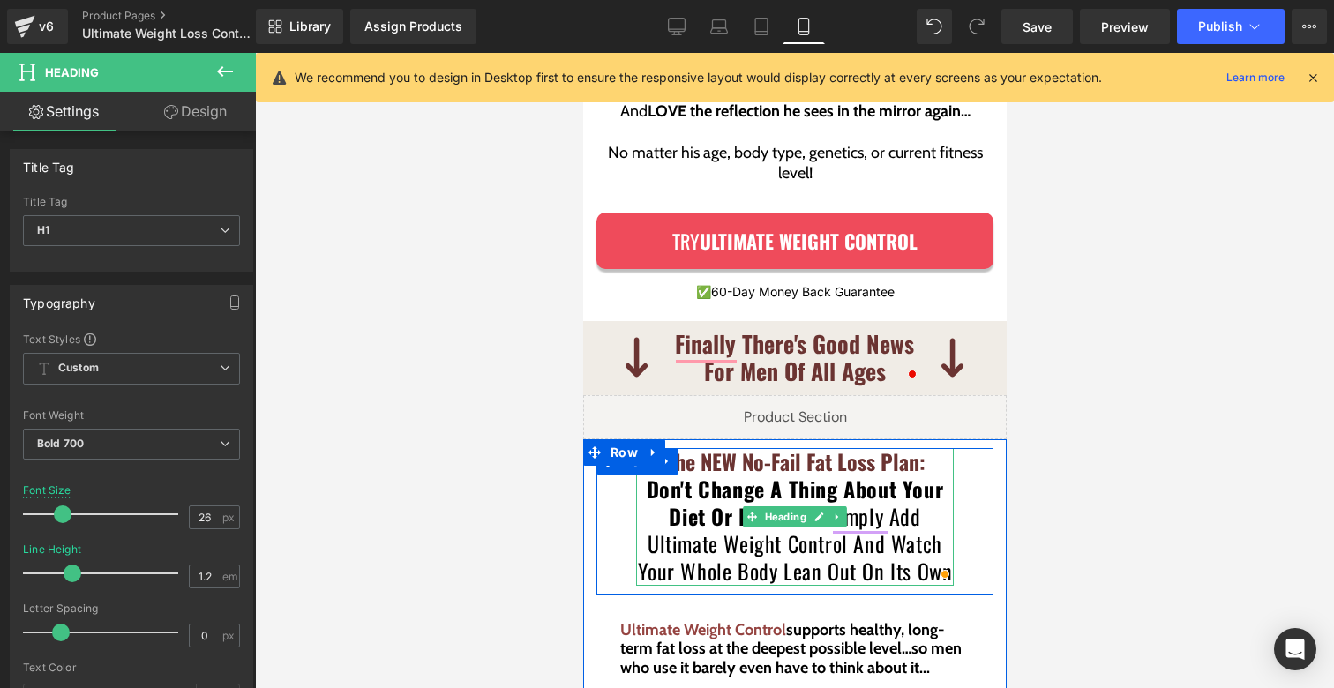
click at [705, 477] on strong "Don't Change A Thing About Your Diet Or Exercise…" at bounding box center [794, 502] width 297 height 59
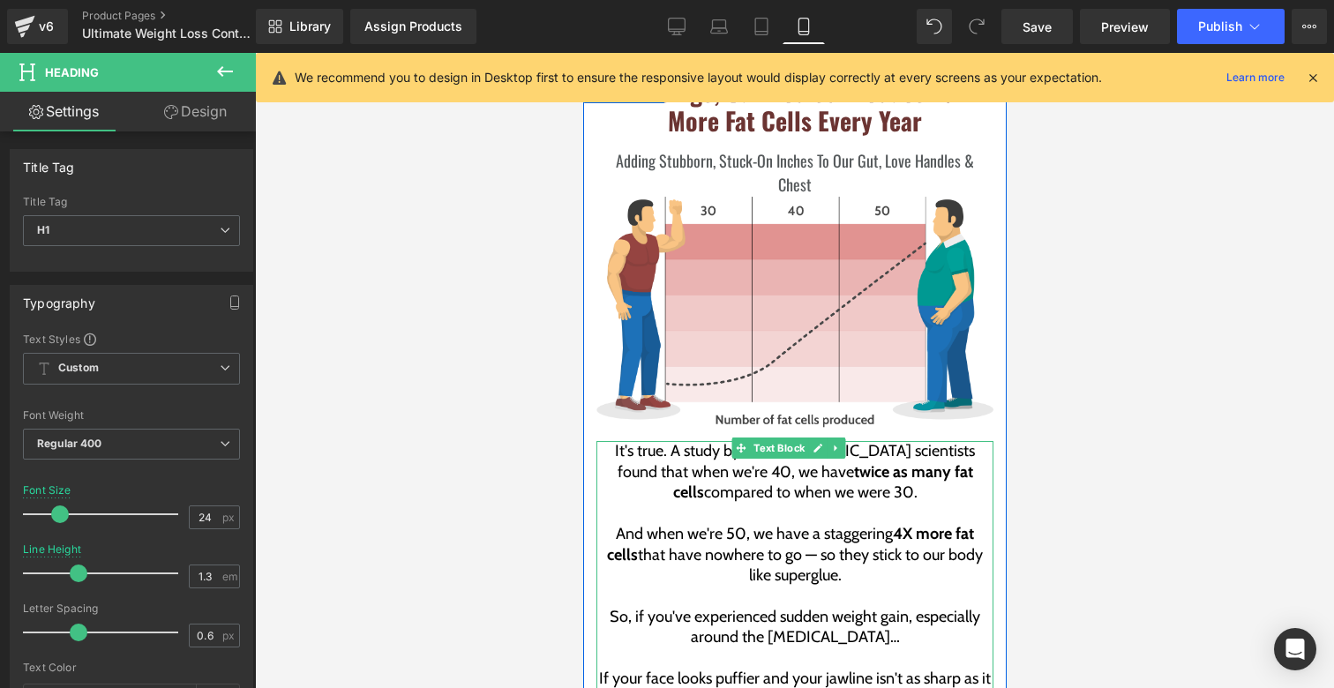
scroll to position [2256, 0]
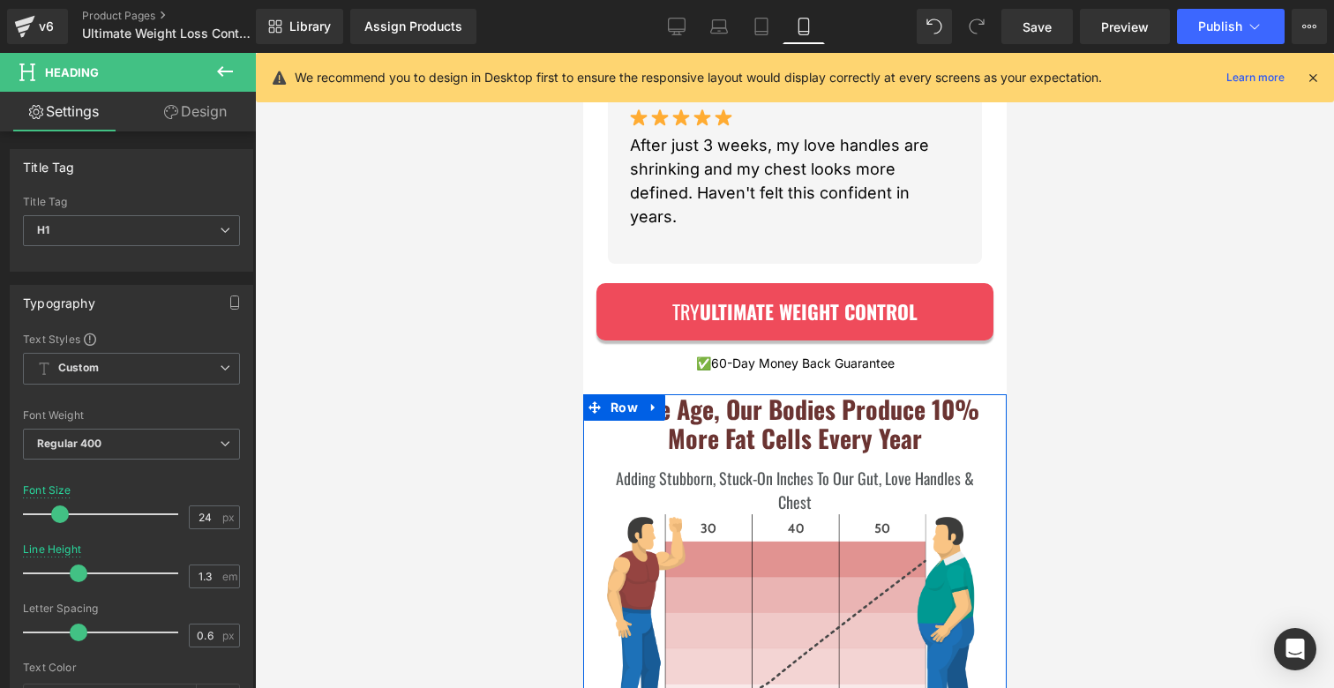
click at [746, 401] on b "As We Age, Our Bodies Produce 10% More Fat Cells Every Year" at bounding box center [795, 424] width 368 height 66
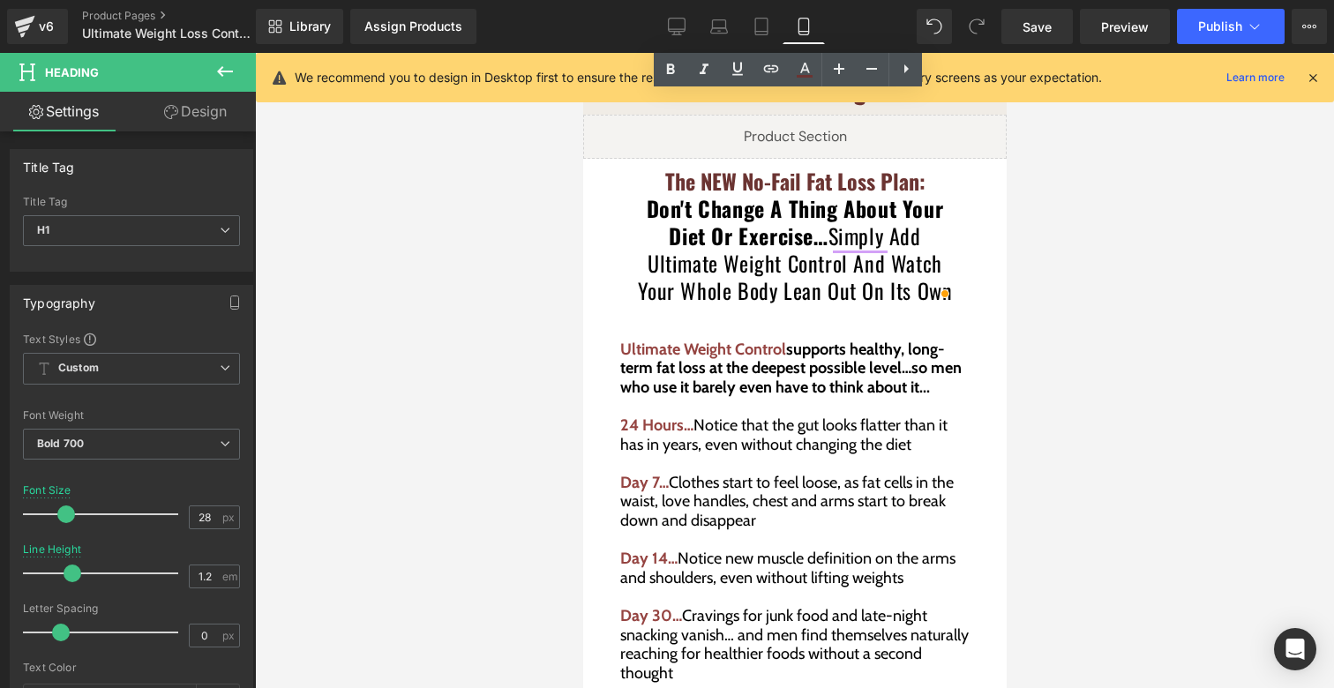
scroll to position [4297, 0]
click at [740, 215] on font "Don't Change A Thing About Your Diet Or Exercise… Simply Add Ultimate Weight Co…" at bounding box center [794, 249] width 315 height 115
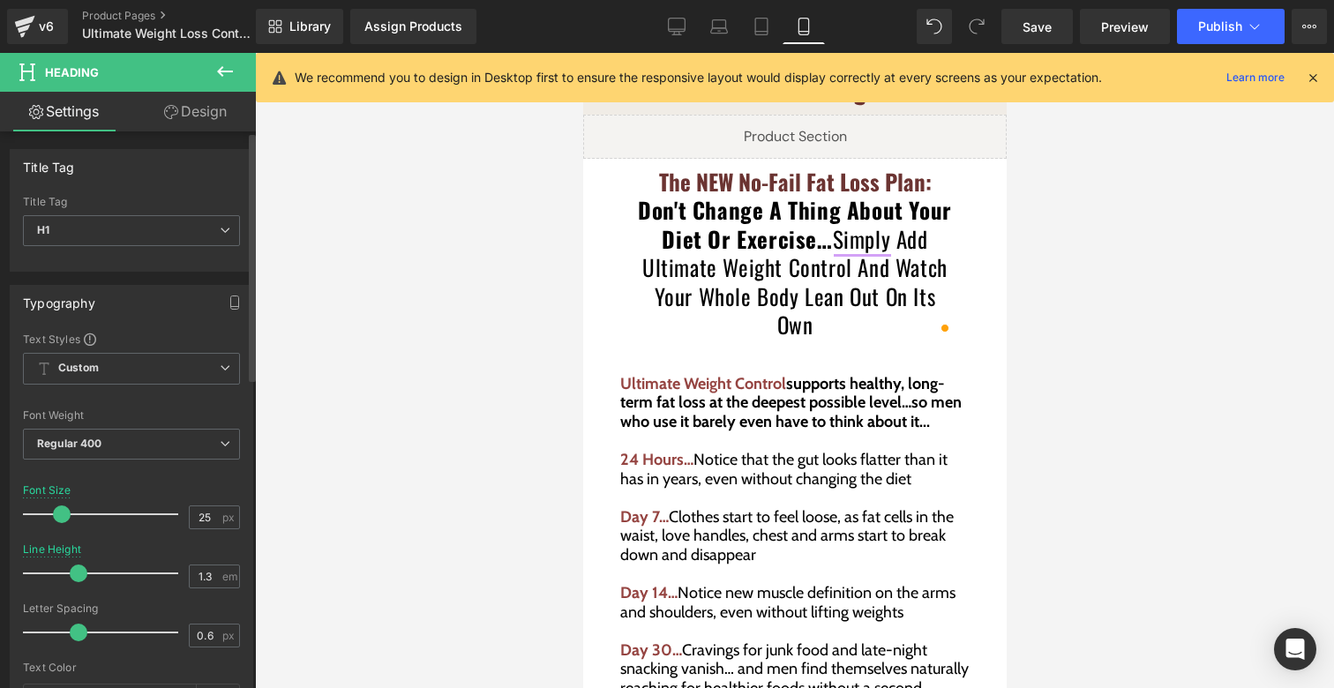
click at [62, 512] on span at bounding box center [62, 515] width 18 height 18
click at [64, 512] on span at bounding box center [62, 515] width 18 height 18
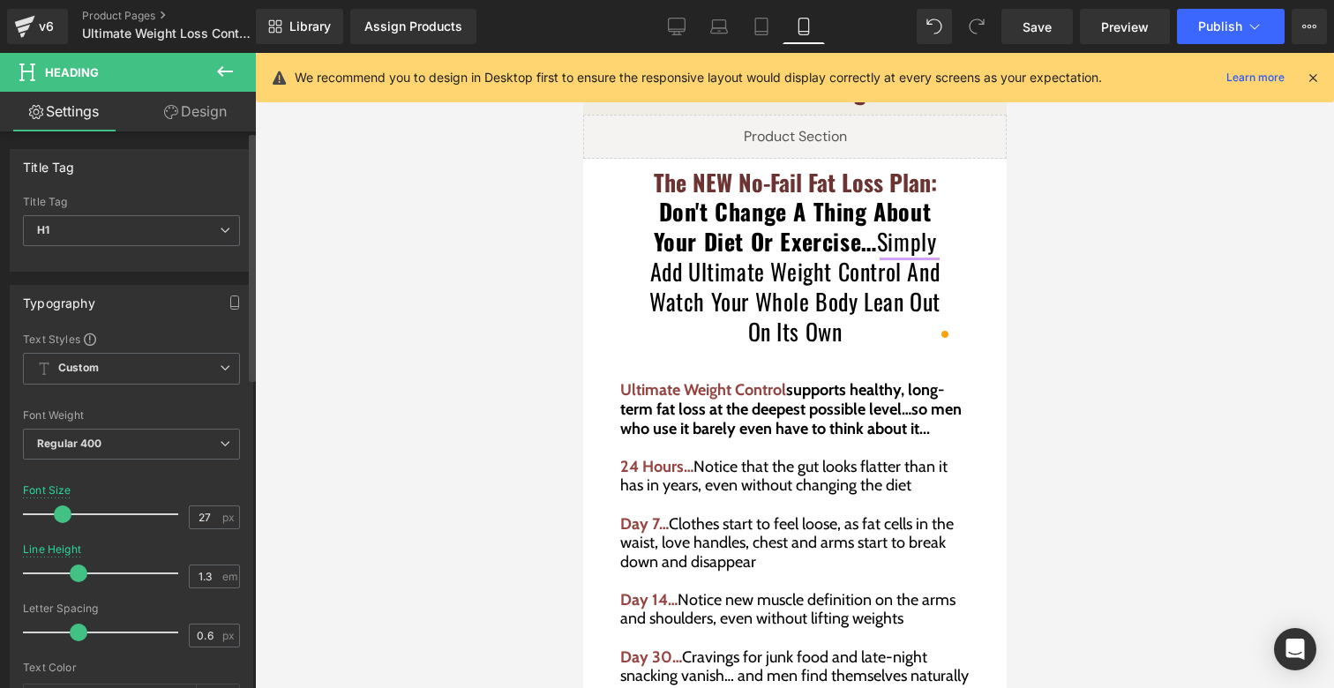
click at [67, 514] on span at bounding box center [63, 515] width 18 height 18
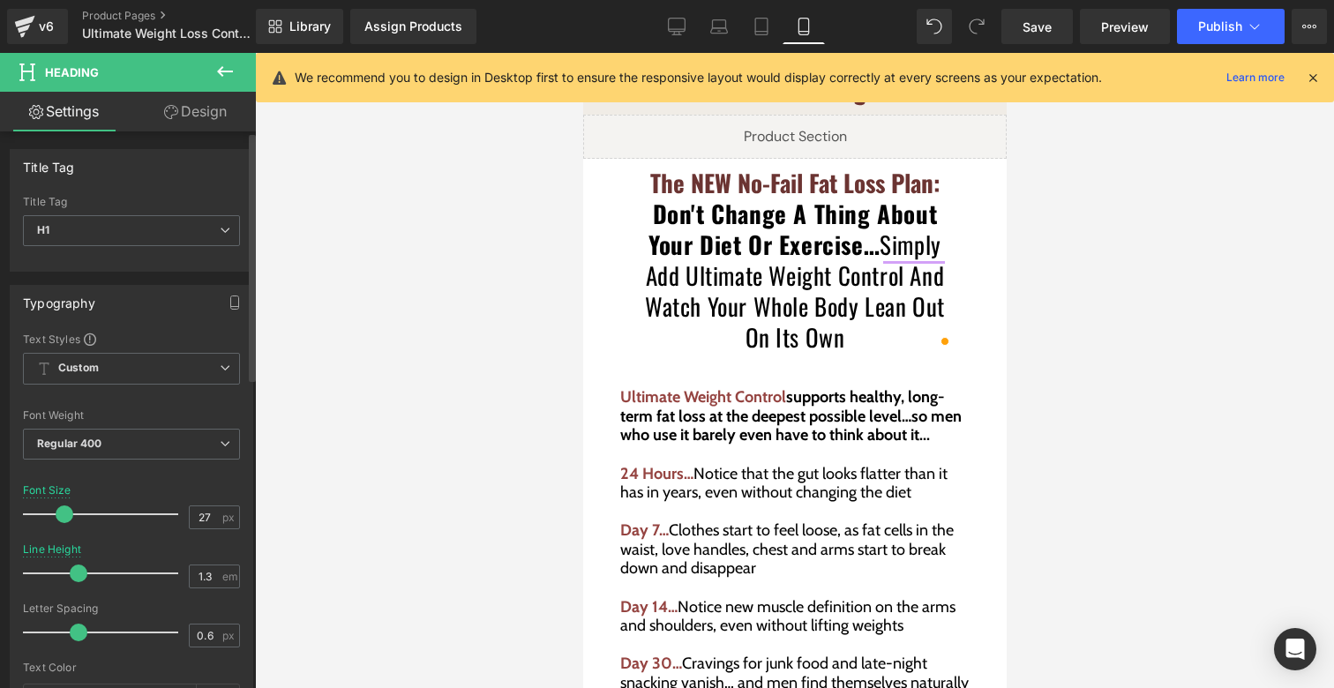
type input "28"
click at [68, 514] on span at bounding box center [65, 515] width 18 height 18
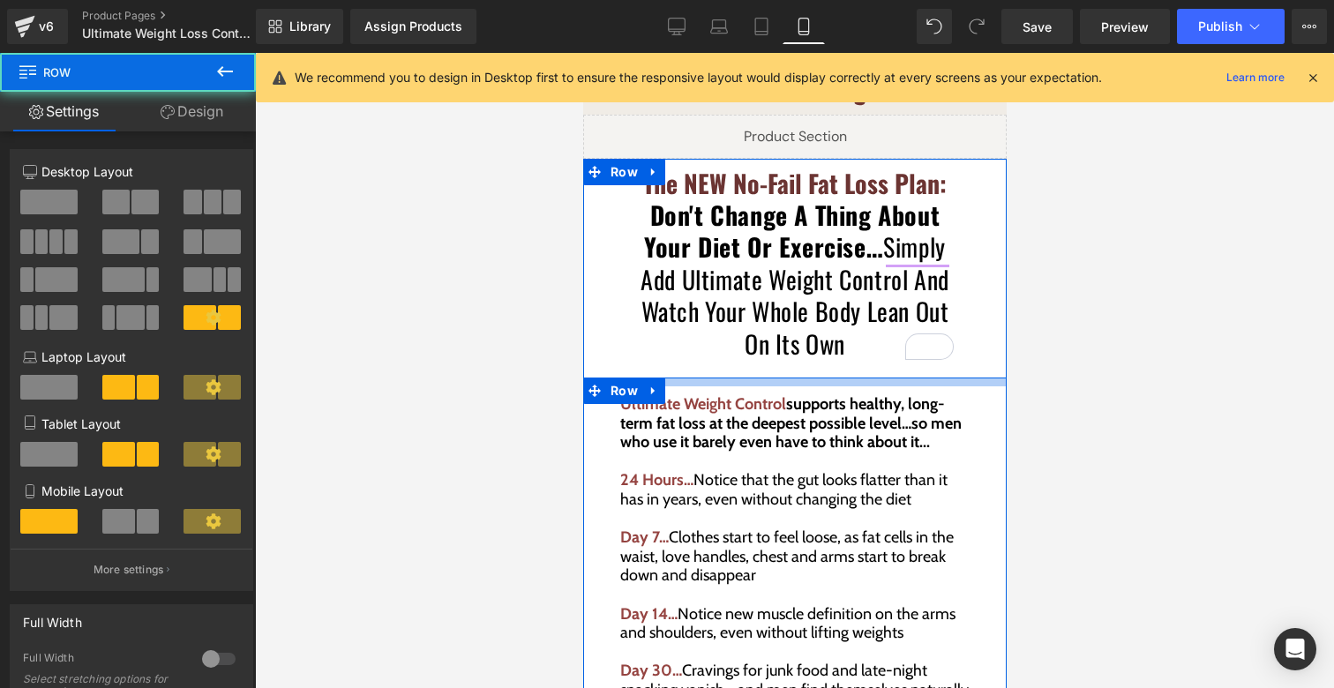
drag, startPoint x: 680, startPoint y: 342, endPoint x: 680, endPoint y: 310, distance: 32.7
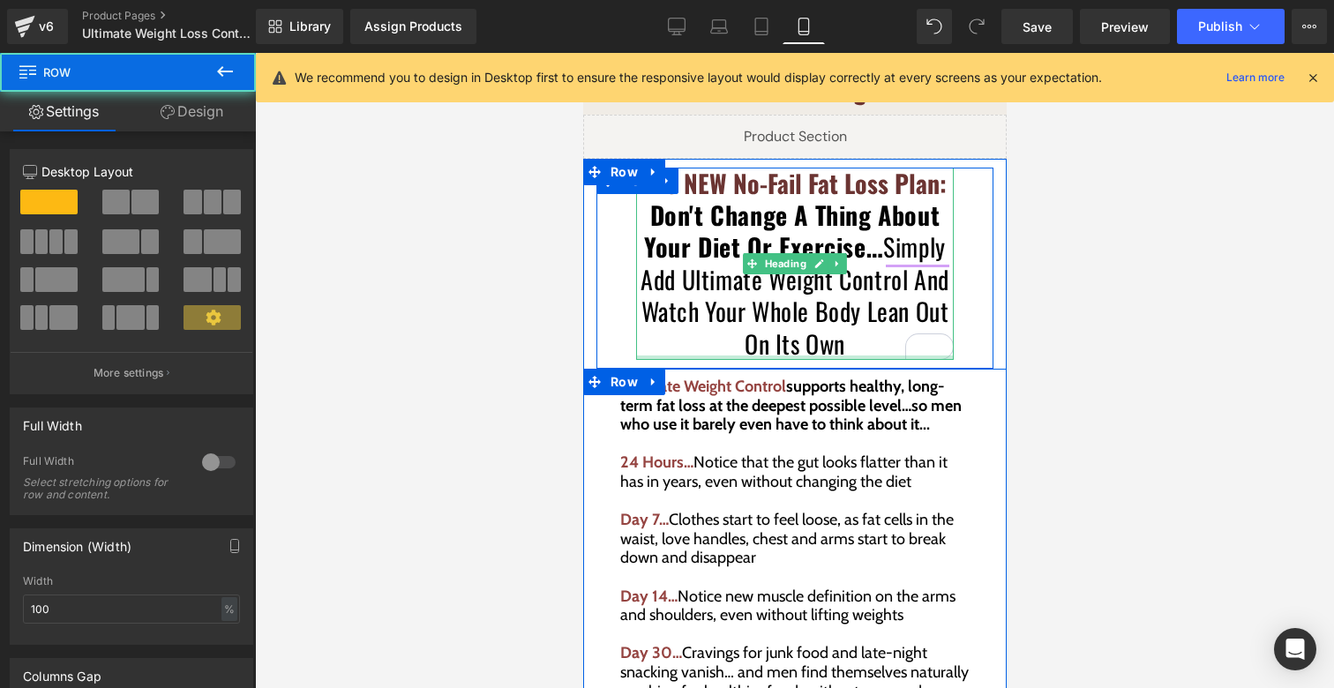
drag, startPoint x: 671, startPoint y: 329, endPoint x: 670, endPoint y: 314, distance: 15.0
click at [670, 314] on div "The NEW No-Fail Fat Loss Plan: Don't Change A Thing About Your Diet Or Exercise…" at bounding box center [795, 268] width 424 height 201
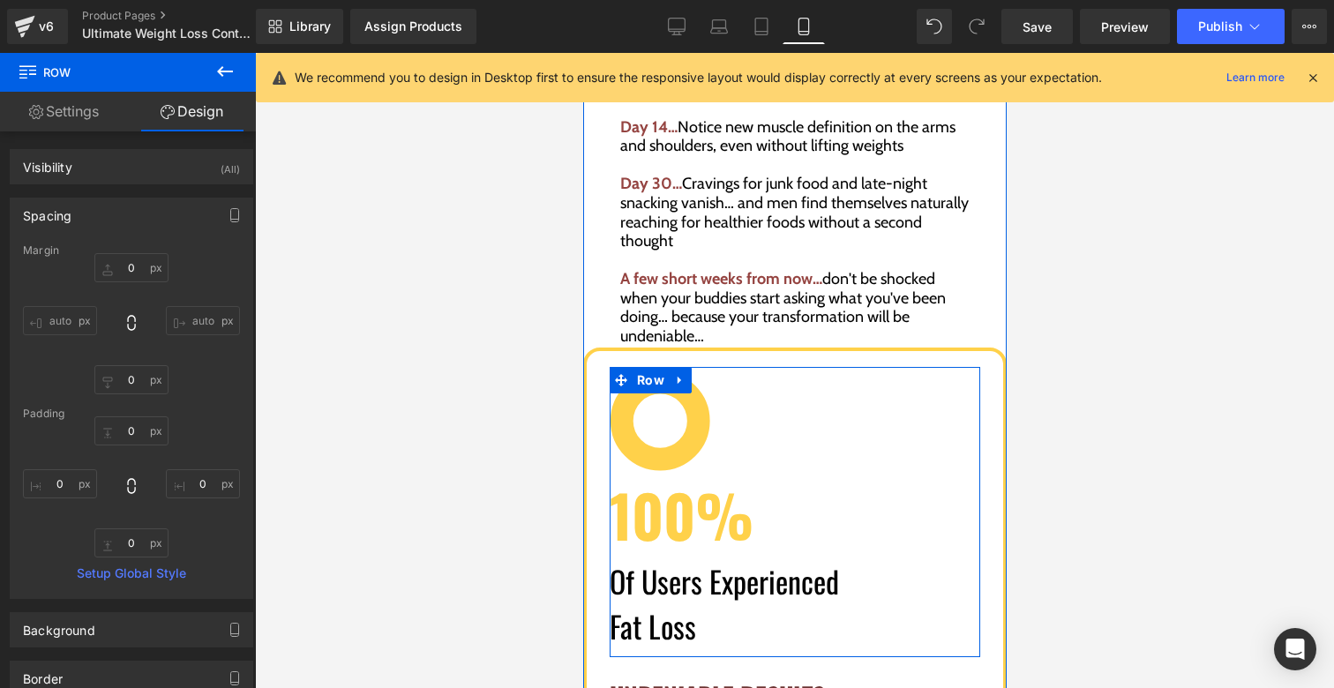
scroll to position [4763, 0]
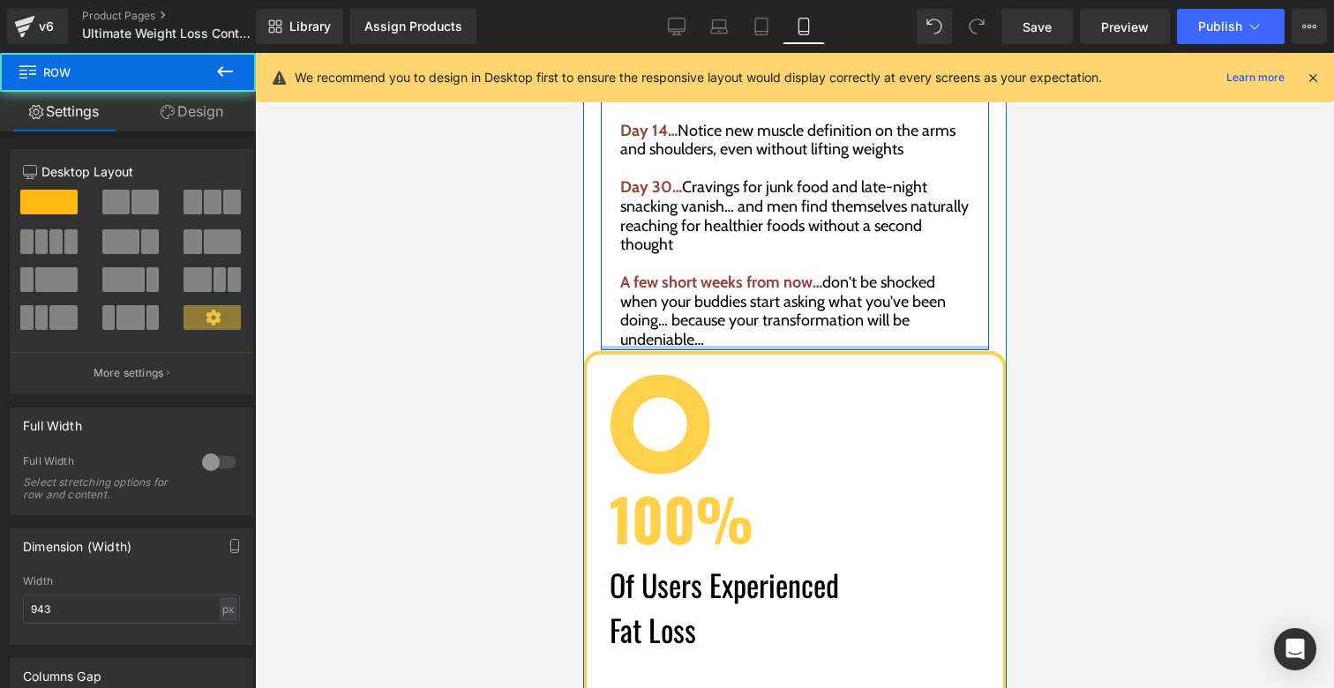
click at [713, 346] on div at bounding box center [794, 348] width 388 height 4
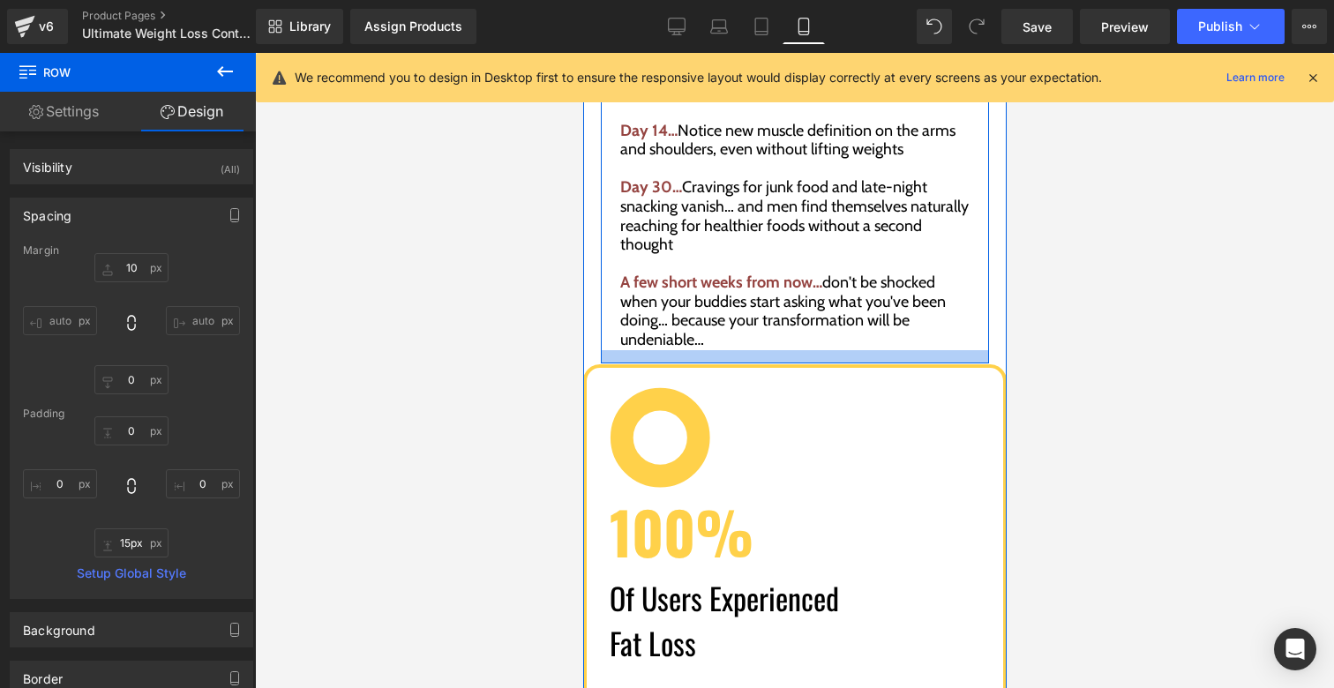
type input "16px"
drag, startPoint x: 713, startPoint y: 309, endPoint x: 714, endPoint y: 318, distance: 8.9
click at [714, 350] on div at bounding box center [794, 356] width 388 height 13
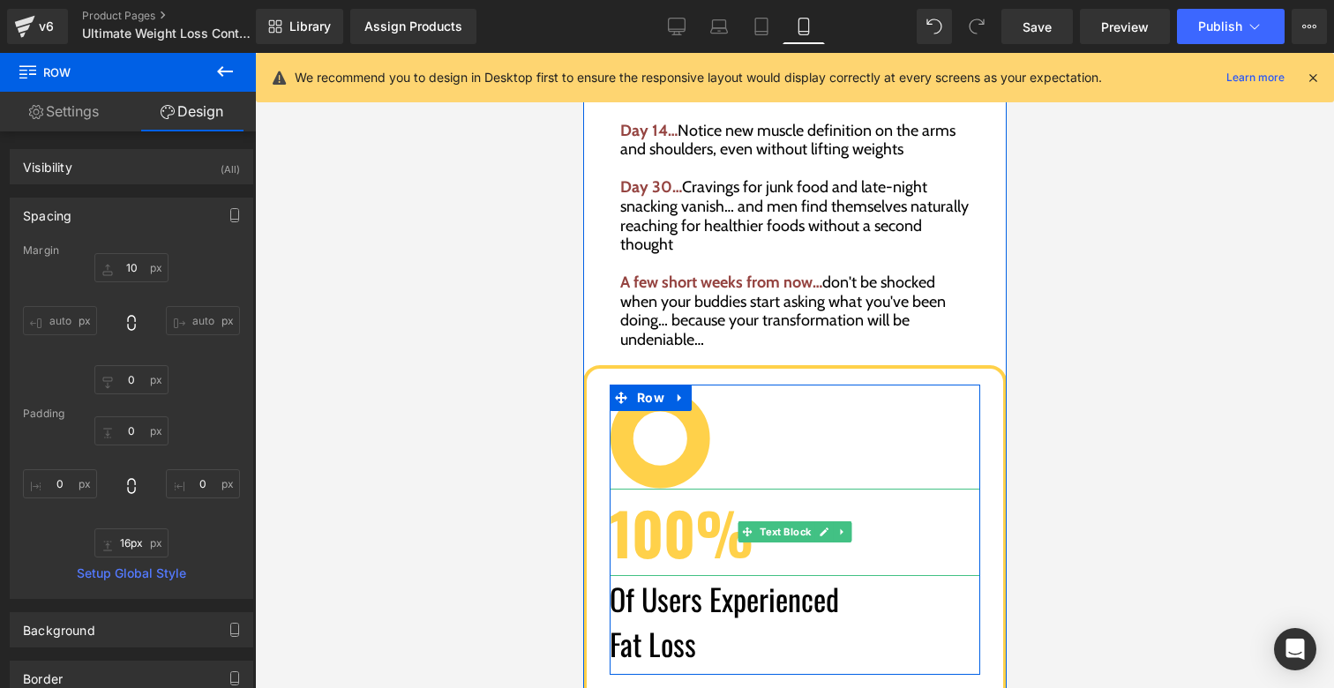
click at [672, 492] on p "100%" at bounding box center [794, 532] width 371 height 87
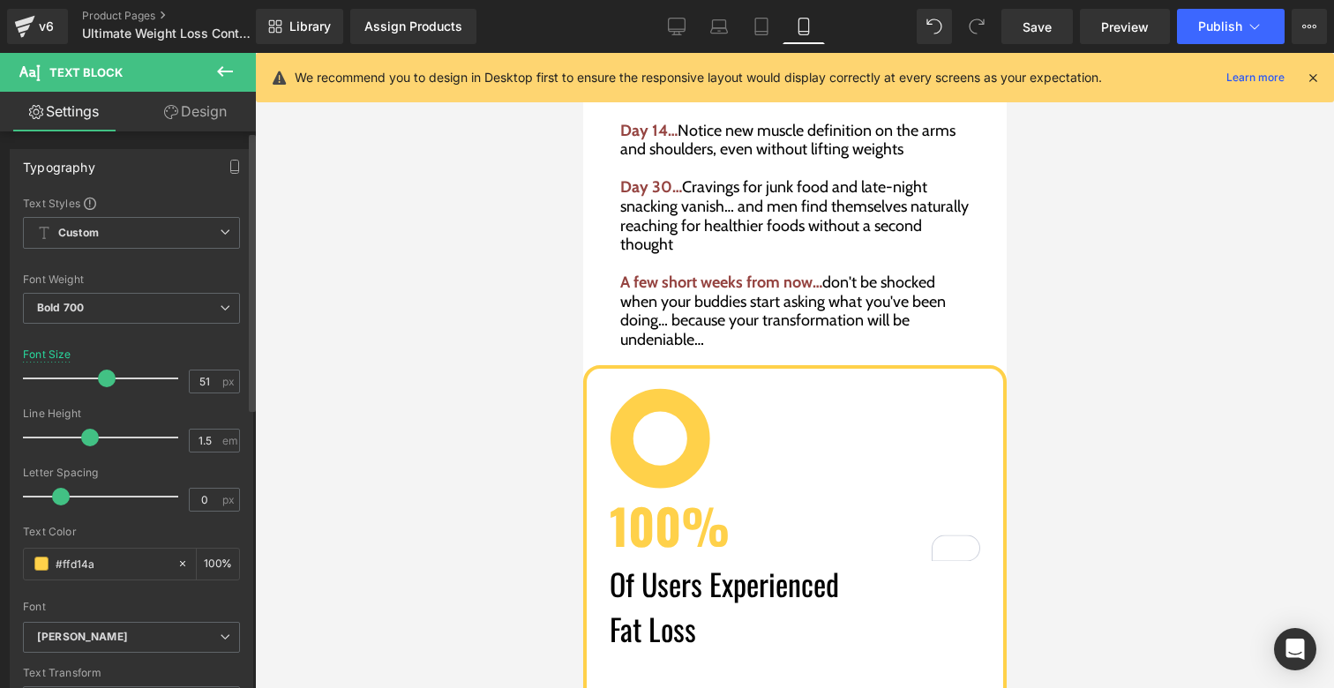
type input "50"
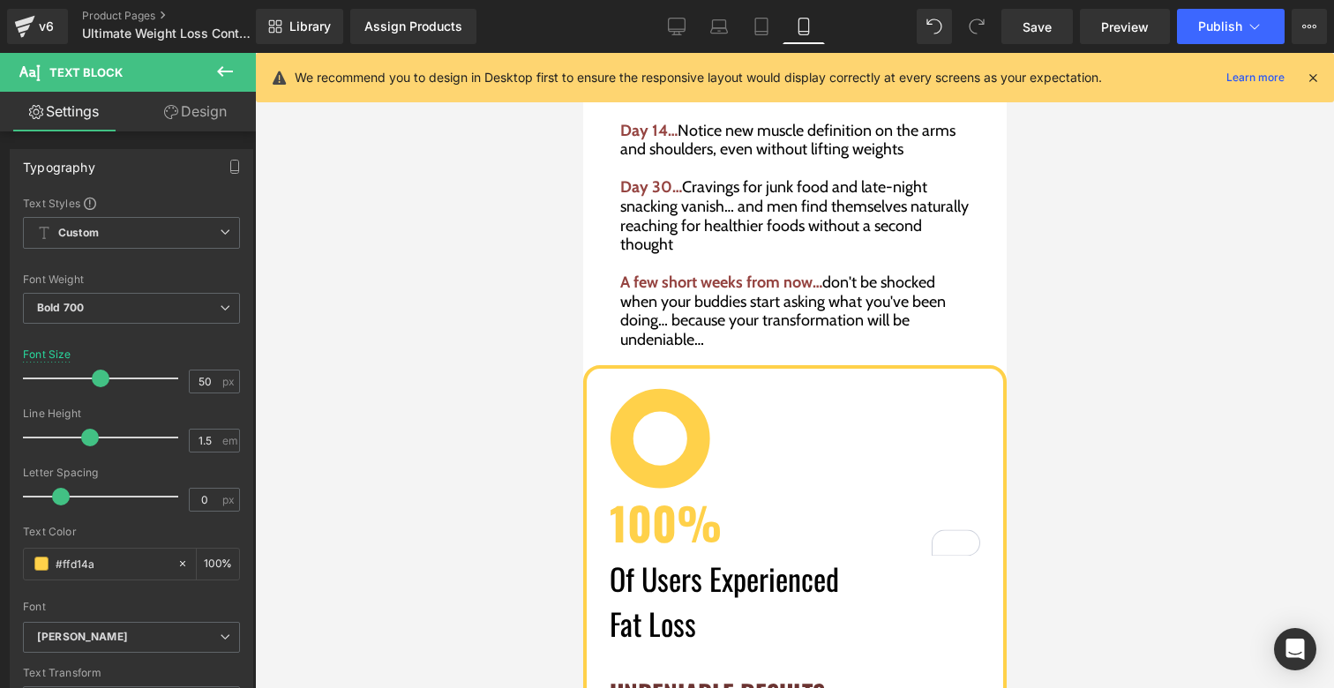
drag, startPoint x: 117, startPoint y: 378, endPoint x: 302, endPoint y: 372, distance: 185.4
click at [94, 373] on span at bounding box center [101, 379] width 18 height 18
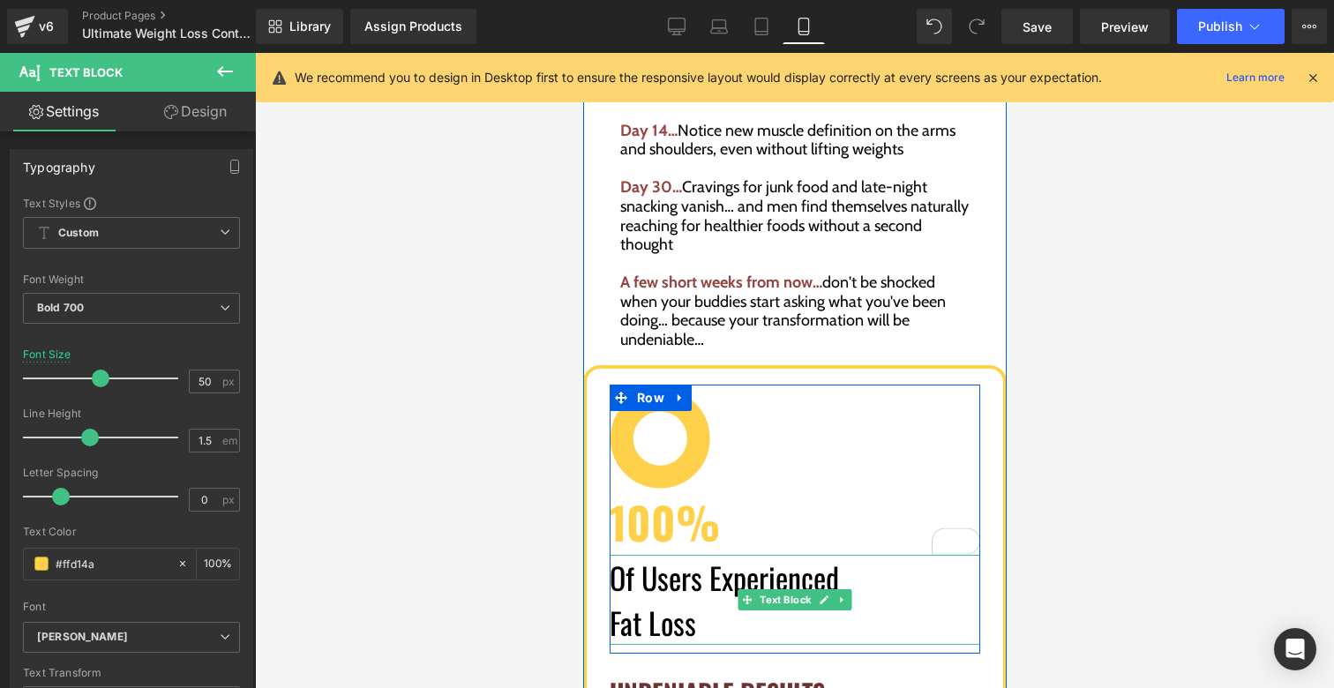
click at [695, 555] on p "Of Users Experienced" at bounding box center [794, 577] width 371 height 45
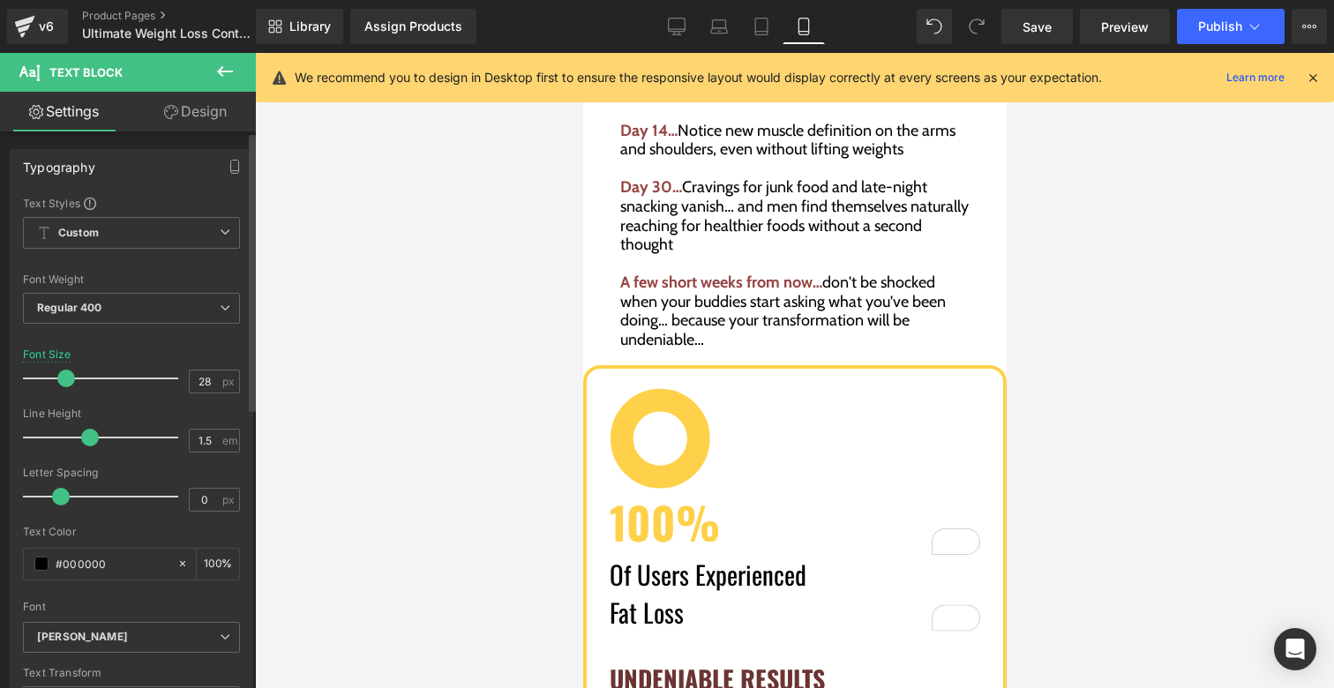
type input "27"
drag, startPoint x: 75, startPoint y: 379, endPoint x: 64, endPoint y: 373, distance: 11.8
click at [64, 373] on span at bounding box center [66, 379] width 18 height 18
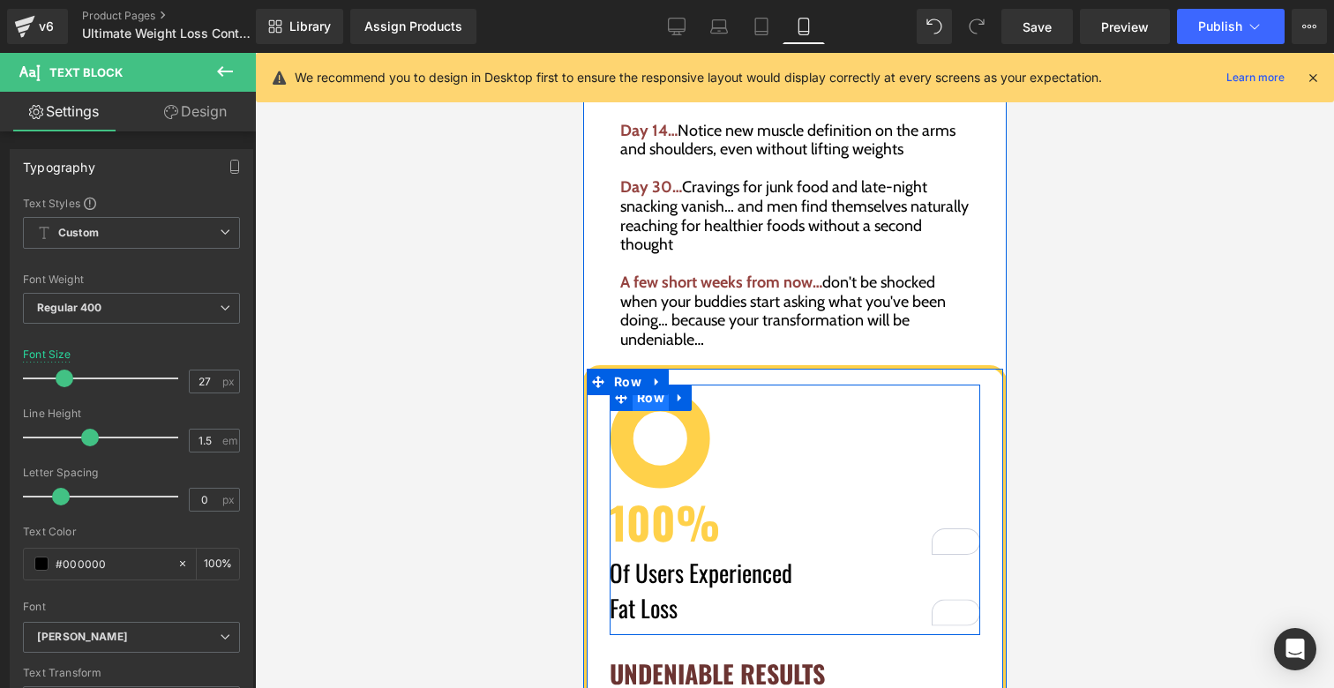
click at [650, 385] on span "Row" at bounding box center [650, 398] width 36 height 26
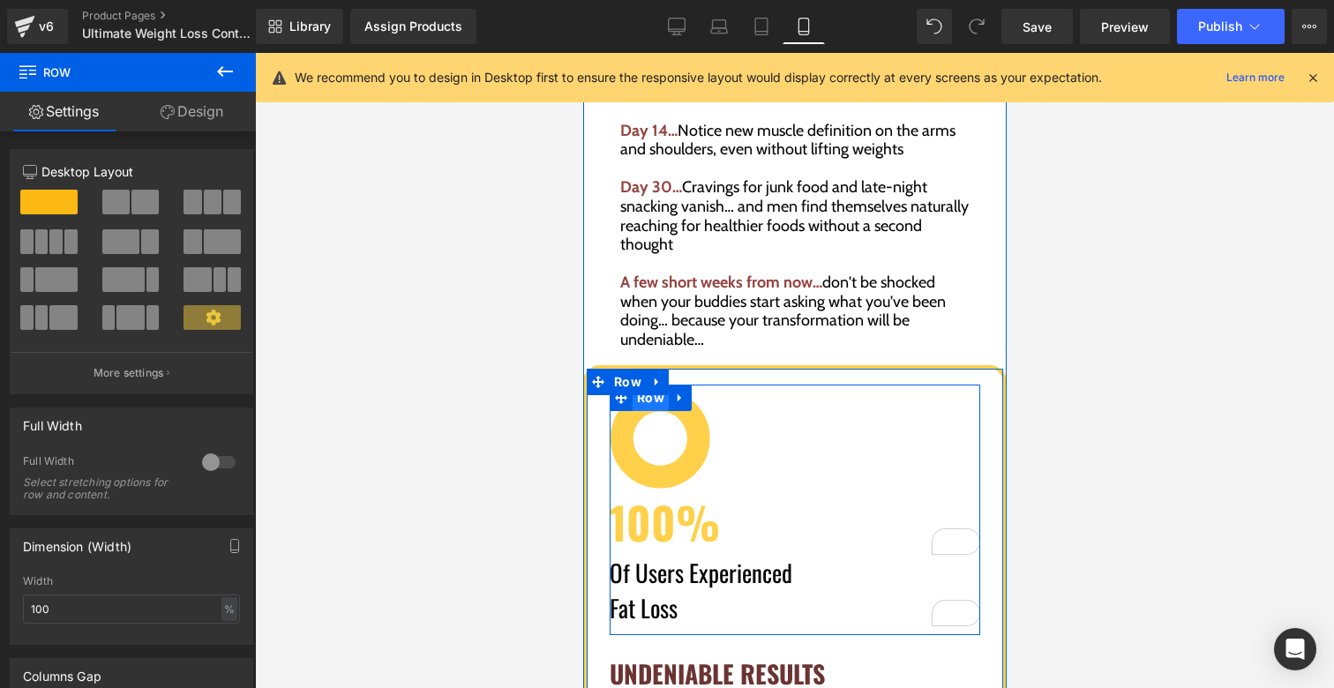
click at [644, 385] on span "Row" at bounding box center [650, 398] width 36 height 26
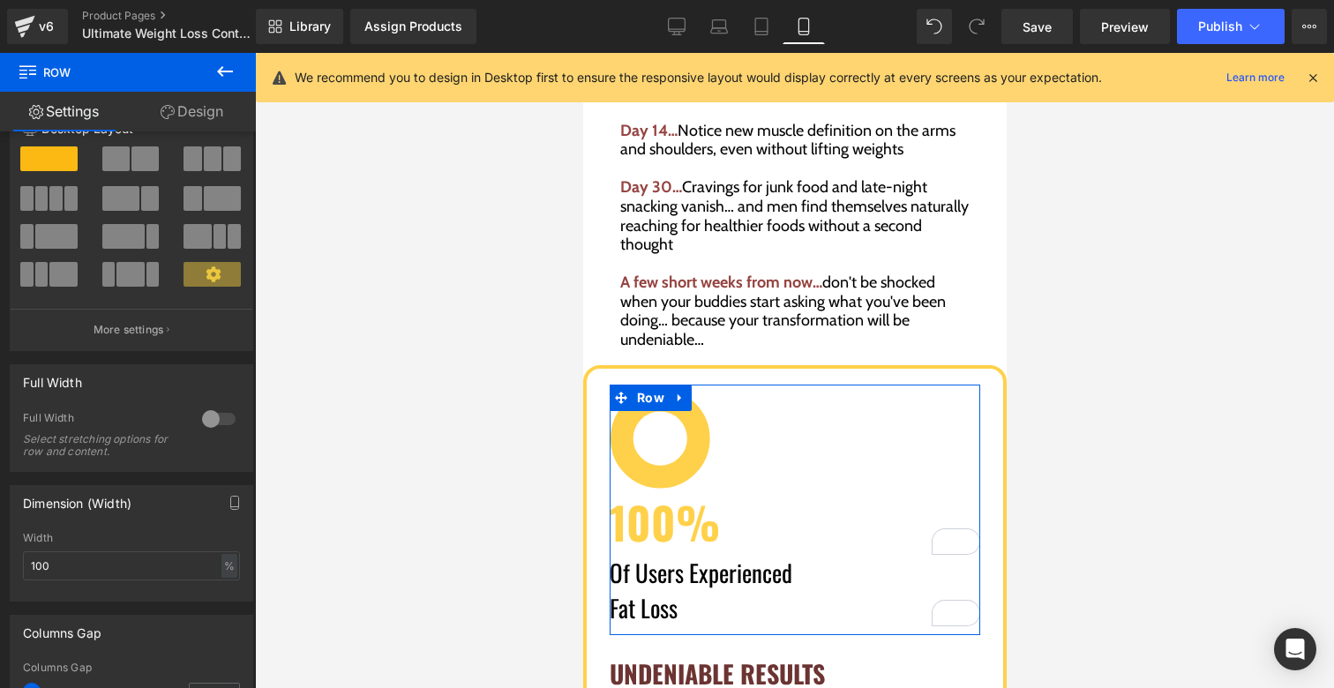
scroll to position [0, 0]
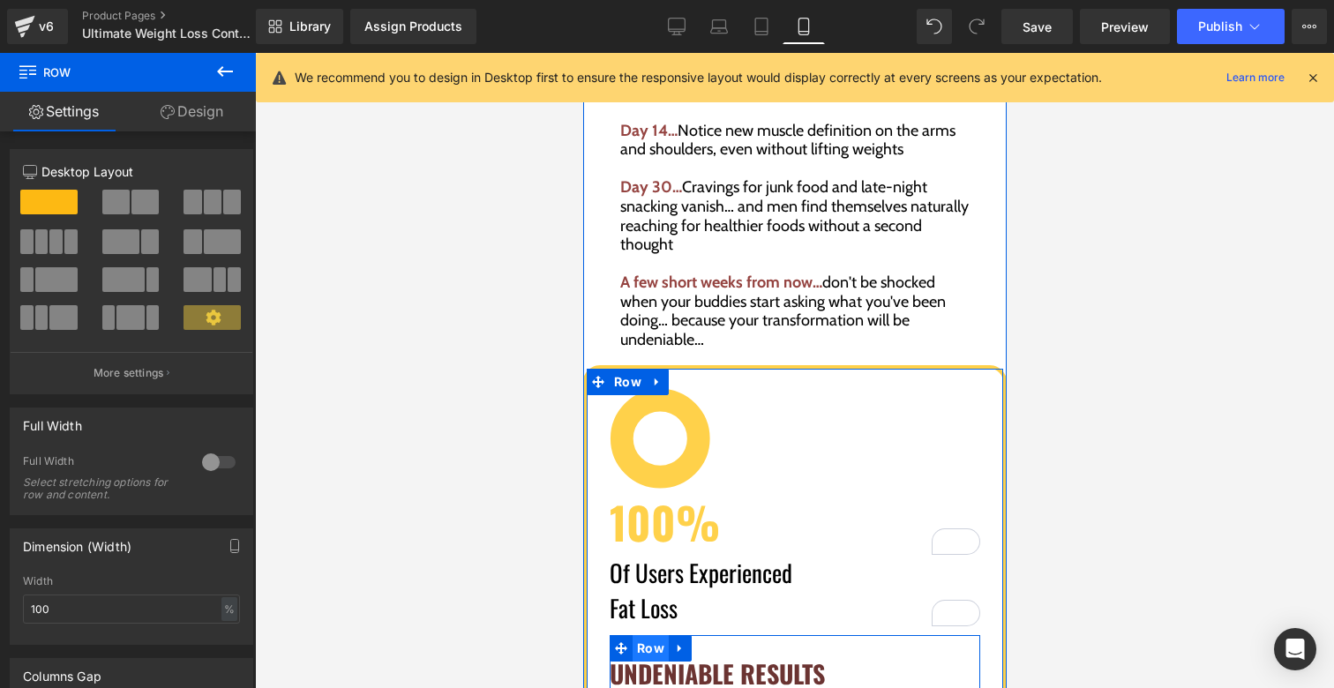
click at [659, 635] on span "Row" at bounding box center [650, 648] width 36 height 26
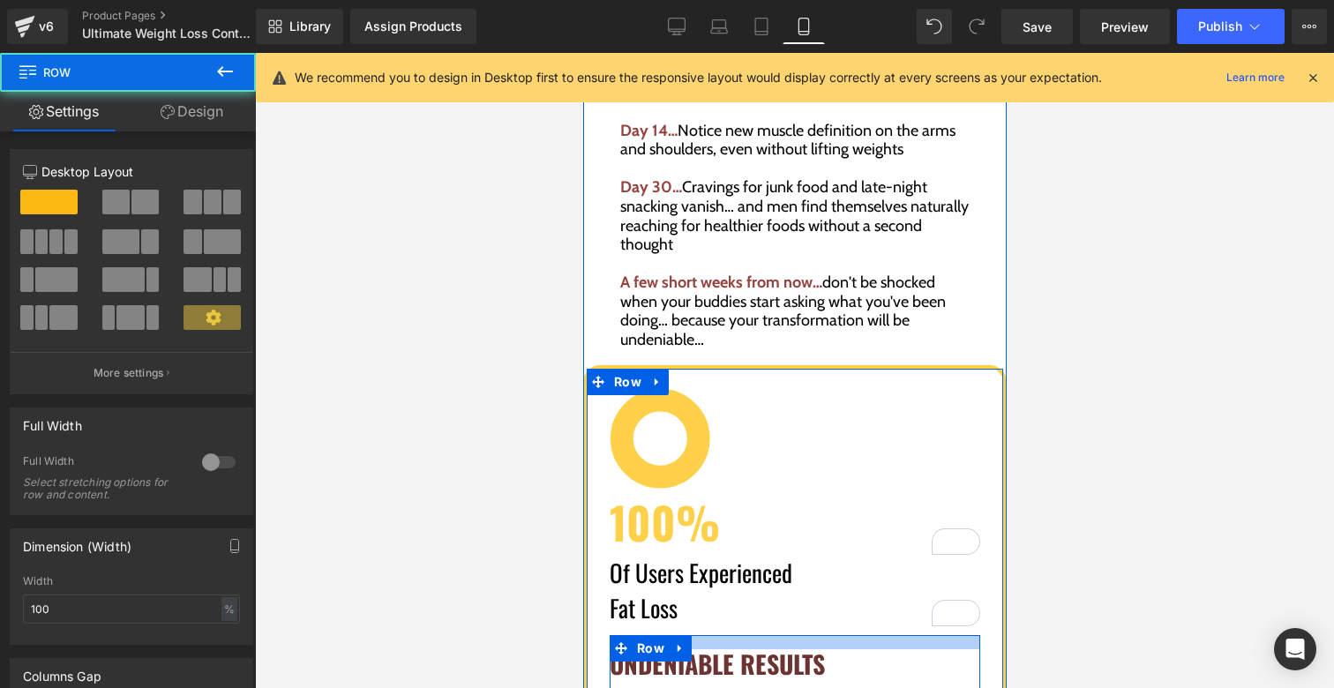
drag, startPoint x: 718, startPoint y: 598, endPoint x: 717, endPoint y: 589, distance: 9.9
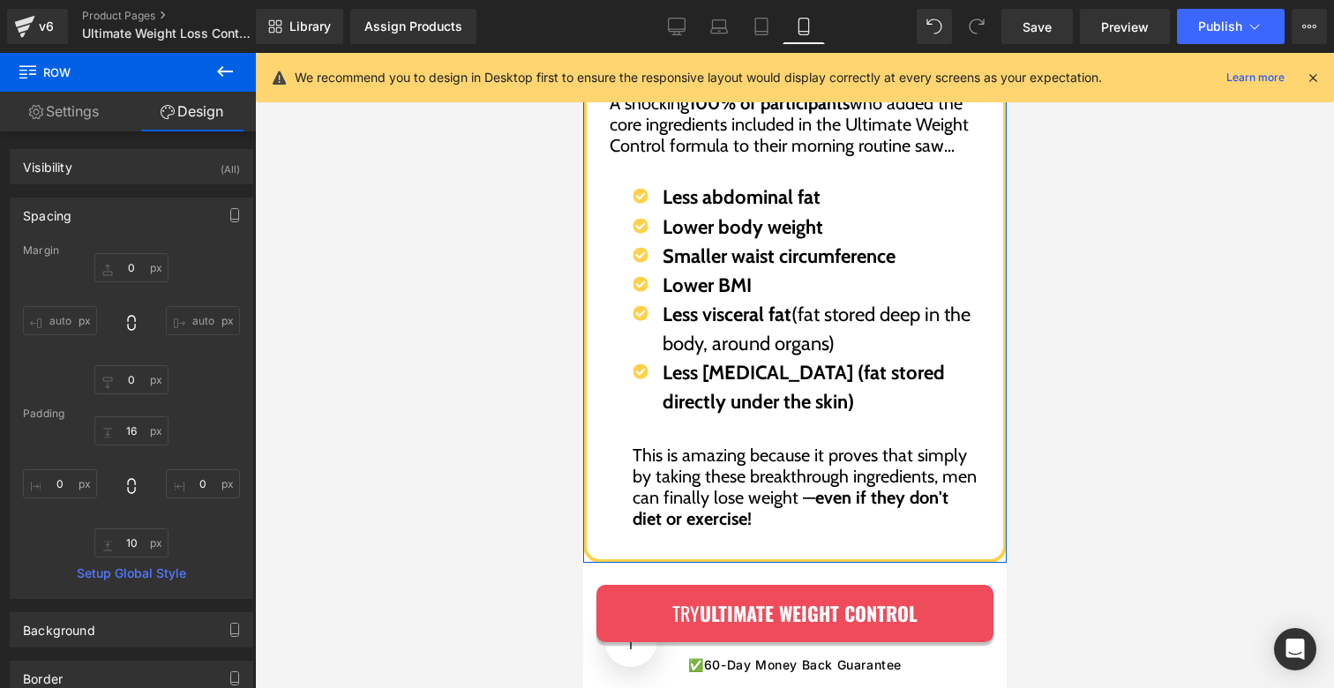
scroll to position [5710, 0]
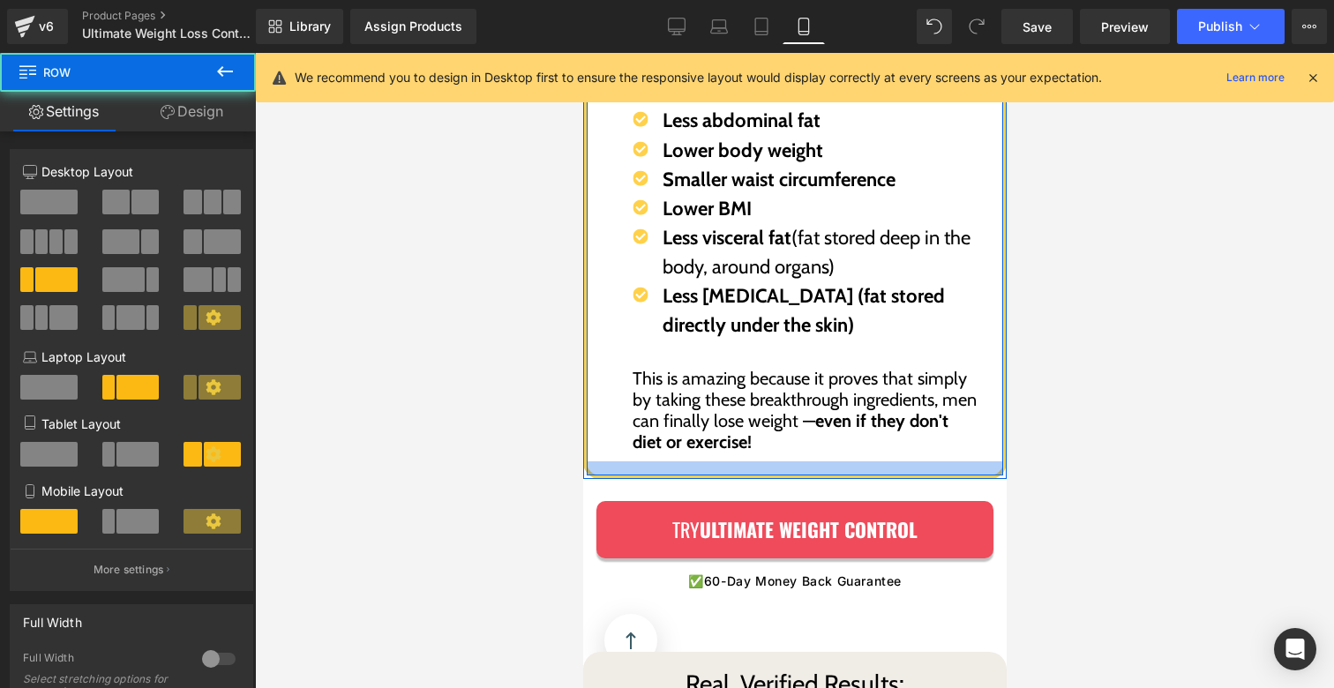
click at [711, 462] on div at bounding box center [794, 469] width 417 height 14
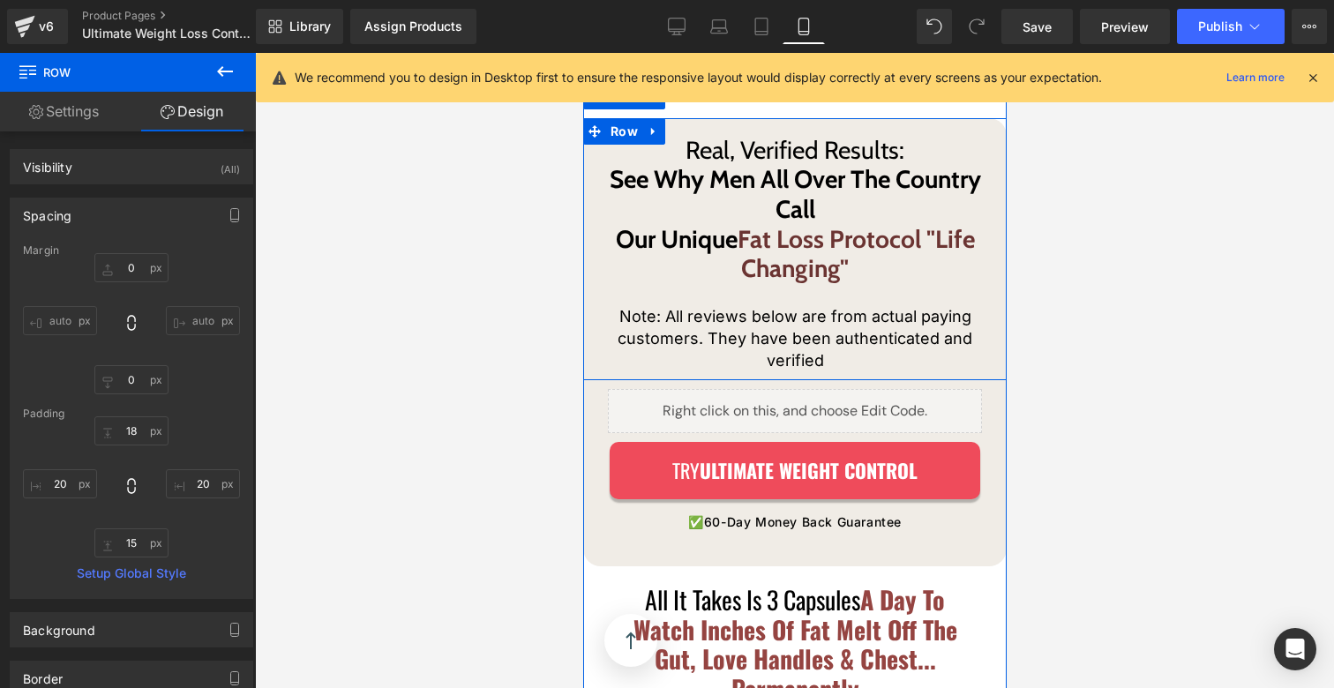
scroll to position [5905, 0]
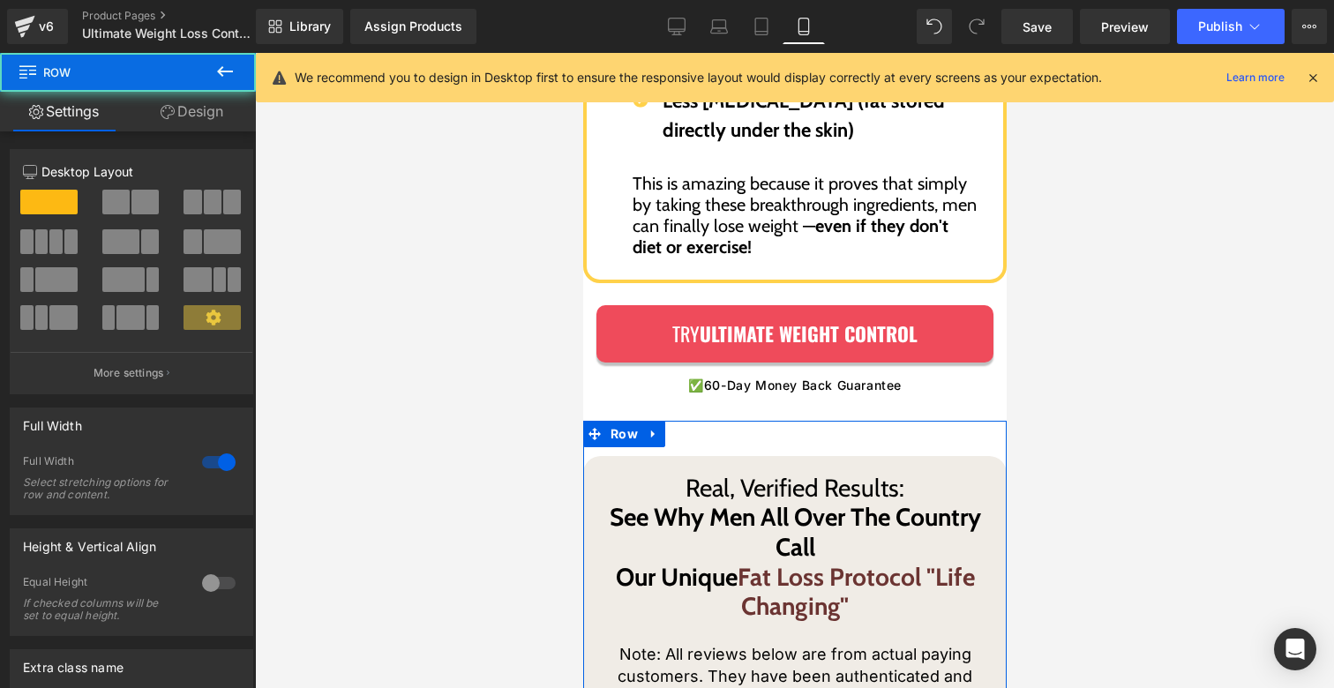
click at [208, 126] on link "Design" at bounding box center [192, 112] width 128 height 40
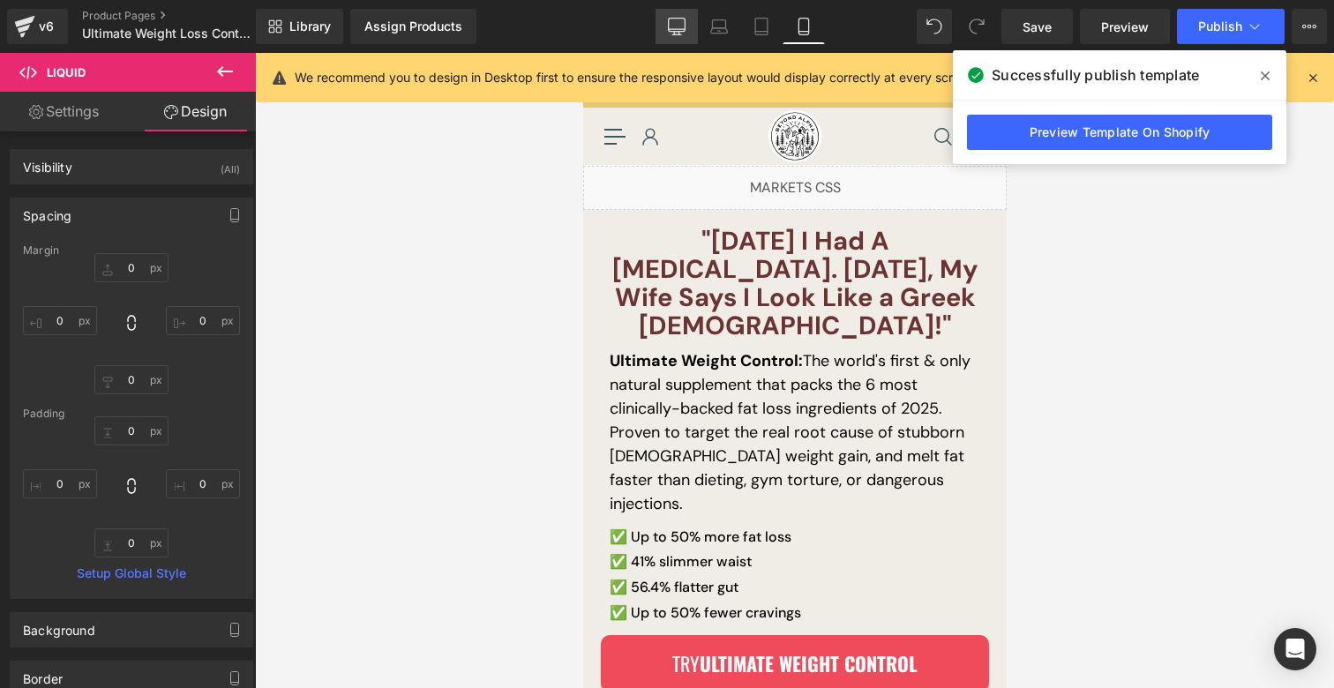
click at [683, 16] on link "Desktop" at bounding box center [677, 26] width 42 height 35
type input "20"
type input "0"
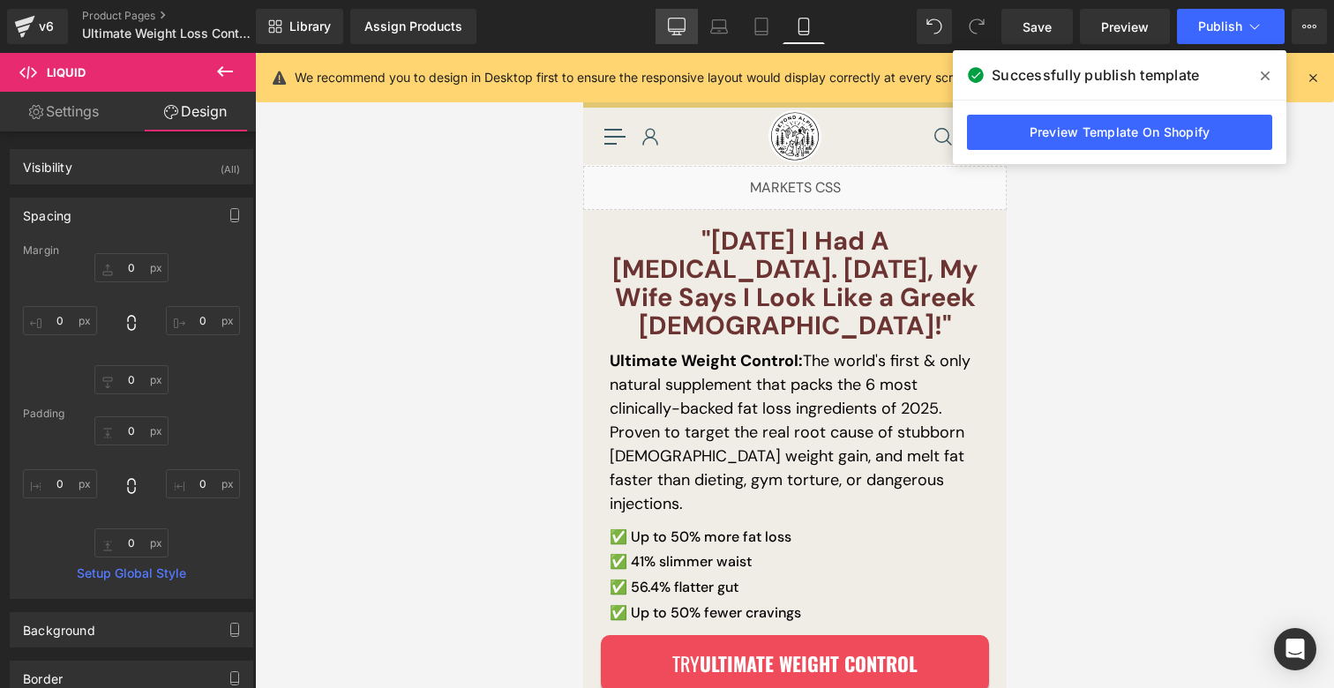
type input "0"
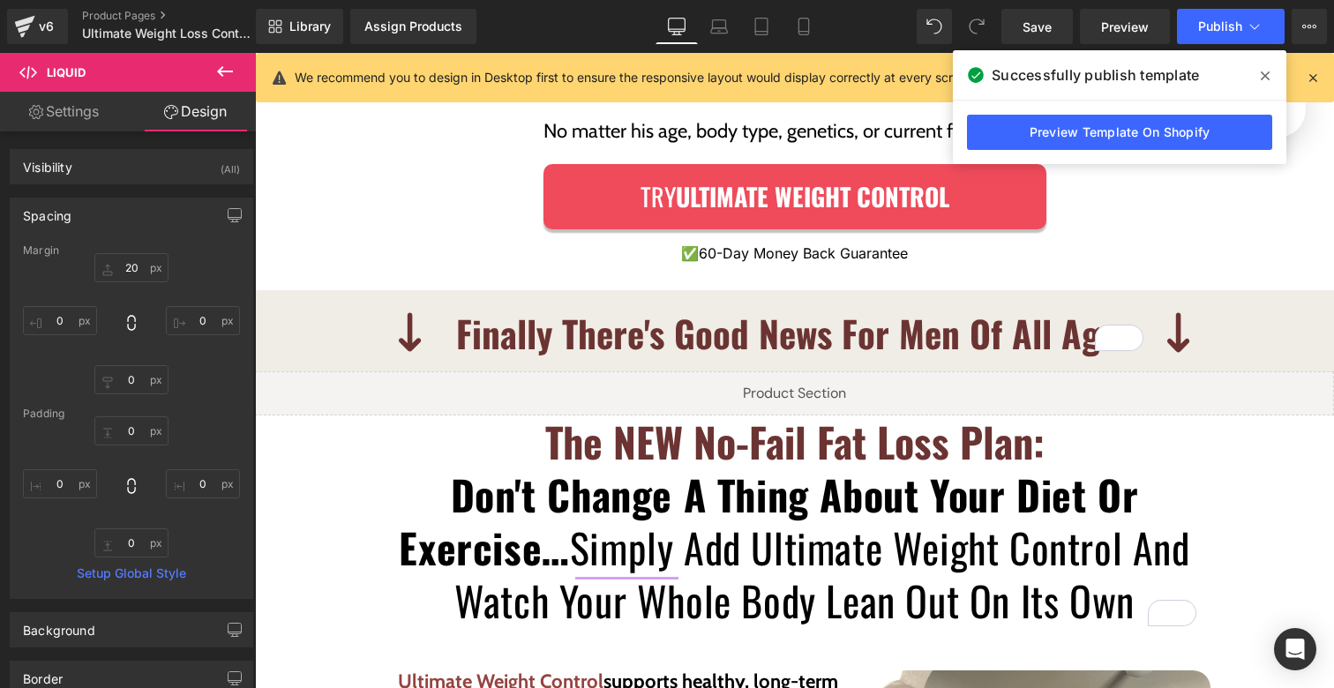
scroll to position [3416, 0]
click at [521, 372] on div "Liquid" at bounding box center [794, 394] width 1079 height 44
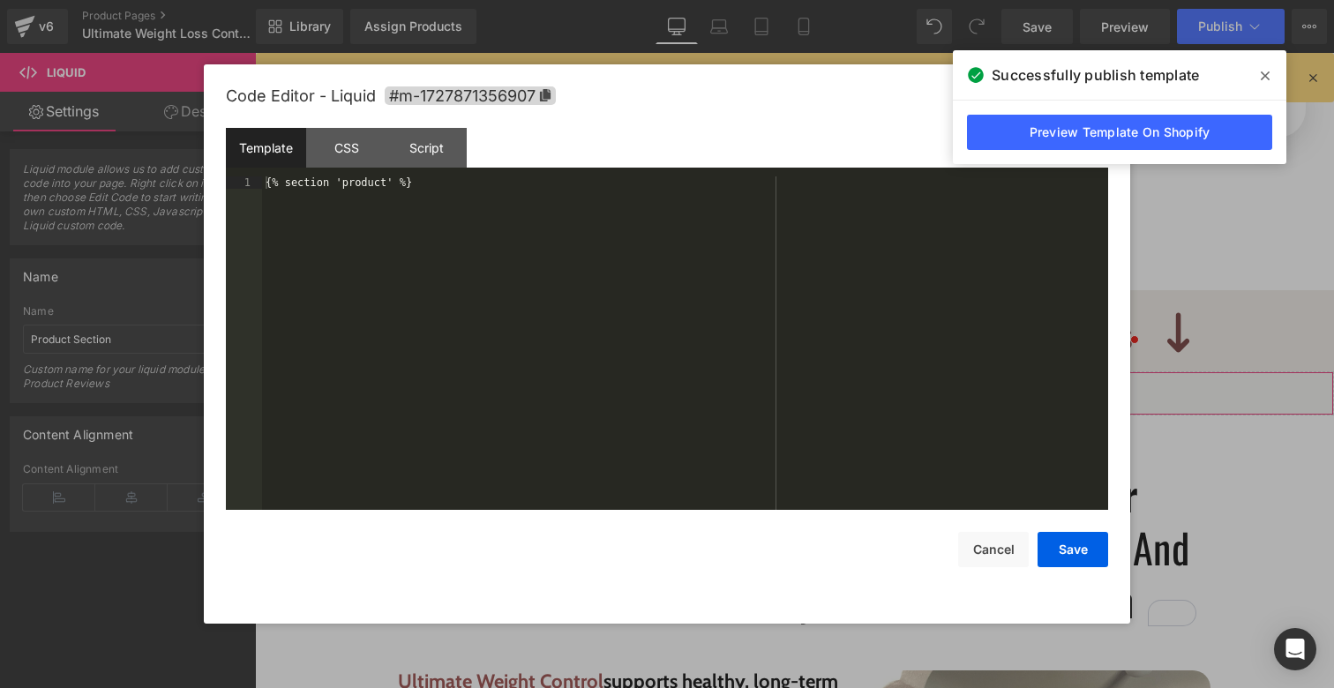
click at [496, 0] on div "Liquid You are previewing how the will restyle your page. You can not edit Elem…" at bounding box center [667, 0] width 1334 height 0
click at [445, 93] on span "#m-1727871356907" at bounding box center [470, 95] width 171 height 19
click at [1000, 554] on button "Cancel" at bounding box center [993, 549] width 71 height 35
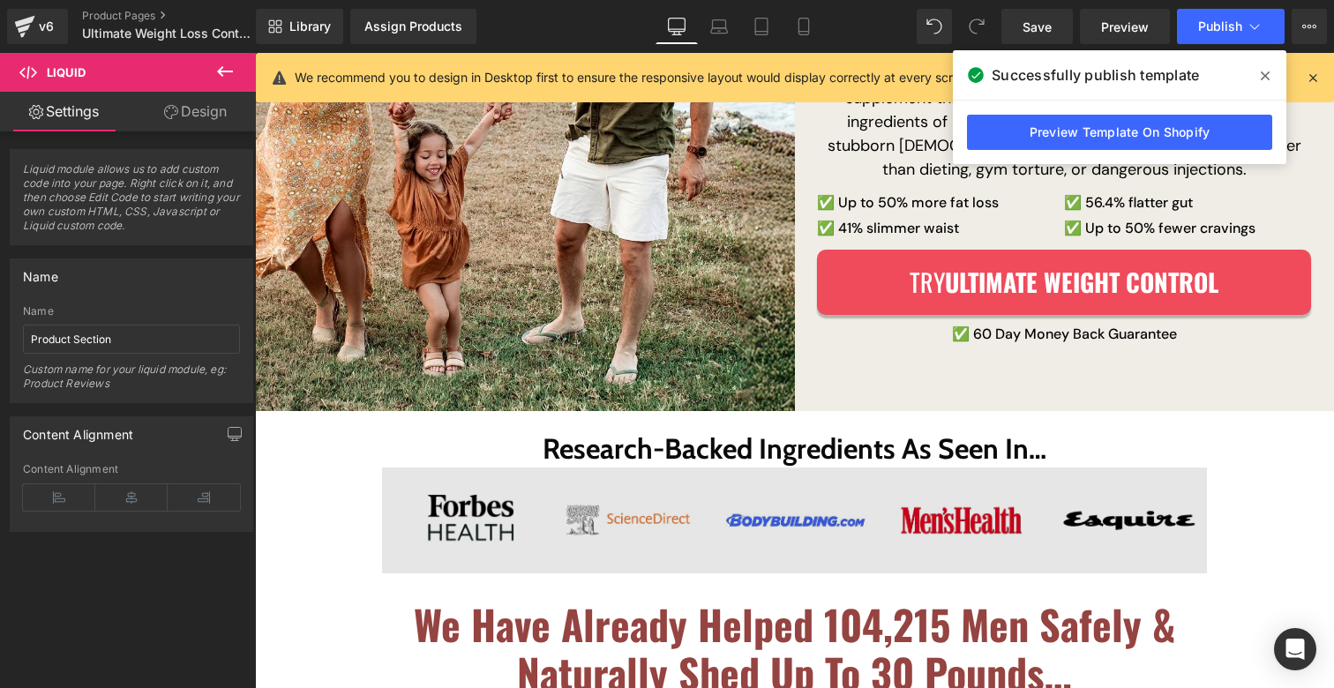
scroll to position [0, 0]
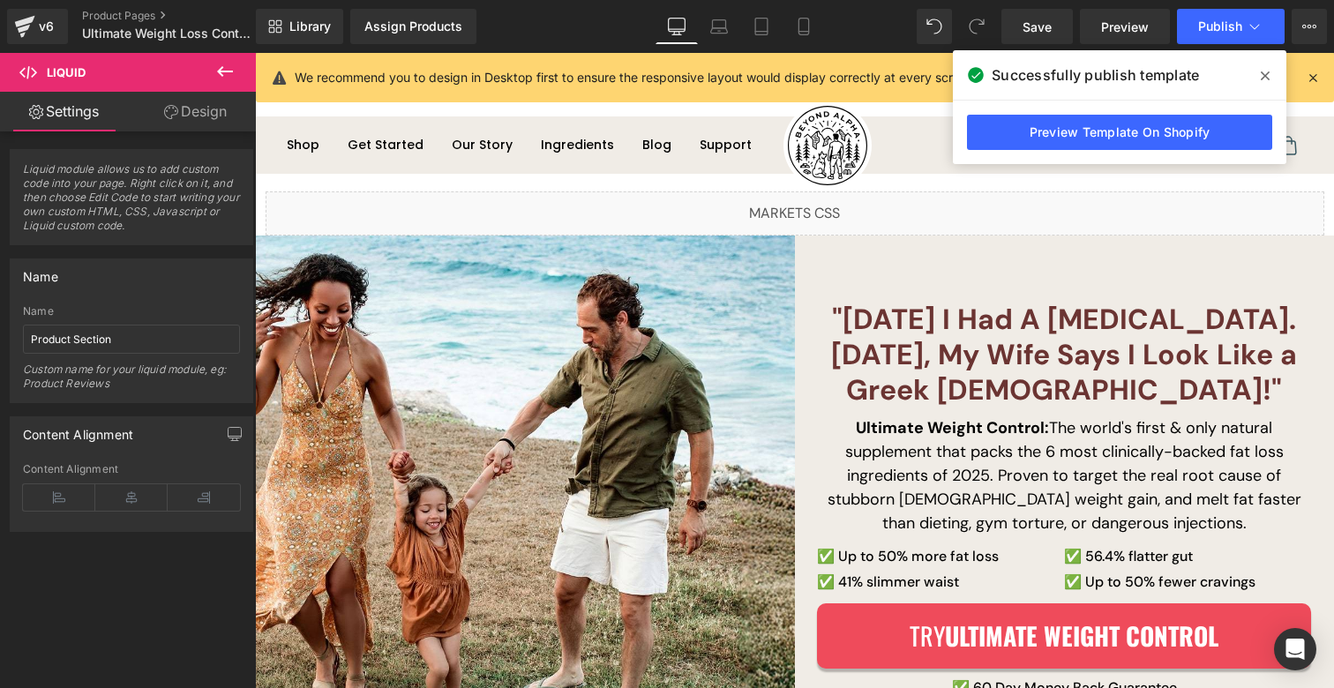
click at [1270, 69] on span at bounding box center [1266, 76] width 28 height 28
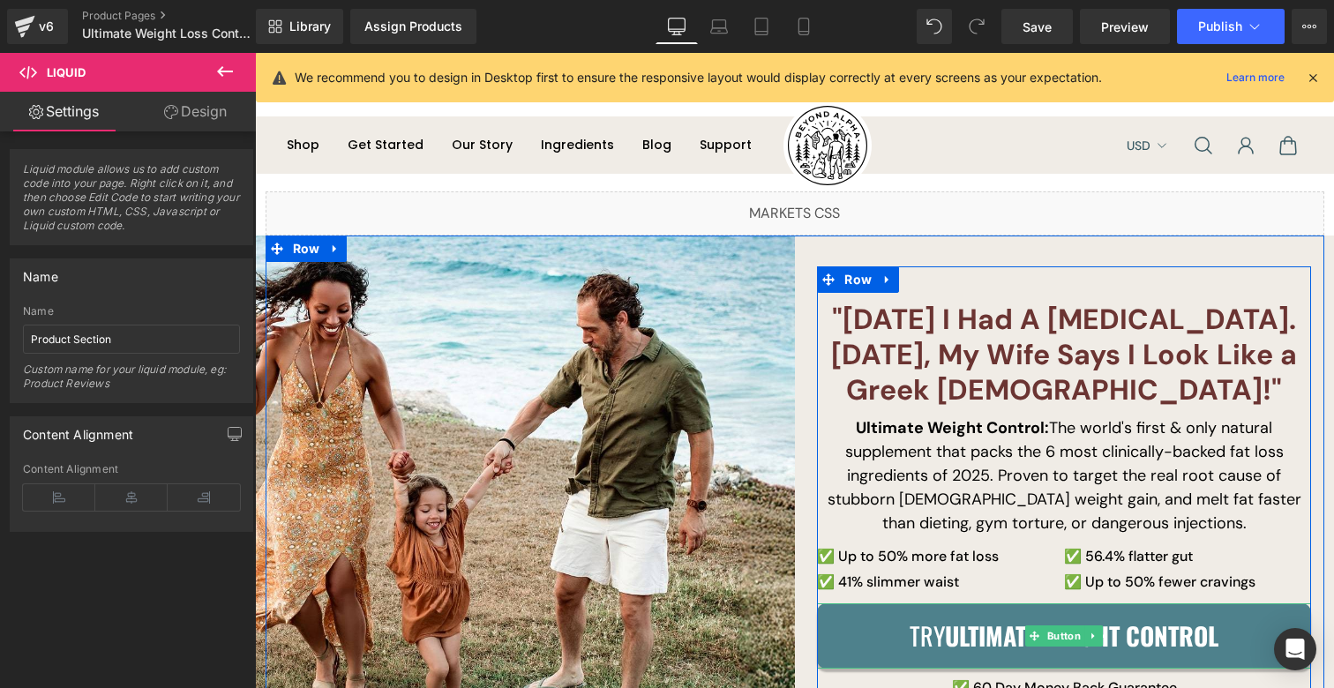
click at [900, 614] on link "Try ULTIMATE WEIGHT CONTROL" at bounding box center [1064, 636] width 494 height 65
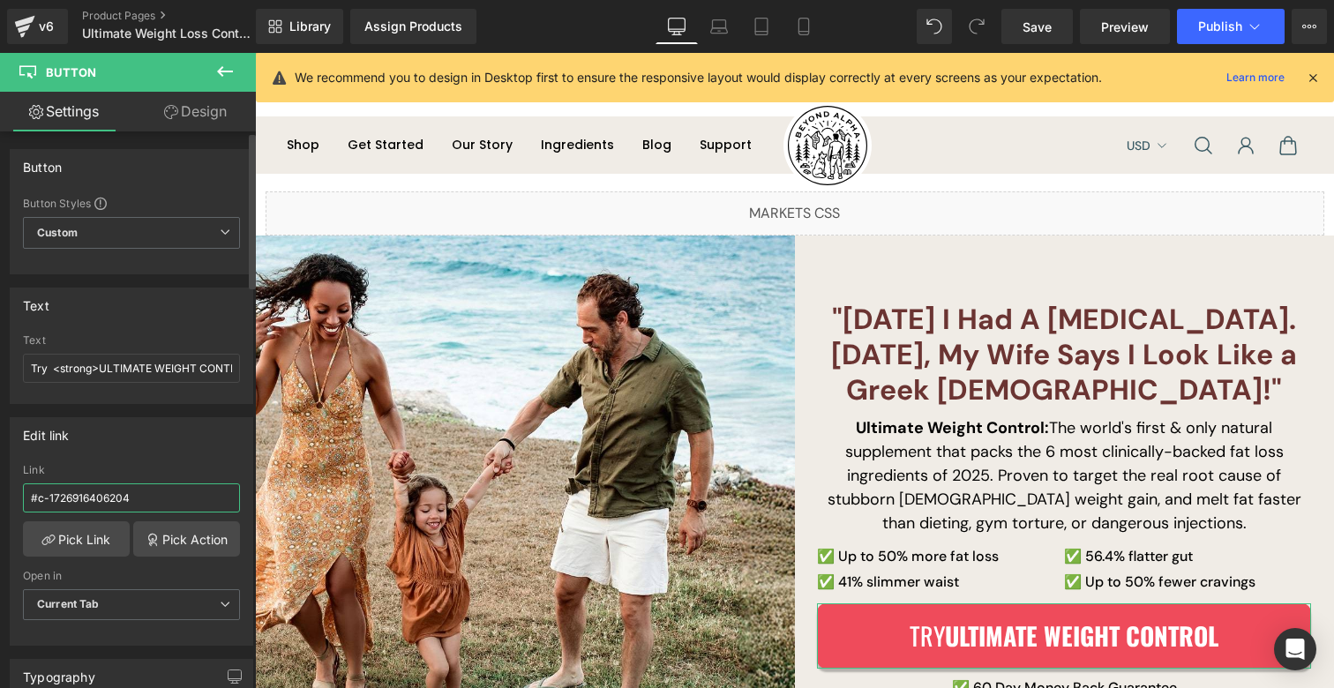
click at [164, 500] on input "#c-1726916406204" at bounding box center [131, 498] width 217 height 29
click at [155, 499] on input "#c-1726916406204" at bounding box center [131, 498] width 217 height 29
drag, startPoint x: 136, startPoint y: 500, endPoint x: 32, endPoint y: 494, distance: 104.3
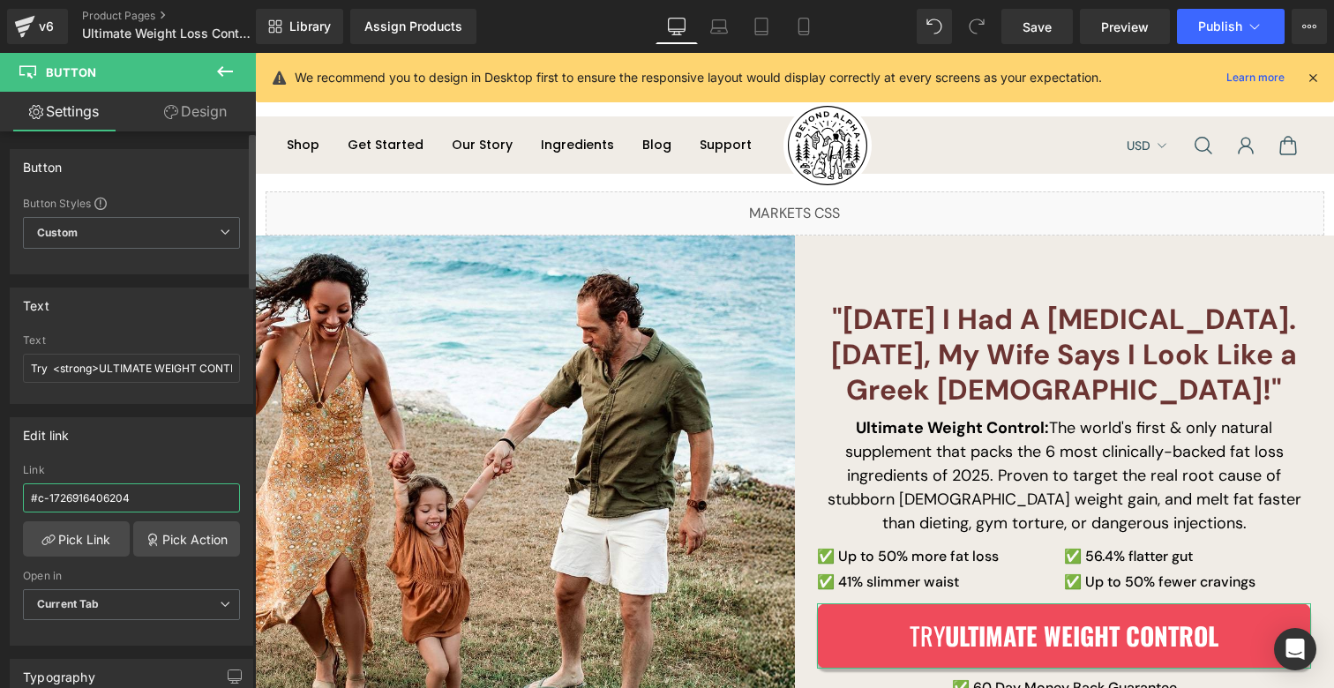
click at [32, 494] on input "#c-1726916406204" at bounding box center [131, 498] width 217 height 29
type input "#m-1727871356907"
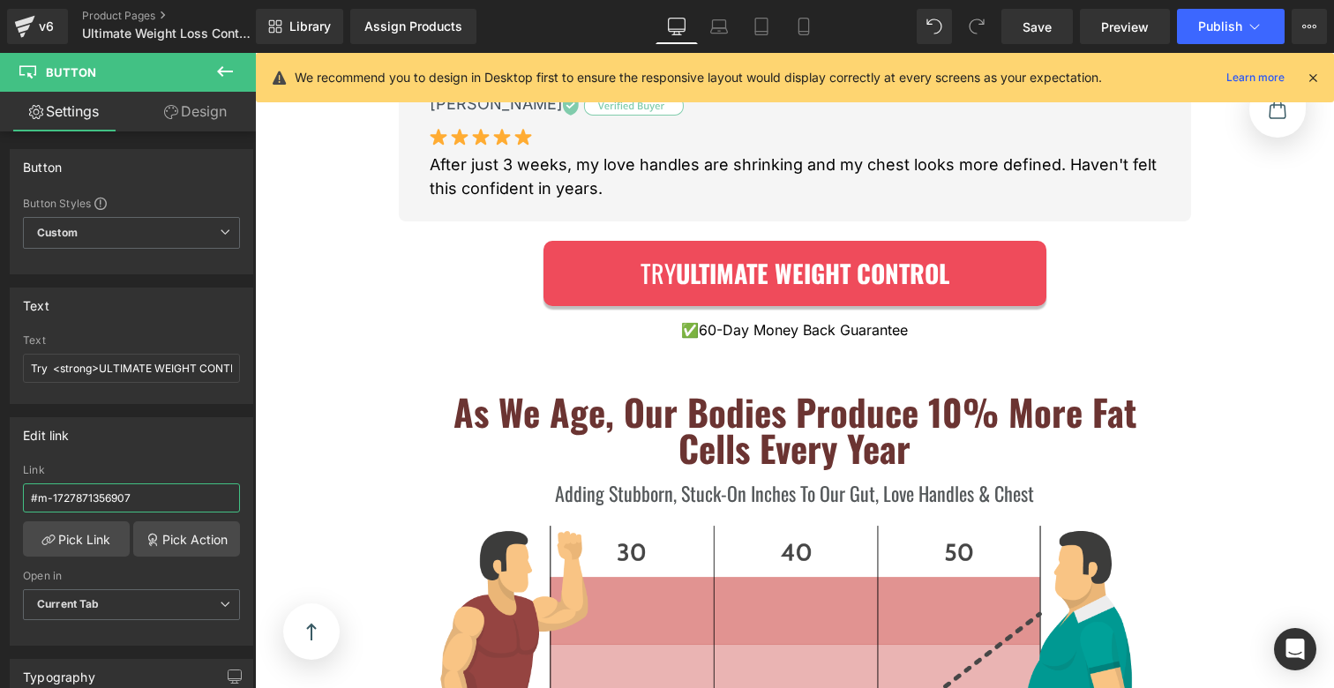
scroll to position [1472, 0]
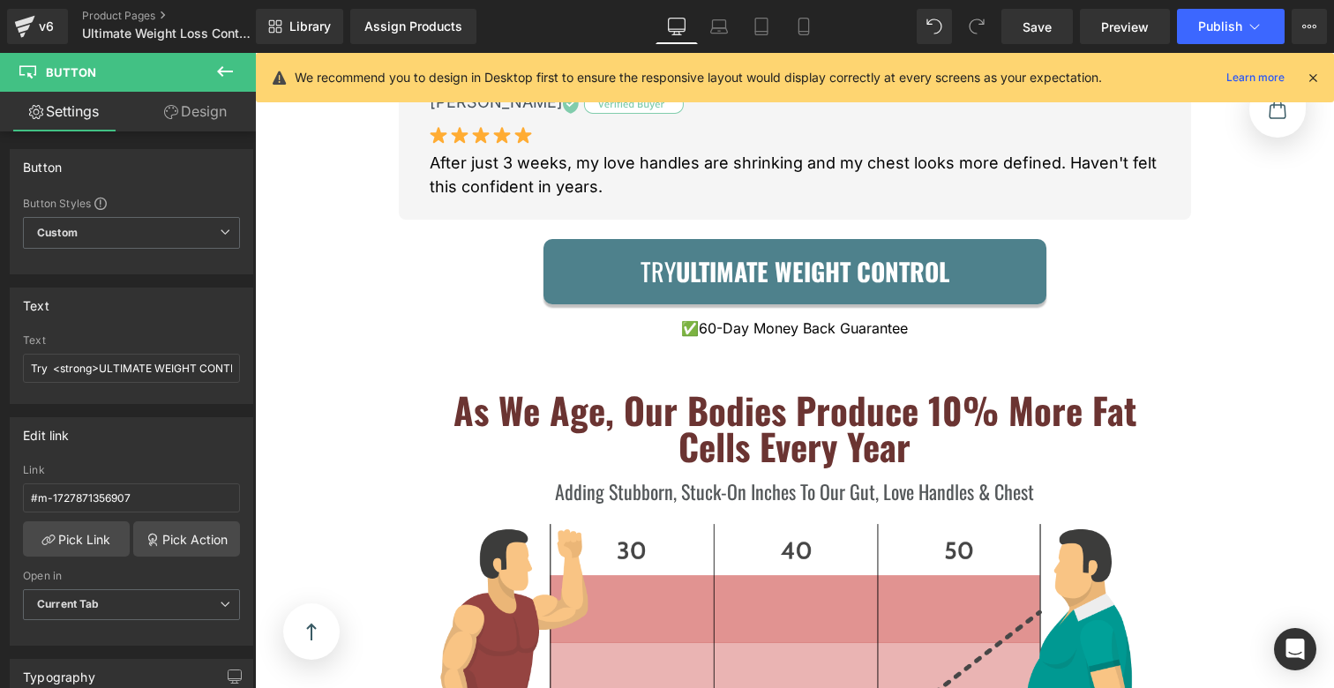
click at [649, 254] on span "Try ULTIMATE WEIGHT CONTROL" at bounding box center [795, 271] width 309 height 39
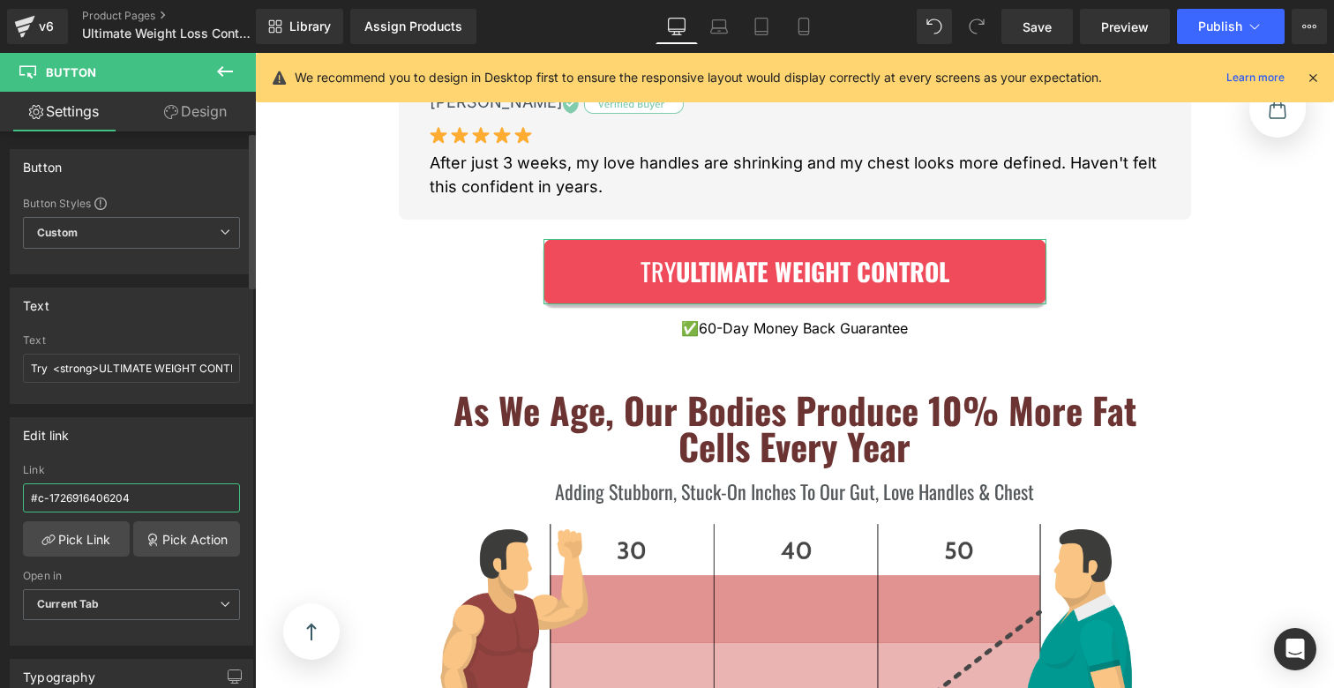
click at [147, 504] on input "#c-1726916406204" at bounding box center [131, 498] width 217 height 29
type input "#m-1727871356907"
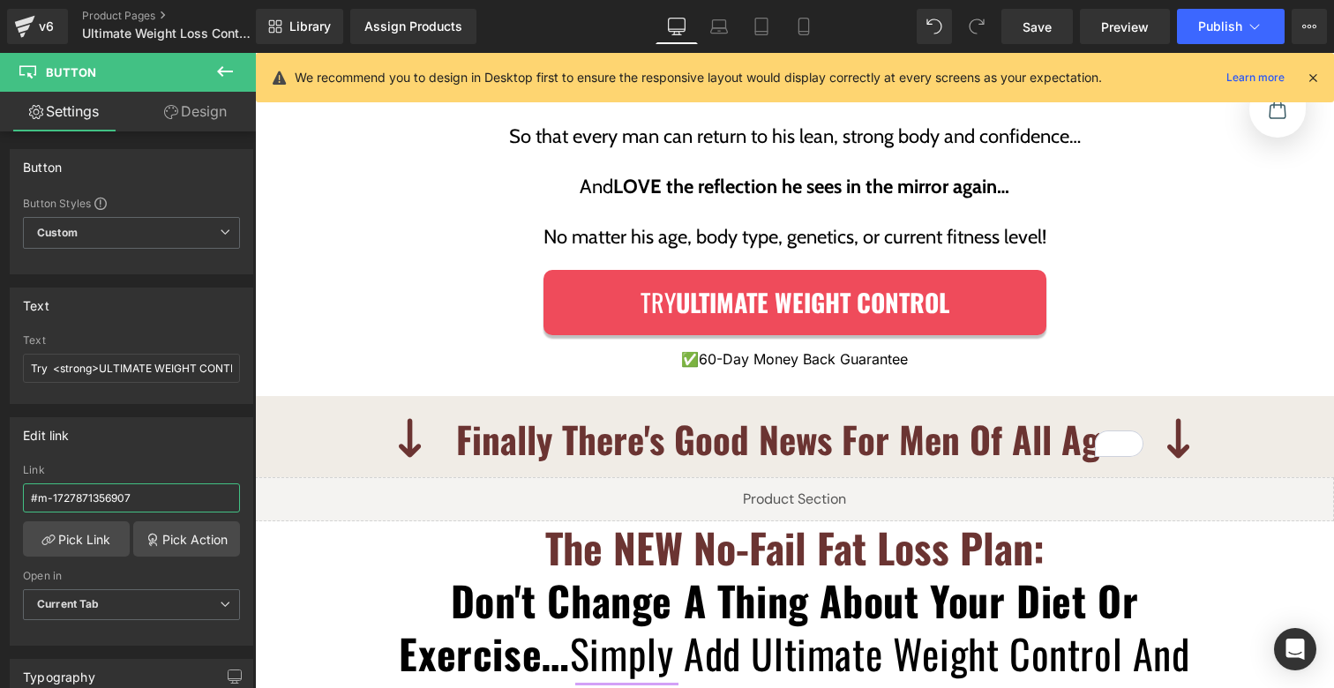
scroll to position [3313, 0]
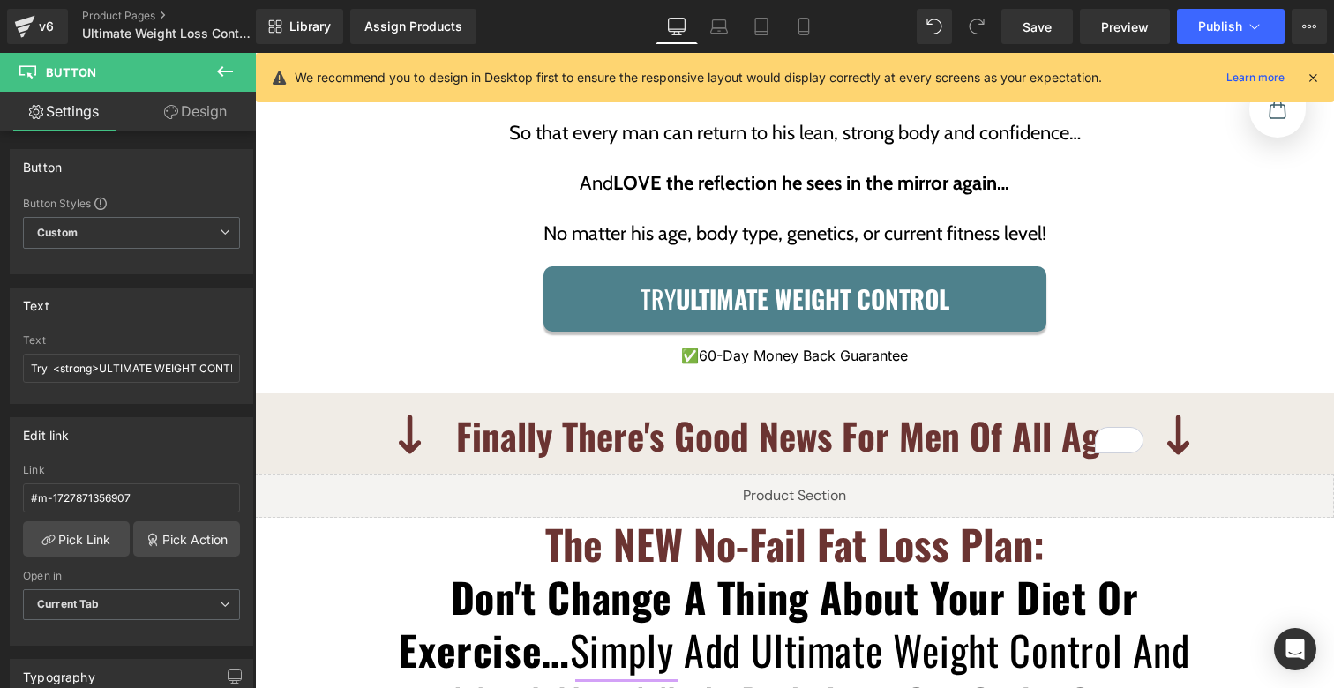
click at [623, 269] on div "Try ULTIMATE WEIGHT CONTROL Button ✅ 60-Day Money Back Guarantee Text Block Row…" at bounding box center [795, 330] width 530 height 126
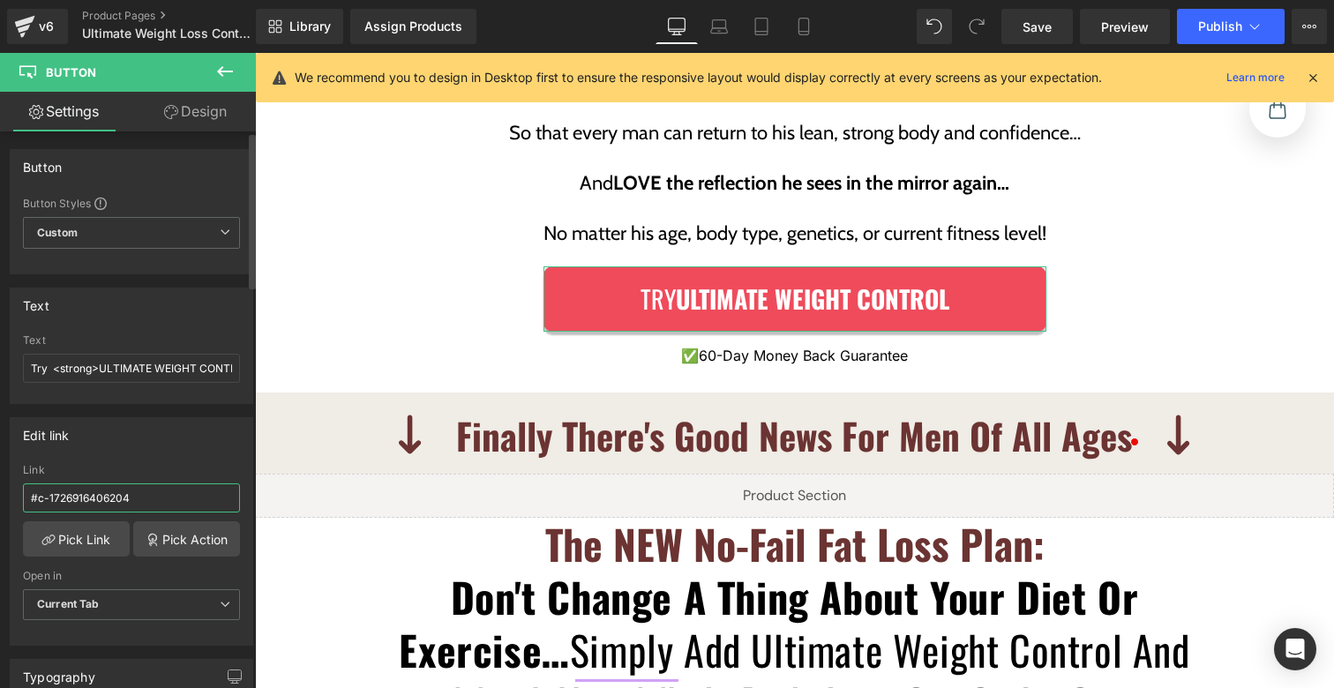
click at [160, 495] on input "#c-1726916406204" at bounding box center [131, 498] width 217 height 29
paste input "m-1727871356907"
type input "#m-1727871356907"
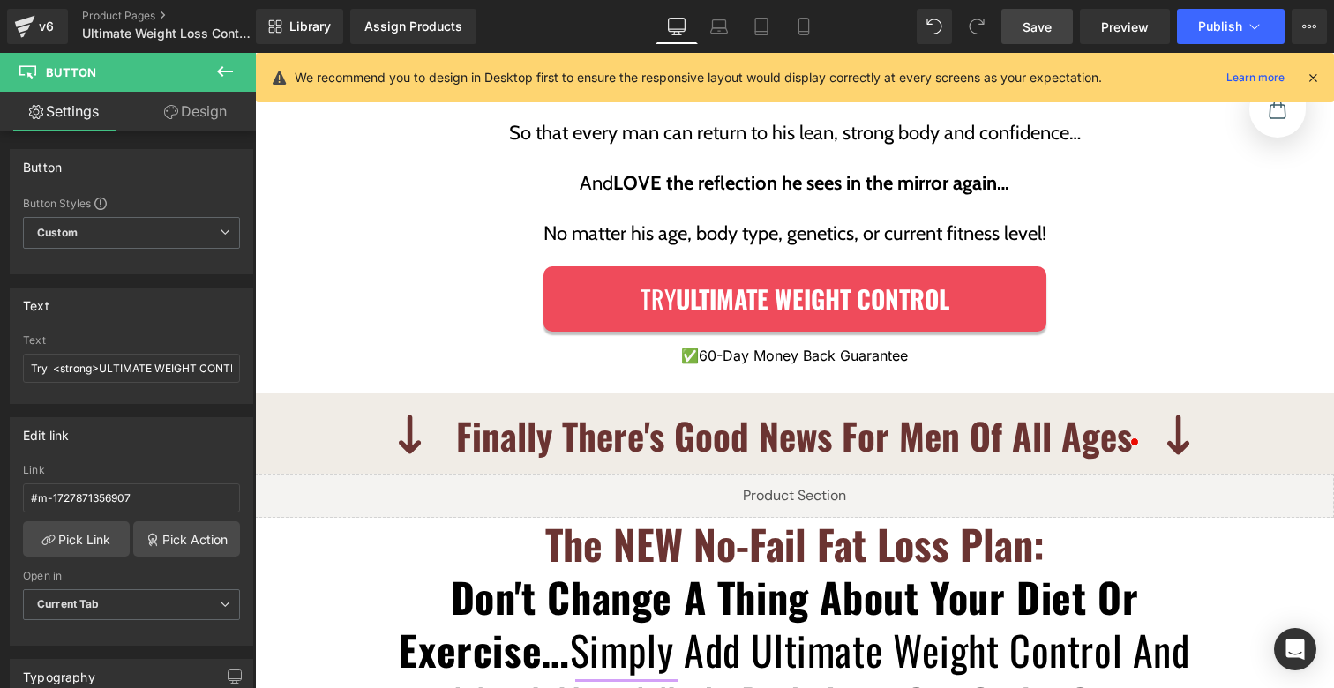
click at [1026, 24] on span "Save" at bounding box center [1037, 27] width 29 height 19
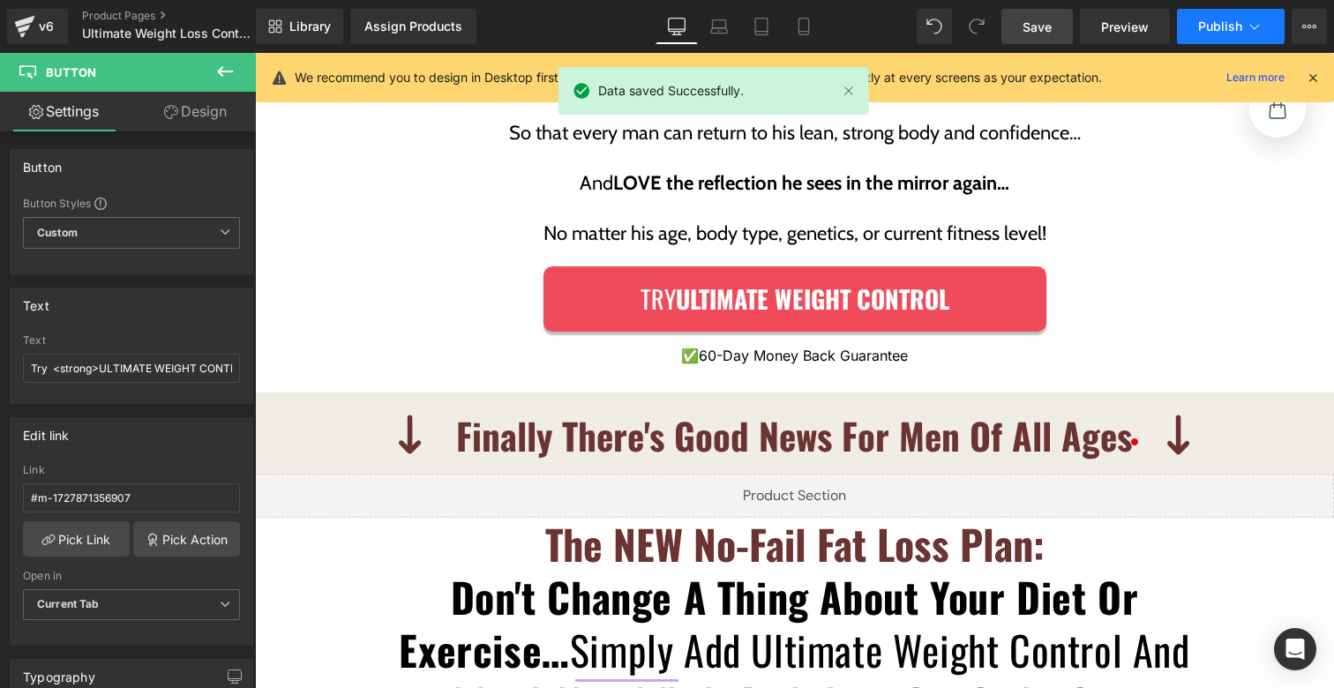
click at [1243, 23] on button "Publish" at bounding box center [1231, 26] width 108 height 35
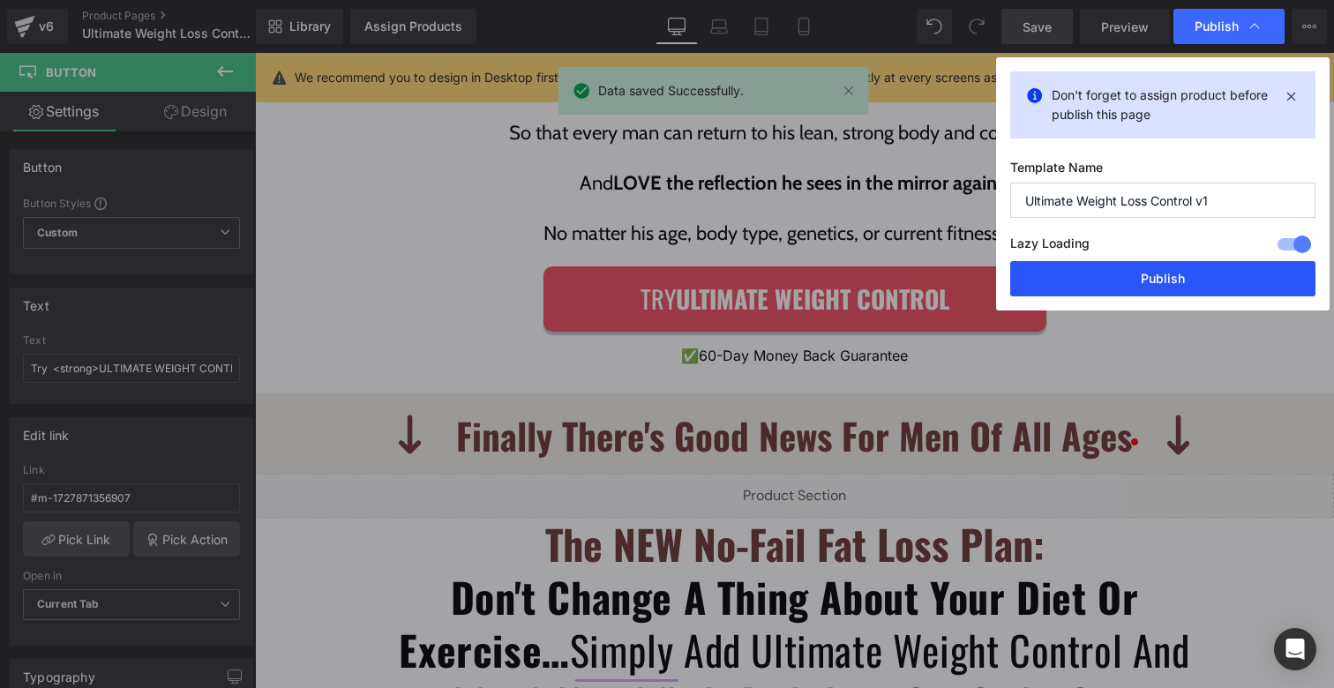
click at [1149, 267] on button "Publish" at bounding box center [1163, 278] width 305 height 35
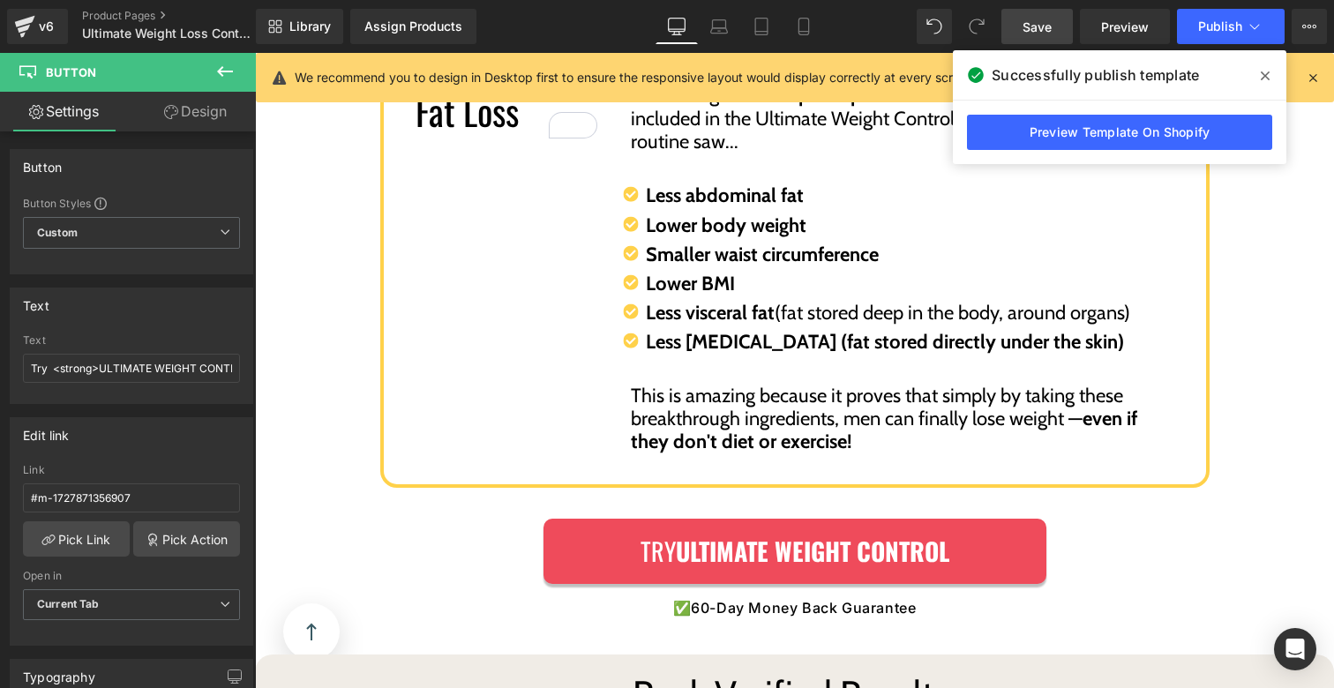
scroll to position [4856, 0]
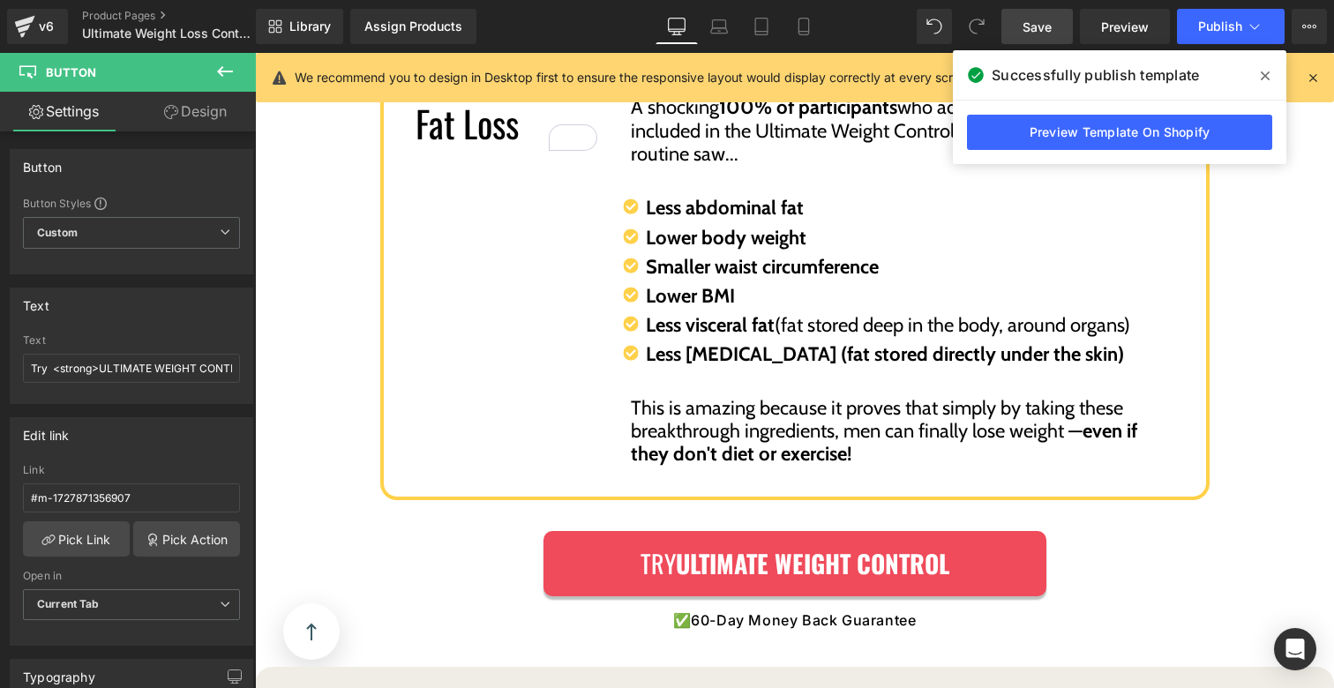
click at [1259, 73] on span at bounding box center [1266, 76] width 28 height 28
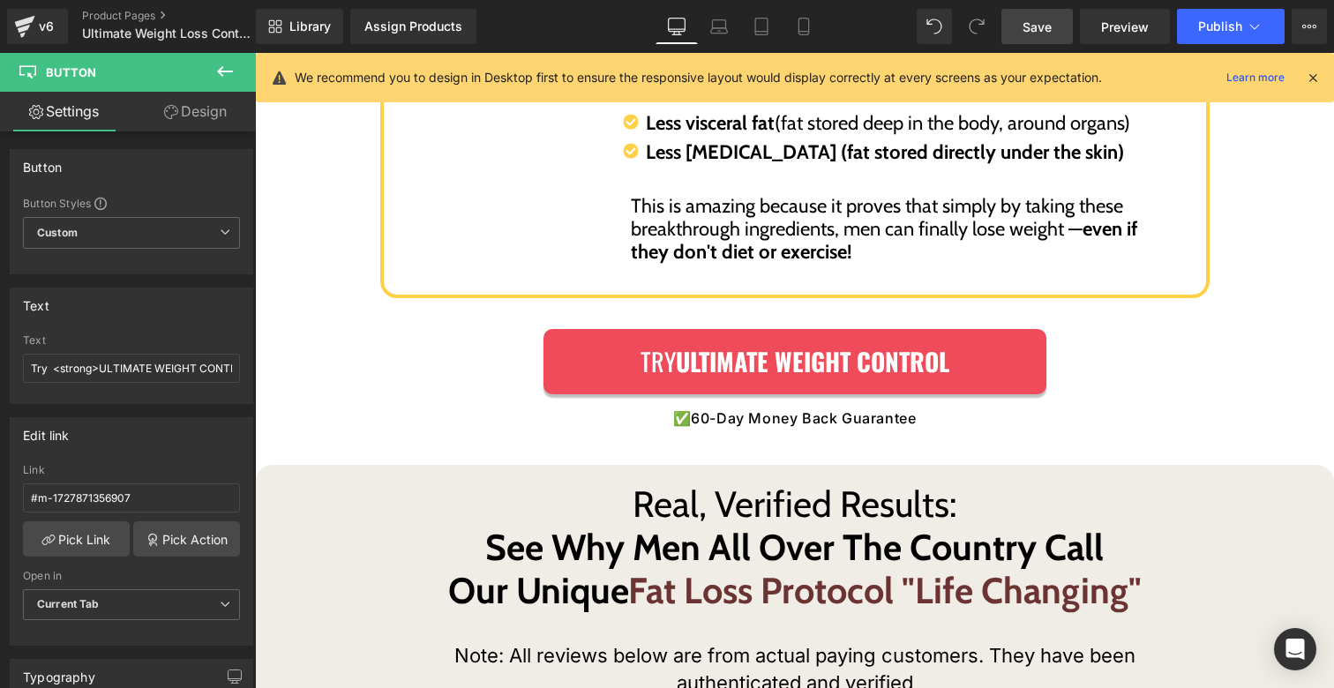
scroll to position [5189, 0]
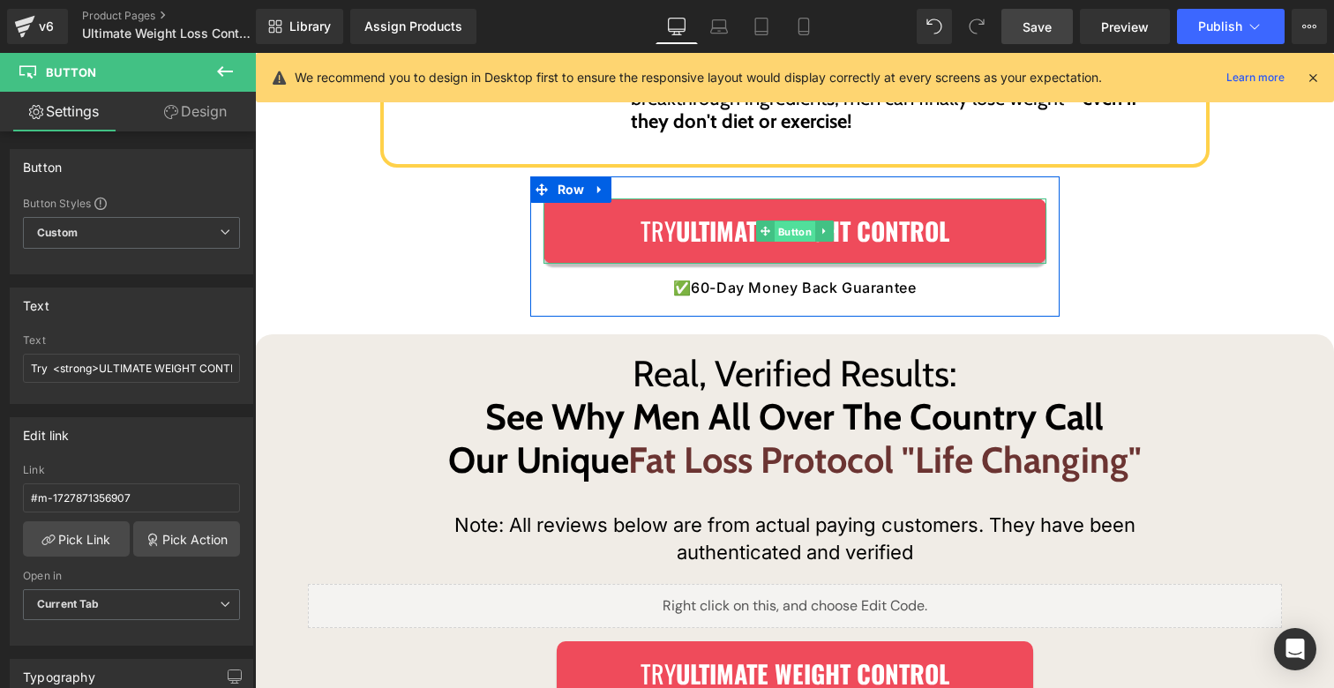
click at [793, 203] on div "Try ULTIMATE WEIGHT CONTROL Button" at bounding box center [795, 231] width 503 height 65
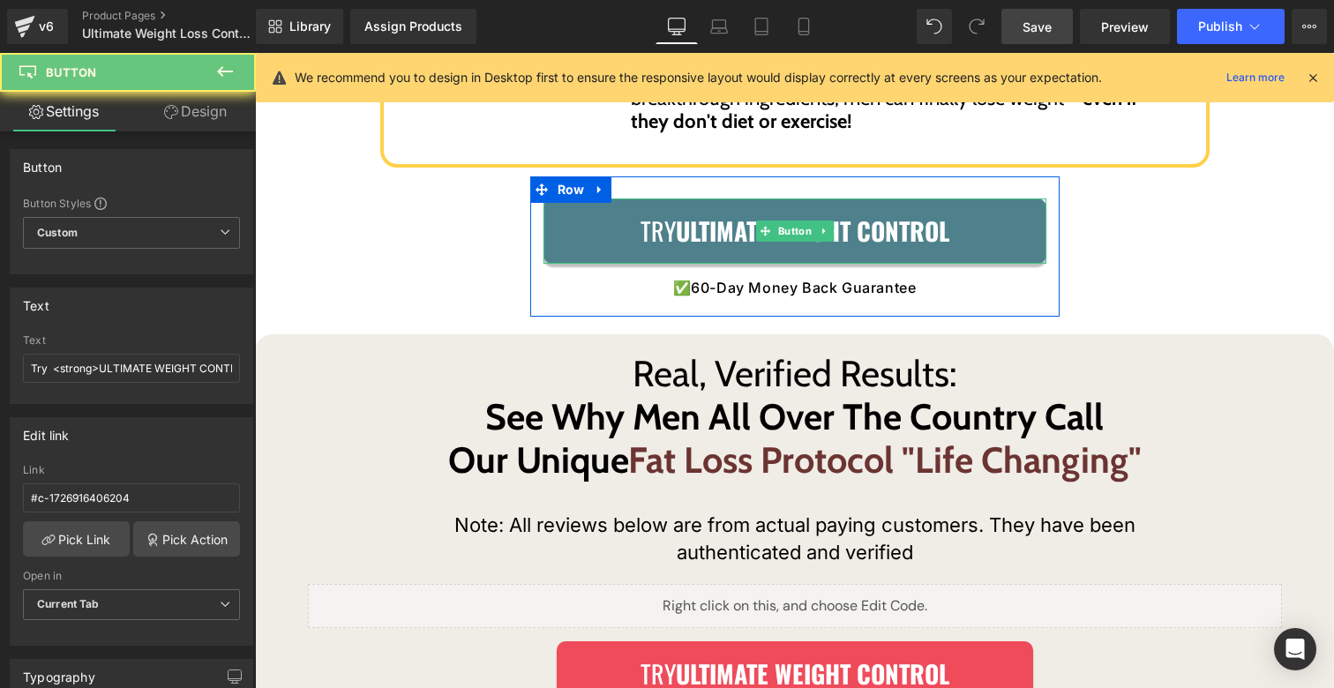
click at [691, 213] on strong "ULTIMATE WEIGHT CONTROL" at bounding box center [813, 231] width 274 height 36
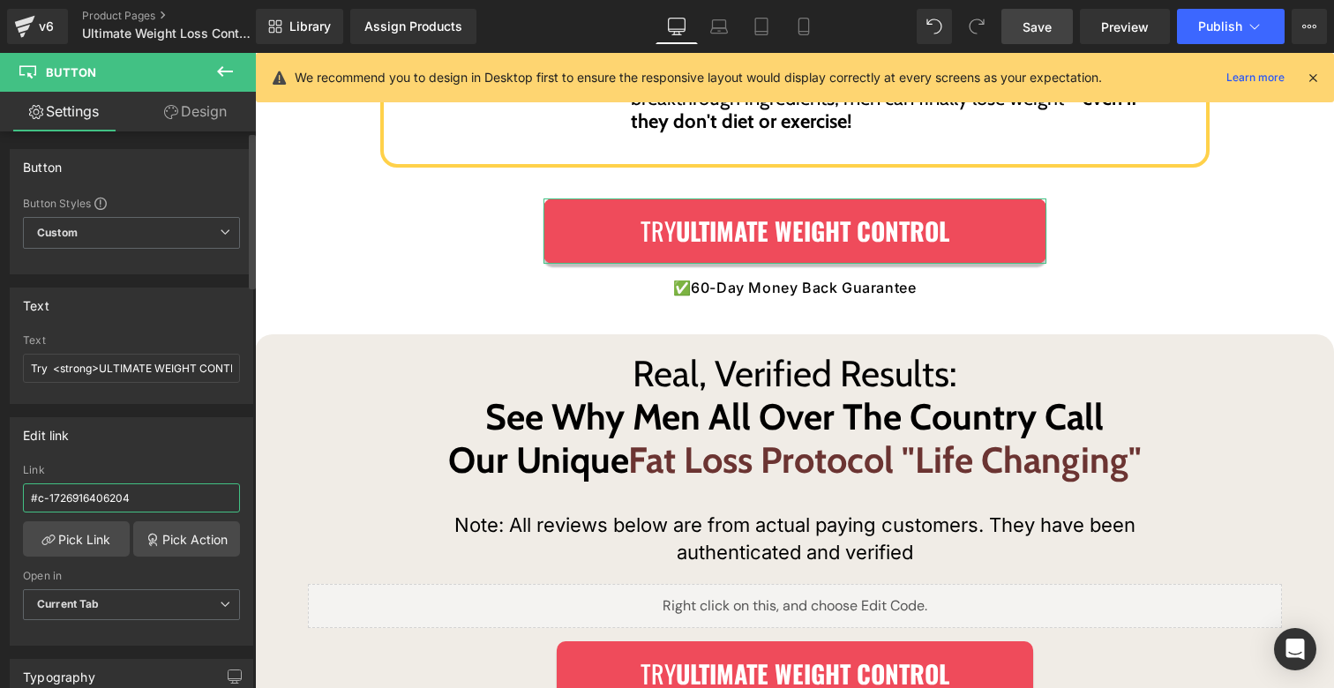
click at [134, 487] on input "#c-1726916406204" at bounding box center [131, 498] width 217 height 29
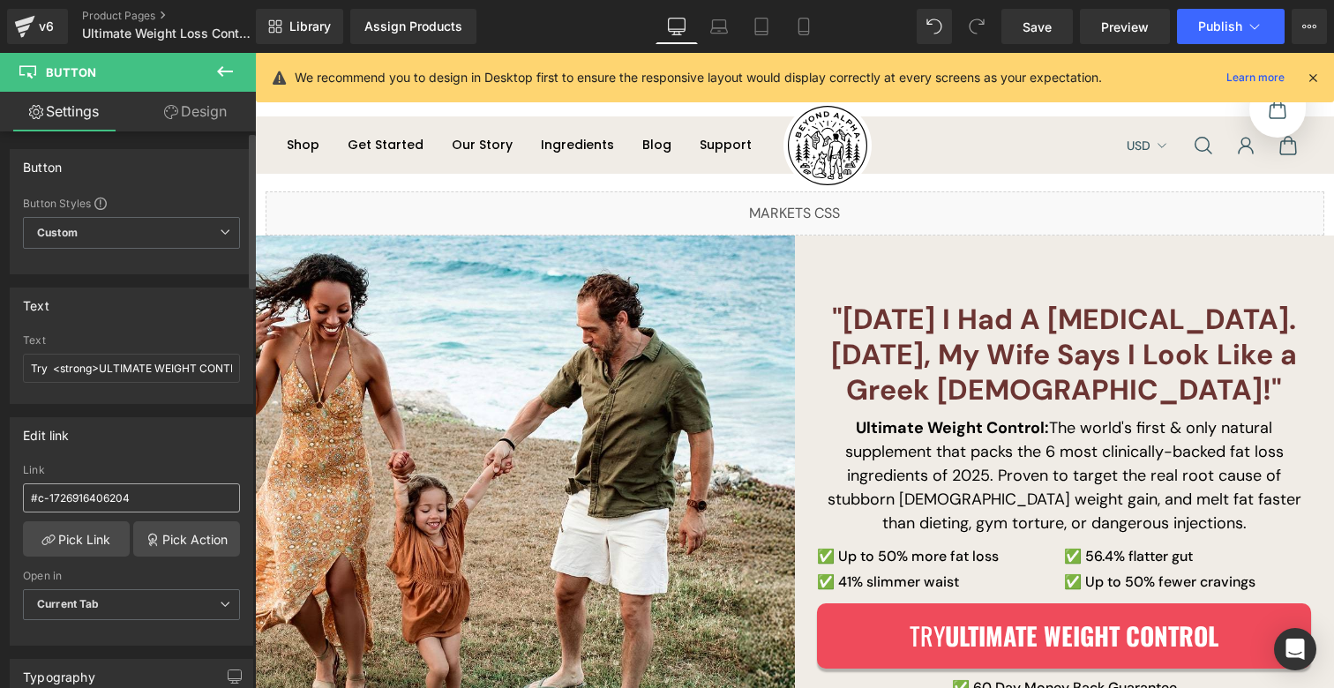
type input "#m-1727871356907"
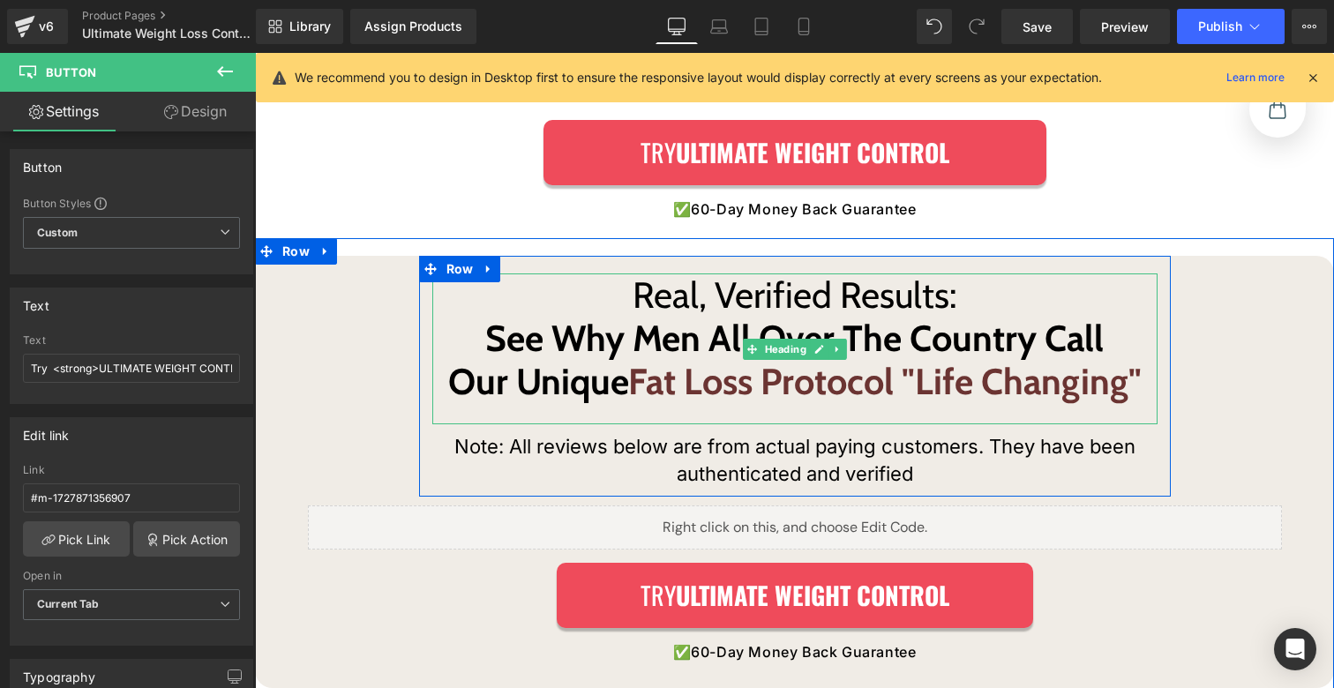
scroll to position [5507, 0]
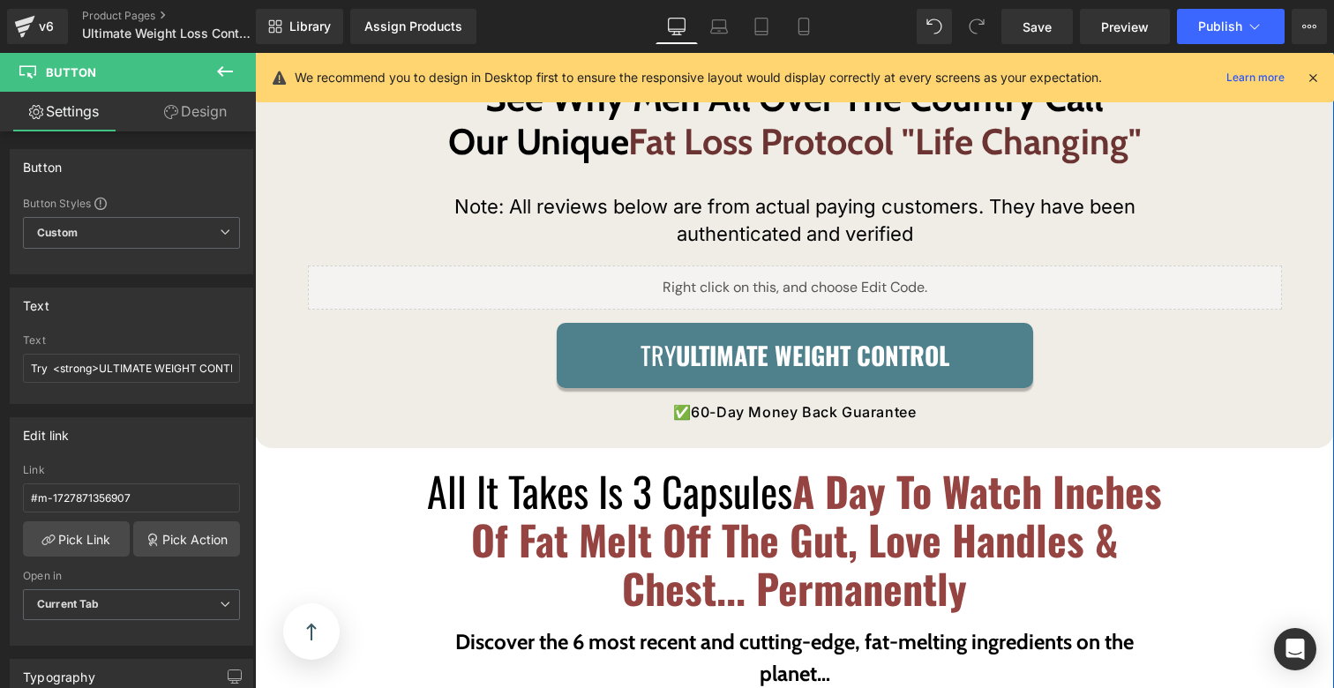
click at [624, 323] on link "Try ULTIMATE WEIGHT CONTROL" at bounding box center [795, 355] width 477 height 65
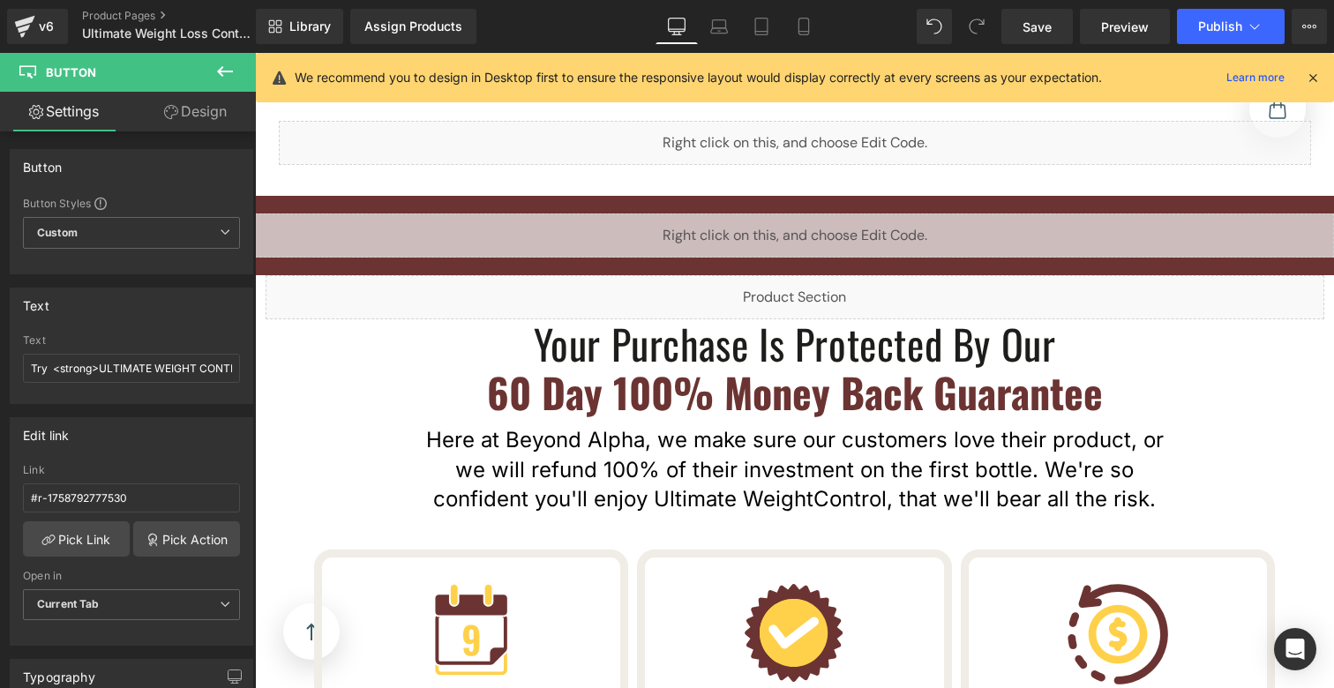
scroll to position [7226, 0]
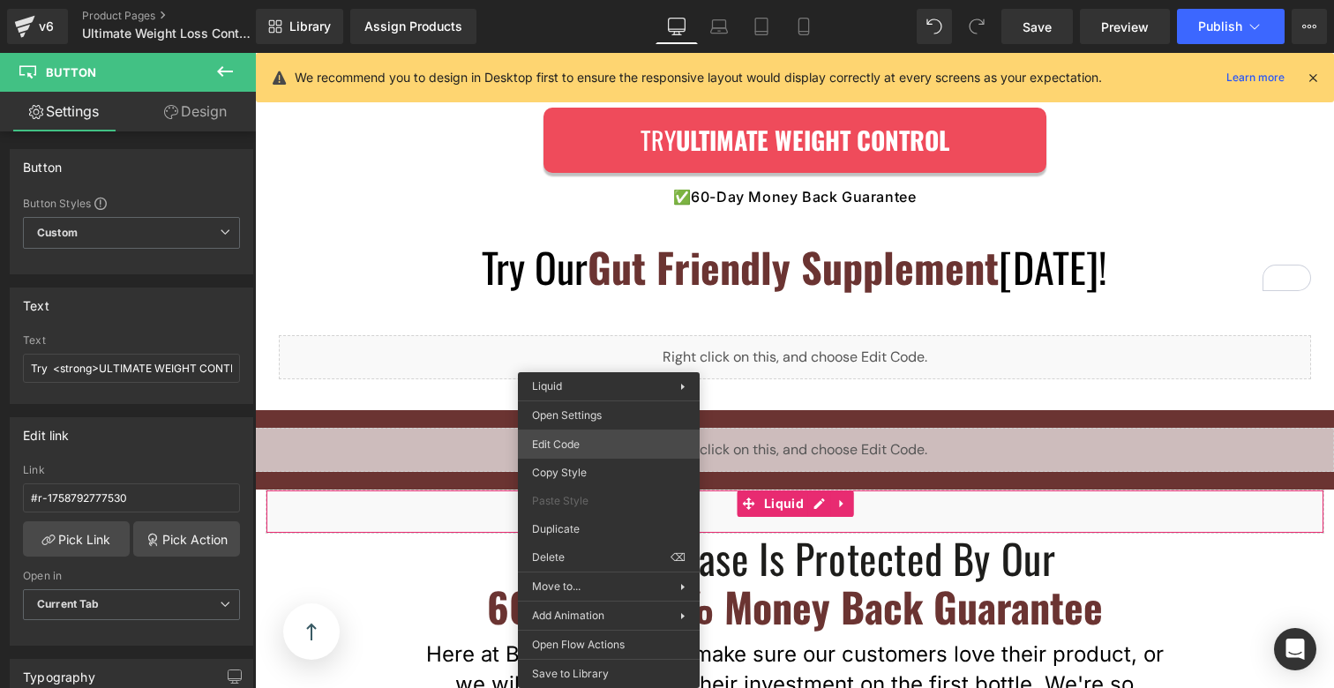
click at [584, 0] on div "Button You are previewing how the will restyle your page. You can not edit Elem…" at bounding box center [667, 0] width 1334 height 0
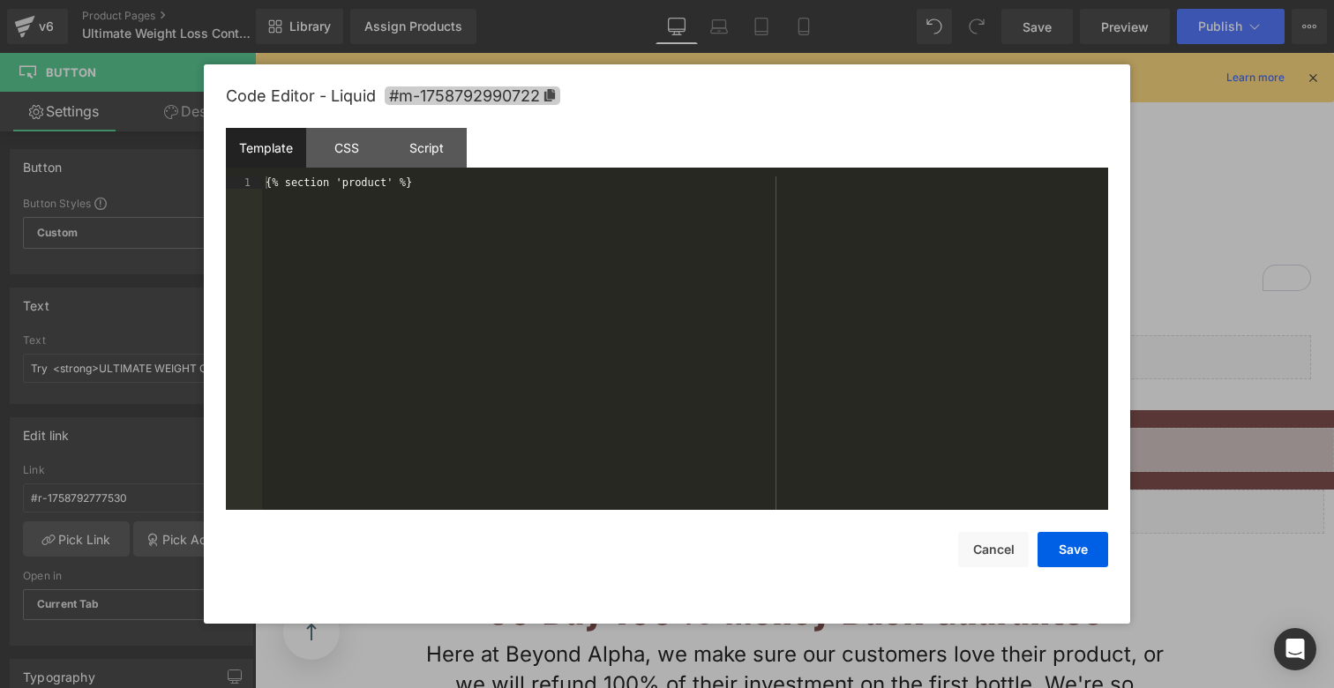
click at [527, 102] on span "#m-1758792990722" at bounding box center [473, 95] width 176 height 19
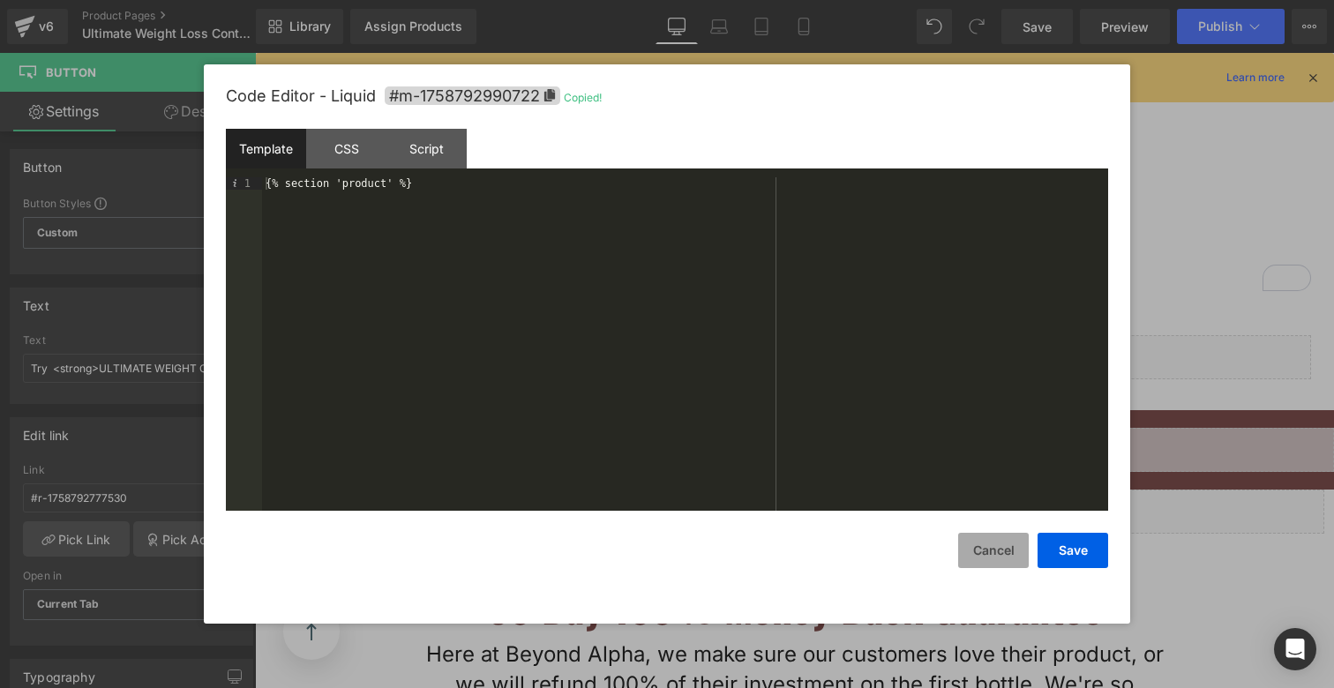
click at [983, 555] on button "Cancel" at bounding box center [993, 550] width 71 height 35
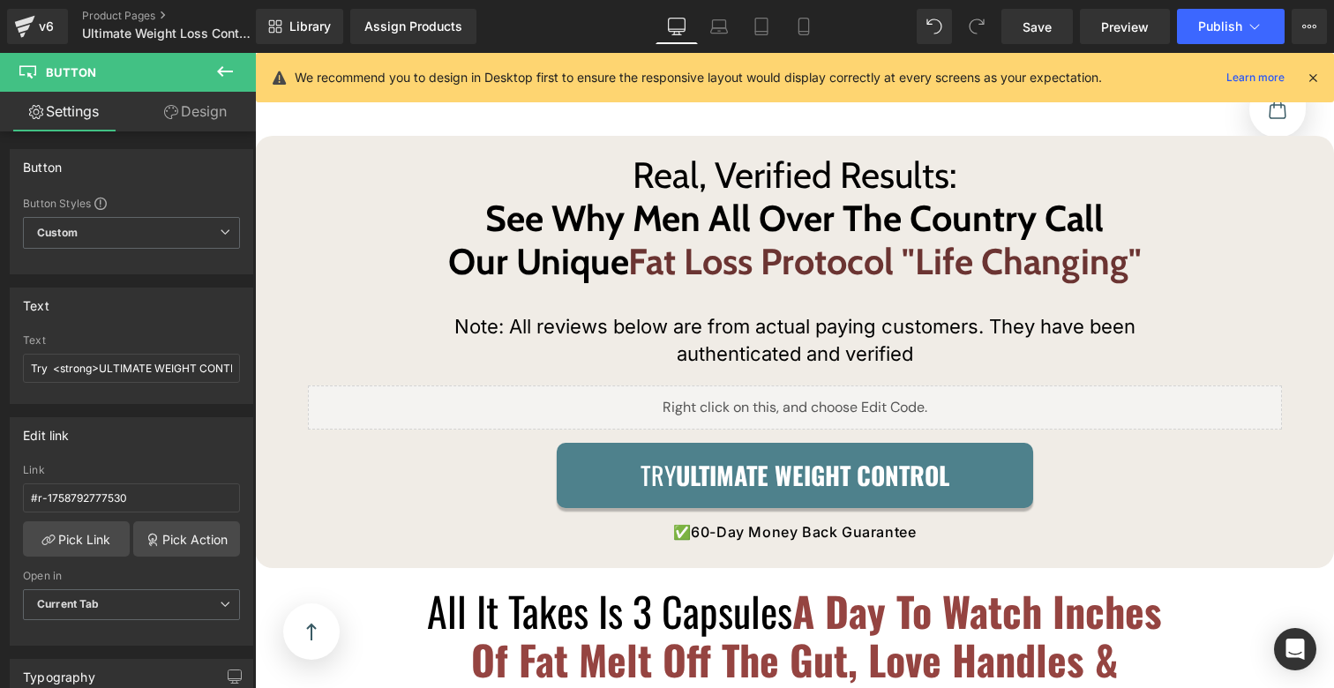
scroll to position [5394, 0]
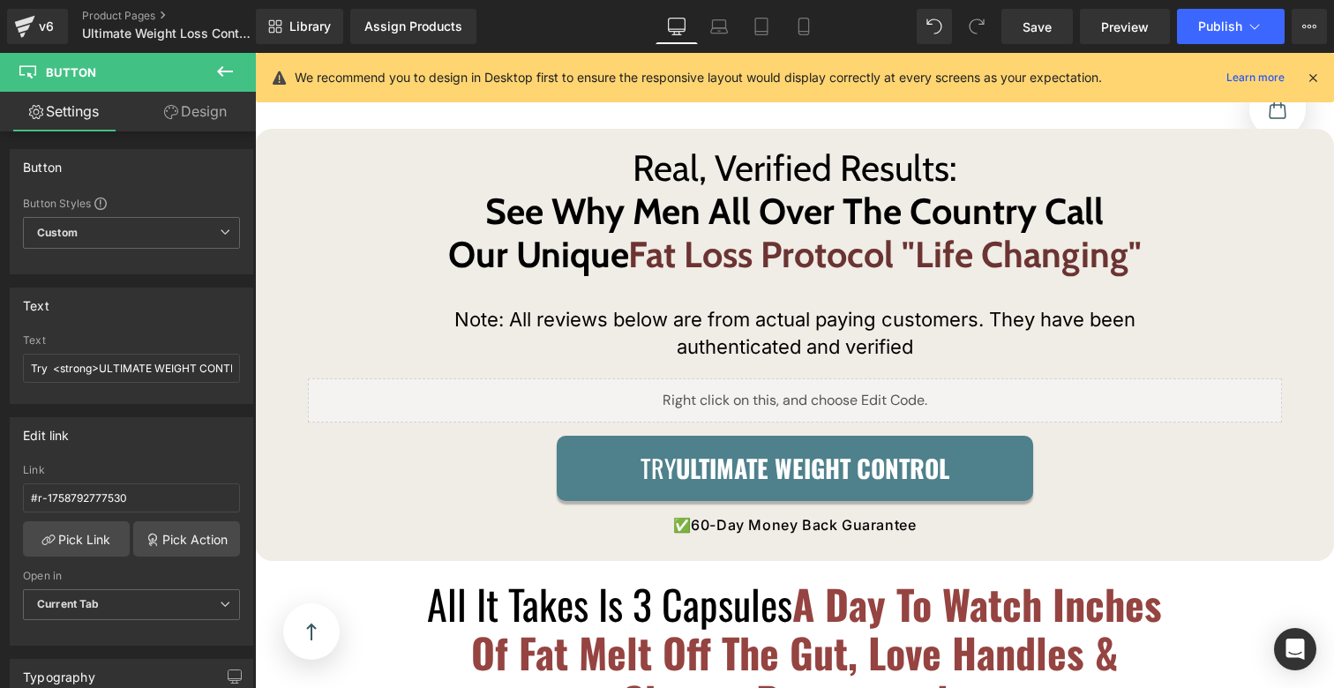
click at [712, 450] on strong "ULTIMATE WEIGHT CONTROL" at bounding box center [813, 468] width 274 height 36
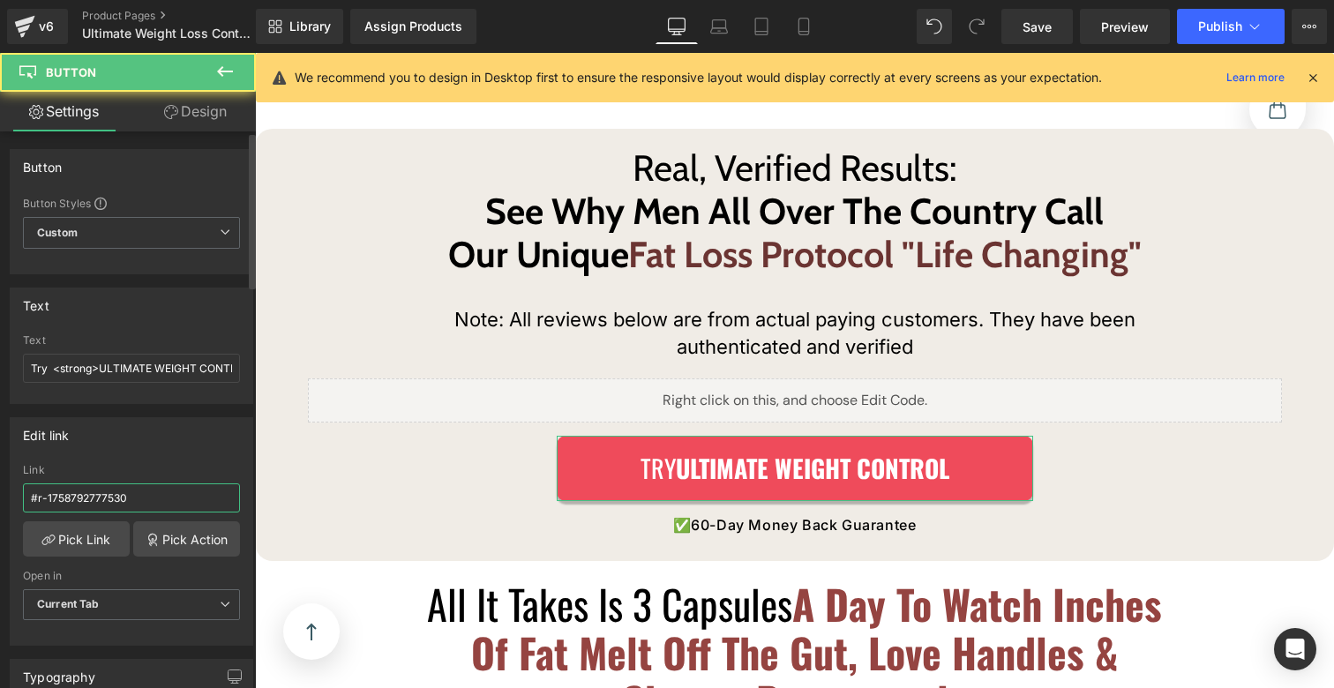
click at [135, 494] on input "#r-1758792777530" at bounding box center [131, 498] width 217 height 29
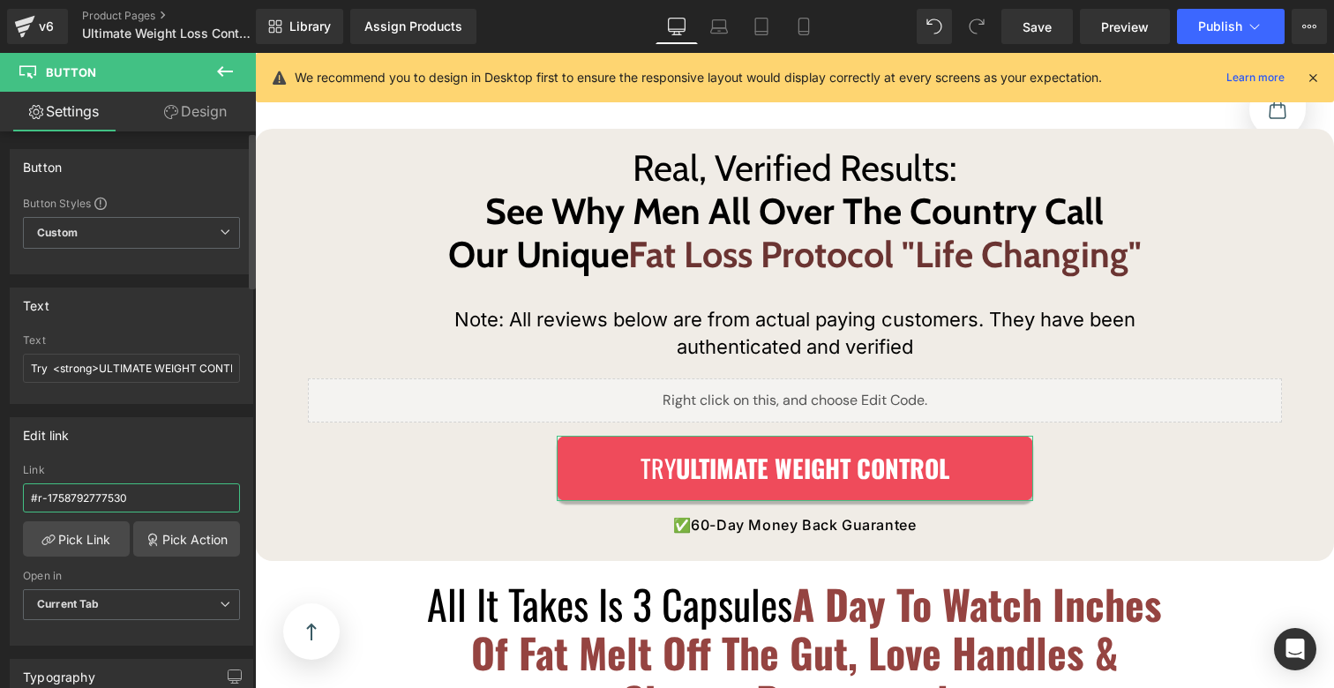
click at [135, 494] on input "#r-1758792777530" at bounding box center [131, 498] width 217 height 29
type input "#m-1758792990722"
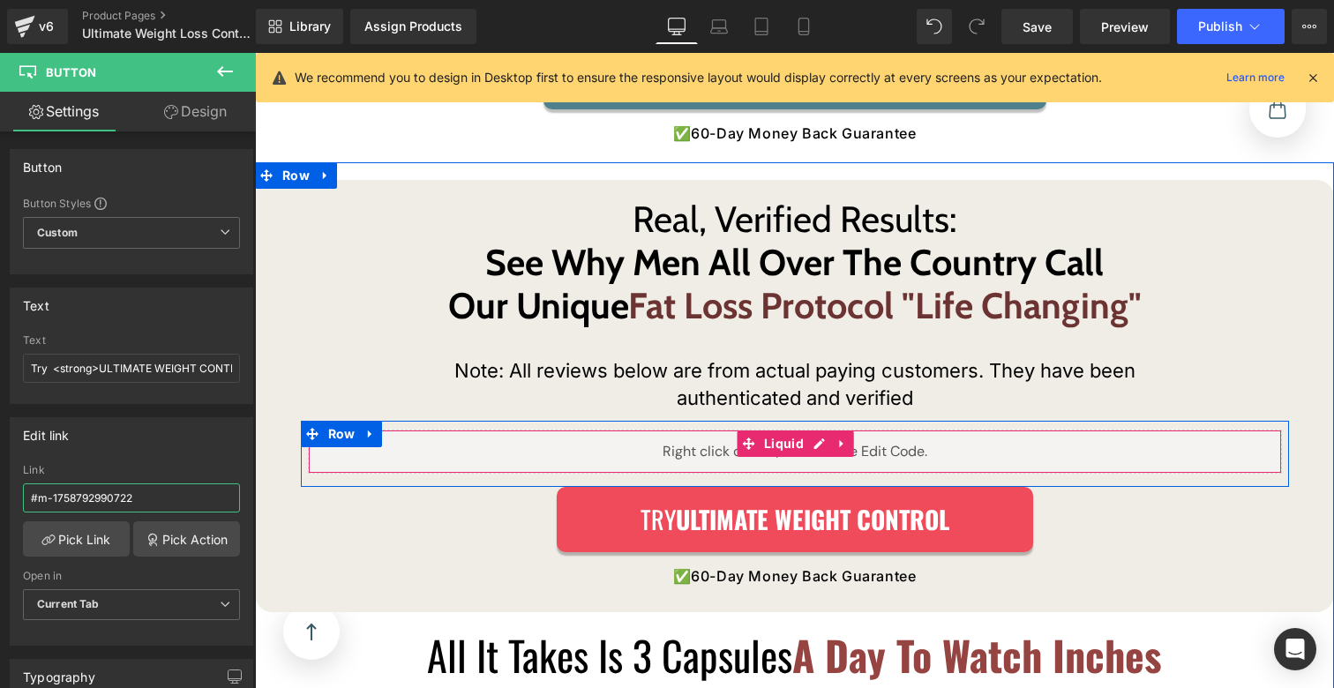
scroll to position [5070, 0]
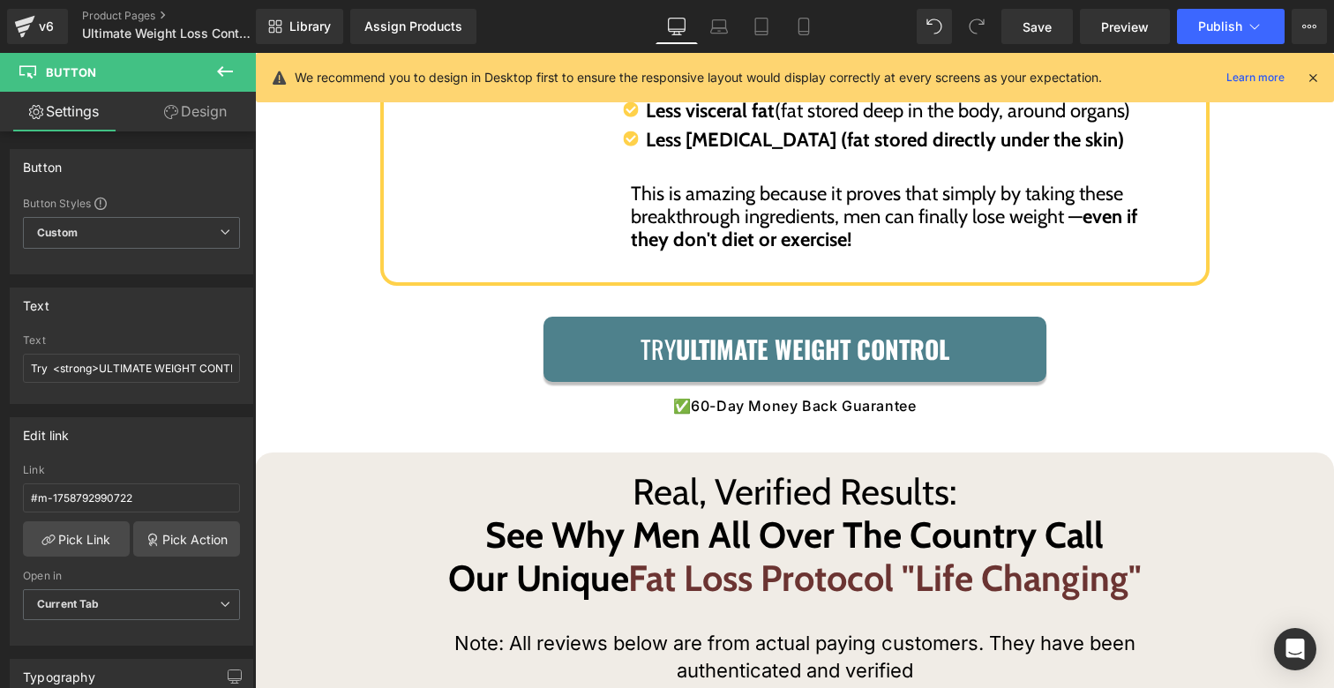
click at [607, 335] on link "Try ULTIMATE WEIGHT CONTROL" at bounding box center [795, 349] width 503 height 65
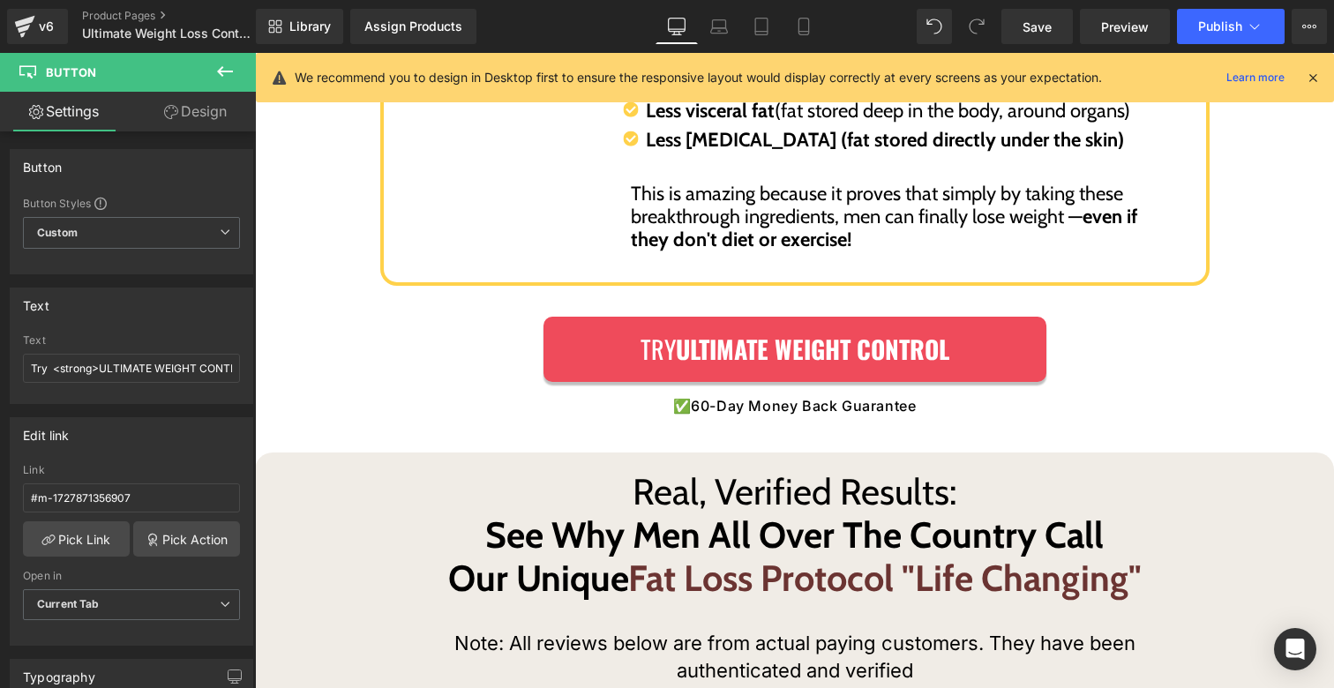
scroll to position [5409, 0]
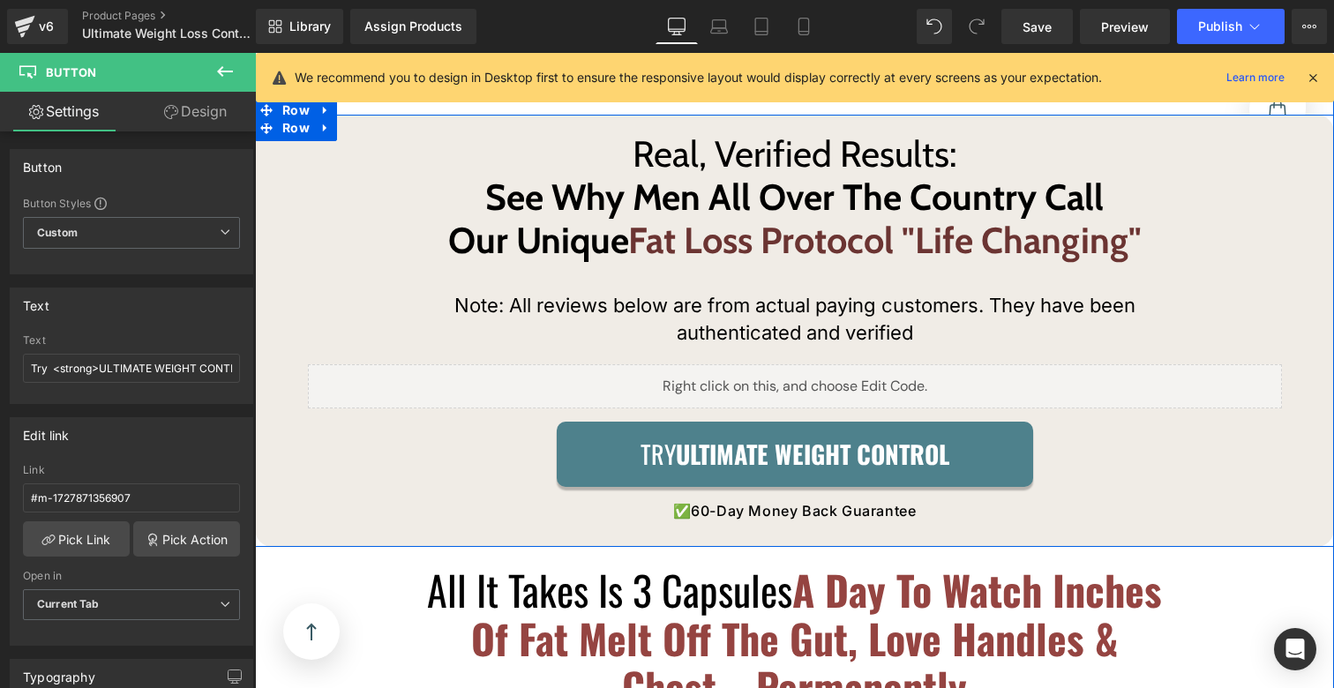
click at [648, 447] on span "Try ULTIMATE WEIGHT CONTROL" at bounding box center [795, 454] width 309 height 39
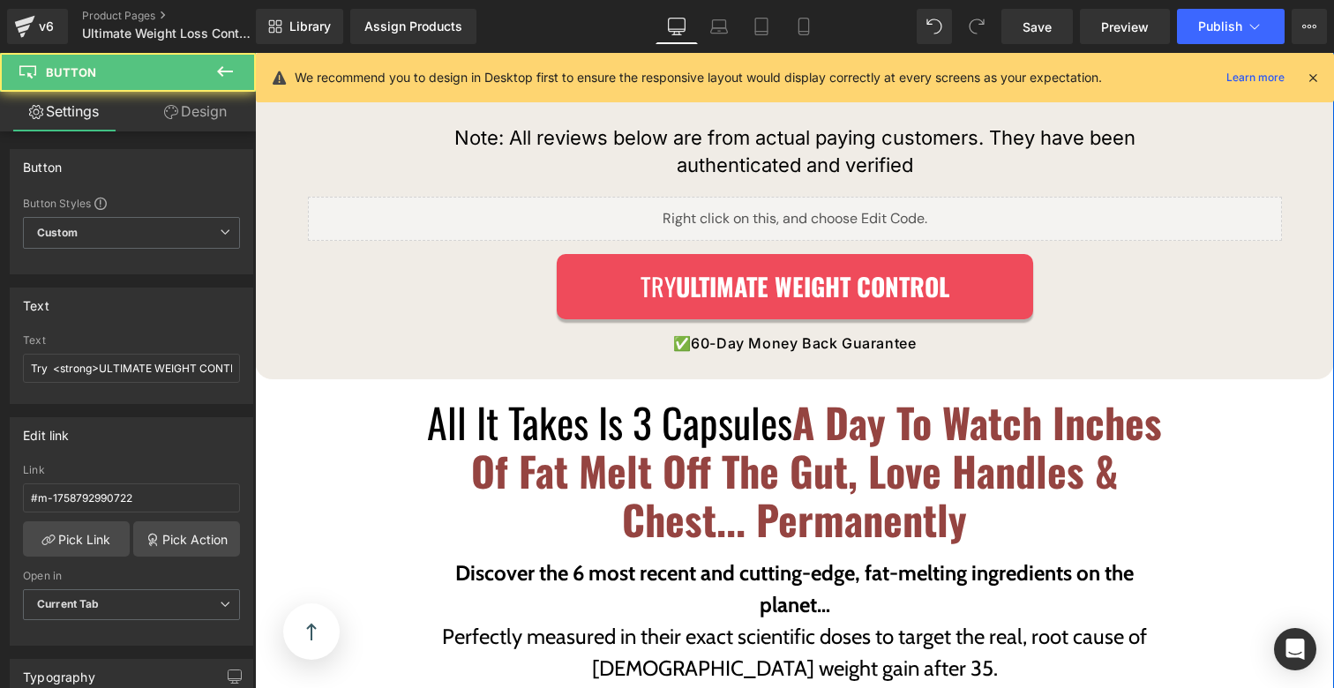
scroll to position [5959, 0]
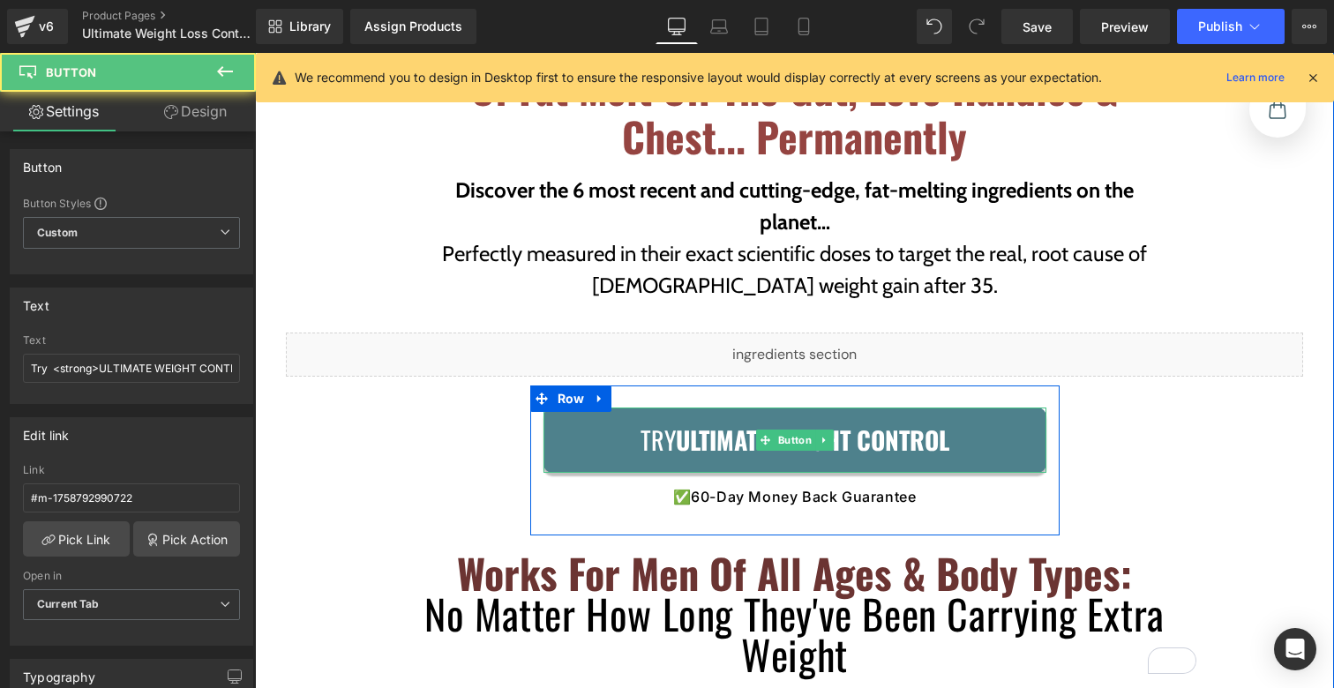
click at [641, 421] on span "Try ULTIMATE WEIGHT CONTROL" at bounding box center [795, 440] width 309 height 39
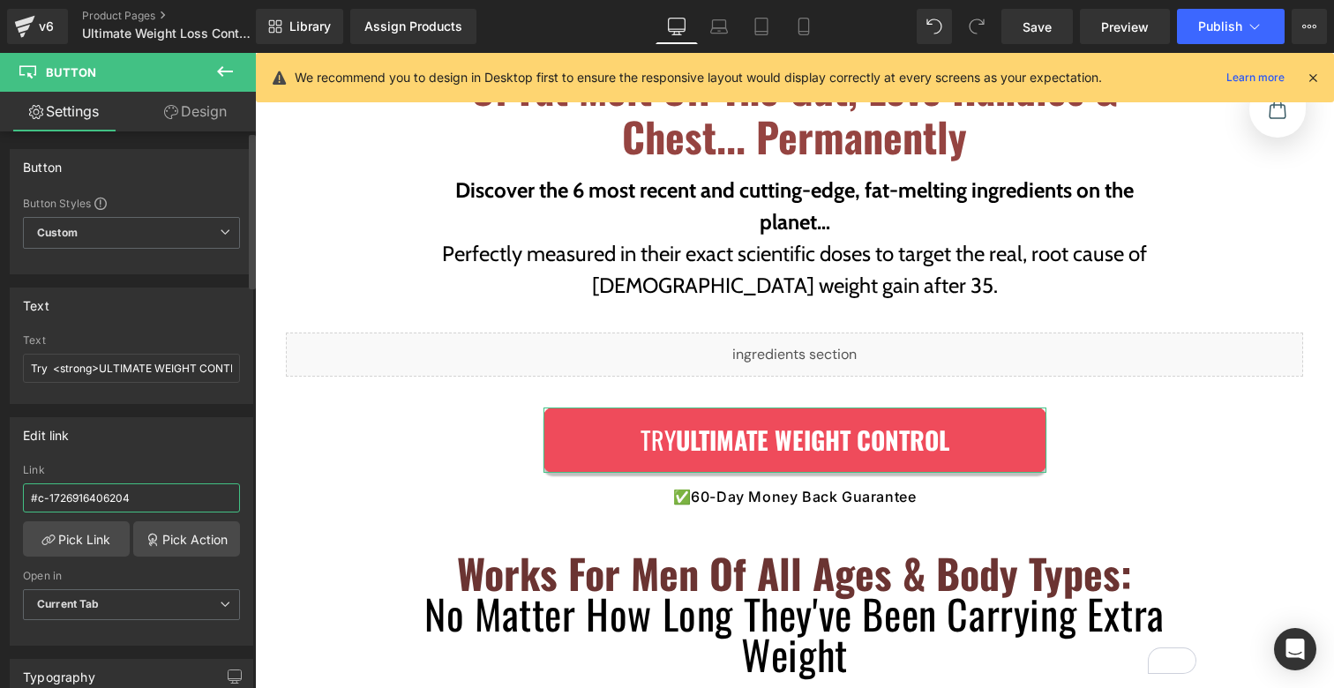
click at [133, 492] on input "#c-1726916406204" at bounding box center [131, 498] width 217 height 29
type input "#m-1758792990722"
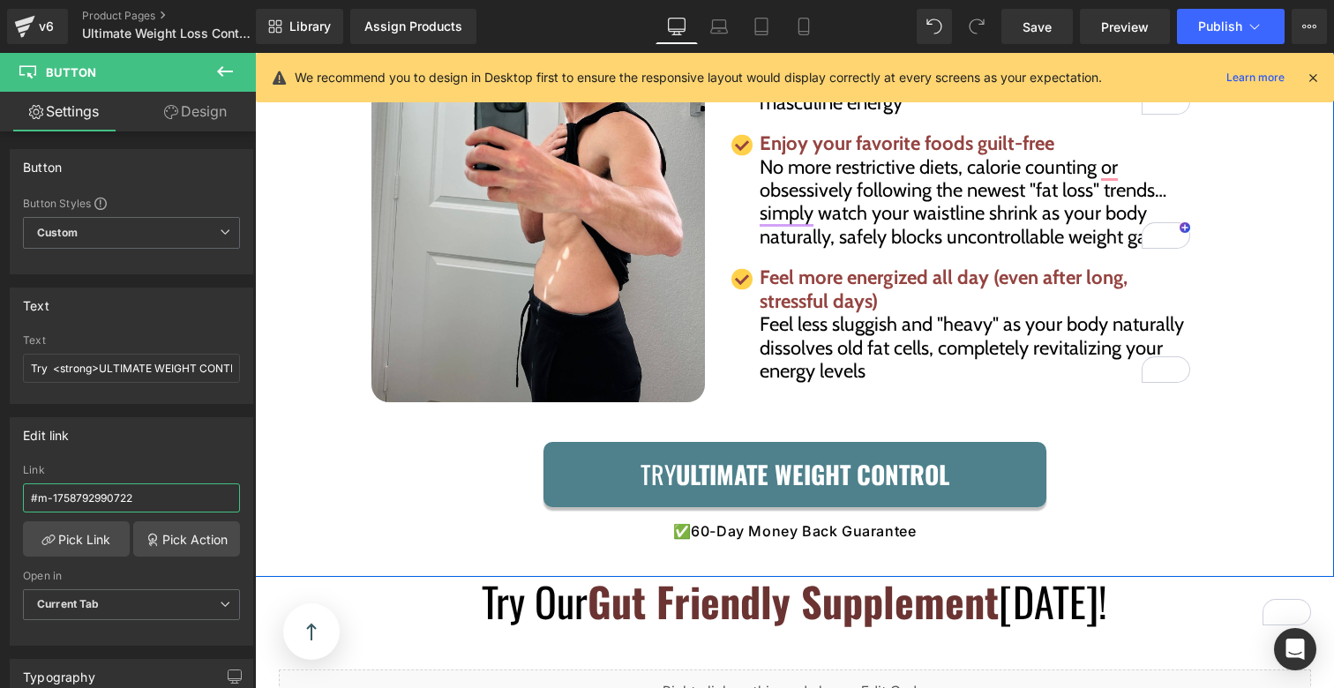
scroll to position [6909, 0]
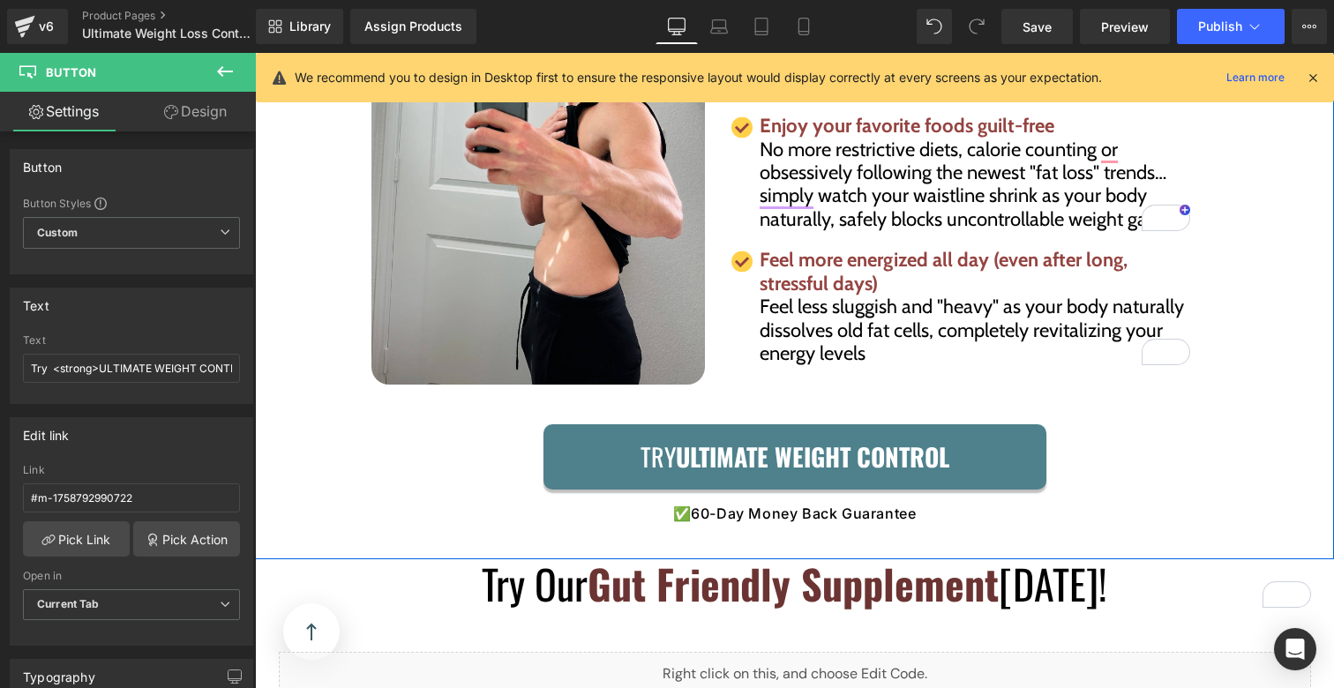
click at [667, 447] on span "Try ULTIMATE WEIGHT CONTROL" at bounding box center [795, 457] width 309 height 39
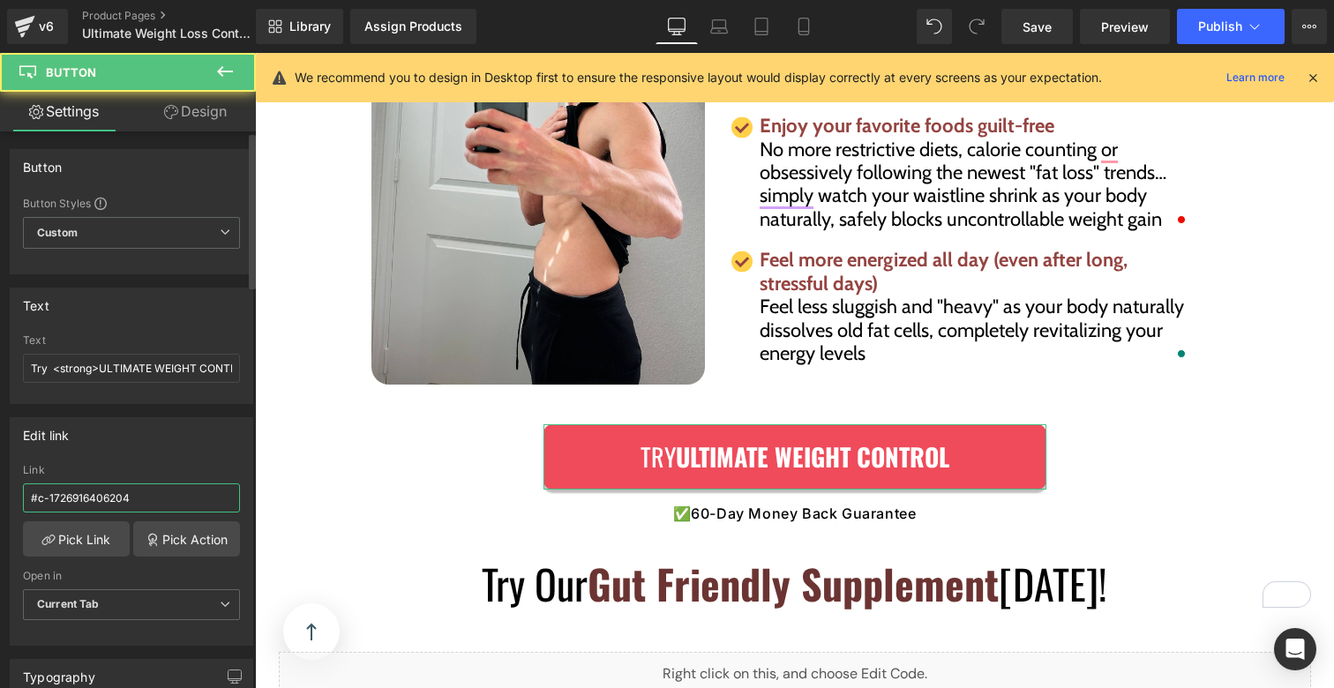
click at [135, 493] on input "#c-1726916406204" at bounding box center [131, 498] width 217 height 29
click at [135, 494] on input "#c-1726916406204" at bounding box center [131, 498] width 217 height 29
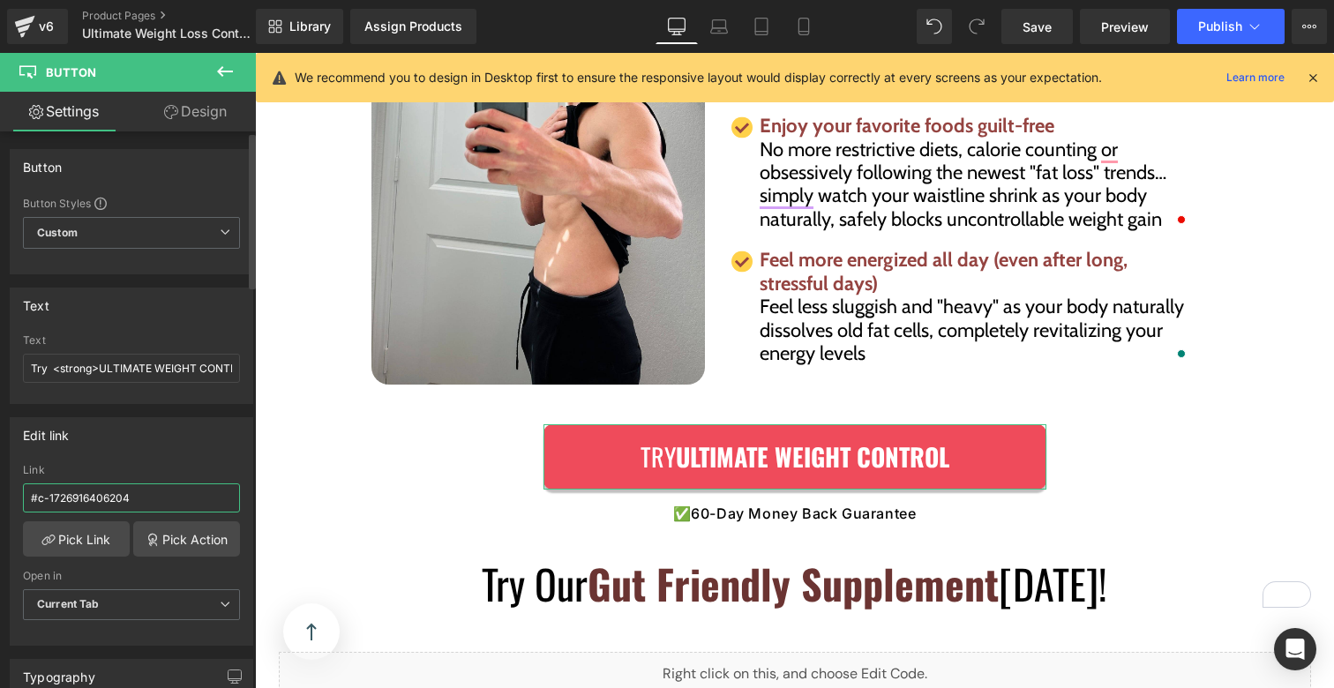
click at [135, 494] on input "#c-1726916406204" at bounding box center [131, 498] width 217 height 29
type input "#m-1758792990722"
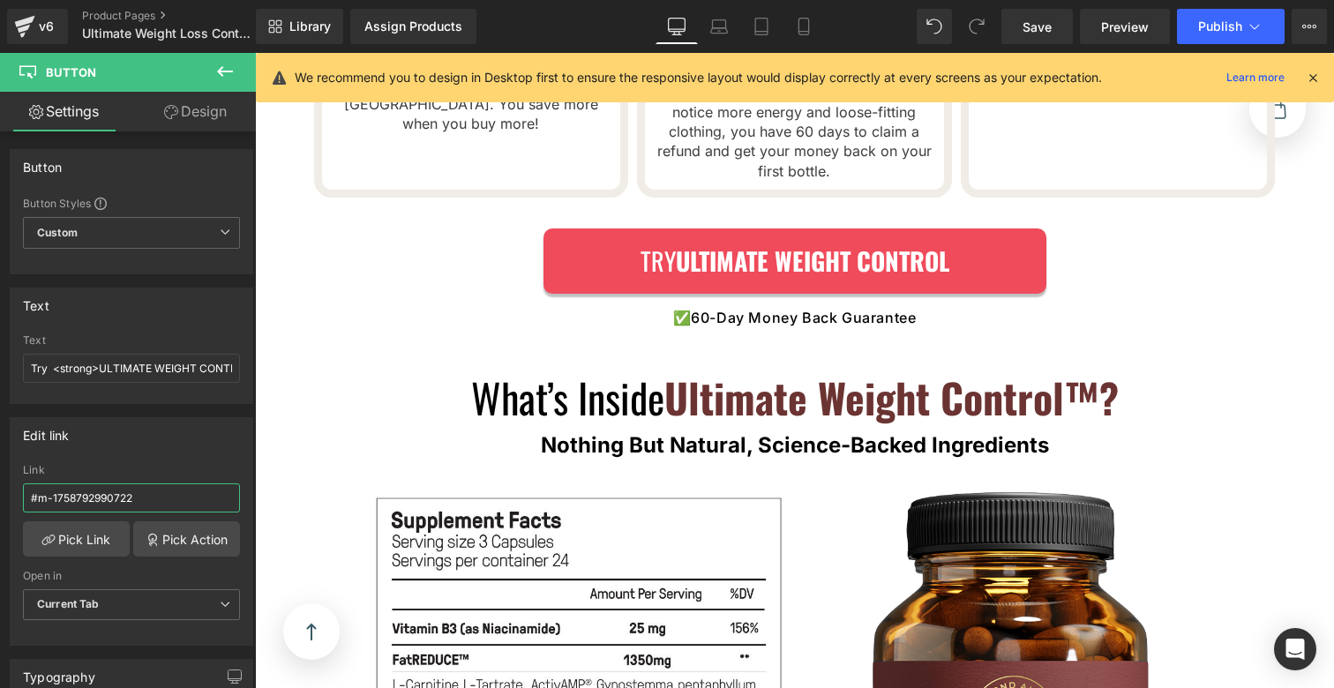
scroll to position [8254, 0]
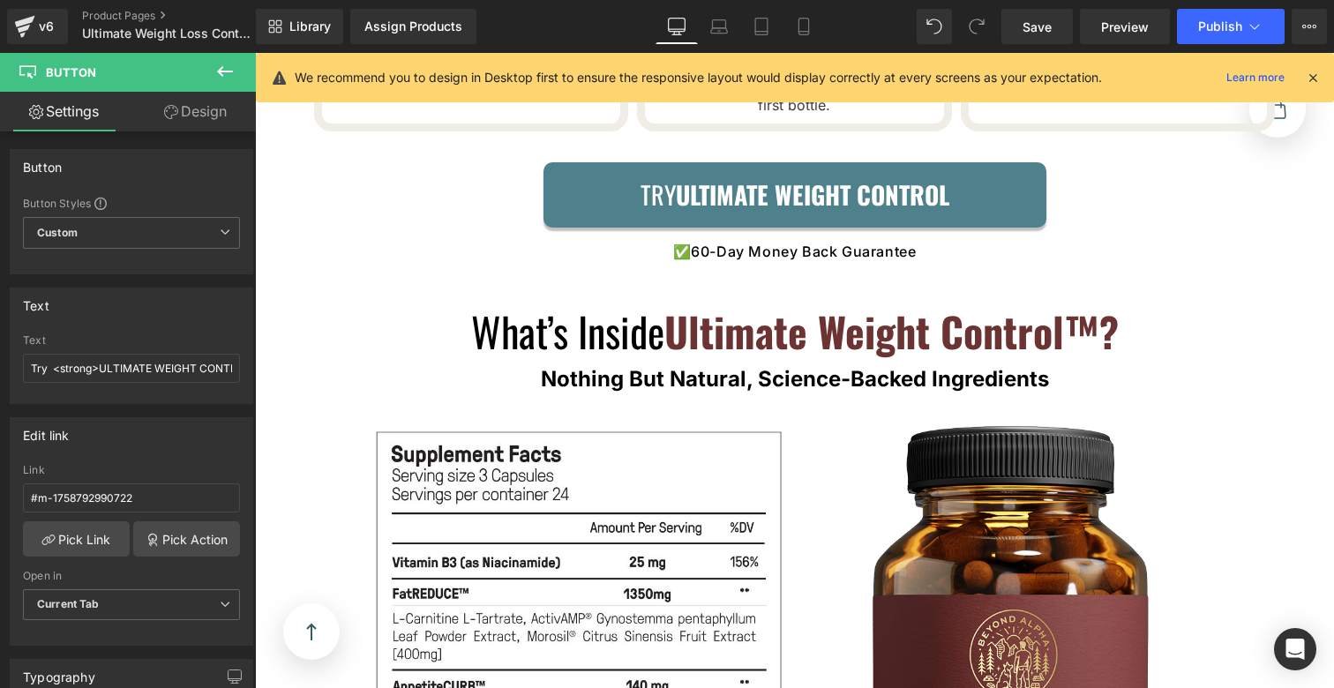
click at [658, 185] on span "Try ULTIMATE WEIGHT CONTROL" at bounding box center [795, 195] width 309 height 39
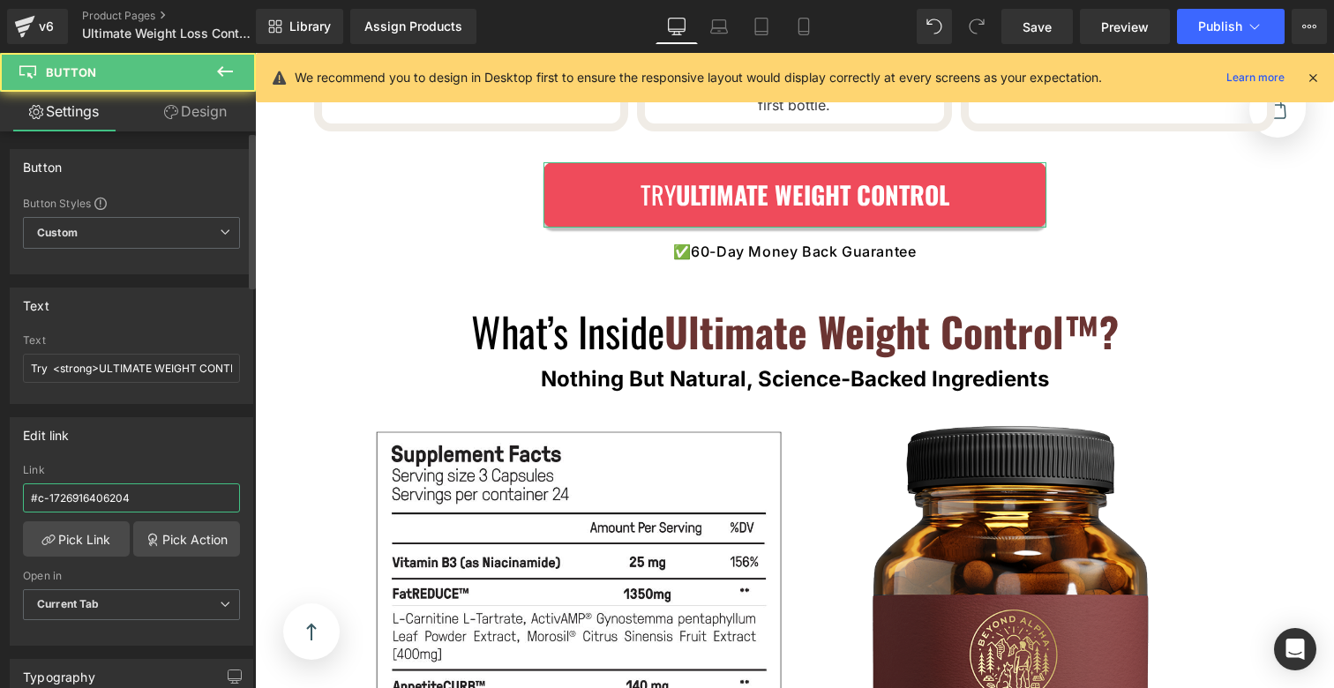
click at [152, 489] on input "#c-1726916406204" at bounding box center [131, 498] width 217 height 29
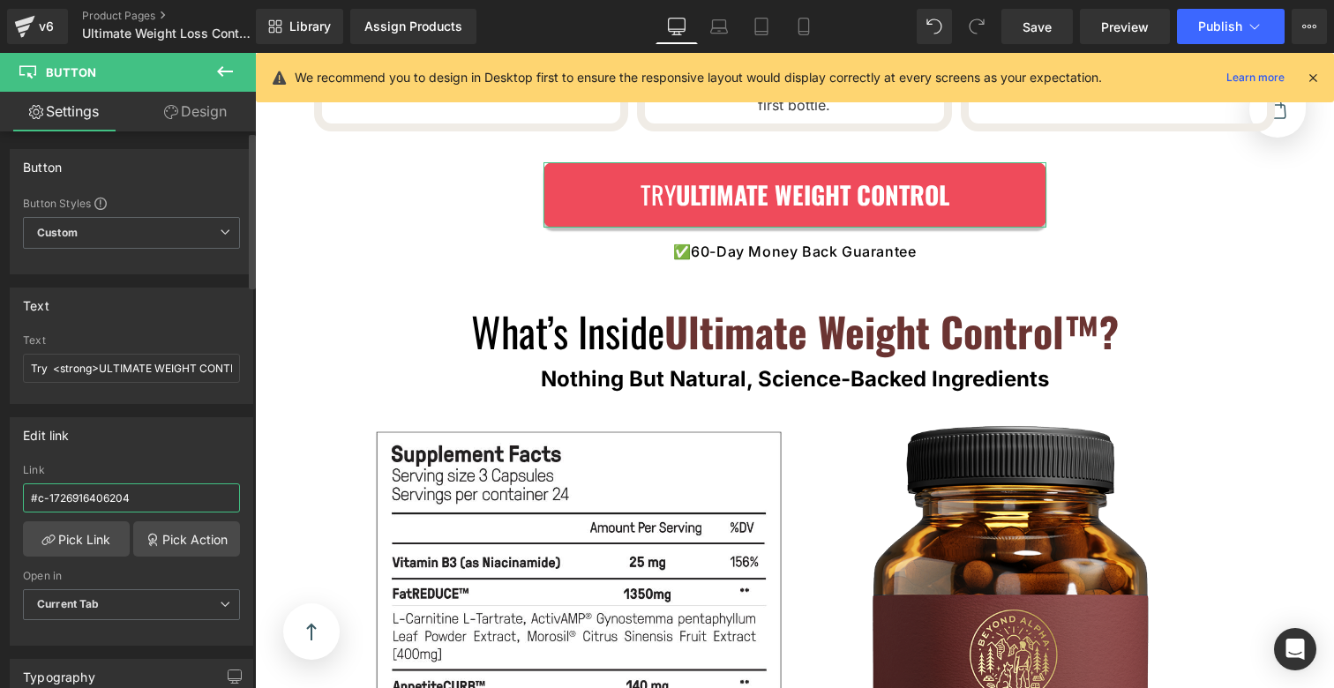
click at [151, 490] on input "#c-1726916406204" at bounding box center [131, 498] width 217 height 29
type input "#m-1758792990722"
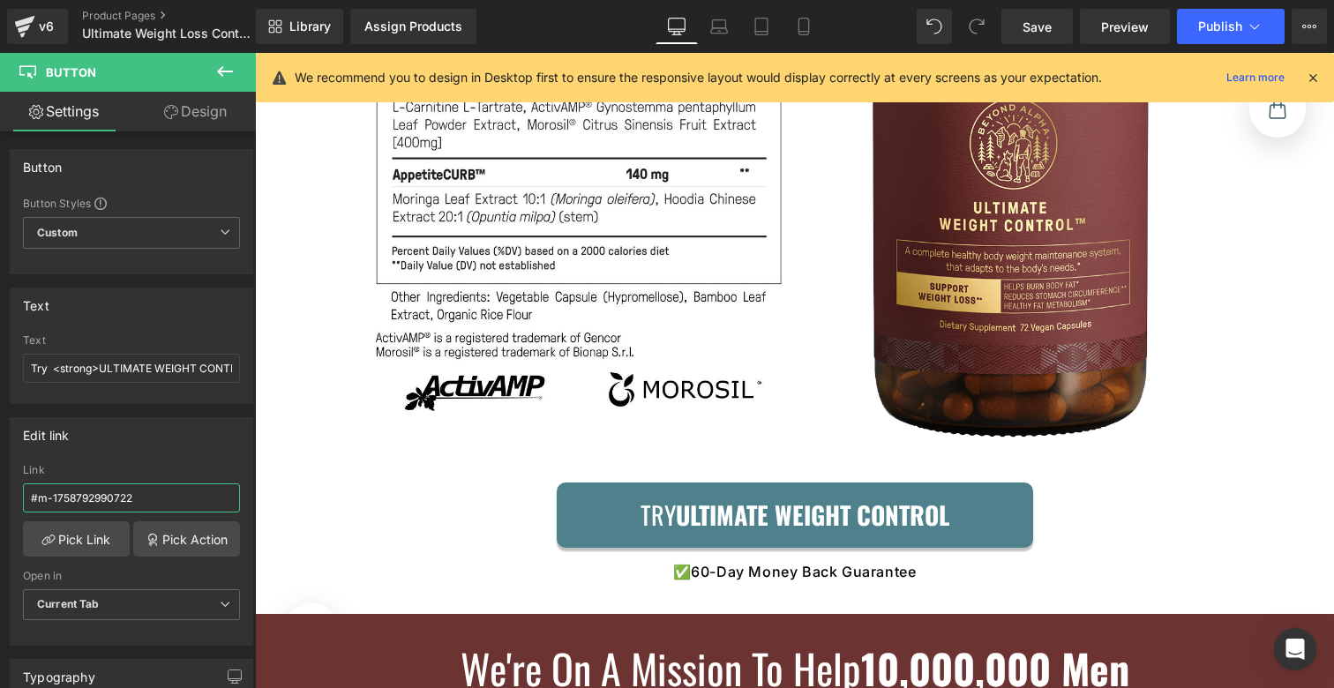
scroll to position [8934, 0]
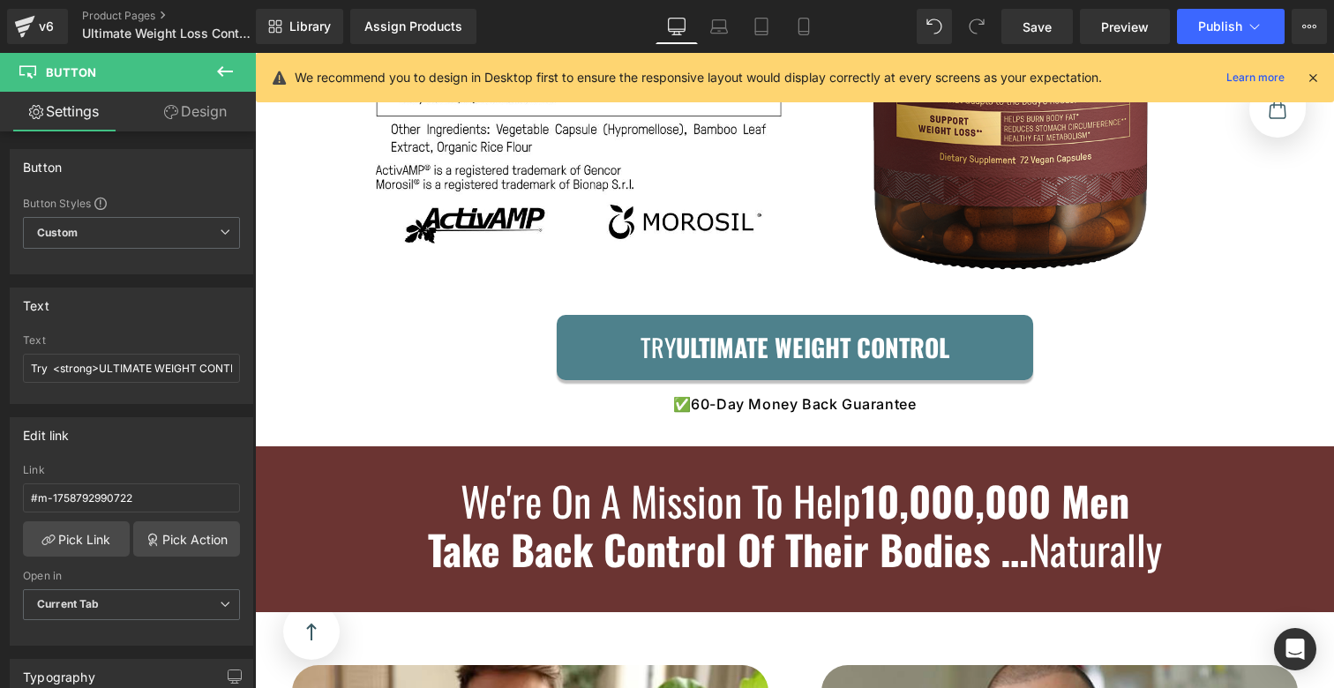
click at [609, 353] on div "Try ULTIMATE WEIGHT CONTROL Button" at bounding box center [795, 347] width 477 height 65
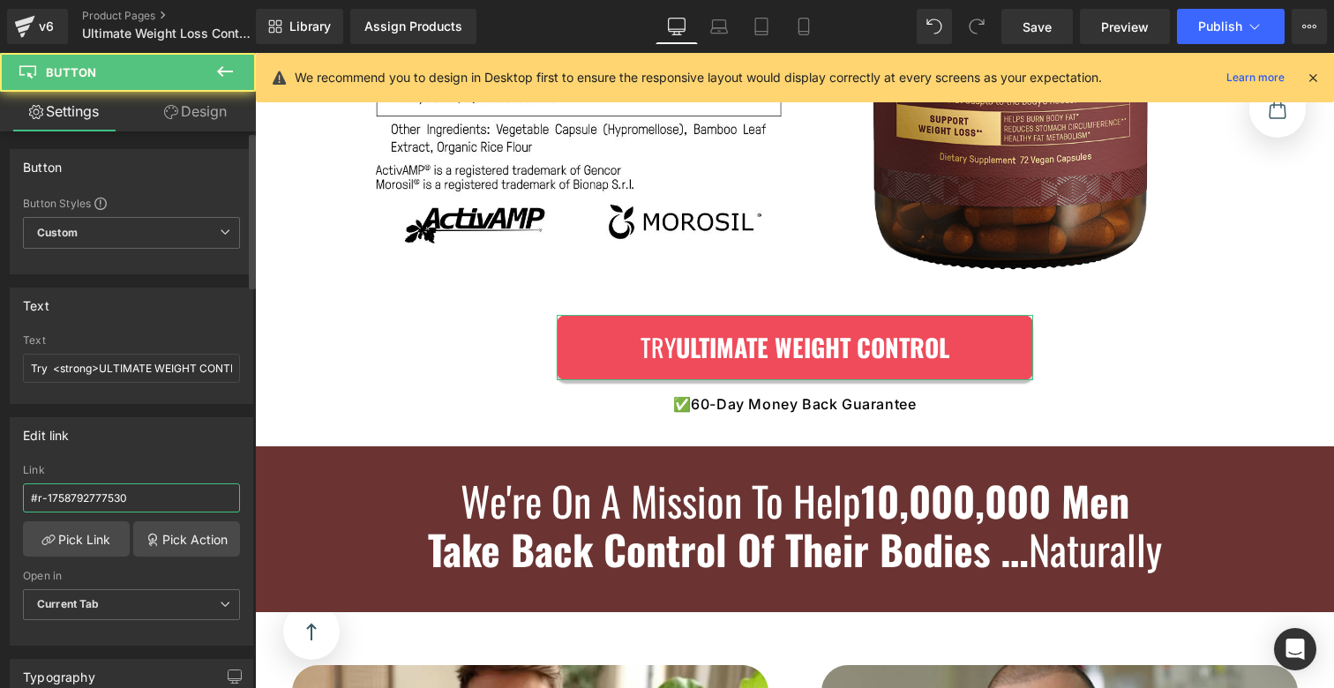
click at [153, 497] on input "#r-1758792777530" at bounding box center [131, 498] width 217 height 29
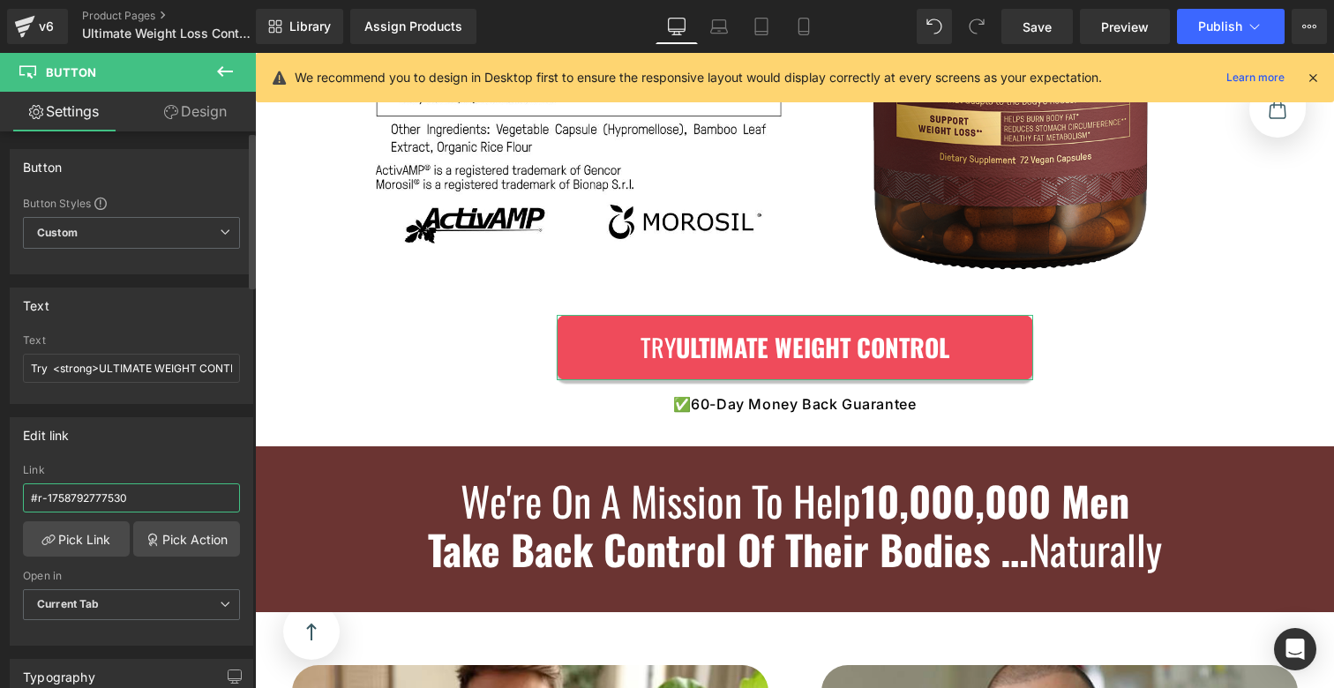
click at [153, 497] on input "#r-1758792777530" at bounding box center [131, 498] width 217 height 29
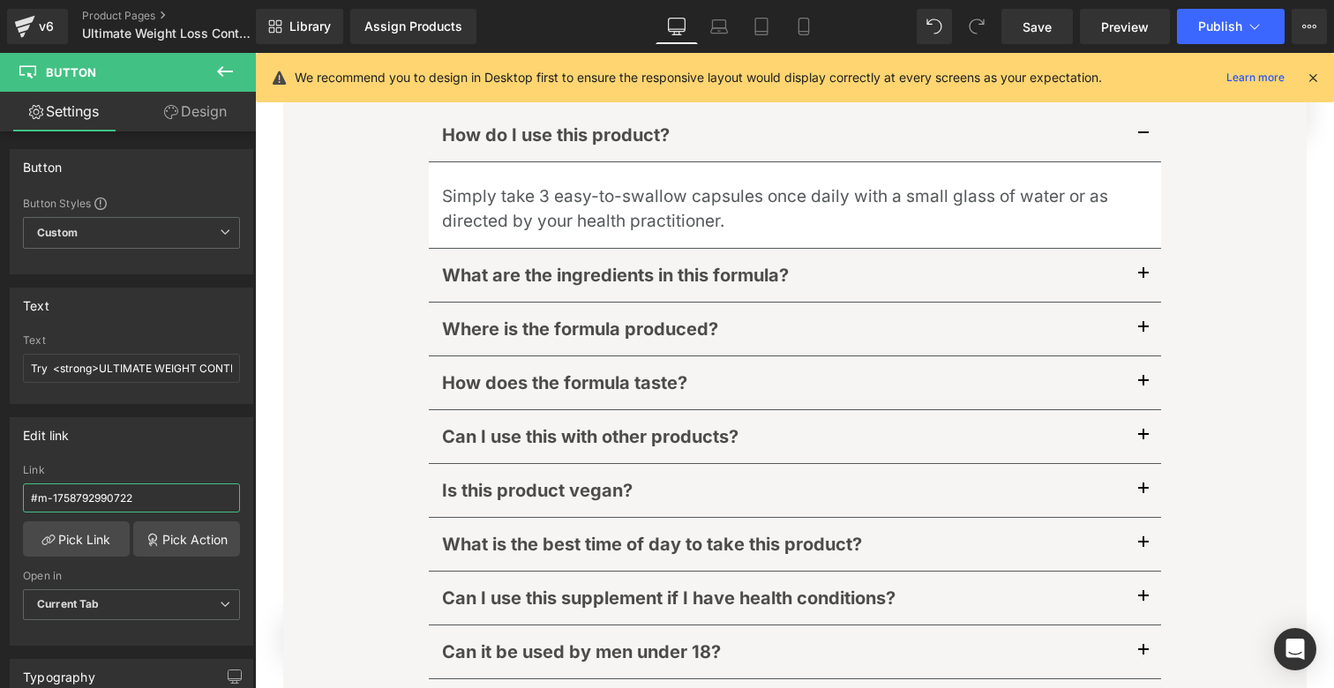
scroll to position [10491, 0]
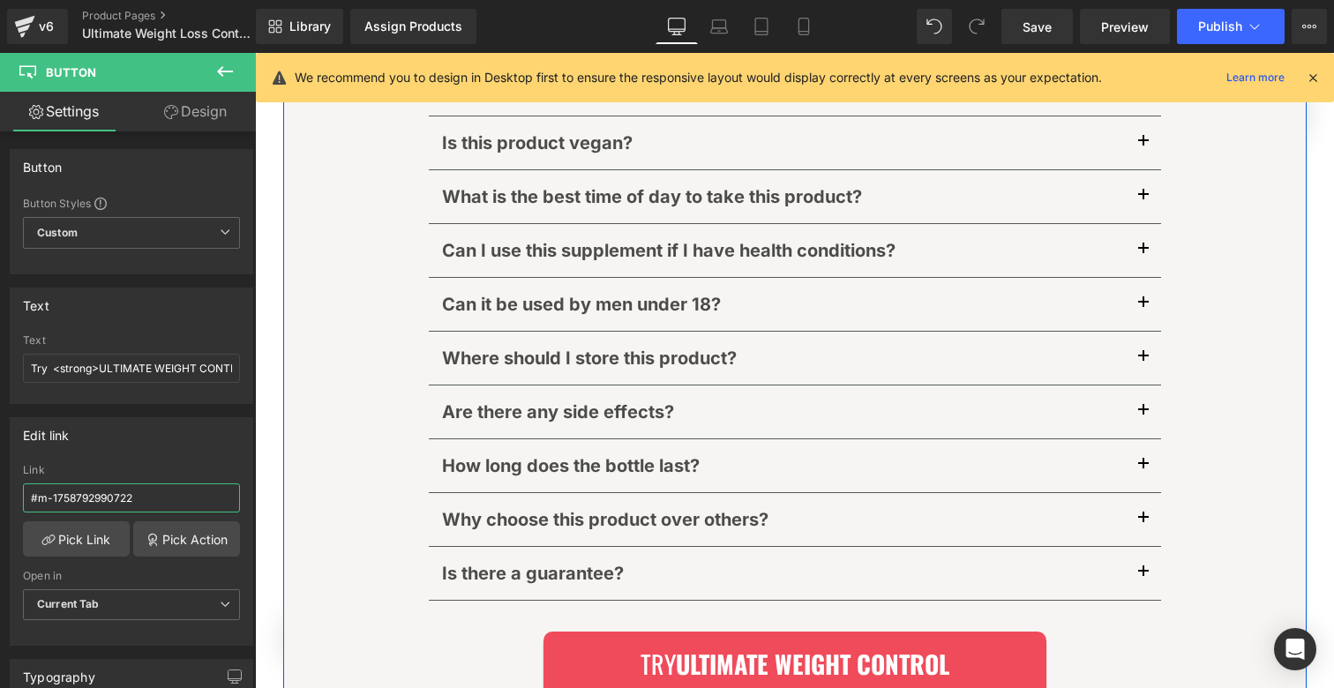
type input "#m-1758792990722"
click at [661, 618] on div "Rendering ..." at bounding box center [667, 618] width 73 height 19
click at [553, 632] on span "Row" at bounding box center [571, 645] width 36 height 26
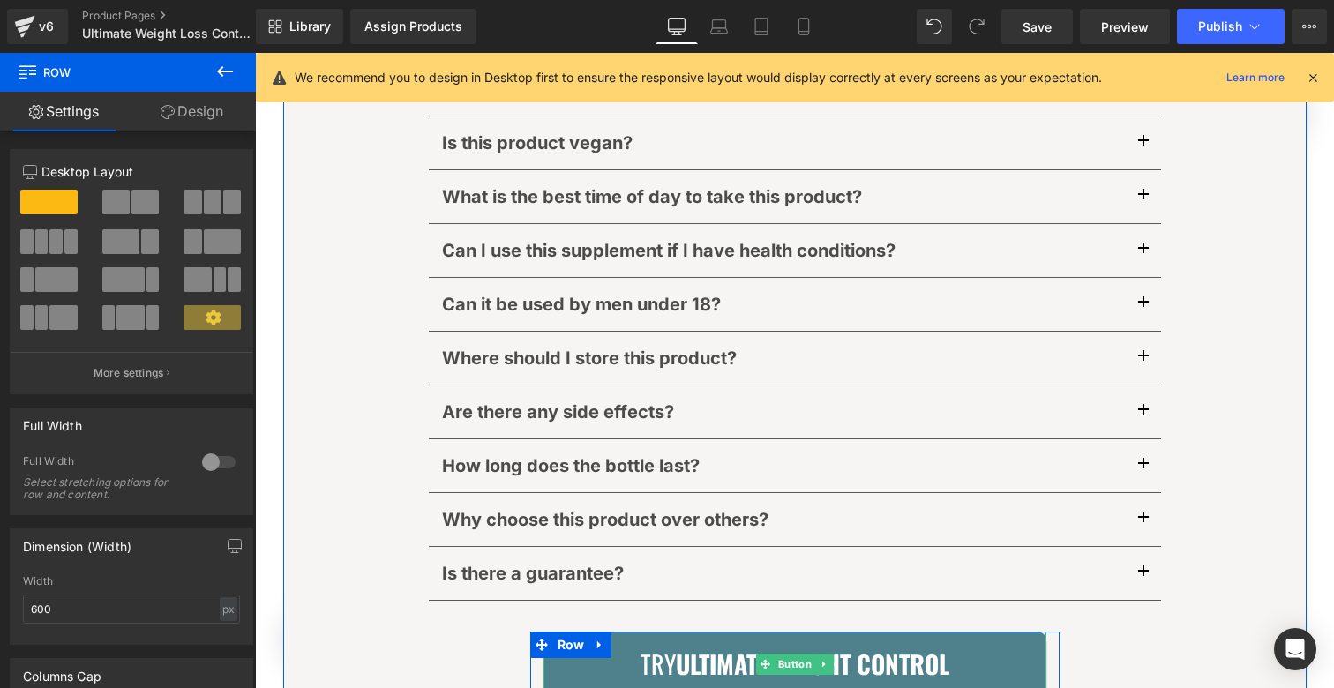
click at [619, 633] on link "Try ULTIMATE WEIGHT CONTROL" at bounding box center [795, 664] width 503 height 65
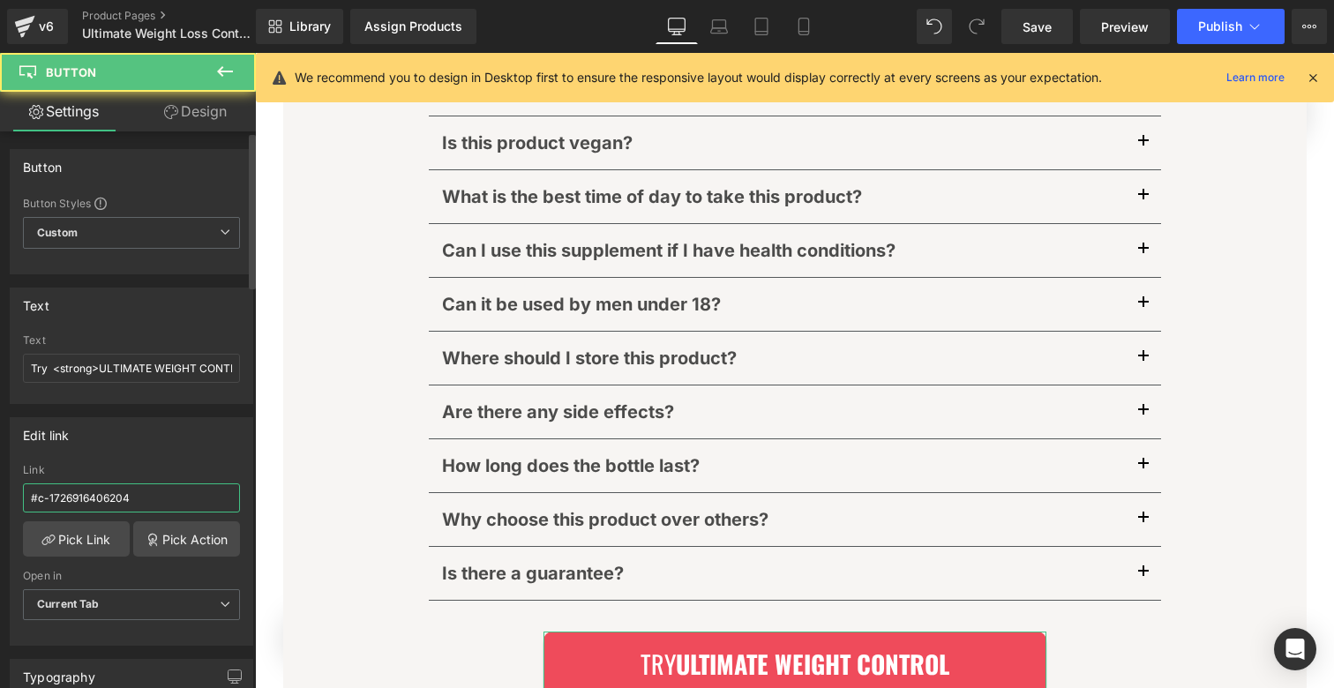
click at [126, 491] on input "#c-1726916406204" at bounding box center [131, 498] width 217 height 29
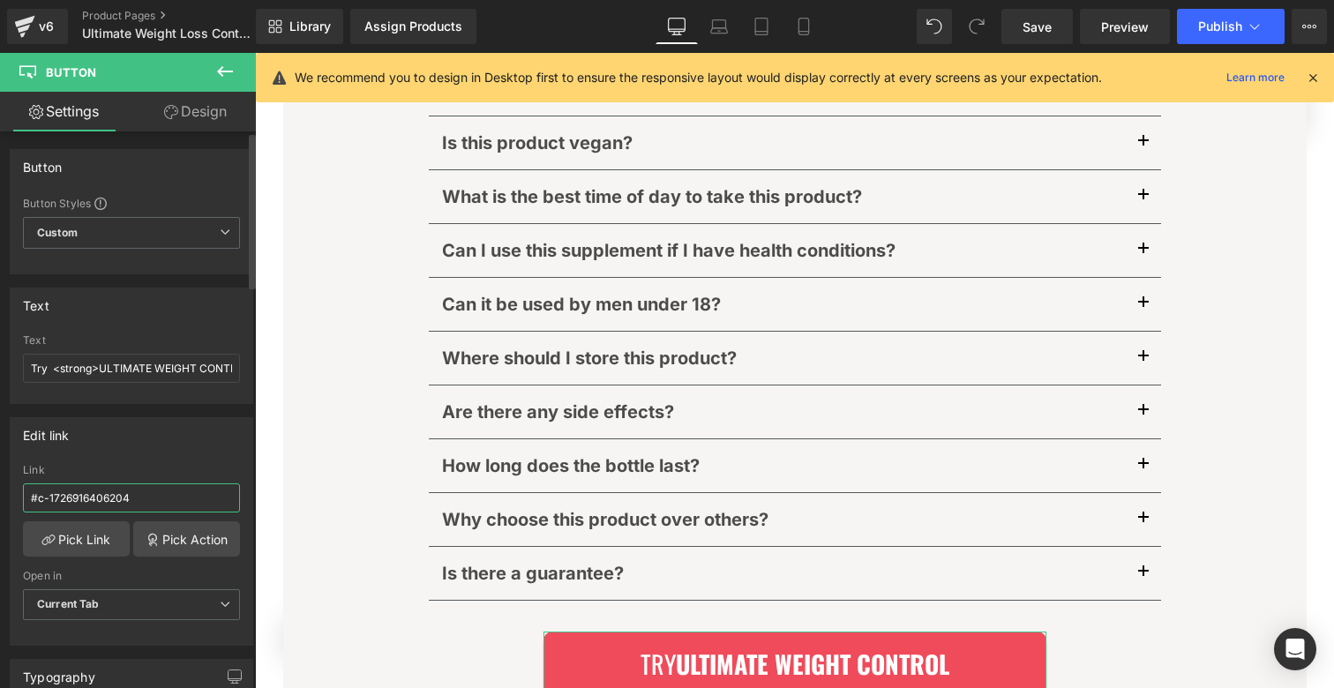
click at [126, 491] on input "#c-1726916406204" at bounding box center [131, 498] width 217 height 29
click at [126, 492] on input "#c-1726916406204" at bounding box center [131, 498] width 217 height 29
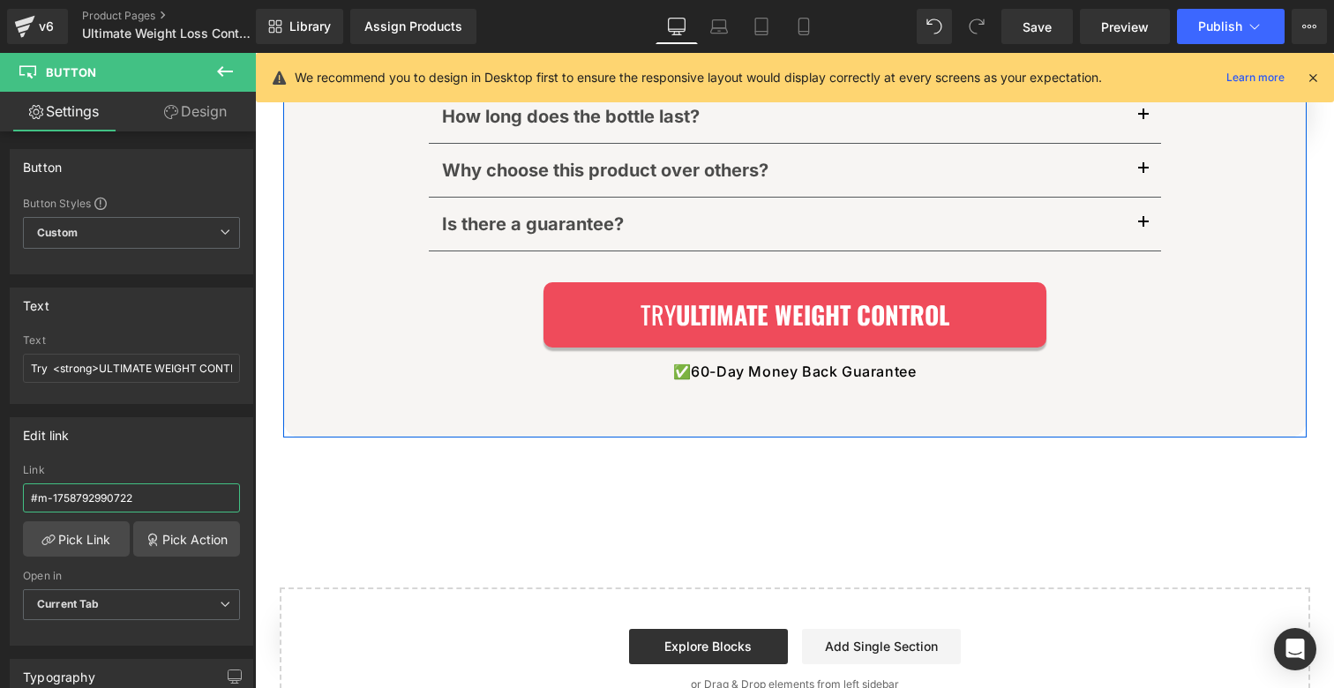
scroll to position [10845, 0]
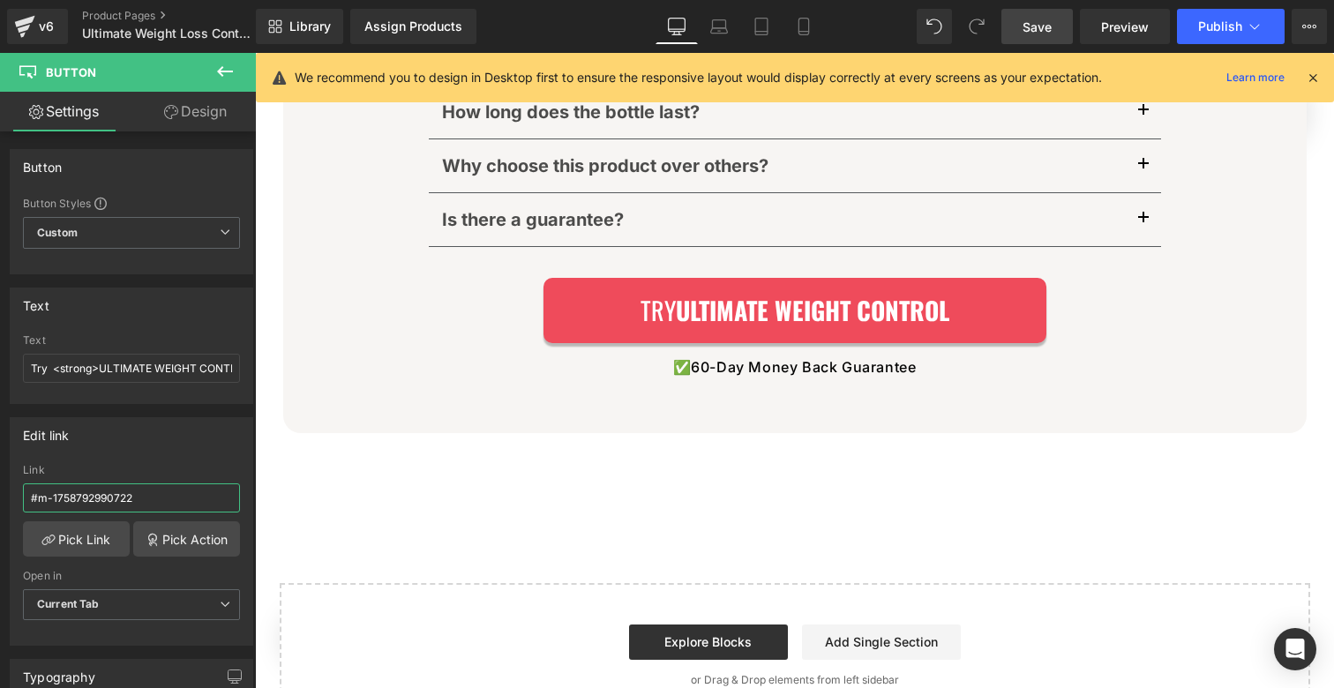
type input "#m-1758792990722"
click at [1052, 35] on span "Save" at bounding box center [1037, 27] width 29 height 19
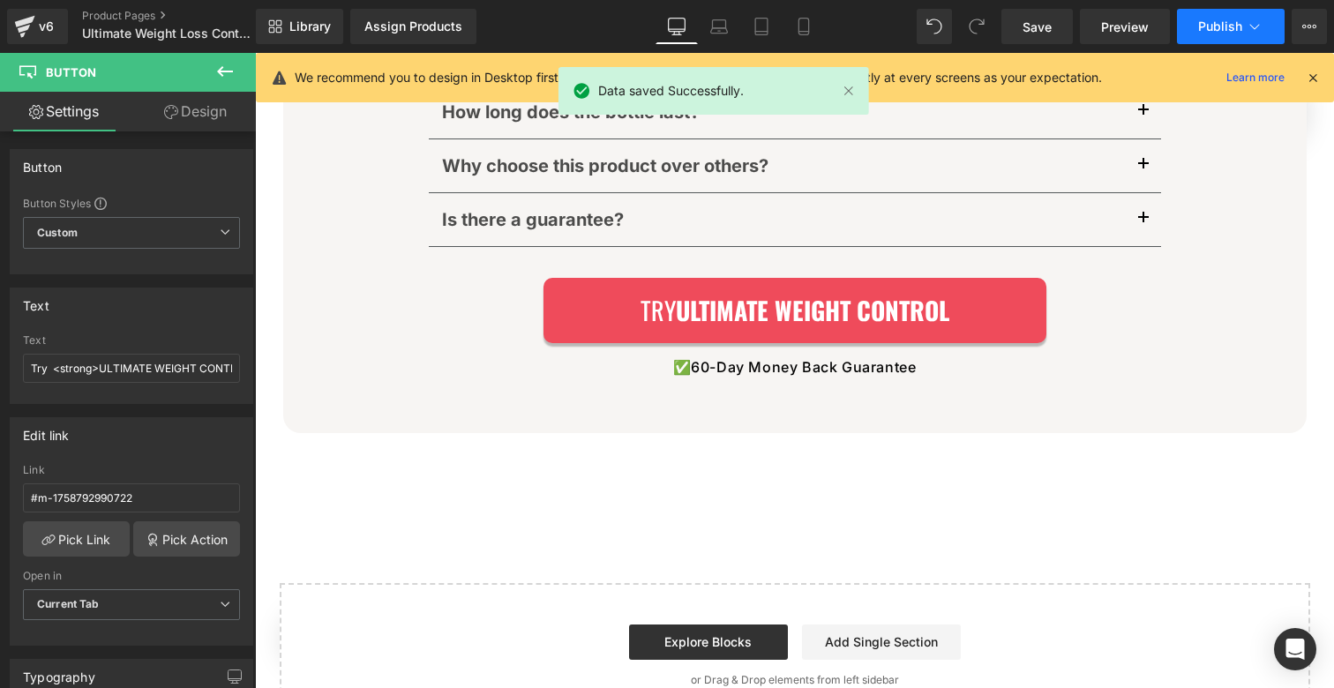
click at [1226, 31] on span "Publish" at bounding box center [1221, 26] width 44 height 14
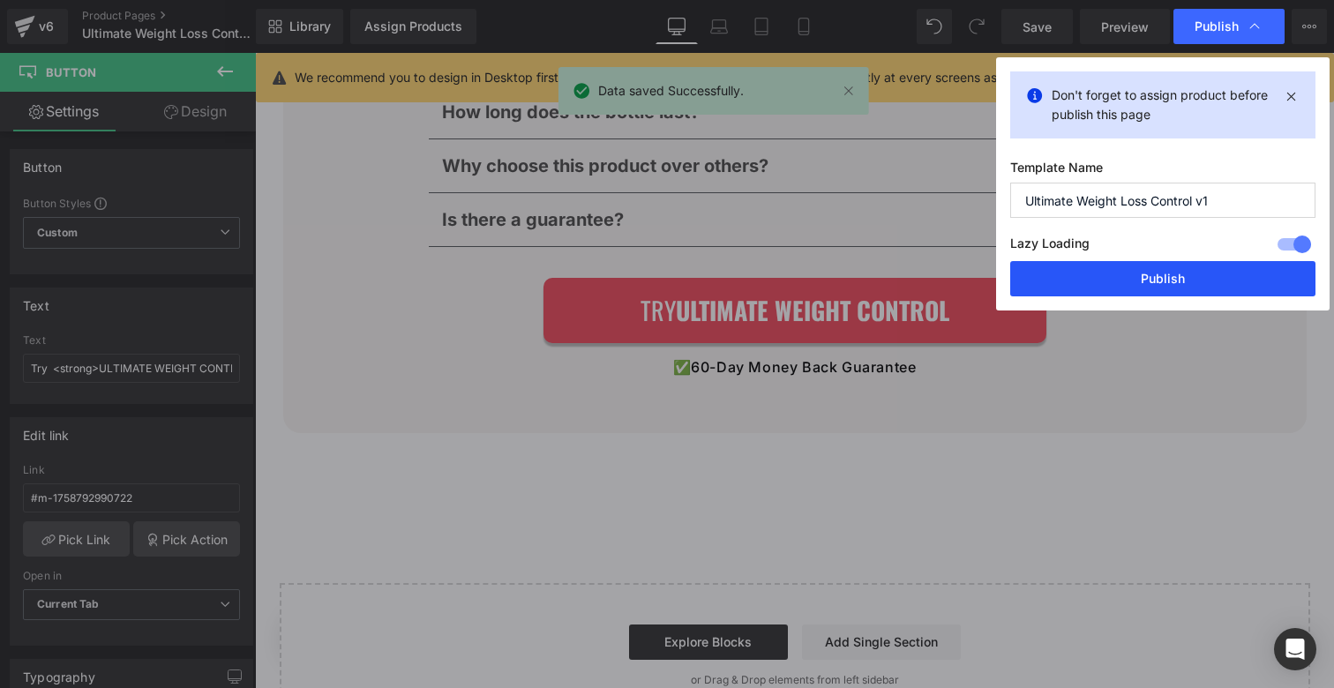
click at [1135, 292] on button "Publish" at bounding box center [1163, 278] width 305 height 35
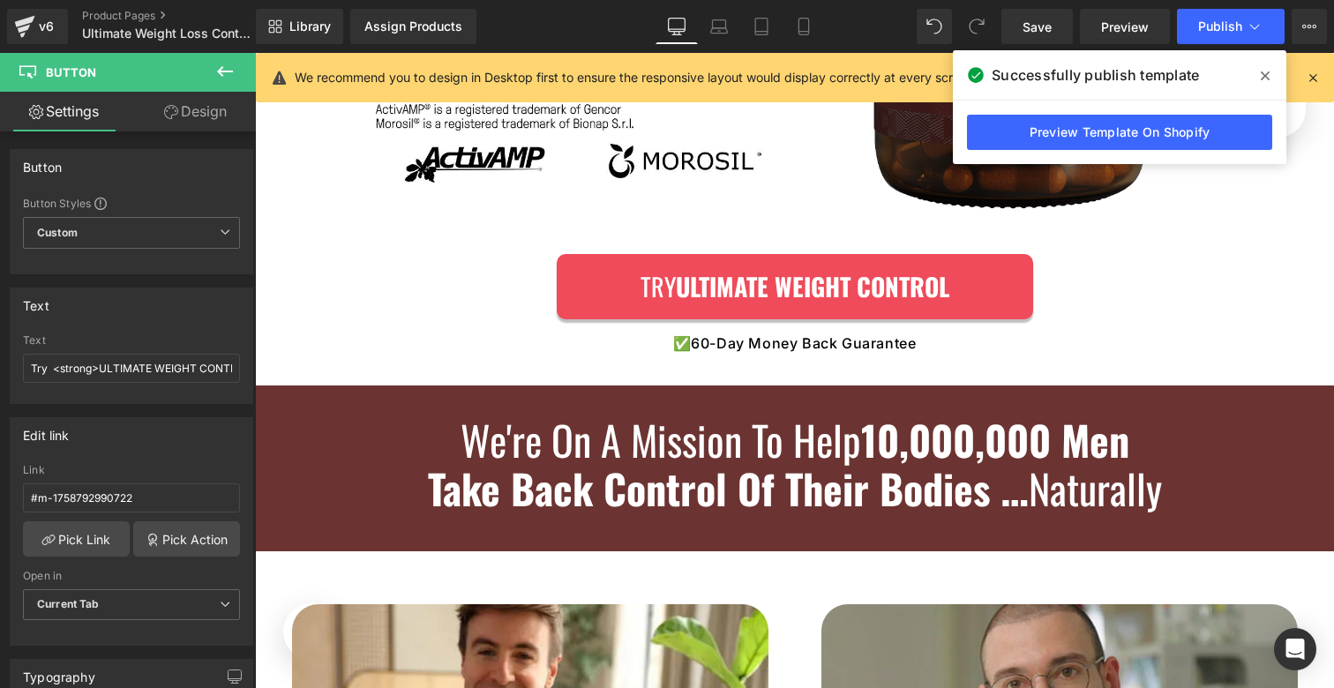
scroll to position [8410, 0]
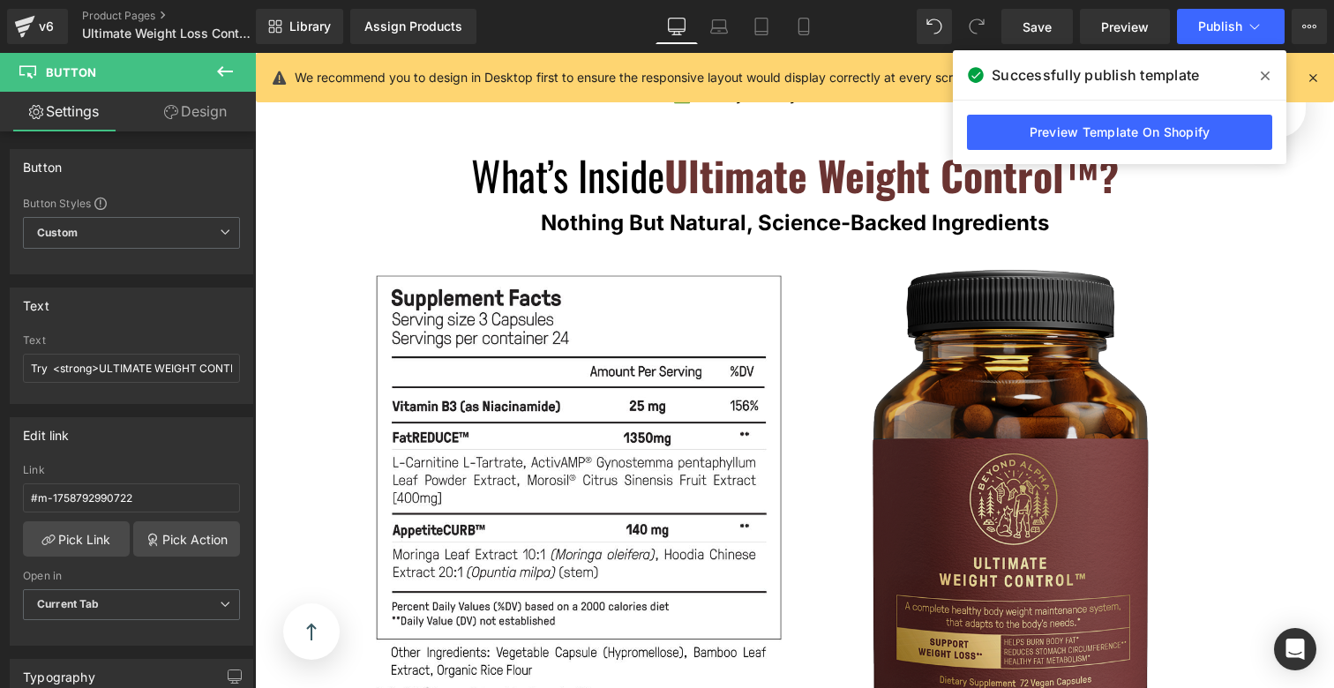
click at [989, 321] on img at bounding box center [1012, 534] width 380 height 553
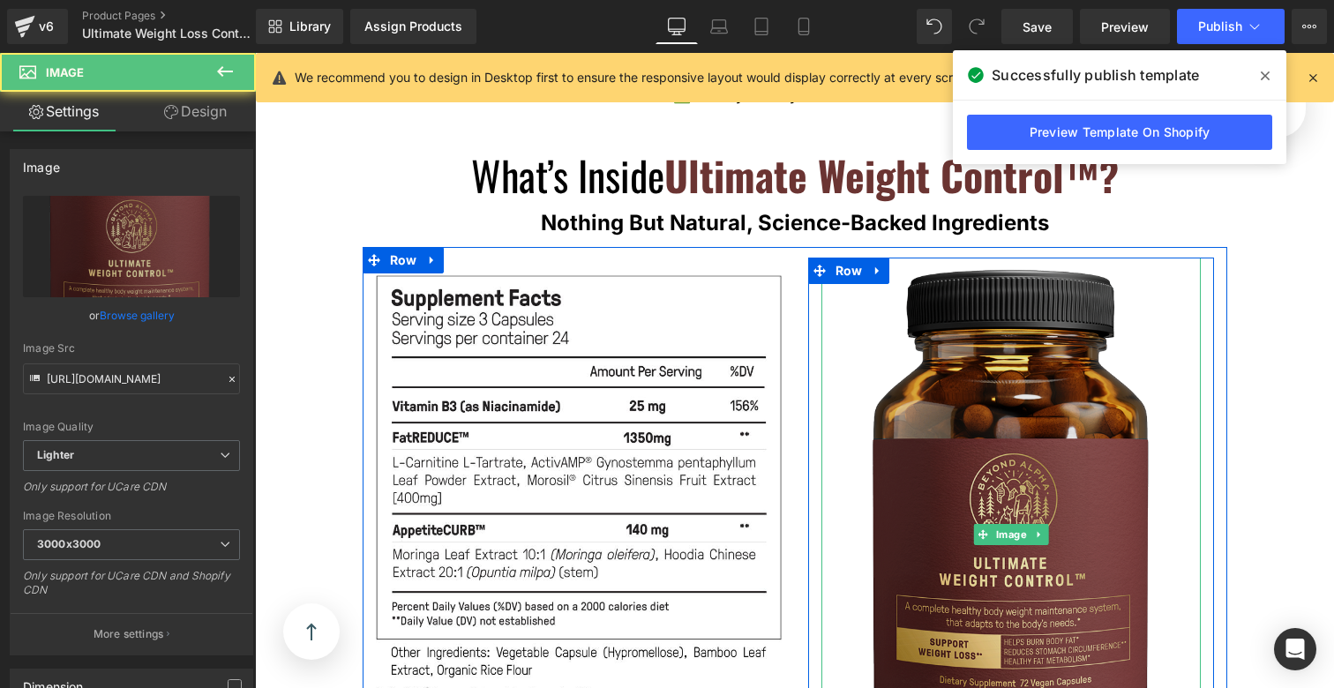
click at [1015, 337] on img at bounding box center [1012, 534] width 380 height 553
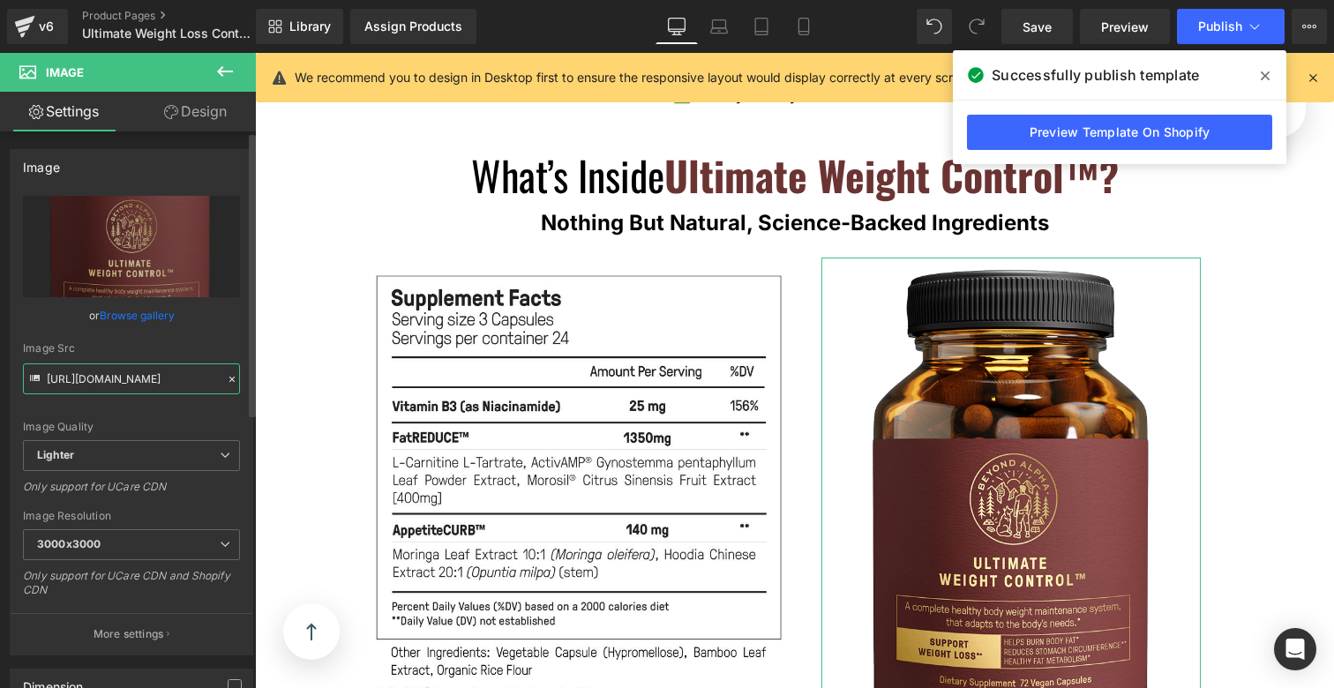
click at [169, 364] on input "https://ucarecdn.com/46859aaf-f48d-433a-b3d8-7d9dc934f664/-/format/auto/-/previ…" at bounding box center [131, 379] width 217 height 31
click at [165, 410] on div "Image Quality Lighter Lightest Lighter Lighter Lightest Only support for UCare …" at bounding box center [131, 318] width 217 height 244
click at [162, 370] on input "https://ucarecdn.com/46859aaf-f48d-433a-b3d8-7d9dc934f664/-/format/auto/-/previ…" at bounding box center [131, 379] width 217 height 31
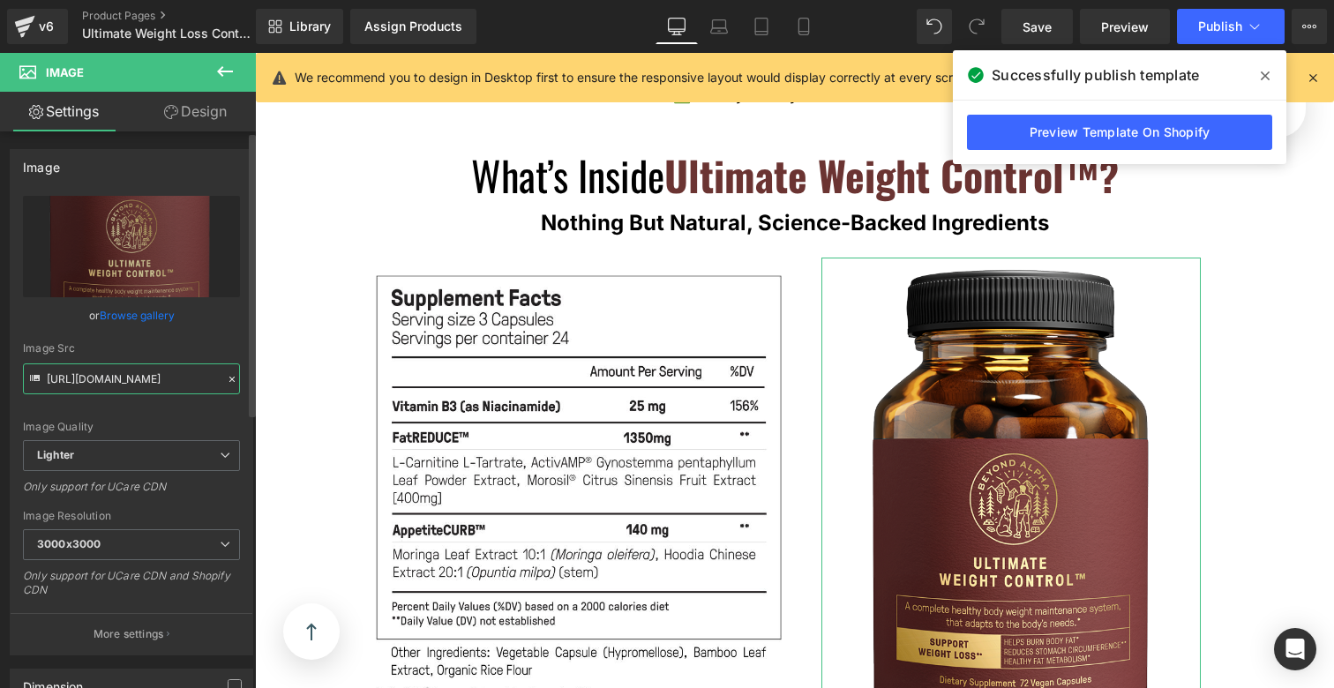
paste input "https://ucarecdn.com/46859aaf-f48d-433a-b3d8-7d9dc934f664/-/format/auto/-/previ…"
type input "https://ucarecdn.com/46859aaf-f48d-433a-b3d8-7d9dc934f664/-/format/auto/-/previ…"
click at [182, 410] on div "Image Quality Lighter Lightest Lighter Lighter Lightest Only support for UCare …" at bounding box center [131, 318] width 217 height 244
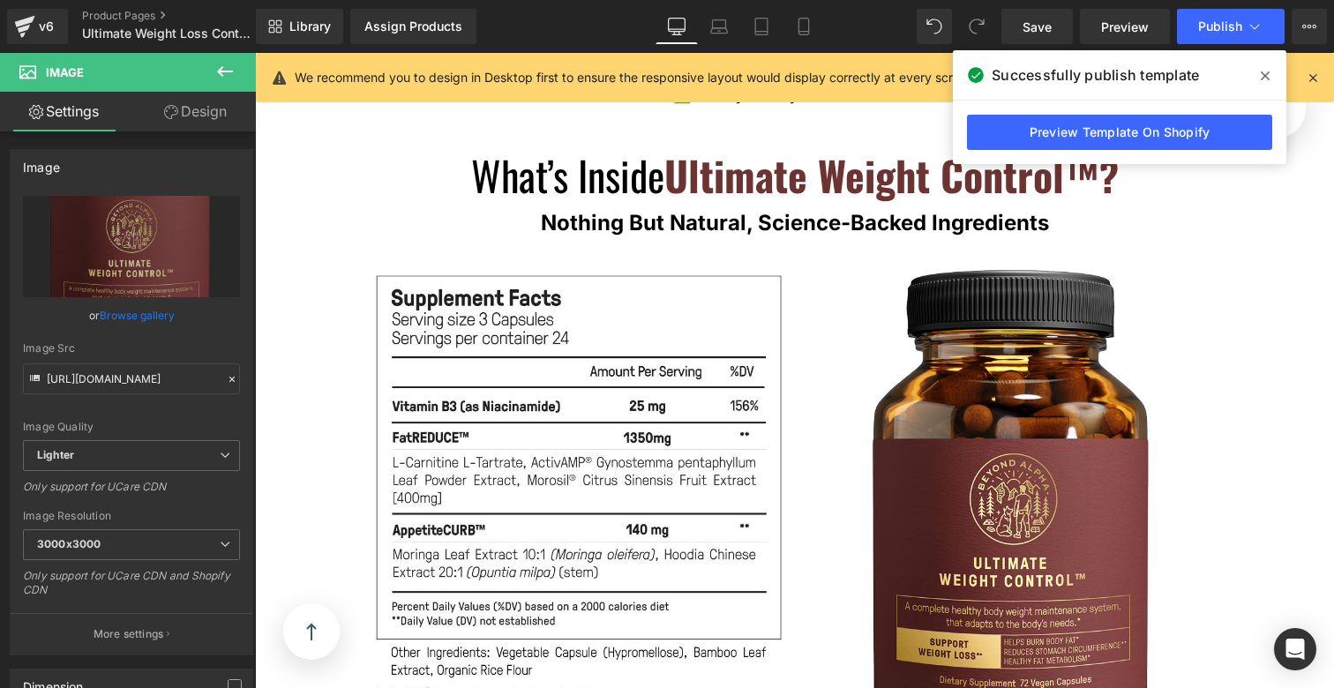
click at [1272, 65] on span at bounding box center [1266, 76] width 28 height 28
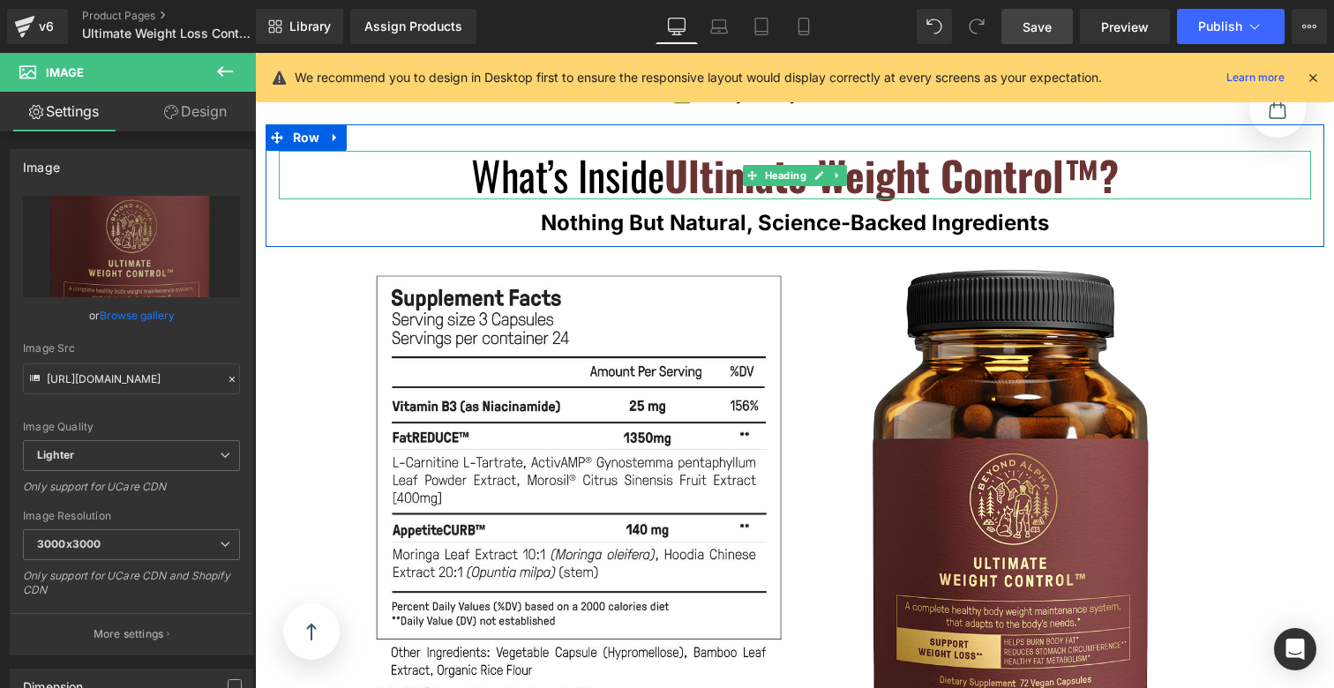
click at [1056, 32] on link "Save" at bounding box center [1037, 26] width 71 height 35
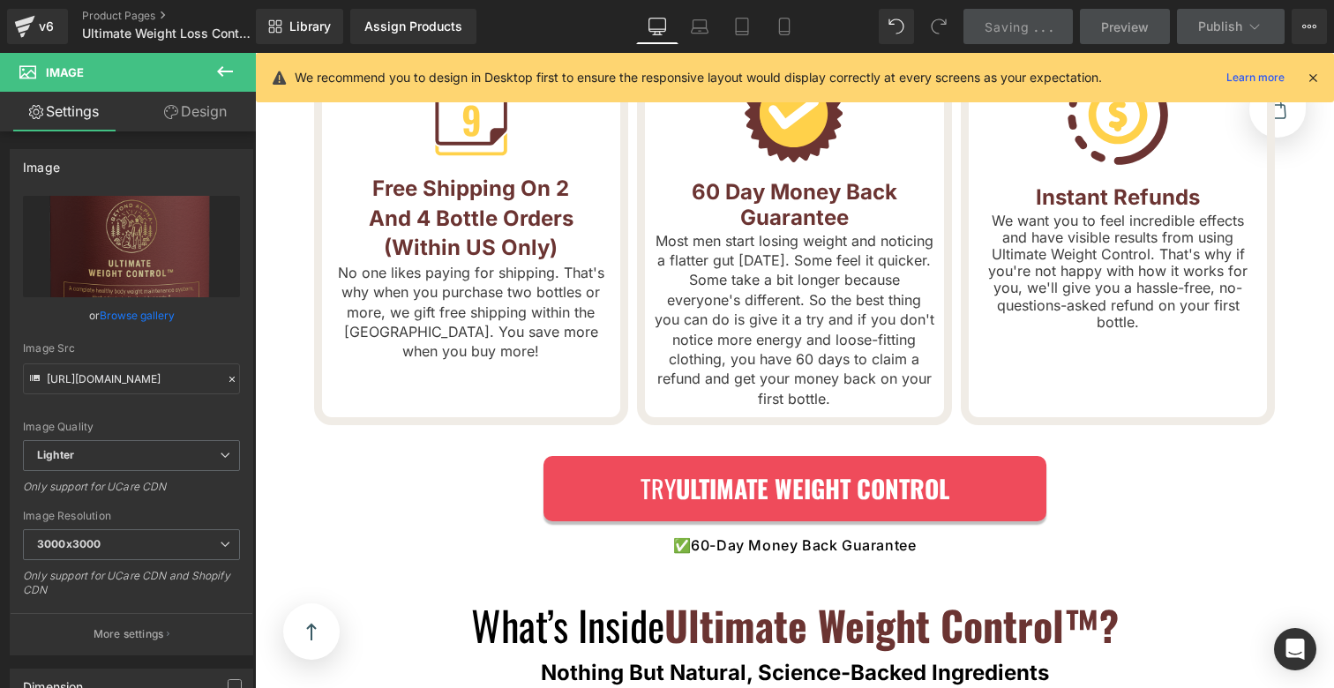
scroll to position [7743, 0]
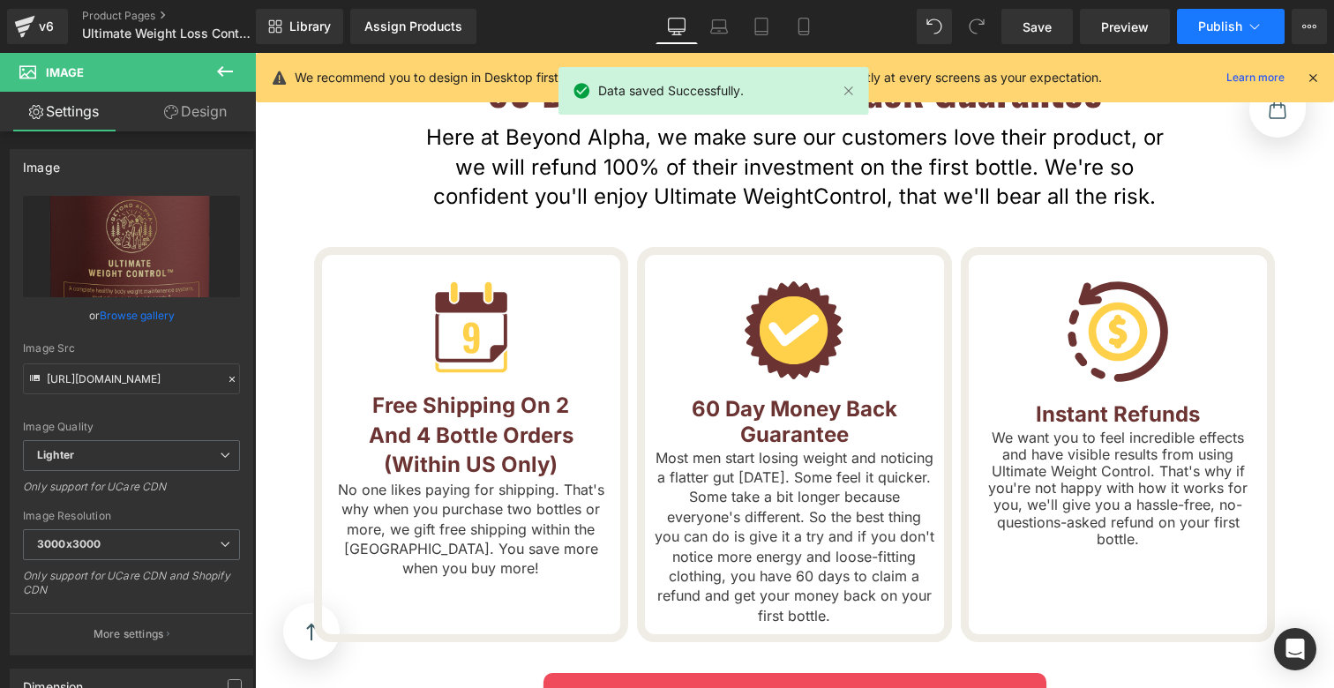
click at [1224, 30] on span "Publish" at bounding box center [1221, 26] width 44 height 14
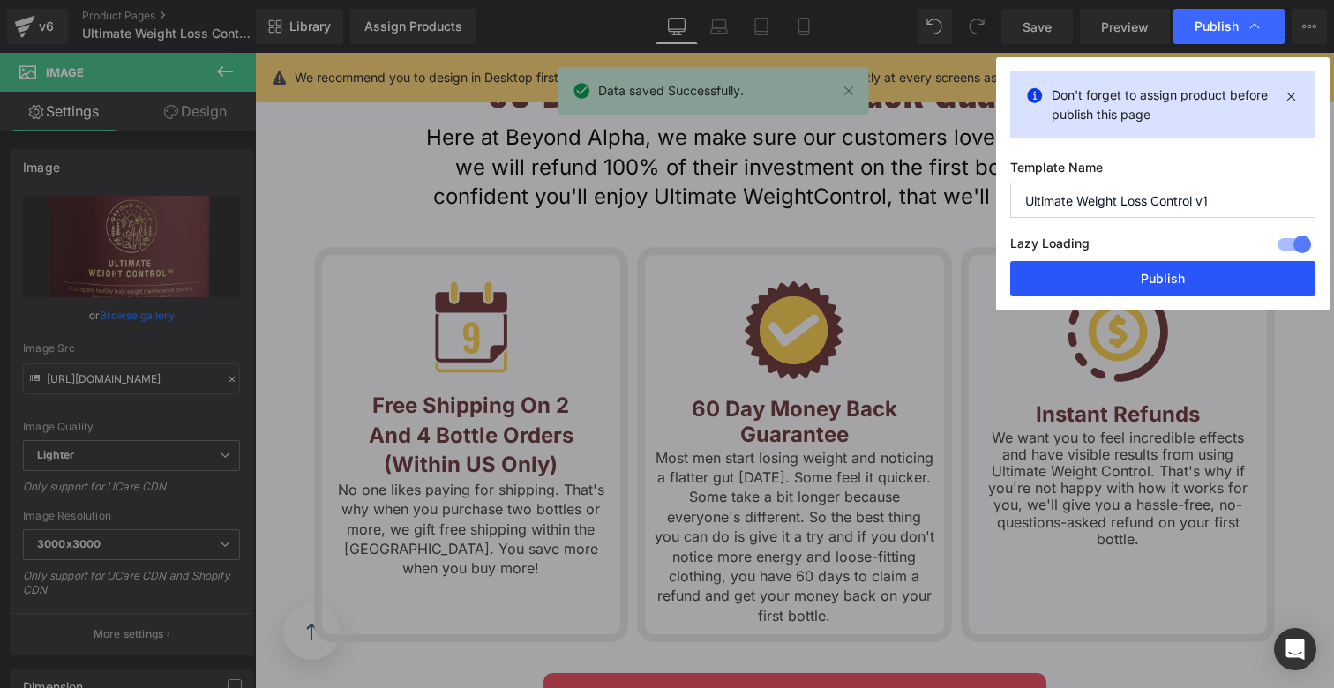
click at [1146, 272] on button "Publish" at bounding box center [1163, 278] width 305 height 35
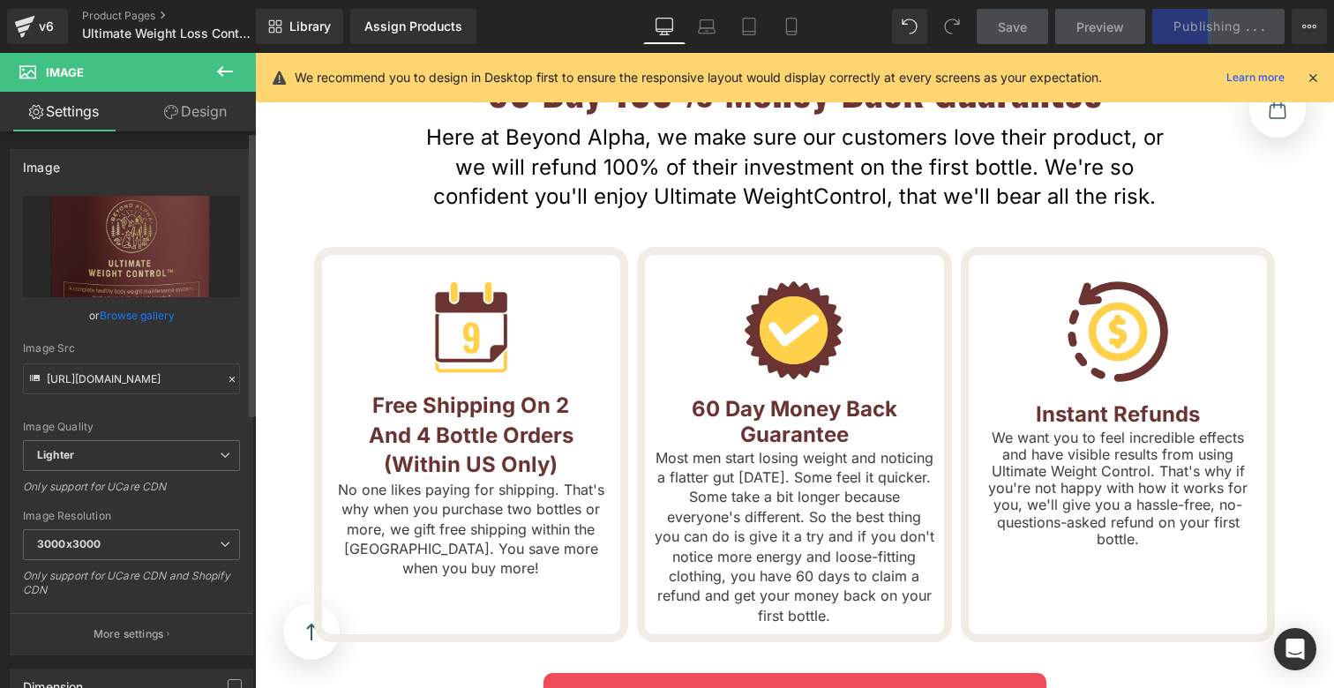
click at [226, 377] on icon at bounding box center [232, 379] width 12 height 12
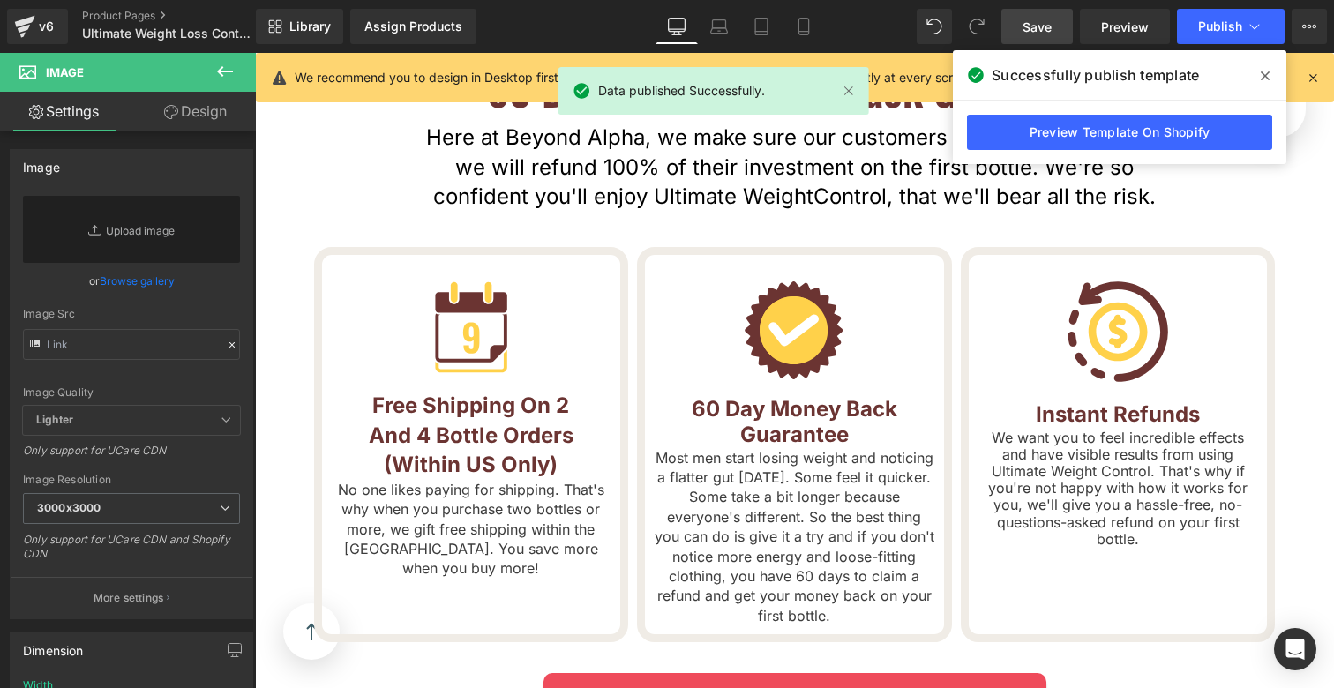
click at [1028, 28] on span "Save" at bounding box center [1037, 27] width 29 height 19
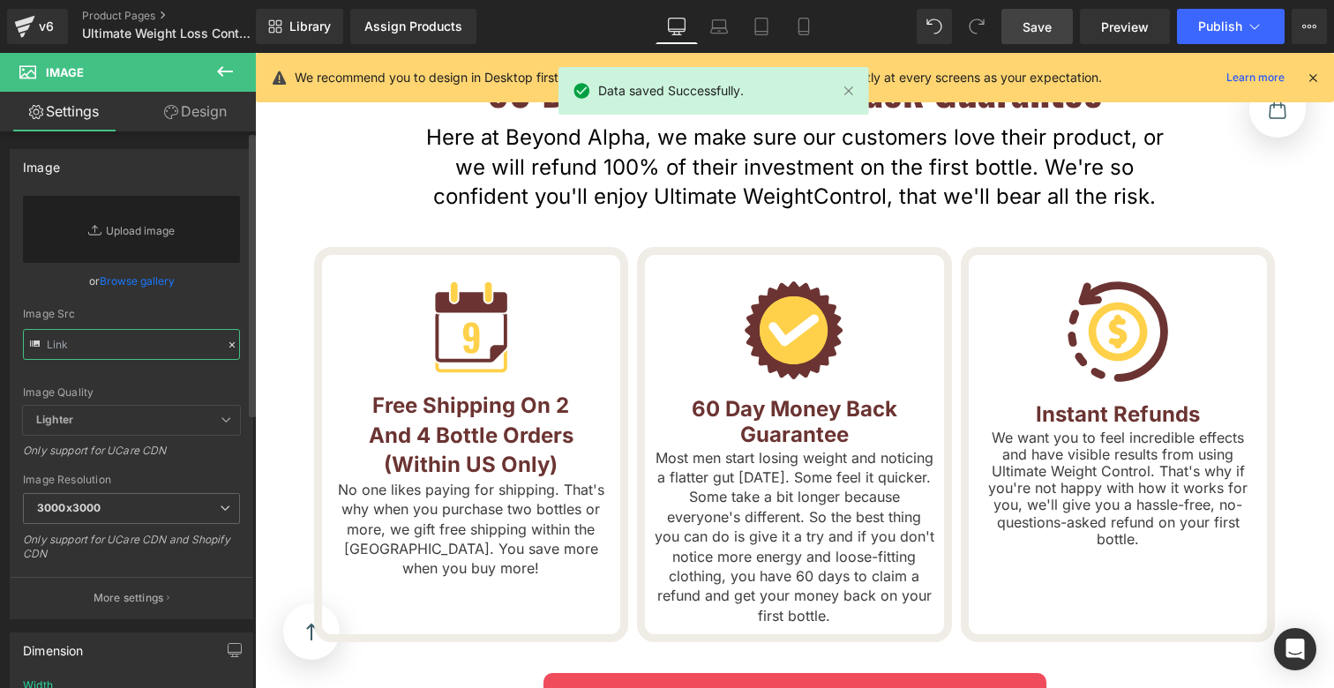
click at [143, 354] on input "text" at bounding box center [131, 344] width 217 height 31
paste input "[URL][DOMAIN_NAME]"
type input "[URL][DOMAIN_NAME]"
click at [156, 377] on div "Image Quality Lighter Lightest Lighter Lighter Lightest Only support for UCare …" at bounding box center [131, 301] width 217 height 210
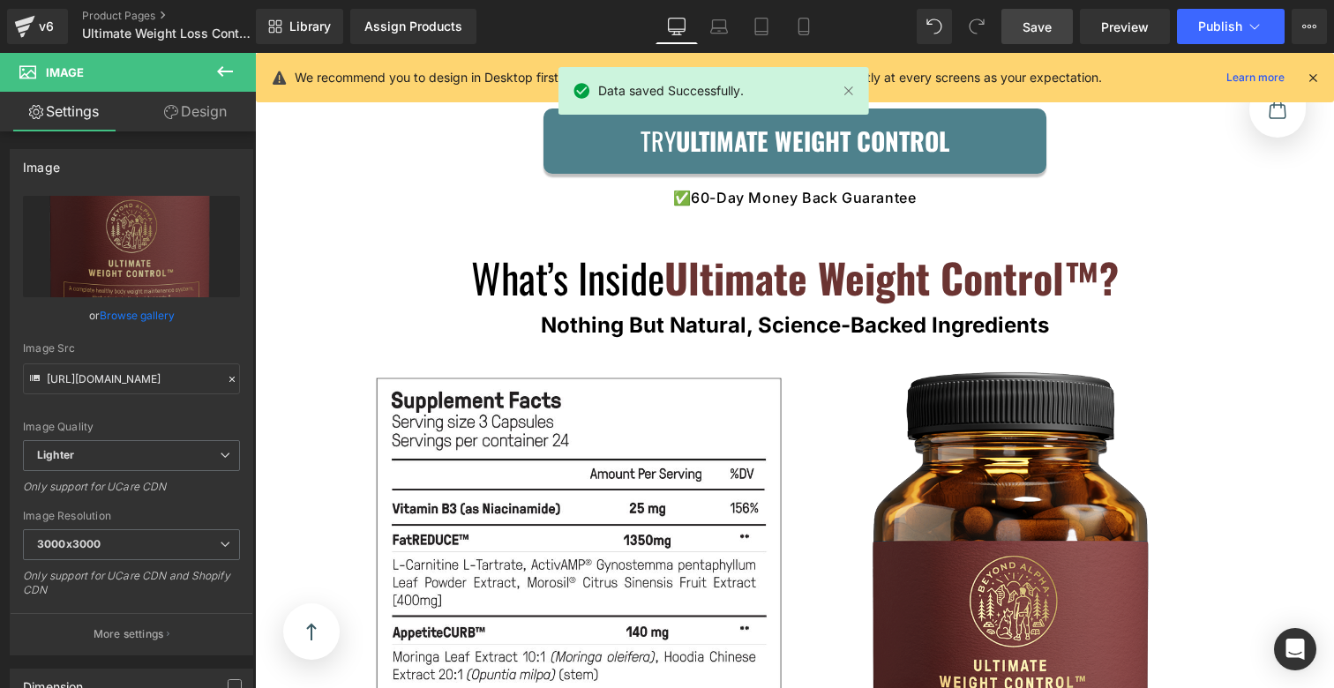
scroll to position [8309, 0]
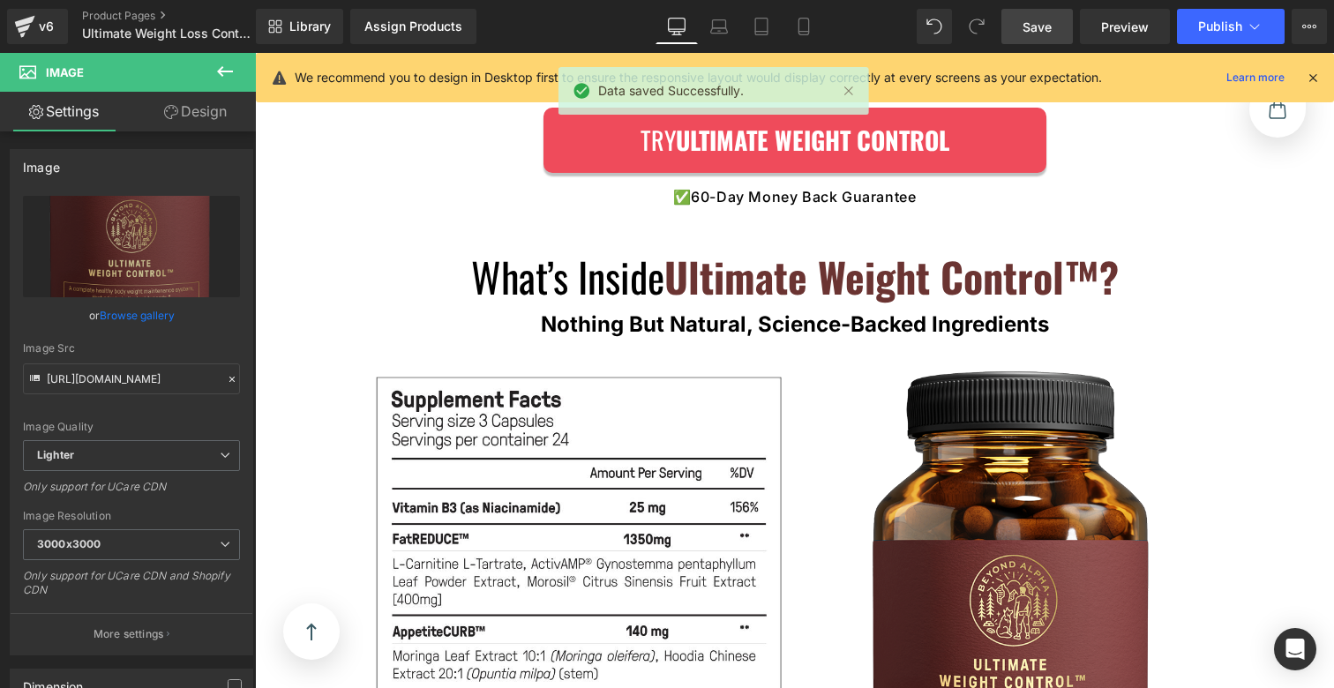
click at [1040, 25] on span "Save" at bounding box center [1037, 27] width 29 height 19
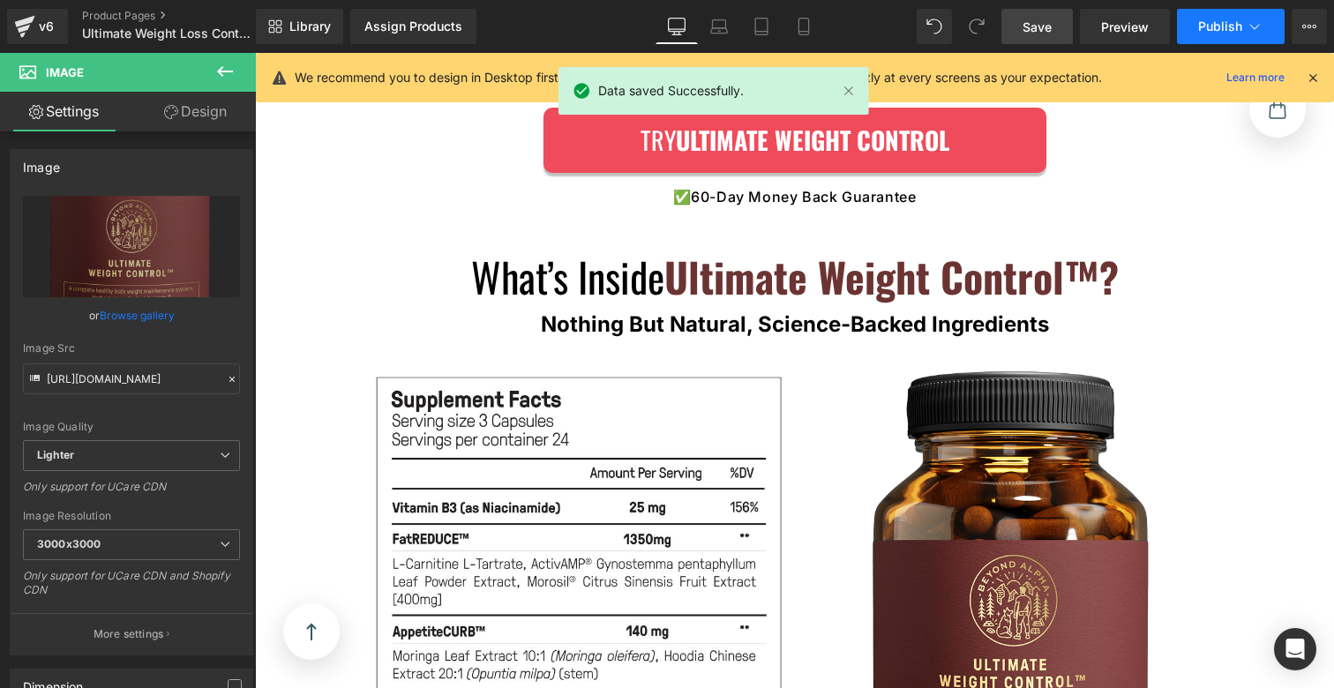
click at [1216, 24] on span "Publish" at bounding box center [1221, 26] width 44 height 14
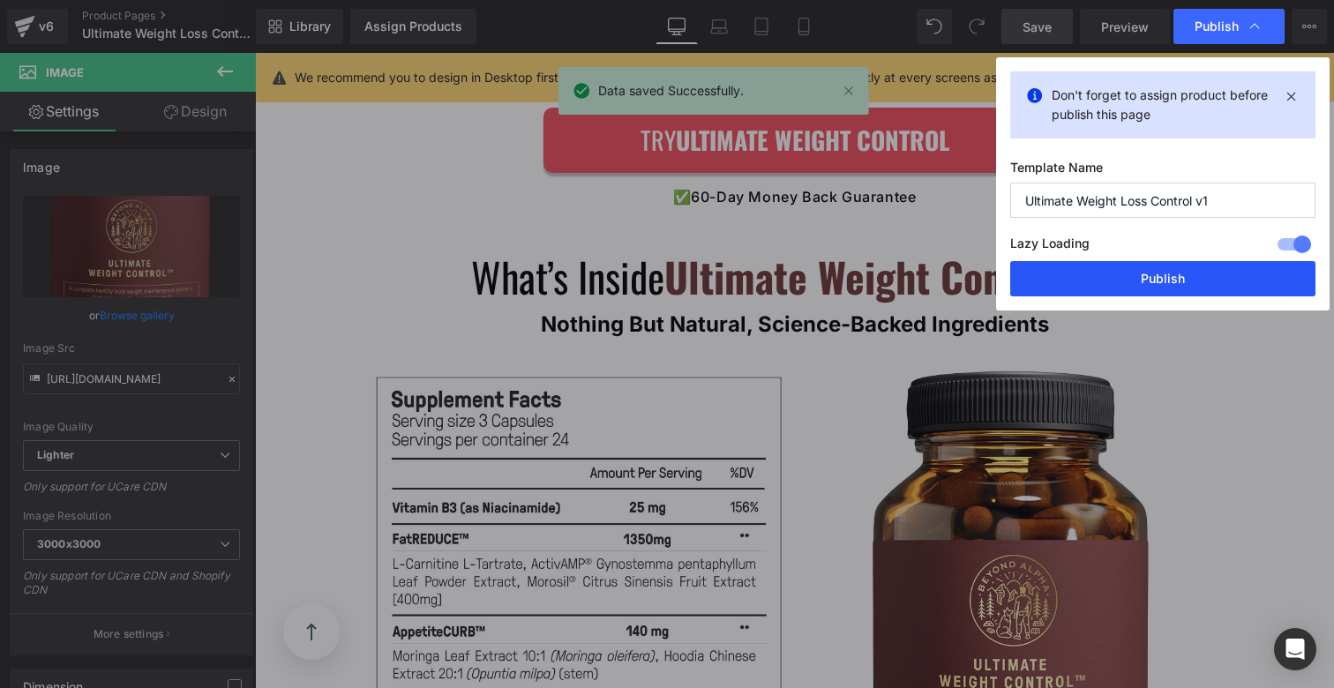
click at [1137, 274] on button "Publish" at bounding box center [1163, 278] width 305 height 35
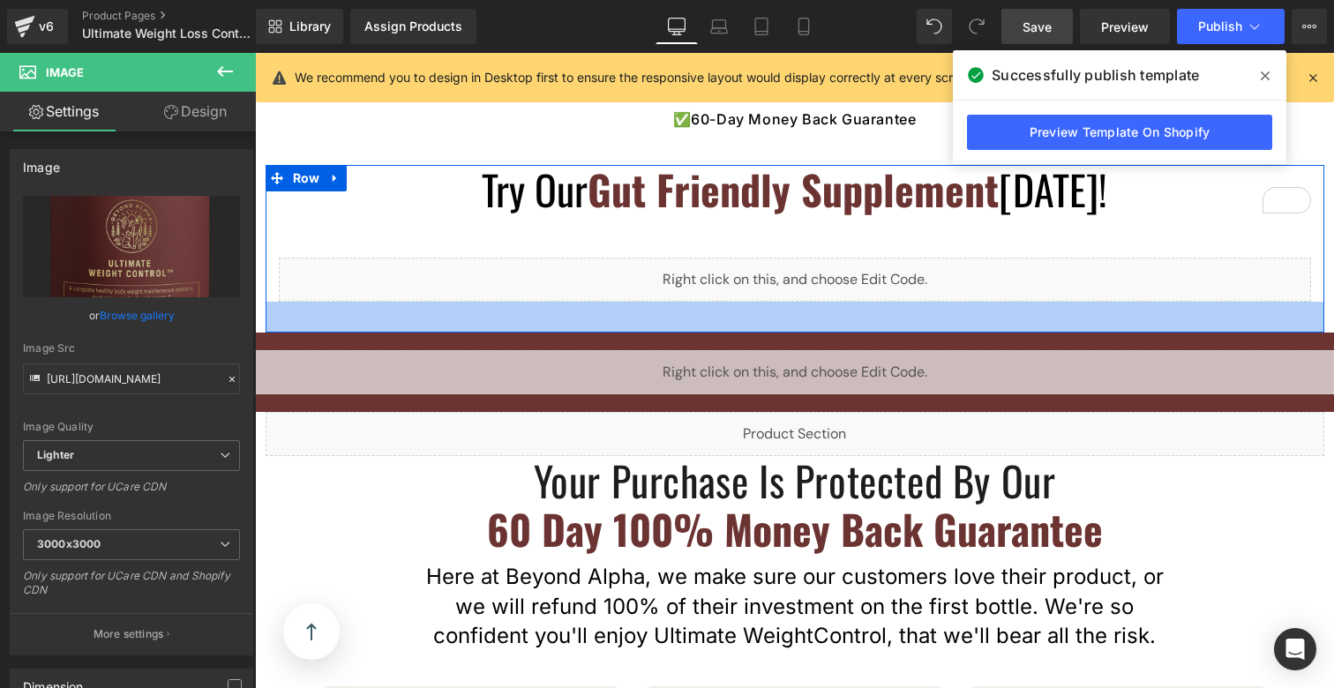
scroll to position [7461, 0]
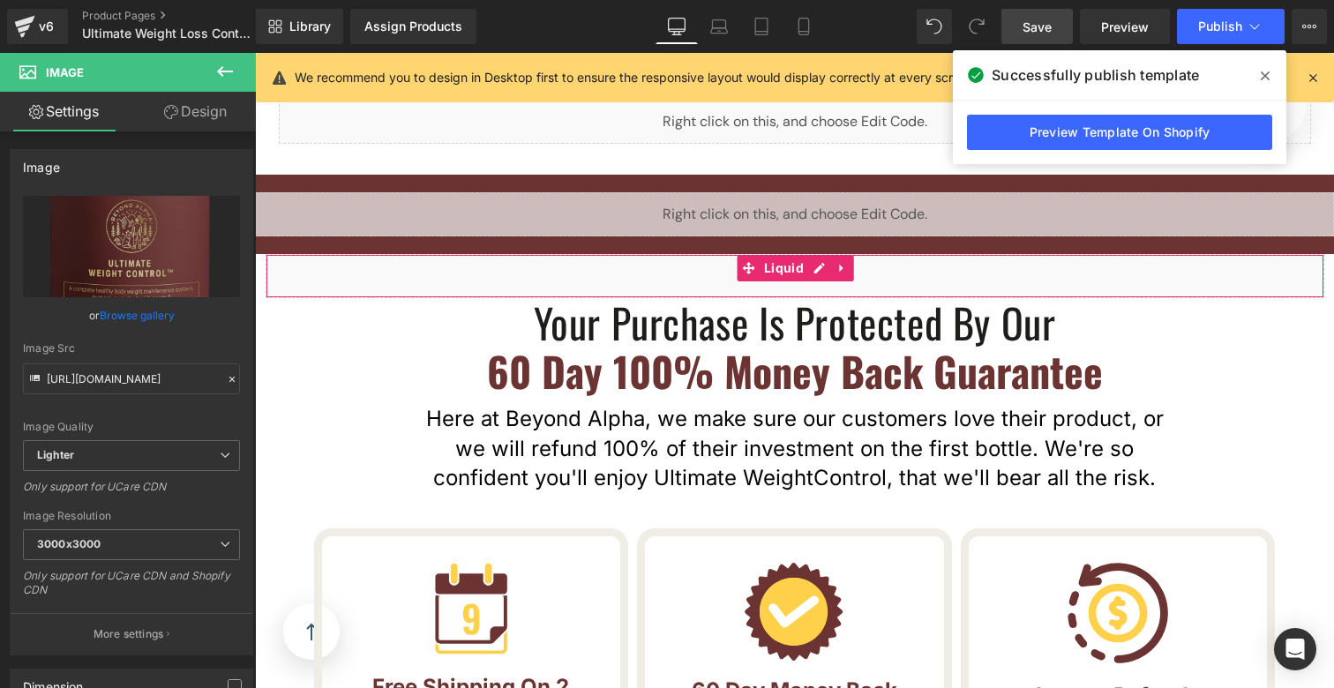
click at [764, 254] on div "Liquid" at bounding box center [795, 276] width 1059 height 44
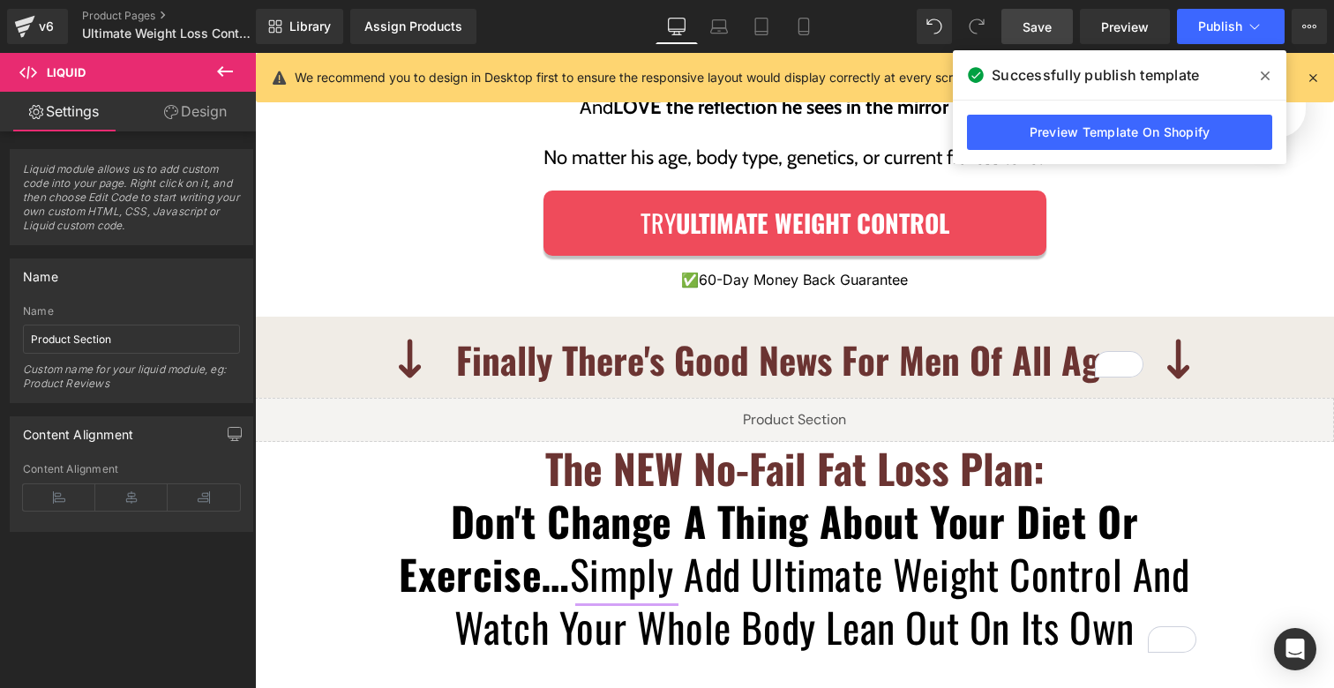
scroll to position [3548, 0]
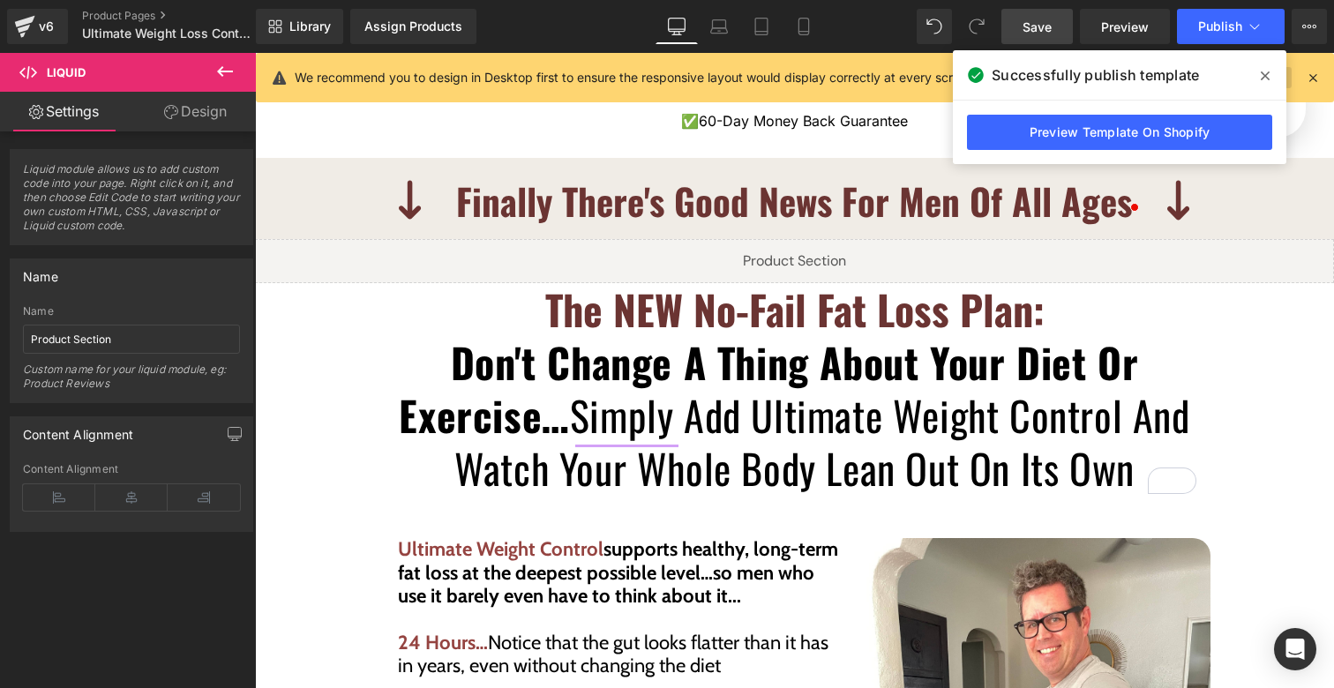
click at [1255, 71] on span at bounding box center [1266, 76] width 28 height 28
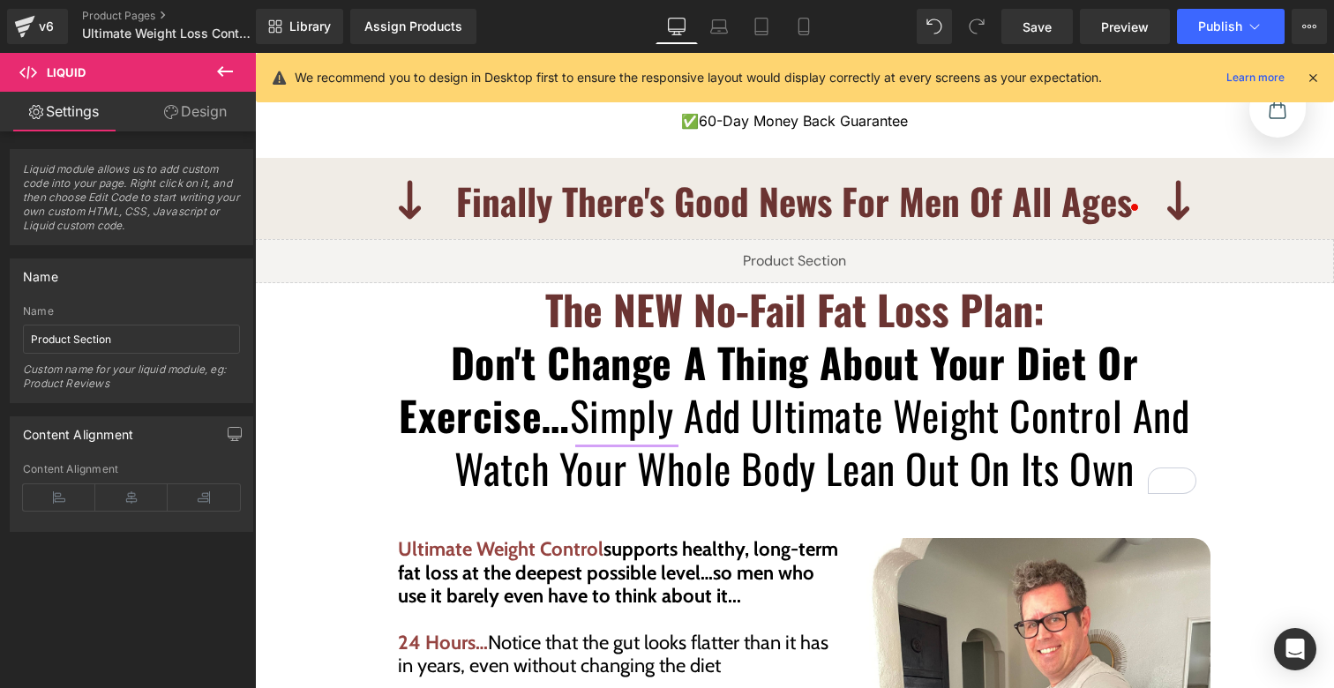
scroll to position [3548, 0]
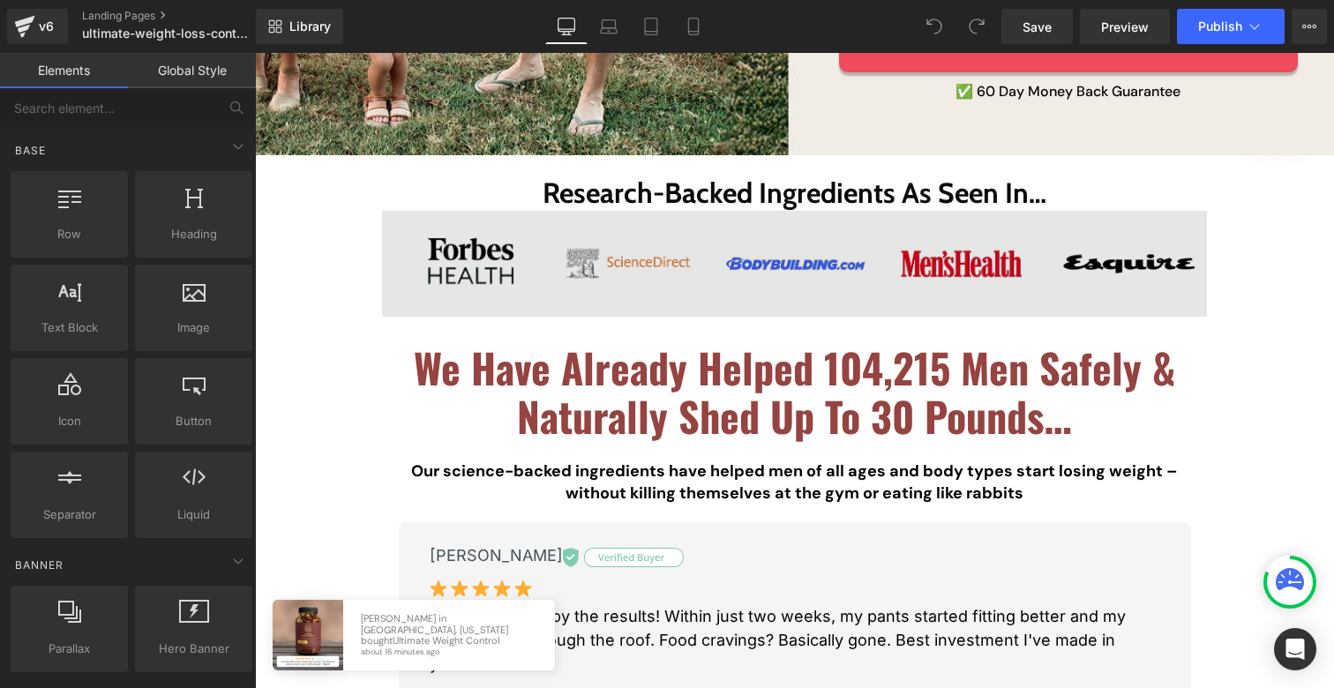
scroll to position [1716, 0]
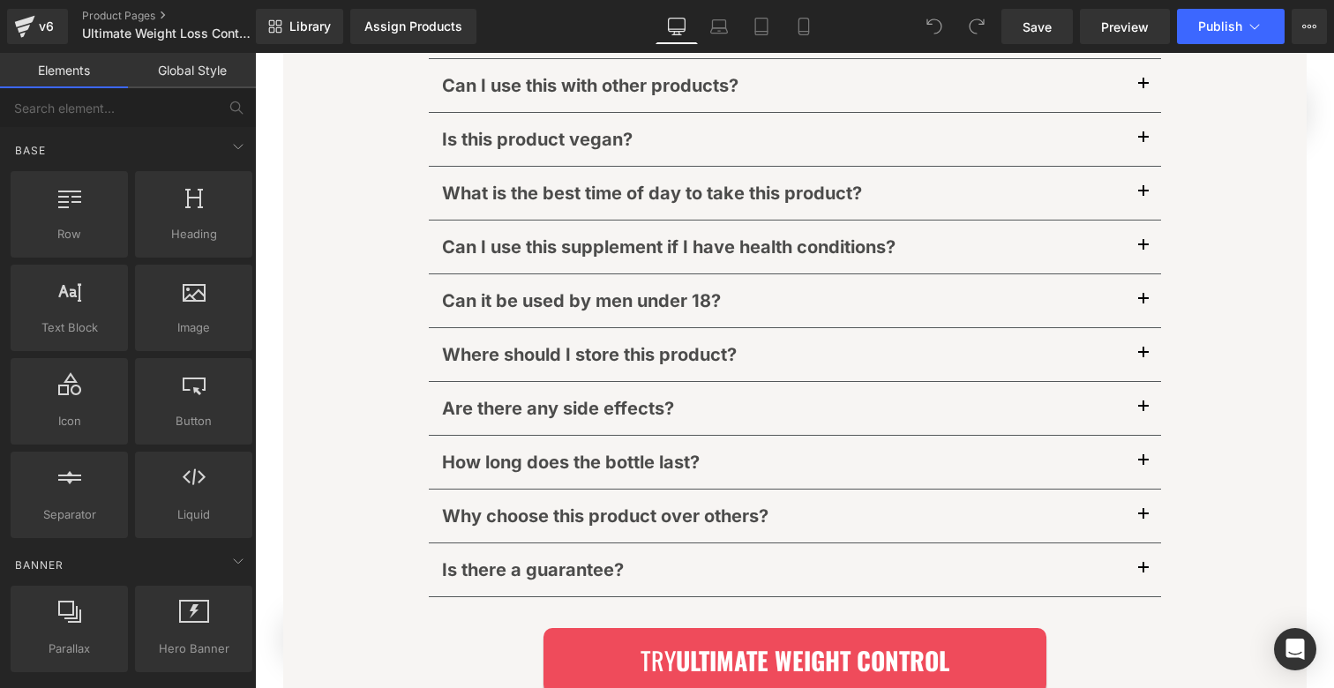
scroll to position [11129, 0]
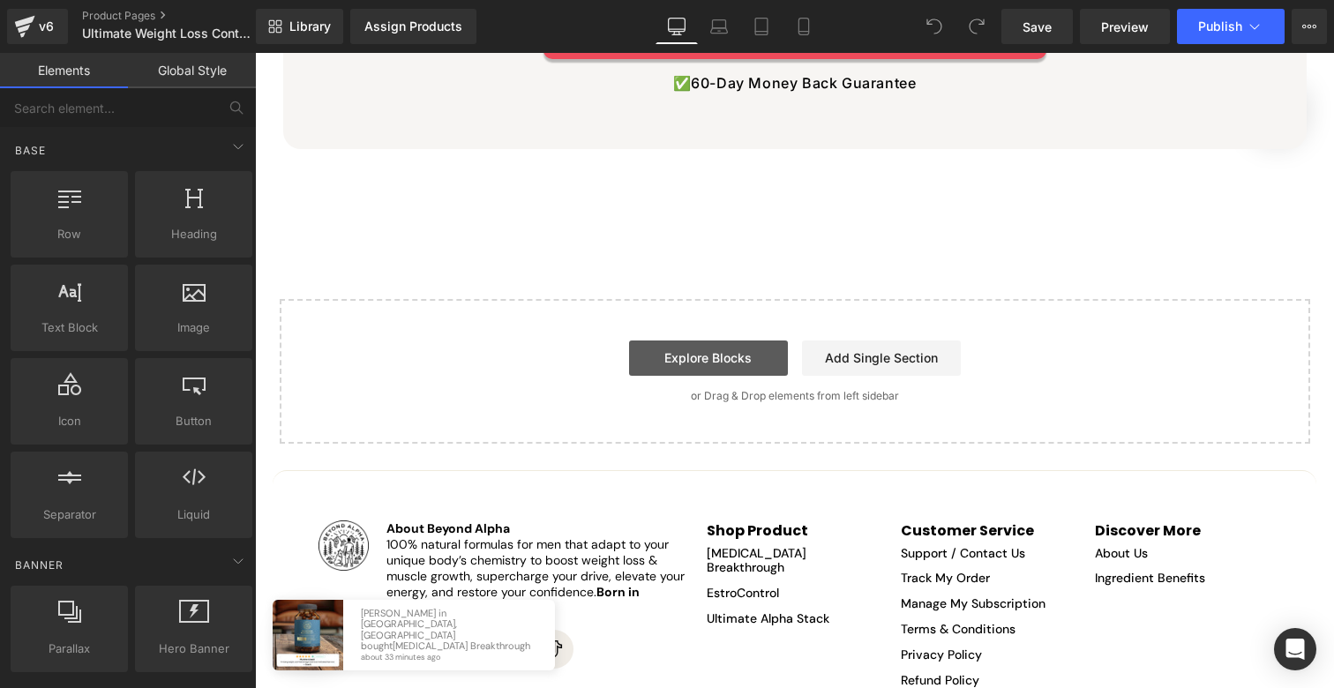
click at [717, 341] on link "Explore Blocks" at bounding box center [708, 358] width 159 height 35
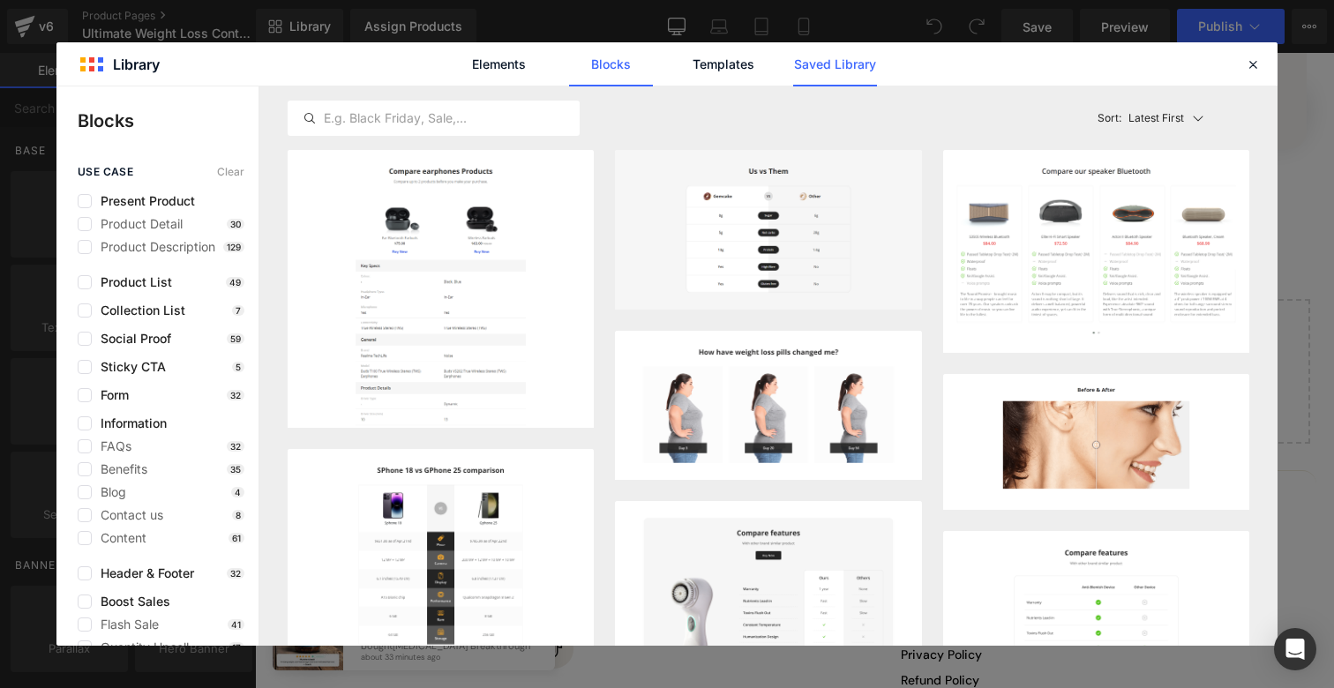
click at [865, 71] on link "Saved Library" at bounding box center [835, 64] width 84 height 44
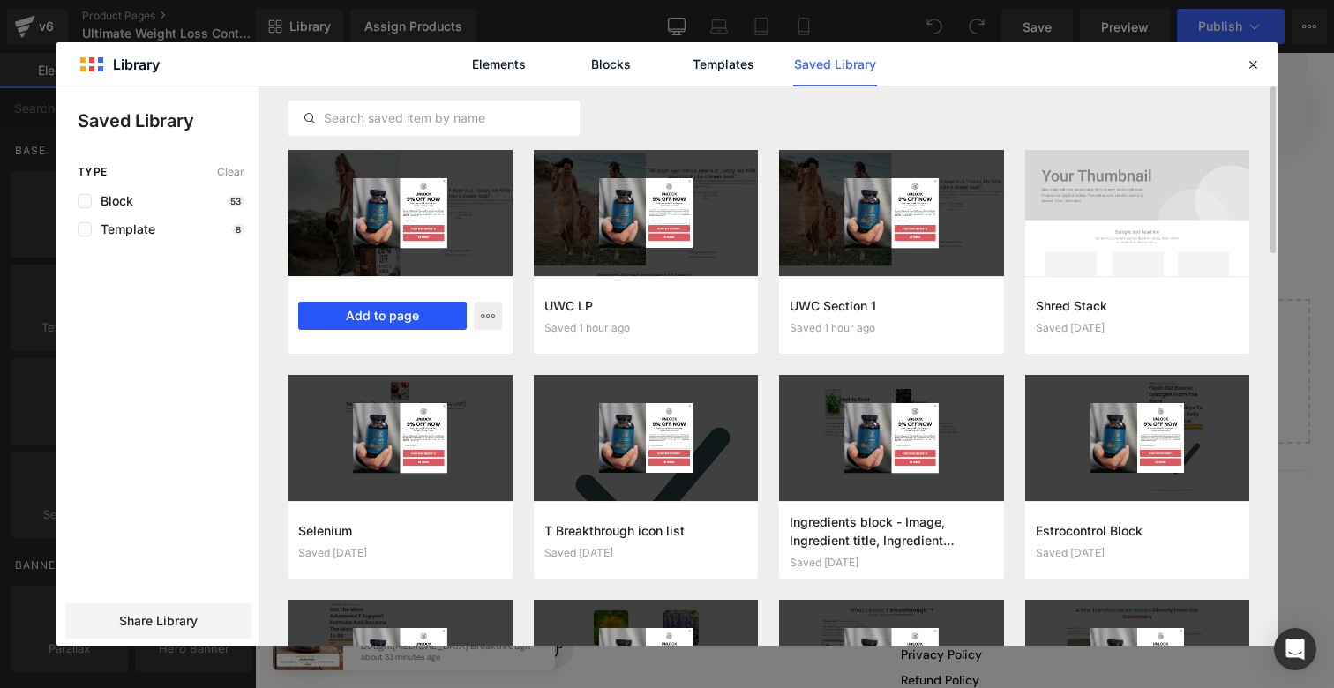
click at [415, 314] on button "Add to page" at bounding box center [382, 316] width 169 height 28
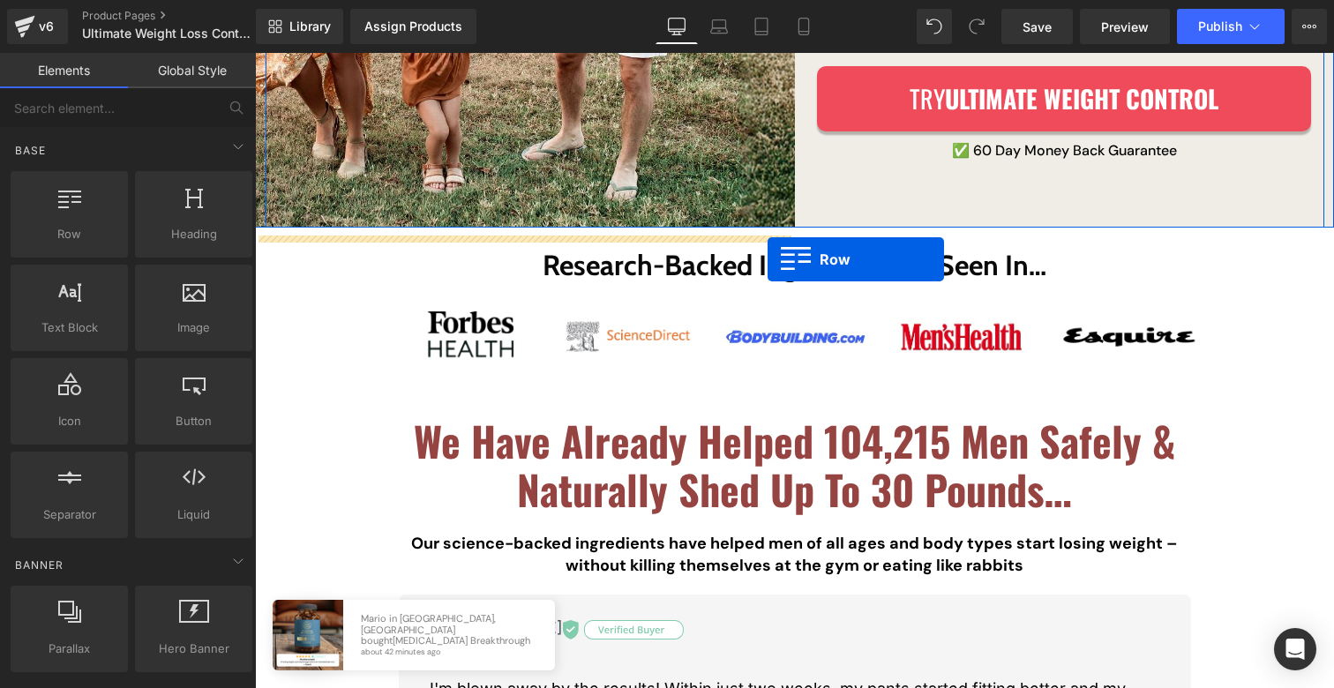
scroll to position [547, 0]
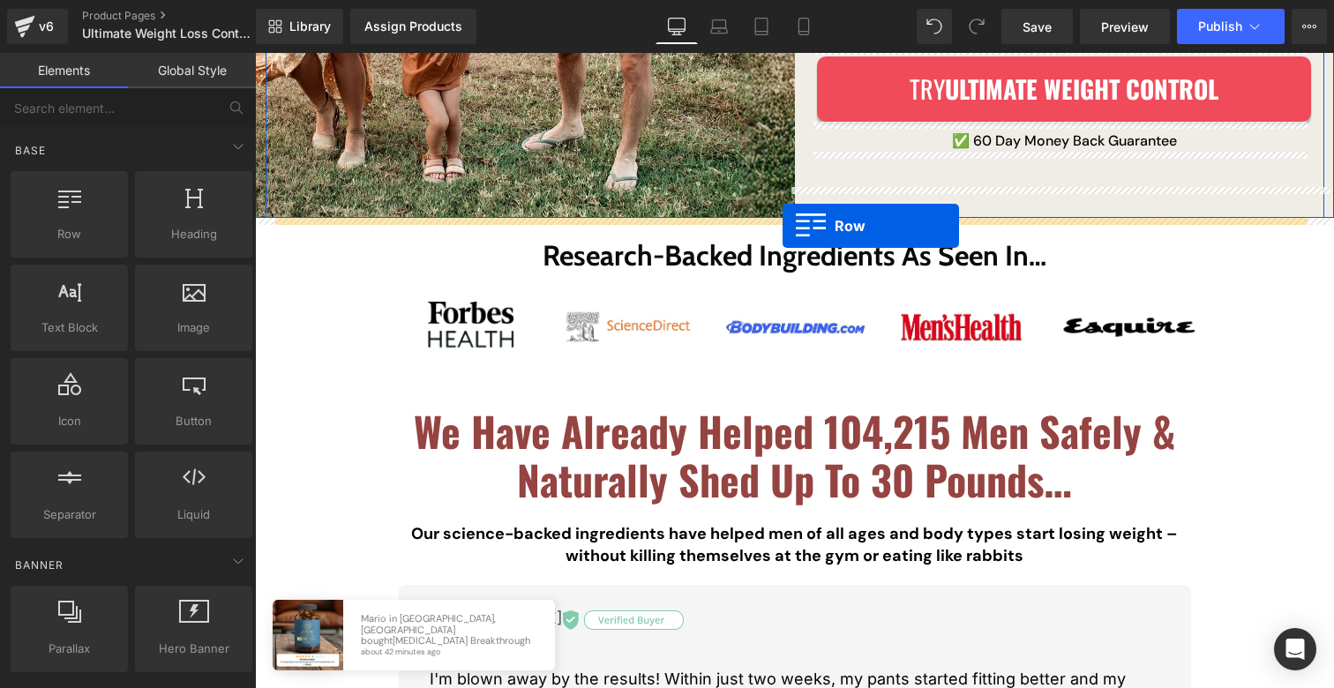
drag, startPoint x: 292, startPoint y: 155, endPoint x: 783, endPoint y: 225, distance: 495.6
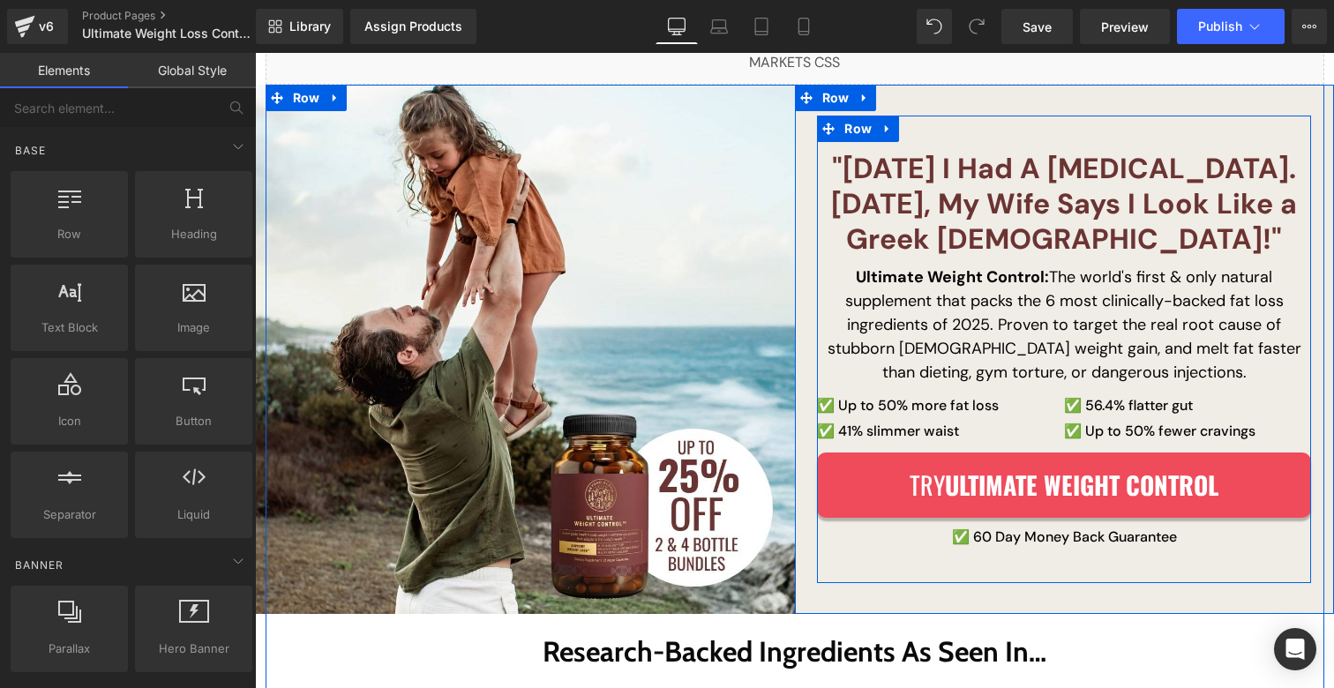
scroll to position [332, 0]
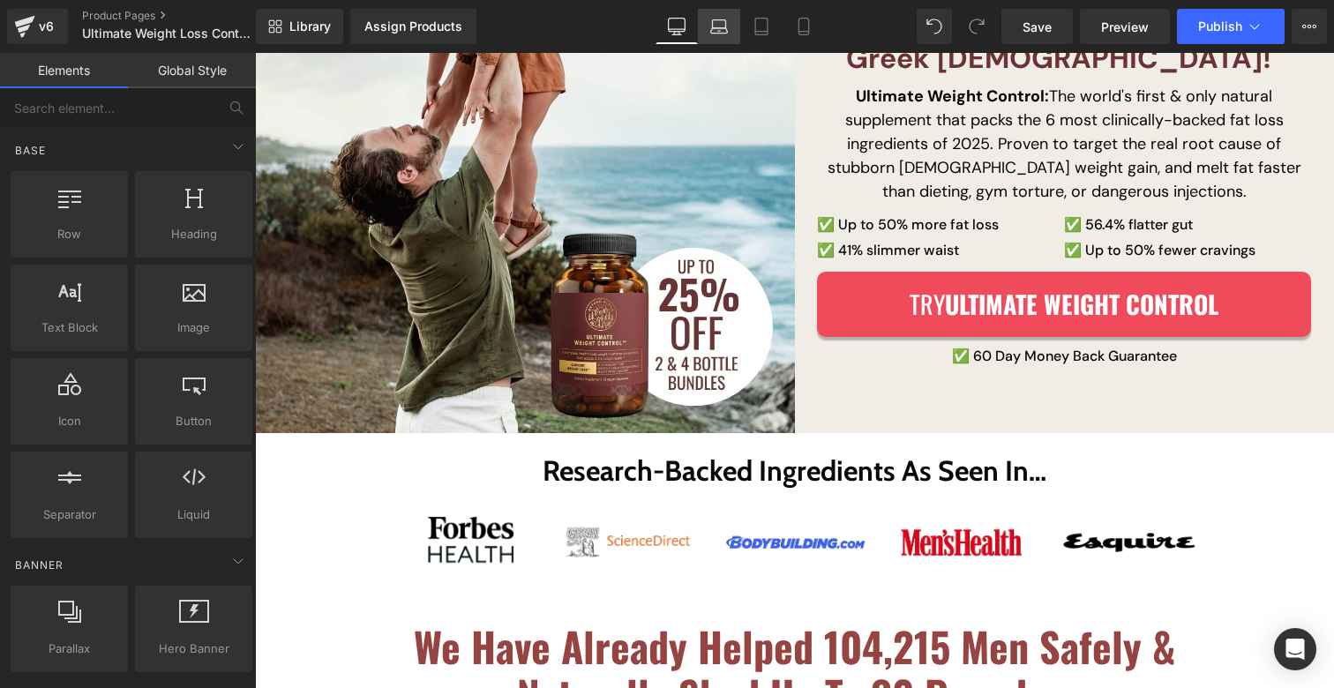
click at [734, 33] on link "Laptop" at bounding box center [719, 26] width 42 height 35
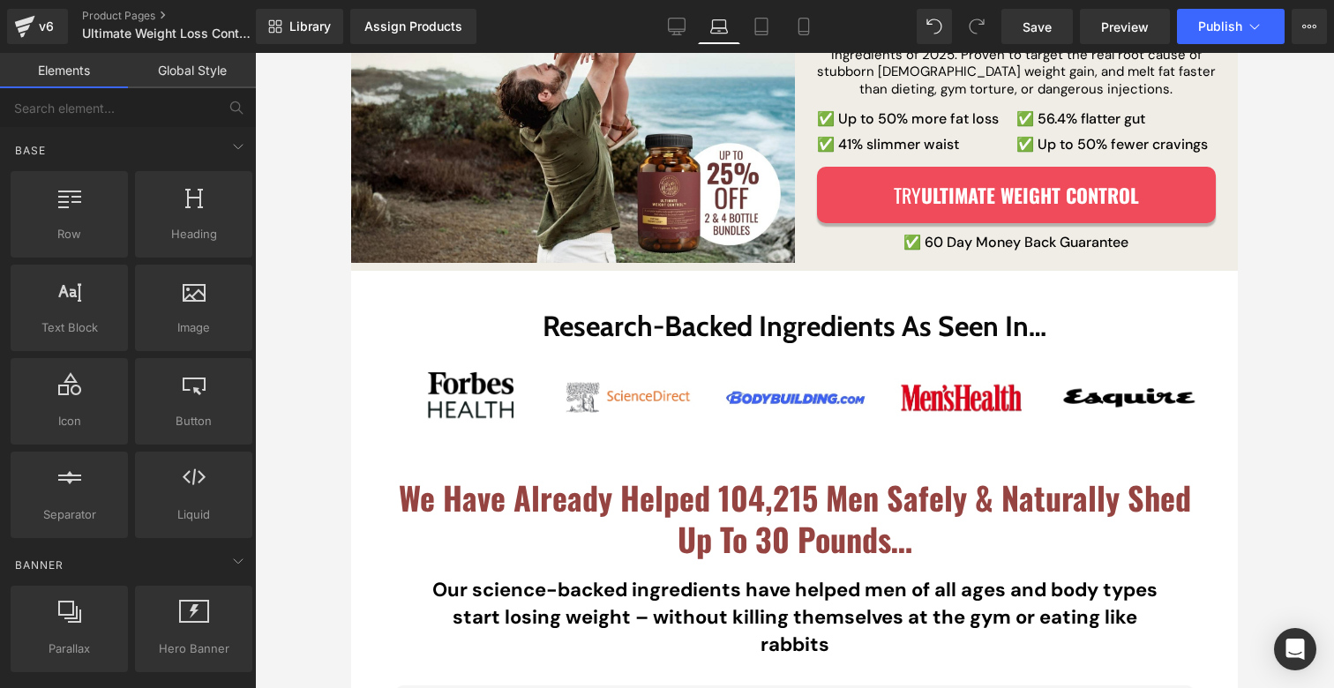
scroll to position [0, 0]
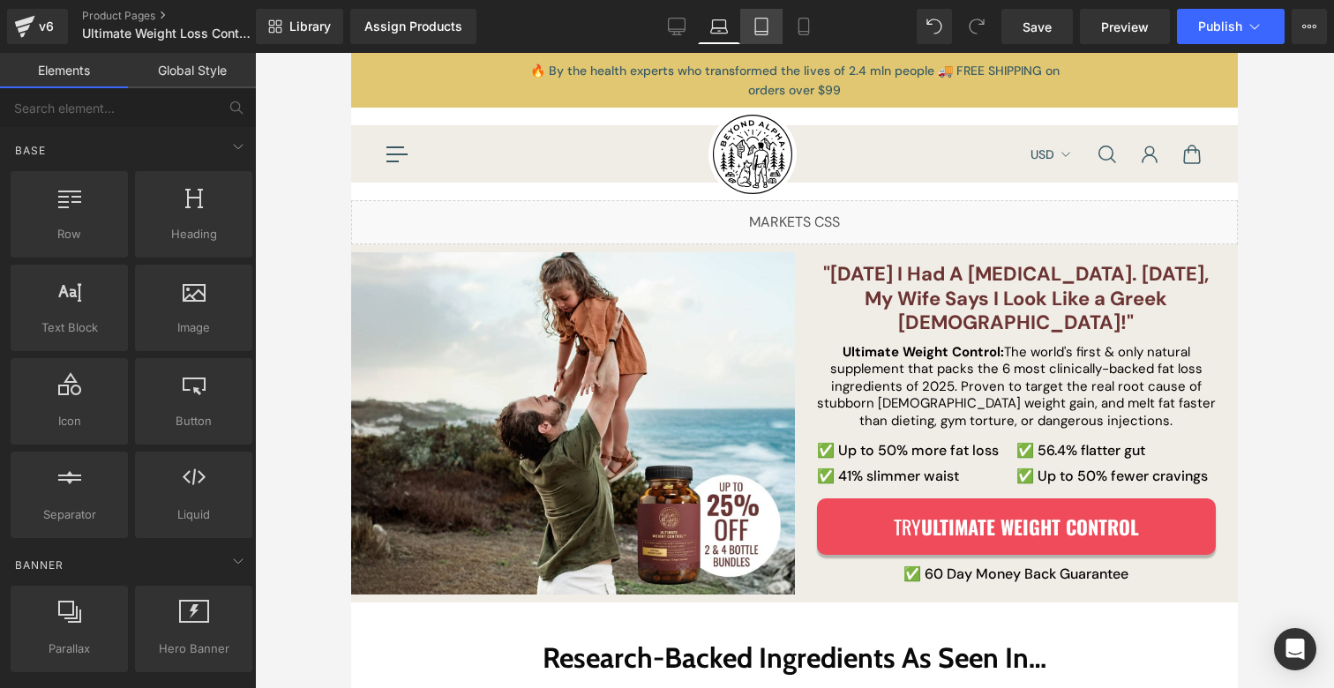
click at [761, 27] on icon at bounding box center [762, 27] width 18 height 18
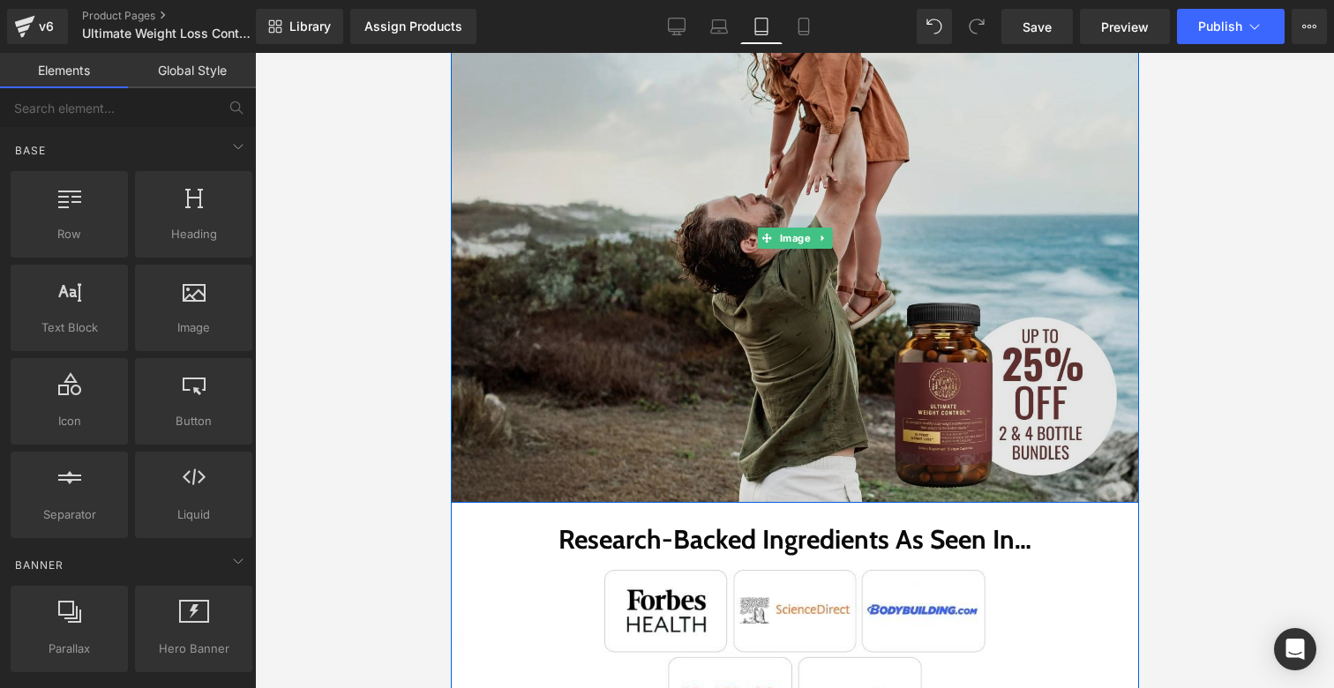
scroll to position [360, 0]
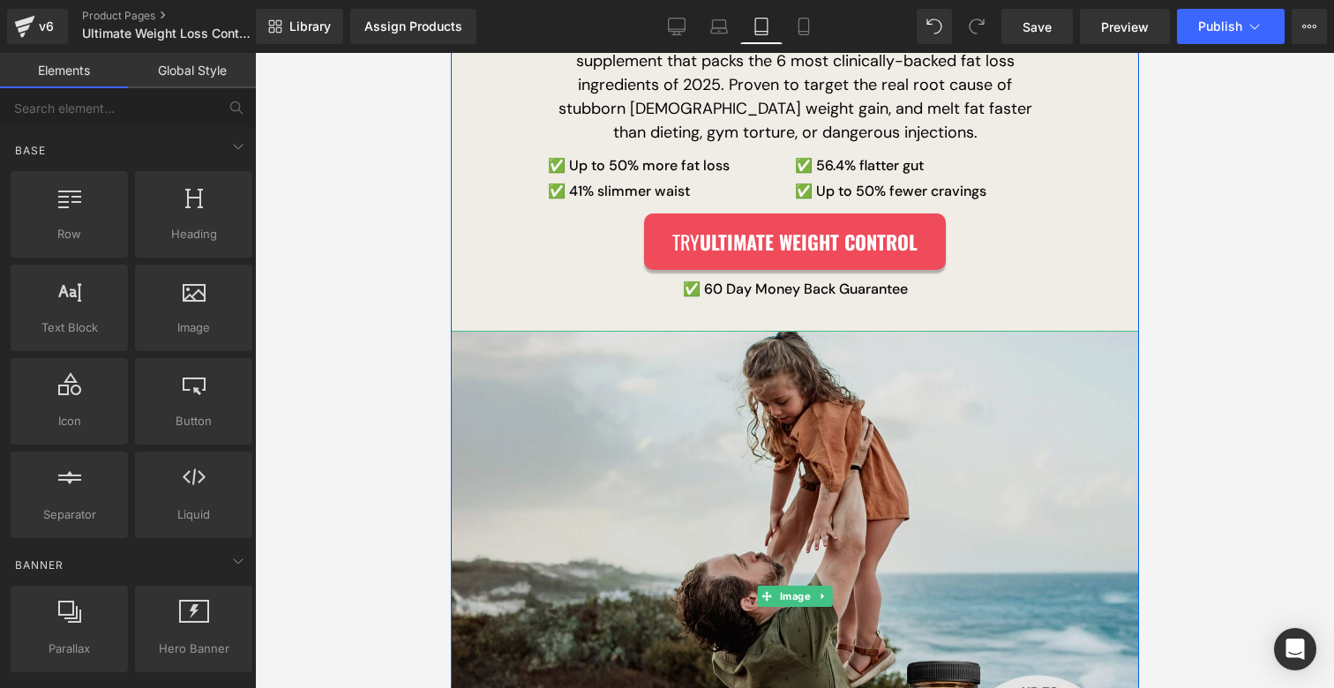
click at [665, 417] on img at bounding box center [794, 596] width 688 height 530
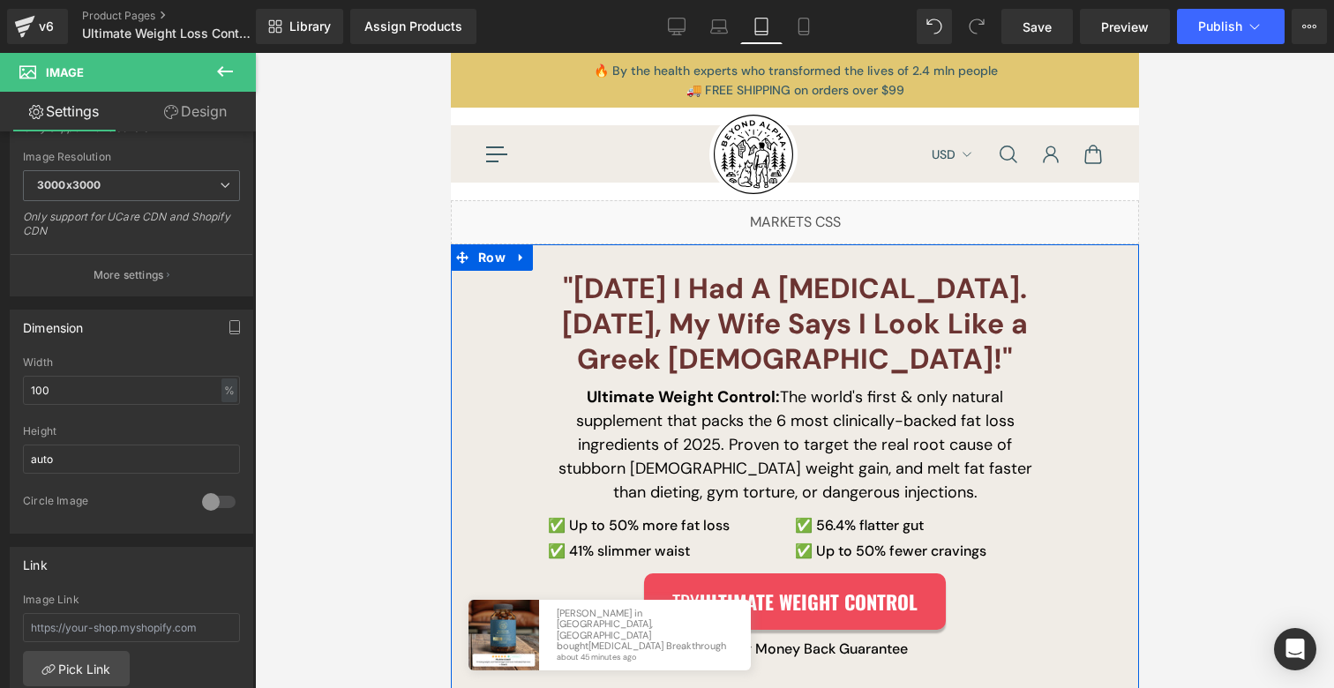
scroll to position [0, 0]
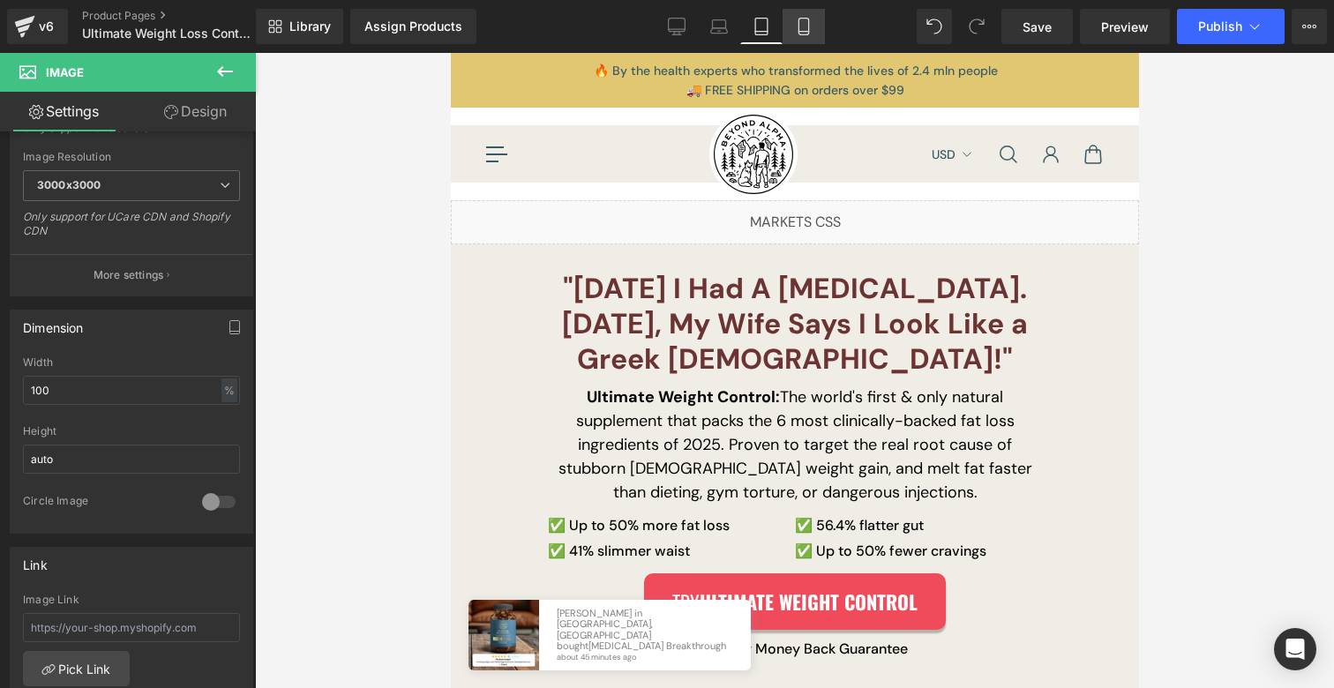
click at [804, 21] on icon at bounding box center [804, 27] width 18 height 18
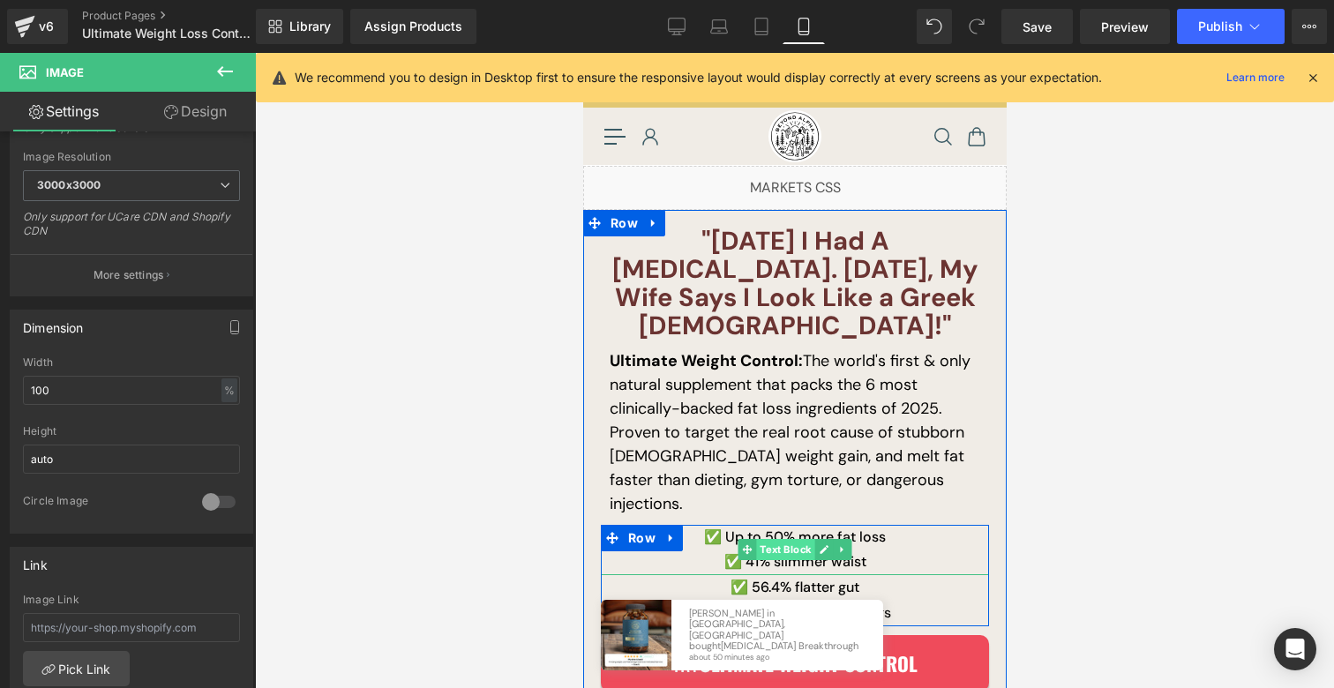
click at [766, 525] on div "✅ Up to 50% more fat loss ✅ 41% slimmer waist Text Block" at bounding box center [794, 550] width 388 height 51
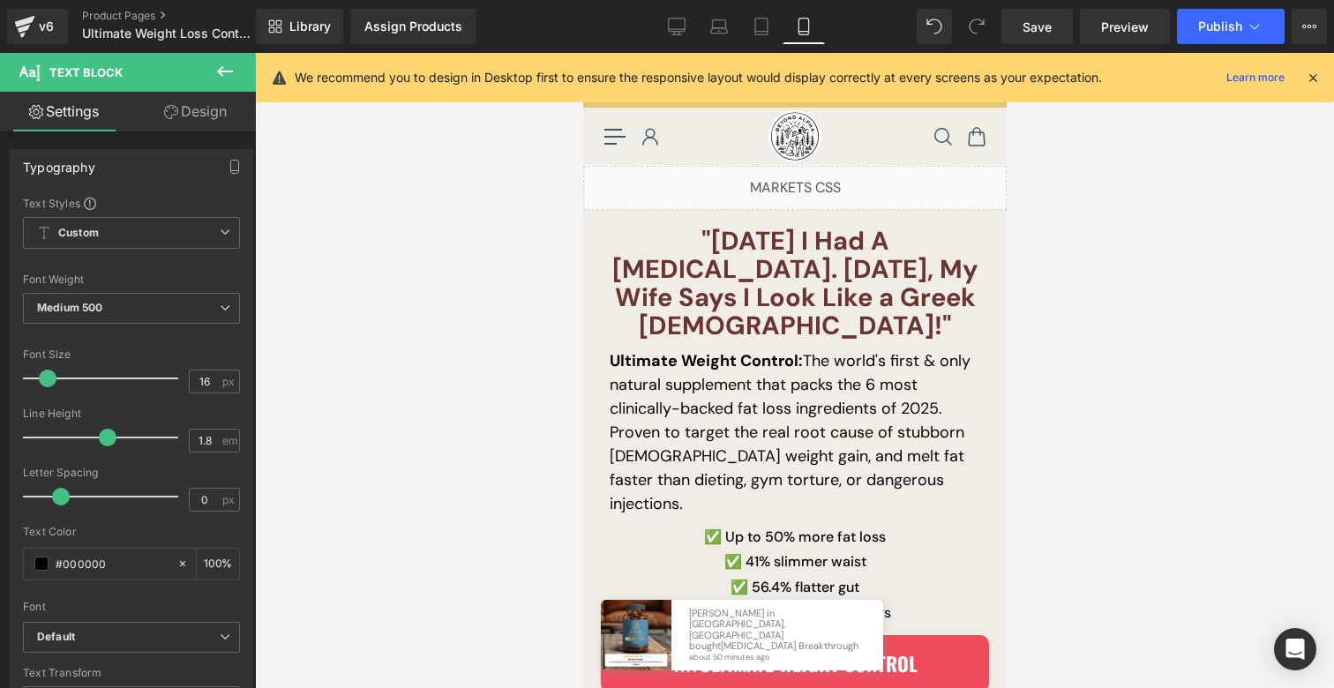
click at [204, 119] on link "Design" at bounding box center [196, 112] width 128 height 40
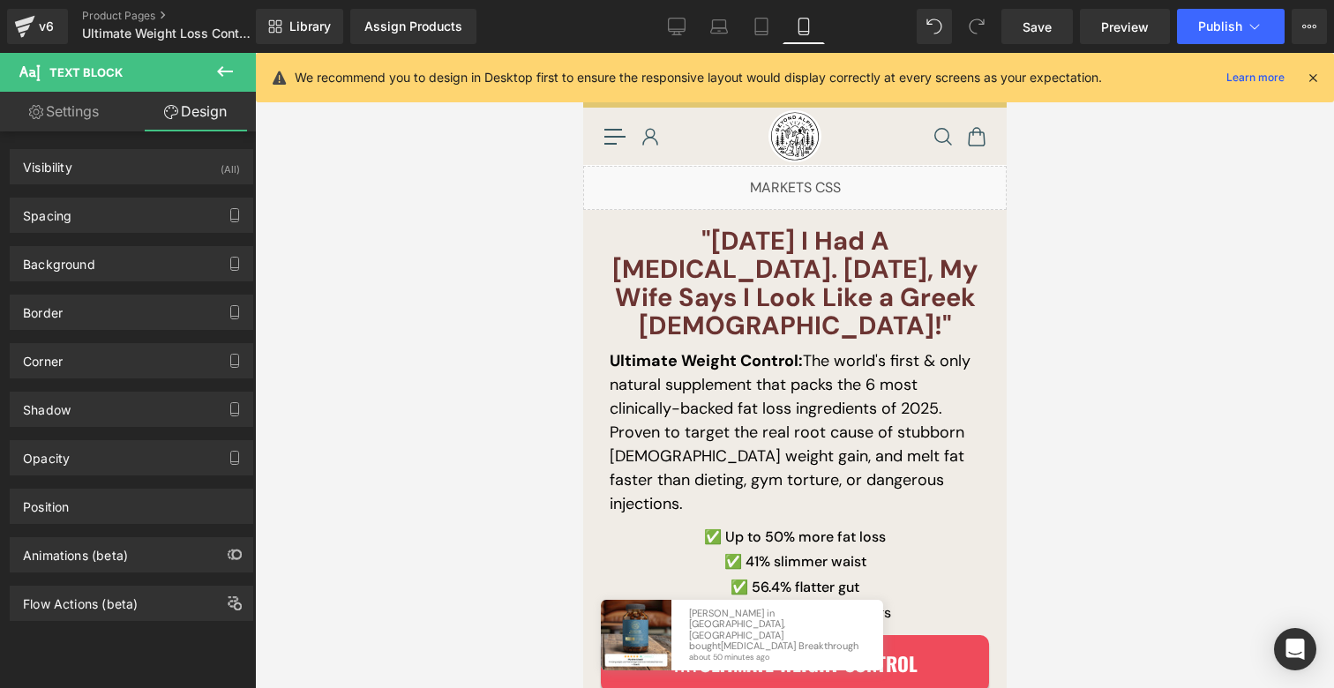
click at [53, 107] on link "Settings" at bounding box center [64, 112] width 128 height 40
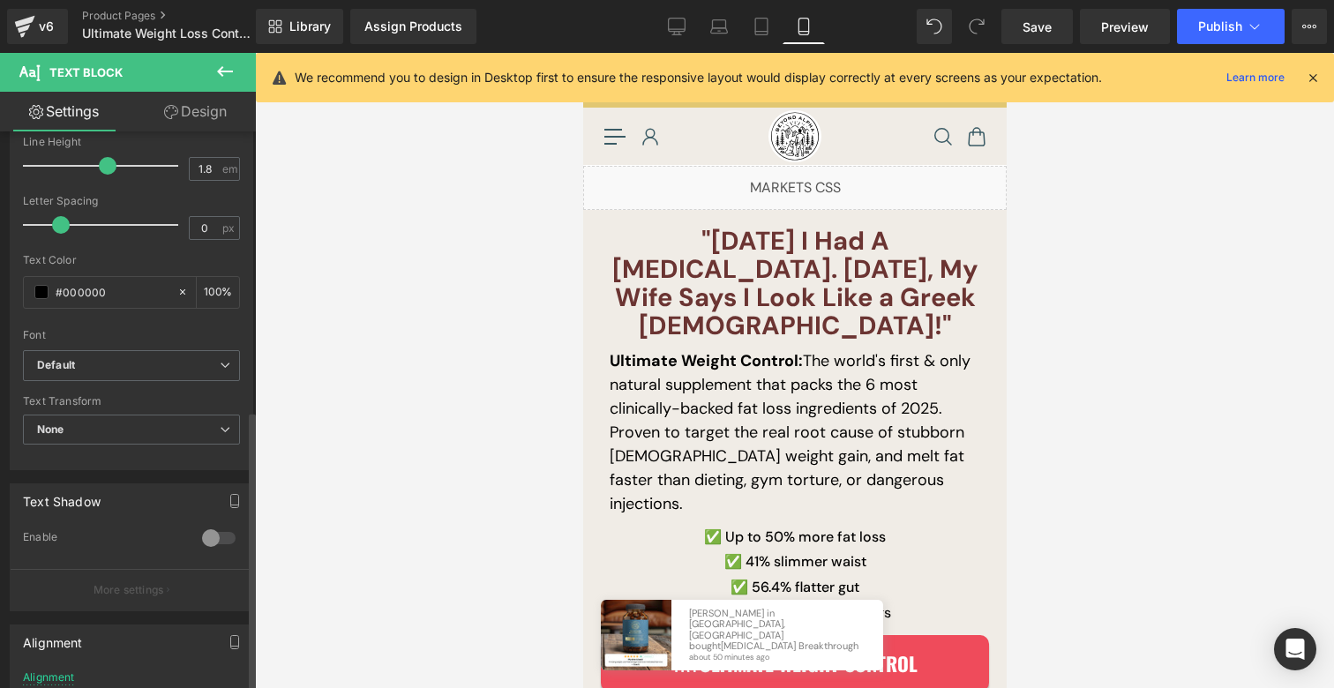
scroll to position [560, 0]
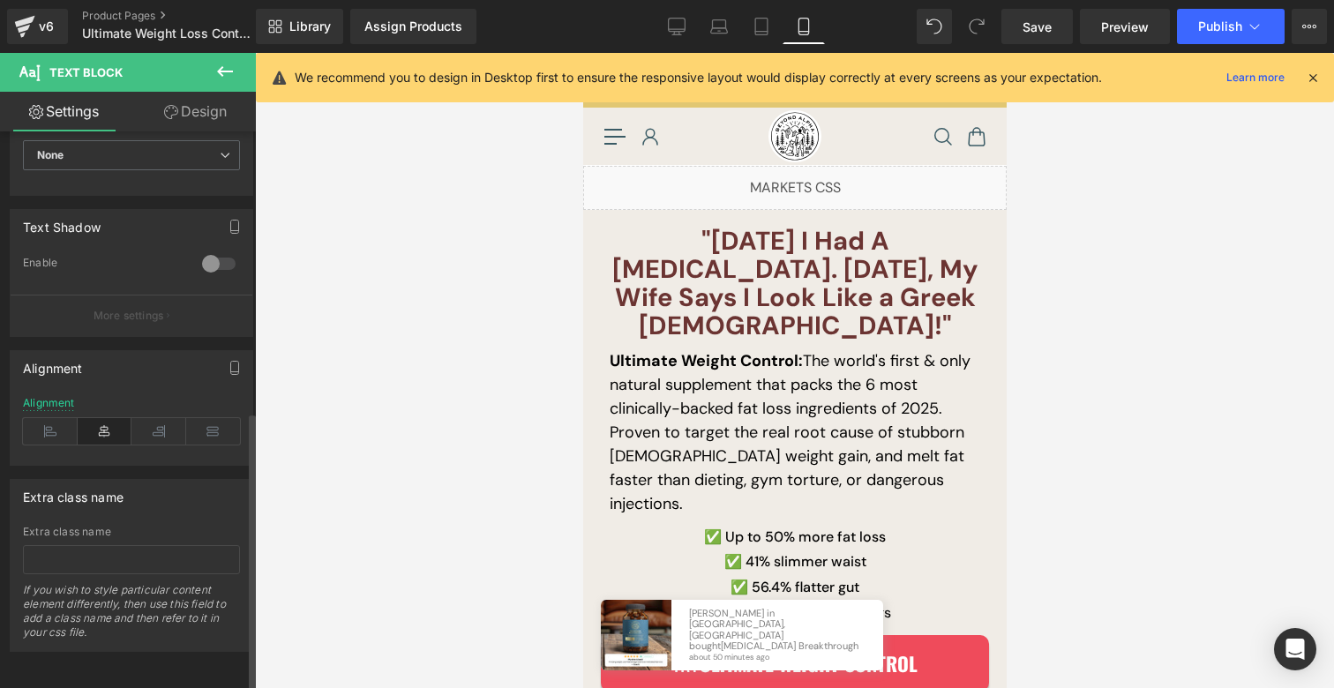
click at [55, 435] on div "Alignment" at bounding box center [131, 431] width 217 height 68
click at [56, 423] on icon at bounding box center [50, 431] width 55 height 26
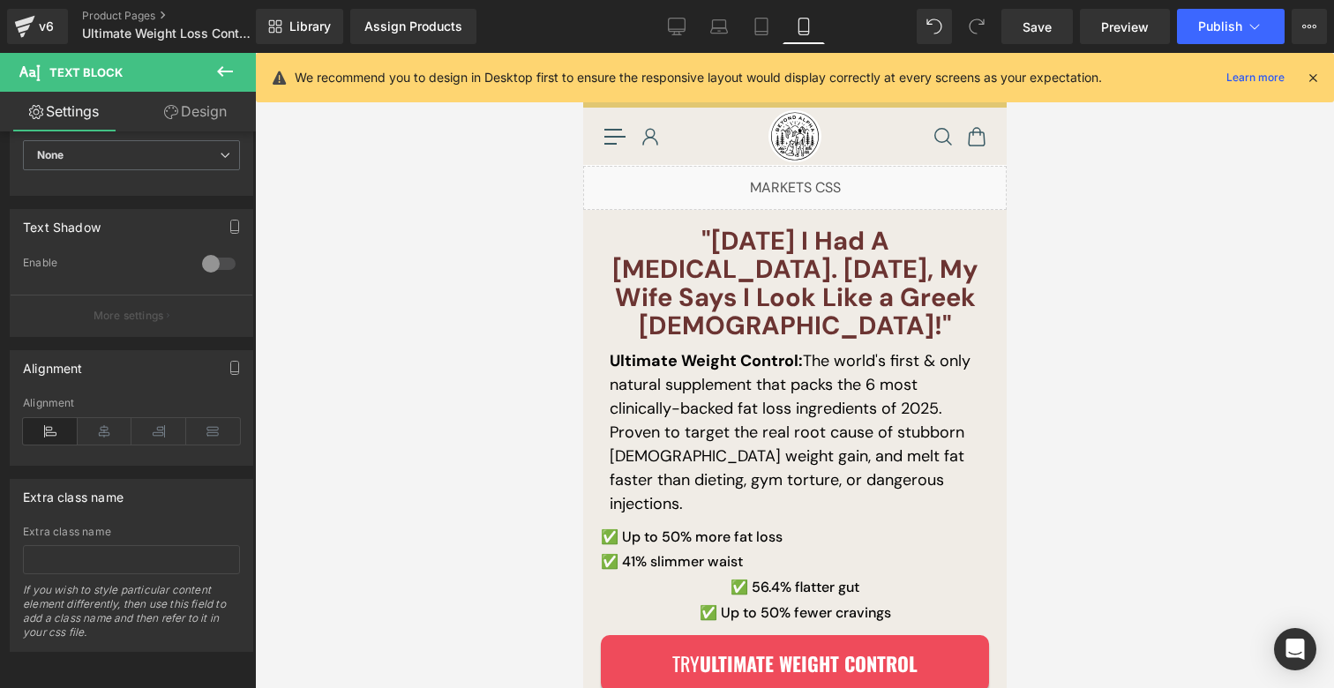
click at [229, 102] on link "Design" at bounding box center [196, 112] width 128 height 40
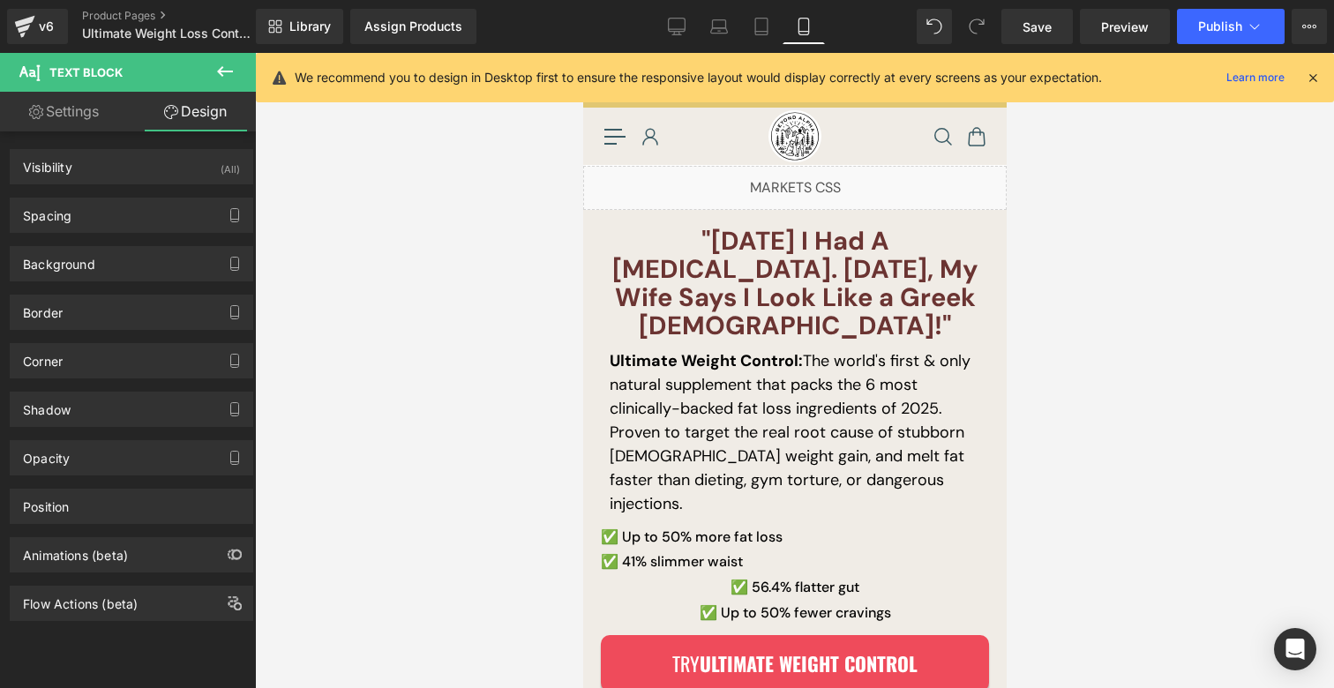
click at [60, 233] on div "Background Color & Image color Color % Image Replace Image Upload image or Brow…" at bounding box center [132, 257] width 264 height 49
click at [62, 227] on div "Spacing" at bounding box center [132, 216] width 242 height 34
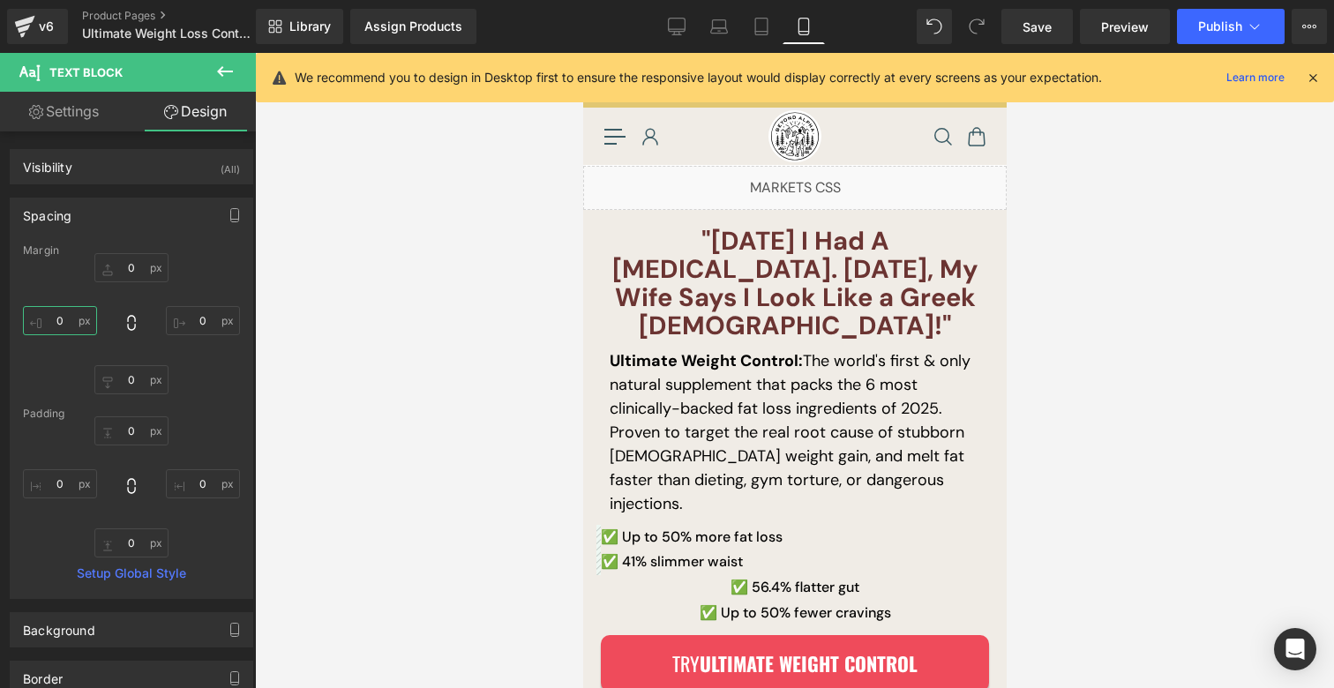
click at [60, 318] on input "text" at bounding box center [60, 320] width 74 height 29
type input "10"
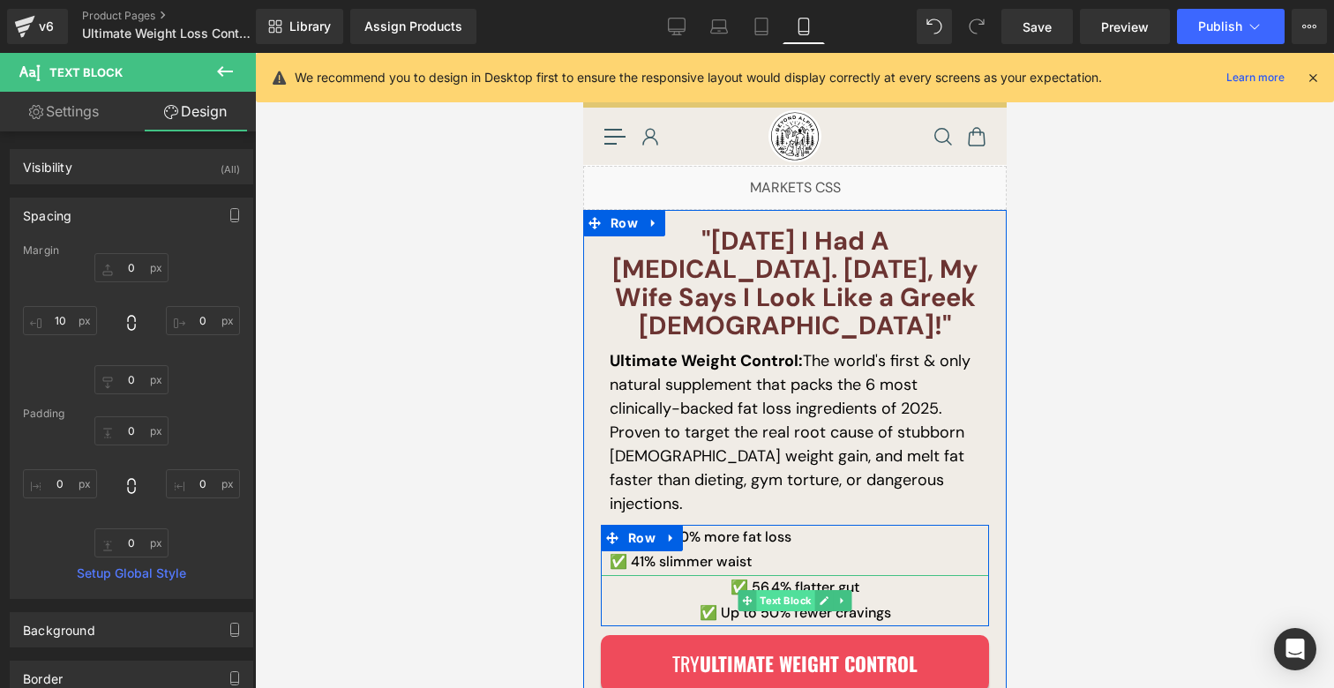
click at [774, 575] on div "✅ 56.4% flatter gut  ✅ Up to 50% fewer cravings Text Block" at bounding box center [794, 600] width 388 height 51
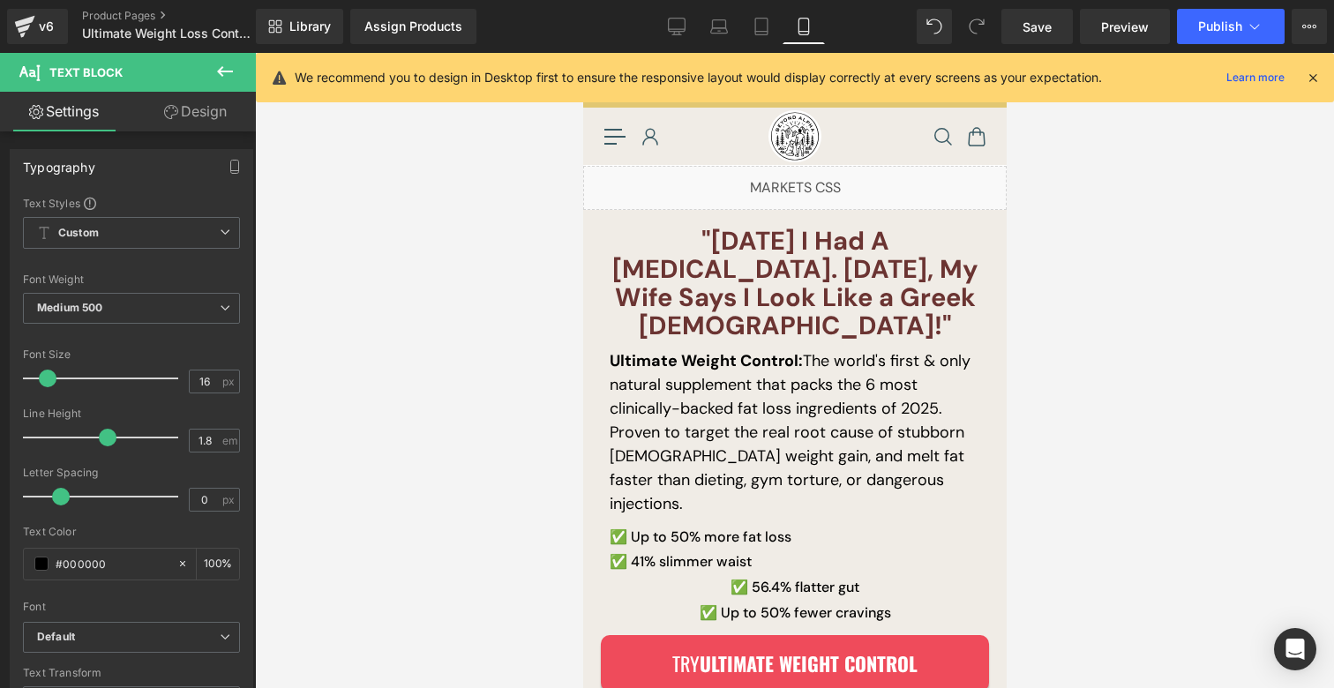
click at [191, 115] on link "Design" at bounding box center [196, 112] width 128 height 40
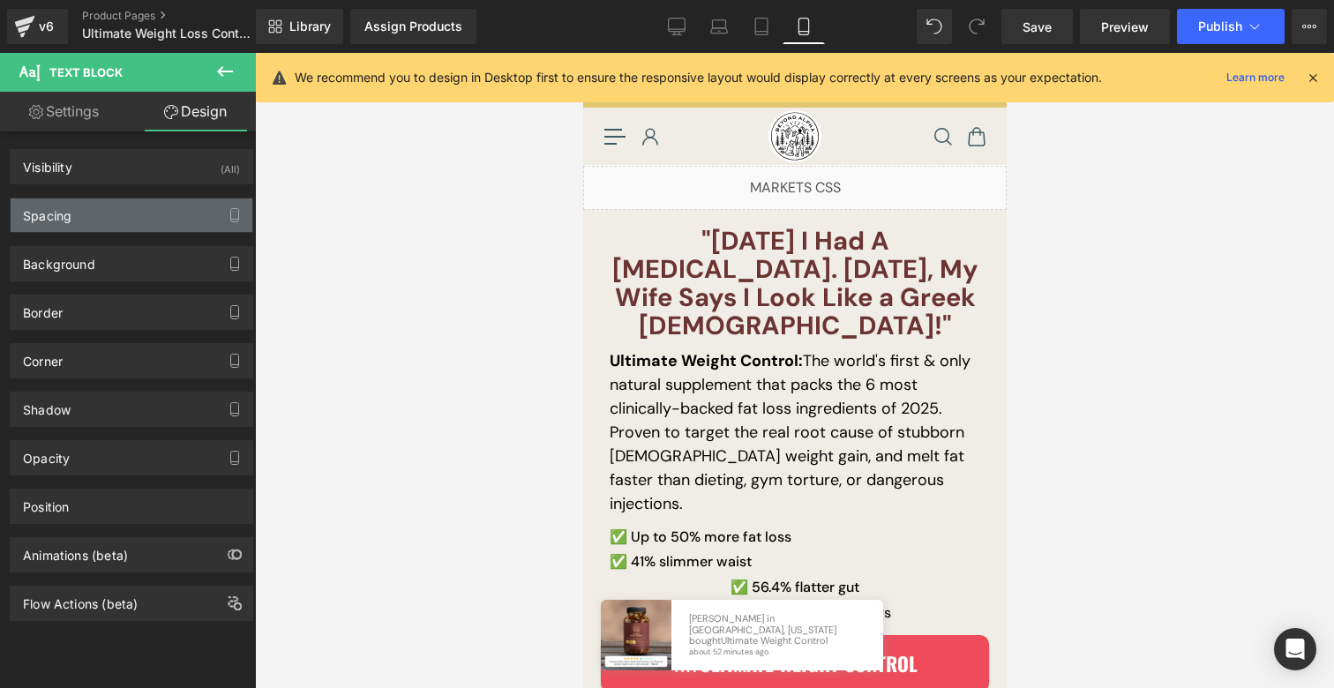
click at [70, 217] on div "Spacing" at bounding box center [47, 211] width 49 height 25
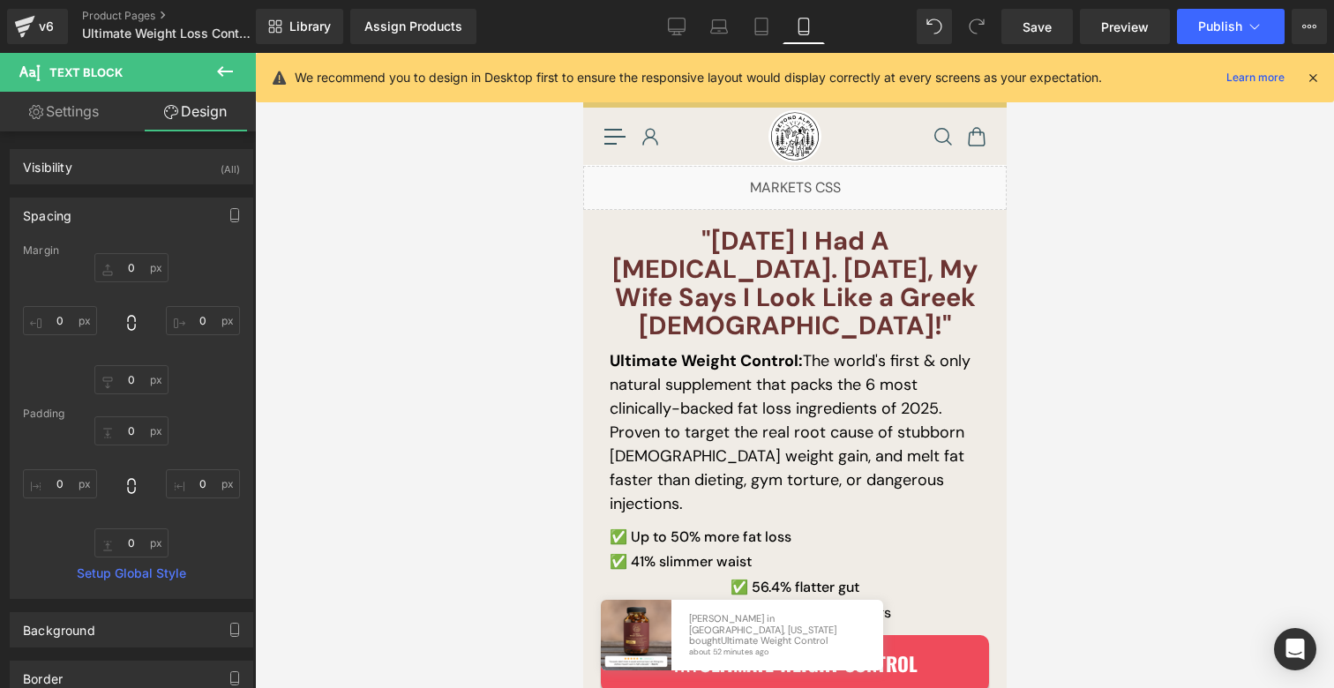
click at [68, 119] on link "Settings" at bounding box center [64, 112] width 128 height 40
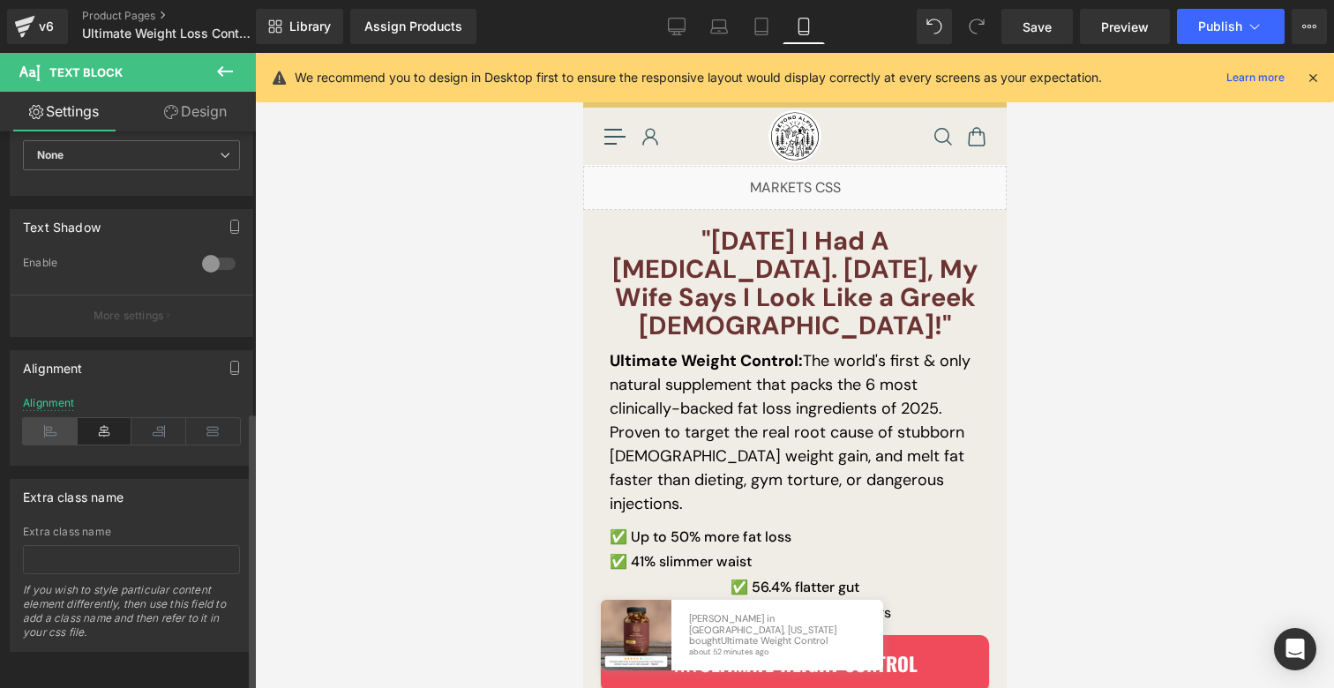
click at [69, 418] on icon at bounding box center [50, 431] width 55 height 26
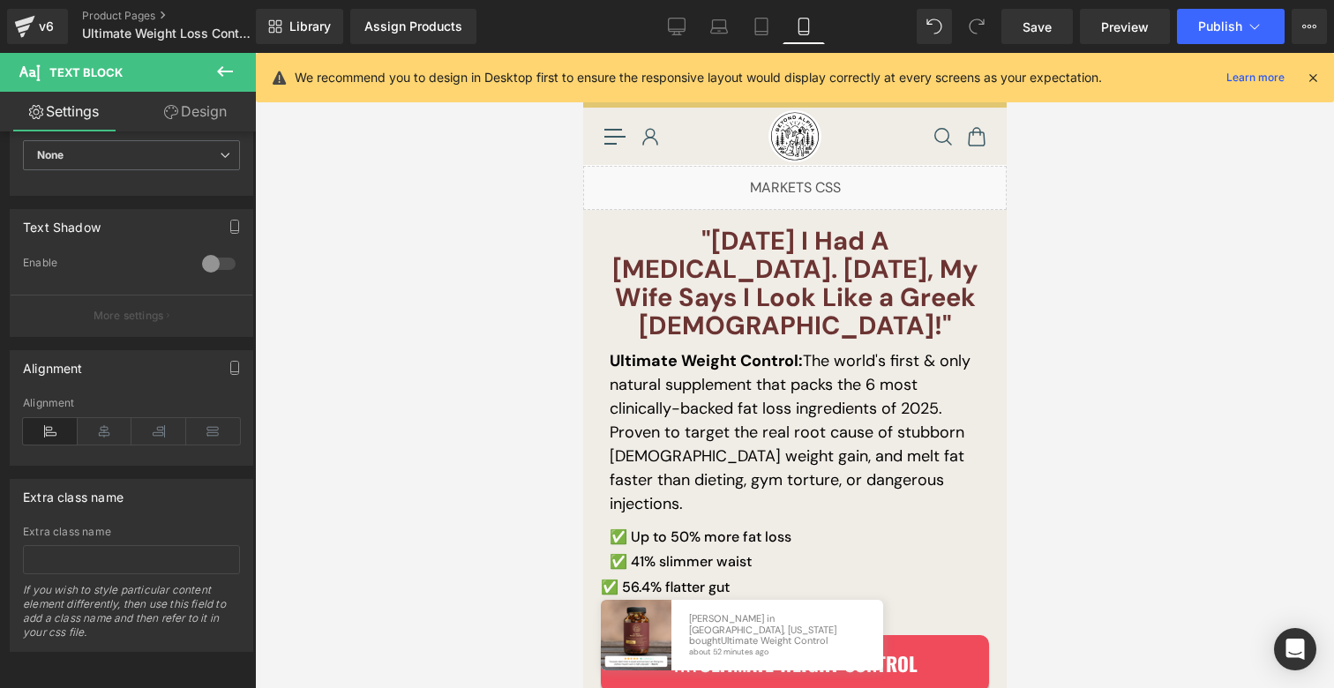
click at [197, 109] on link "Design" at bounding box center [196, 112] width 128 height 40
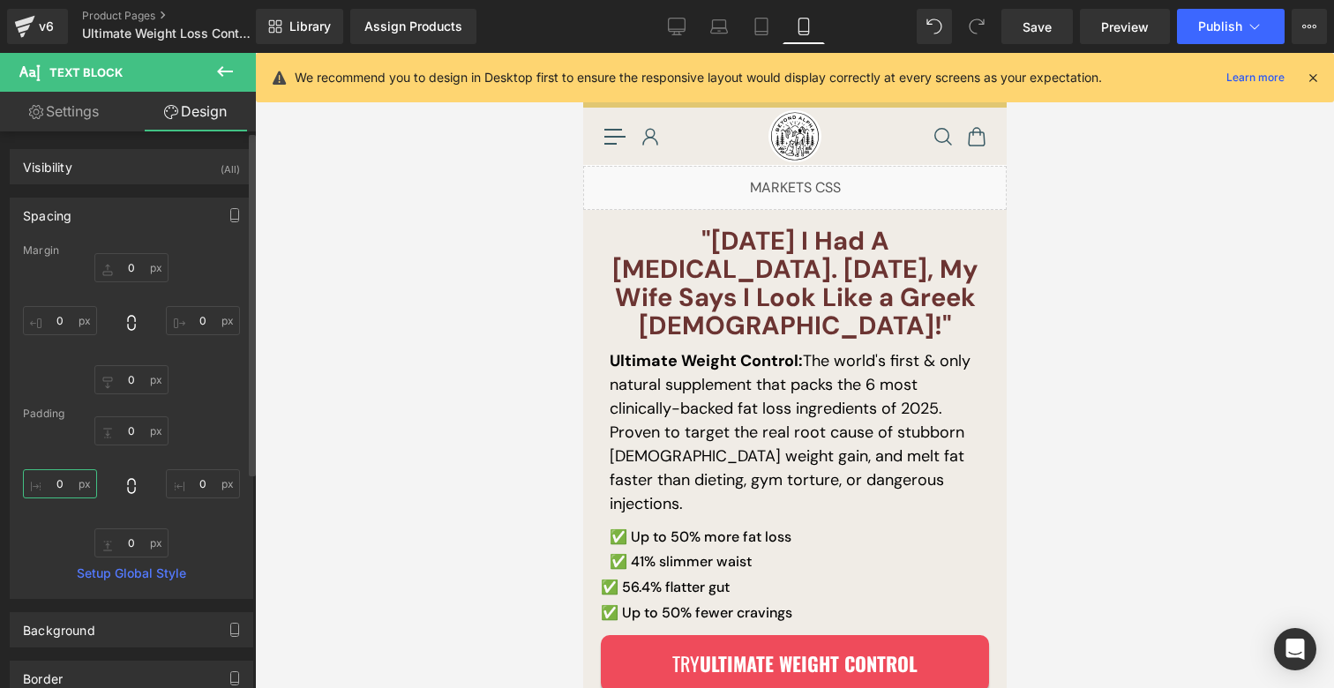
click at [62, 487] on input "0" at bounding box center [60, 484] width 74 height 29
type input "10"
click at [1026, 38] on link "Save" at bounding box center [1037, 26] width 71 height 35
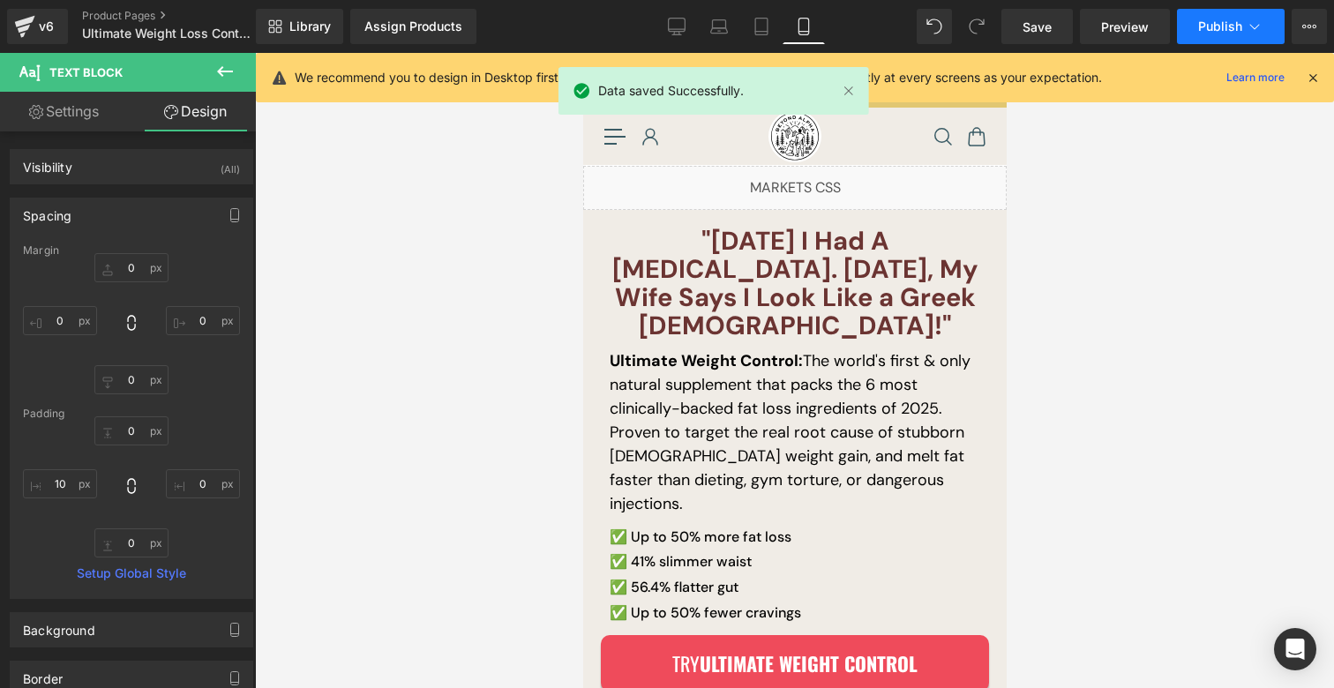
click at [1178, 34] on button "Publish" at bounding box center [1231, 26] width 108 height 35
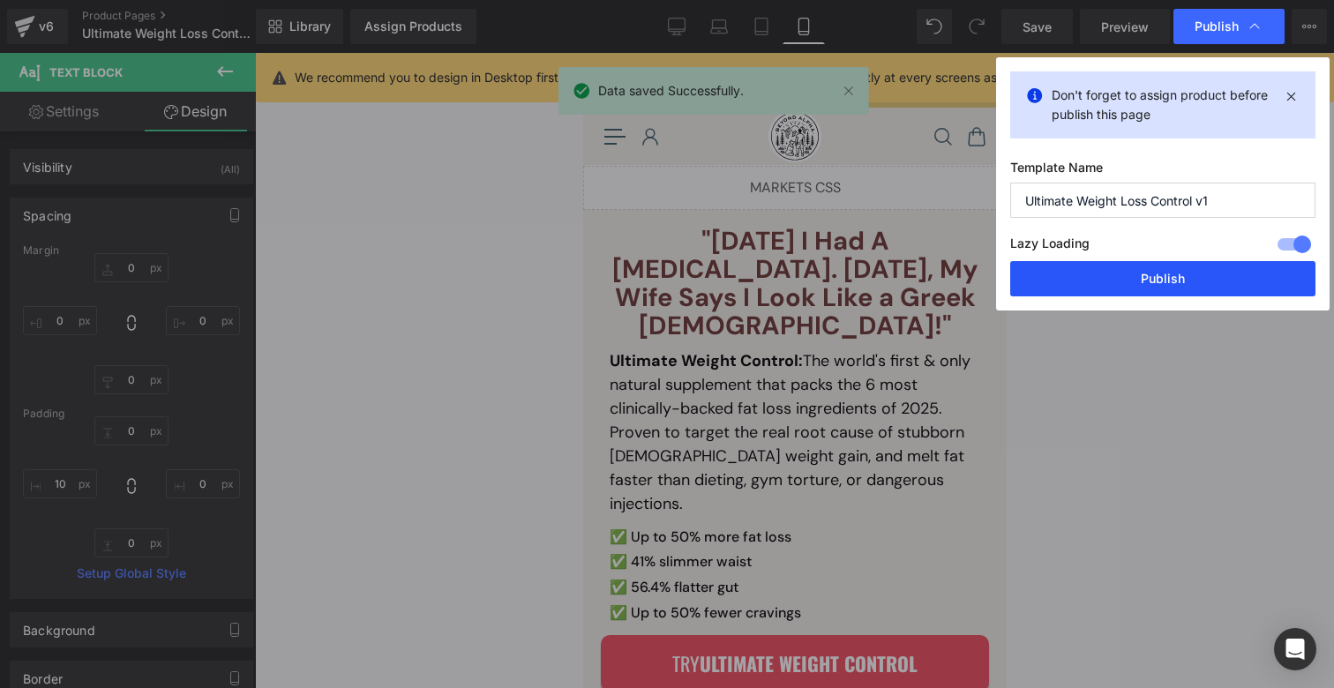
click at [1137, 270] on button "Publish" at bounding box center [1163, 278] width 305 height 35
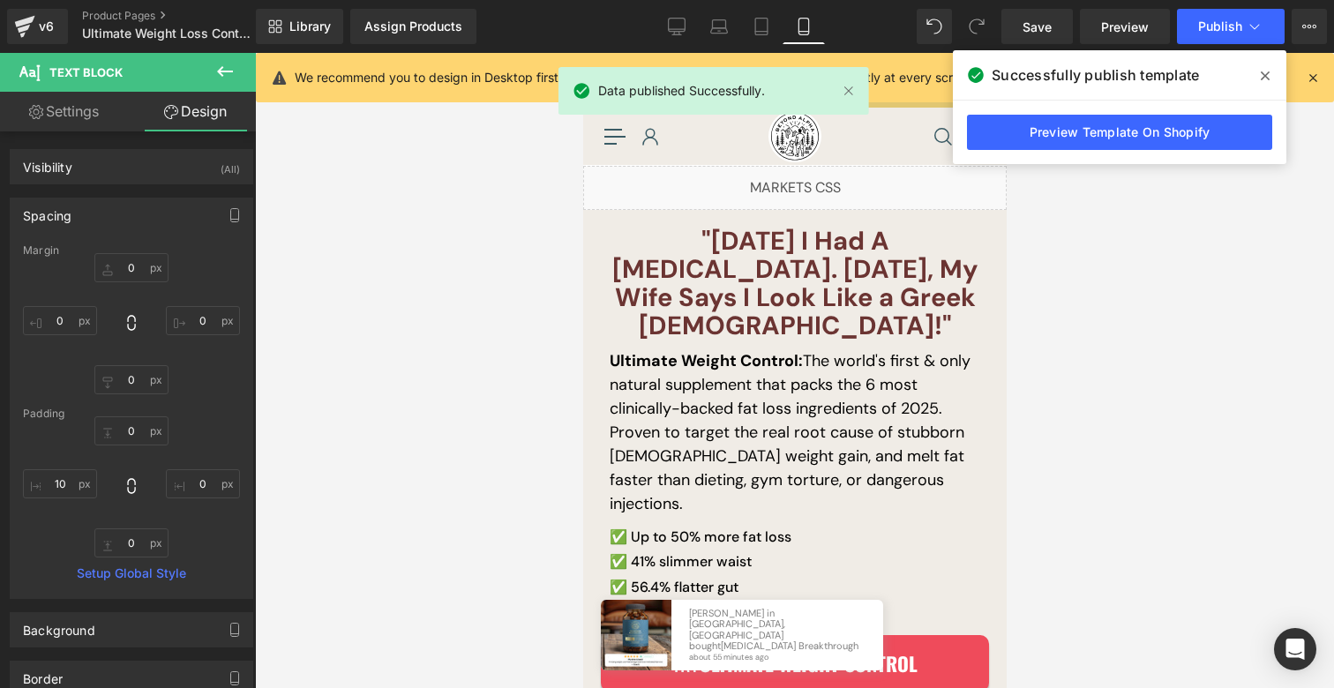
click at [1275, 77] on span at bounding box center [1266, 76] width 28 height 28
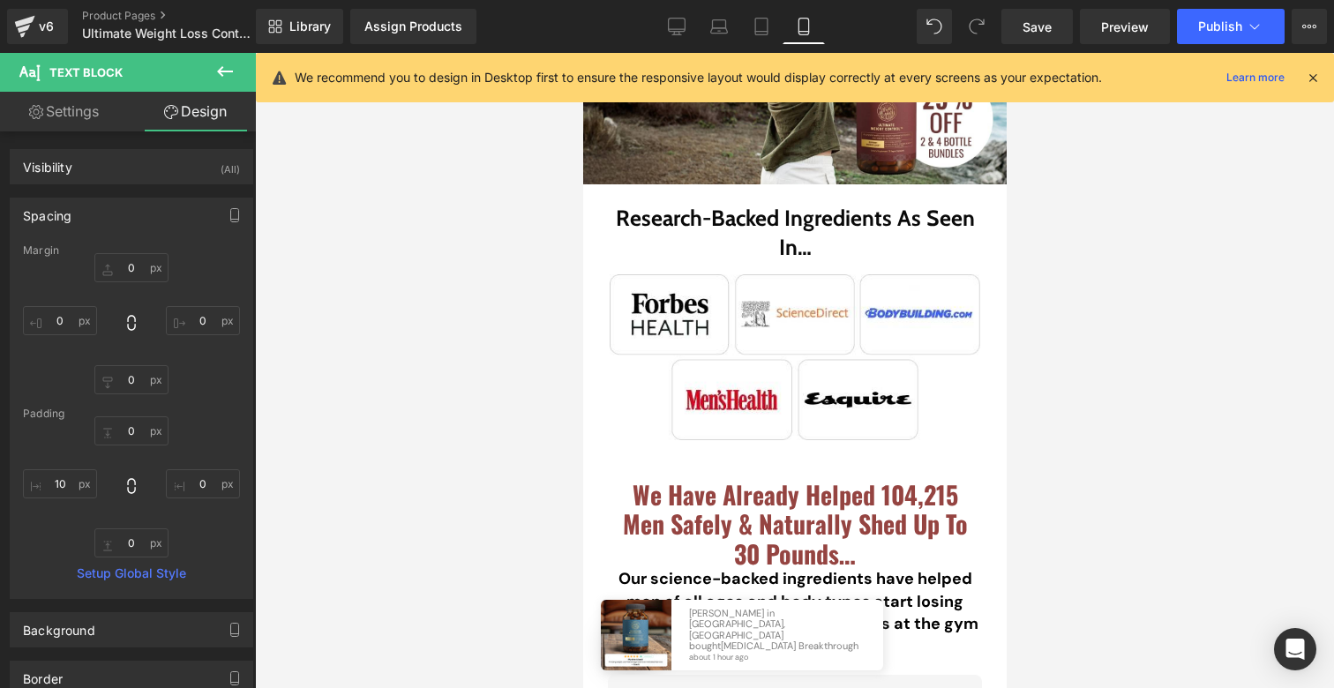
scroll to position [1072, 0]
